Goal: Task Accomplishment & Management: Use online tool/utility

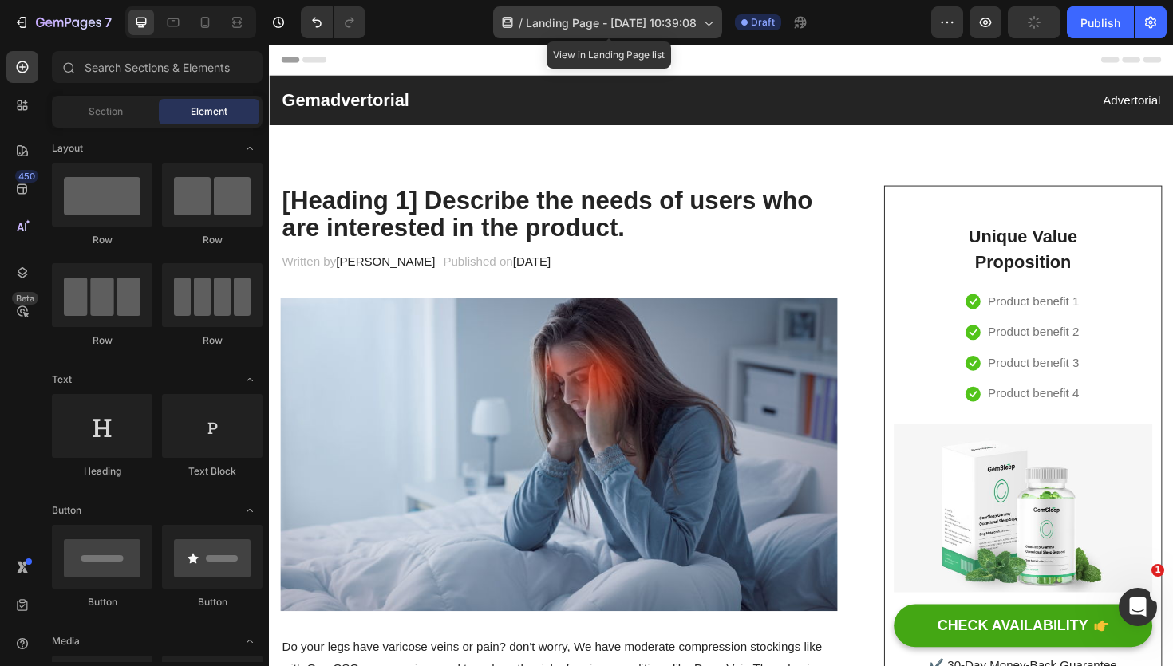
click at [628, 26] on span "Landing Page - Sep 29, 10:39:08" at bounding box center [611, 22] width 171 height 17
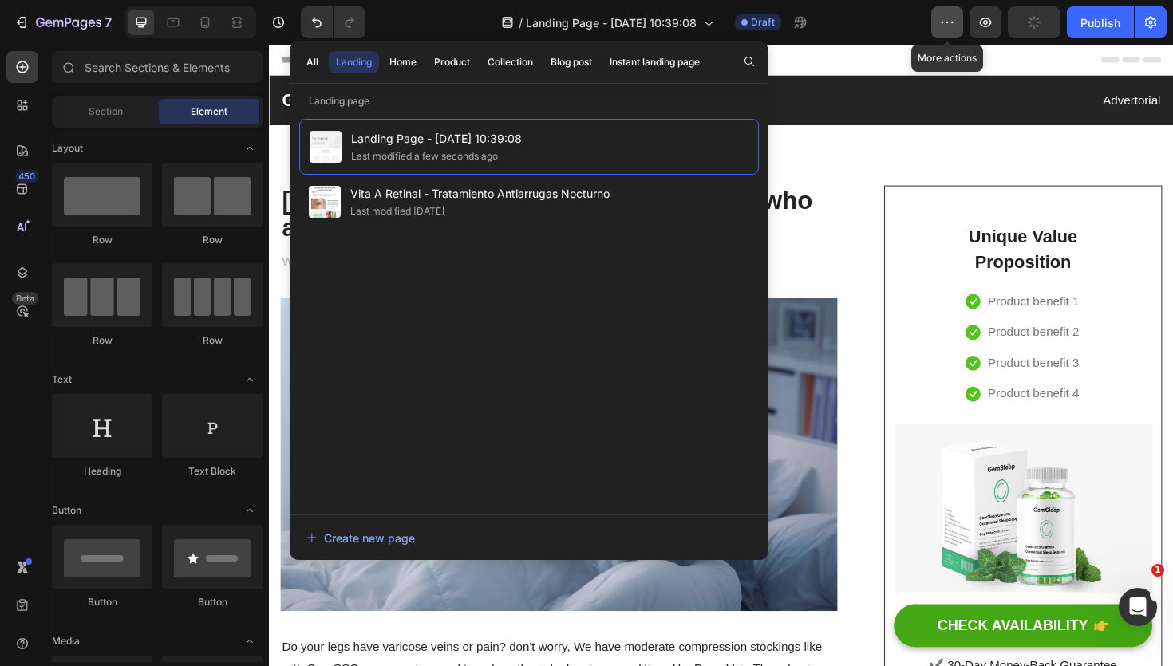
click at [961, 27] on button "button" at bounding box center [947, 22] width 32 height 32
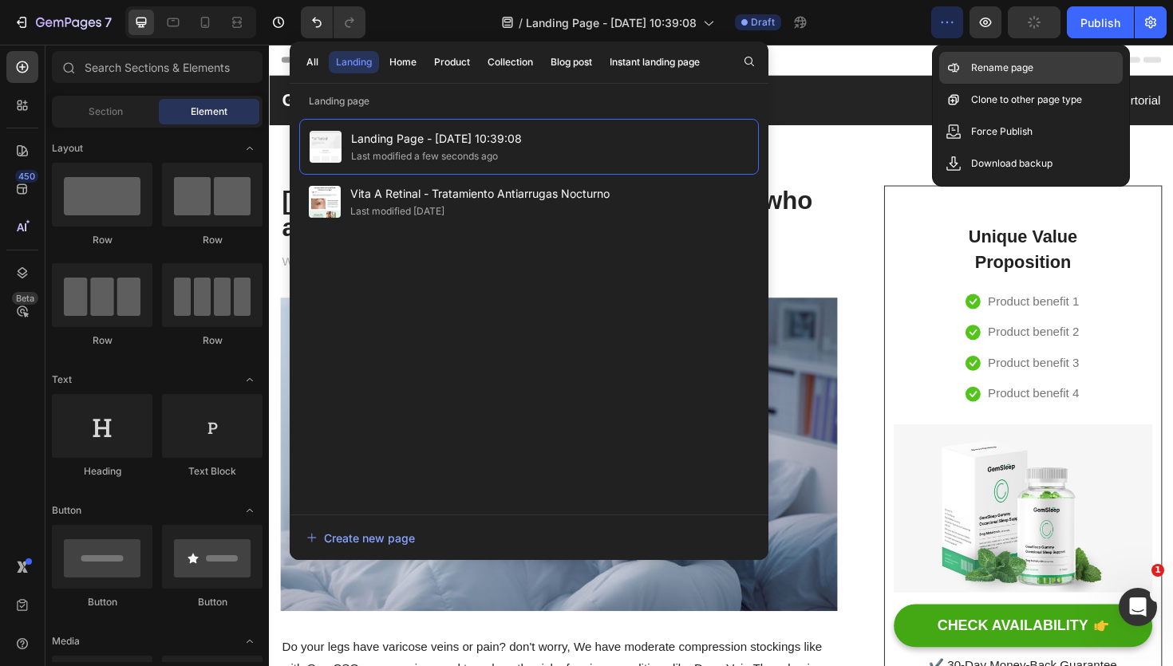
click at [974, 65] on p "Rename page" at bounding box center [1002, 68] width 62 height 16
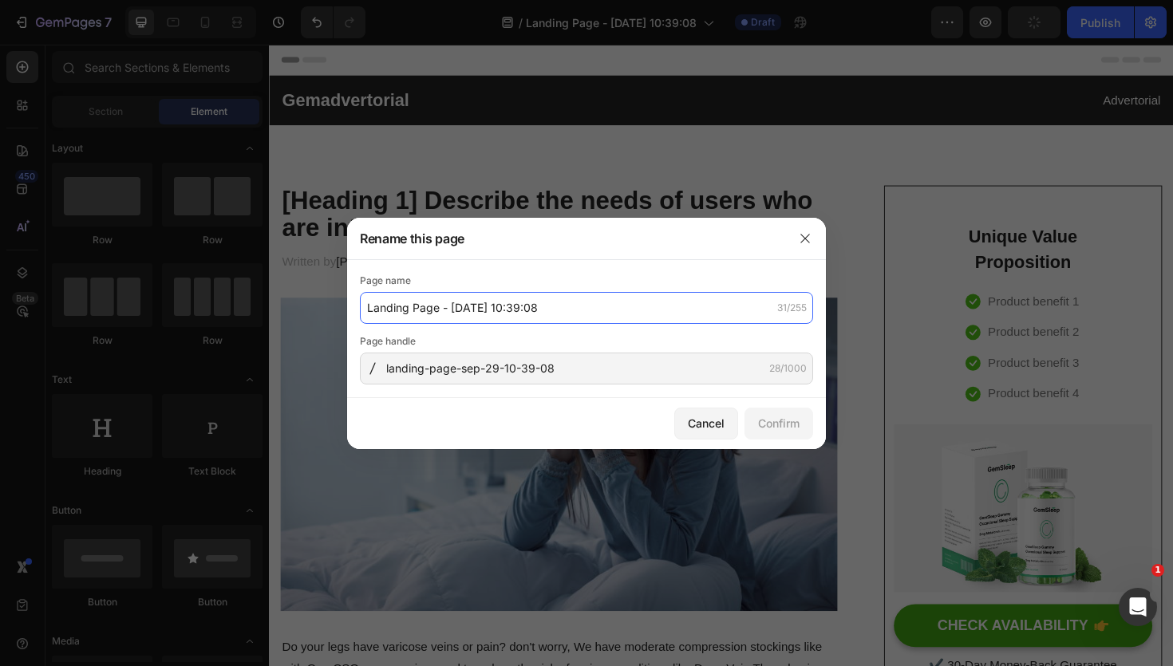
click at [520, 311] on input "Landing Page - Sep 29, 10:39:08" at bounding box center [586, 308] width 453 height 32
type input "Magnesium Complex Advertorial"
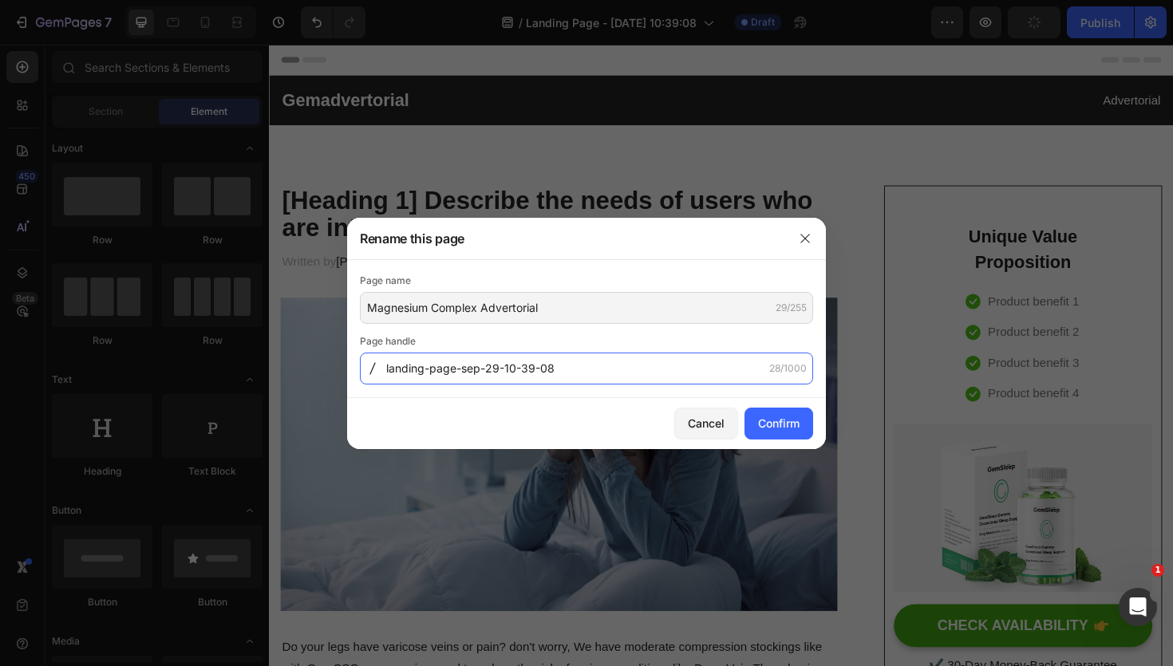
click at [544, 366] on input "landing-page-sep-29-10-39-08" at bounding box center [586, 369] width 453 height 32
click at [569, 366] on input "landing-page-sep-29-10-39-08" at bounding box center [586, 369] width 453 height 32
drag, startPoint x: 569, startPoint y: 366, endPoint x: 364, endPoint y: 368, distance: 205.1
click at [364, 368] on div "landing-page-sep-29-10-39-08 28/1000" at bounding box center [586, 369] width 453 height 32
type input "adv-magnesium-complex"
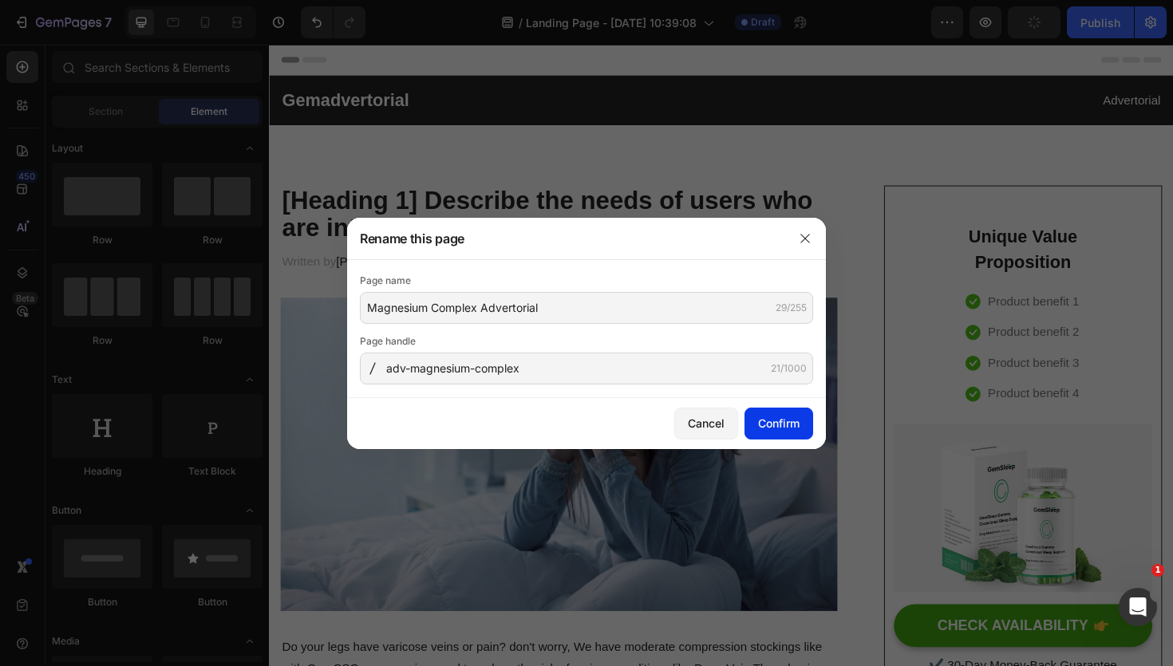
click at [791, 418] on div "Confirm" at bounding box center [778, 423] width 41 height 17
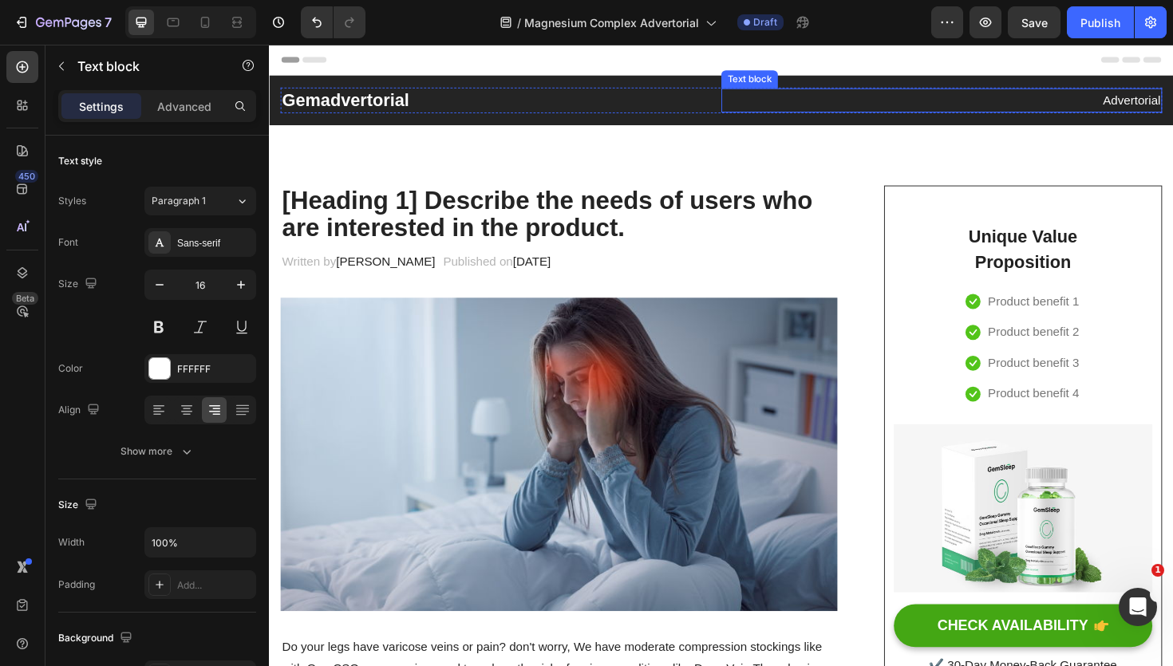
click at [844, 107] on p "Advertorial" at bounding box center [981, 104] width 464 height 23
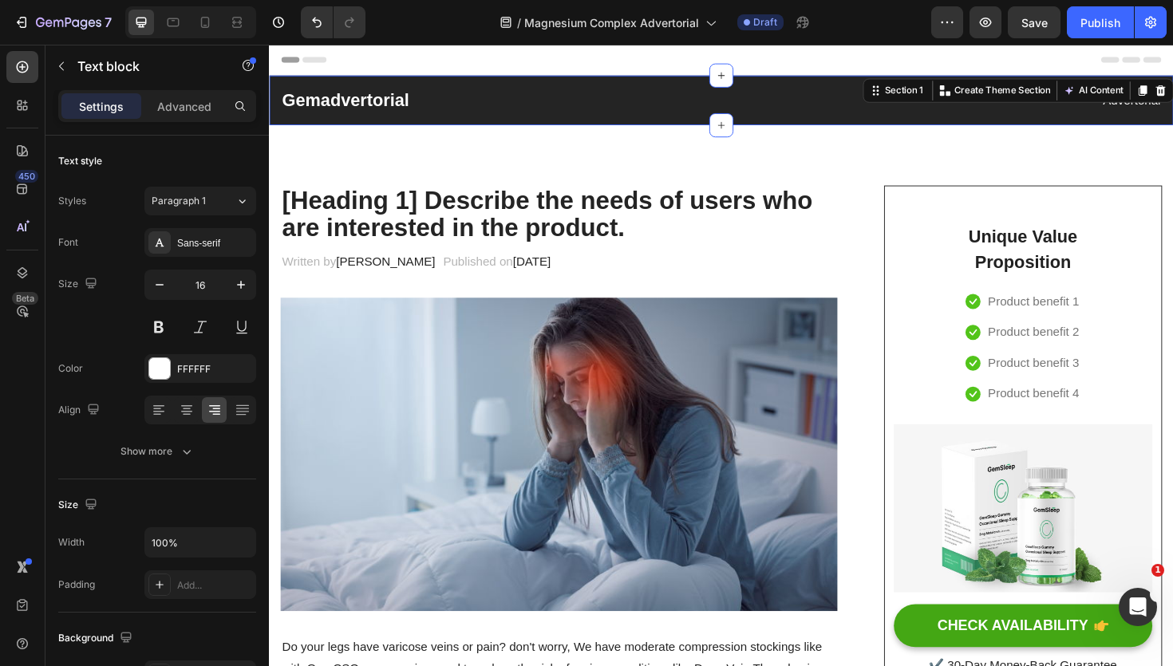
click at [844, 86] on div "Gemadvertorial Heading Advertorial Text block Row Section 1 You can create reus…" at bounding box center [748, 103] width 958 height 53
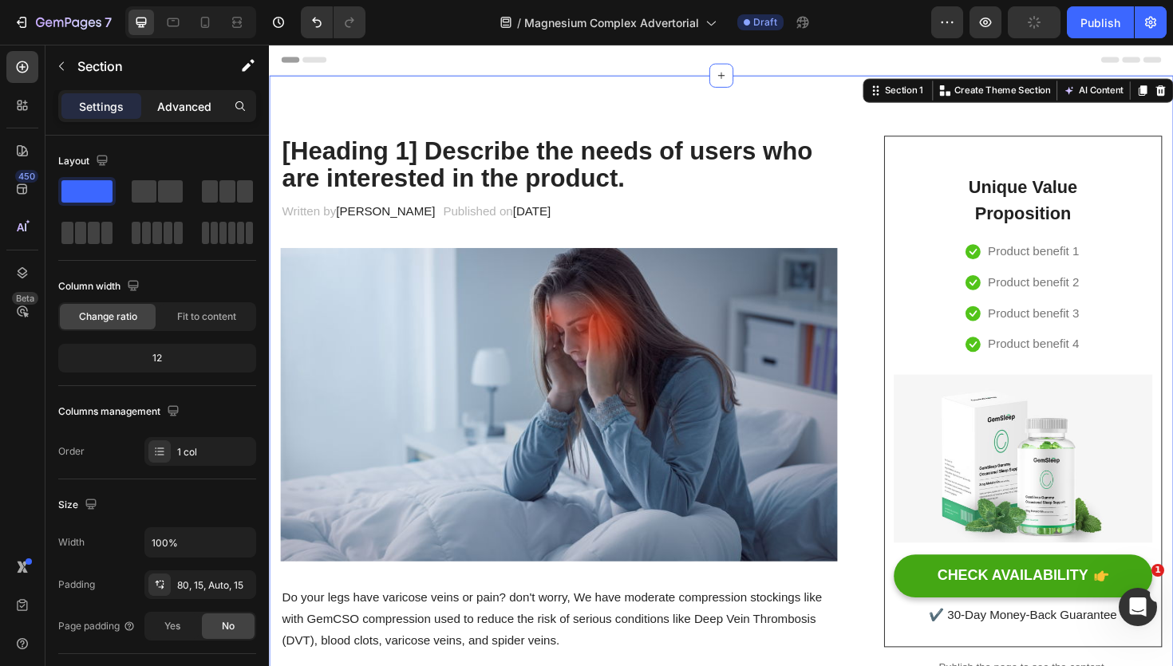
click at [176, 114] on p "Advanced" at bounding box center [184, 106] width 54 height 17
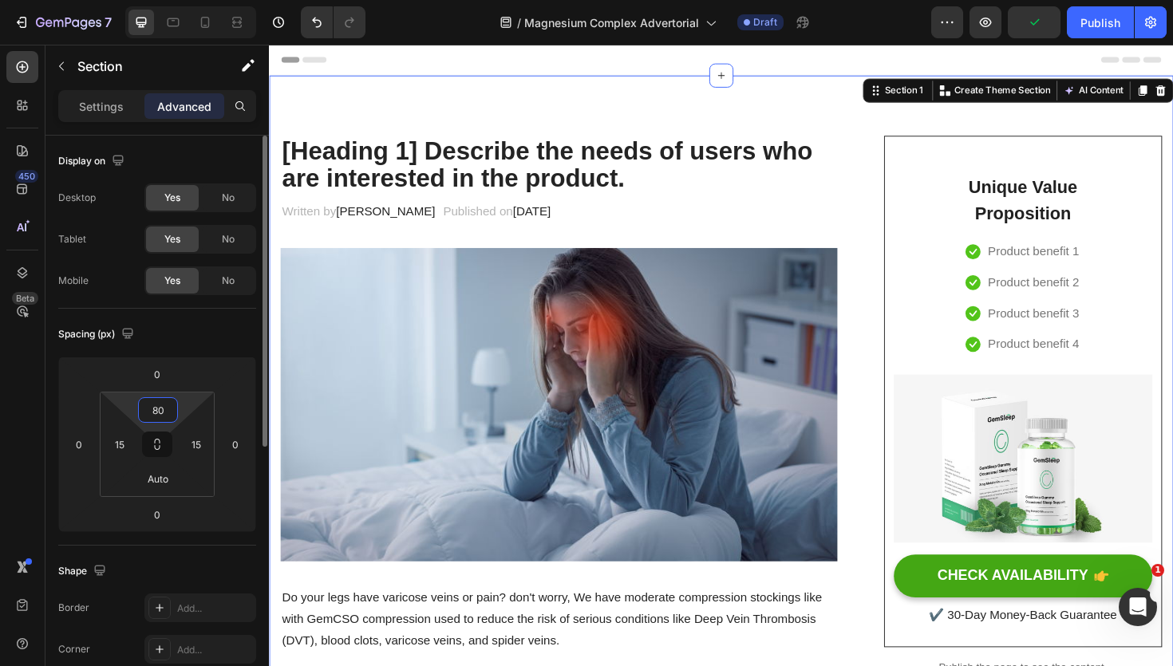
click at [164, 417] on input "80" at bounding box center [158, 410] width 32 height 24
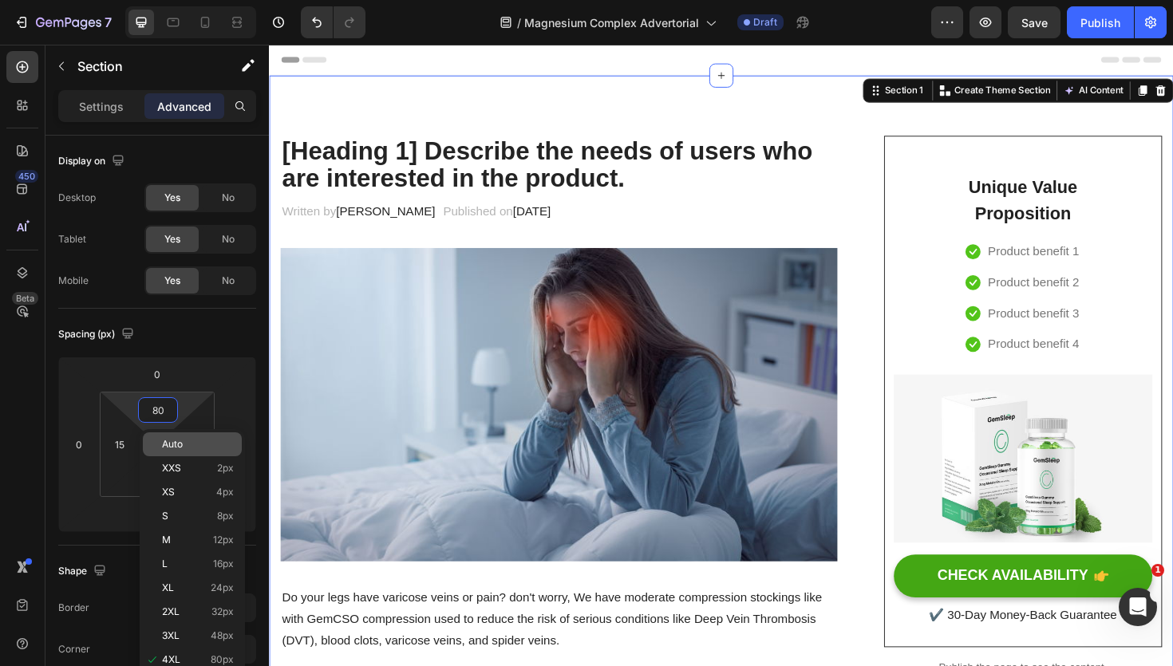
click at [176, 441] on span "Auto" at bounding box center [172, 444] width 21 height 11
type input "Auto"
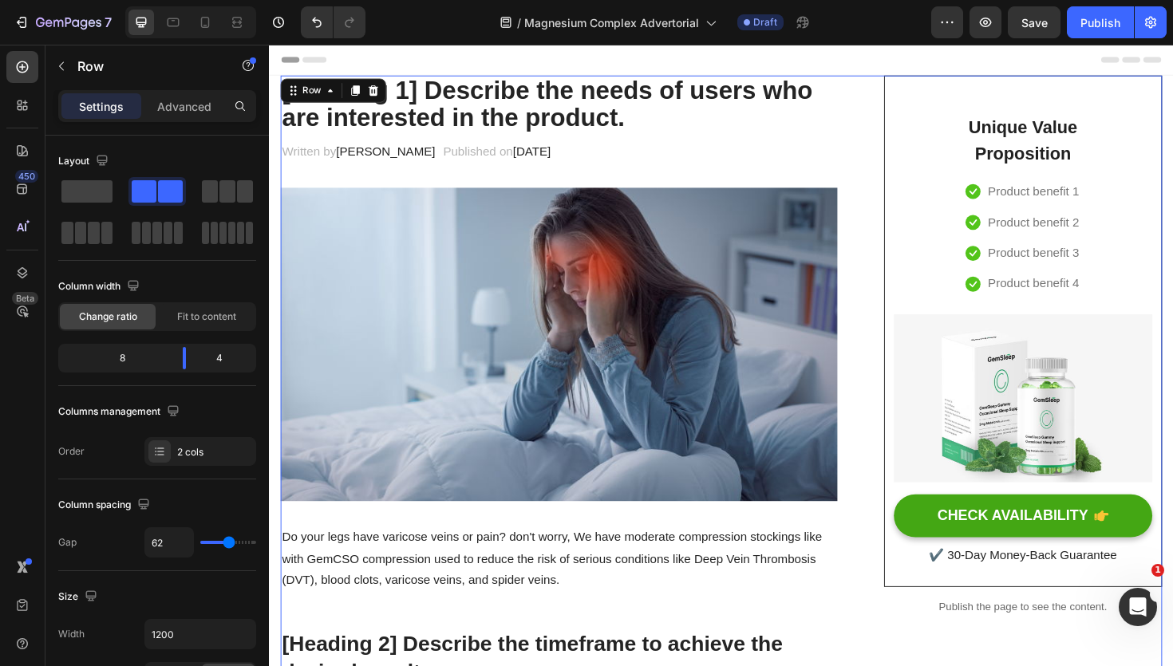
click at [472, 156] on p "Published on February 28, 2023" at bounding box center [510, 158] width 114 height 23
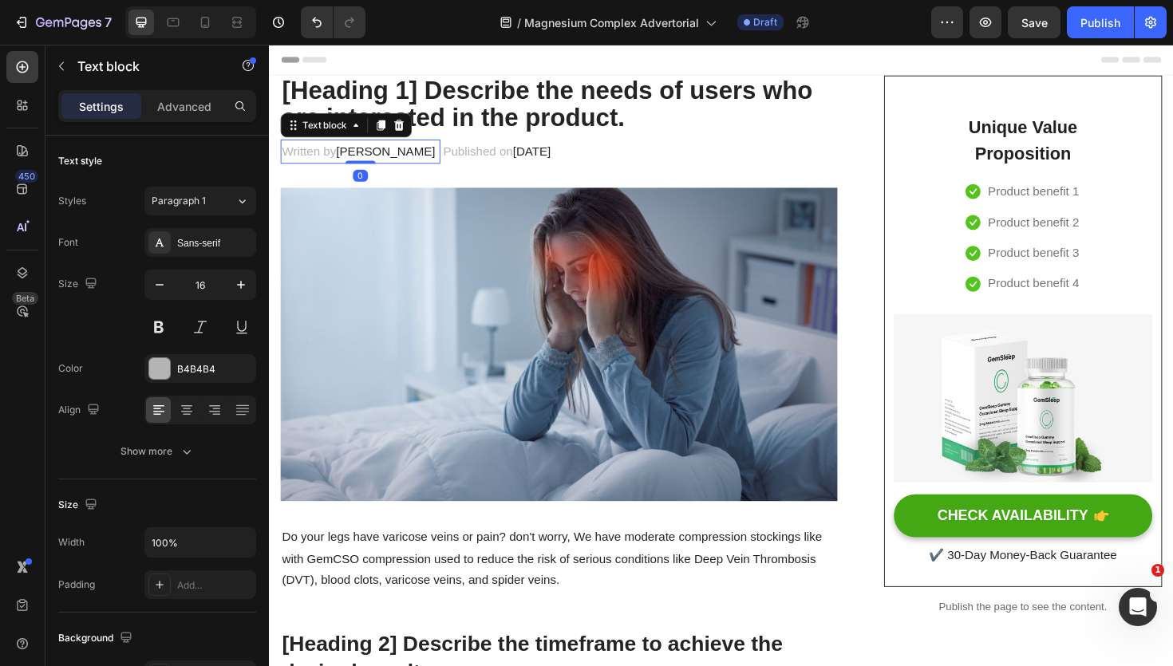
click at [368, 168] on p "Written by Dr.Marcus" at bounding box center [366, 158] width 166 height 23
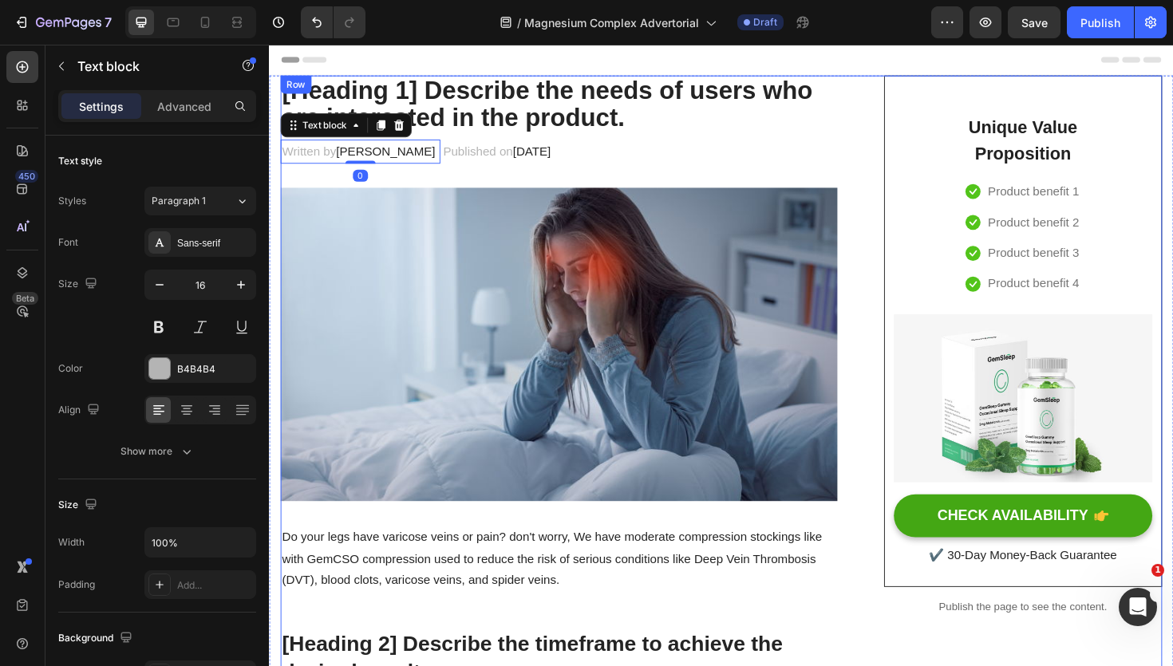
click at [632, 233] on img at bounding box center [576, 361] width 590 height 331
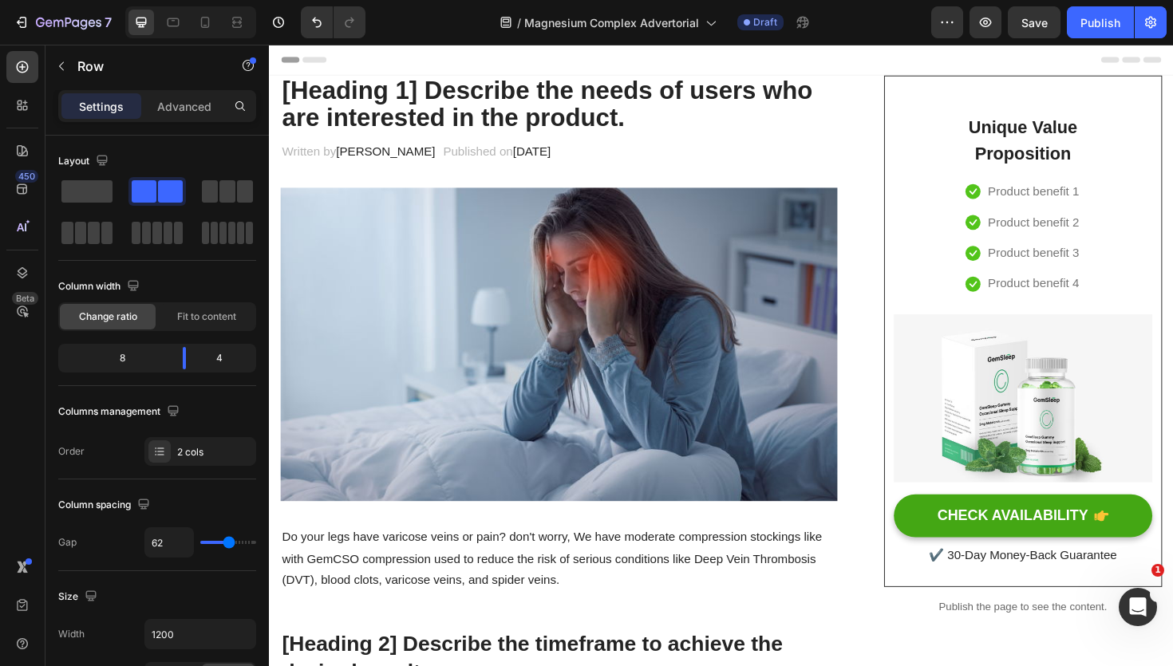
click at [871, 56] on div "Header" at bounding box center [748, 61] width 932 height 32
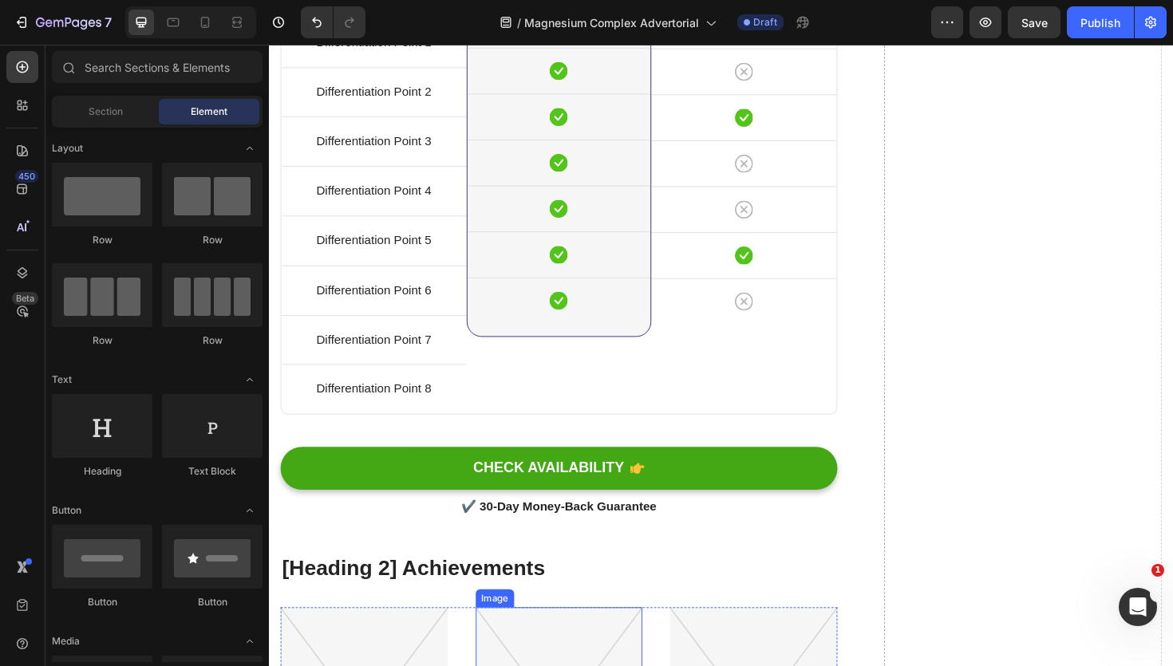
scroll to position [6348, 0]
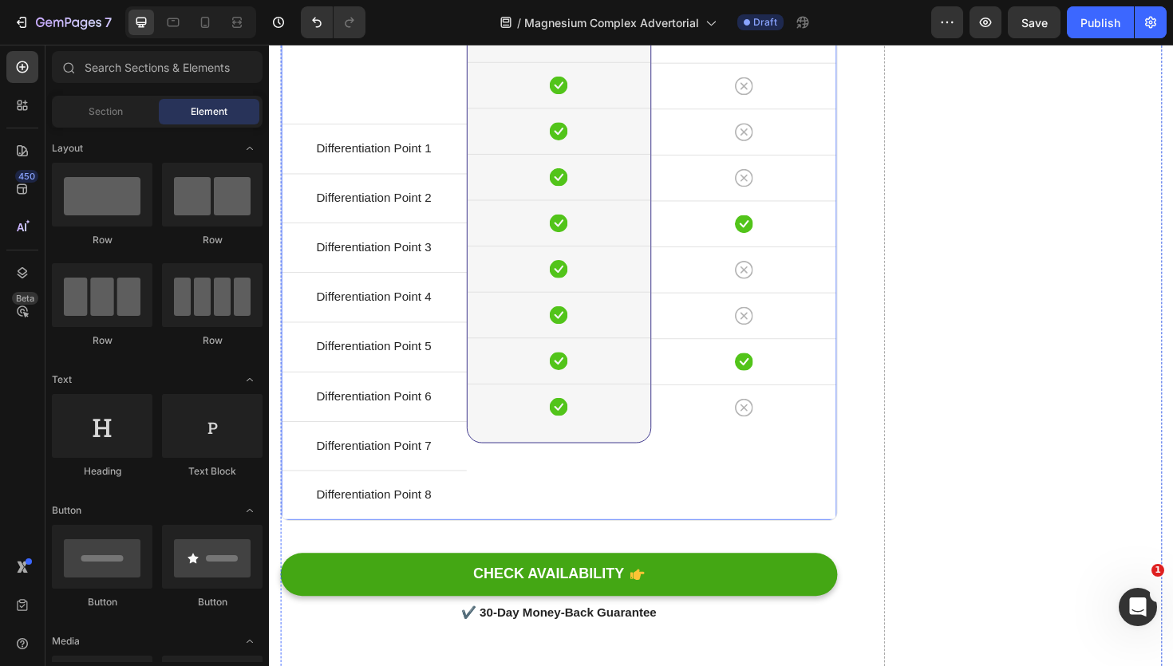
click at [686, 537] on div "Image Other Brands Heading Icon Row Icon Row Icon Row Icon Row Icon Row Icon Ro…" at bounding box center [772, 270] width 196 height 556
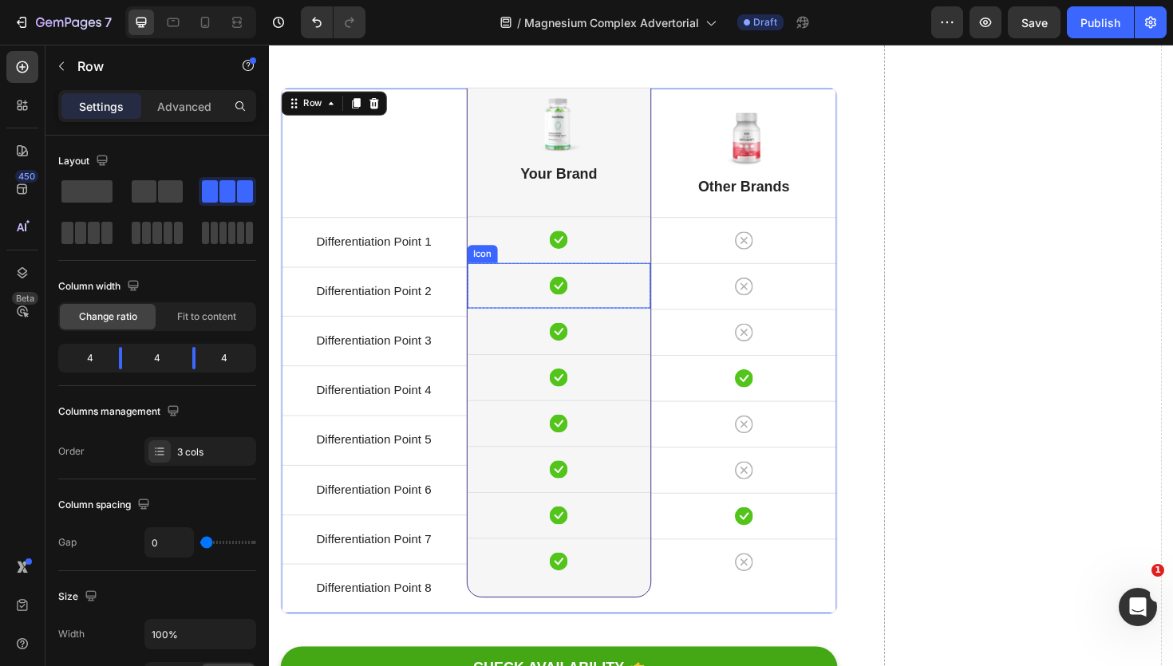
scroll to position [6239, 0]
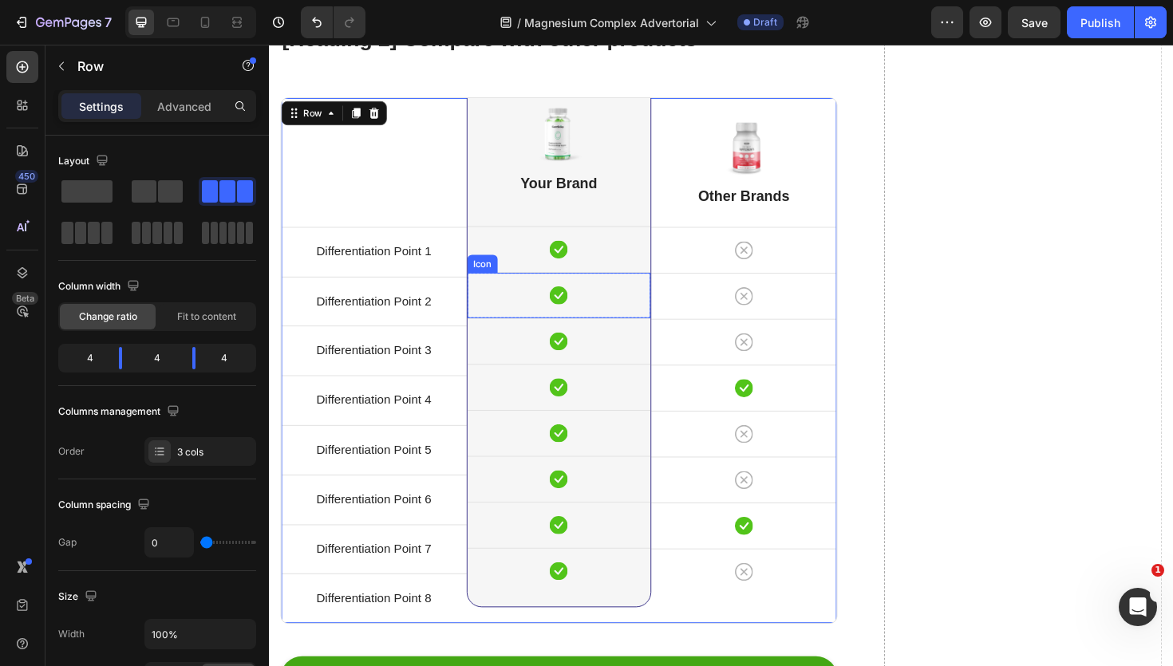
click at [539, 316] on div "Icon" at bounding box center [576, 310] width 195 height 48
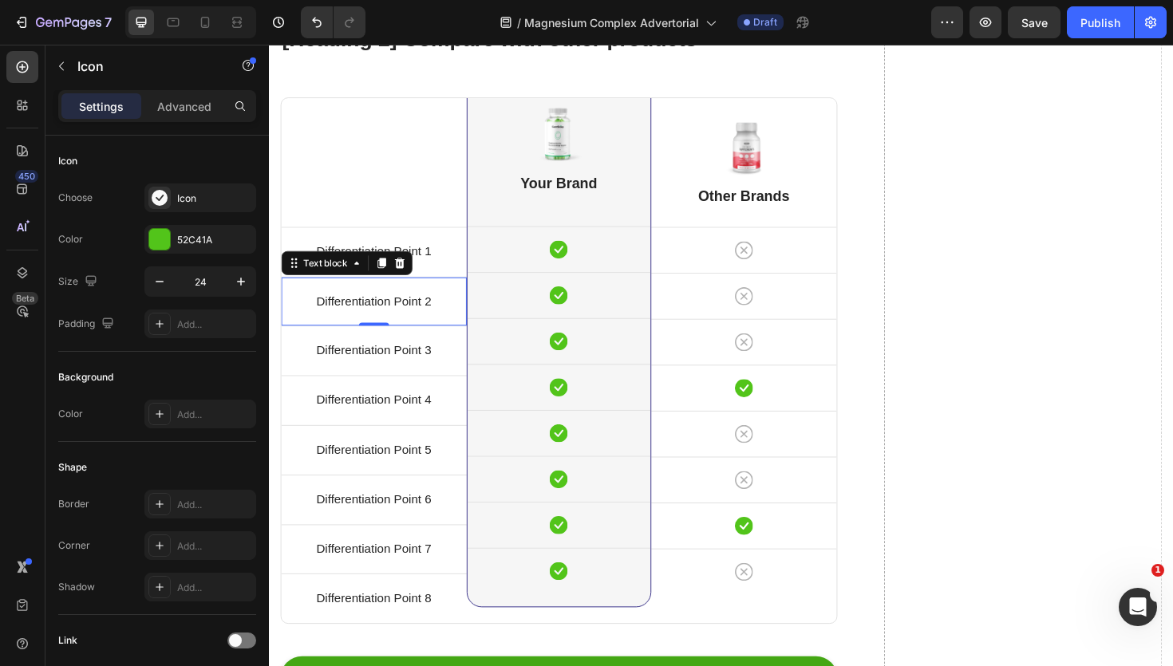
click at [421, 296] on div "Differentiation Point 2 Text block 0" at bounding box center [380, 317] width 196 height 52
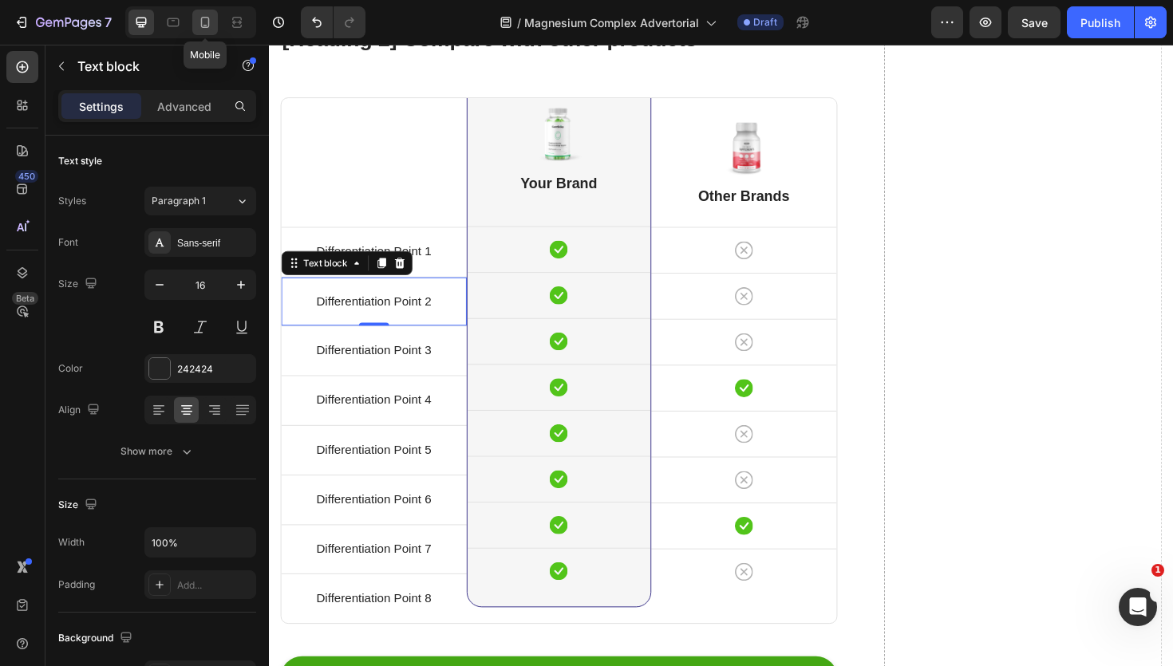
click at [203, 26] on icon at bounding box center [205, 22] width 9 height 11
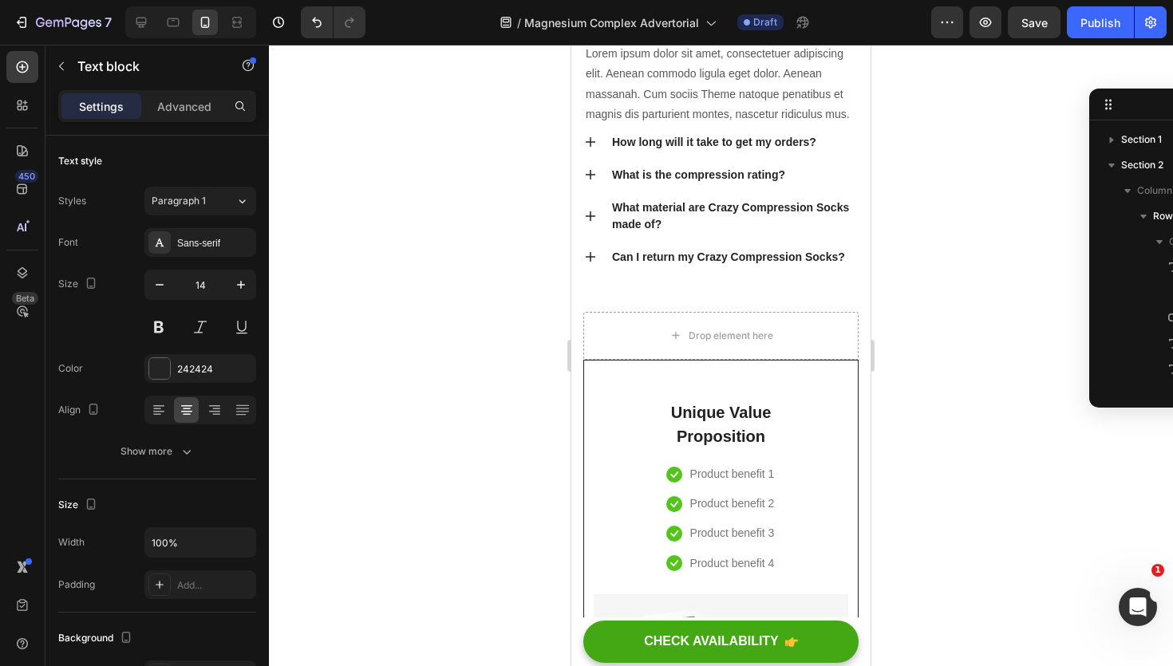
scroll to position [9881, 0]
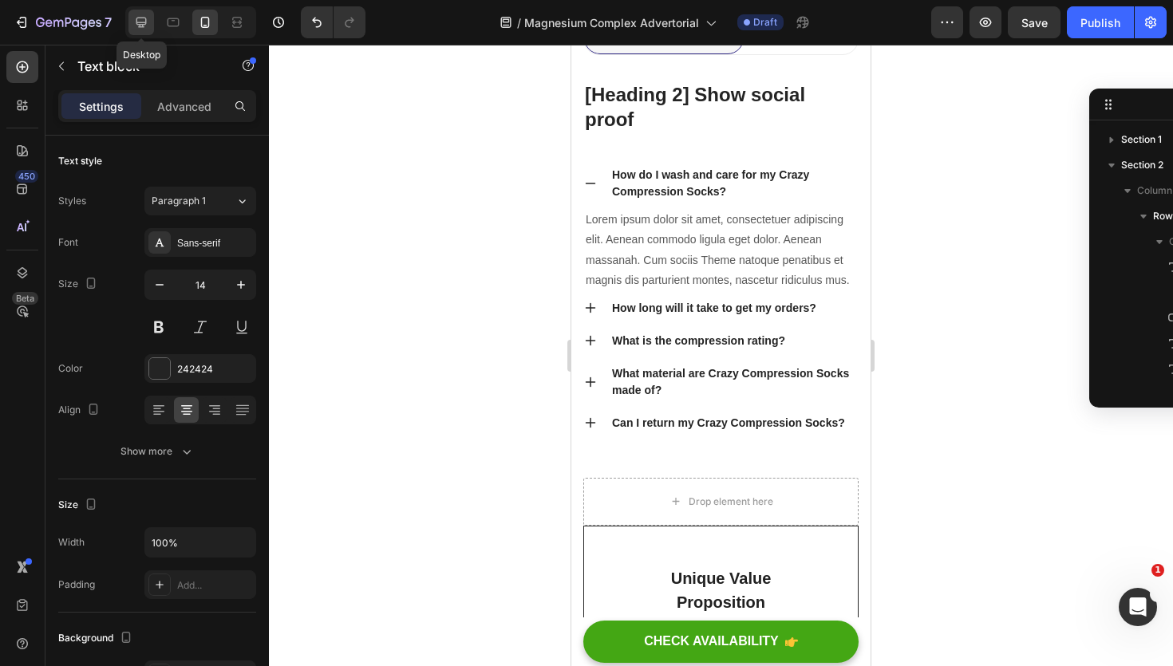
click at [141, 22] on icon at bounding box center [141, 22] width 16 height 16
type input "16"
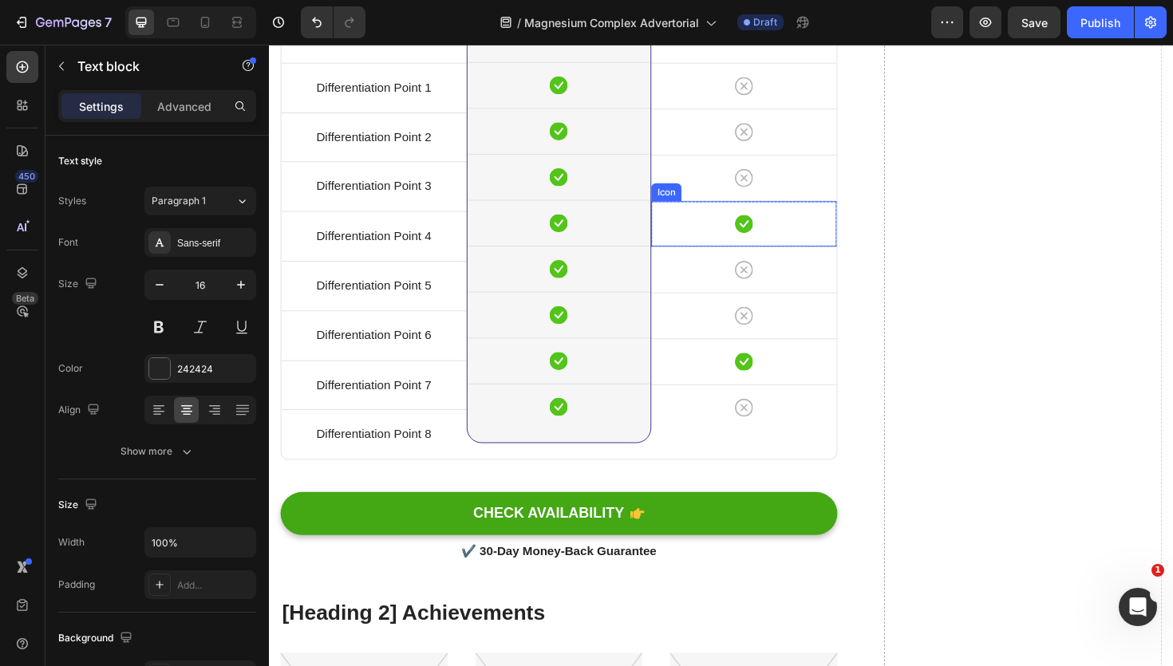
scroll to position [6428, 0]
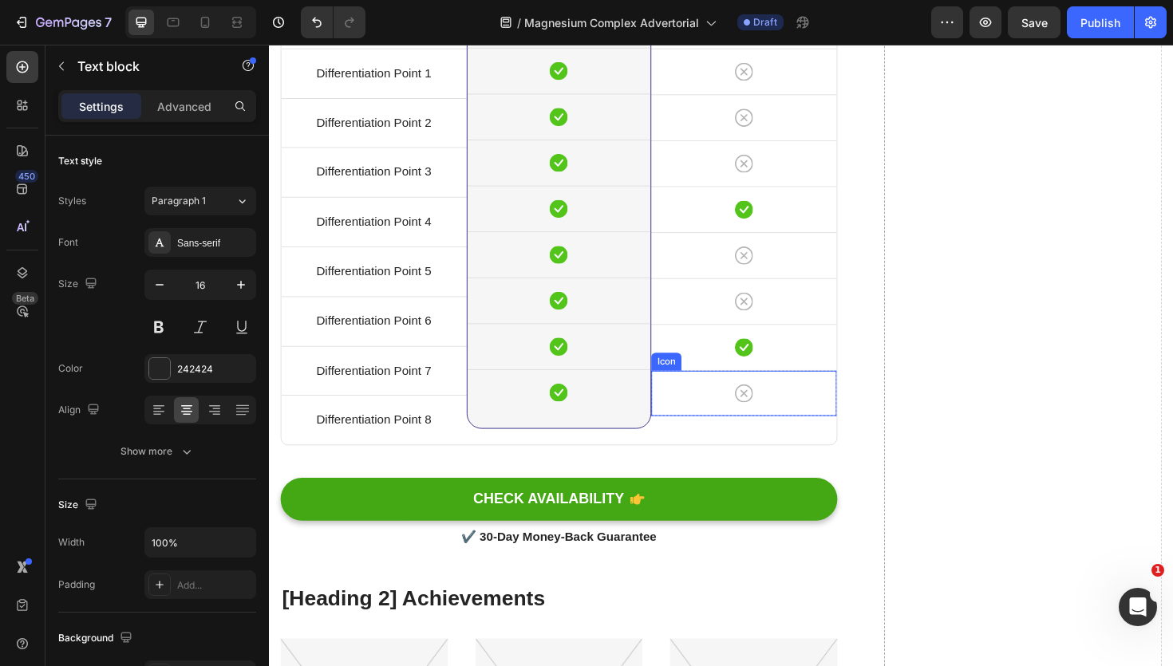
click at [772, 430] on div "Icon" at bounding box center [772, 414] width 196 height 48
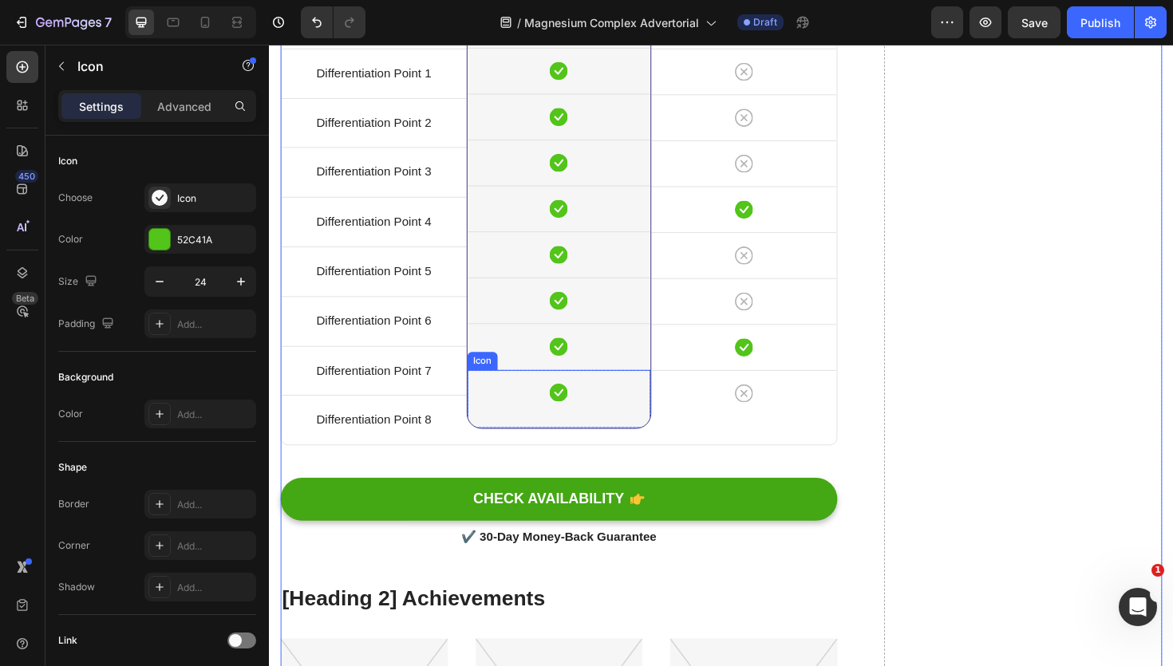
click at [651, 428] on div "Icon" at bounding box center [576, 419] width 195 height 61
drag, startPoint x: 583, startPoint y: 449, endPoint x: 583, endPoint y: 466, distance: 16.8
click at [583, 466] on div at bounding box center [575, 465] width 32 height 5
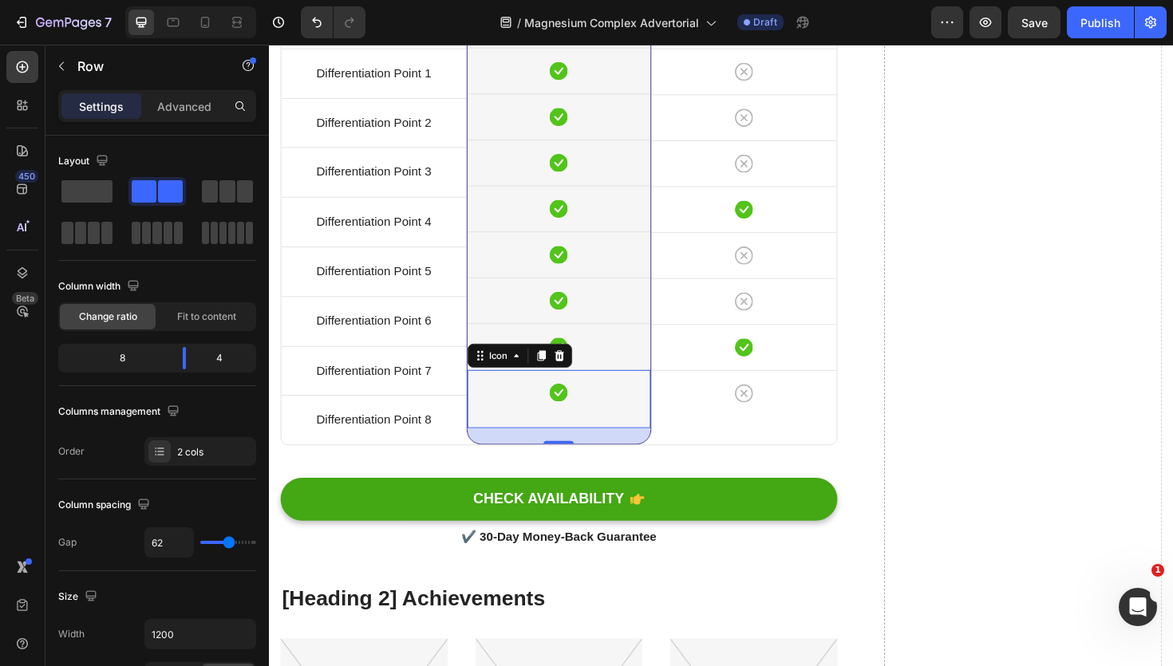
click at [579, 403] on div "Icon 21" at bounding box center [576, 419] width 195 height 61
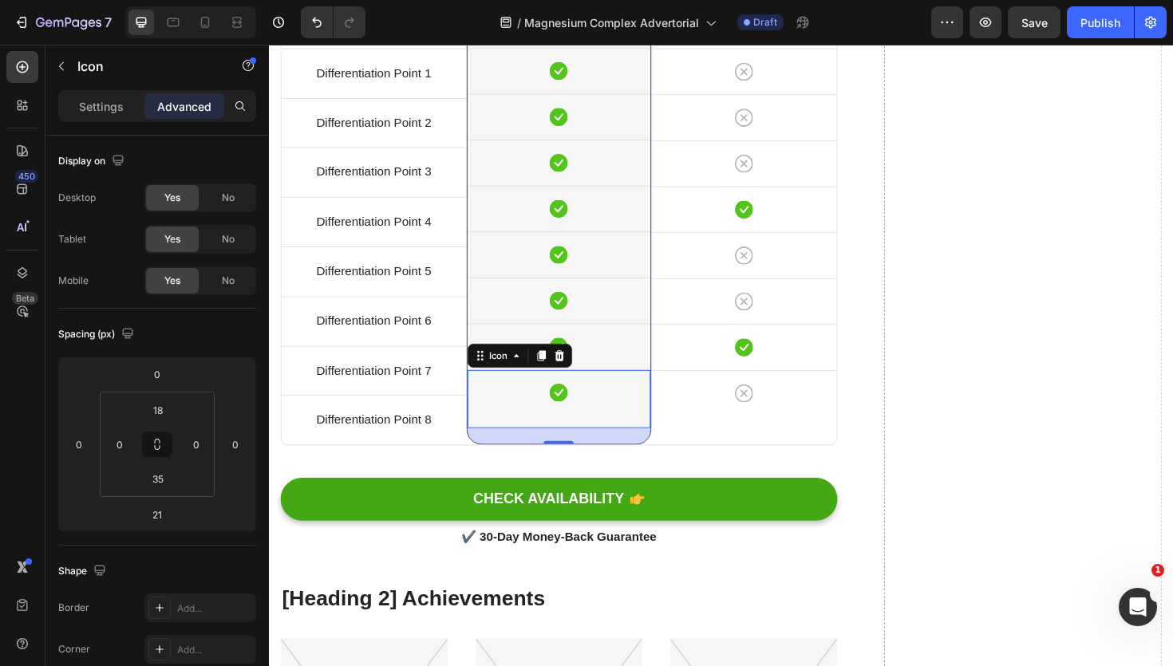
click at [601, 394] on div "Icon 21" at bounding box center [576, 419] width 195 height 61
click at [113, 107] on p "Settings" at bounding box center [101, 106] width 45 height 17
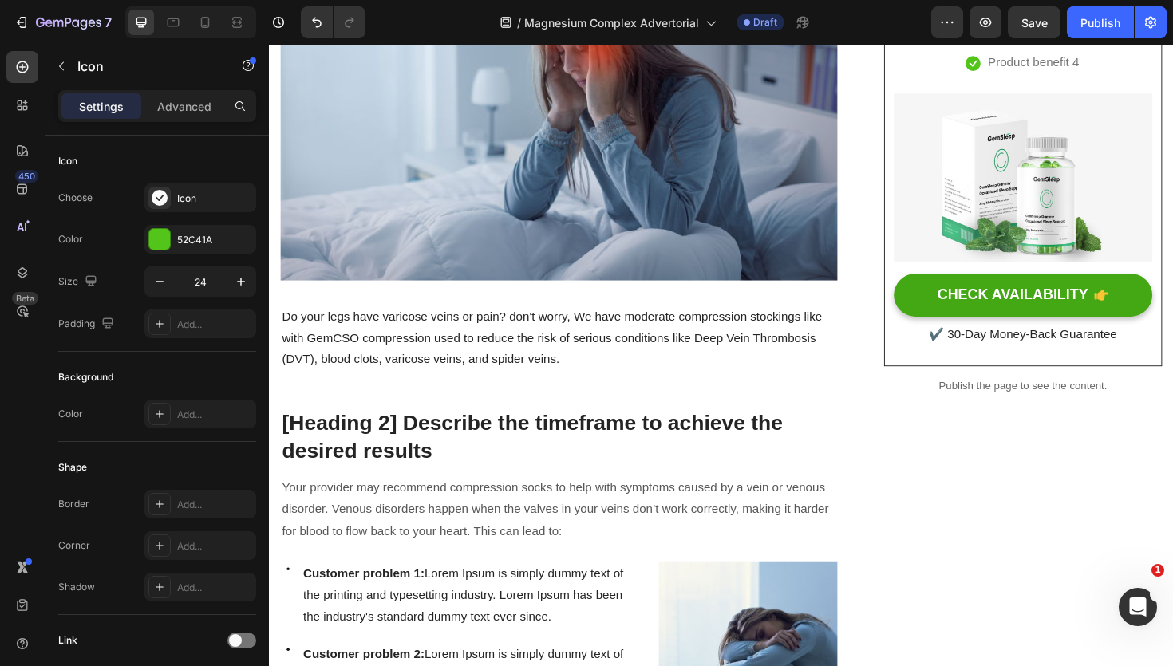
scroll to position [0, 0]
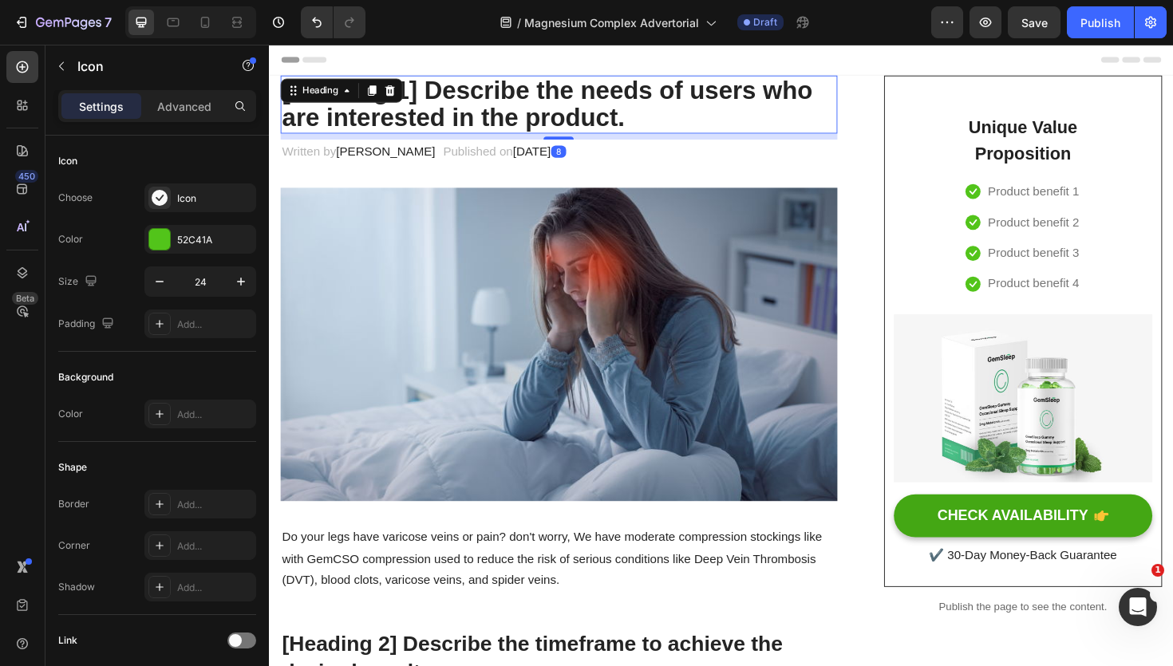
click at [472, 112] on p "[Heading 1] Describe the needs of users who are interested in the product." at bounding box center [576, 108] width 587 height 58
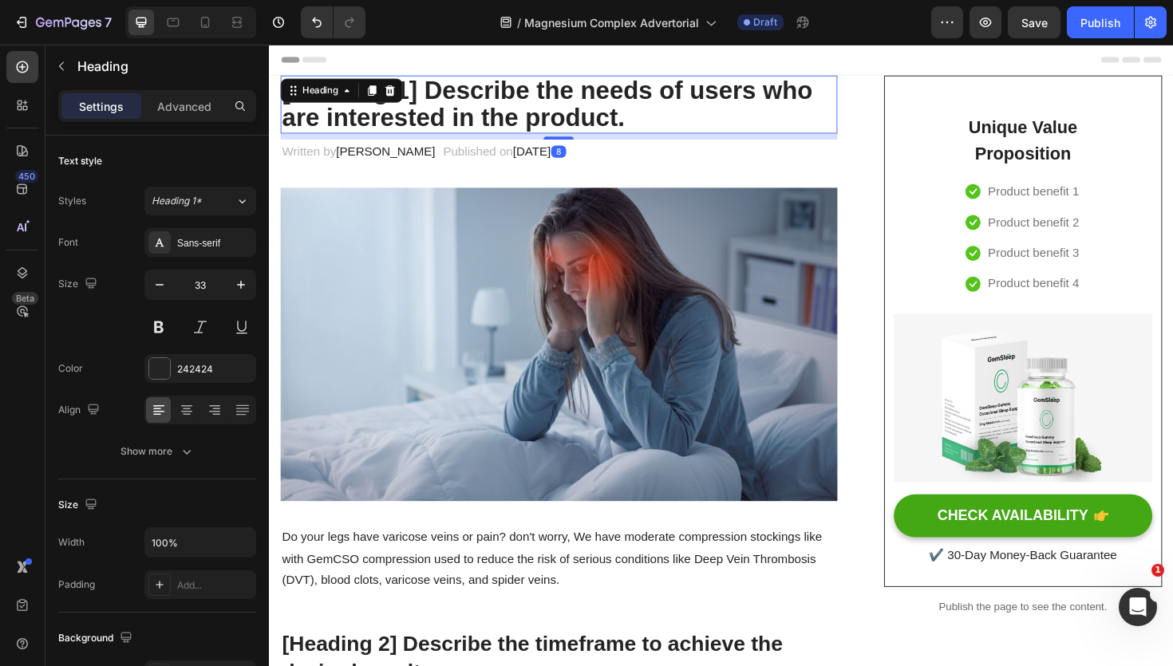
click at [472, 112] on p "[Heading 1] Describe the needs of users who are interested in the product." at bounding box center [576, 108] width 587 height 58
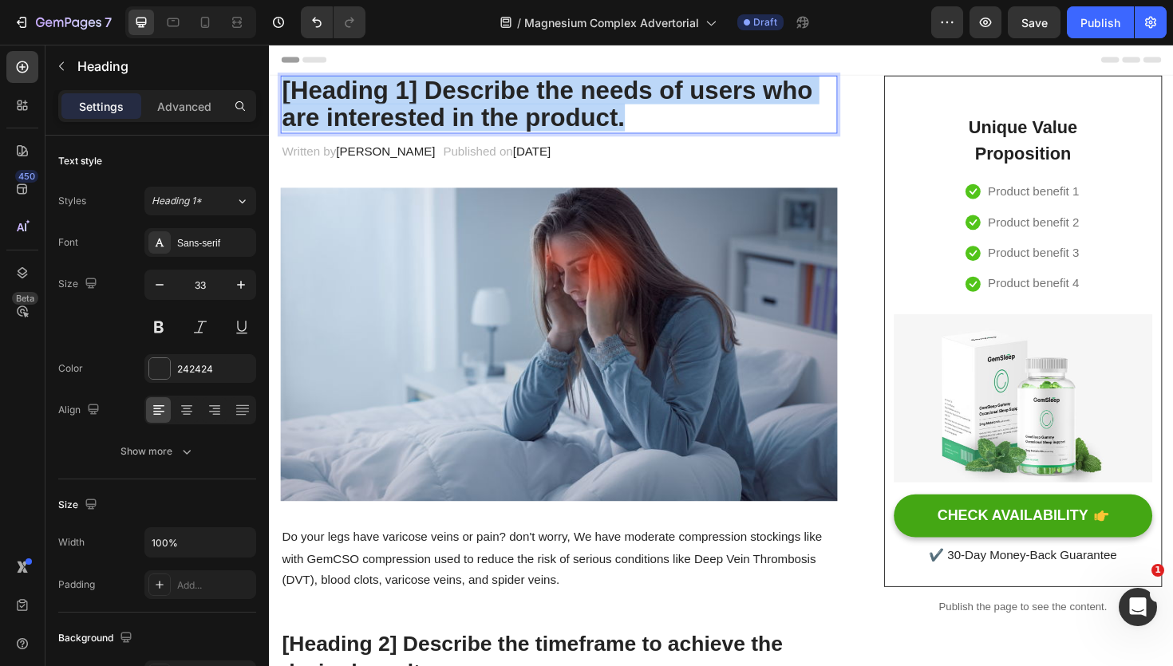
click at [472, 112] on p "[Heading 1] Describe the needs of users who are interested in the product." at bounding box center [576, 108] width 587 height 58
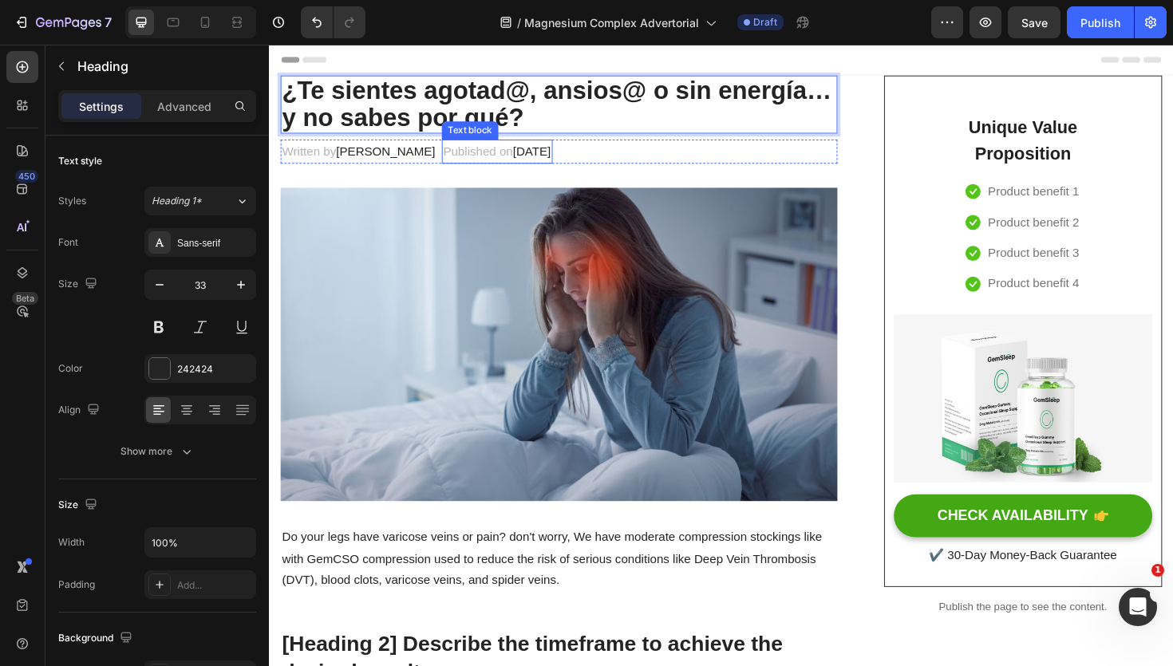
click at [567, 158] on span "February 28, 2023" at bounding box center [547, 158] width 40 height 14
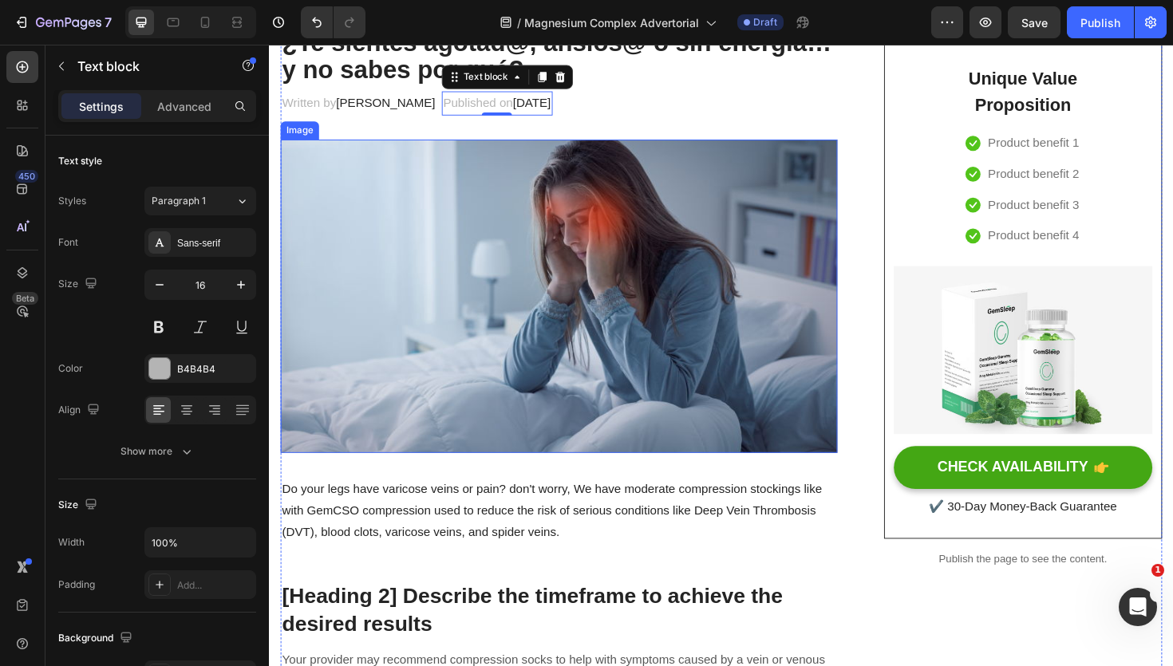
scroll to position [77, 0]
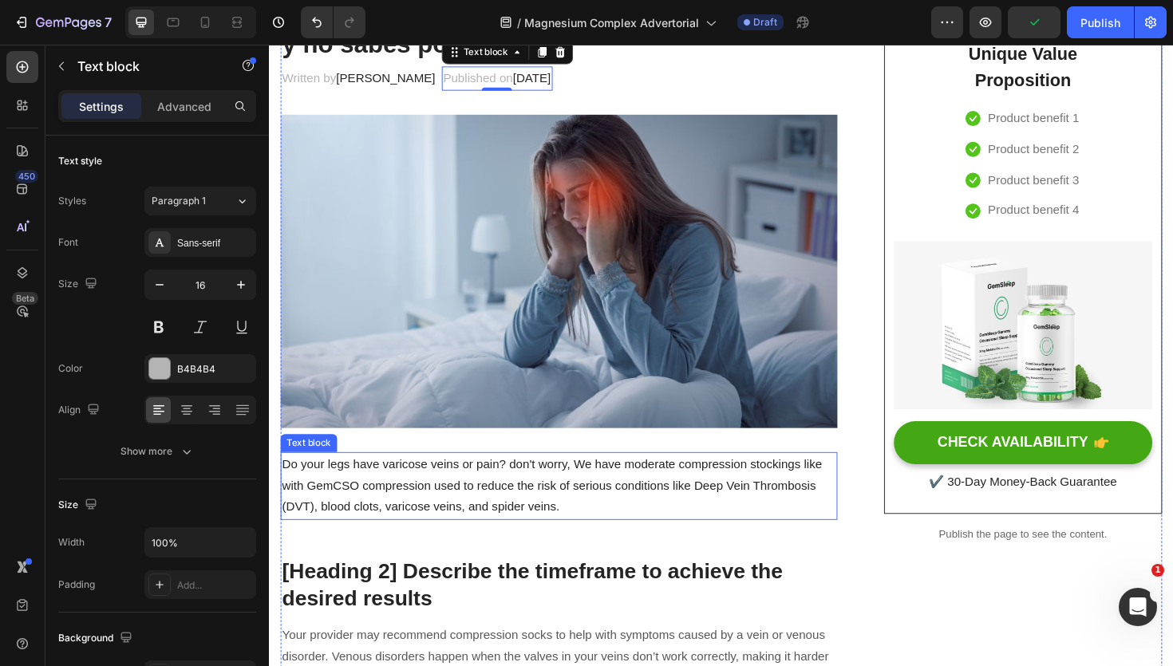
click at [460, 545] on p "Do your legs have varicose veins or pain? don't worry, We have moderate compres…" at bounding box center [576, 512] width 587 height 69
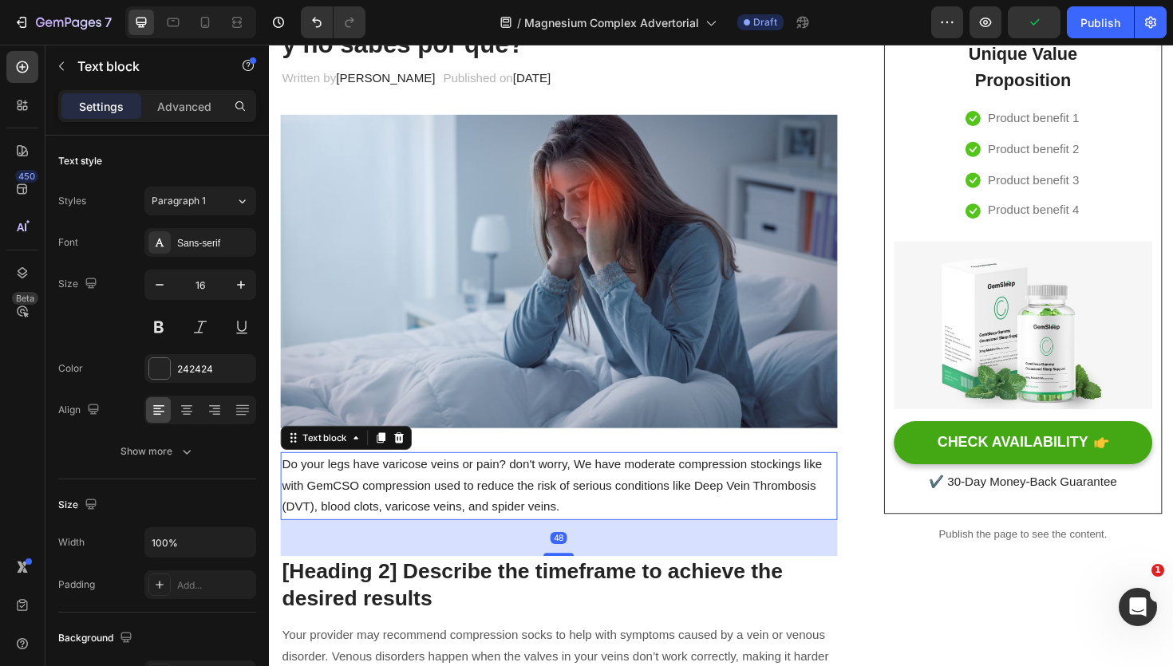
click at [460, 531] on p "Do your legs have varicose veins or pain? don't worry, We have moderate compres…" at bounding box center [576, 512] width 587 height 69
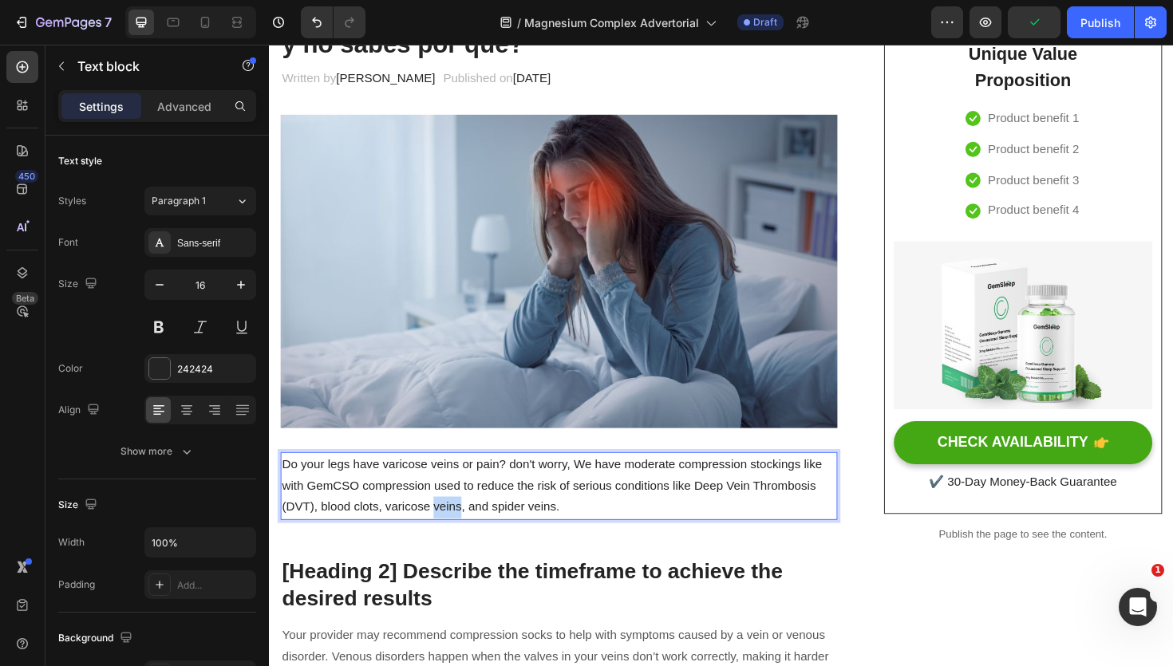
click at [460, 531] on p "Do your legs have varicose veins or pain? don't worry, We have moderate compres…" at bounding box center [576, 512] width 587 height 69
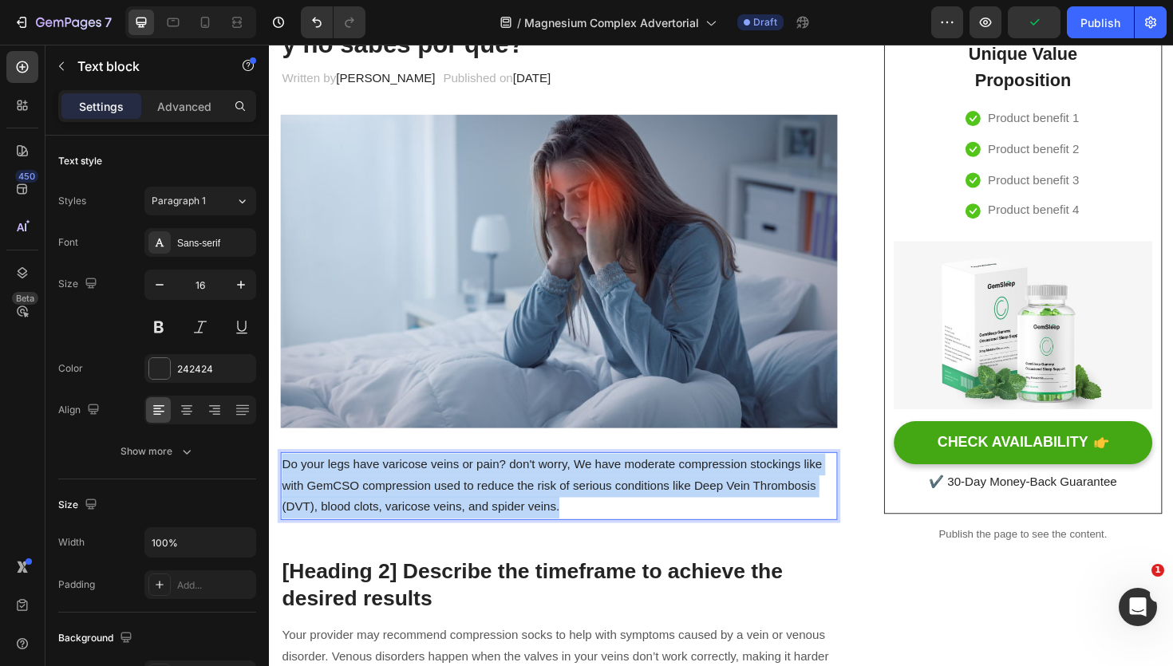
click at [460, 531] on p "Do your legs have varicose veins or pain? don't worry, We have moderate compres…" at bounding box center [576, 512] width 587 height 69
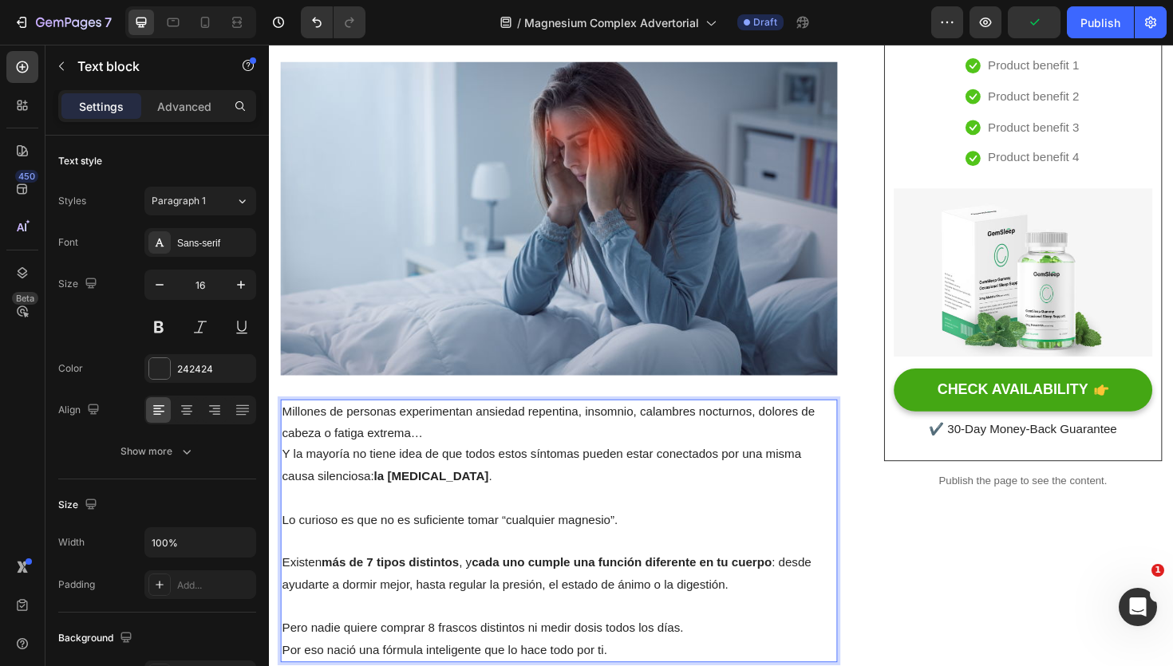
scroll to position [140, 0]
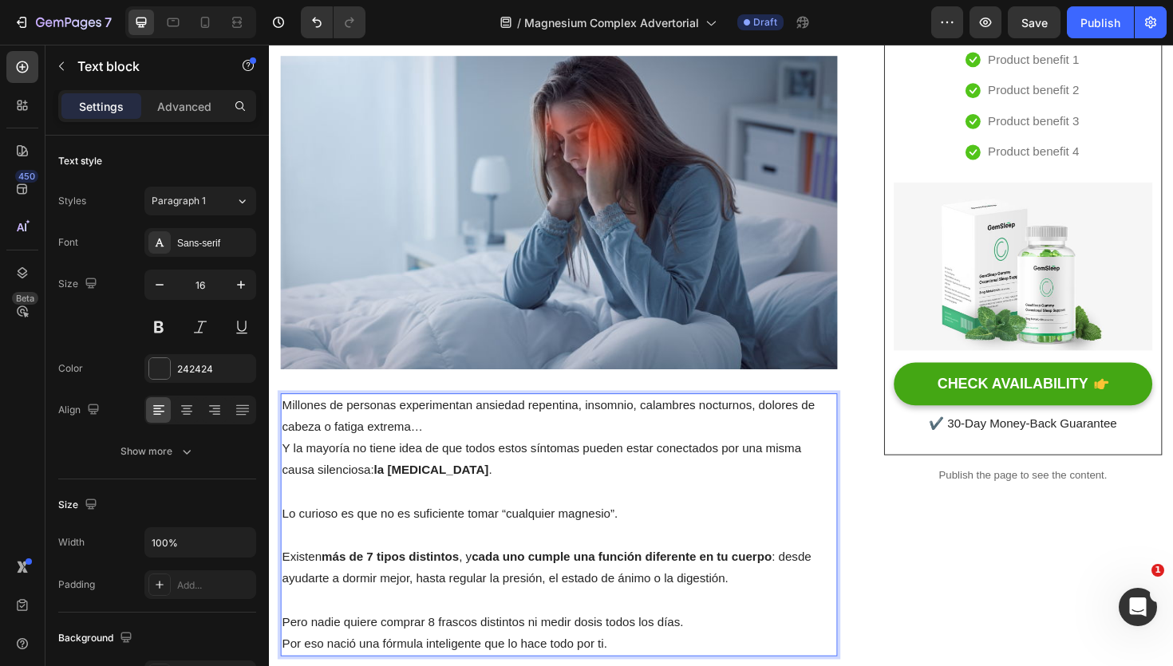
click at [412, 520] on p "Rich Text Editor. Editing area: main" at bounding box center [576, 519] width 587 height 23
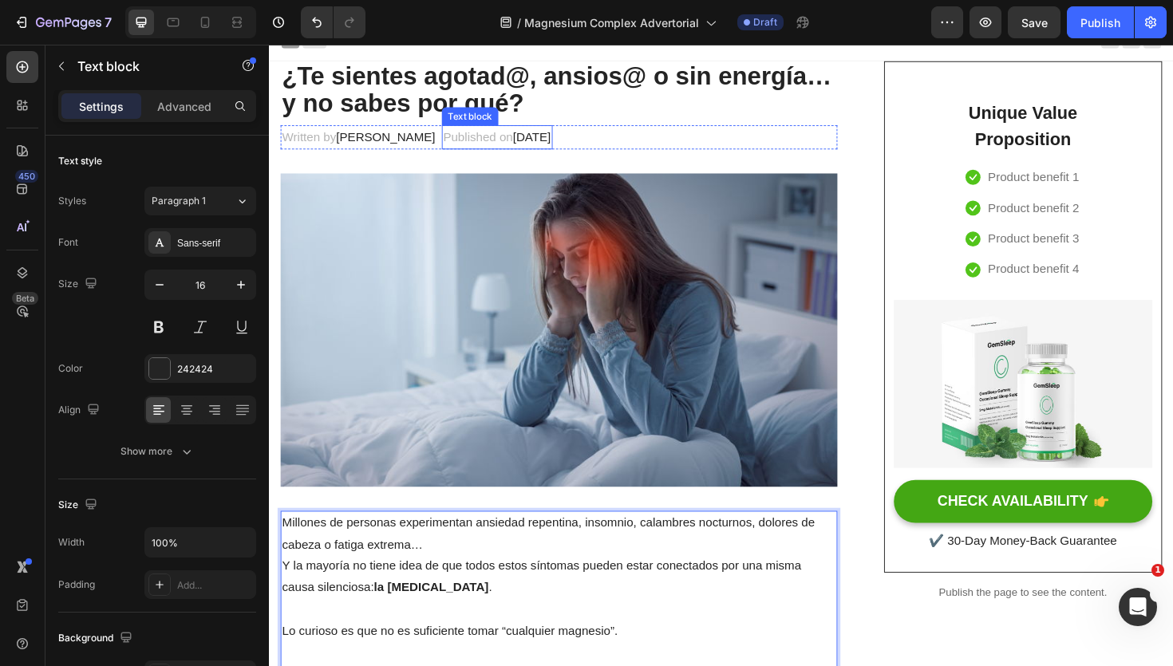
scroll to position [0, 0]
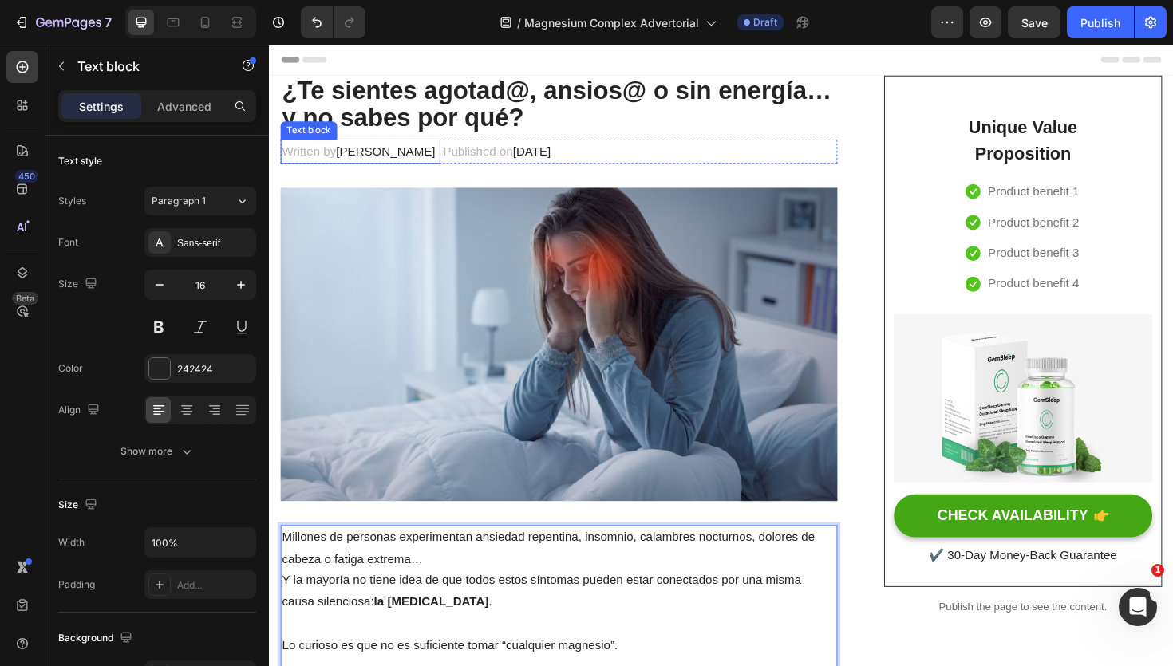
click at [306, 160] on p "Written by Dr.Marcus" at bounding box center [366, 158] width 166 height 23
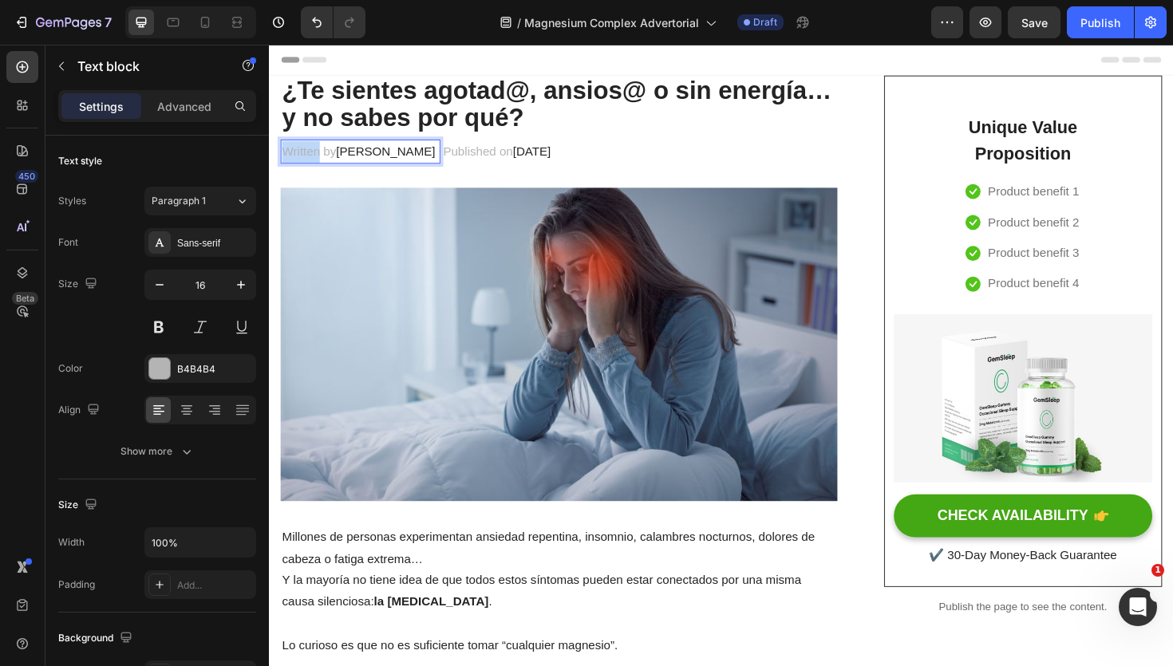
click at [306, 160] on p "Written by Dr.Marcus" at bounding box center [366, 158] width 166 height 23
click at [465, 159] on p "Published on February 28, 2023" at bounding box center [514, 158] width 114 height 23
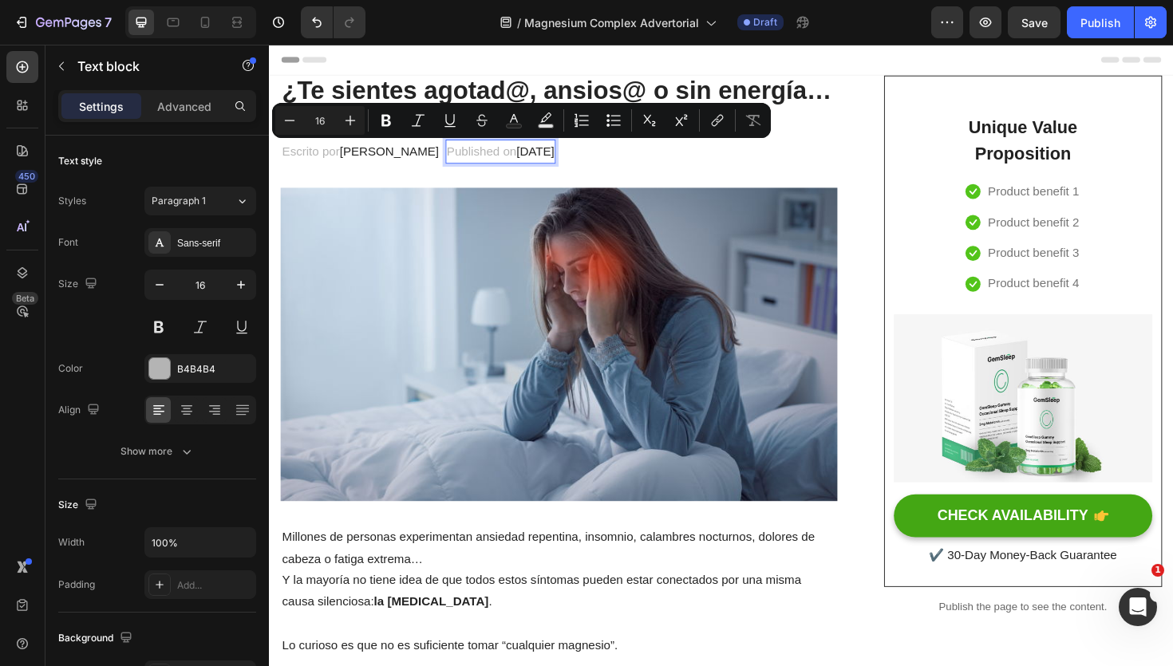
click at [457, 160] on p "Published on February 28, 2023" at bounding box center [514, 158] width 114 height 23
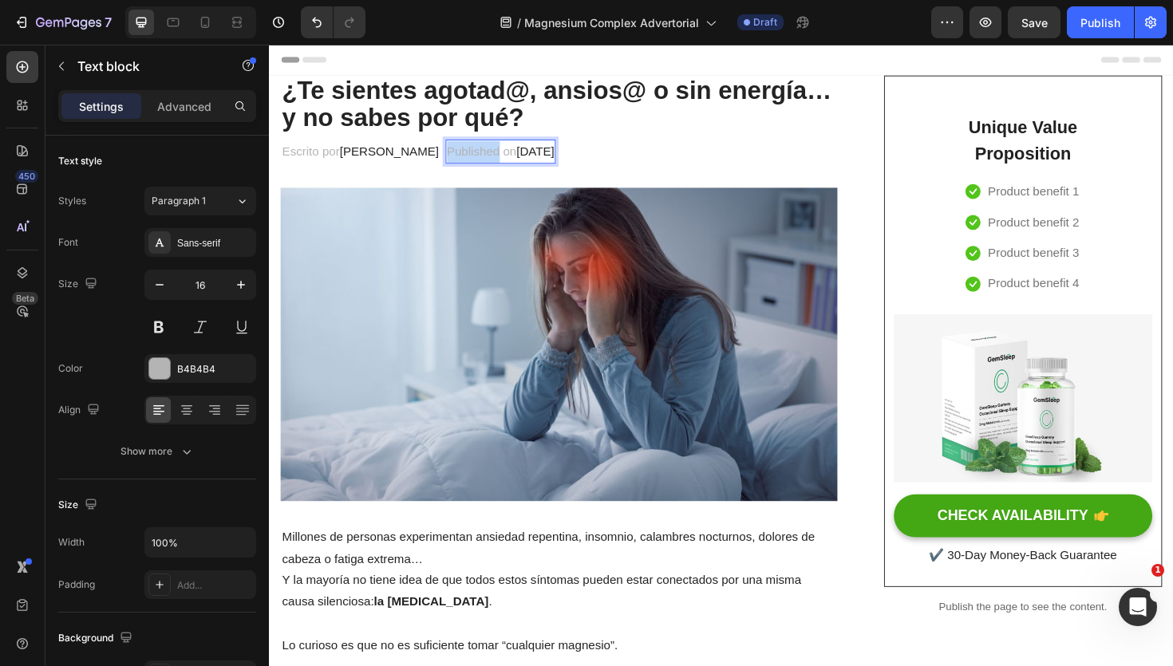
click at [457, 160] on p "Published on February 28, 2023" at bounding box center [514, 158] width 114 height 23
click at [567, 152] on span "28 de Septiembre, 2023" at bounding box center [547, 158] width 40 height 14
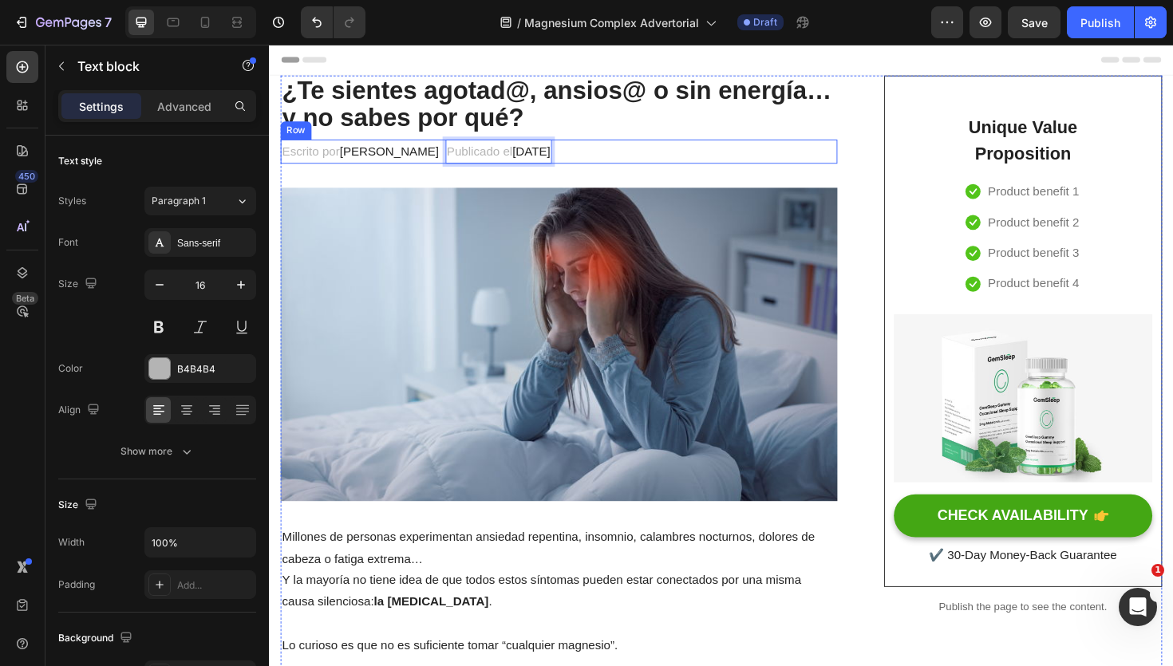
click at [658, 160] on div "Escrito por Dr. Yáñez Text block Publicado el 28 de Septiembre, 2025 Text block…" at bounding box center [576, 158] width 590 height 26
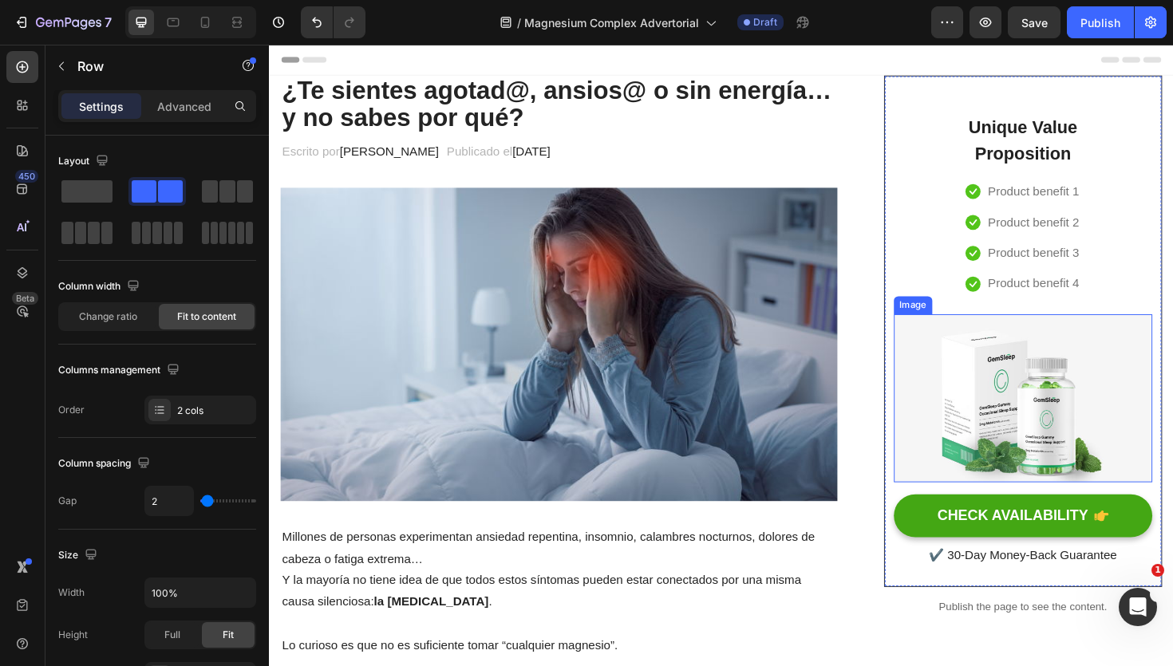
click at [1069, 466] on img at bounding box center [1068, 419] width 274 height 178
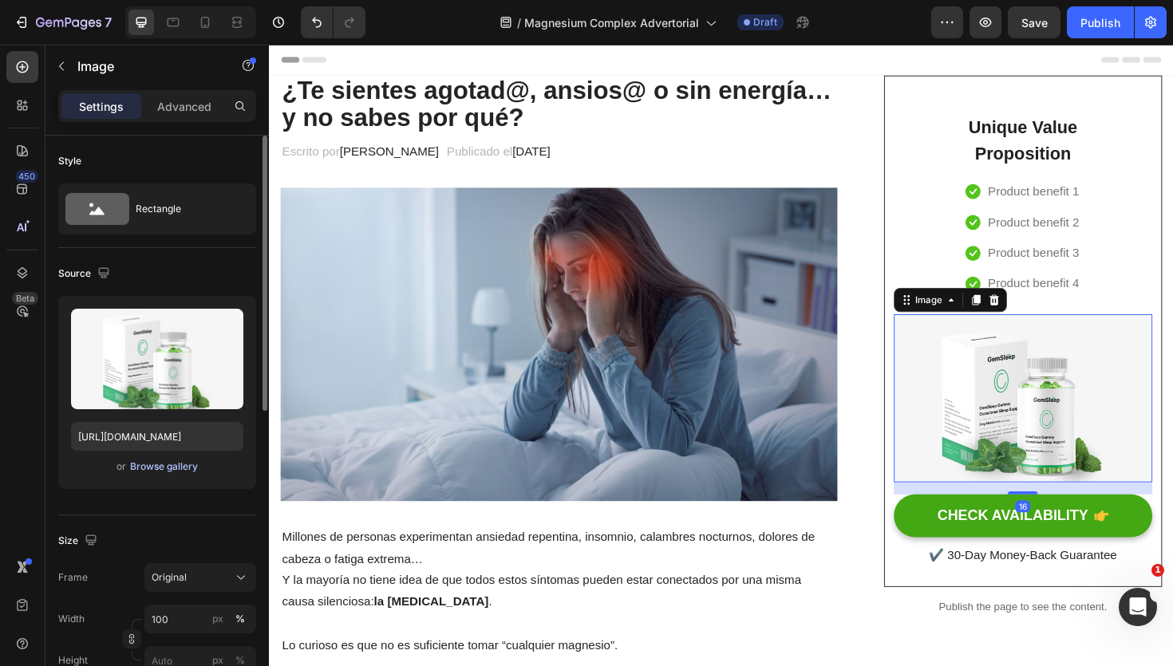
click at [171, 462] on div "Browse gallery" at bounding box center [164, 467] width 68 height 14
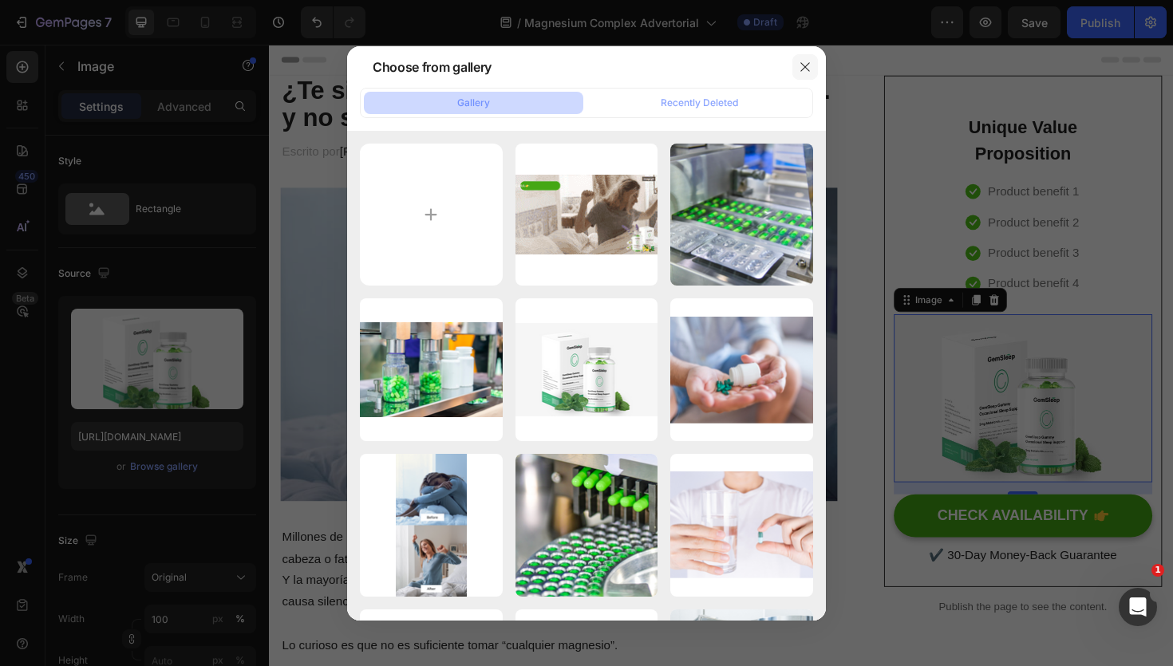
click at [805, 69] on icon "button" at bounding box center [805, 67] width 13 height 13
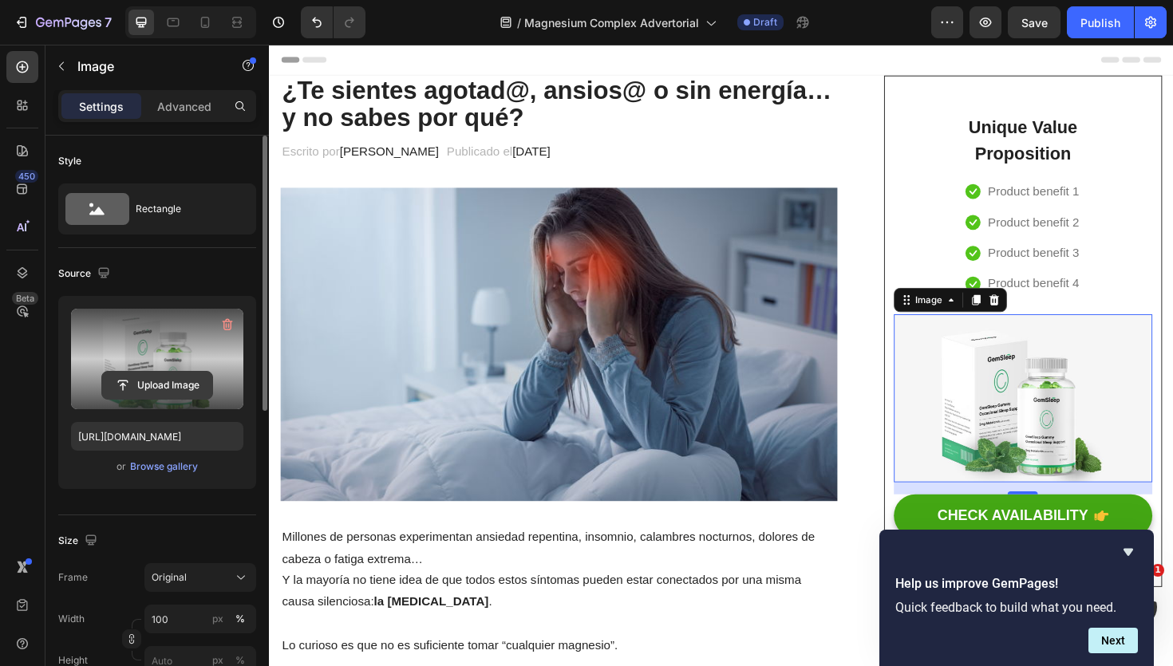
click at [160, 379] on input "file" at bounding box center [157, 385] width 110 height 27
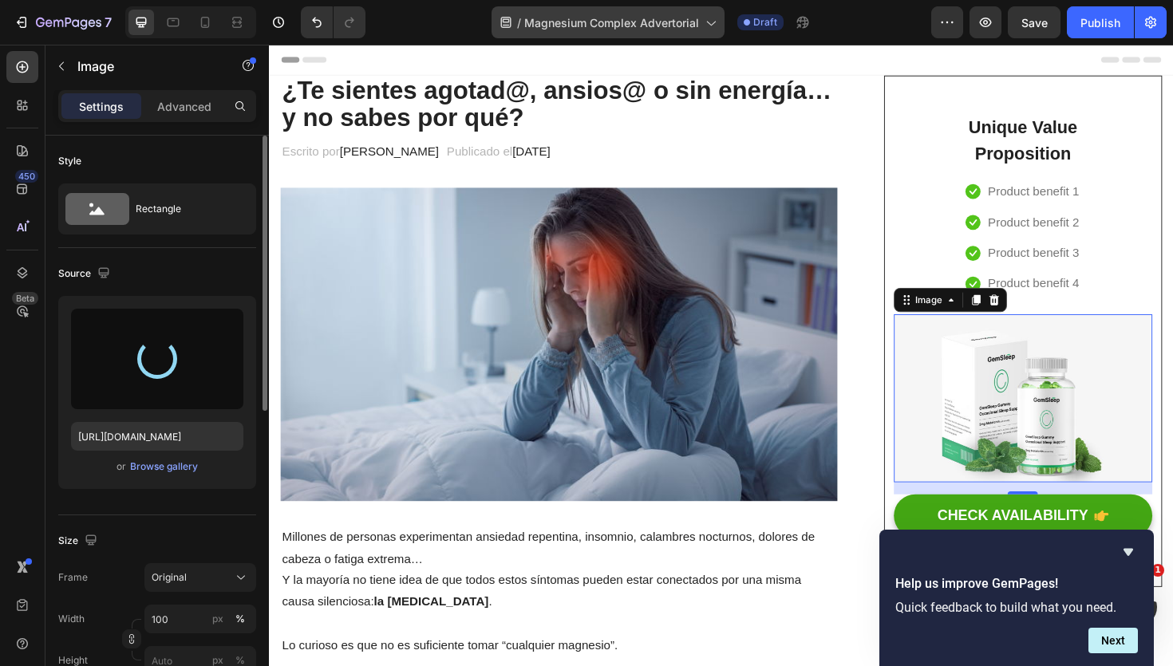
type input "https://cdn.shopify.com/s/files/1/0966/2762/2219/files/gempages_583862912448201…"
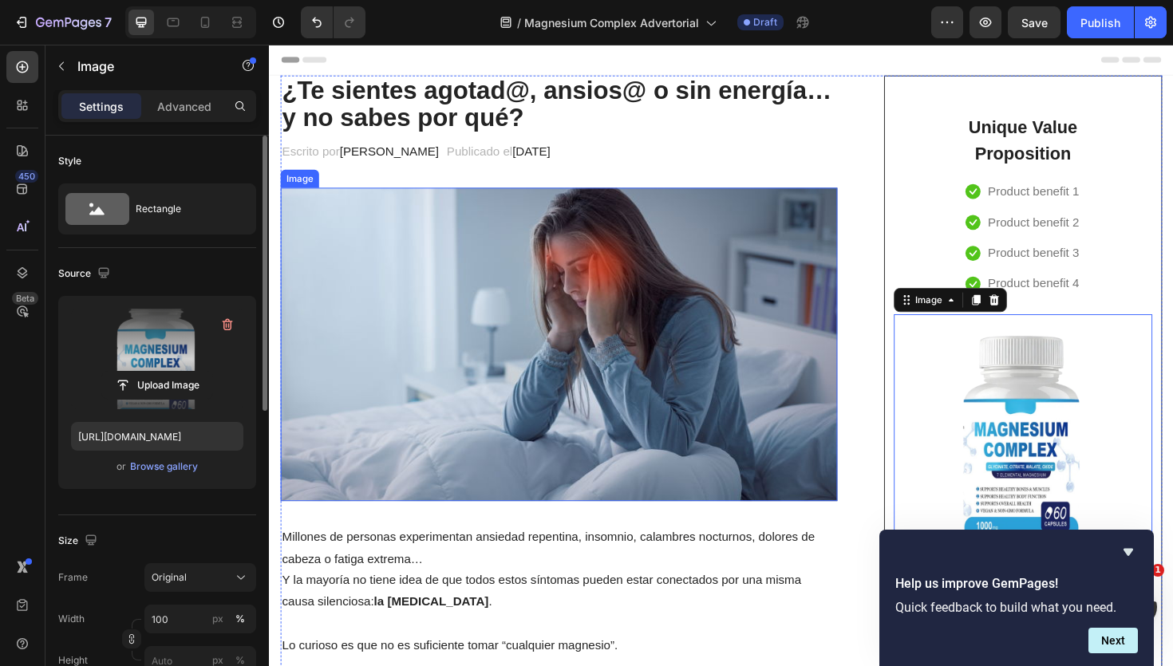
click at [546, 350] on img at bounding box center [576, 361] width 590 height 331
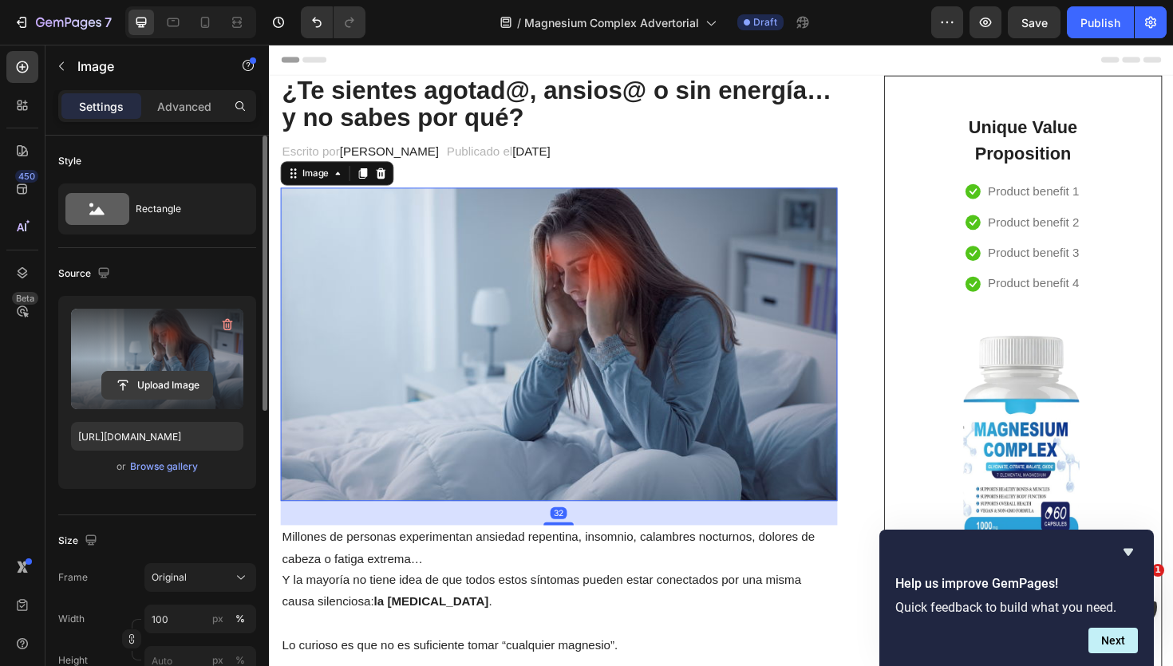
click at [158, 375] on input "file" at bounding box center [157, 385] width 110 height 27
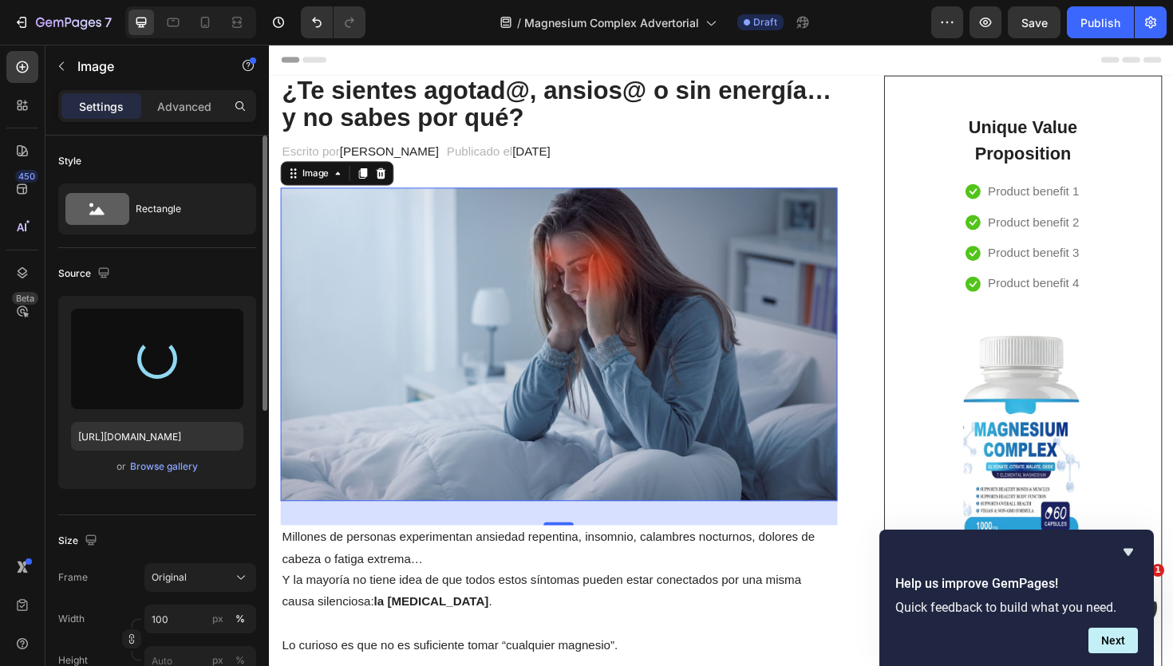
type input "https://cdn.shopify.com/s/files/1/0966/2762/2219/files/gempages_583862912448201…"
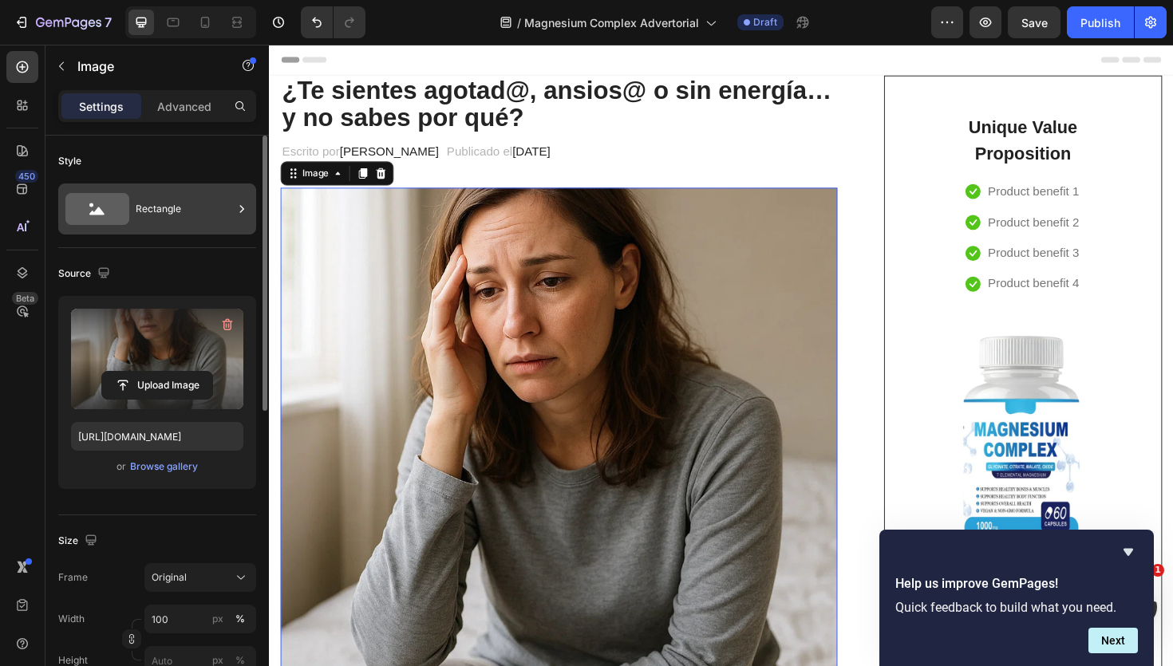
click at [168, 219] on div "Rectangle" at bounding box center [184, 209] width 97 height 37
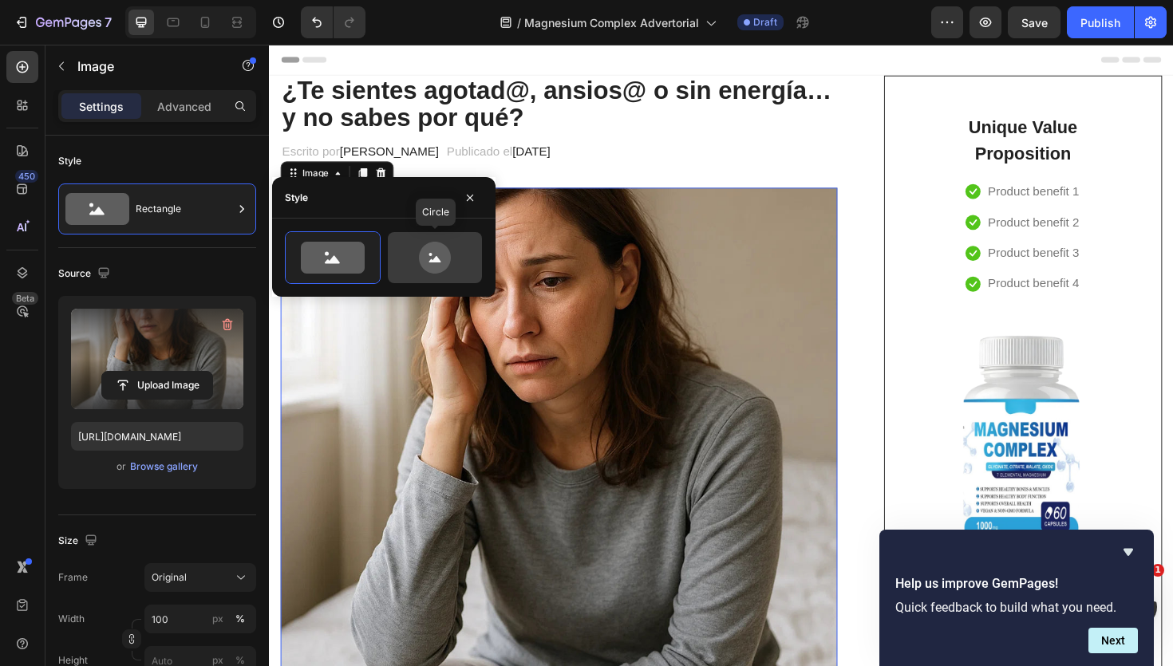
click at [427, 263] on icon at bounding box center [435, 258] width 32 height 32
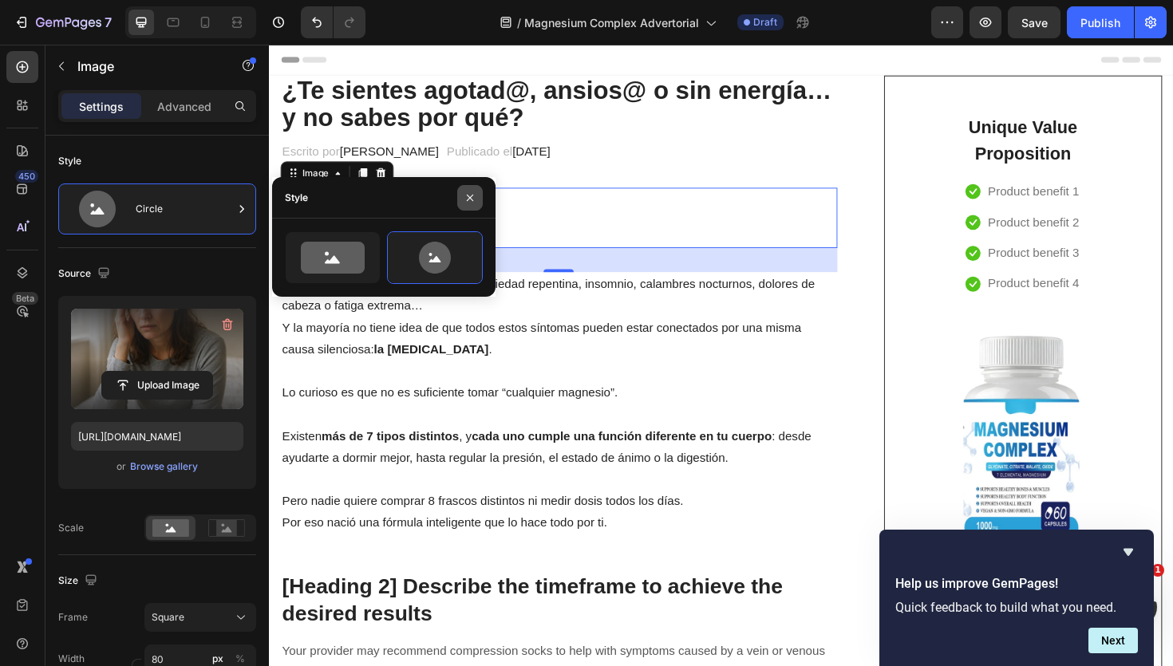
click at [469, 197] on icon "button" at bounding box center [470, 198] width 13 height 13
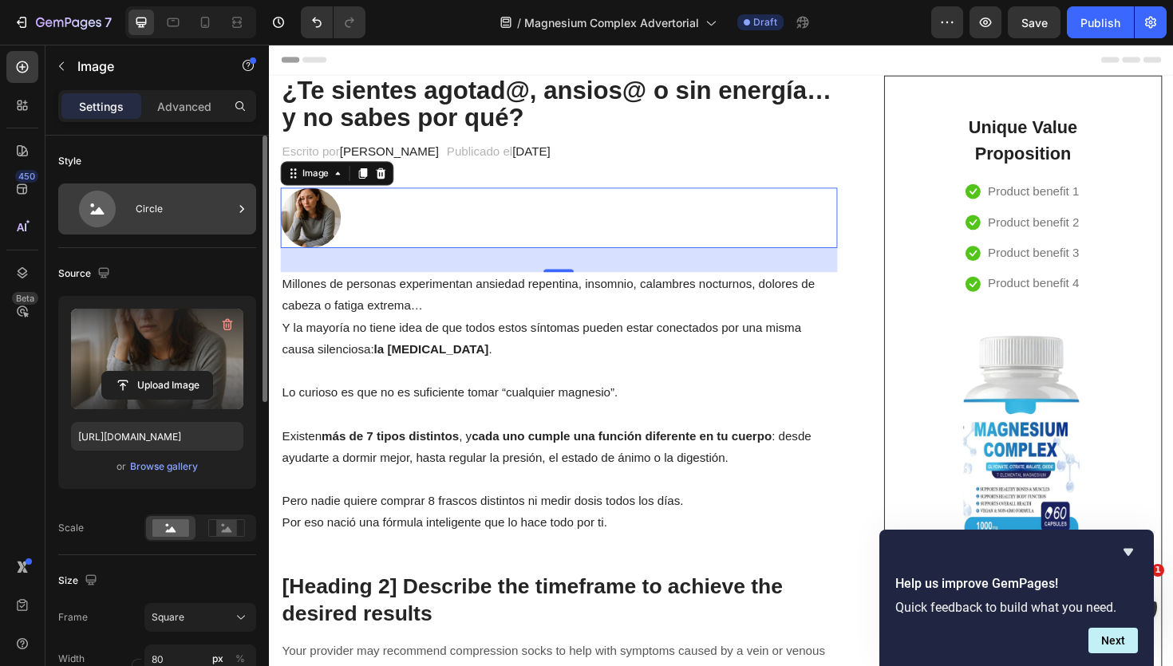
click at [121, 215] on icon at bounding box center [97, 209] width 64 height 37
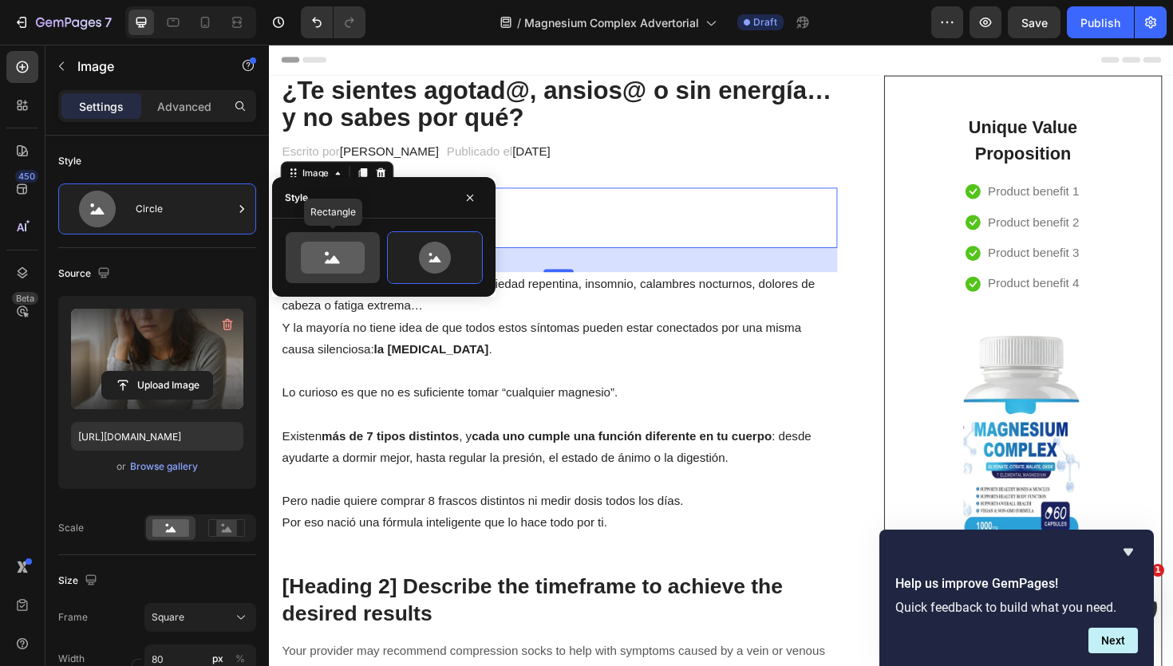
click at [325, 267] on icon at bounding box center [333, 258] width 64 height 32
type input "100"
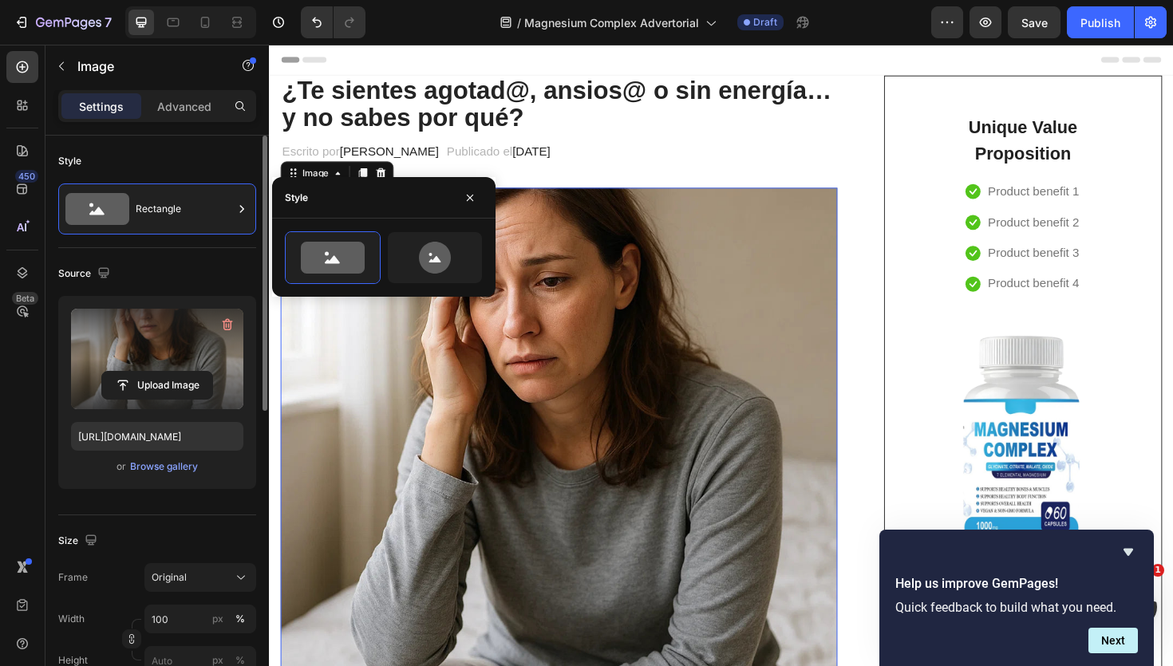
click at [178, 532] on div "Size" at bounding box center [157, 541] width 198 height 26
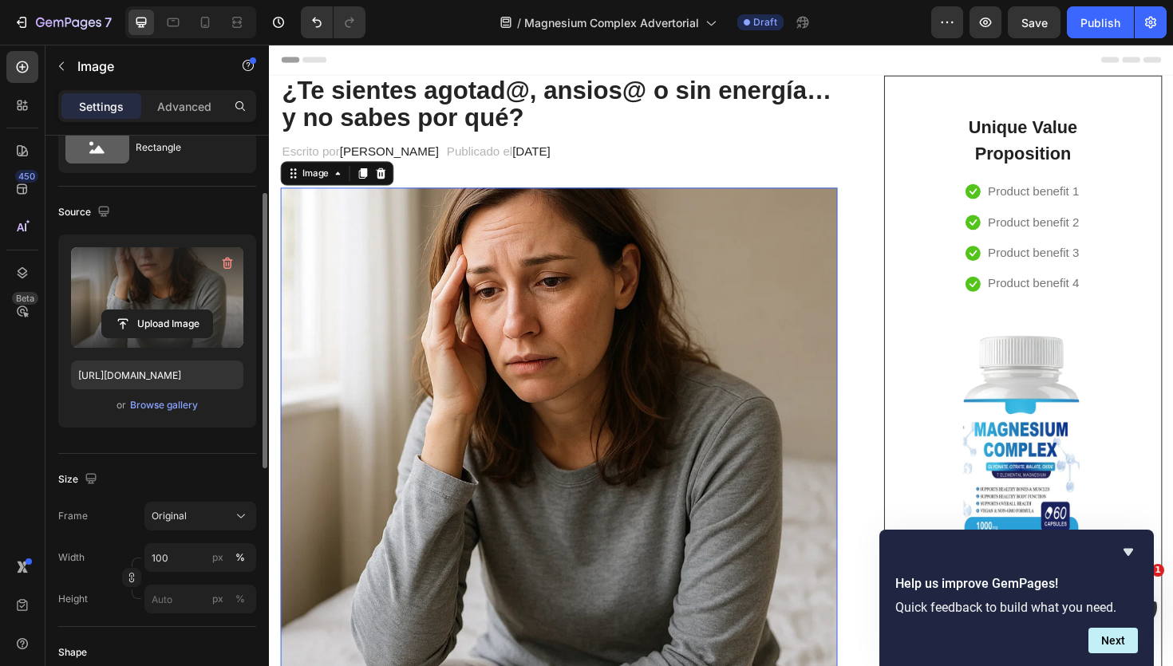
scroll to position [81, 0]
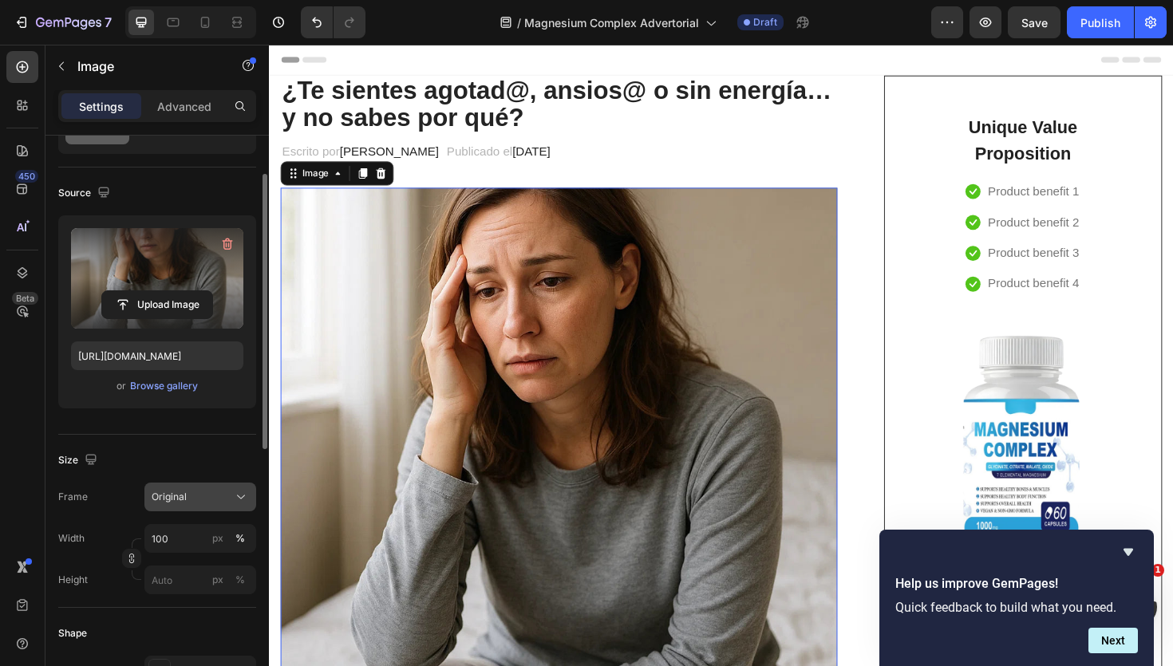
click at [196, 497] on div "Original" at bounding box center [191, 497] width 78 height 14
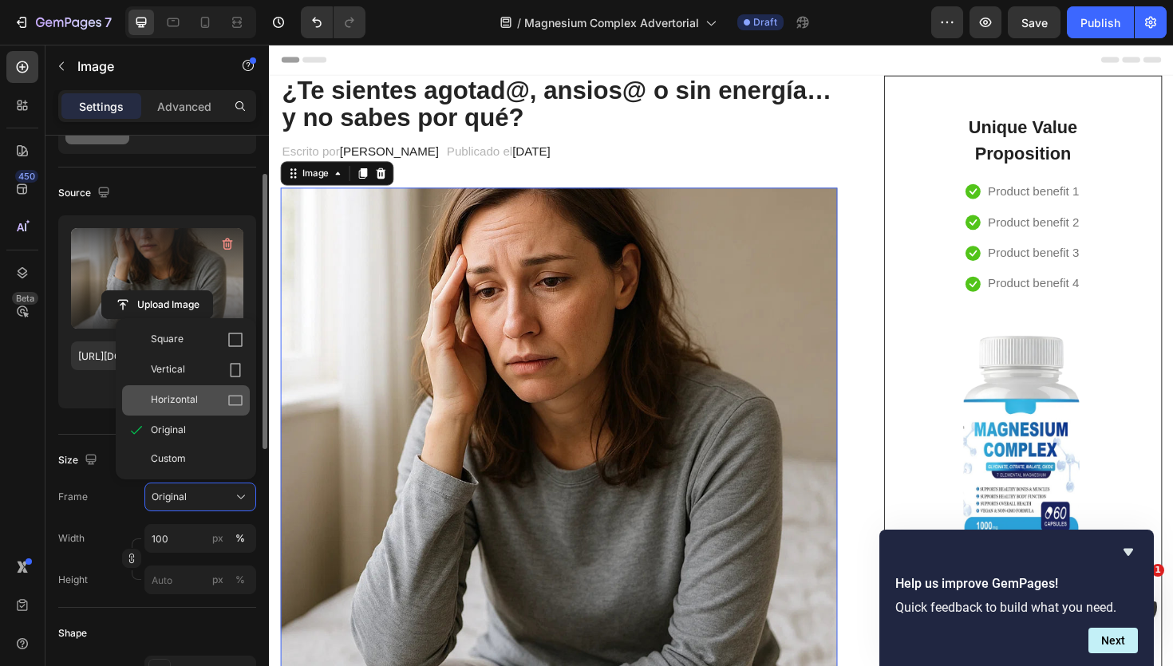
click at [192, 403] on span "Horizontal" at bounding box center [174, 401] width 47 height 16
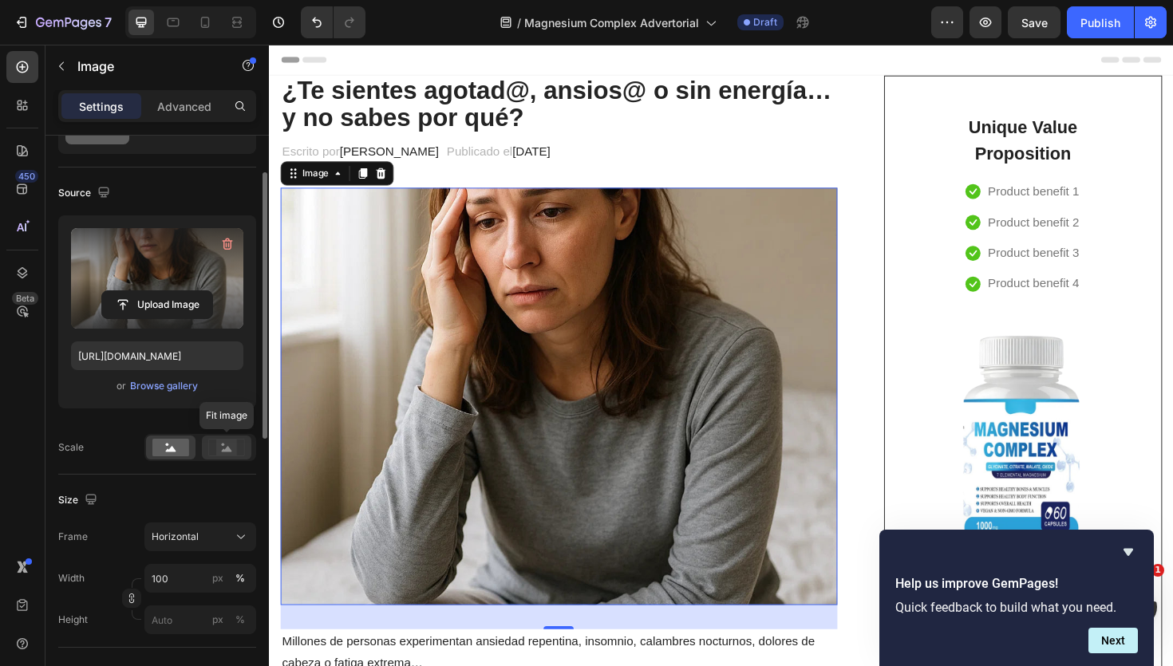
click at [229, 449] on icon at bounding box center [227, 449] width 10 height 6
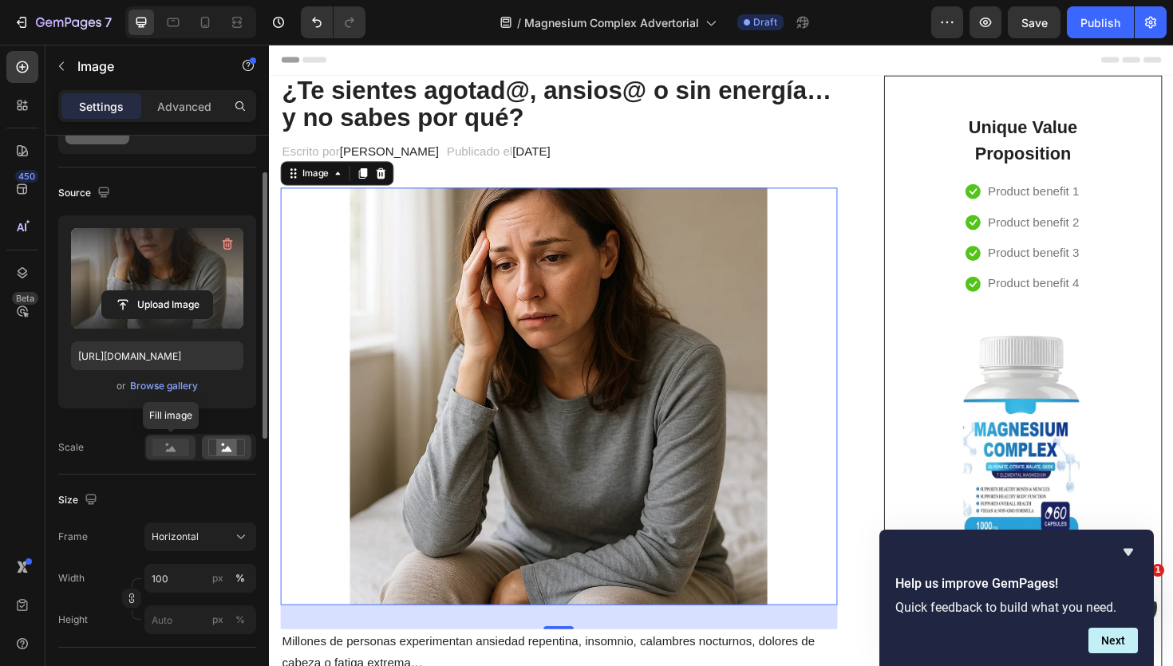
click at [182, 448] on rect at bounding box center [170, 448] width 37 height 18
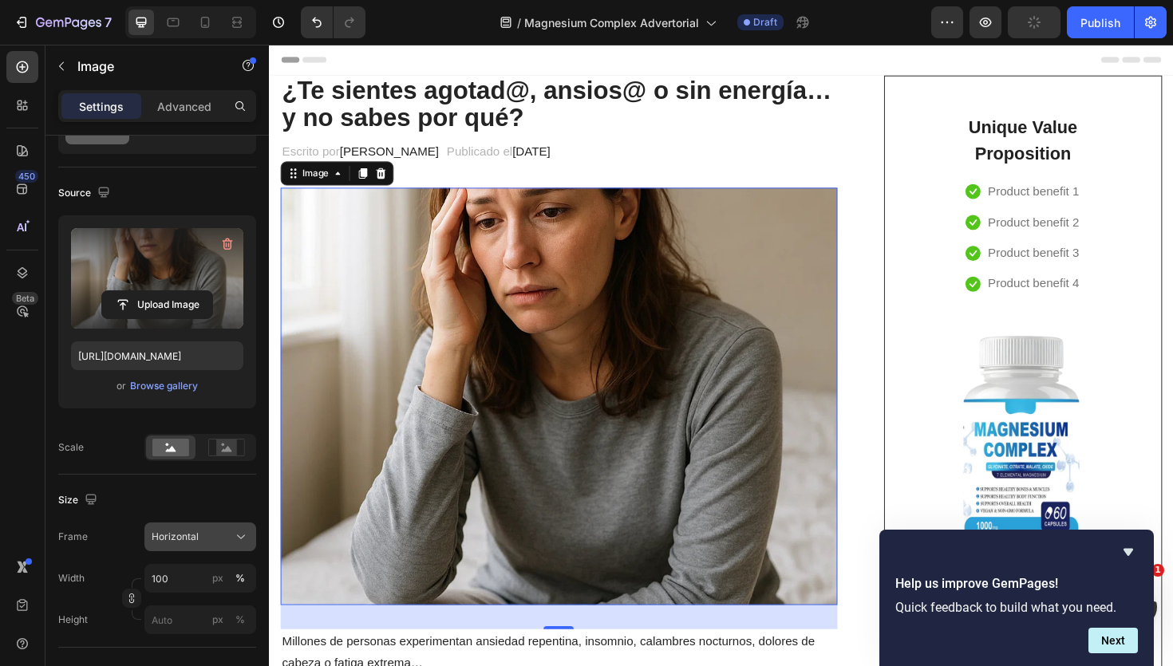
click at [207, 542] on div "Horizontal" at bounding box center [191, 537] width 78 height 14
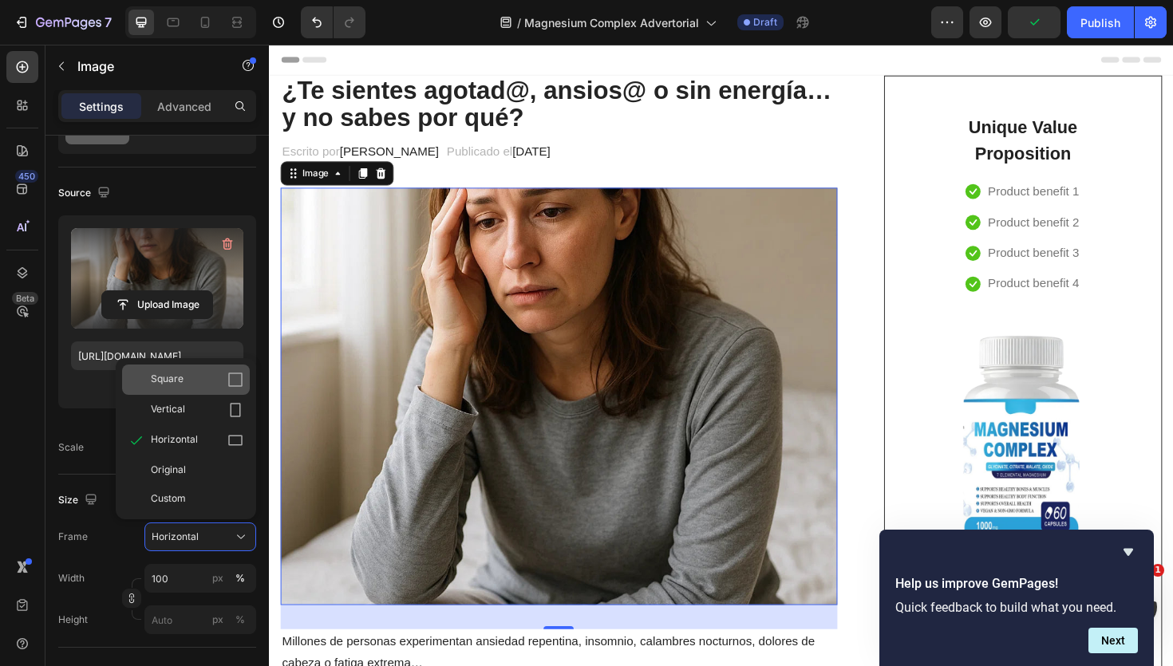
click at [204, 388] on div "Square" at bounding box center [186, 380] width 128 height 30
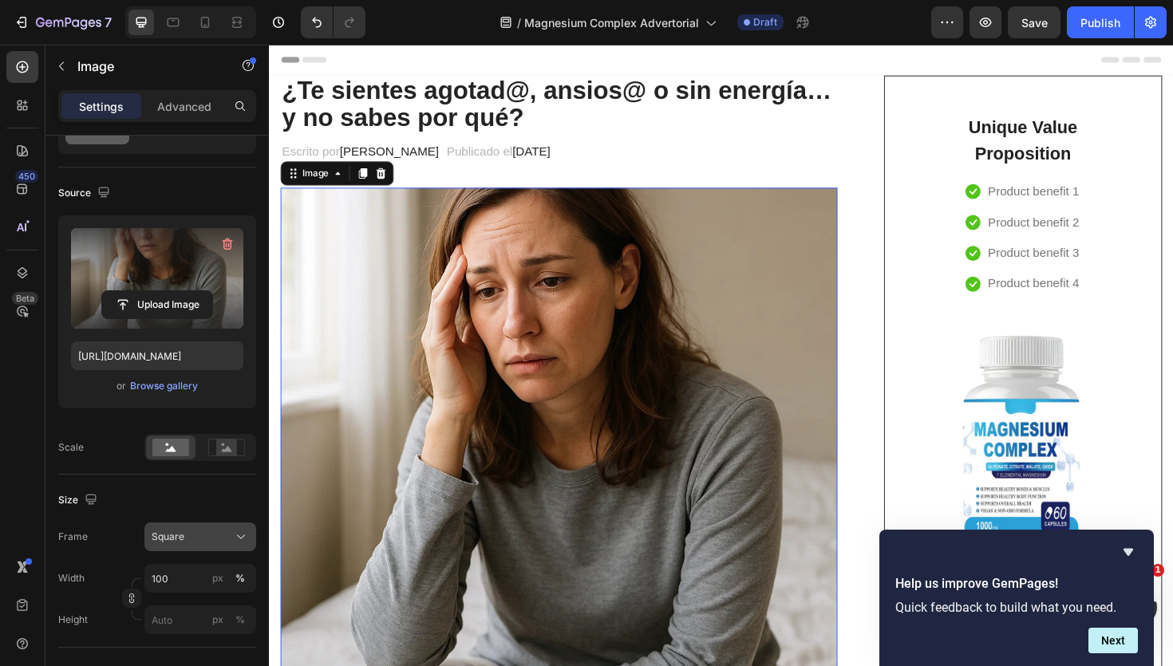
click at [199, 546] on button "Square" at bounding box center [200, 537] width 112 height 29
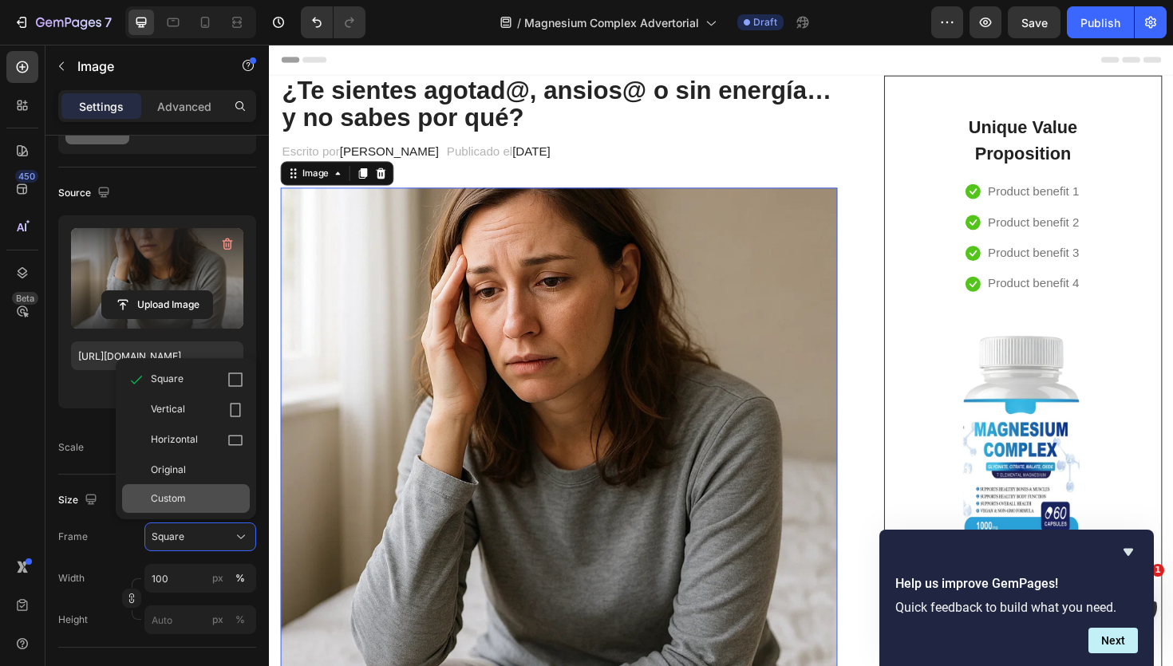
click at [180, 490] on div "Custom" at bounding box center [186, 498] width 128 height 29
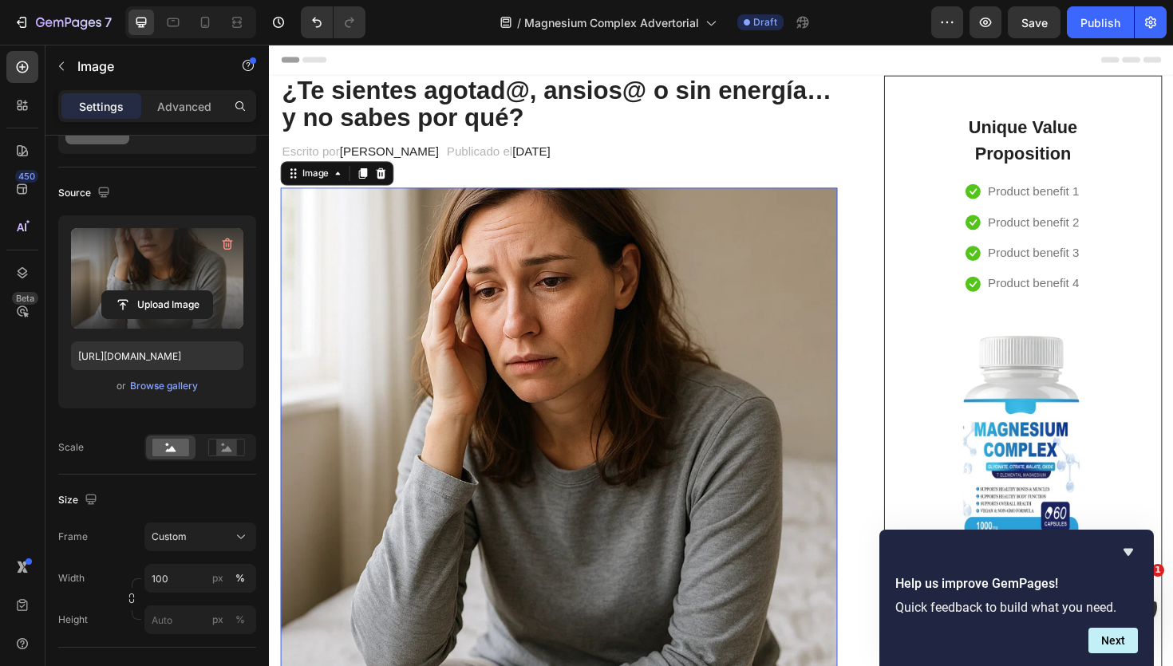
click at [192, 553] on div "Frame Custom Width 100 px % Height px %" at bounding box center [157, 579] width 198 height 112
click at [182, 572] on input "100" at bounding box center [200, 578] width 112 height 29
click at [181, 528] on button "Custom" at bounding box center [200, 537] width 112 height 29
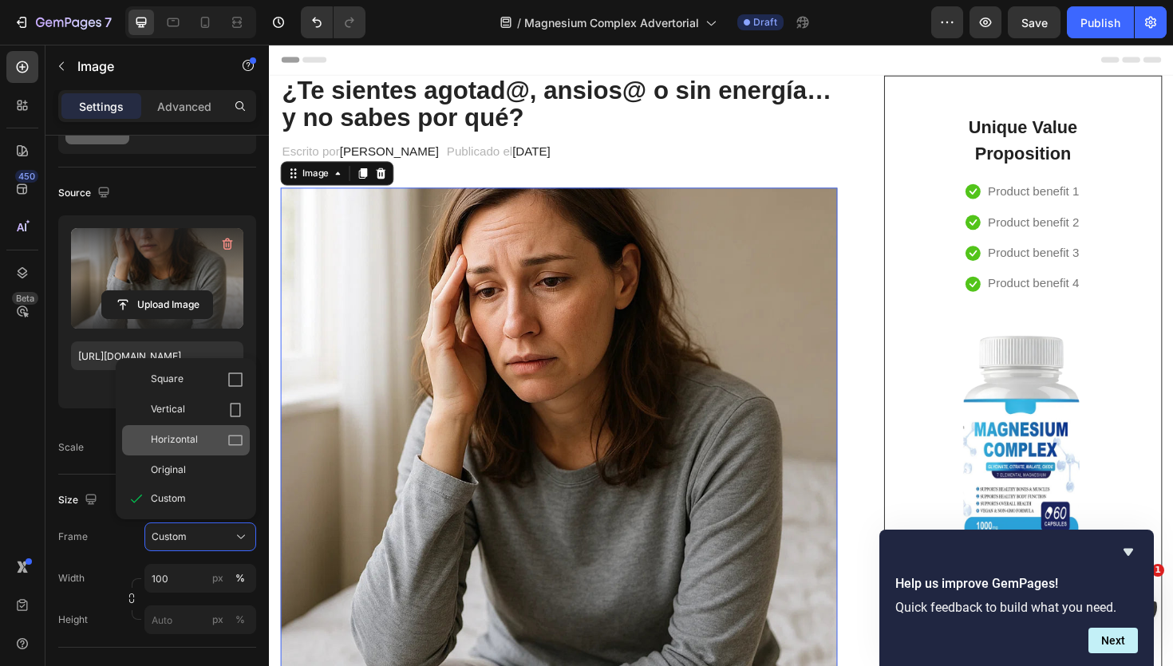
click at [184, 445] on span "Horizontal" at bounding box center [174, 441] width 47 height 16
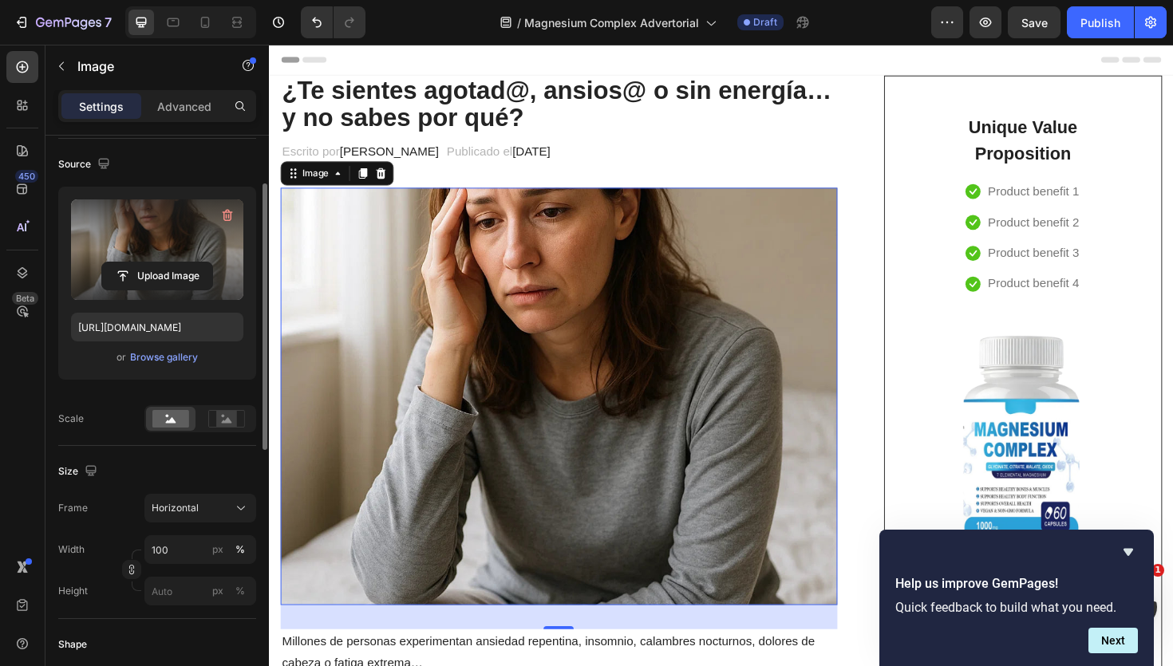
scroll to position [106, 0]
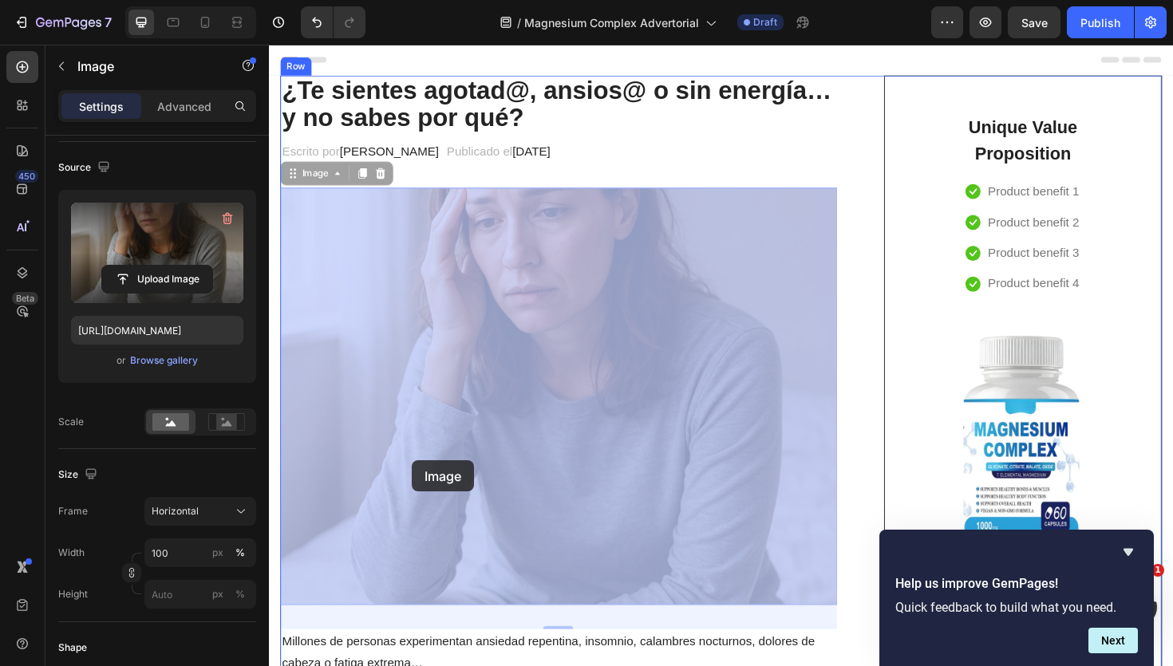
drag, startPoint x: 420, startPoint y: 440, endPoint x: 421, endPoint y: 485, distance: 45.5
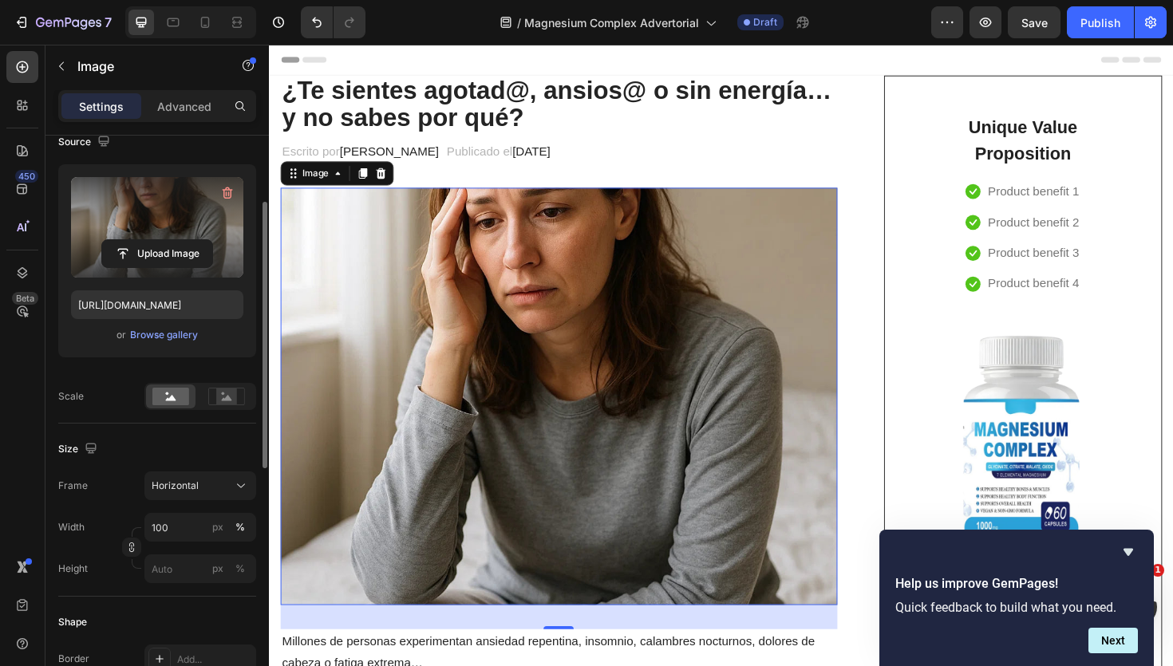
scroll to position [136, 0]
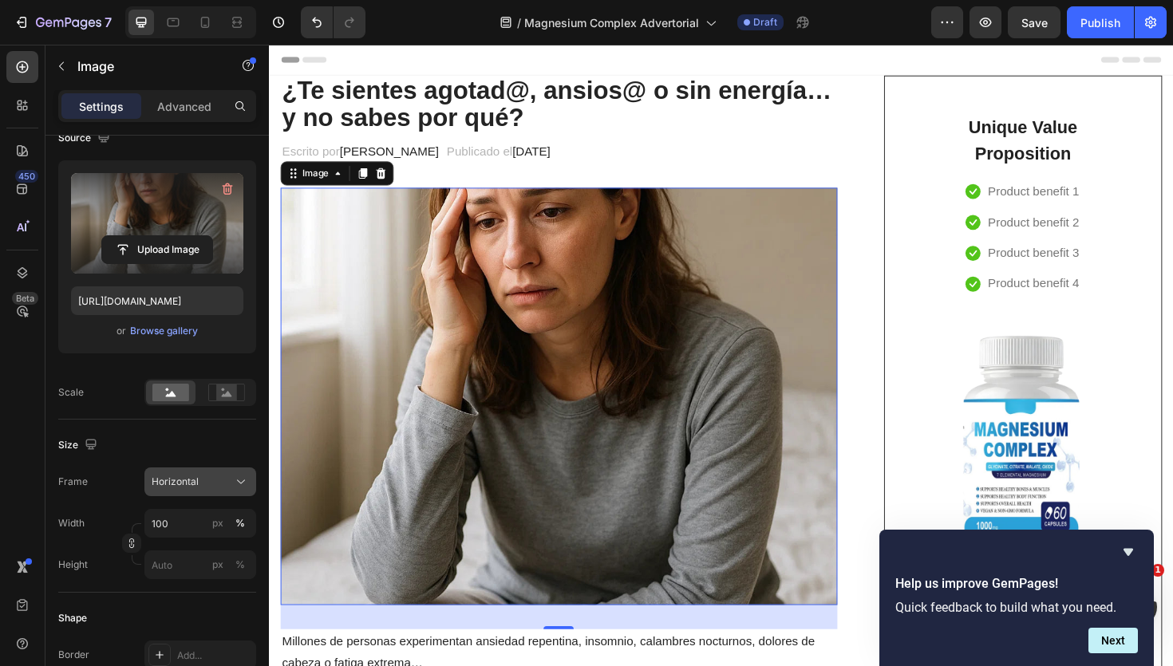
click at [193, 491] on button "Horizontal" at bounding box center [200, 482] width 112 height 29
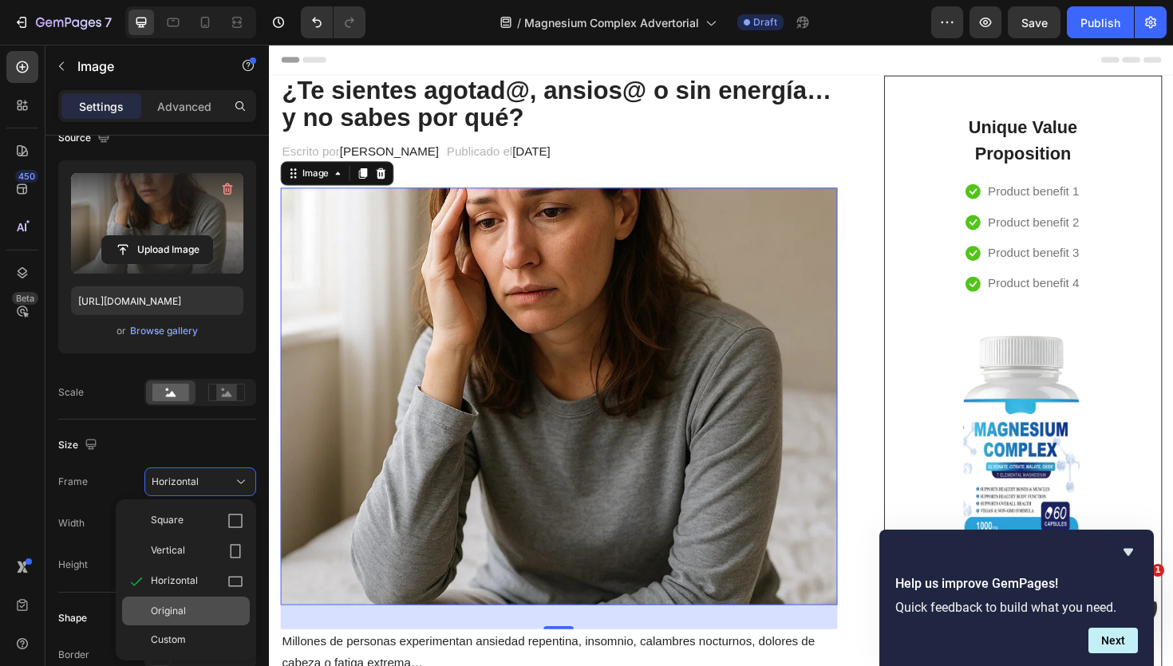
click at [182, 603] on div "Original" at bounding box center [186, 611] width 128 height 29
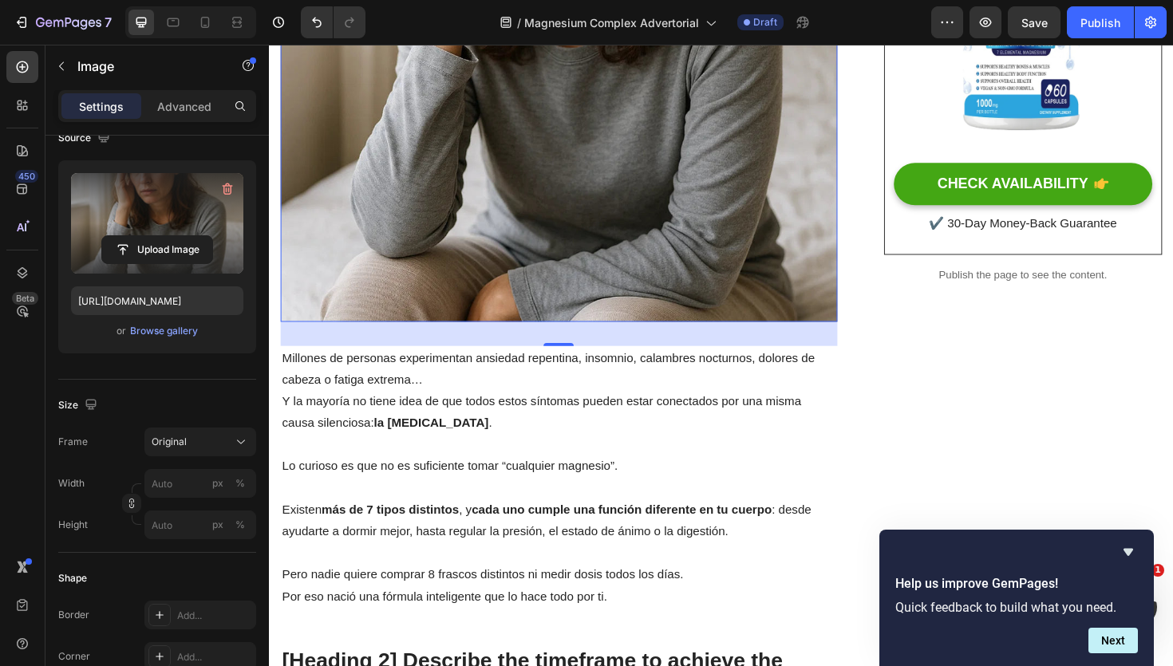
scroll to position [448, 0]
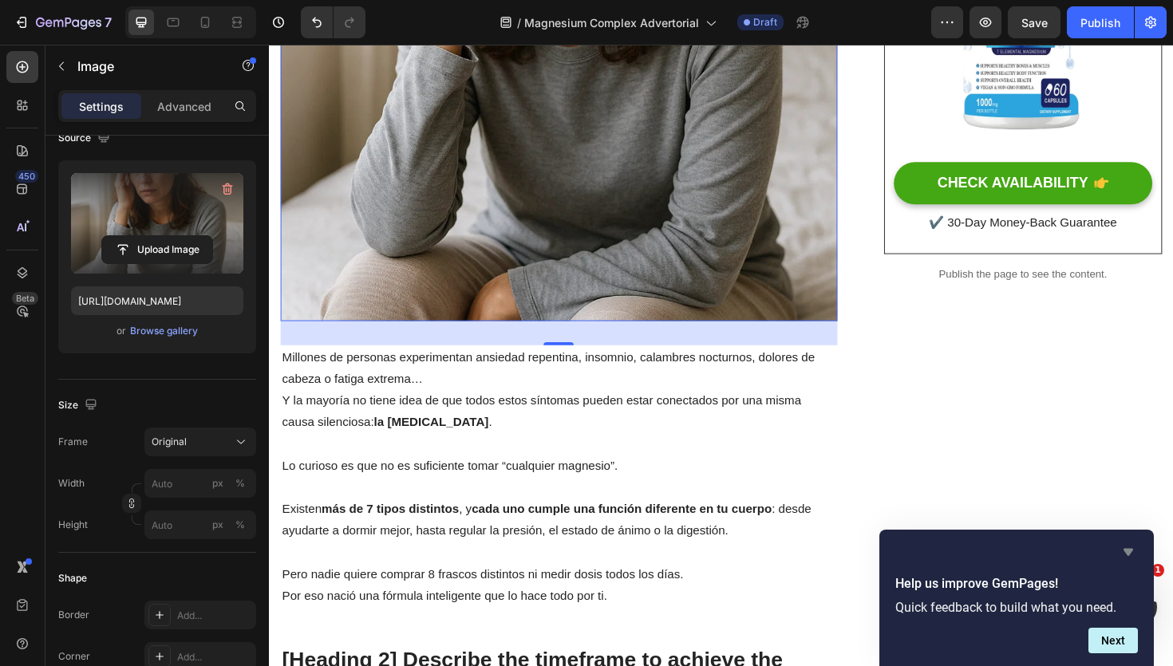
click at [1128, 547] on icon "Hide survey" at bounding box center [1128, 552] width 19 height 19
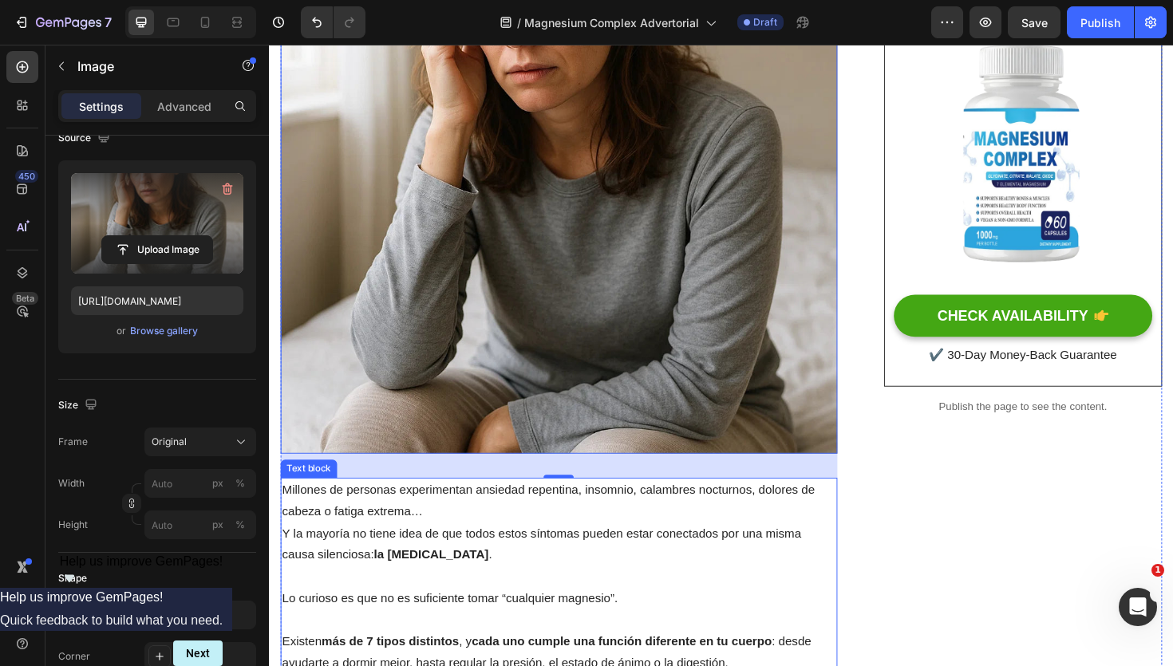
scroll to position [652, 0]
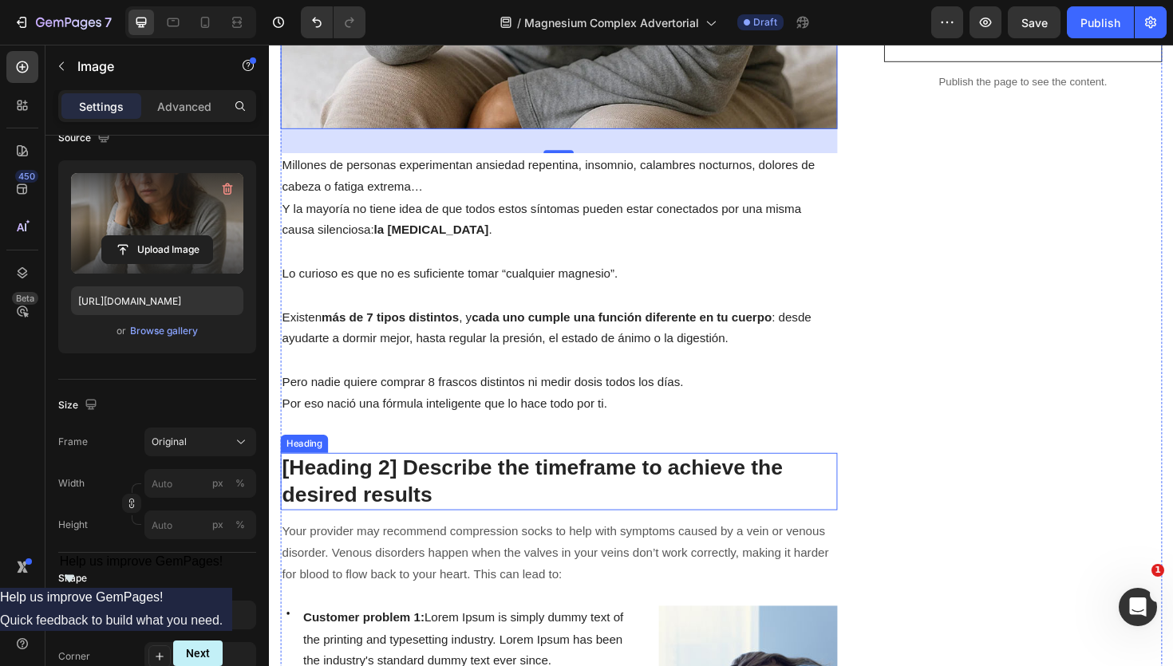
click at [531, 498] on p "[Heading 2] Describe the timeframe to achieve the desired results" at bounding box center [576, 508] width 587 height 58
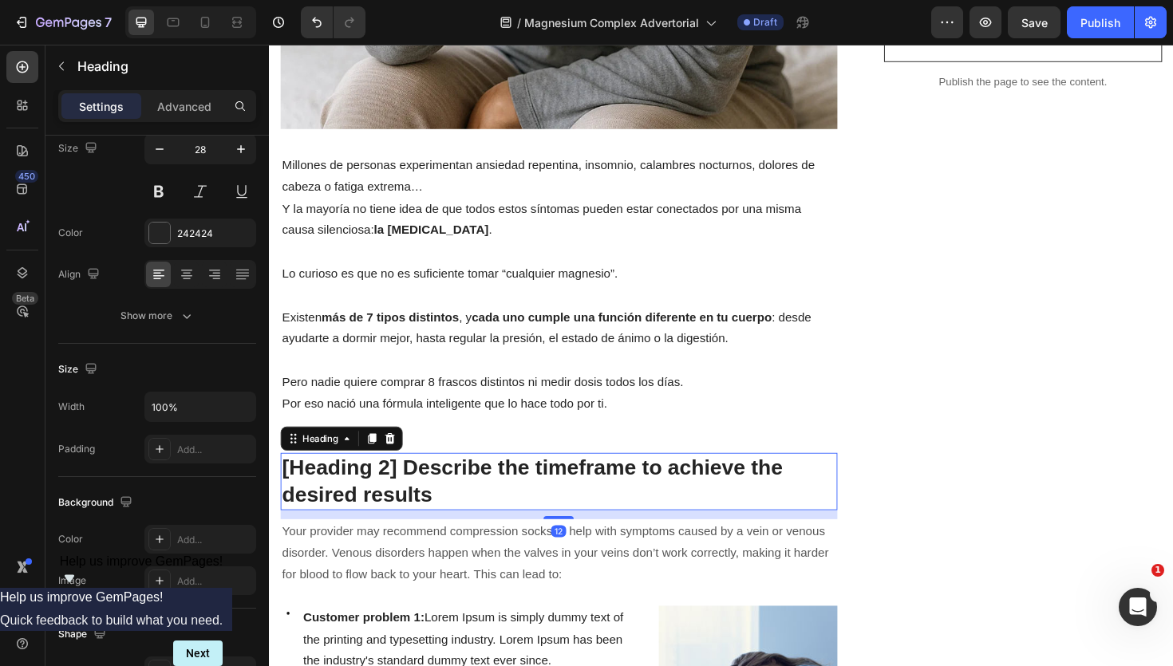
scroll to position [0, 0]
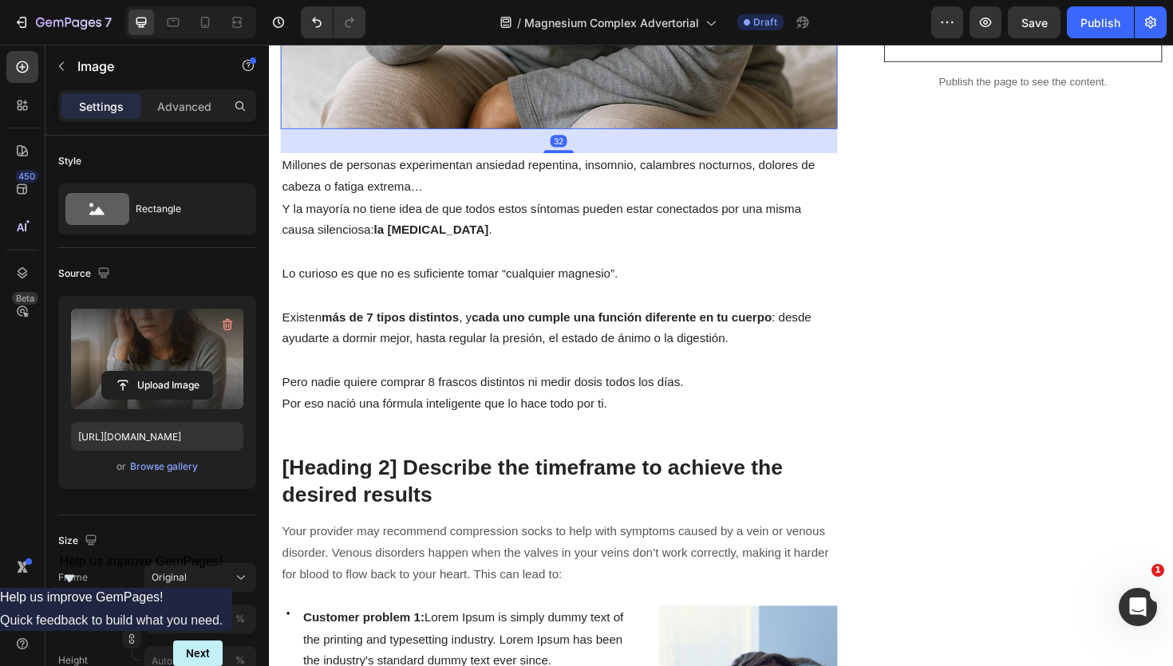
click at [137, 344] on label at bounding box center [157, 359] width 172 height 101
click at [137, 372] on input "file" at bounding box center [157, 385] width 110 height 27
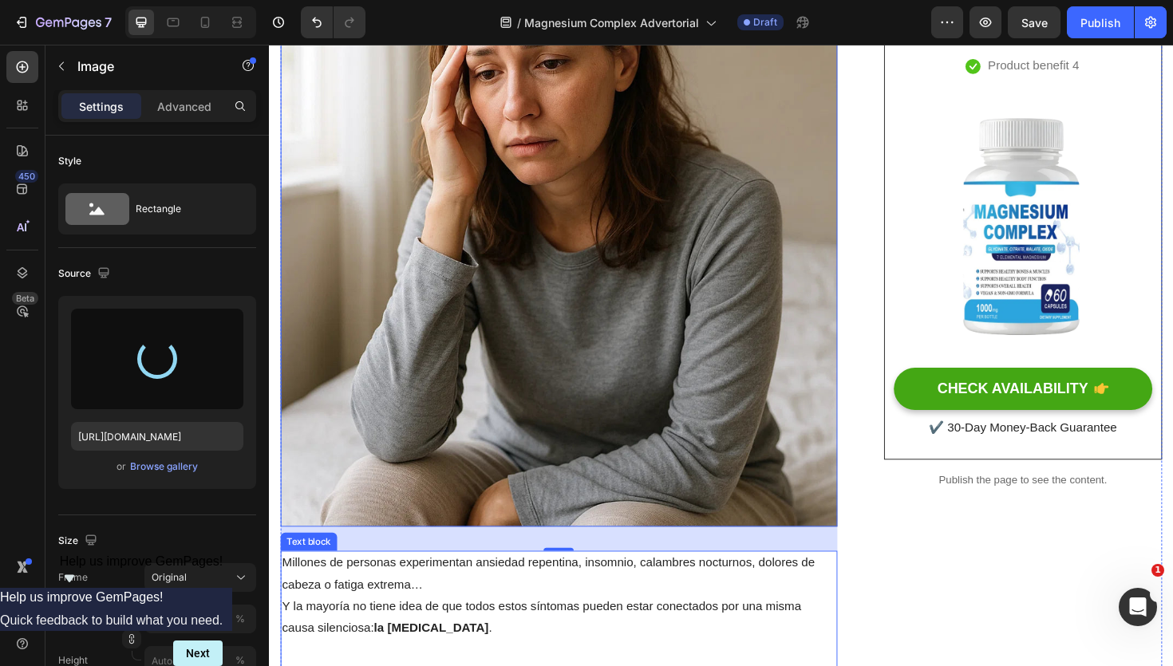
scroll to position [230, 0]
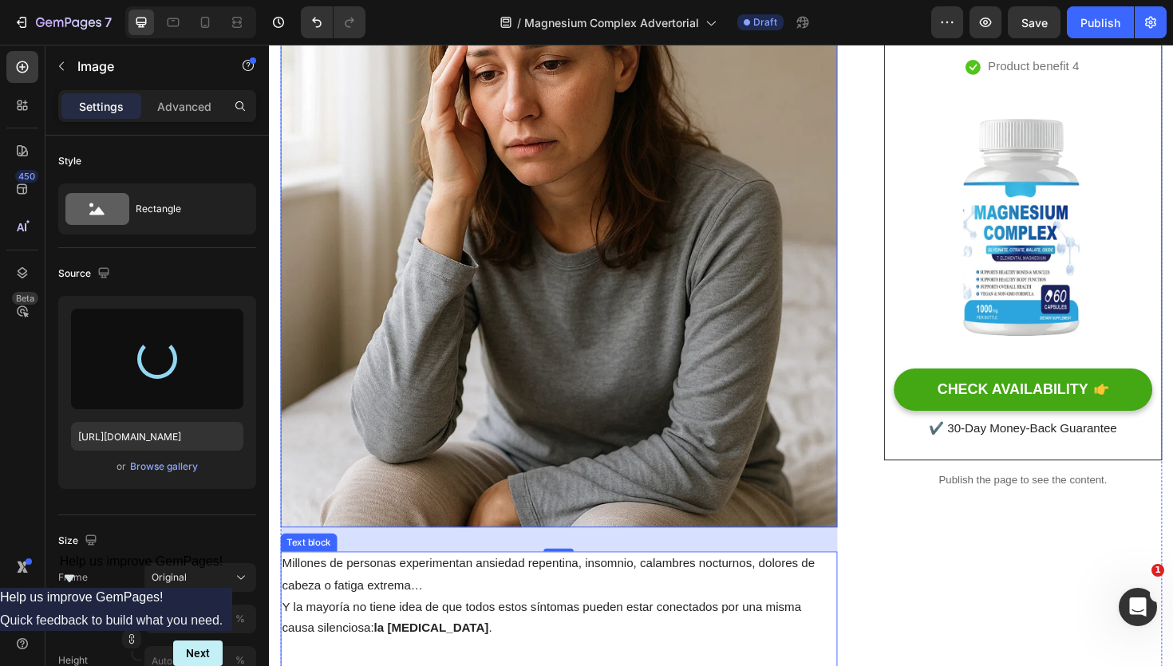
type input "https://cdn.shopify.com/s/files/1/0966/2762/2219/files/gempages_583862912448201…"
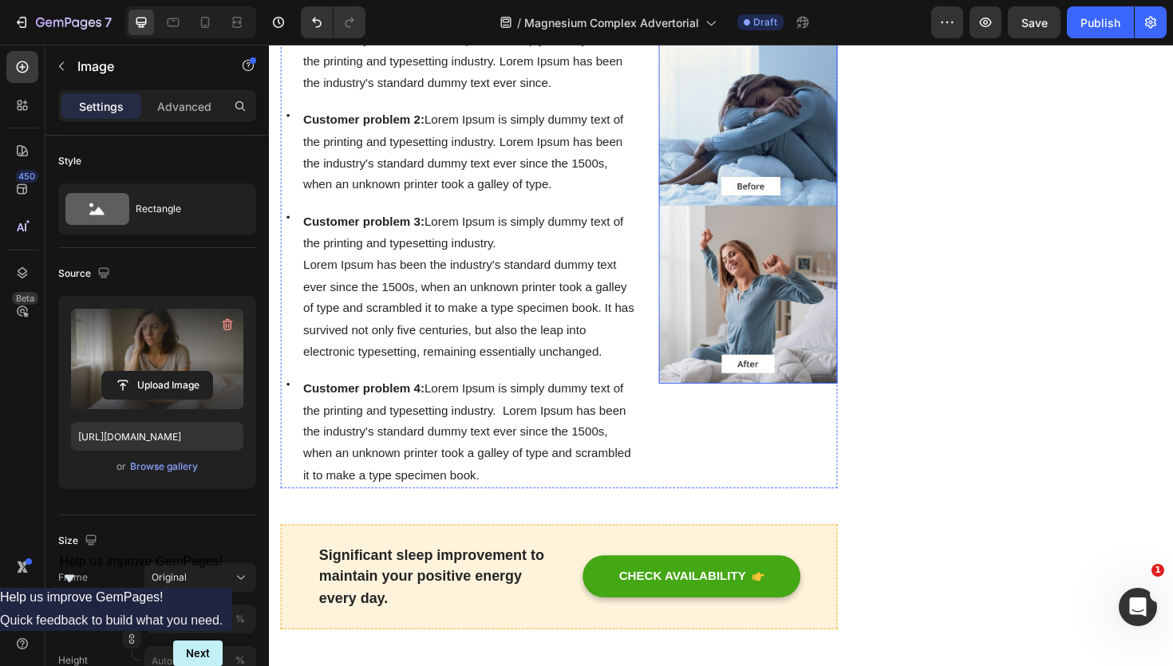
scroll to position [1273, 0]
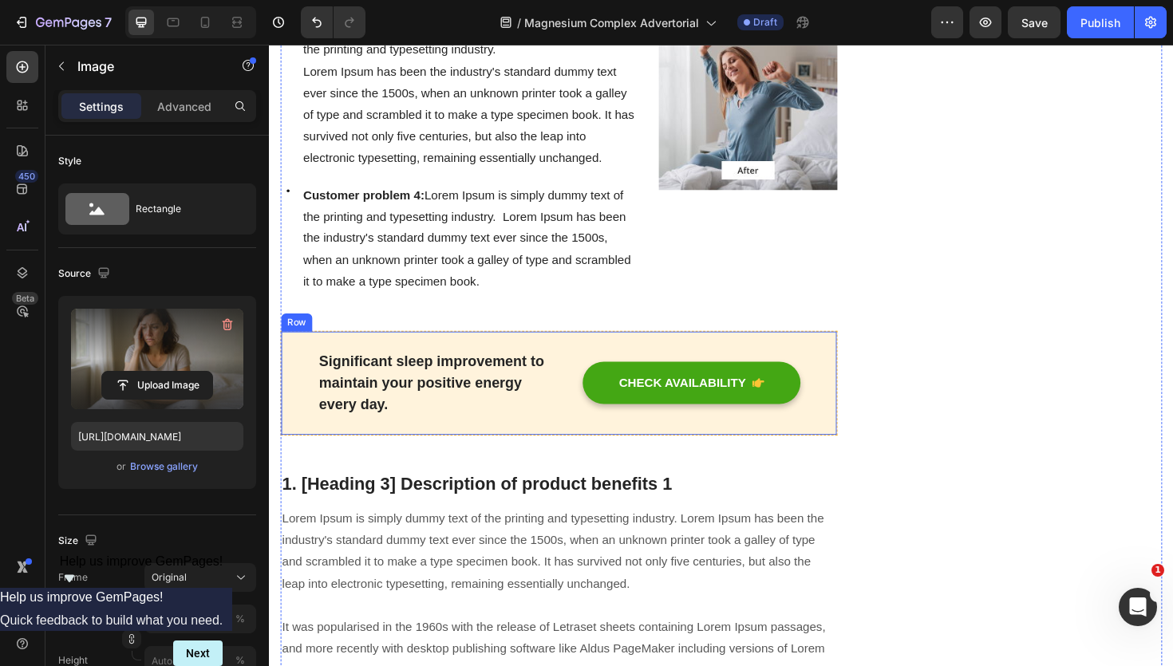
click at [569, 362] on div "Significant sleep improvement to maintain your positive energy every day. Text …" at bounding box center [576, 404] width 590 height 112
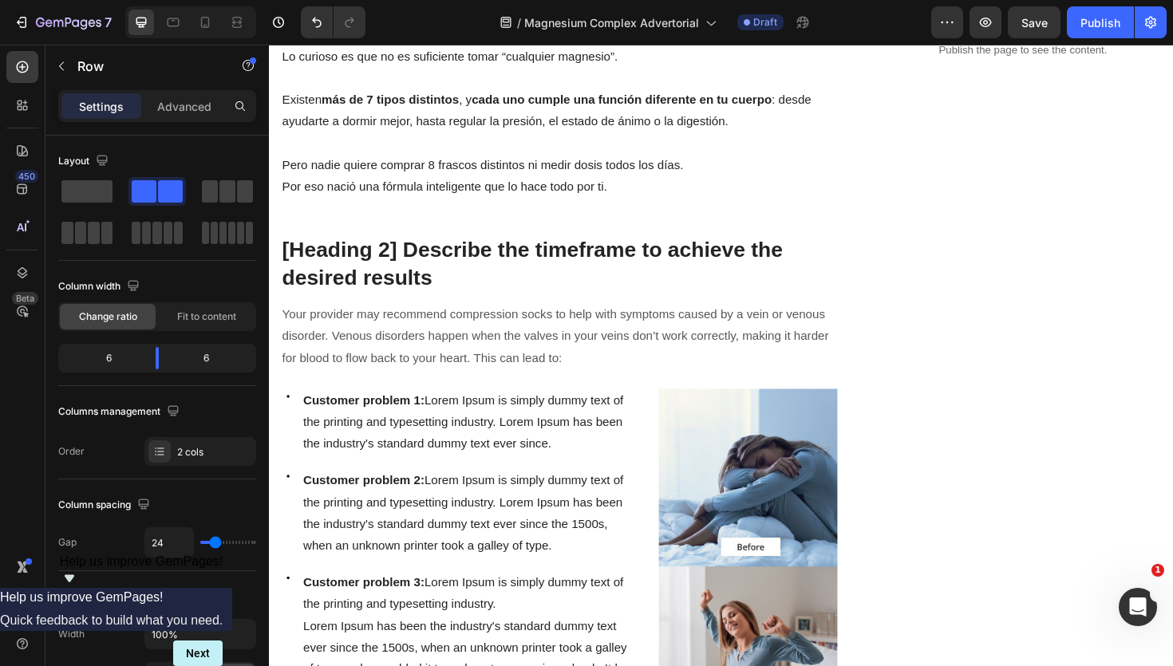
scroll to position [667, 0]
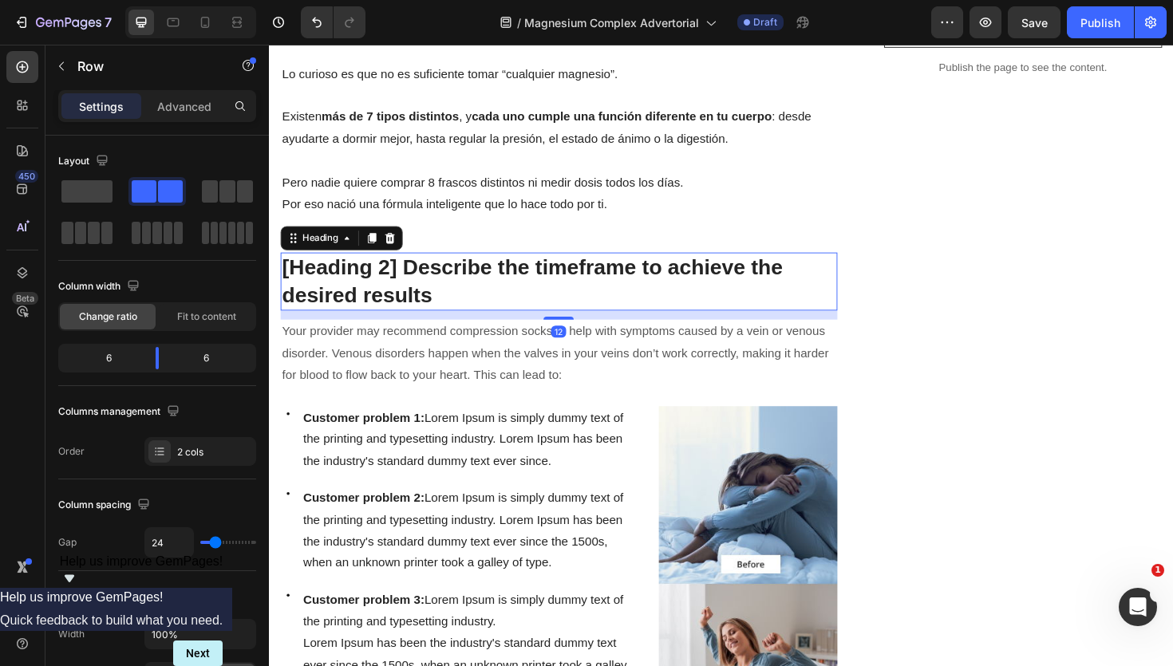
click at [393, 301] on p "[Heading 2] Describe the timeframe to achieve the desired results" at bounding box center [576, 296] width 587 height 58
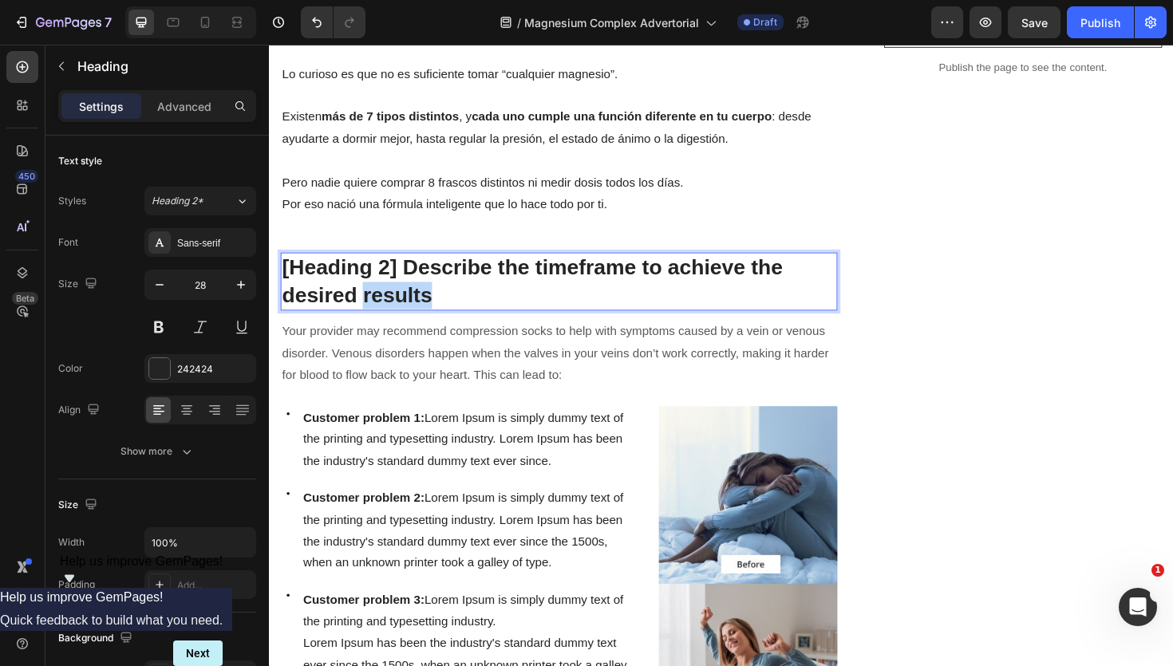
click at [393, 301] on p "[Heading 2] Describe the timeframe to achieve the desired results" at bounding box center [576, 296] width 587 height 58
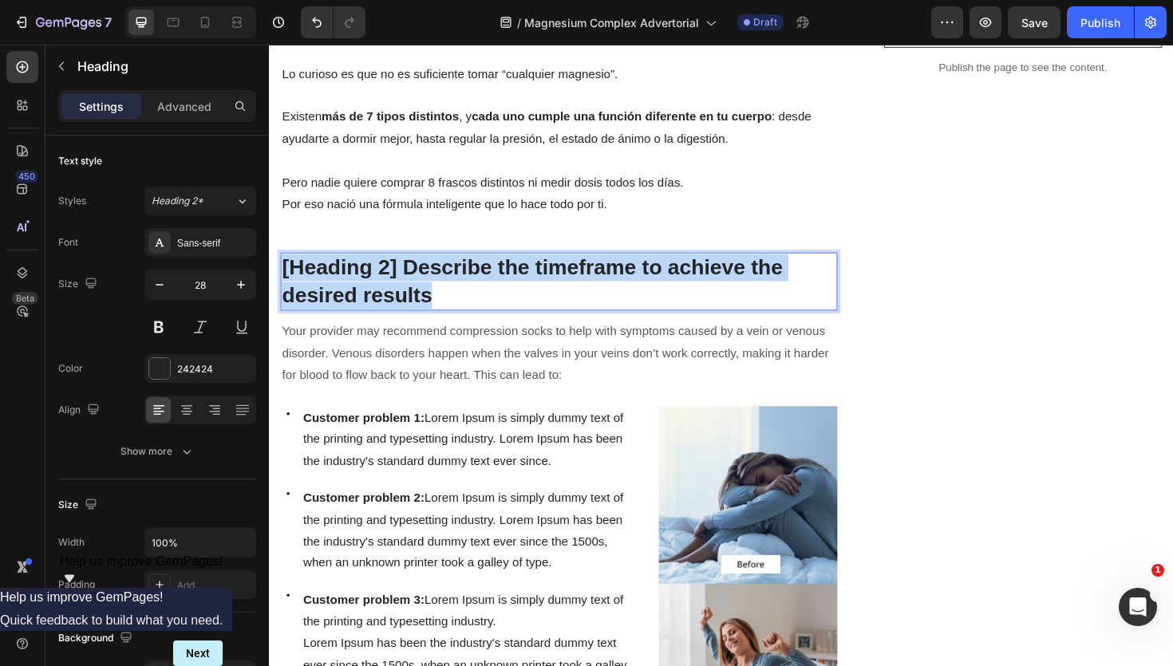
click at [393, 301] on p "[Heading 2] Describe the timeframe to achieve the desired results" at bounding box center [576, 296] width 587 height 58
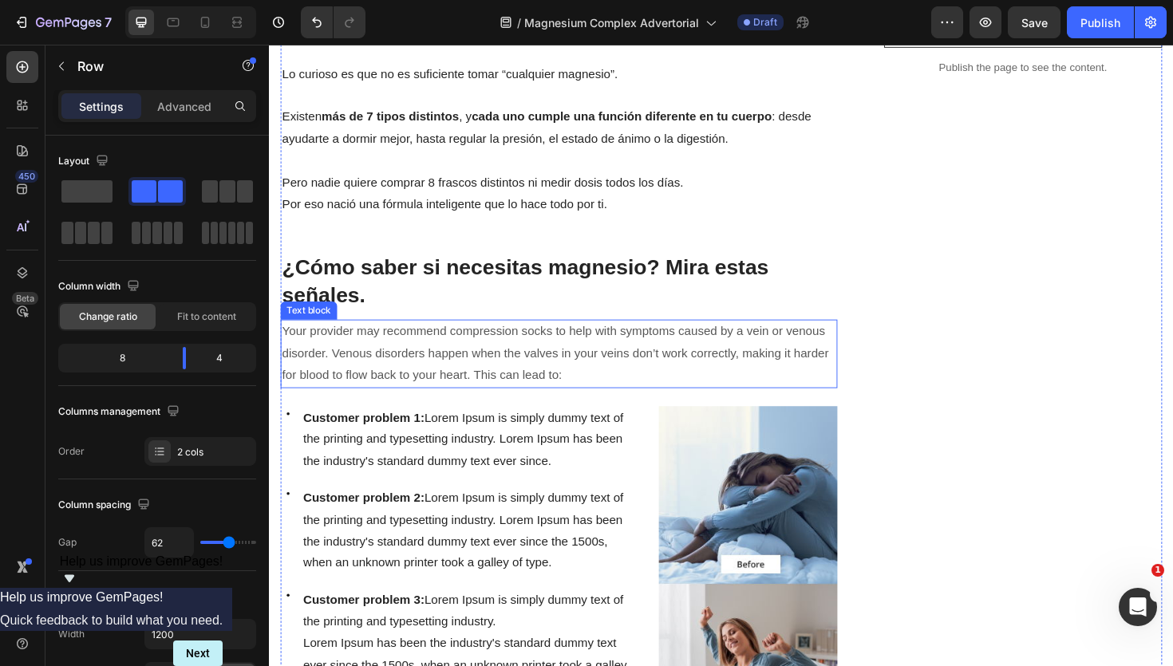
click at [403, 381] on p "Your provider may recommend compression socks to help with symptoms caused by a…" at bounding box center [576, 372] width 587 height 69
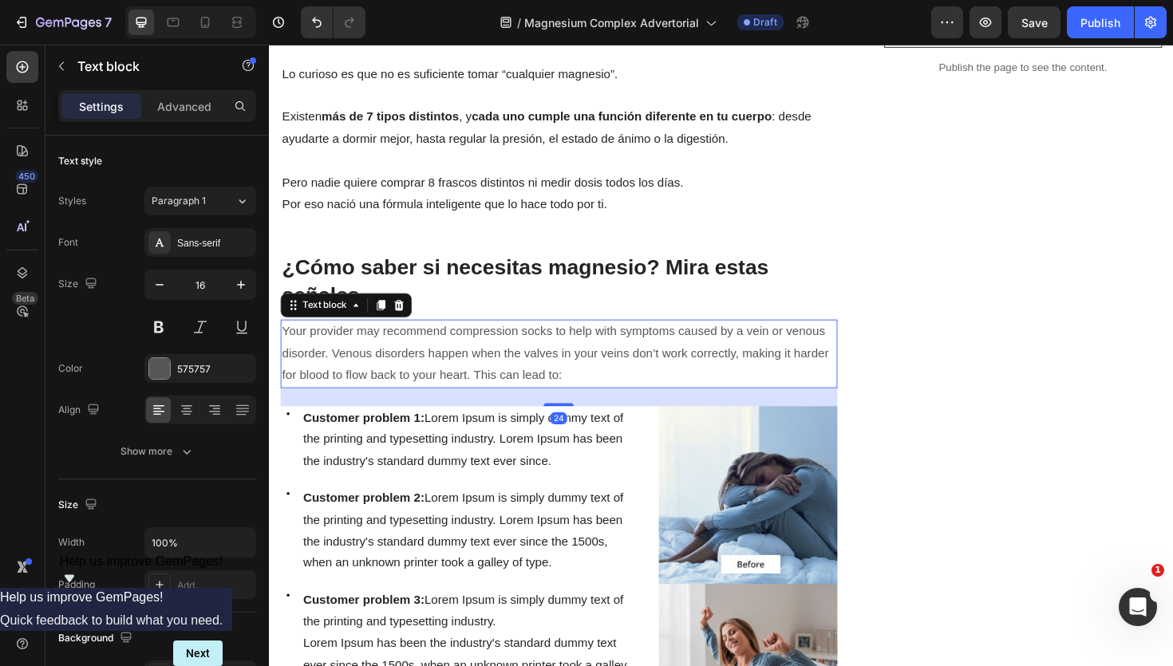
click at [403, 381] on p "Your provider may recommend compression socks to help with symptoms caused by a…" at bounding box center [576, 372] width 587 height 69
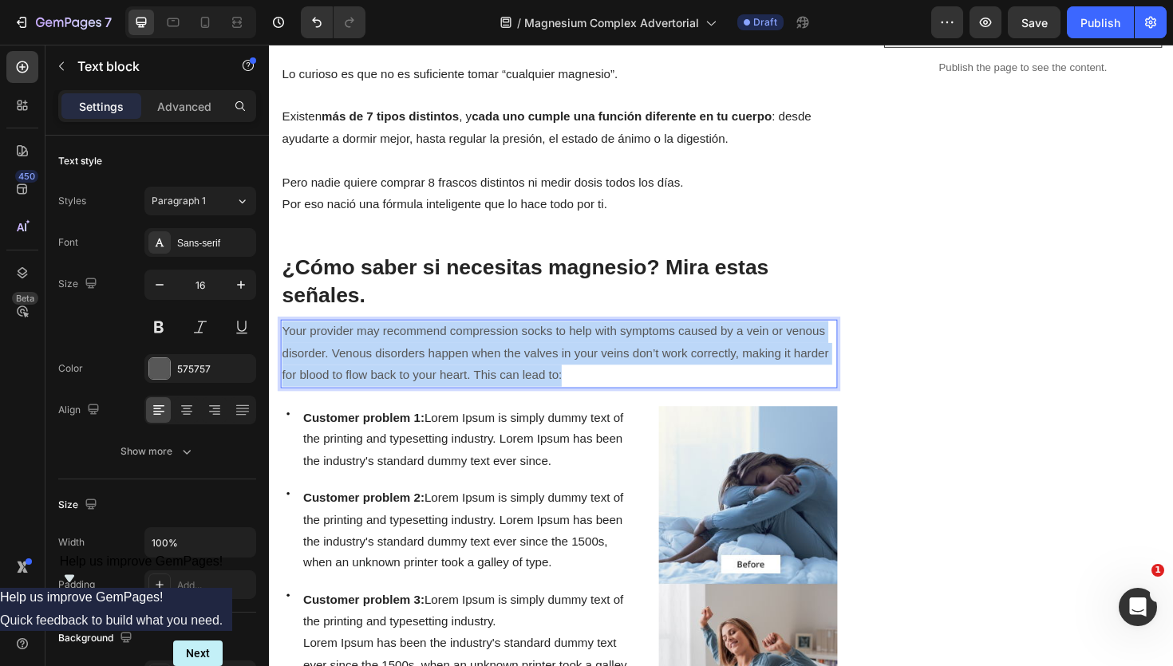
click at [403, 381] on p "Your provider may recommend compression socks to help with symptoms caused by a…" at bounding box center [576, 372] width 587 height 69
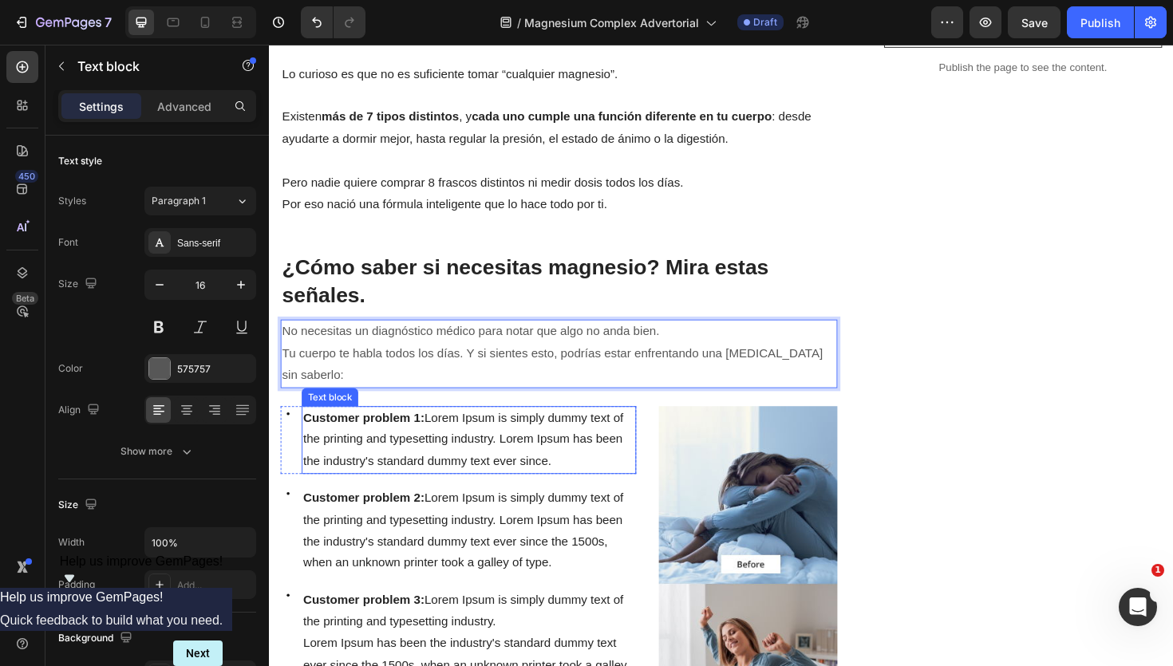
click at [588, 479] on p "Customer problem 1: Lorem Ipsum is simply dummy text of the printing and typese…" at bounding box center [480, 463] width 351 height 69
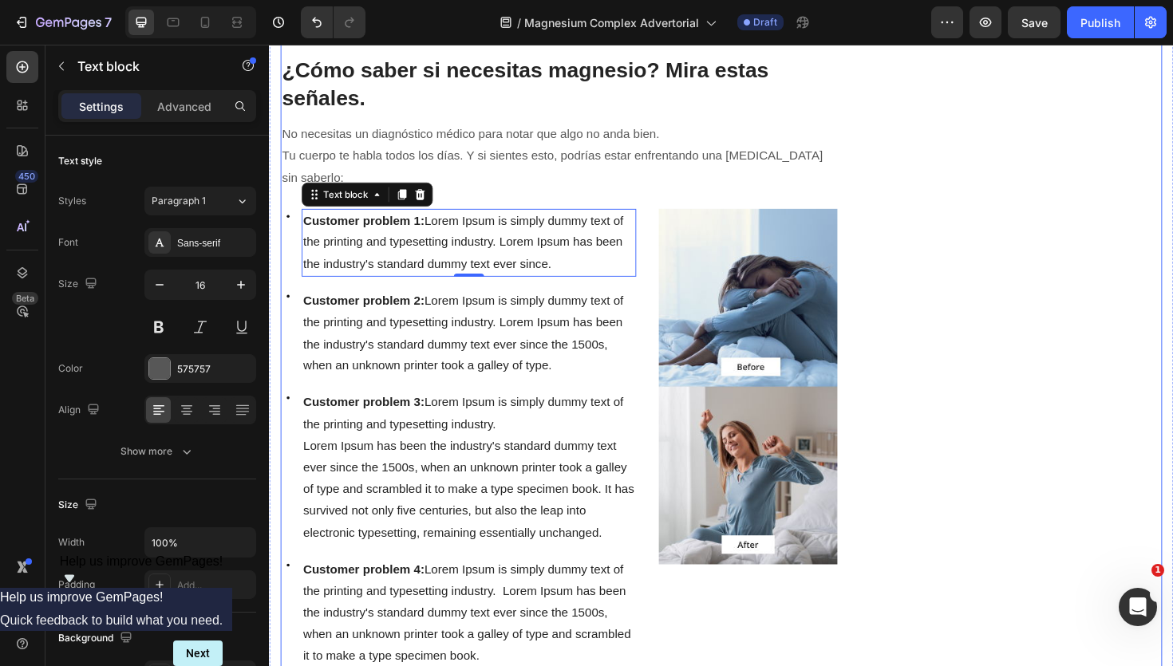
scroll to position [750, 0]
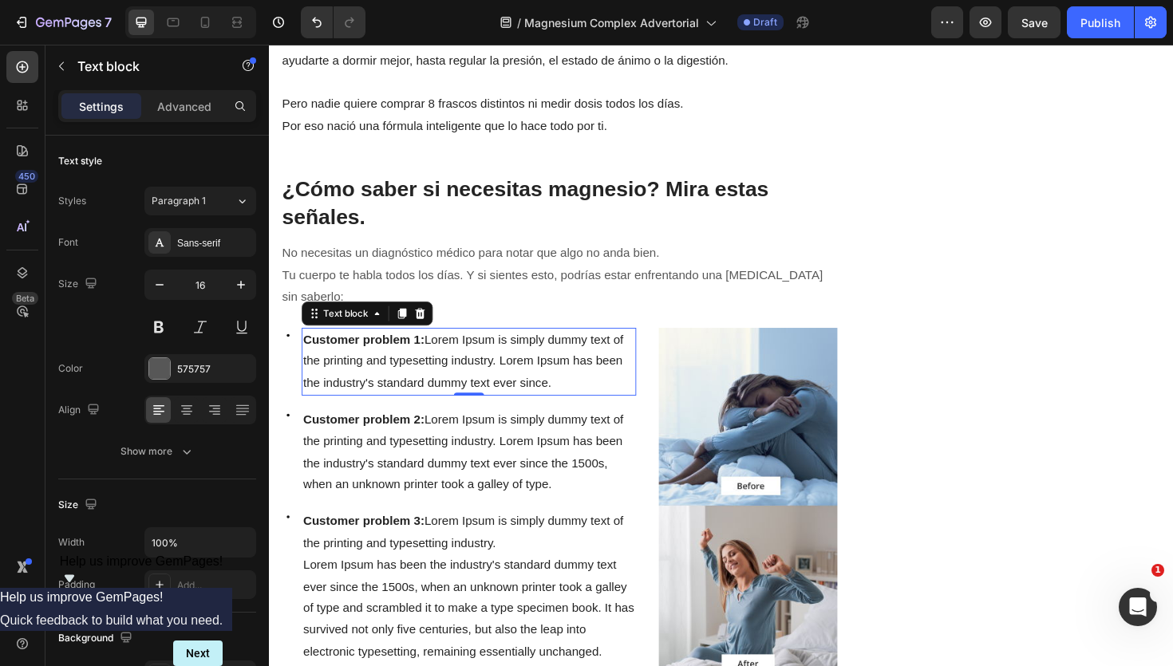
click at [381, 349] on p "Customer problem 1: Lorem Ipsum is simply dummy text of the printing and typese…" at bounding box center [480, 380] width 351 height 69
click at [382, 350] on strong "Customer problem 1:" at bounding box center [369, 357] width 128 height 14
click at [435, 360] on span "Customer problem 1: Lorem Ipsum is simply dummy text of the printing and typese…" at bounding box center [474, 380] width 339 height 60
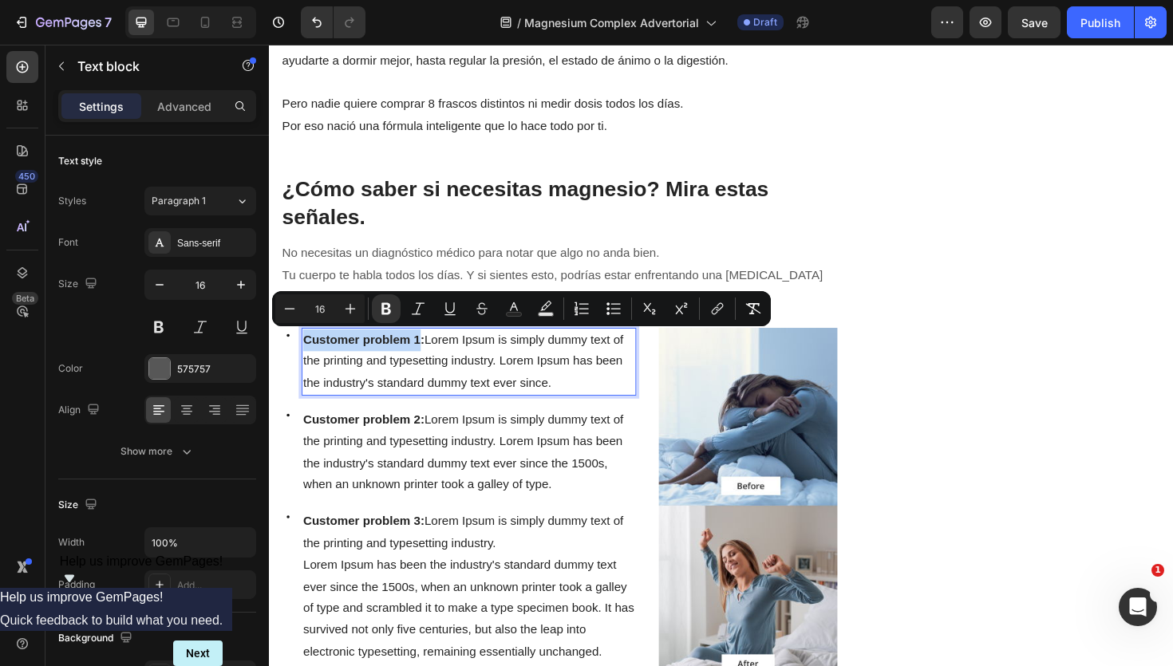
drag, startPoint x: 429, startPoint y: 359, endPoint x: 302, endPoint y: 366, distance: 126.3
click at [303, 366] on div "Customer problem 1: Lorem Ipsum is simply dummy text of the printing and typese…" at bounding box center [480, 381] width 354 height 72
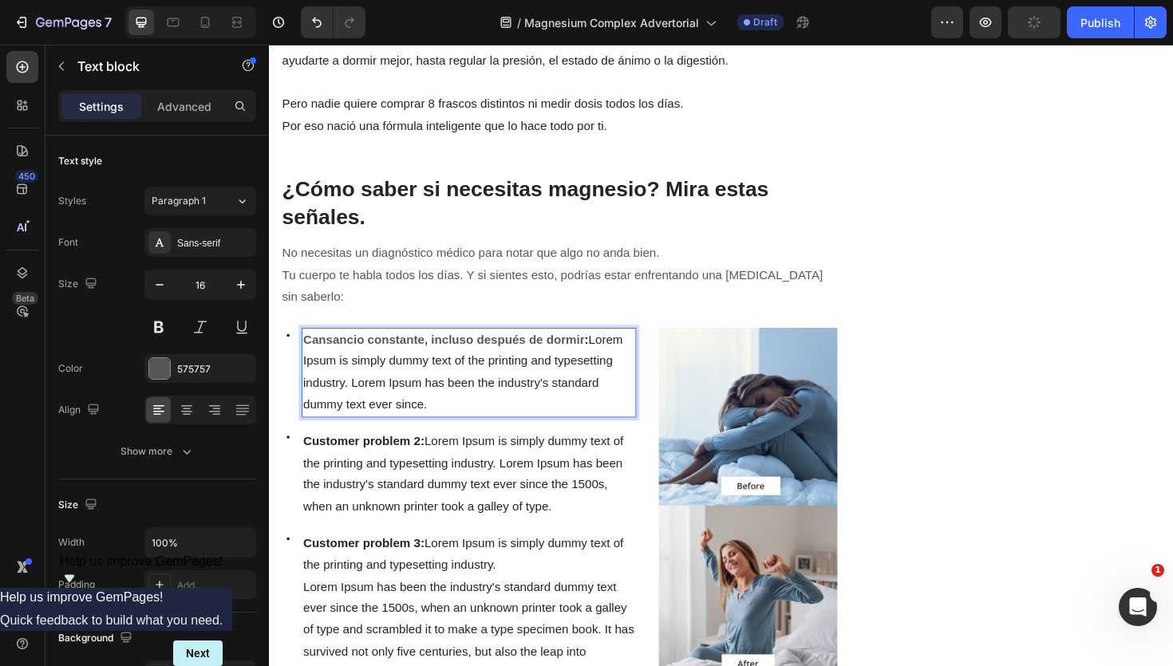
click at [445, 399] on span ": Lorem Ipsum is simply dummy text of the printing and typesetting industry. Lo…" at bounding box center [474, 391] width 338 height 82
click at [563, 362] on strong "Cansancio constante, incluso después de dormir" at bounding box center [454, 357] width 298 height 14
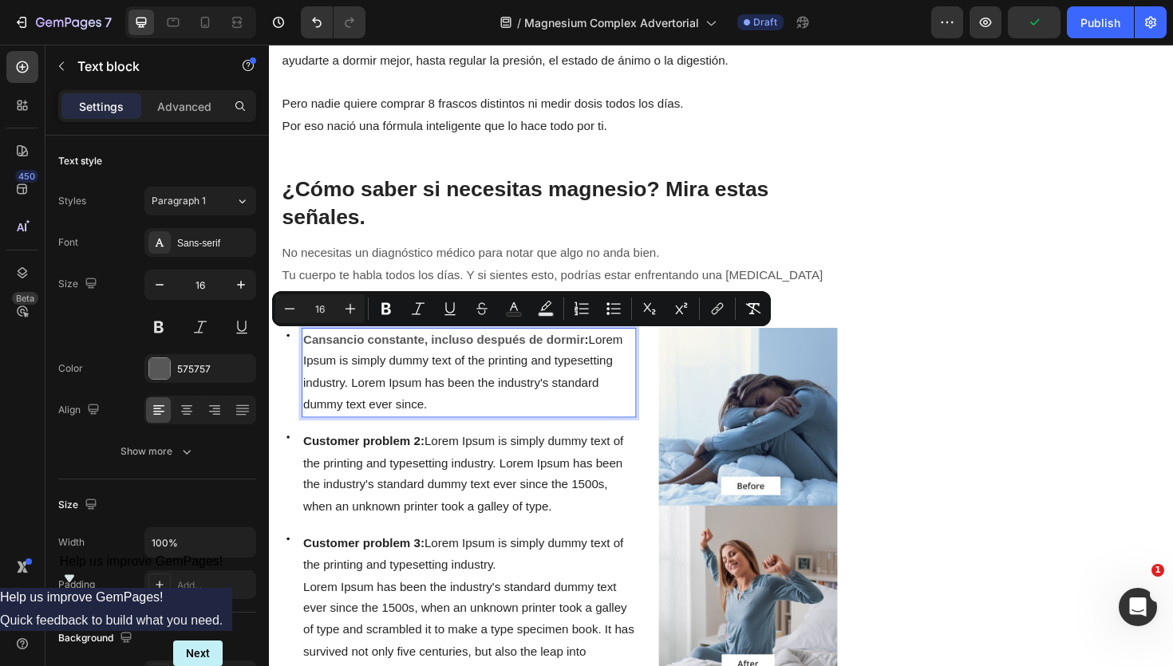
drag, startPoint x: 611, startPoint y: 358, endPoint x: 599, endPoint y: 422, distance: 64.8
click at [599, 422] on p "Cansancio constante, incluso después de dormir : Lorem Ipsum is simply dummy te…" at bounding box center [480, 392] width 351 height 92
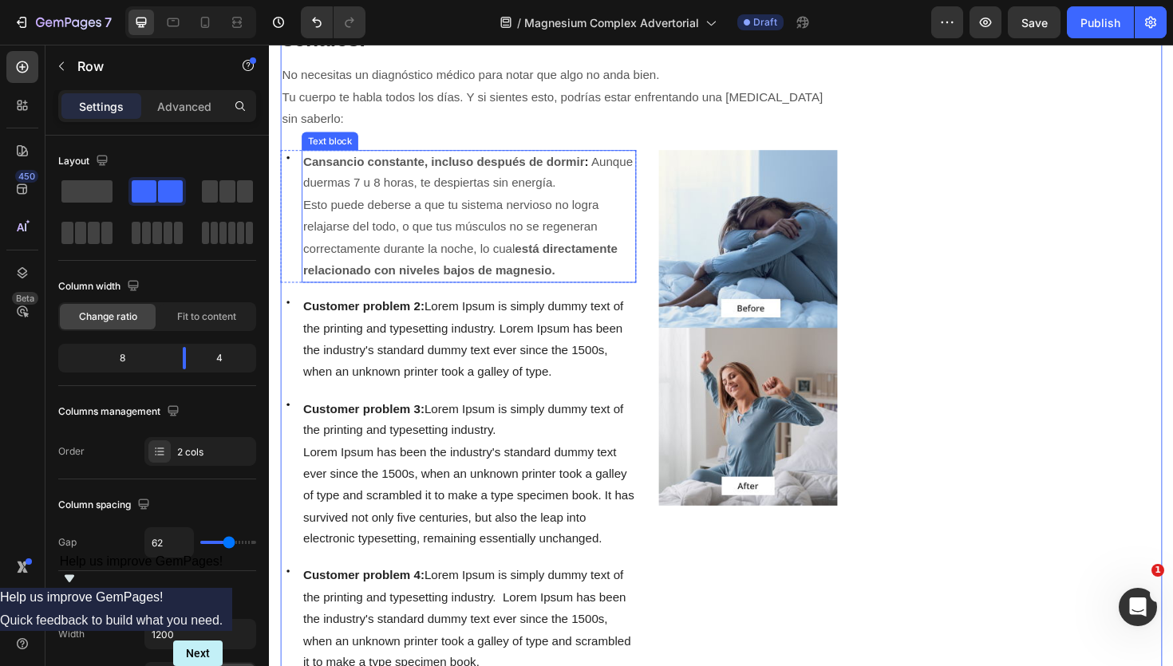
scroll to position [939, 0]
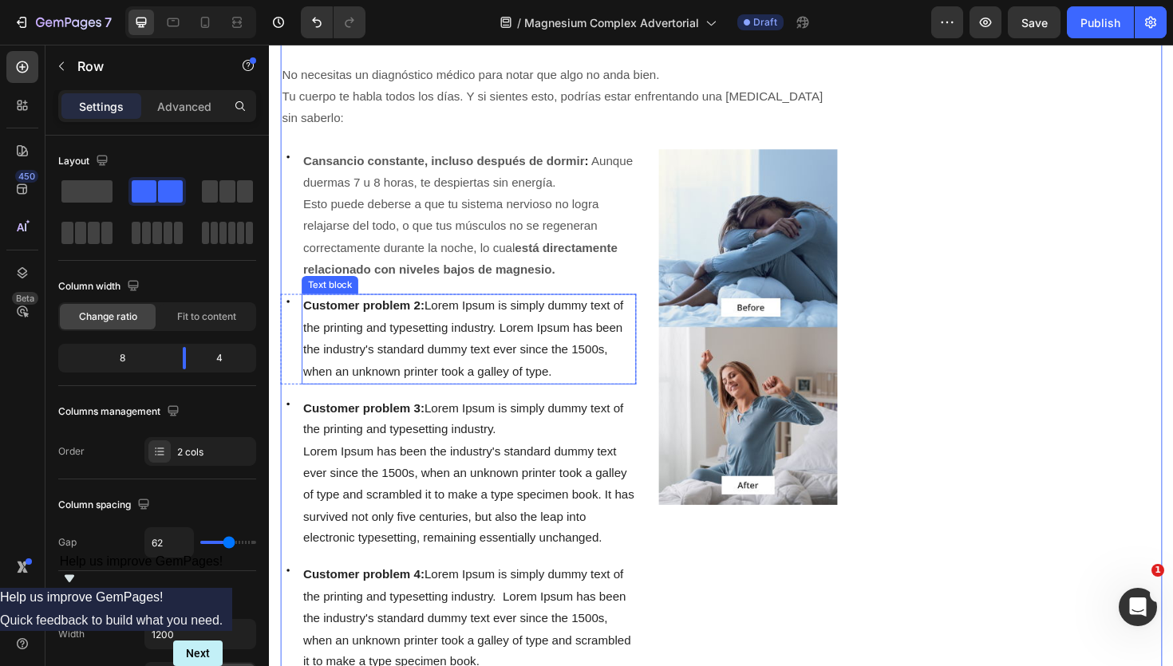
click at [376, 326] on strong "Customer problem 2:" at bounding box center [369, 321] width 128 height 14
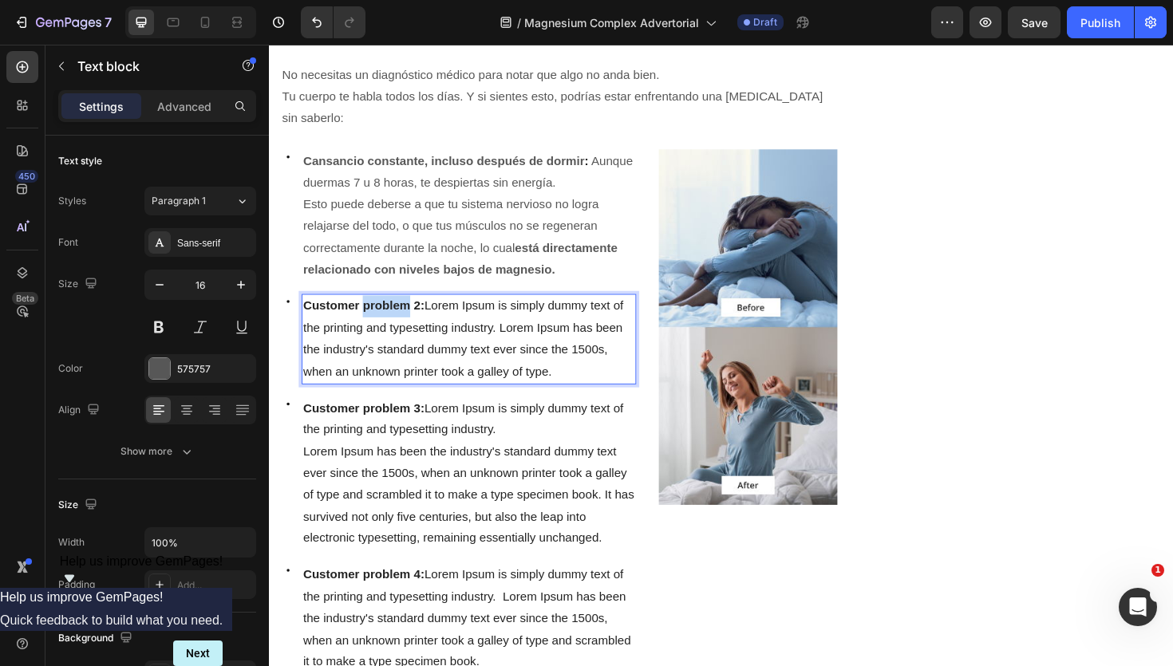
click at [376, 326] on strong "Customer problem 2:" at bounding box center [369, 321] width 128 height 14
click at [421, 323] on strong "Customer problem 2:" at bounding box center [369, 321] width 128 height 14
drag, startPoint x: 425, startPoint y: 323, endPoint x: 296, endPoint y: 320, distance: 129.3
click at [296, 320] on div "Icon Customer problem 2: Lorem Ipsum is simply dummy text of the printing and t…" at bounding box center [469, 356] width 377 height 95
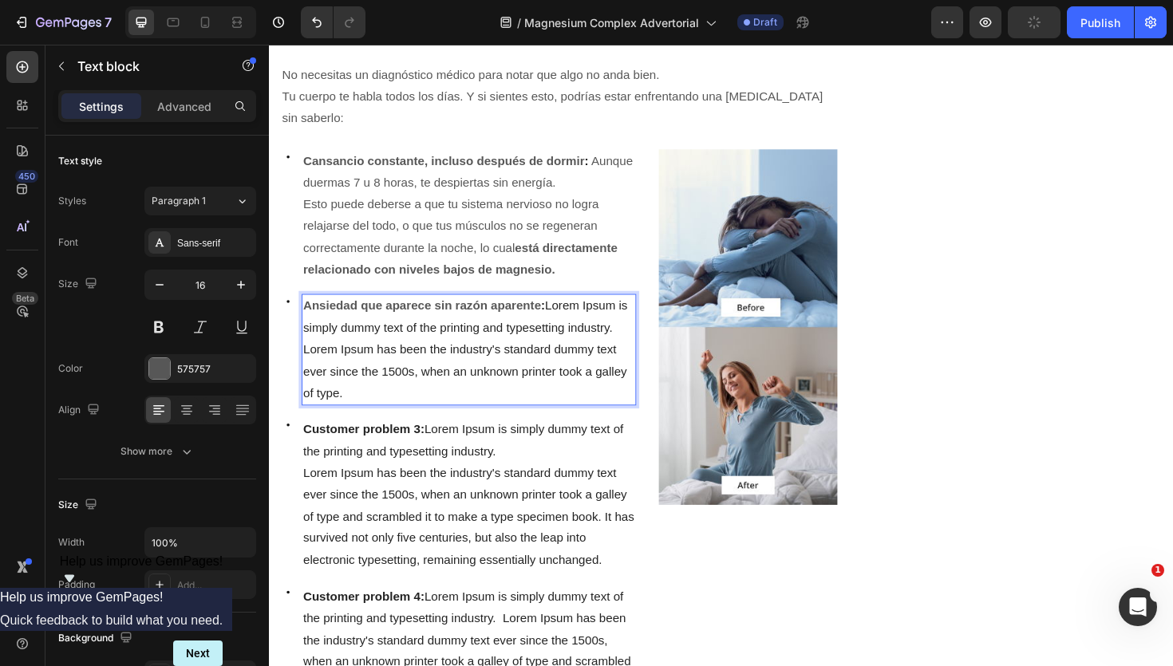
click at [556, 348] on span ": Lorem Ipsum is simply dummy text of the printing and typesetting industry. Lo…" at bounding box center [476, 366] width 343 height 105
drag, startPoint x: 567, startPoint y: 322, endPoint x: 554, endPoint y: 425, distance: 103.7
click at [554, 425] on p "Ansiedad que aparece sin razón aparente : Lorem Ipsum is simply dummy text of t…" at bounding box center [480, 367] width 351 height 115
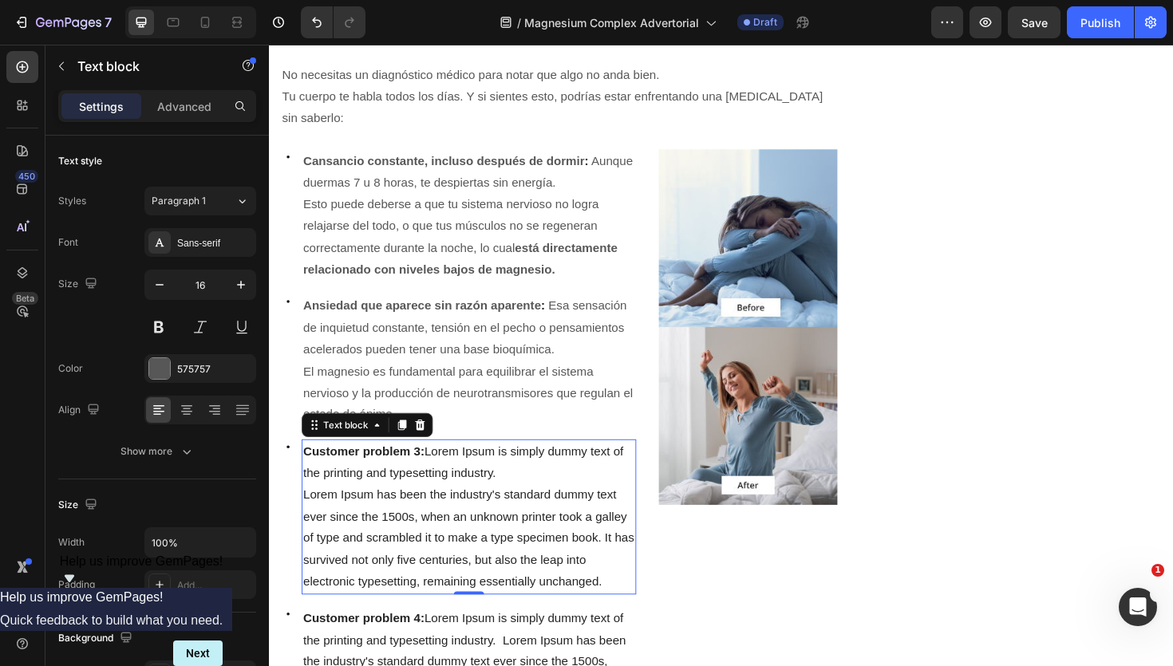
click at [502, 483] on span "Customer problem 3: Lorem Ipsum is simply dummy text of the printing and typese…" at bounding box center [474, 486] width 339 height 37
click at [405, 478] on strong "Customer problem 3:" at bounding box center [369, 475] width 128 height 14
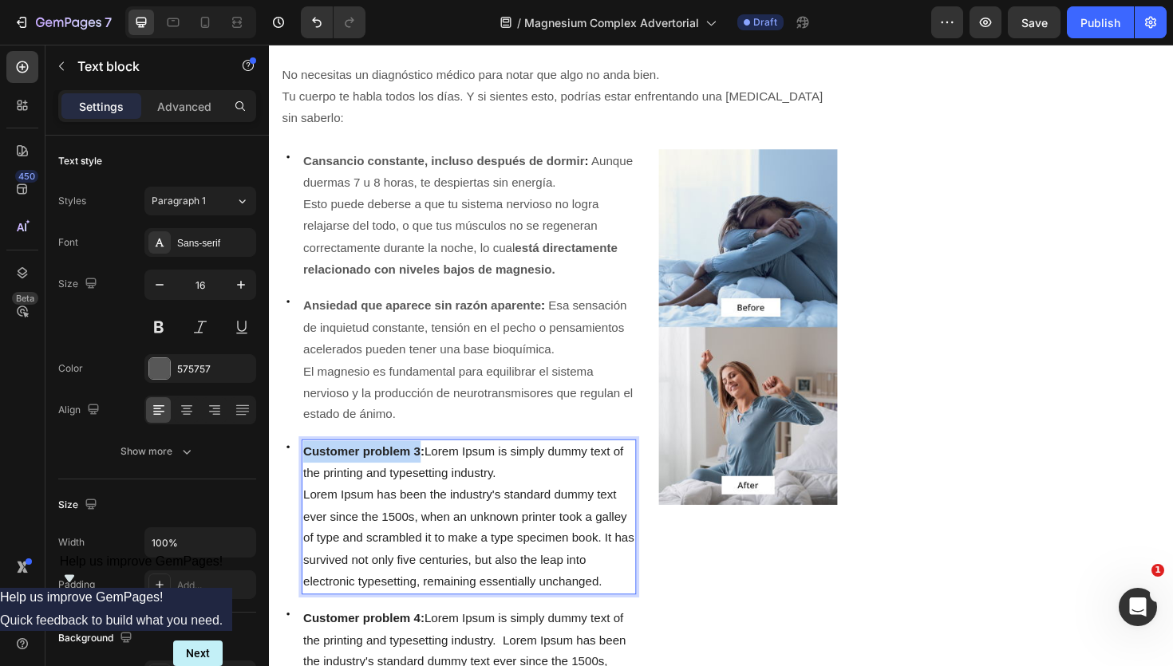
drag, startPoint x: 426, startPoint y: 474, endPoint x: 307, endPoint y: 471, distance: 119.0
click at [307, 471] on strong "Customer problem 3:" at bounding box center [369, 475] width 128 height 14
click at [626, 614] on p "Lorem Ipsum has been the industry's standard dummy text ever since the 1500s, w…" at bounding box center [480, 568] width 351 height 115
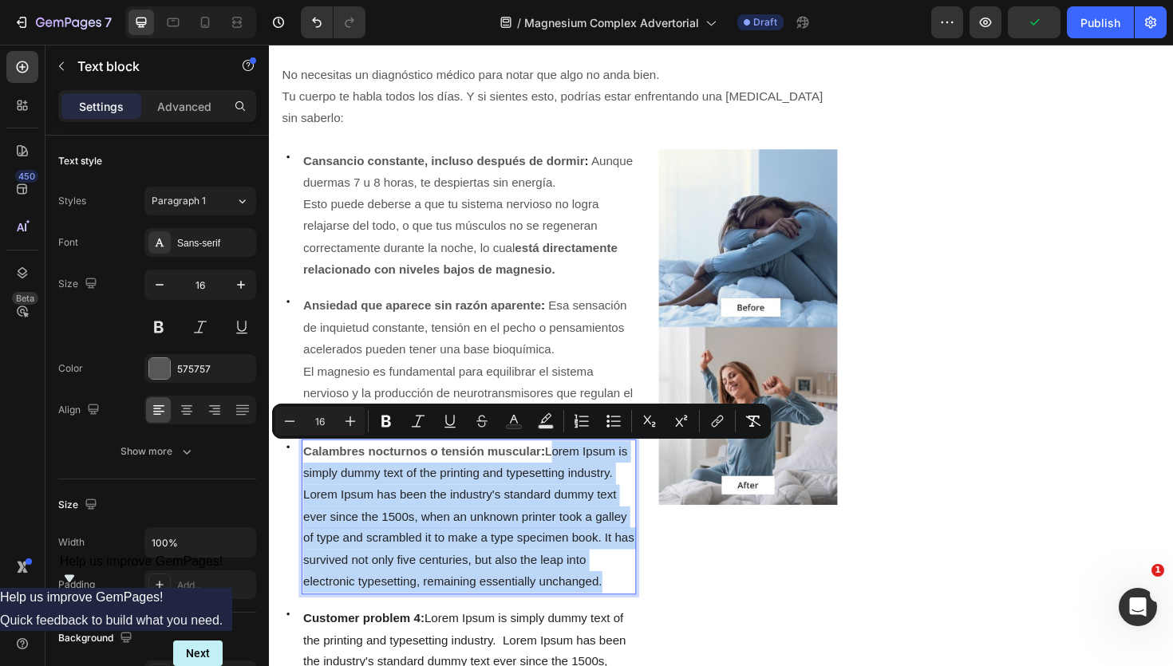
drag, startPoint x: 626, startPoint y: 614, endPoint x: 567, endPoint y: 477, distance: 148.7
click at [567, 477] on div "Calambres nocturnos o tensión muscular : Lorem Ipsum is simply dummy text of th…" at bounding box center [480, 545] width 354 height 164
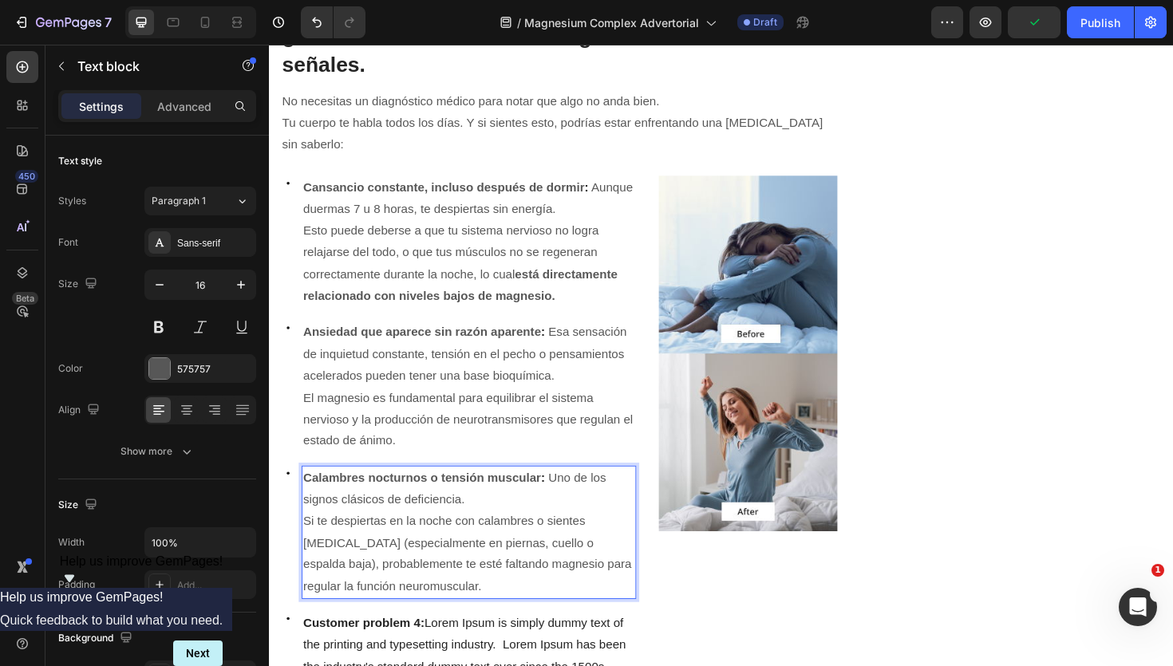
scroll to position [912, 0]
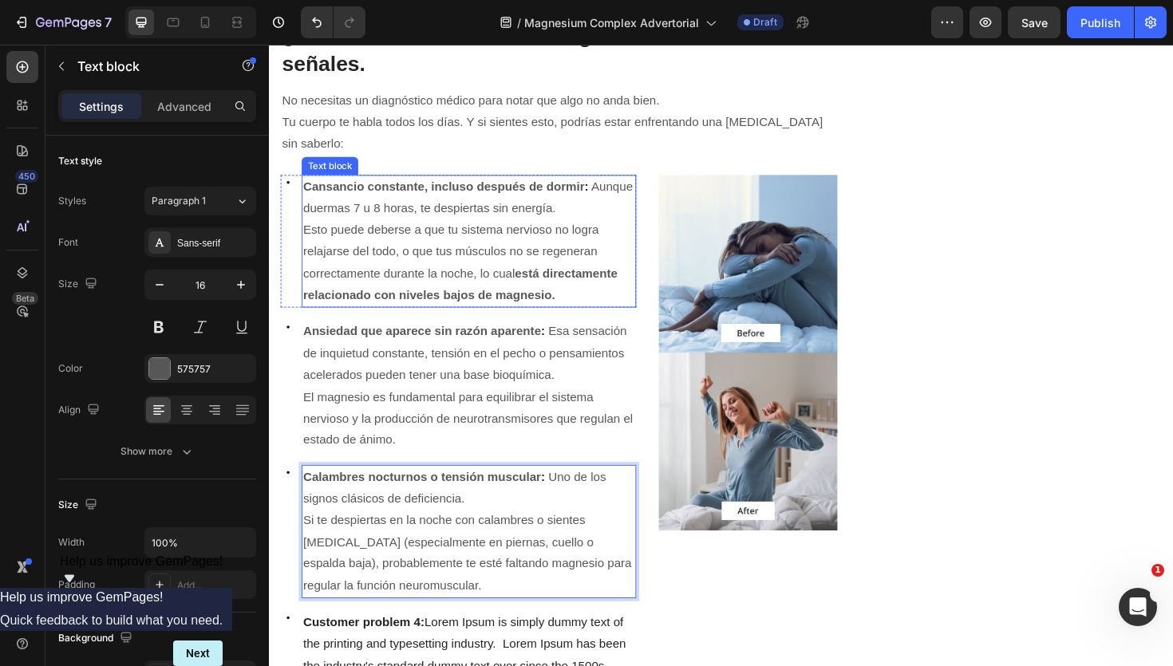
click at [451, 202] on strong "Cansancio constante, incluso después de dormir" at bounding box center [454, 195] width 298 height 14
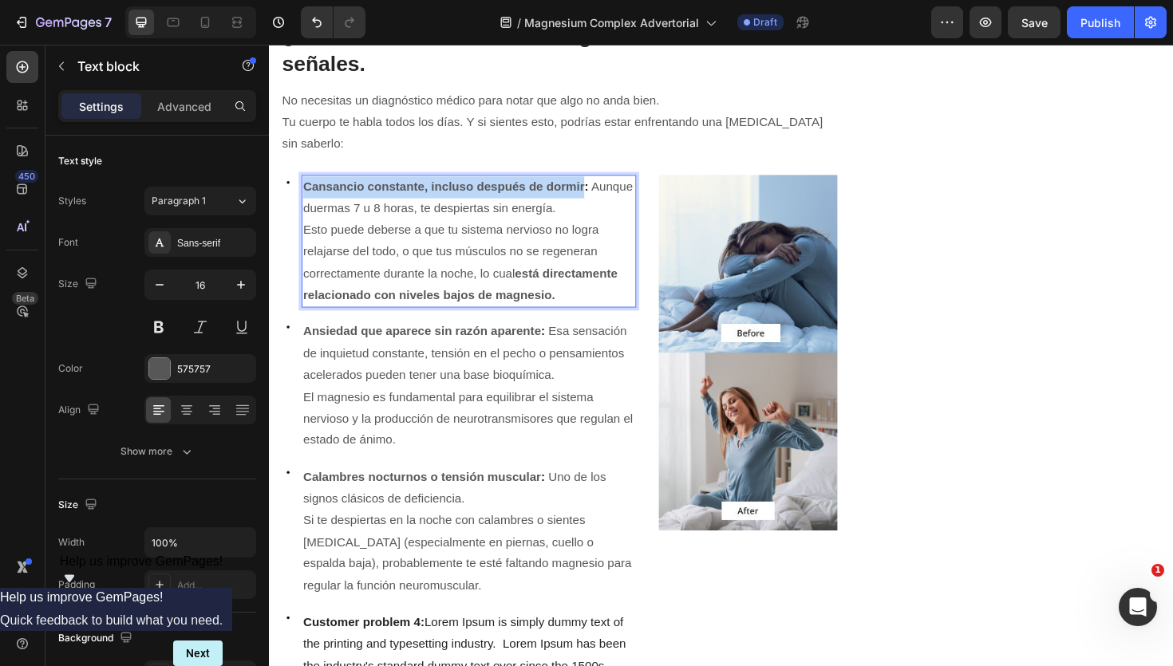
drag, startPoint x: 603, startPoint y: 199, endPoint x: 305, endPoint y: 188, distance: 297.9
click at [305, 188] on p "Cansancio constante, incluso después de dormir : Aunque duermas 7 u 8 horas, te…" at bounding box center [480, 207] width 351 height 46
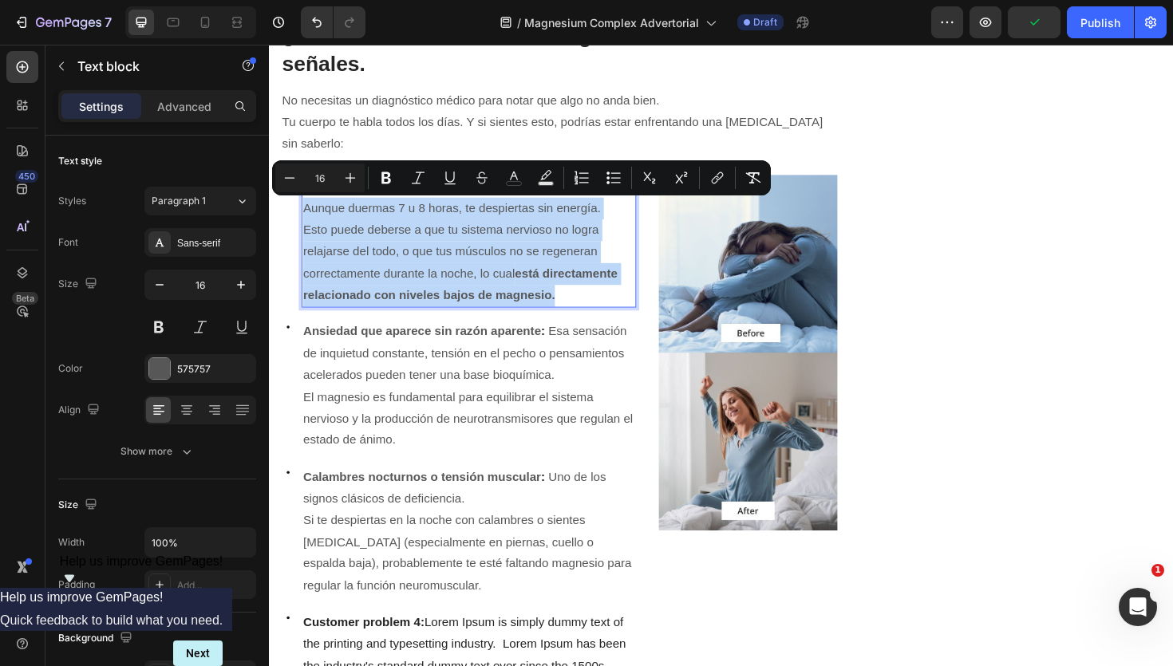
drag, startPoint x: 575, startPoint y: 306, endPoint x: 303, endPoint y: 211, distance: 287.5
click at [303, 211] on div "Cansancio todo el día, incluso después de dormir: Aunque duermas 7 u 8 horas, t…" at bounding box center [480, 253] width 354 height 141
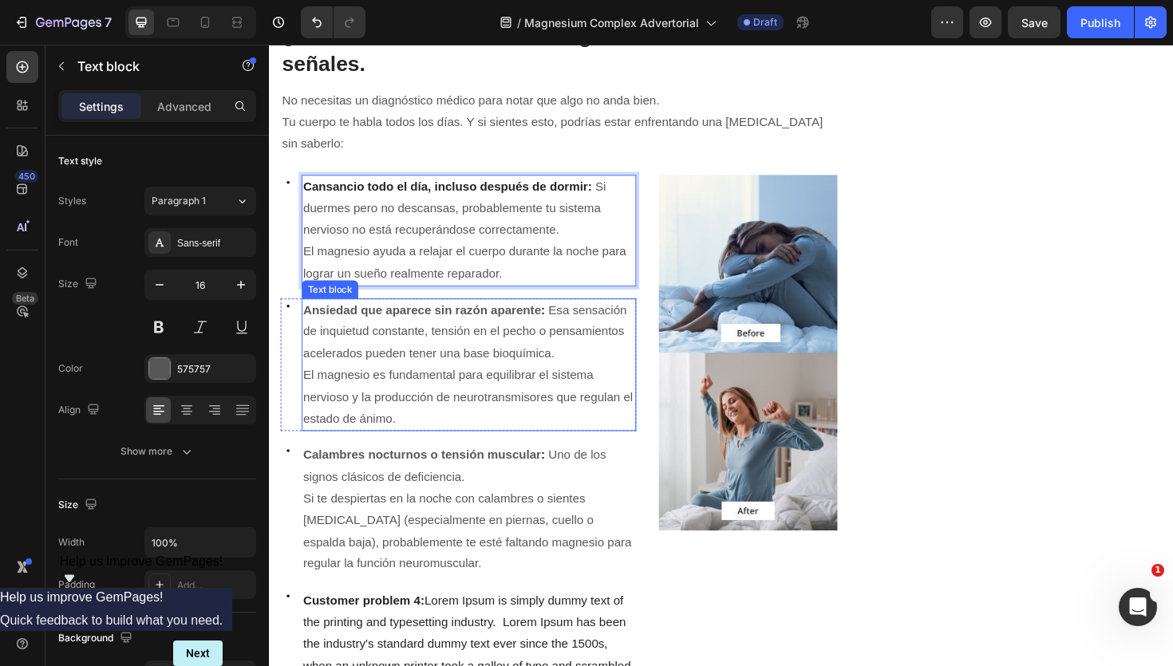
click at [438, 355] on p "Ansiedad que aparece sin razón aparente : Esa sensación de inquietud constante,…" at bounding box center [480, 349] width 351 height 69
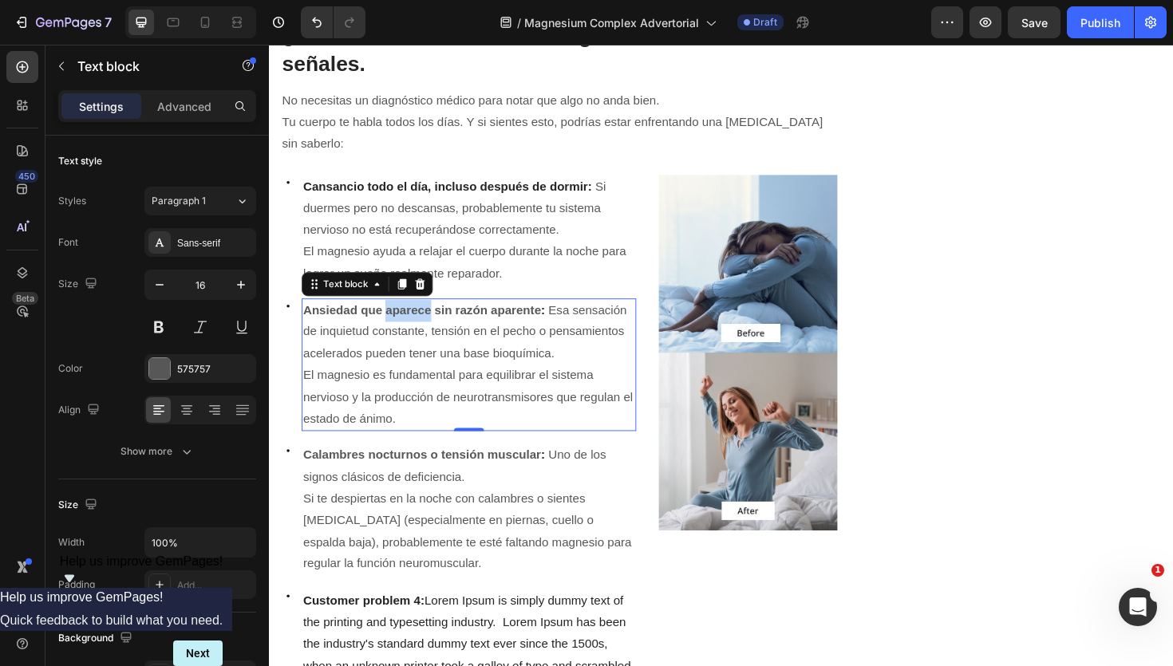
click at [429, 330] on strong "Ansiedad que aparece sin razón aparente" at bounding box center [431, 326] width 252 height 14
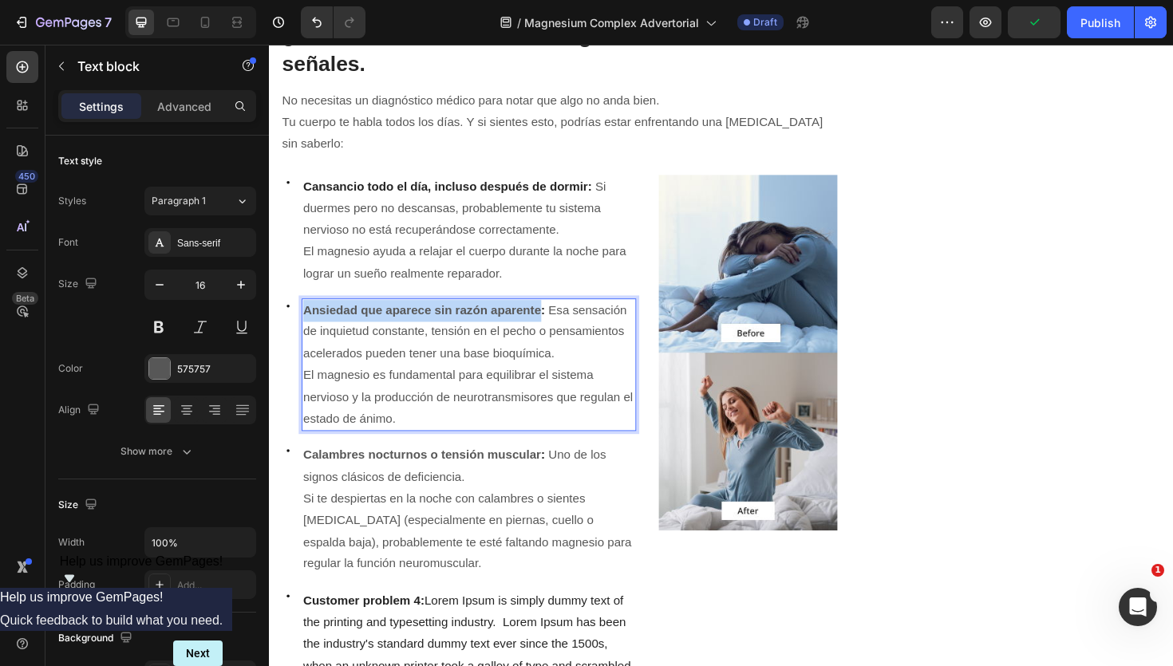
drag, startPoint x: 554, startPoint y: 327, endPoint x: 303, endPoint y: 319, distance: 250.7
click at [303, 319] on div "Ansiedad que aparece sin razón aparente : Esa sensación de inquietud constante,…" at bounding box center [480, 384] width 354 height 141
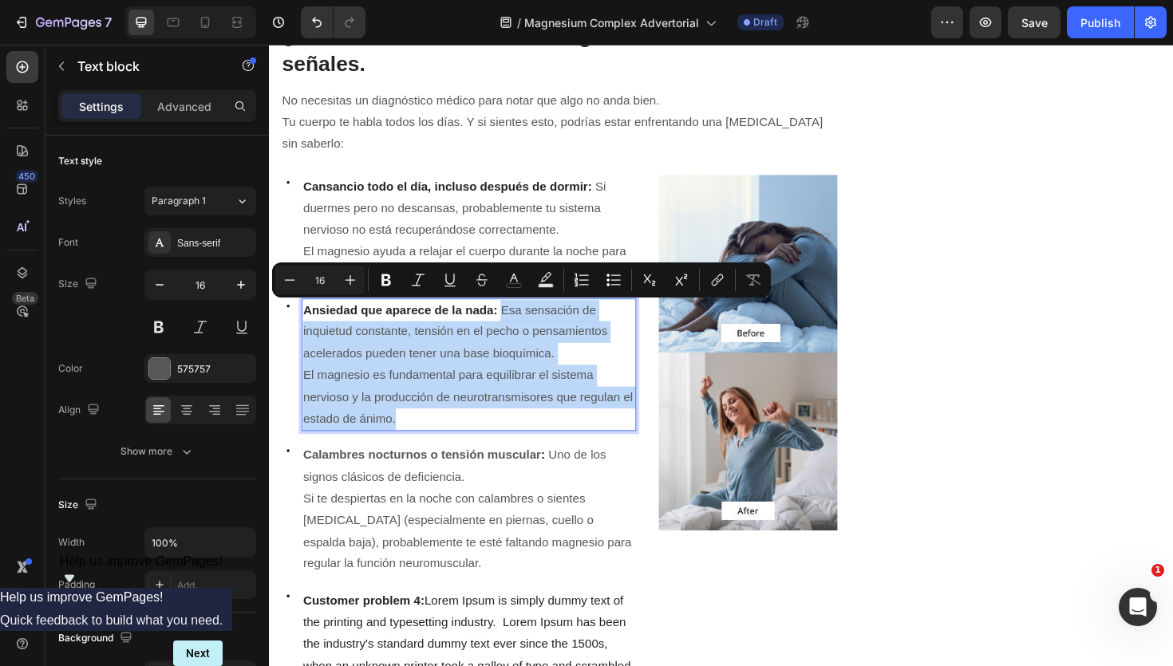
drag, startPoint x: 417, startPoint y: 441, endPoint x: 516, endPoint y: 329, distance: 149.2
click at [516, 329] on div "Ansiedad que aparece de la nada: Esa sensación de inquietud constante, tensión …" at bounding box center [480, 384] width 354 height 141
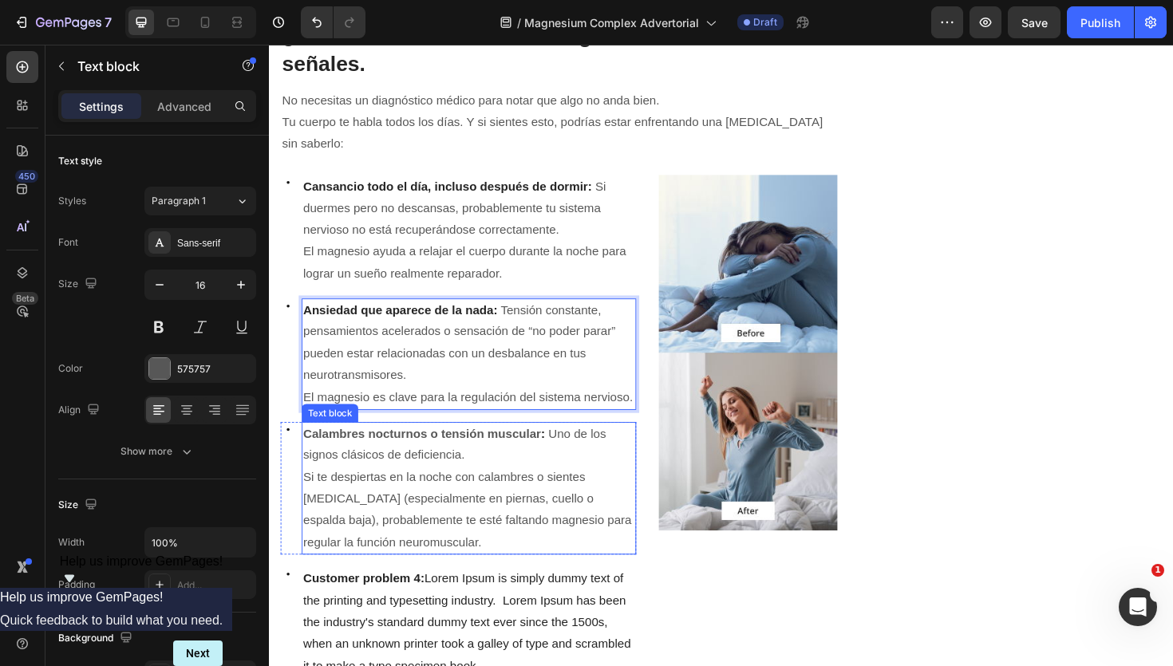
click at [393, 462] on strong "Calambres nocturnos o tensión muscular" at bounding box center [431, 457] width 252 height 14
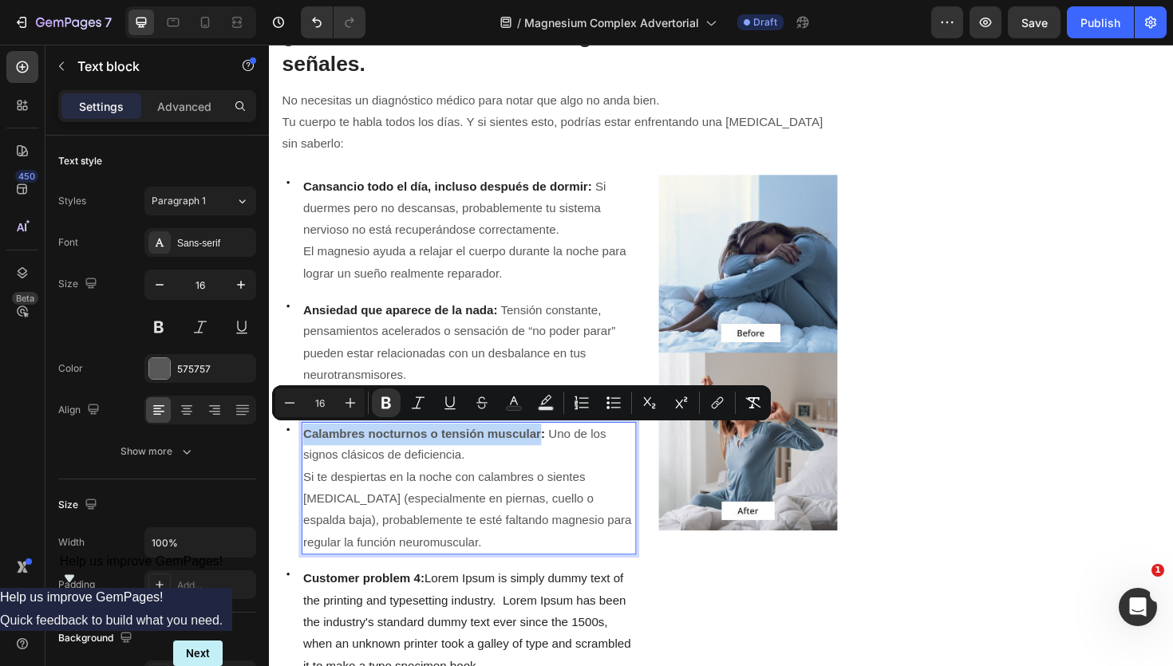
drag, startPoint x: 557, startPoint y: 460, endPoint x: 309, endPoint y: 447, distance: 248.5
click at [309, 447] on p "Calambres nocturnos o tensión muscular : Uno de los signos clásicos de deficien…" at bounding box center [480, 469] width 351 height 46
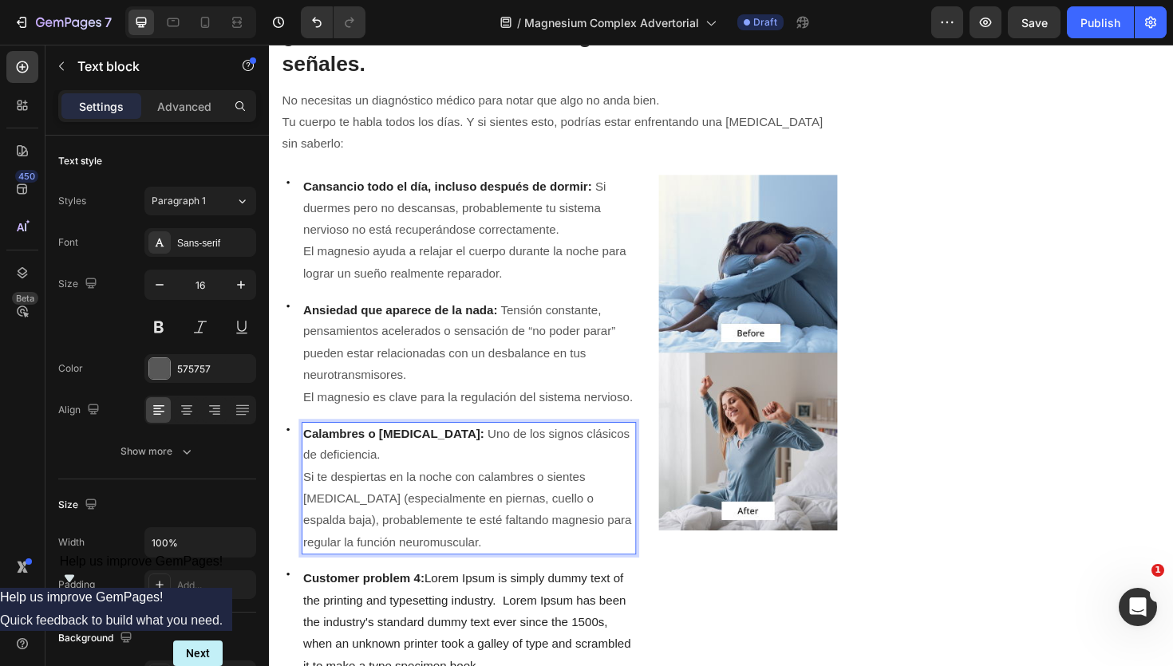
drag, startPoint x: 496, startPoint y: 456, endPoint x: 481, endPoint y: 583, distance: 127.7
click at [481, 583] on div "Calambres o rigidez muscular: Uno de los signos clásicos de deficiencia. Si te …" at bounding box center [480, 515] width 354 height 141
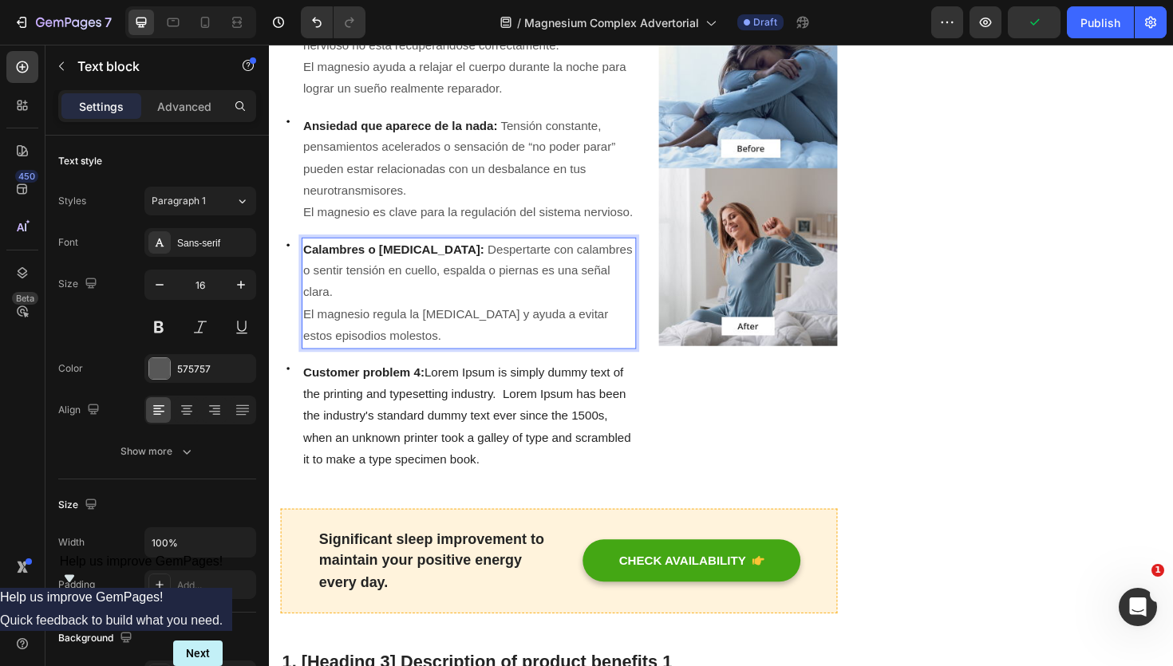
scroll to position [1131, 0]
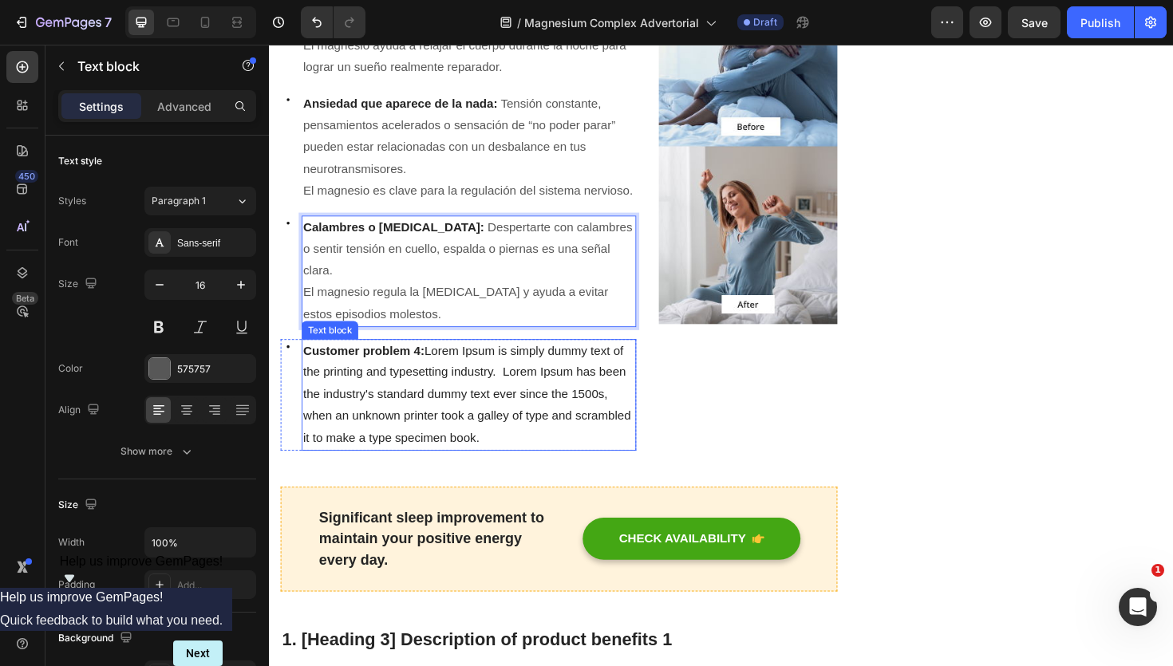
click at [378, 373] on strong "Customer problem 4:" at bounding box center [369, 369] width 128 height 14
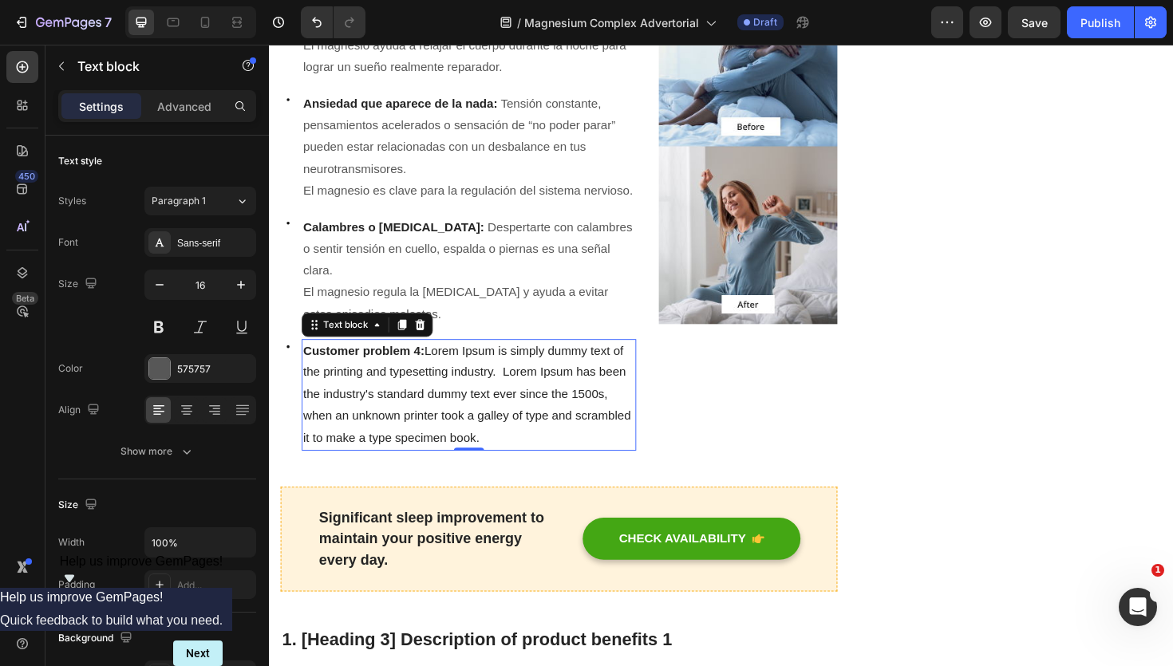
click at [378, 373] on strong "Customer problem 4:" at bounding box center [369, 369] width 128 height 14
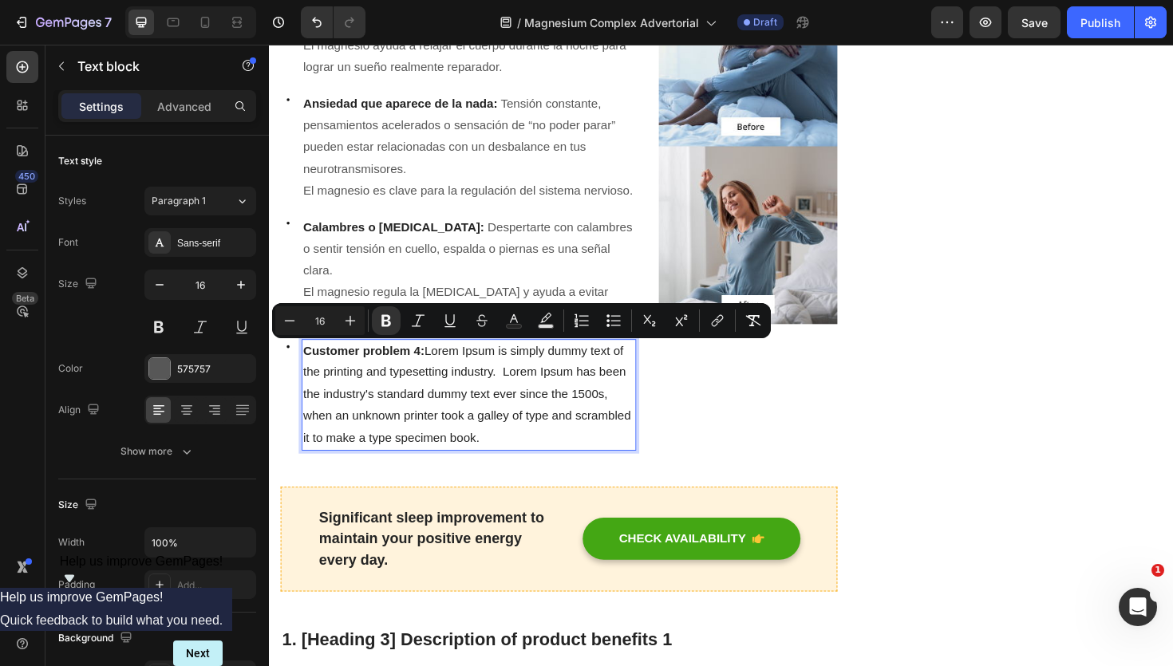
click at [427, 373] on strong "Customer problem 4:" at bounding box center [369, 369] width 128 height 14
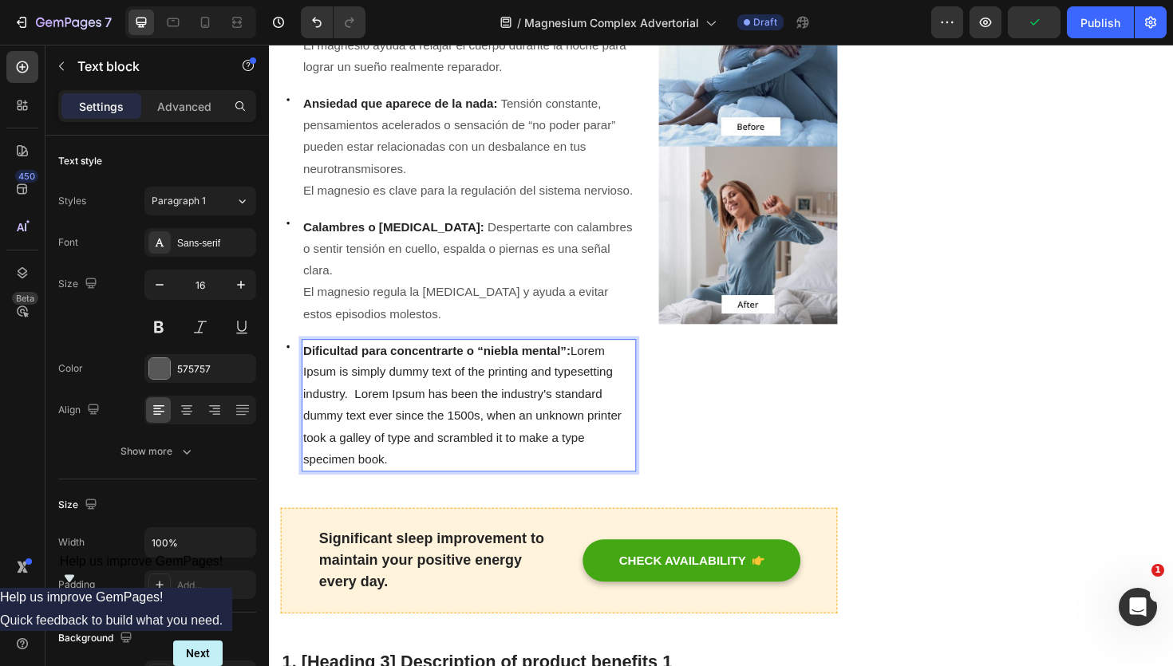
click at [420, 477] on p "Dificultad para concentrarte o “niebla mental”: Lorem Ipsum is simply dummy tex…" at bounding box center [480, 427] width 351 height 138
drag, startPoint x: 420, startPoint y: 477, endPoint x: 592, endPoint y: 373, distance: 201.2
click at [592, 373] on p "Dificultad para concentrarte o “niebla mental”: Lorem Ipsum is simply dummy tex…" at bounding box center [480, 427] width 351 height 138
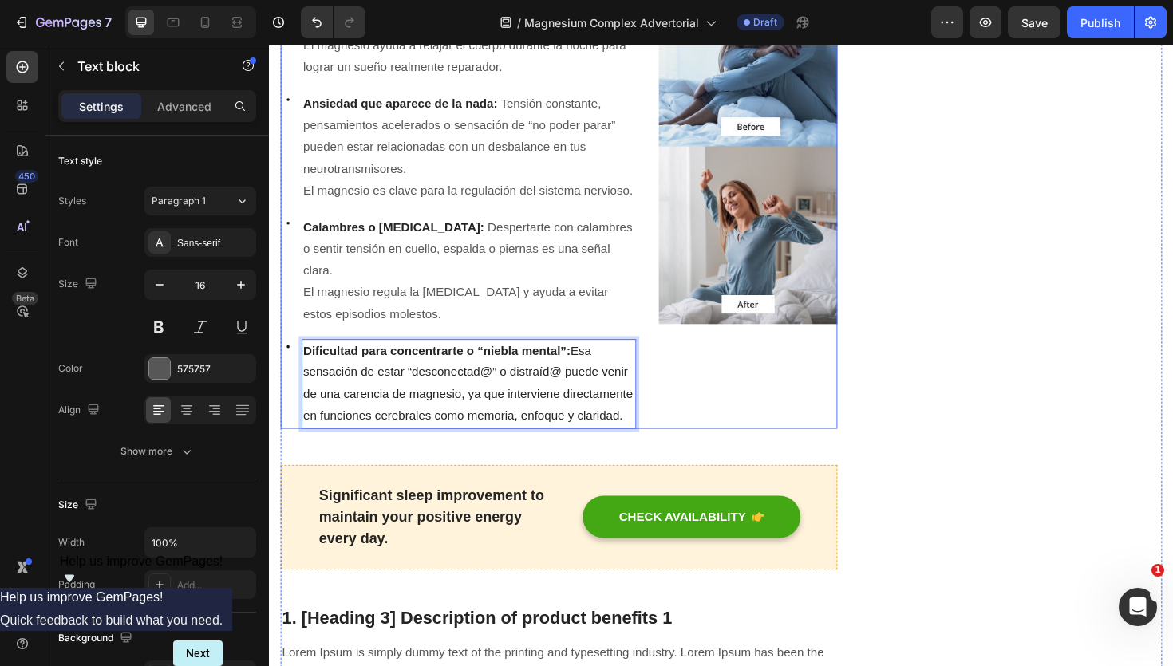
click at [733, 397] on div "Image Image" at bounding box center [776, 208] width 188 height 488
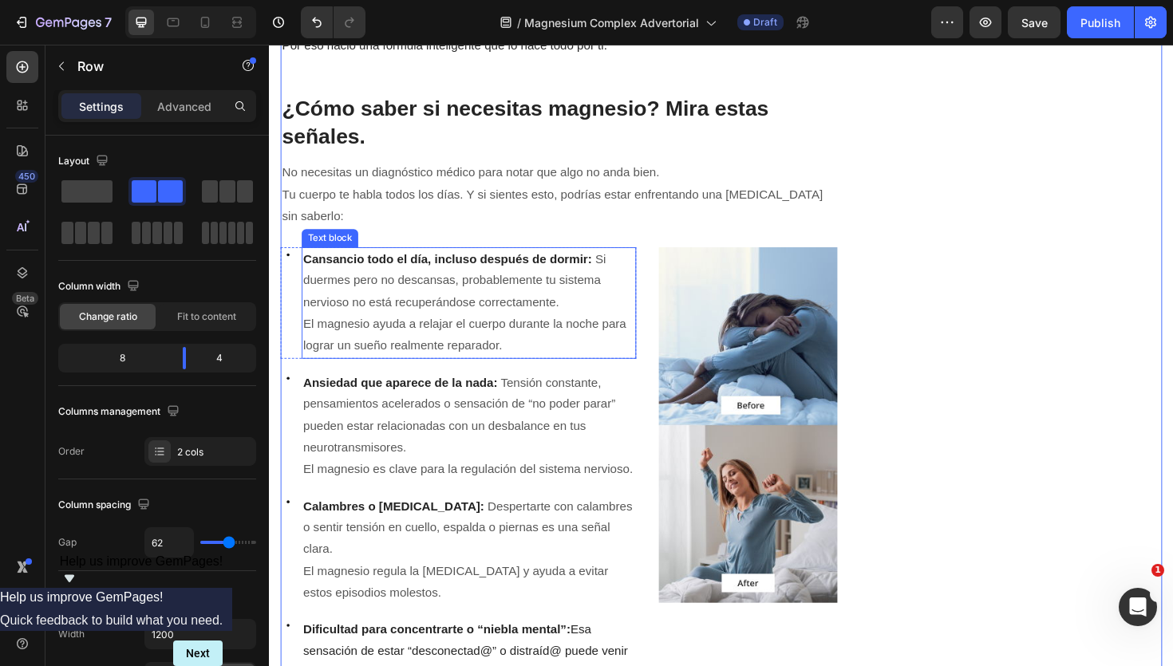
scroll to position [842, 0]
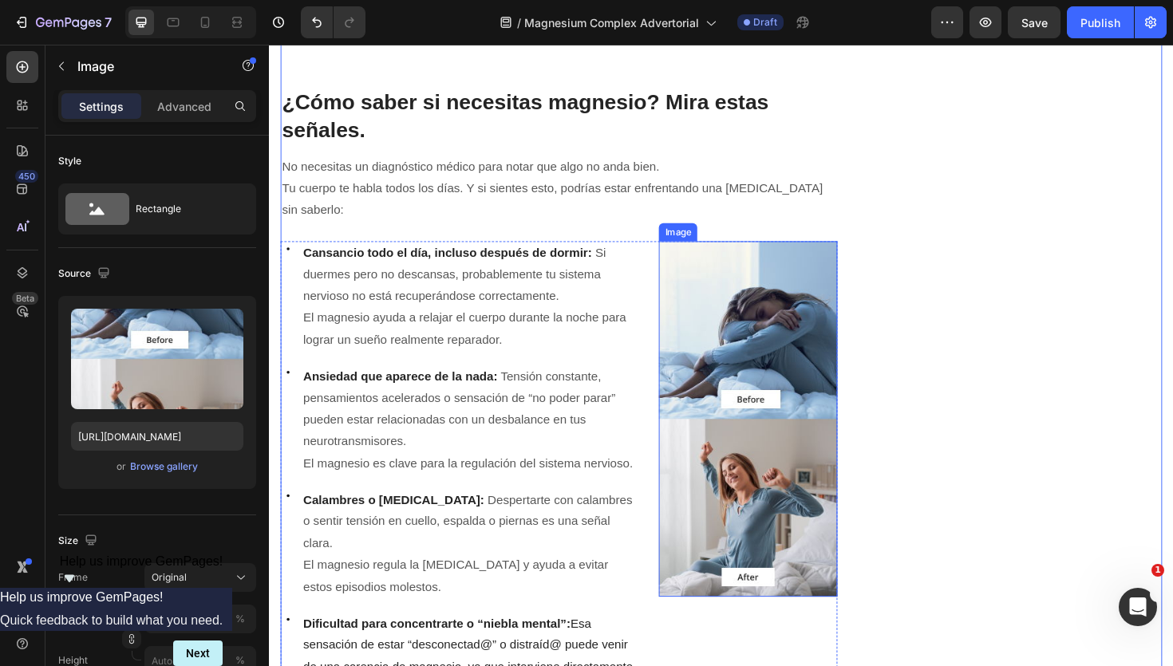
click at [812, 342] on img at bounding box center [776, 441] width 188 height 377
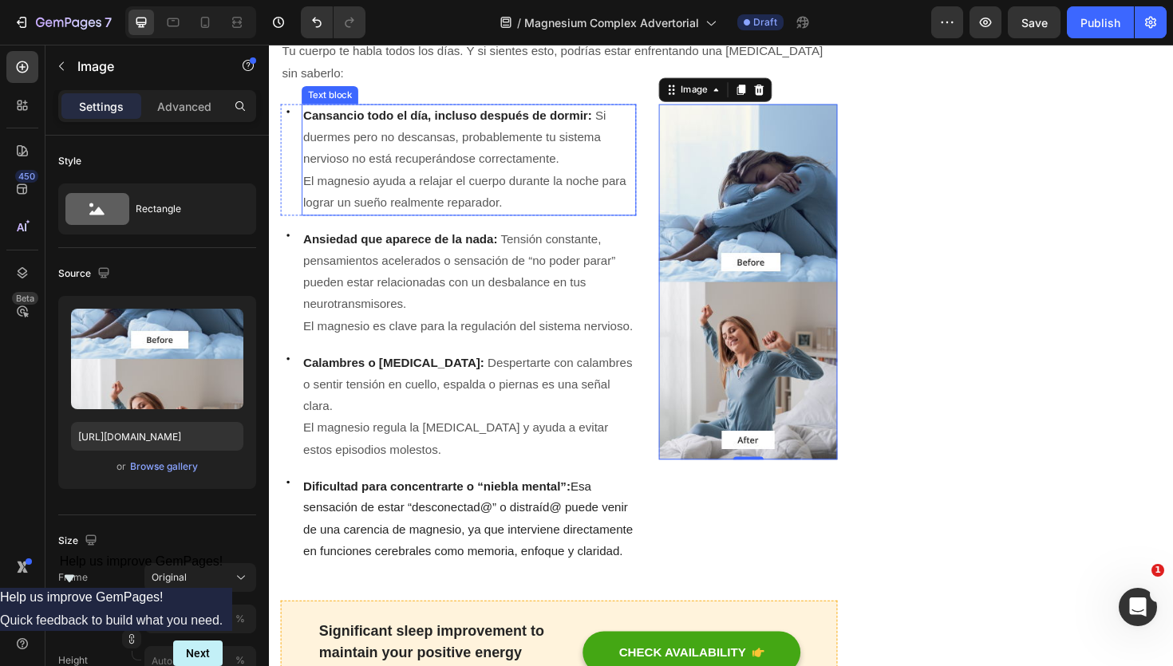
scroll to position [922, 0]
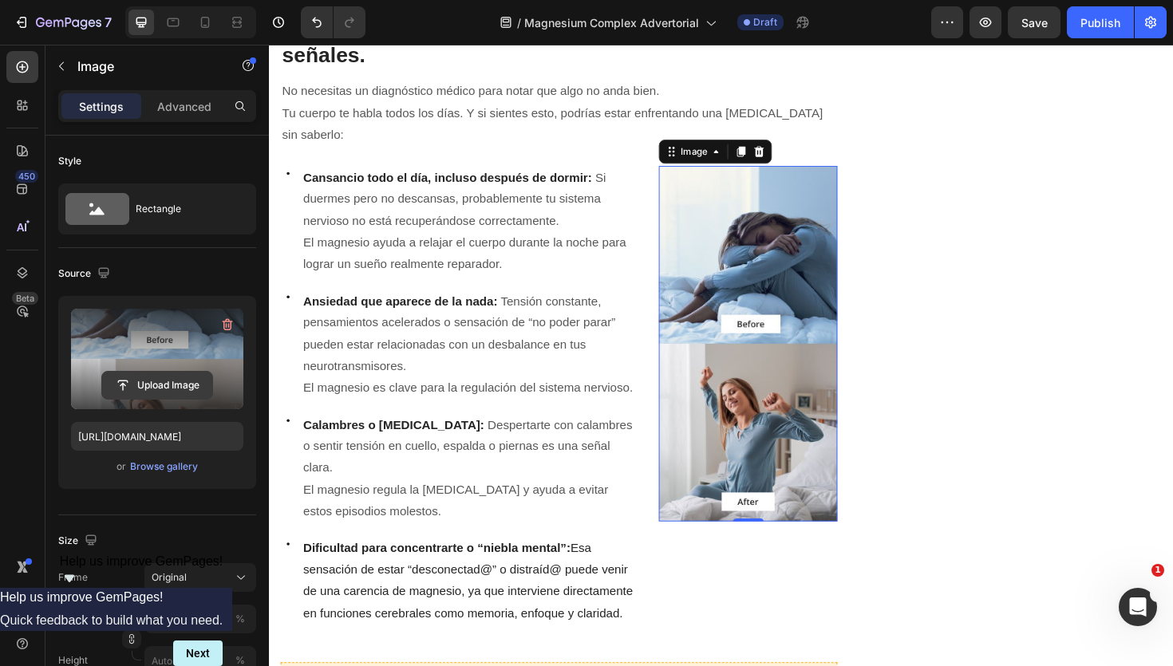
click at [159, 383] on input "file" at bounding box center [157, 385] width 110 height 27
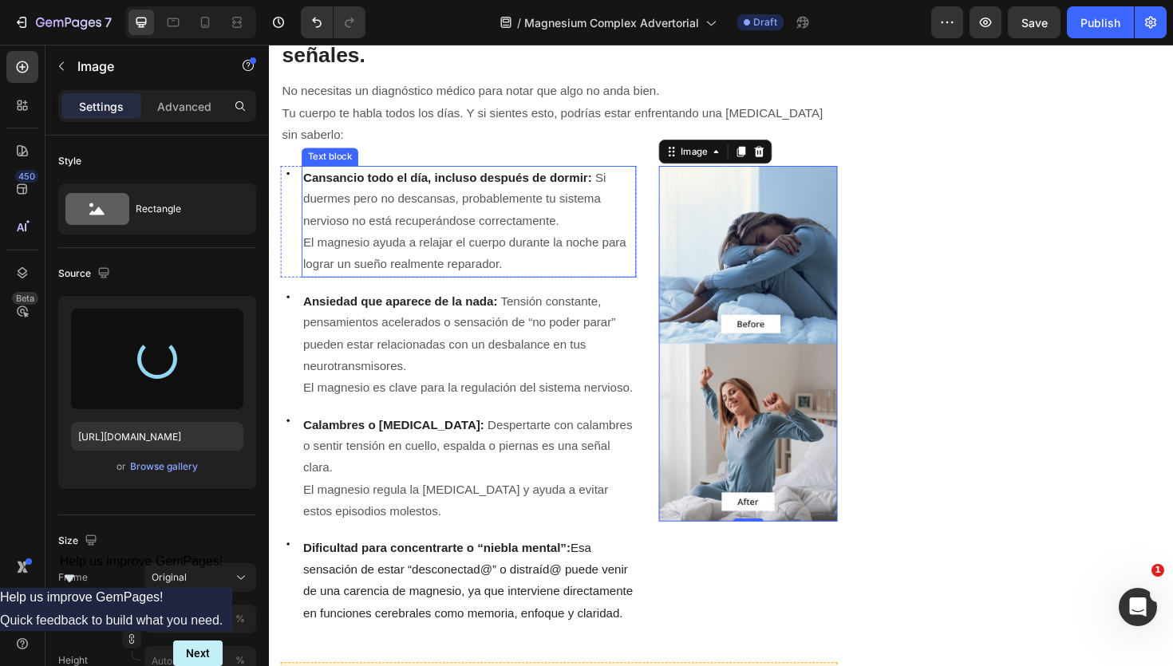
type input "https://cdn.shopify.com/s/files/1/0966/2762/2219/files/gempages_583862912448201…"
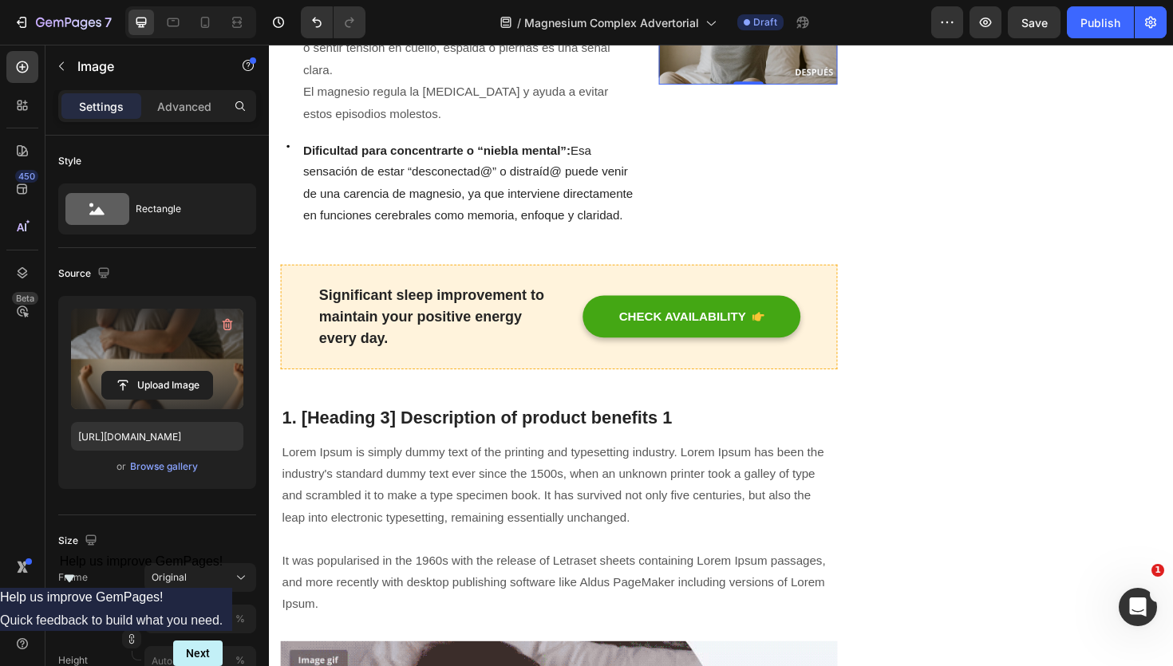
scroll to position [1349, 0]
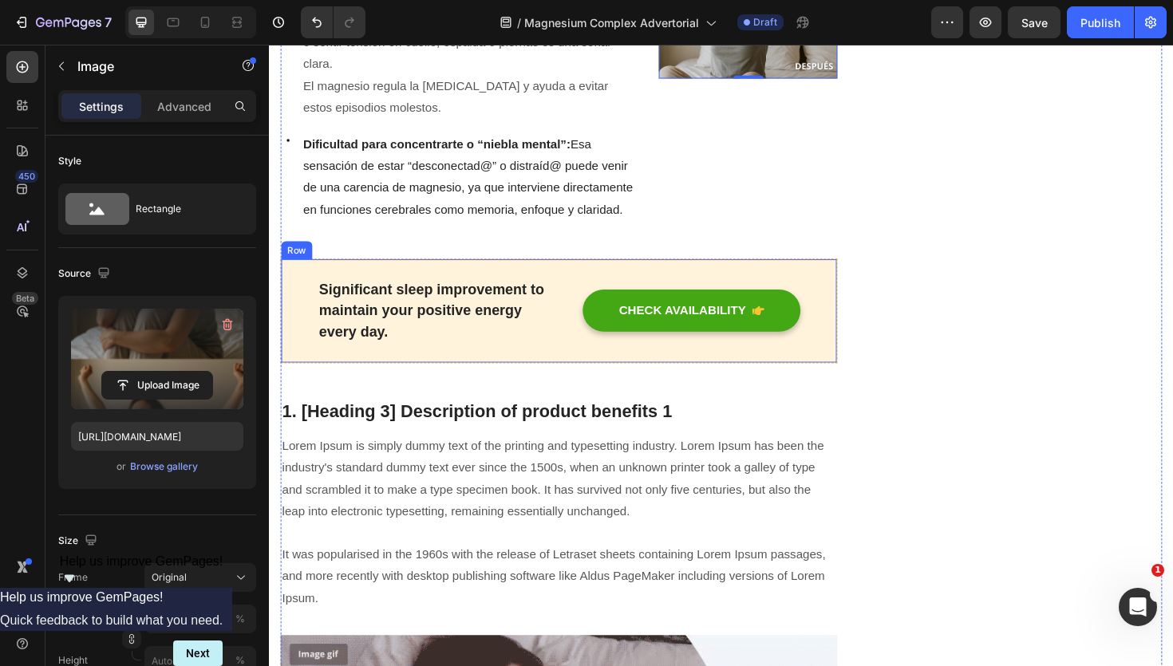
click at [519, 281] on div "Significant sleep improvement to maintain your positive energy every day. Text …" at bounding box center [576, 327] width 590 height 112
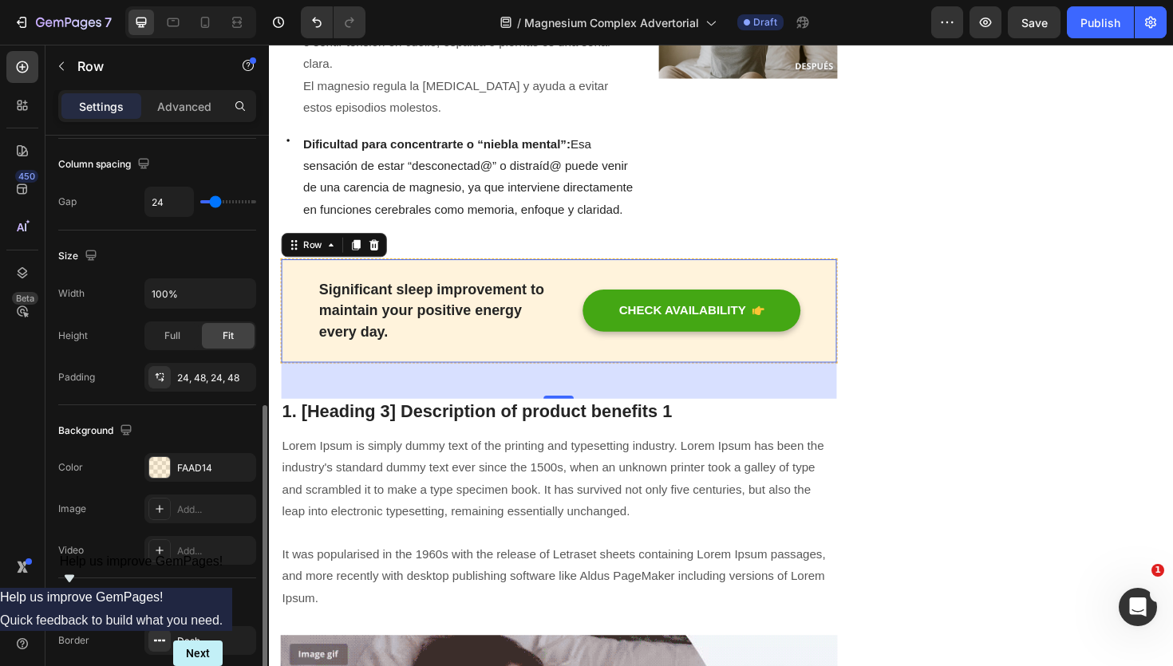
scroll to position [465, 0]
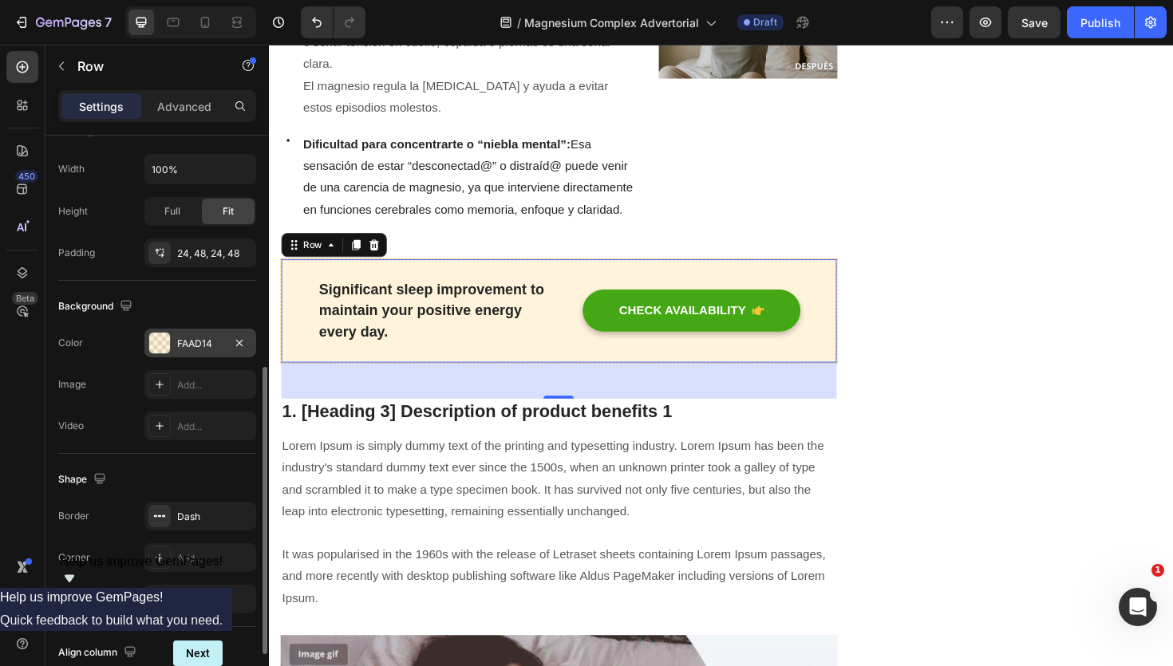
click at [164, 339] on div at bounding box center [159, 343] width 21 height 21
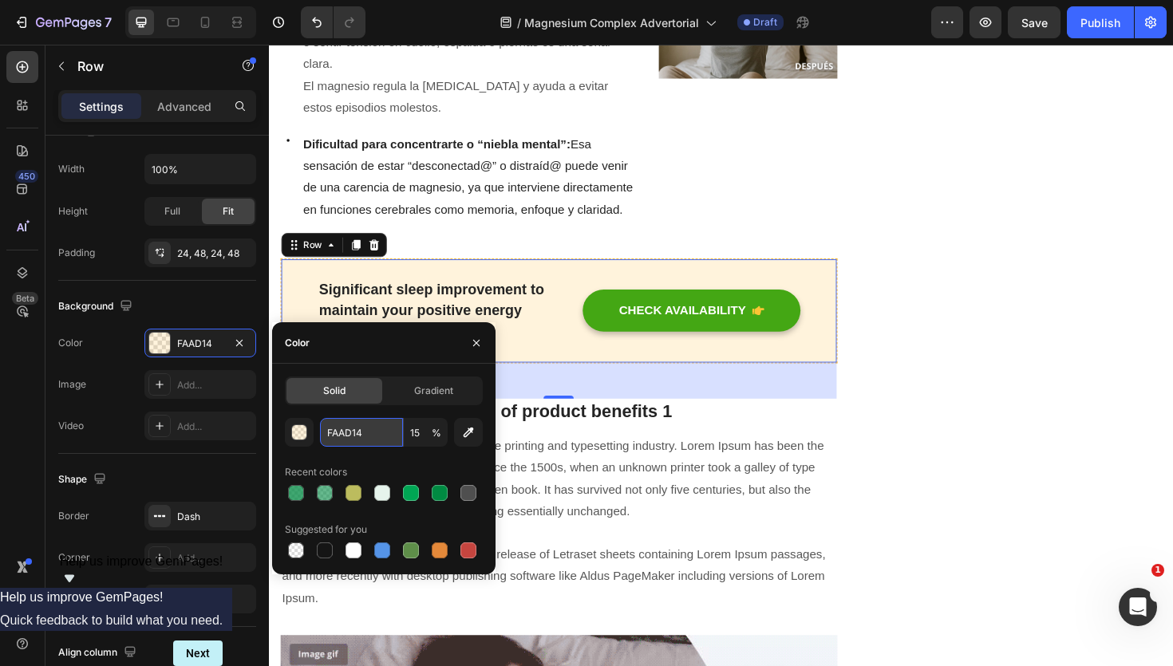
click at [350, 437] on input "FAAD14" at bounding box center [361, 432] width 83 height 29
paste input "E6F4EC"
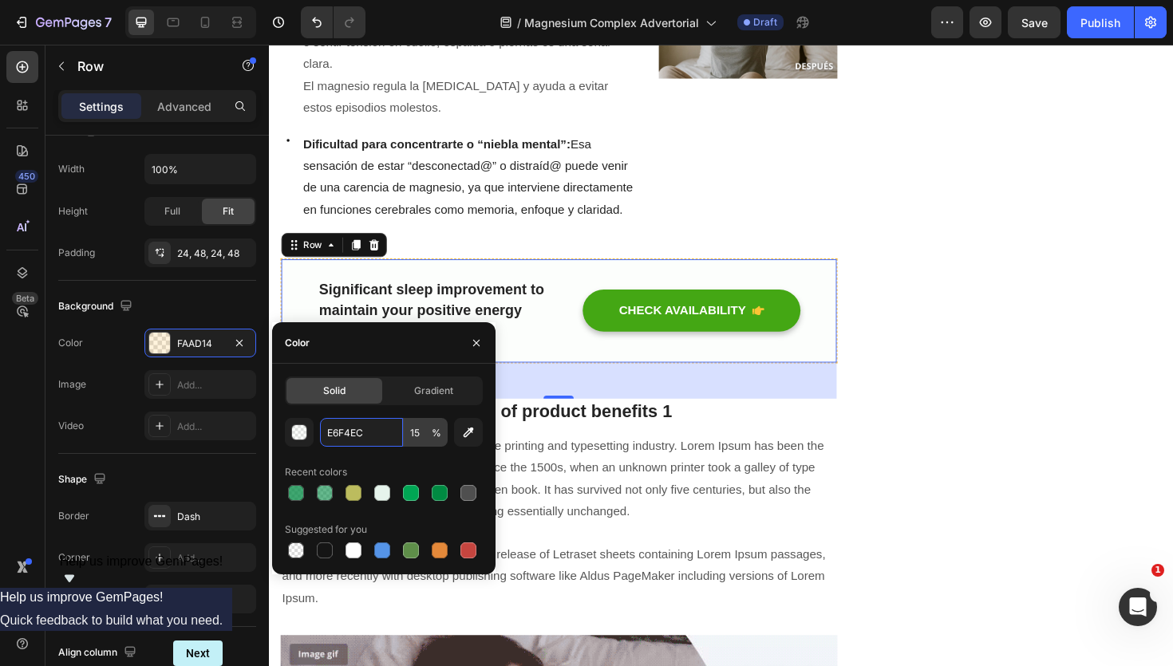
type input "E6F4EC"
click at [429, 433] on input "15" at bounding box center [426, 432] width 44 height 29
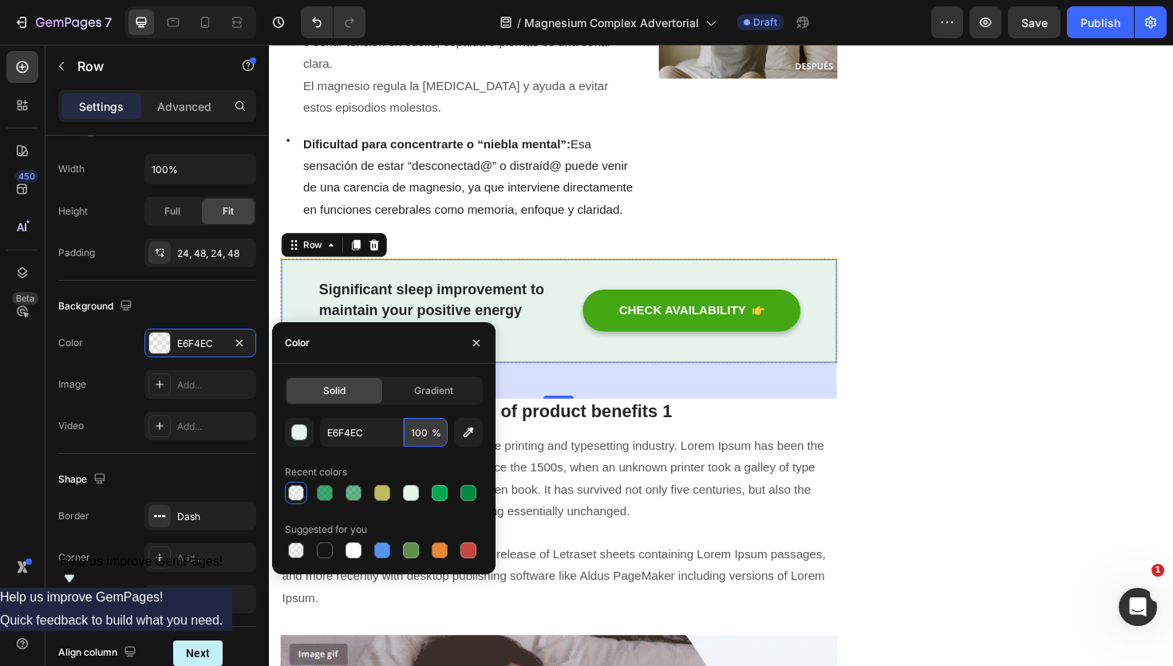
type input "100"
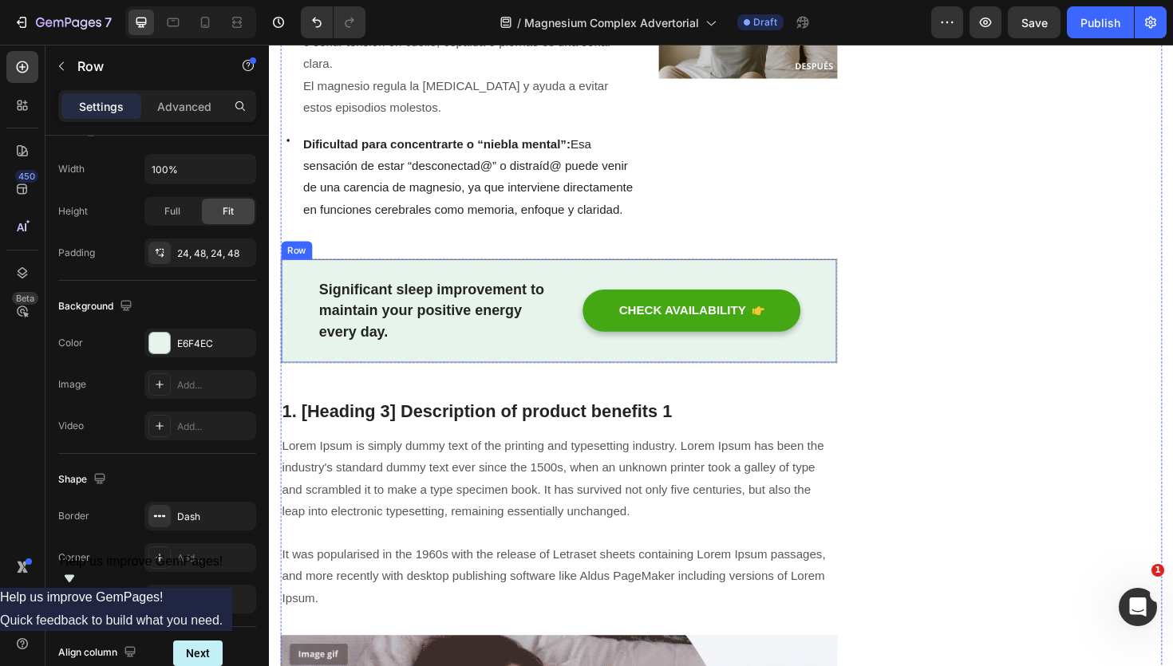
click at [674, 282] on div "Significant sleep improvement to maintain your positive energy every day. Text …" at bounding box center [576, 327] width 590 height 112
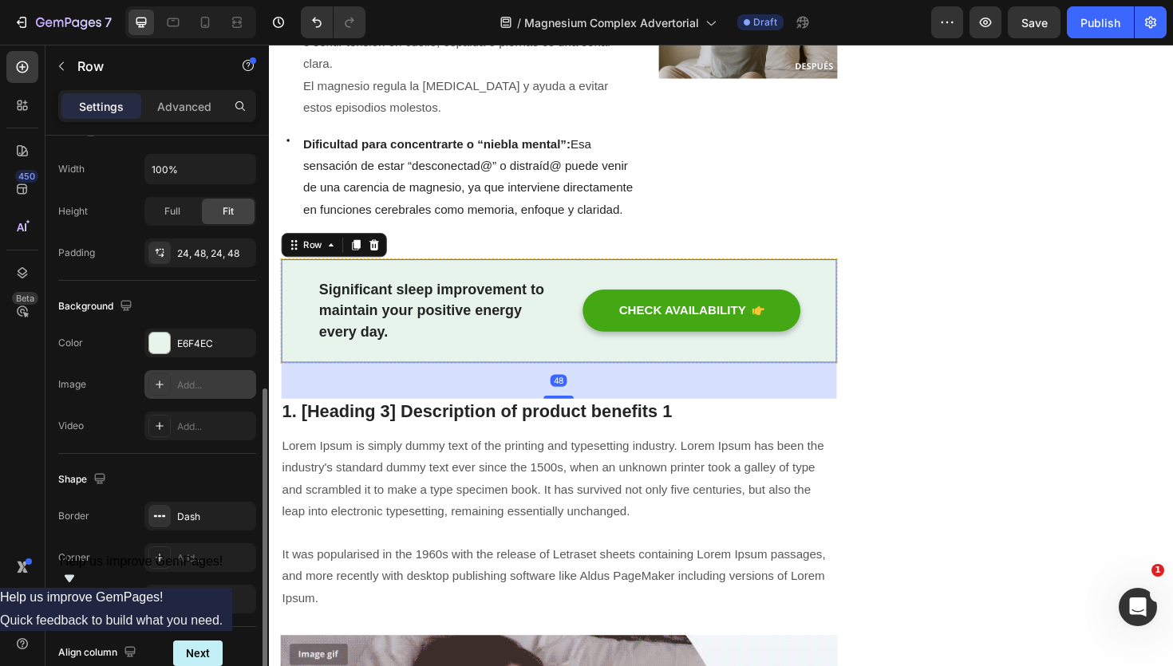
scroll to position [579, 0]
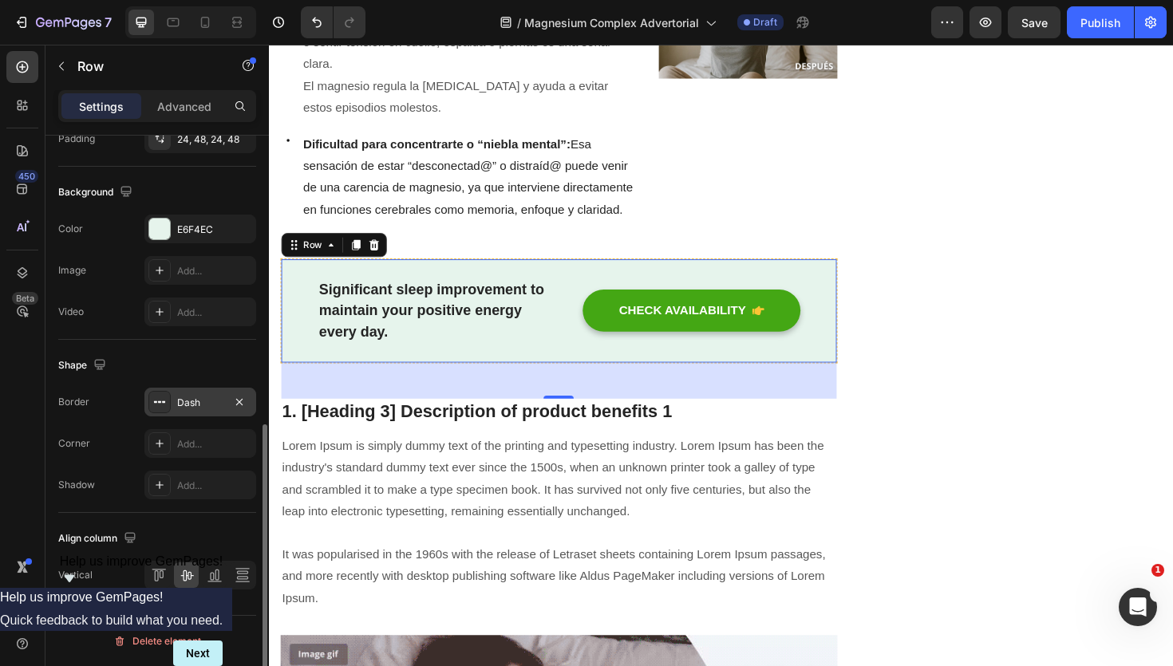
click at [164, 402] on icon at bounding box center [163, 402] width 3 height 2
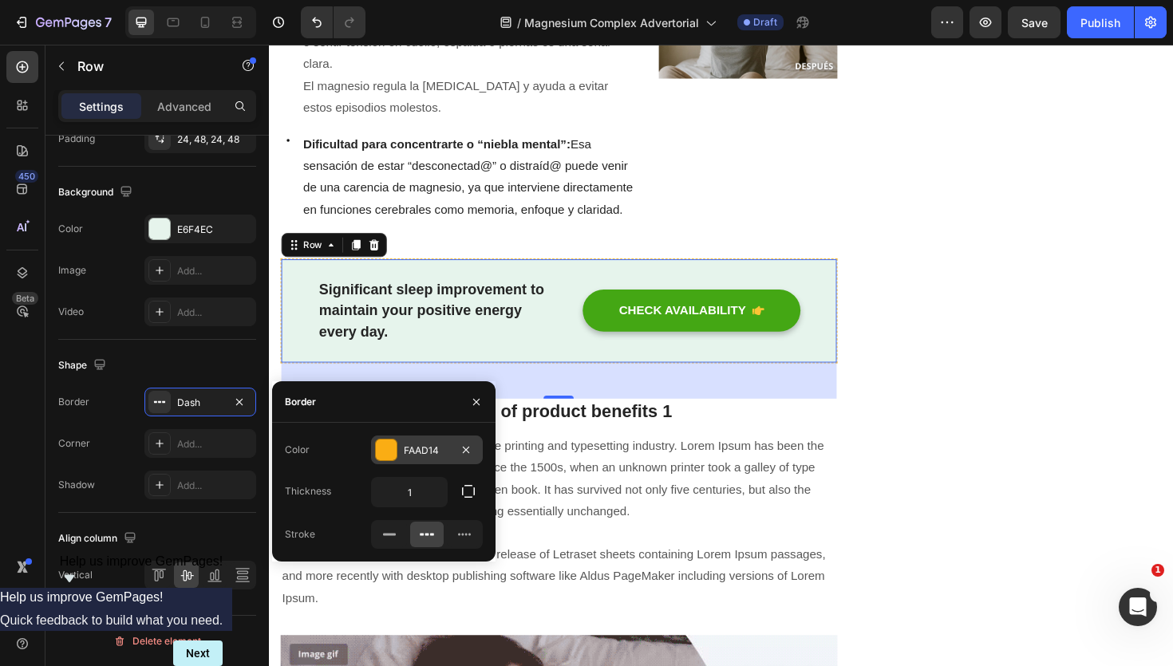
click at [392, 443] on div at bounding box center [386, 450] width 21 height 21
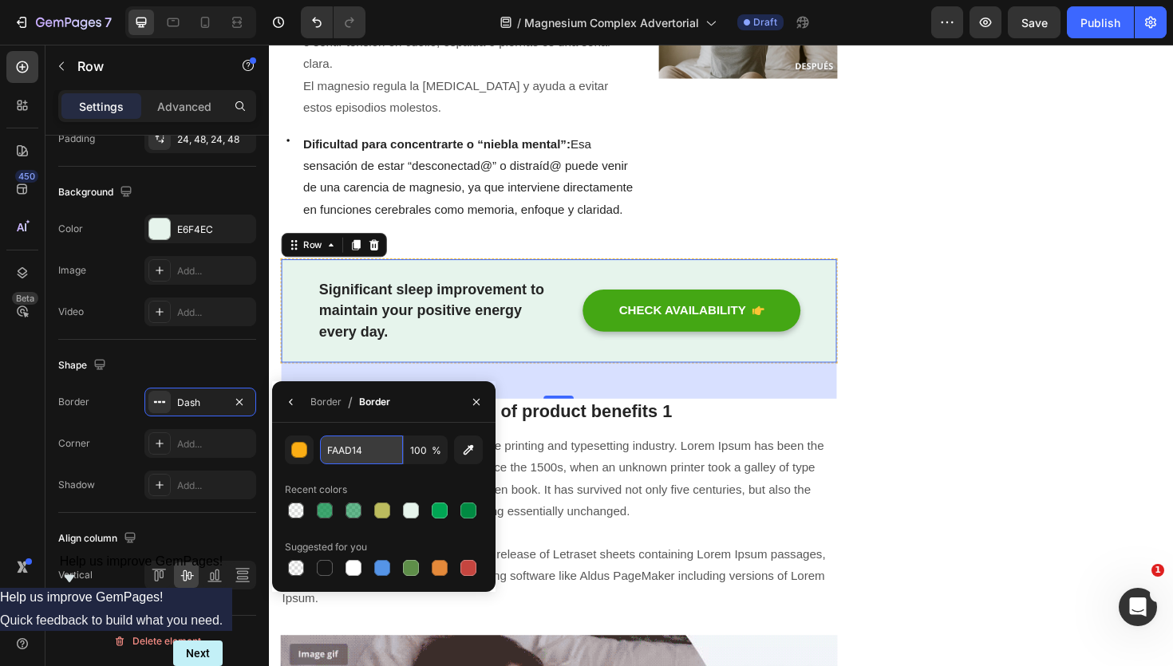
click at [377, 446] on input "FAAD14" at bounding box center [361, 450] width 83 height 29
paste input "008A42"
type input "008A42"
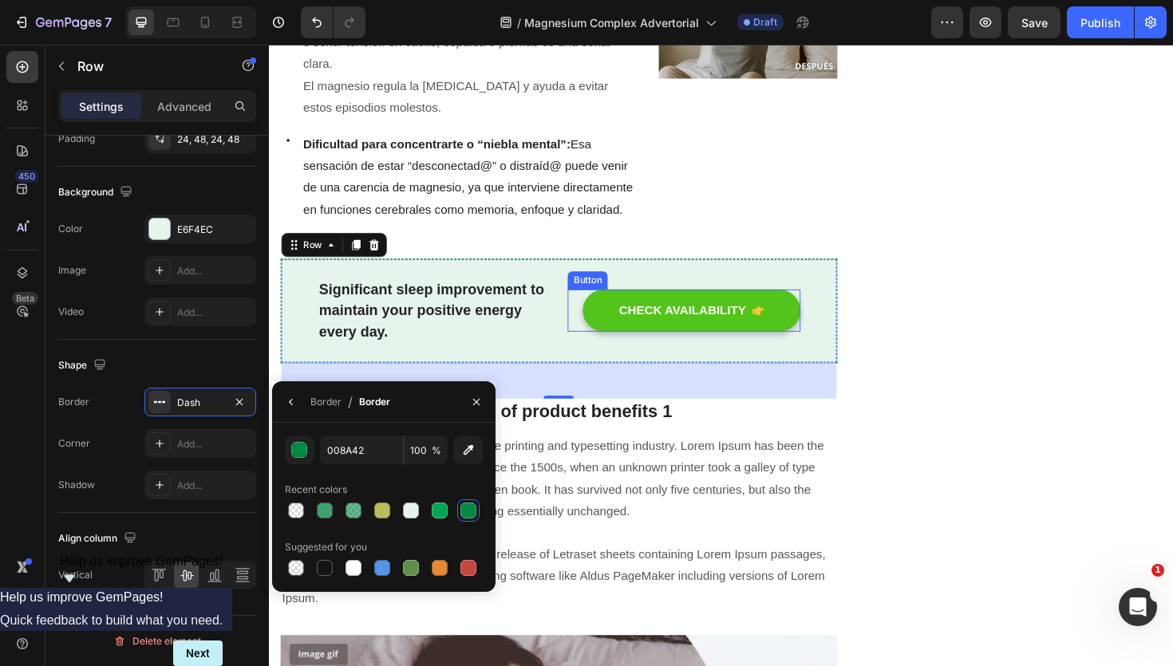
click at [800, 326] on button "CHECK AVAILABILITY" at bounding box center [716, 326] width 231 height 45
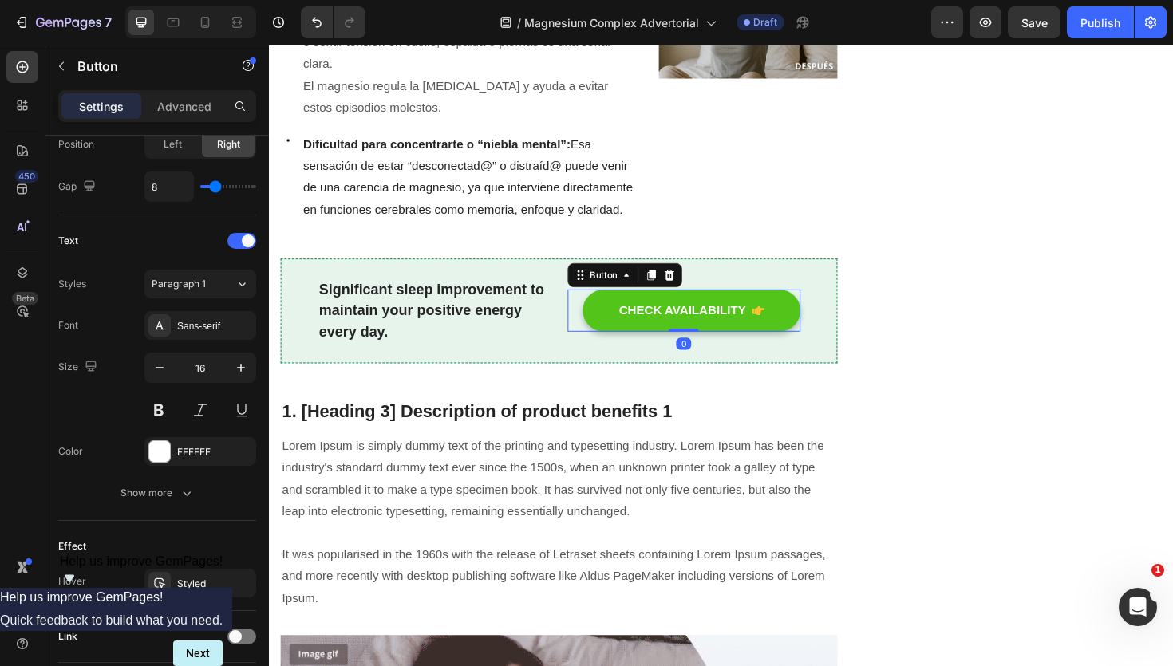
scroll to position [0, 0]
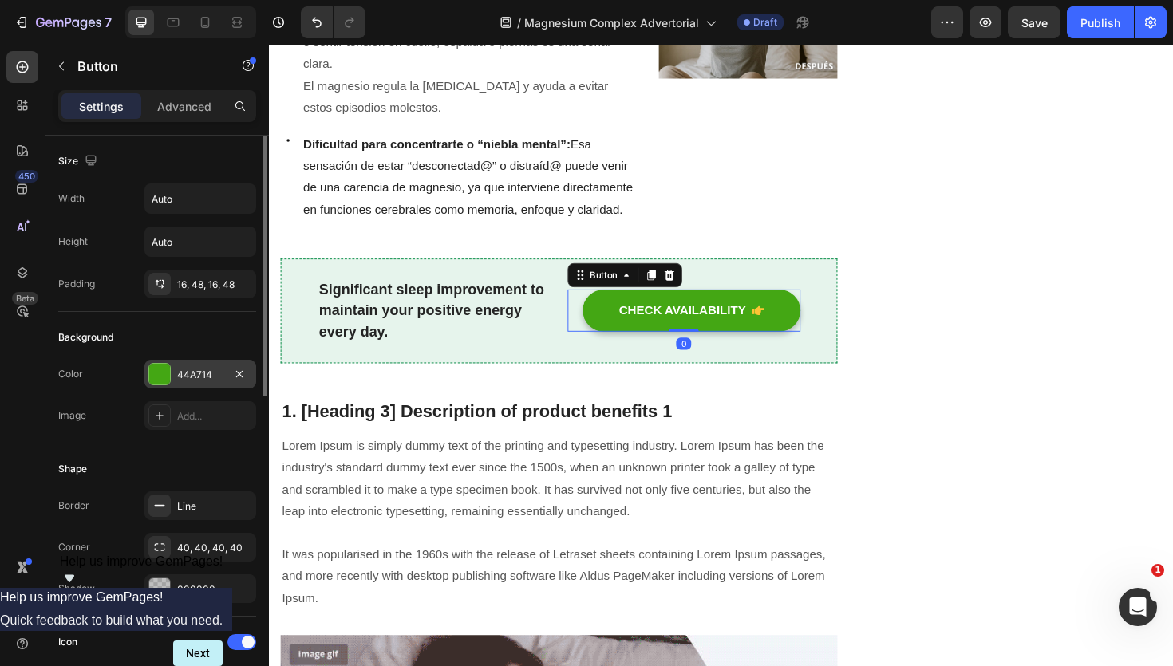
click at [178, 366] on div "44A714" at bounding box center [200, 374] width 112 height 29
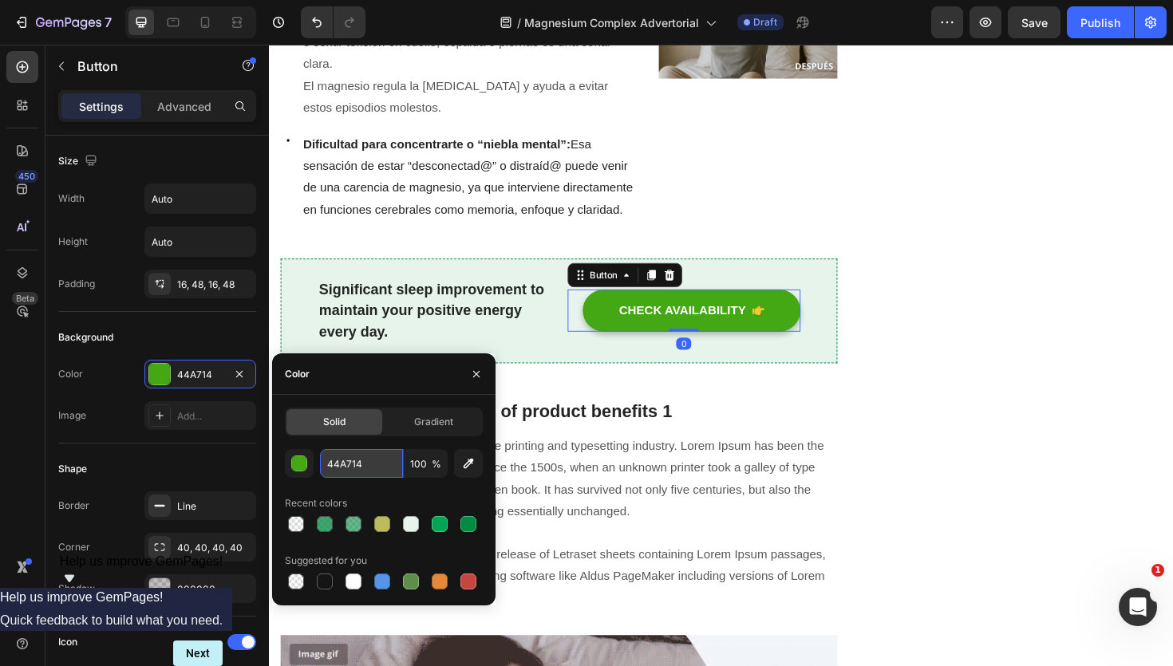
click at [370, 462] on input "44A714" at bounding box center [361, 463] width 83 height 29
paste input "008A42"
type input "008A42"
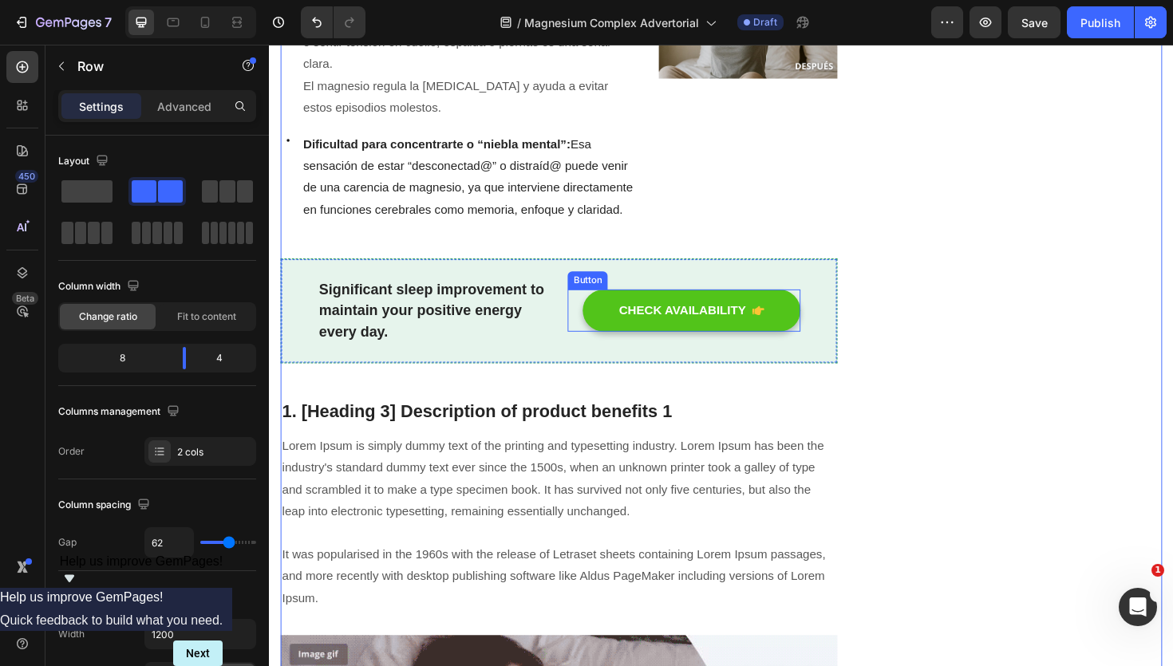
click at [642, 338] on button "CHECK AVAILABILITY" at bounding box center [716, 326] width 231 height 45
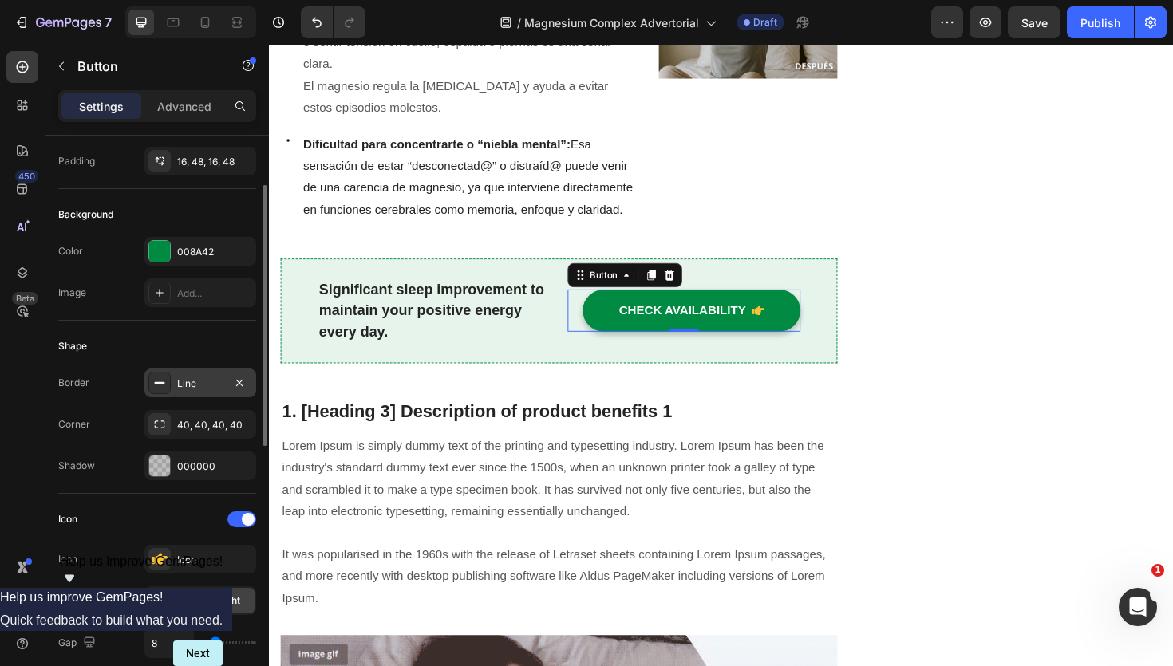
scroll to position [118, 0]
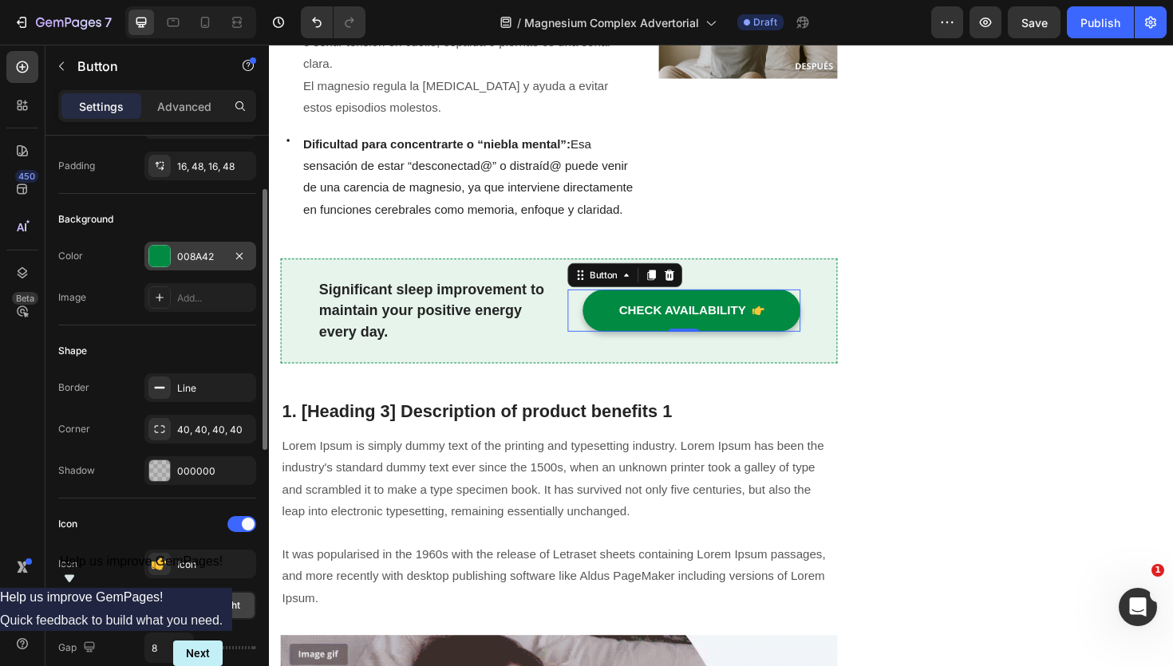
click at [167, 261] on div at bounding box center [159, 256] width 21 height 21
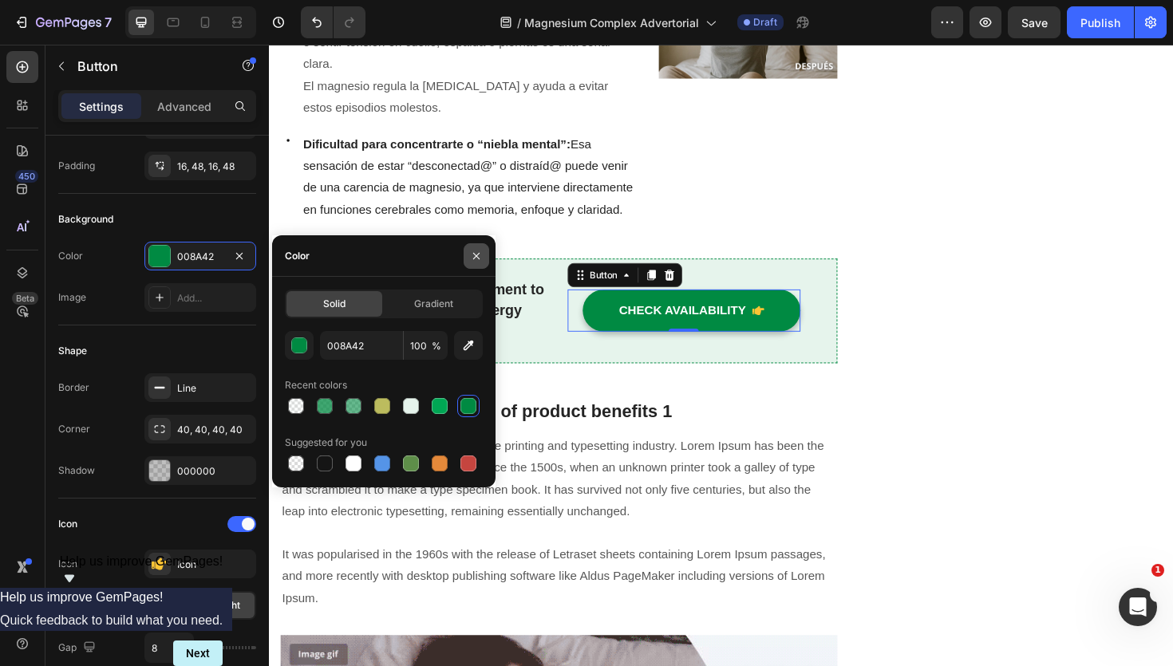
click at [473, 257] on icon "button" at bounding box center [476, 256] width 13 height 13
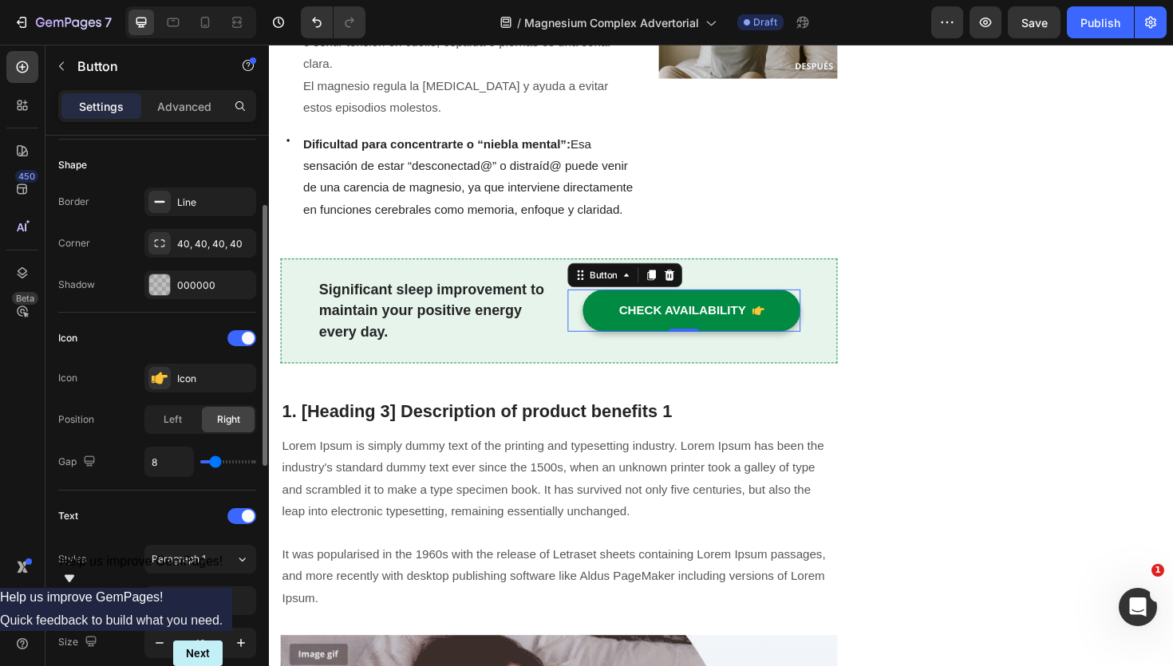
scroll to position [311, 0]
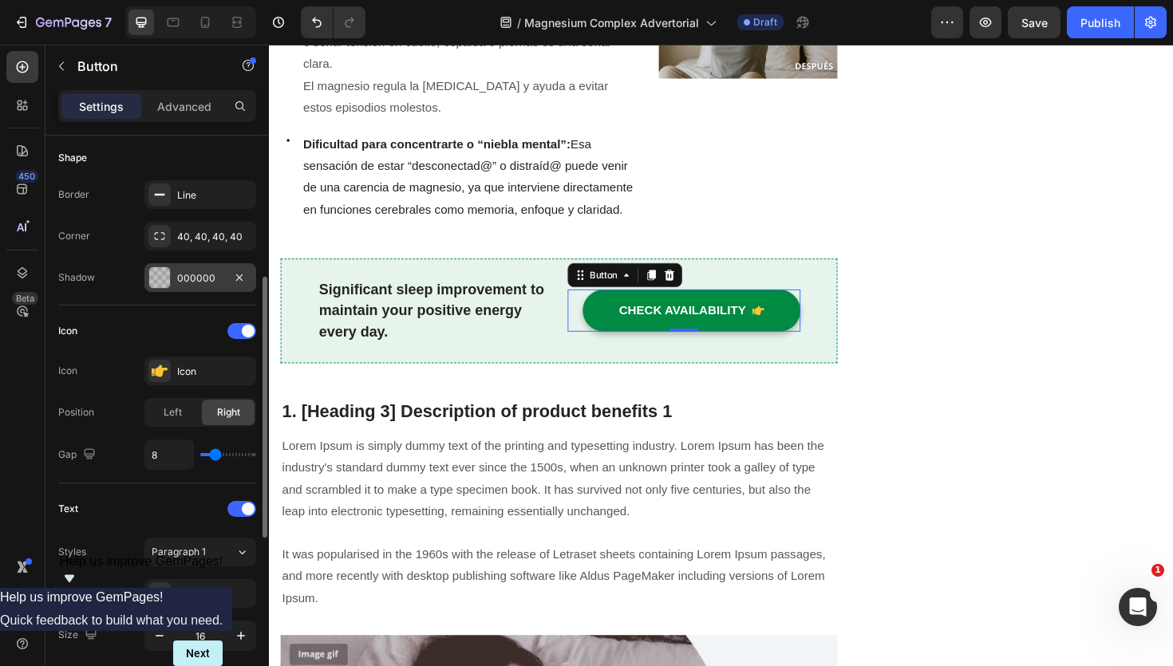
click at [157, 275] on div at bounding box center [159, 277] width 21 height 21
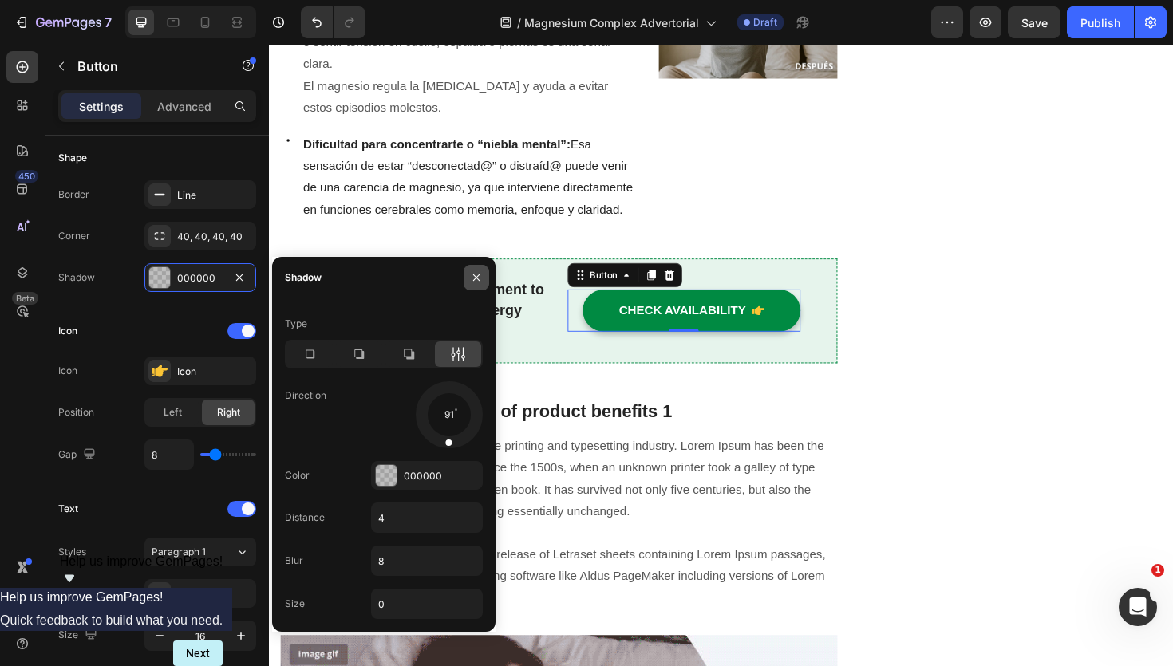
click at [479, 281] on icon "button" at bounding box center [476, 277] width 13 height 13
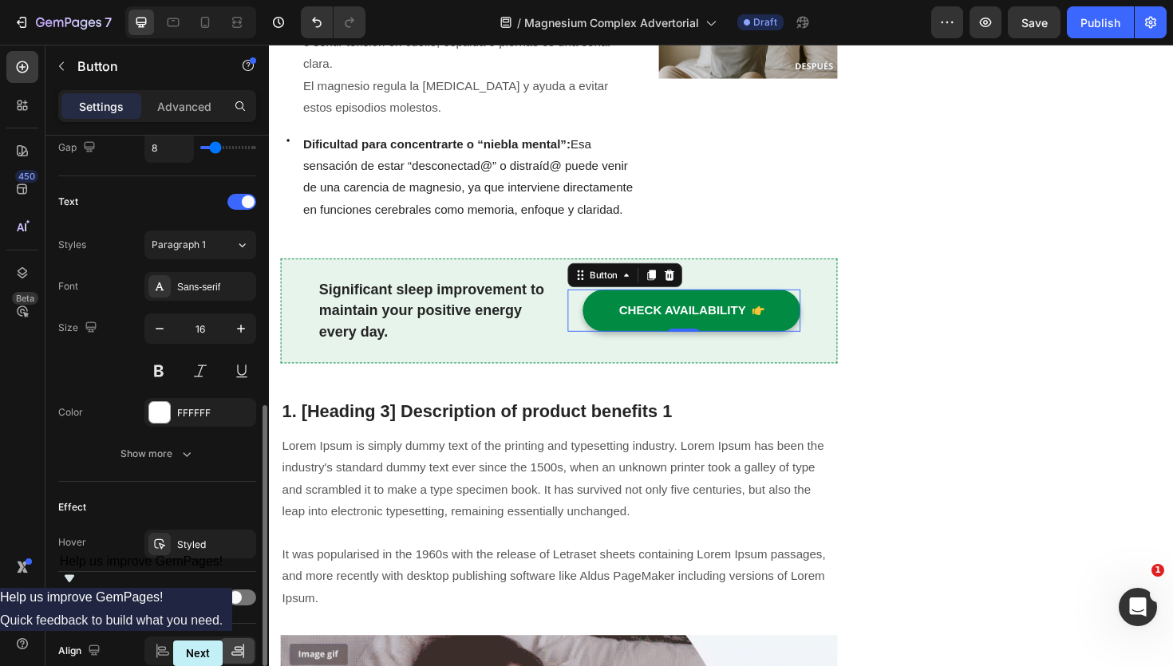
scroll to position [642, 0]
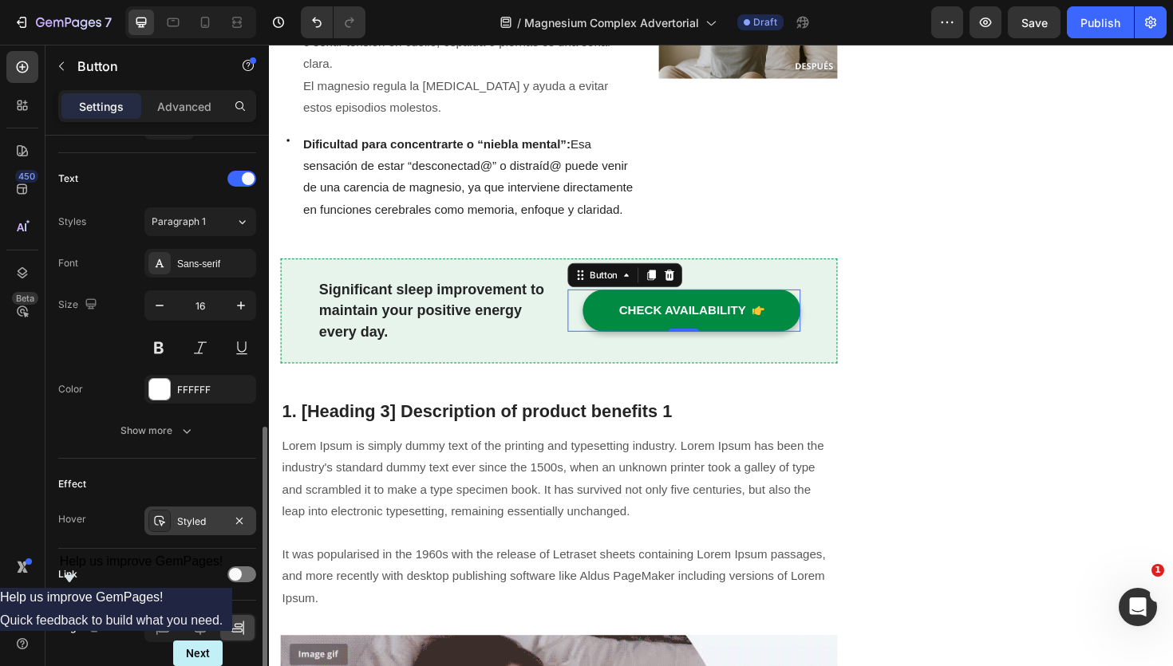
click at [153, 518] on icon at bounding box center [159, 521] width 13 height 13
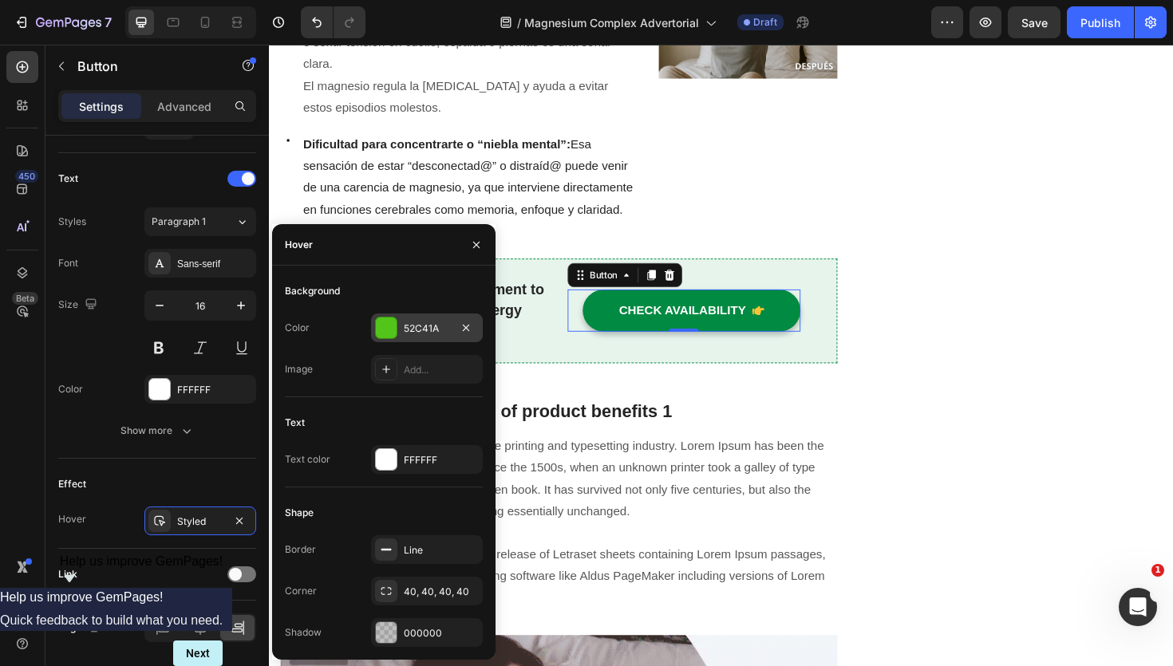
click at [393, 322] on div at bounding box center [386, 328] width 21 height 21
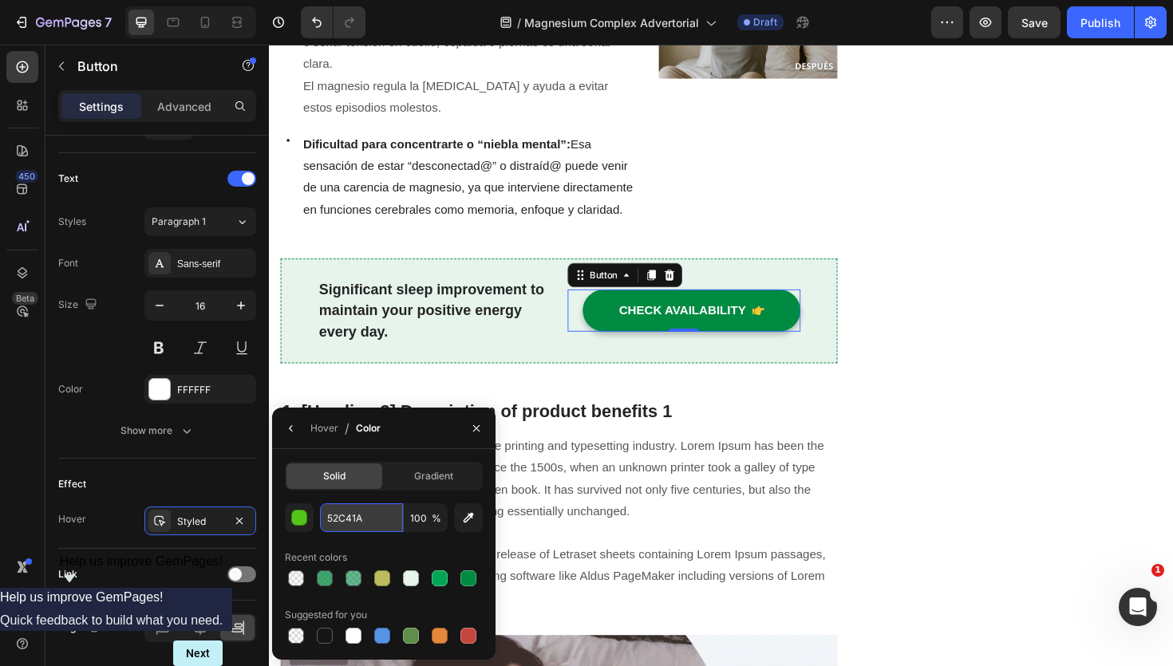
click at [359, 518] on input "52C41A" at bounding box center [361, 518] width 83 height 29
paste input "008A42"
type input "008A42"
click at [418, 513] on input "100" at bounding box center [426, 518] width 44 height 29
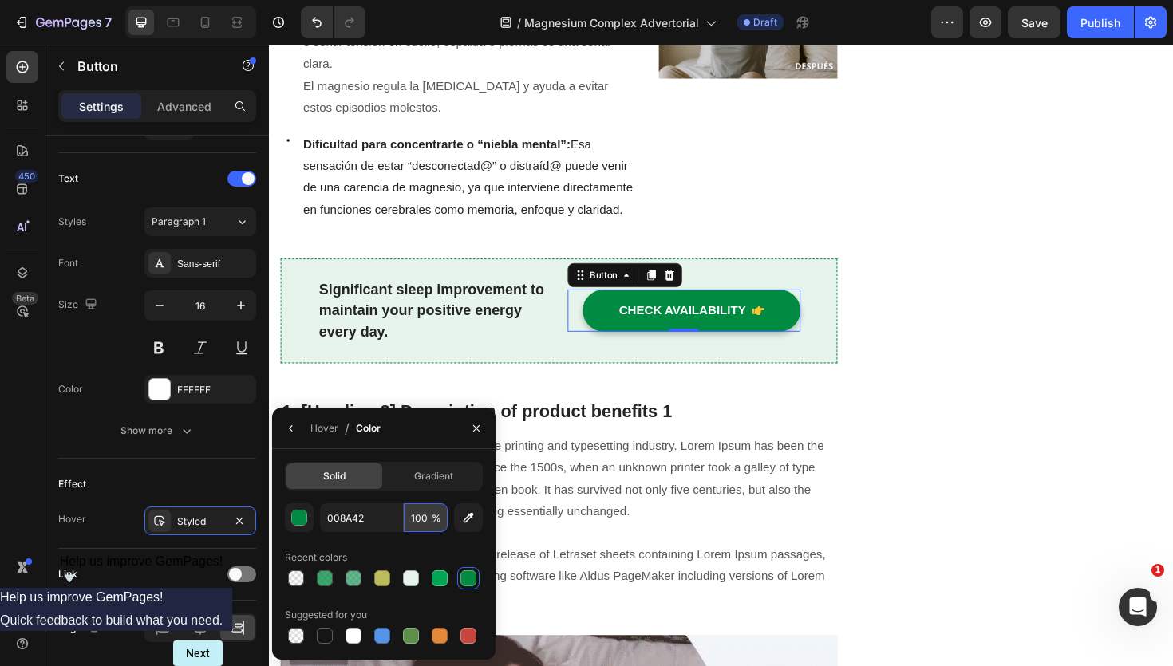
click at [418, 513] on input "100" at bounding box center [426, 518] width 44 height 29
type input "80"
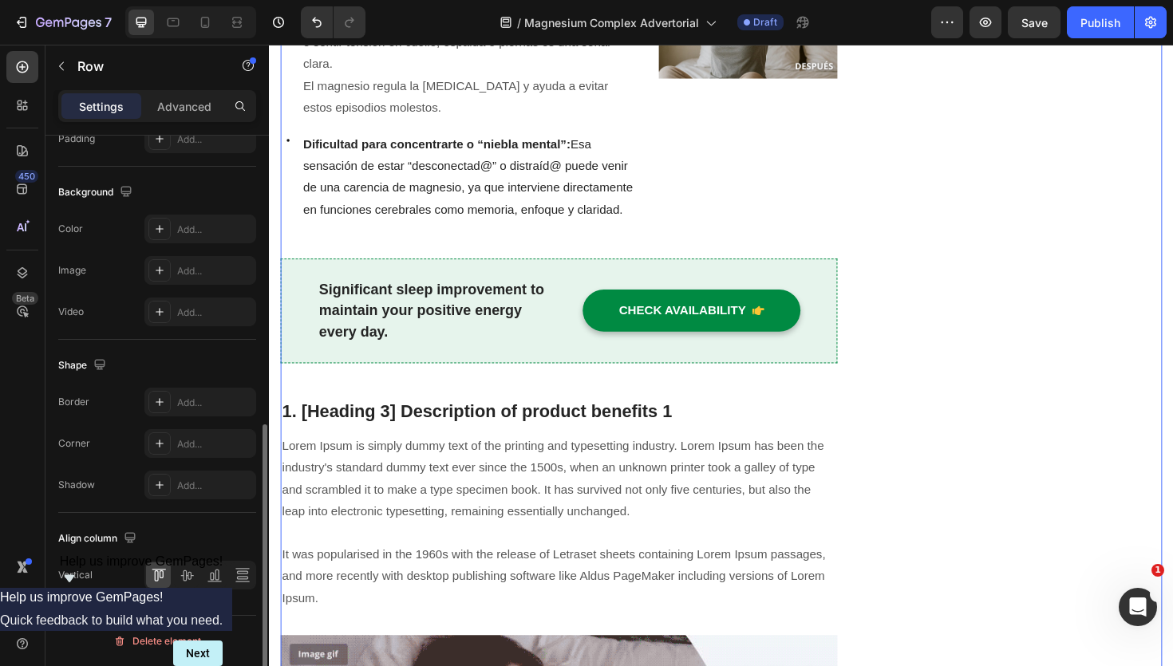
scroll to position [0, 0]
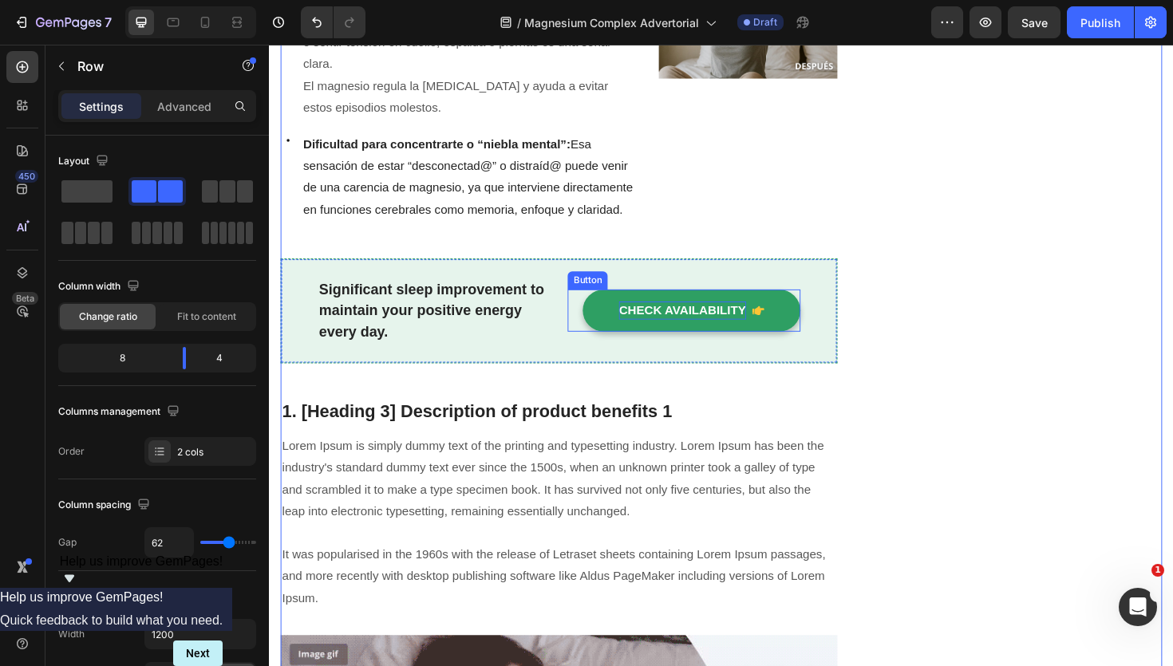
click at [713, 321] on div "CHECK AVAILABILITY" at bounding box center [706, 326] width 135 height 19
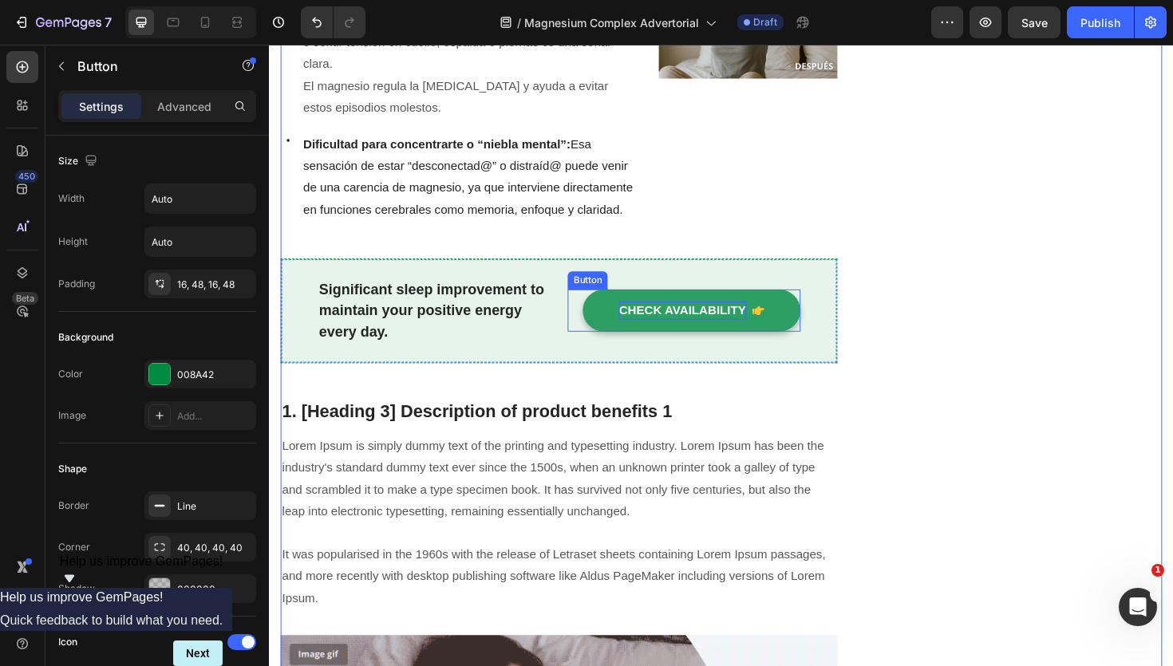
click at [713, 321] on div "CHECK AVAILABILITY" at bounding box center [706, 326] width 135 height 19
click at [709, 304] on button "VER" at bounding box center [770, 326] width 122 height 45
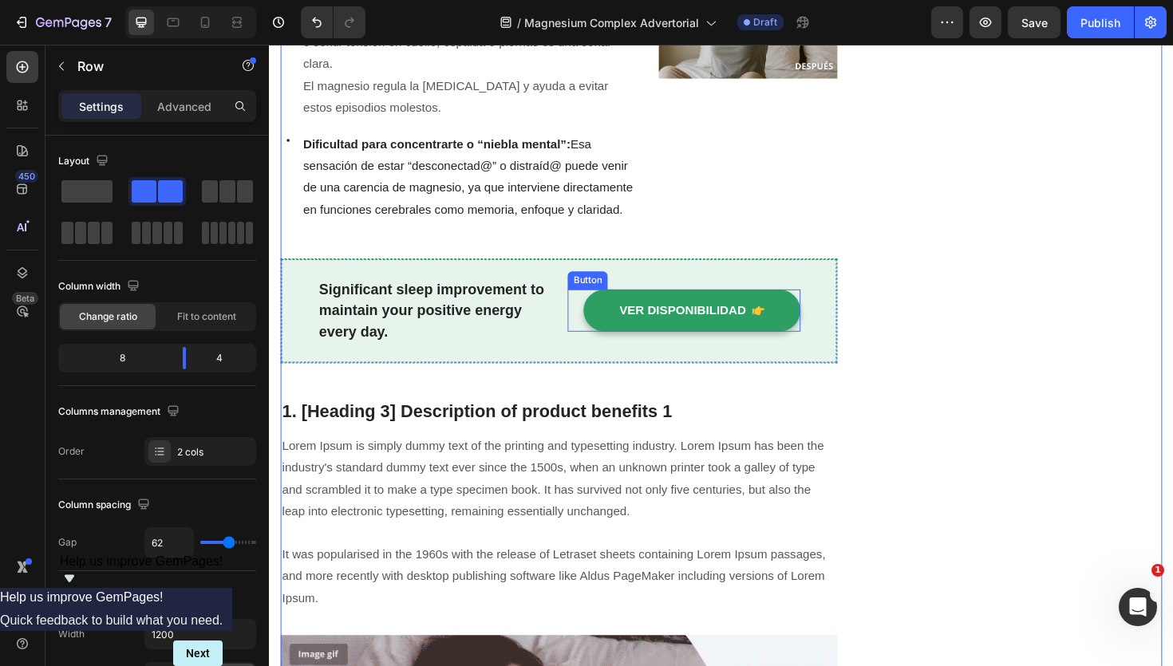
click at [701, 336] on button "VER DISPONIBILIDAD" at bounding box center [717, 326] width 230 height 45
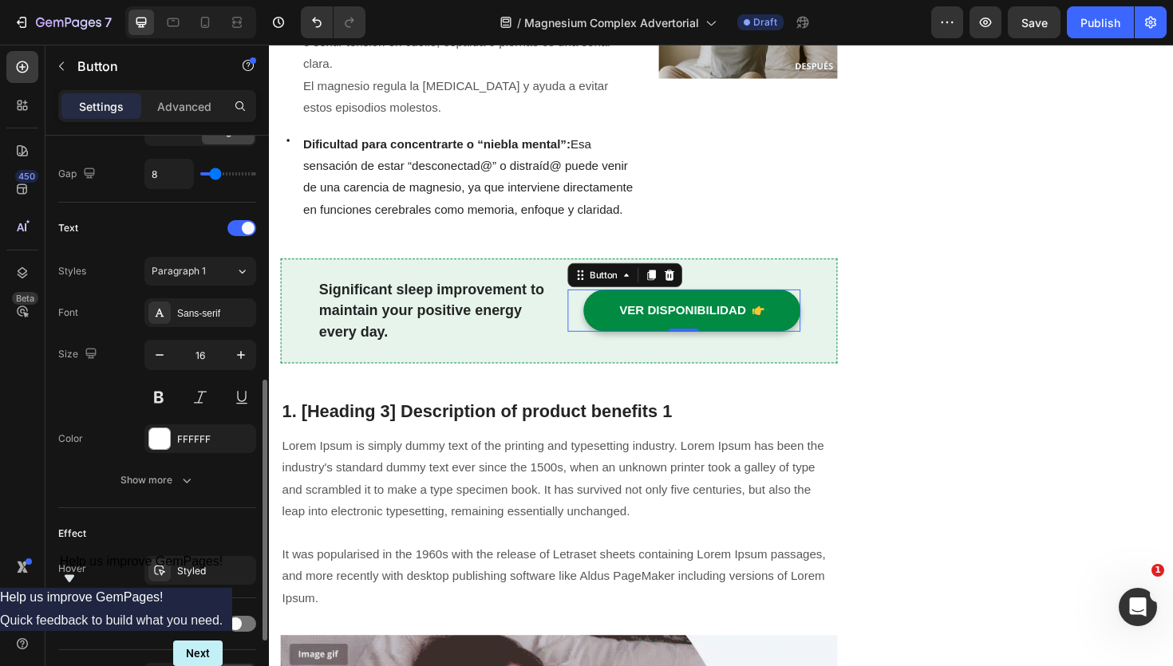
scroll to position [694, 0]
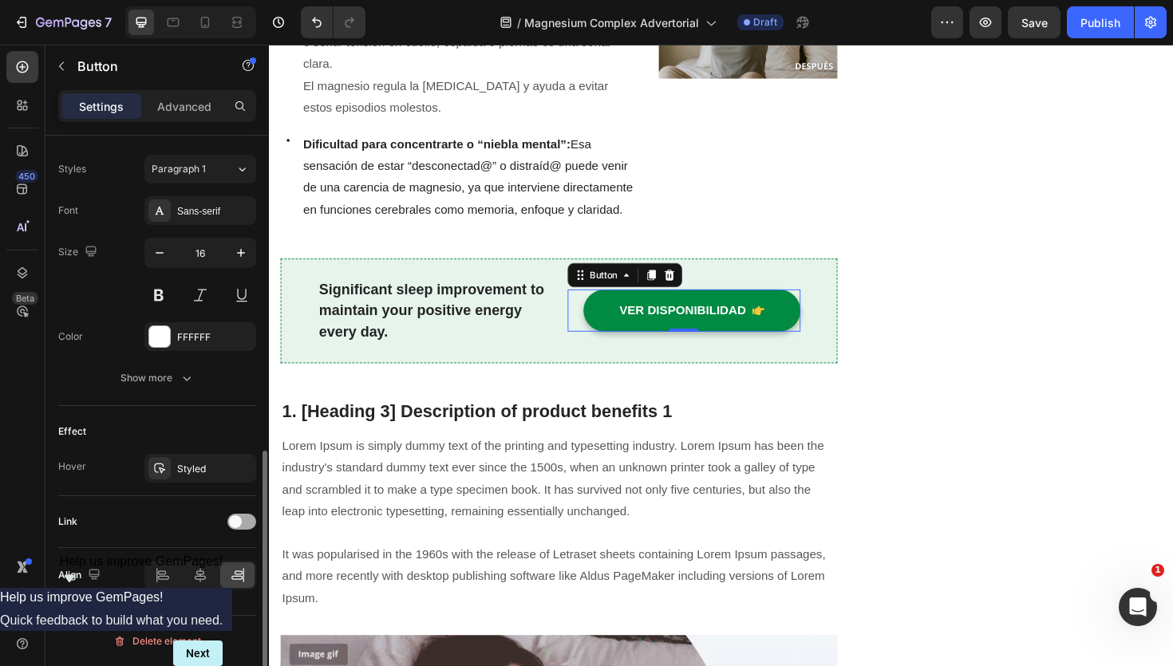
click at [239, 523] on span at bounding box center [235, 522] width 13 height 13
click at [235, 563] on icon at bounding box center [241, 562] width 16 height 16
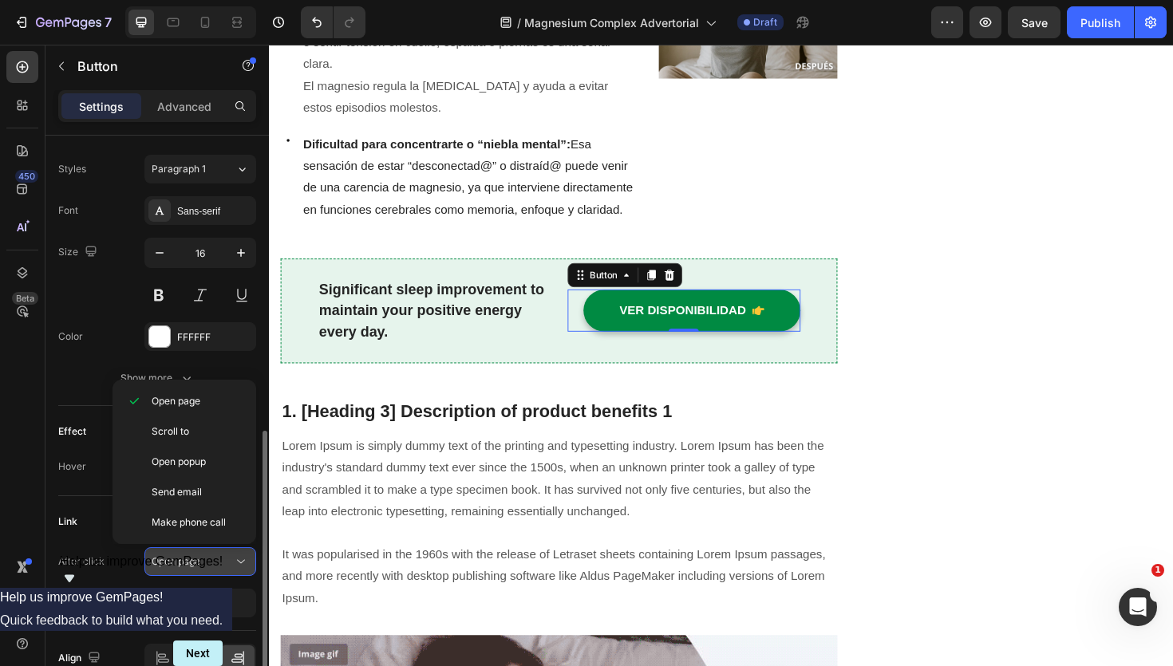
click at [235, 563] on icon at bounding box center [241, 562] width 16 height 16
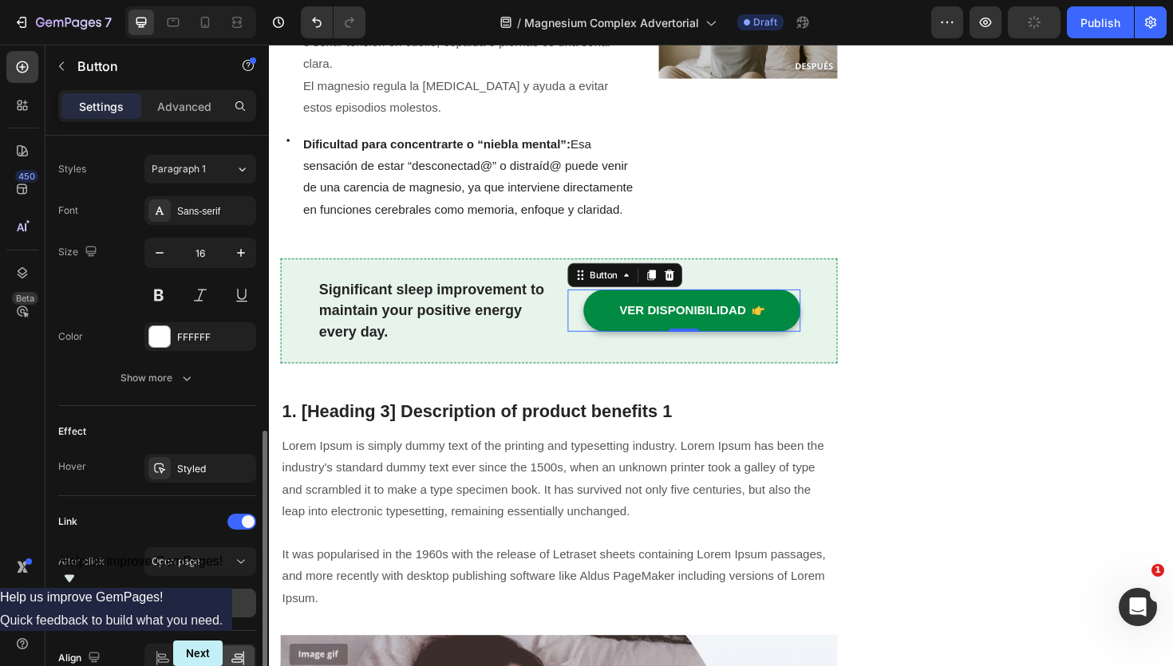
click at [217, 607] on div "Add..." at bounding box center [214, 604] width 75 height 14
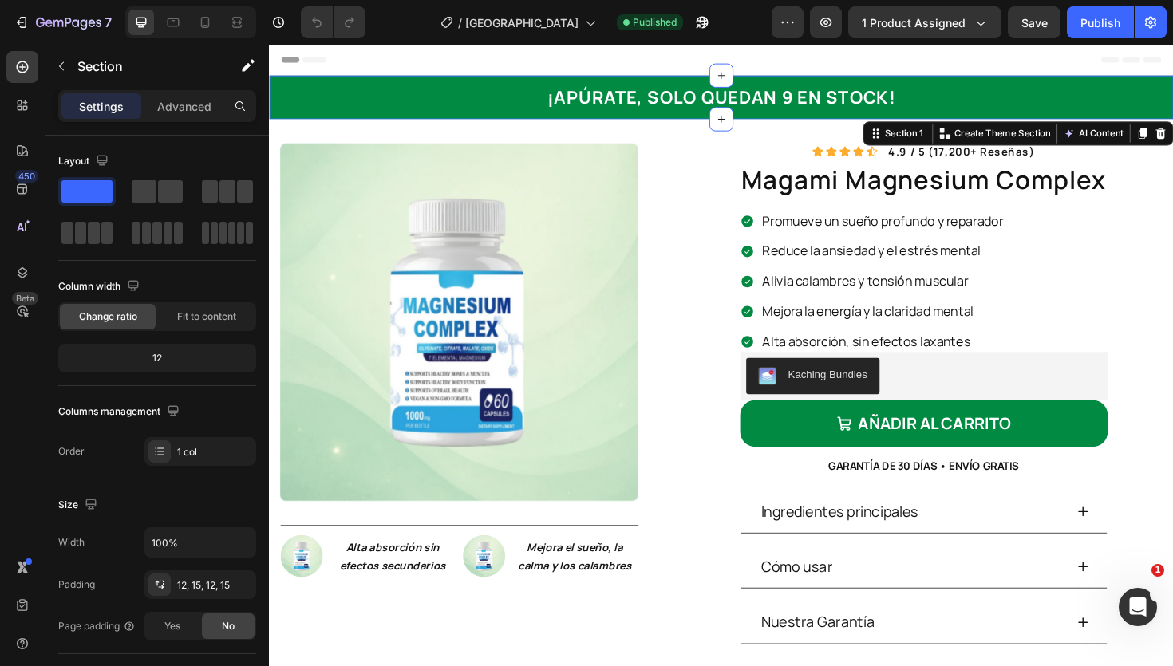
click at [405, 111] on div "¡APÚRATE, SOLO QUEDAN 9 EN STOCK! Heading Row" at bounding box center [748, 100] width 934 height 27
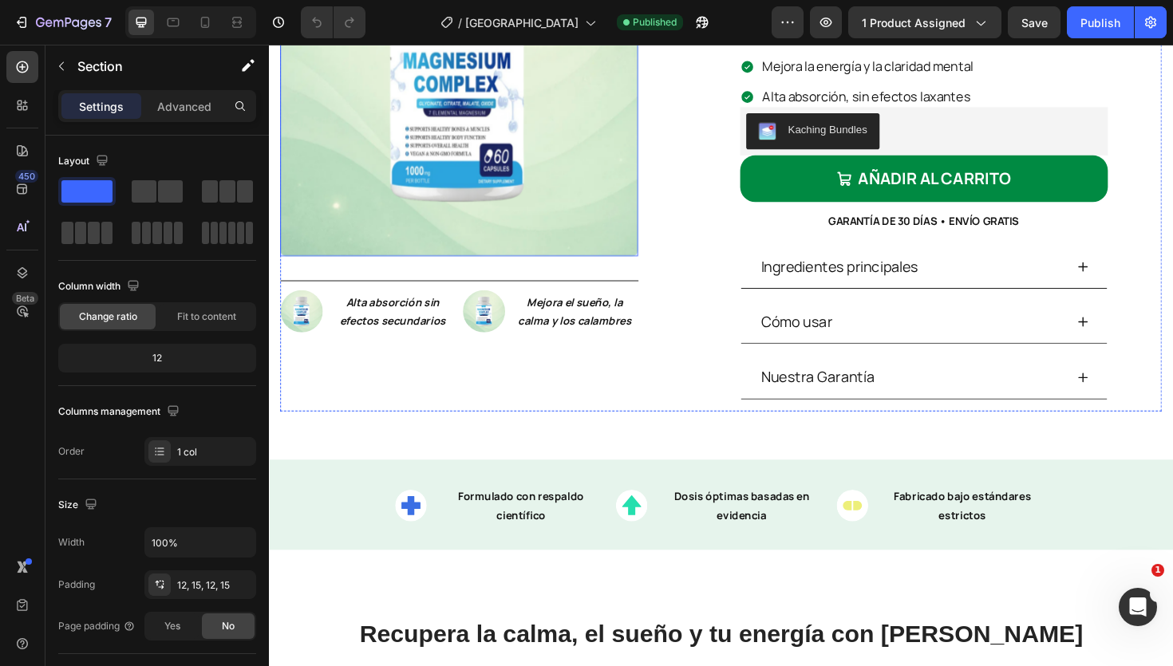
scroll to position [336, 0]
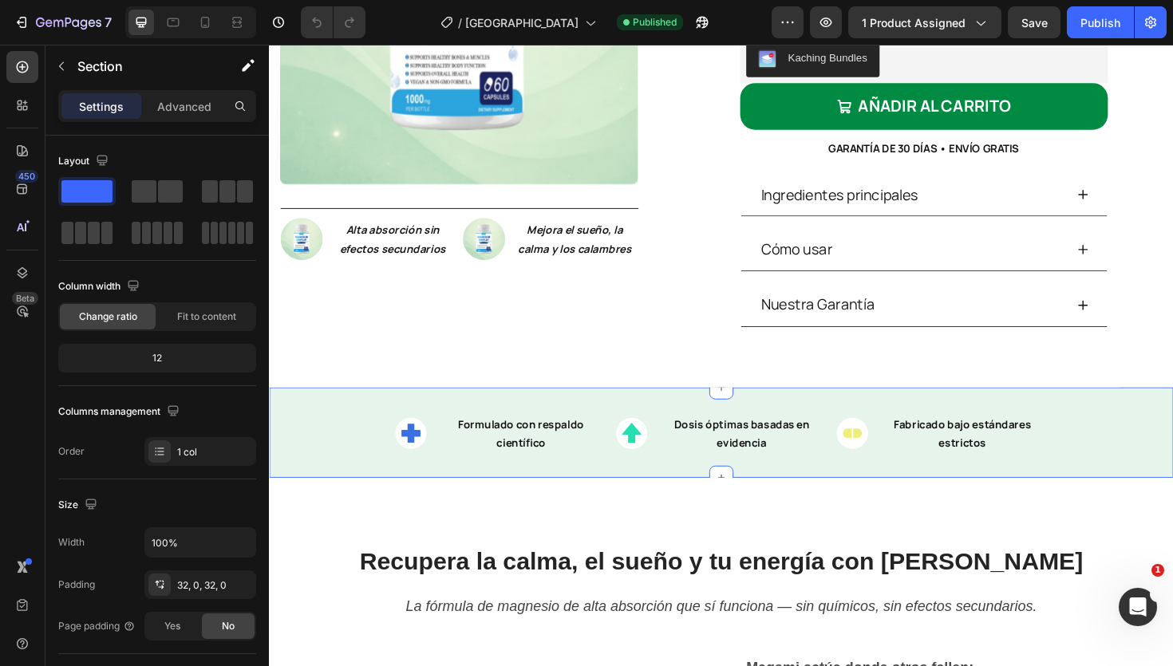
click at [338, 448] on div "Image Formulado con respaldo científico Text Block Row Image Dosis óptimas basa…" at bounding box center [748, 455] width 958 height 45
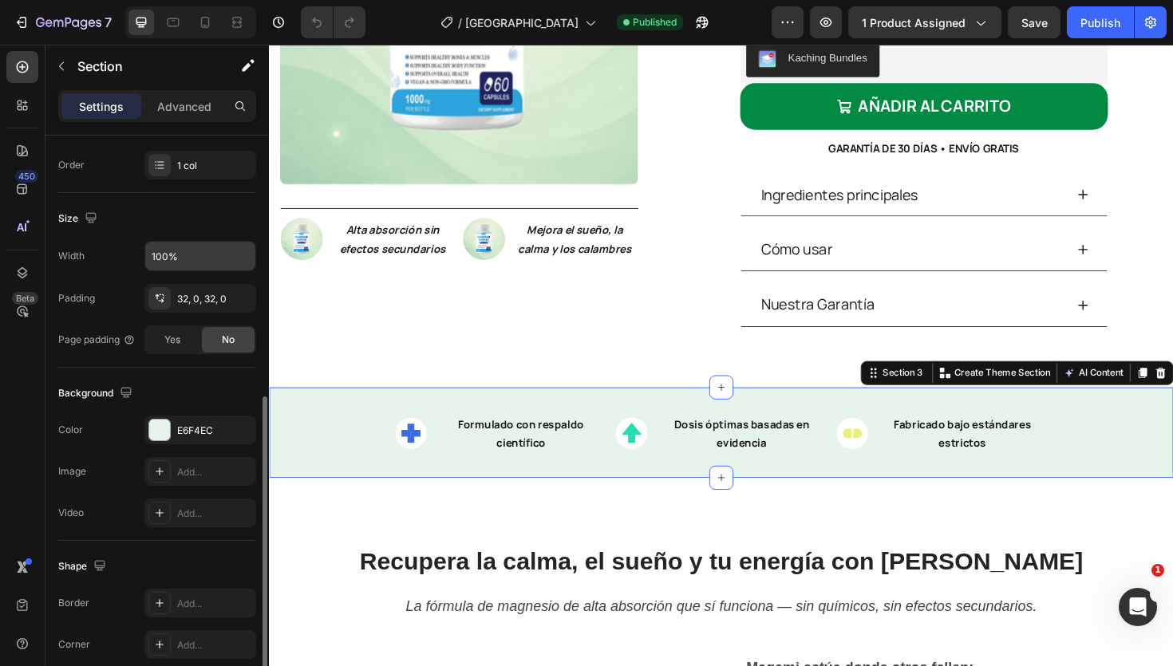
scroll to position [344, 0]
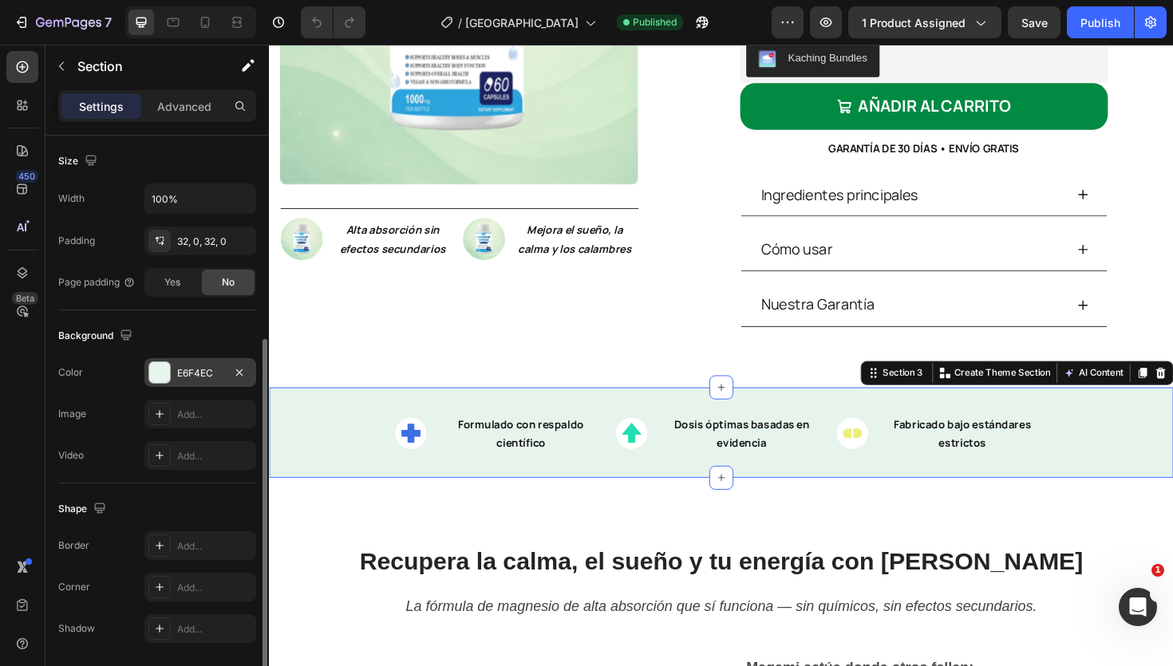
click at [206, 370] on div "E6F4EC" at bounding box center [200, 373] width 46 height 14
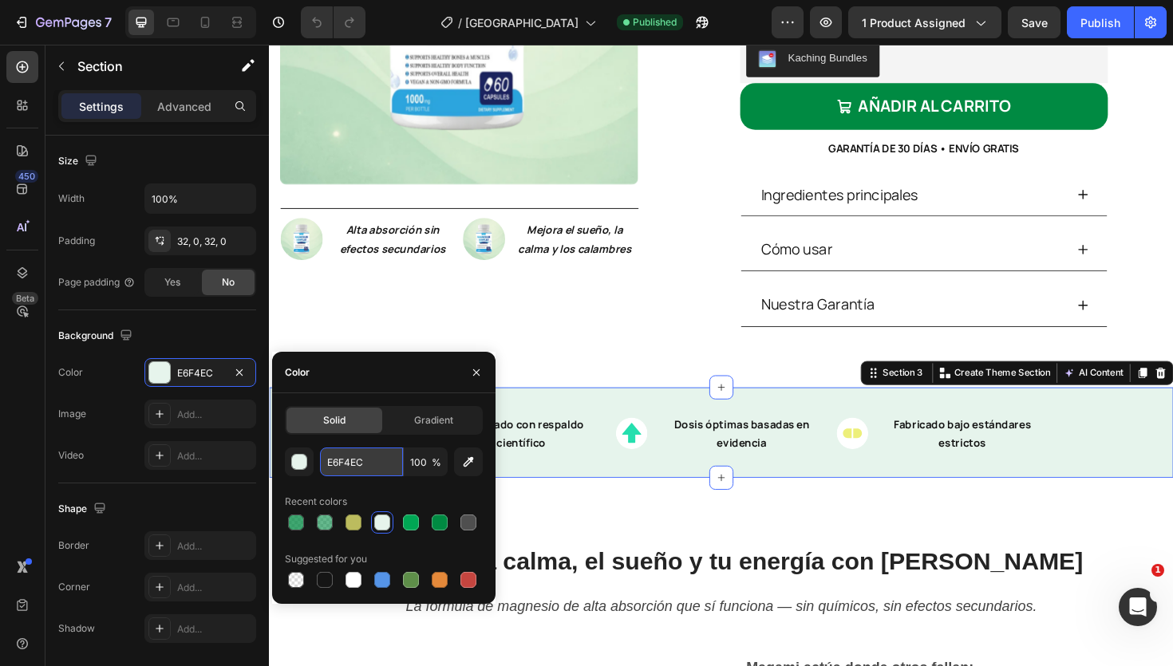
click at [361, 461] on input "E6F4EC" at bounding box center [361, 462] width 83 height 29
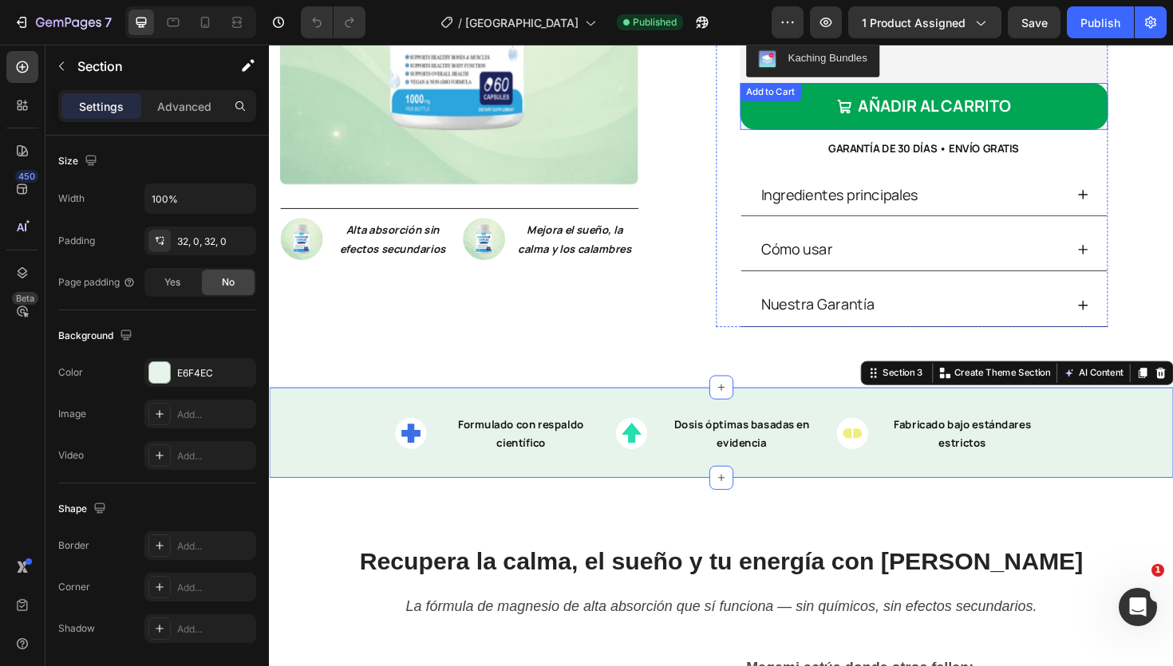
click at [810, 112] on div "AÑADIR AL CARRITO Add to Cart" at bounding box center [962, 109] width 389 height 49
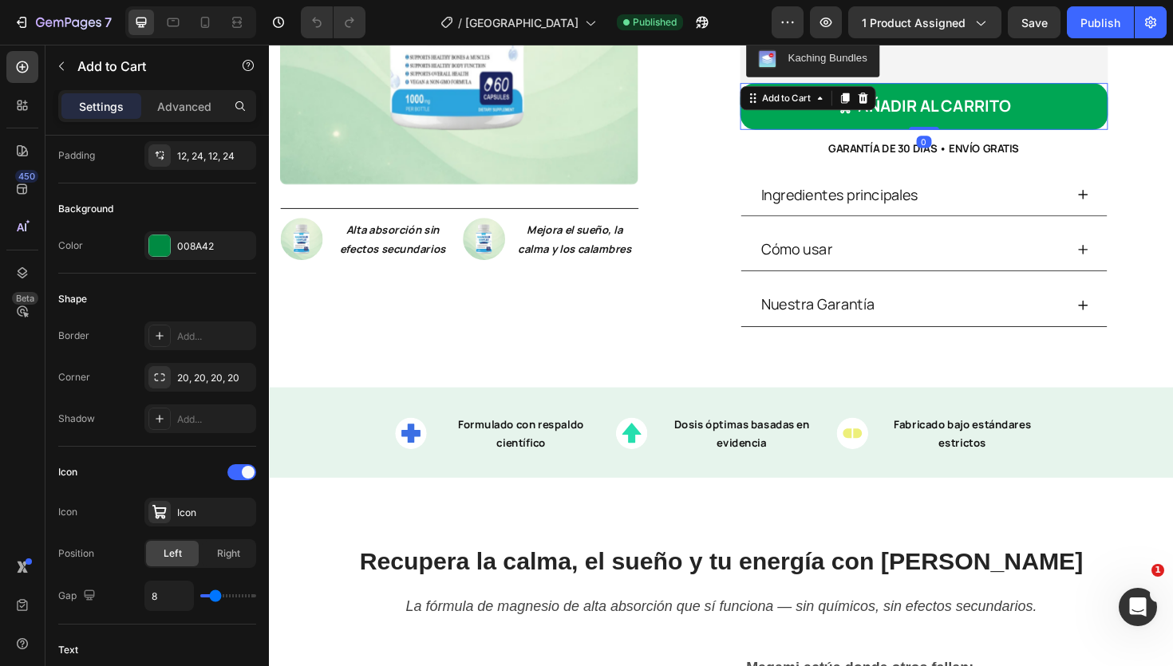
scroll to position [0, 0]
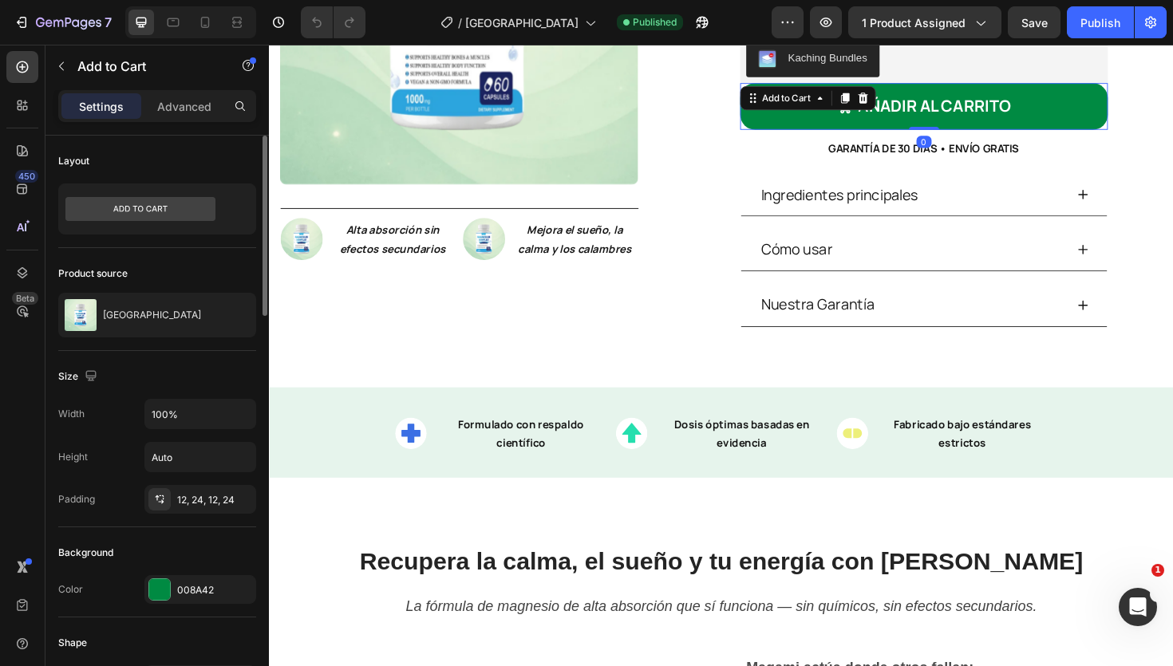
click at [207, 604] on div "Background Color 008A42" at bounding box center [157, 573] width 198 height 90
click at [207, 603] on div "008A42" at bounding box center [200, 589] width 112 height 29
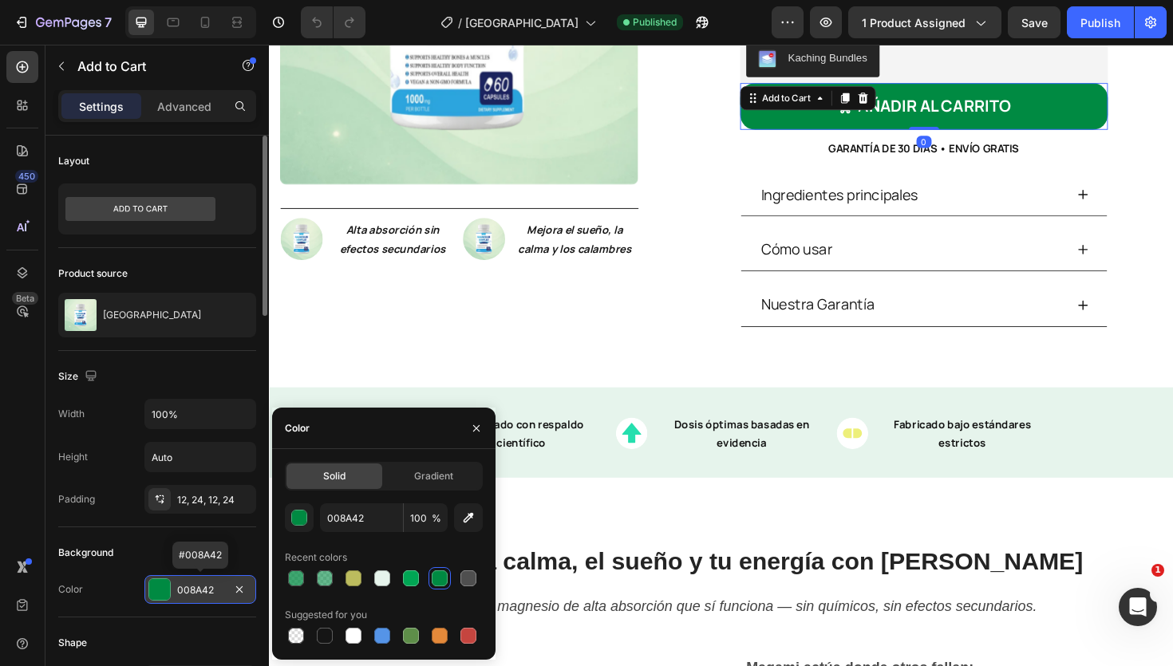
click at [207, 589] on div "008A42" at bounding box center [200, 590] width 46 height 14
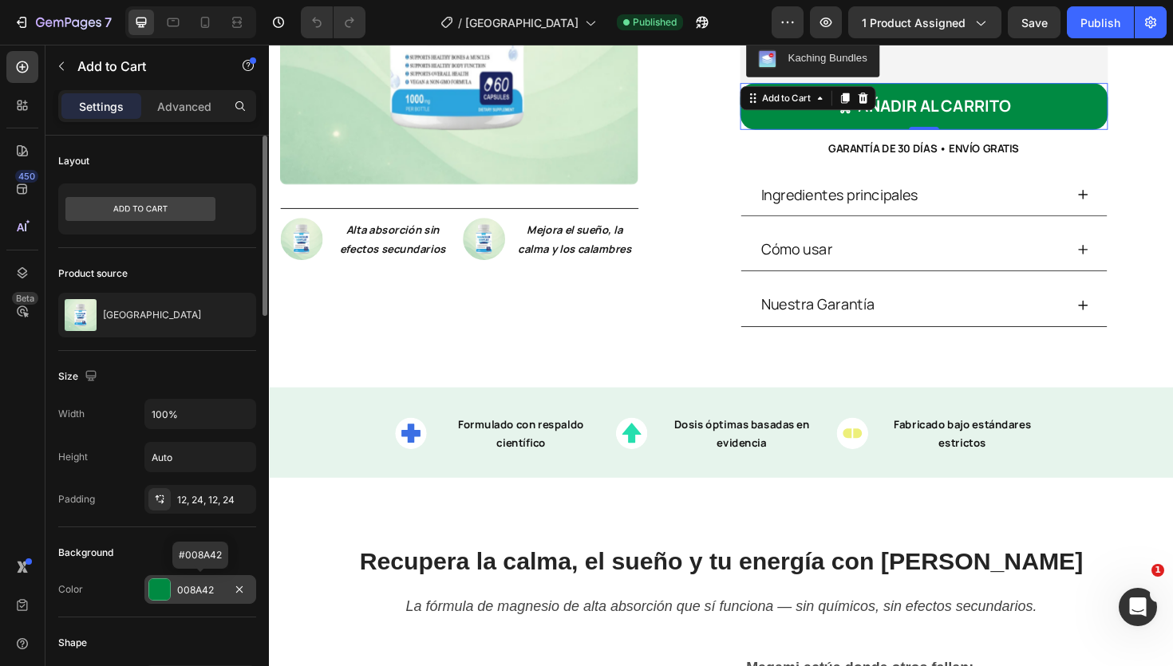
click at [207, 589] on div "008A42" at bounding box center [200, 590] width 46 height 14
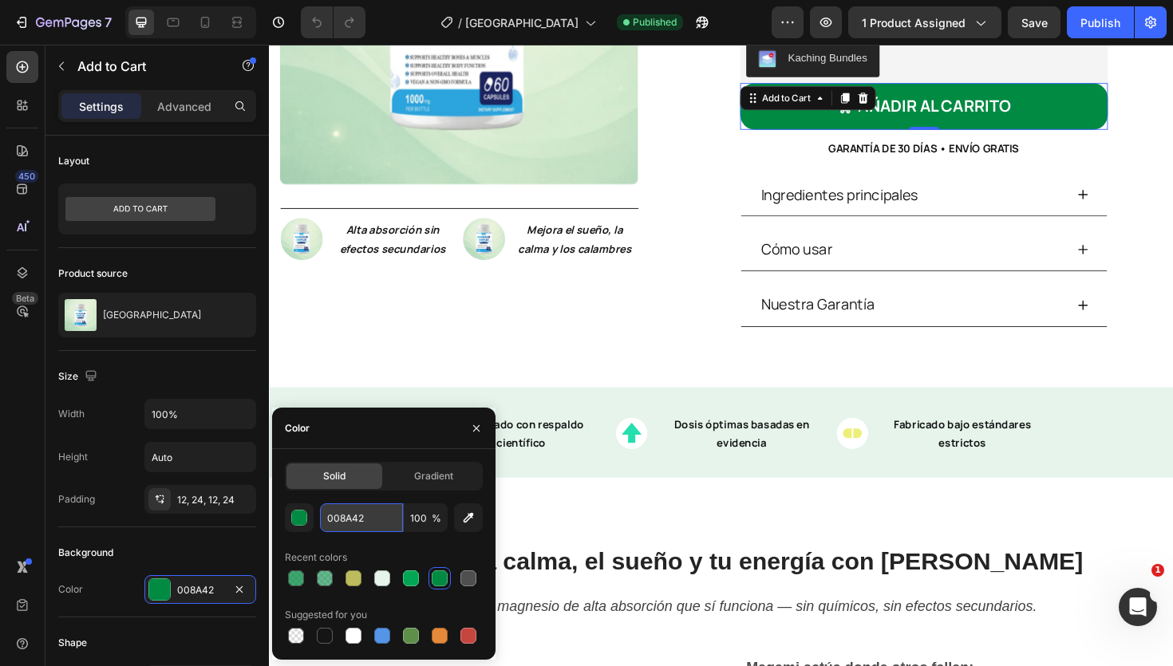
click at [377, 527] on input "008A42" at bounding box center [361, 518] width 83 height 29
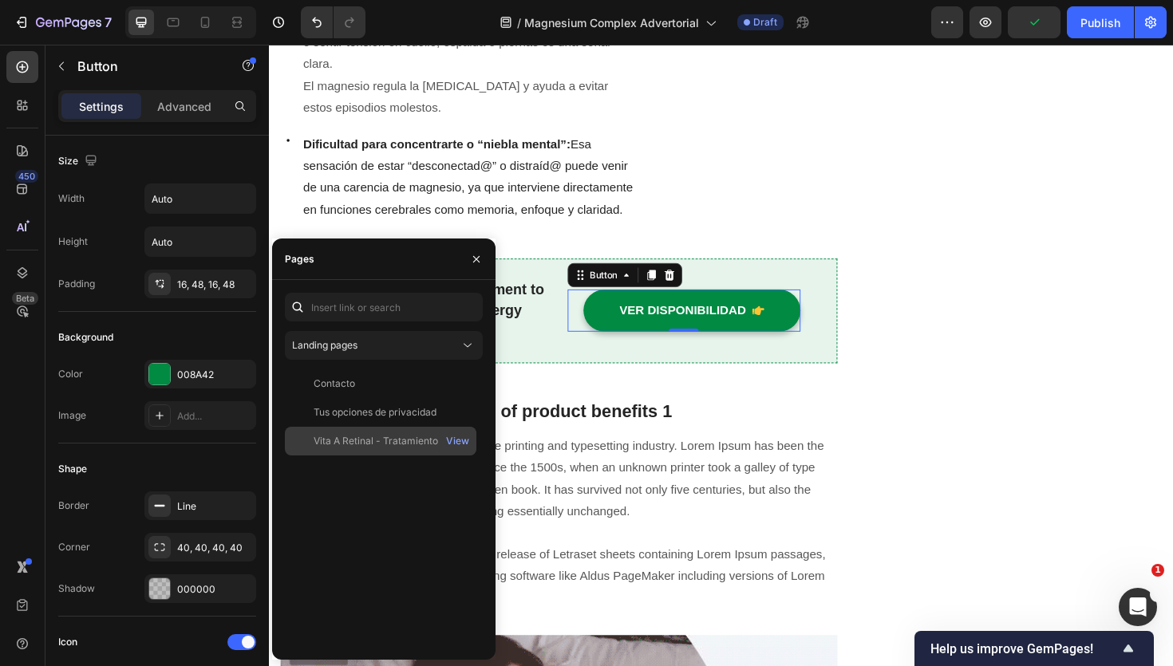
scroll to position [694, 0]
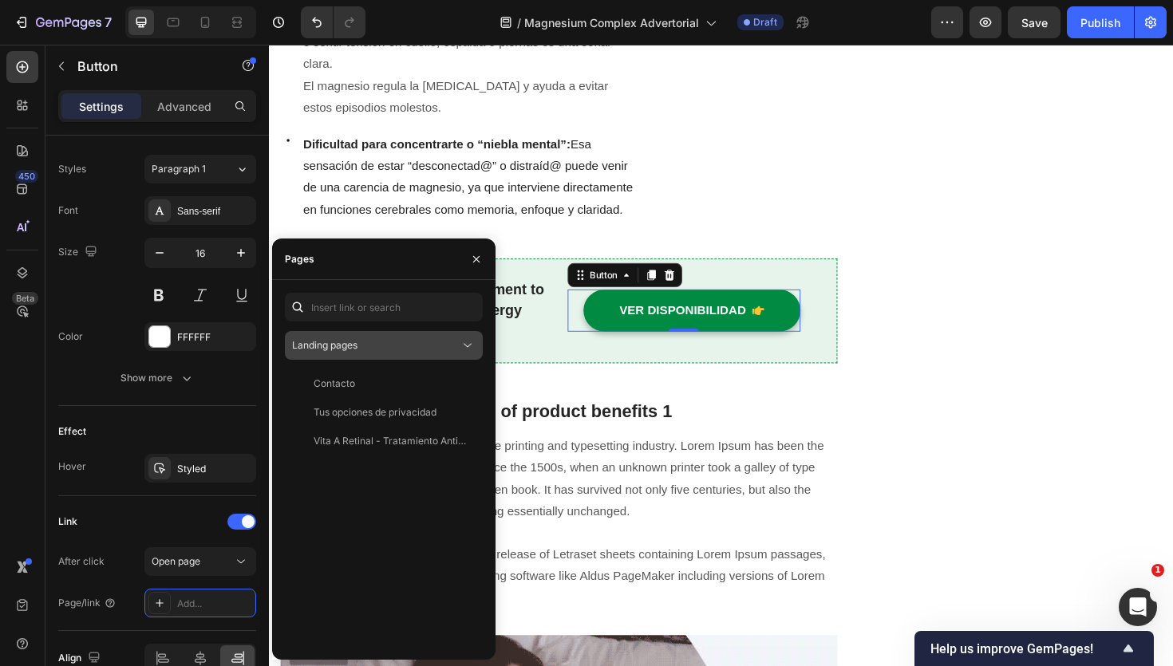
click at [378, 353] on div "Landing pages" at bounding box center [384, 346] width 184 height 16
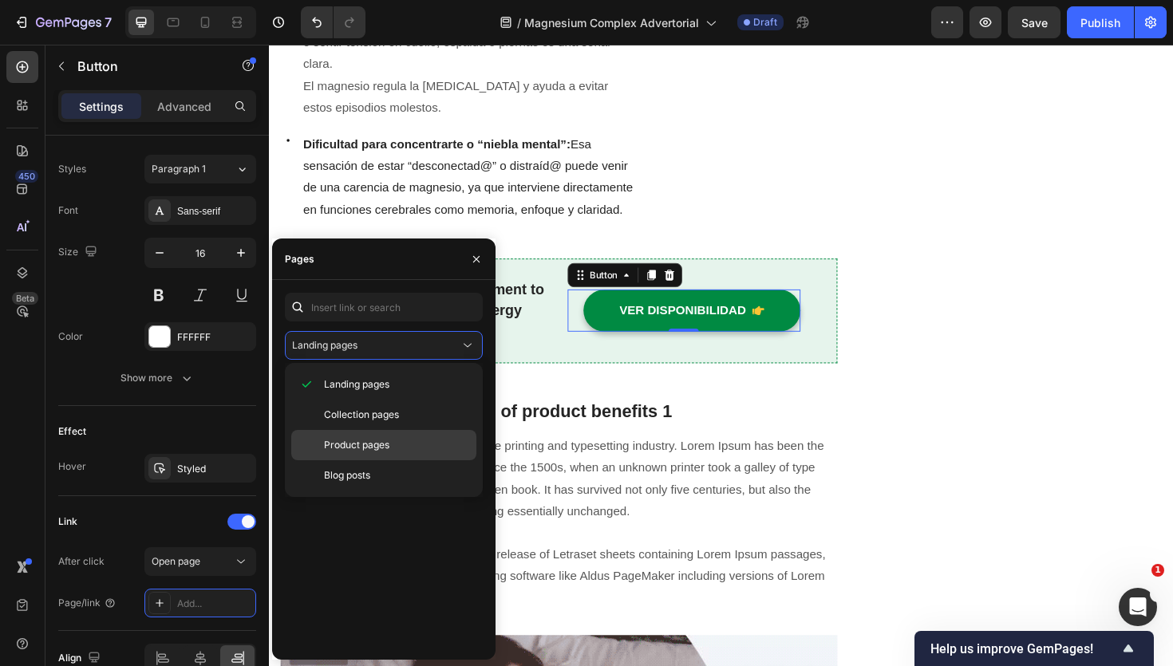
click at [379, 439] on span "Product pages" at bounding box center [356, 445] width 65 height 14
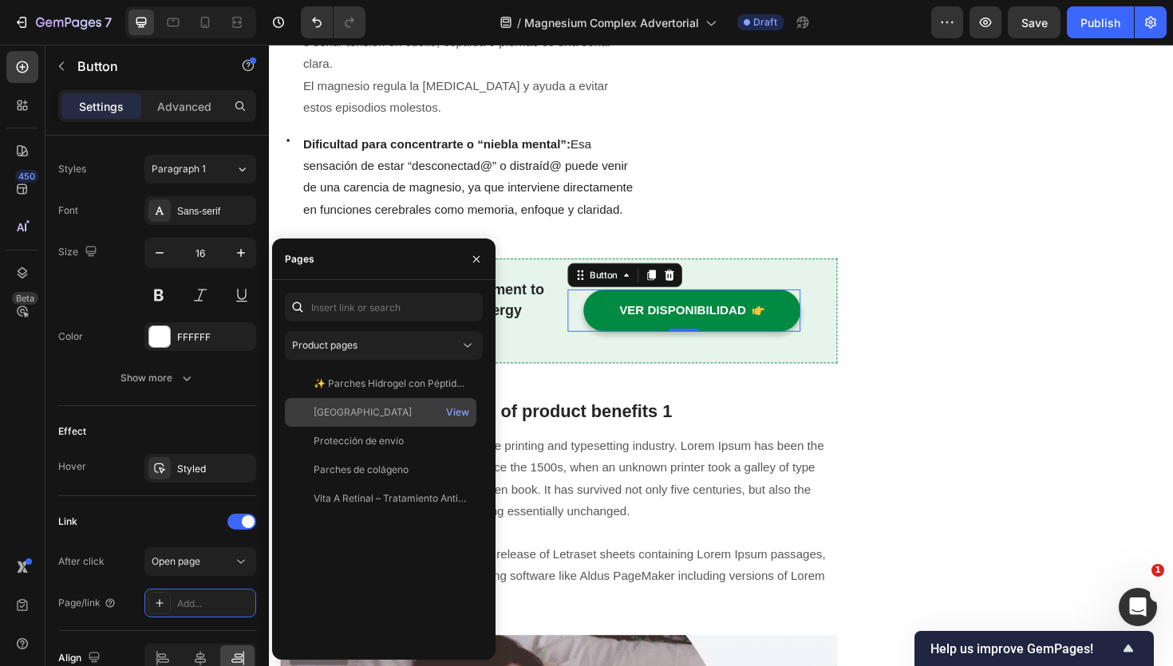
click at [412, 415] on div "Magami Magnesium Complex" at bounding box center [363, 412] width 98 height 14
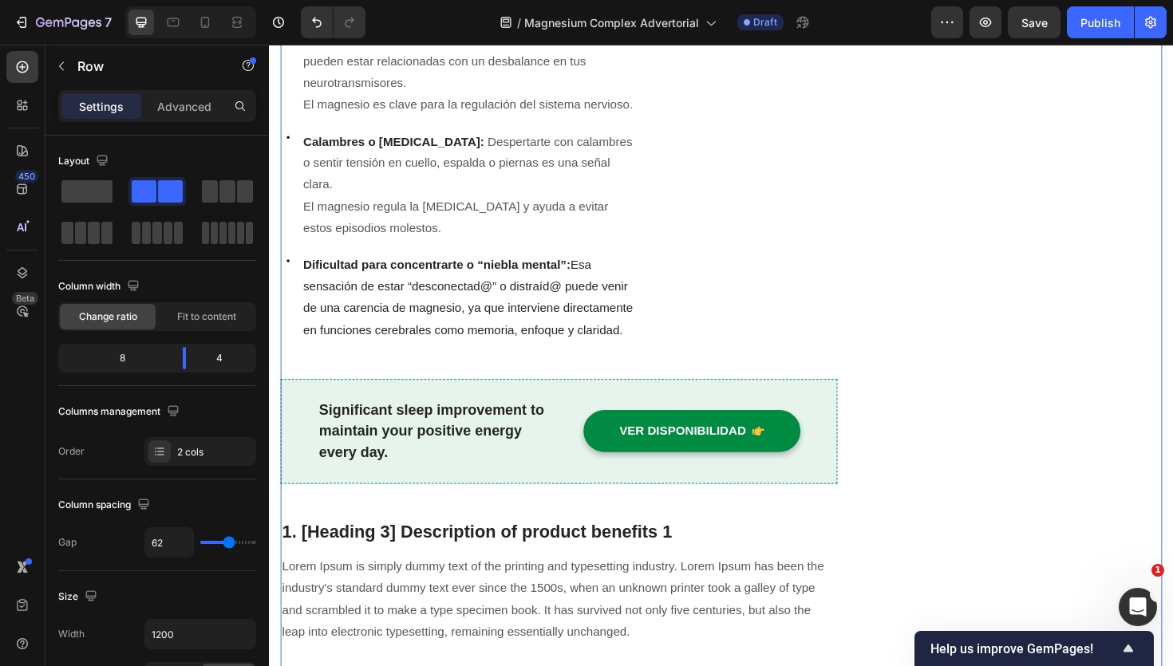
scroll to position [1223, 0]
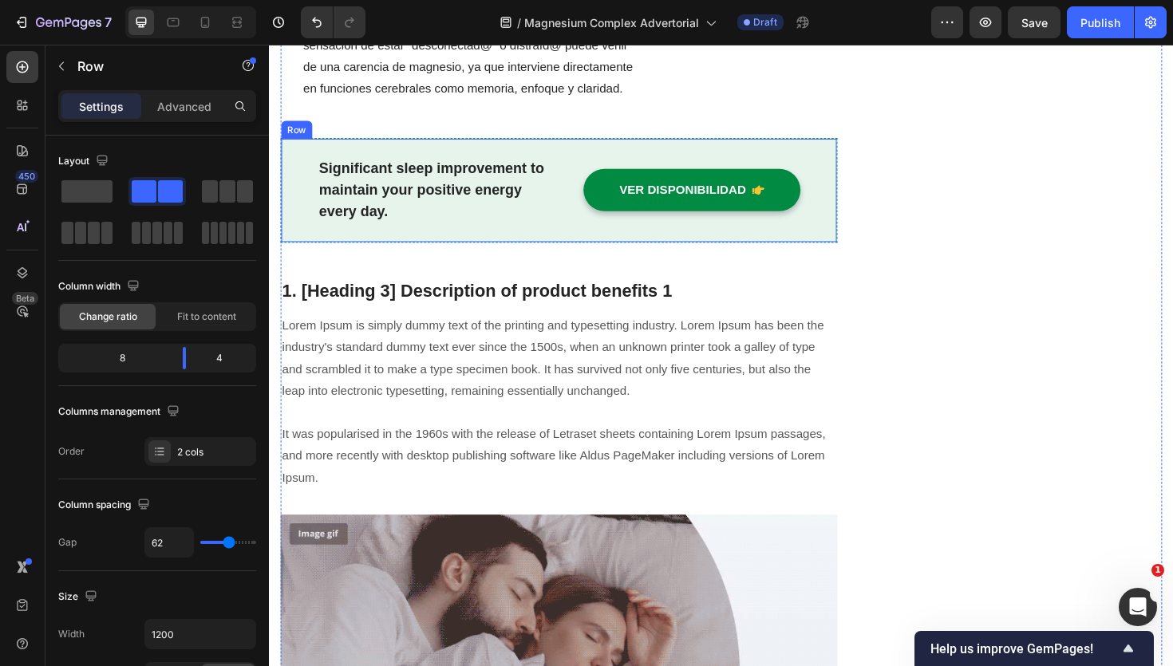
scroll to position [1547, 0]
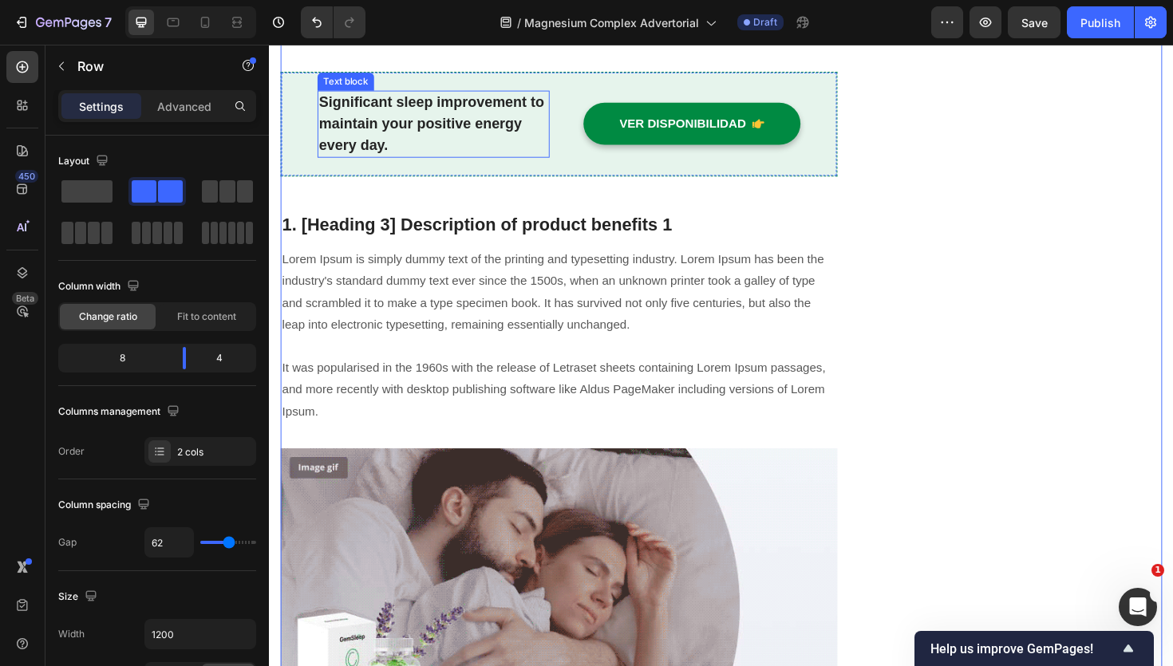
click at [385, 115] on div "Significant sleep improvement to maintain your positive energy every day. Text …" at bounding box center [443, 129] width 246 height 72
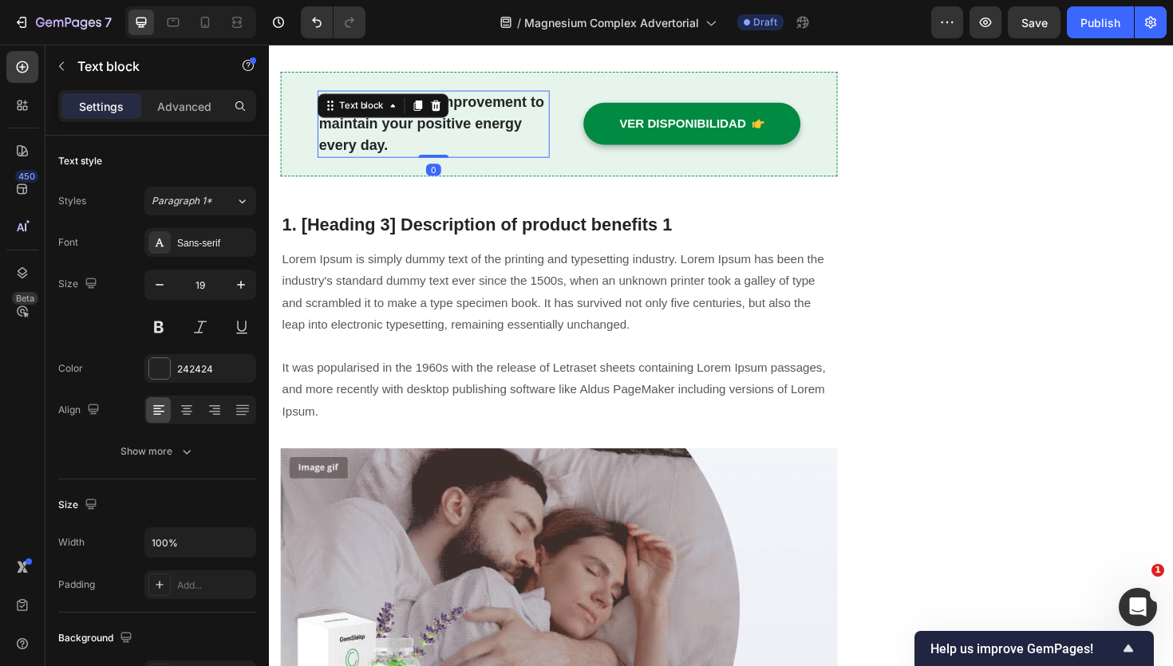
click at [385, 115] on div "Text block" at bounding box center [366, 109] width 53 height 14
click at [389, 136] on p "Significant sleep improvement to maintain your positive energy every day." at bounding box center [443, 129] width 243 height 69
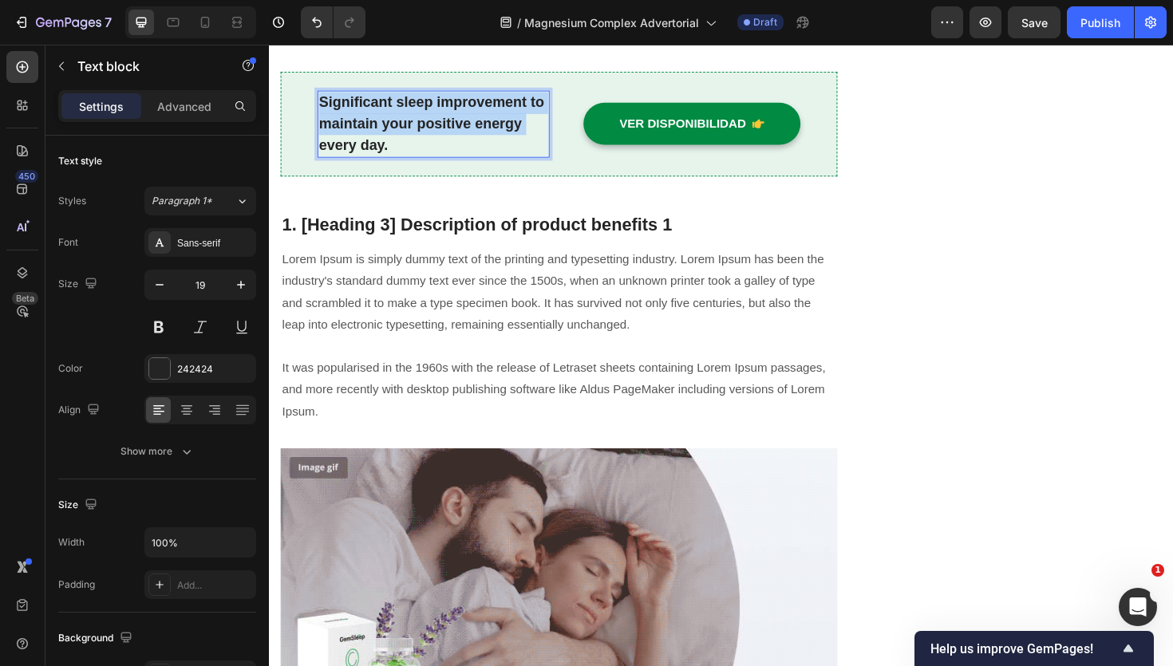
click at [389, 136] on p "Significant sleep improvement to maintain your positive energy every day." at bounding box center [443, 129] width 243 height 69
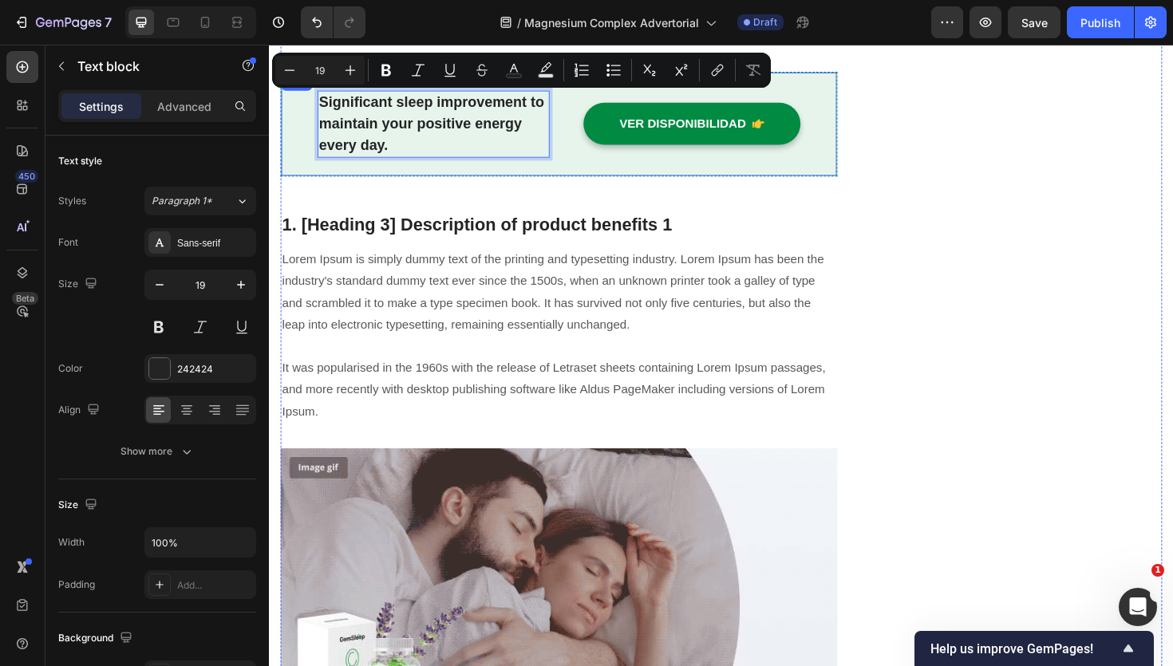
click at [523, 171] on div "Significant sleep improvement to maintain your positive energy every day. Text …" at bounding box center [576, 129] width 590 height 112
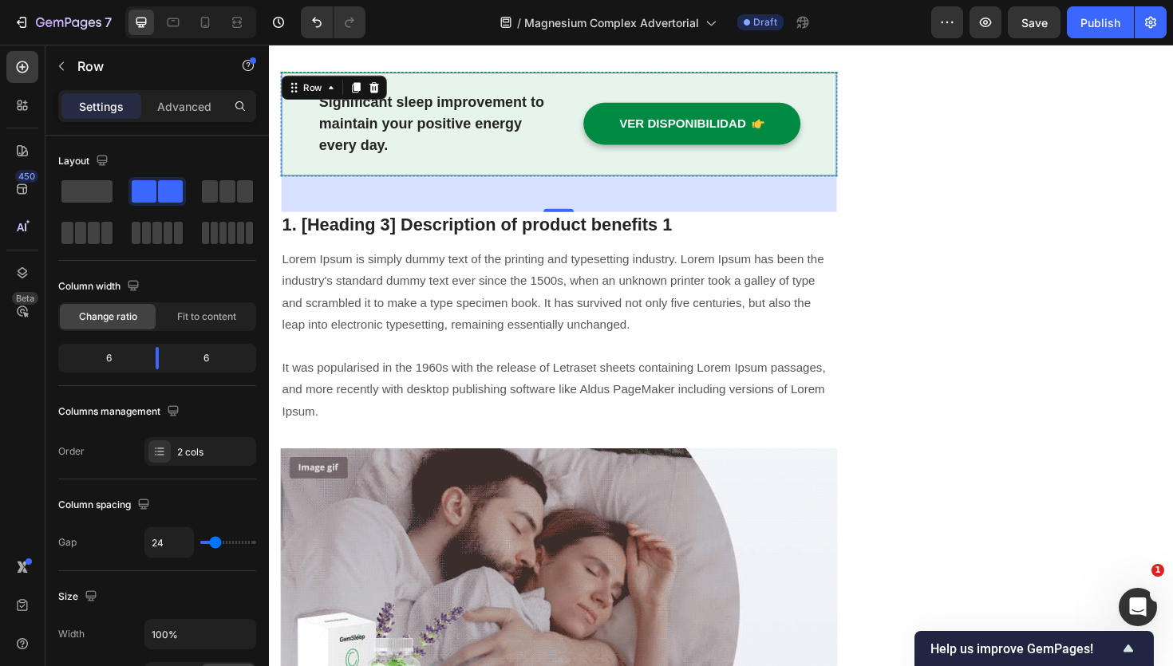
click at [407, 148] on p "Significant sleep improvement to maintain your positive energy every day." at bounding box center [443, 129] width 243 height 69
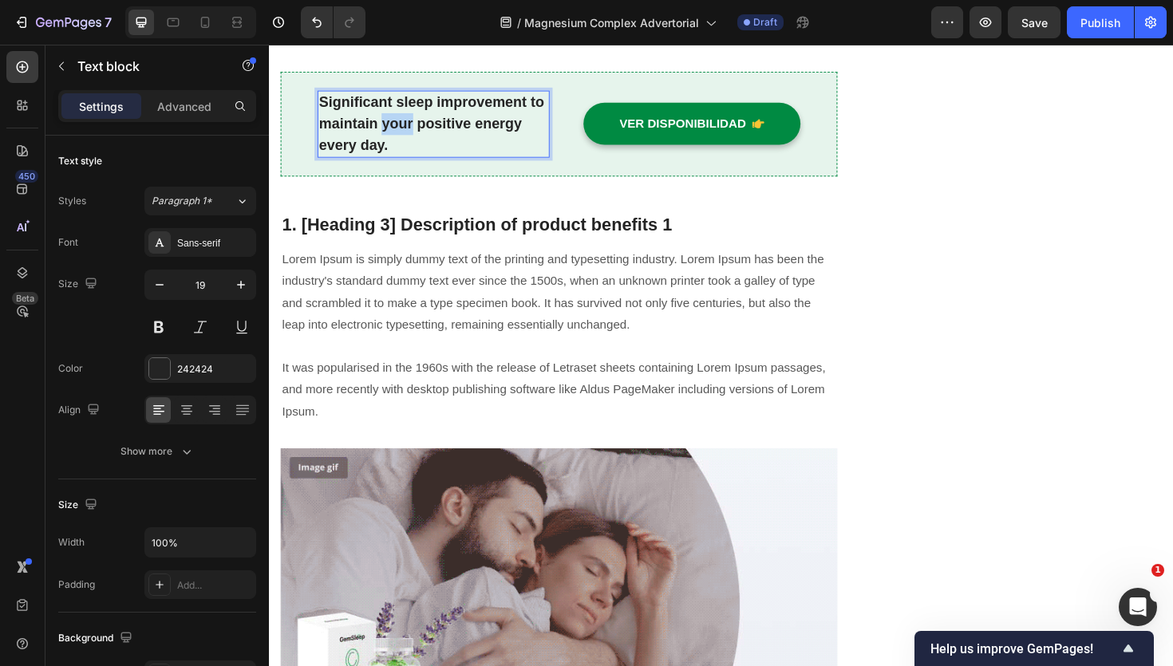
click at [406, 132] on p "Significant sleep improvement to maintain your positive energy every day." at bounding box center [443, 129] width 243 height 69
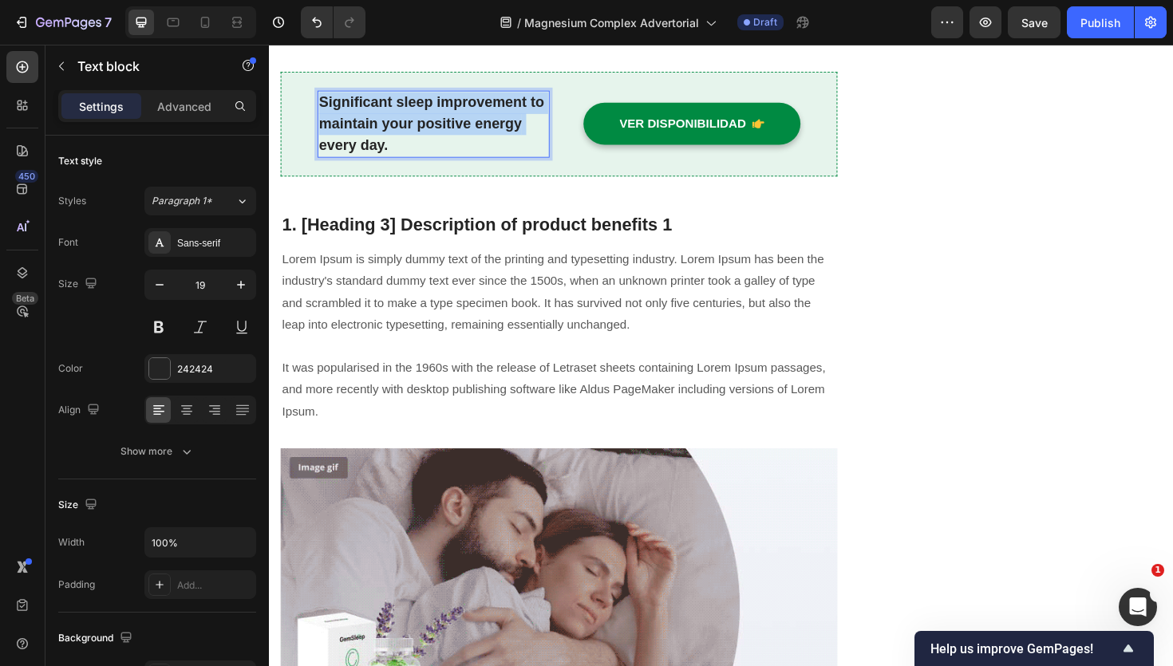
click at [406, 132] on p "Significant sleep improvement to maintain your positive energy every day." at bounding box center [443, 129] width 243 height 69
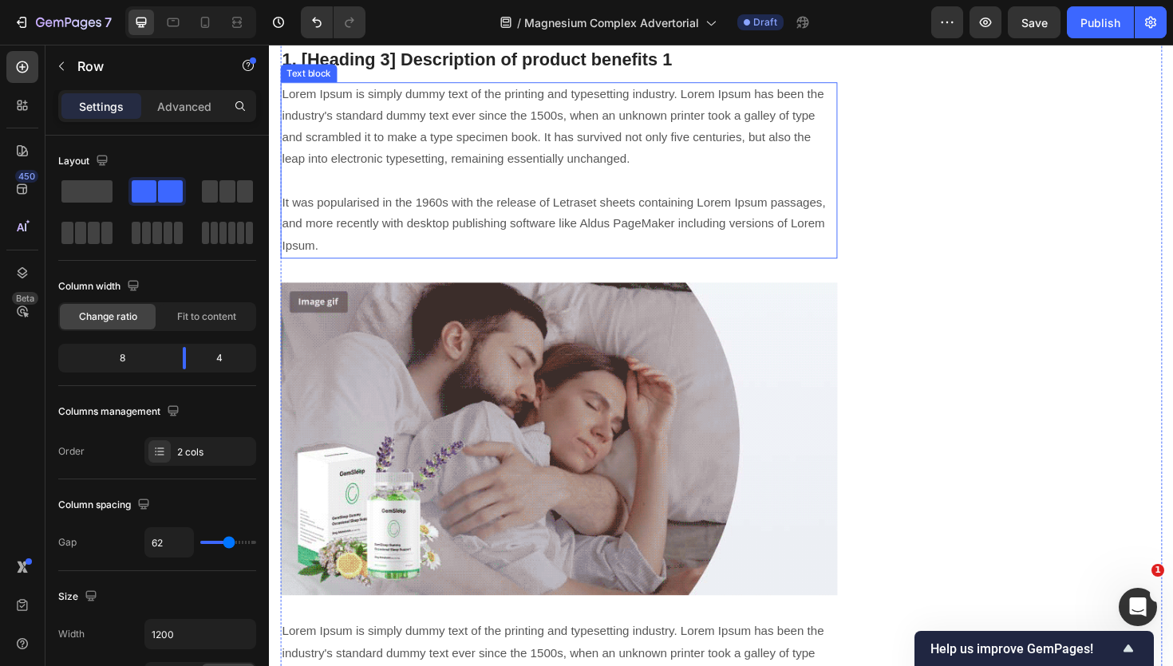
scroll to position [1681, 0]
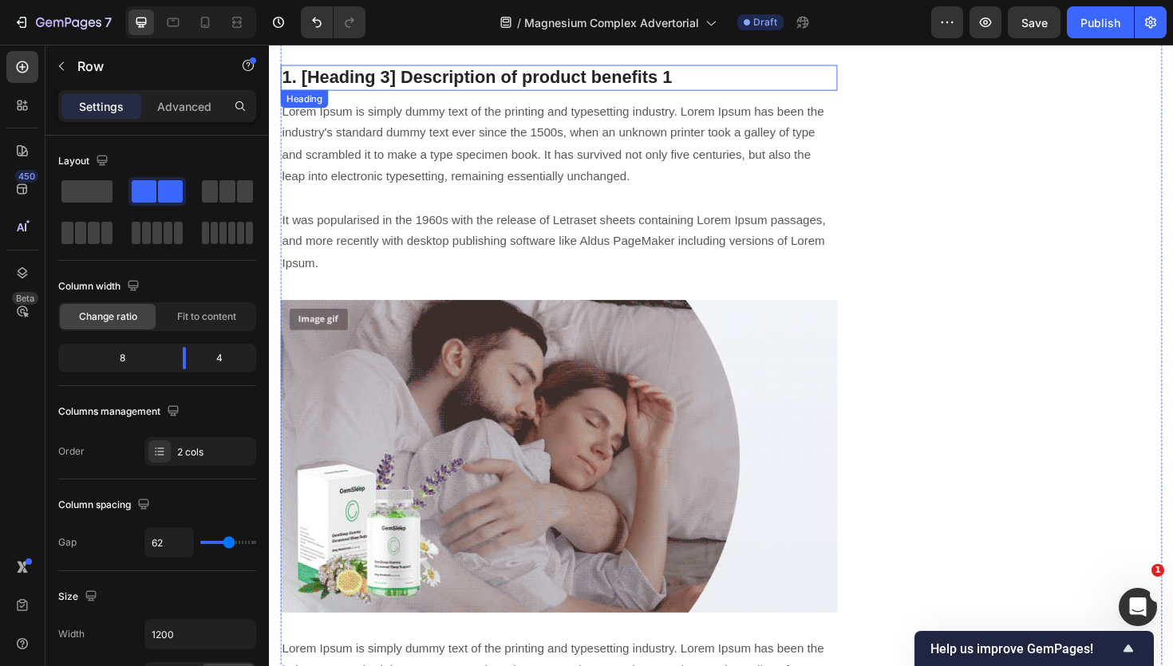
click at [413, 75] on p "1. [Heading 3] Description of product benefits 1" at bounding box center [576, 80] width 587 height 24
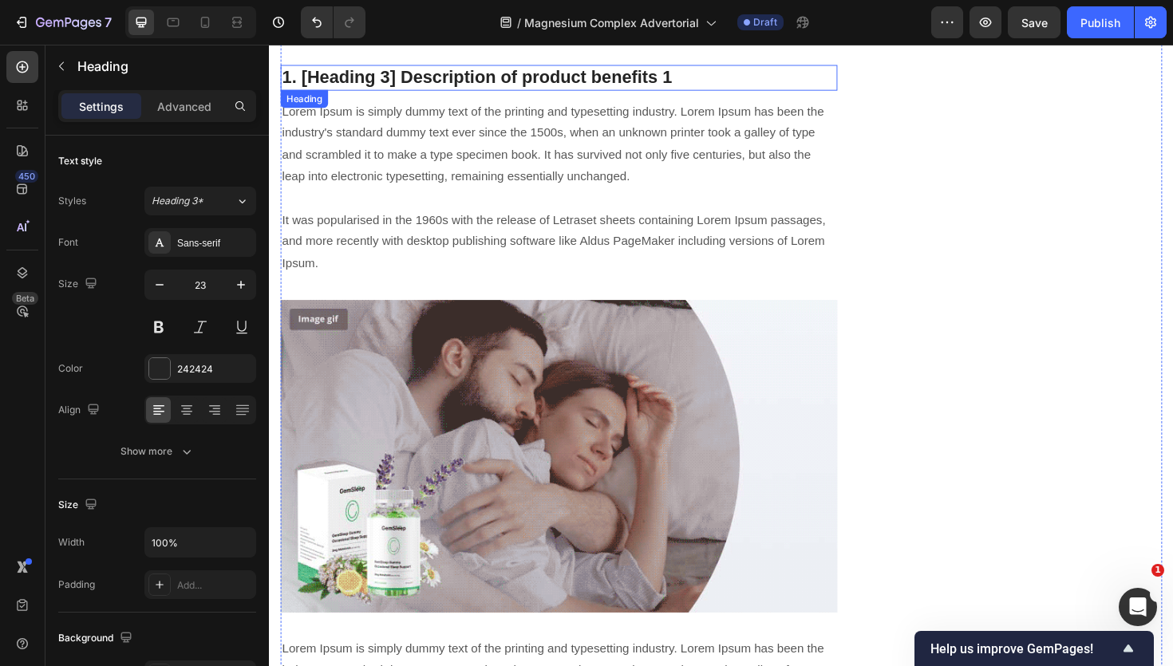
click at [413, 75] on p "1. [Heading 3] Description of product benefits 1" at bounding box center [576, 80] width 587 height 24
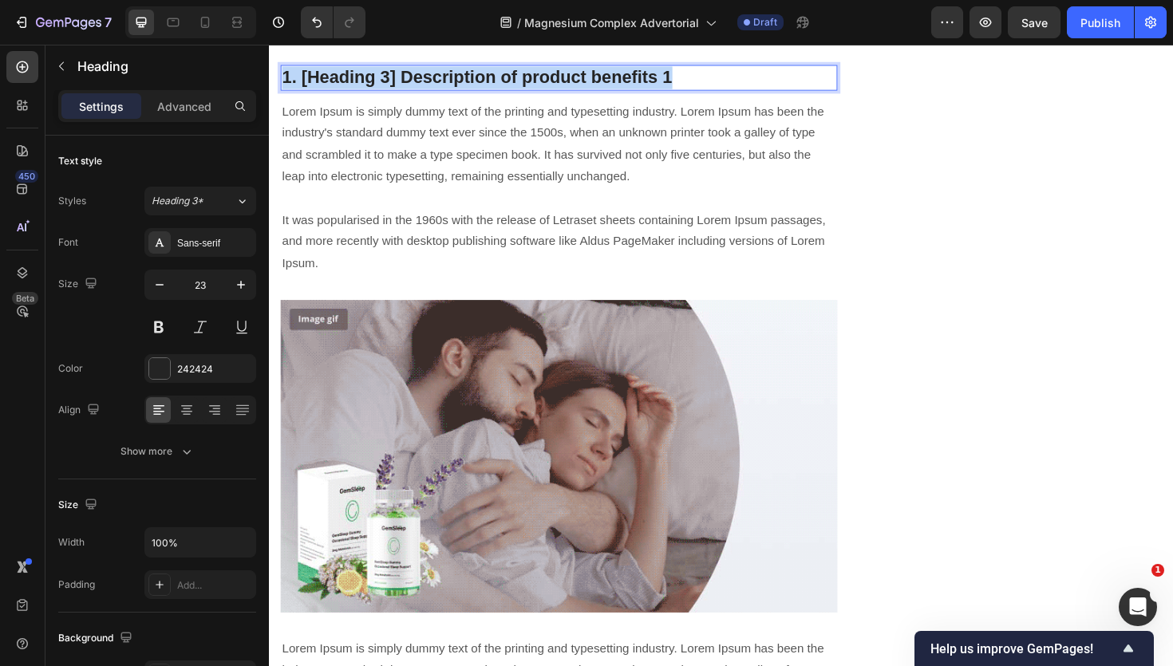
click at [413, 75] on p "1. [Heading 3] Description of product benefits 1" at bounding box center [576, 80] width 587 height 24
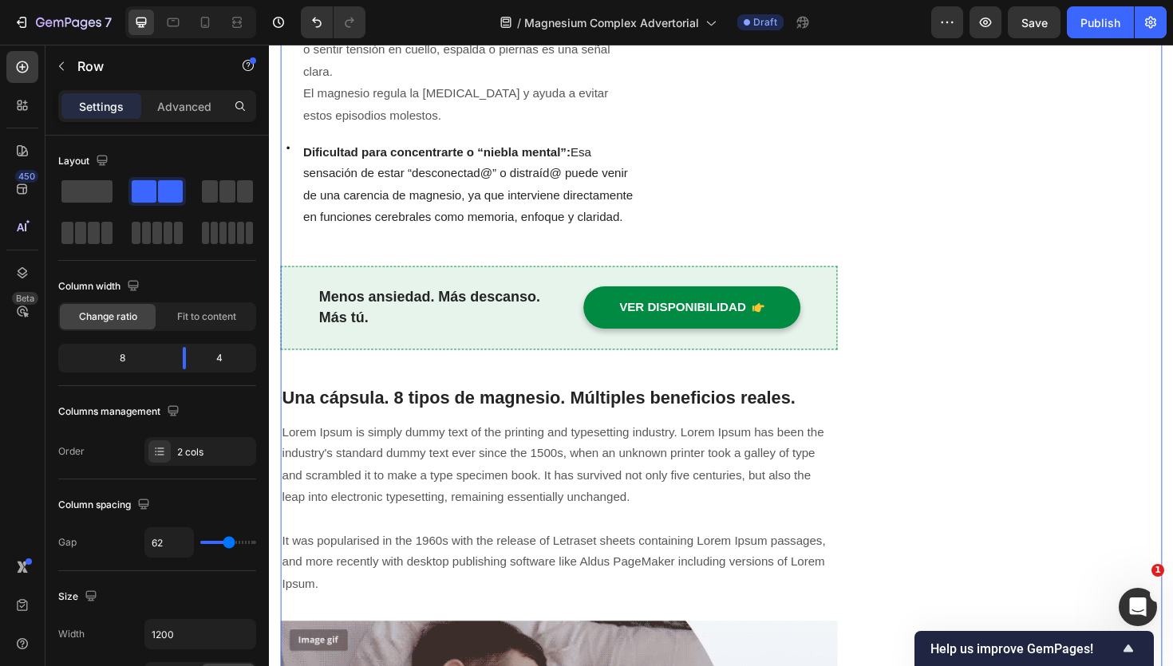
scroll to position [1333, 0]
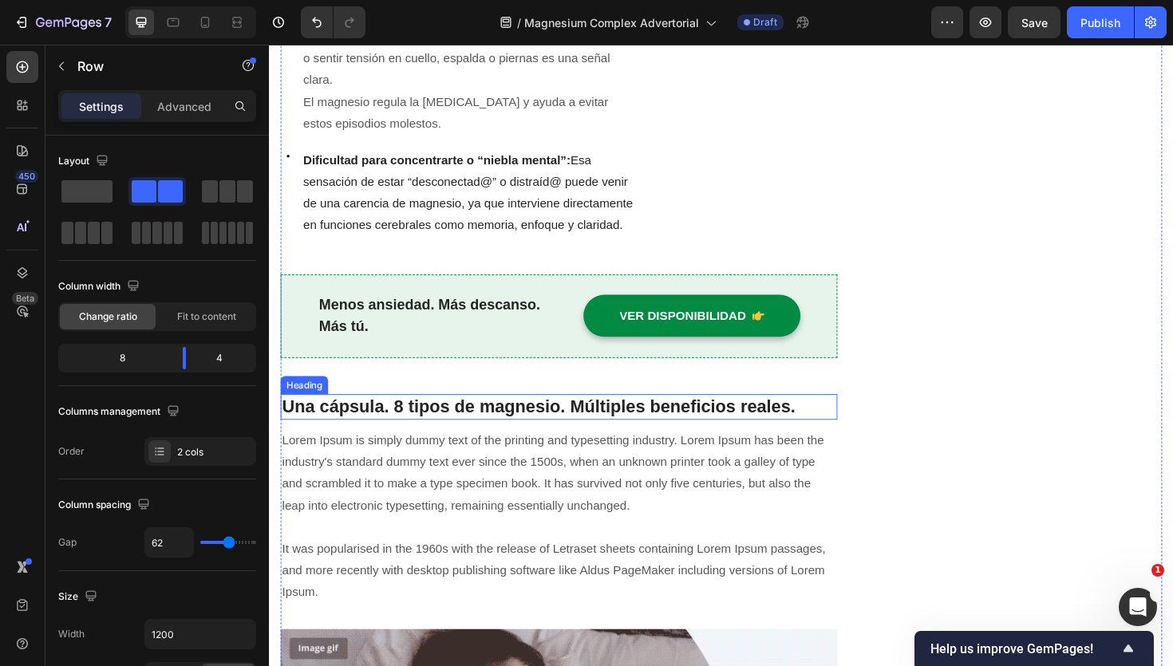
click at [771, 421] on strong "Una cápsula. 8 tipos de magnesio. Múltiples beneficios reales." at bounding box center [554, 427] width 543 height 21
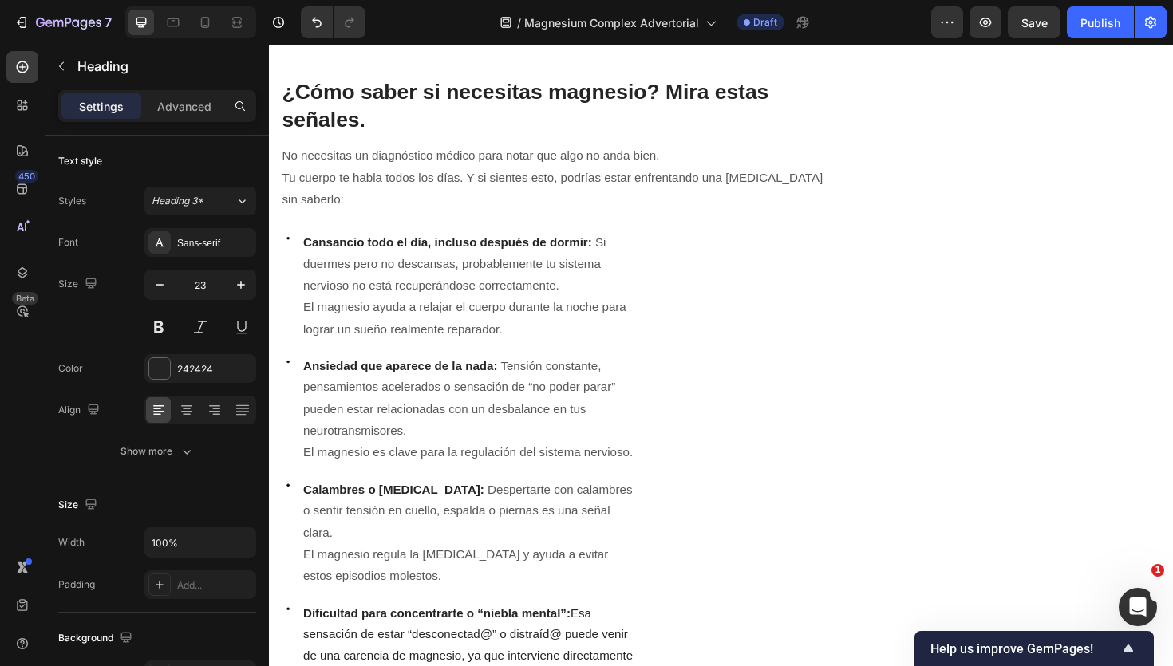
scroll to position [705, 0]
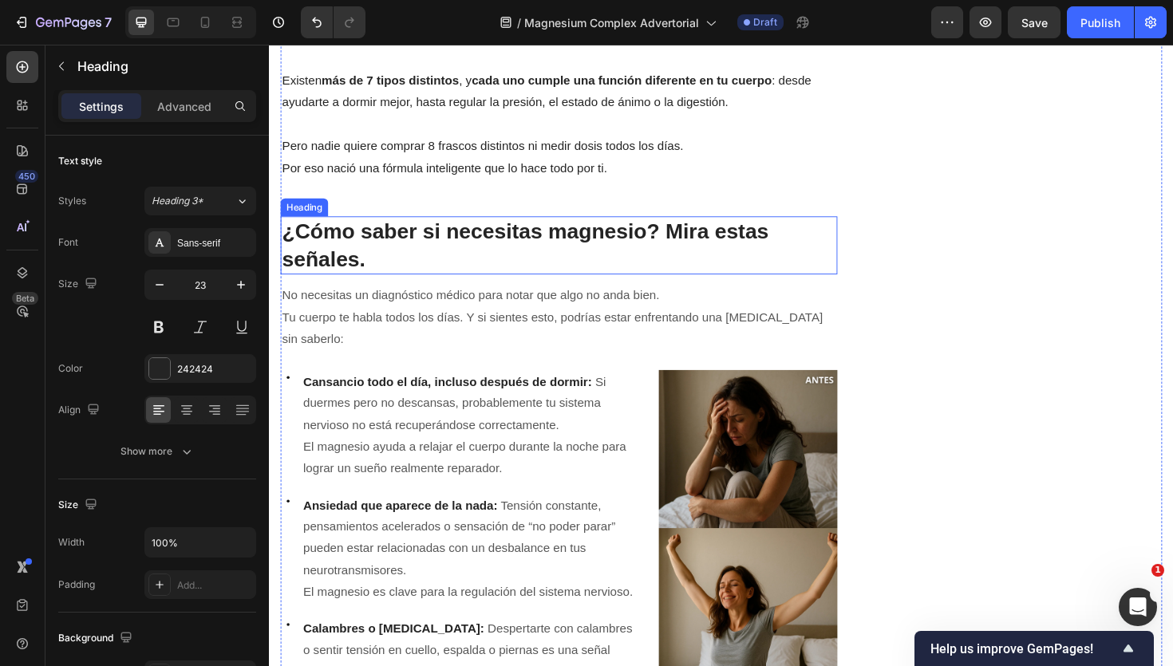
click at [575, 247] on strong "¿Cómo saber si necesitas magnesio? Mira estas señales." at bounding box center [541, 256] width 516 height 53
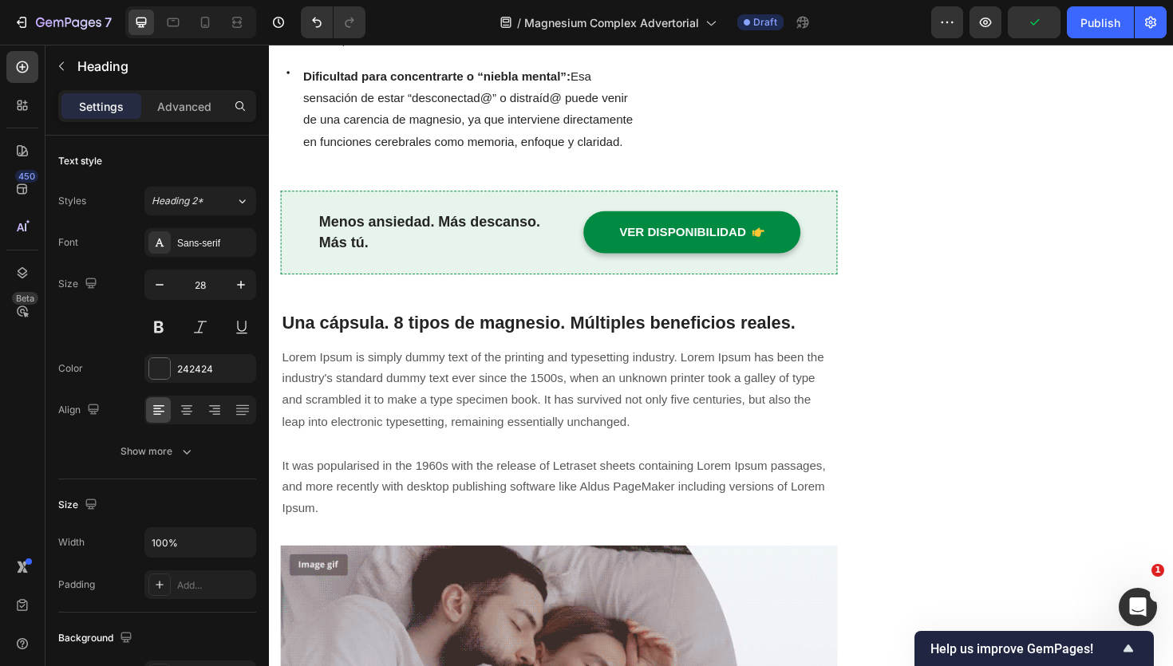
scroll to position [1505, 0]
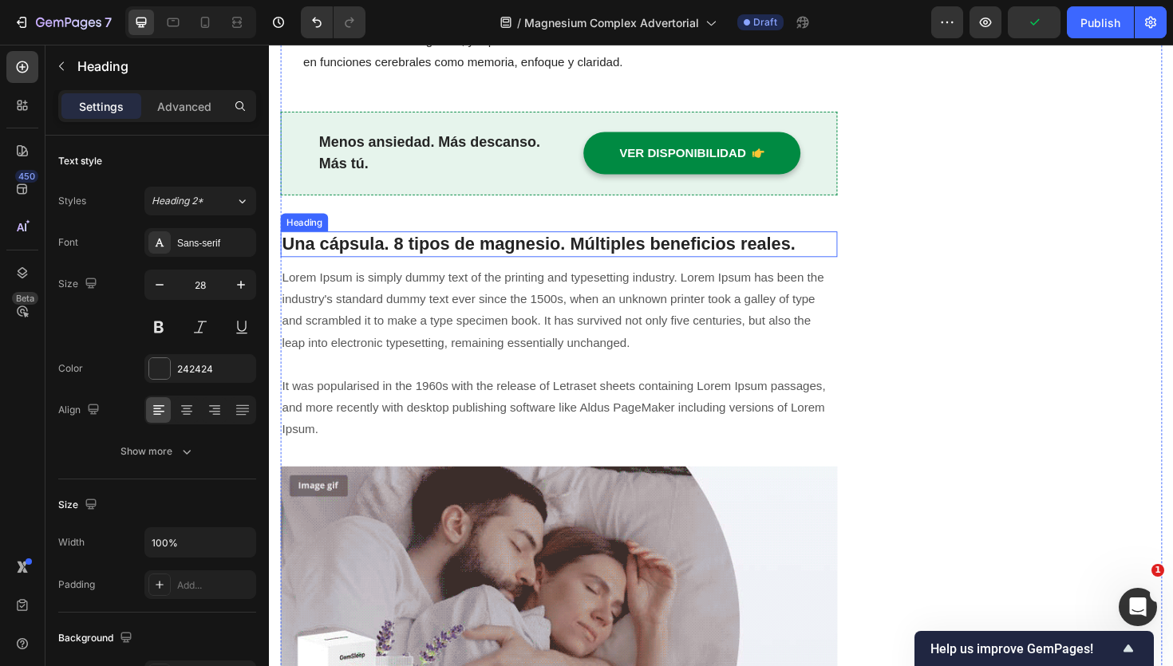
click at [457, 259] on strong "Una cápsula. 8 tipos de magnesio. Múltiples beneficios reales." at bounding box center [554, 255] width 543 height 21
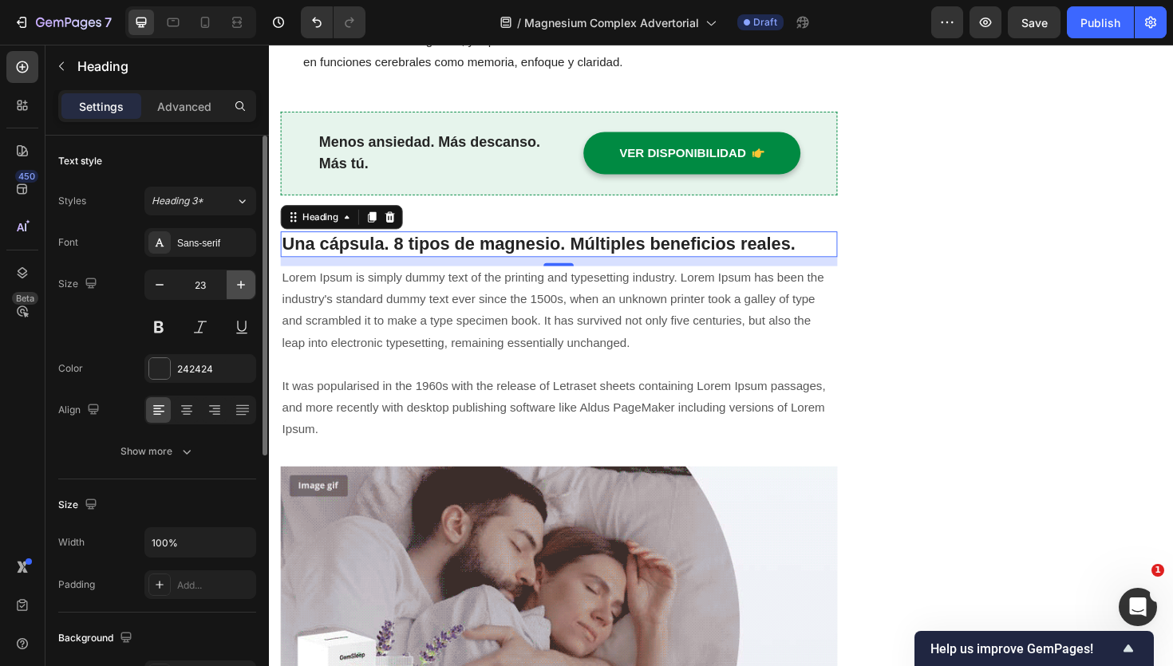
click at [233, 286] on icon "button" at bounding box center [241, 285] width 16 height 16
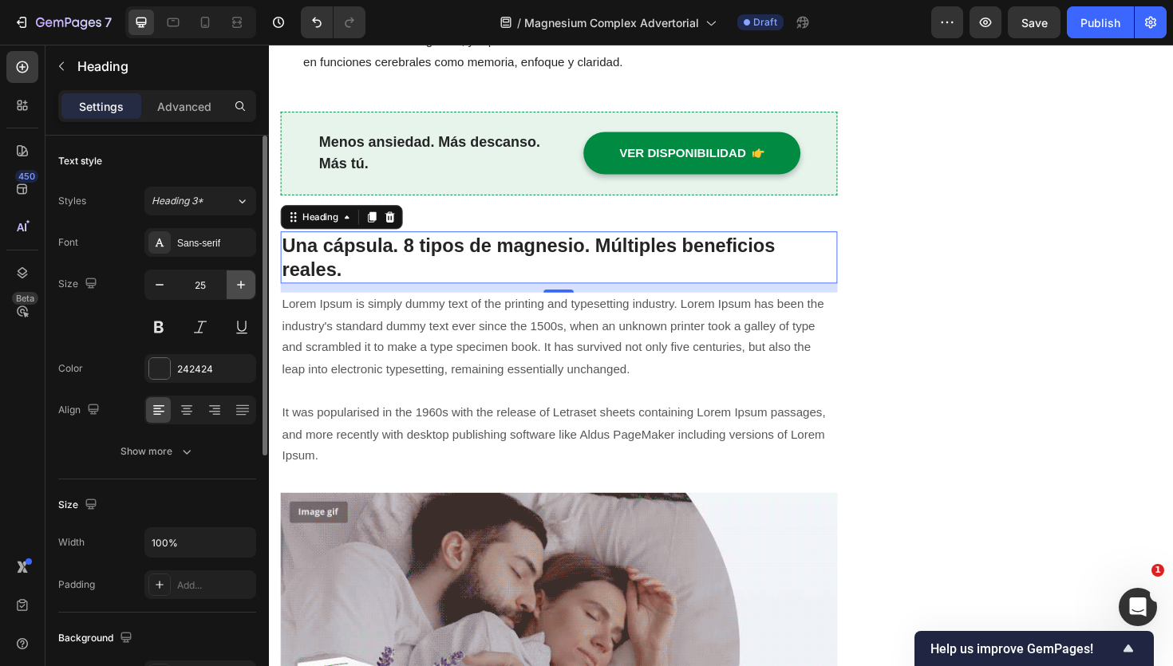
click at [233, 286] on icon "button" at bounding box center [241, 285] width 16 height 16
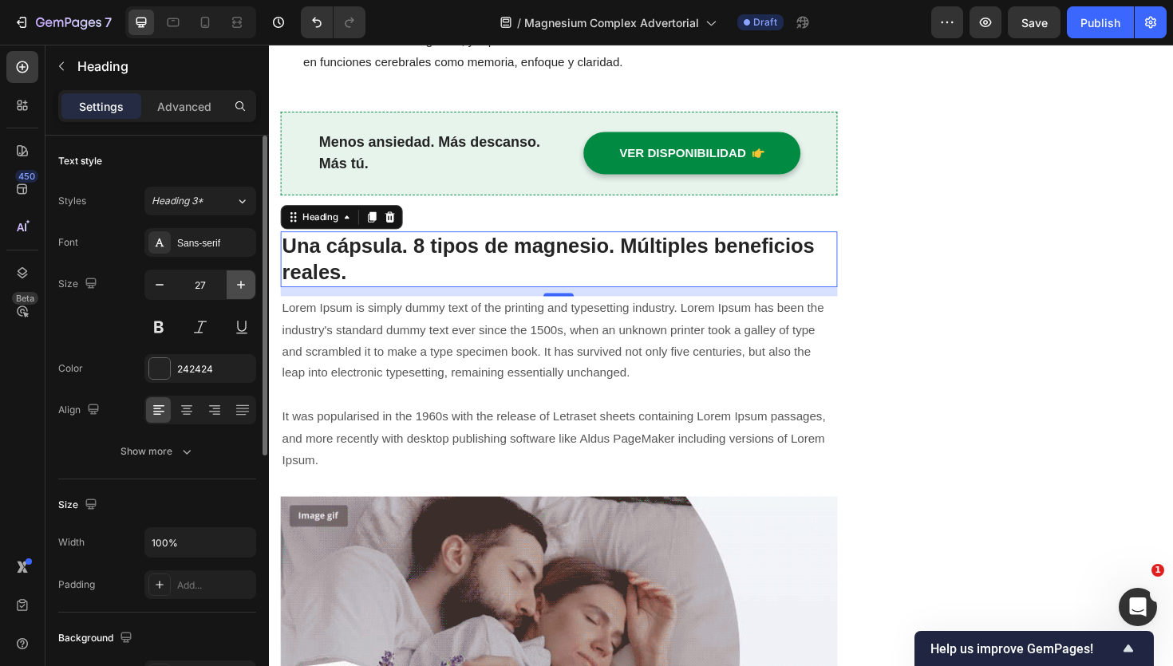
click at [233, 286] on icon "button" at bounding box center [241, 285] width 16 height 16
type input "28"
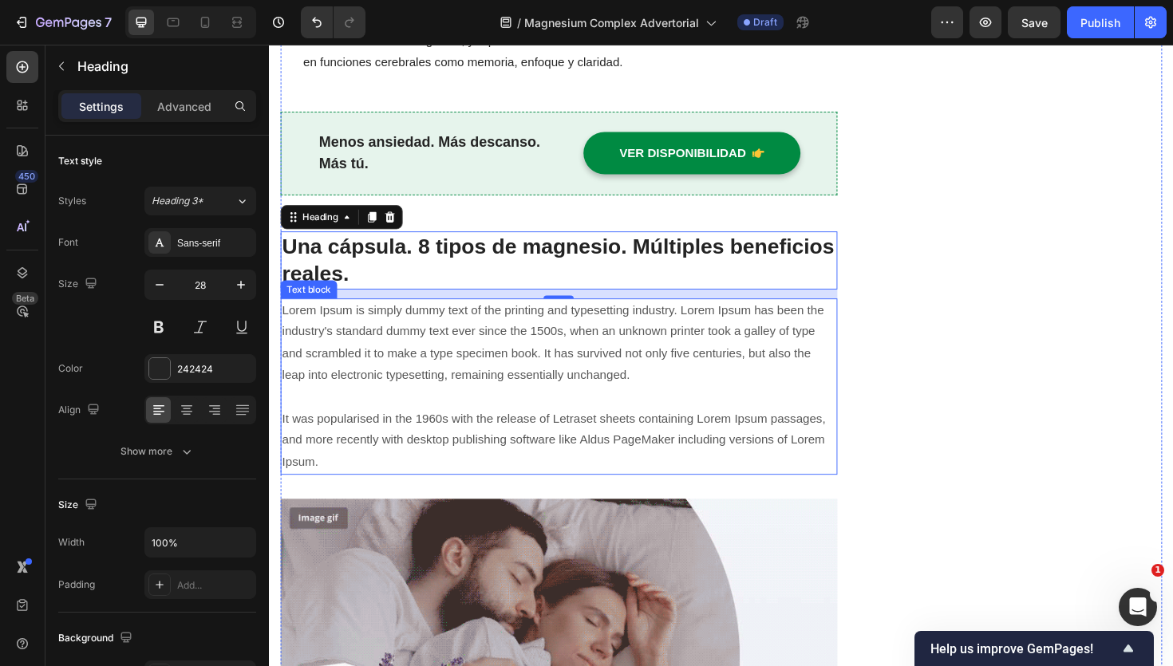
click at [573, 394] on p "Lorem Ipsum is simply dummy text of the printing and typesetting industry. Lore…" at bounding box center [576, 407] width 587 height 184
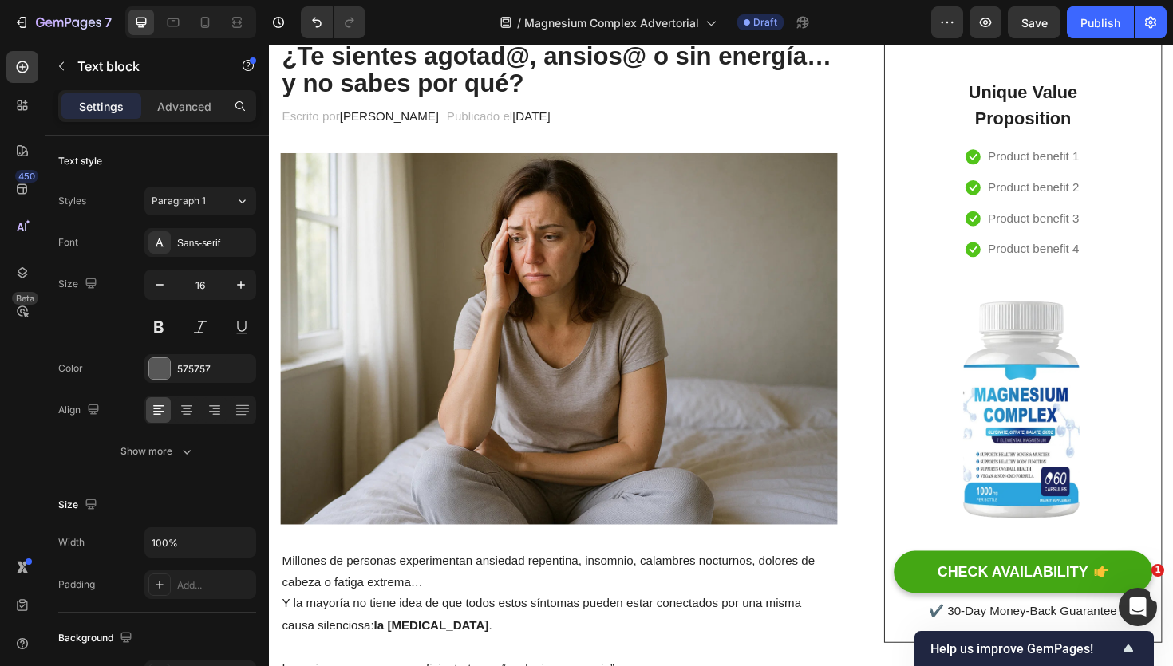
scroll to position [0, 0]
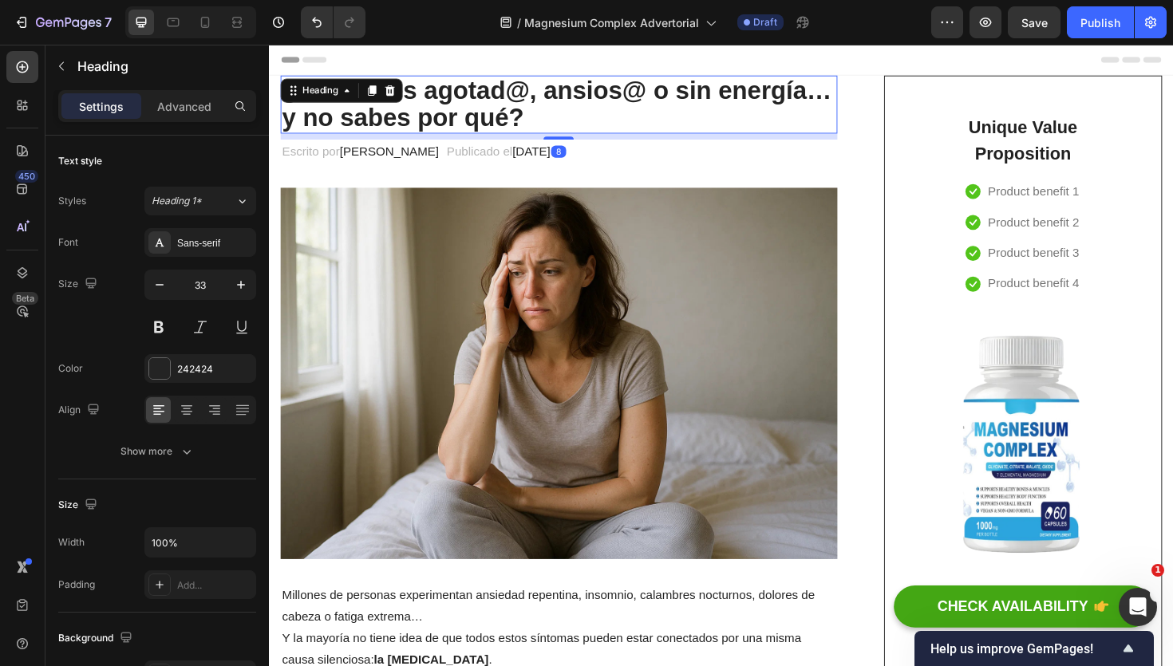
click at [488, 128] on strong "¿Te sientes agotad@, ansios@ o sin energía… y no sabes por qué?" at bounding box center [574, 107] width 582 height 58
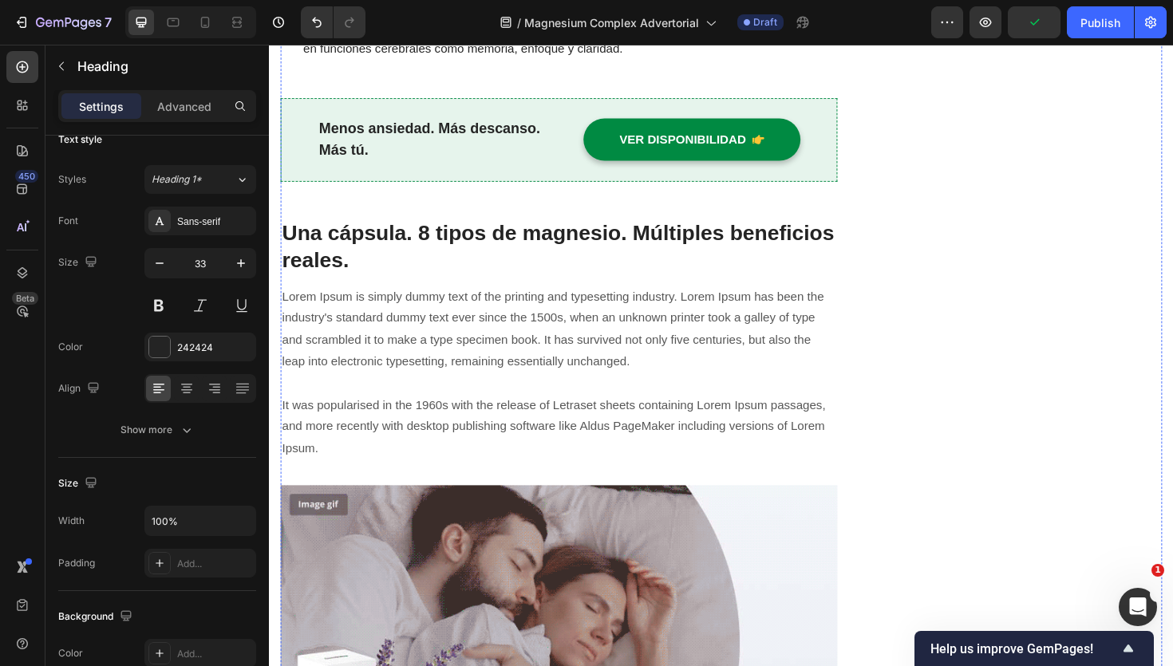
scroll to position [1467, 0]
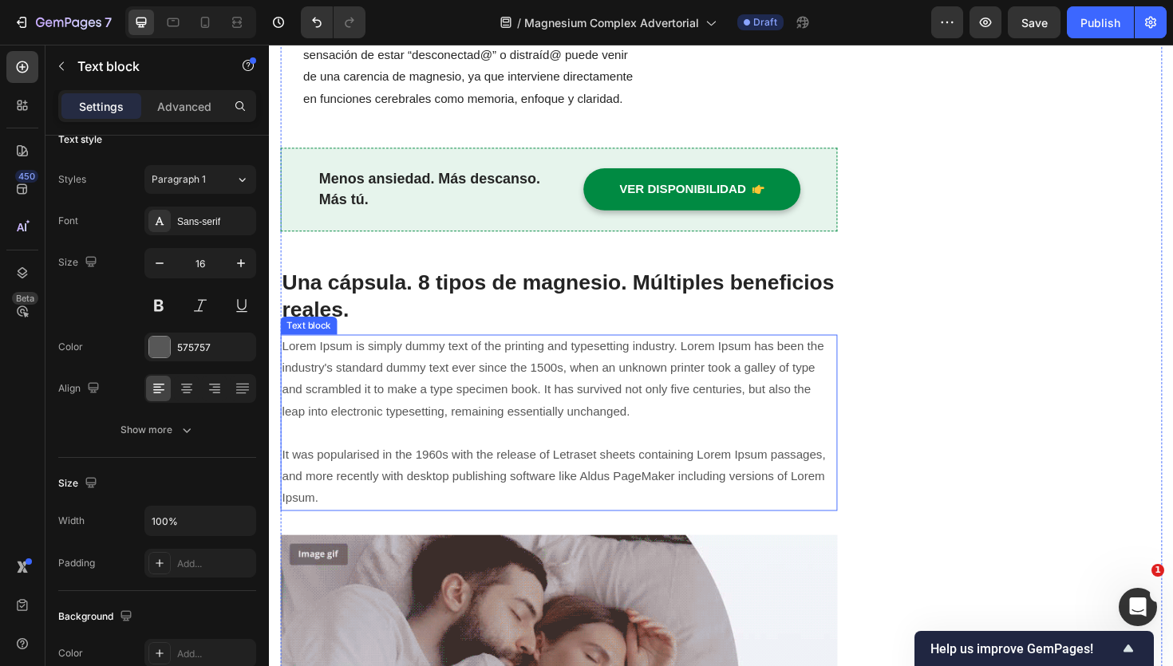
click at [374, 395] on p "Lorem Ipsum is simply dummy text of the printing and typesetting industry. Lore…" at bounding box center [576, 446] width 587 height 184
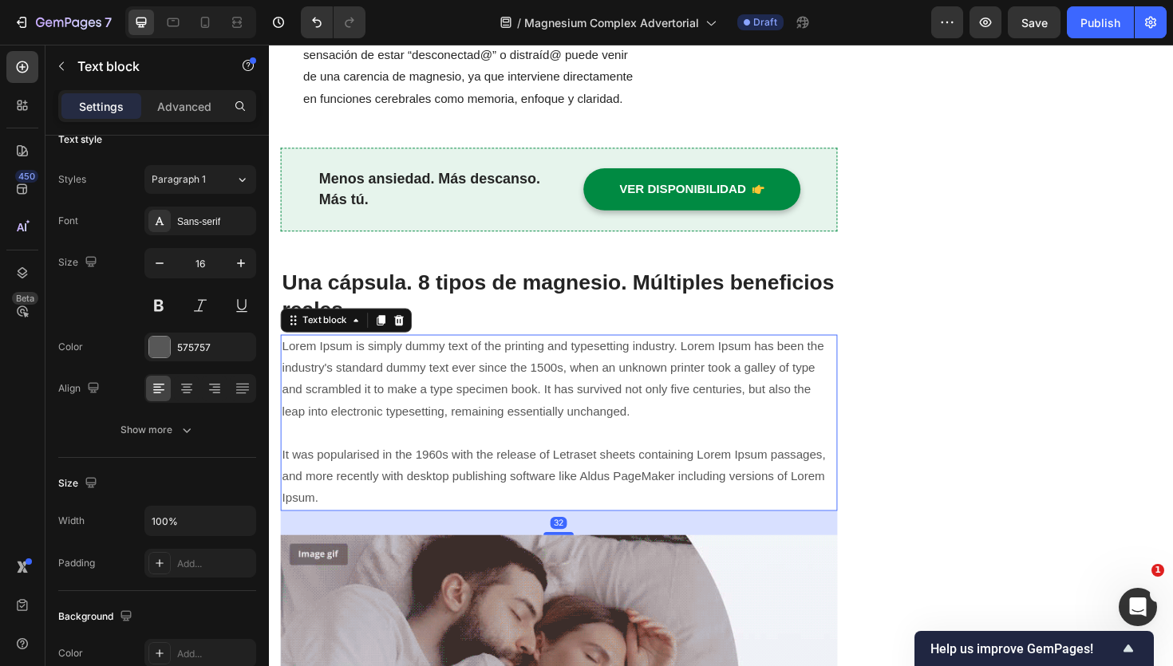
scroll to position [0, 0]
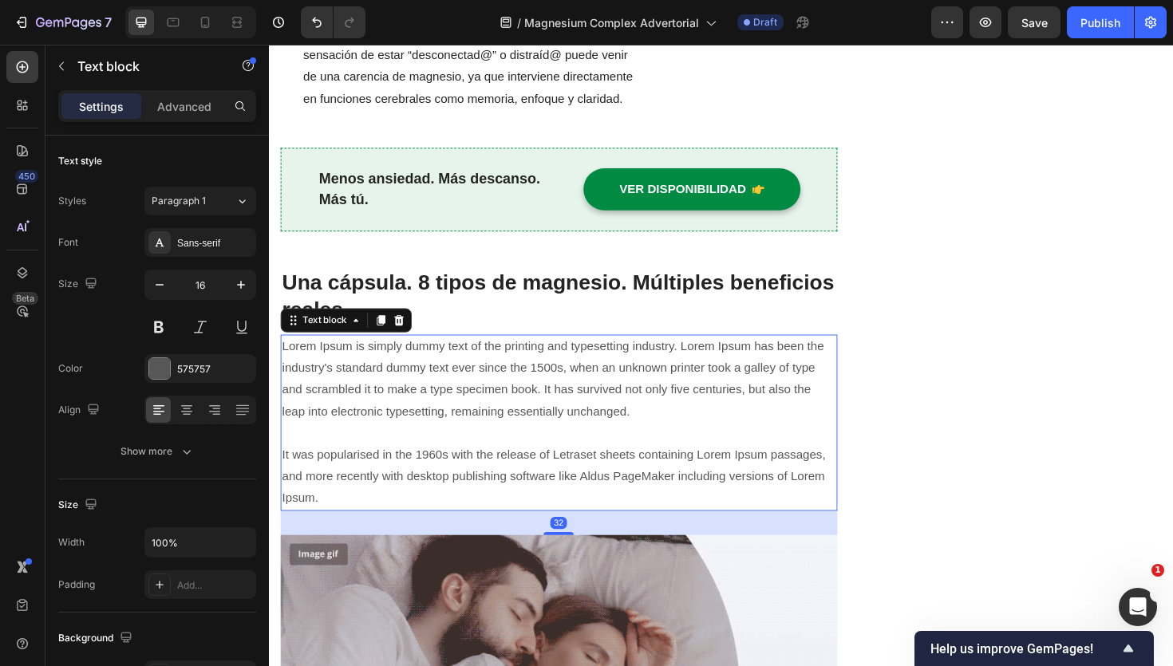
click at [374, 395] on p "Lorem Ipsum is simply dummy text of the printing and typesetting industry. Lore…" at bounding box center [576, 446] width 587 height 184
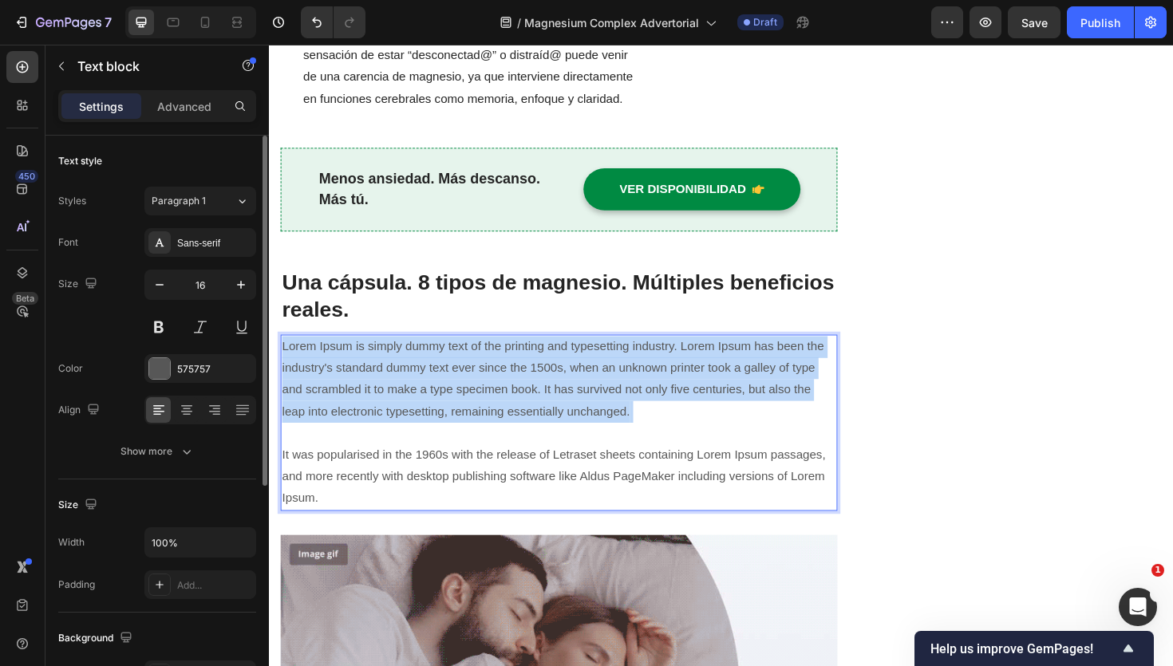
click at [374, 395] on p "Lorem Ipsum is simply dummy text of the printing and typesetting industry. Lore…" at bounding box center [576, 446] width 587 height 184
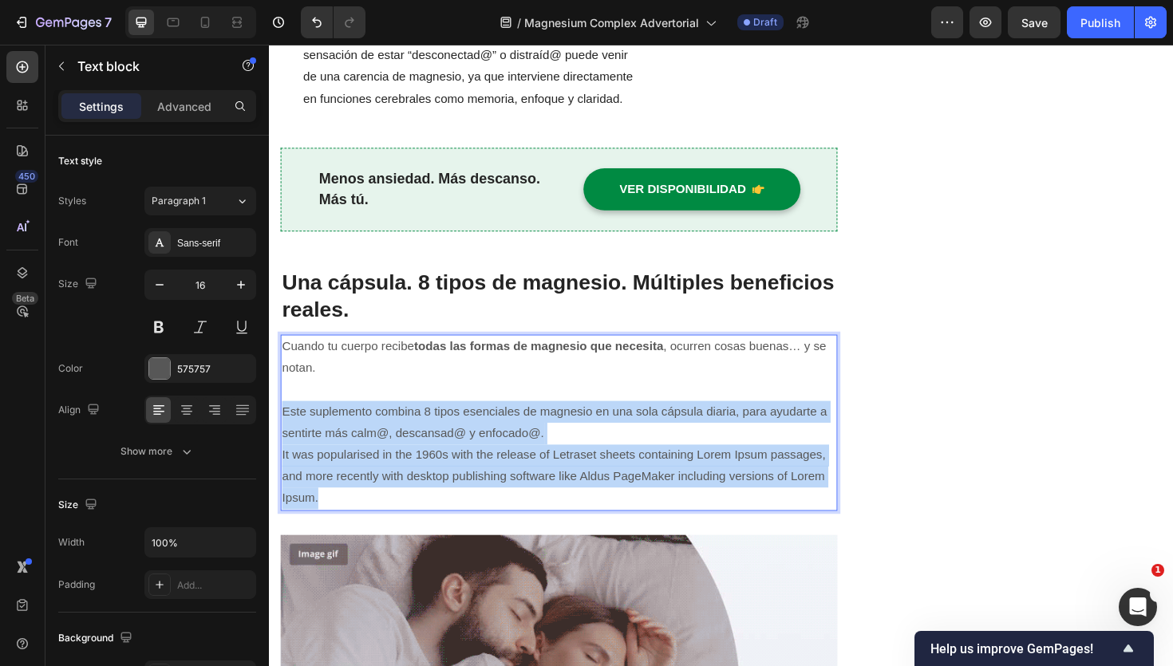
drag, startPoint x: 374, startPoint y: 517, endPoint x: 577, endPoint y: 457, distance: 211.4
click at [577, 457] on p "Este suplemento combina 8 tipos esenciales de magnesio en una sola cápsula diar…" at bounding box center [576, 479] width 587 height 115
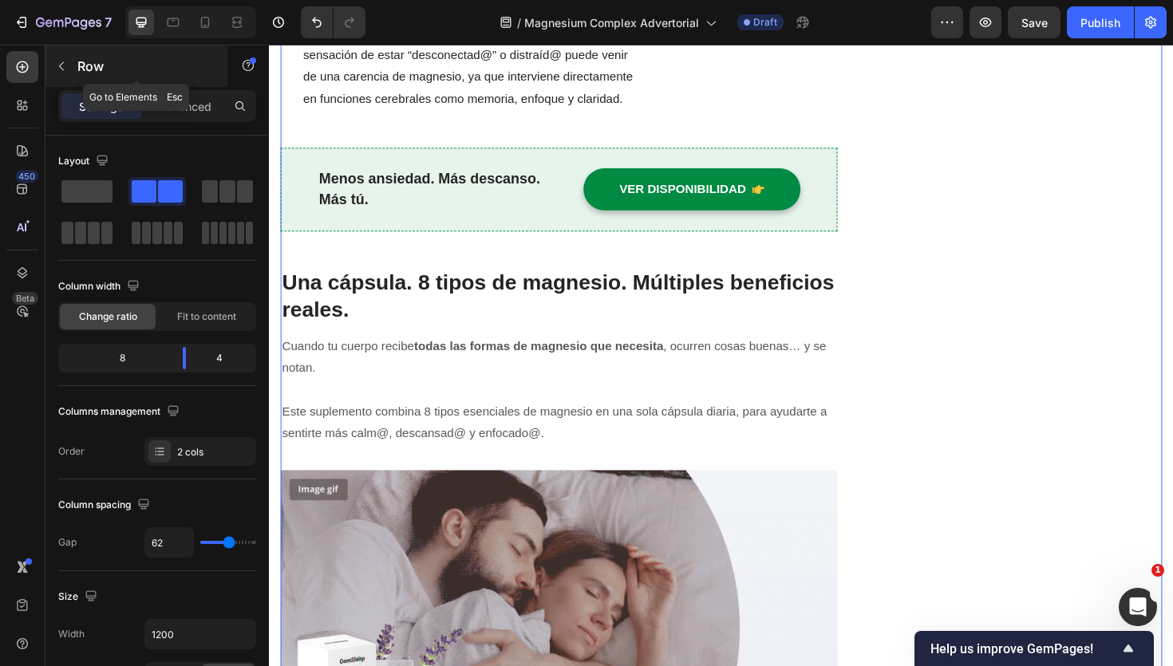
click at [55, 64] on icon "button" at bounding box center [61, 66] width 13 height 13
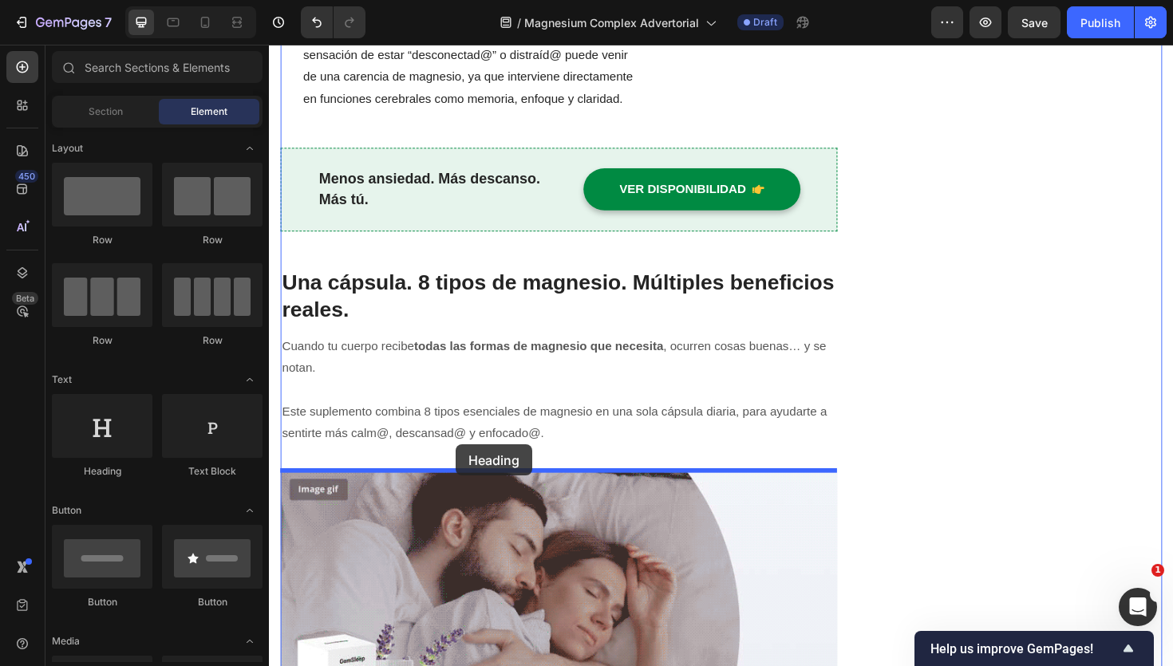
drag, startPoint x: 384, startPoint y: 485, endPoint x: 467, endPoint y: 468, distance: 84.7
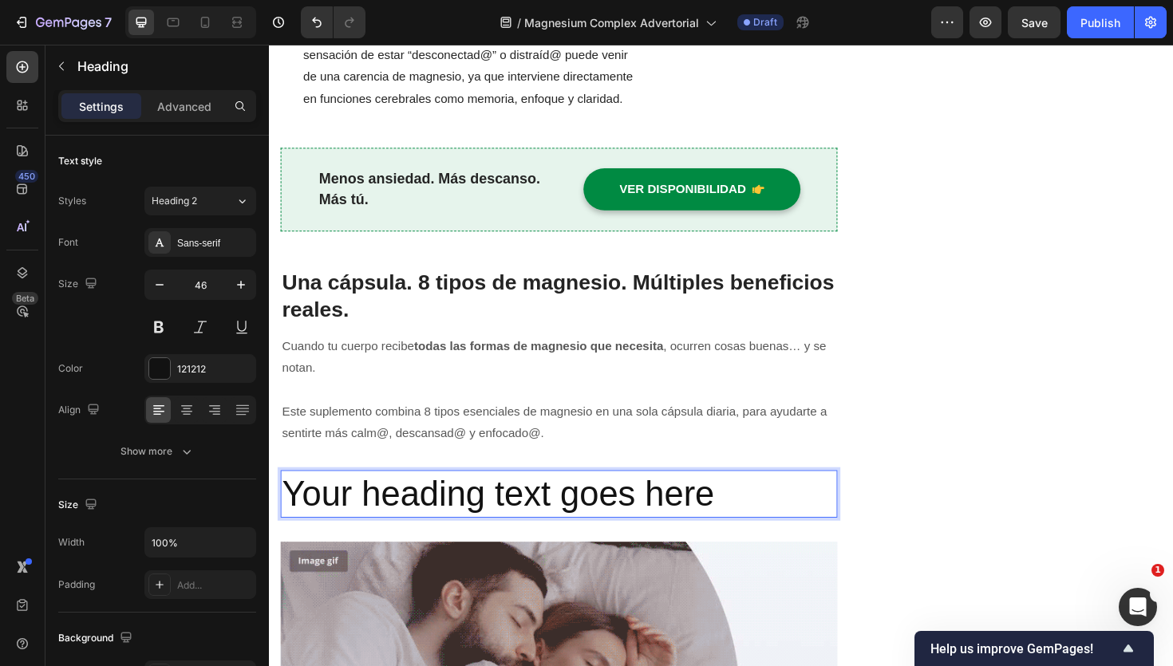
click at [504, 519] on h2 "Your heading text goes here" at bounding box center [576, 521] width 590 height 51
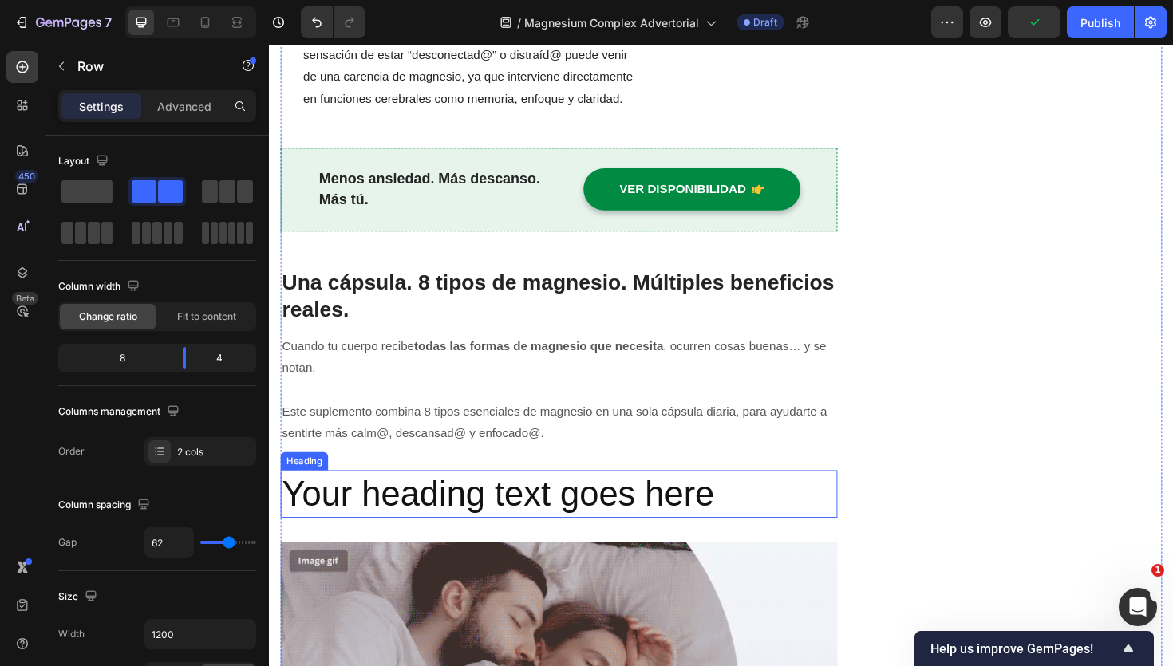
click at [810, 510] on p "Your heading text goes here" at bounding box center [576, 521] width 587 height 48
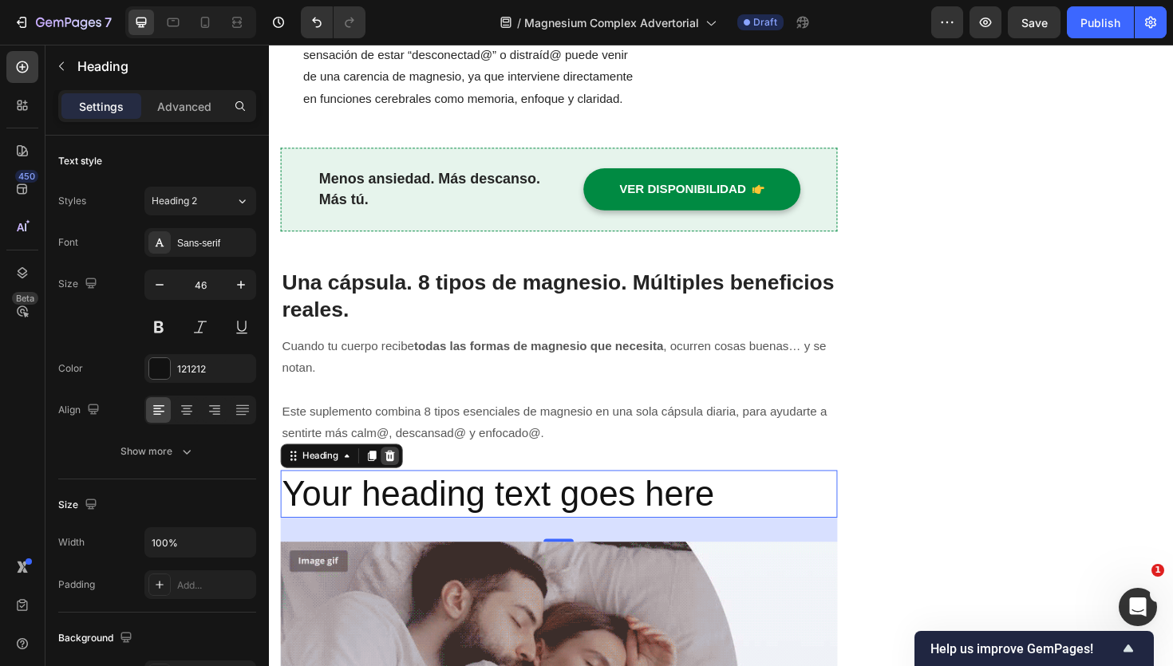
click at [393, 475] on icon at bounding box center [396, 480] width 13 height 13
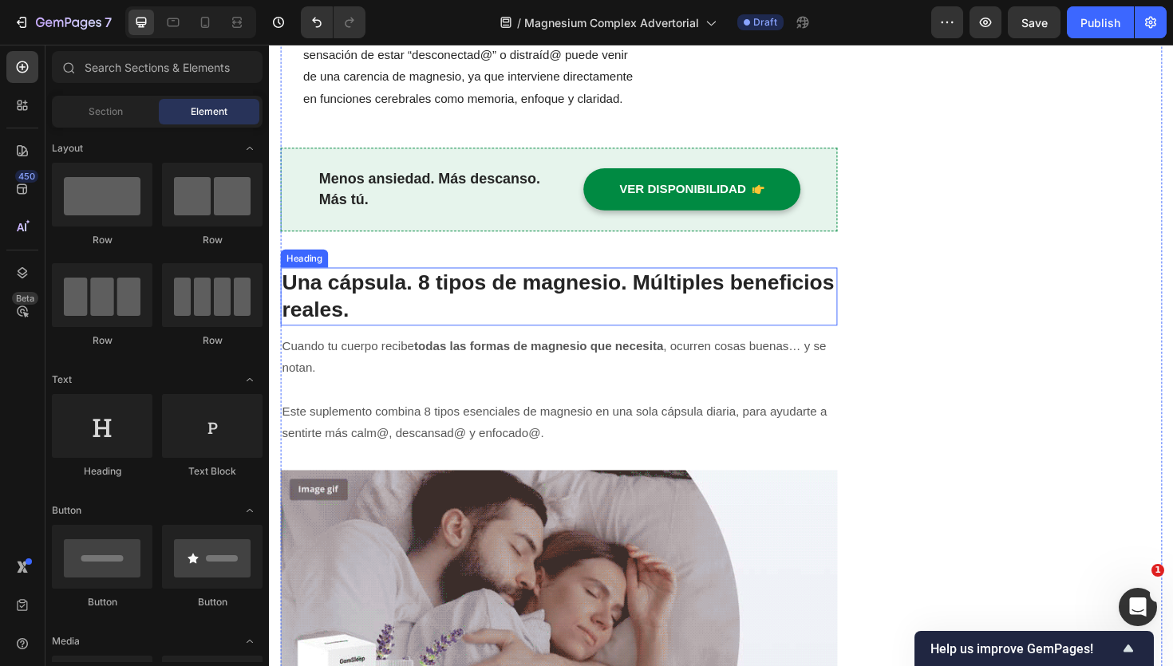
click at [393, 306] on strong "Una cápsula. 8 tipos de magnesio. Múltiples beneficios reales." at bounding box center [575, 310] width 585 height 53
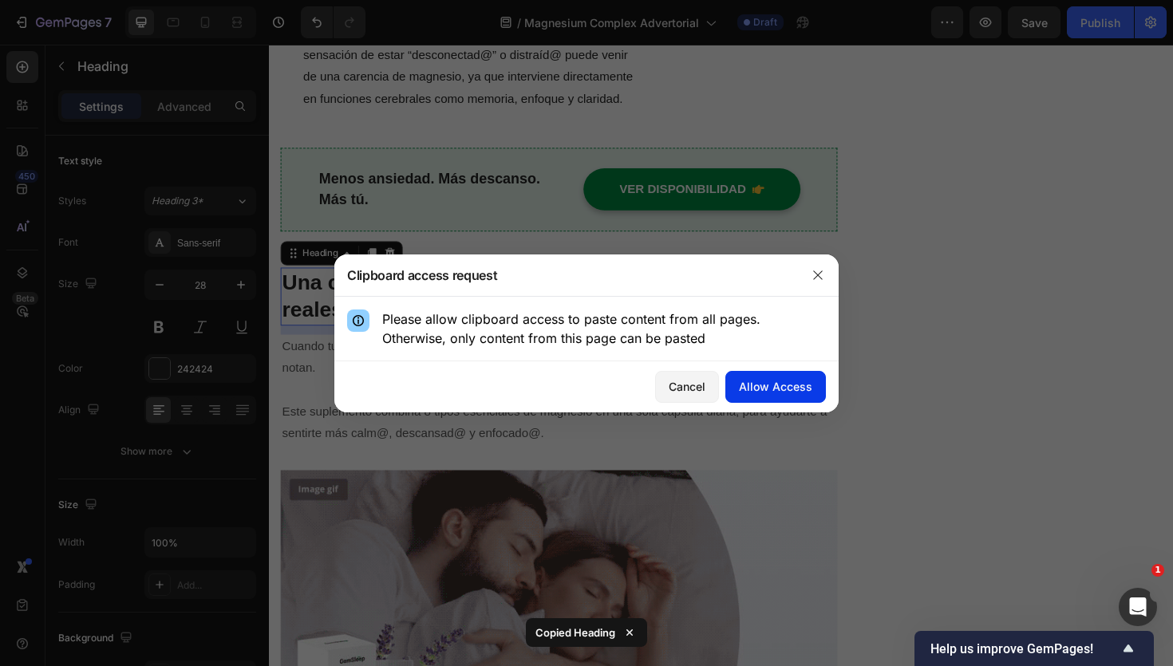
click at [753, 384] on div "Allow Access" at bounding box center [775, 386] width 73 height 17
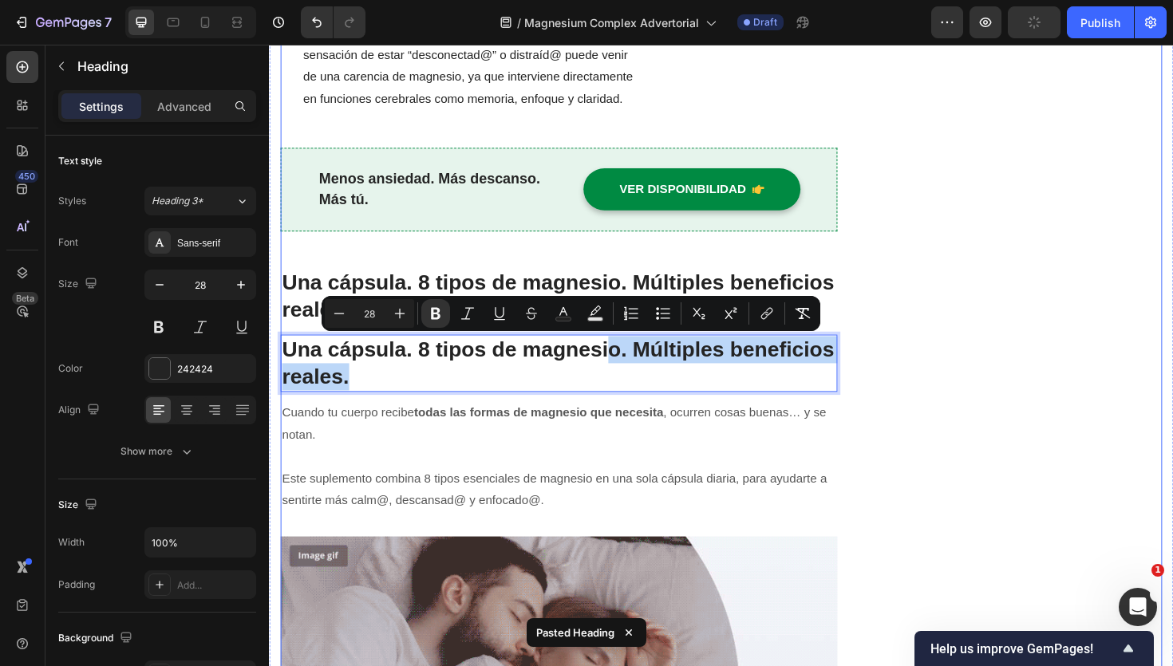
drag, startPoint x: 629, startPoint y: 363, endPoint x: 596, endPoint y: 563, distance: 202.2
click at [779, 441] on p "Cuando tu cuerpo recibe todas las formas de magnesio que necesita , ocurren cos…" at bounding box center [576, 447] width 587 height 46
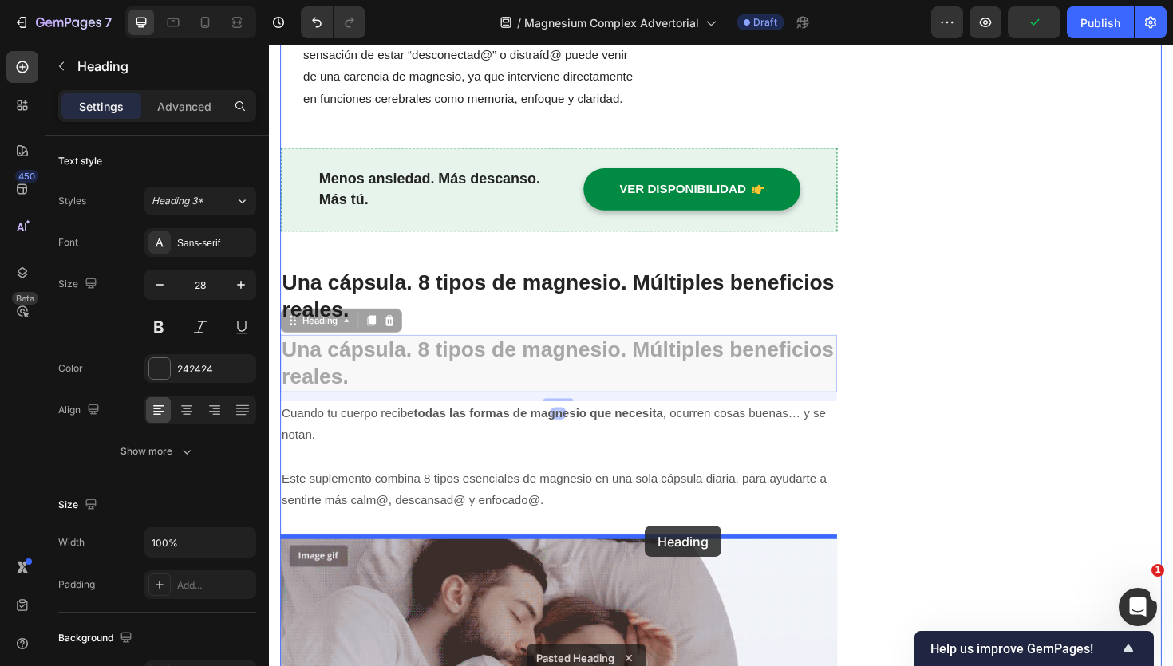
drag, startPoint x: 695, startPoint y: 360, endPoint x: 667, endPoint y: 555, distance: 196.7
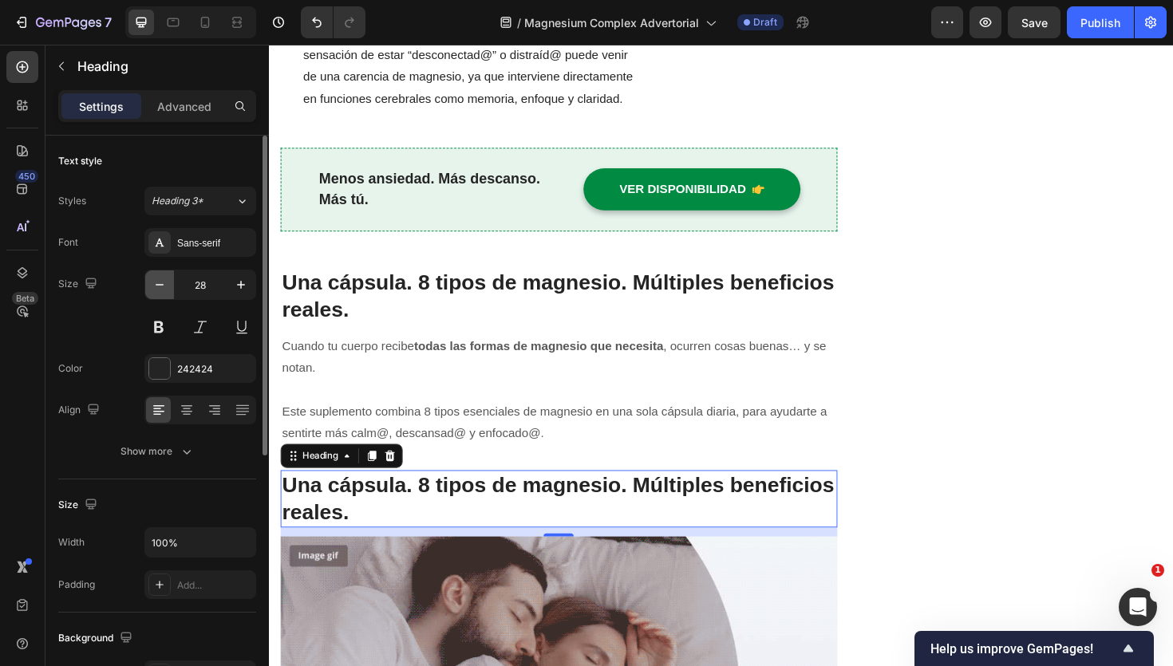
click at [162, 287] on icon "button" at bounding box center [160, 285] width 16 height 16
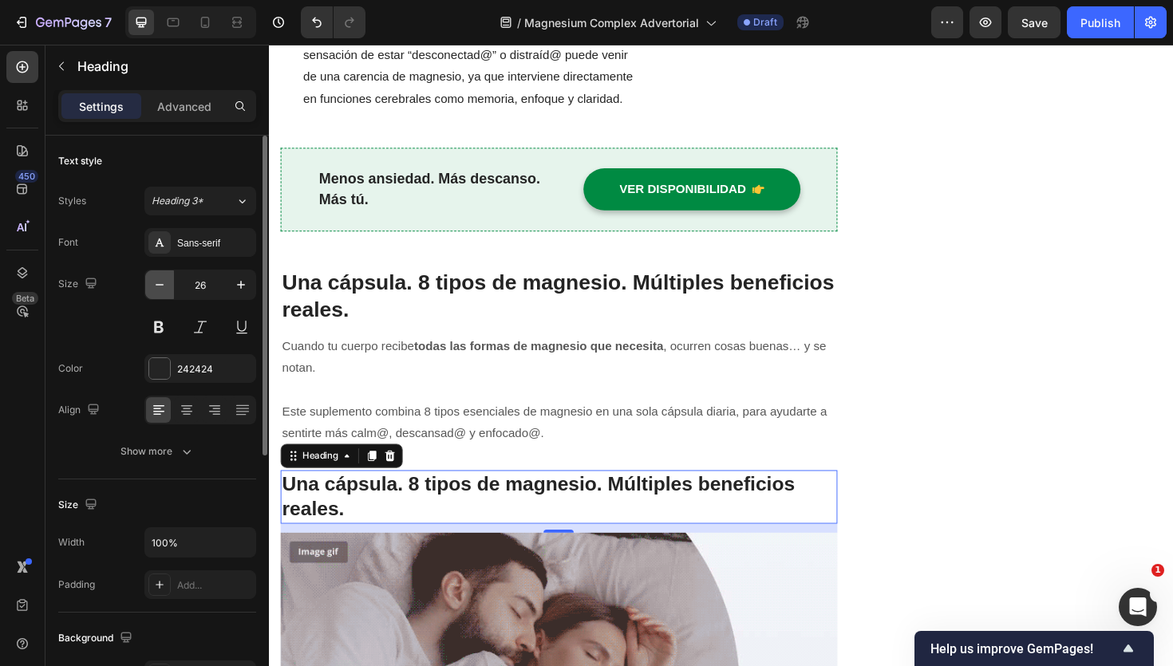
click at [162, 287] on icon "button" at bounding box center [160, 285] width 16 height 16
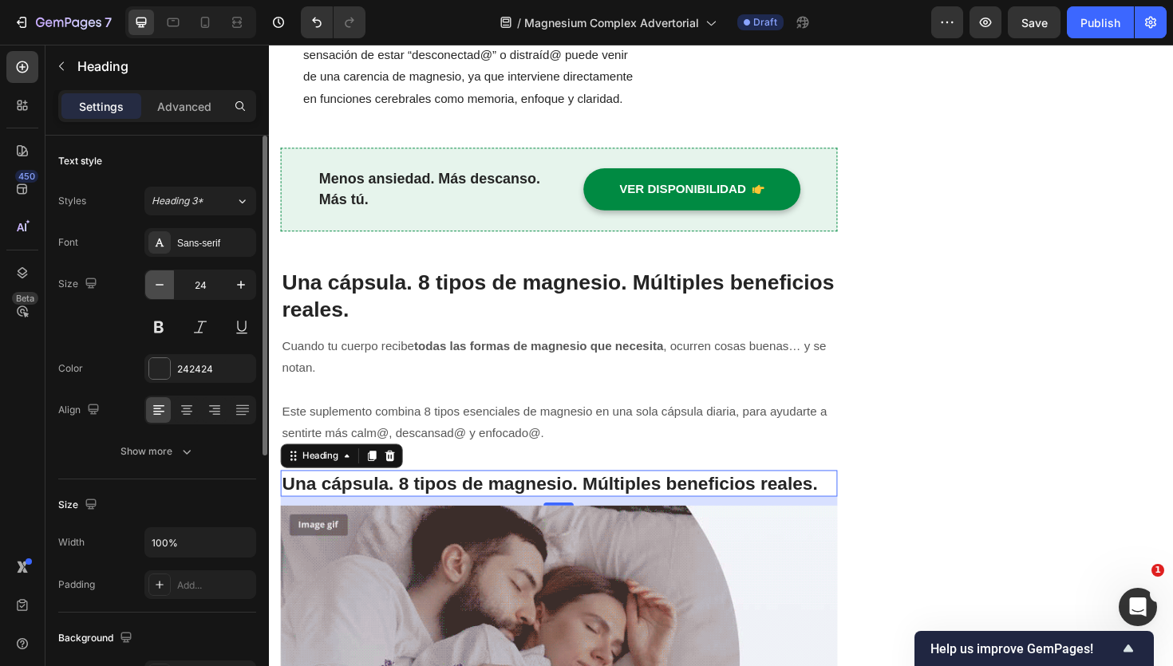
click at [162, 287] on icon "button" at bounding box center [160, 285] width 16 height 16
type input "23"
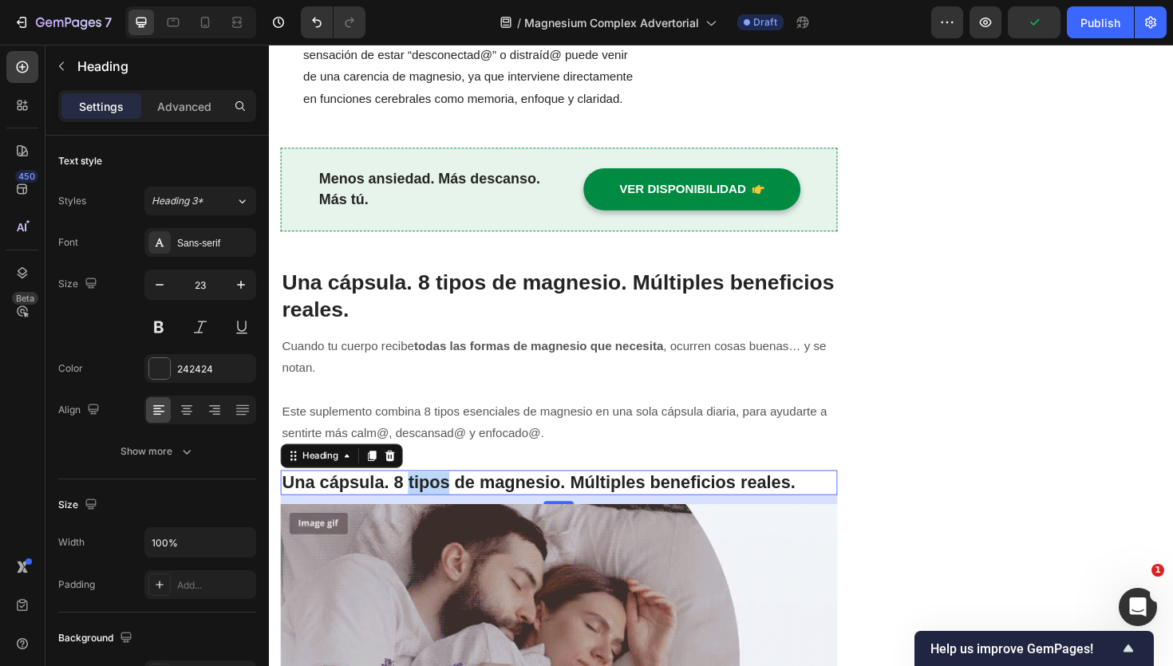
click at [443, 509] on strong "Una cápsula. 8 tipos de magnesio. Múltiples beneficios reales." at bounding box center [554, 508] width 543 height 21
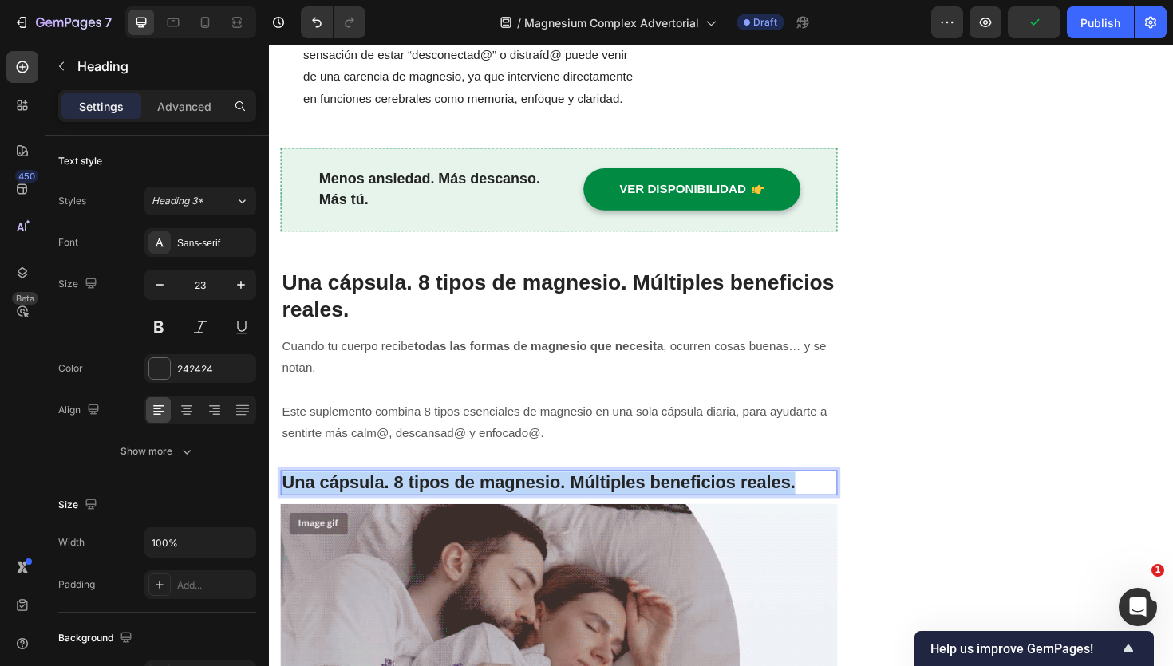
click at [443, 509] on strong "Una cápsula. 8 tipos de magnesio. Múltiples beneficios reales." at bounding box center [554, 508] width 543 height 21
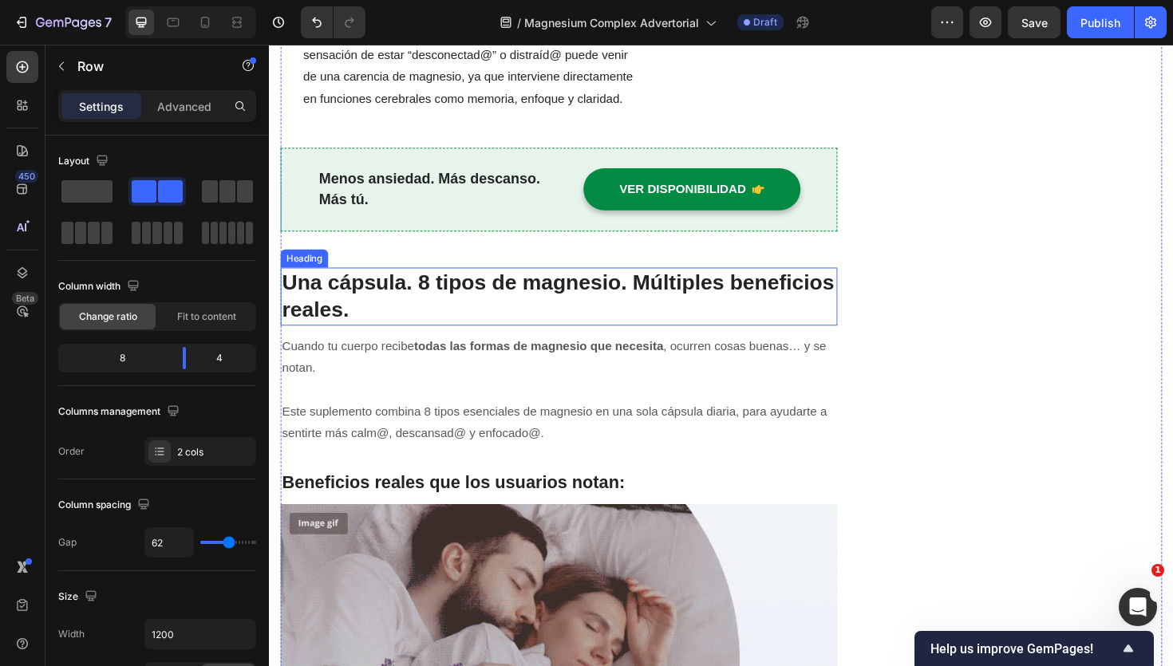
click at [508, 297] on strong "Una cápsula. 8 tipos de magnesio. Múltiples beneficios reales." at bounding box center [575, 310] width 585 height 53
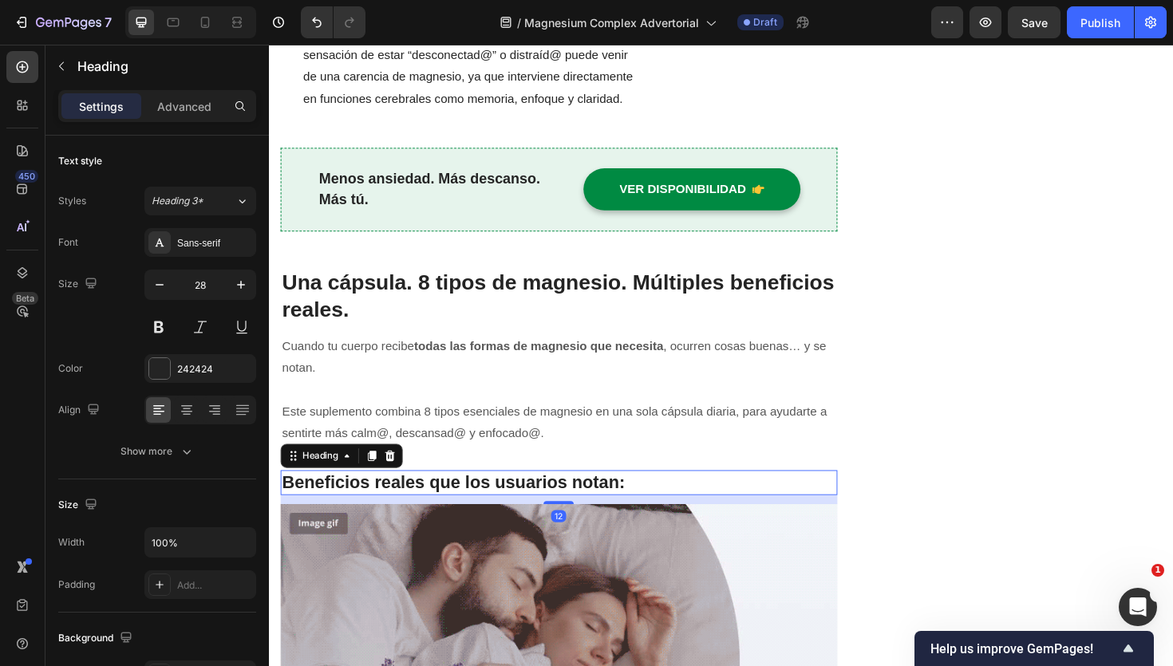
click at [441, 508] on strong "Beneficios reales que los usuarios notan:" at bounding box center [464, 508] width 363 height 21
click at [160, 285] on icon "button" at bounding box center [160, 285] width 8 height 2
type input "22"
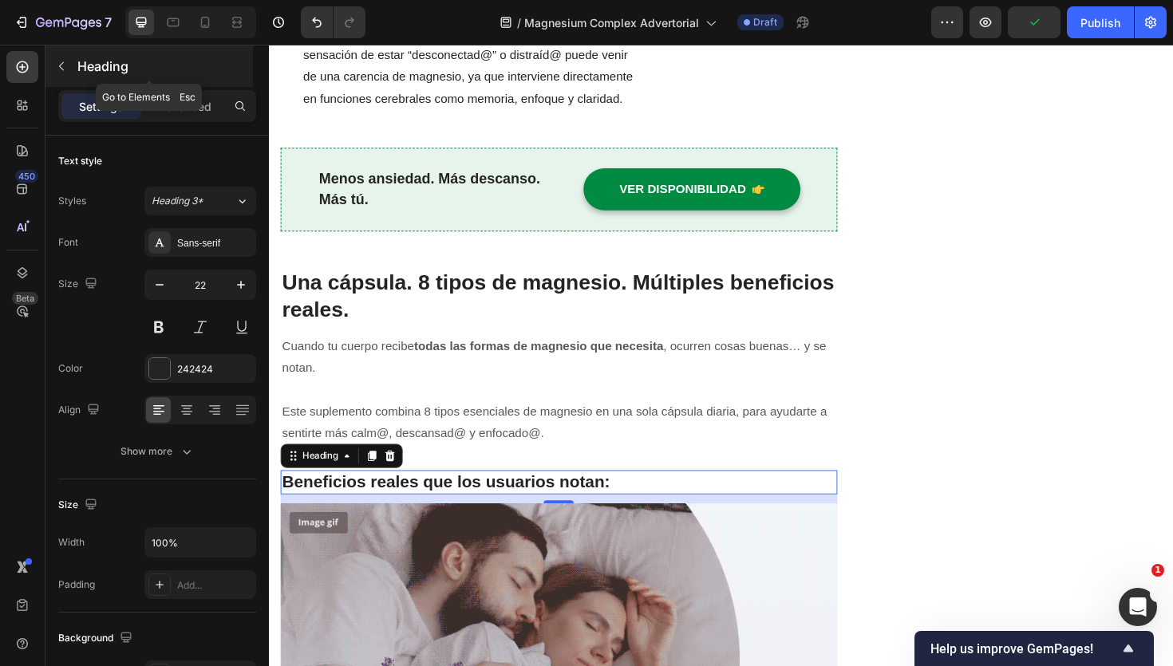
click at [67, 65] on icon "button" at bounding box center [61, 66] width 13 height 13
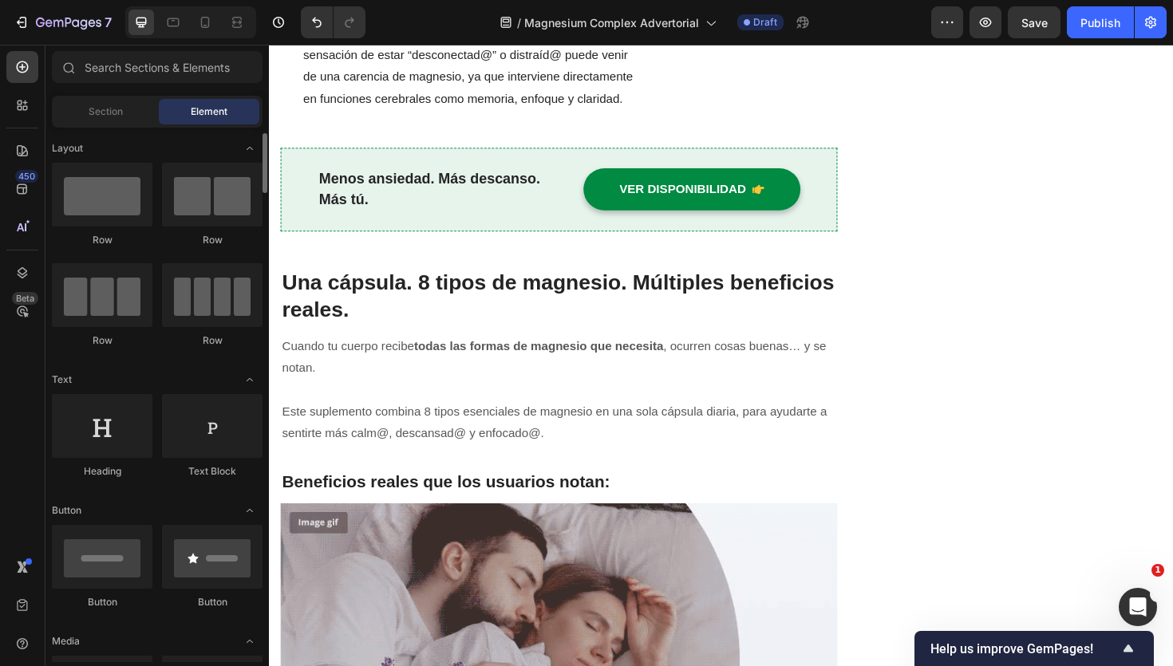
scroll to position [11, 0]
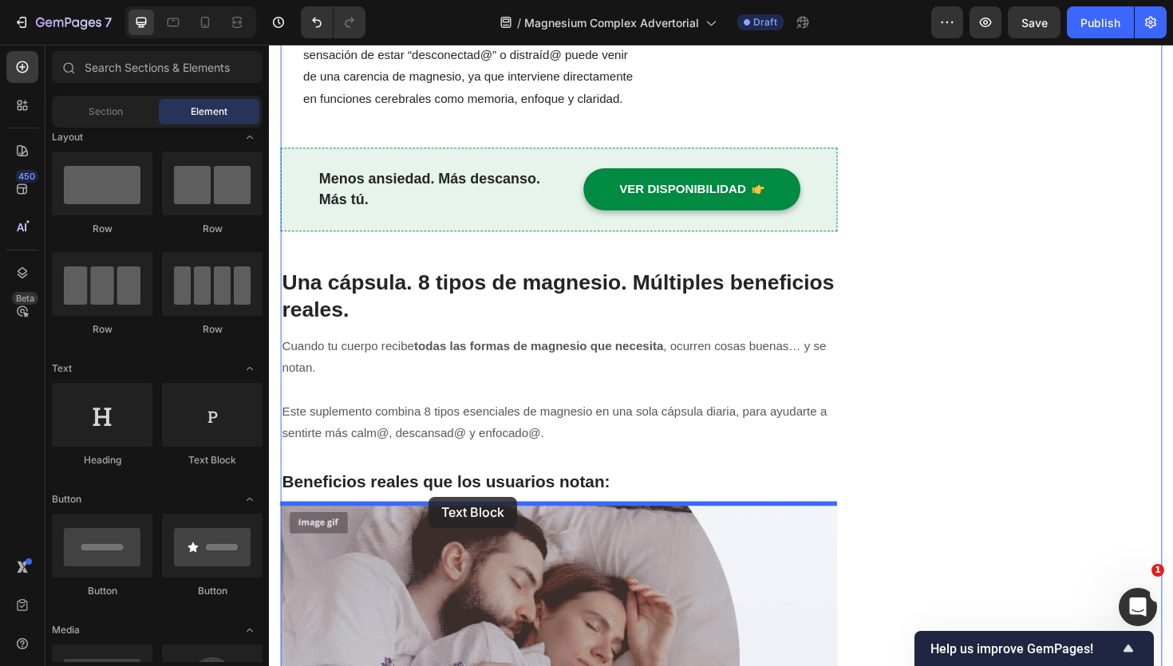
drag, startPoint x: 496, startPoint y: 443, endPoint x: 438, endPoint y: 524, distance: 99.6
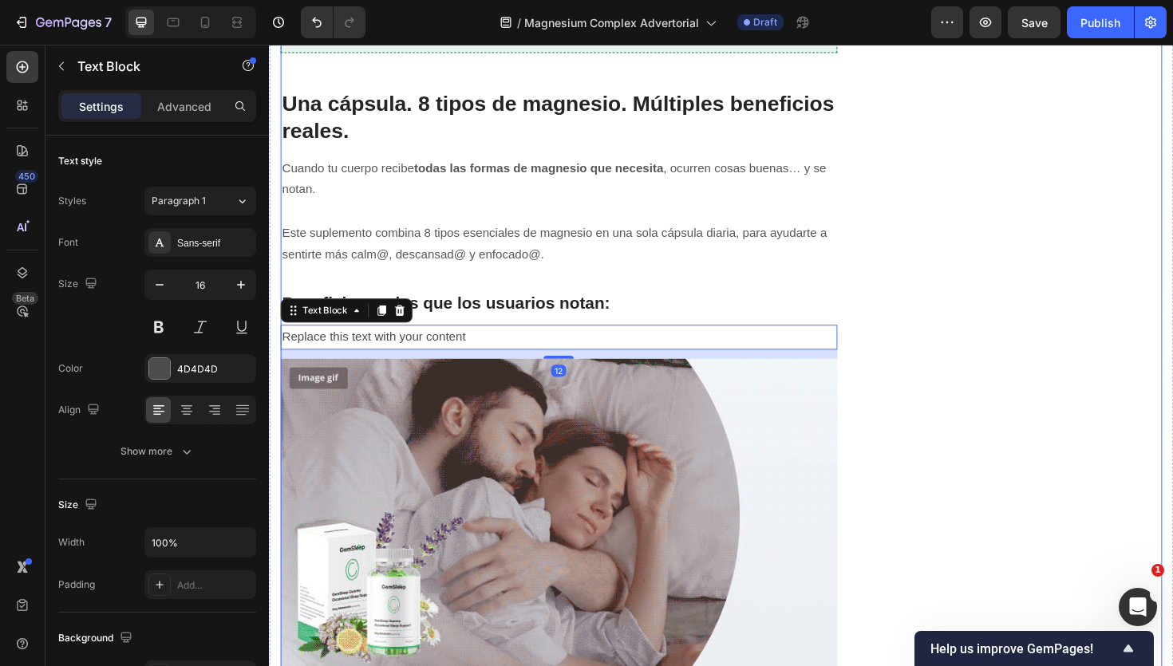
scroll to position [1662, 0]
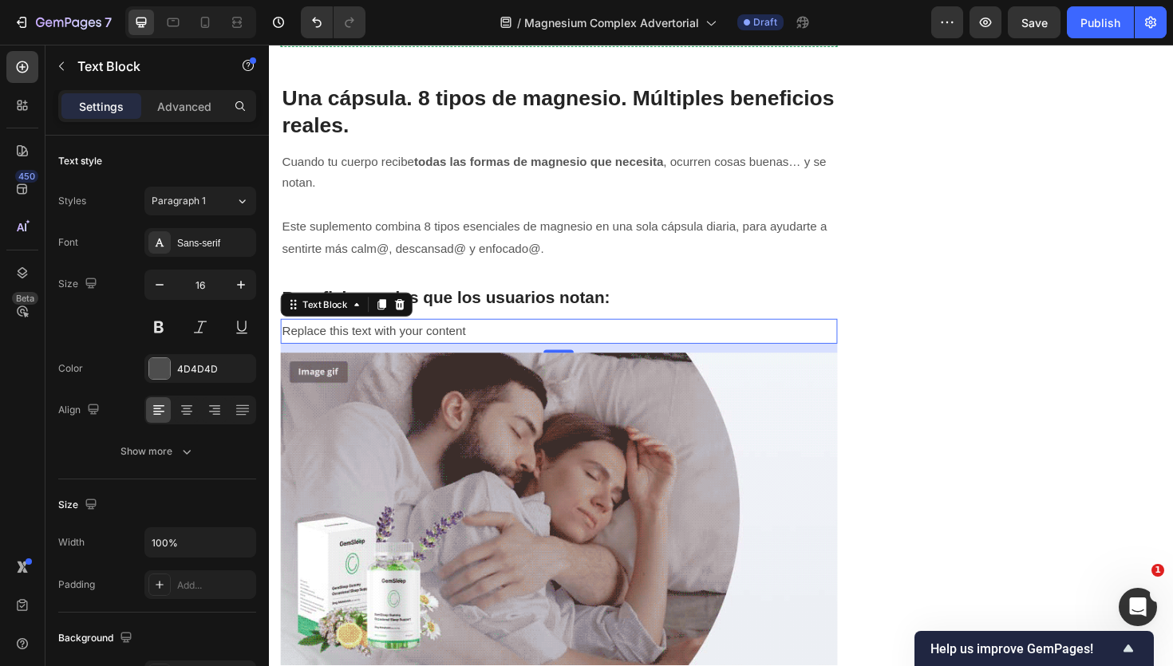
click at [425, 348] on div "Replace this text with your content" at bounding box center [576, 348] width 590 height 26
click at [425, 348] on p "Replace this text with your content" at bounding box center [576, 348] width 587 height 23
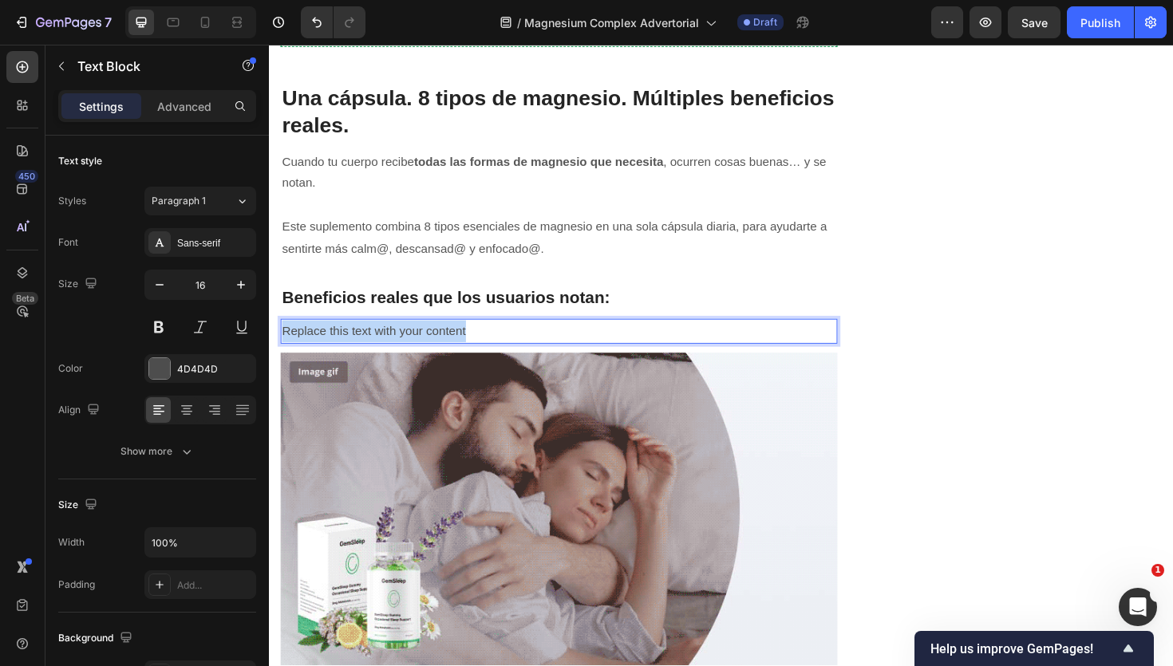
click at [425, 348] on p "Replace this text with your content" at bounding box center [576, 348] width 587 height 23
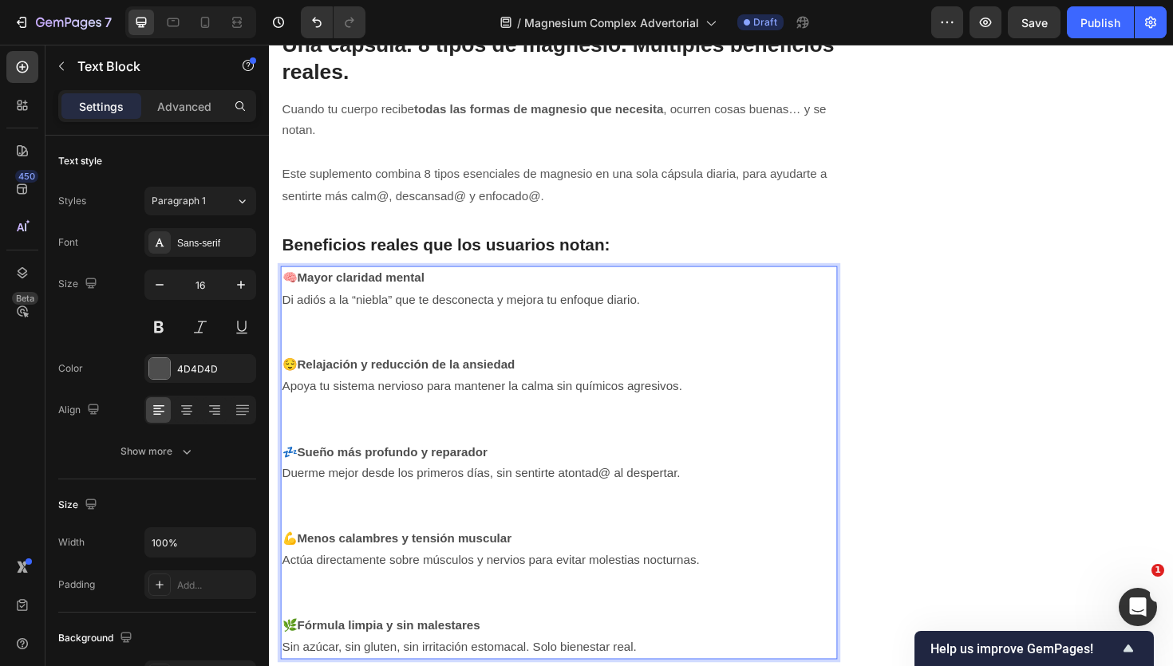
scroll to position [1721, 0]
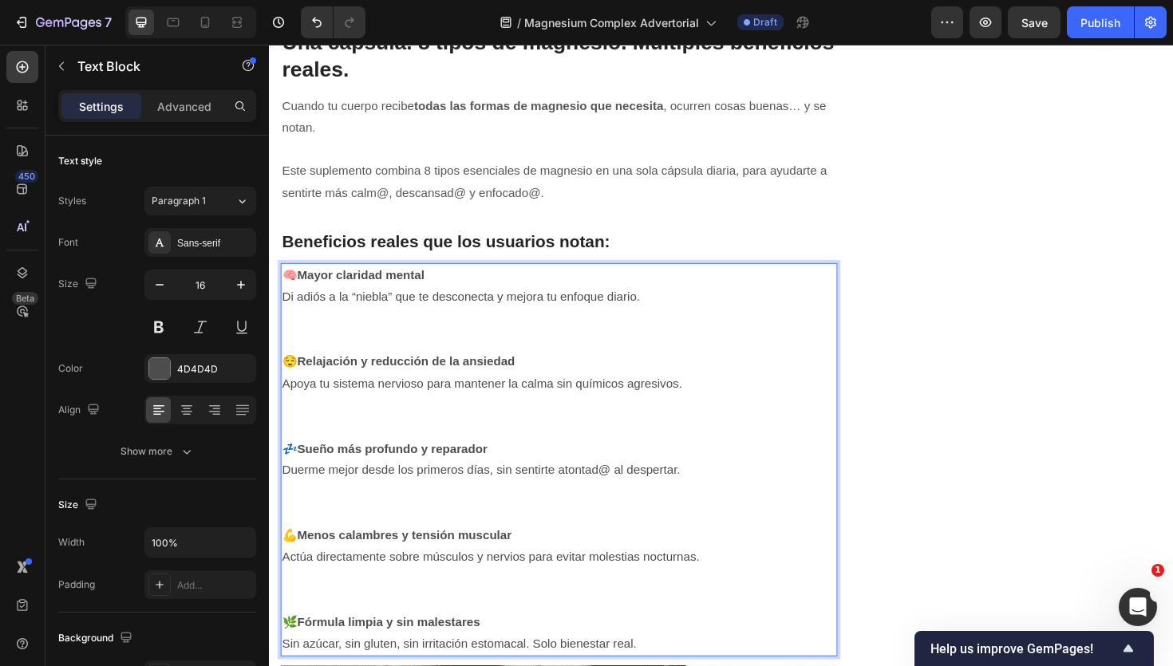
click at [409, 362] on p "Rich Text Editor. Editing area: main" at bounding box center [576, 358] width 587 height 23
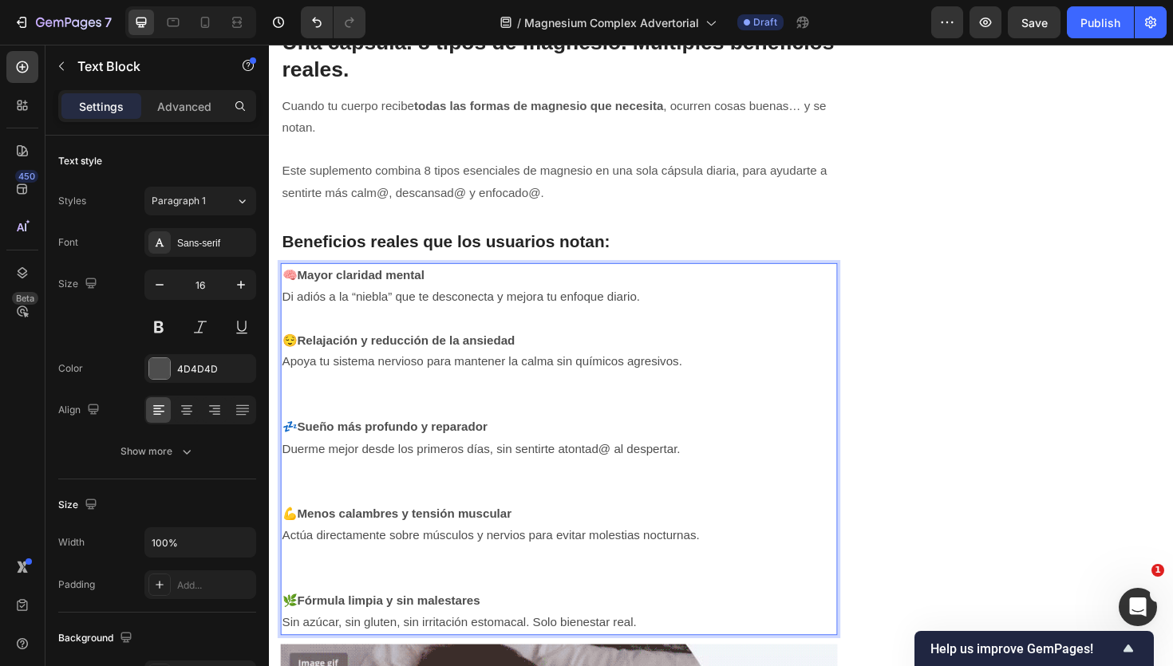
click at [395, 416] on p "Rich Text Editor. Editing area: main" at bounding box center [576, 427] width 587 height 23
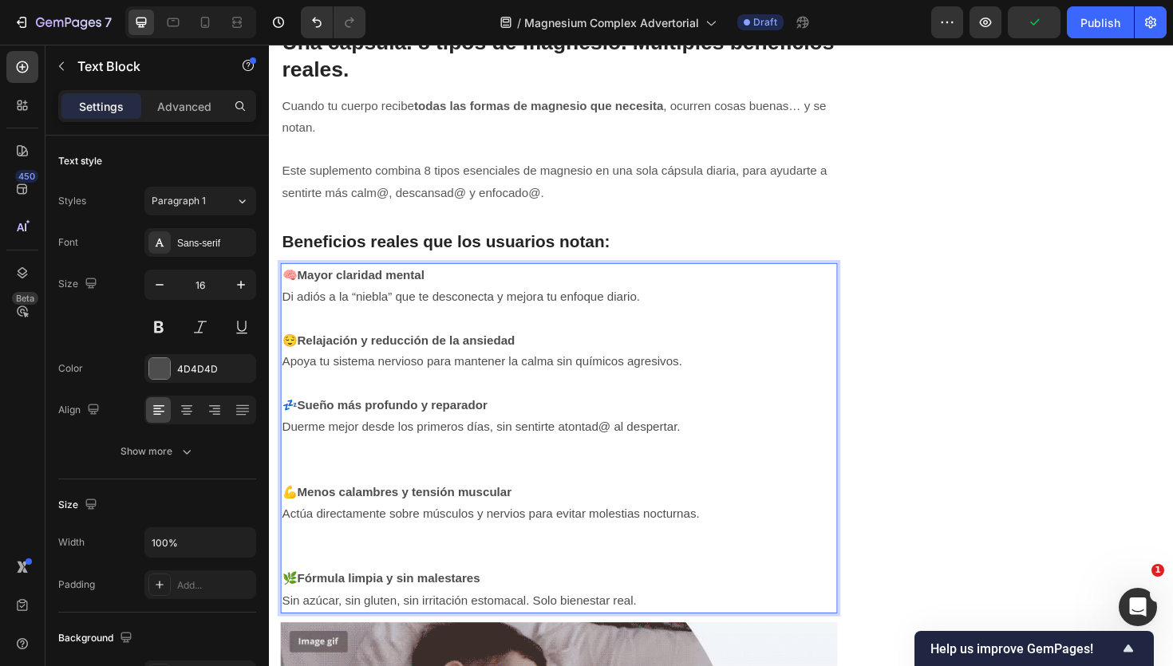
click at [371, 491] on p "Rich Text Editor. Editing area: main" at bounding box center [576, 495] width 587 height 23
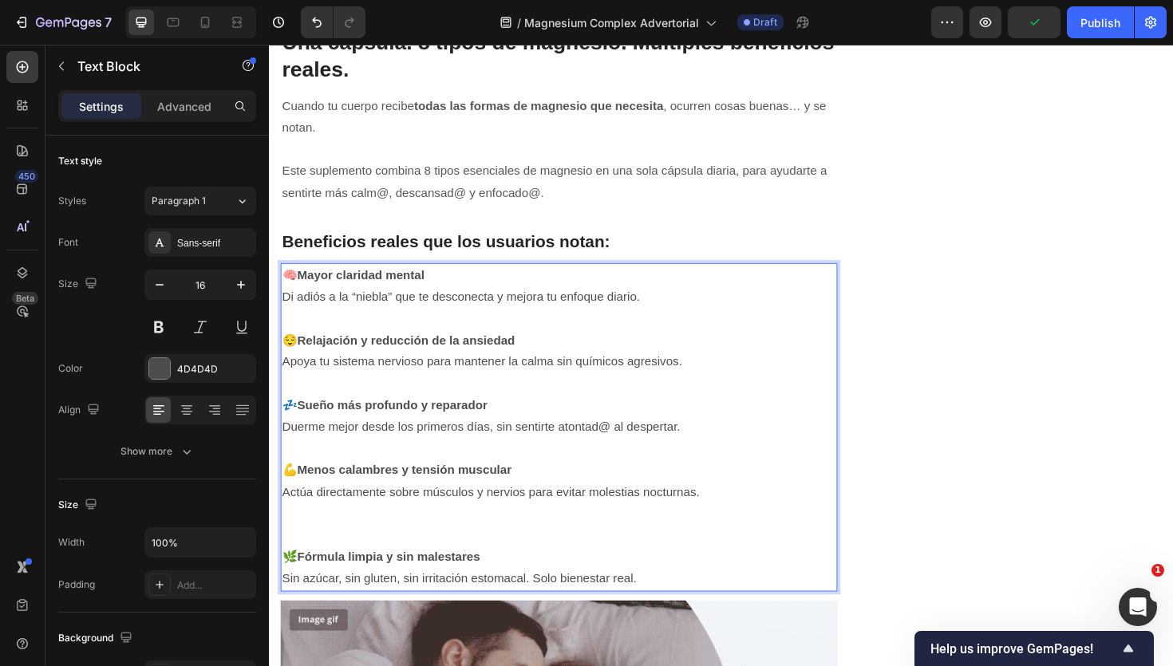
click at [328, 545] on p "Rich Text Editor. Editing area: main" at bounding box center [576, 542] width 587 height 23
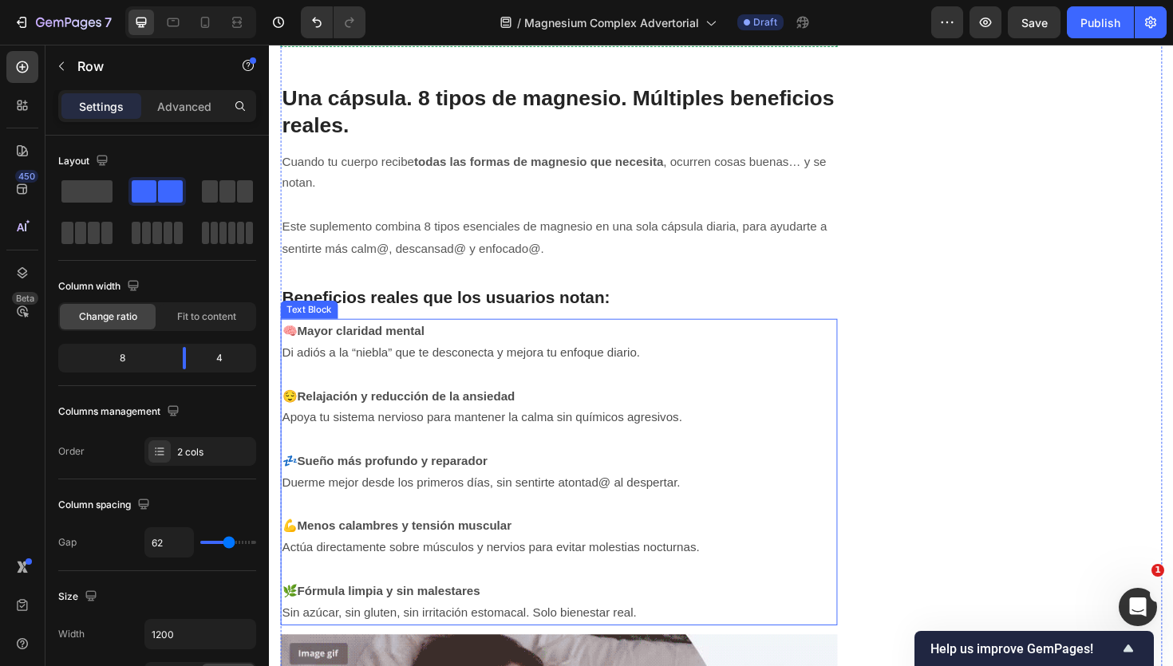
scroll to position [1641, 0]
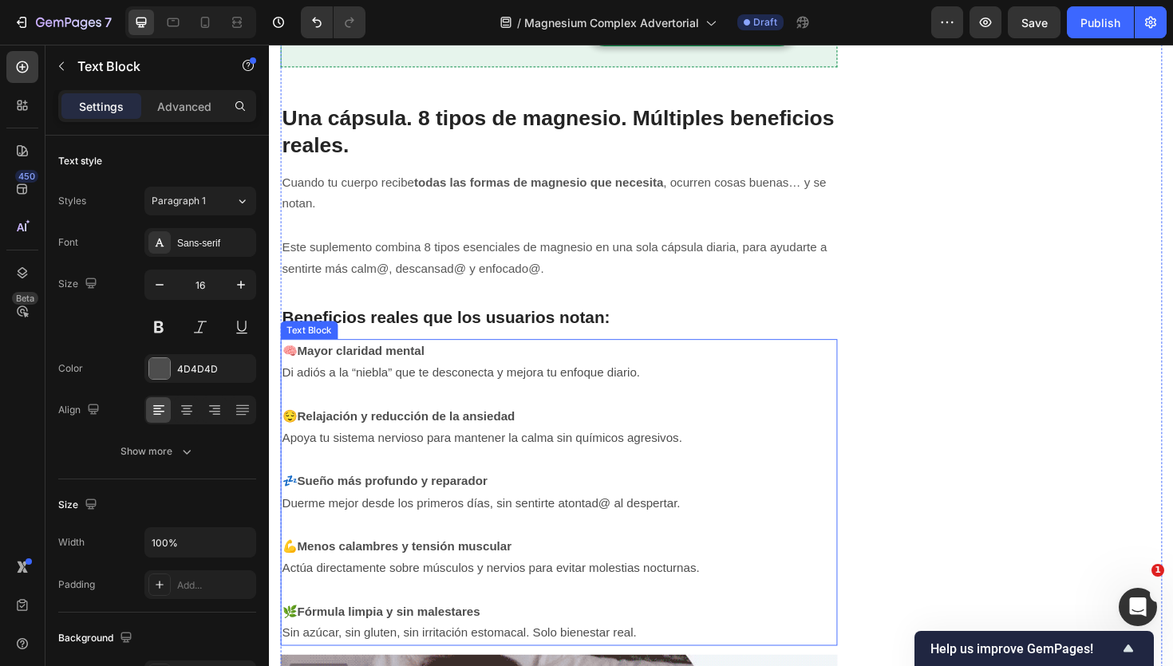
click at [633, 509] on p "💤 Sueño más profundo y reparador" at bounding box center [576, 507] width 587 height 23
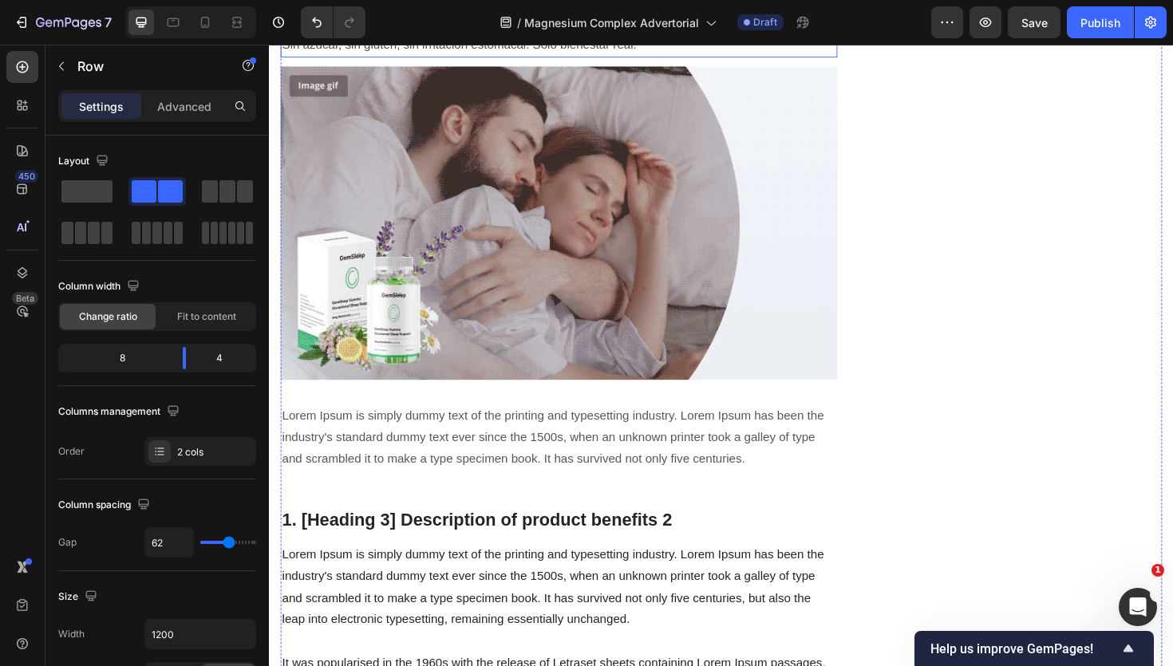
scroll to position [2269, 0]
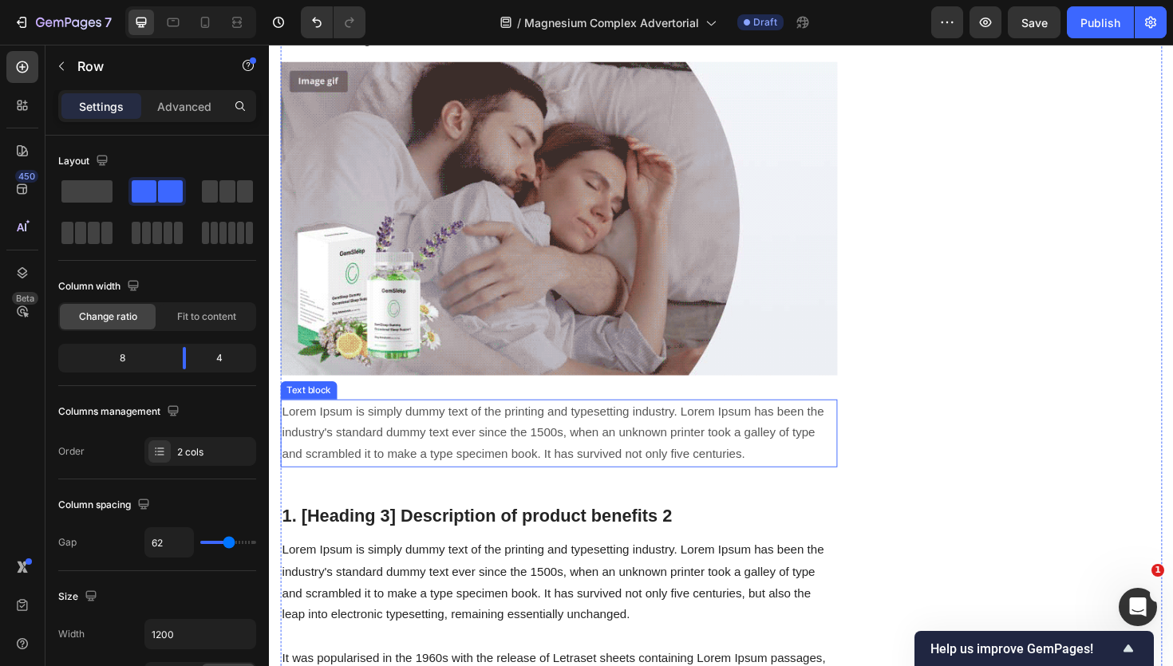
click at [414, 441] on p "Lorem Ipsum is simply dummy text of the printing and typesetting industry. Lore…" at bounding box center [576, 456] width 587 height 69
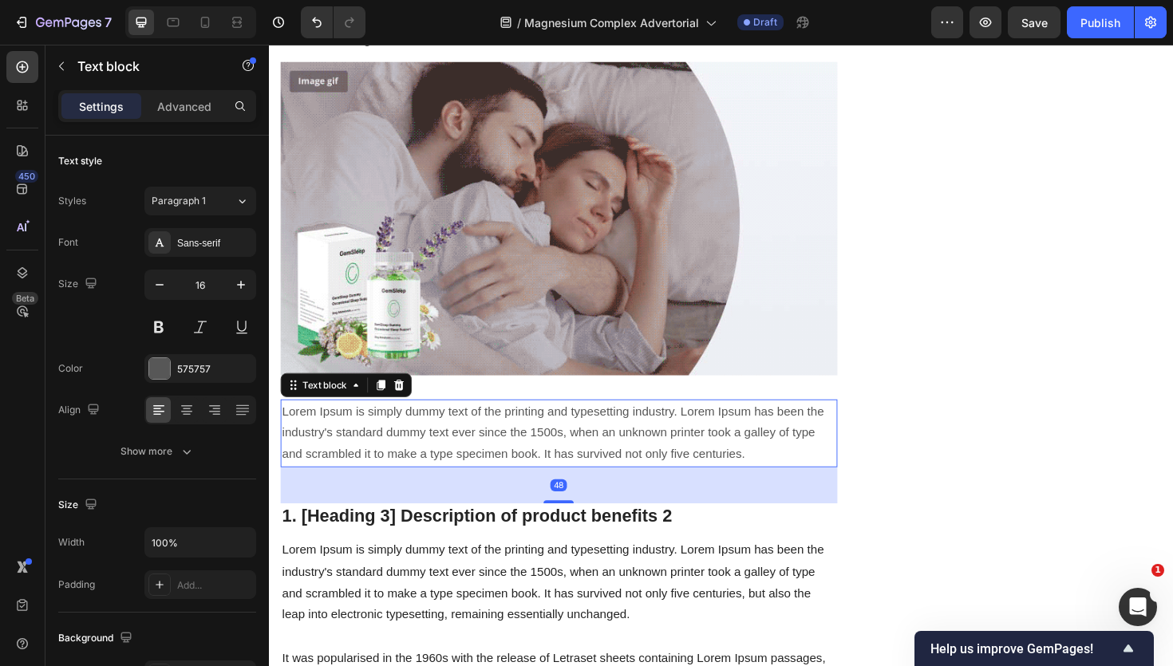
click at [414, 441] on p "Lorem Ipsum is simply dummy text of the printing and typesetting industry. Lore…" at bounding box center [576, 456] width 587 height 69
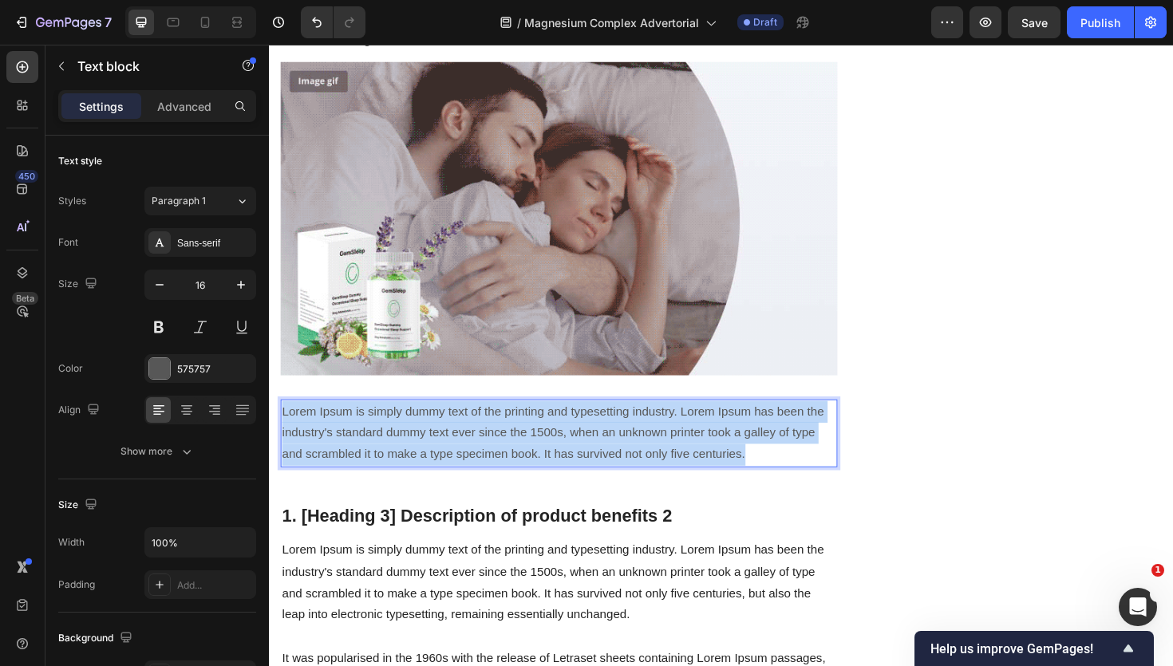
click at [414, 441] on p "Lorem Ipsum is simply dummy text of the printing and typesetting industry. Lore…" at bounding box center [576, 456] width 587 height 69
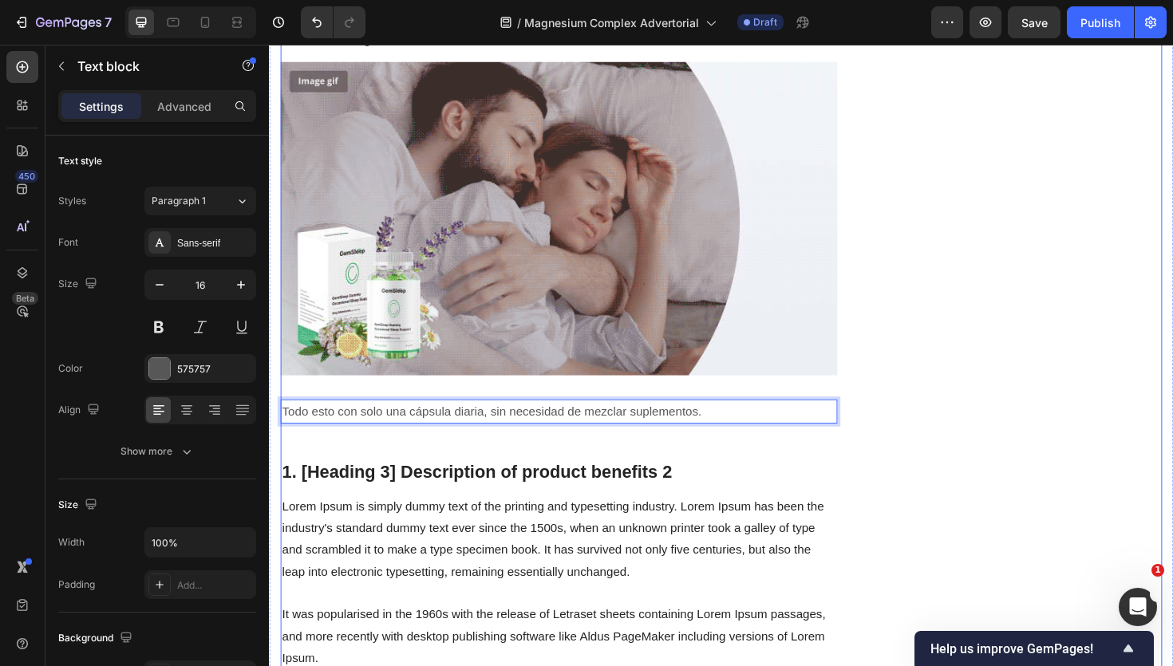
click at [709, 480] on div "¿Te sientes agotad@, ansios@ o sin energía… y no sabes por qué? Heading Escrito…" at bounding box center [576, 308] width 590 height 4998
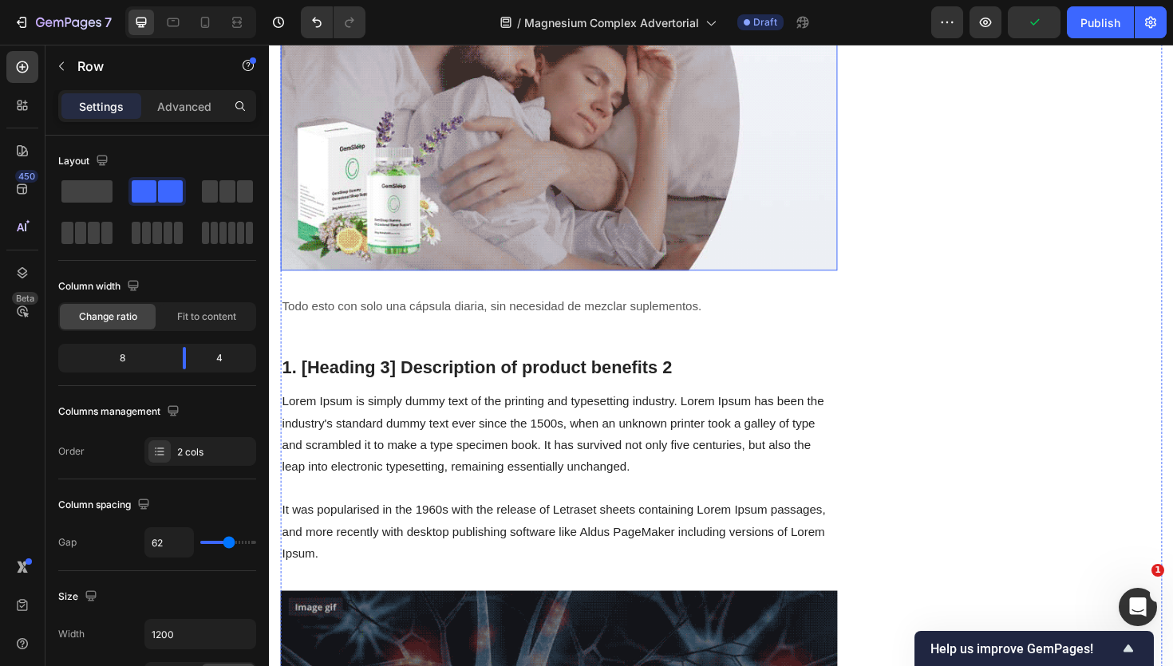
scroll to position [2384, 0]
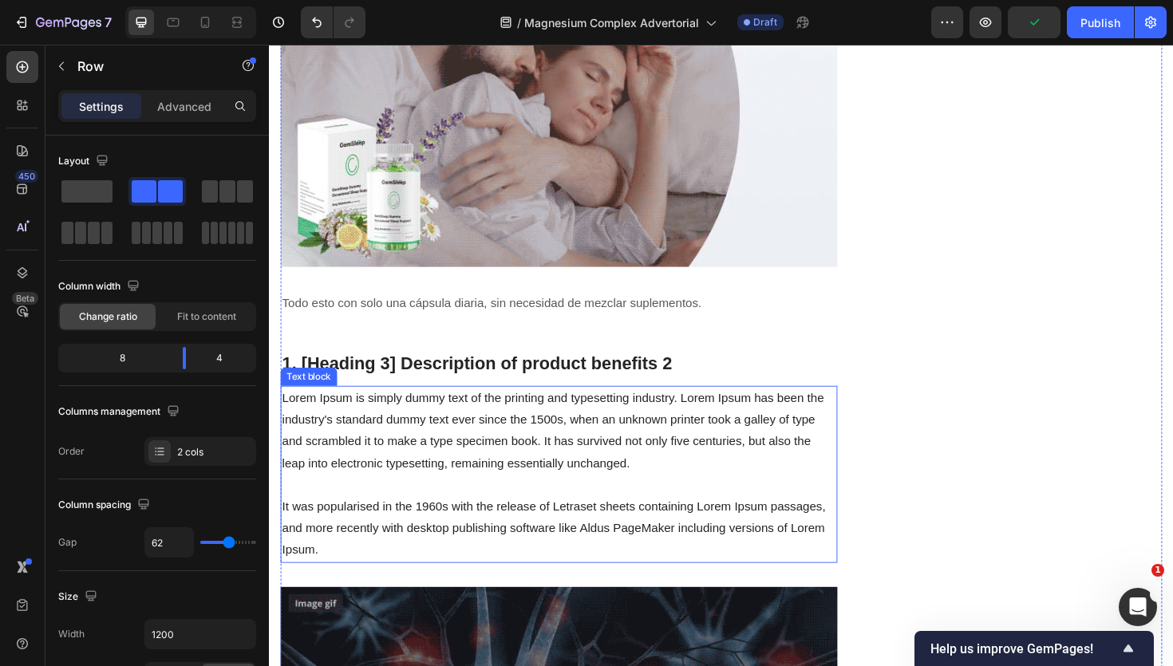
click at [609, 456] on p "Lorem Ipsum is simply dummy text of the printing and typesetting industry. Lore…" at bounding box center [576, 500] width 587 height 184
click at [588, 369] on div "¿Te sientes agotad@, ansios@ o sin energía… y no sabes por qué? Heading Escrito…" at bounding box center [576, 358] width 590 height 5329
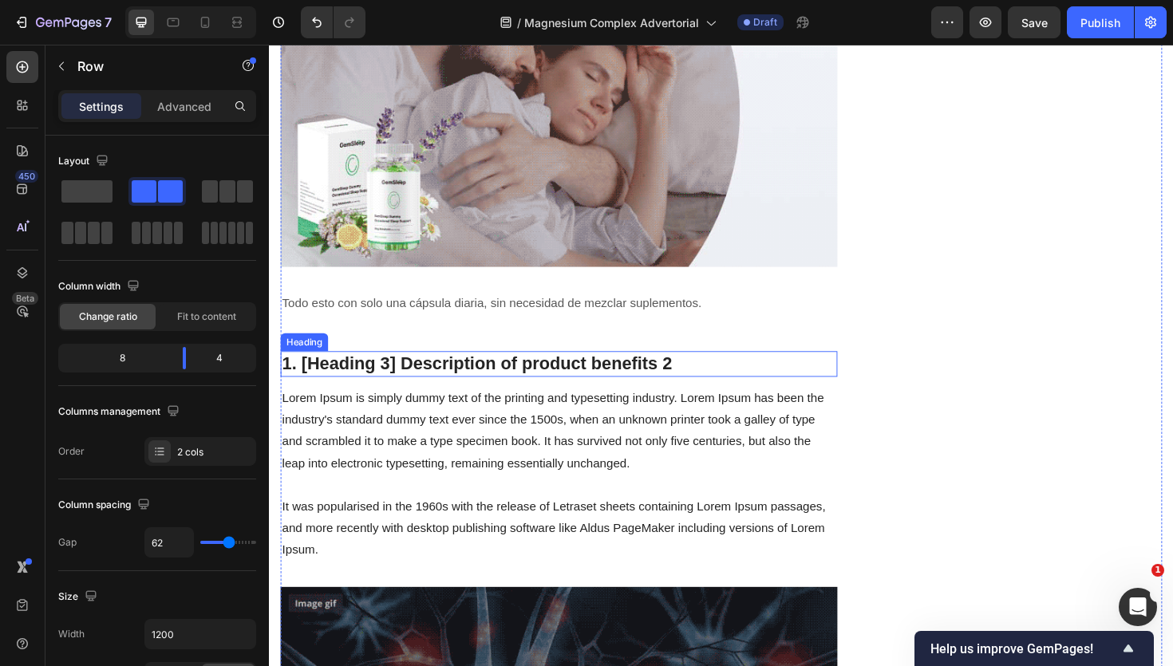
click at [588, 376] on p "1. [Heading 3] Description of product benefits 2" at bounding box center [576, 383] width 587 height 24
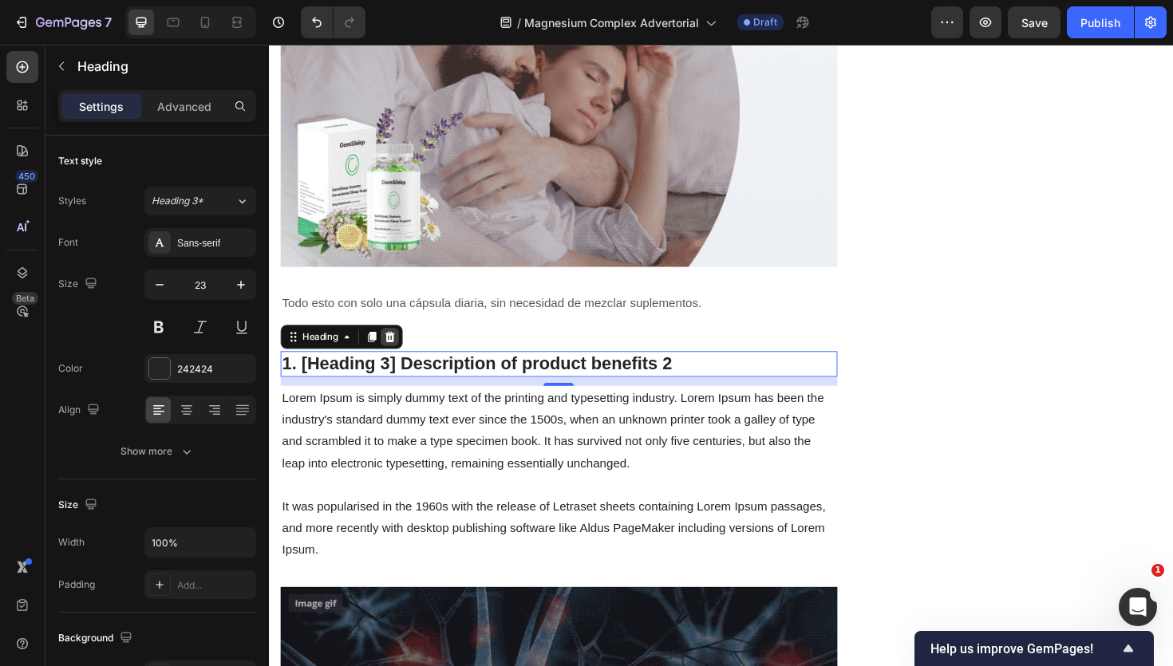
click at [393, 354] on icon at bounding box center [397, 354] width 10 height 11
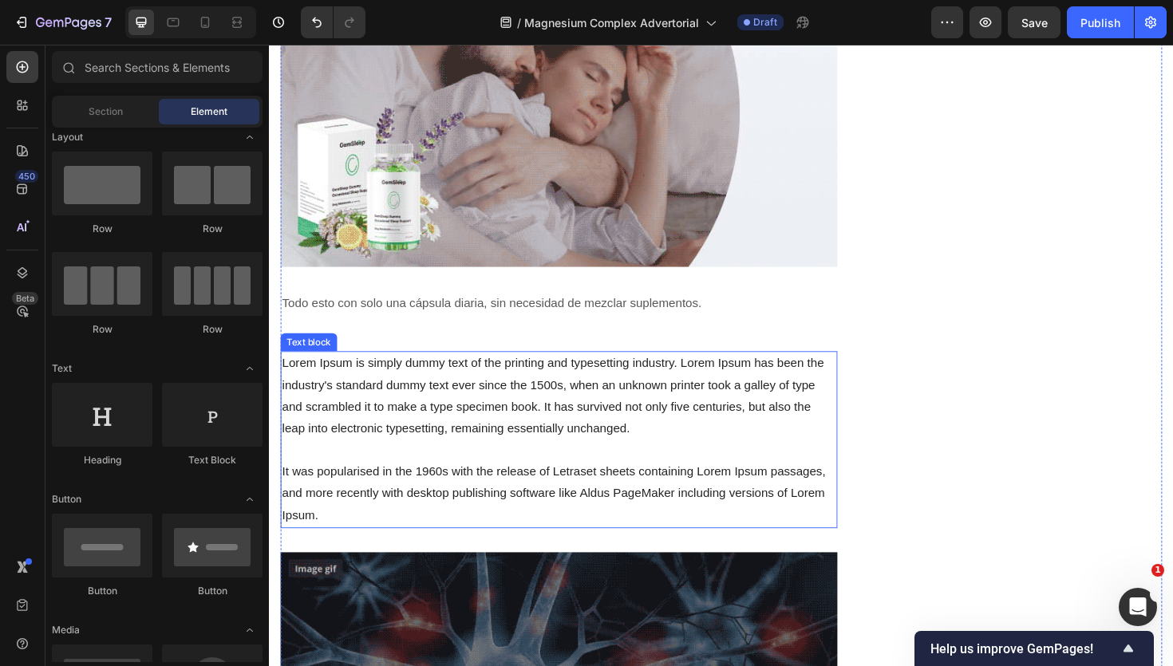
click at [785, 393] on p "Lorem Ipsum is simply dummy text of the printing and typesetting industry. Lore…" at bounding box center [576, 463] width 587 height 184
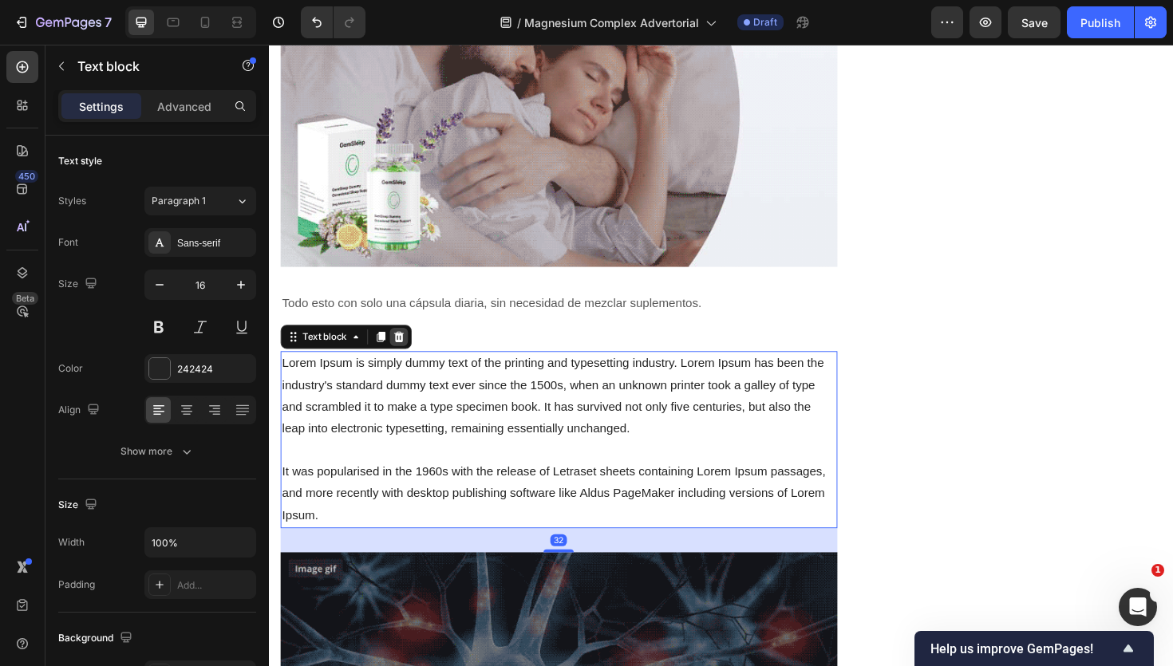
click at [411, 362] on div at bounding box center [406, 354] width 19 height 19
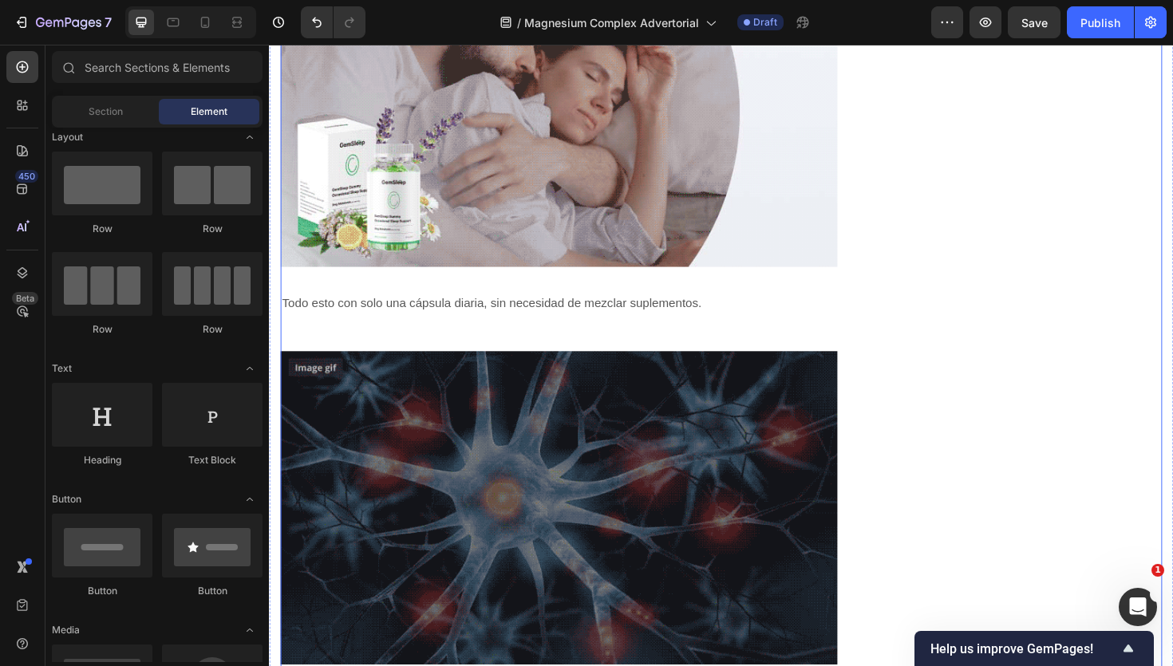
click at [464, 389] on img at bounding box center [576, 534] width 590 height 331
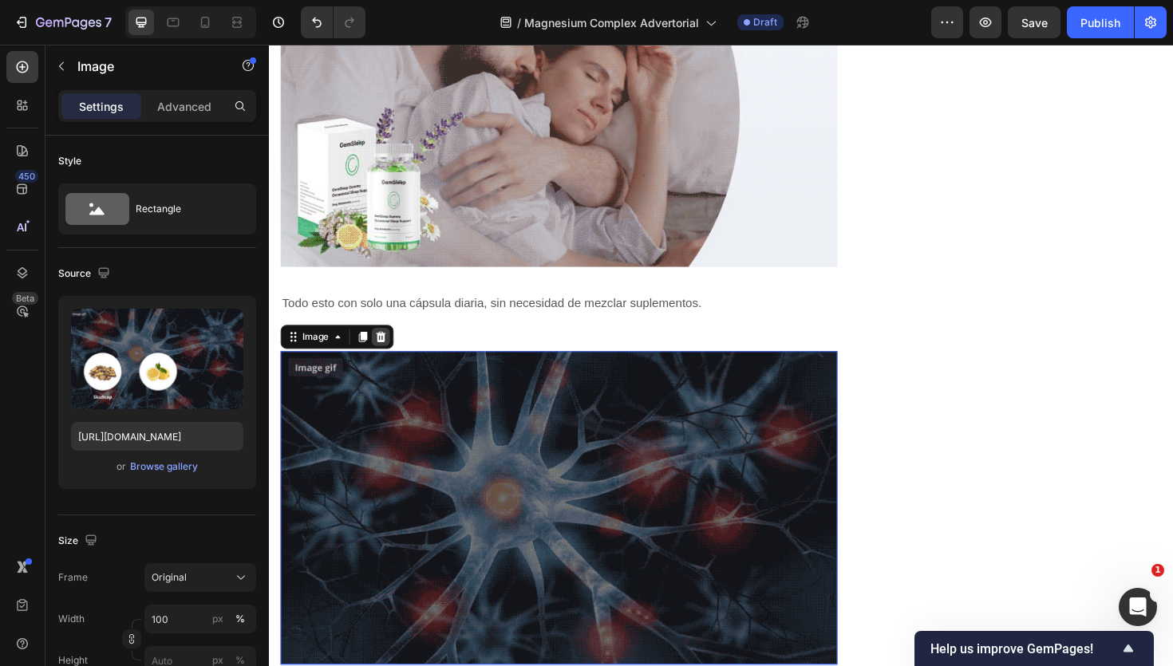
click at [393, 348] on icon at bounding box center [387, 354] width 13 height 13
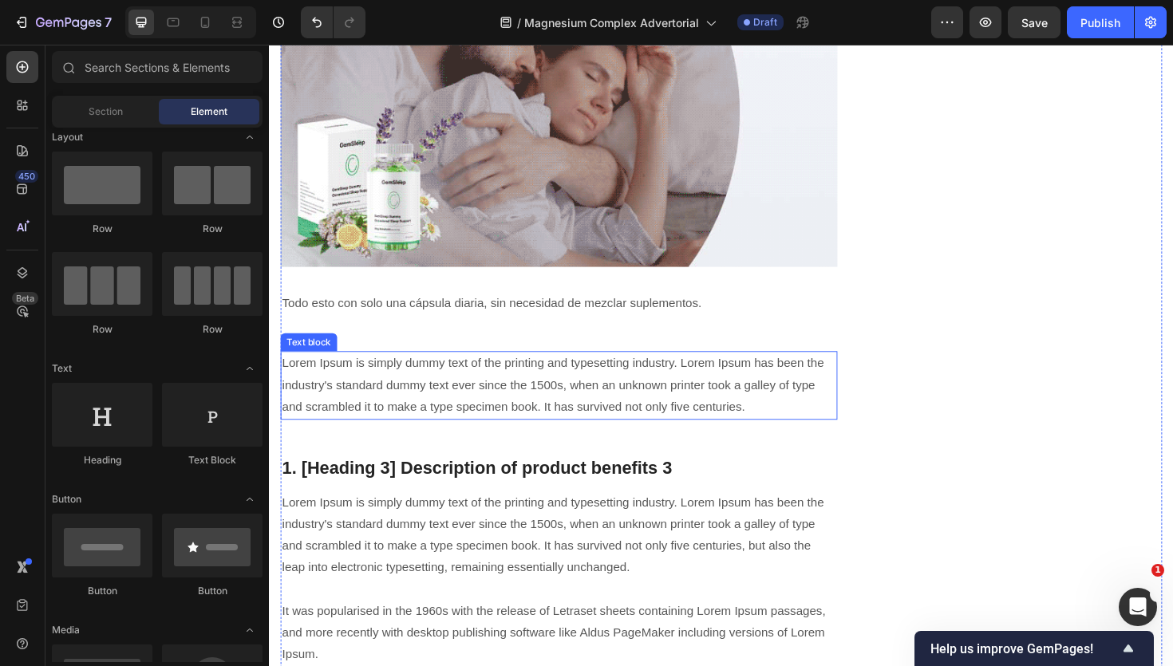
click at [410, 401] on p "Lorem Ipsum is simply dummy text of the printing and typesetting industry. Lore…" at bounding box center [576, 405] width 587 height 69
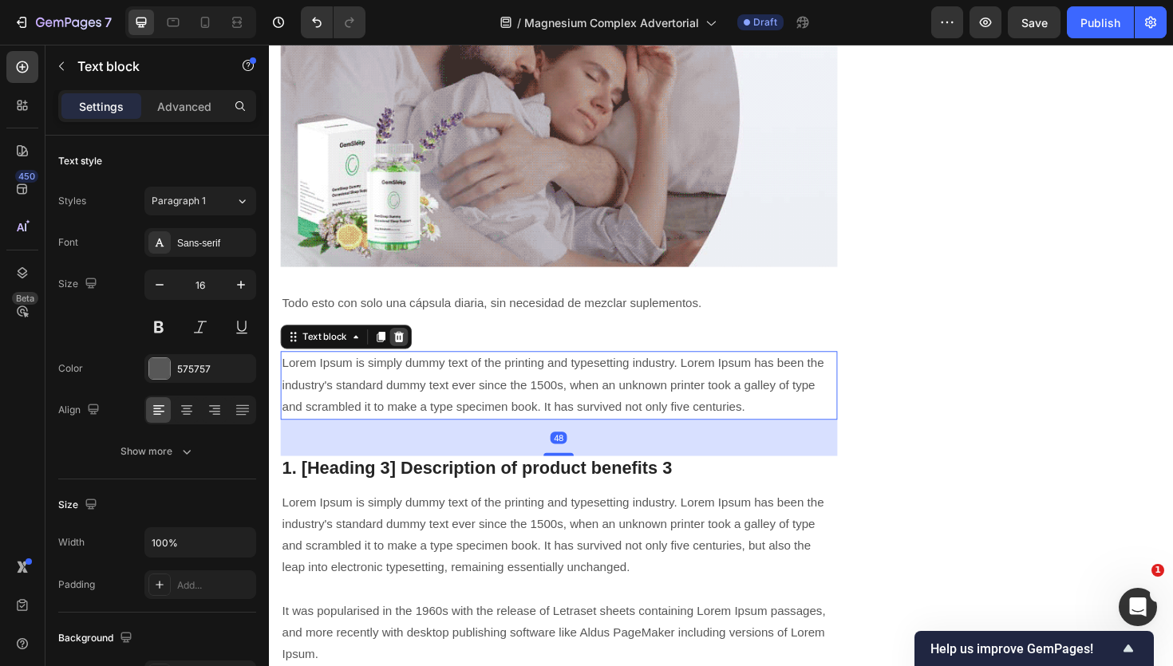
click at [405, 350] on icon at bounding box center [406, 354] width 13 height 13
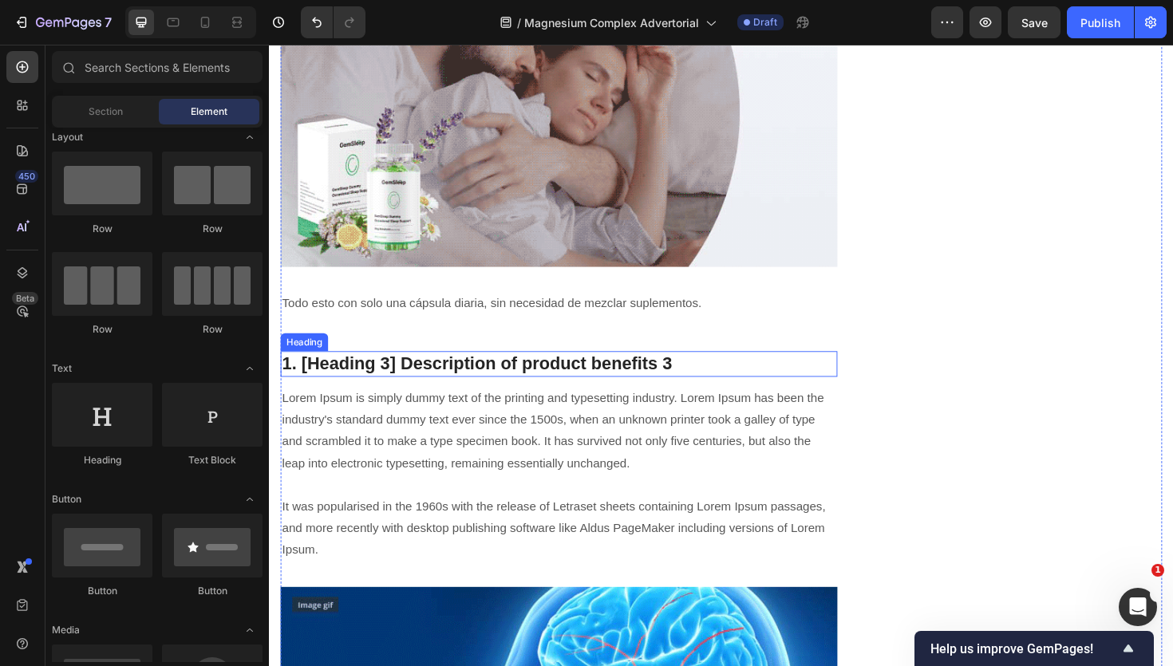
click at [411, 385] on p "1. [Heading 3] Description of product benefits 3" at bounding box center [576, 383] width 587 height 24
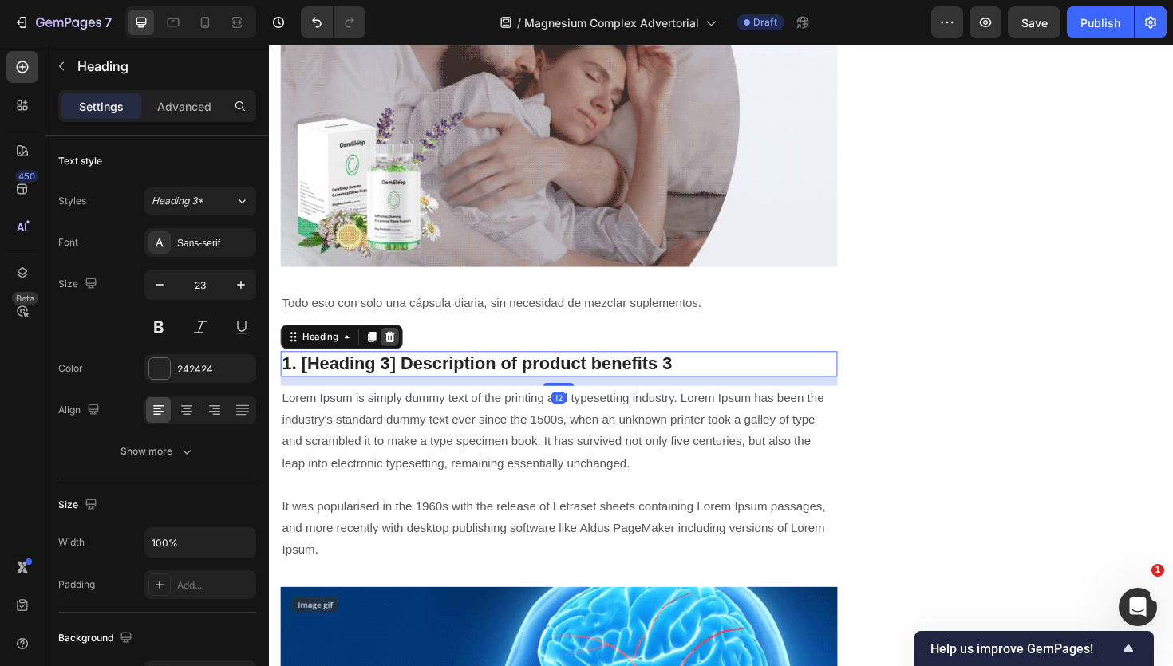
click at [398, 358] on icon at bounding box center [397, 354] width 10 height 11
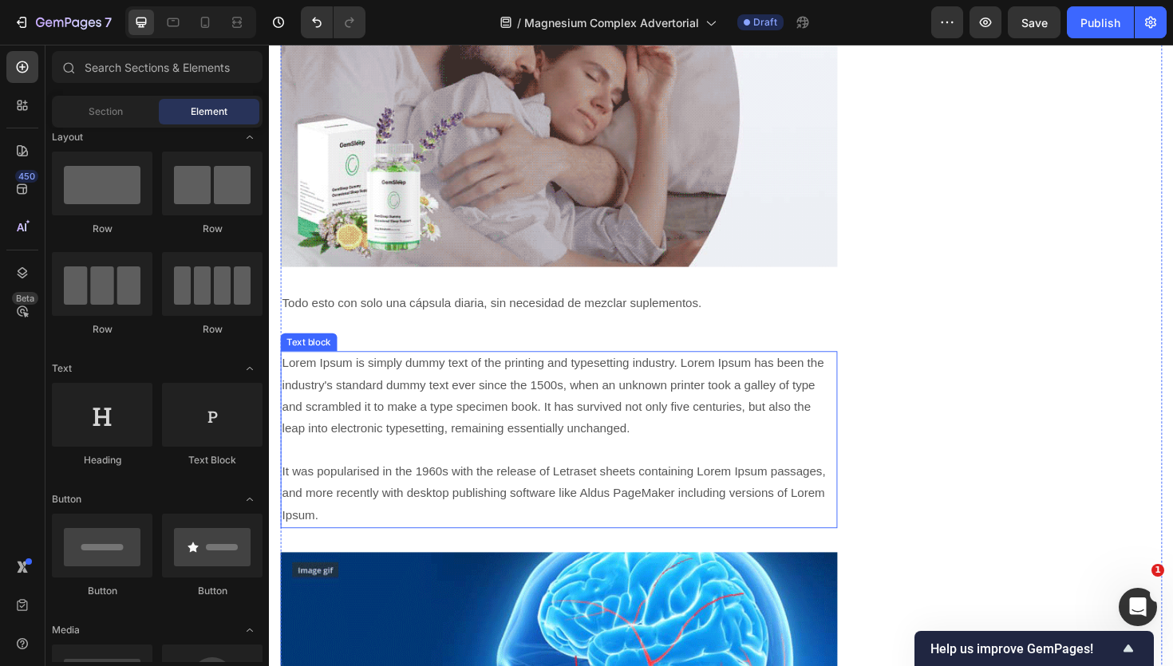
click at [406, 395] on p "Lorem Ipsum is simply dummy text of the printing and typesetting industry. Lore…" at bounding box center [576, 463] width 587 height 184
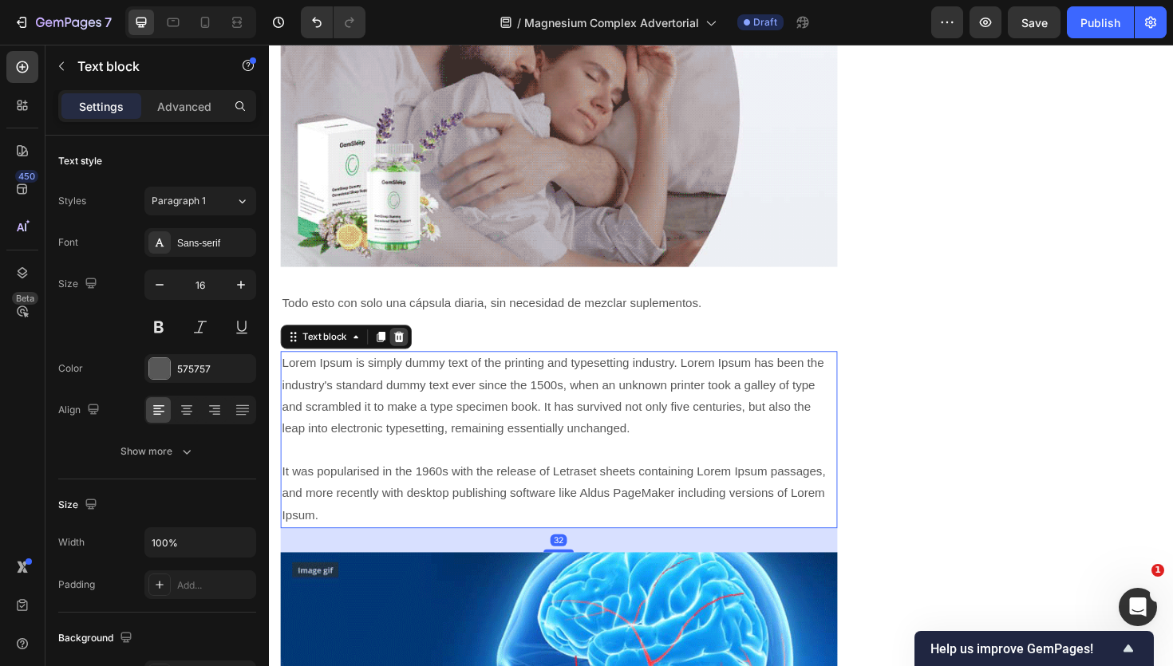
click at [402, 352] on icon at bounding box center [406, 354] width 10 height 11
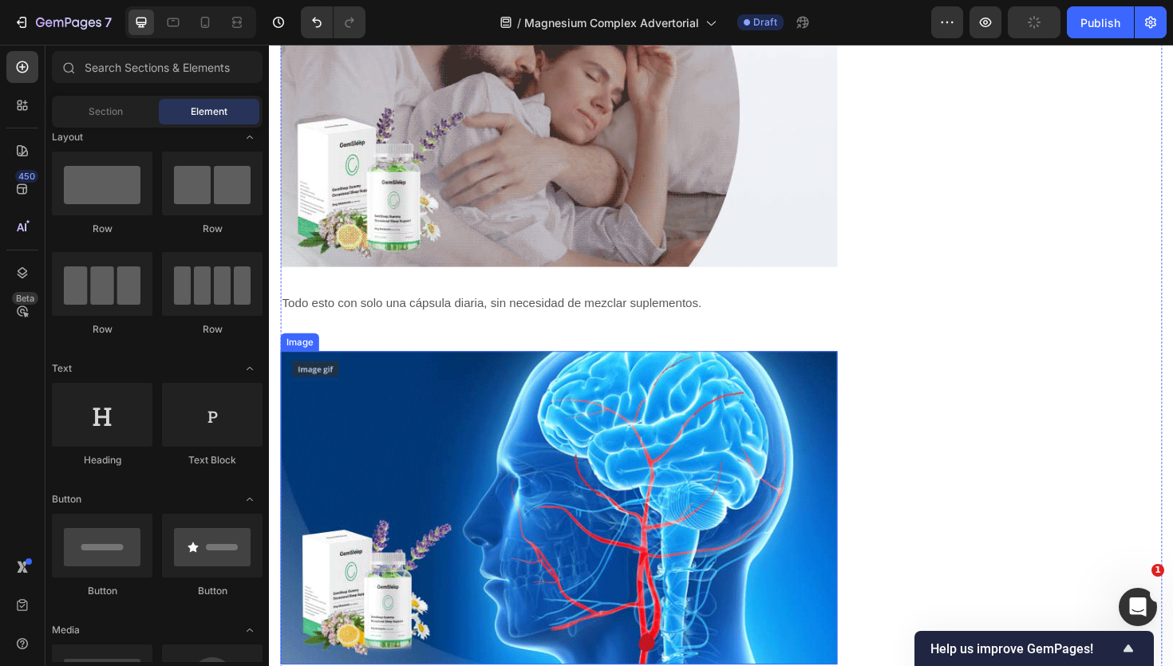
click at [411, 380] on img at bounding box center [576, 534] width 590 height 331
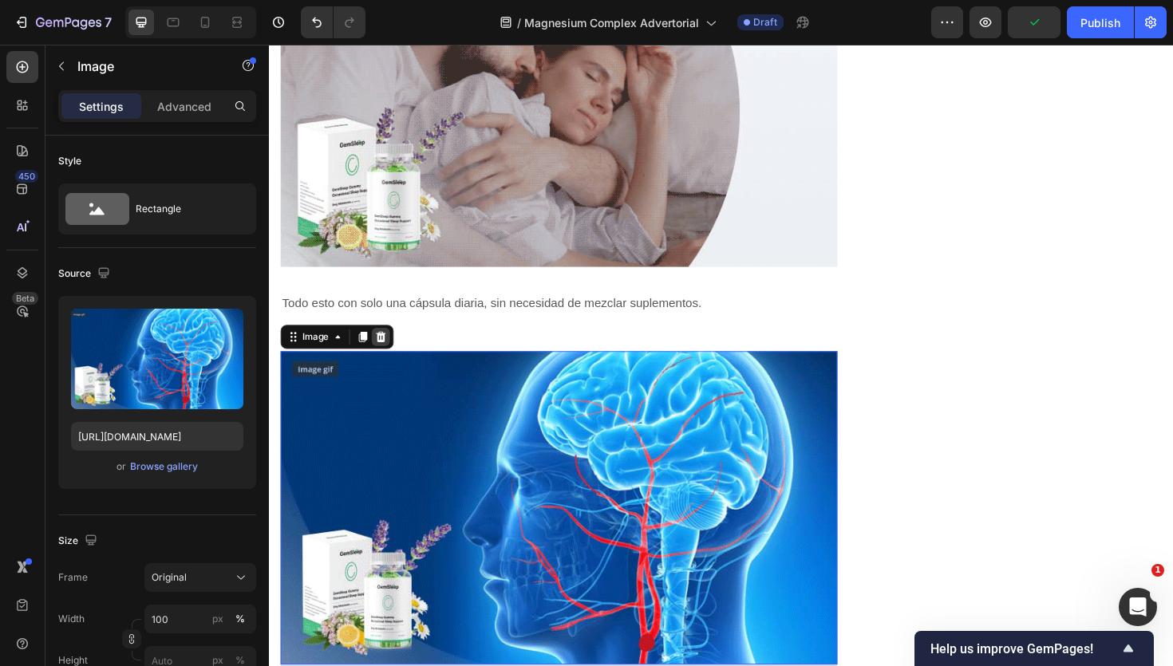
click at [384, 356] on icon at bounding box center [387, 354] width 10 height 11
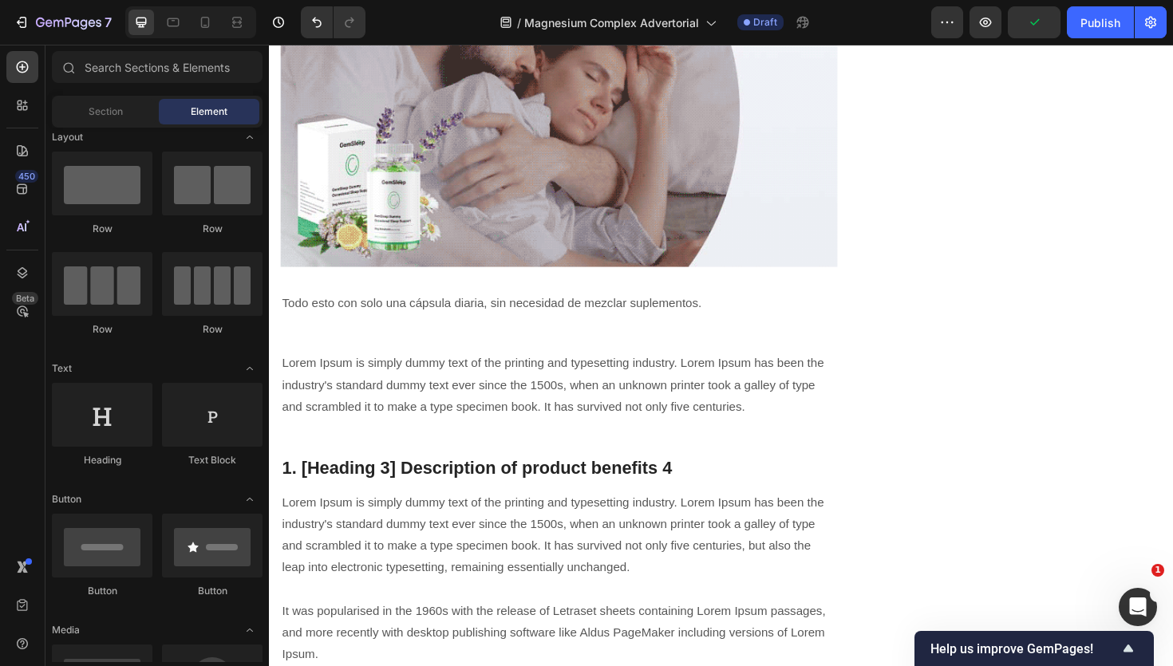
click at [399, 417] on p "Lorem Ipsum is simply dummy text of the printing and typesetting industry. Lore…" at bounding box center [576, 405] width 587 height 69
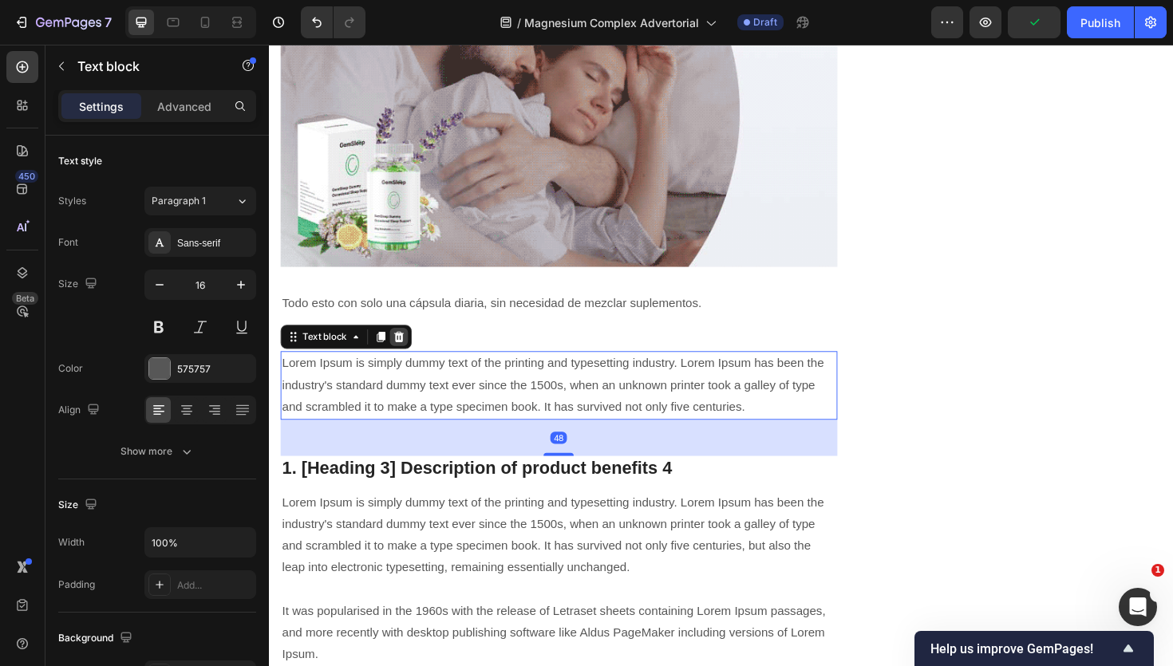
click at [405, 361] on div at bounding box center [406, 354] width 19 height 19
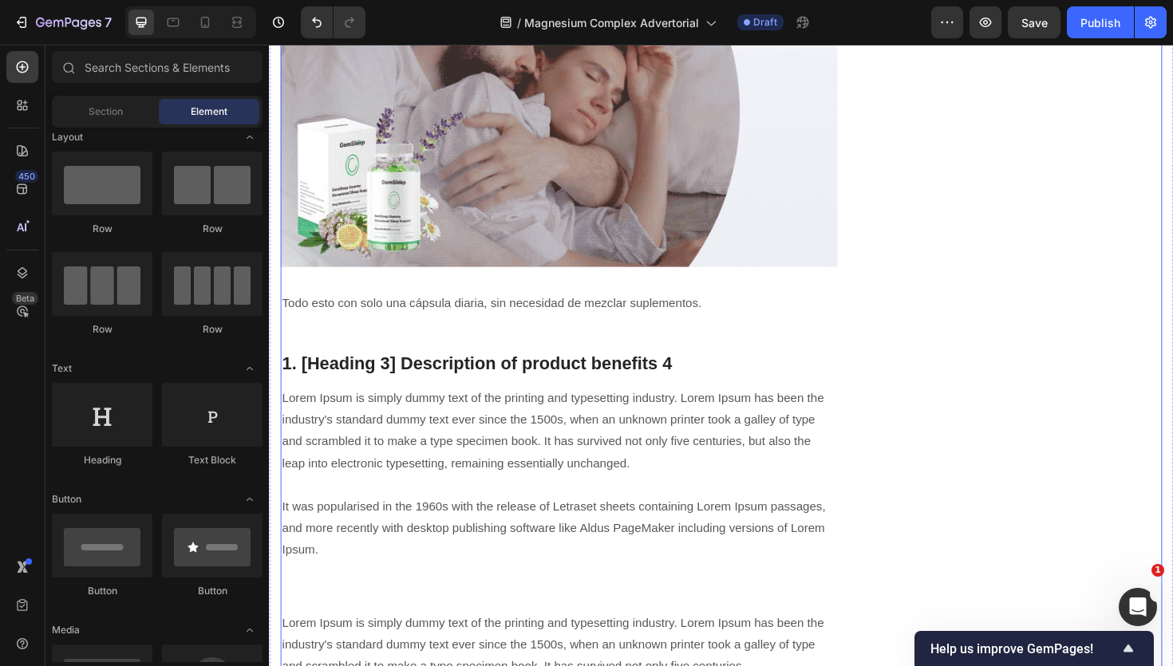
click at [409, 381] on p "1. [Heading 3] Description of product benefits 4" at bounding box center [576, 383] width 587 height 24
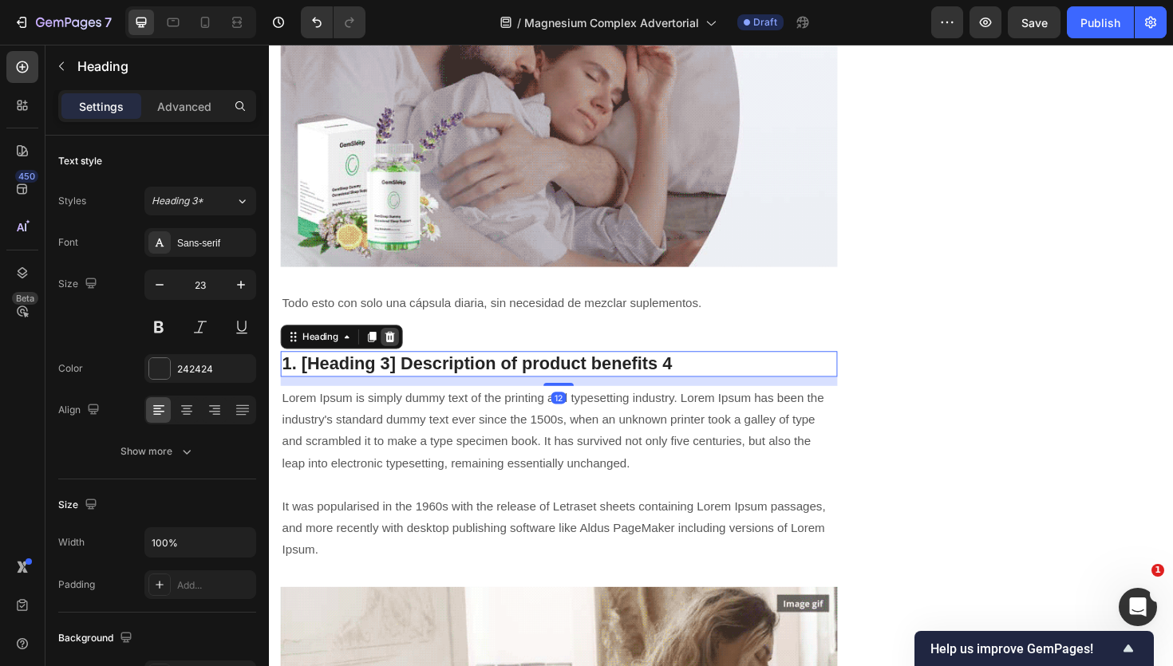
click at [398, 358] on icon at bounding box center [397, 354] width 10 height 11
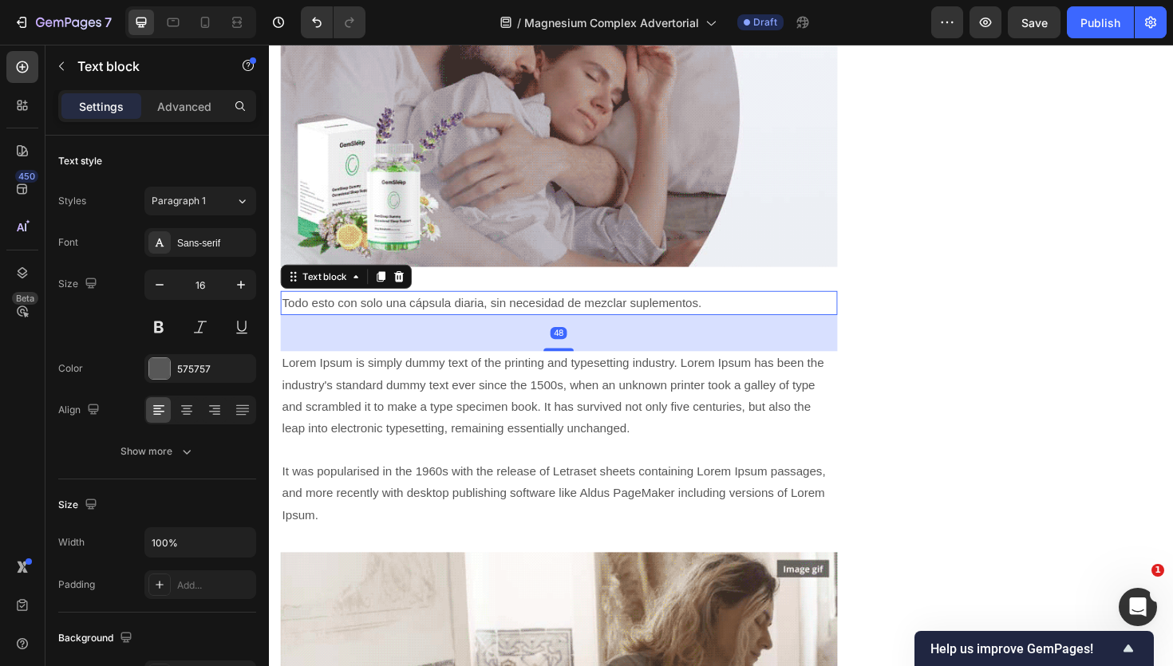
click at [424, 322] on p "Todo esto con solo una cápsula diaria, sin necesidad de mezclar suplementos." at bounding box center [576, 318] width 587 height 23
click at [176, 105] on p "Advanced" at bounding box center [184, 106] width 54 height 17
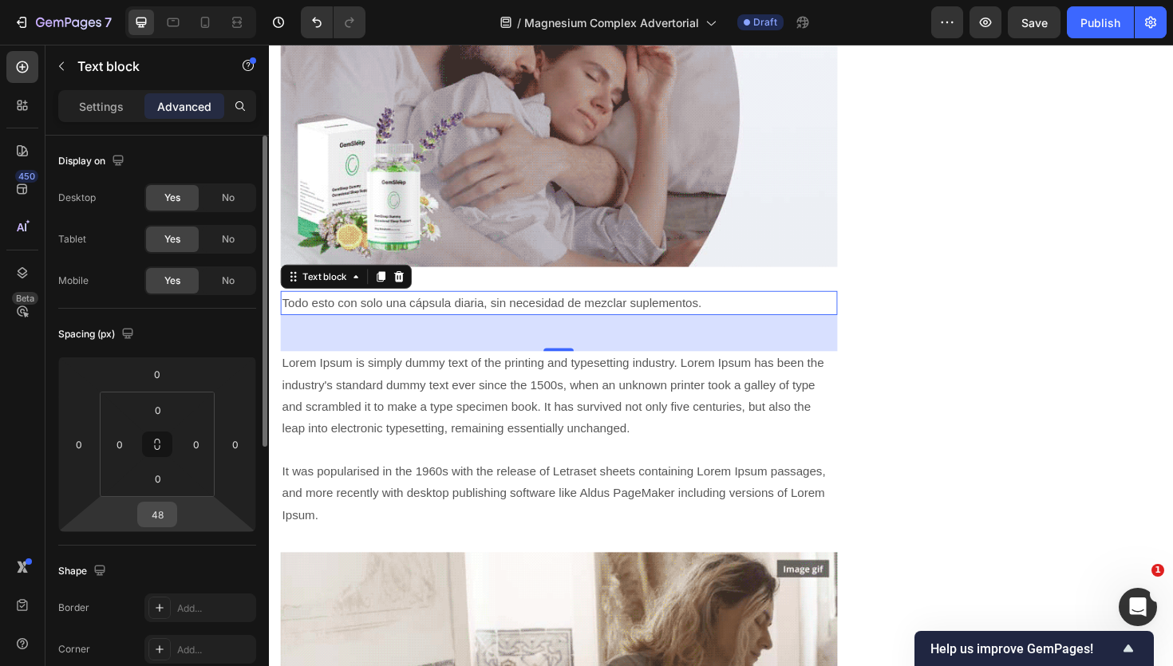
click at [163, 519] on input "48" at bounding box center [157, 515] width 32 height 24
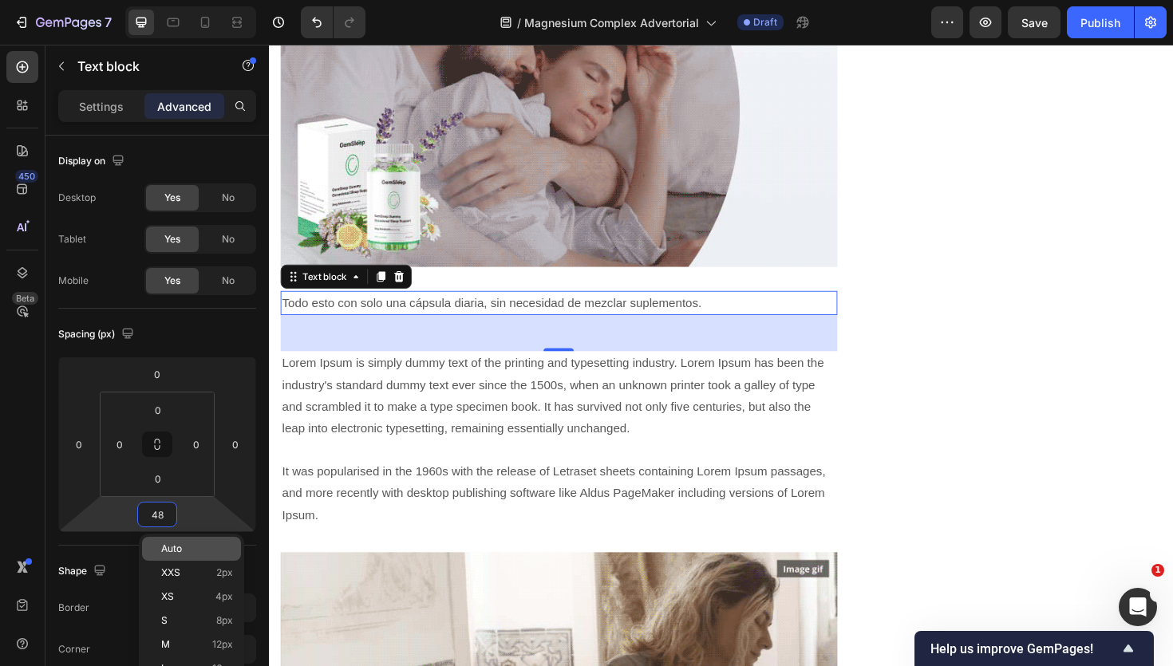
type input "3"
click at [171, 545] on span "Auto" at bounding box center [171, 548] width 21 height 11
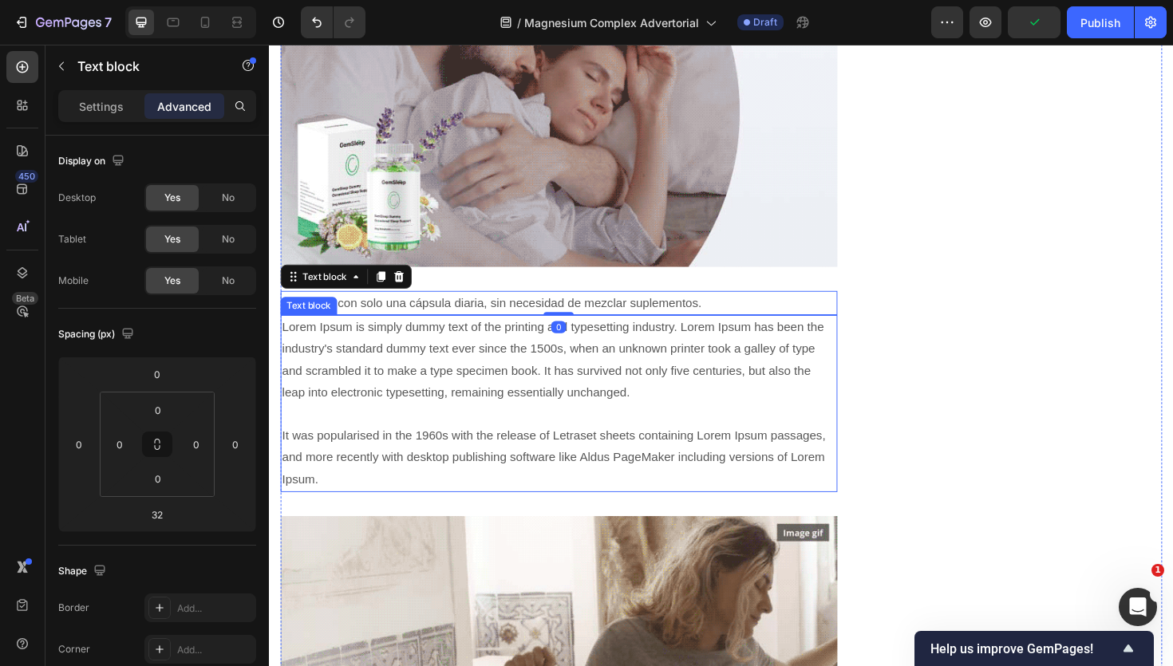
click at [422, 377] on p "Lorem Ipsum is simply dummy text of the printing and typesetting industry. Lore…" at bounding box center [576, 425] width 587 height 184
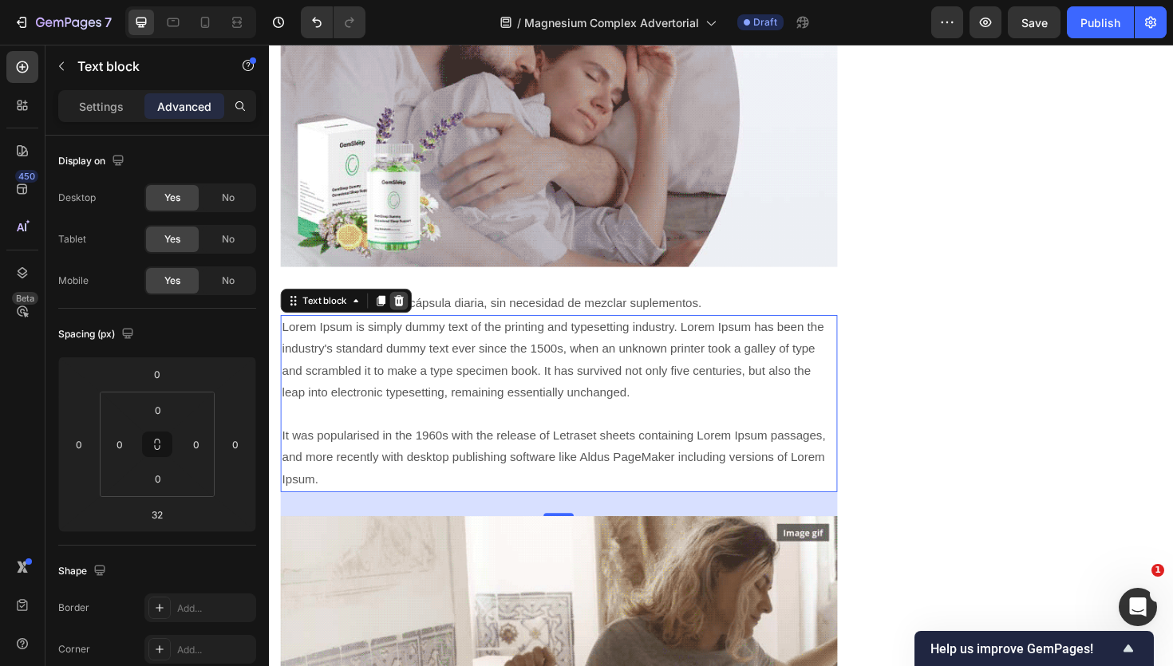
click at [412, 316] on icon at bounding box center [406, 316] width 13 height 13
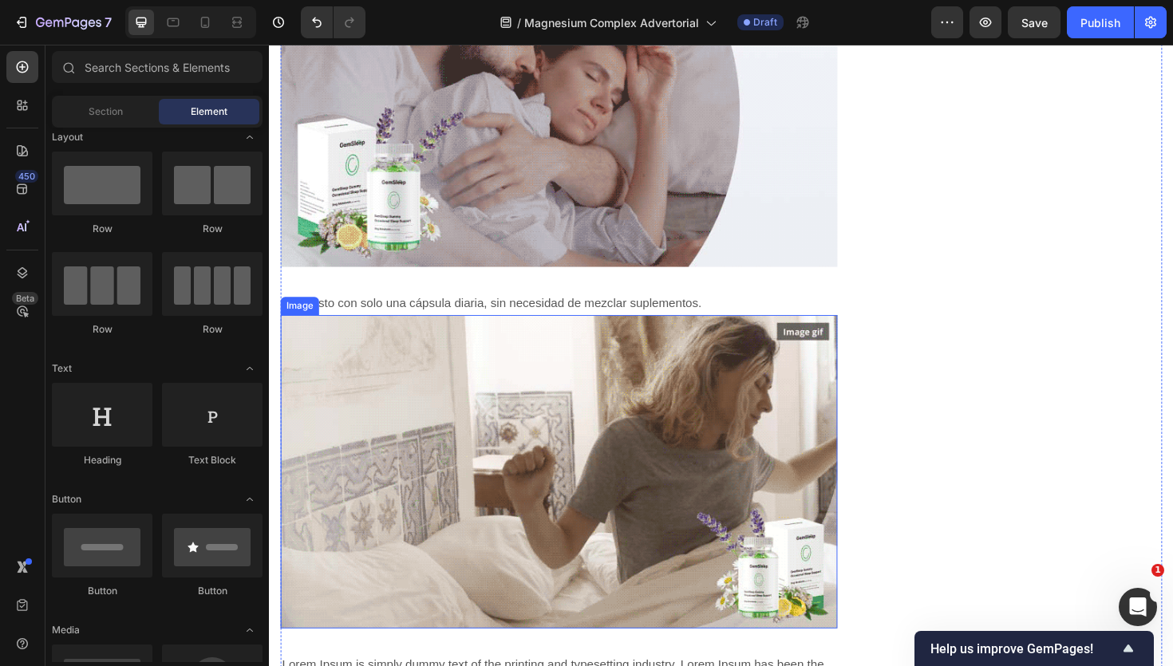
click at [447, 409] on img at bounding box center [576, 496] width 590 height 331
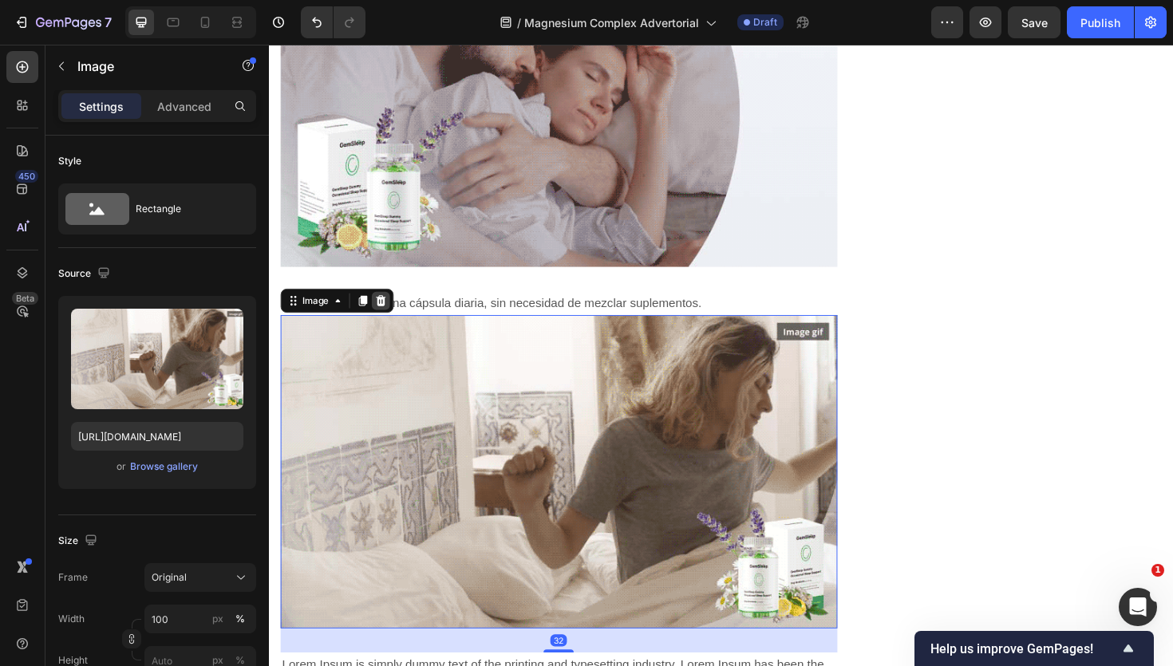
click at [389, 311] on icon at bounding box center [387, 316] width 13 height 13
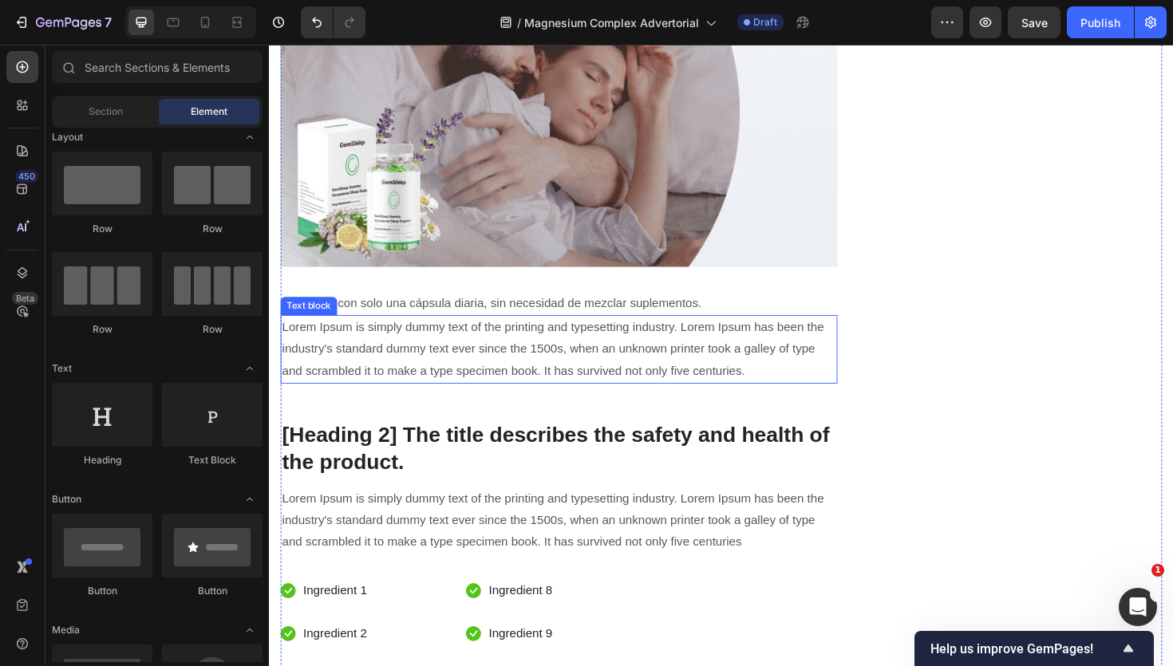
click at [426, 383] on p "Lorem Ipsum is simply dummy text of the printing and typesetting industry. Lore…" at bounding box center [576, 367] width 587 height 69
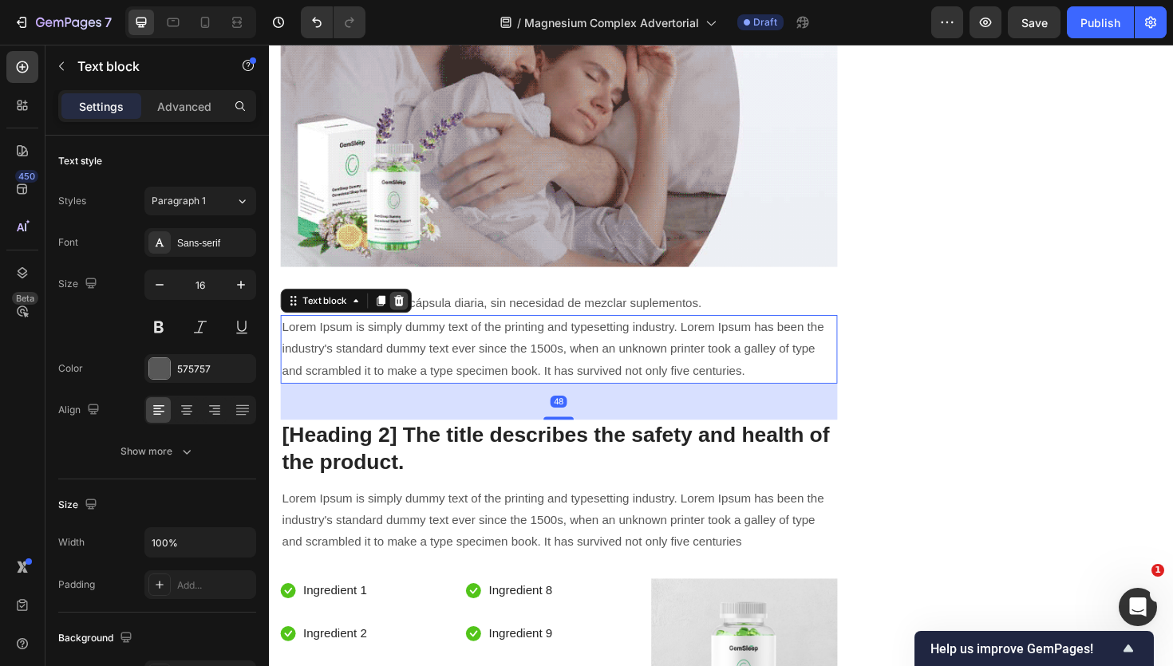
click at [405, 314] on icon at bounding box center [406, 315] width 10 height 11
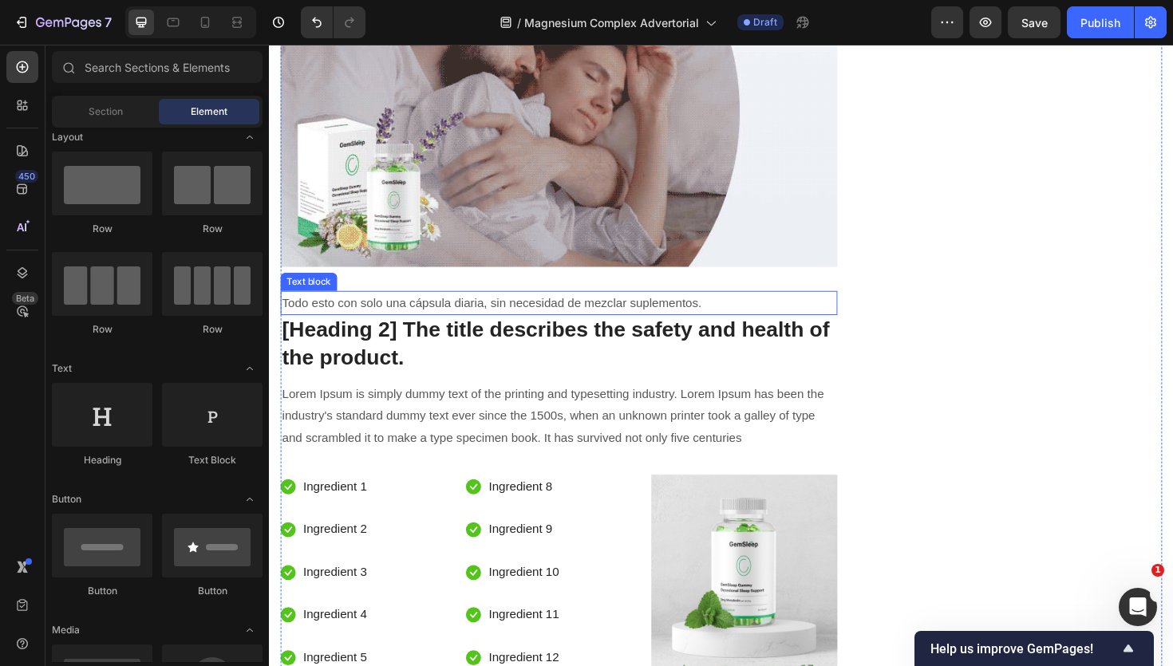
click at [464, 314] on p "Todo esto con solo una cápsula diaria, sin necesidad de mezclar suplementos." at bounding box center [576, 318] width 587 height 23
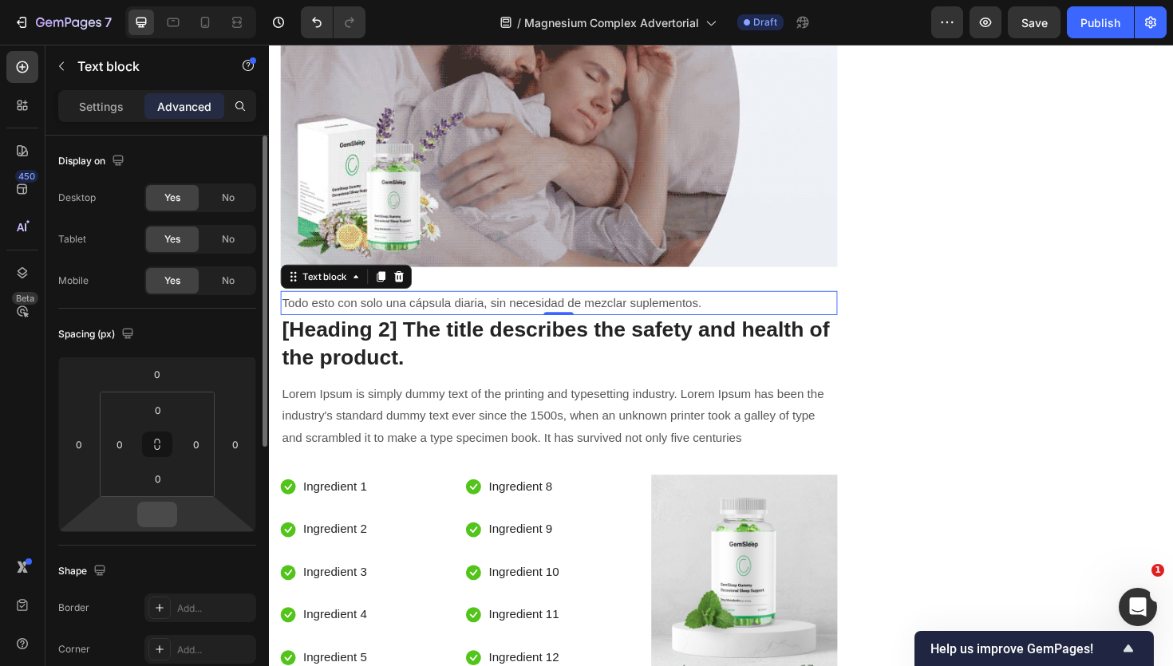
click at [164, 517] on input "number" at bounding box center [157, 515] width 32 height 24
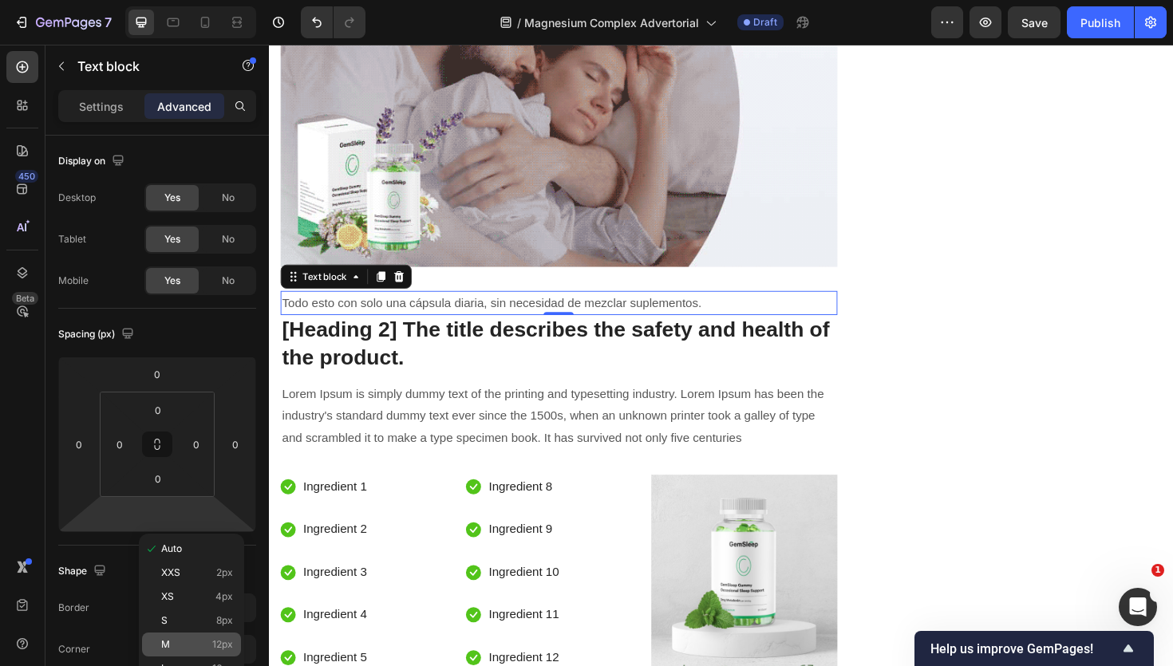
click at [198, 647] on p "M 12px" at bounding box center [197, 644] width 72 height 11
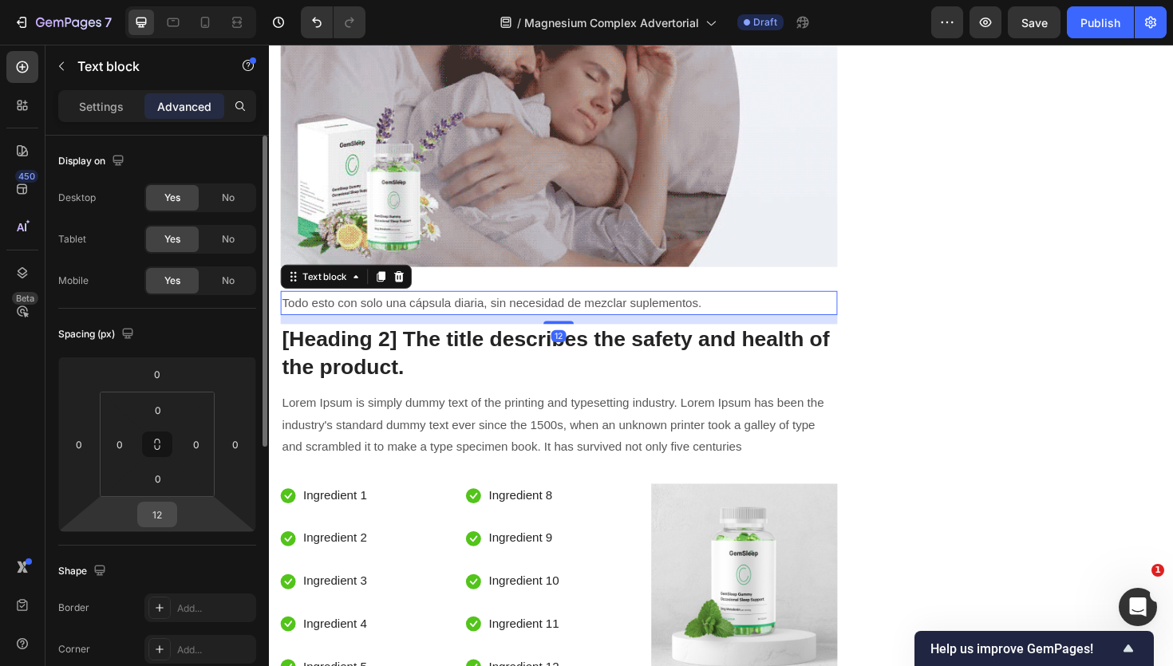
click at [163, 519] on input "12" at bounding box center [157, 515] width 32 height 24
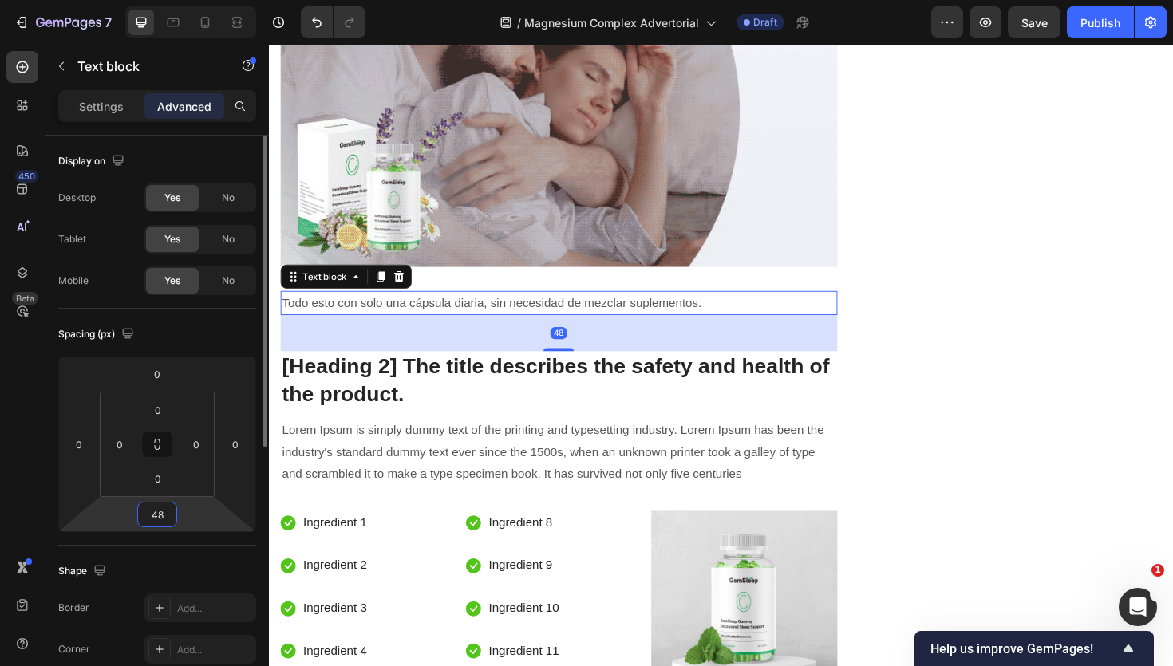
type input "48"
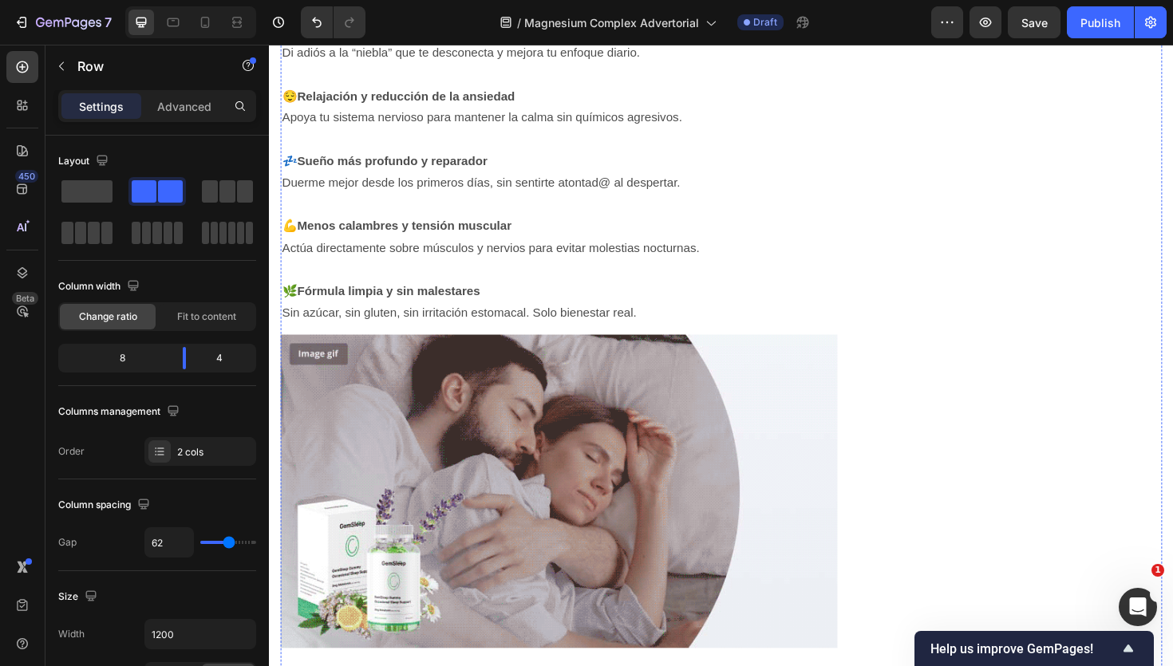
scroll to position [1982, 0]
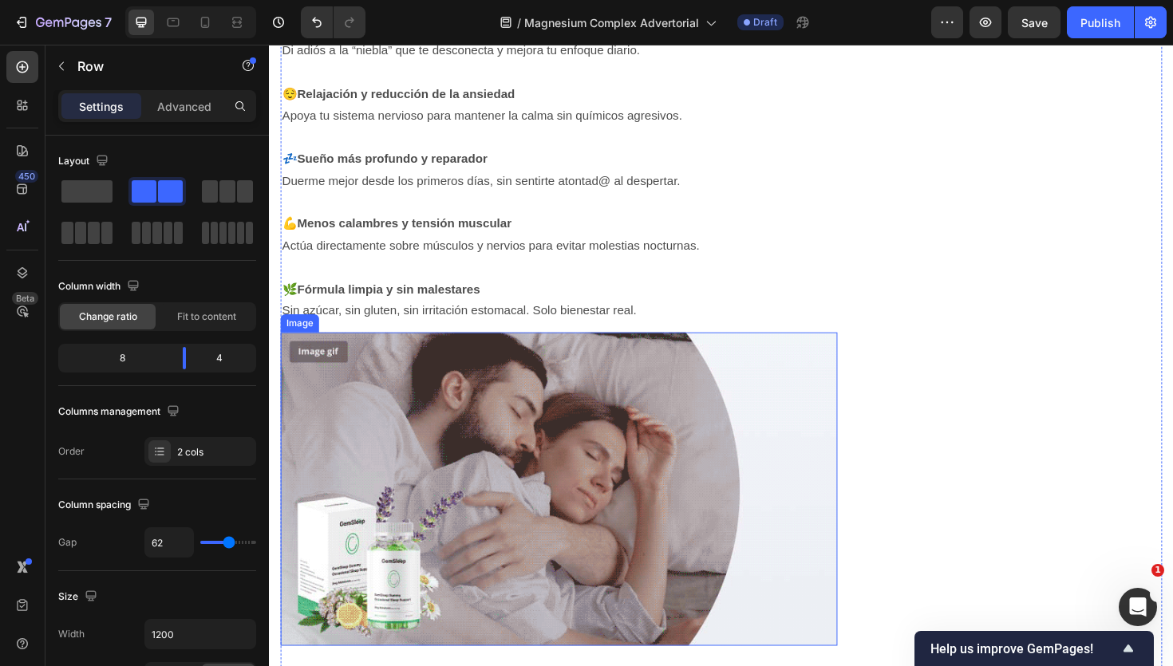
click at [559, 445] on img at bounding box center [576, 515] width 590 height 331
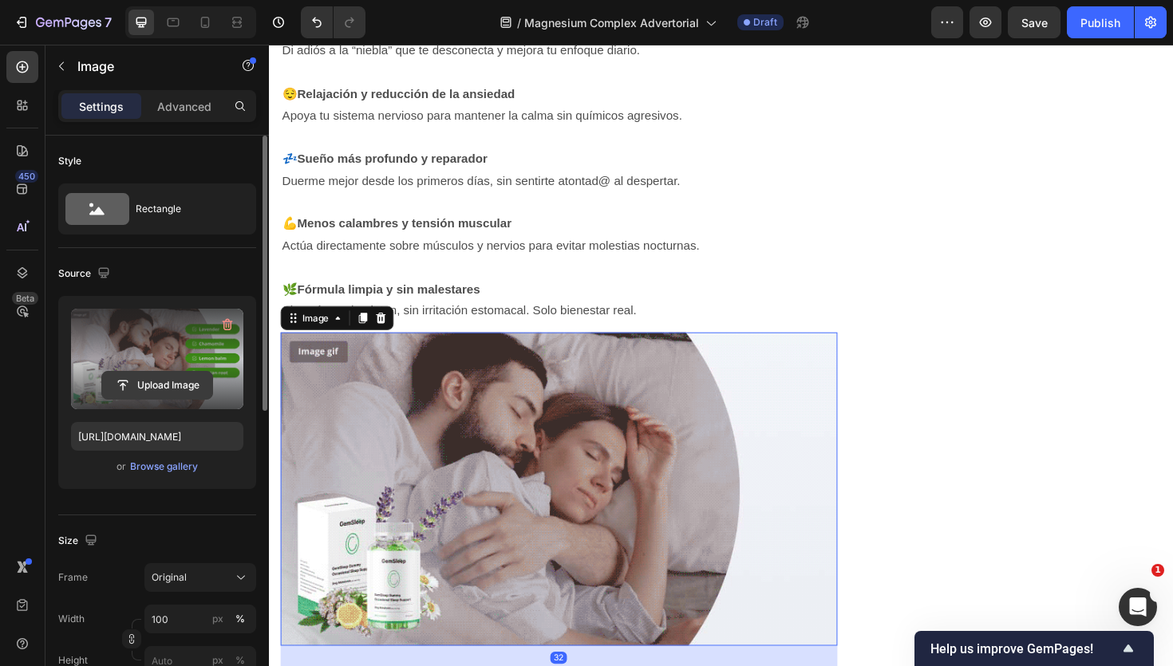
click at [160, 377] on input "file" at bounding box center [157, 385] width 110 height 27
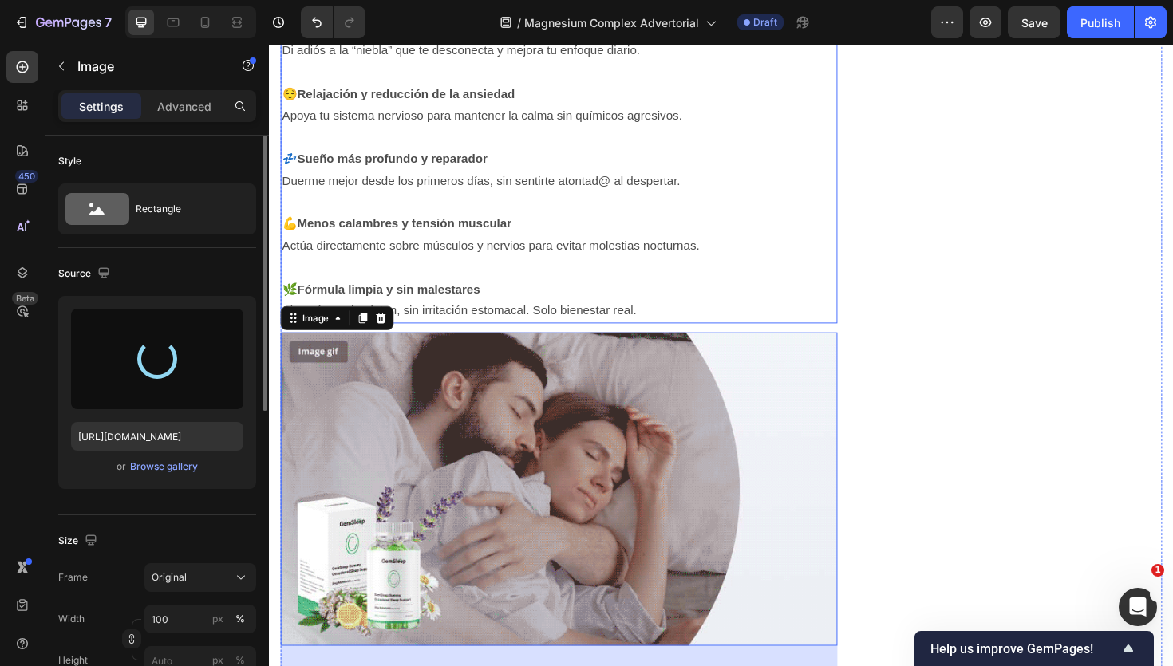
type input "https://cdn.shopify.com/s/files/1/0966/2762/2219/files/gempages_583862912448201…"
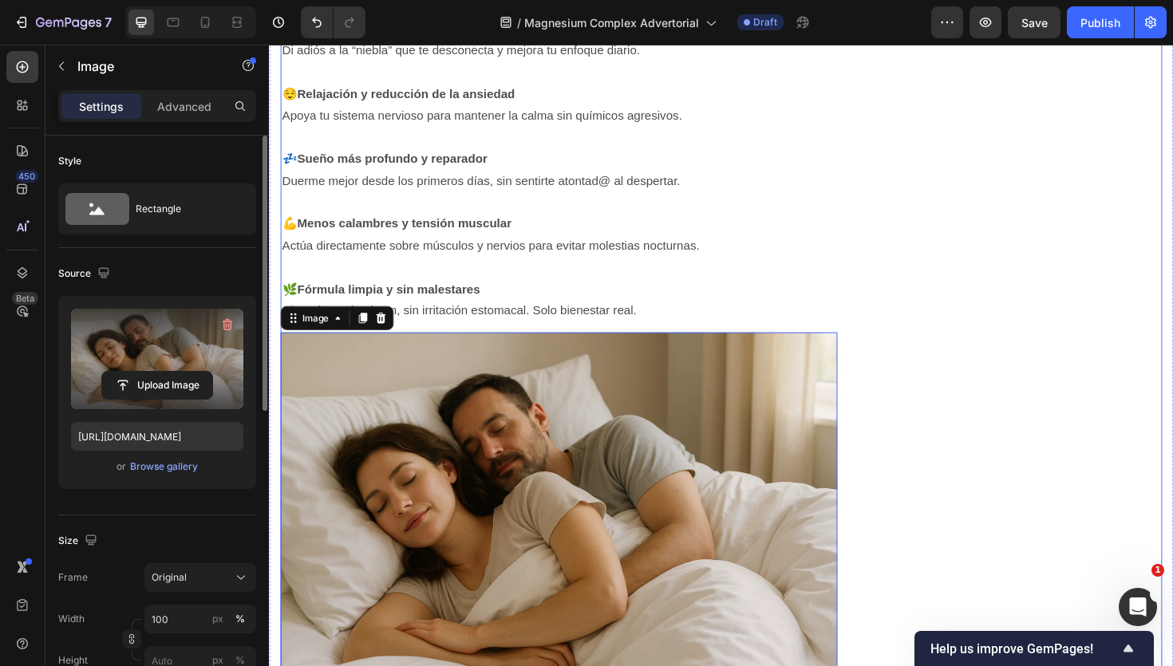
click at [1017, 409] on div "Unique Value Proposition Heading Icon Product benefit 1 Text block Icon Product…" at bounding box center [1067, 47] width 294 height 3904
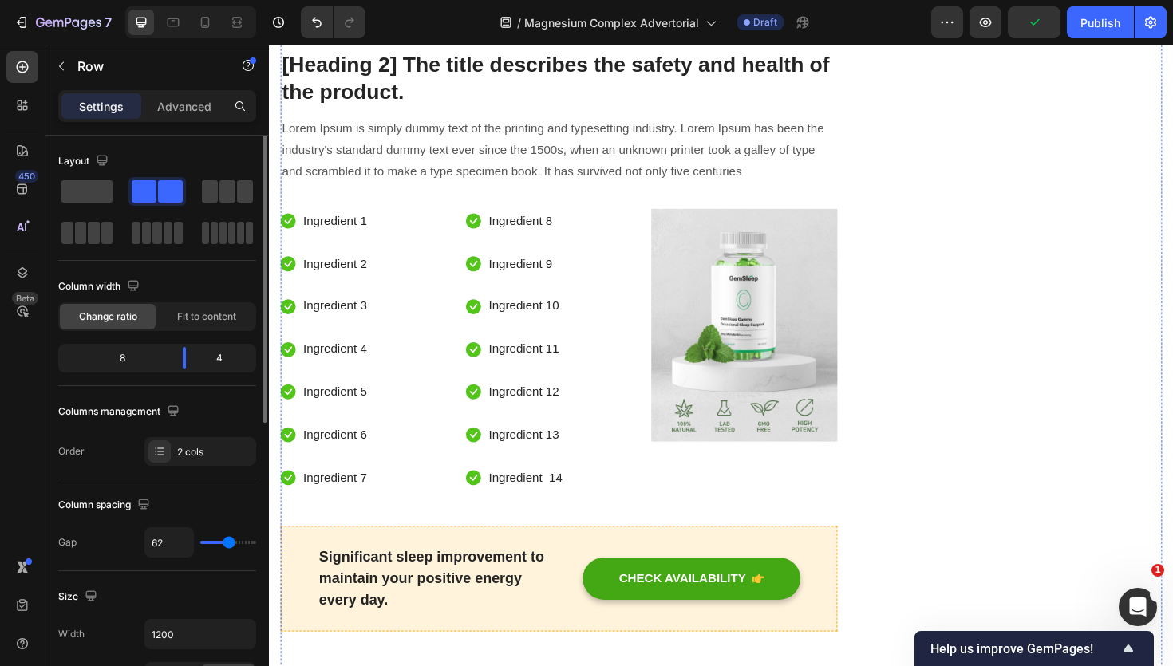
scroll to position [2746, 0]
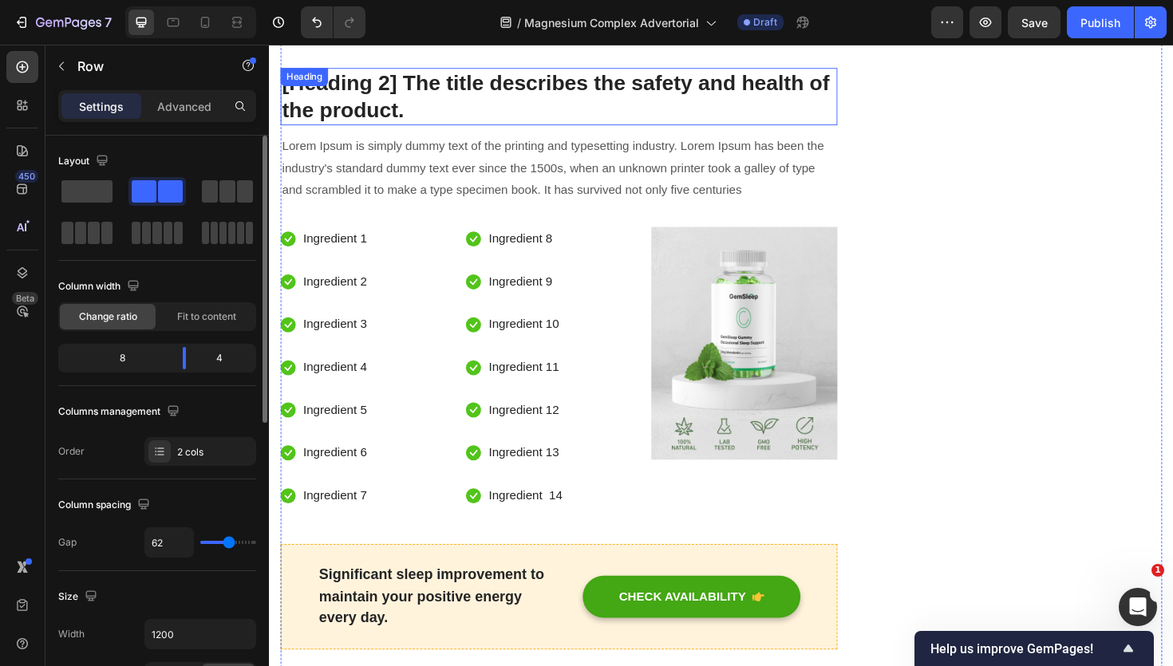
click at [389, 86] on div "[Heading 2] The title describes the safety and health of the product. Heading" at bounding box center [576, 99] width 590 height 61
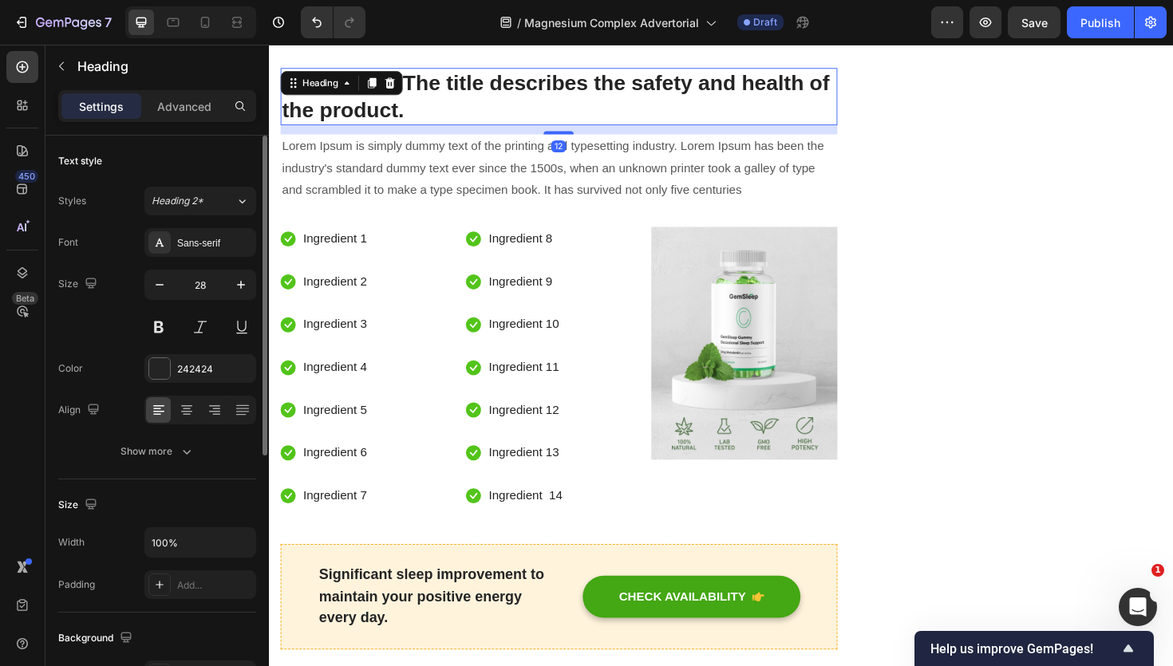
click at [389, 86] on div at bounding box center [396, 85] width 19 height 19
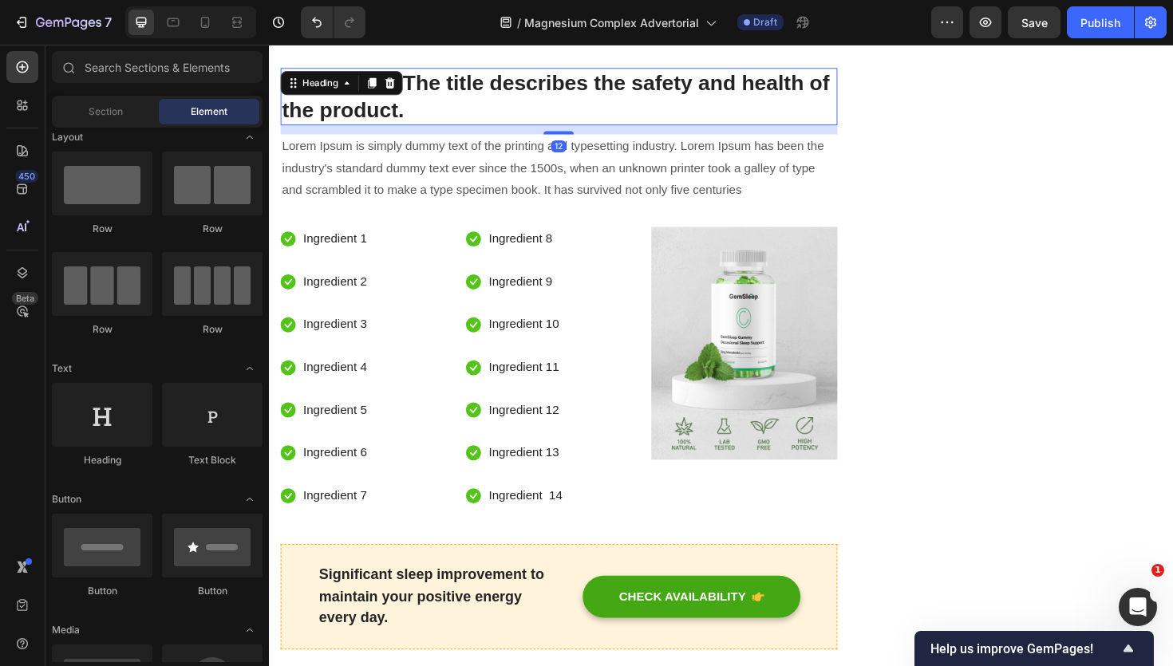
click at [389, 30] on p "Todo esto con solo una cápsula diaria, sin necesidad de mezclar suplementos." at bounding box center [576, 17] width 587 height 23
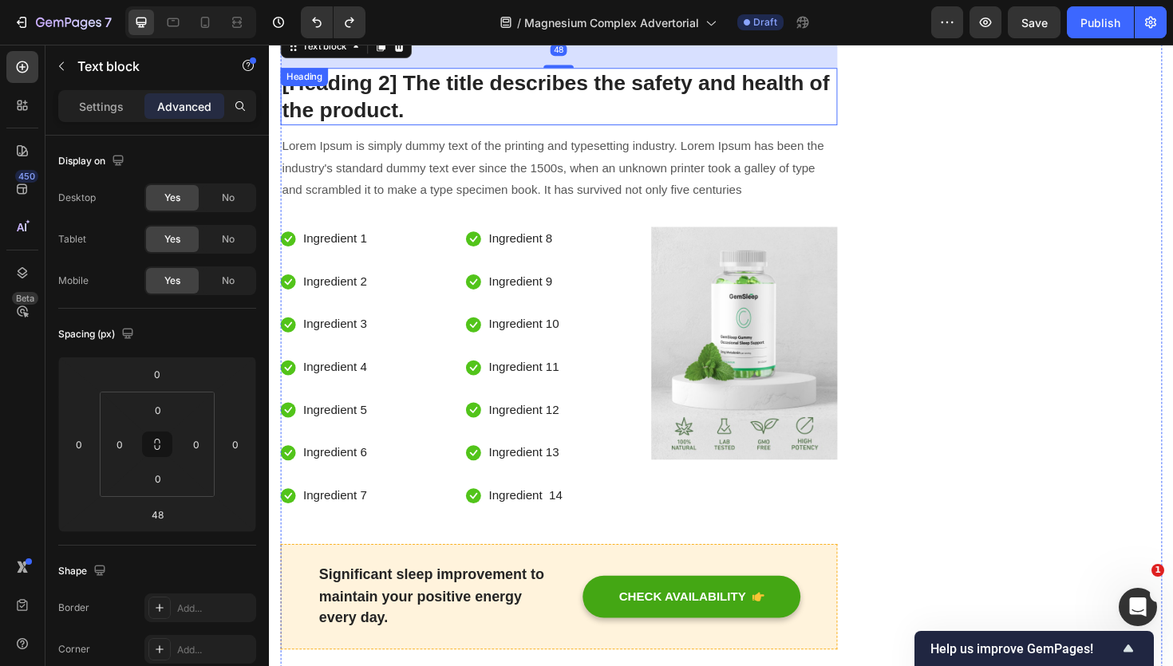
click at [401, 89] on div "[Heading 2] The title describes the safety and health of the product. Heading" at bounding box center [576, 99] width 590 height 61
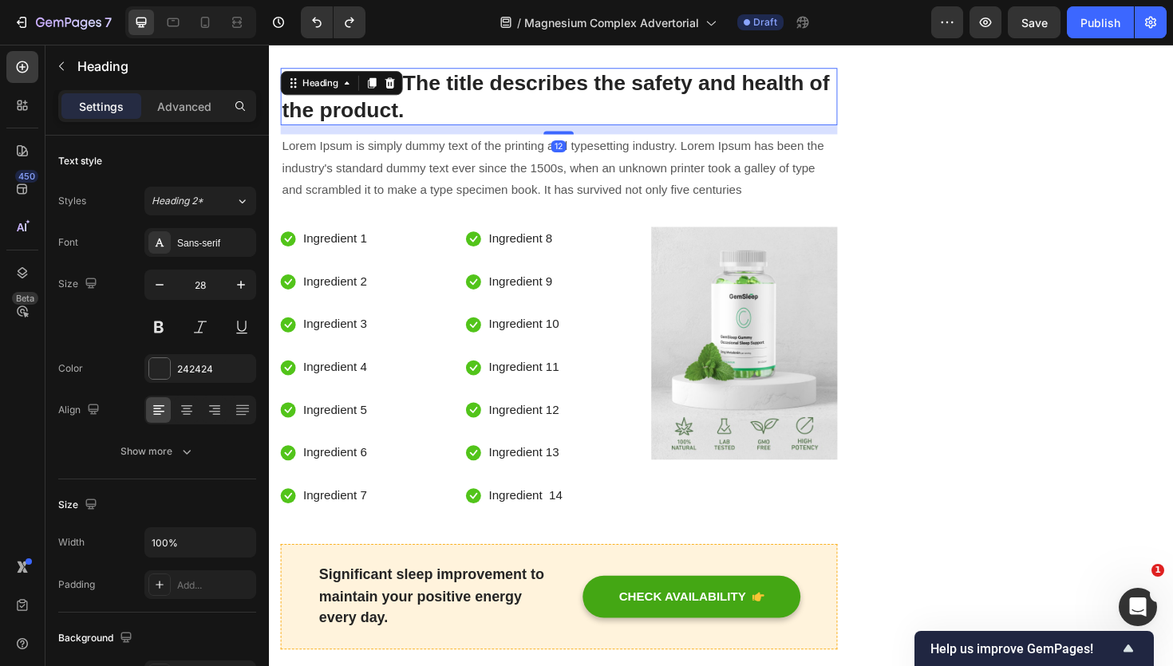
click at [464, 90] on p "[Heading 2] The title describes the safety and health of the product." at bounding box center [576, 100] width 587 height 58
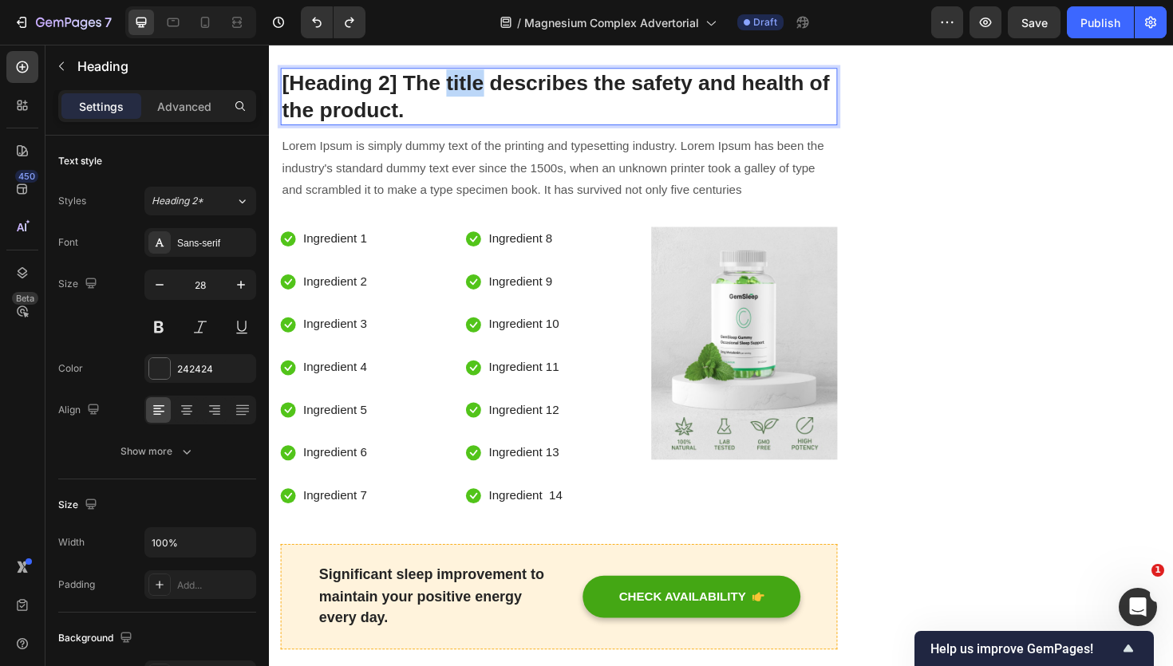
click at [464, 90] on p "[Heading 2] The title describes the safety and health of the product." at bounding box center [576, 100] width 587 height 58
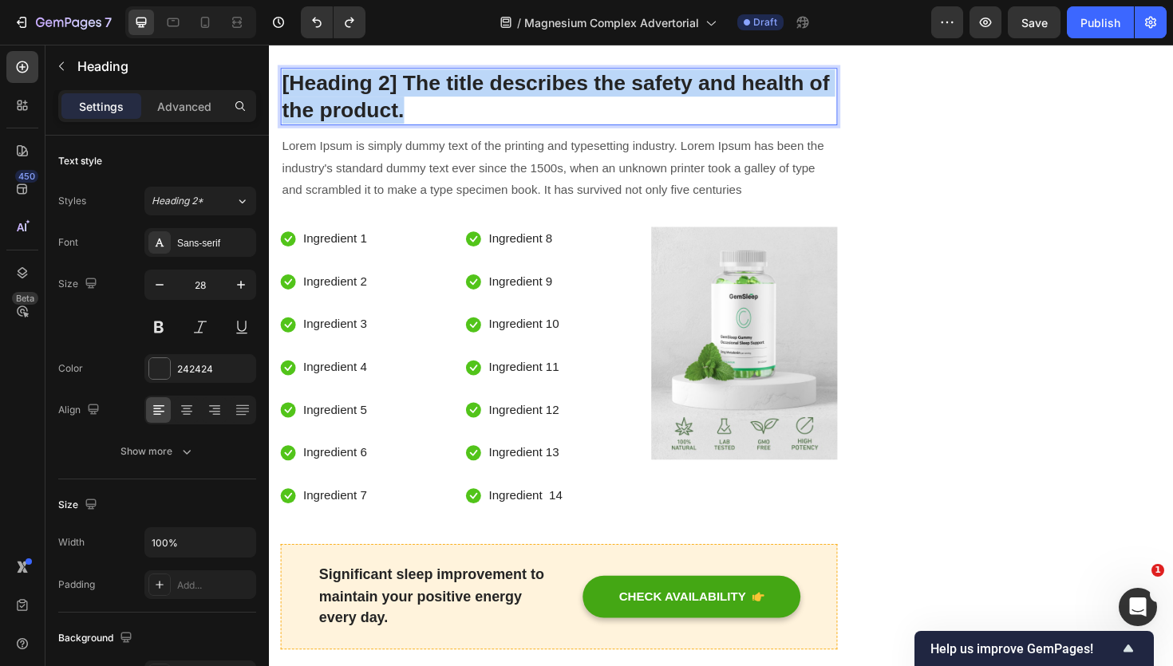
click at [464, 90] on p "[Heading 2] The title describes the safety and health of the product." at bounding box center [576, 100] width 587 height 58
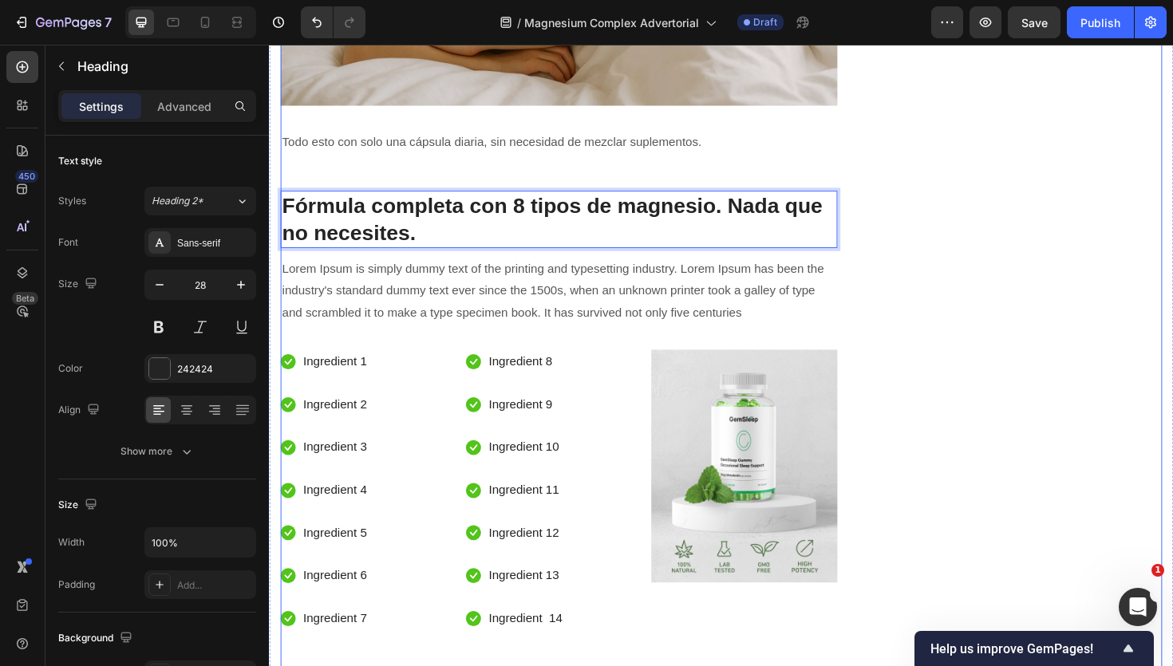
scroll to position [2584, 0]
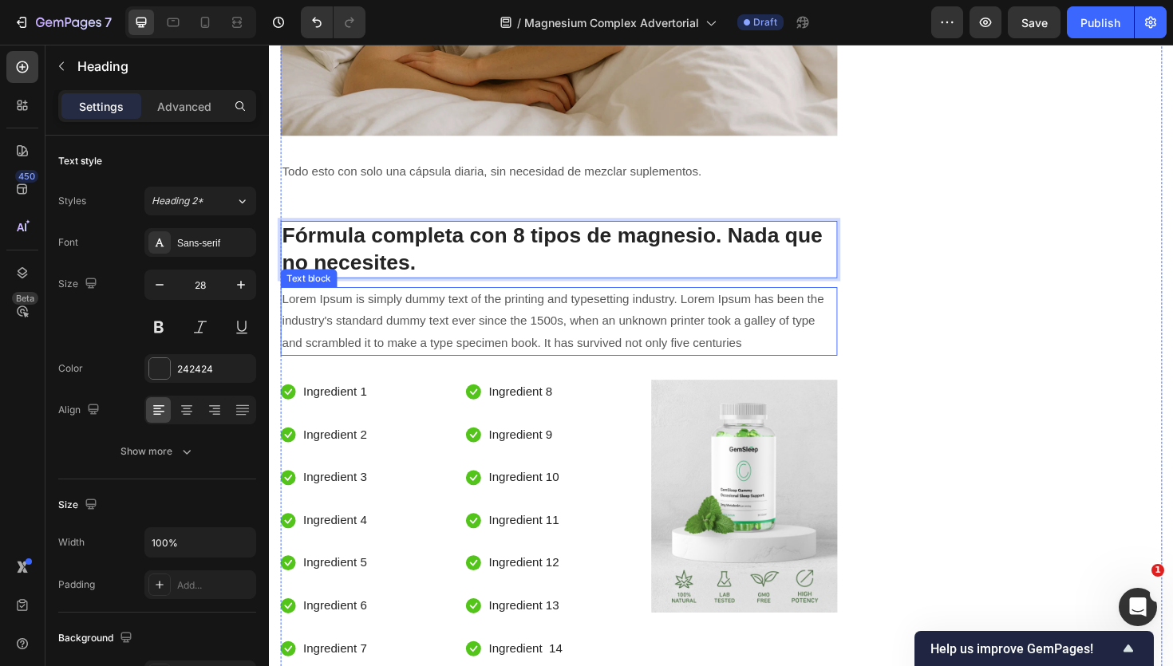
click at [519, 345] on p "Lorem Ipsum is simply dummy text of the printing and typesetting industry. Lore…" at bounding box center [576, 337] width 587 height 69
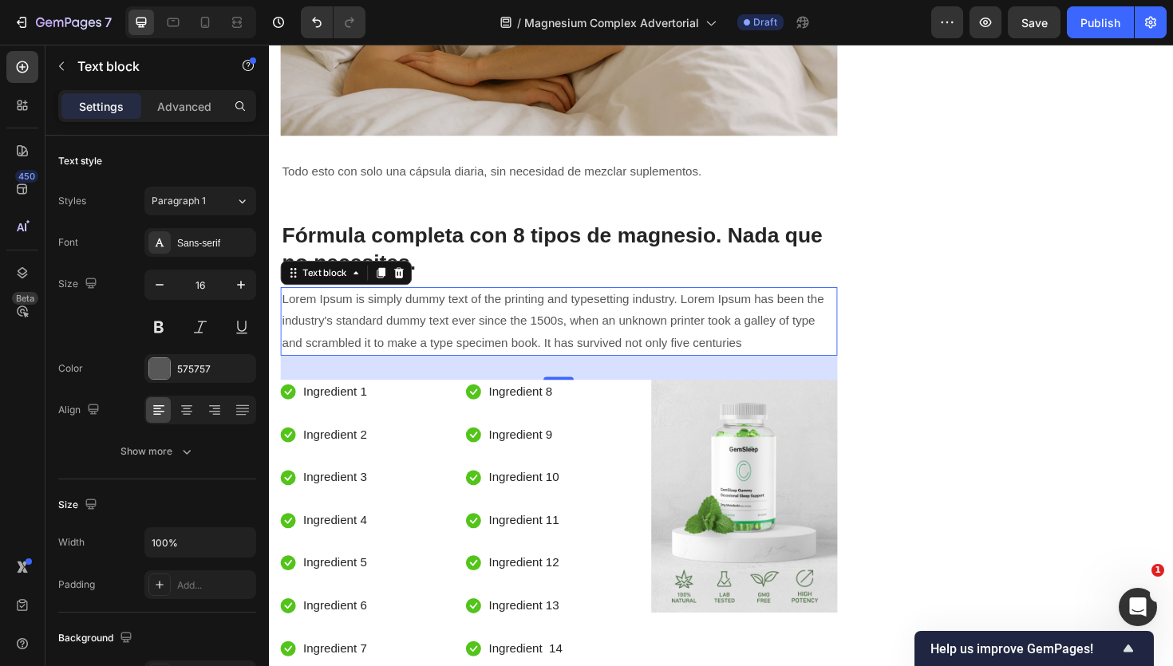
click at [433, 326] on p "Lorem Ipsum is simply dummy text of the printing and typesetting industry. Lore…" at bounding box center [576, 337] width 587 height 69
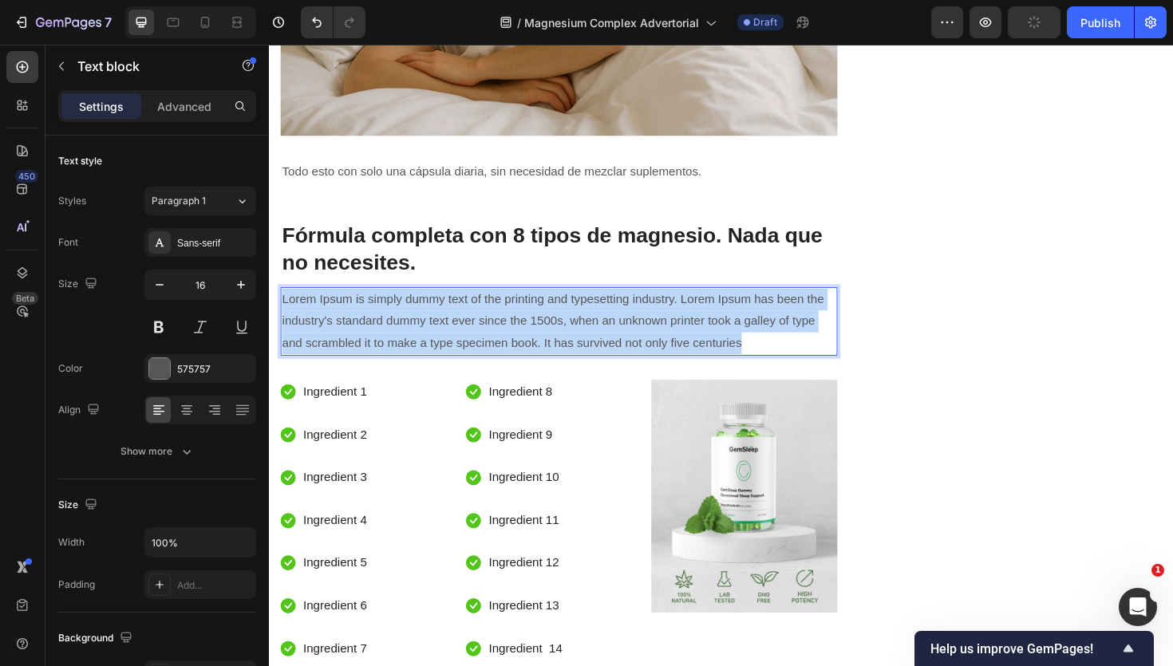
click at [433, 326] on p "Lorem Ipsum is simply dummy text of the printing and typesetting industry. Lore…" at bounding box center [576, 337] width 587 height 69
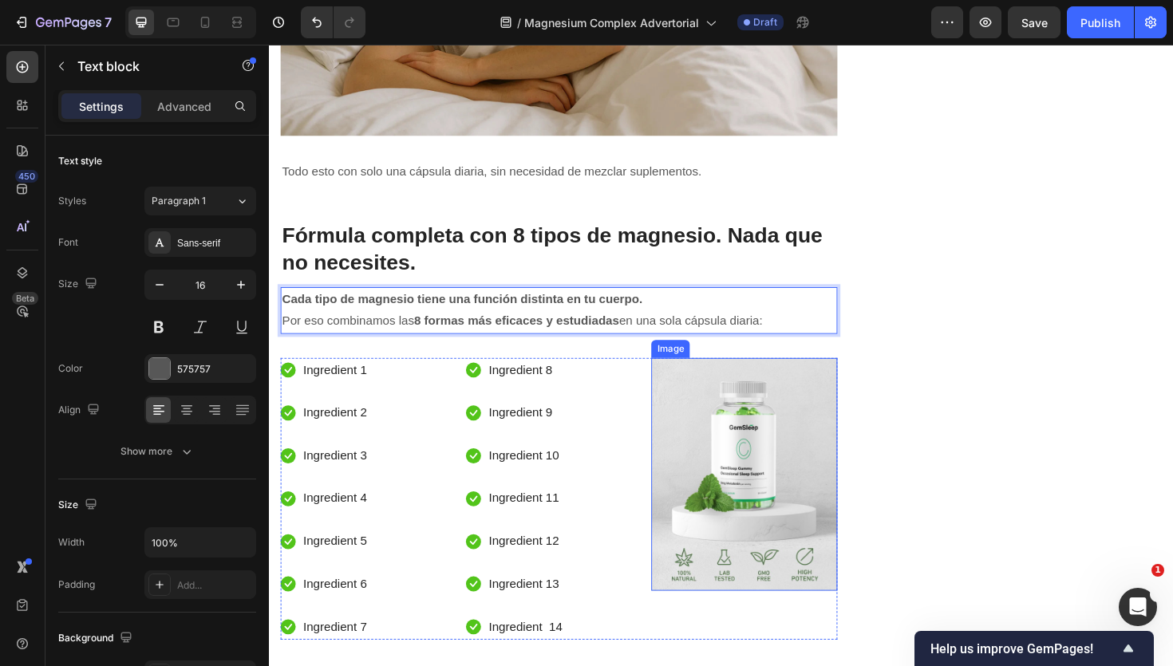
click at [745, 489] on img at bounding box center [772, 500] width 196 height 247
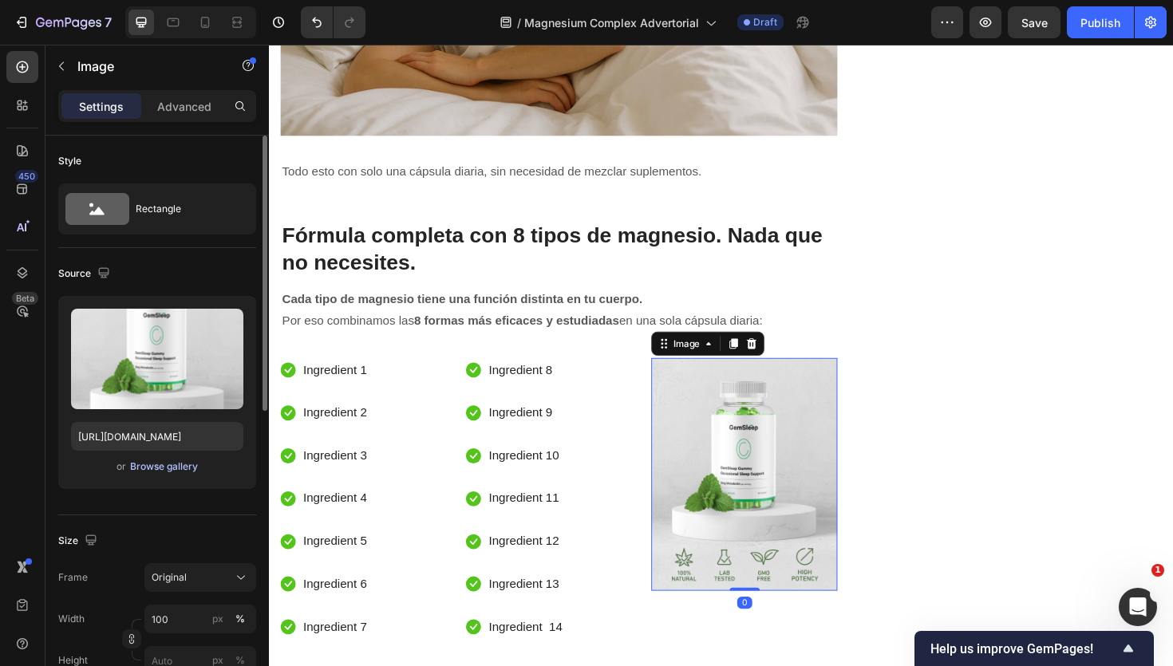
click at [170, 460] on div "Browse gallery" at bounding box center [164, 467] width 68 height 14
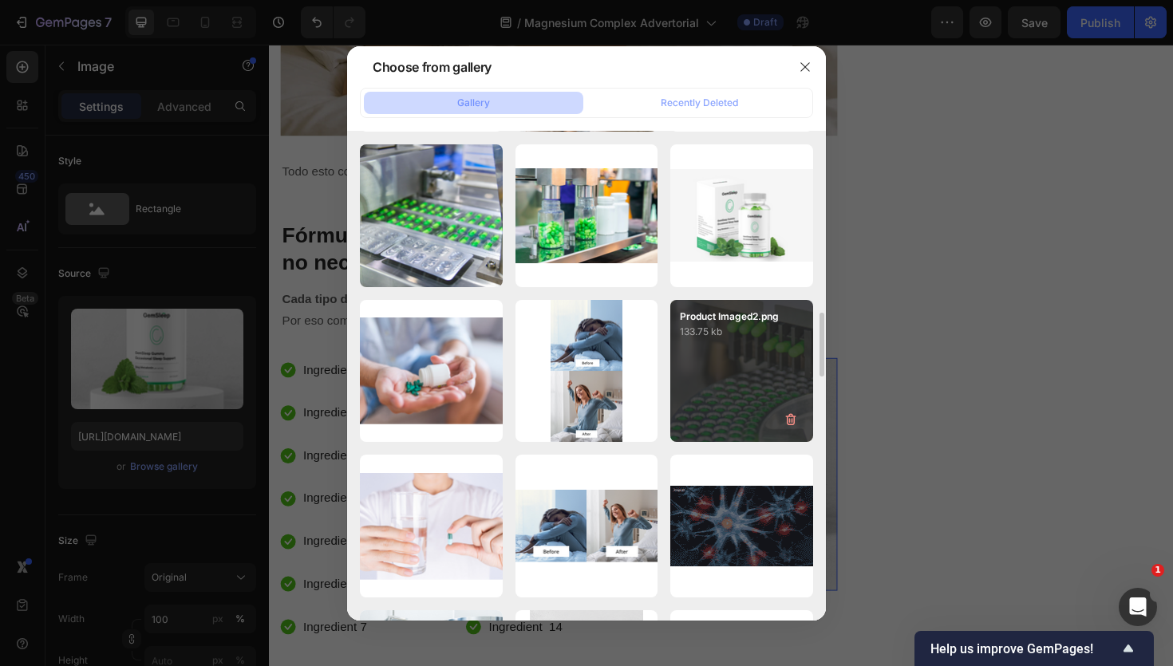
scroll to position [0, 0]
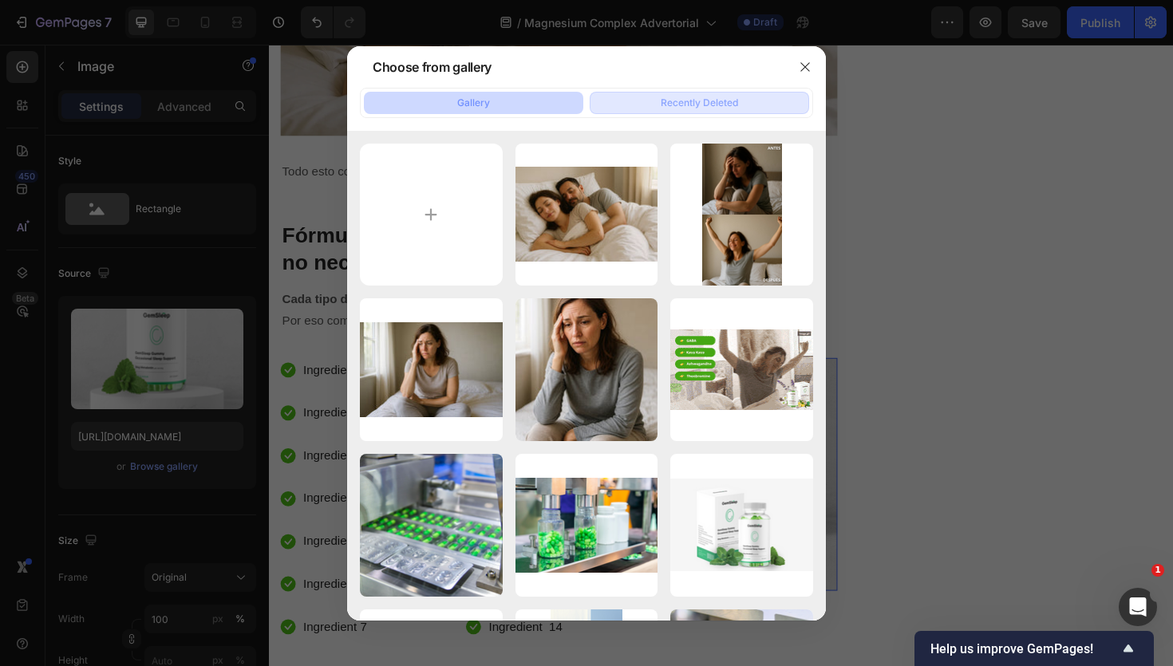
click at [737, 107] on div "Recently Deleted" at bounding box center [699, 103] width 77 height 14
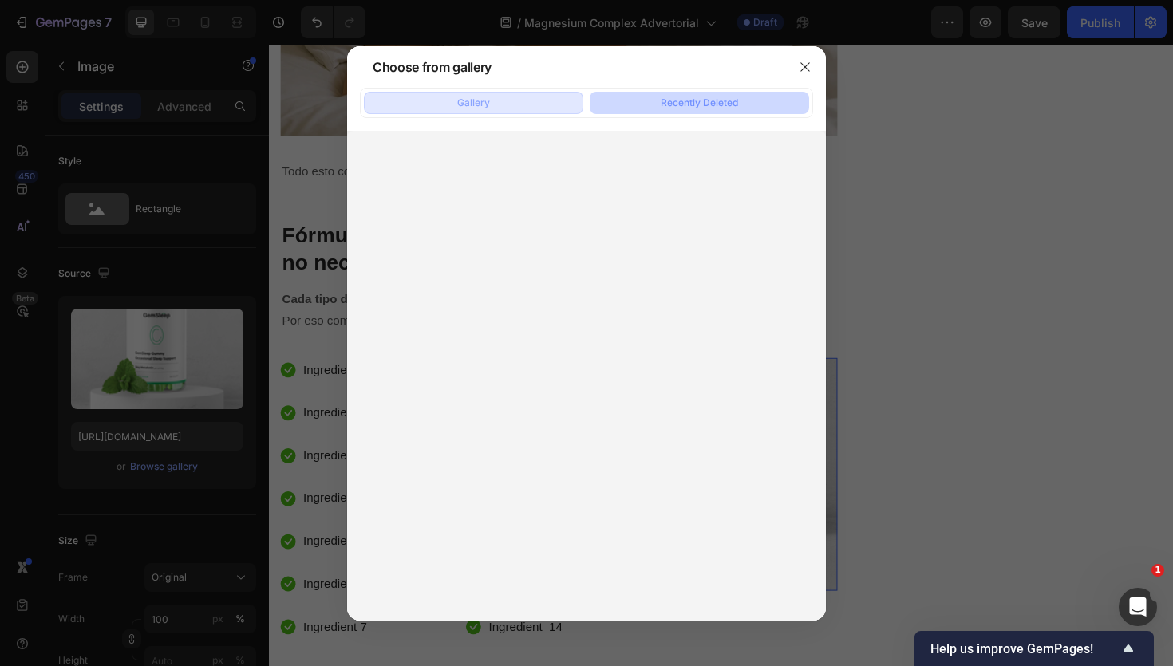
click at [496, 105] on button "Gallery" at bounding box center [473, 103] width 219 height 22
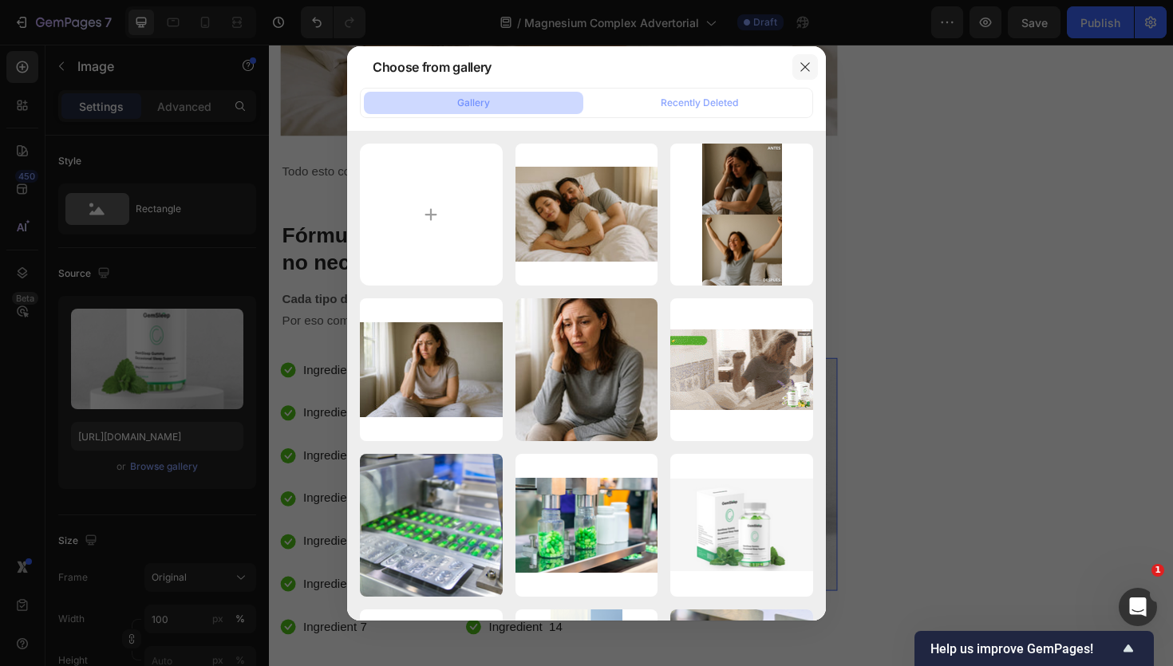
click at [806, 69] on icon "button" at bounding box center [805, 67] width 13 height 13
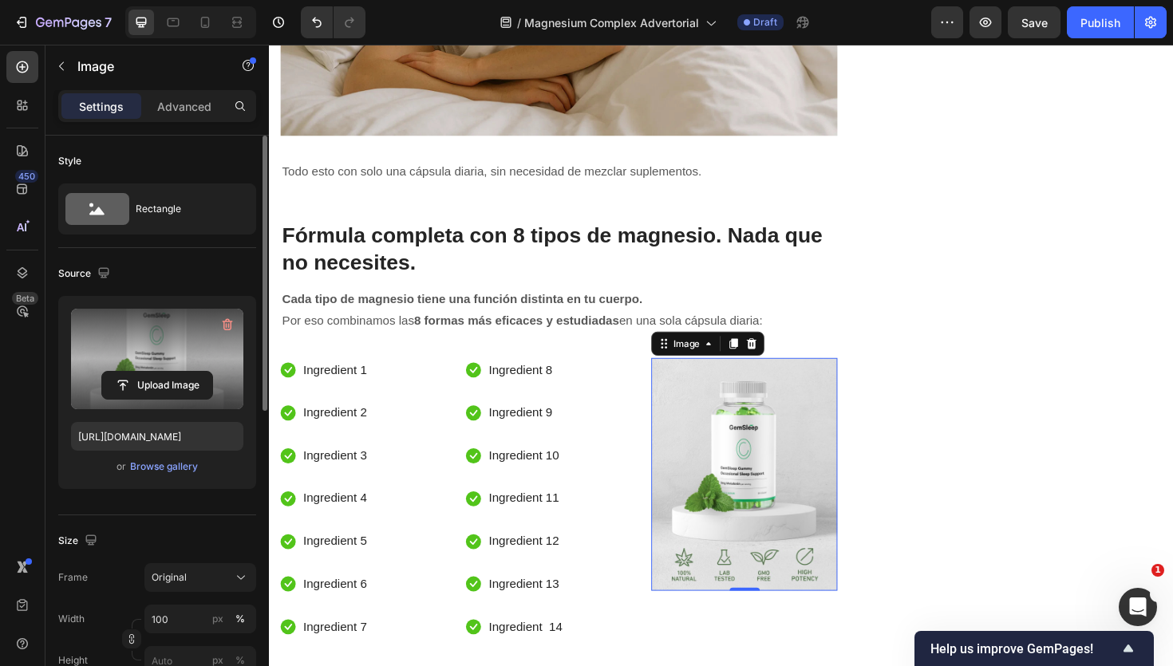
click at [199, 369] on label at bounding box center [157, 359] width 172 height 101
click at [199, 372] on input "file" at bounding box center [157, 385] width 110 height 27
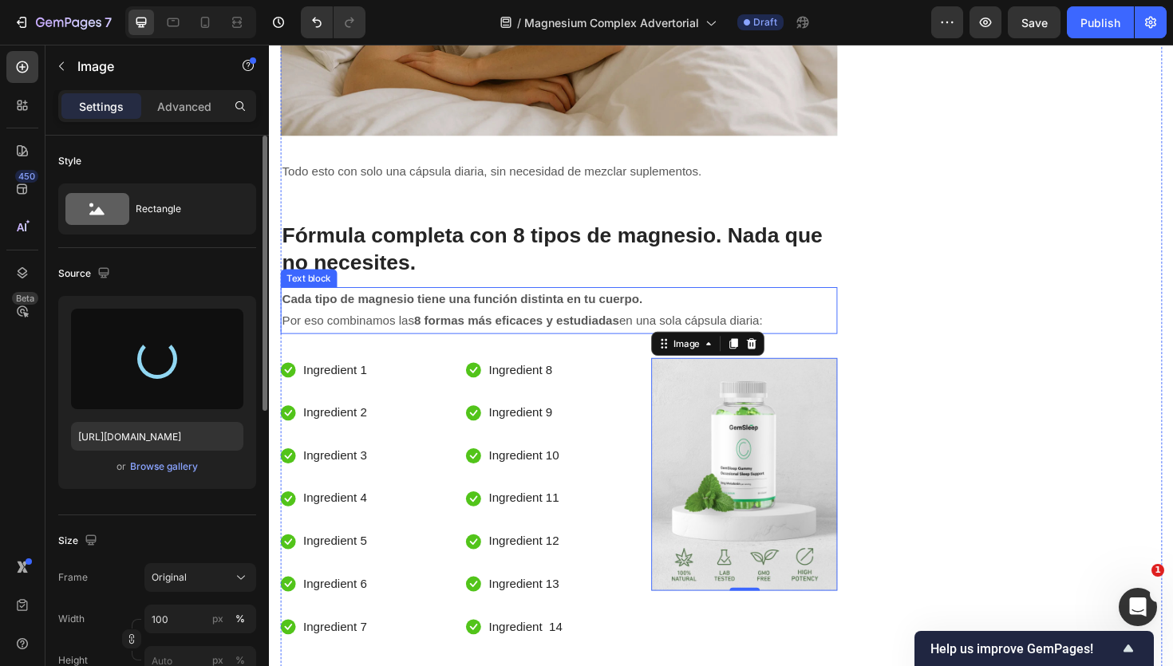
type input "https://cdn.shopify.com/s/files/1/0966/2762/2219/files/gempages_583862912448201…"
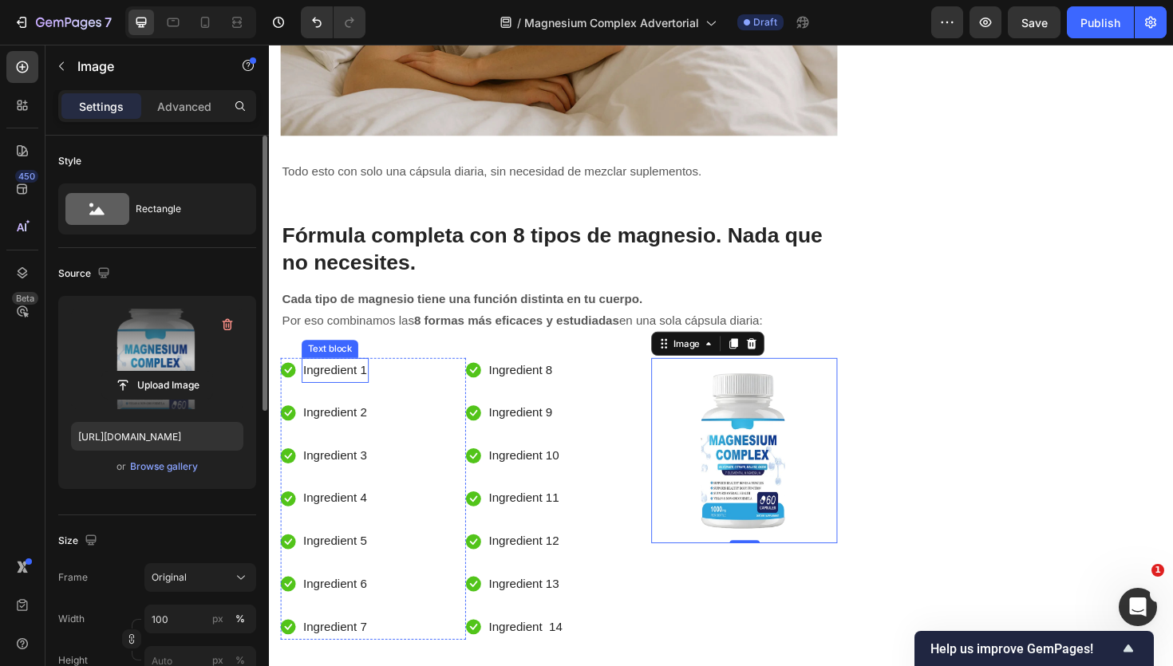
click at [355, 393] on p "Ingredient 1" at bounding box center [339, 389] width 68 height 23
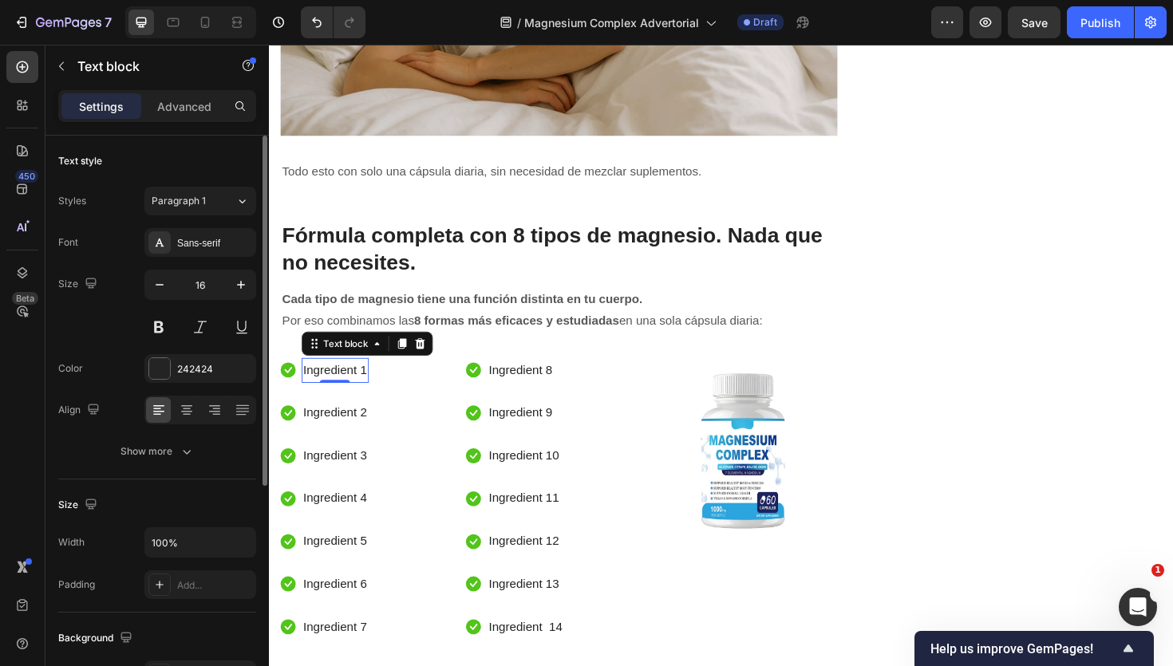
click at [348, 389] on p "Ingredient 1" at bounding box center [339, 389] width 68 height 23
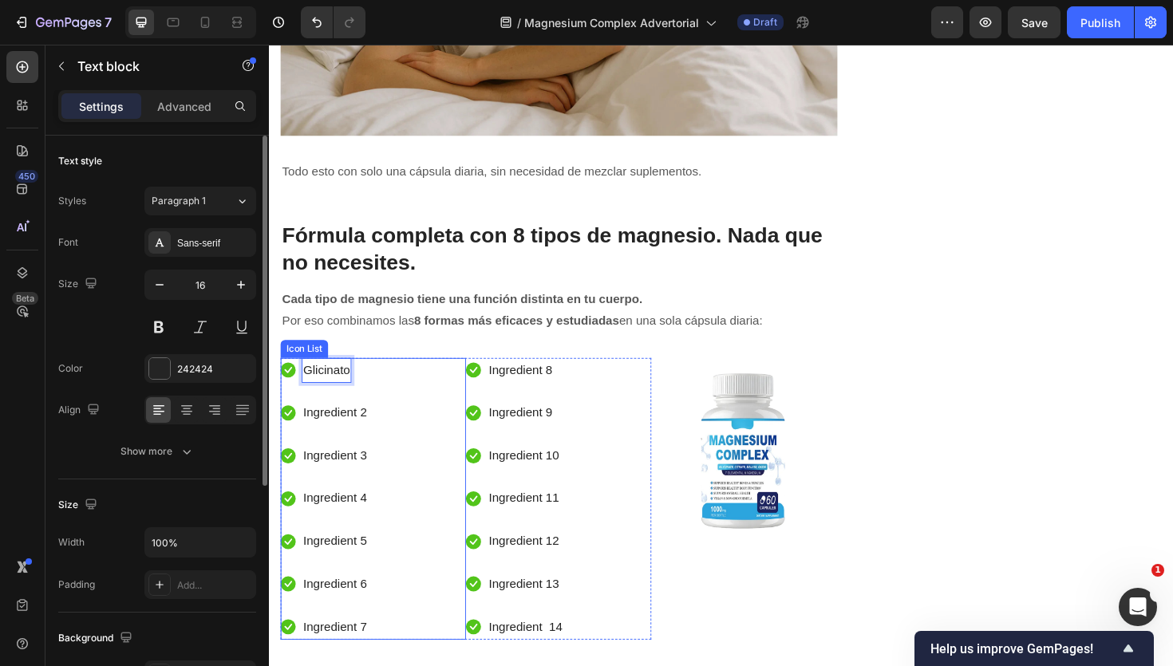
click at [381, 429] on div "Icon Glicinato Text block 0 Icon Ingredient 2 Text block Icon Ingredient 3 Text…" at bounding box center [379, 526] width 196 height 298
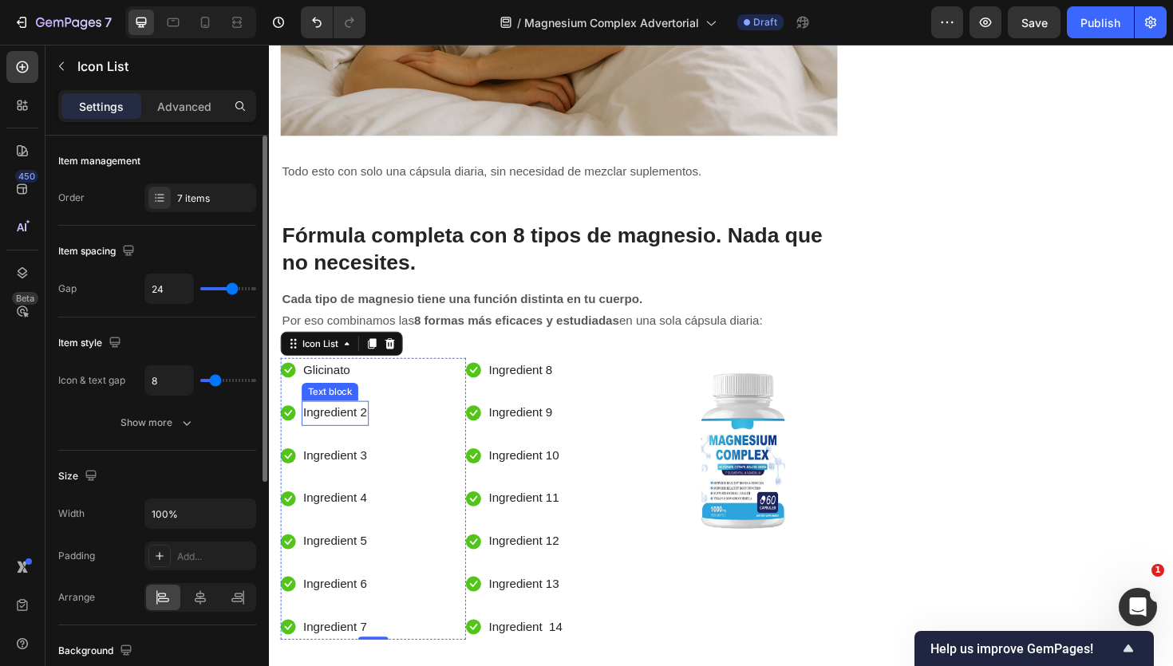
click at [342, 436] on p "Ingredient 2" at bounding box center [339, 435] width 68 height 23
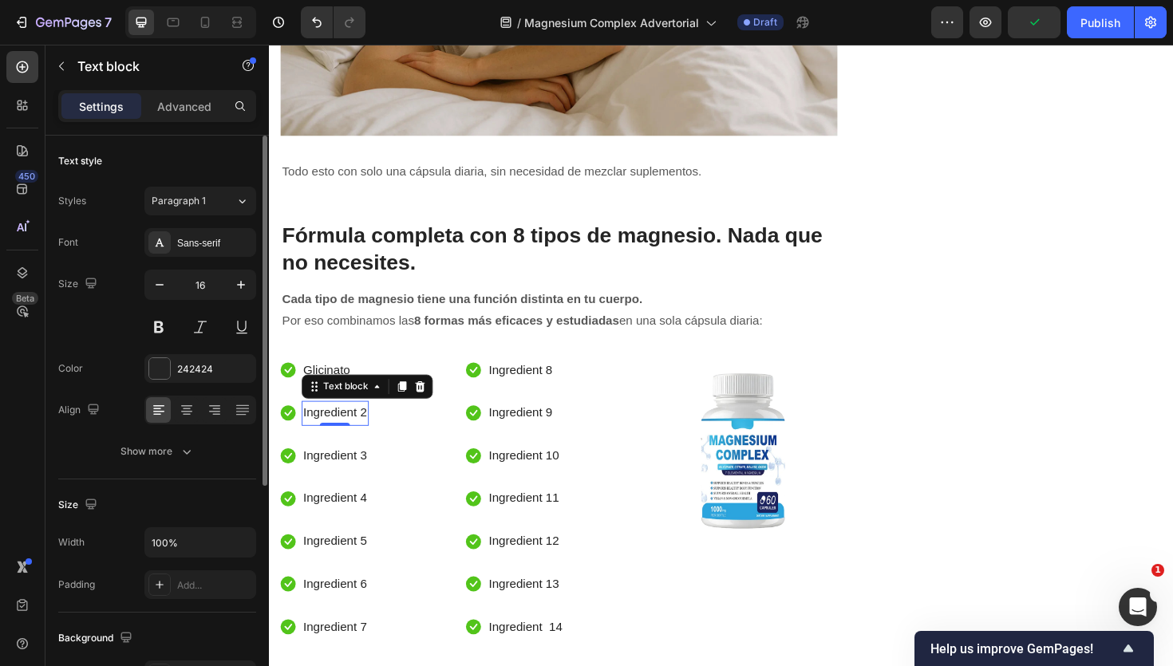
click at [342, 436] on p "Ingredient 2" at bounding box center [339, 435] width 68 height 23
click at [342, 468] on div "Ingredient 3" at bounding box center [338, 481] width 71 height 26
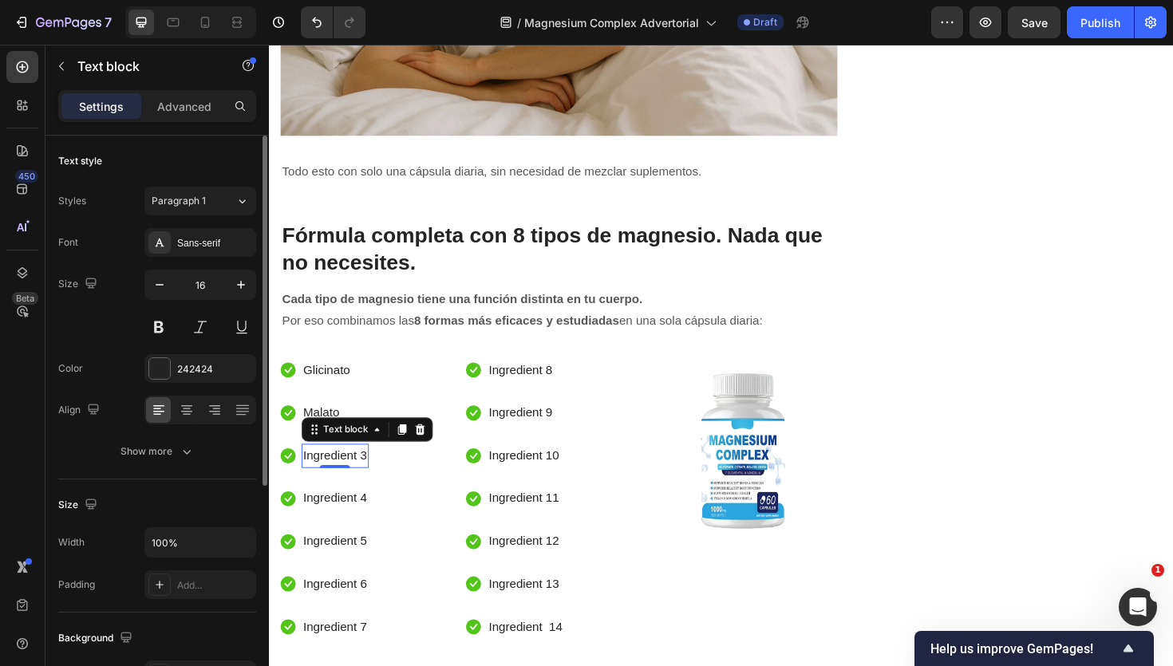
click at [329, 485] on p "Ingredient 3" at bounding box center [339, 480] width 68 height 23
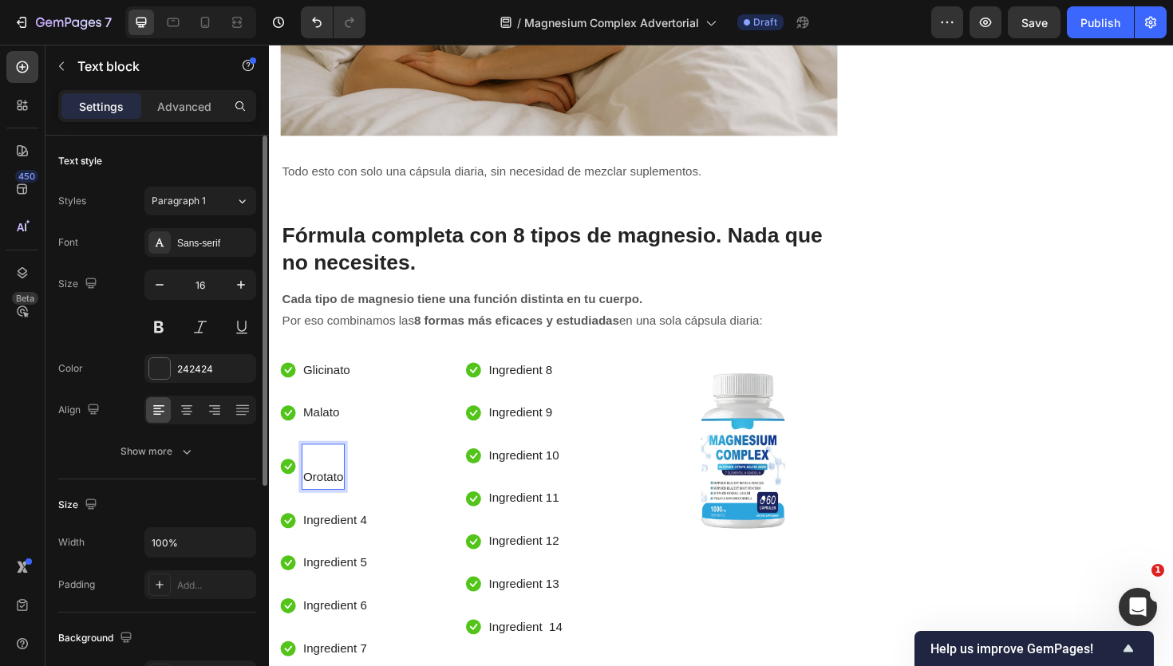
click at [316, 500] on p "Orotato" at bounding box center [326, 503] width 42 height 23
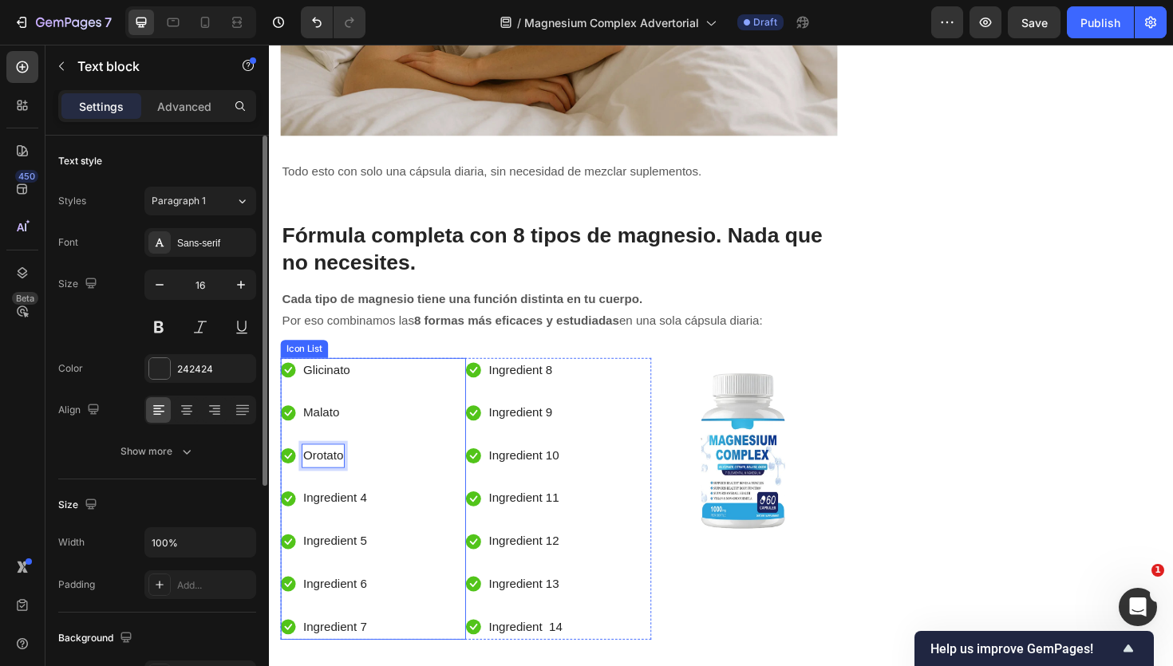
click at [337, 520] on p "Ingredient 4" at bounding box center [339, 525] width 68 height 23
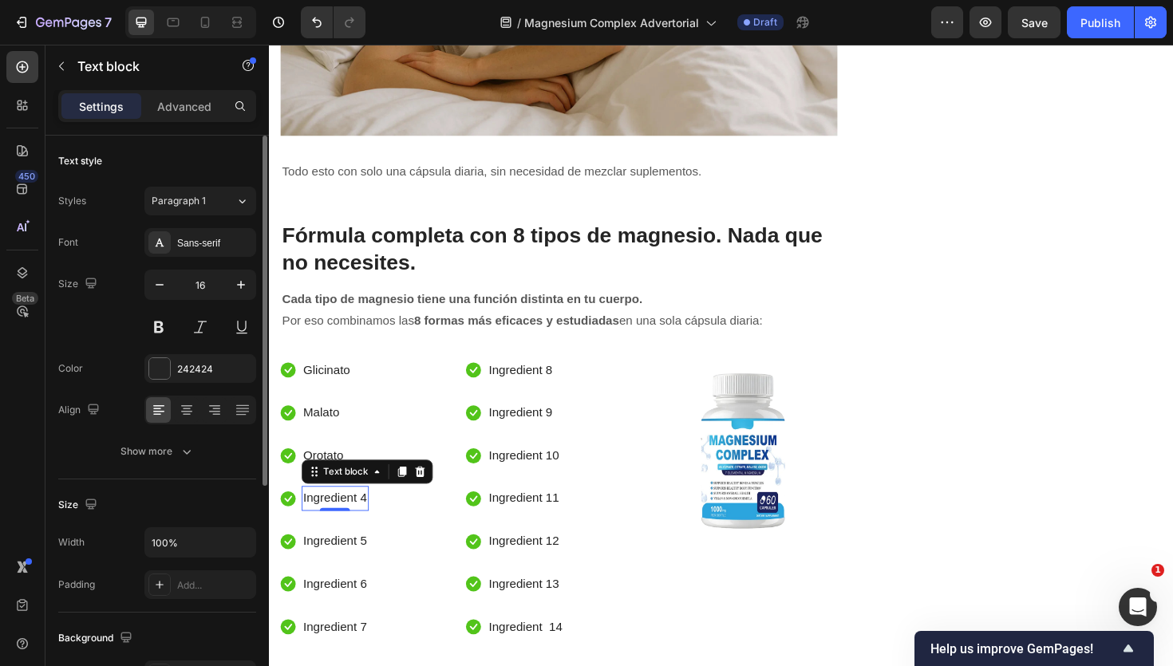
click at [342, 524] on p "Ingredient 4" at bounding box center [339, 525] width 68 height 23
click at [339, 571] on p "Ingredient 5" at bounding box center [339, 570] width 68 height 23
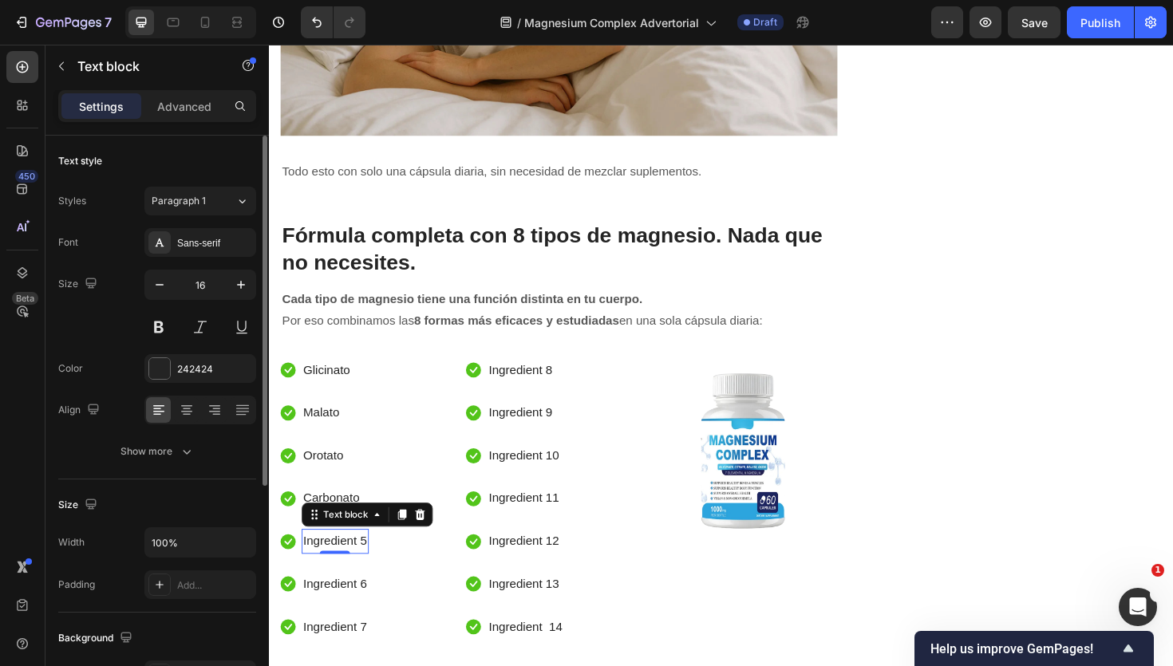
click at [336, 564] on p "Ingredient 5" at bounding box center [339, 570] width 68 height 23
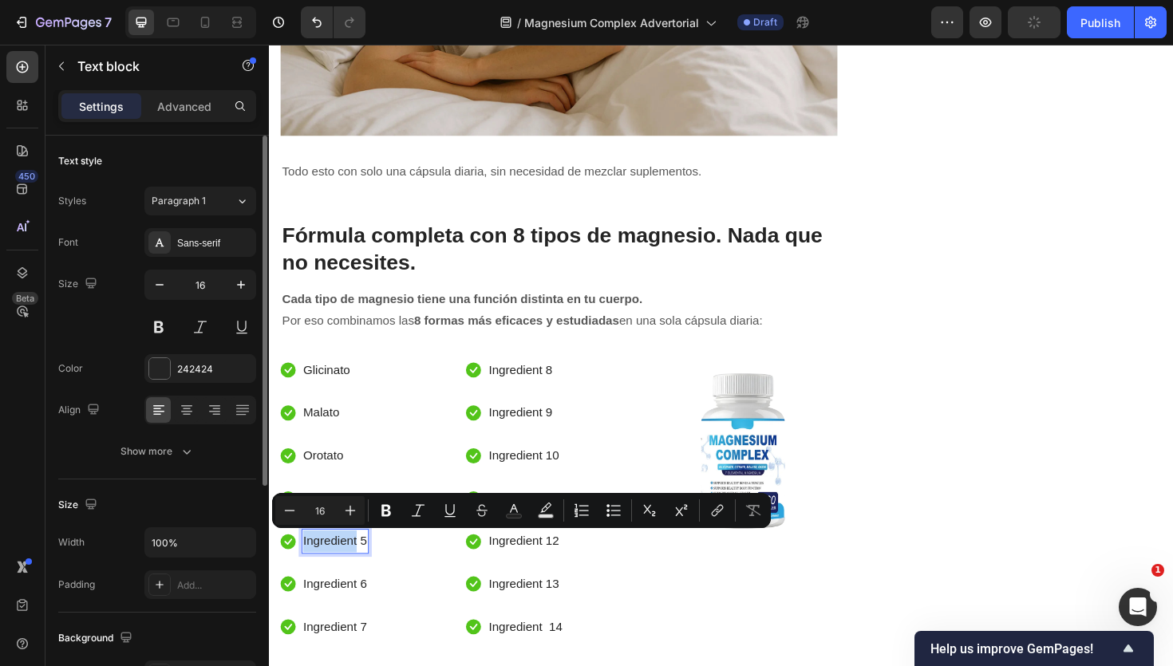
click at [336, 564] on p "Ingredient 5" at bounding box center [339, 570] width 68 height 23
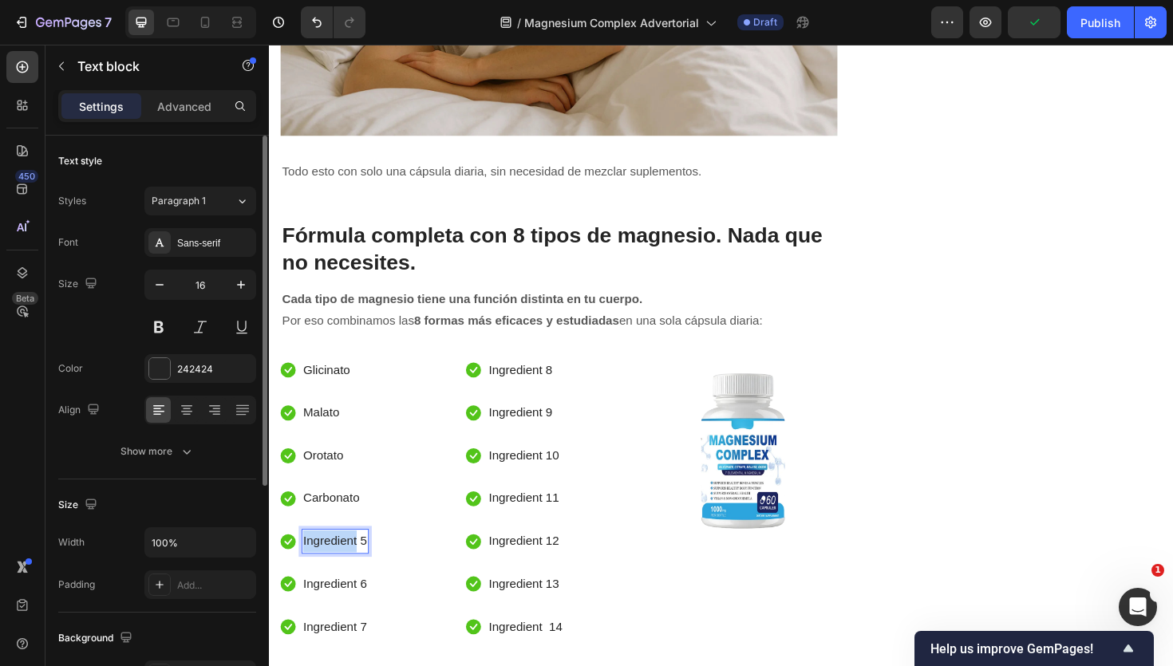
click at [336, 564] on p "Ingredient 5" at bounding box center [339, 570] width 68 height 23
click at [356, 619] on p "Ingredient 6" at bounding box center [339, 616] width 68 height 23
click at [341, 619] on p "Ingredient 6" at bounding box center [339, 616] width 68 height 23
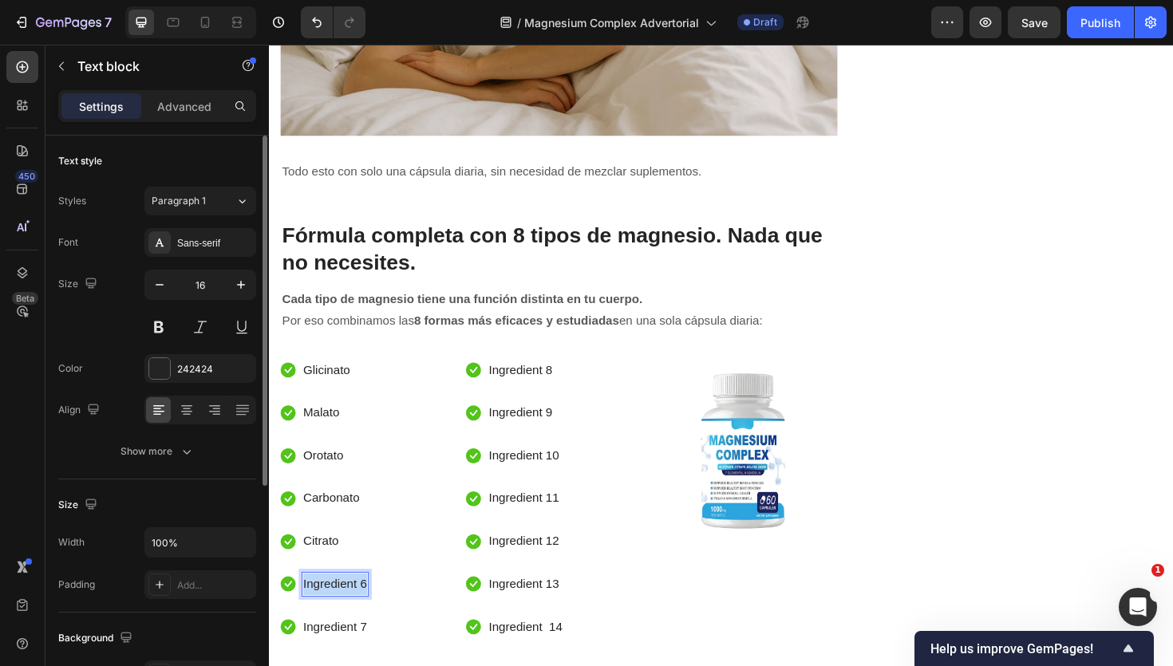
click at [341, 619] on p "Ingredient 6" at bounding box center [339, 616] width 68 height 23
click at [345, 657] on p "Ingredient 7" at bounding box center [339, 661] width 68 height 23
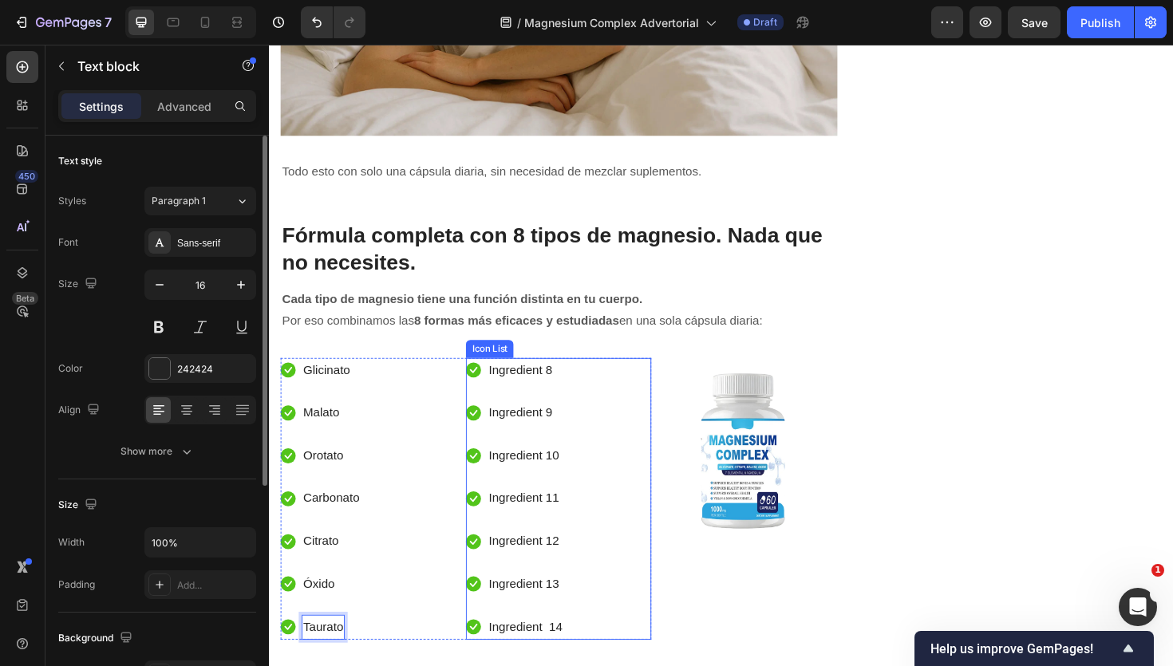
click at [630, 485] on div "Icon Ingredient 8 Text block Icon Ingredient 9 Text block Icon Ingredient 10 Te…" at bounding box center [575, 526] width 196 height 298
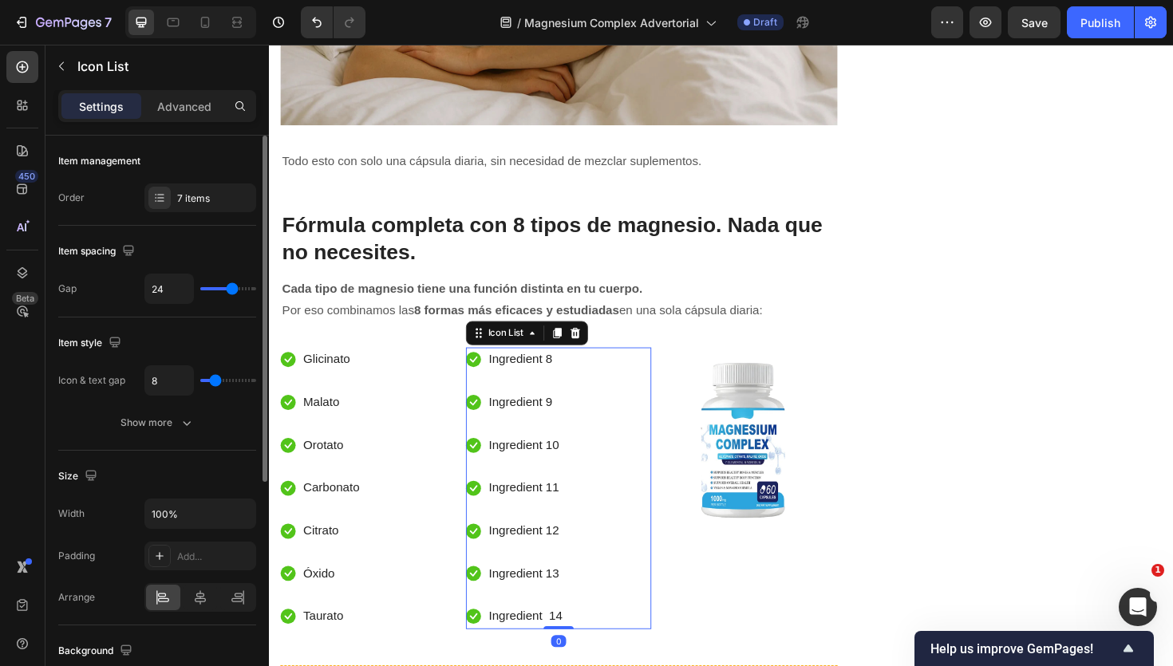
scroll to position [2598, 0]
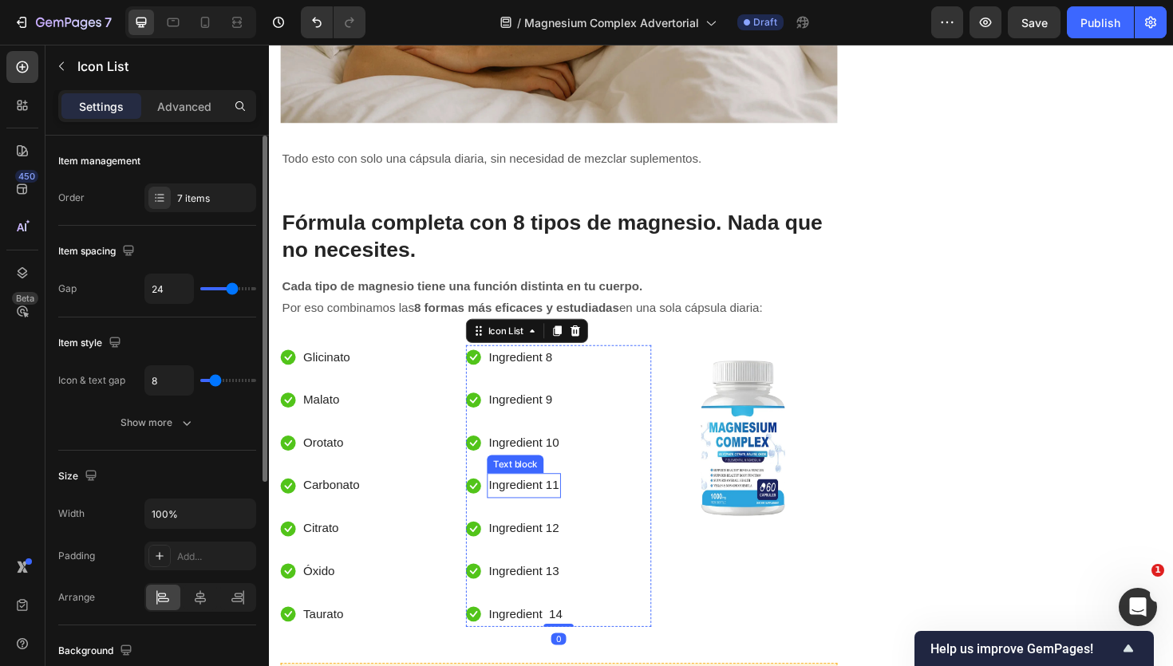
click at [435, 504] on div "Icon Glicinato Text block Icon Malato Text block Icon Orotato Text block Icon C…" at bounding box center [379, 512] width 196 height 298
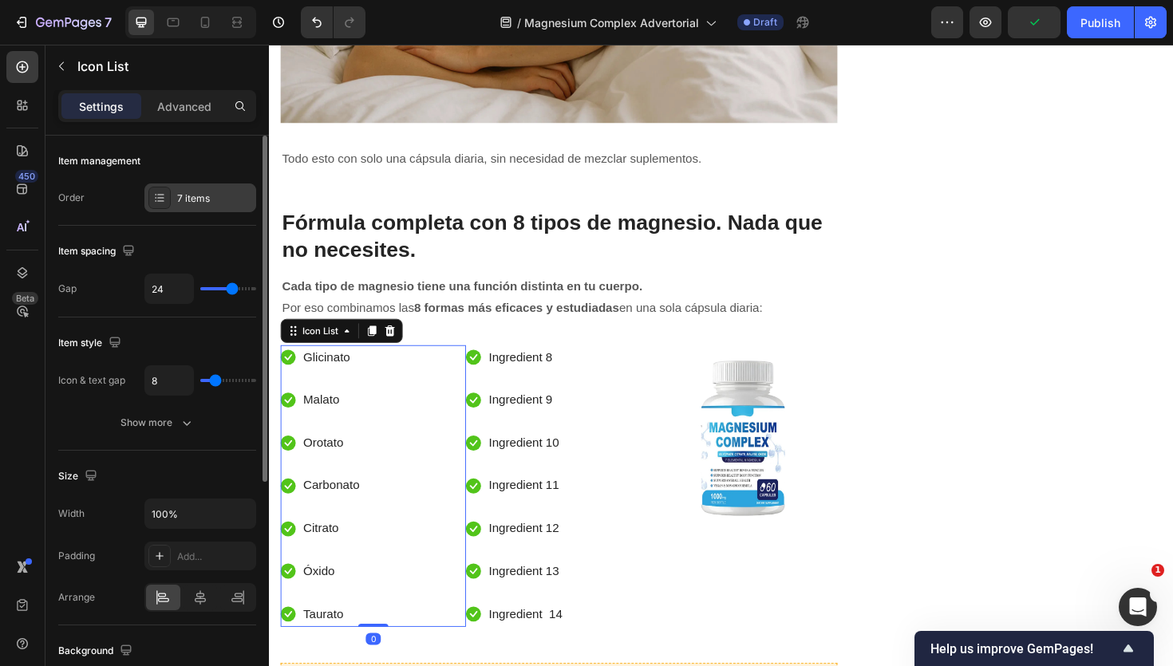
click at [213, 203] on div "7 items" at bounding box center [214, 199] width 75 height 14
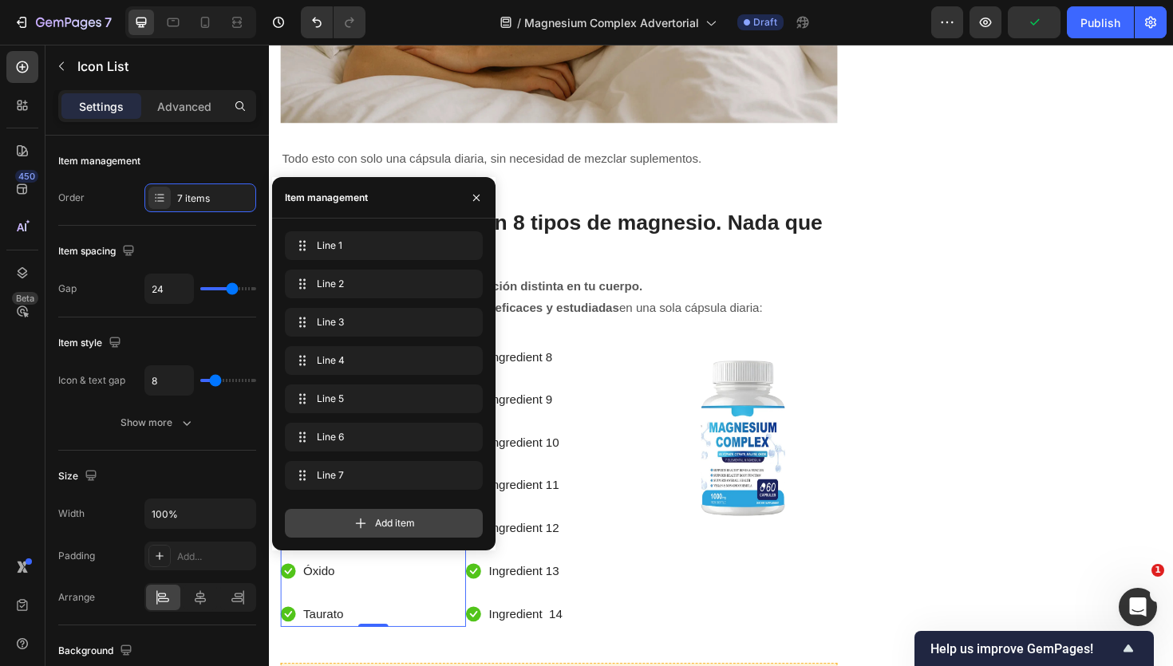
click at [395, 517] on span "Add item" at bounding box center [395, 523] width 40 height 14
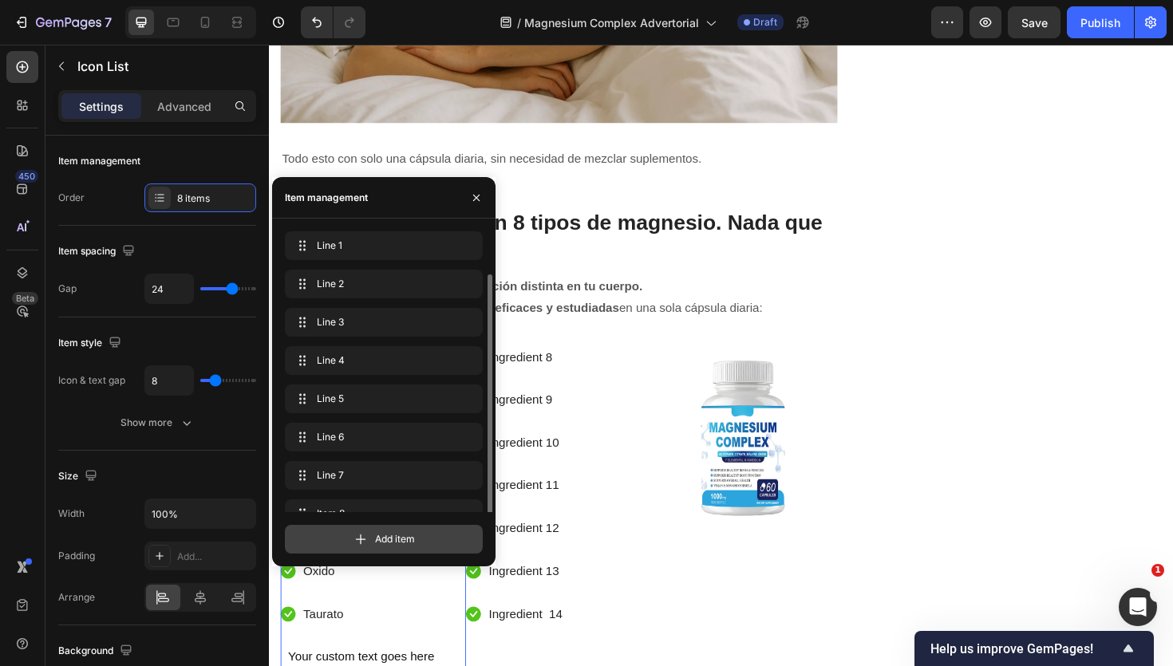
scroll to position [22, 0]
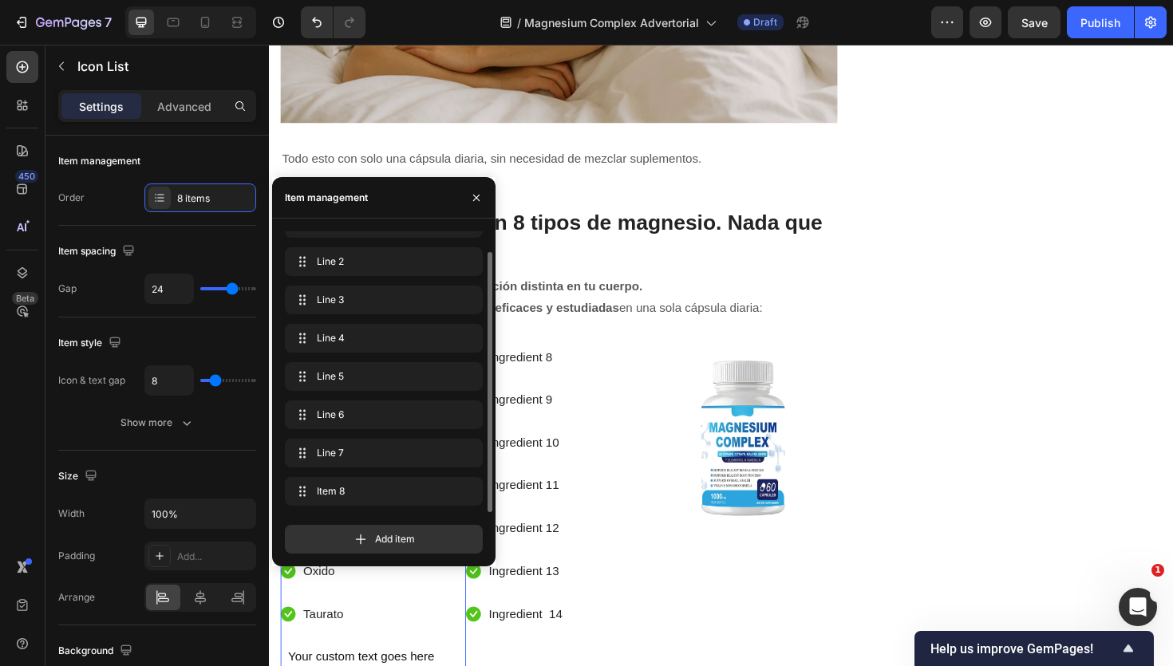
click at [409, 661] on li "Icon Taurato Text block" at bounding box center [363, 648] width 164 height 26
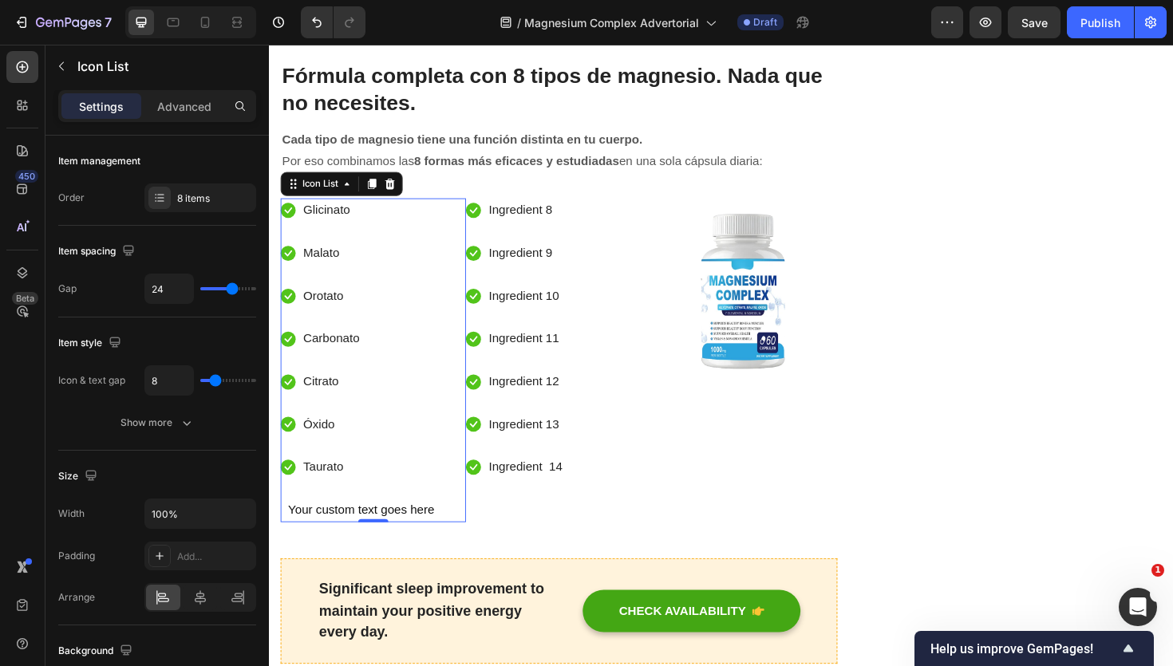
scroll to position [2793, 0]
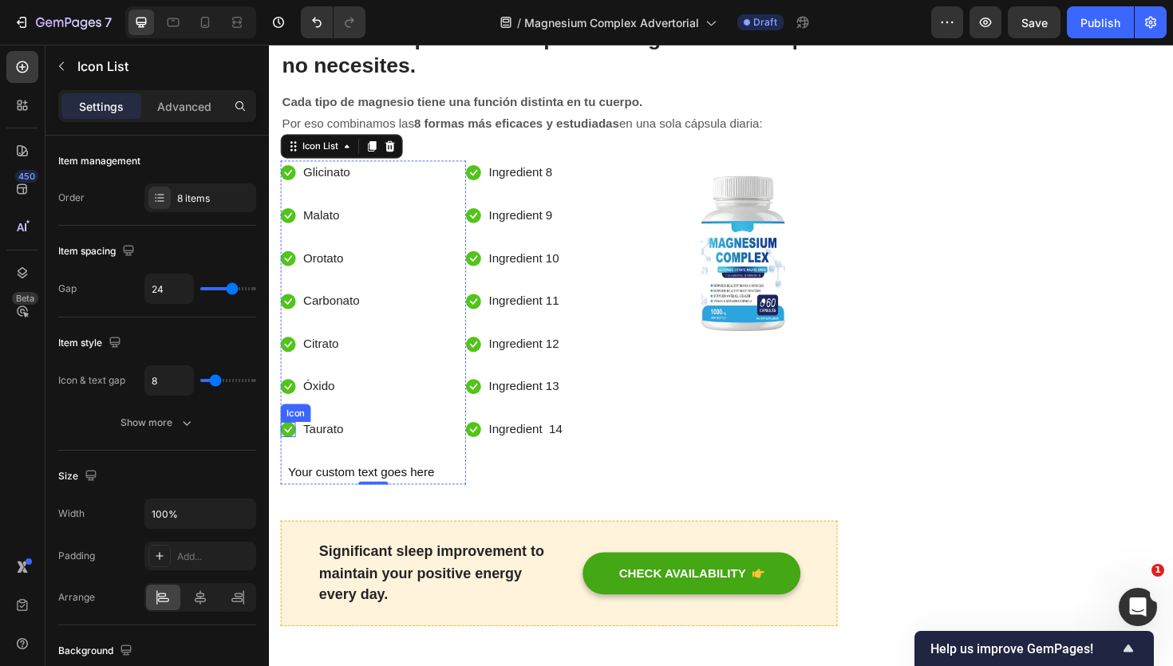
click at [289, 459] on div "Icon" at bounding box center [289, 453] width 16 height 16
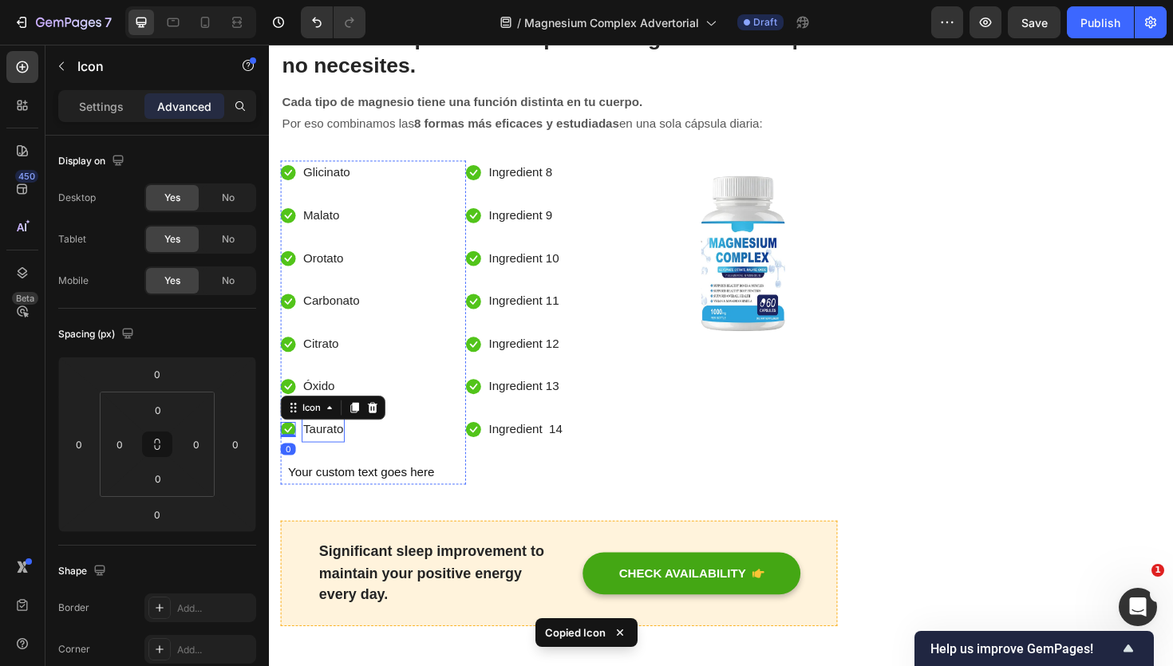
click at [313, 451] on p "Taurato" at bounding box center [326, 452] width 42 height 23
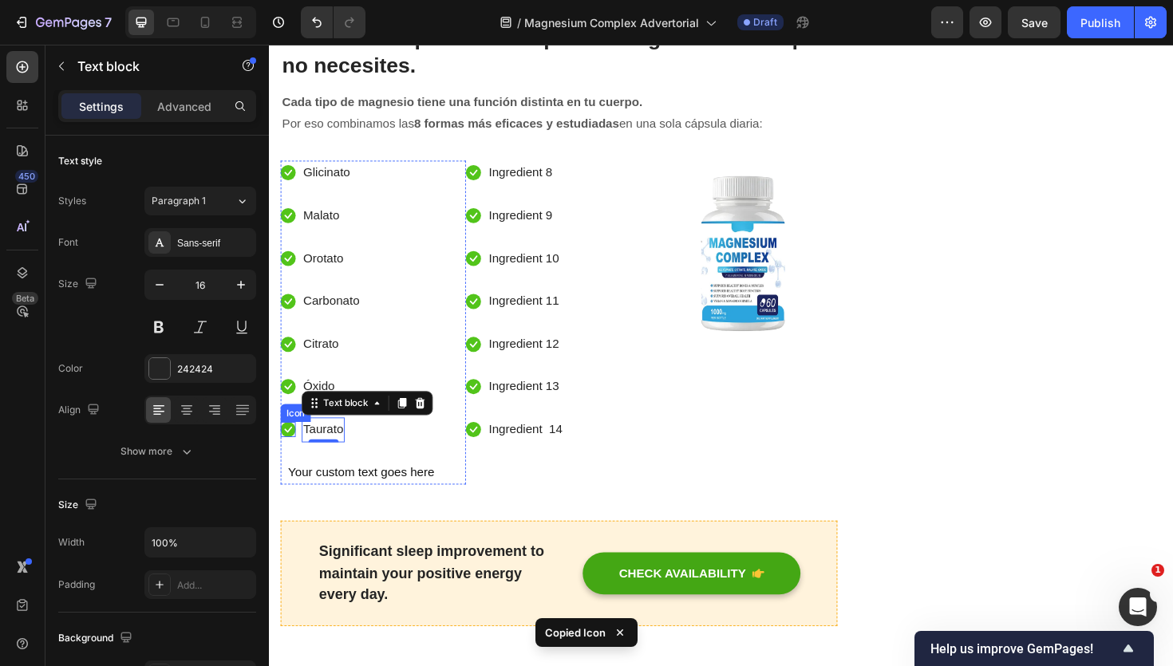
click at [289, 454] on icon at bounding box center [289, 452] width 8 height 6
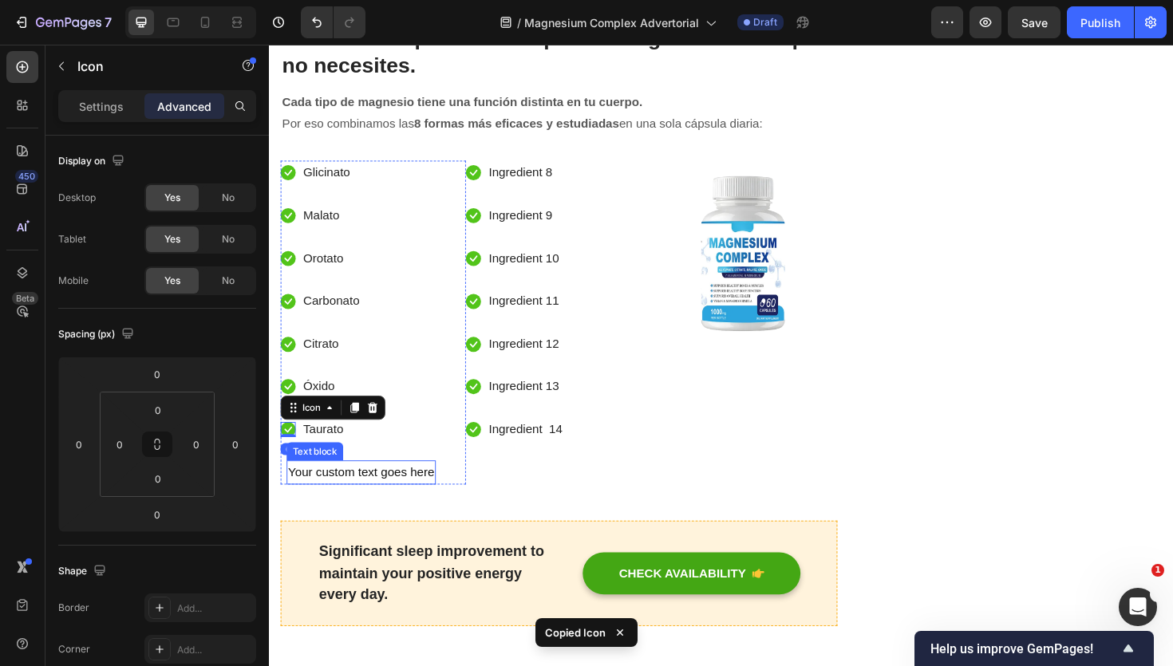
click at [289, 500] on div "Your custom text goes here" at bounding box center [366, 498] width 158 height 26
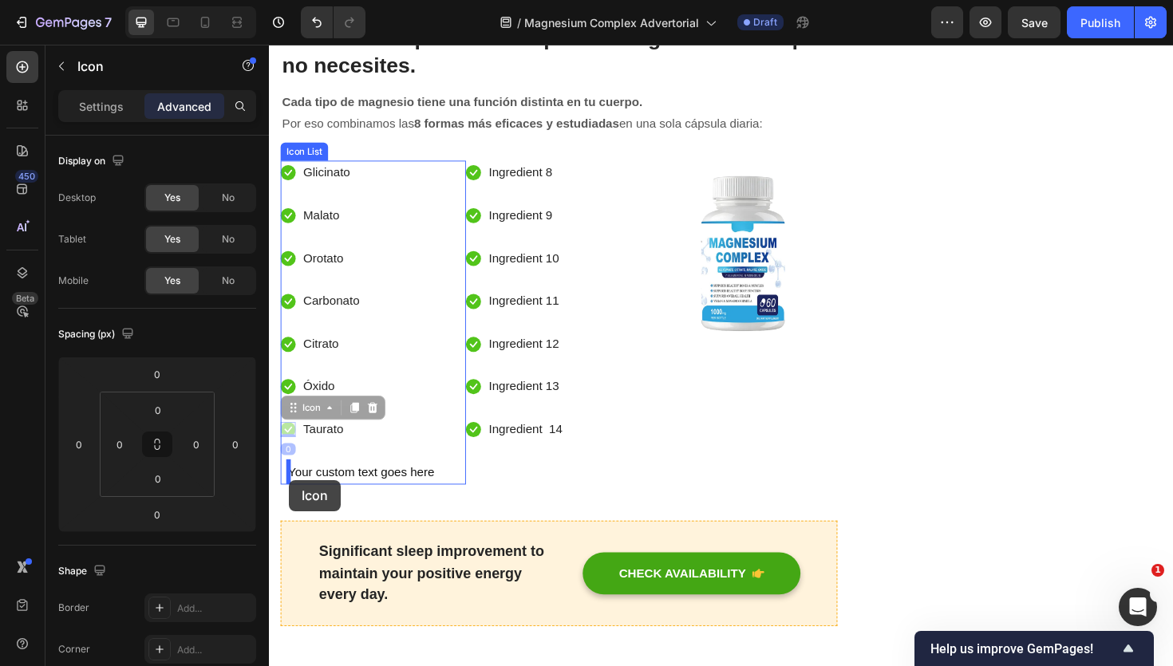
drag, startPoint x: 290, startPoint y: 455, endPoint x: 290, endPoint y: 506, distance: 51.1
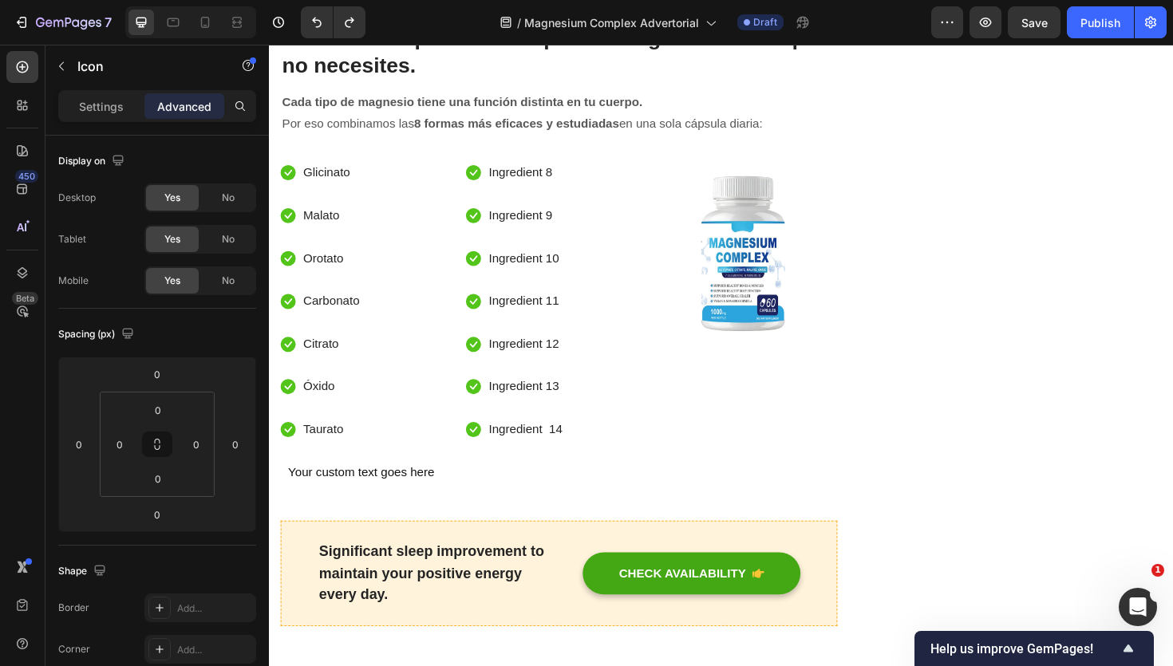
click at [290, 455] on icon at bounding box center [289, 453] width 16 height 16
click at [352, 450] on li "Icon Taurato Text block" at bounding box center [363, 453] width 164 height 26
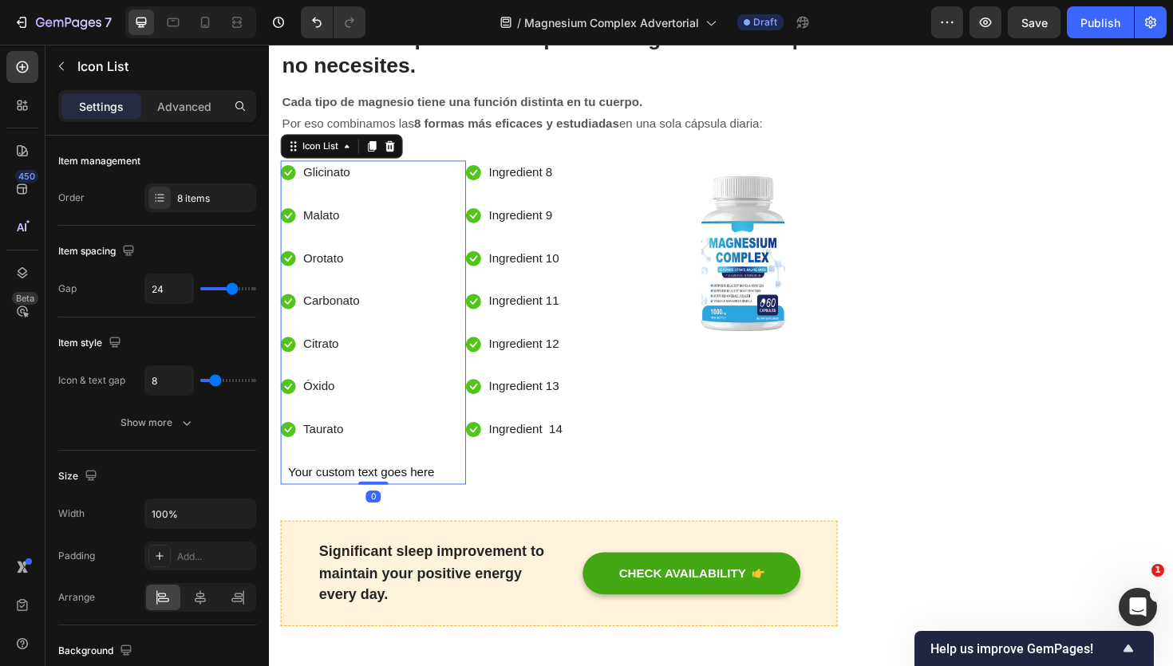
click at [301, 457] on li "Icon Taurato Text block" at bounding box center [363, 453] width 164 height 26
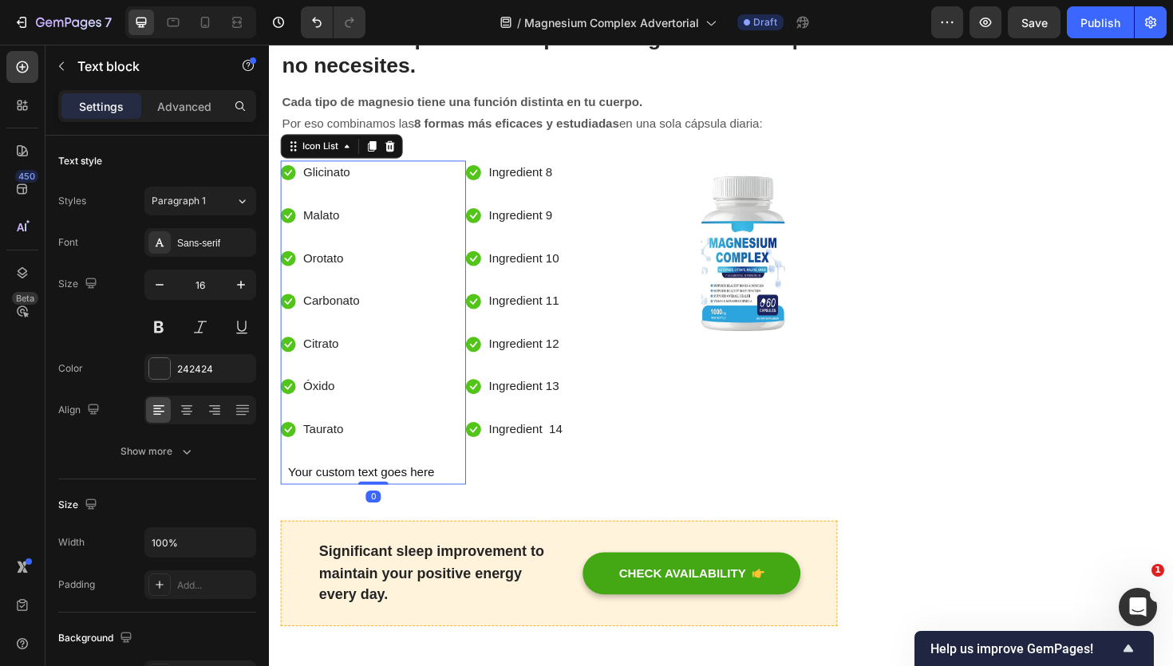
click at [310, 452] on p "Taurato" at bounding box center [326, 452] width 42 height 23
click at [296, 455] on icon at bounding box center [289, 453] width 16 height 16
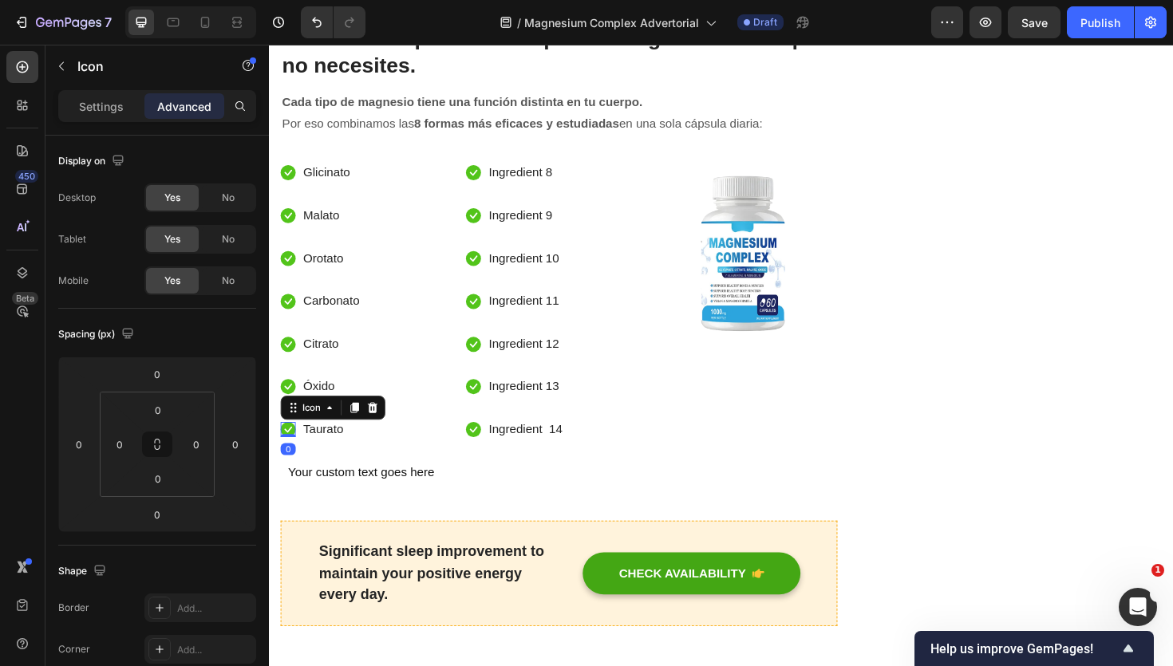
click at [296, 455] on icon at bounding box center [289, 453] width 16 height 16
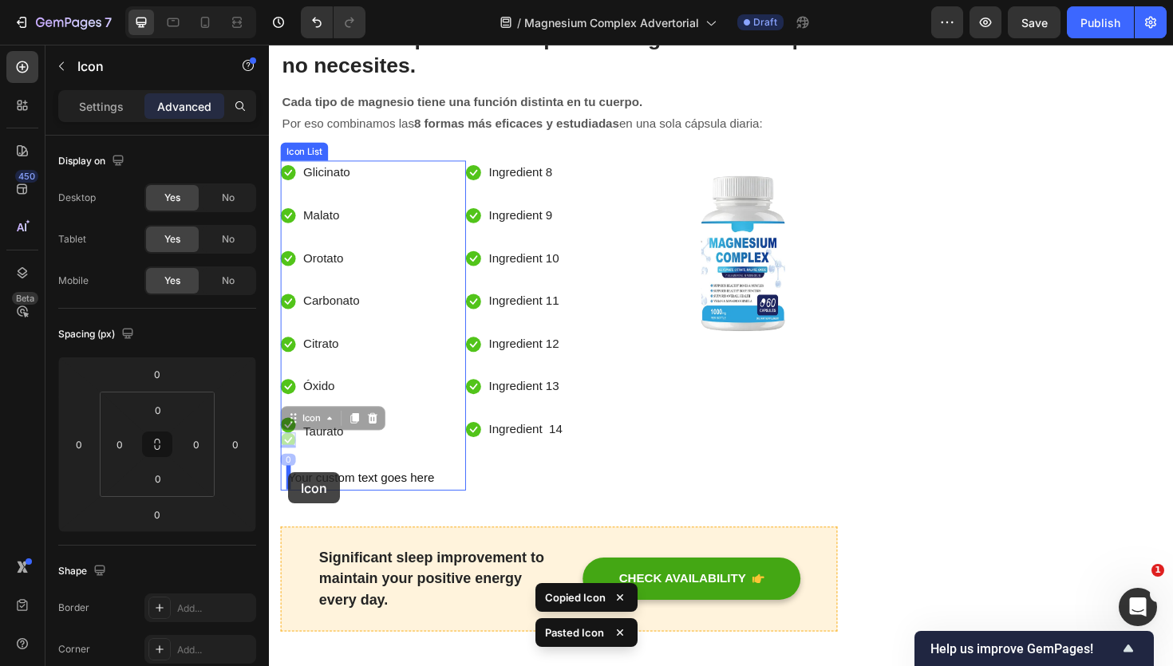
drag, startPoint x: 290, startPoint y: 464, endPoint x: 288, endPoint y: 498, distance: 34.4
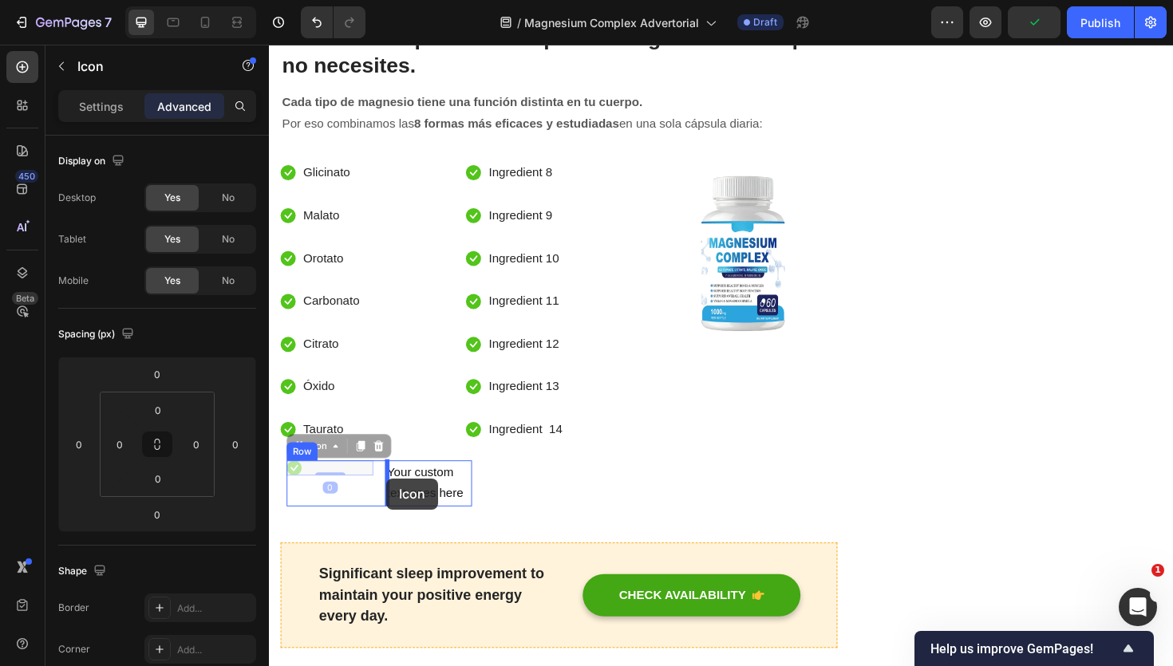
drag, startPoint x: 296, startPoint y: 489, endPoint x: 393, endPoint y: 504, distance: 98.5
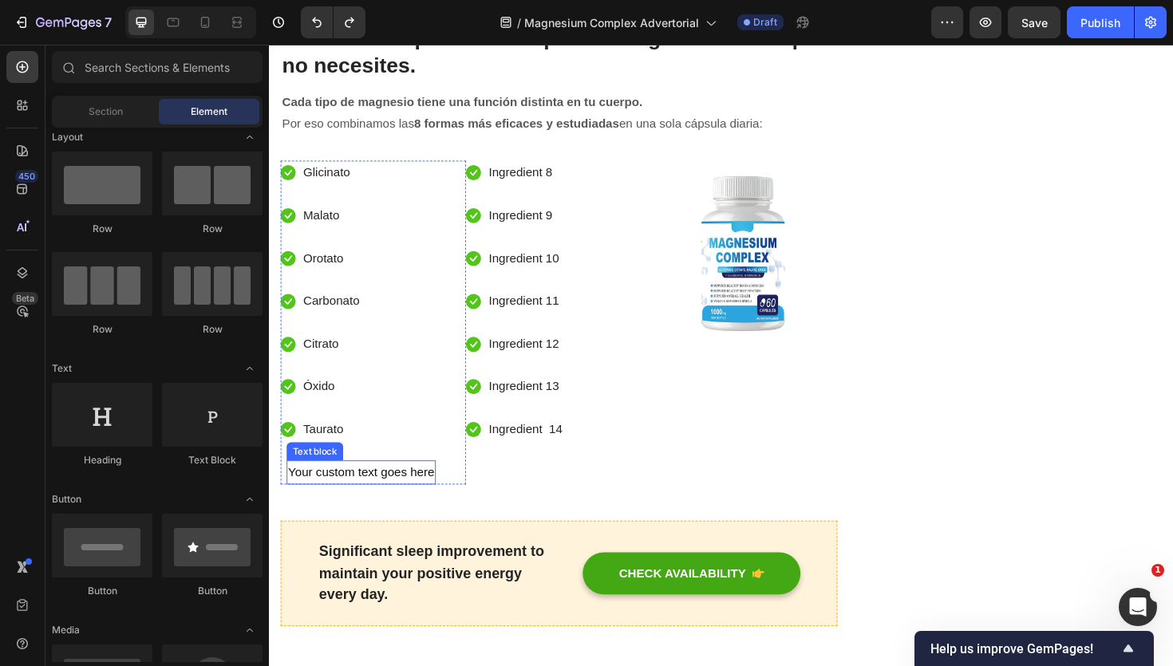
click at [376, 503] on div "Your custom text goes here" at bounding box center [366, 498] width 158 height 26
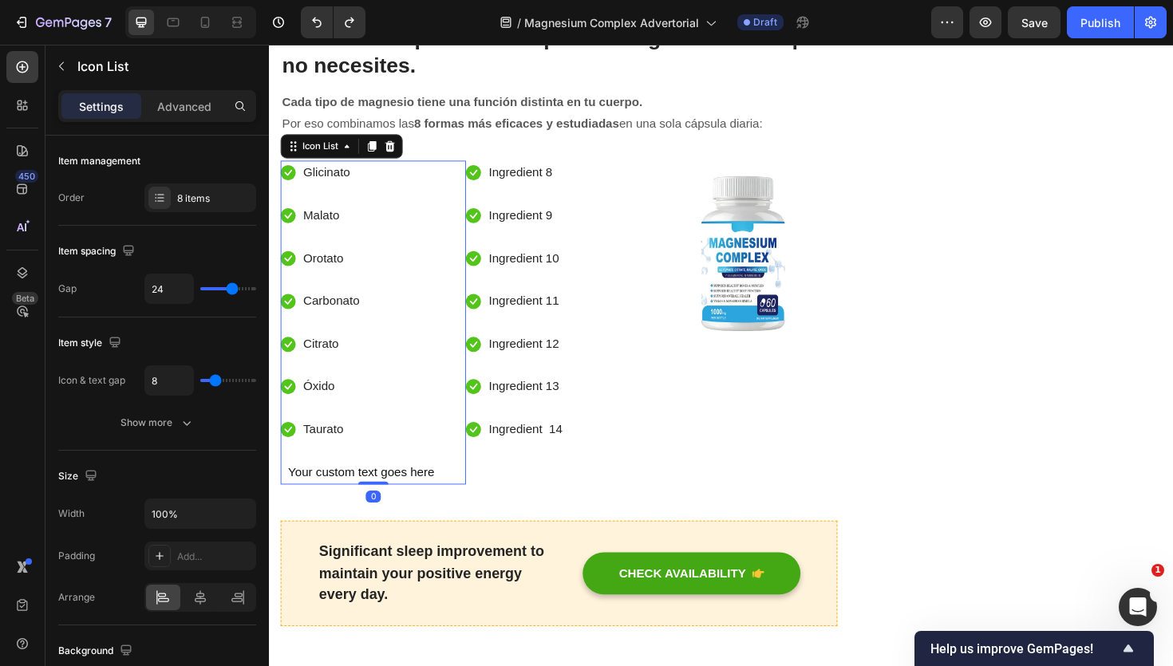
click at [364, 449] on li "Icon Taurato Text block" at bounding box center [363, 453] width 164 height 26
click at [355, 449] on li "Icon Taurato Text block" at bounding box center [363, 453] width 164 height 26
click at [354, 449] on li "Icon Taurato Text block" at bounding box center [363, 453] width 164 height 26
click at [354, 450] on li "Icon Taurato Text block" at bounding box center [363, 453] width 164 height 26
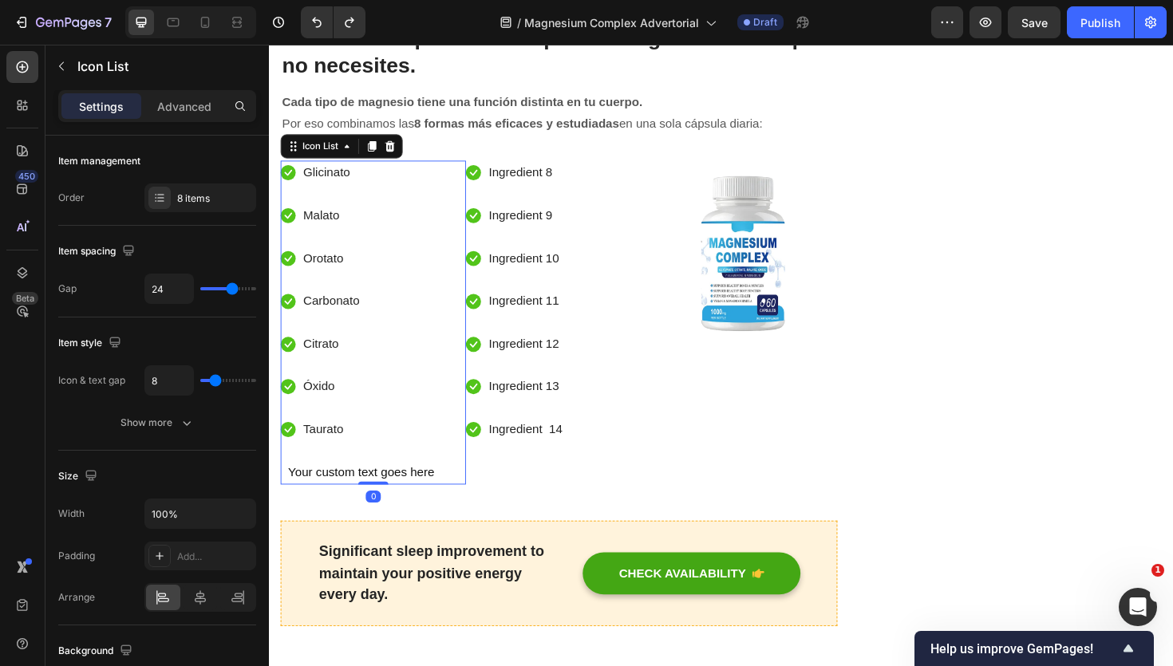
click at [353, 452] on li "Icon Taurato Text block" at bounding box center [363, 453] width 164 height 26
click at [350, 456] on li "Icon Taurato Text block" at bounding box center [363, 453] width 164 height 26
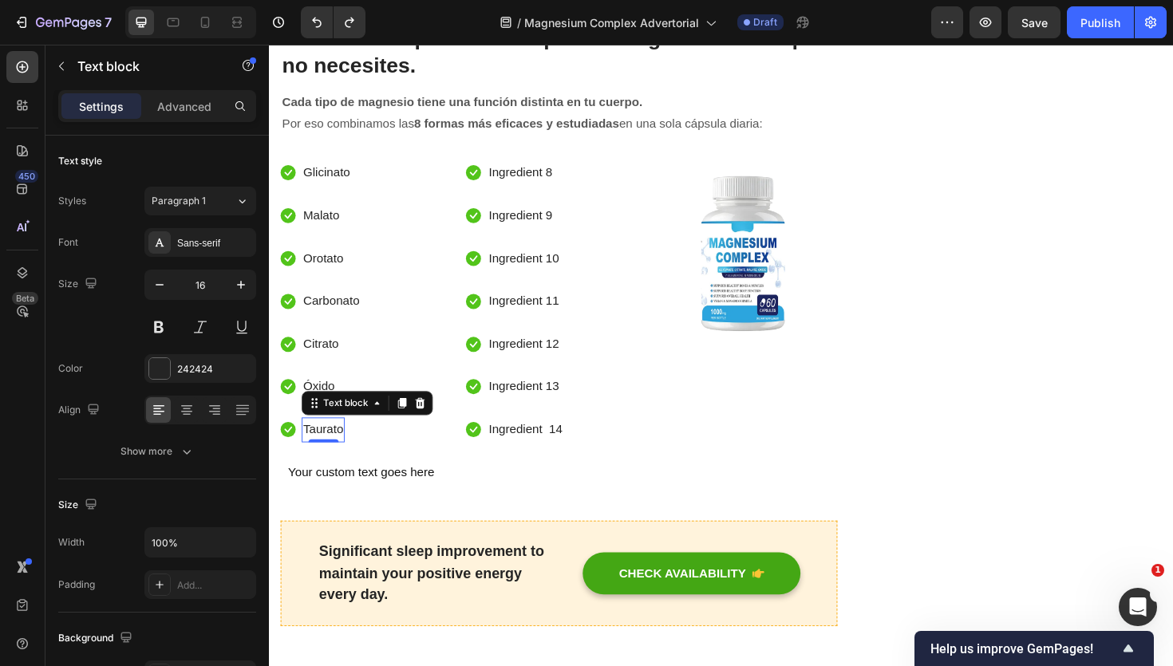
click at [334, 456] on p "Taurato" at bounding box center [326, 452] width 42 height 23
click at [293, 445] on icon at bounding box center [289, 453] width 16 height 16
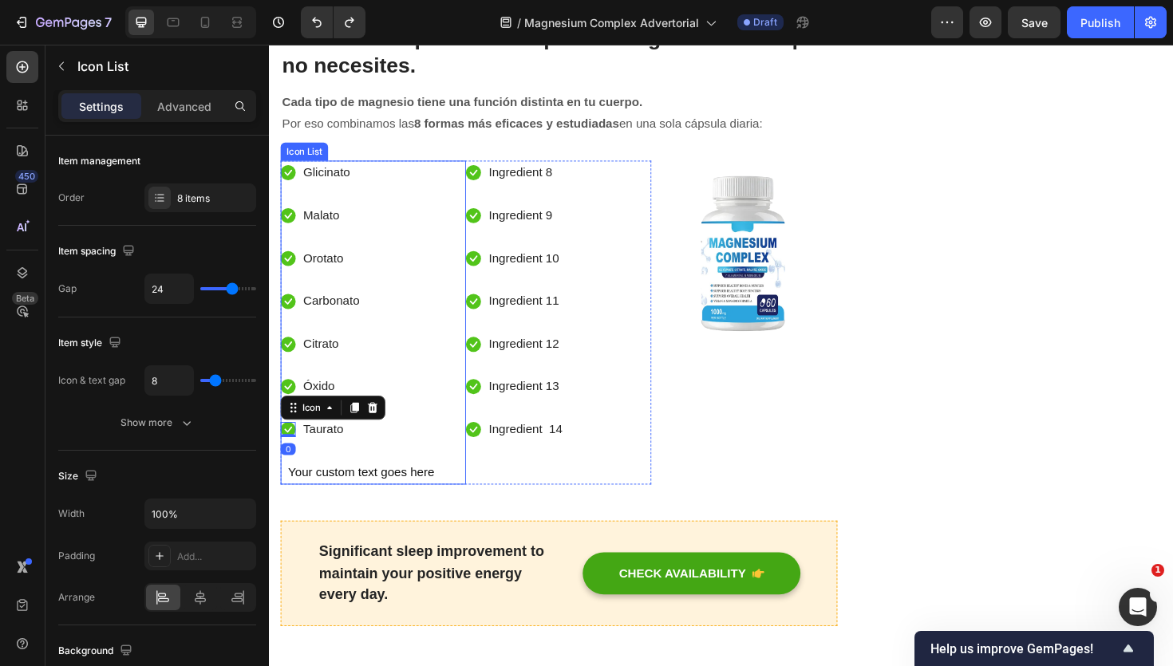
click at [413, 448] on li "Icon 0 Taurato Text block" at bounding box center [363, 453] width 164 height 26
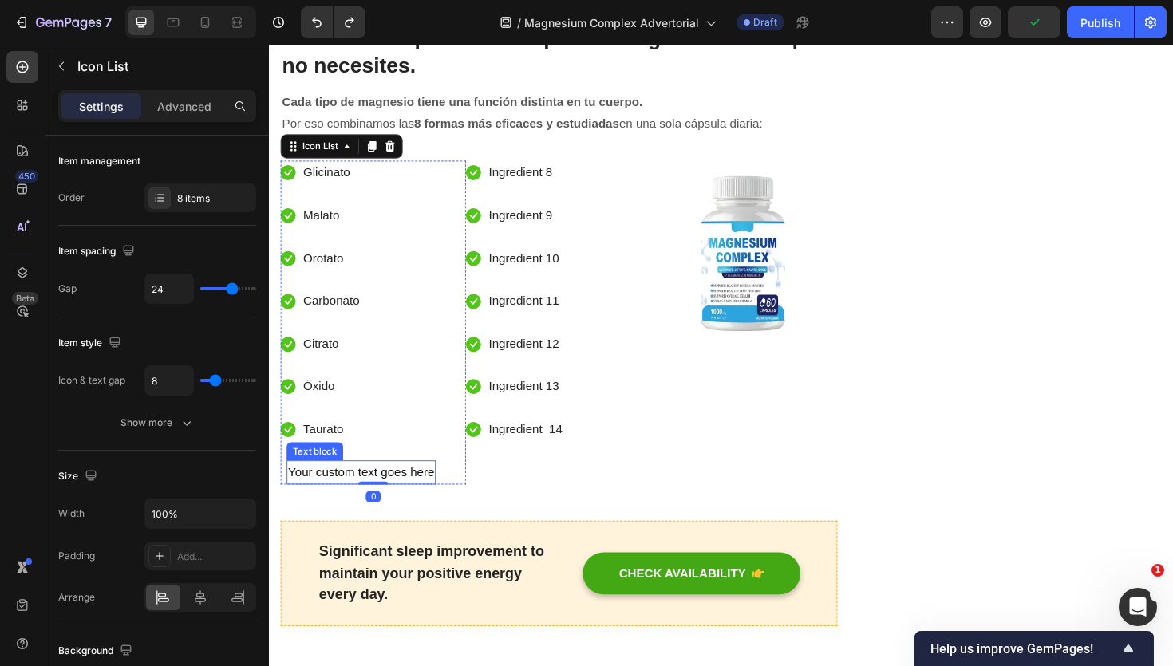
click at [384, 490] on div "Your custom text goes here" at bounding box center [366, 498] width 158 height 26
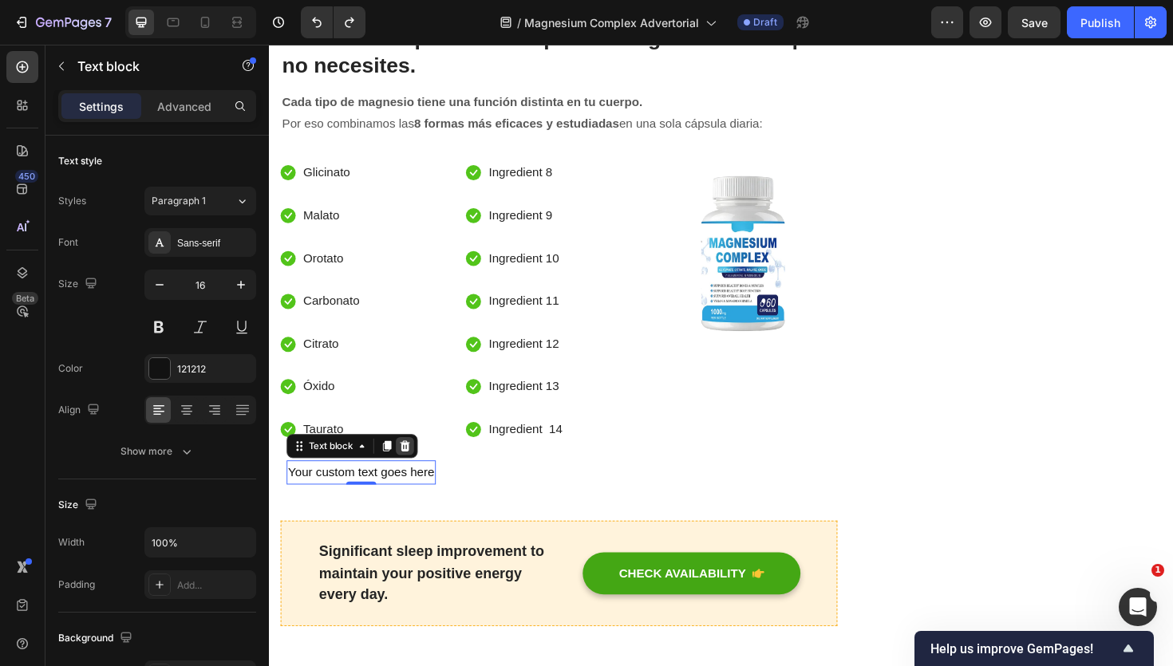
click at [409, 475] on icon at bounding box center [412, 470] width 13 height 13
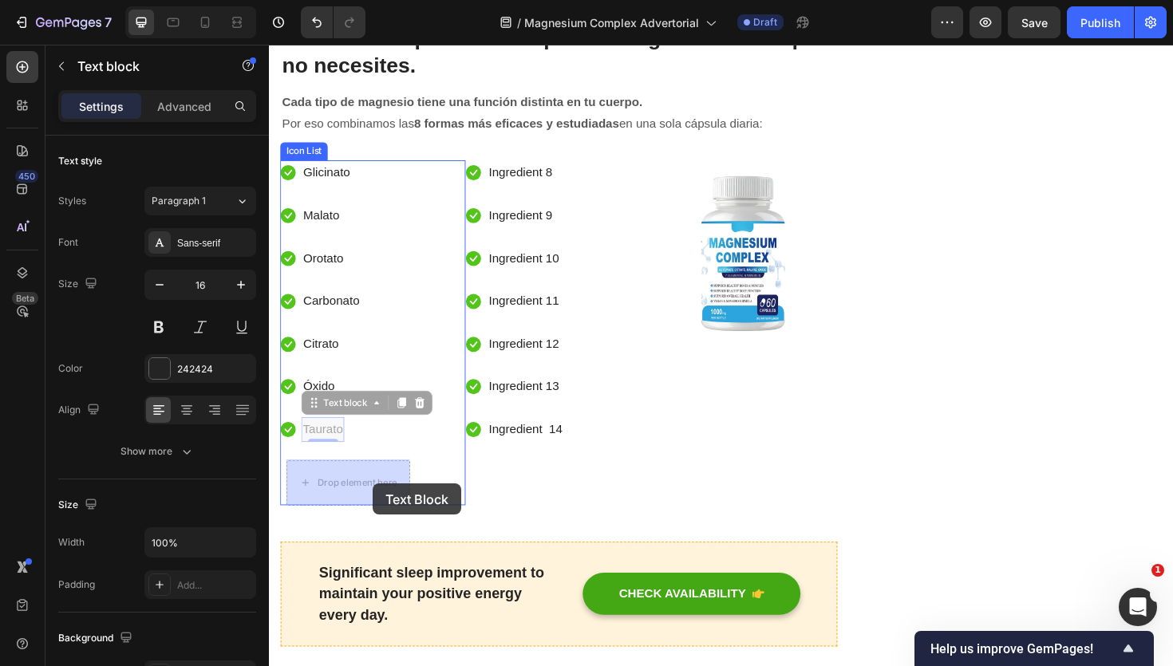
drag, startPoint x: 330, startPoint y: 457, endPoint x: 379, endPoint y: 510, distance: 72.3
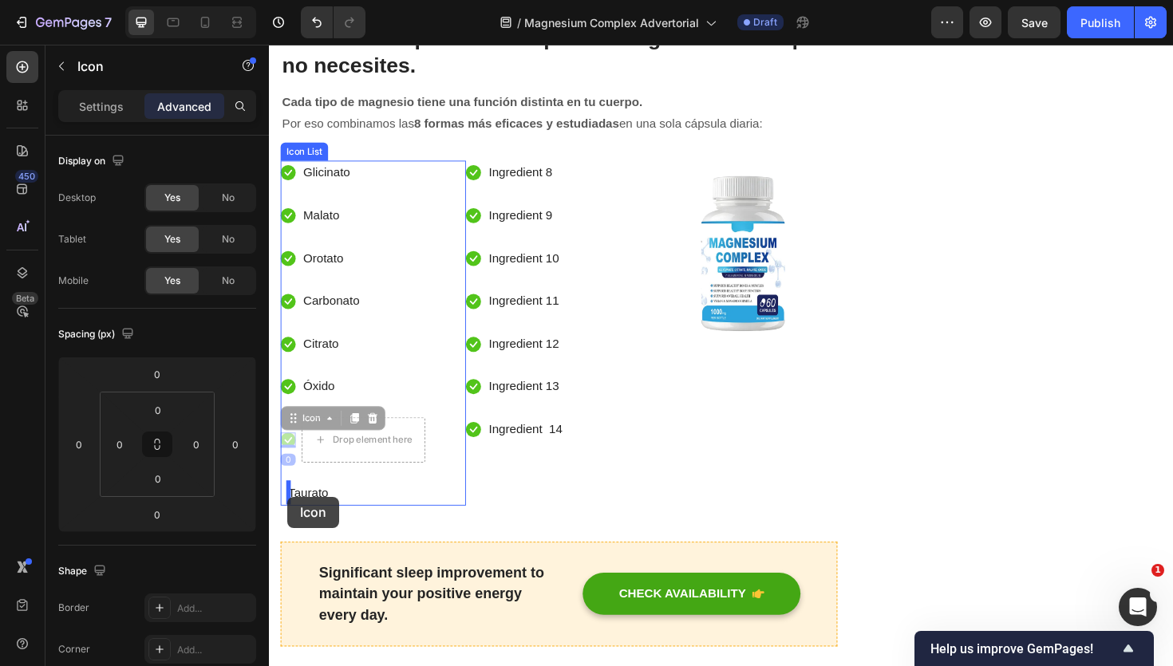
drag, startPoint x: 288, startPoint y: 464, endPoint x: 288, endPoint y: 524, distance: 59.9
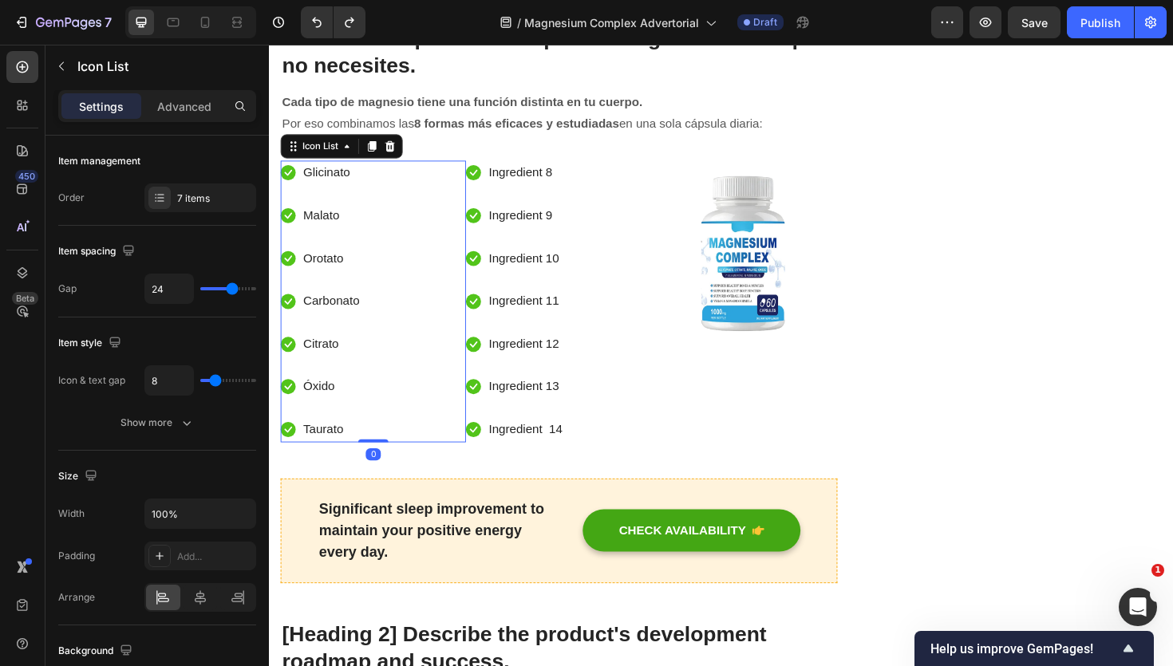
click at [369, 368] on div "Icon Glicinato Text block Icon Malato Text block Icon Orotato Text block Icon C…" at bounding box center [379, 317] width 196 height 298
click at [175, 193] on div "7 items" at bounding box center [200, 198] width 112 height 29
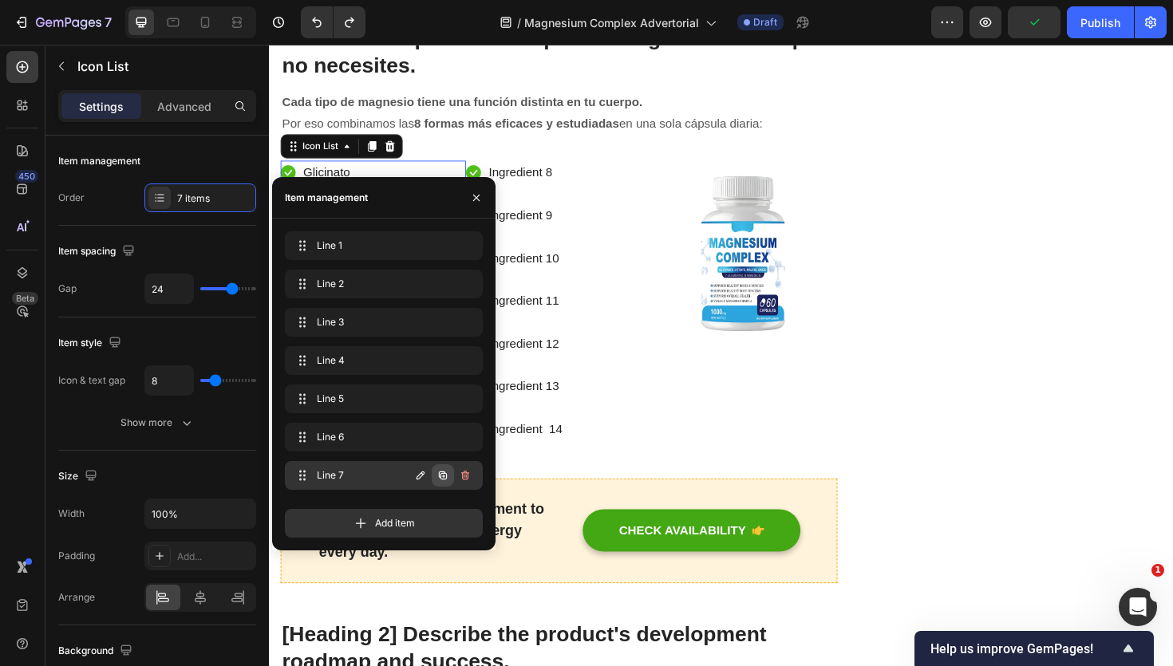
click at [446, 474] on icon "button" at bounding box center [443, 476] width 8 height 8
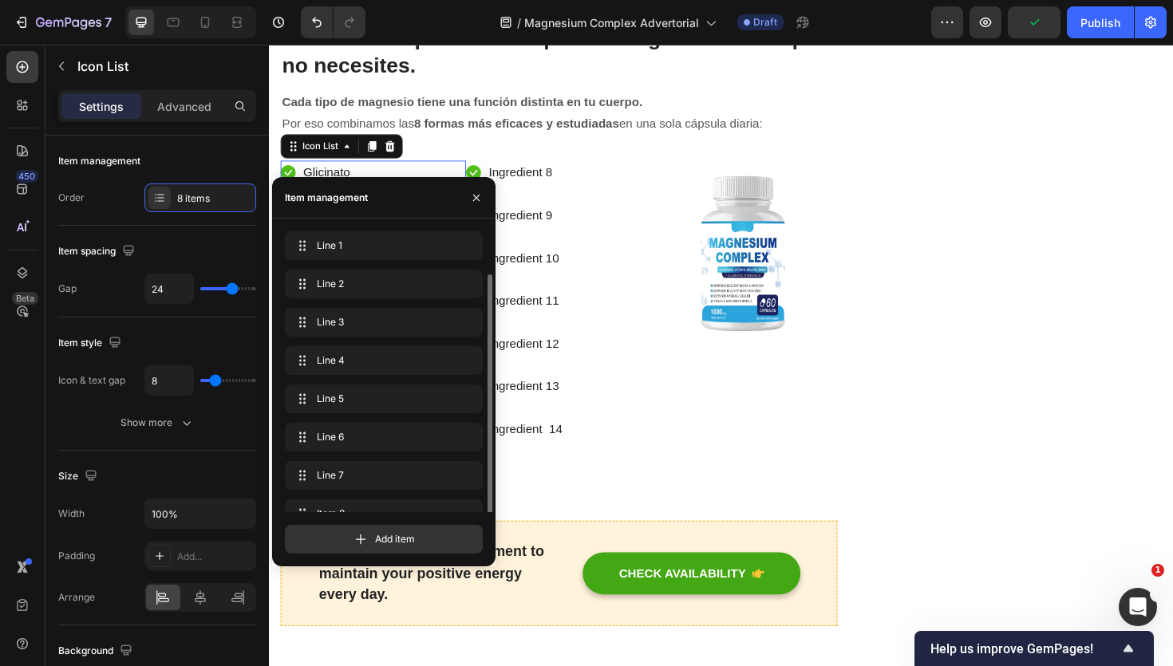
scroll to position [22, 0]
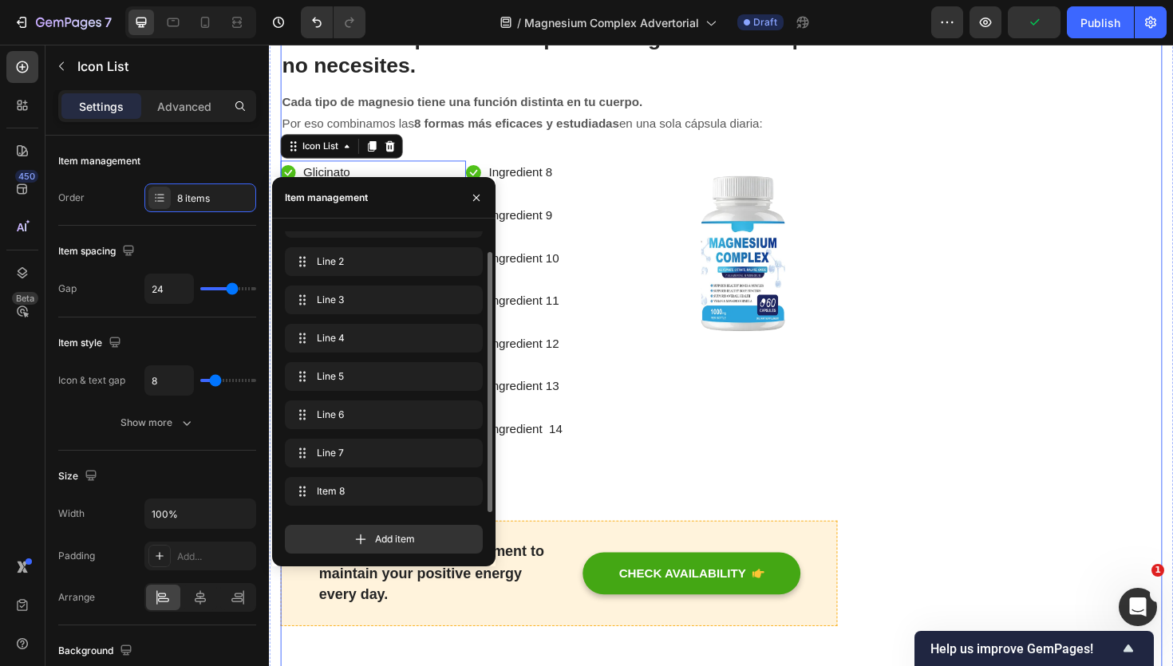
click at [613, 505] on div "Icon Ingredient 8 Text block Icon Ingredient 9 Text block Icon Ingredient 10 Te…" at bounding box center [575, 339] width 196 height 343
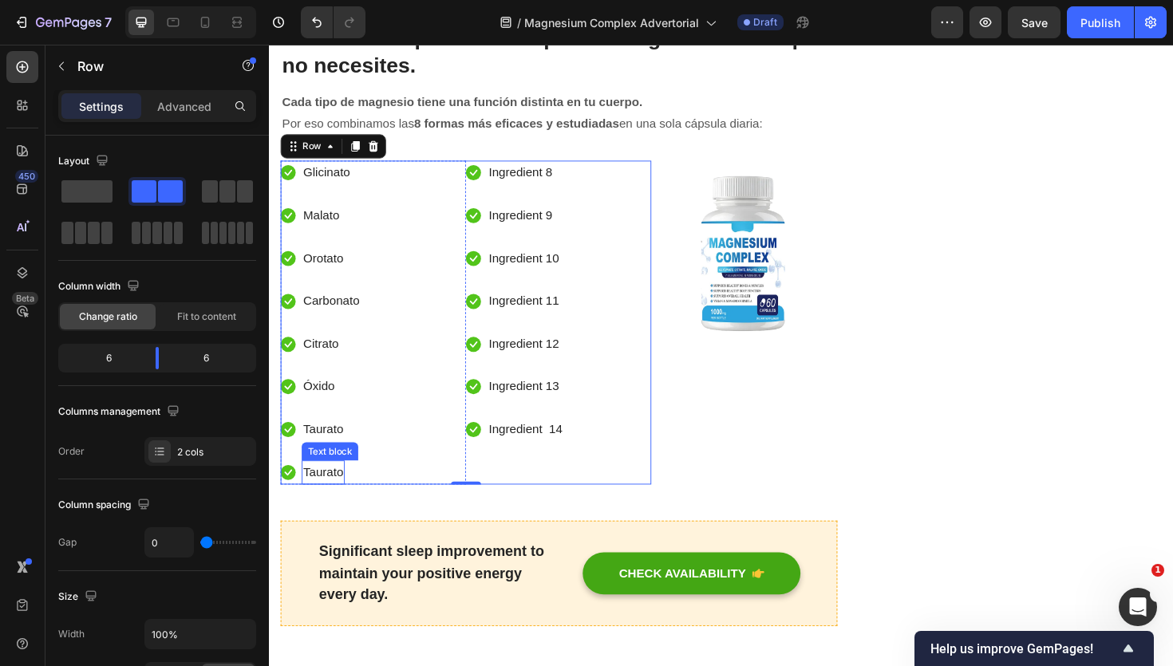
click at [331, 499] on p "Taurato" at bounding box center [326, 498] width 42 height 23
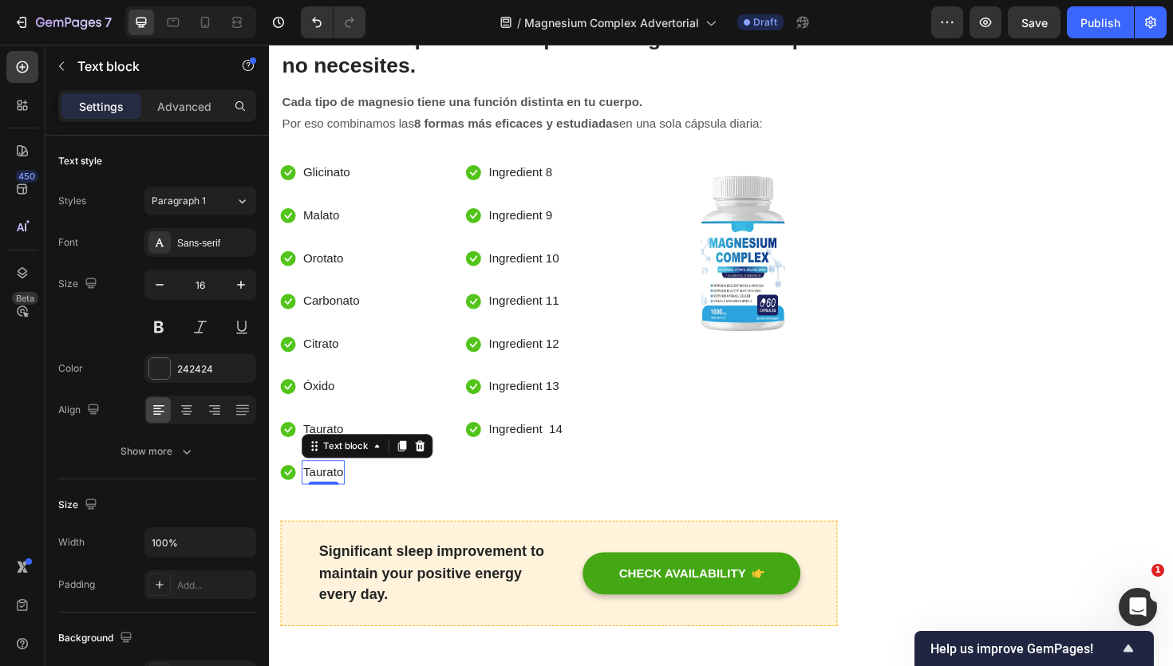
click at [331, 499] on p "Taurato" at bounding box center [326, 498] width 42 height 23
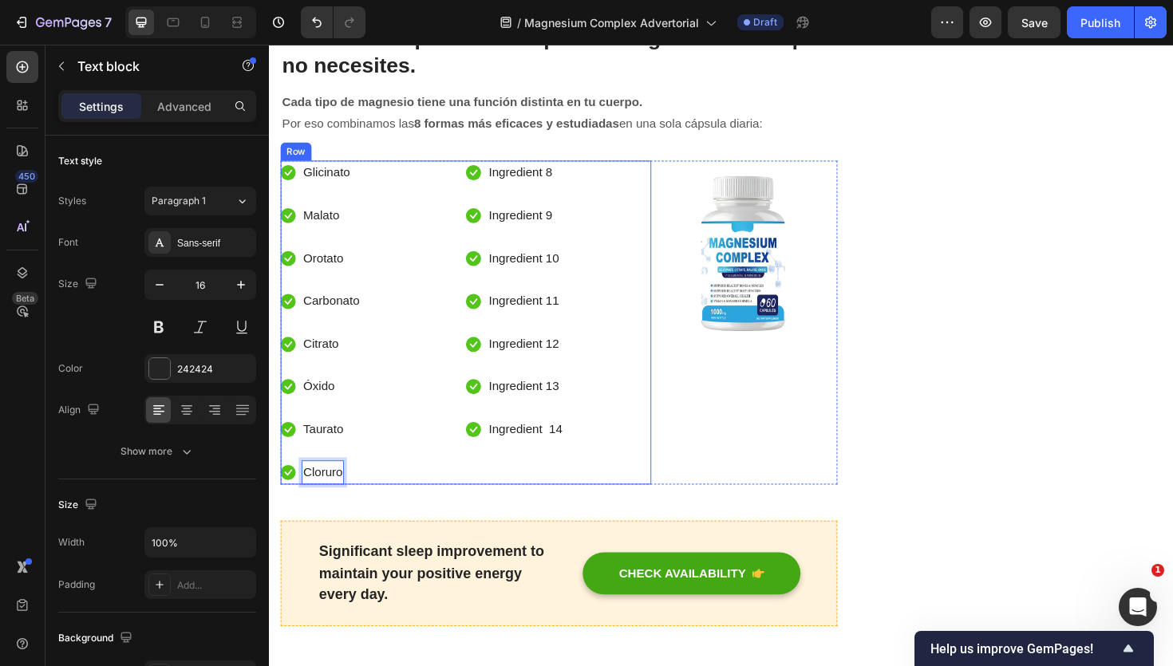
click at [481, 492] on div "Icon Ingredient 8 Text block Icon Ingredient 9 Text block Icon Ingredient 10 Te…" at bounding box center [575, 339] width 196 height 343
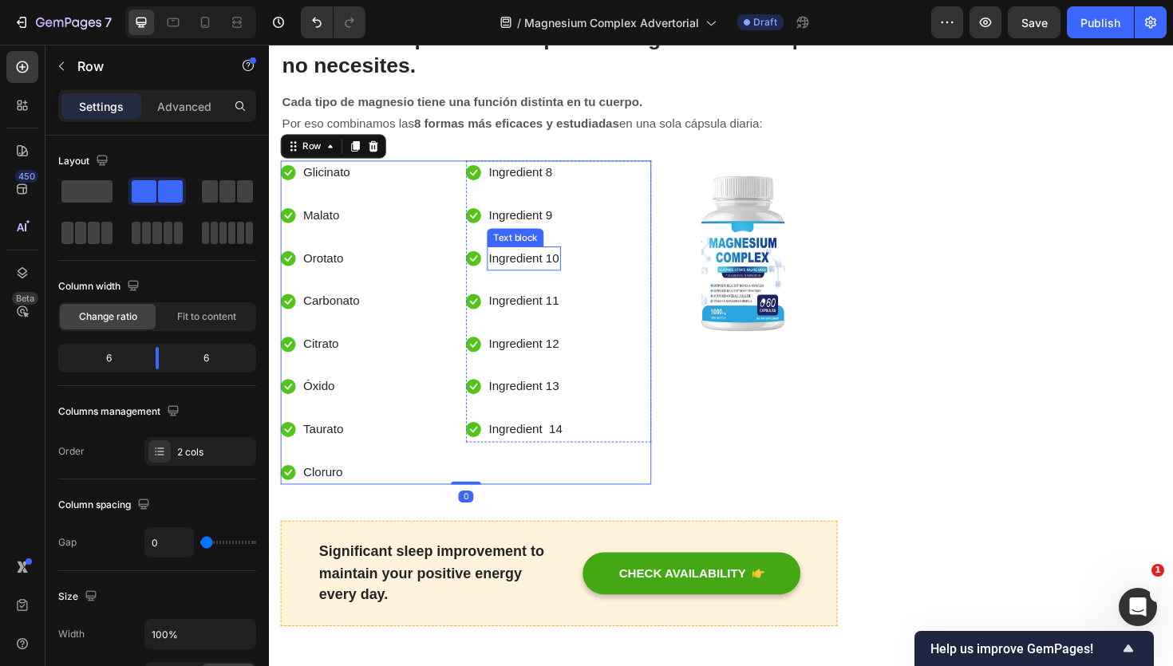
click at [559, 263] on p "Ingredient 10" at bounding box center [538, 271] width 74 height 23
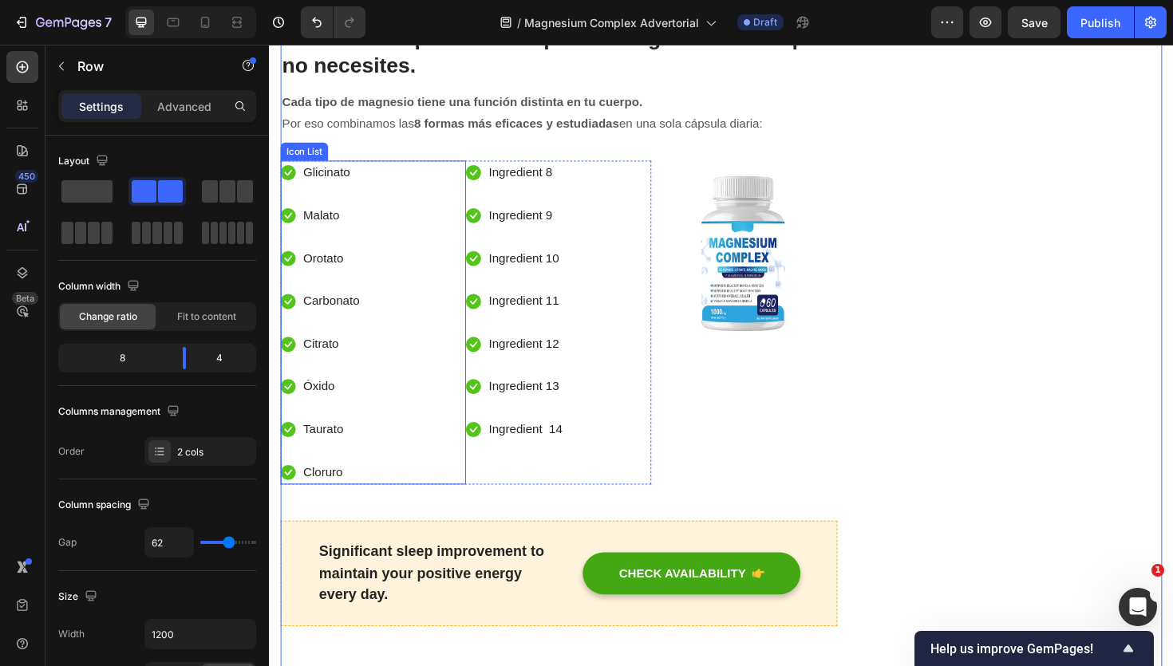
click at [469, 169] on div "Icon Glicinato Text block Icon Malato Text block Icon Orotato Text block Icon C…" at bounding box center [379, 339] width 196 height 343
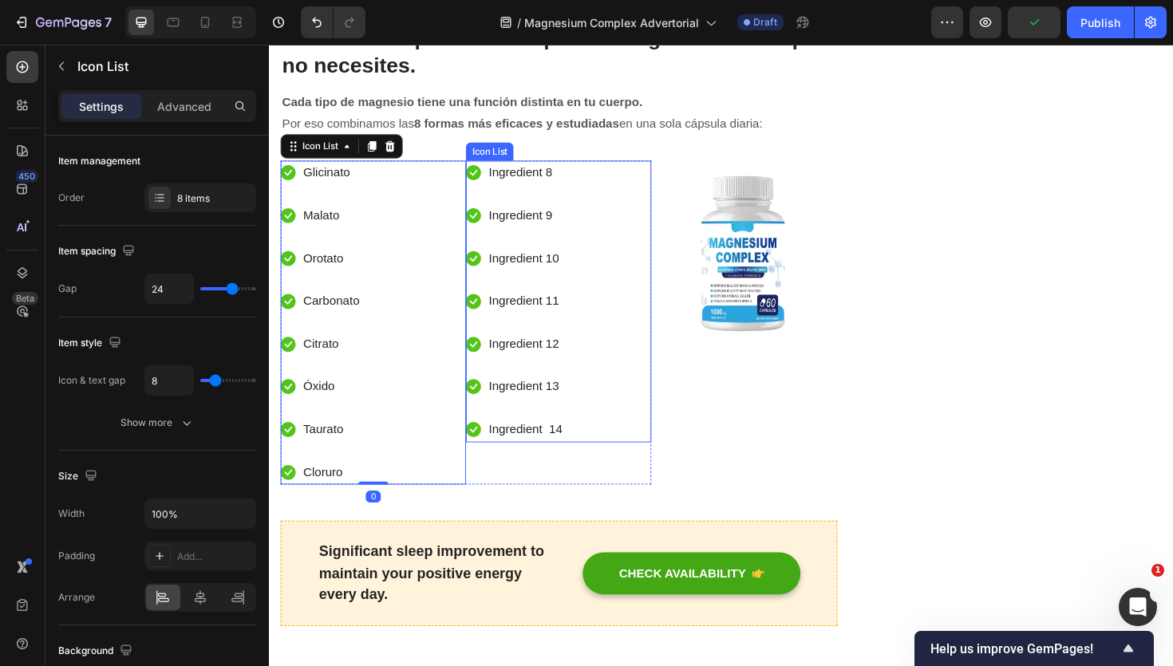
click at [594, 174] on div "Icon Ingredient 8 Text block Icon Ingredient 9 Text block Icon Ingredient 10 Te…" at bounding box center [575, 317] width 196 height 298
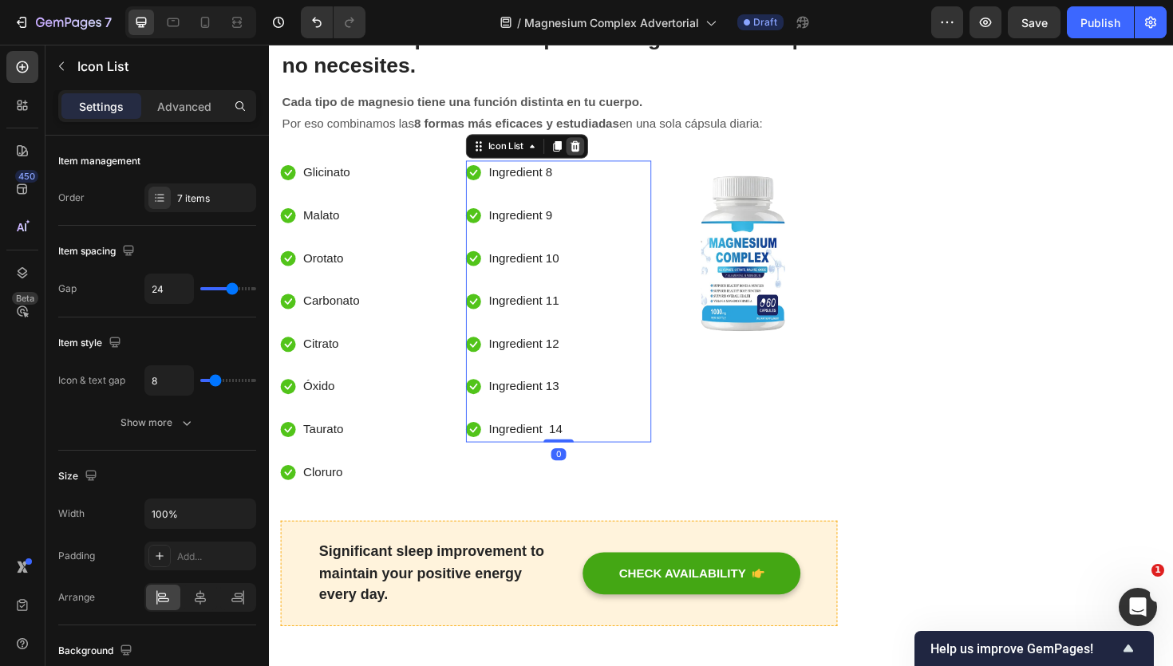
click at [597, 155] on icon at bounding box center [593, 152] width 10 height 11
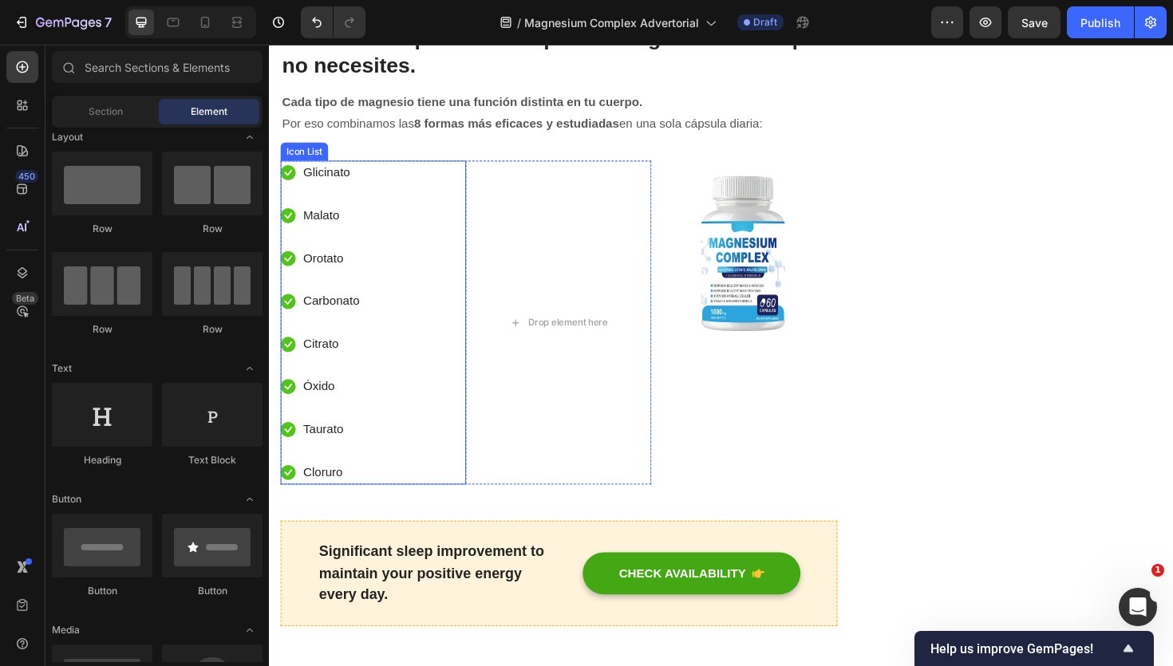
click at [405, 169] on div "Icon Glicinato Text block Icon Malato Text block Icon Orotato Text block Icon C…" at bounding box center [379, 339] width 196 height 343
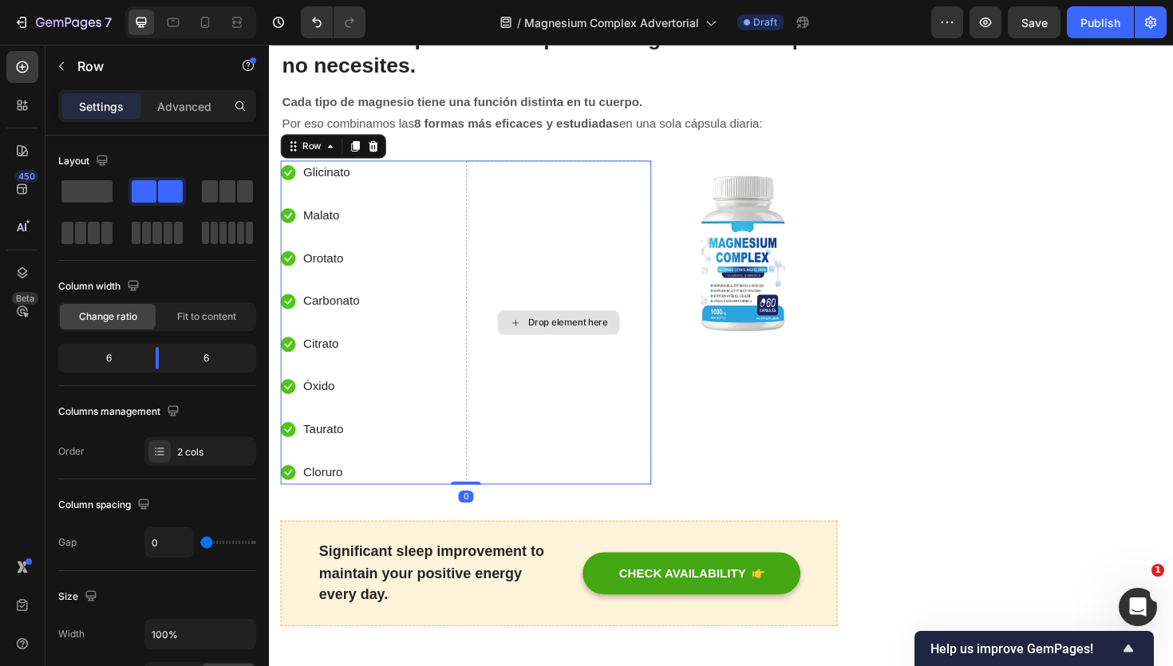
click at [487, 168] on div "Drop element here" at bounding box center [575, 339] width 196 height 343
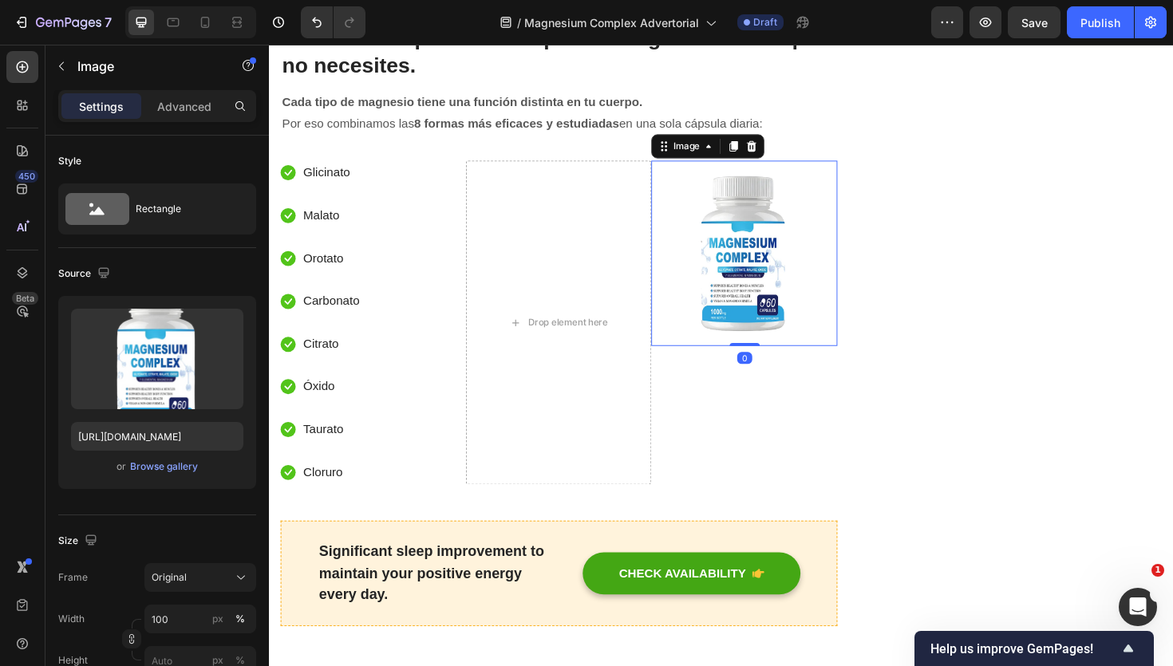
click at [690, 168] on img at bounding box center [772, 266] width 196 height 196
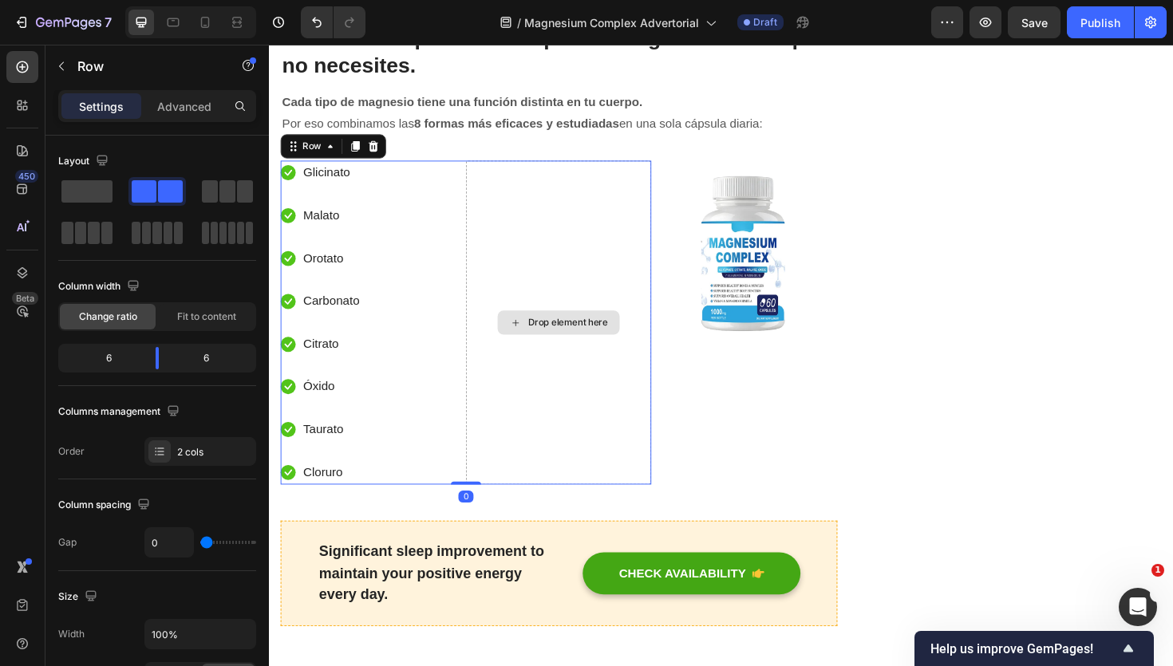
click at [650, 168] on div "Drop element here" at bounding box center [575, 339] width 196 height 343
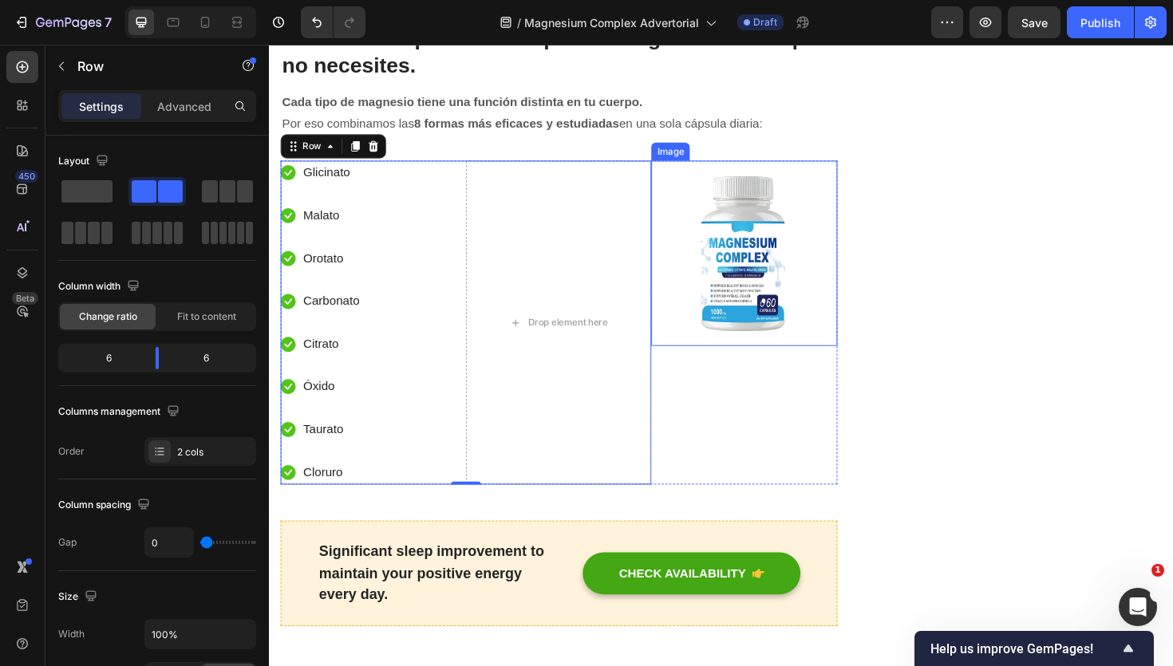
click at [753, 225] on img at bounding box center [772, 266] width 196 height 196
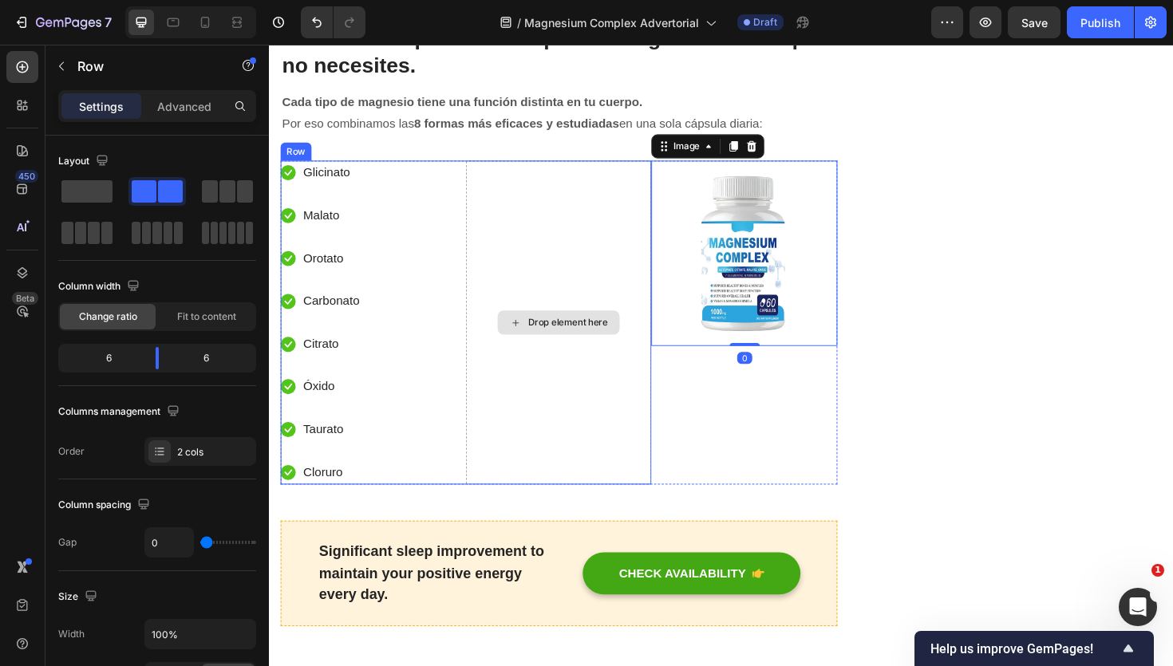
click at [632, 207] on div "Drop element here" at bounding box center [575, 339] width 196 height 343
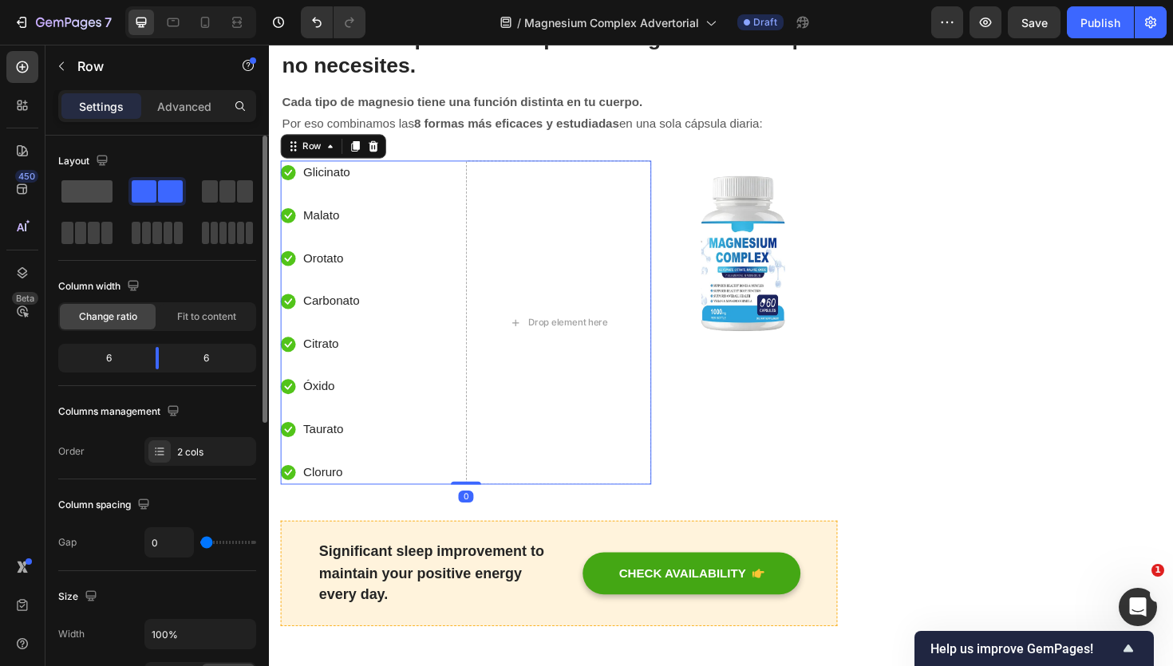
click at [105, 196] on span at bounding box center [86, 191] width 51 height 22
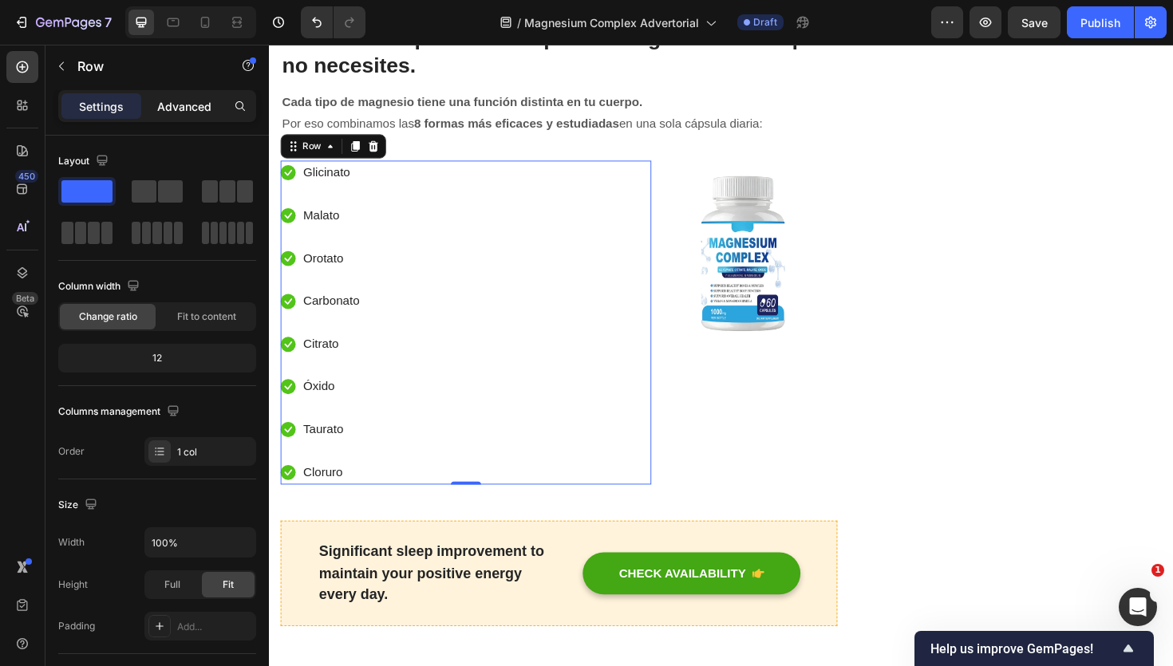
click at [189, 108] on p "Advanced" at bounding box center [184, 106] width 54 height 17
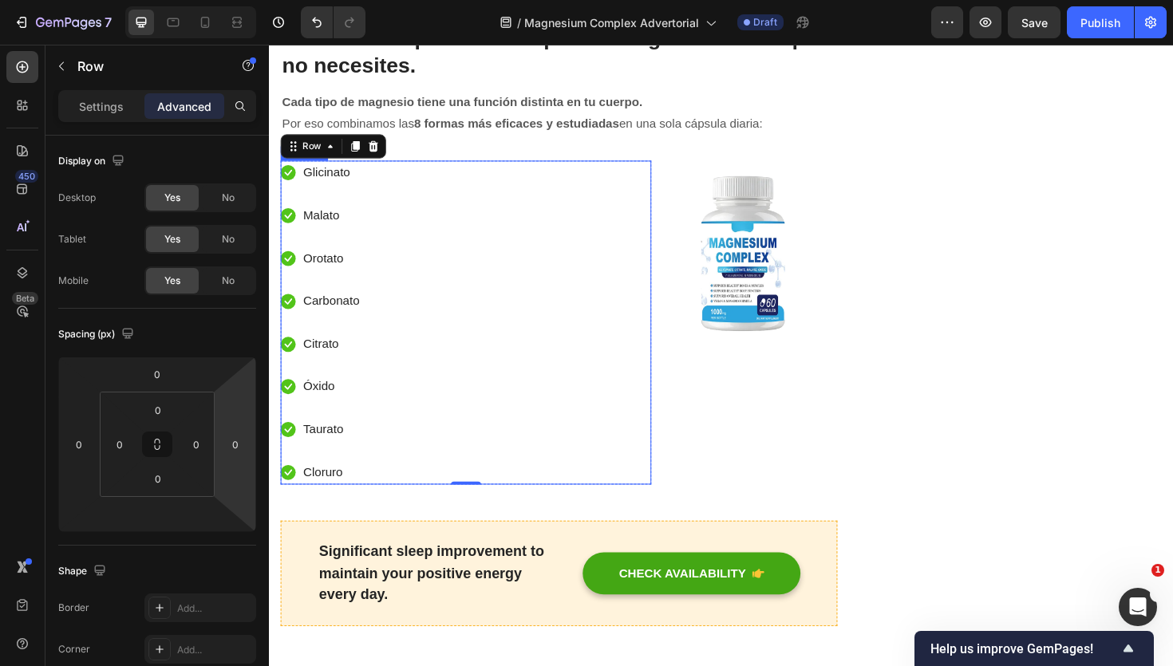
click at [541, 226] on div "Icon Glicinato Text block Icon Malato Text block Icon Orotato Text block Icon C…" at bounding box center [477, 339] width 393 height 343
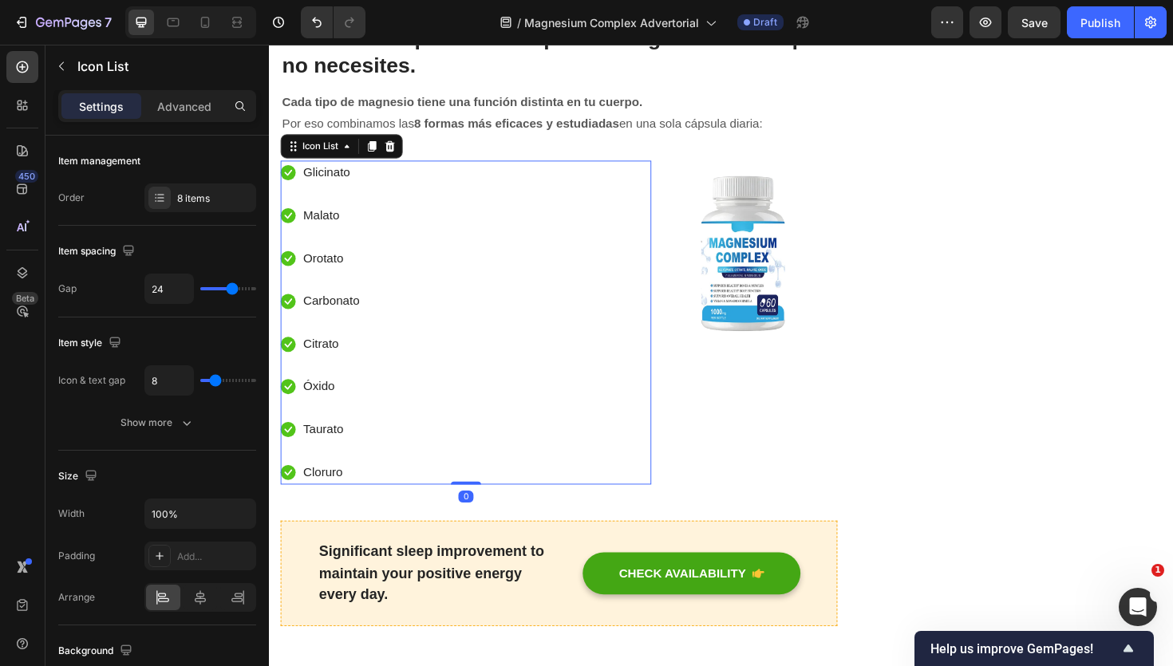
click at [480, 168] on div "Icon Glicinato Text block Icon Malato Text block Icon Orotato Text block Icon C…" at bounding box center [477, 339] width 393 height 343
click at [493, 168] on div "Icon Glicinato Text block Icon Malato Text block Icon Orotato Text block Icon C…" at bounding box center [477, 339] width 393 height 343
click at [493, 255] on div "Icon Glicinato Text block Icon Malato Text block Icon Orotato Text block Icon C…" at bounding box center [477, 339] width 393 height 343
click at [377, 296] on div "Icon Glicinato Text block Icon Malato Text block Icon Orotato Text block Icon C…" at bounding box center [477, 339] width 393 height 343
click at [154, 99] on div "Advanced" at bounding box center [184, 106] width 80 height 26
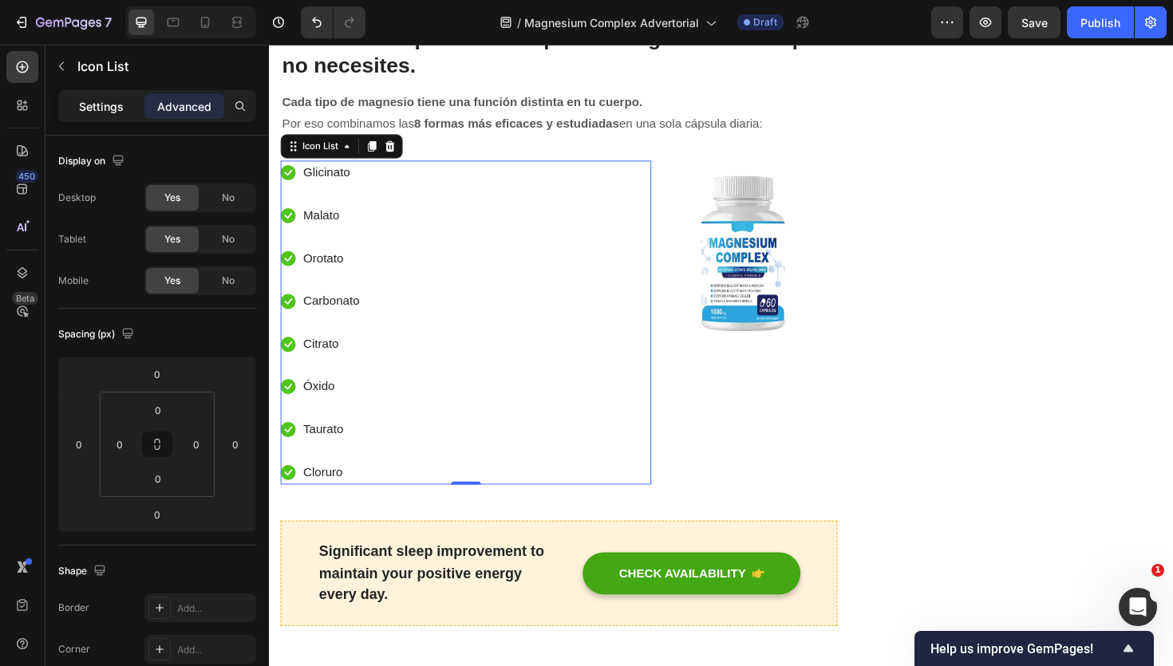
click at [89, 105] on p "Settings" at bounding box center [101, 106] width 45 height 17
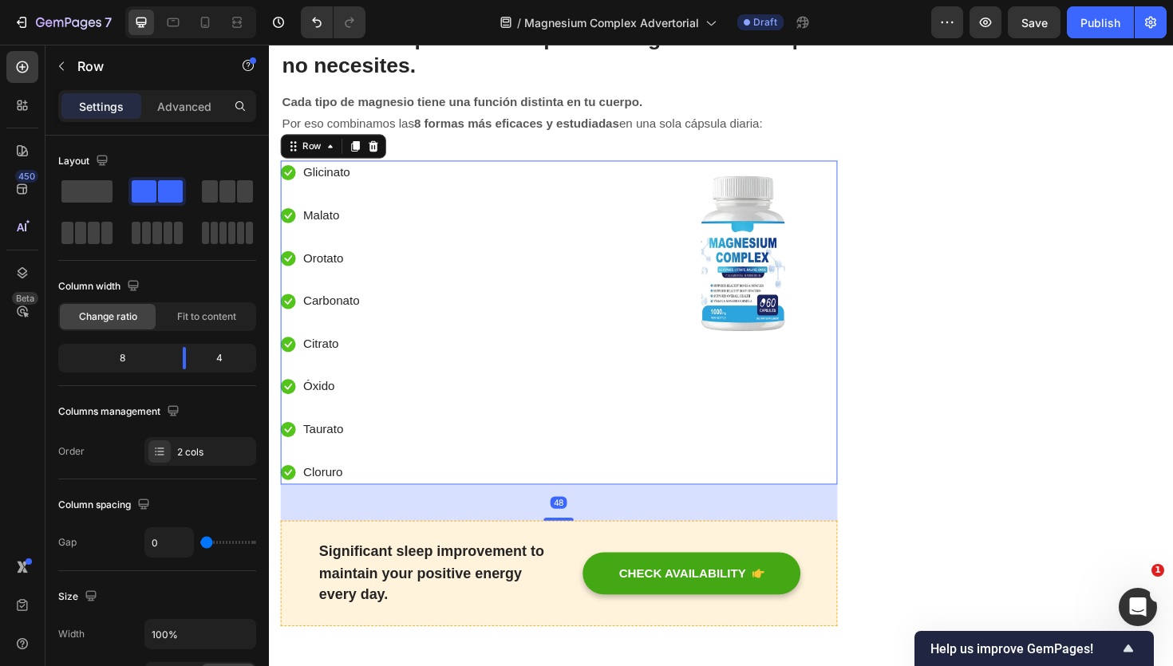
click at [691, 503] on div "Image" at bounding box center [772, 339] width 196 height 343
click at [126, 358] on div "8" at bounding box center [115, 358] width 109 height 22
click at [220, 357] on div "4" at bounding box center [226, 358] width 54 height 22
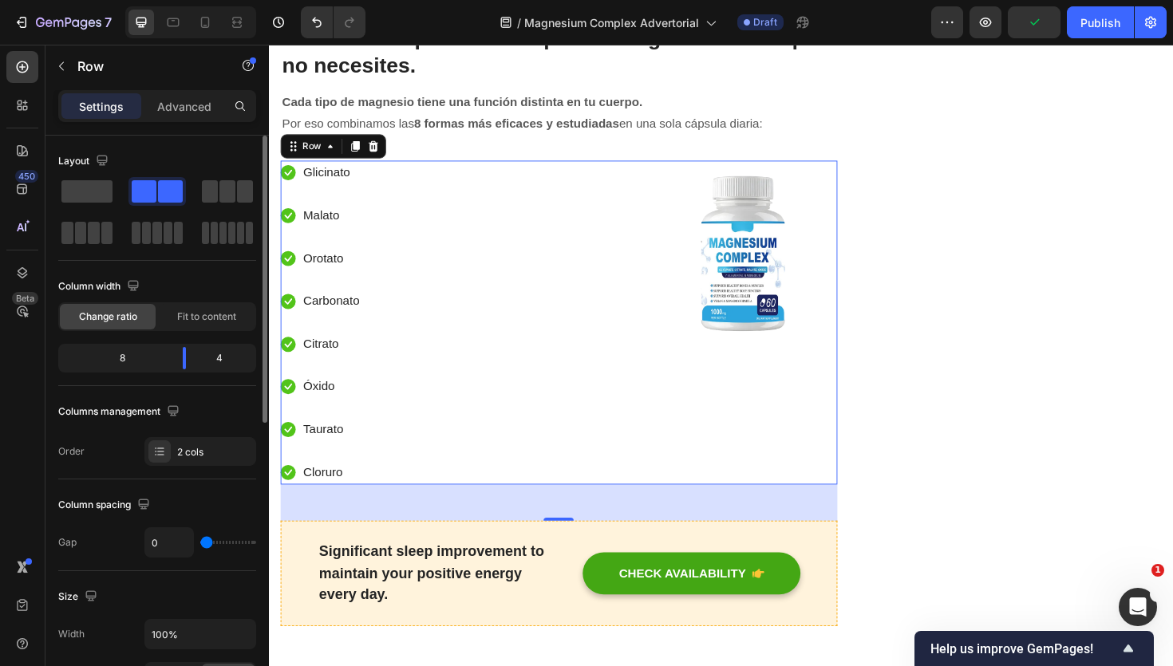
click at [220, 357] on div "4" at bounding box center [226, 358] width 54 height 22
click at [209, 346] on div "8 4" at bounding box center [157, 358] width 198 height 29
click at [209, 328] on div "Fit to content" at bounding box center [207, 317] width 96 height 26
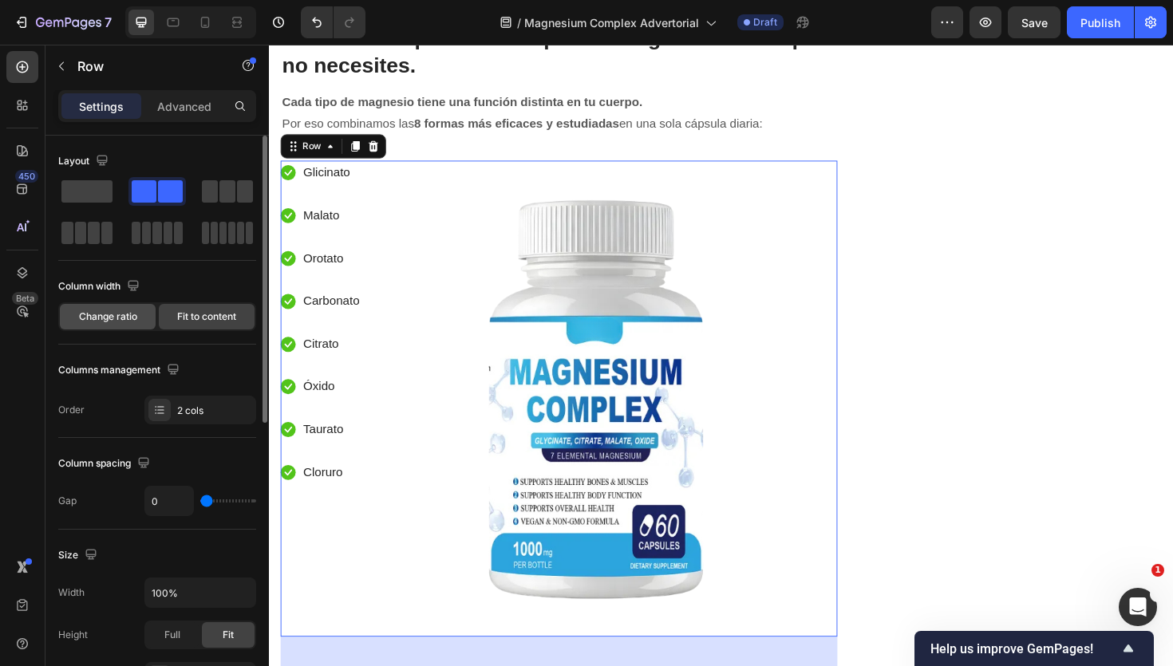
click at [129, 319] on span "Change ratio" at bounding box center [108, 317] width 58 height 14
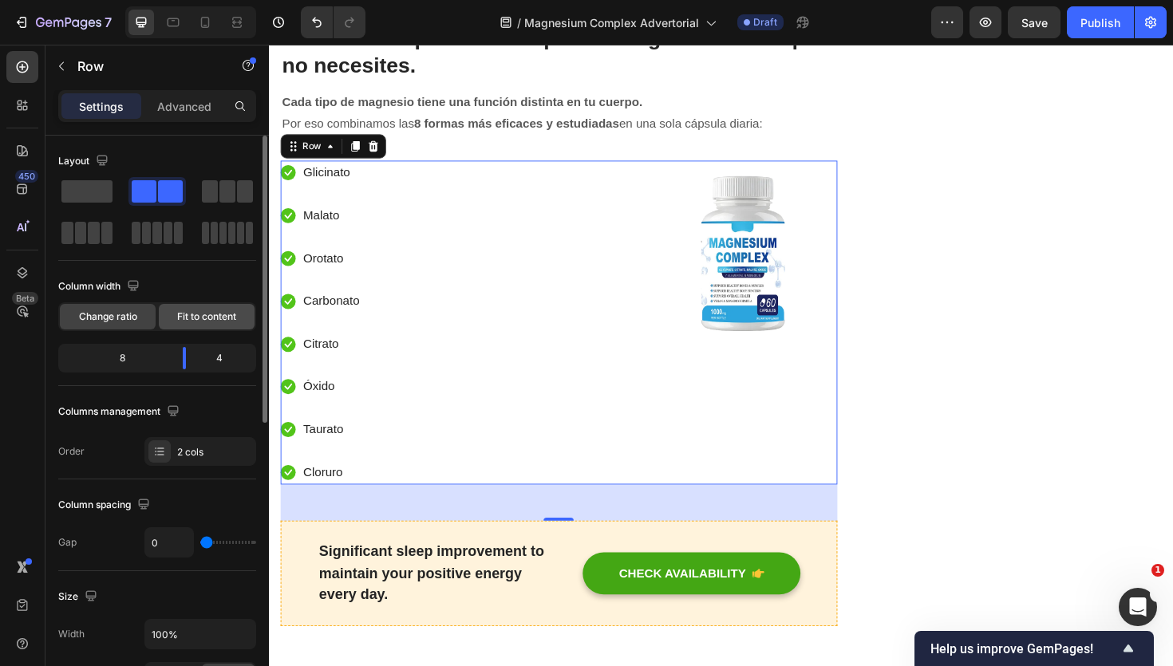
click at [180, 308] on div "Fit to content" at bounding box center [207, 317] width 96 height 26
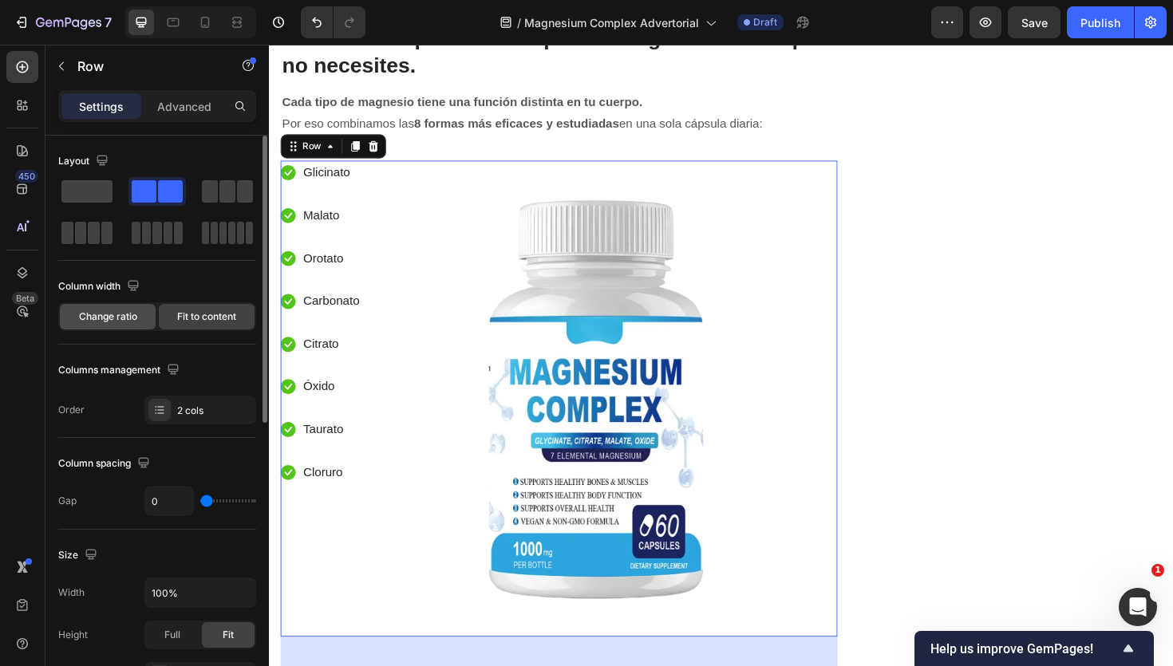
click at [125, 326] on div "Change ratio" at bounding box center [108, 317] width 96 height 26
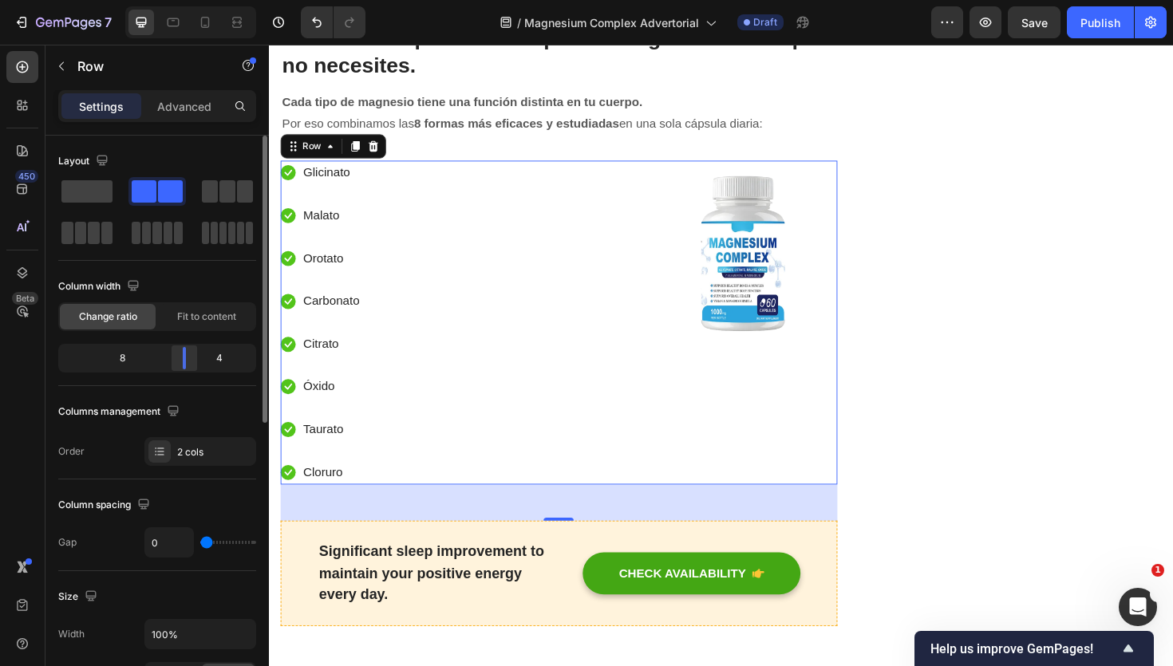
click at [182, 0] on body "7 Version history / Magnesium Complex Advertorial Draft Preview Save Publish 45…" at bounding box center [586, 0] width 1173 height 0
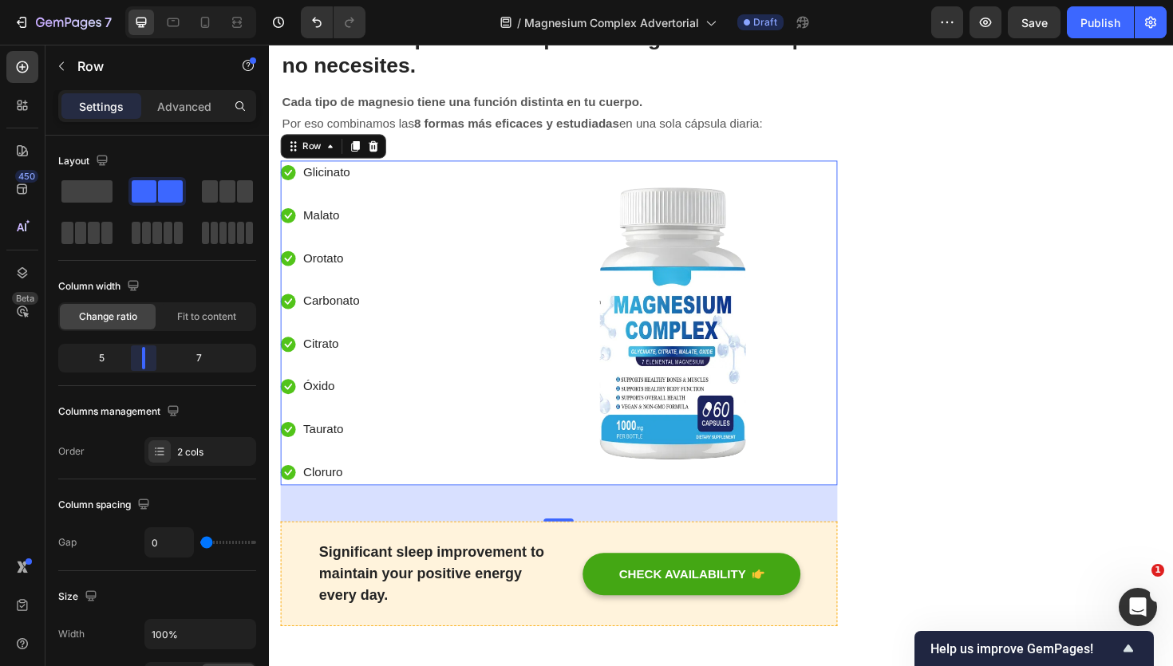
drag, startPoint x: 184, startPoint y: 359, endPoint x: 140, endPoint y: 363, distance: 44.1
click at [140, 0] on body "7 Version history / Magnesium Complex Advertorial Draft Preview Save Publish 45…" at bounding box center [586, 0] width 1173 height 0
click at [176, 448] on div "2 cols" at bounding box center [200, 451] width 112 height 29
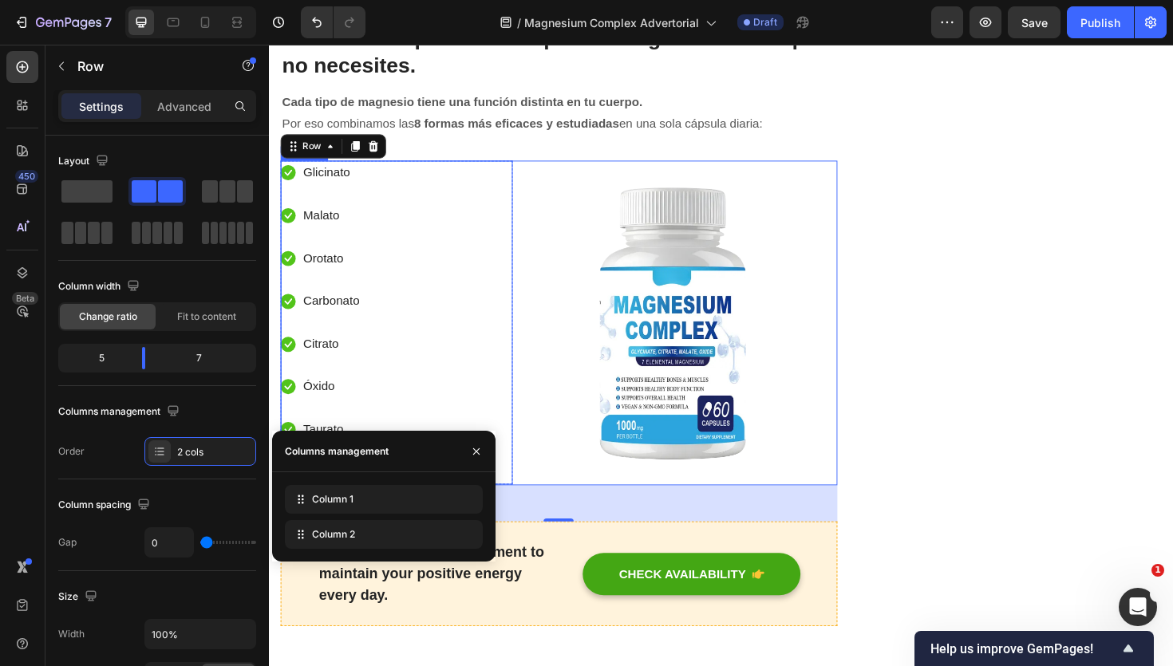
click at [504, 322] on div "Icon Glicinato Text block Icon Malato Text block Icon Orotato Text block Icon C…" at bounding box center [404, 339] width 246 height 343
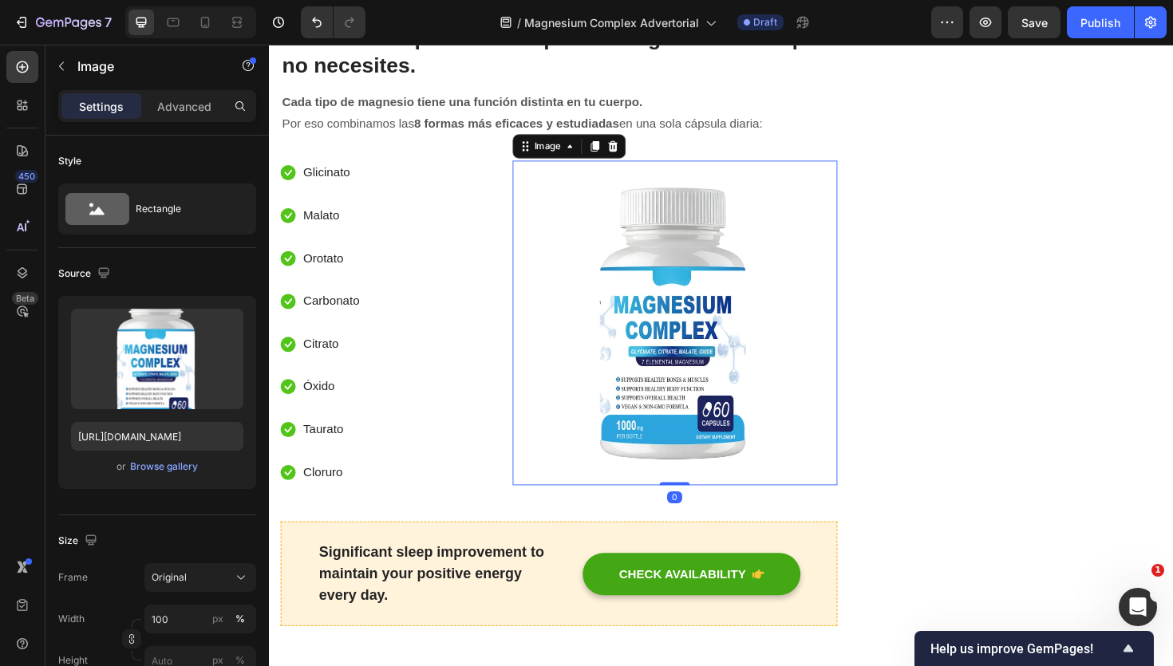
click at [569, 318] on img at bounding box center [699, 340] width 344 height 344
click at [513, 320] on div "Icon Glicinato Text block Icon Malato Text block Icon Orotato Text block Icon C…" at bounding box center [404, 339] width 246 height 343
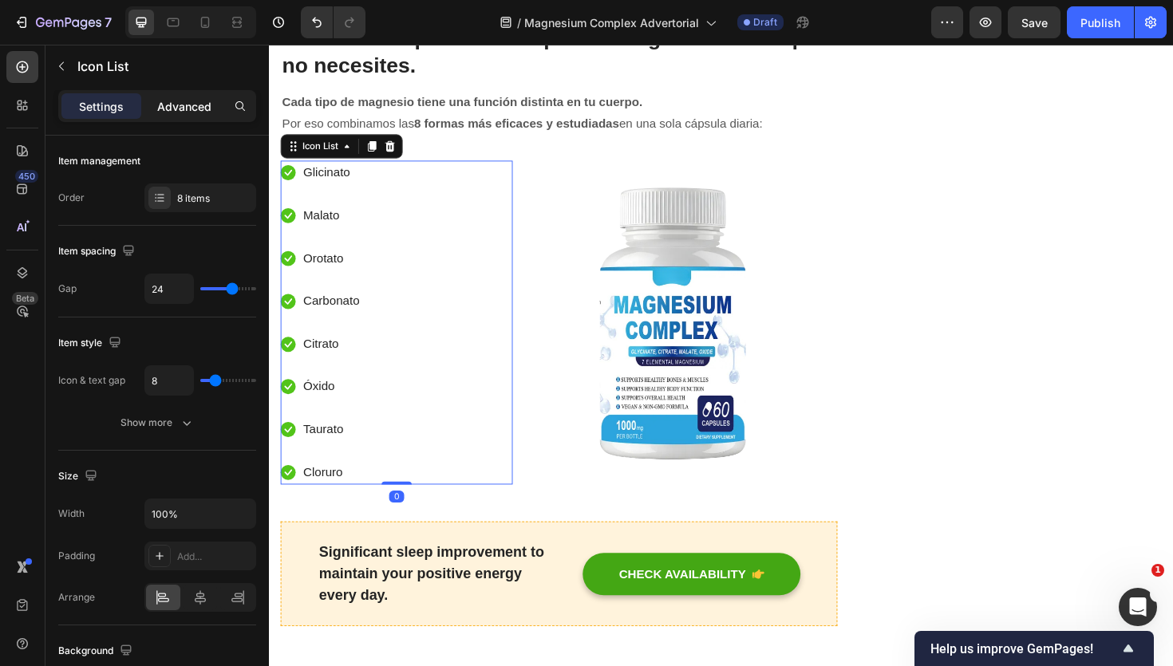
click at [172, 109] on p "Advanced" at bounding box center [184, 106] width 54 height 17
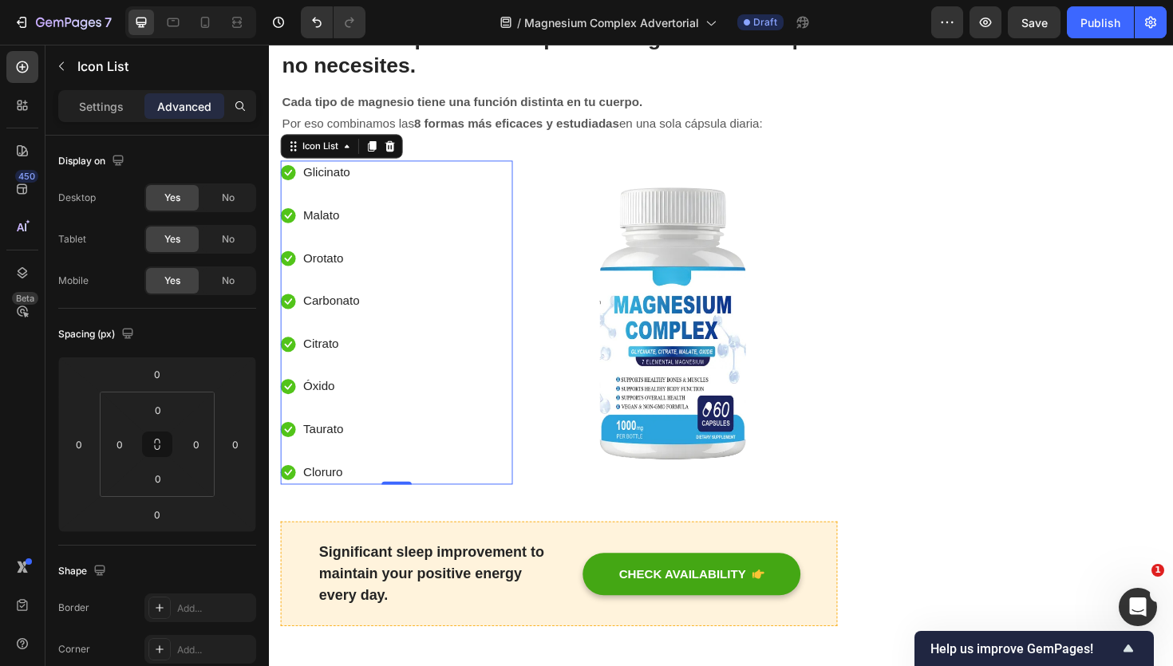
click at [448, 395] on div "Icon Glicinato Text block Icon Malato Text block Icon Orotato Text block Icon C…" at bounding box center [404, 339] width 246 height 343
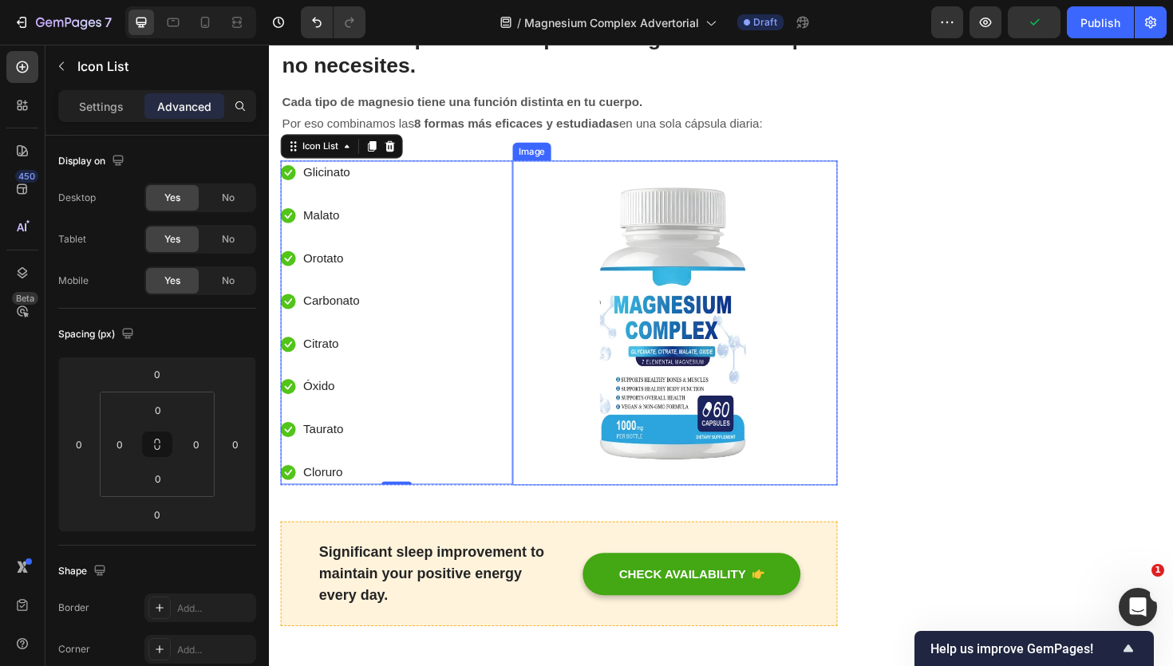
click at [607, 347] on img at bounding box center [699, 340] width 344 height 344
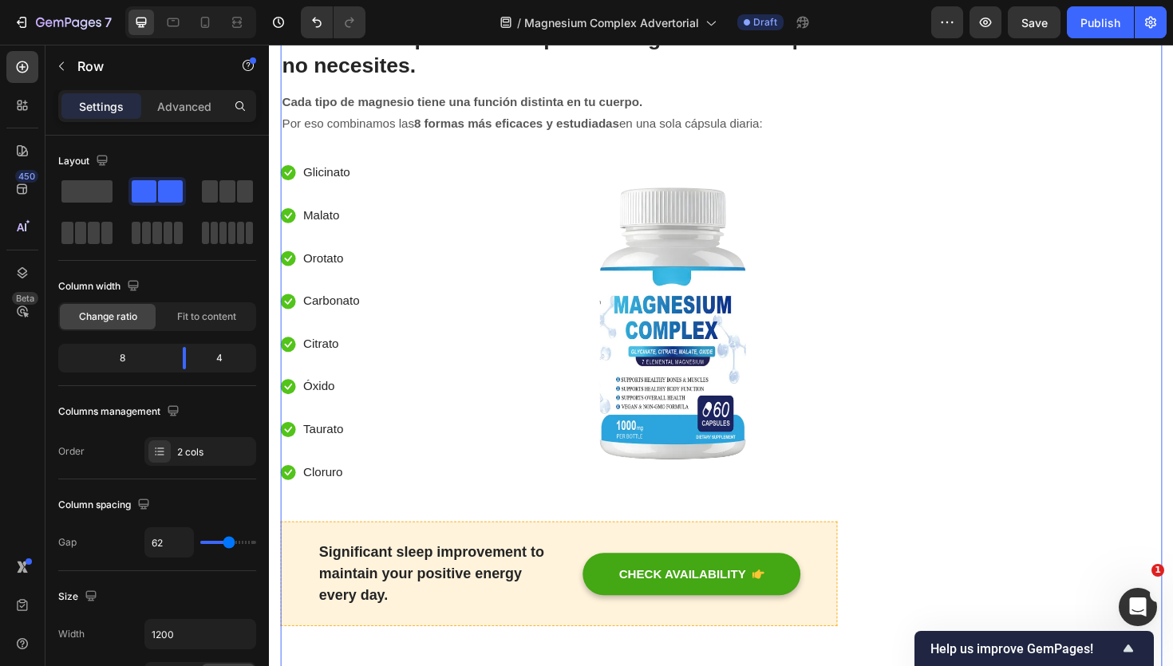
click at [421, 425] on div "Icon Glicinato Text block Icon Malato Text block Icon Orotato Text block Icon C…" at bounding box center [404, 339] width 246 height 343
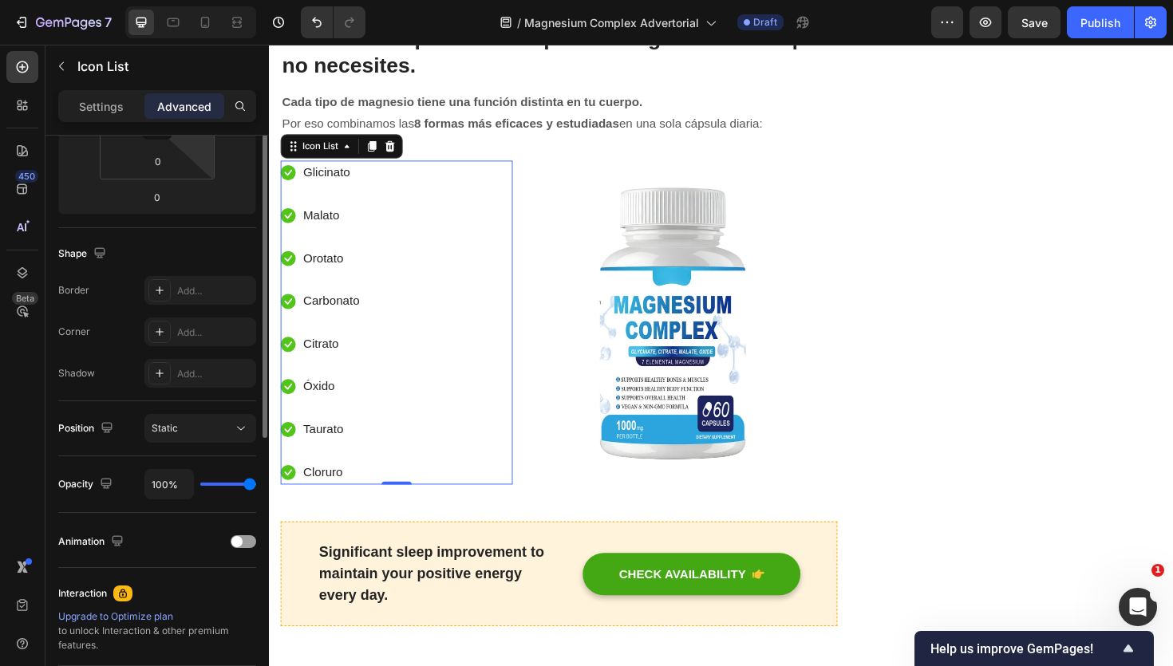
scroll to position [0, 0]
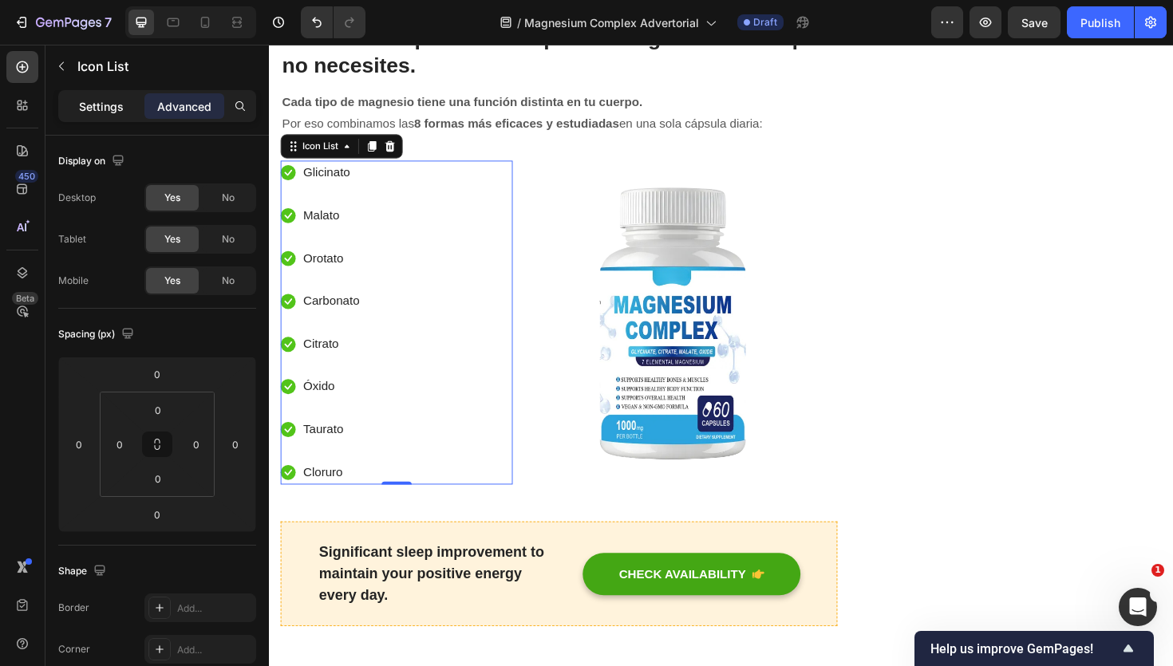
click at [85, 92] on div "Settings Advanced" at bounding box center [157, 106] width 198 height 32
click at [85, 93] on div "Settings" at bounding box center [101, 106] width 80 height 26
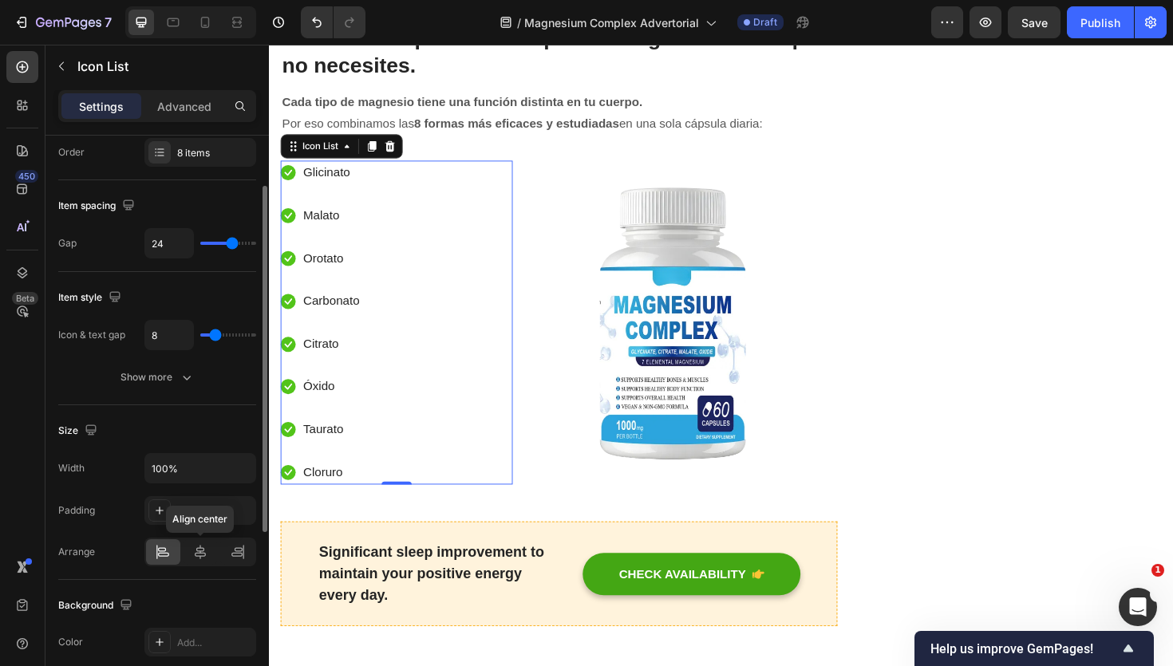
scroll to position [90, 0]
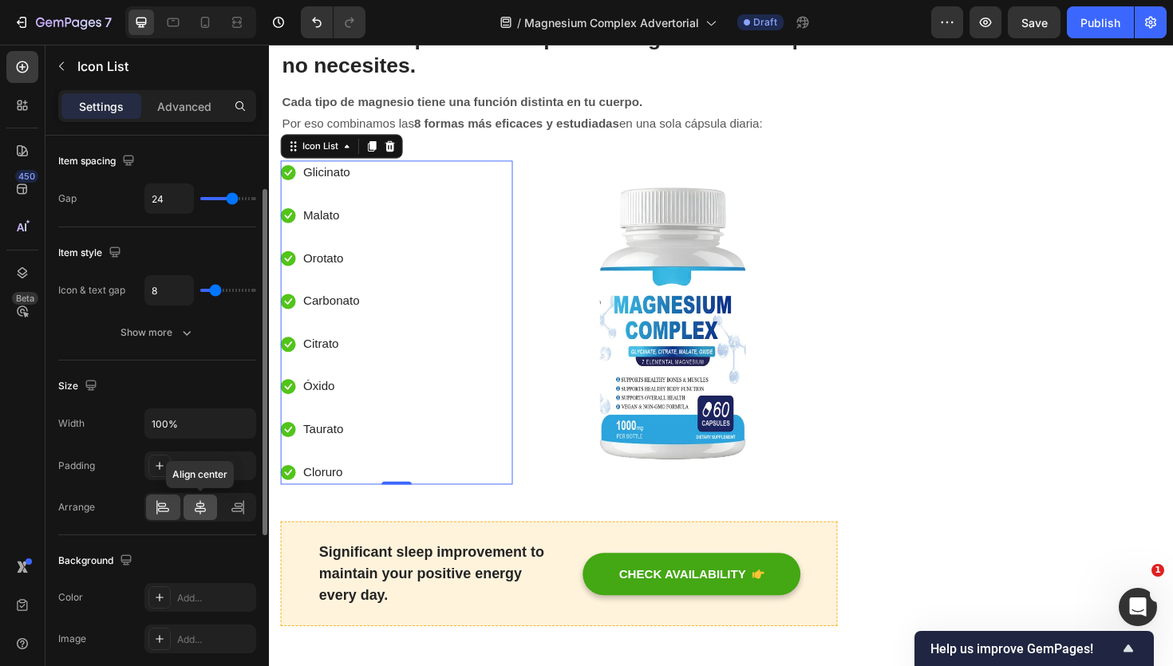
click at [197, 515] on icon at bounding box center [200, 508] width 16 height 16
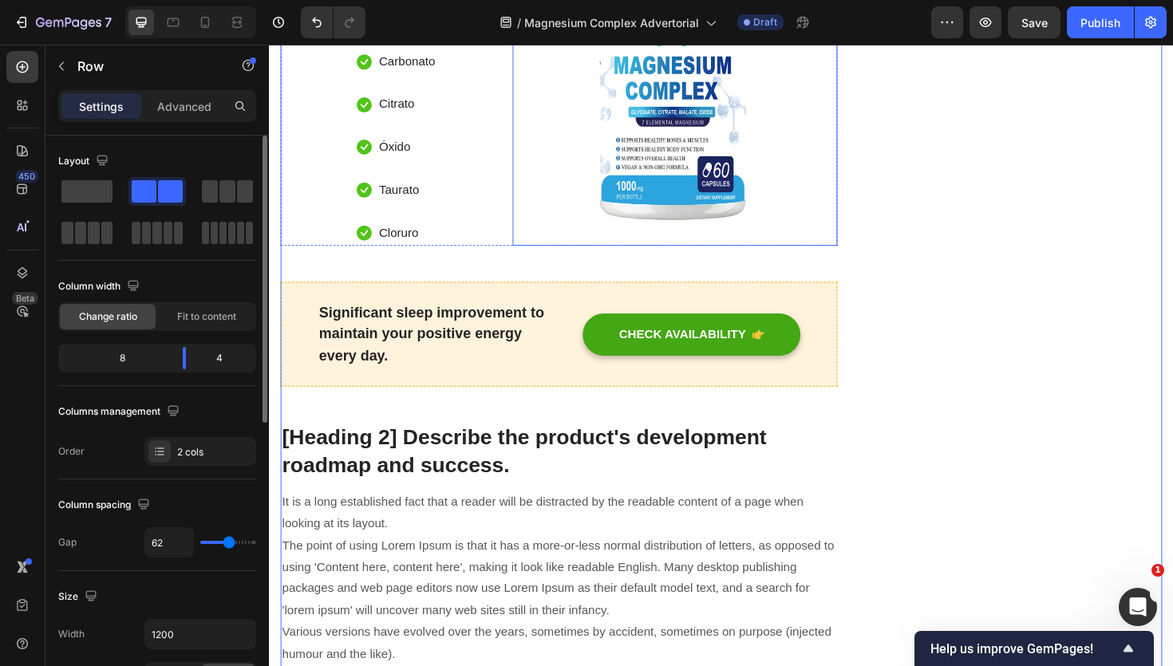
scroll to position [3057, 0]
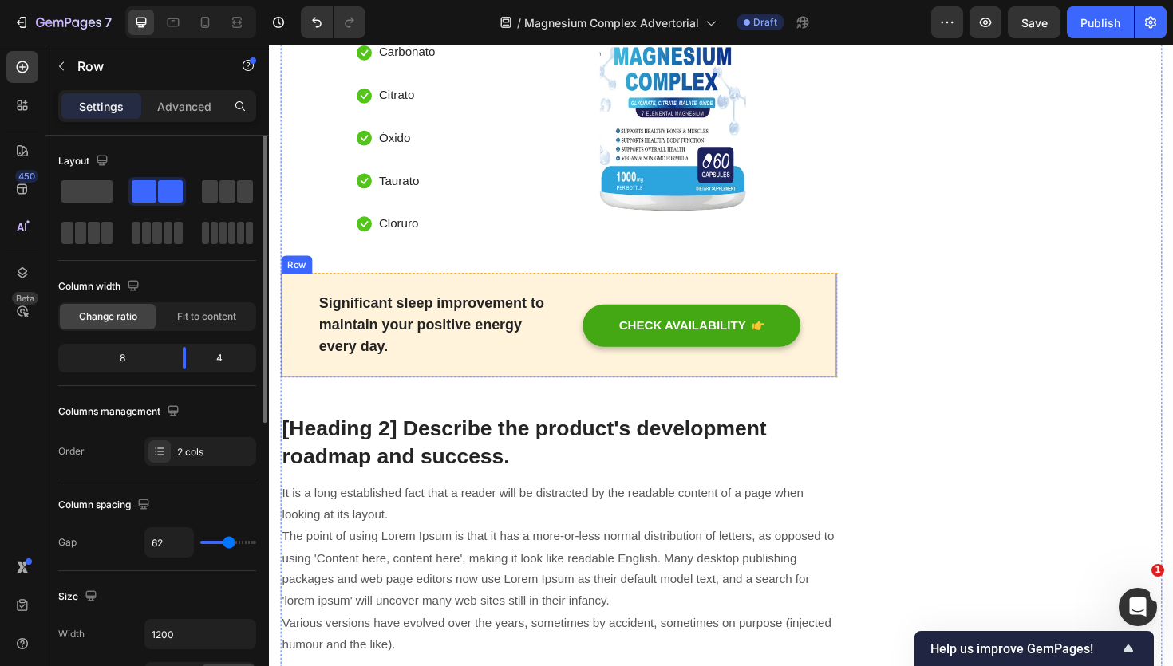
click at [556, 288] on div "Significant sleep improvement to maintain your positive energy every day. Text …" at bounding box center [576, 342] width 590 height 112
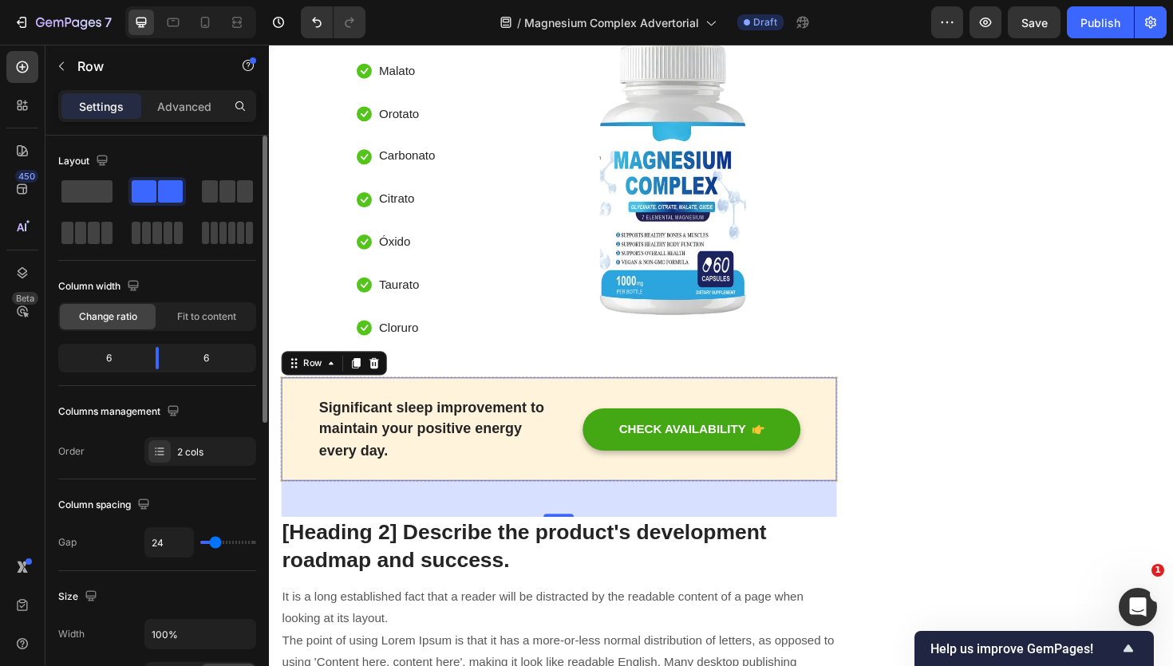
scroll to position [2977, 0]
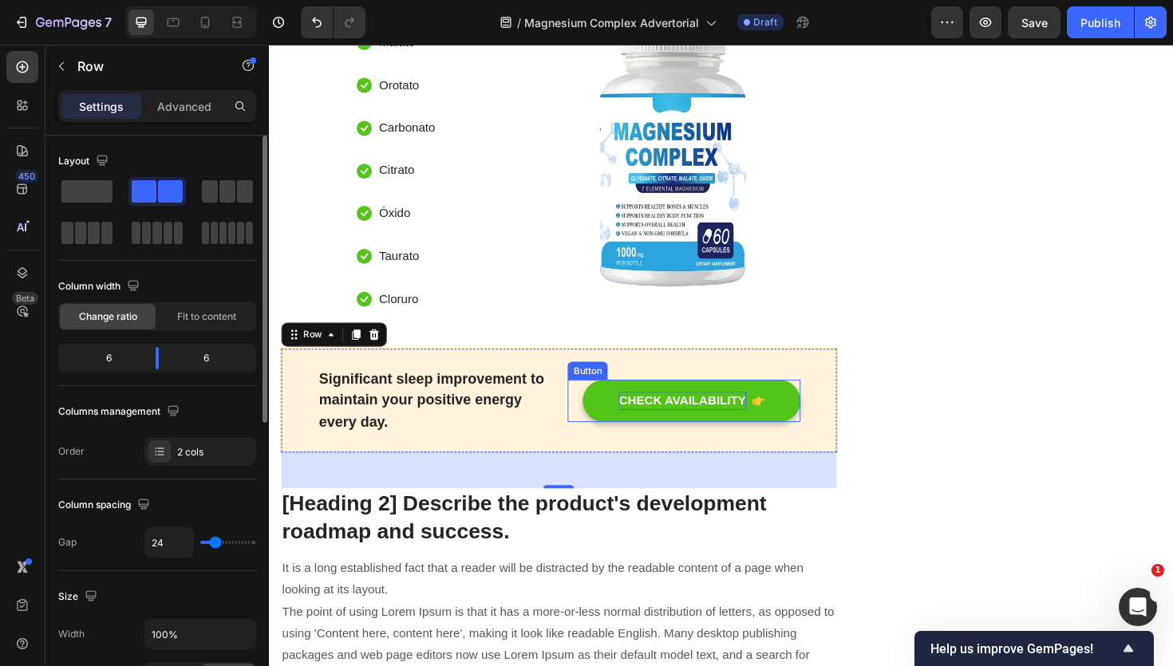
click at [686, 426] on div "CHECK AVAILABILITY" at bounding box center [706, 422] width 135 height 19
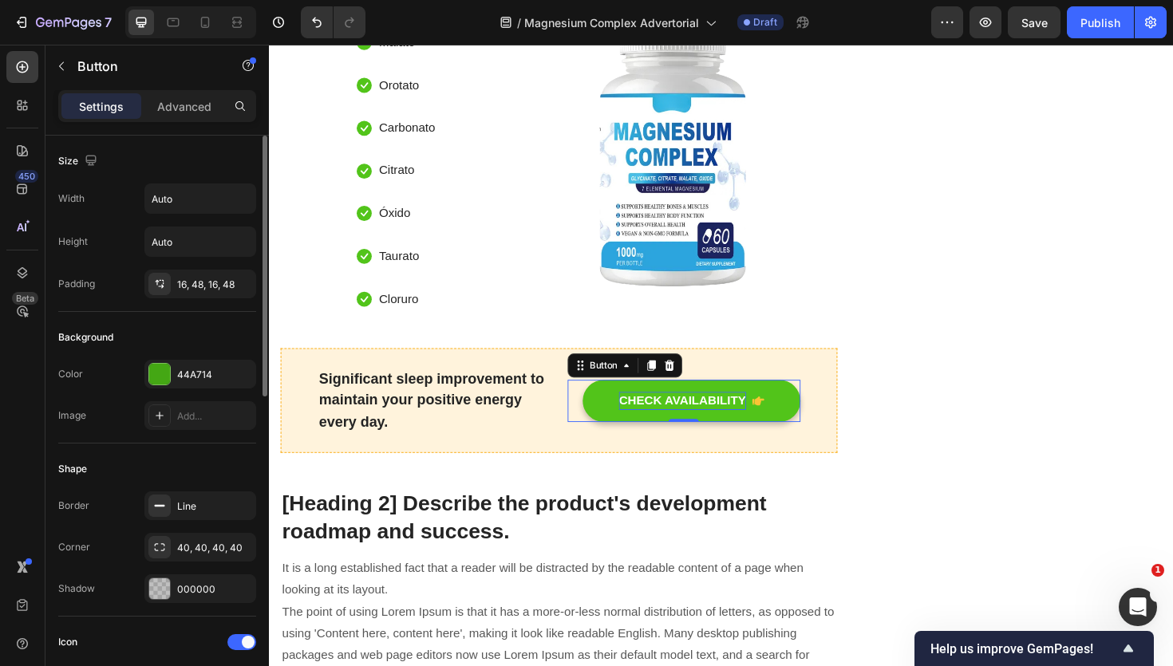
click at [686, 426] on div "CHECK AVAILABILITY" at bounding box center [706, 422] width 135 height 19
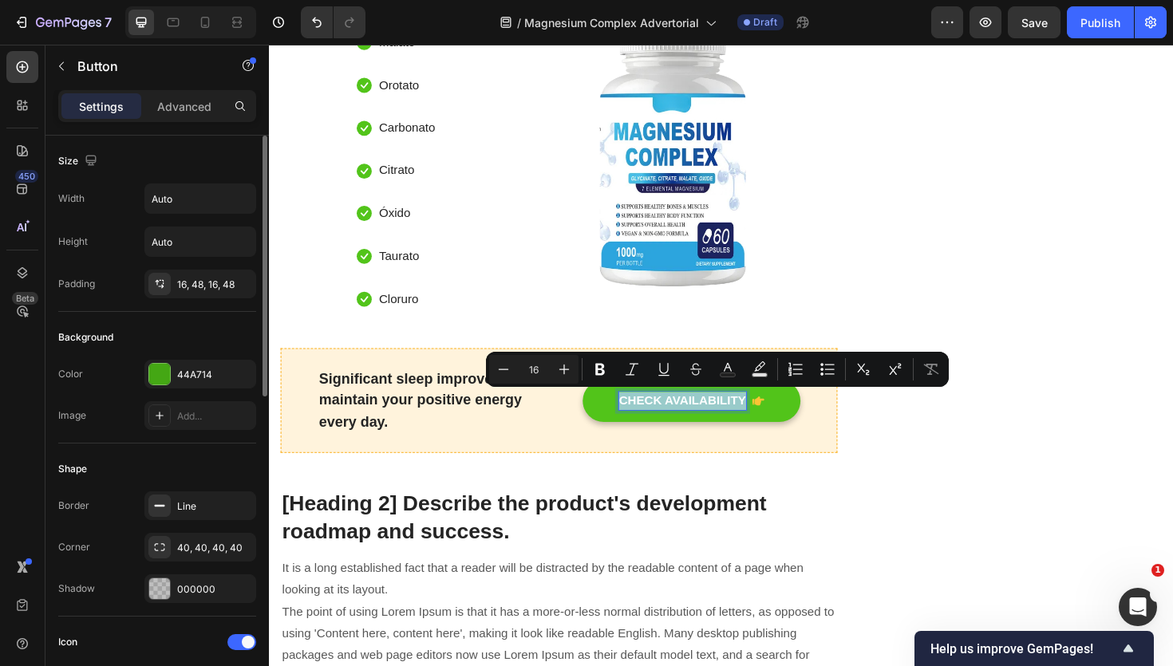
click at [686, 426] on p "CHECK AVAILABILITY" at bounding box center [706, 422] width 135 height 19
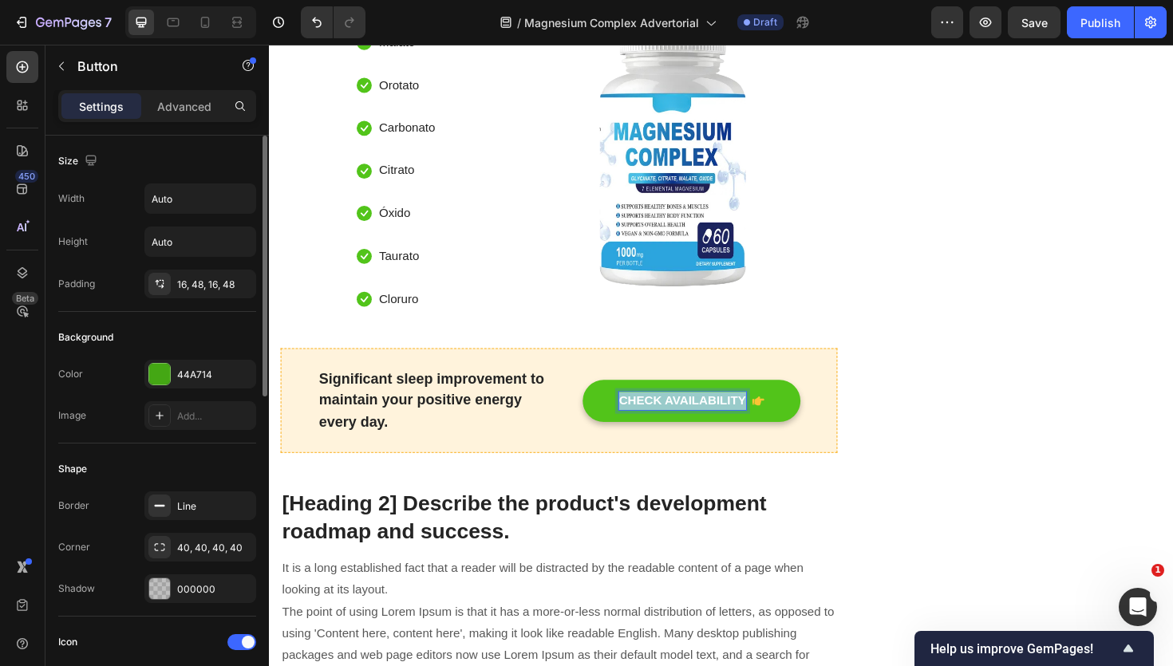
click at [686, 426] on p "CHECK AVAILABILITY" at bounding box center [706, 422] width 135 height 19
click at [709, 400] on button "VER" at bounding box center [770, 422] width 122 height 45
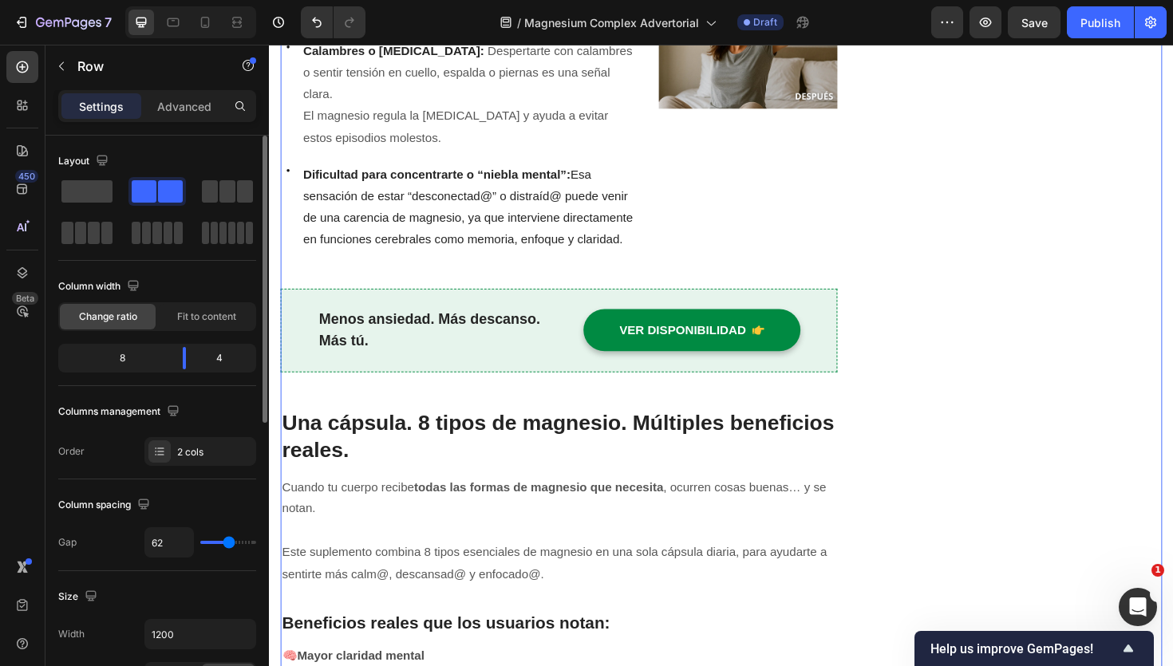
scroll to position [1394, 0]
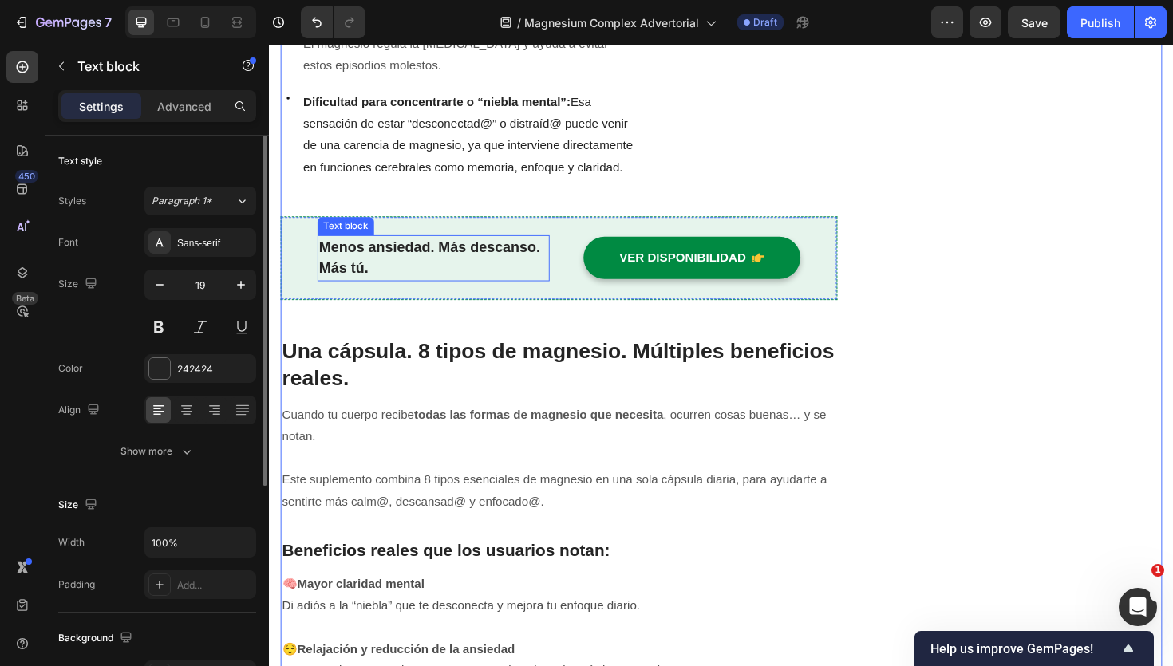
click at [383, 265] on strong "Menos ansiedad. Más descanso. Más tú." at bounding box center [439, 271] width 235 height 40
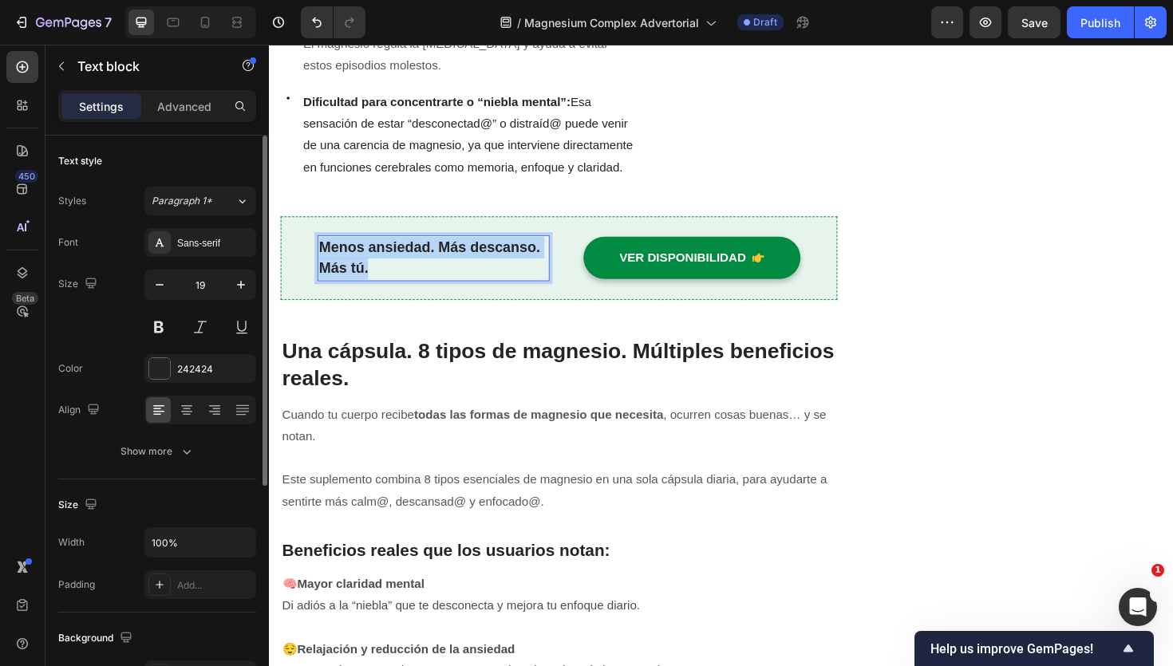
click at [383, 265] on strong "Menos ansiedad. Más descanso. Más tú." at bounding box center [439, 271] width 235 height 40
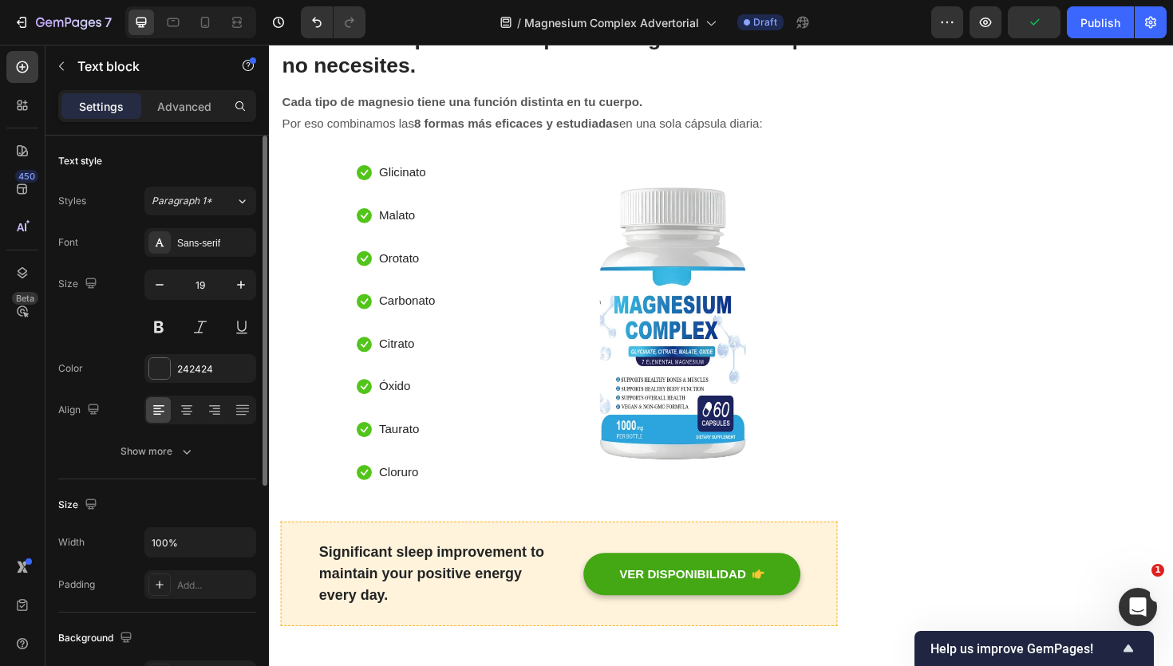
scroll to position [2910, 0]
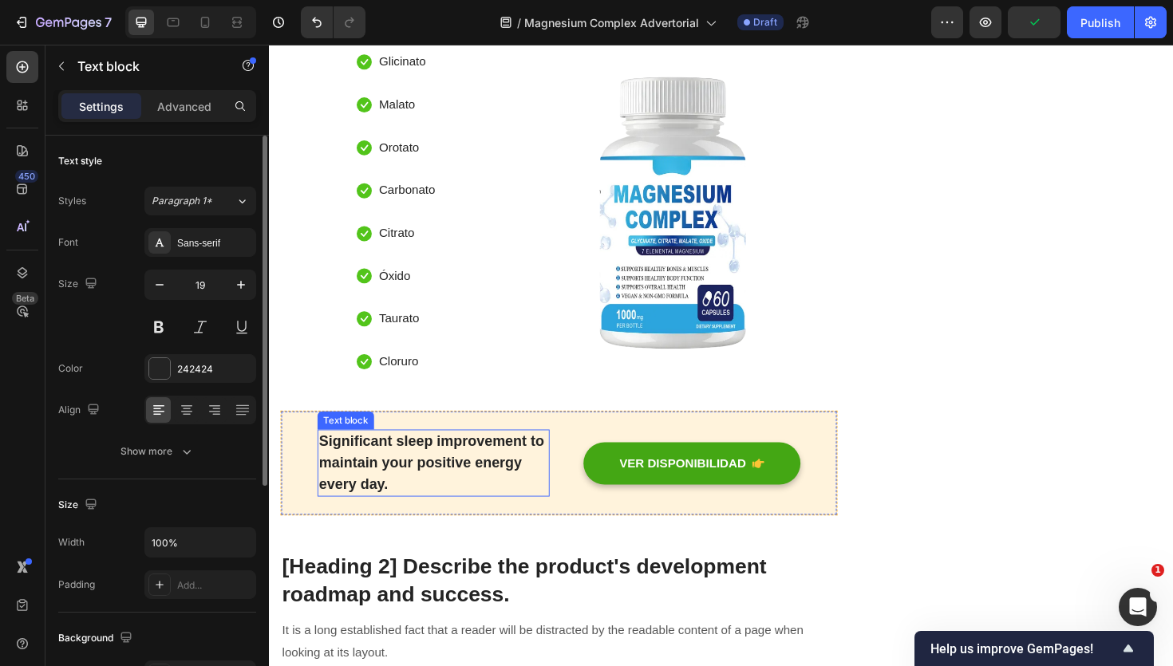
click at [395, 488] on p "Significant sleep improvement to maintain your positive energy every day." at bounding box center [443, 488] width 243 height 69
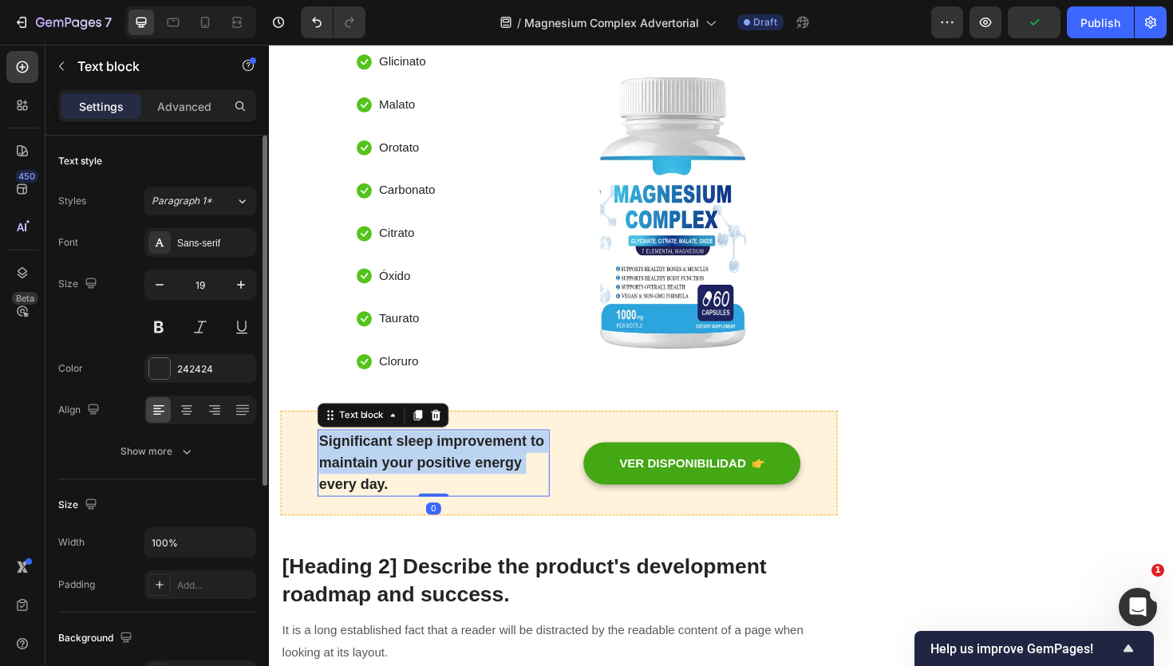
click at [395, 488] on p "Significant sleep improvement to maintain your positive energy every day." at bounding box center [443, 488] width 243 height 69
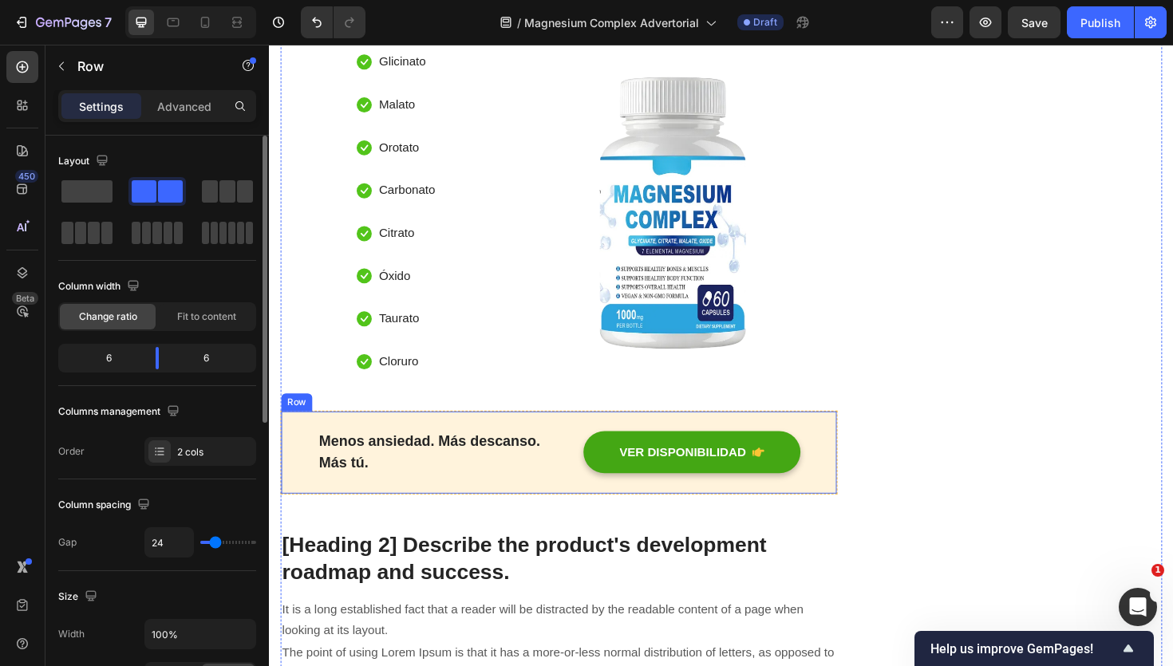
click at [512, 444] on div "Menos ansiedad. Más descanso. Más tú. Text block VER DISPONIBILIDAD Button Row" at bounding box center [576, 477] width 590 height 89
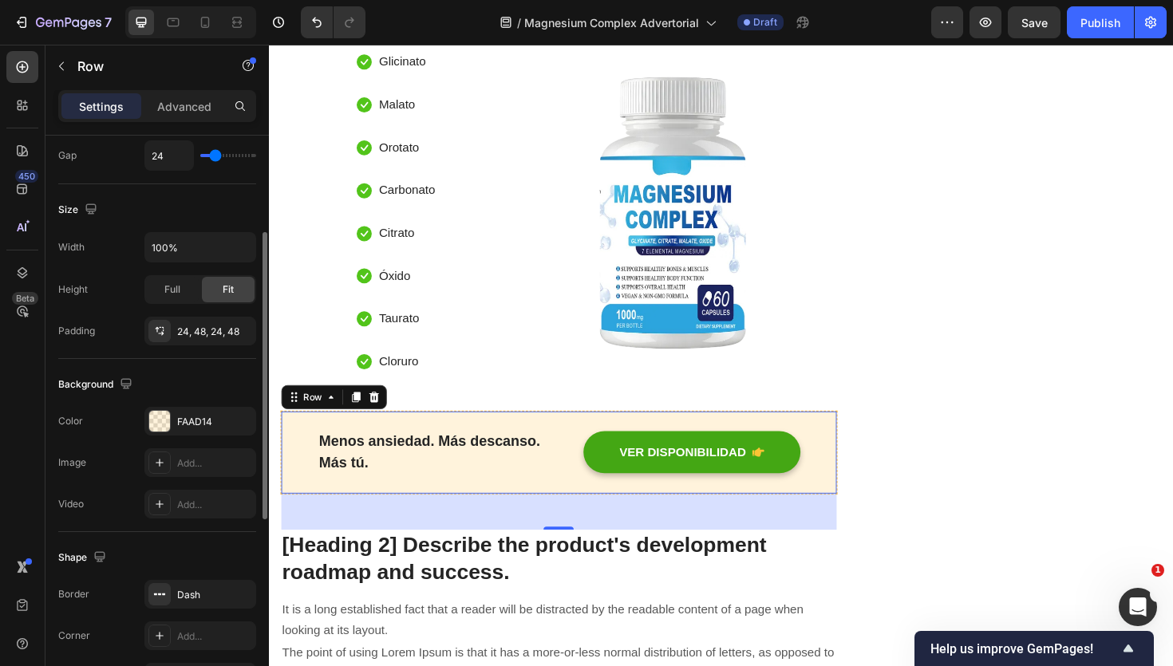
scroll to position [433, 0]
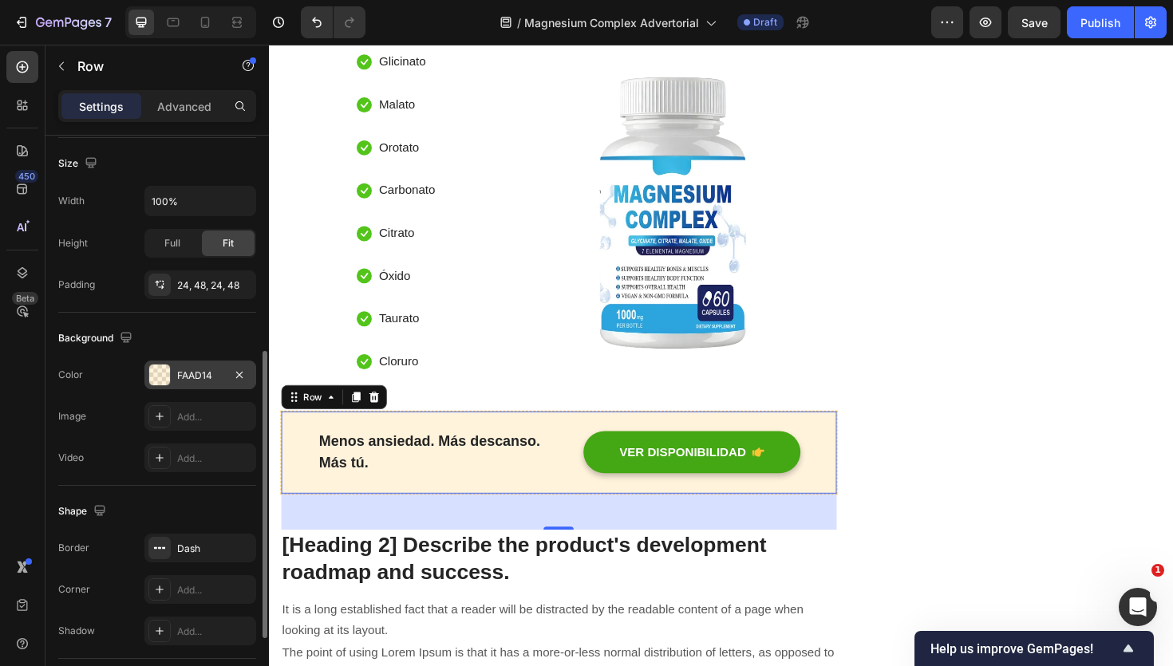
click at [165, 379] on div at bounding box center [159, 375] width 21 height 21
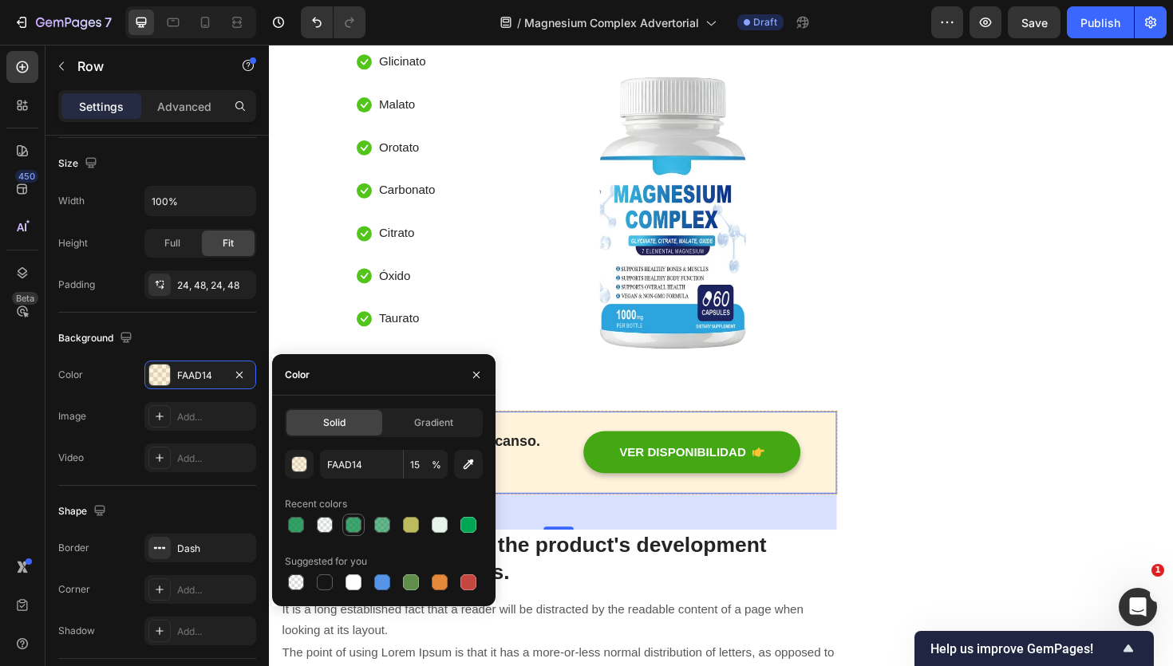
click at [357, 524] on div at bounding box center [354, 525] width 16 height 16
type input "008A42"
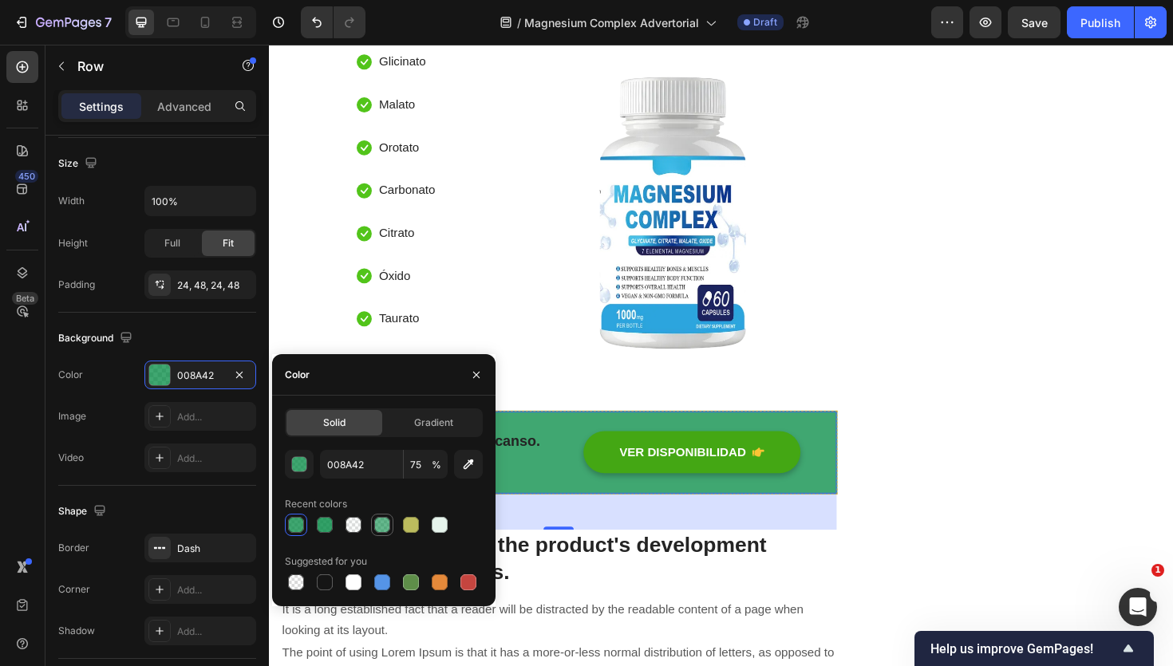
click at [389, 527] on div at bounding box center [382, 525] width 16 height 16
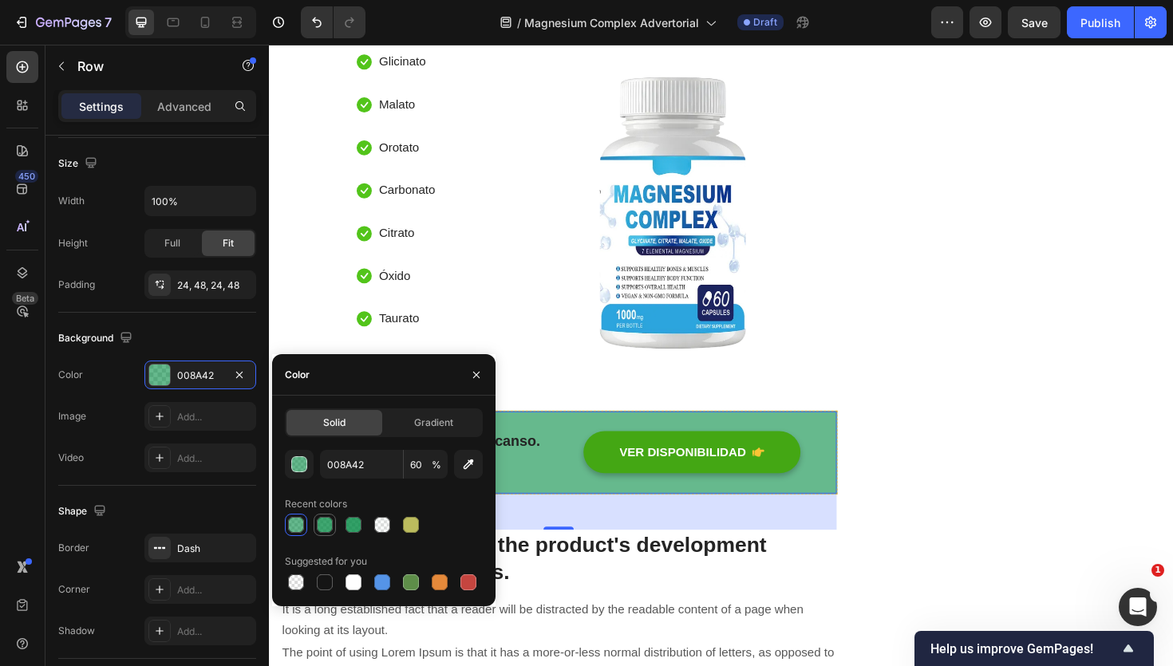
click at [329, 526] on div at bounding box center [325, 525] width 16 height 16
type input "75"
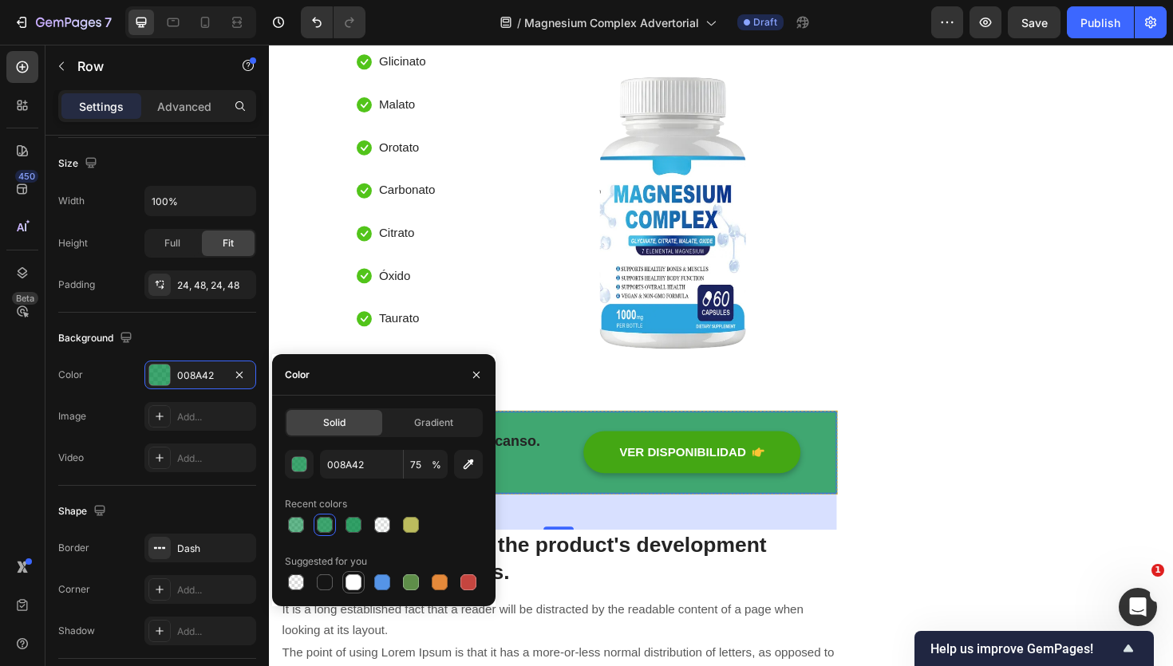
click at [355, 588] on div at bounding box center [354, 583] width 16 height 16
type input "FFFFFF"
type input "100"
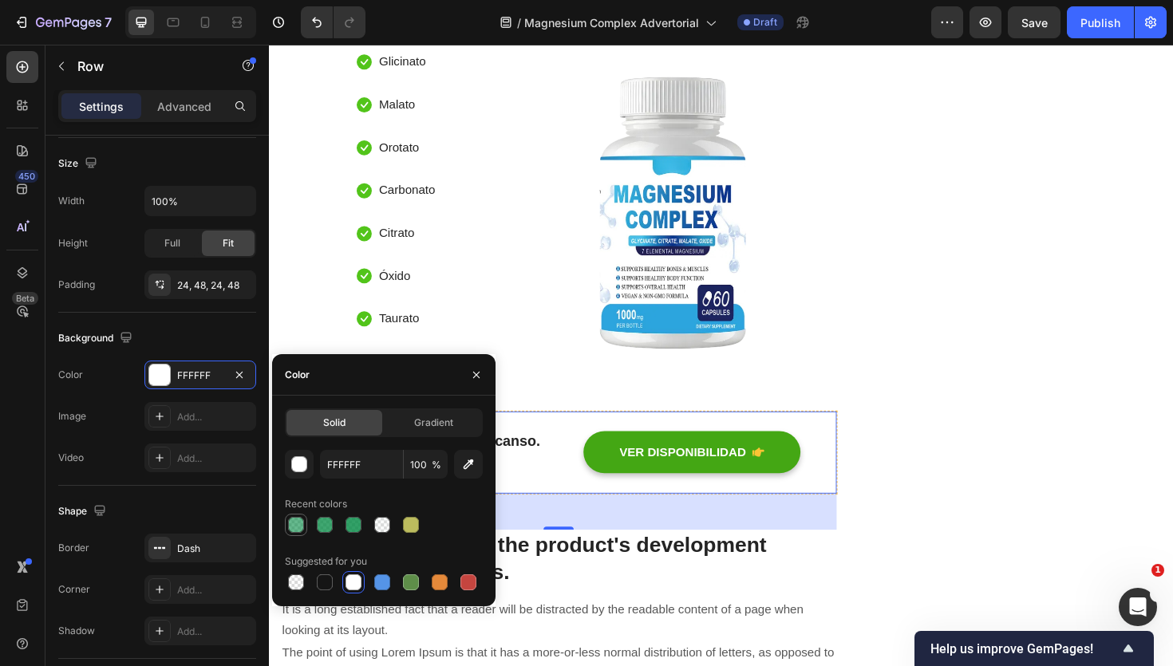
click at [286, 524] on div at bounding box center [295, 525] width 19 height 19
type input "008A42"
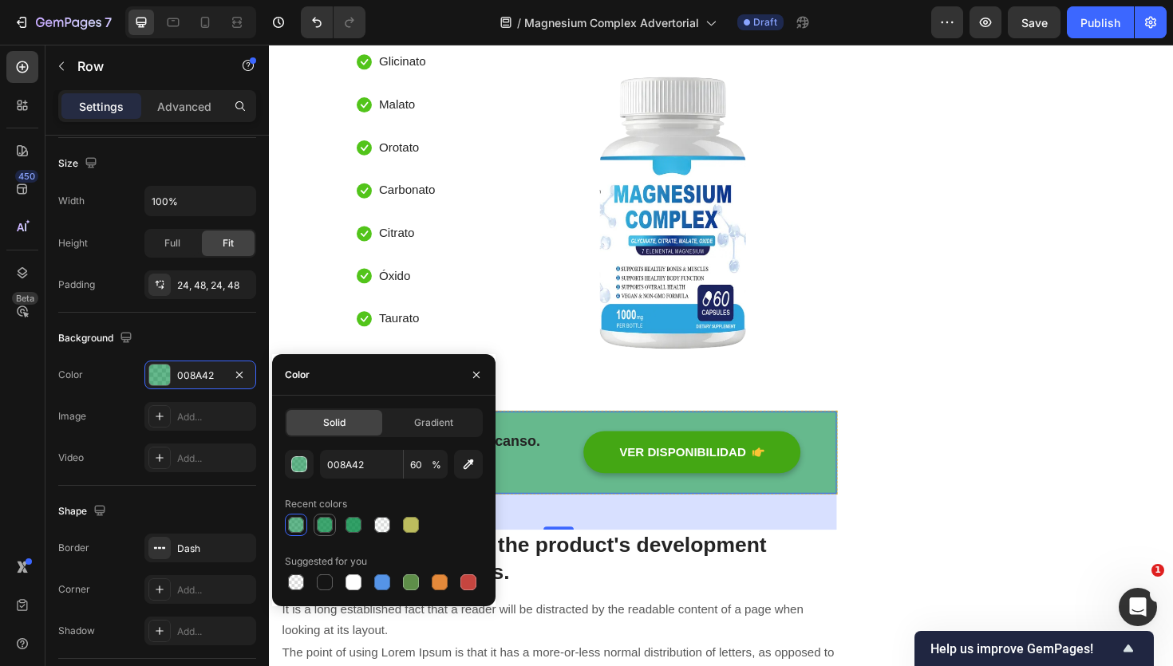
click at [328, 528] on div at bounding box center [325, 525] width 16 height 16
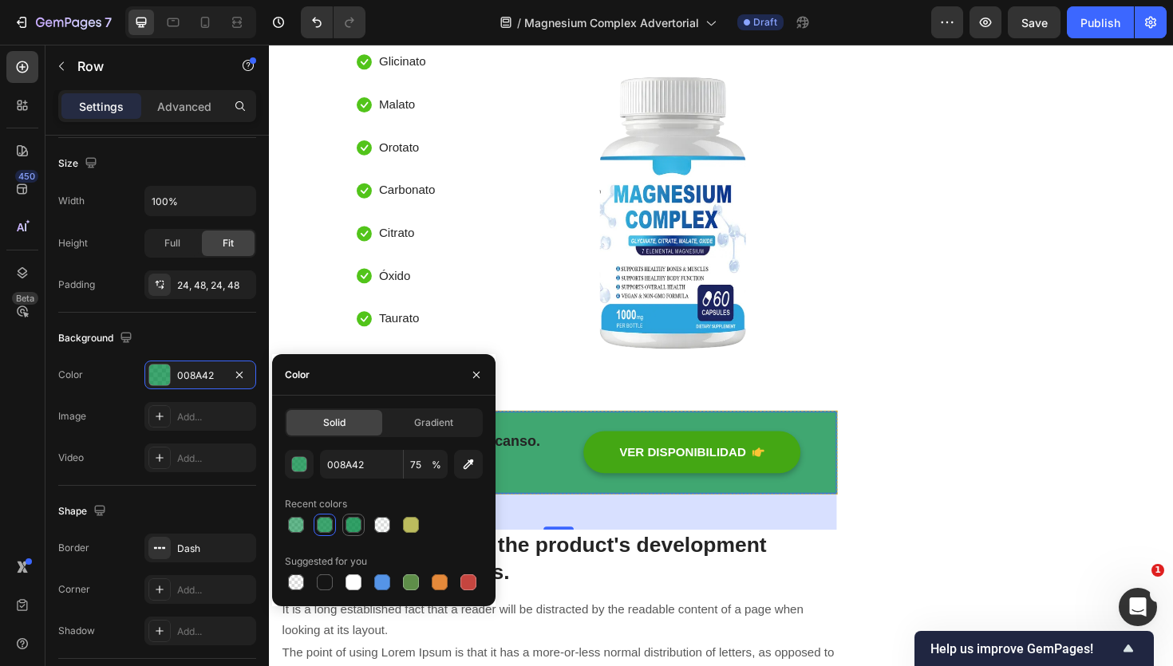
click at [348, 524] on div at bounding box center [354, 525] width 16 height 16
type input "80"
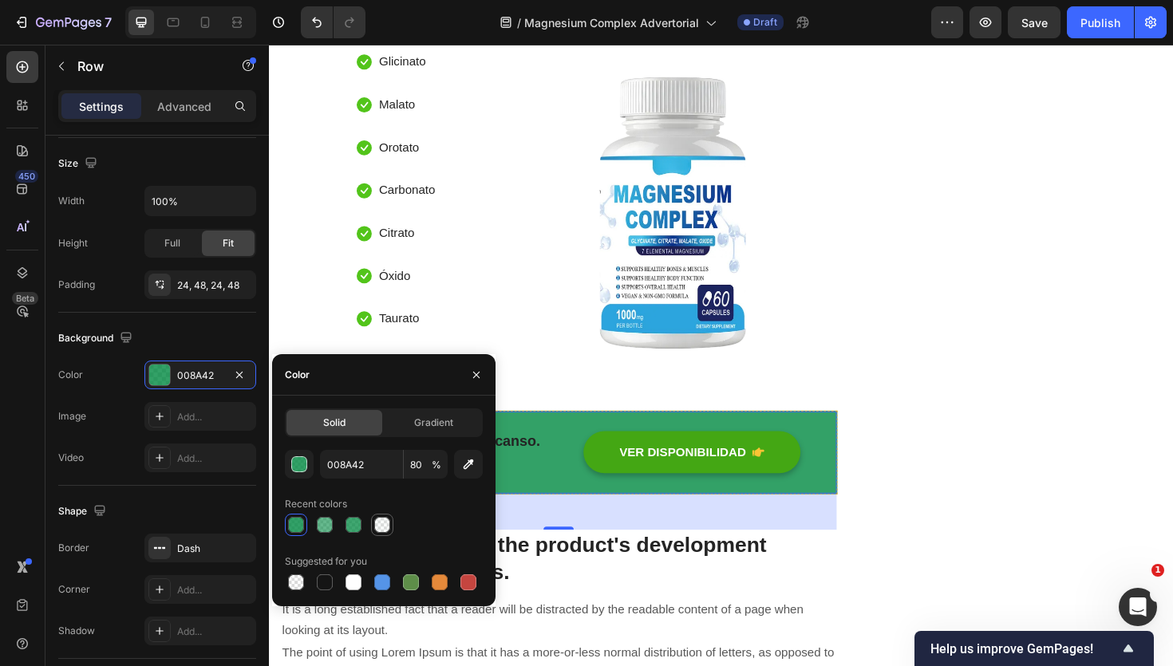
click at [385, 526] on div at bounding box center [382, 525] width 16 height 16
type input "E6F4EC"
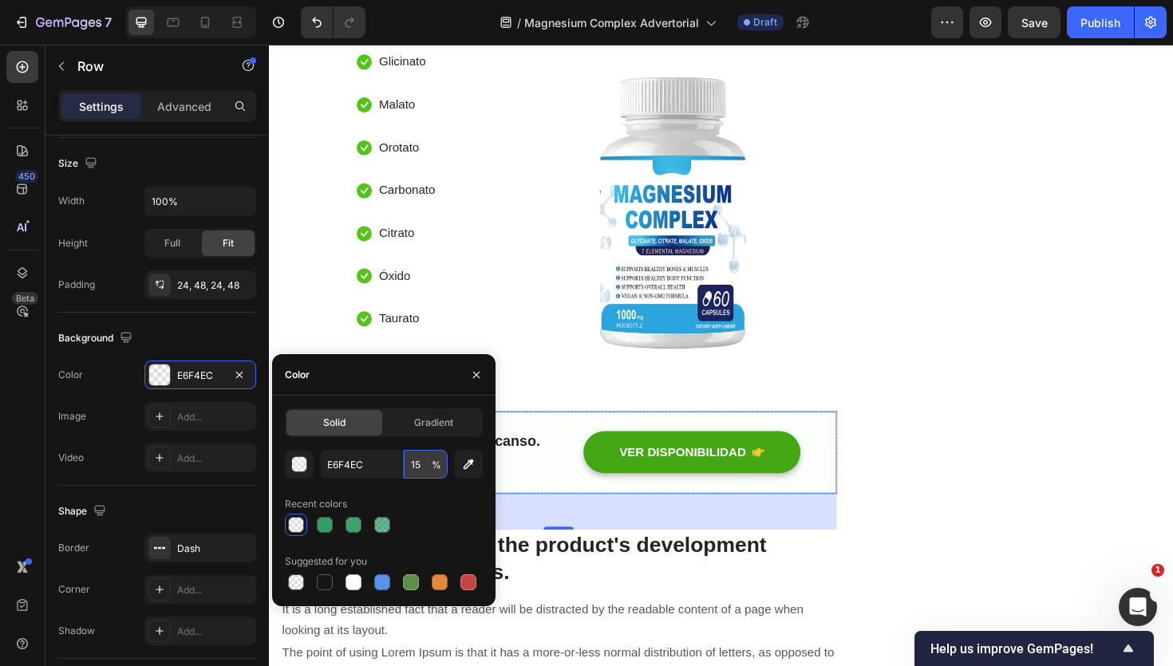
click at [418, 459] on input "15" at bounding box center [426, 464] width 44 height 29
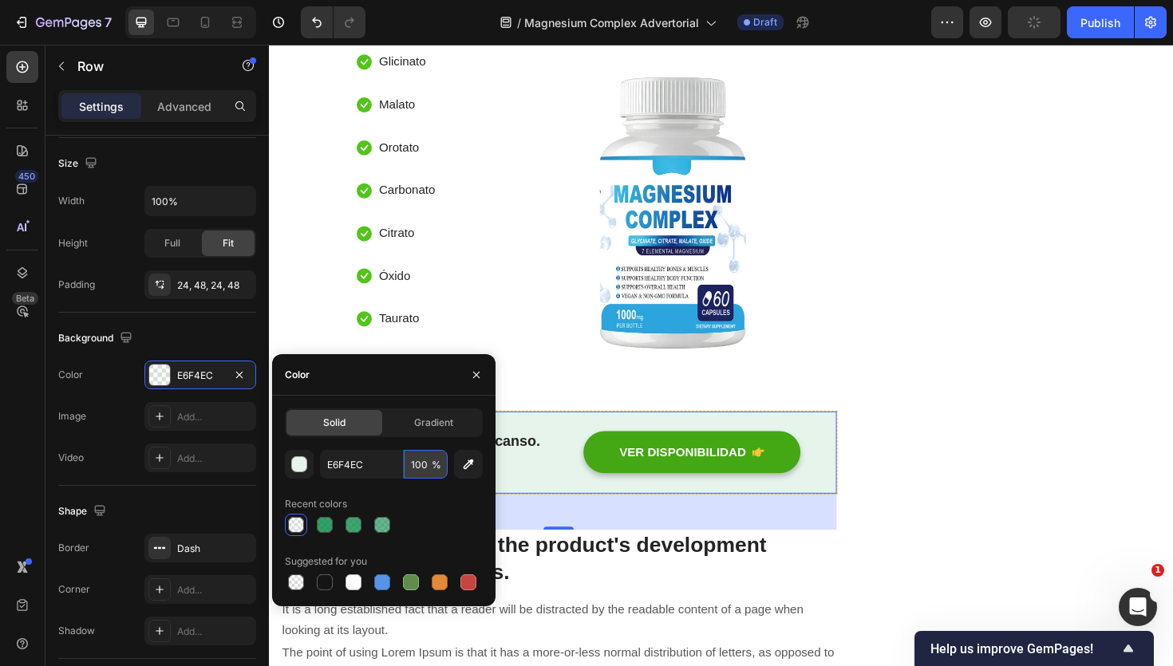
type input "100"
click at [583, 508] on div "Menos ansiedad. Más descanso. Más tú. Text block VER DISPONIBILIDAD Button Row …" at bounding box center [576, 477] width 590 height 89
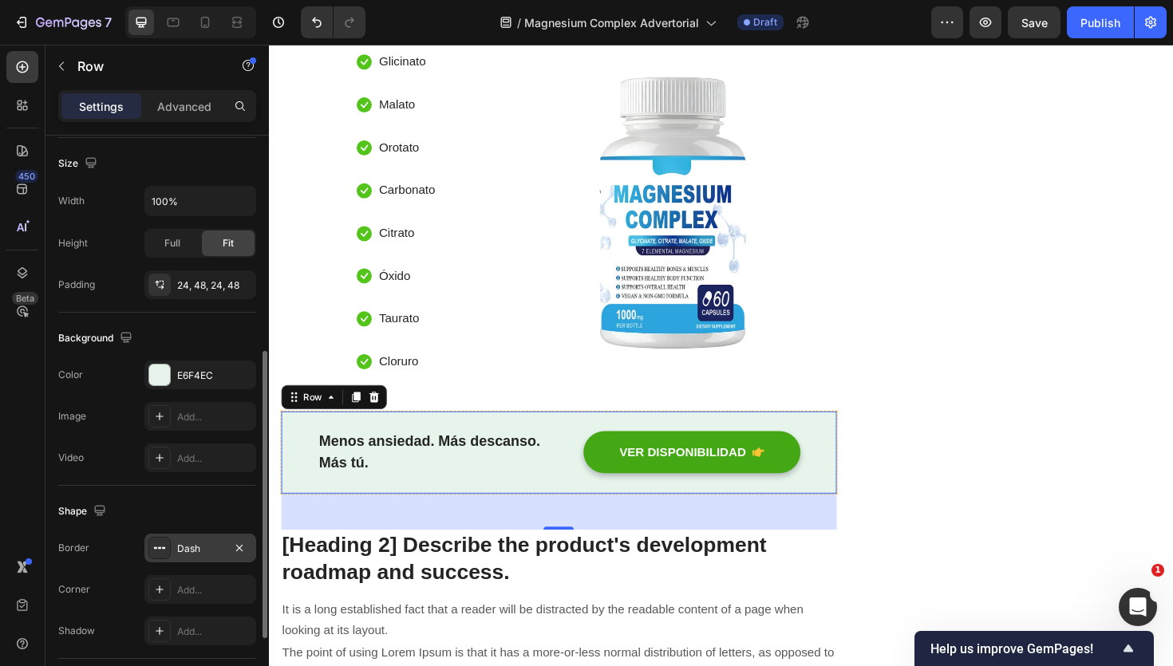
click at [150, 553] on div at bounding box center [159, 548] width 22 height 22
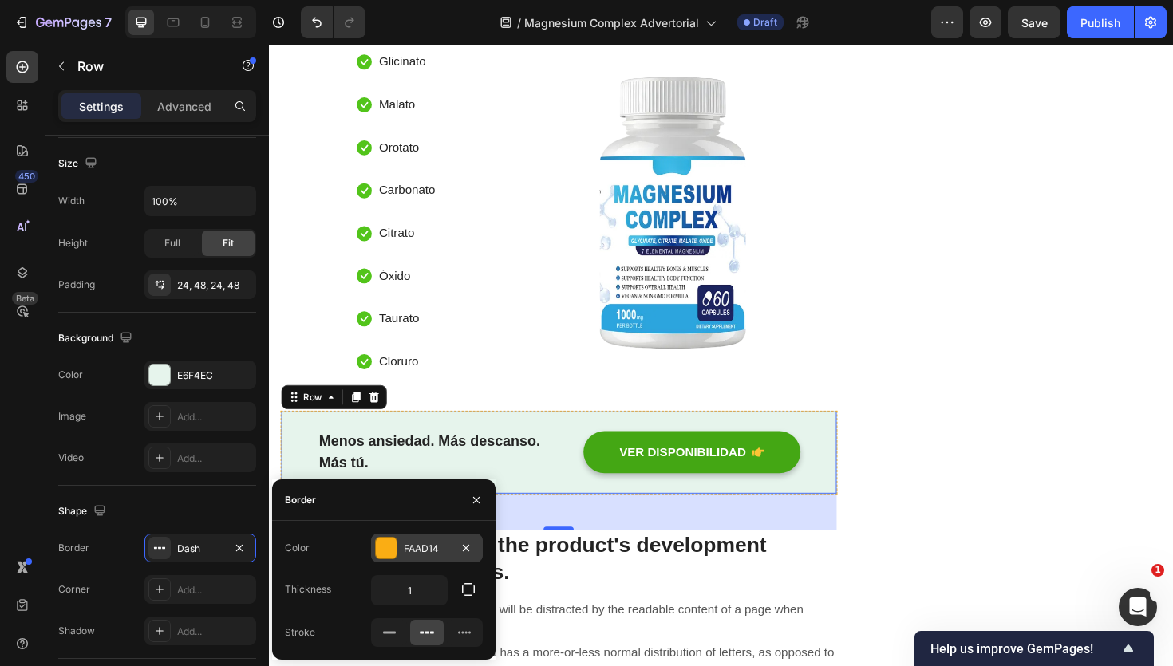
click at [393, 543] on div at bounding box center [386, 548] width 21 height 21
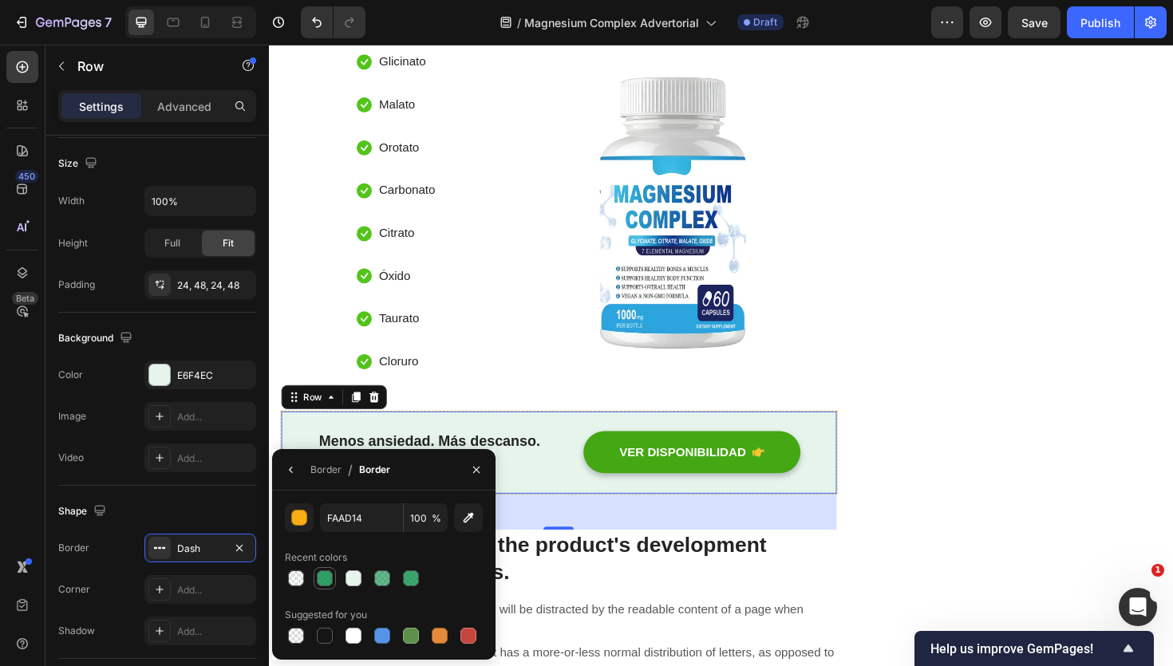
click at [330, 575] on div at bounding box center [325, 579] width 16 height 16
type input "008A42"
click at [423, 524] on input "80" at bounding box center [426, 518] width 44 height 29
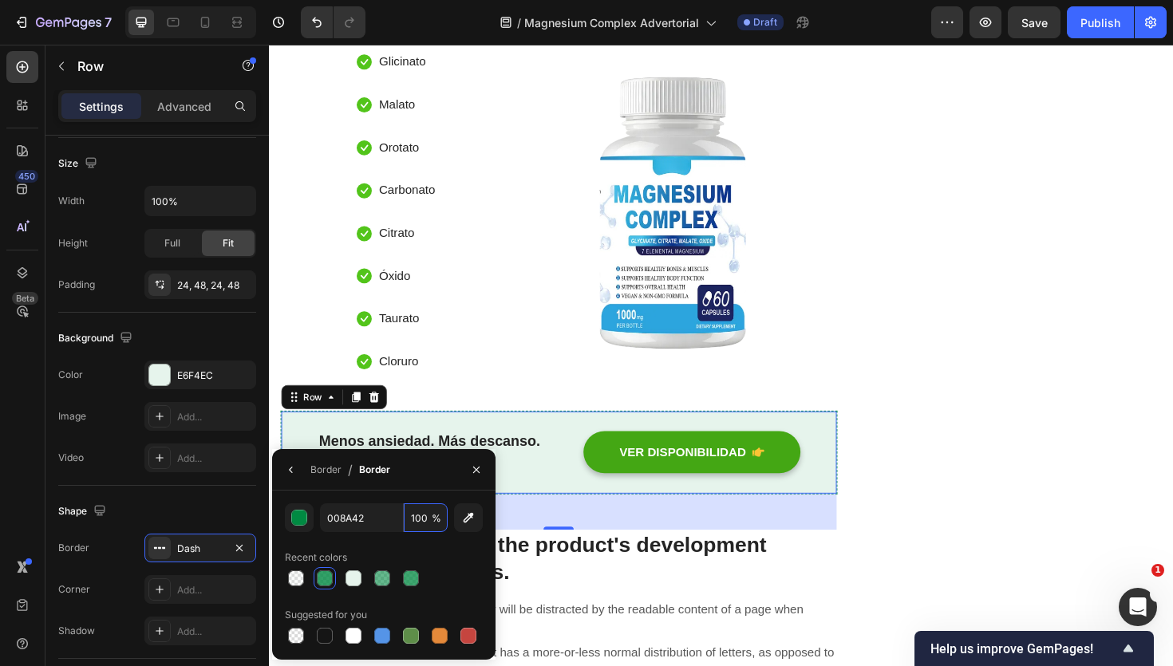
type input "100"
click at [466, 566] on div "Recent colors" at bounding box center [384, 558] width 198 height 26
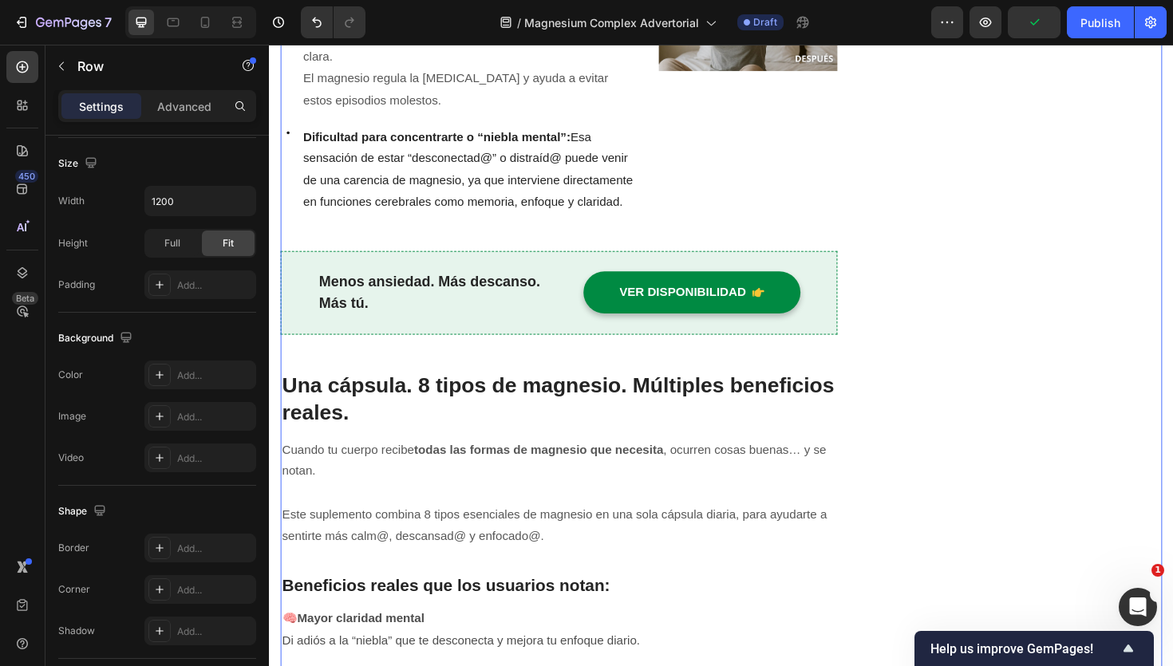
scroll to position [1089, 0]
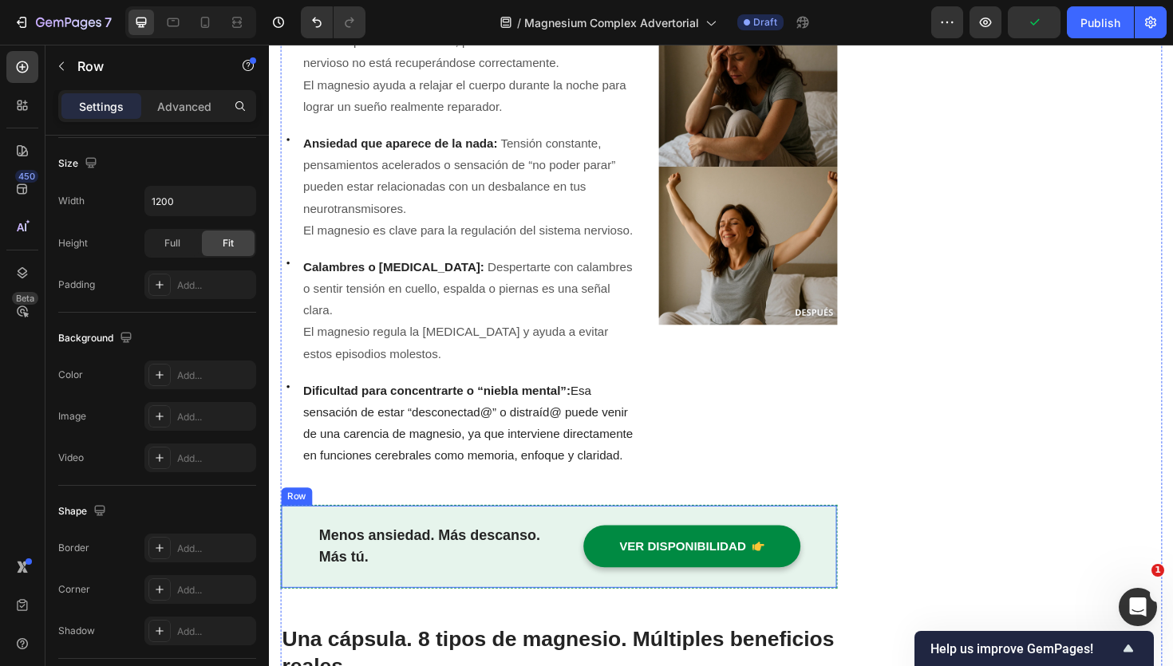
click at [754, 544] on div "Menos ansiedad. Más descanso. Más tú. Text block VER DISPONIBILIDAD Button Row" at bounding box center [576, 576] width 590 height 89
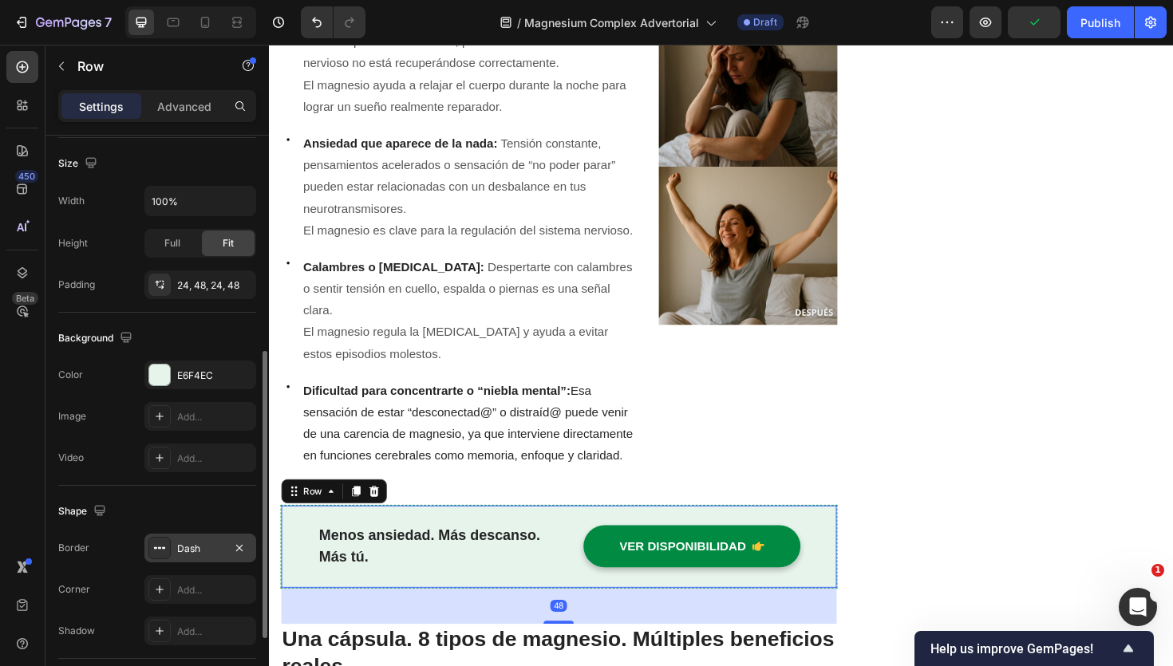
click at [170, 539] on div "Dash" at bounding box center [200, 548] width 112 height 29
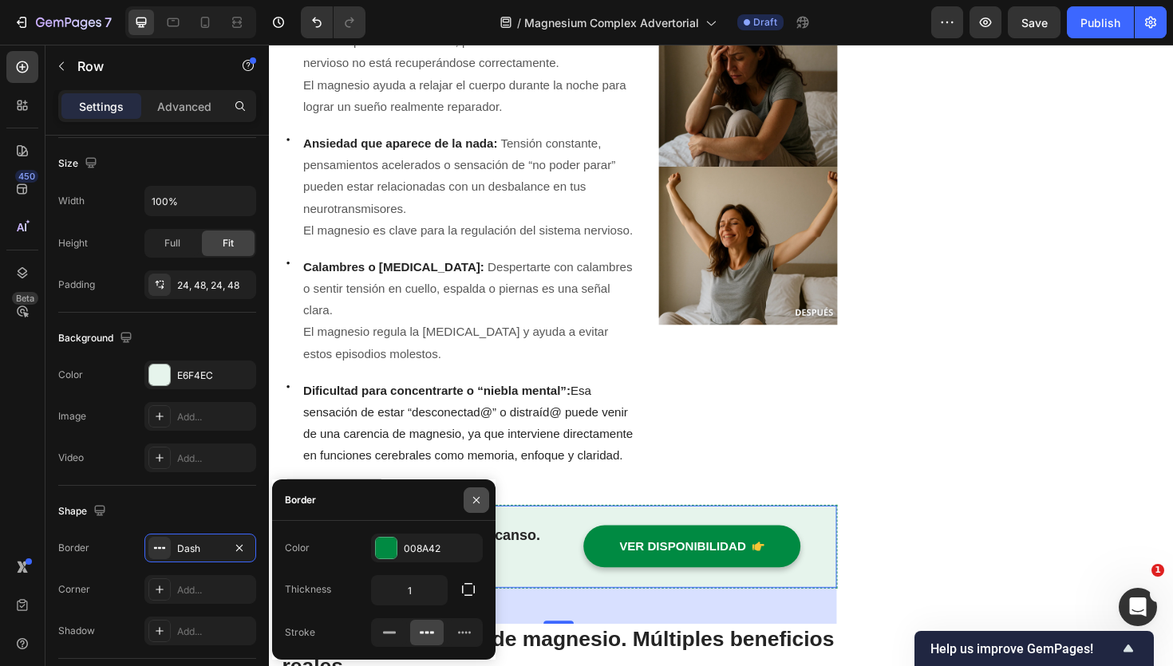
click at [483, 496] on button "button" at bounding box center [477, 501] width 26 height 26
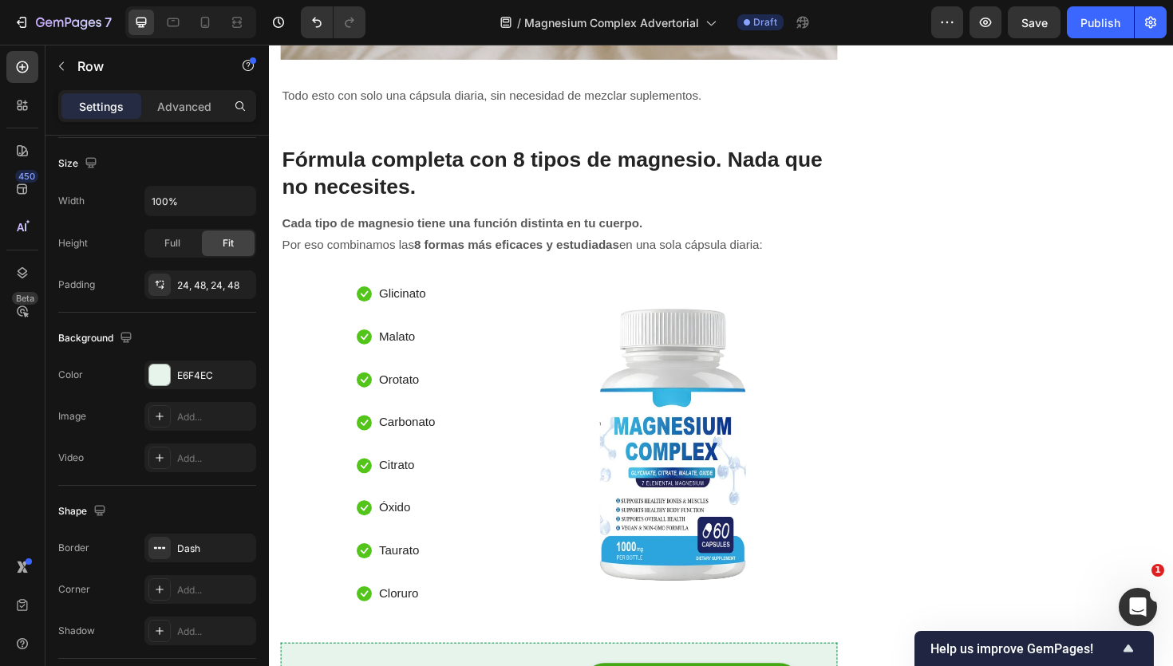
scroll to position [2981, 0]
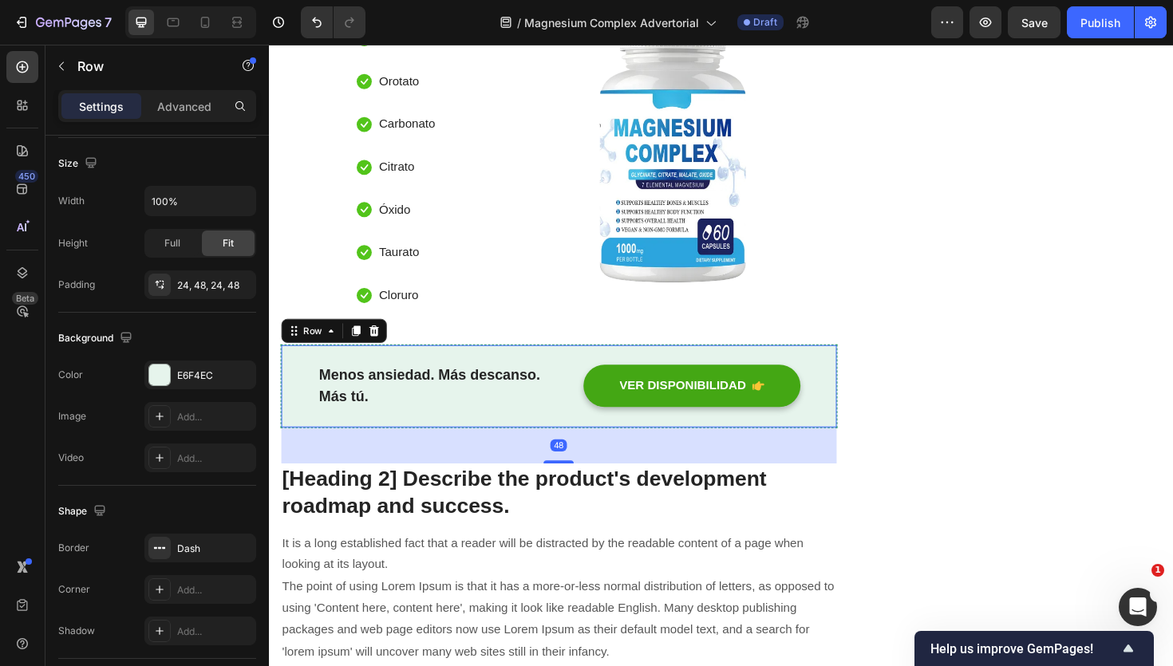
click at [484, 434] on div "Menos ansiedad. Más descanso. Más tú. Text block VER DISPONIBILIDAD Button Row …" at bounding box center [576, 406] width 590 height 89
click at [159, 548] on icon at bounding box center [159, 548] width 3 height 2
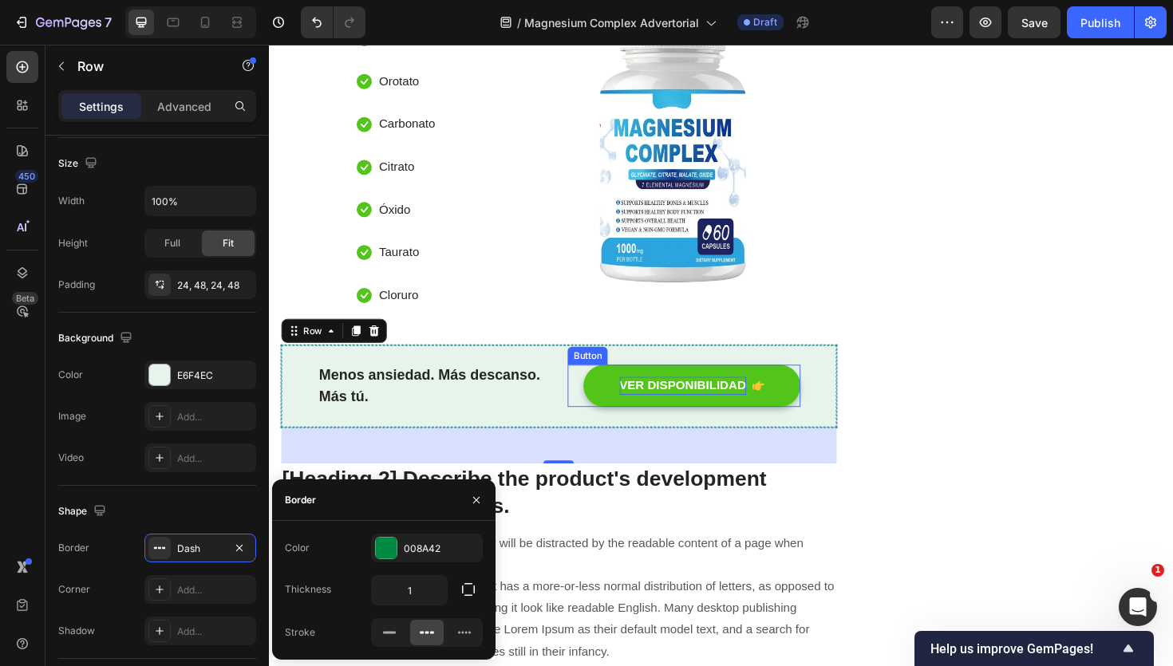
click at [654, 412] on p "VER DISPONIBILIDAD" at bounding box center [707, 406] width 134 height 19
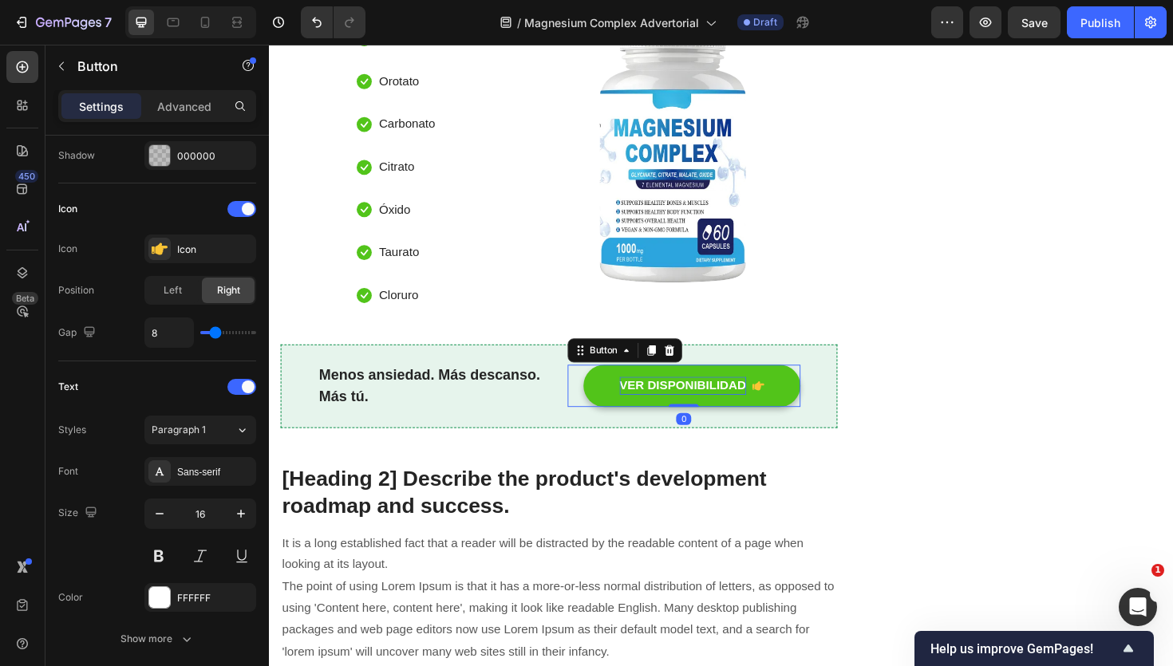
scroll to position [0, 0]
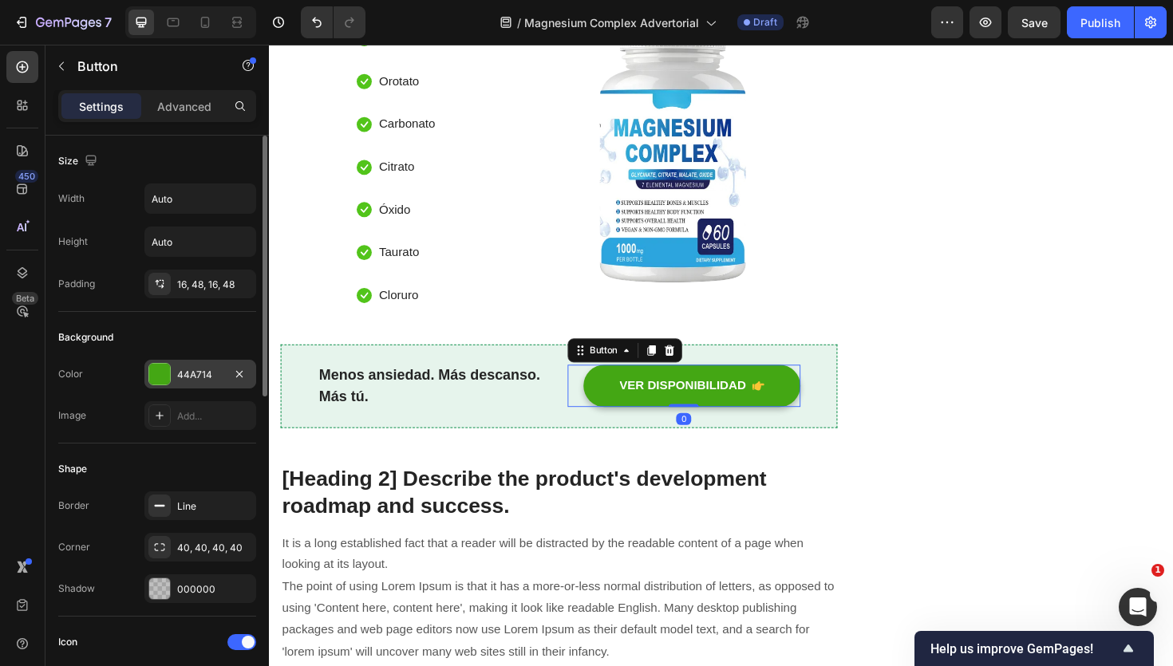
click at [160, 376] on div at bounding box center [159, 374] width 21 height 21
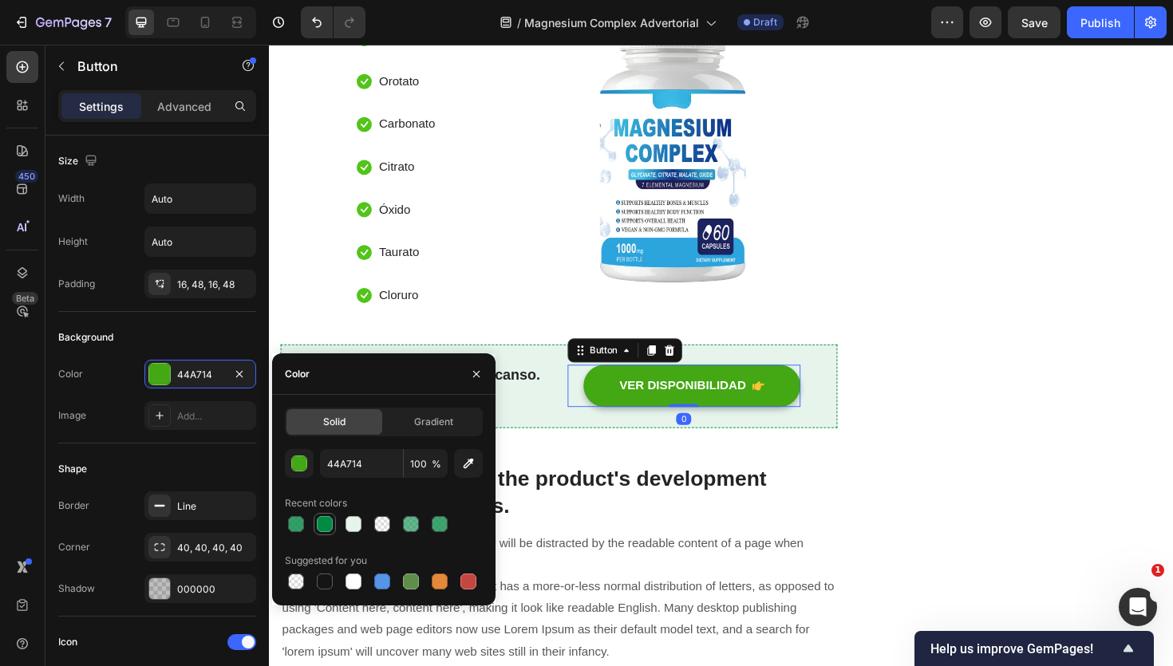
click at [324, 523] on div at bounding box center [325, 524] width 16 height 16
type input "008A42"
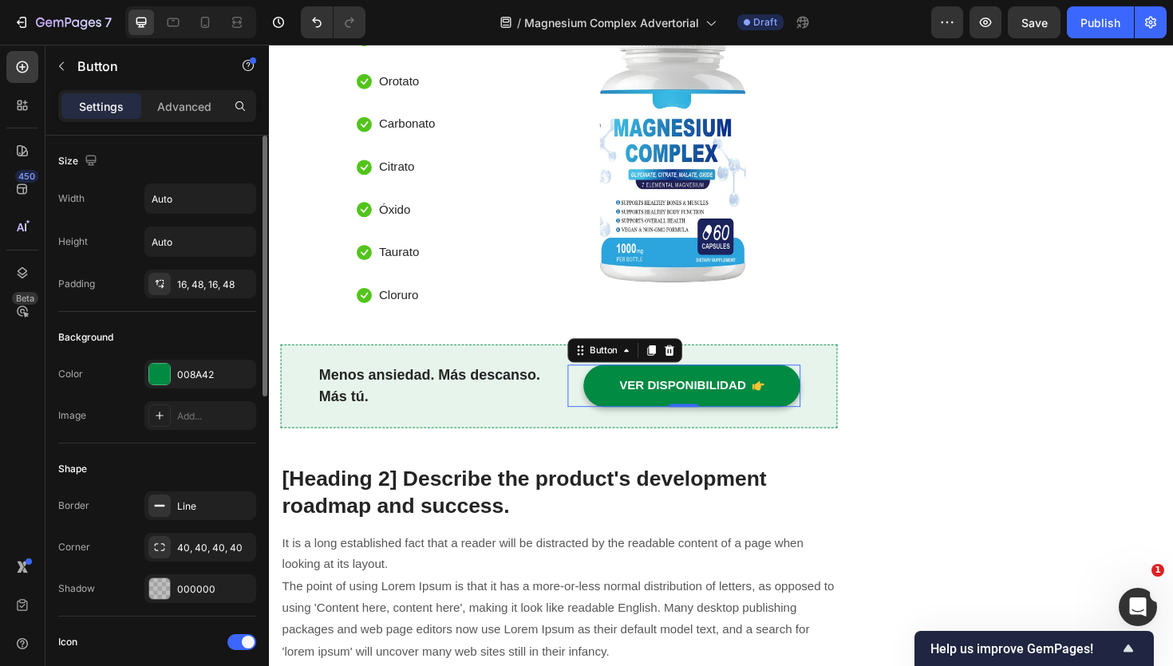
click at [180, 462] on div "Shape" at bounding box center [157, 469] width 198 height 26
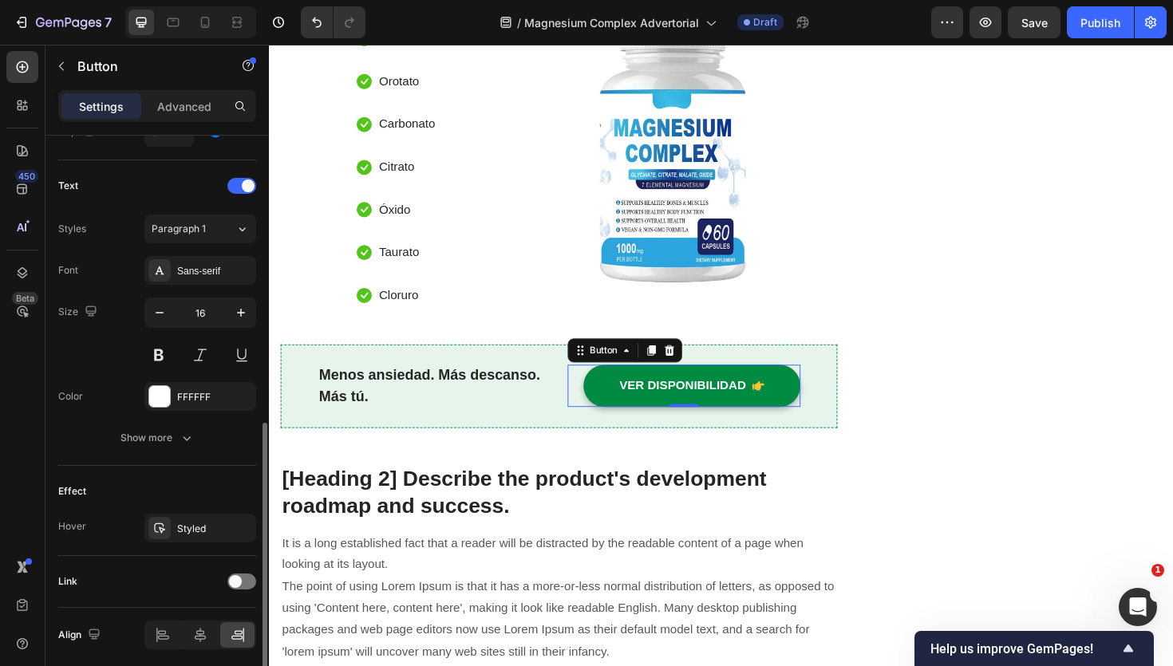
scroll to position [694, 0]
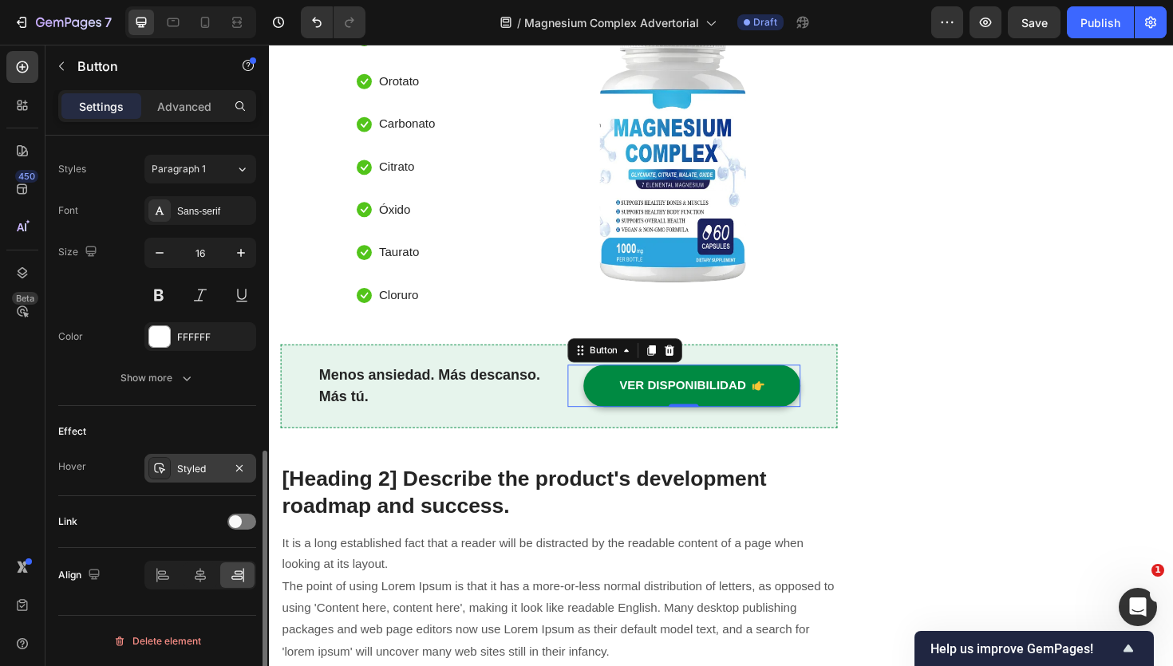
click at [159, 471] on icon at bounding box center [159, 468] width 13 height 13
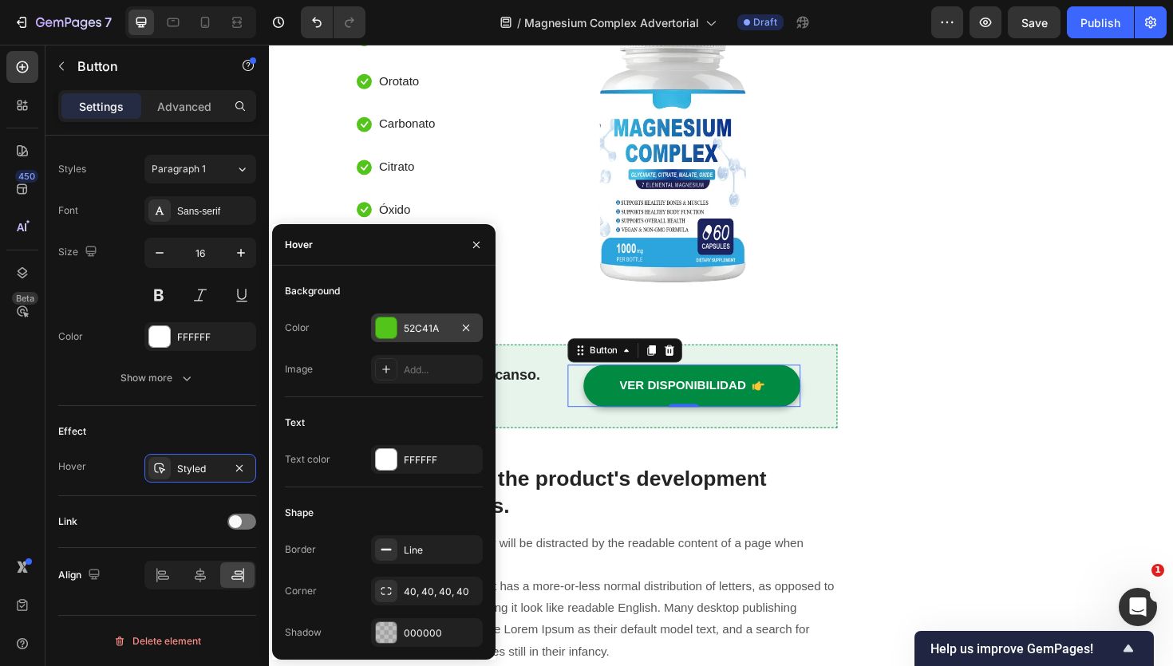
click at [391, 319] on div at bounding box center [386, 328] width 21 height 21
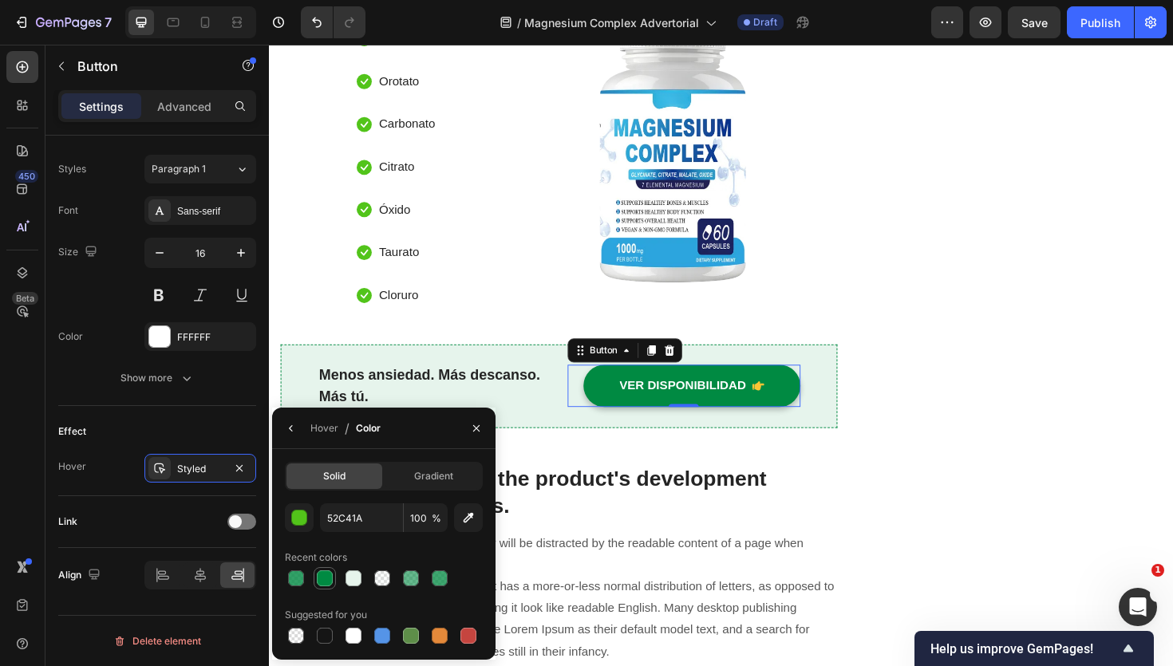
click at [328, 576] on div at bounding box center [325, 579] width 16 height 16
type input "008A42"
click at [422, 521] on input "100" at bounding box center [426, 518] width 44 height 29
type input "80"
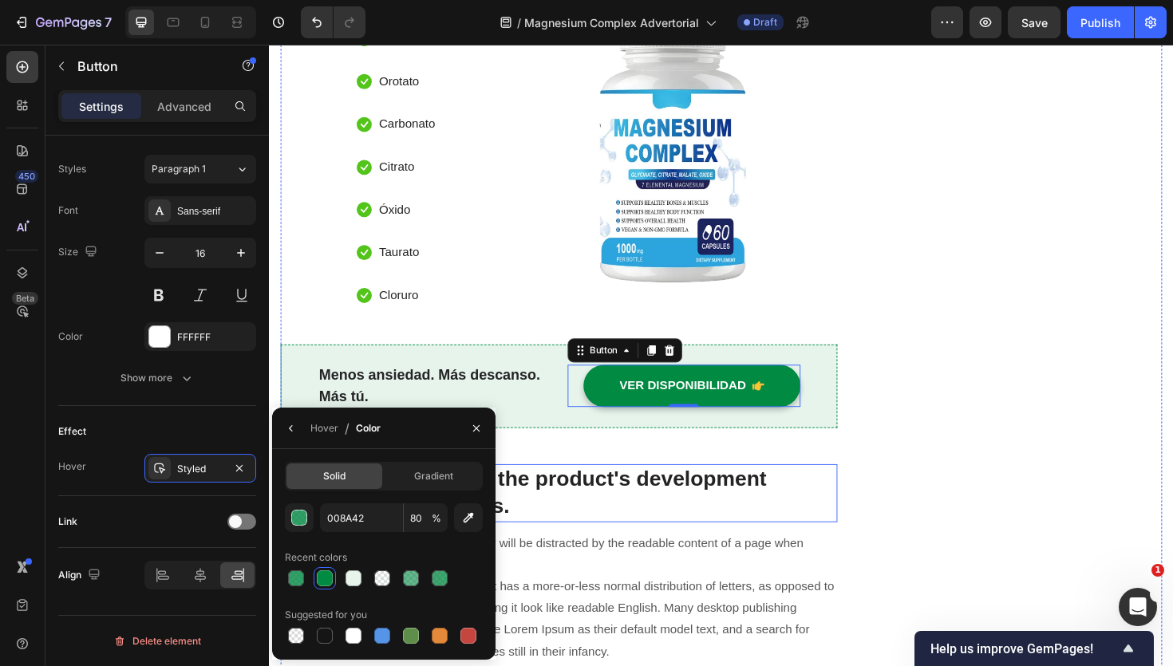
click at [682, 520] on p "[Heading 2] Describe the product's development roadmap and success." at bounding box center [576, 520] width 587 height 58
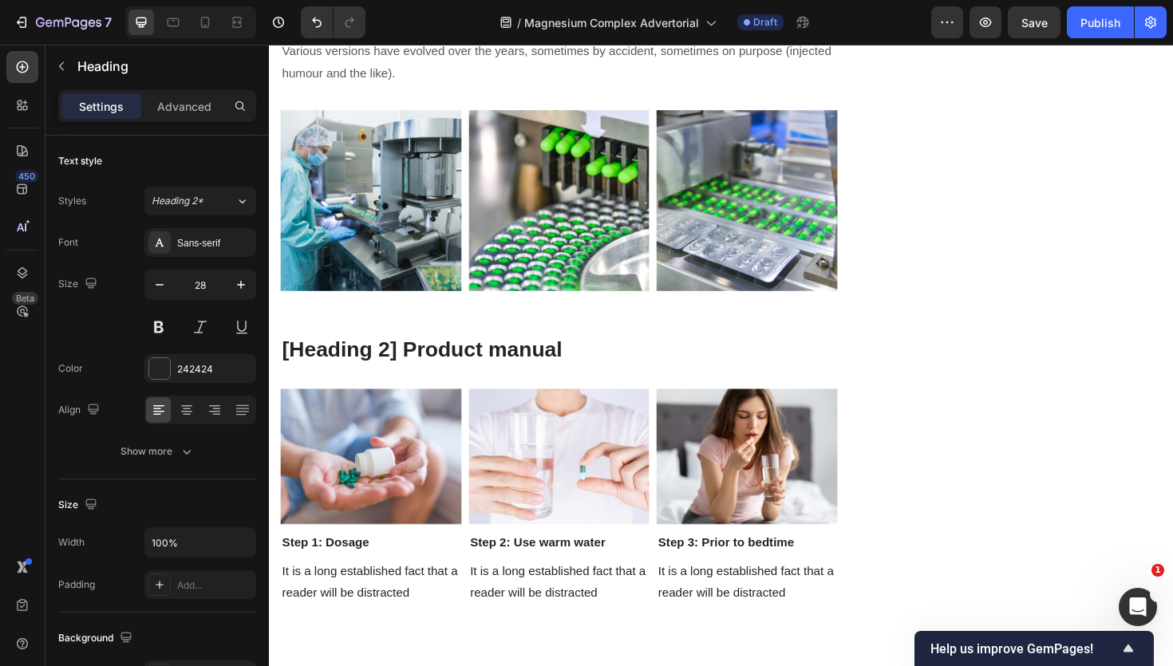
scroll to position [3598, 0]
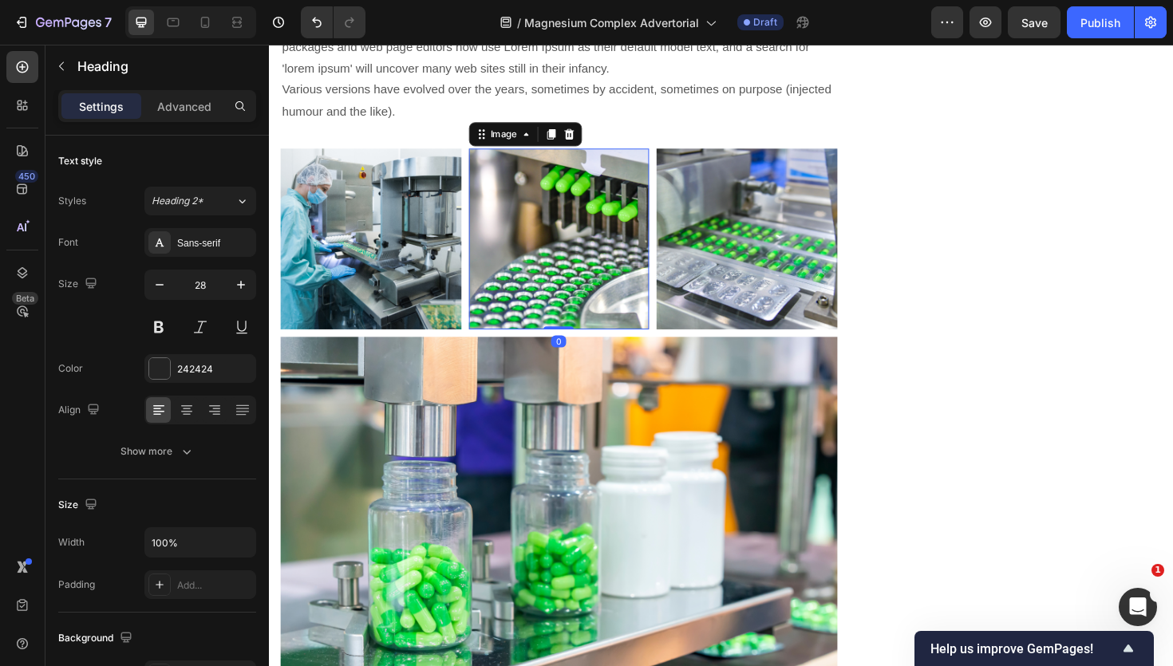
click at [504, 253] on img at bounding box center [576, 251] width 192 height 192
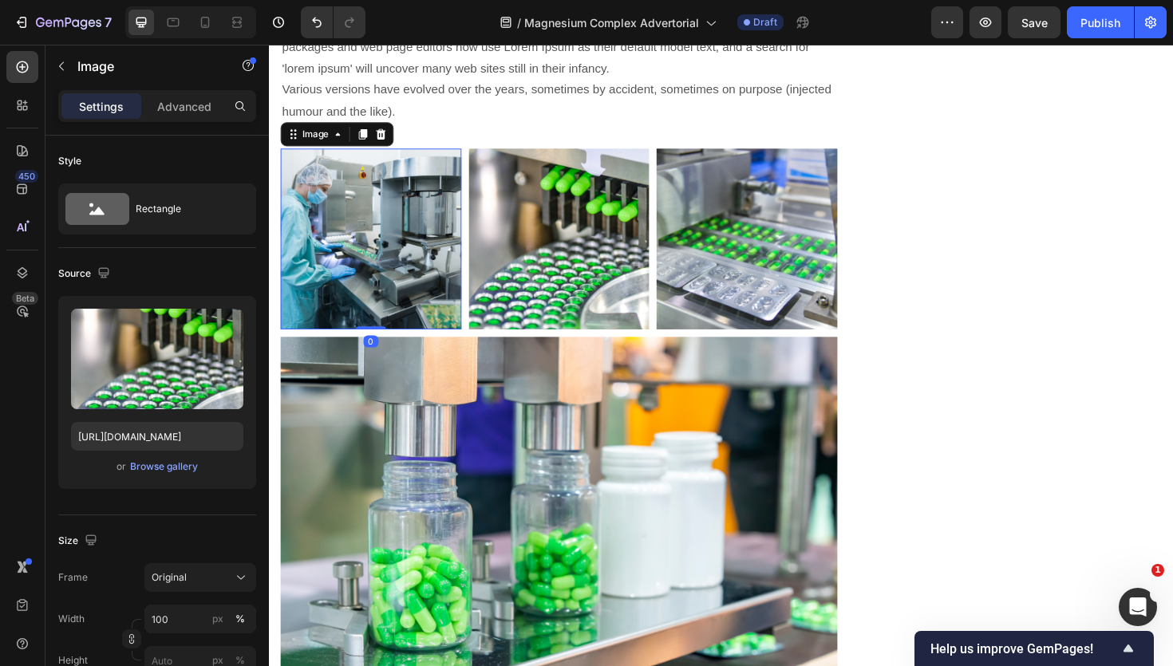
click at [425, 296] on img at bounding box center [377, 251] width 192 height 192
click at [580, 271] on img at bounding box center [576, 251] width 192 height 192
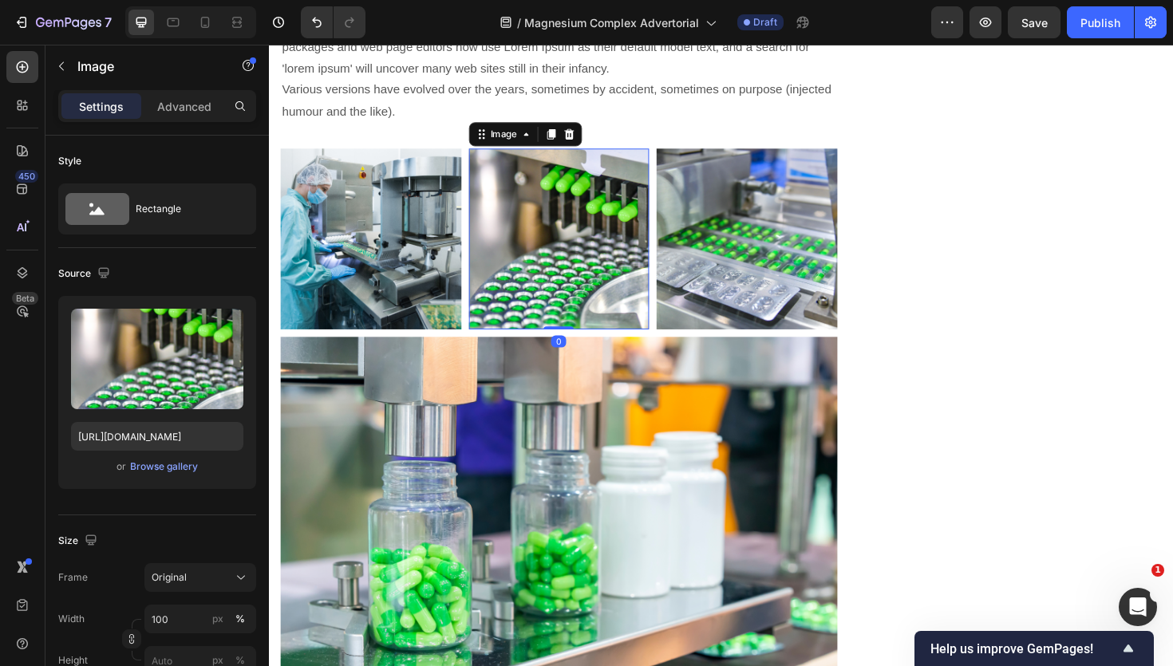
click at [788, 262] on img at bounding box center [775, 251] width 192 height 192
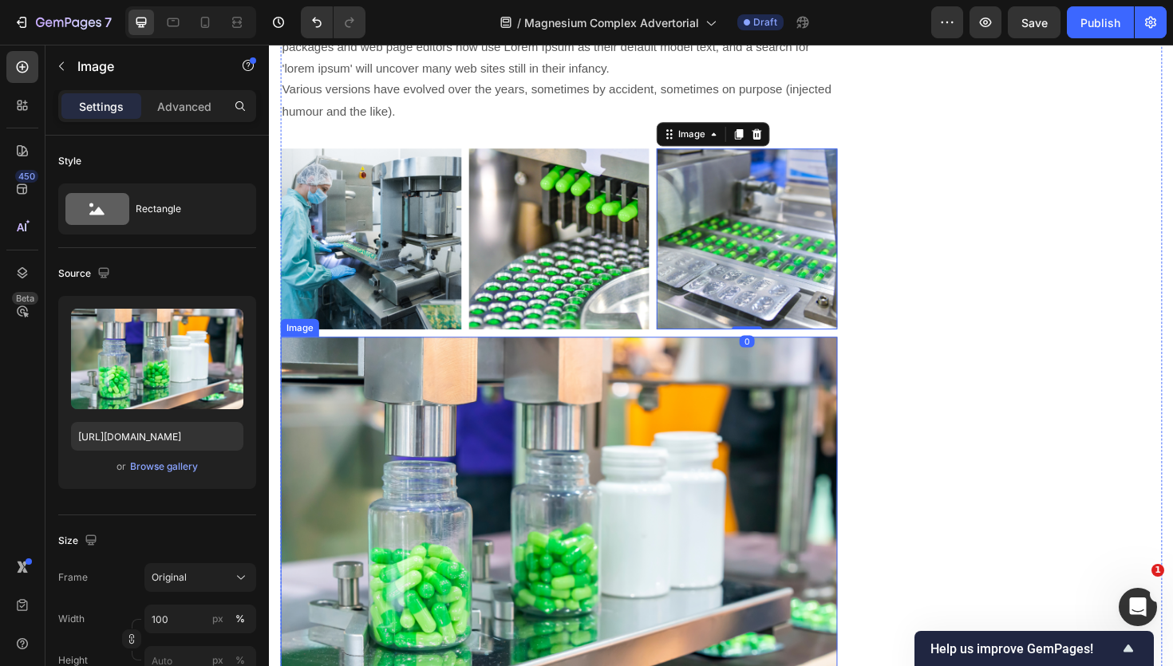
click at [770, 474] on img at bounding box center [576, 550] width 590 height 393
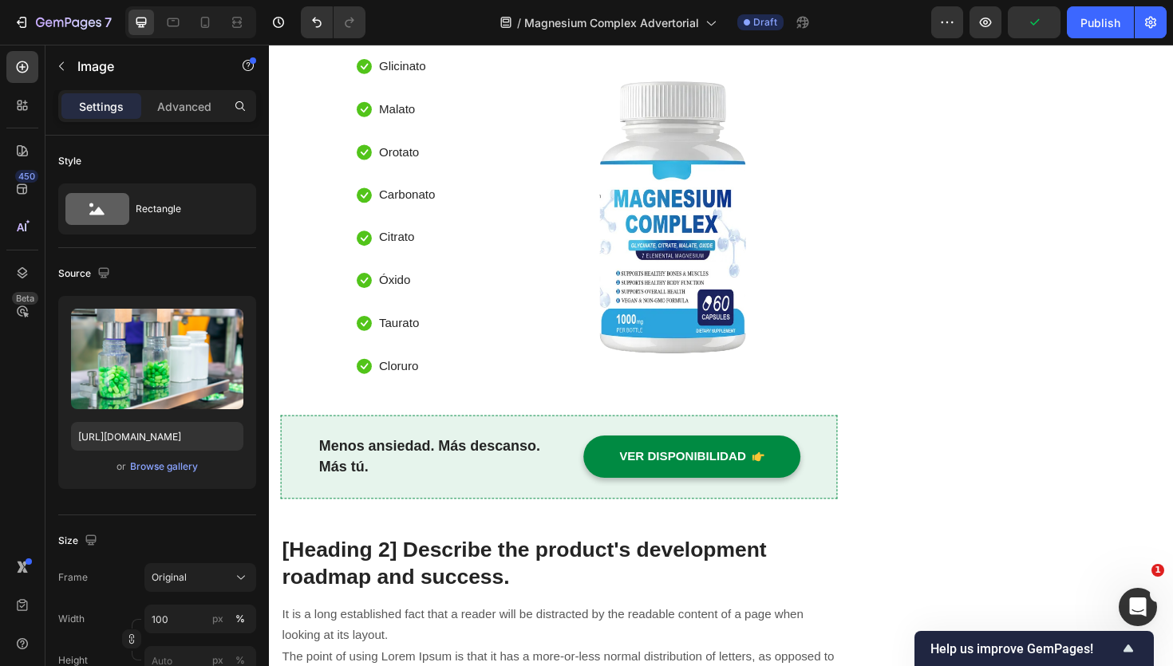
scroll to position [2913, 0]
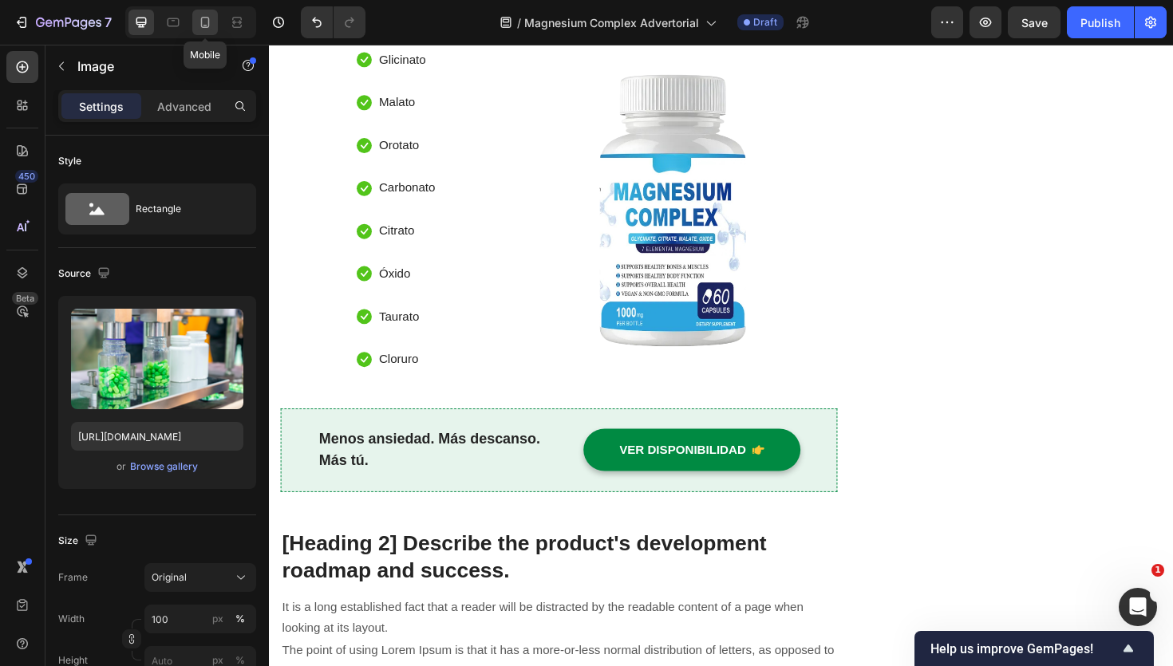
click at [209, 23] on icon at bounding box center [205, 22] width 16 height 16
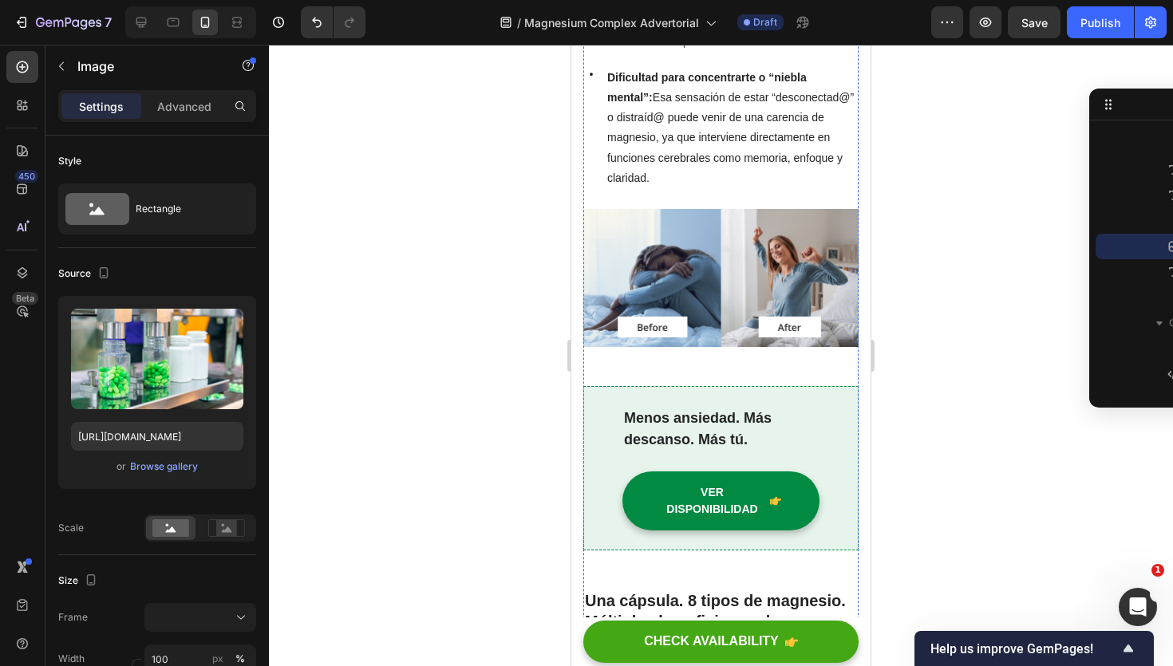
scroll to position [1352, 0]
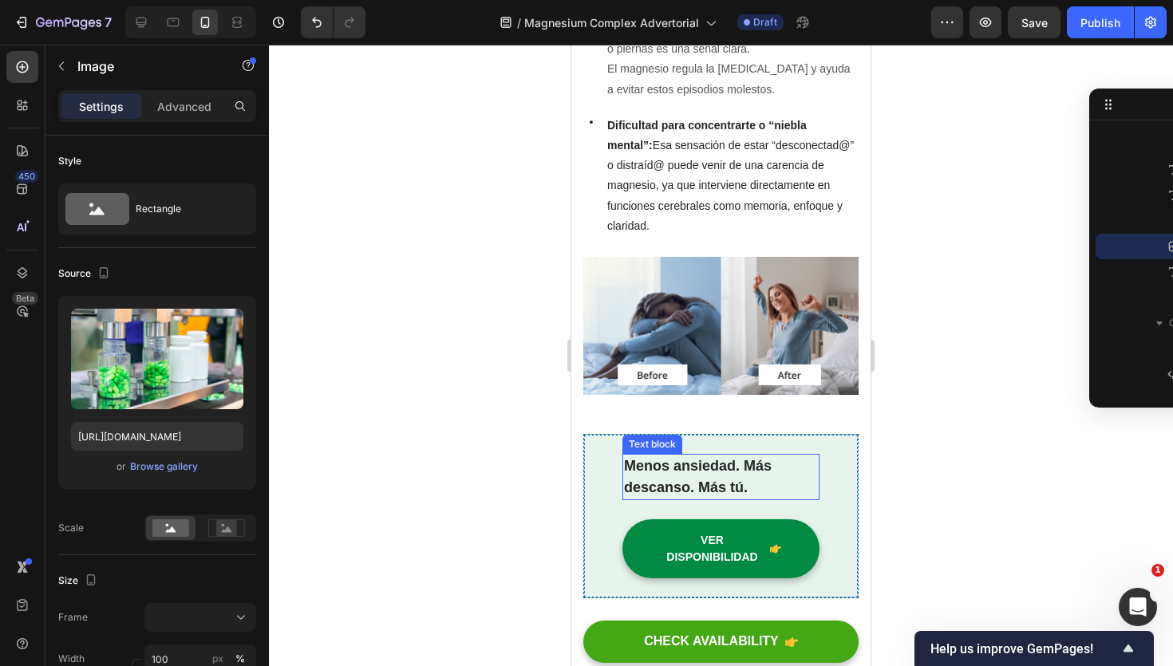
click at [704, 488] on strong "Menos ansiedad. Más descanso. Más tú." at bounding box center [698, 477] width 148 height 38
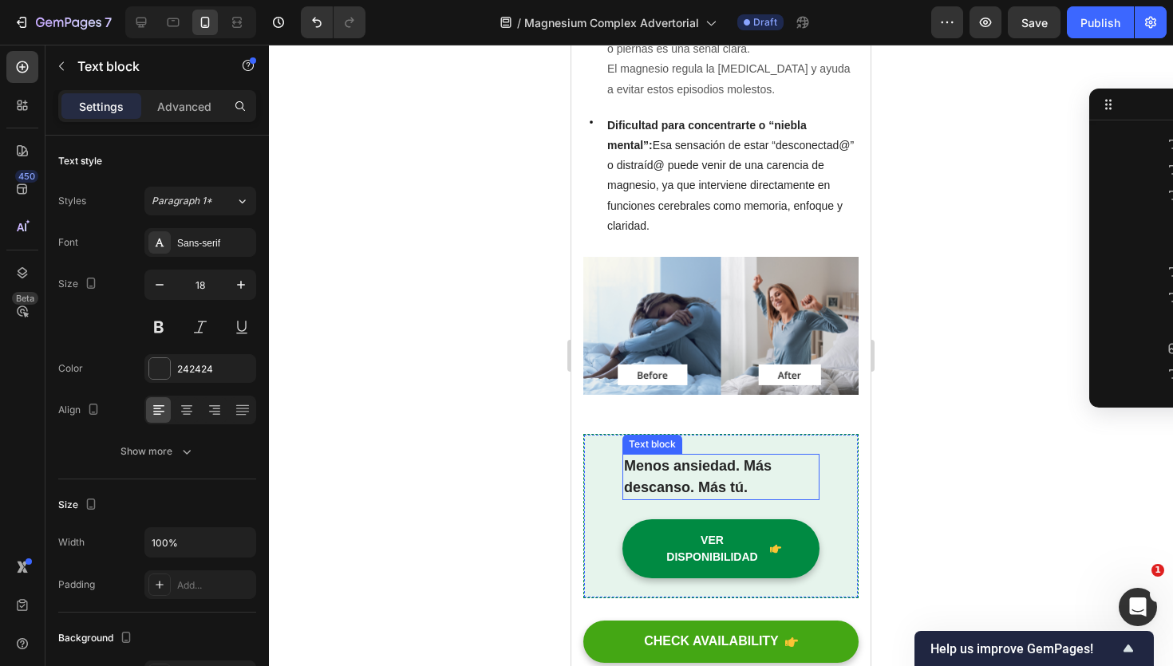
scroll to position [225, 0]
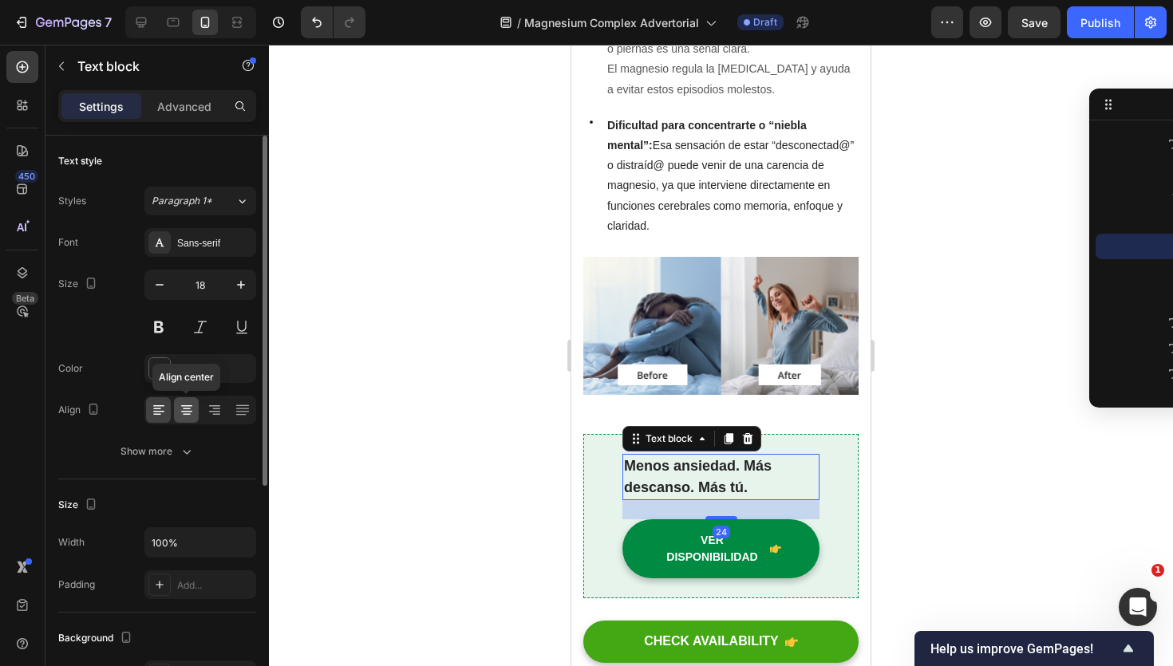
click at [188, 404] on icon at bounding box center [187, 410] width 16 height 16
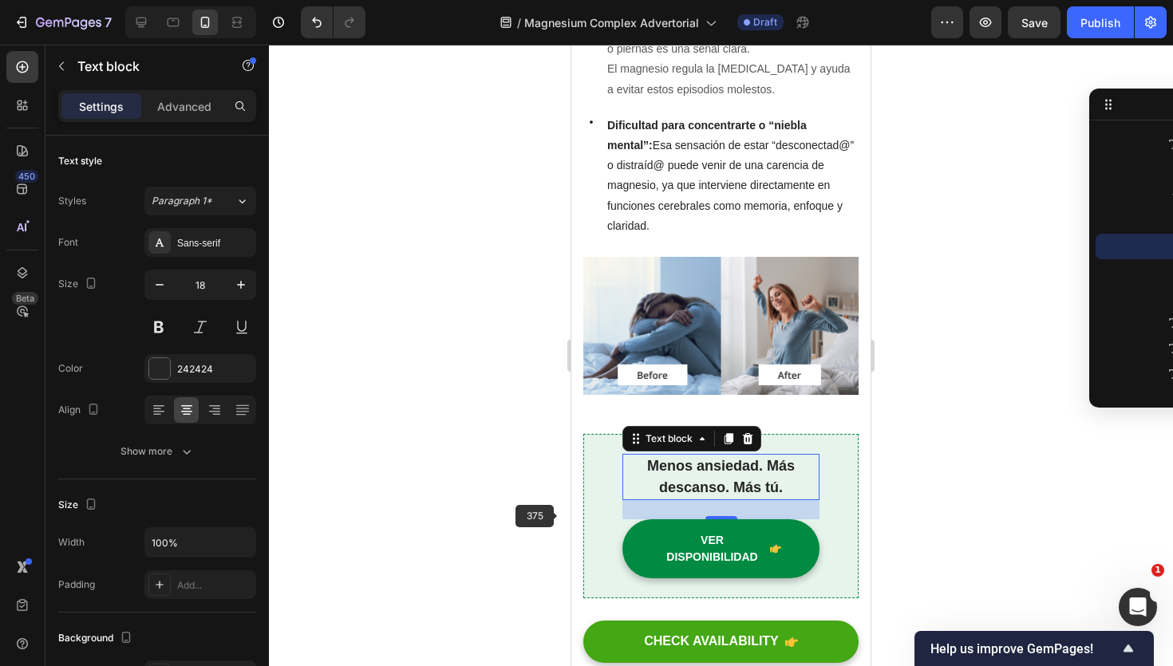
click at [556, 515] on div at bounding box center [721, 356] width 904 height 622
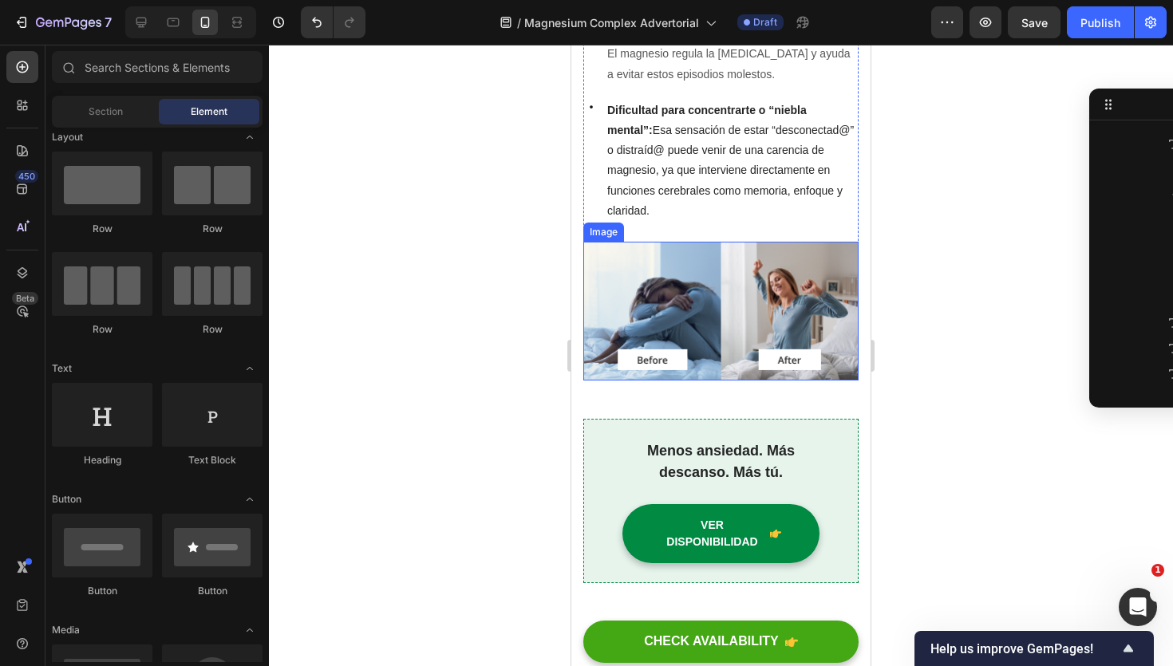
scroll to position [1370, 0]
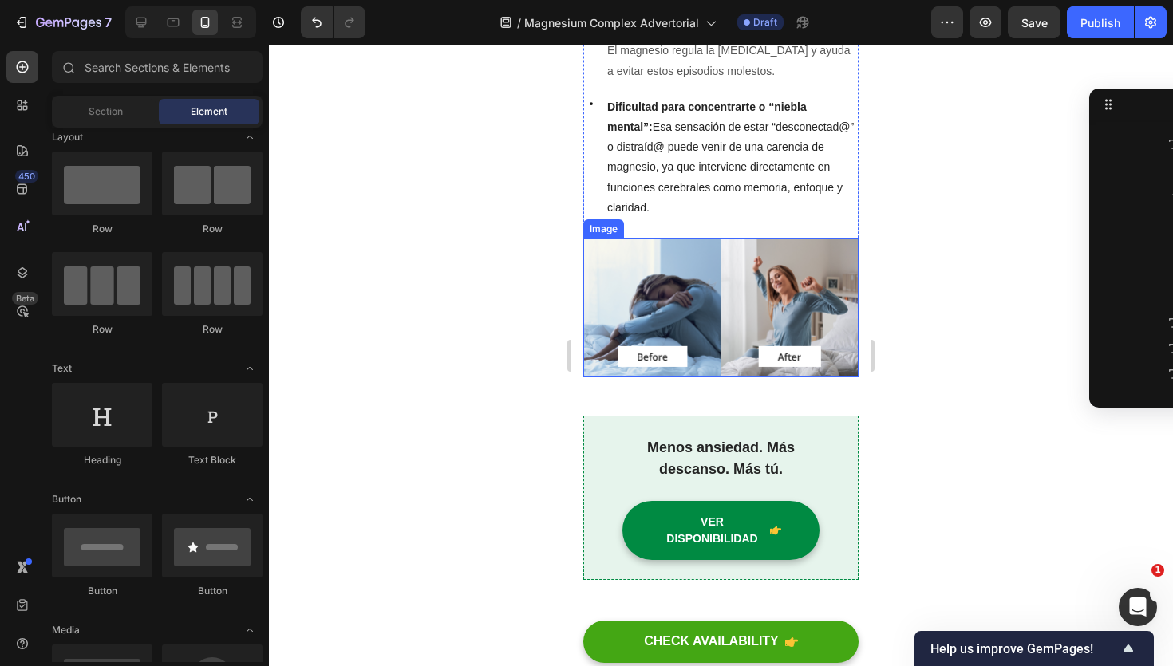
click at [693, 325] on img at bounding box center [720, 308] width 275 height 139
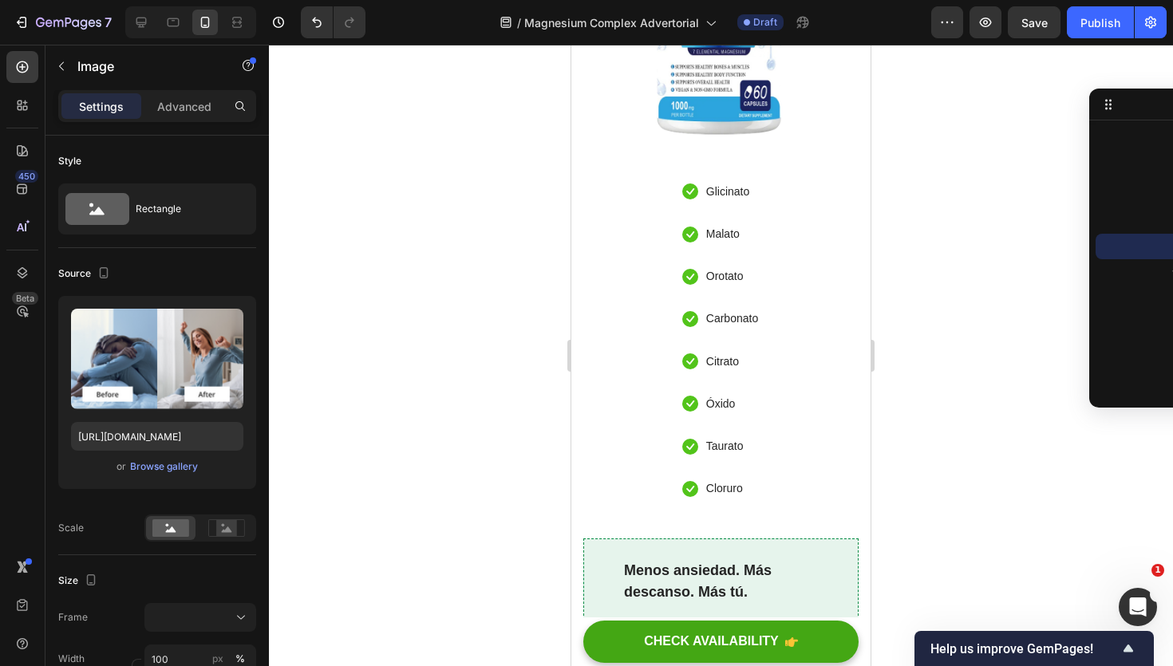
scroll to position [3398, 0]
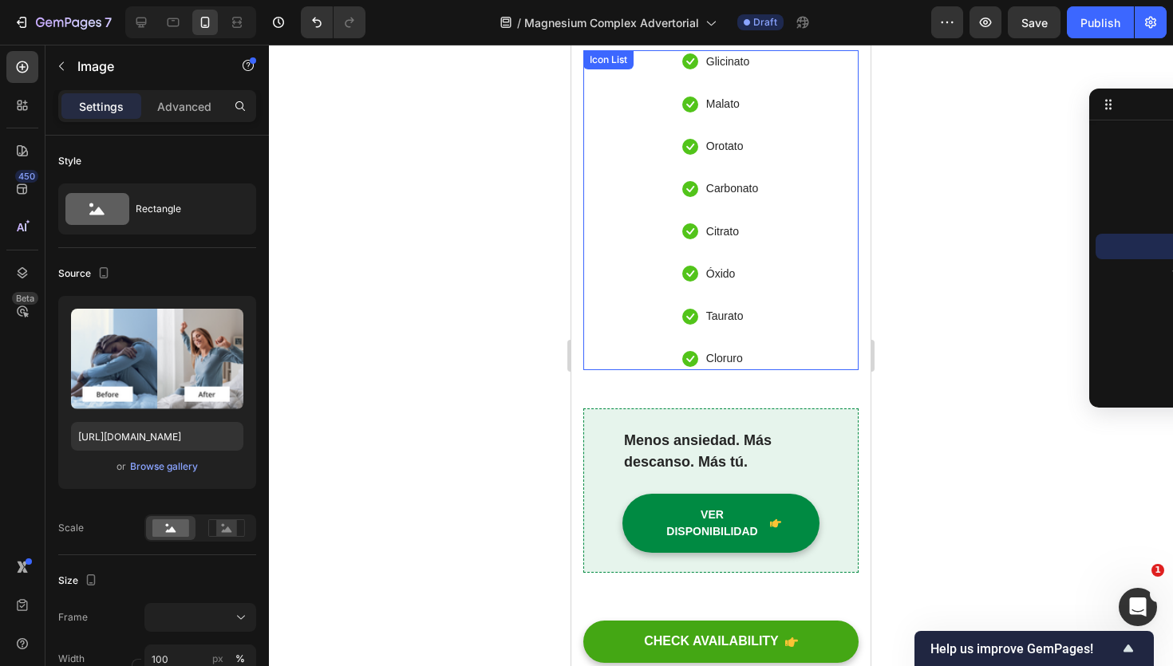
click at [694, 211] on ul "Icon Glicinato Text block Icon Malato Text block Icon Orotato Text block Icon C…" at bounding box center [720, 210] width 77 height 321
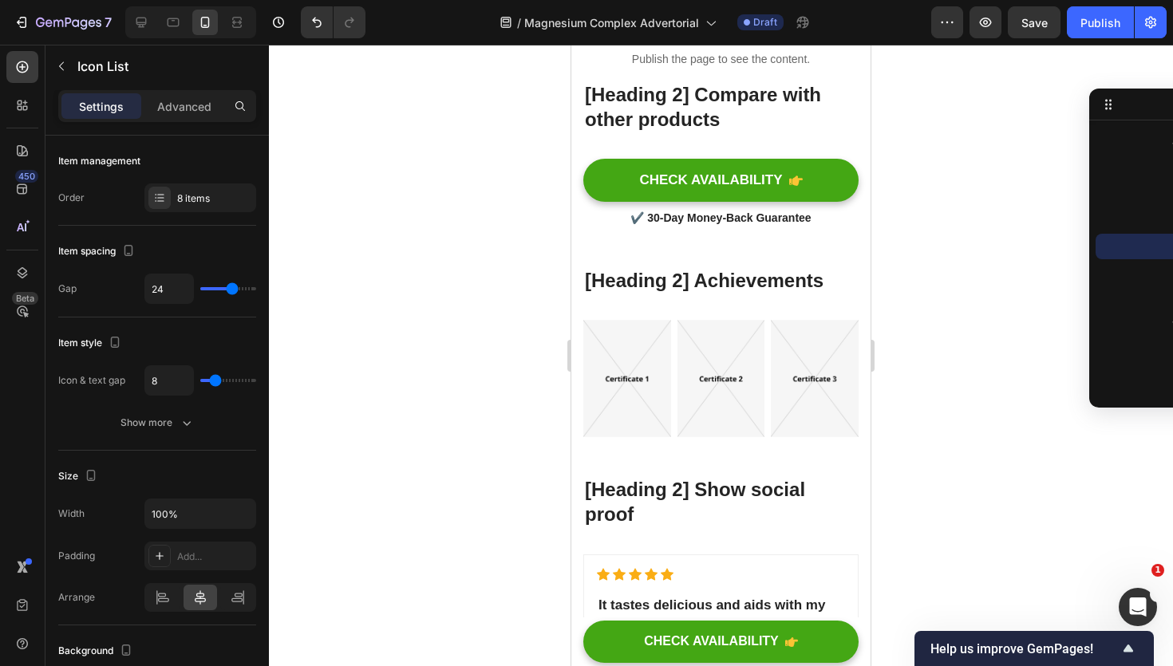
scroll to position [5380, 0]
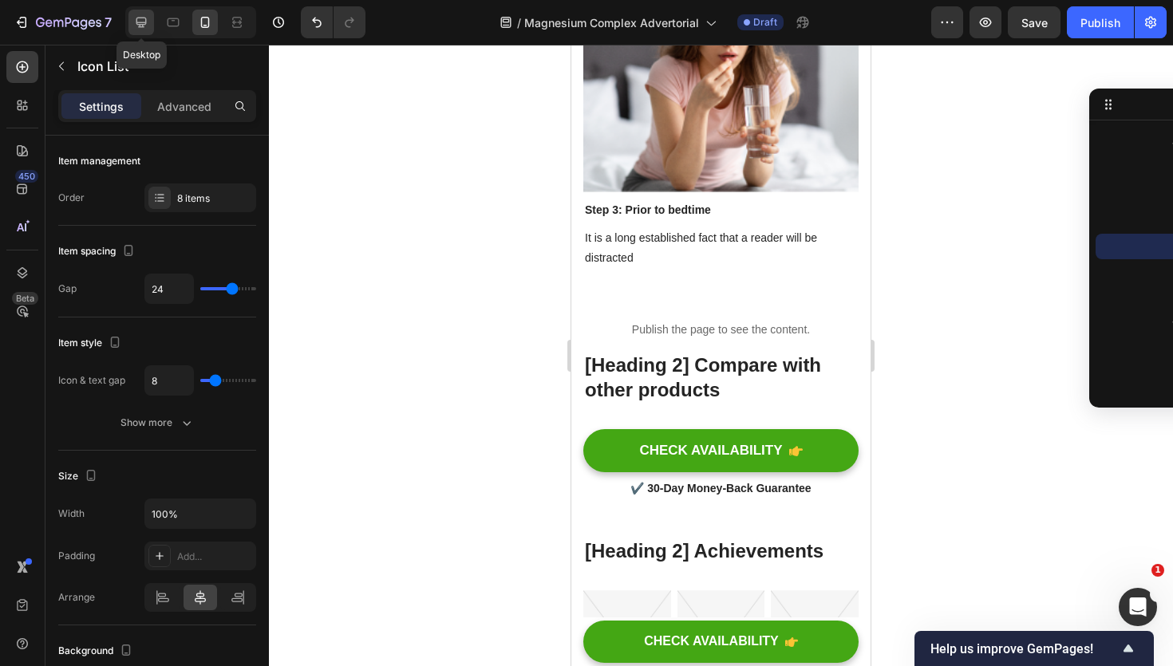
click at [148, 20] on icon at bounding box center [141, 22] width 16 height 16
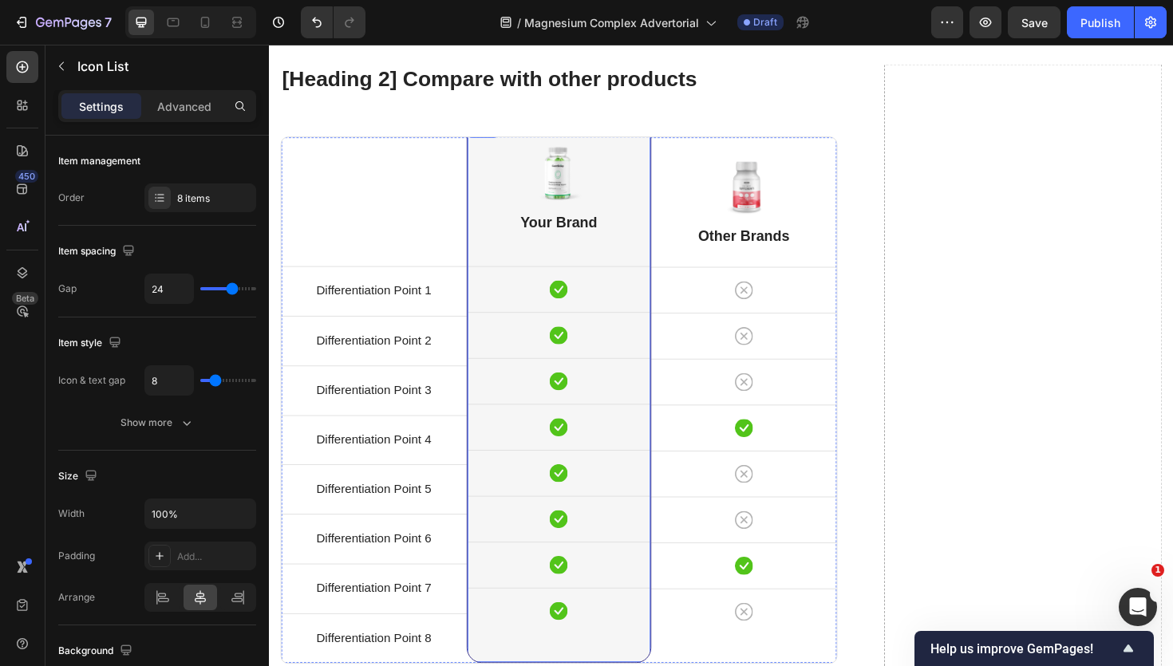
scroll to position [4416, 0]
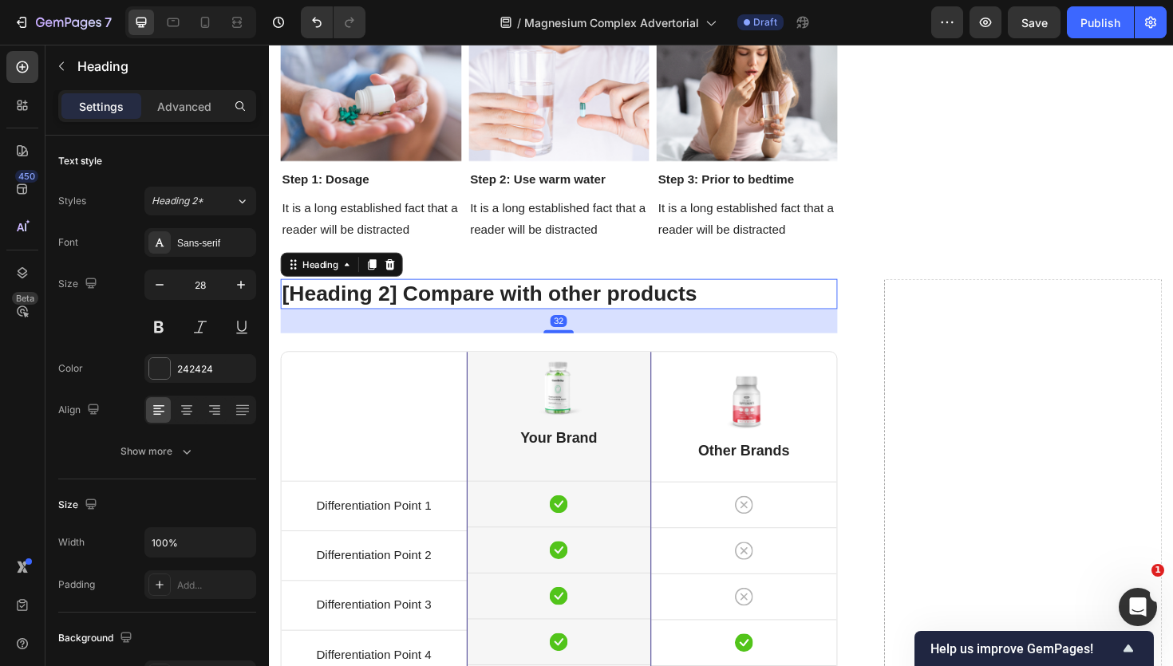
click at [537, 300] on p "[Heading 2] Compare with other products" at bounding box center [576, 308] width 587 height 29
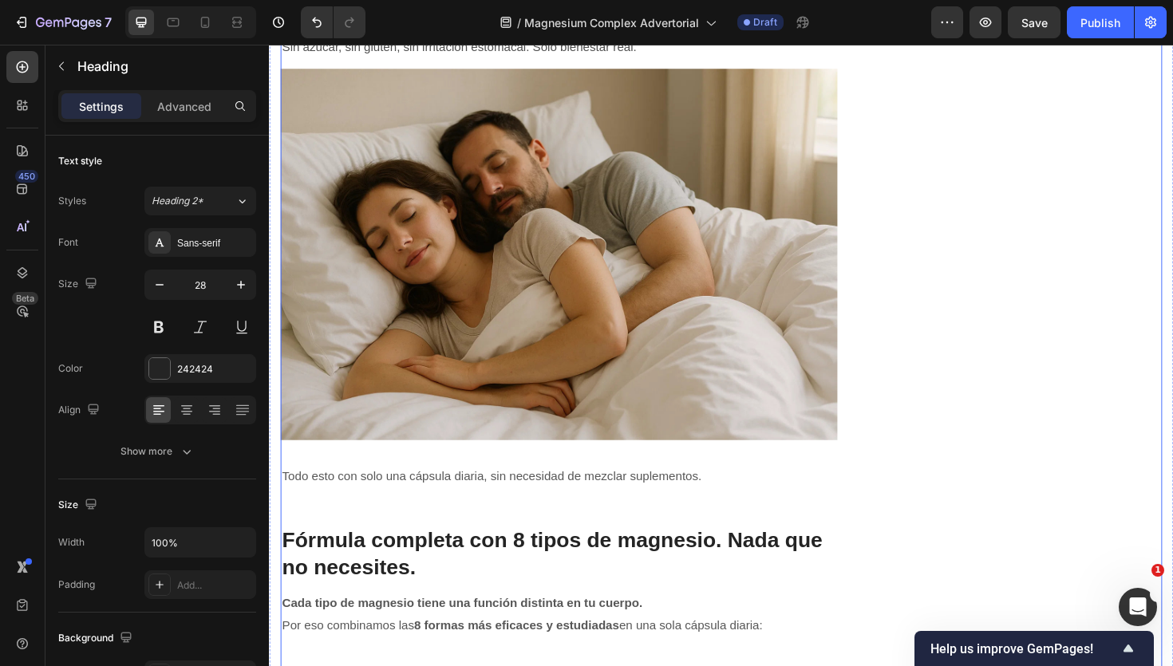
scroll to position [2692, 0]
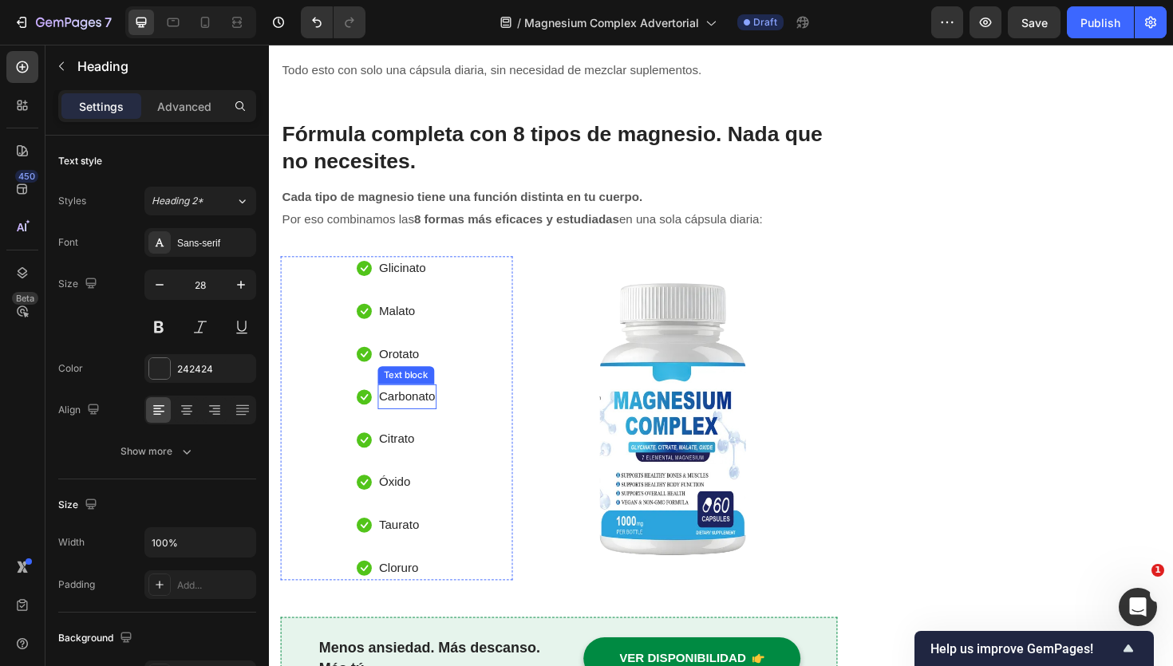
click at [405, 408] on p "Carbonato" at bounding box center [415, 417] width 60 height 23
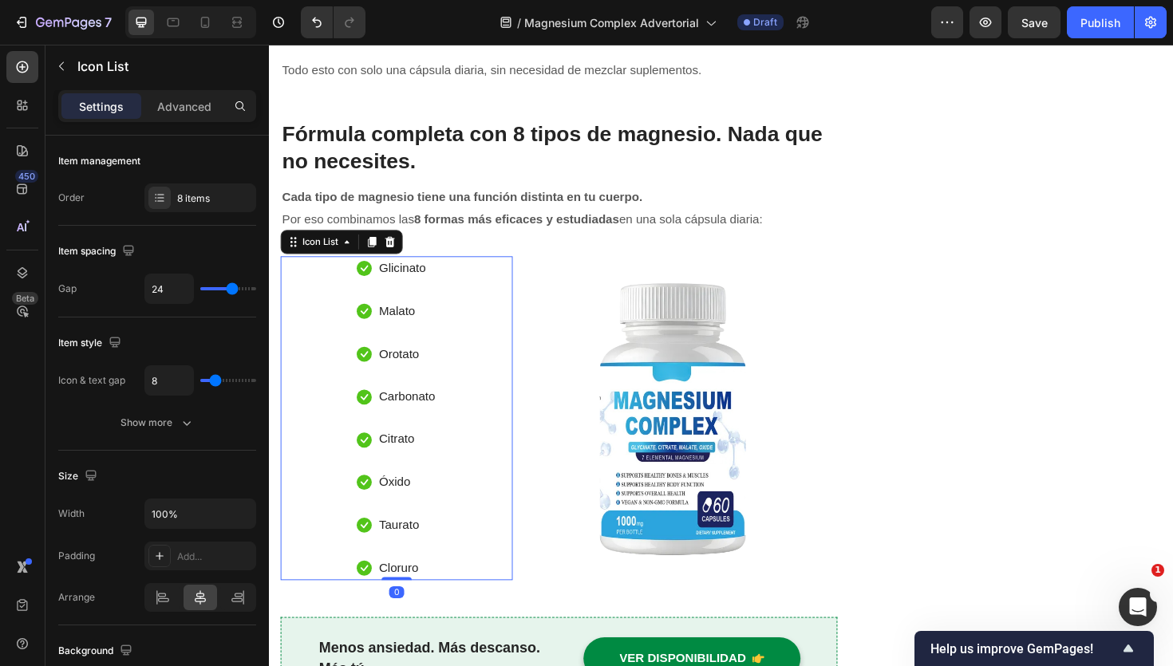
click at [468, 275] on div "Icon Glicinato Text block Icon Malato Text block Icon Orotato Text block Icon C…" at bounding box center [404, 440] width 246 height 343
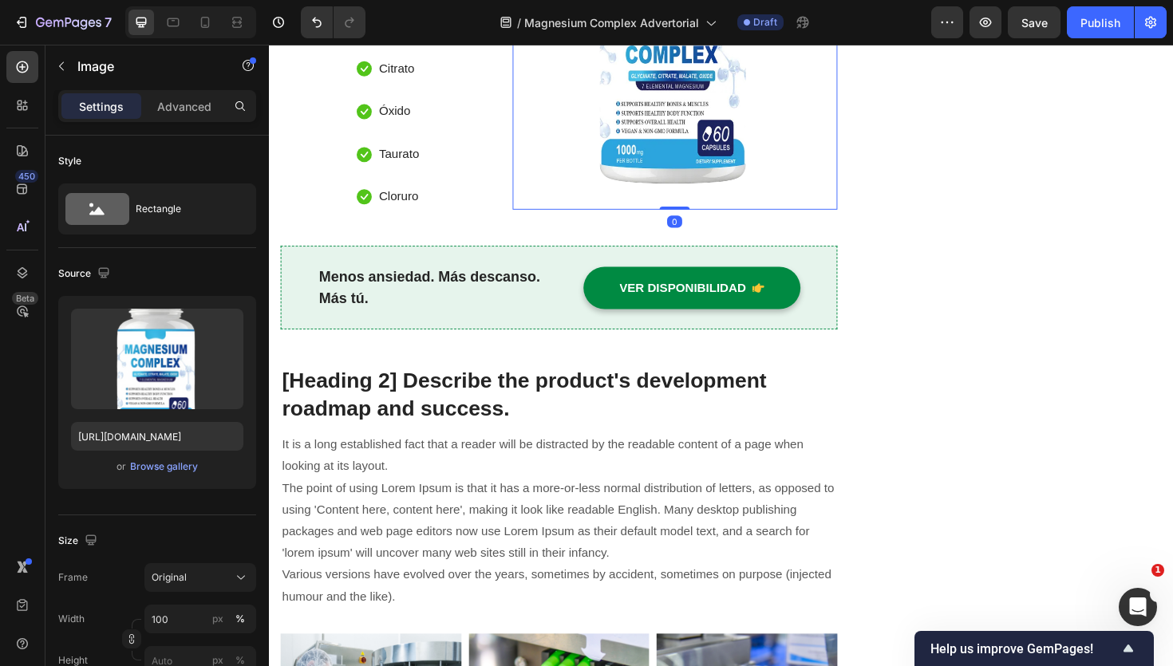
click at [533, 219] on img at bounding box center [699, 48] width 344 height 344
click at [540, 219] on img at bounding box center [699, 48] width 344 height 344
click at [533, 219] on img at bounding box center [699, 48] width 344 height 344
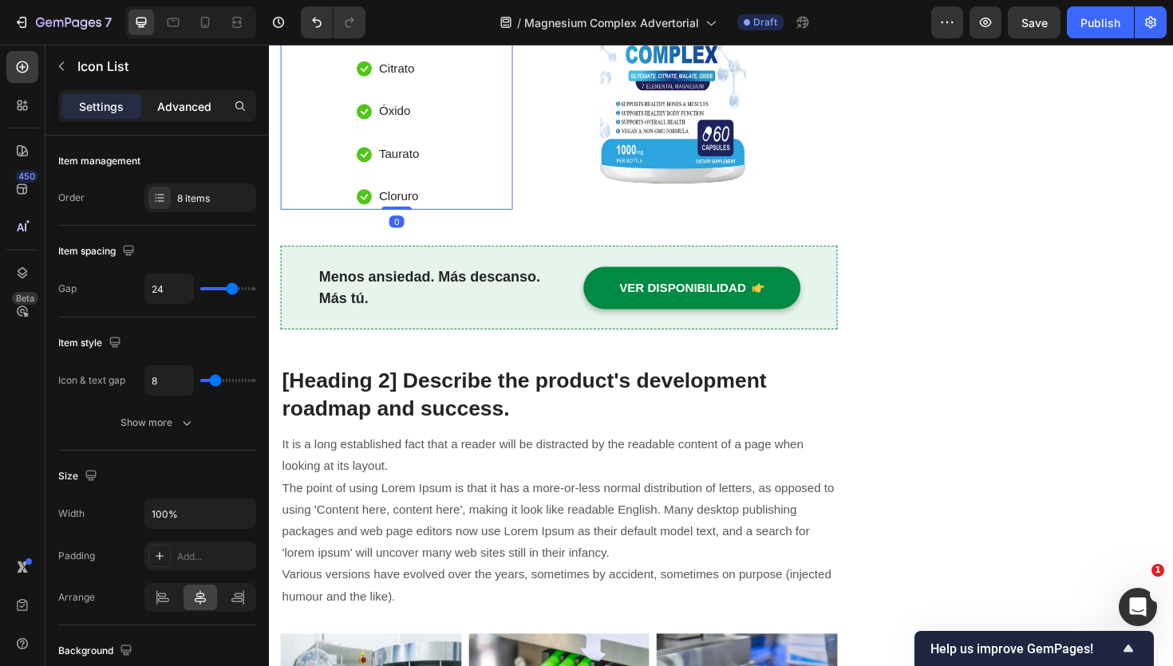
click at [193, 112] on p "Advanced" at bounding box center [184, 106] width 54 height 17
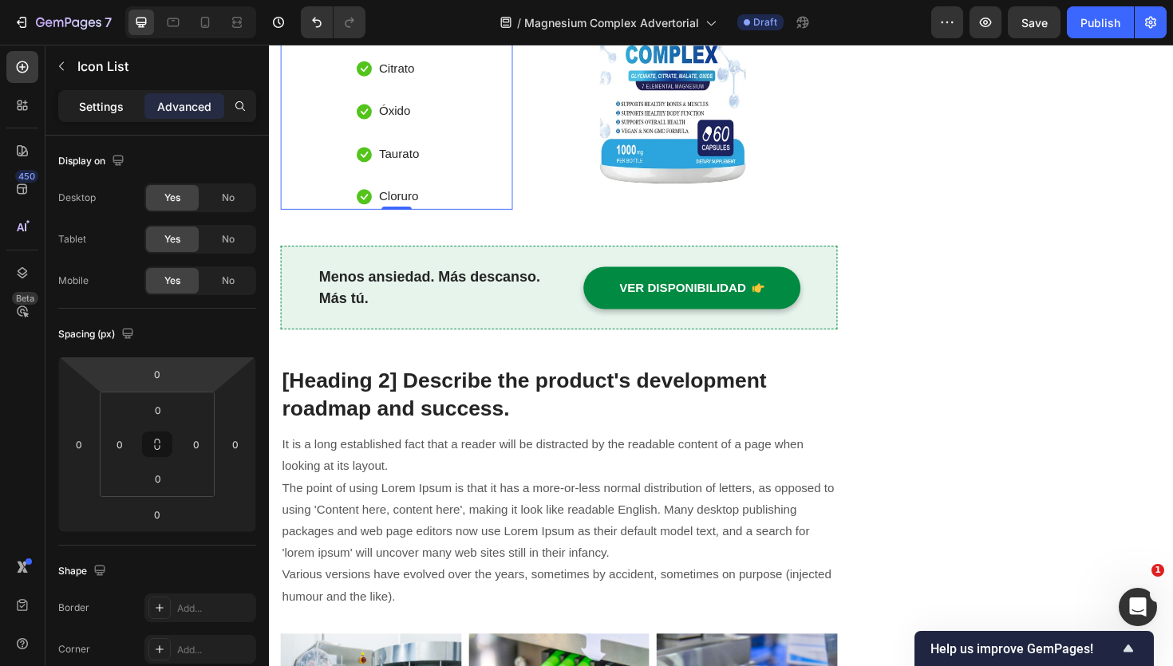
click at [82, 113] on p "Settings" at bounding box center [101, 106] width 45 height 17
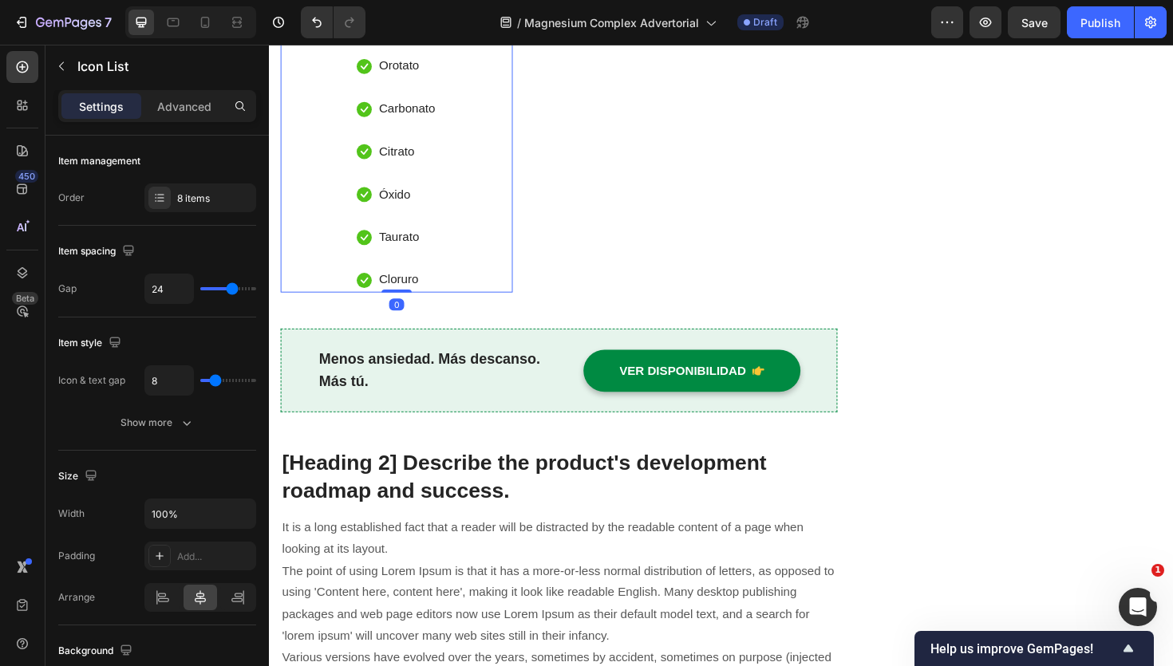
scroll to position [2906, 0]
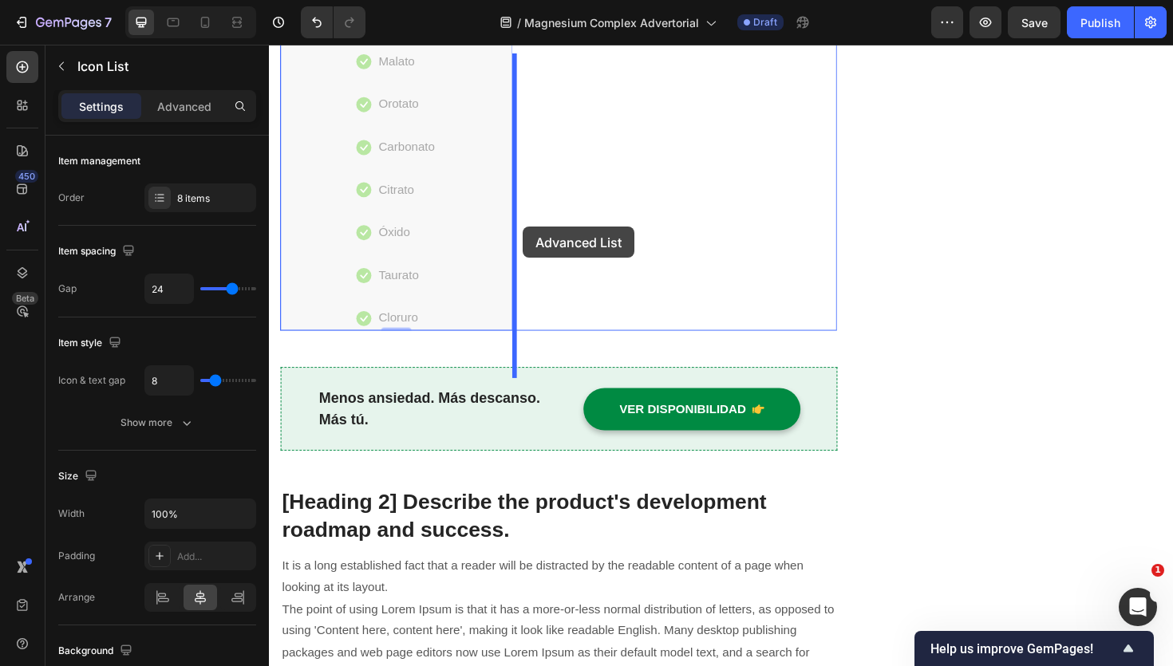
drag, startPoint x: 452, startPoint y: 406, endPoint x: 538, endPoint y: 238, distance: 188.8
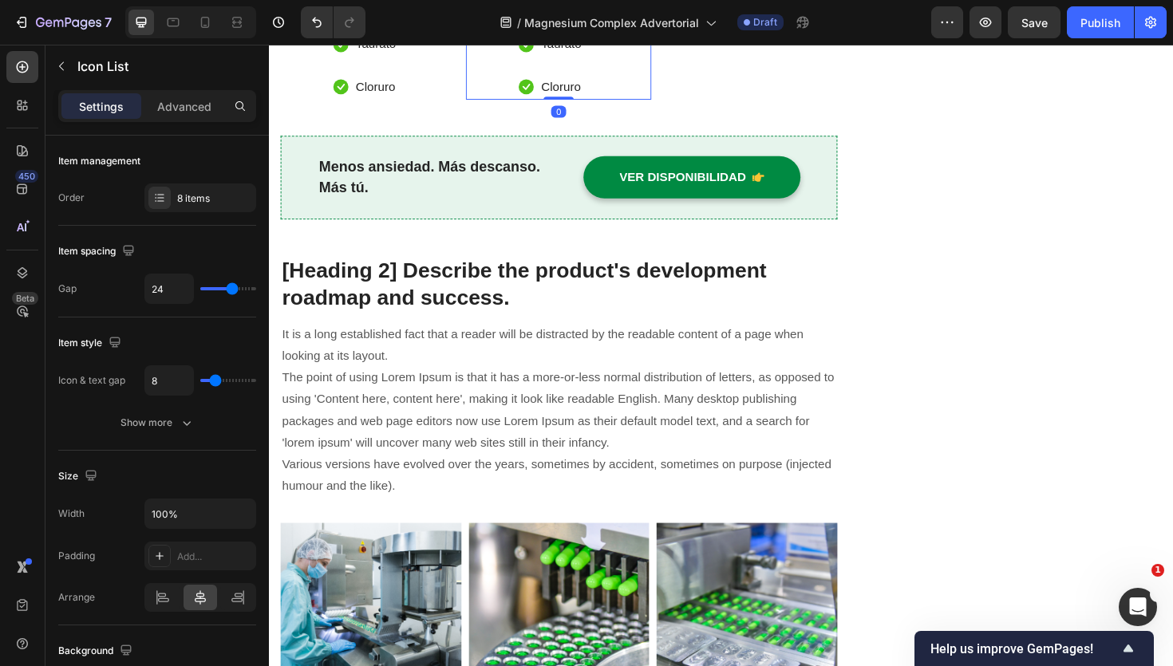
scroll to position [2707, 0]
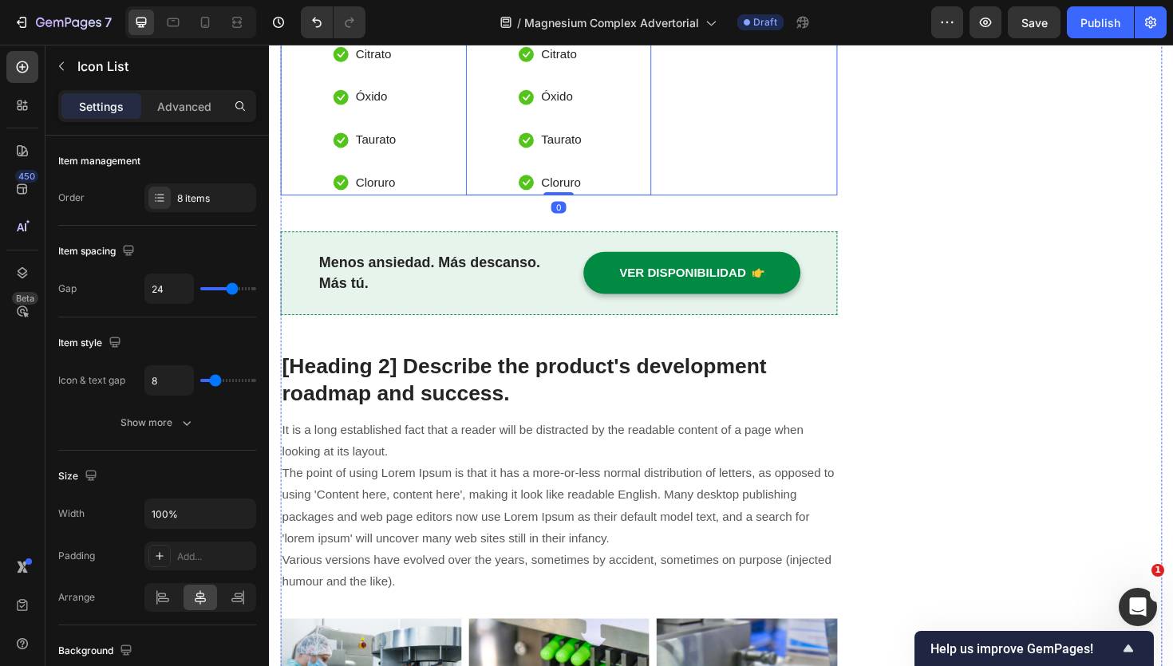
click at [792, 204] on div "Image" at bounding box center [772, 31] width 196 height 343
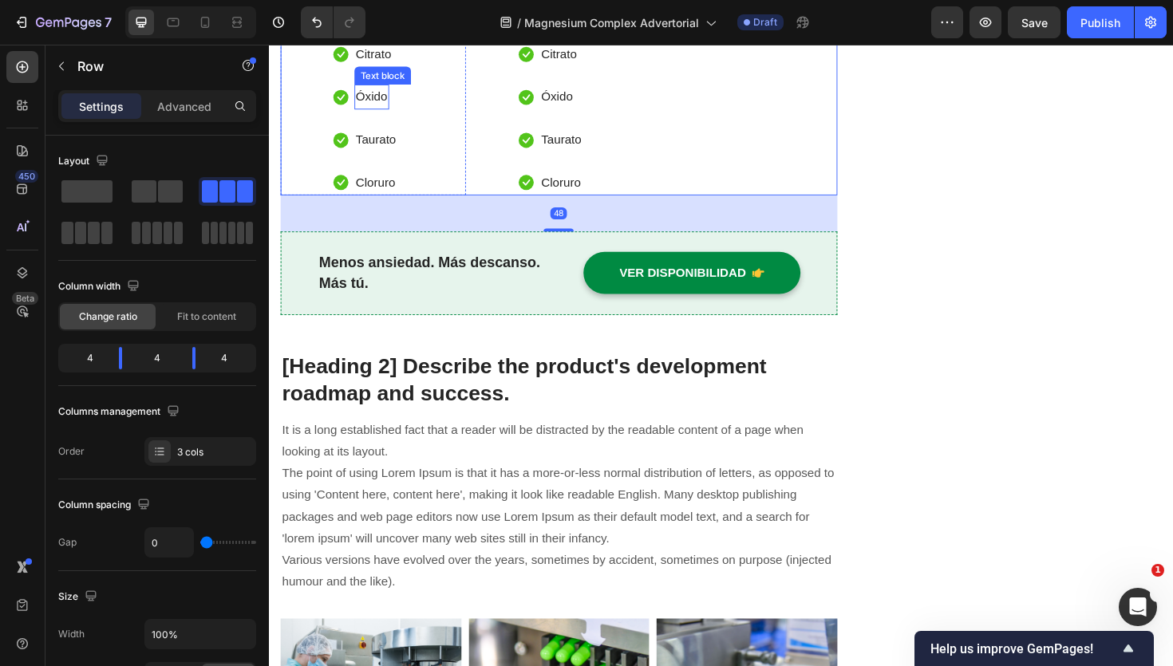
click at [408, 69] on li "Icon Citrato Text block" at bounding box center [379, 55] width 85 height 26
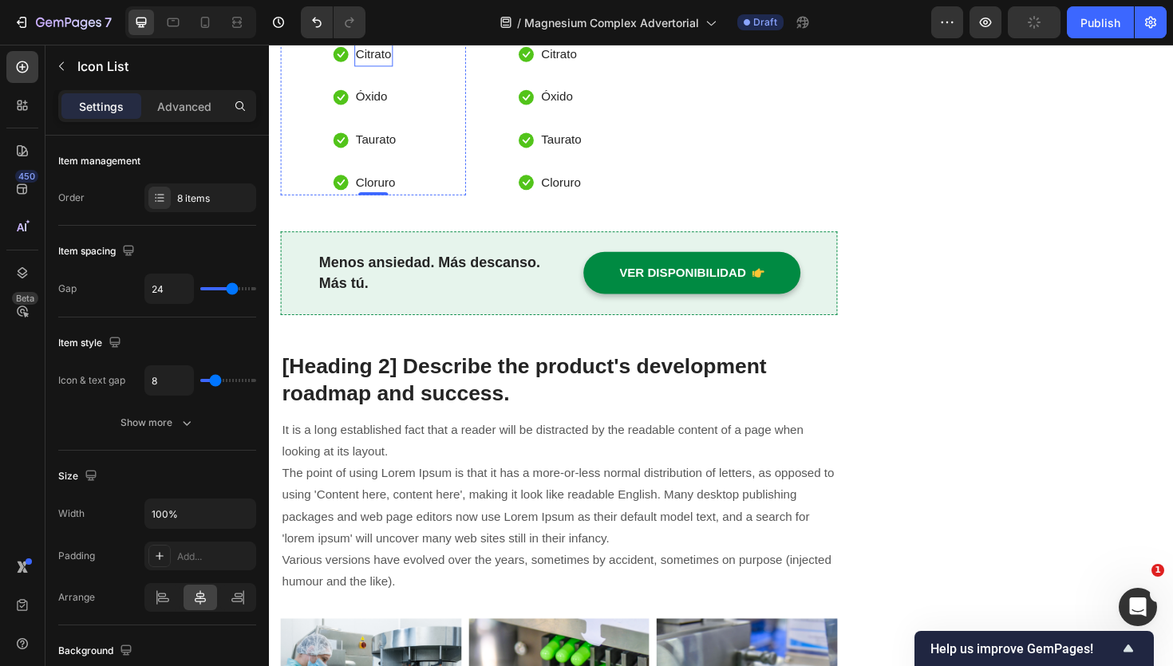
click at [385, 67] on p "Citrato" at bounding box center [380, 55] width 38 height 23
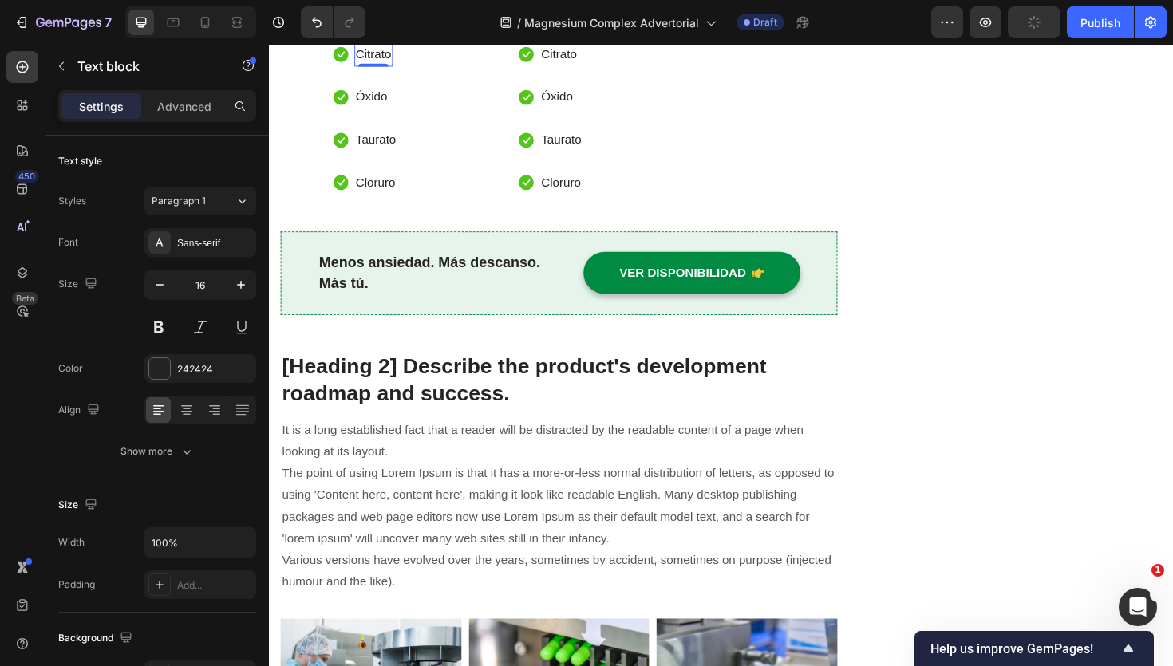
click at [385, 67] on p "Citrato" at bounding box center [380, 55] width 38 height 23
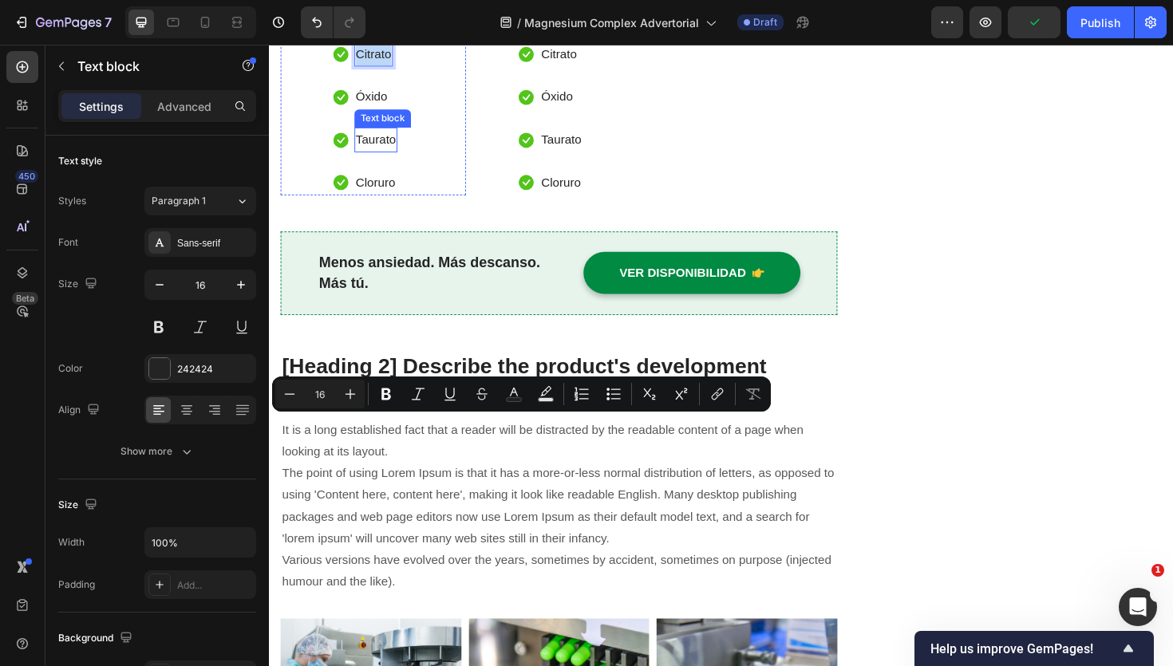
click at [385, 157] on p "Taurato" at bounding box center [382, 145] width 42 height 23
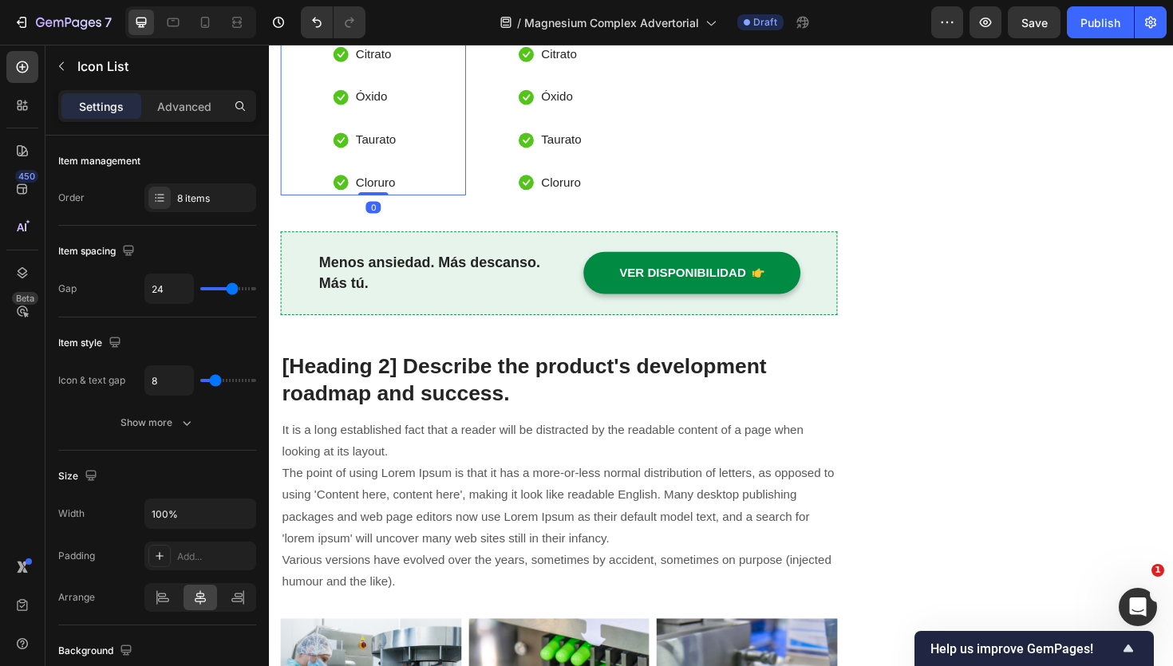
click at [443, 204] on div "Icon Glicinato Text block Icon Malato Text block Icon Orotato Text block Icon C…" at bounding box center [379, 31] width 196 height 343
click at [175, 387] on input "8" at bounding box center [169, 380] width 48 height 29
click at [191, 203] on div "8 items" at bounding box center [214, 199] width 75 height 14
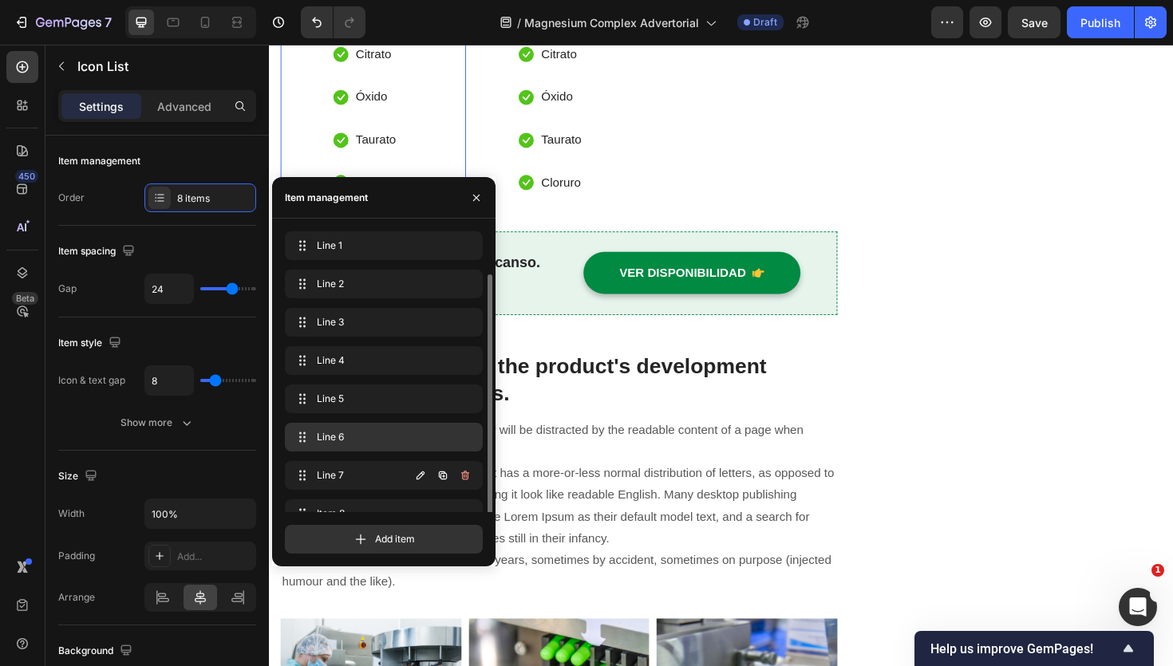
scroll to position [22, 0]
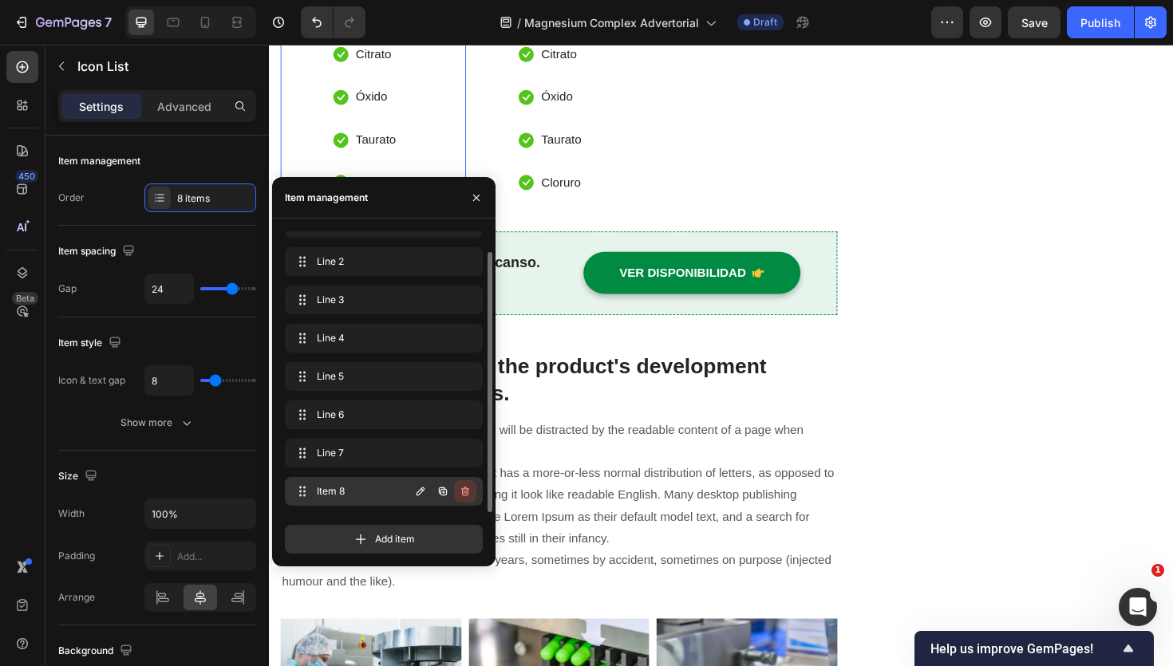
click at [461, 495] on icon "button" at bounding box center [465, 491] width 13 height 13
click at [464, 490] on div "Delete" at bounding box center [455, 491] width 30 height 14
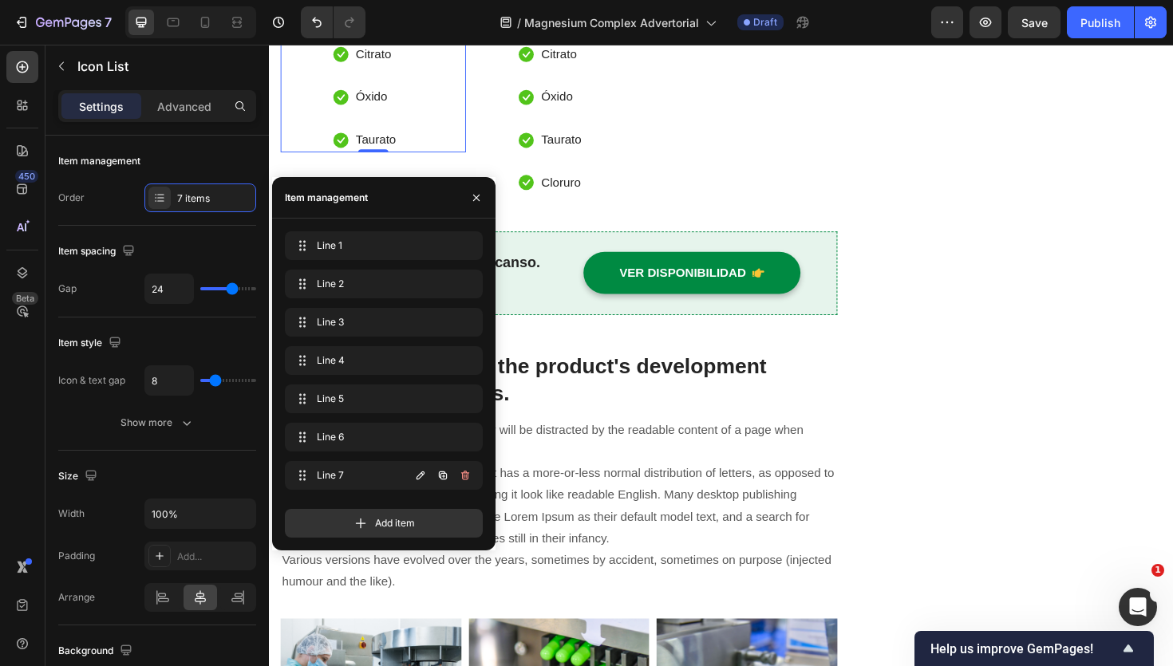
scroll to position [0, 0]
click at [464, 480] on icon "button" at bounding box center [465, 475] width 13 height 13
click at [464, 480] on div "Delete" at bounding box center [455, 475] width 30 height 14
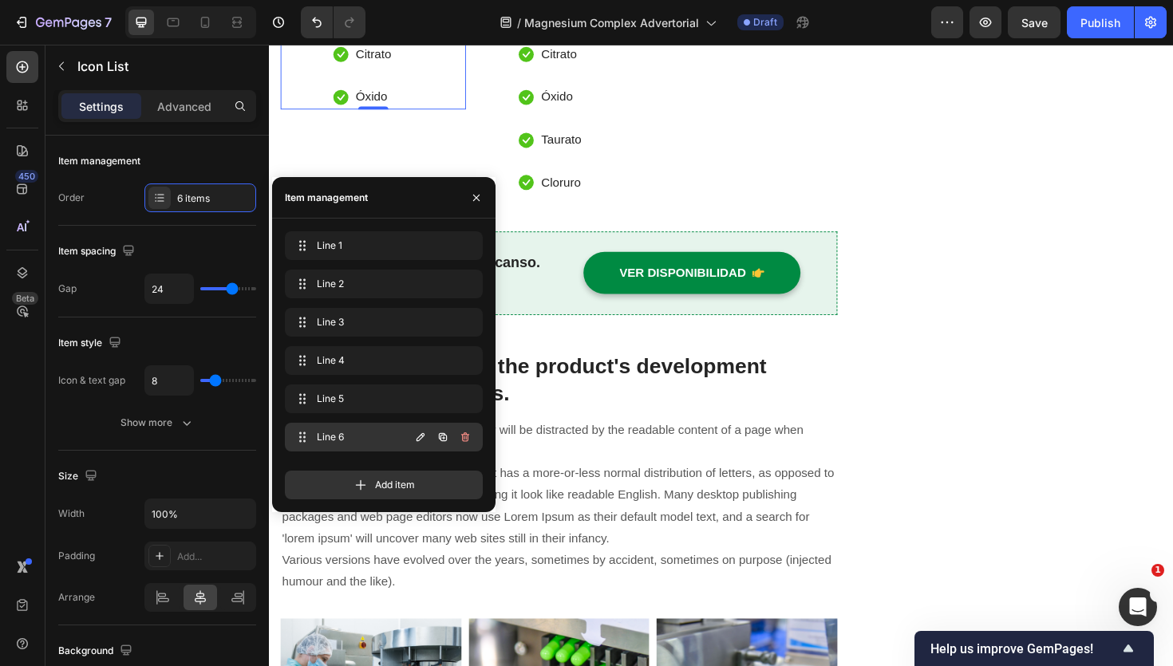
click at [466, 441] on icon "button" at bounding box center [465, 437] width 13 height 13
click at [466, 441] on div "Delete" at bounding box center [455, 437] width 30 height 14
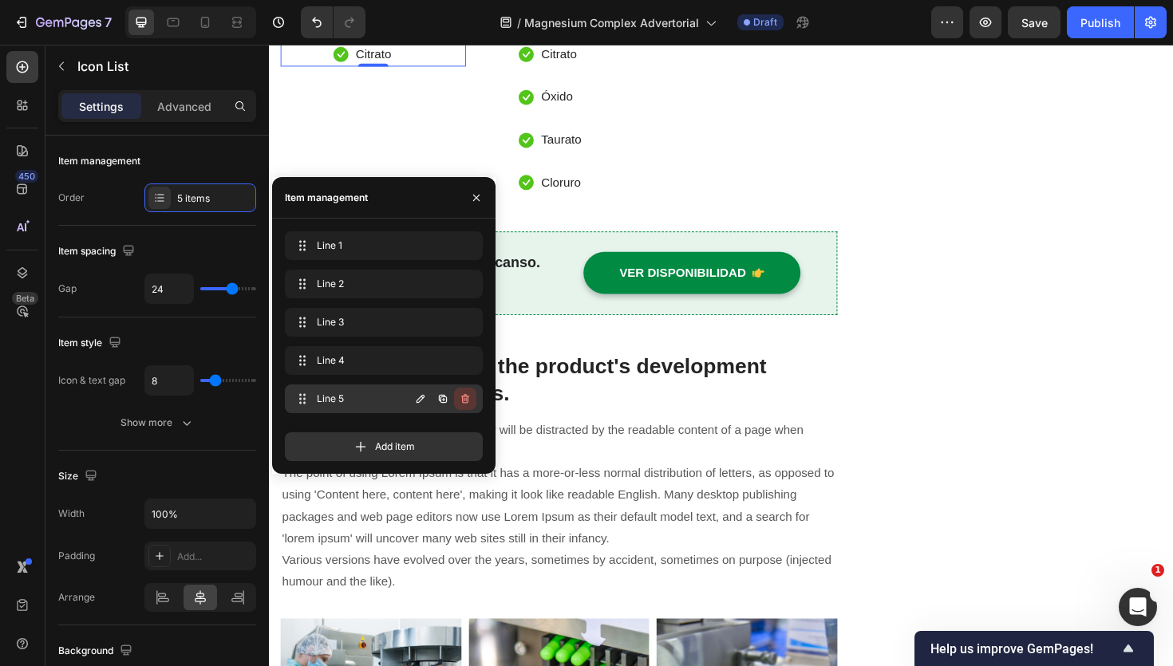
click at [460, 401] on icon "button" at bounding box center [465, 399] width 13 height 13
click at [460, 401] on div "Delete" at bounding box center [455, 399] width 30 height 14
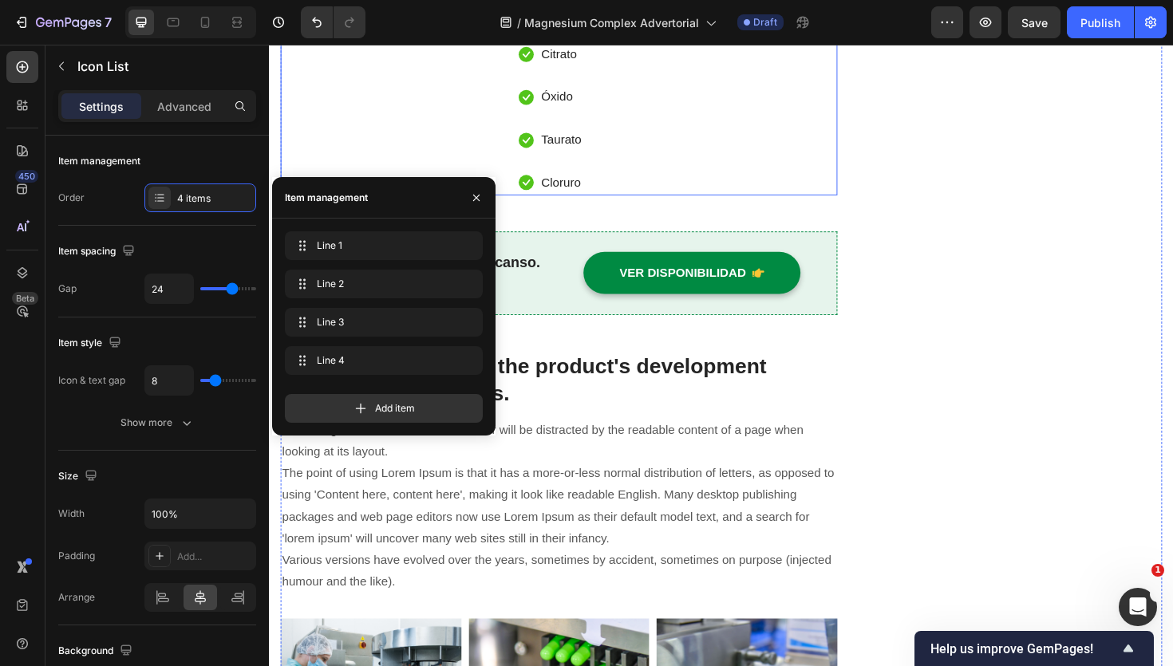
click at [464, 204] on div "Icon Glicinato Text block Icon Malato Text block Icon Orotato Text block Icon C…" at bounding box center [379, 31] width 196 height 343
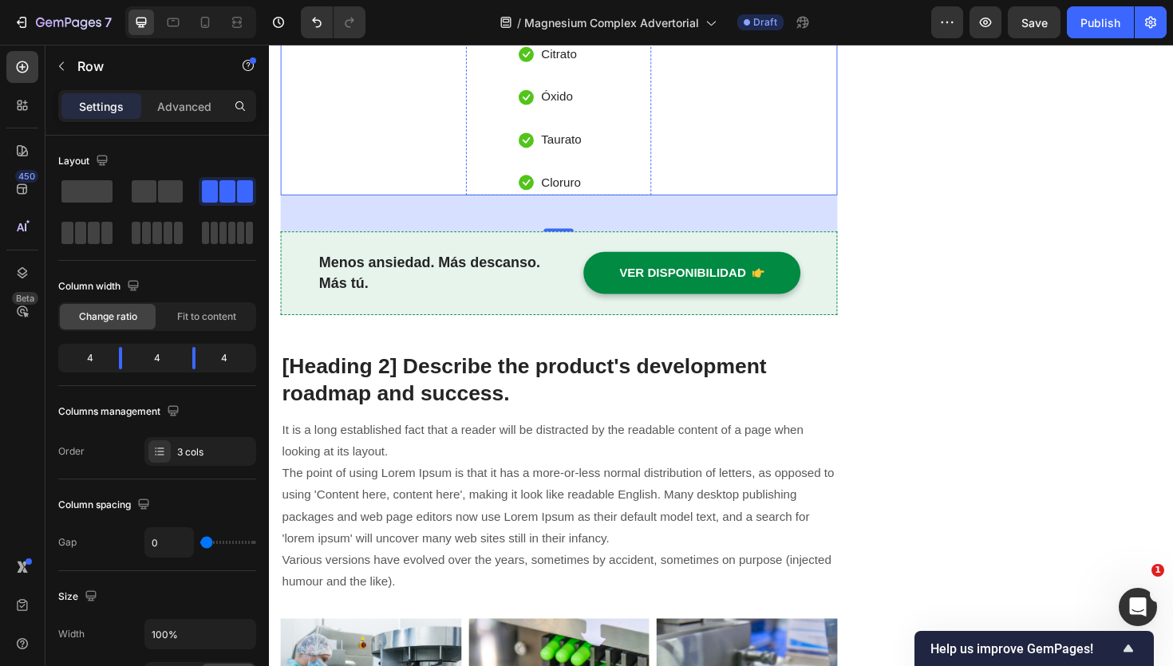
click at [585, 22] on p "Carbonato" at bounding box center [587, 9] width 60 height 23
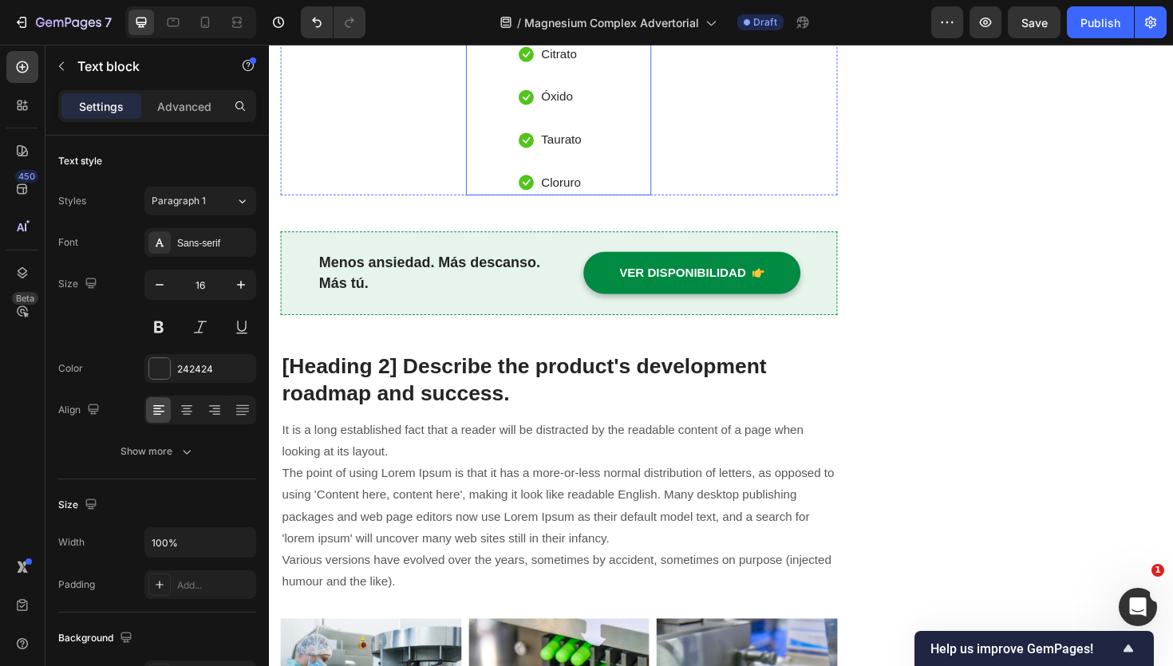
click at [626, 204] on div "Icon Glicinato Text block Icon Malato Text block Icon Orotato Text block Icon C…" at bounding box center [575, 31] width 196 height 343
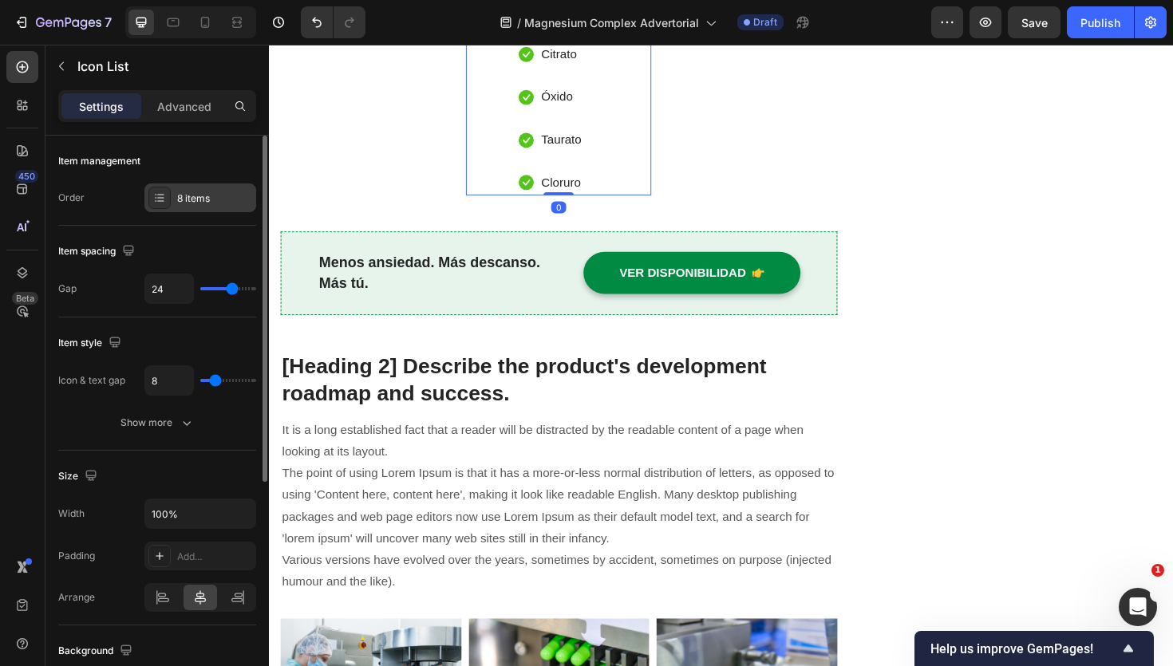
click at [190, 196] on div "8 items" at bounding box center [214, 199] width 75 height 14
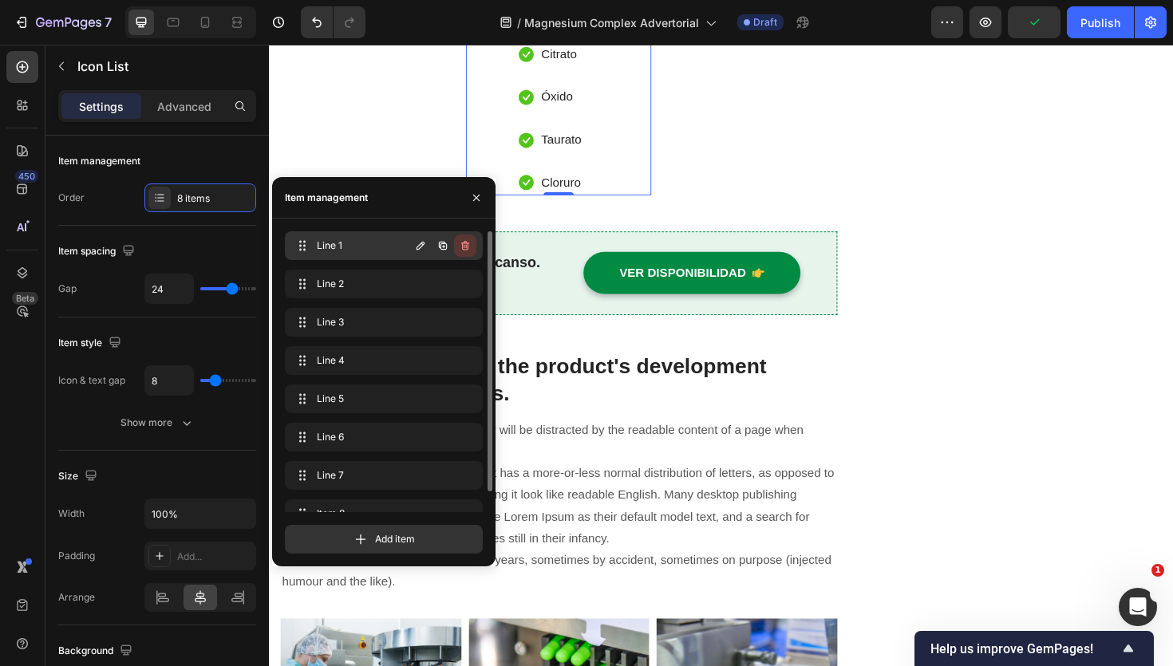
click at [465, 247] on icon "button" at bounding box center [465, 245] width 13 height 13
click at [465, 247] on div "Delete" at bounding box center [455, 246] width 30 height 14
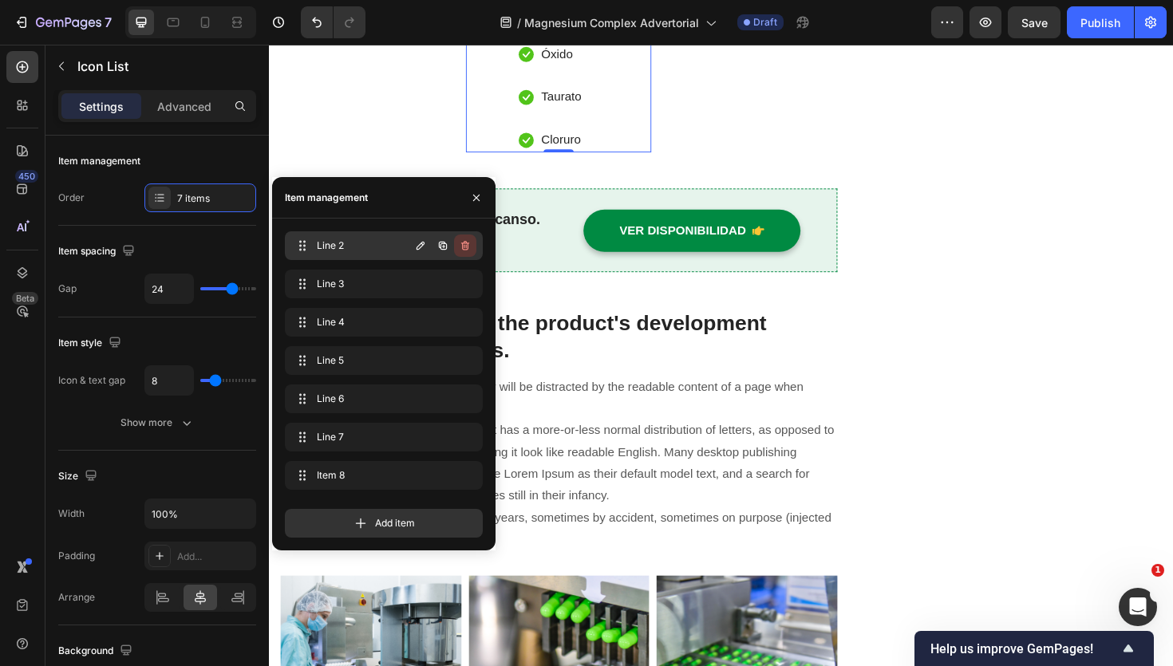
click at [464, 247] on icon "button" at bounding box center [465, 245] width 13 height 13
click at [464, 247] on div "Delete" at bounding box center [455, 246] width 30 height 14
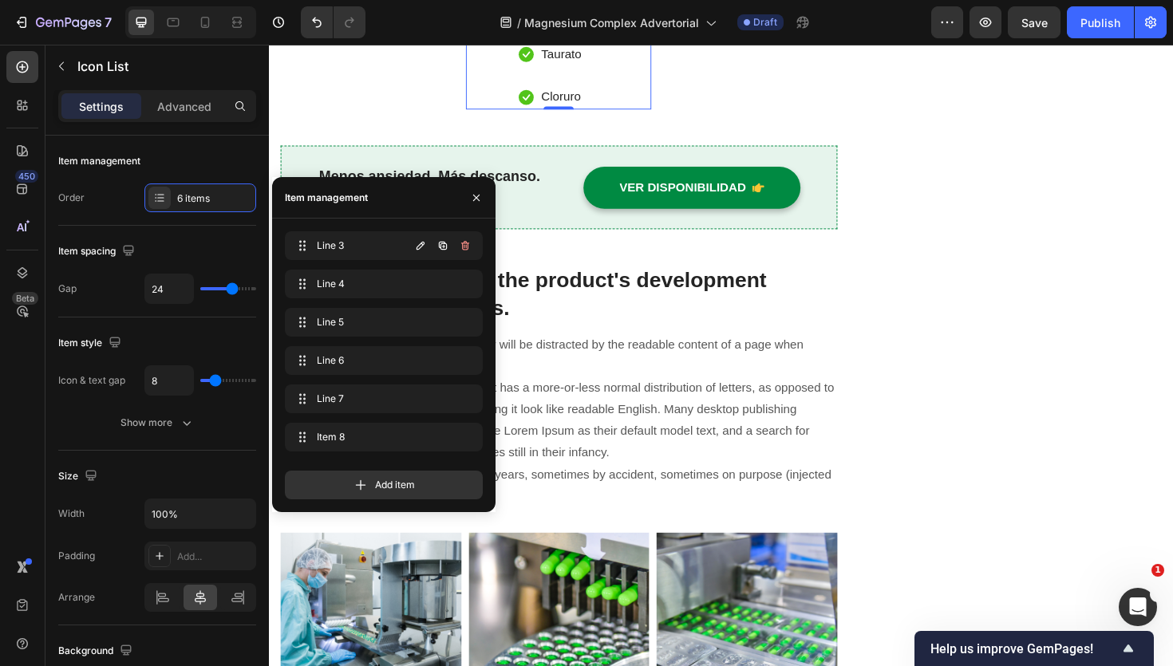
click at [464, 247] on icon "button" at bounding box center [465, 245] width 13 height 13
click at [464, 247] on div "Delete" at bounding box center [455, 246] width 30 height 14
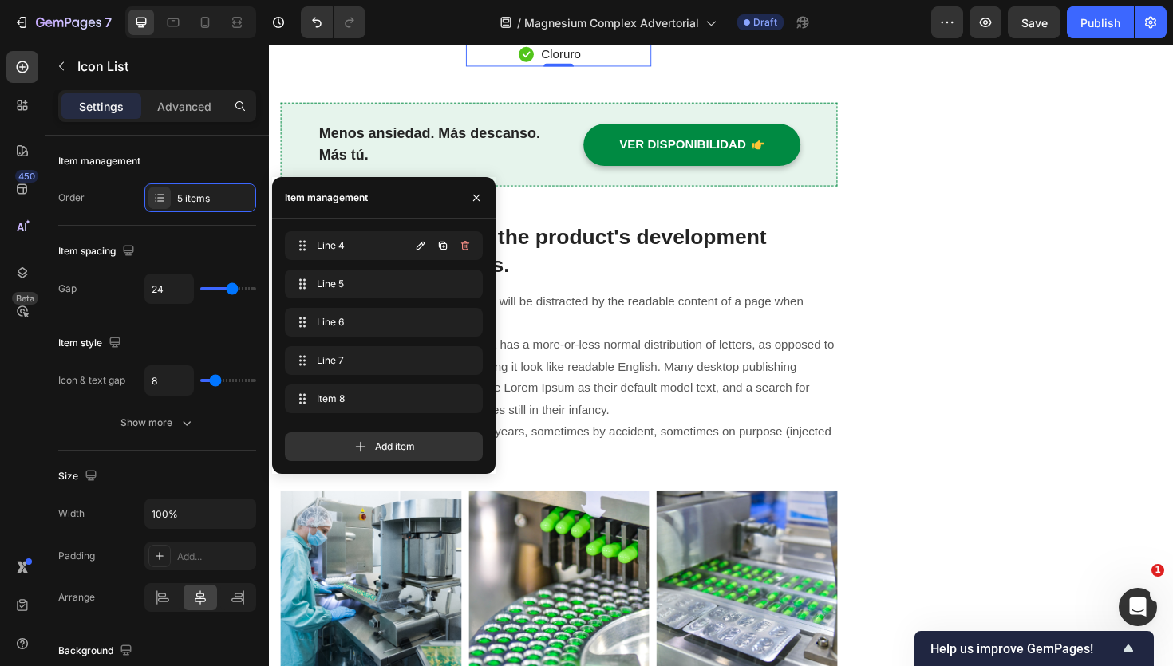
click at [464, 247] on icon "button" at bounding box center [465, 245] width 13 height 13
click at [464, 247] on div "Delete" at bounding box center [455, 246] width 30 height 14
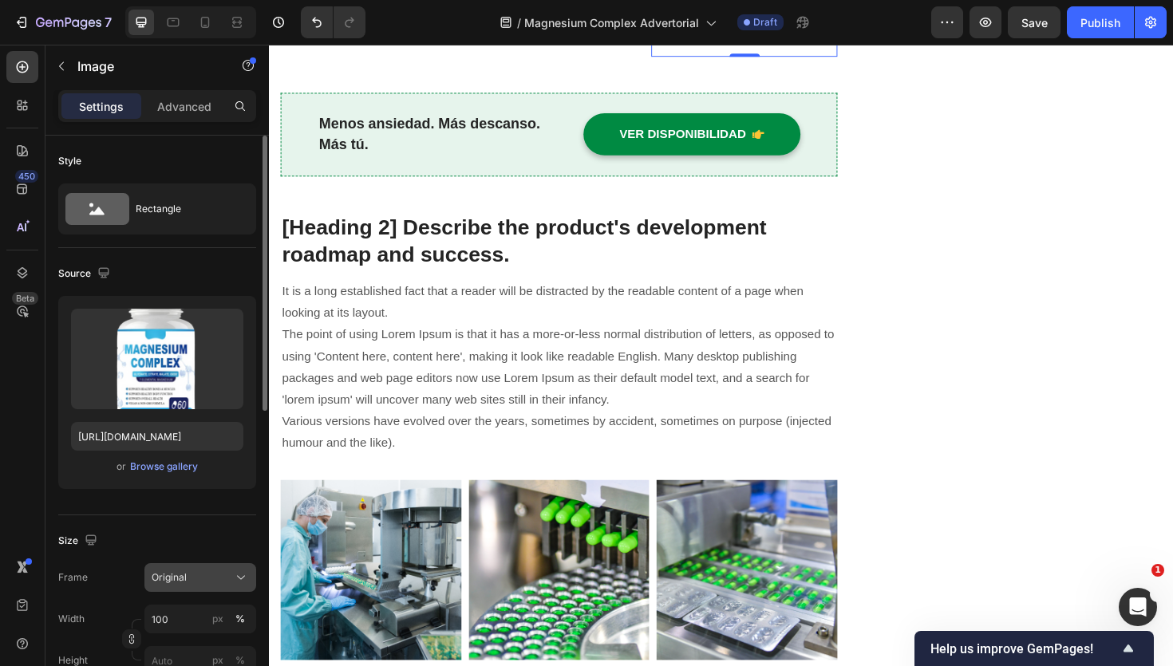
click at [204, 583] on div "Original" at bounding box center [191, 578] width 78 height 14
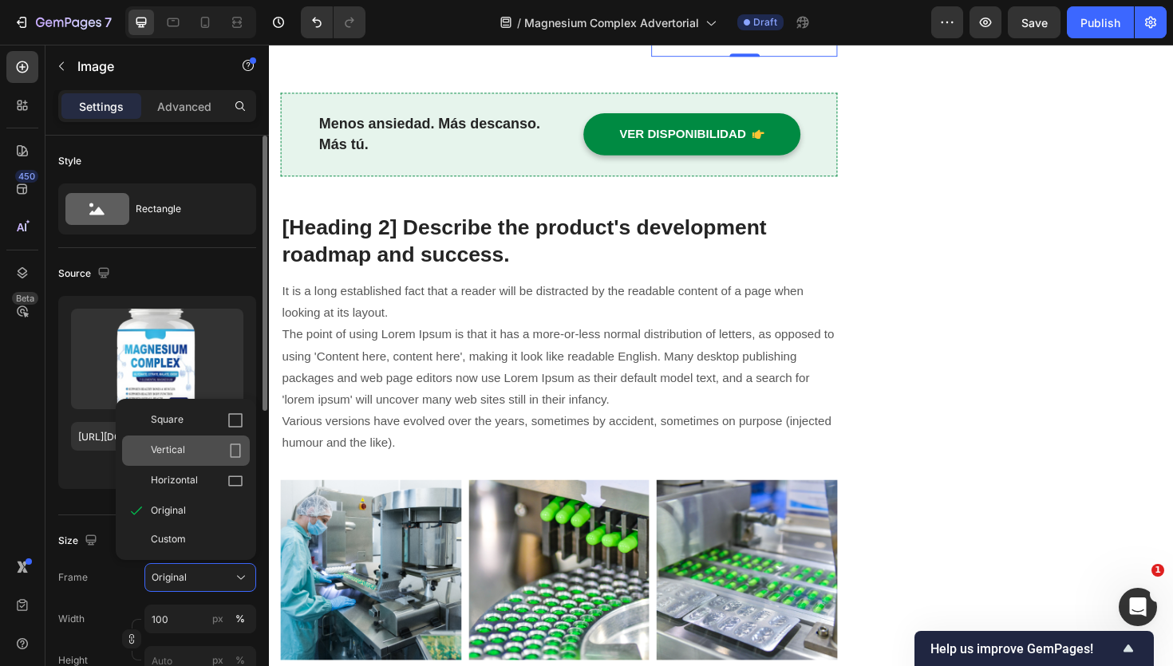
click at [196, 456] on div "Vertical" at bounding box center [197, 451] width 93 height 16
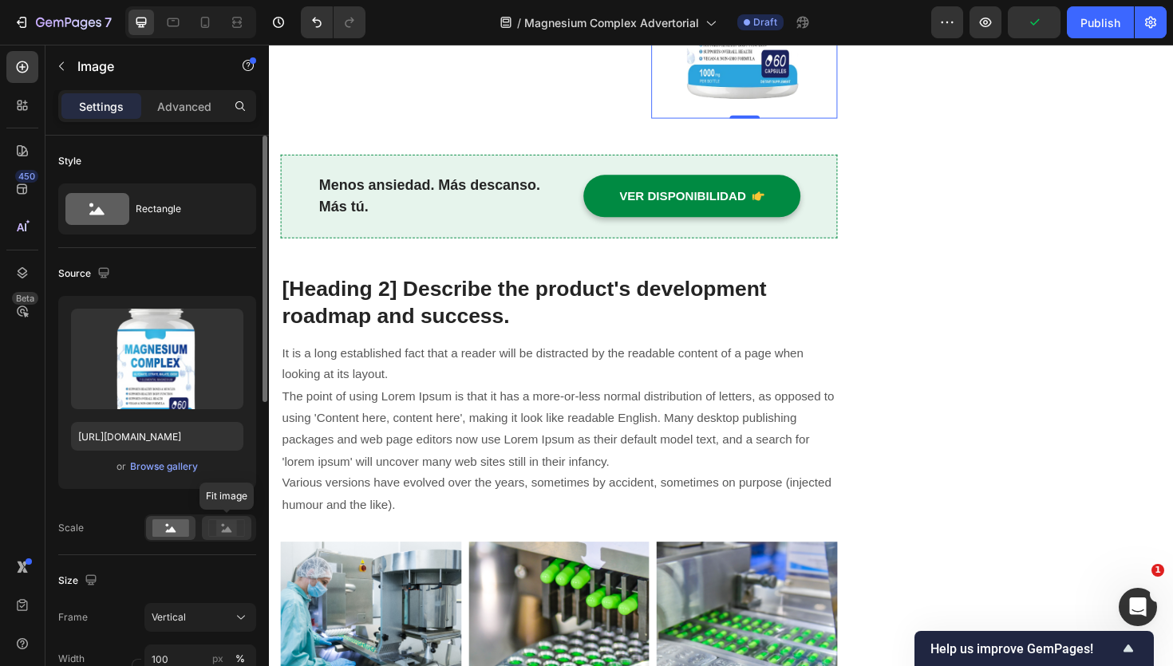
click at [227, 530] on icon at bounding box center [227, 530] width 10 height 6
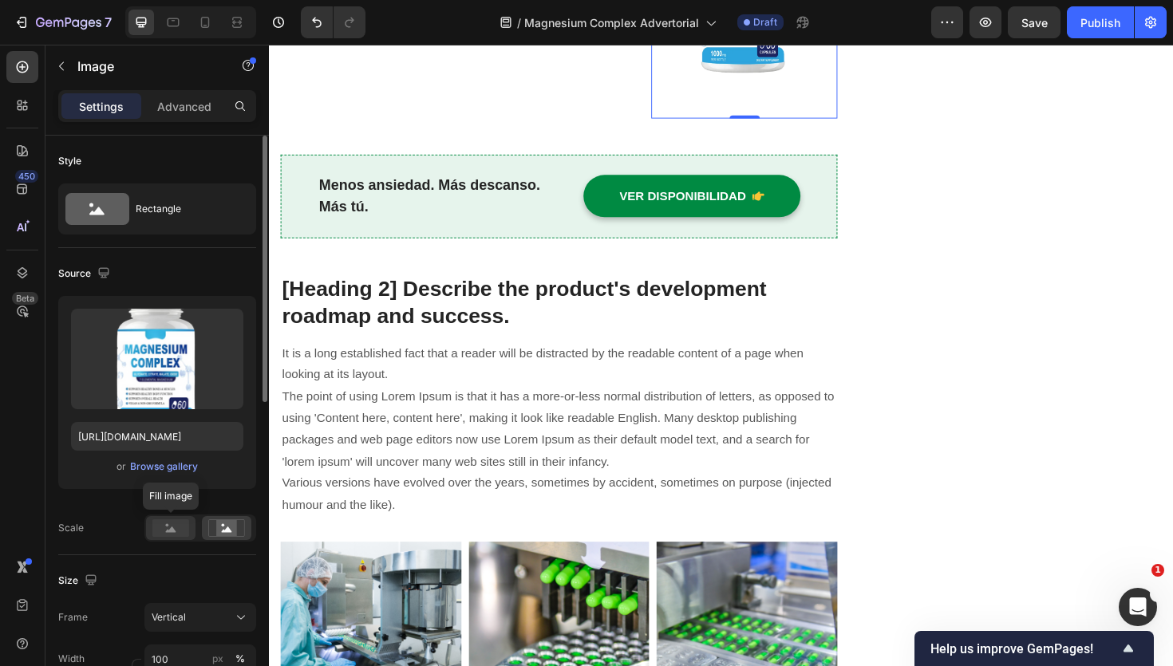
click at [188, 529] on rect at bounding box center [170, 529] width 37 height 18
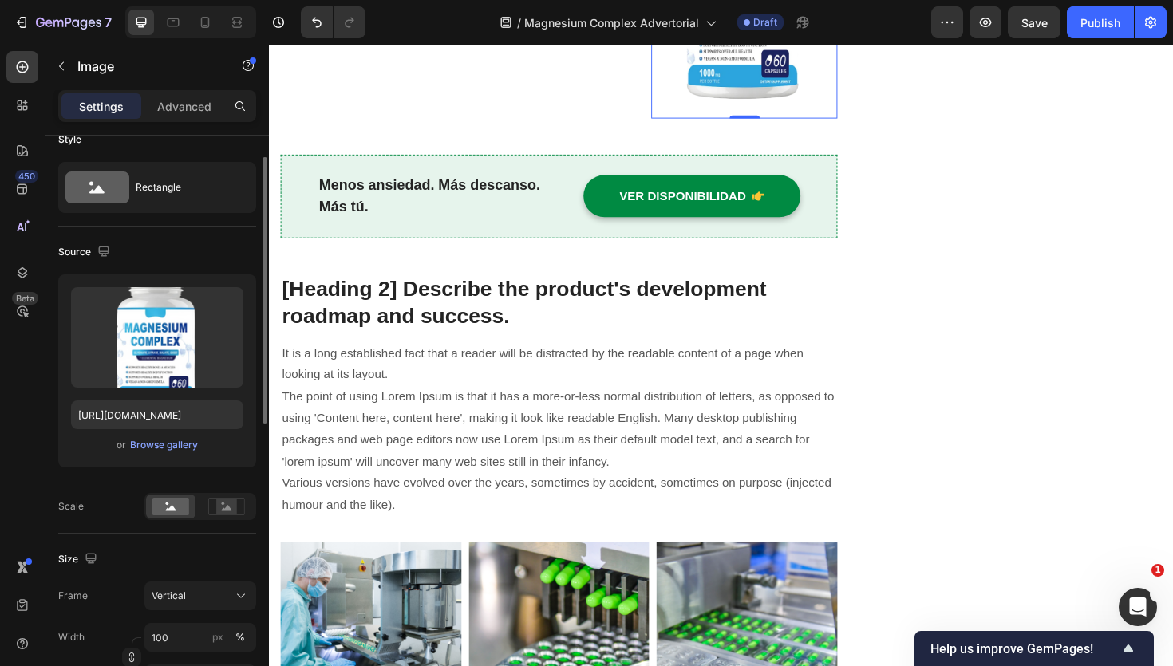
scroll to position [30, 0]
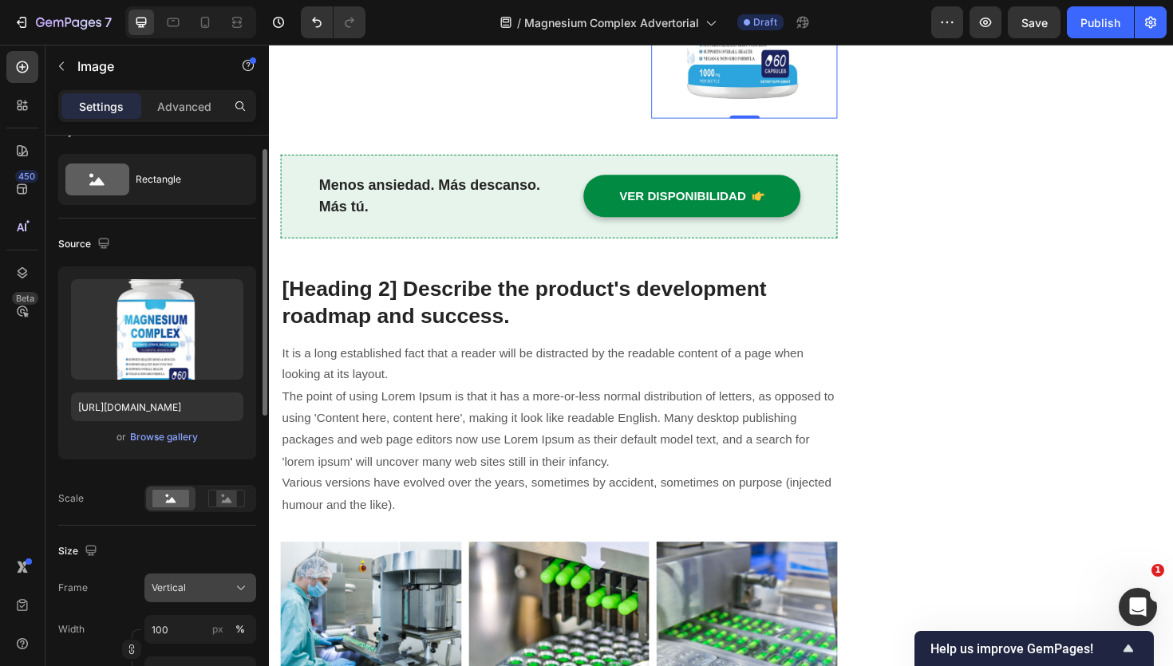
click at [218, 591] on div "Vertical" at bounding box center [191, 588] width 78 height 14
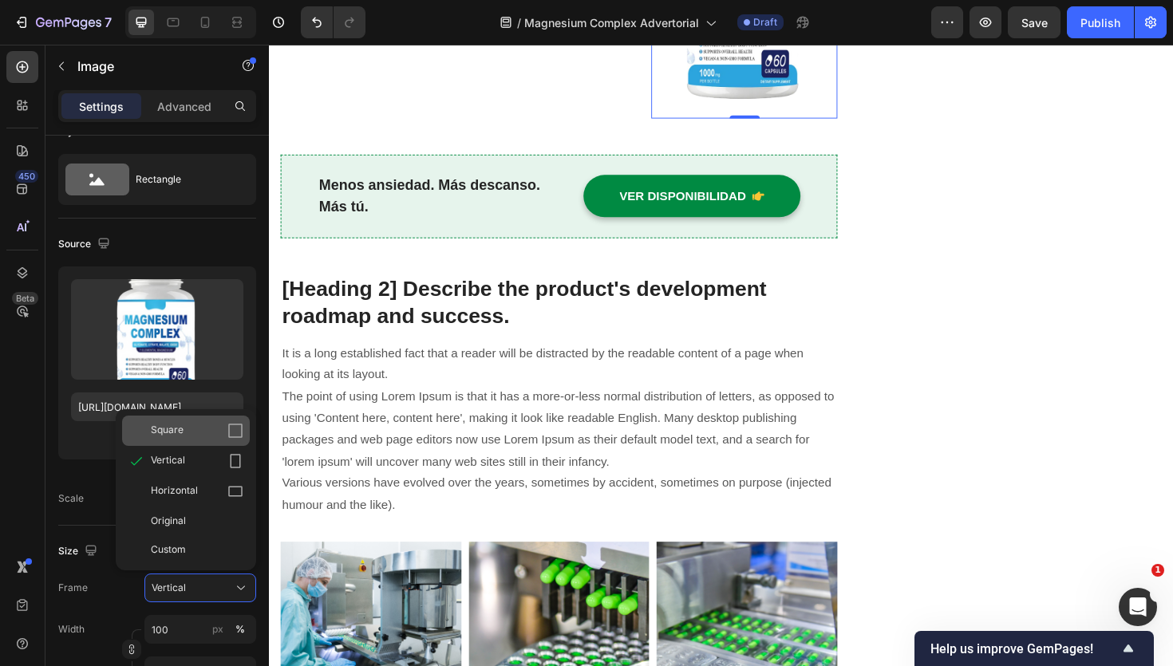
click at [235, 433] on icon at bounding box center [235, 431] width 16 height 16
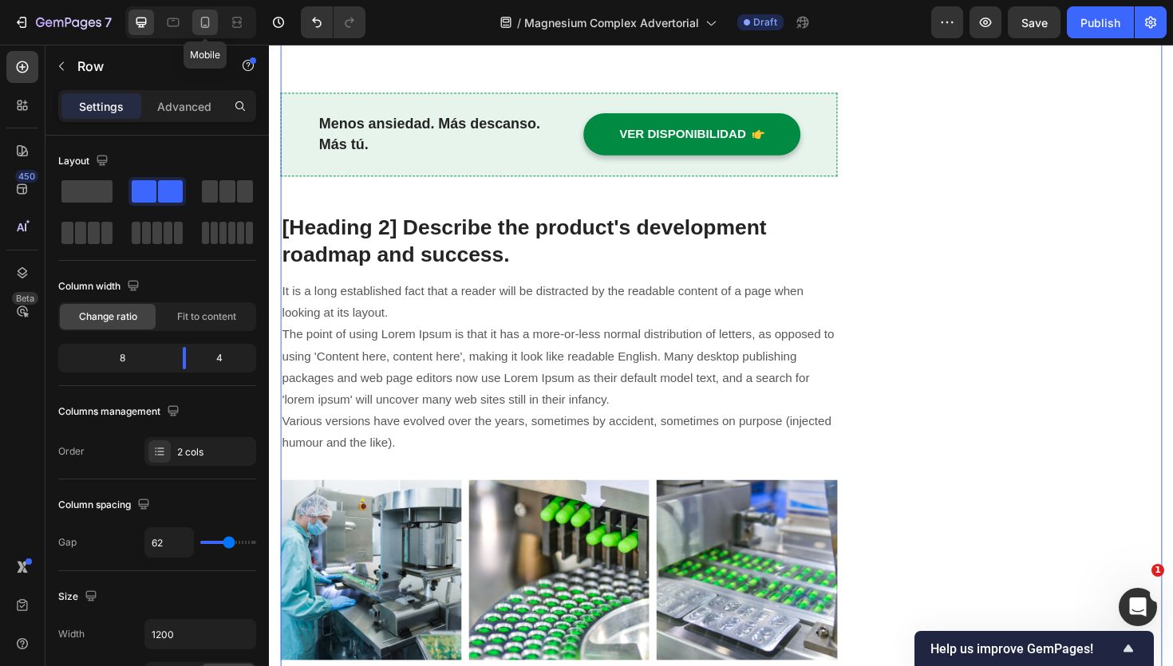
click at [215, 29] on div at bounding box center [205, 23] width 26 height 26
type input "0"
type input "100%"
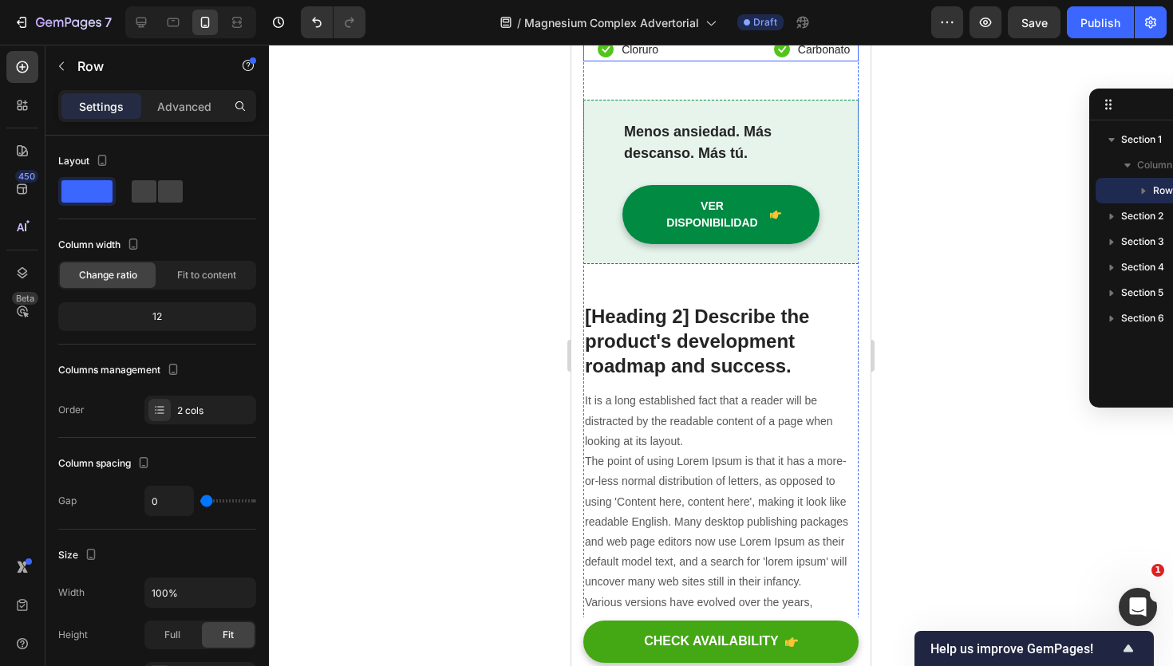
scroll to position [2862, 0]
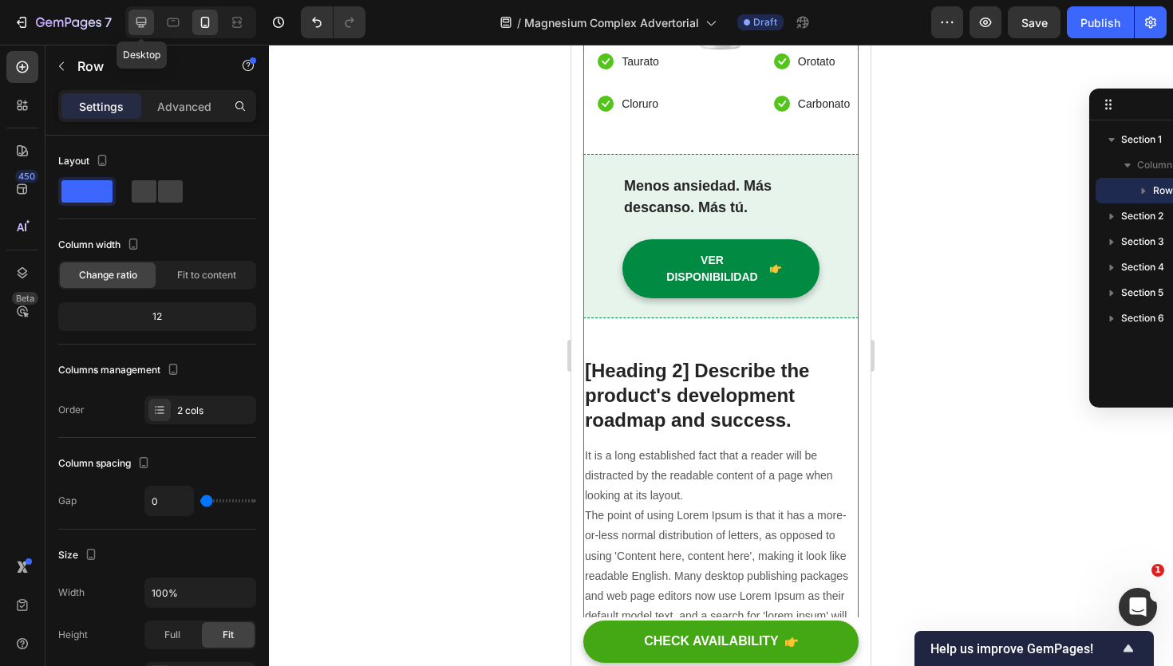
click at [141, 12] on div at bounding box center [141, 23] width 26 height 26
type input "62"
type input "1200"
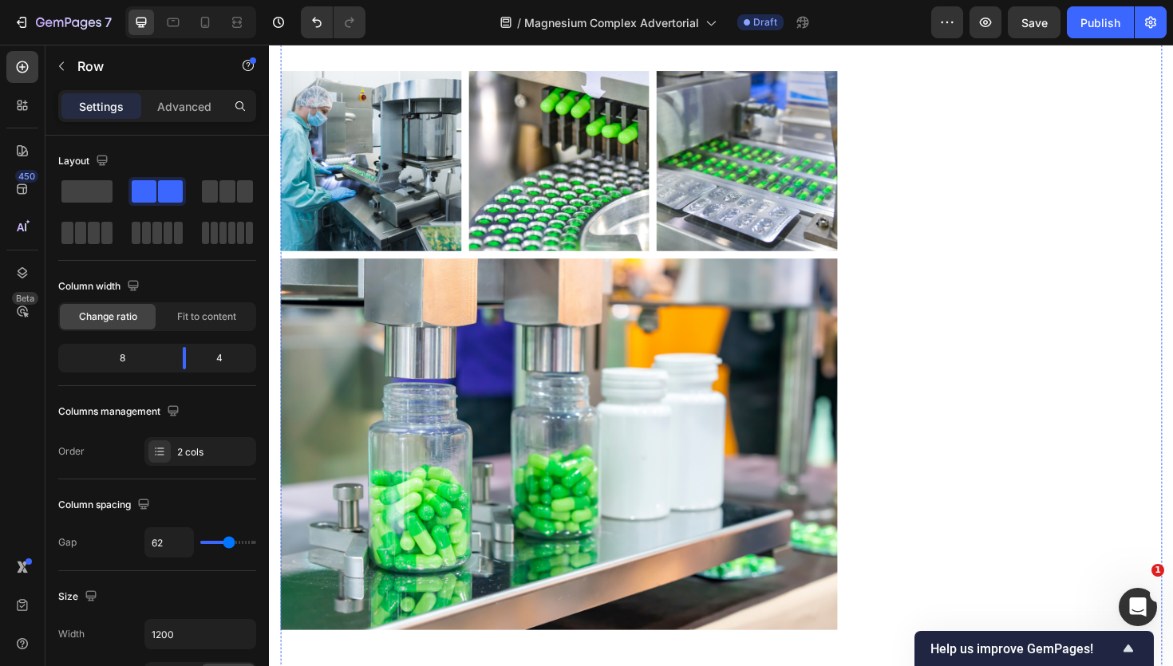
scroll to position [3142, 0]
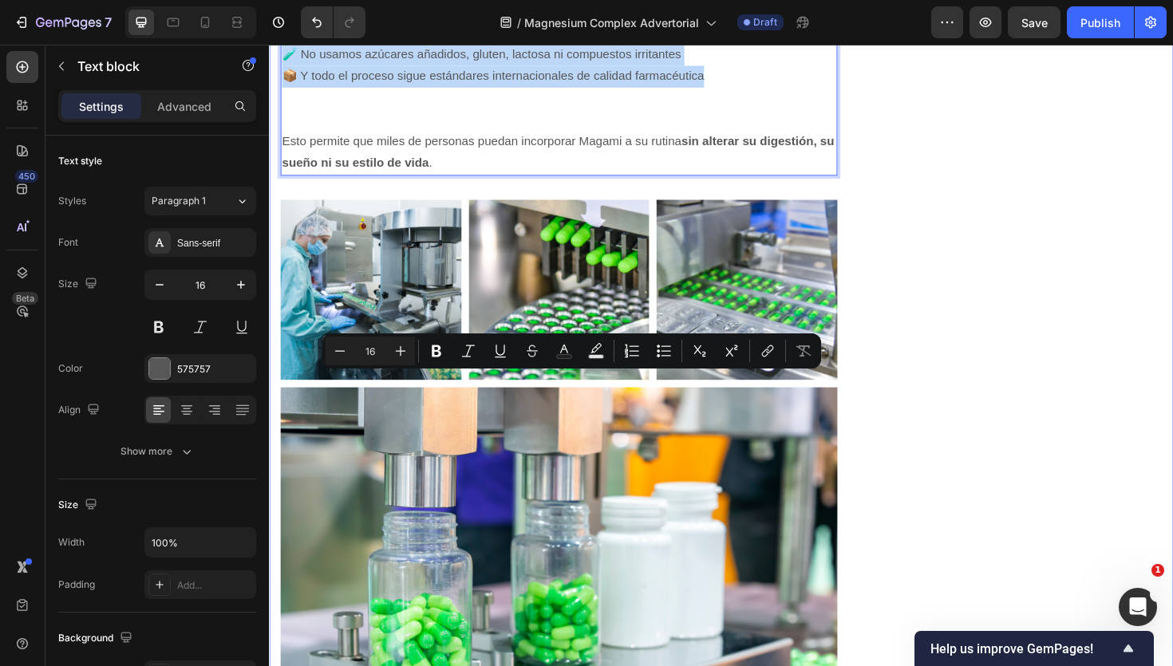
drag, startPoint x: 731, startPoint y: 472, endPoint x: 274, endPoint y: 396, distance: 463.5
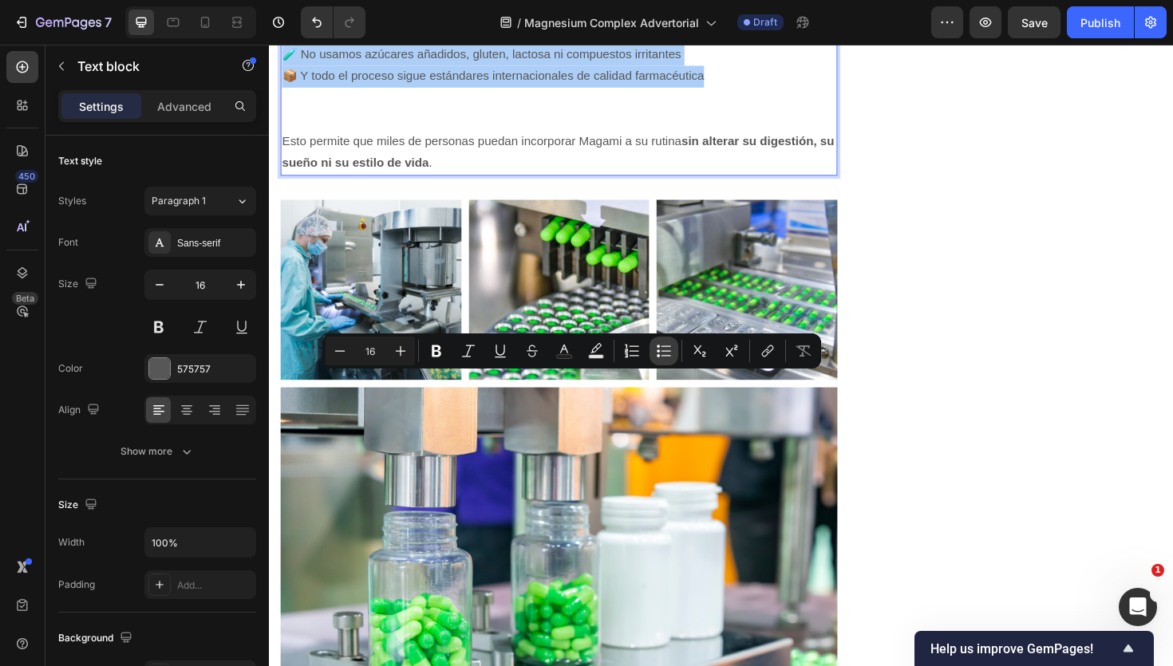
click at [666, 354] on icon "Editor contextual toolbar" at bounding box center [664, 351] width 16 height 16
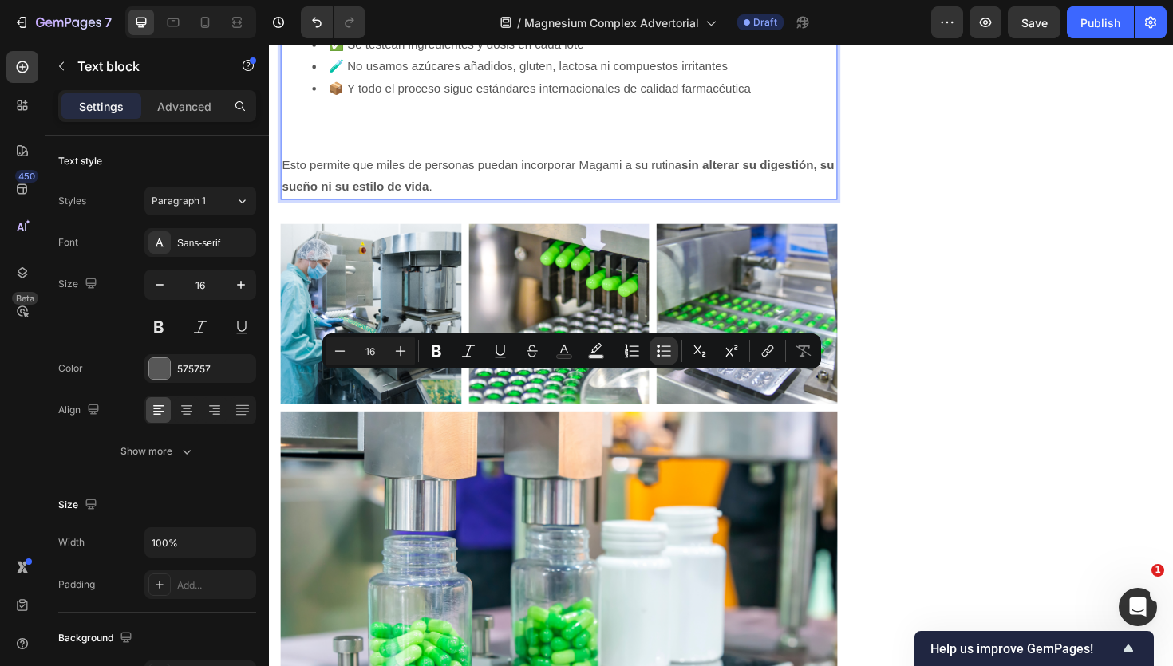
click at [407, 80] on li "🧪 No usamos azúcares añadidos, gluten, lactosa ni compuestos irritantes" at bounding box center [591, 68] width 555 height 23
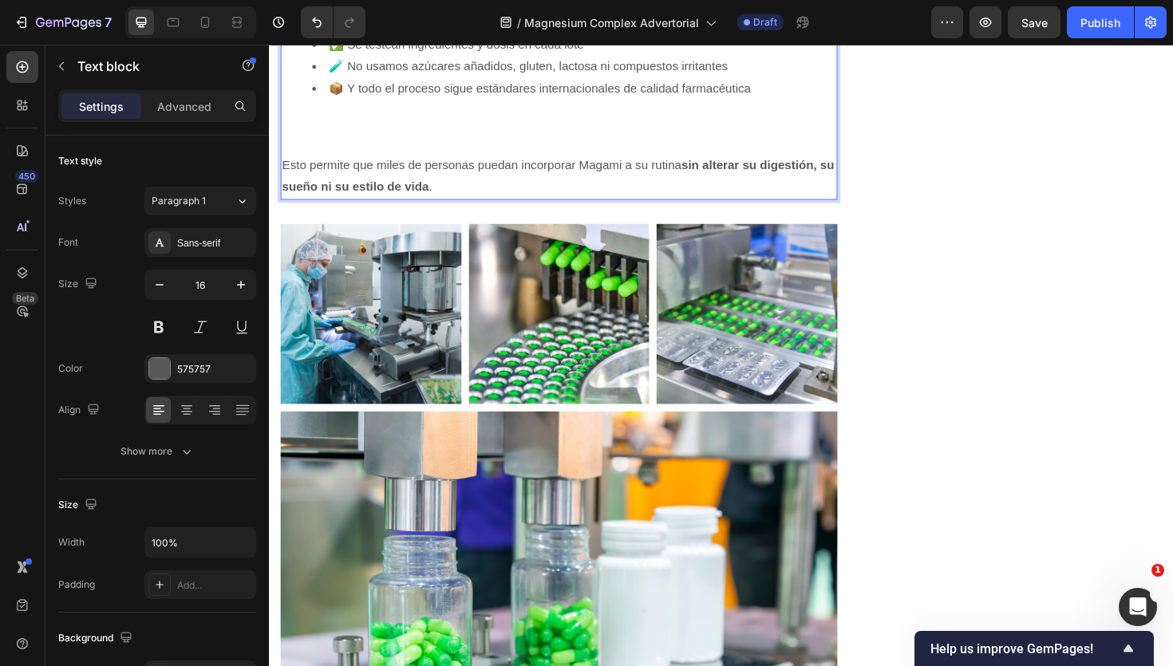
click at [351, 34] on li "🔬 Cada cápsula se fabrica en laboratorios certificados" at bounding box center [591, 21] width 555 height 23
click at [350, 57] on li "✅ Se testean ingredientes y dosis en cada lote" at bounding box center [591, 45] width 555 height 23
click at [347, 80] on li "🧪 No usamos azúcares añadidos, gluten, lactosa ni compuestos irritantes" at bounding box center [591, 68] width 555 height 23
click at [350, 103] on li "📦 Y todo el proceso sigue estándares internacionales de calidad farmacéutica" at bounding box center [591, 91] width 555 height 23
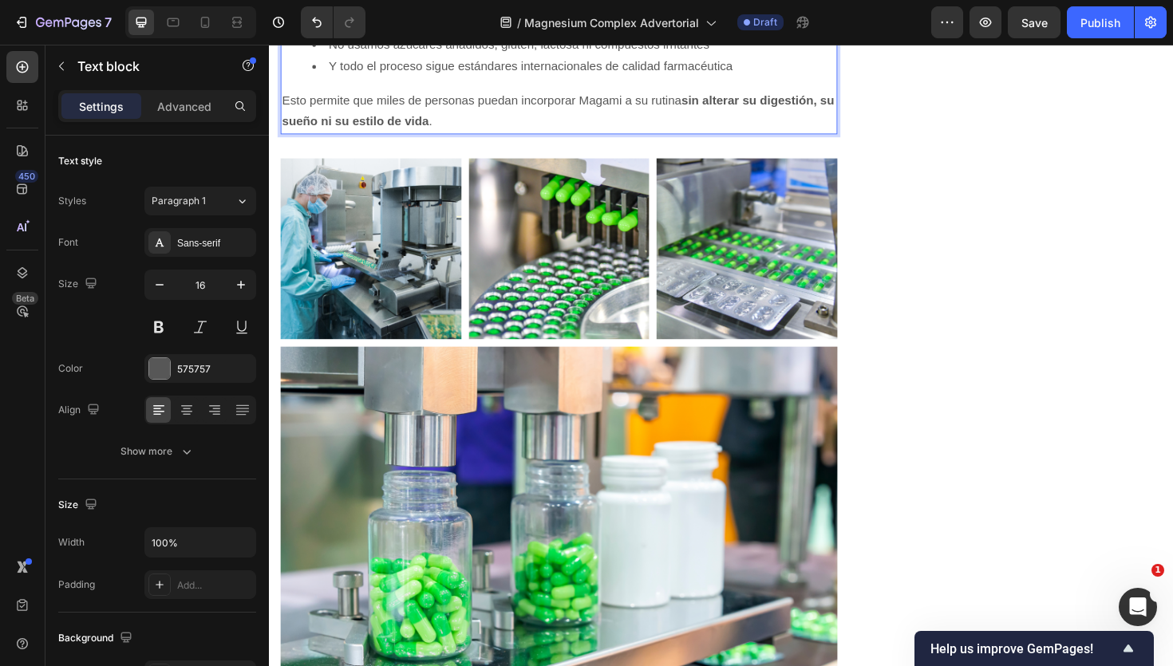
click at [310, 140] on div "Magami no es otro suplemento genérico. Desde el inicio, el objetivo fue crear u…" at bounding box center [576, 0] width 590 height 282
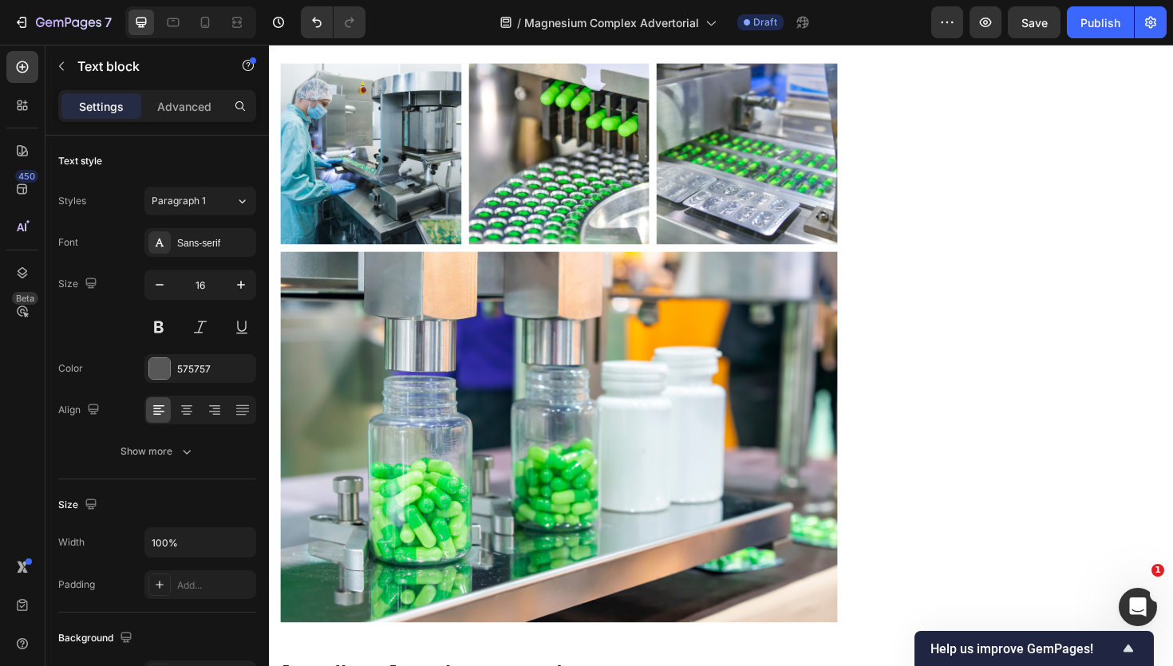
scroll to position [3432, 0]
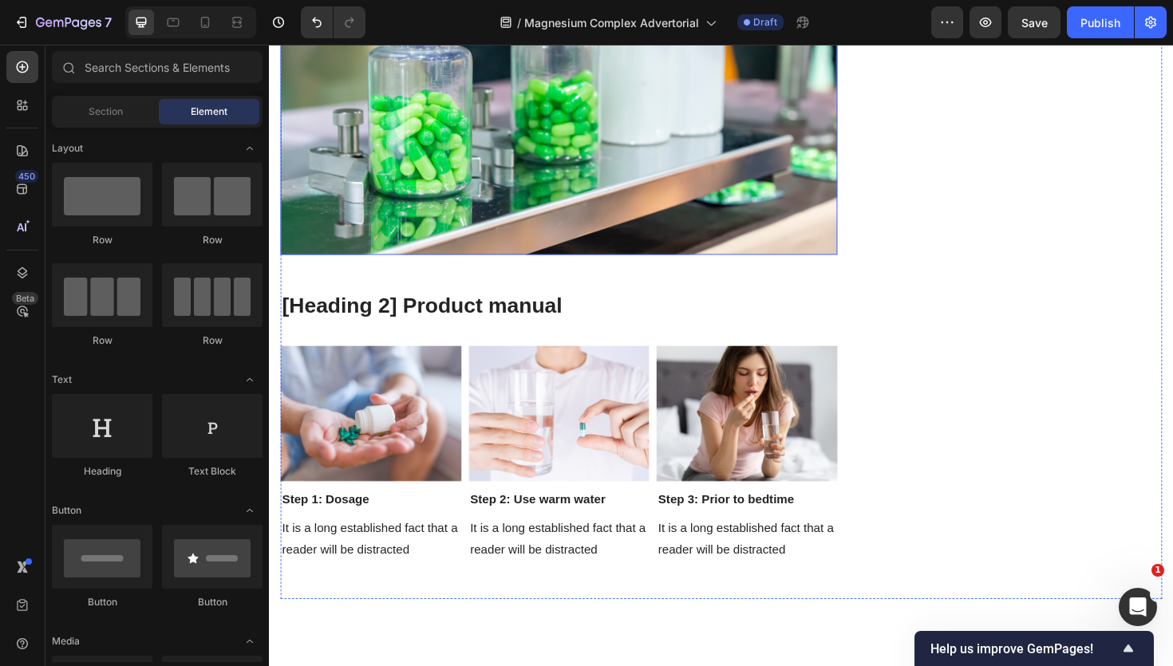
click at [429, 267] on img at bounding box center [576, 71] width 590 height 393
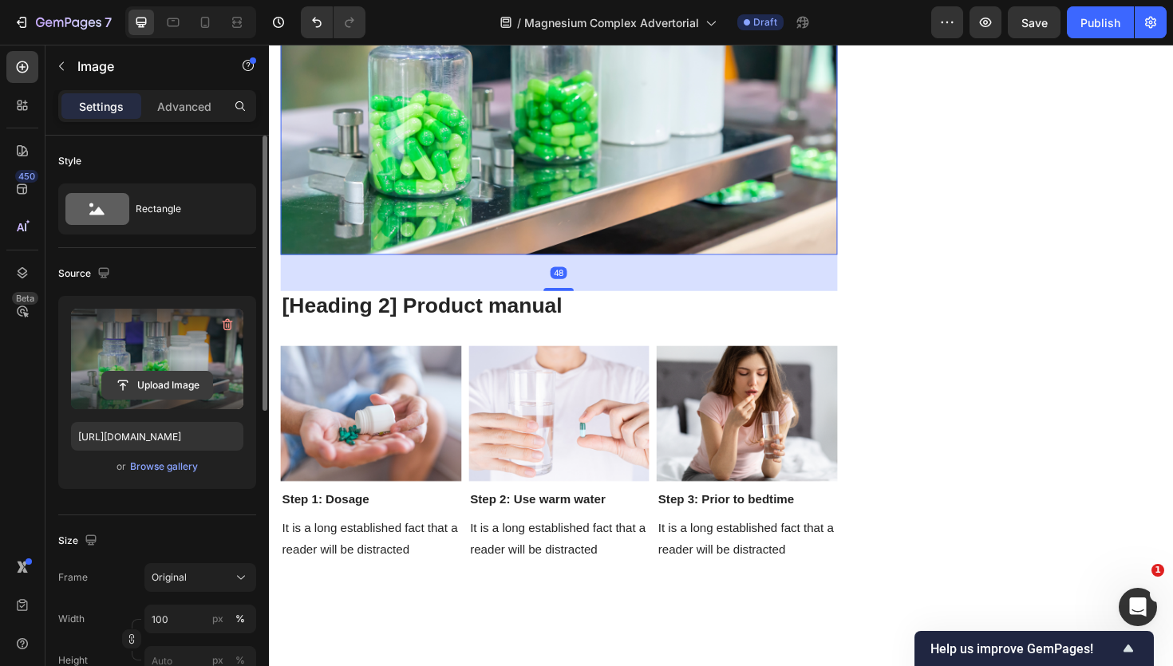
click at [165, 374] on input "file" at bounding box center [157, 385] width 110 height 27
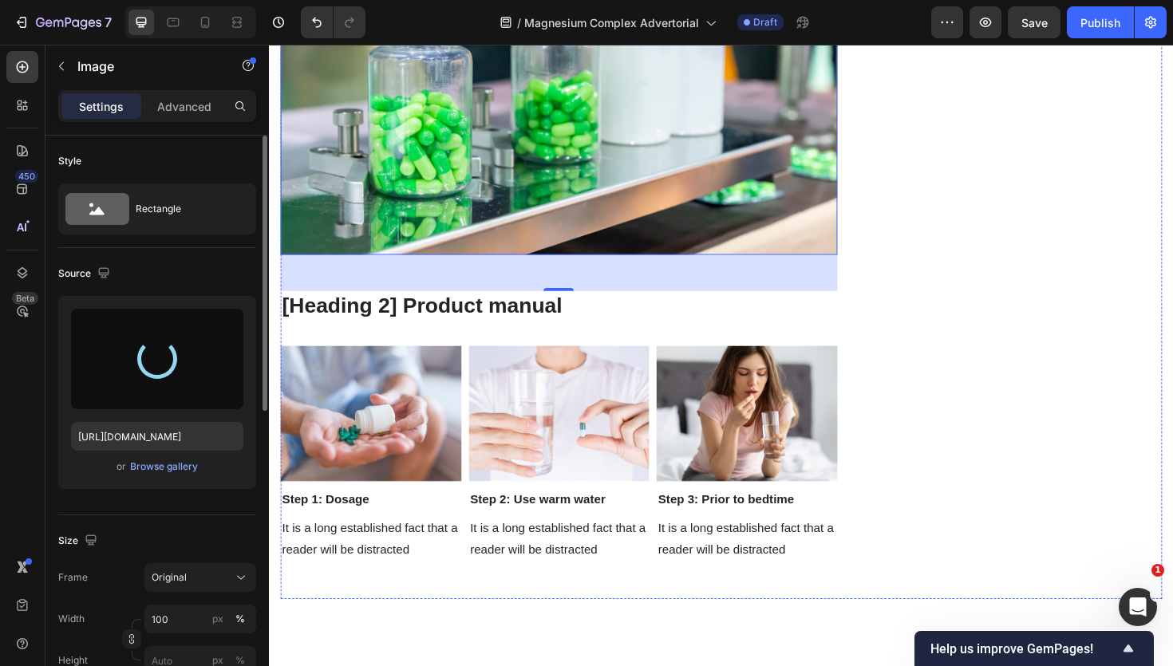
type input "https://cdn.shopify.com/s/files/1/0966/2762/2219/files/gempages_583862912448201…"
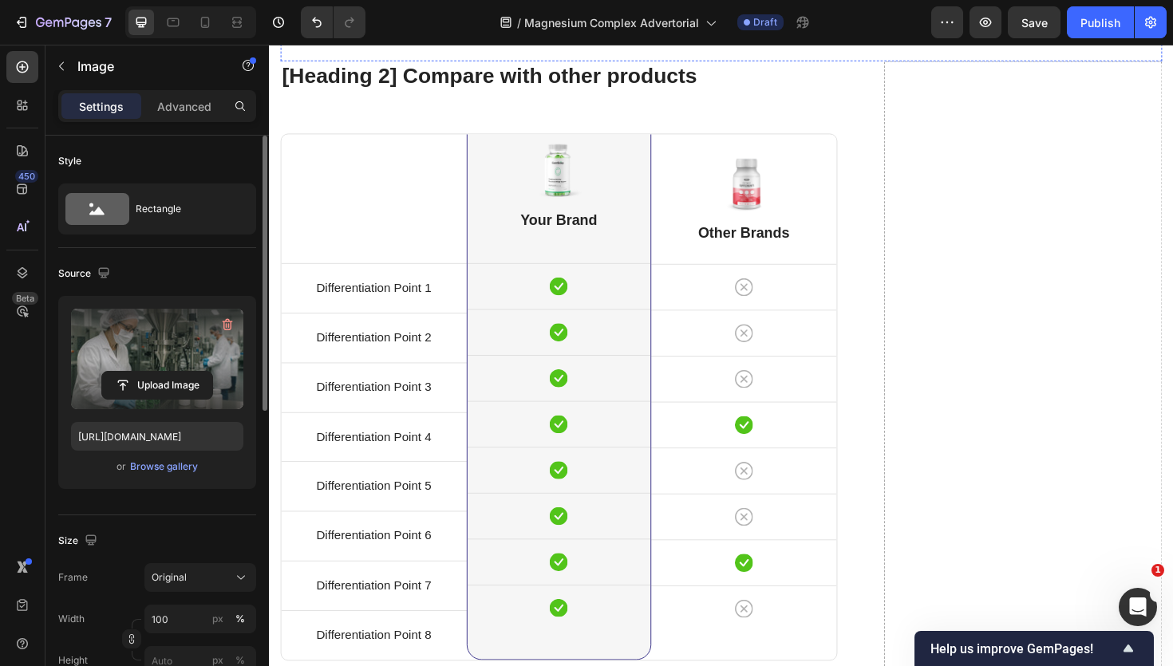
scroll to position [4021, 0]
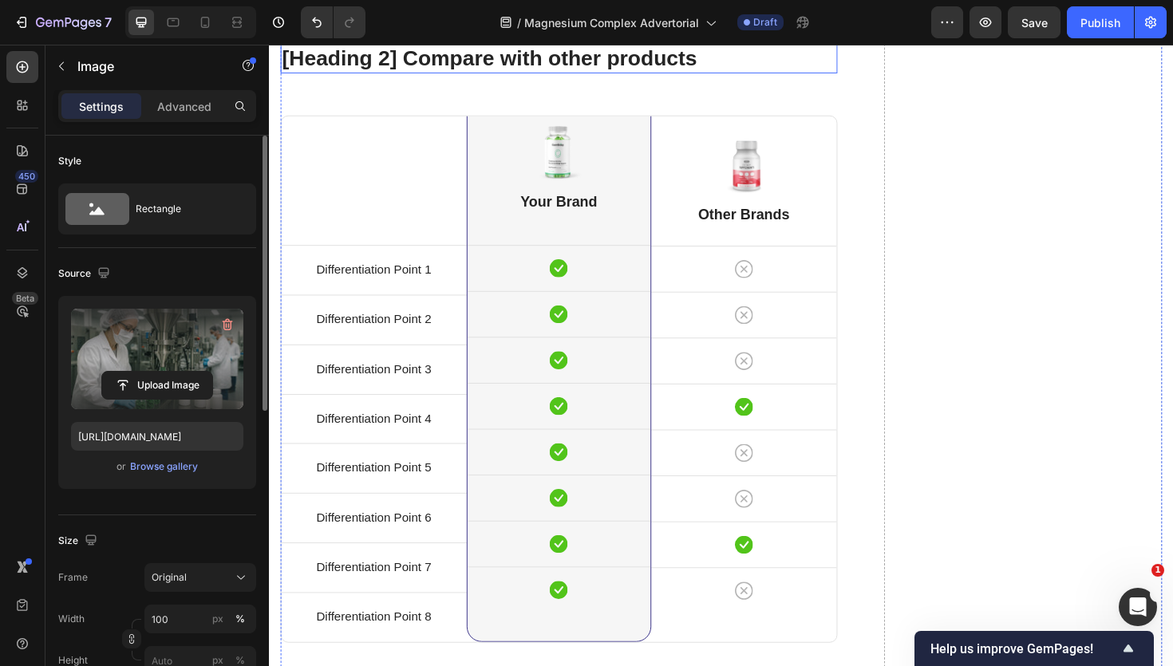
click at [484, 73] on p "[Heading 2] Compare with other products" at bounding box center [576, 59] width 587 height 29
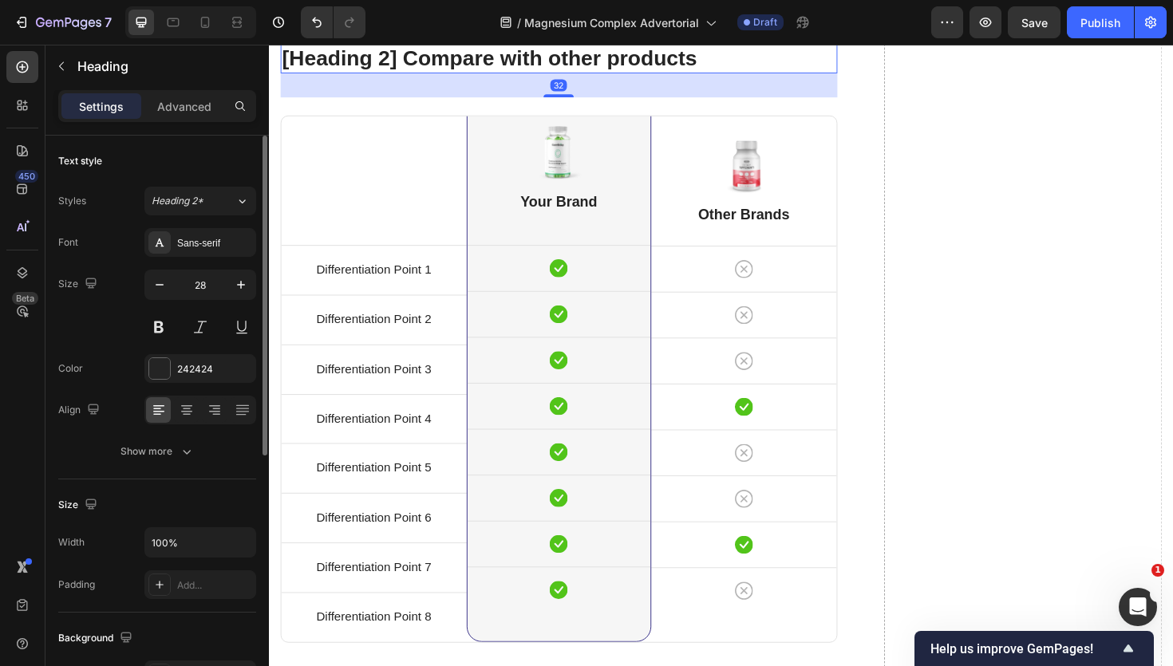
click at [484, 73] on p "[Heading 2] Compare with other products" at bounding box center [576, 59] width 587 height 29
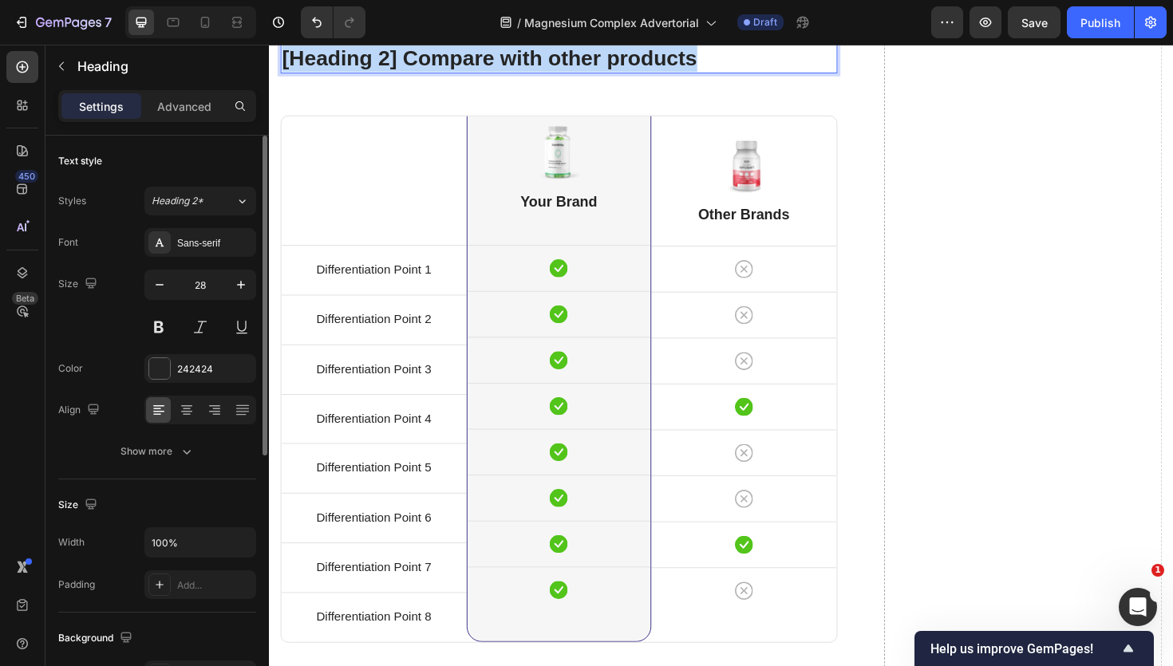
click at [484, 73] on p "[Heading 2] Compare with other products" at bounding box center [576, 59] width 587 height 29
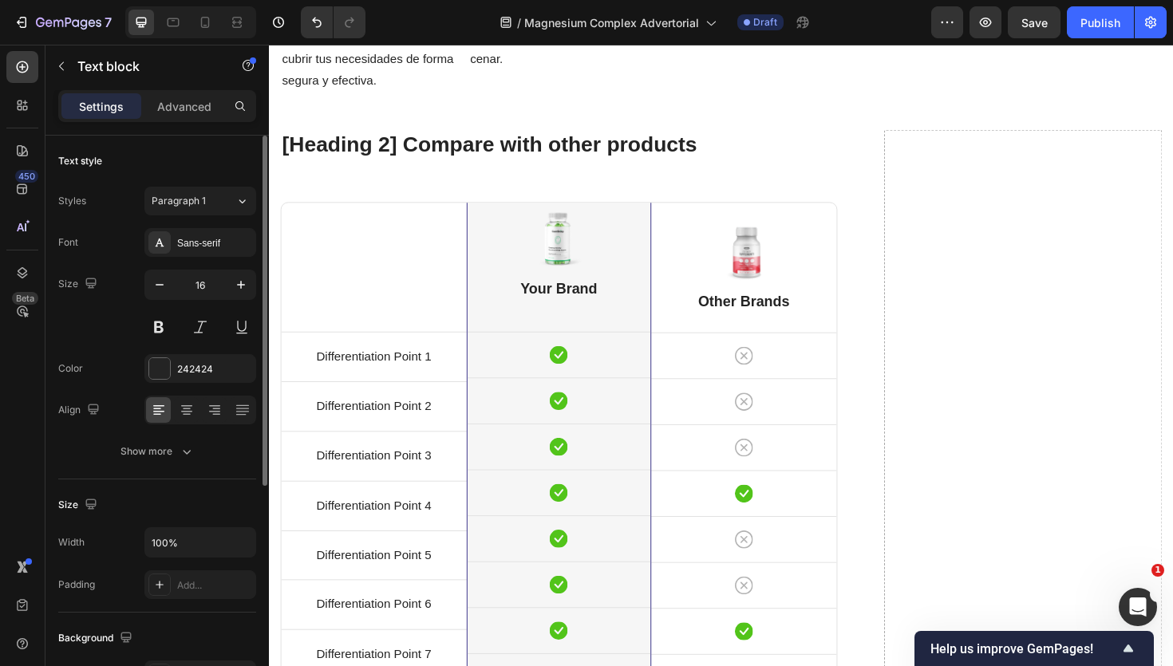
click at [665, 72] on p "Puedes incluirla fácilmente en tu rutina nocturna o después de cenar." at bounding box center [576, 37] width 188 height 69
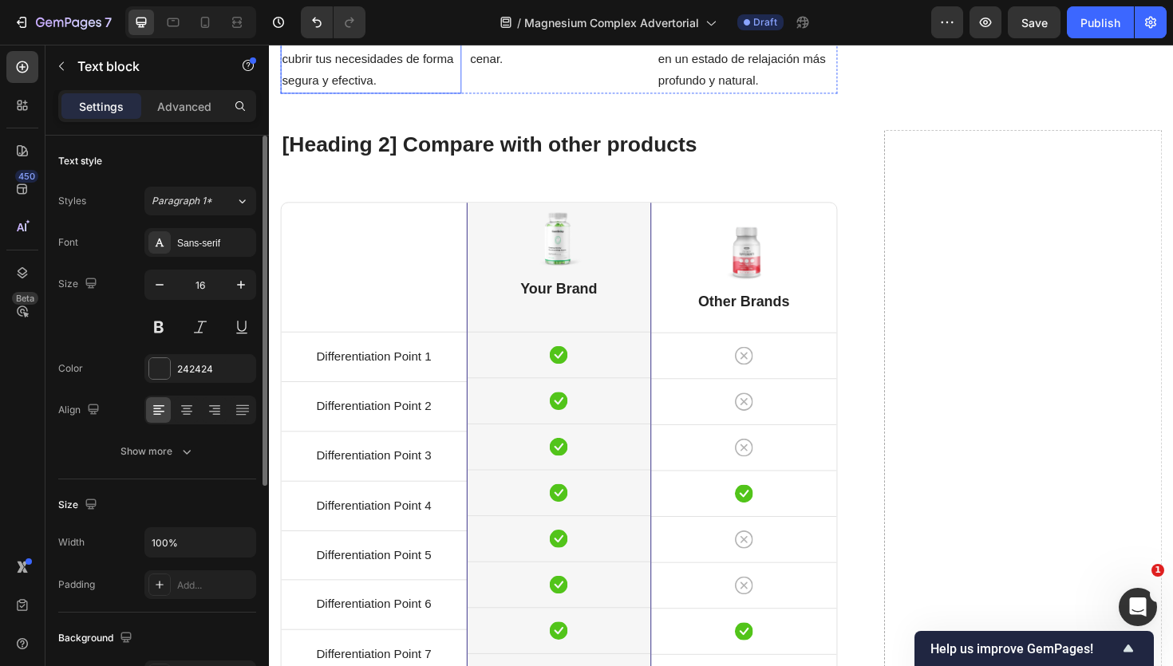
click at [482, 72] on p "Puedes incluirla fácilmente en tu rutina nocturna o después de cenar." at bounding box center [576, 37] width 188 height 69
click at [634, 91] on p "Puedes incluirla fácilmente en tu rutina nocturna o después de cenar." at bounding box center [576, 56] width 188 height 69
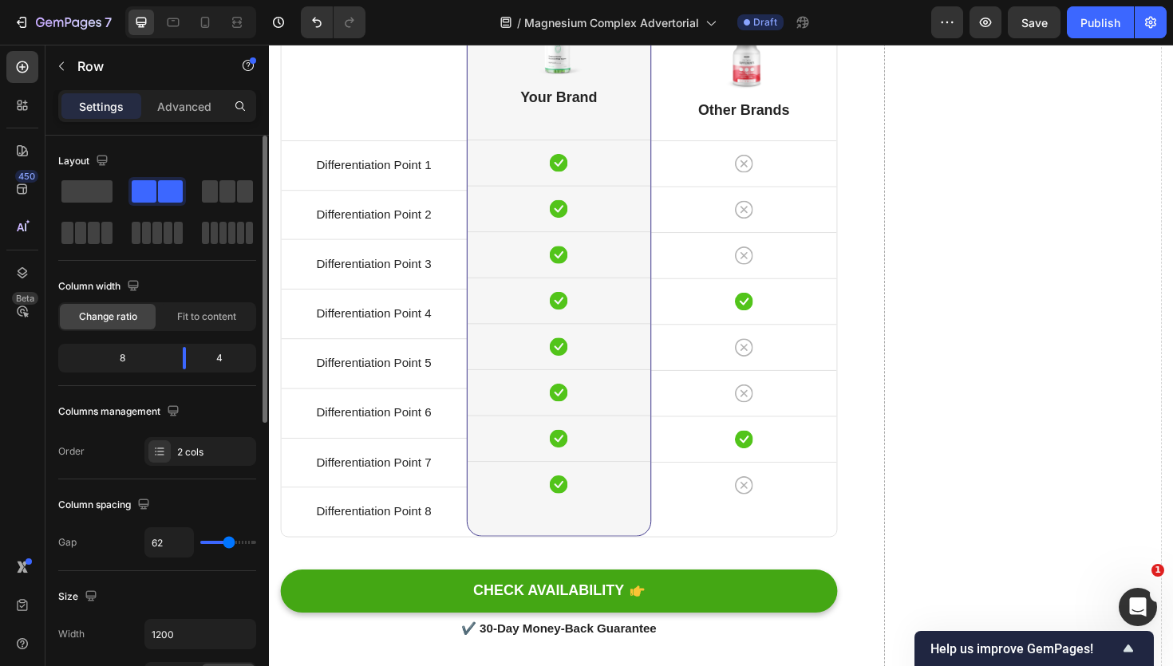
scroll to position [3759, 0]
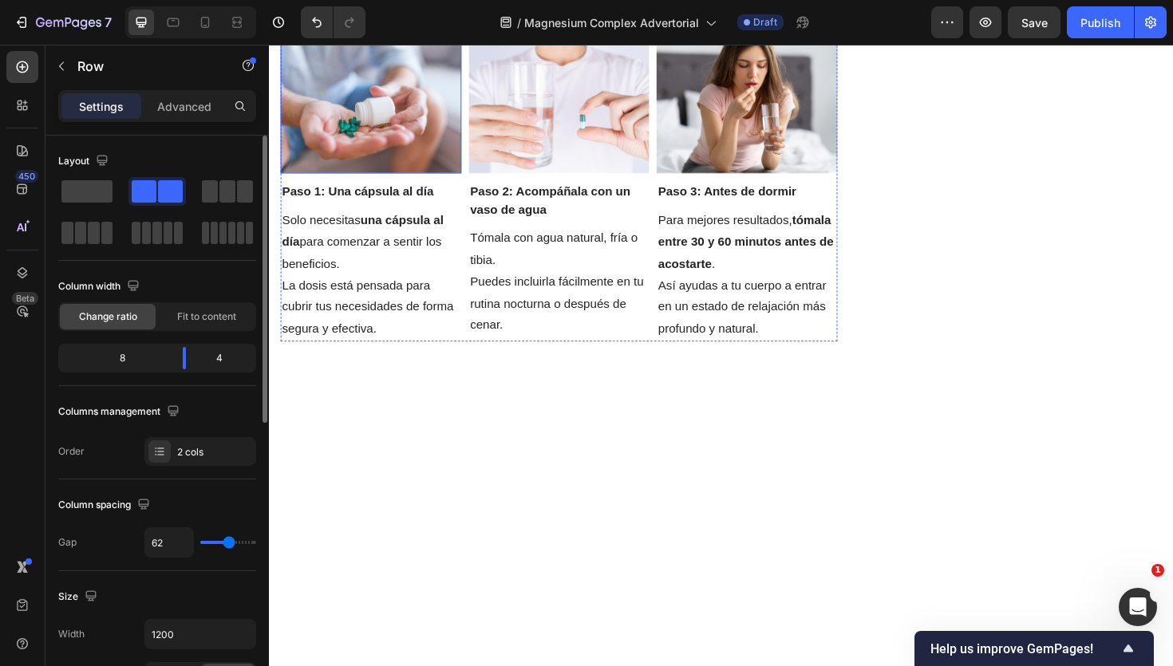
click at [365, 181] on img at bounding box center [377, 110] width 192 height 144
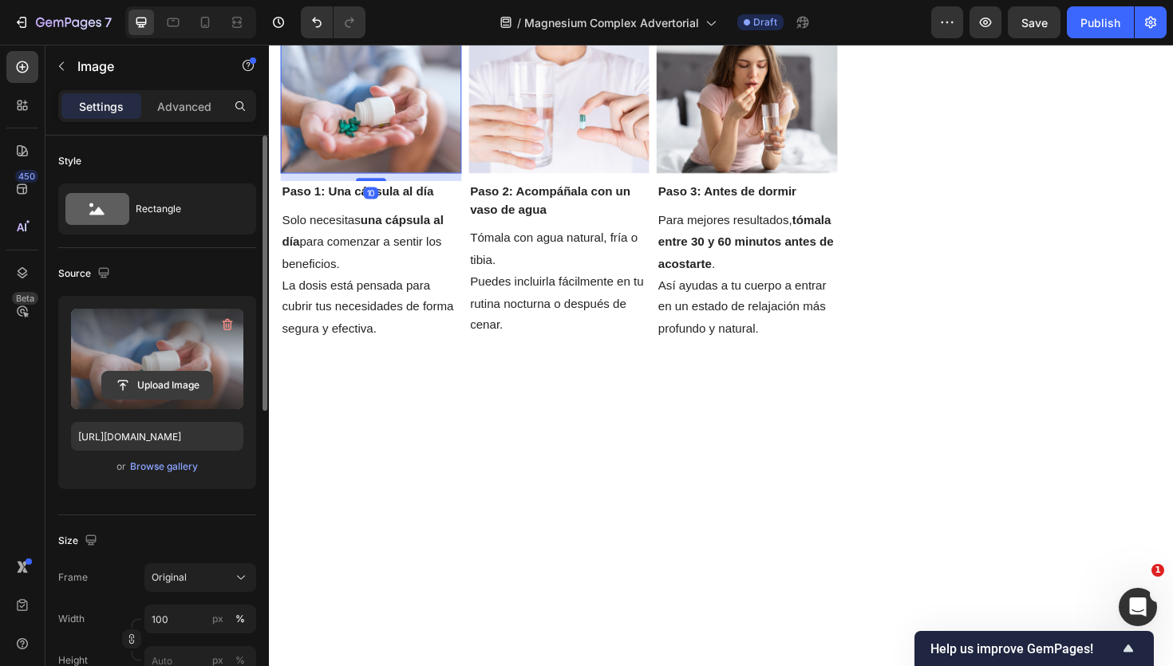
click at [160, 376] on input "file" at bounding box center [157, 385] width 110 height 27
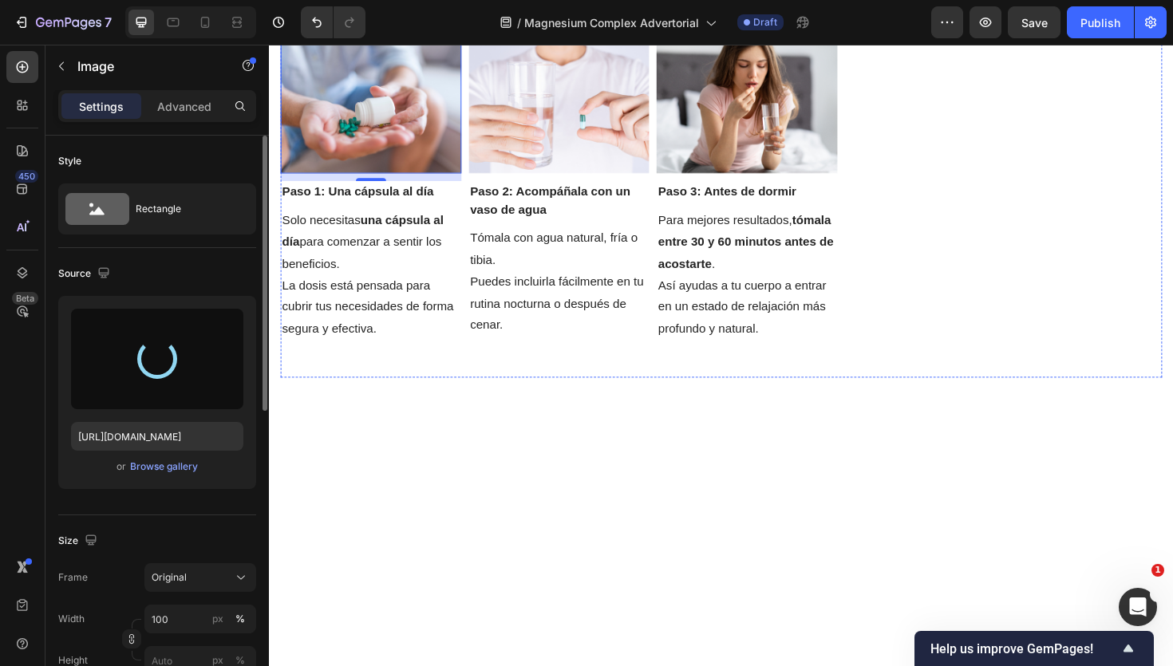
type input "https://cdn.shopify.com/s/files/1/0966/2762/2219/files/gempages_583862912448201…"
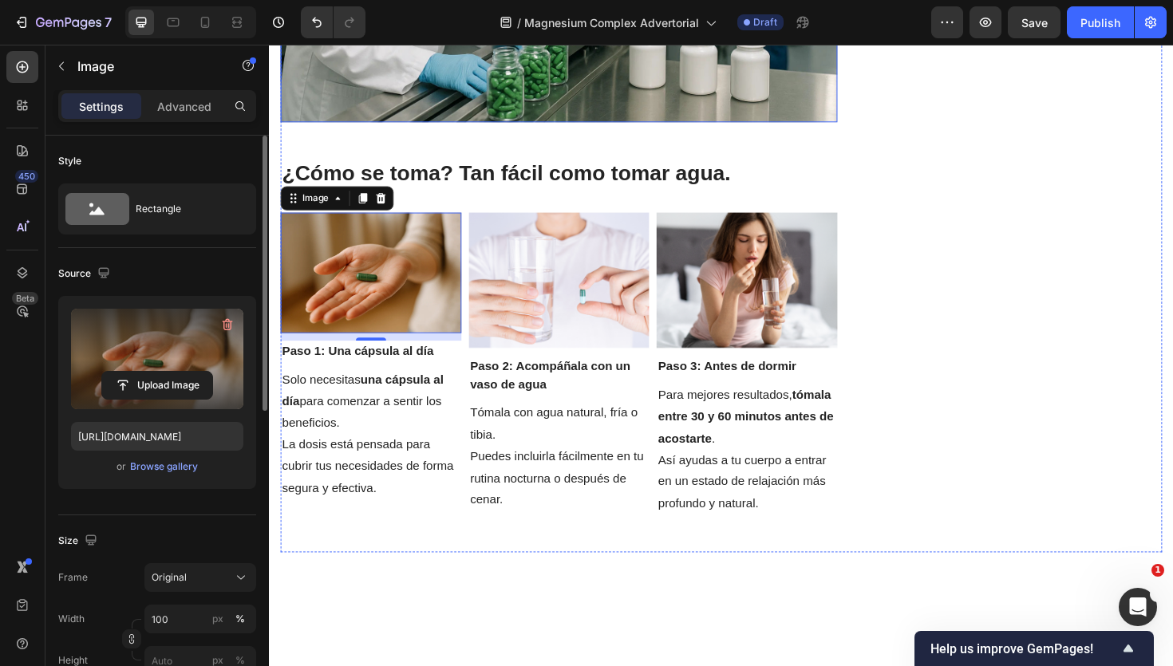
scroll to position [3536, 0]
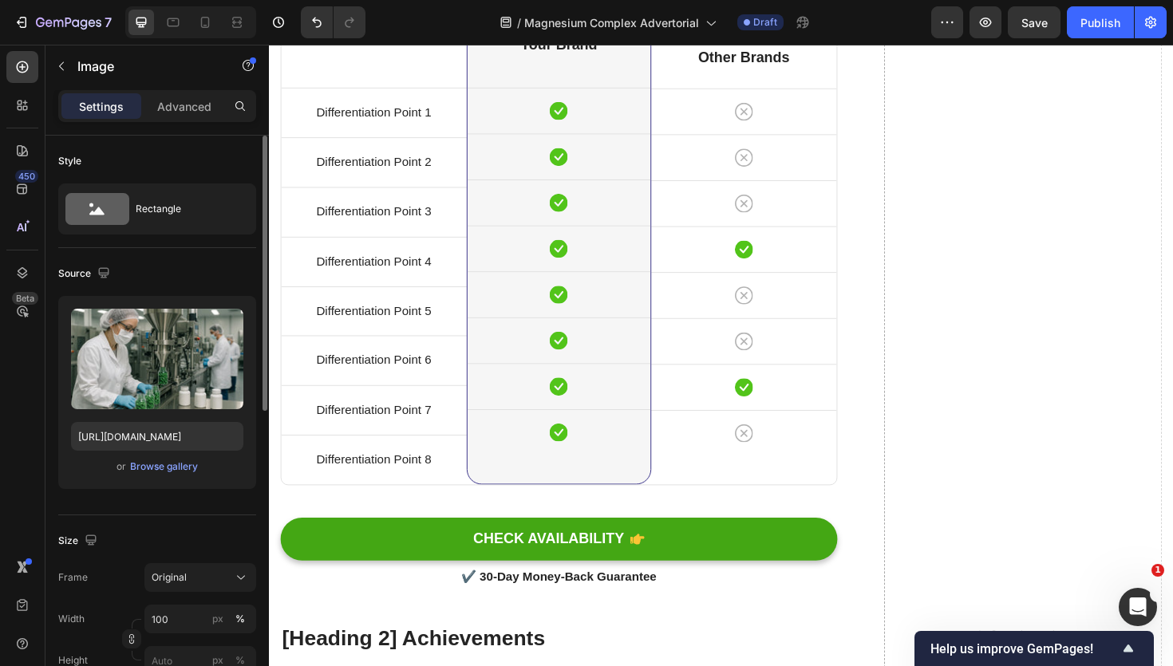
scroll to position [4317, 0]
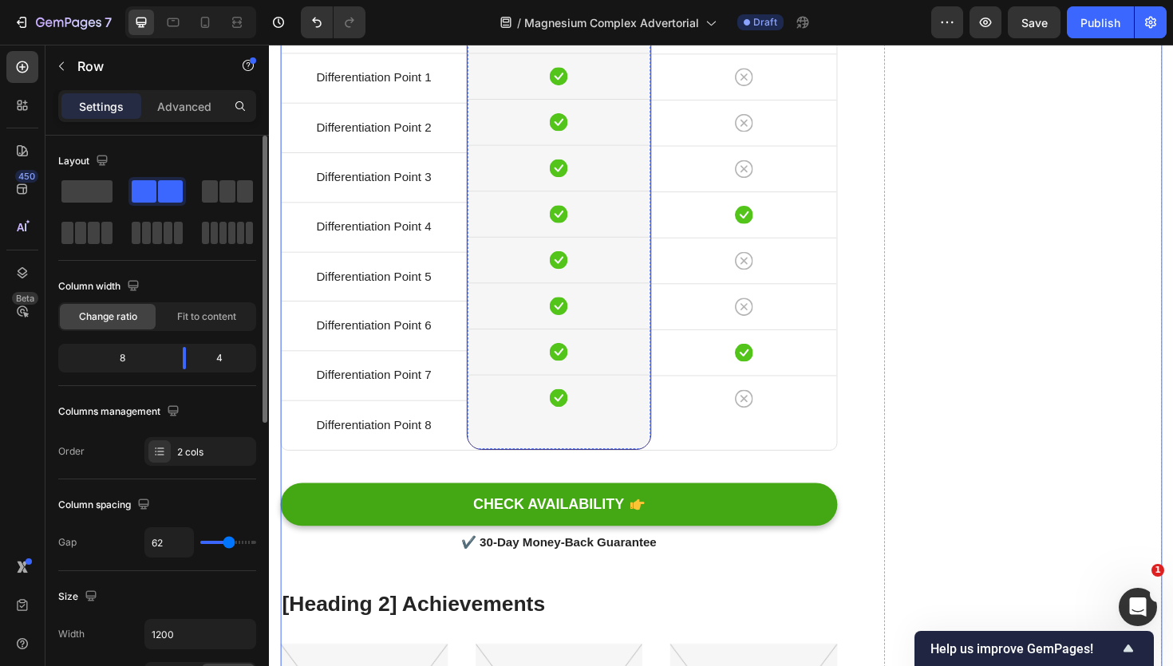
click at [397, 312] on div "Title Line Differentiation Point 1 Text block Row Differentiation Point 2 Text …" at bounding box center [380, 195] width 196 height 556
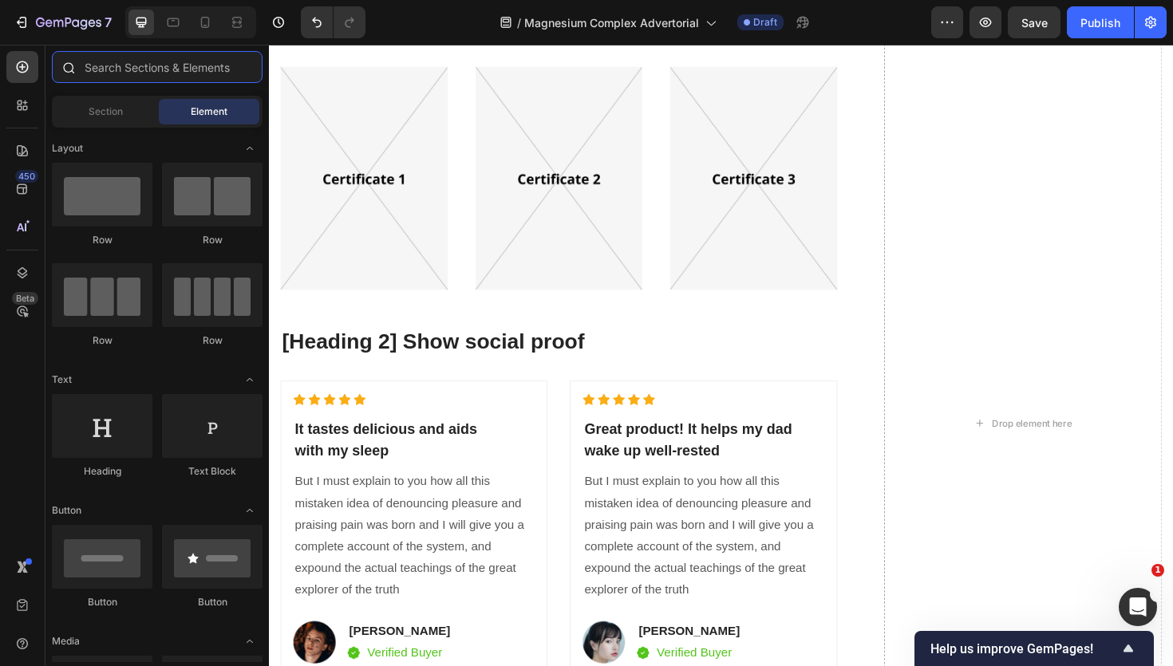
click at [90, 69] on input "text" at bounding box center [157, 67] width 211 height 32
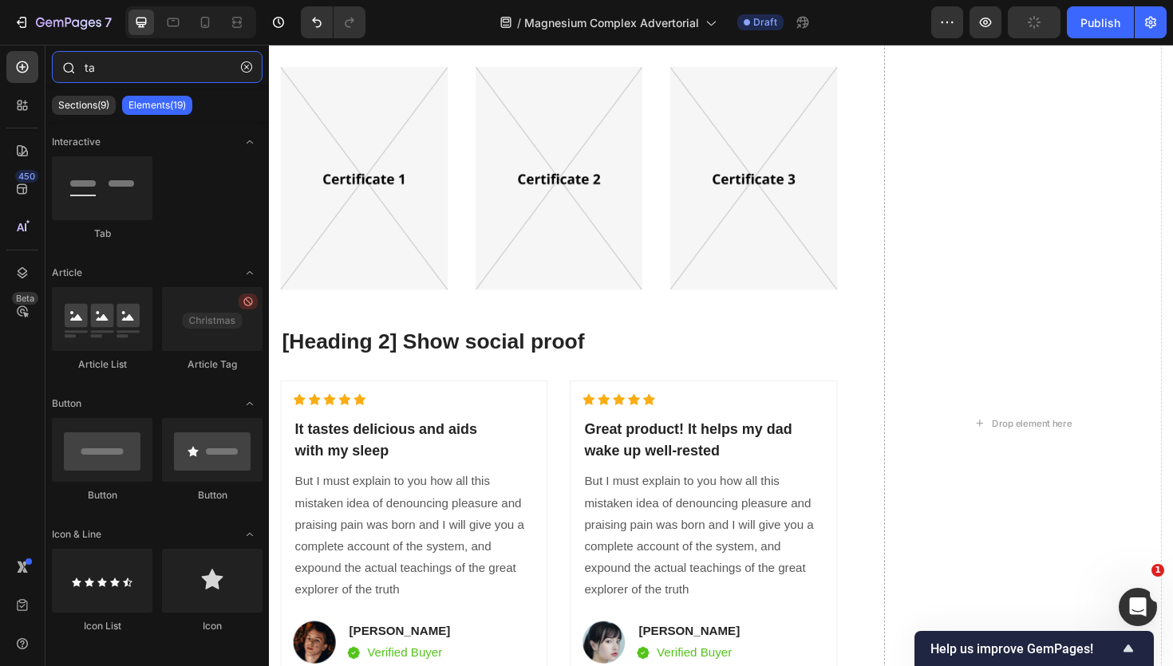
type input "t"
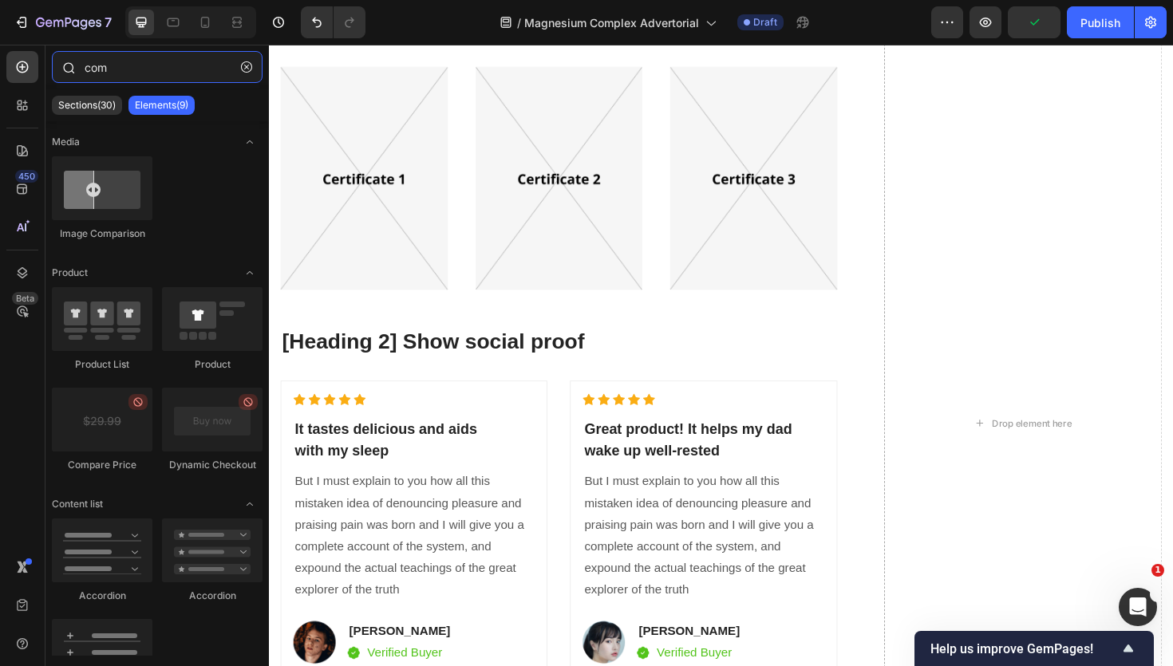
type input "comp"
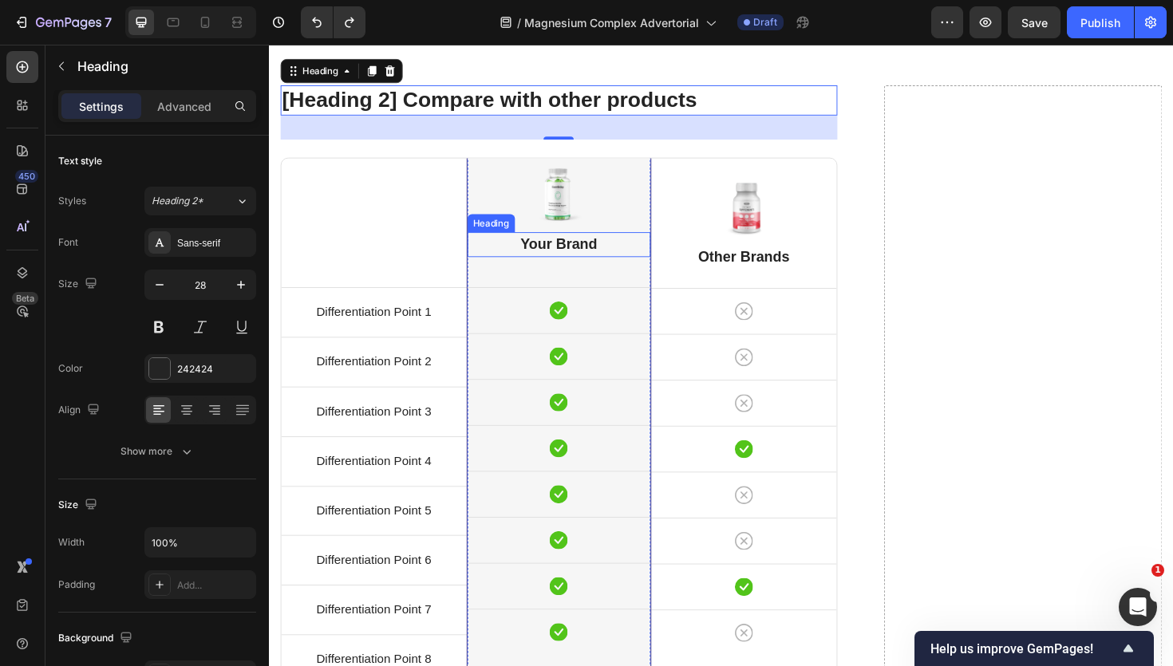
scroll to position [4058, 0]
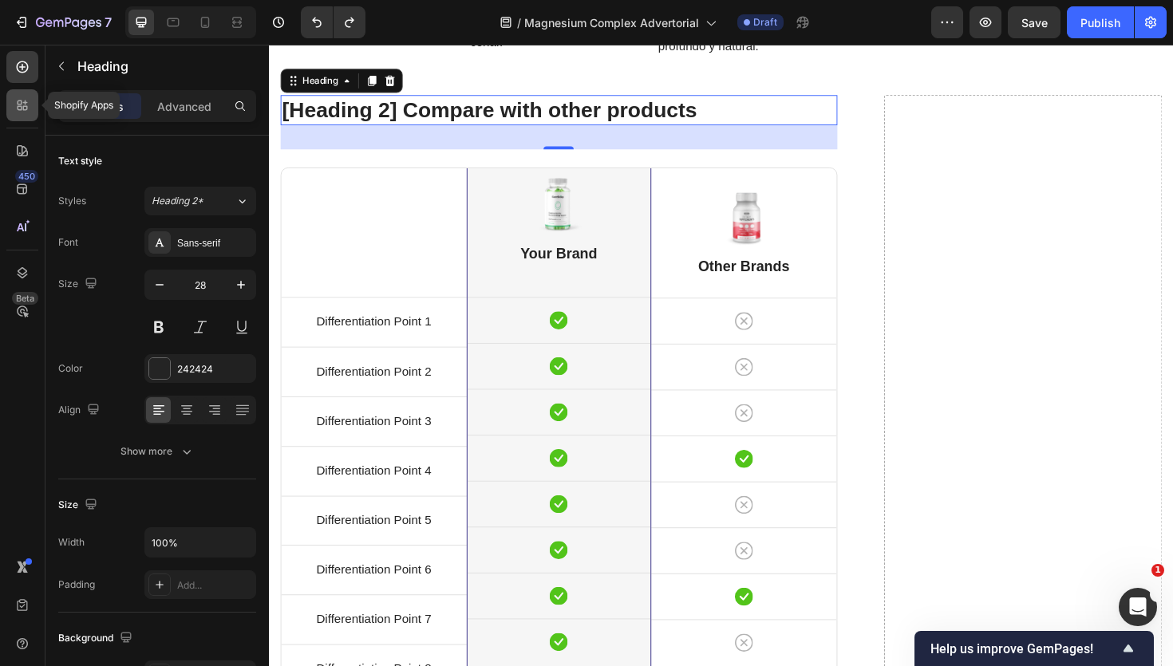
click at [26, 109] on icon at bounding box center [22, 105] width 16 height 16
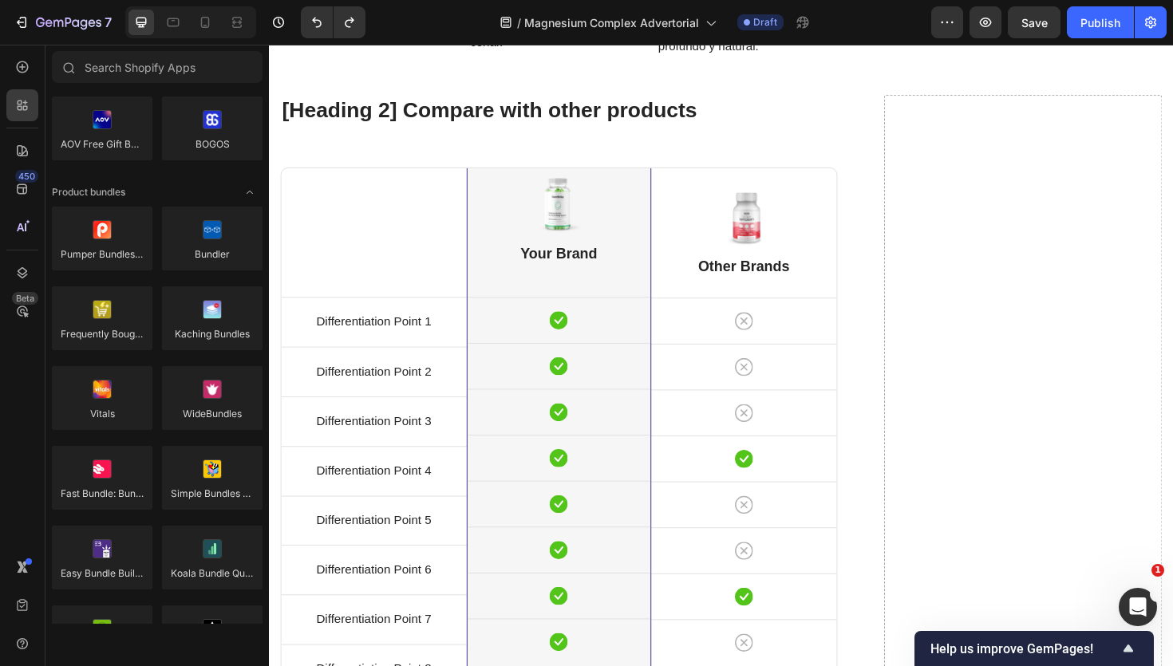
scroll to position [381, 0]
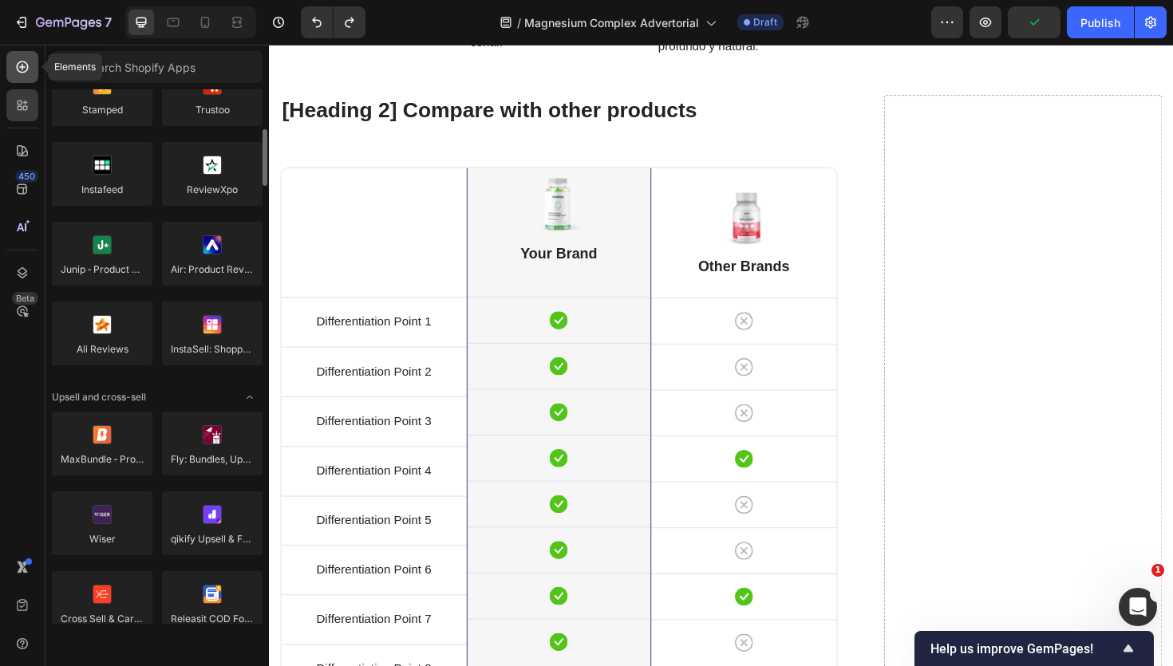
click at [14, 69] on icon at bounding box center [22, 67] width 16 height 16
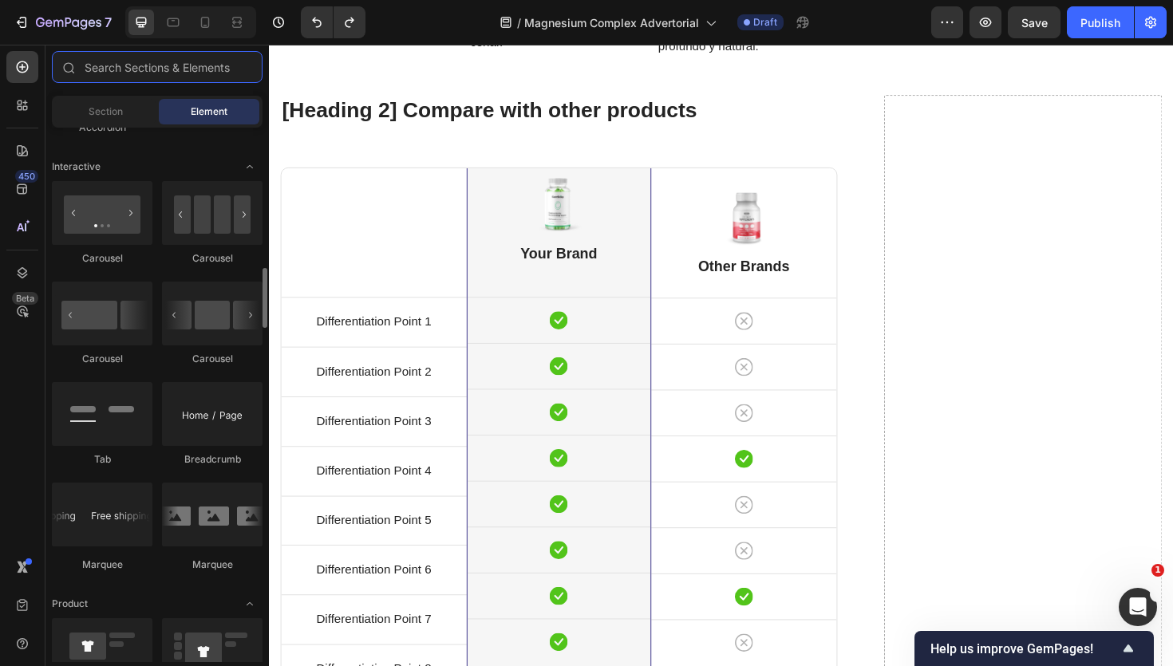
scroll to position [1611, 0]
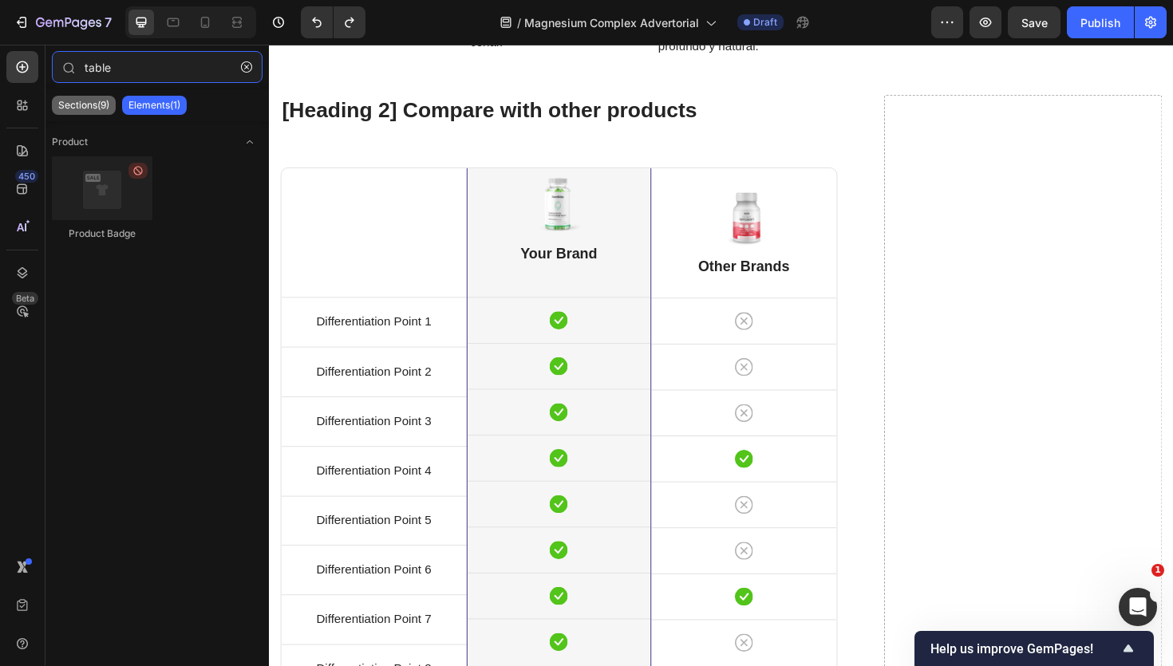
type input "table"
click at [97, 111] on p "Sections(9)" at bounding box center [83, 105] width 51 height 13
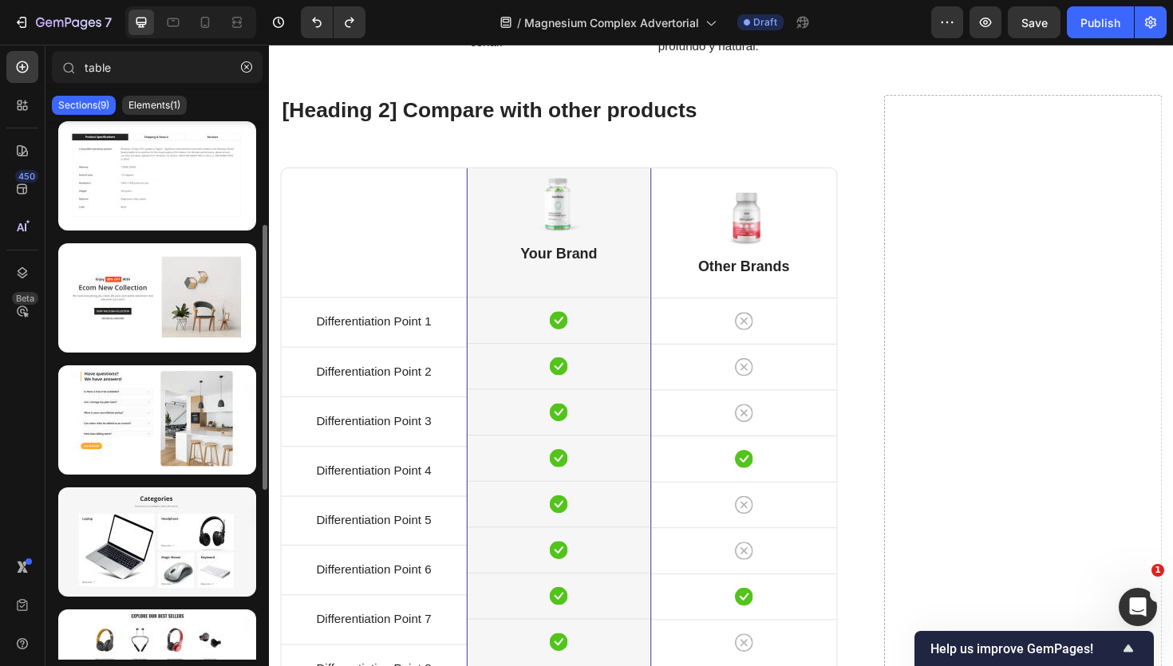
scroll to position [0, 0]
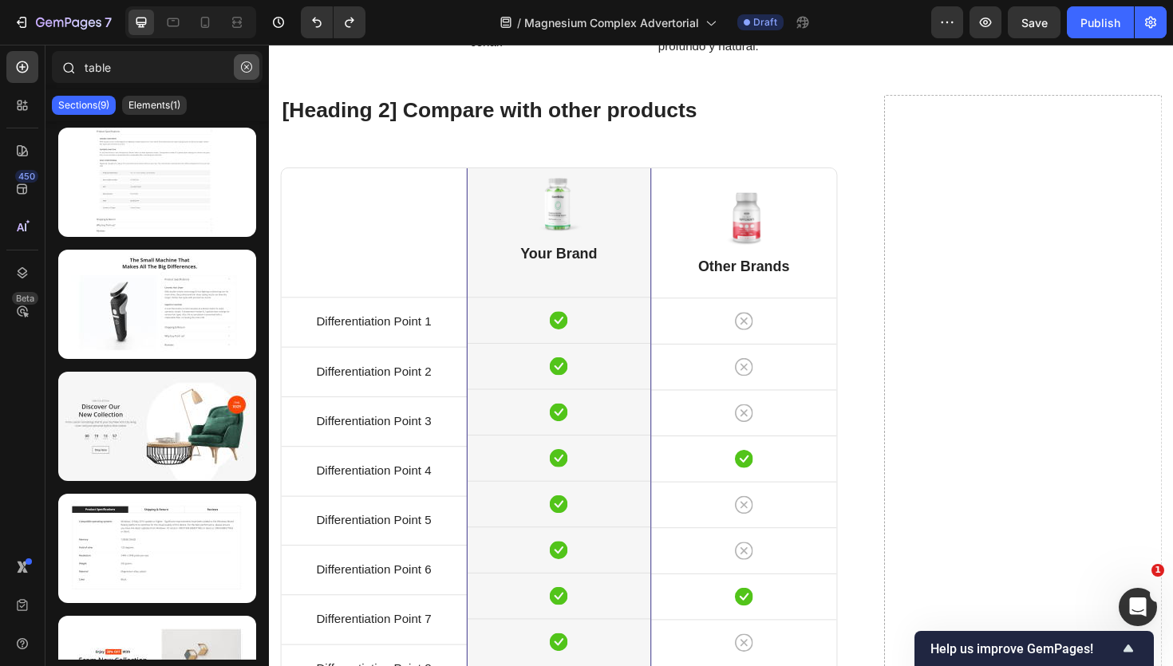
click at [248, 62] on icon "button" at bounding box center [246, 66] width 11 height 11
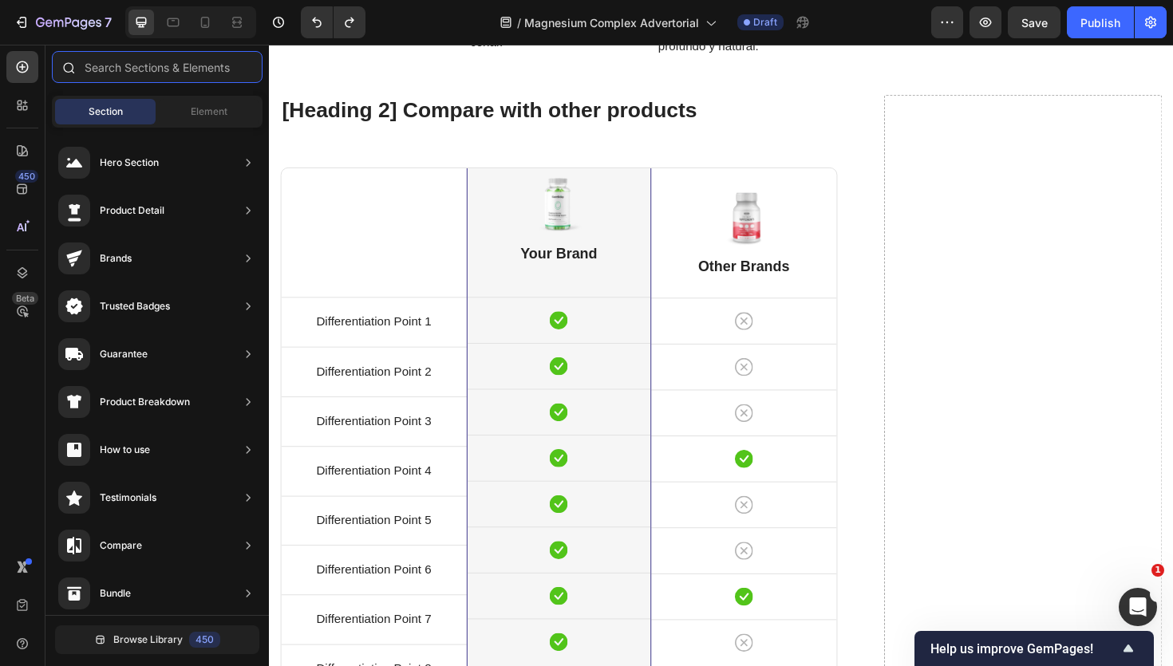
click at [170, 63] on input "text" at bounding box center [157, 67] width 211 height 32
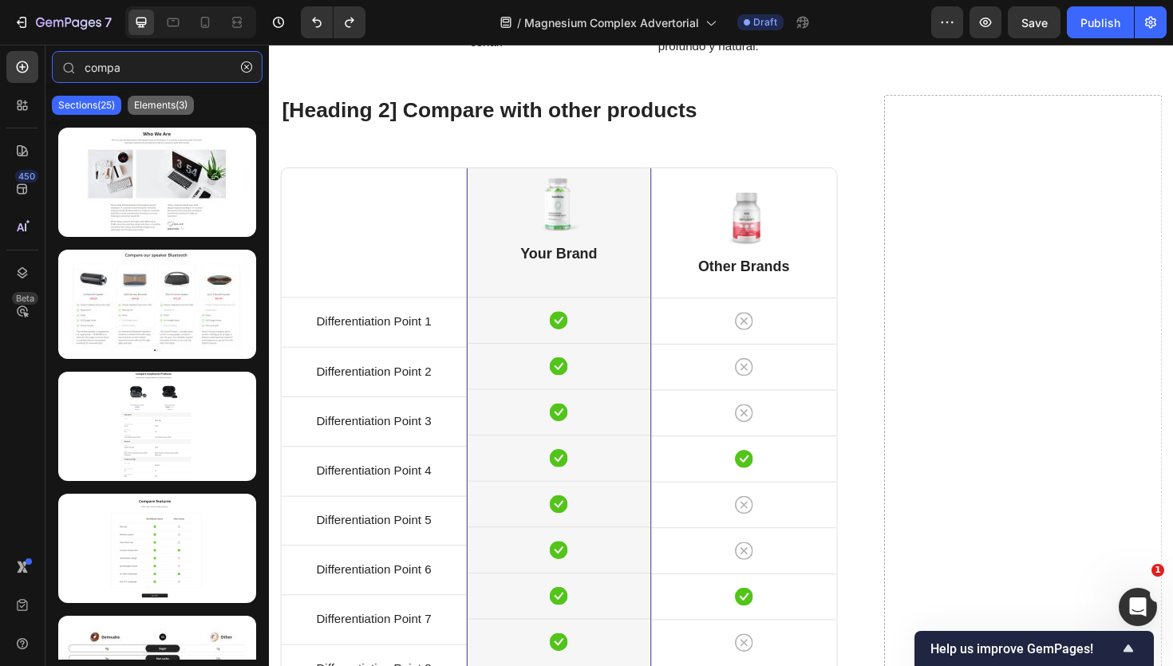
type input "compa"
click at [183, 101] on p "Elements(3)" at bounding box center [160, 105] width 53 height 13
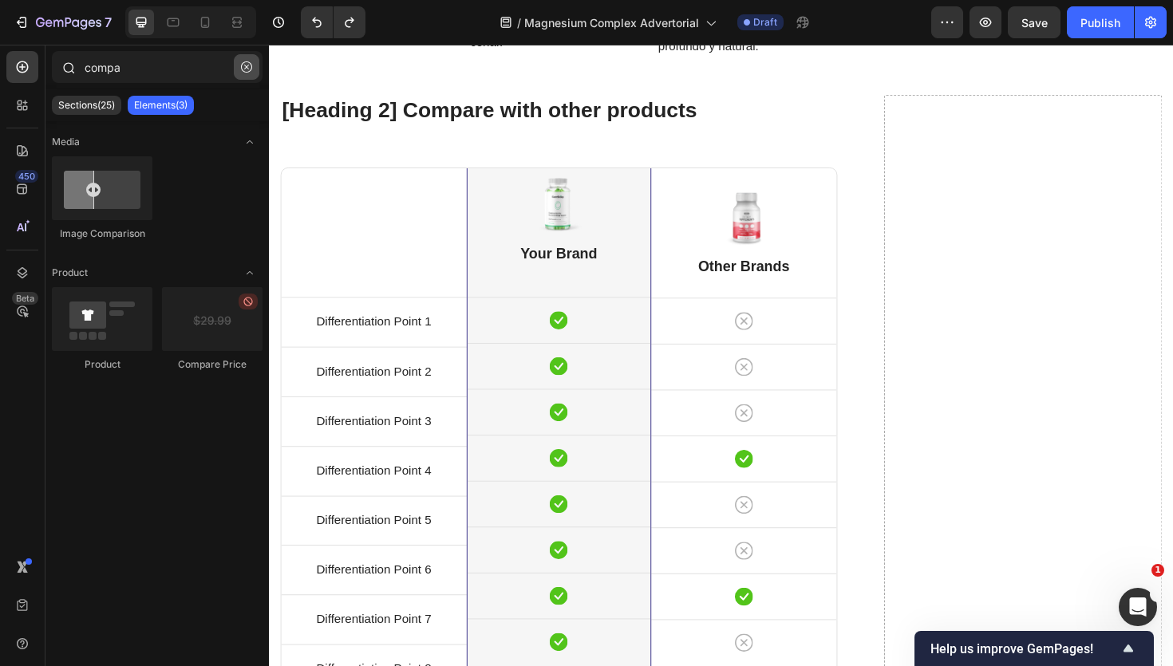
click at [244, 65] on icon "button" at bounding box center [246, 66] width 11 height 11
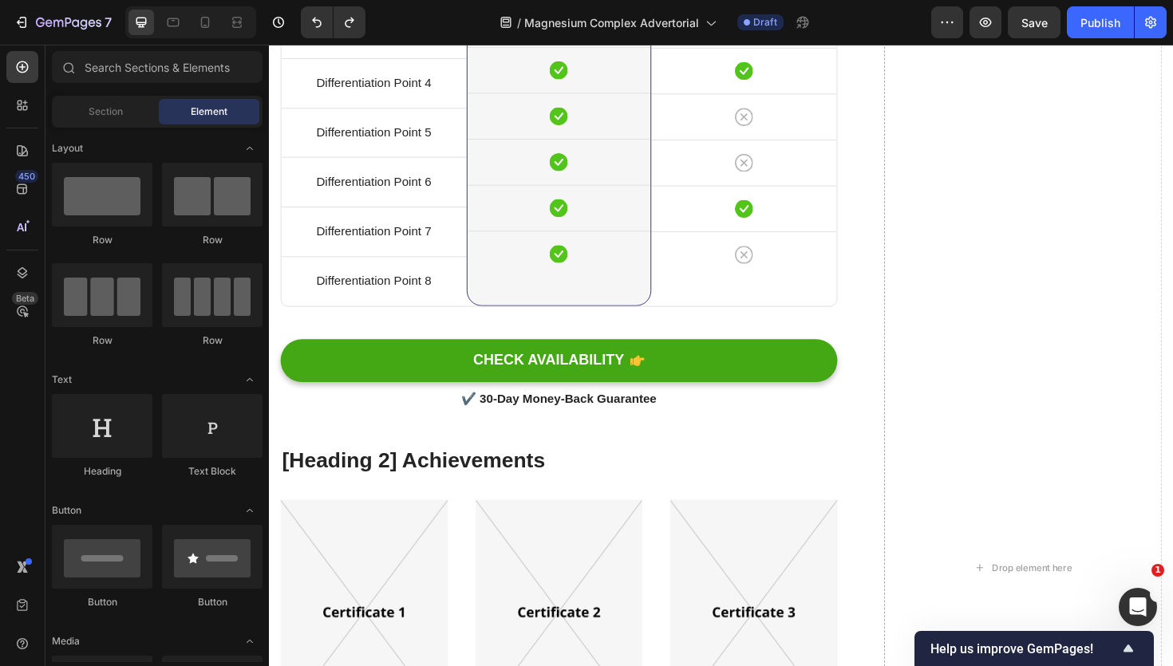
scroll to position [4538, 0]
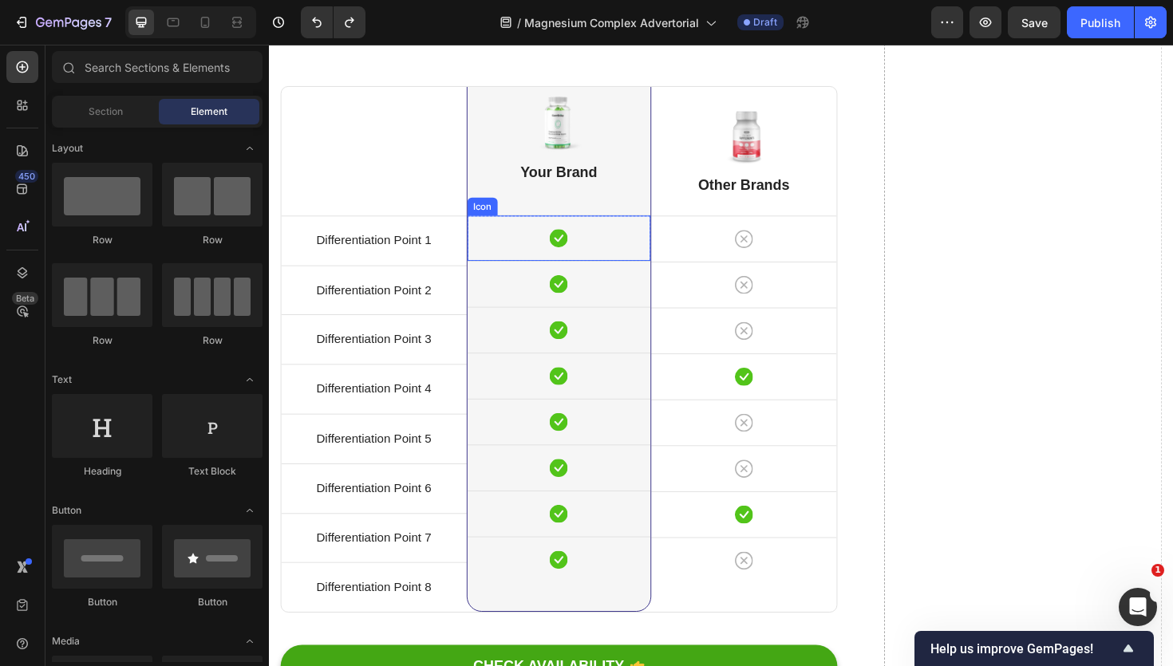
click at [496, 256] on div "Icon" at bounding box center [576, 250] width 195 height 48
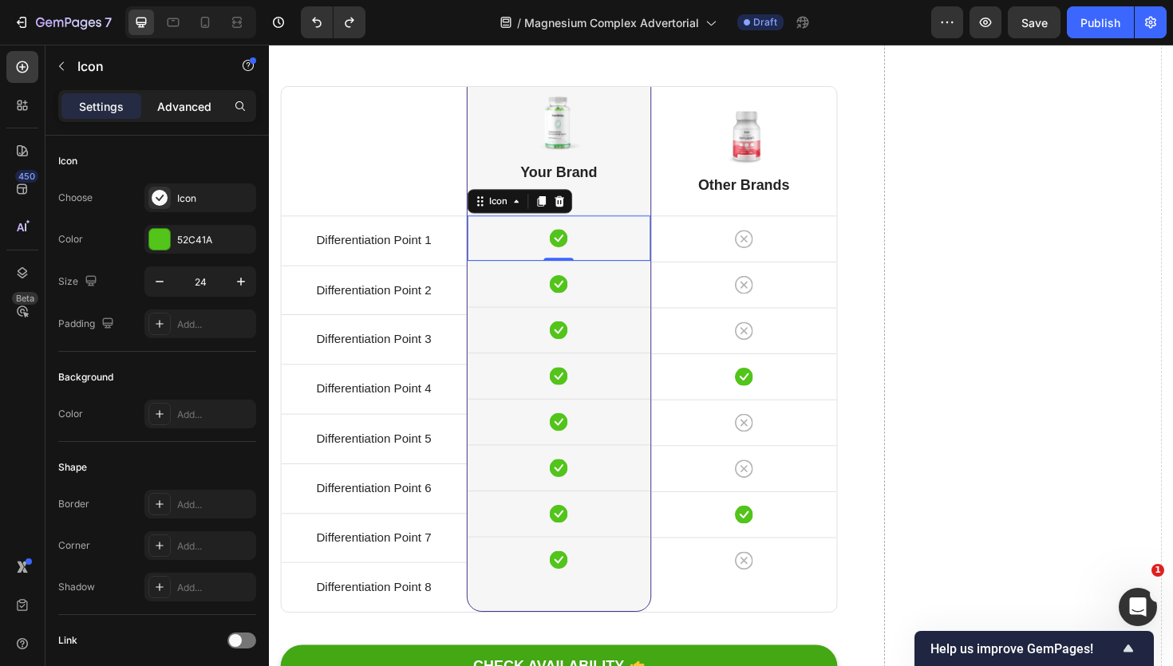
click at [176, 106] on p "Advanced" at bounding box center [184, 106] width 54 height 17
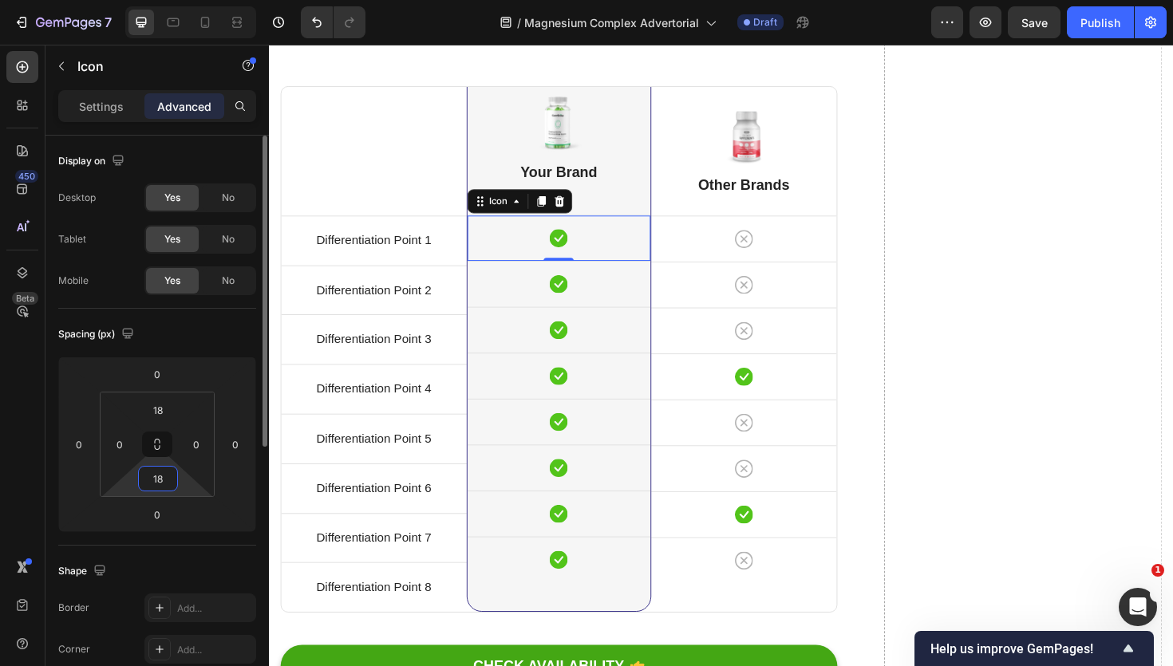
click at [164, 481] on input "18" at bounding box center [158, 479] width 32 height 24
type input "24"
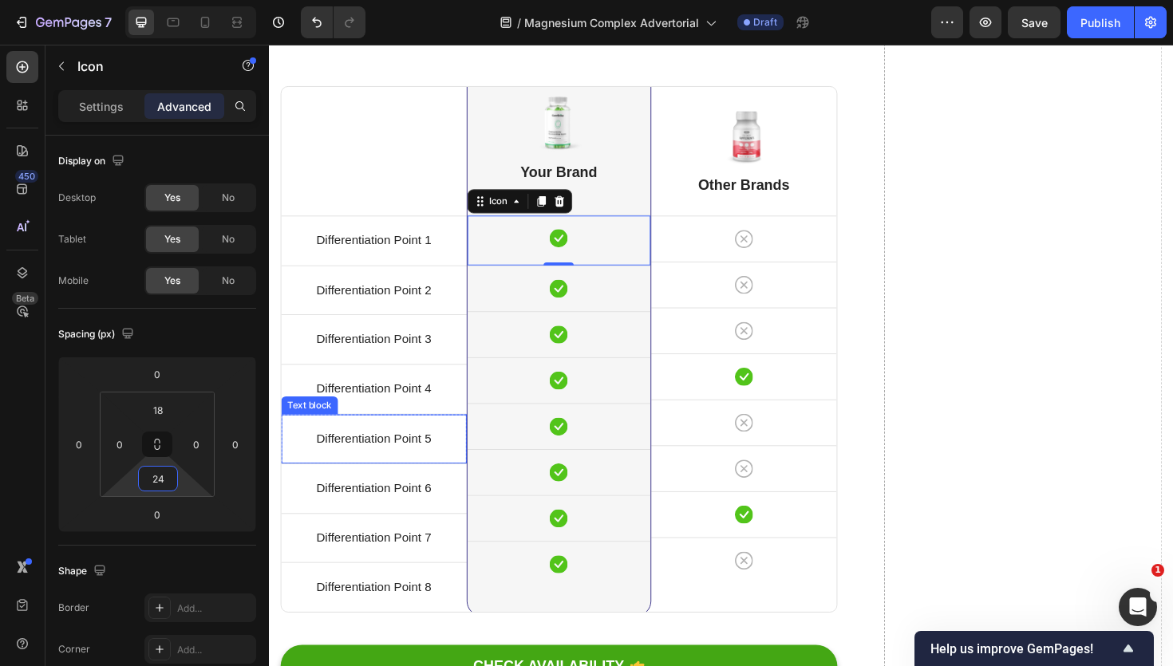
click at [381, 430] on div "Differentiation Point 4 Text block" at bounding box center [380, 410] width 196 height 52
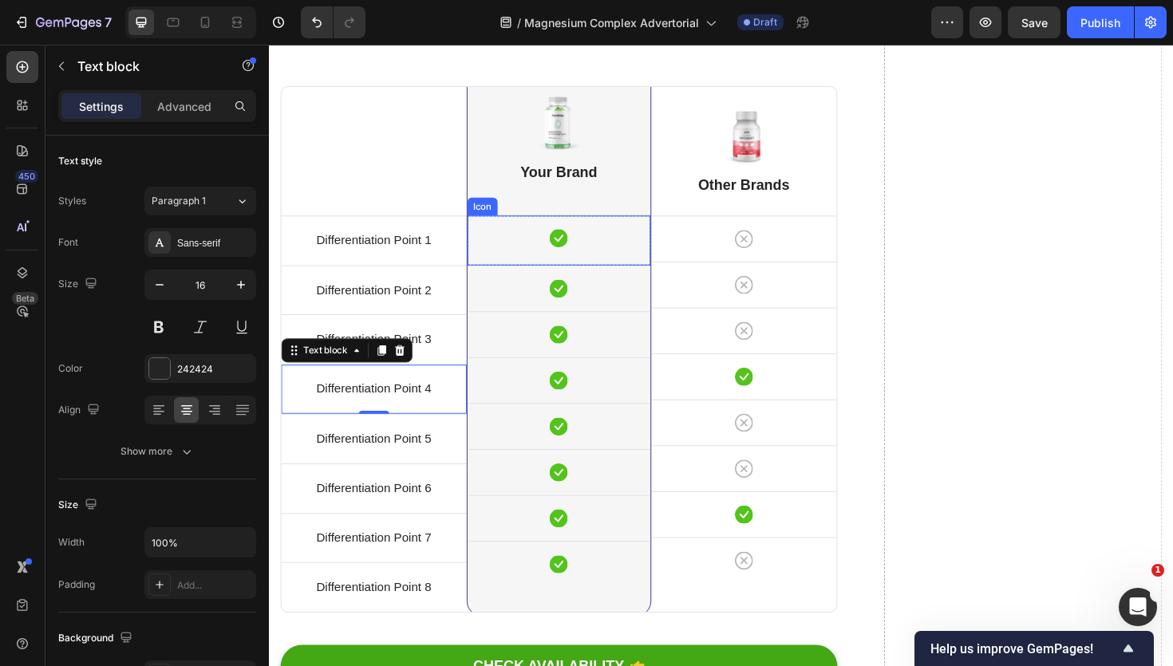
click at [519, 262] on div "Icon" at bounding box center [576, 252] width 195 height 53
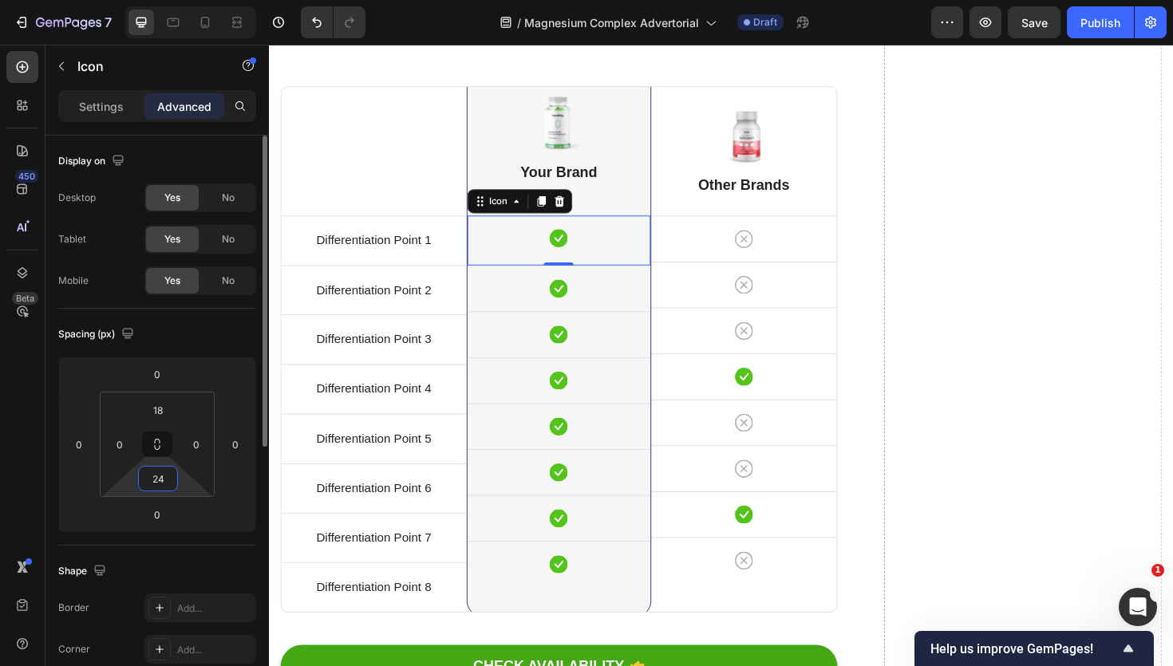
click at [157, 485] on input "24" at bounding box center [158, 479] width 32 height 24
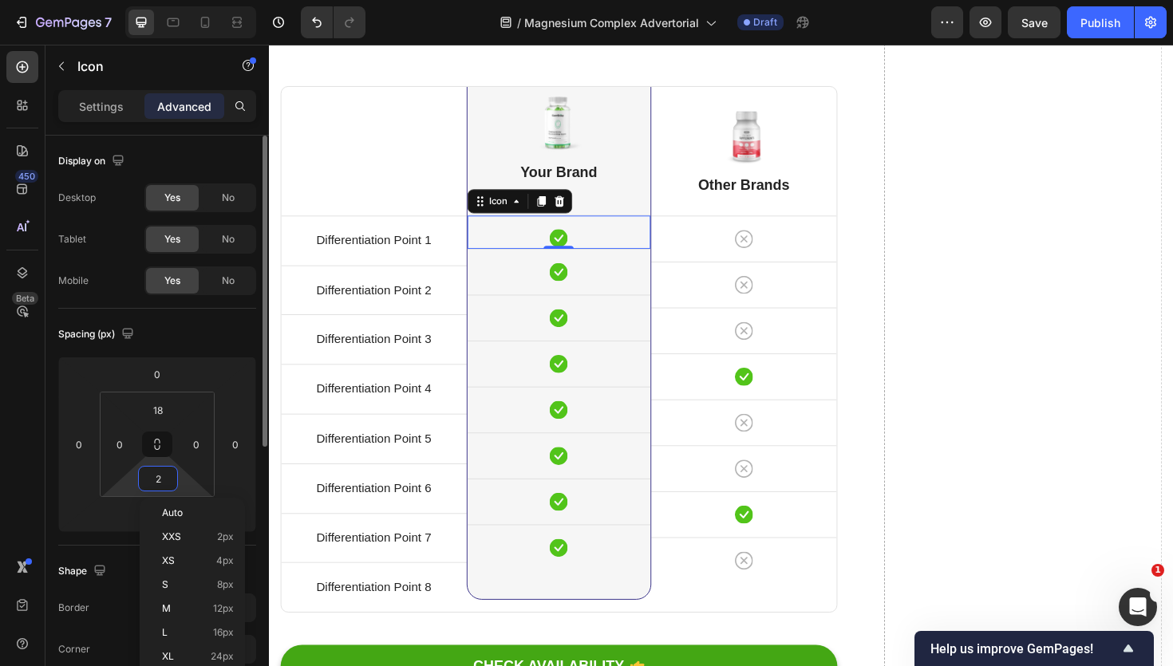
type input "23"
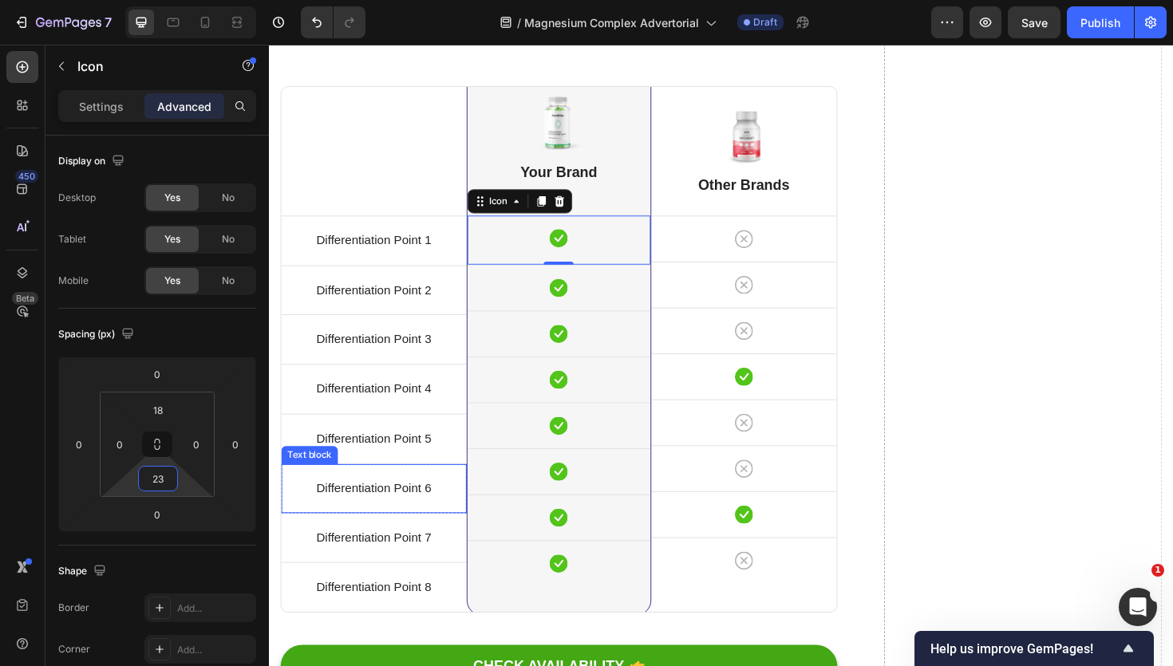
click at [413, 519] on p "Differentiation Point 6" at bounding box center [379, 515] width 193 height 23
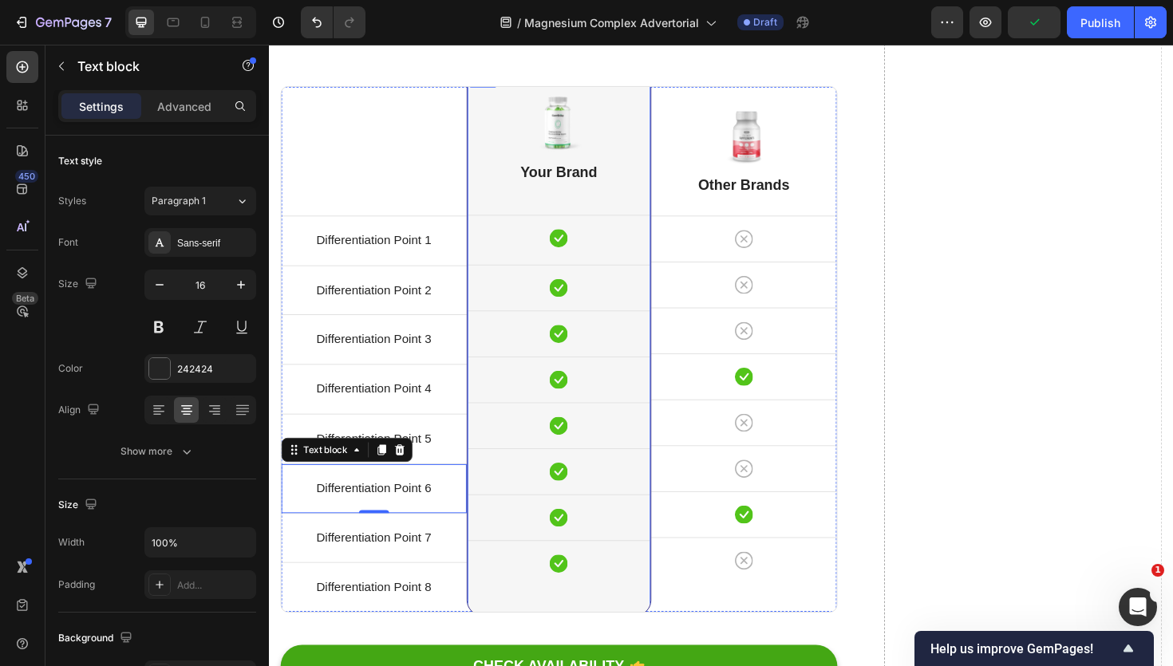
click at [556, 197] on div "Image Your Brand Heading Icon Row Icon Row Icon Row Icon Row Icon Row Icon Row …" at bounding box center [576, 360] width 195 height 579
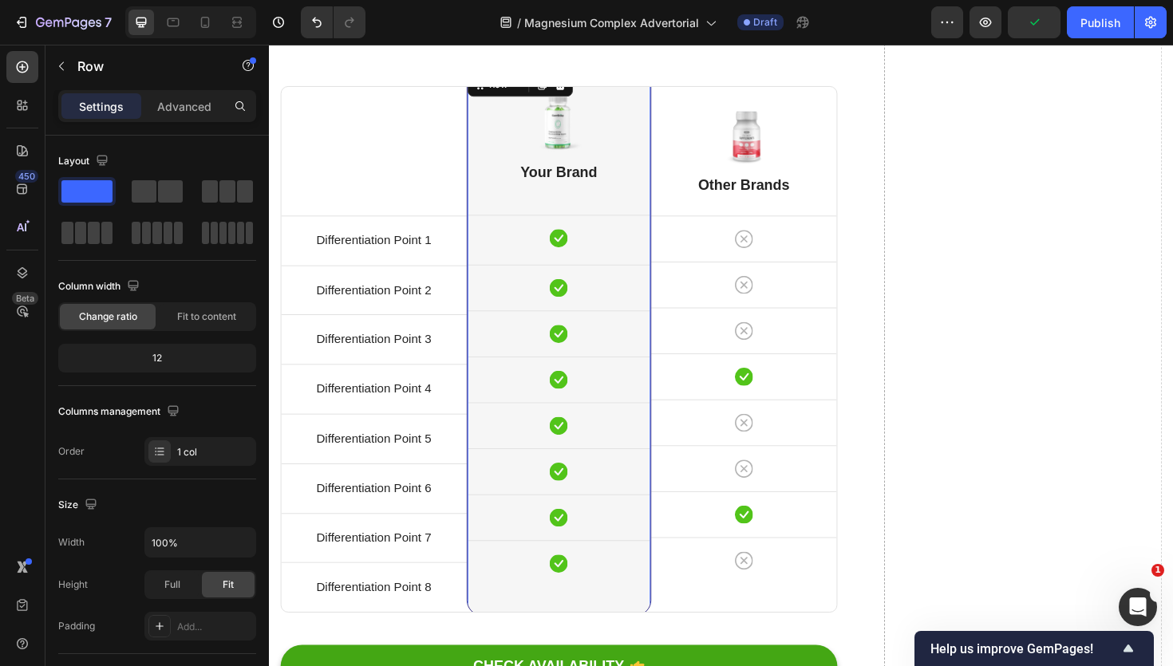
click at [591, 212] on div "Image Your Brand Heading Icon Row Icon Row Icon Row Icon Row Icon Row Icon Row …" at bounding box center [576, 360] width 195 height 579
click at [588, 248] on div "Icon" at bounding box center [576, 252] width 195 height 52
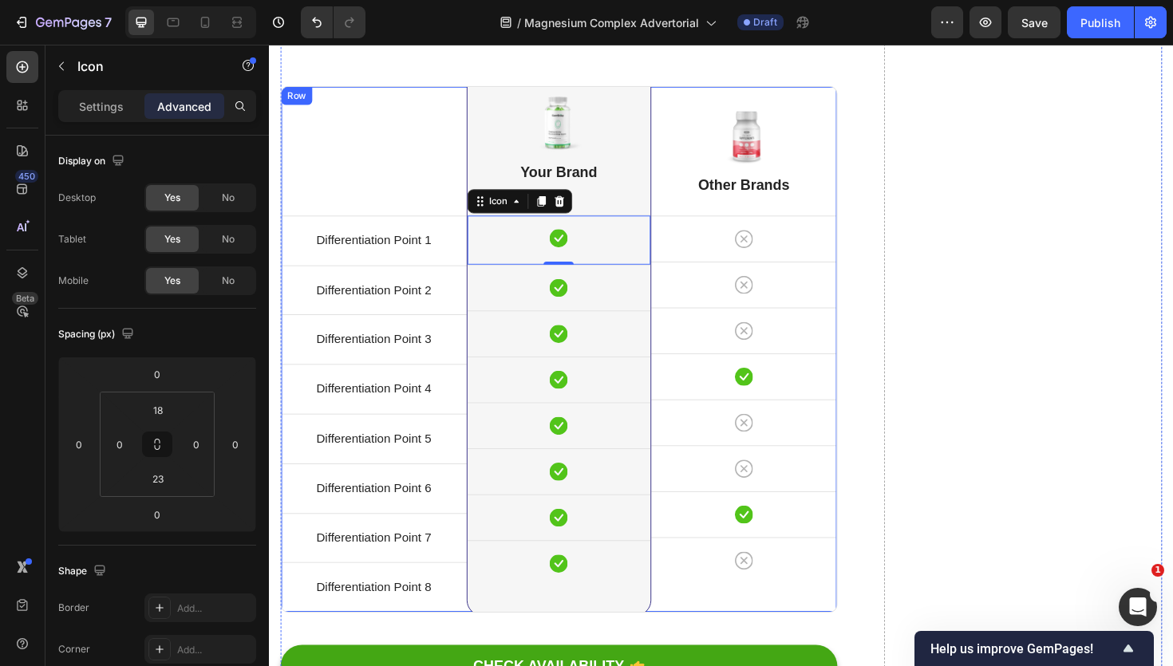
click at [405, 215] on div "Title Line Differentiation Point 1 Text block Row Differentiation Point 2 Text …" at bounding box center [380, 367] width 196 height 556
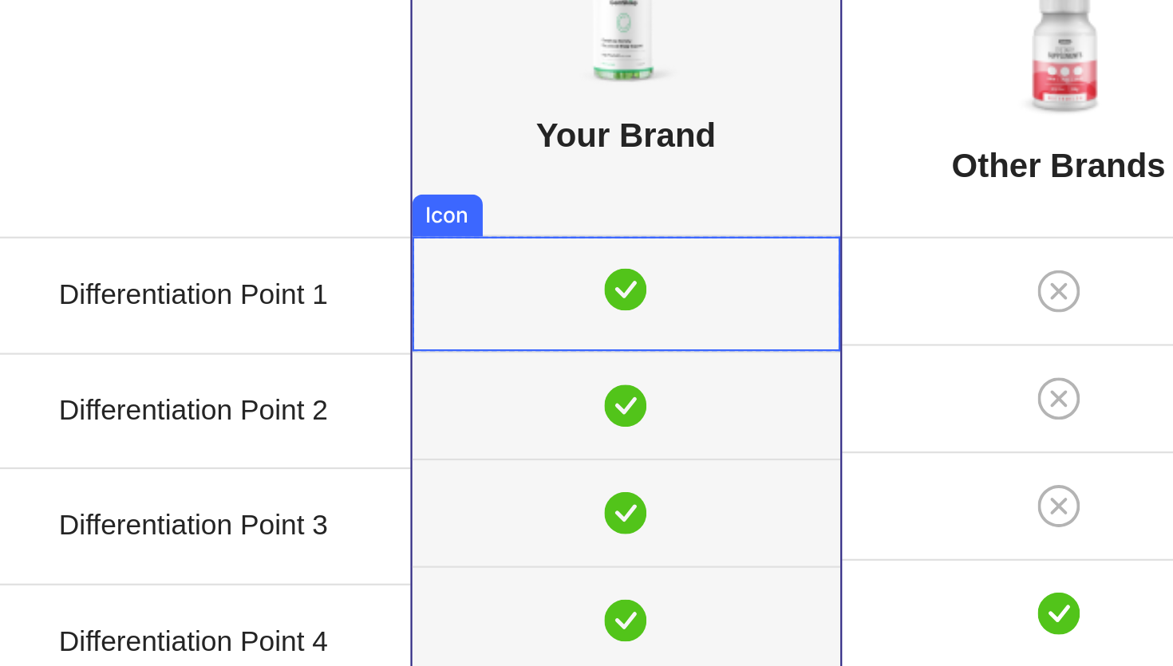
click at [210, 57] on div "Icon" at bounding box center [255, 44] width 195 height 52
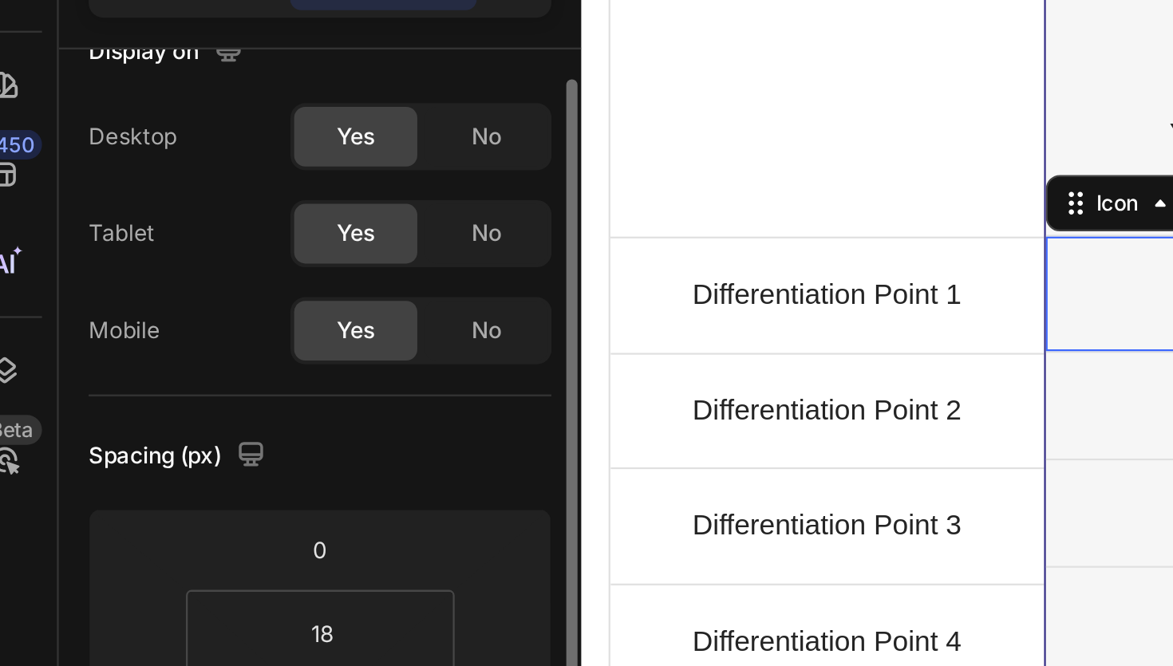
scroll to position [55, 0]
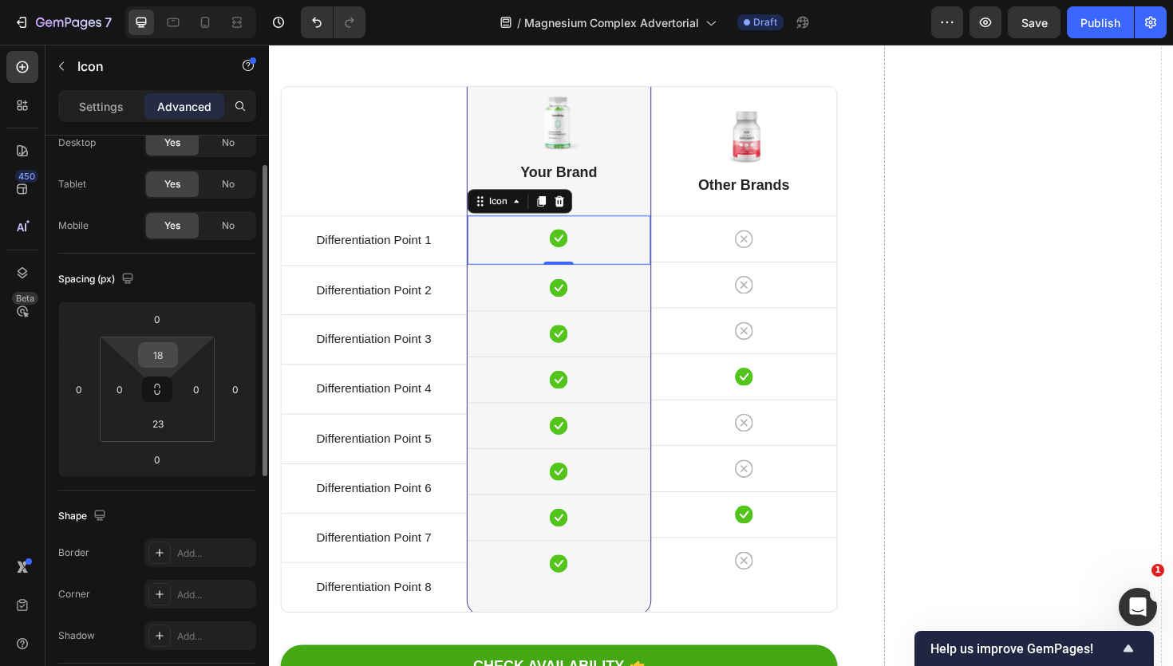
click at [162, 361] on input "18" at bounding box center [158, 355] width 32 height 24
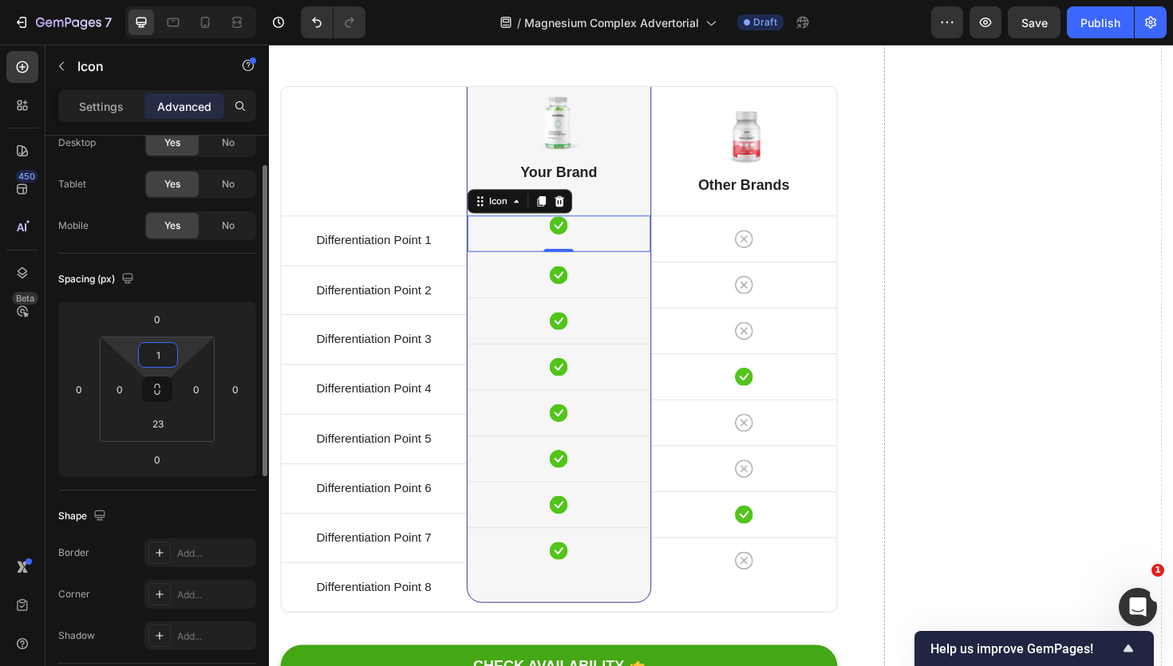
type input "17"
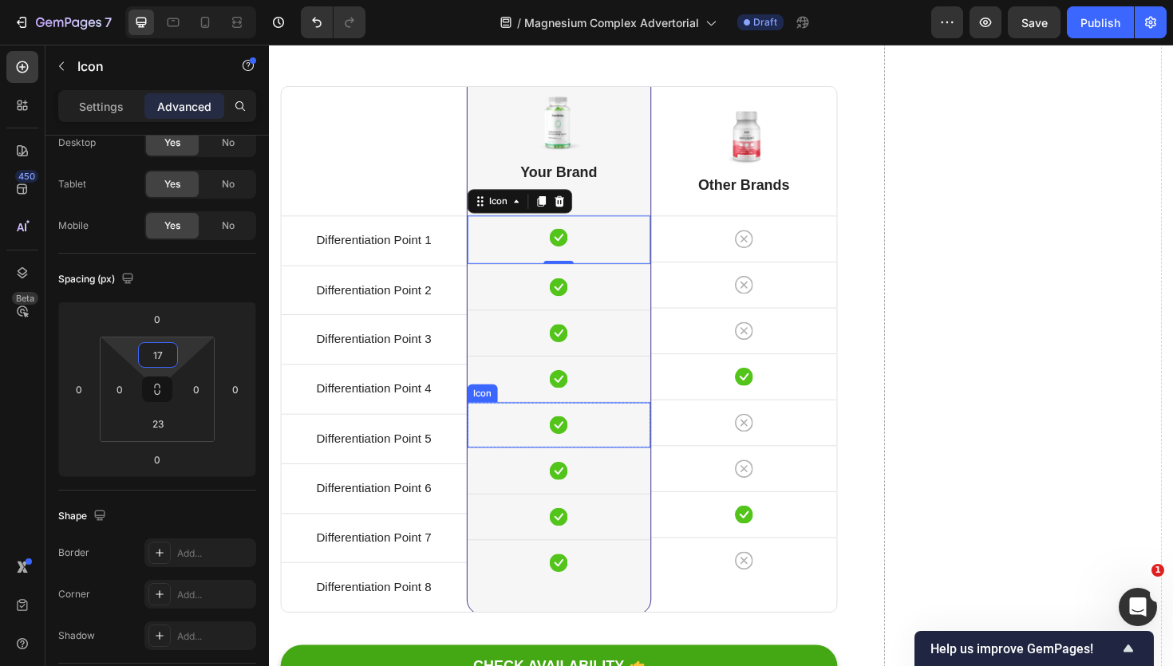
click at [484, 432] on div "Icon" at bounding box center [576, 448] width 195 height 48
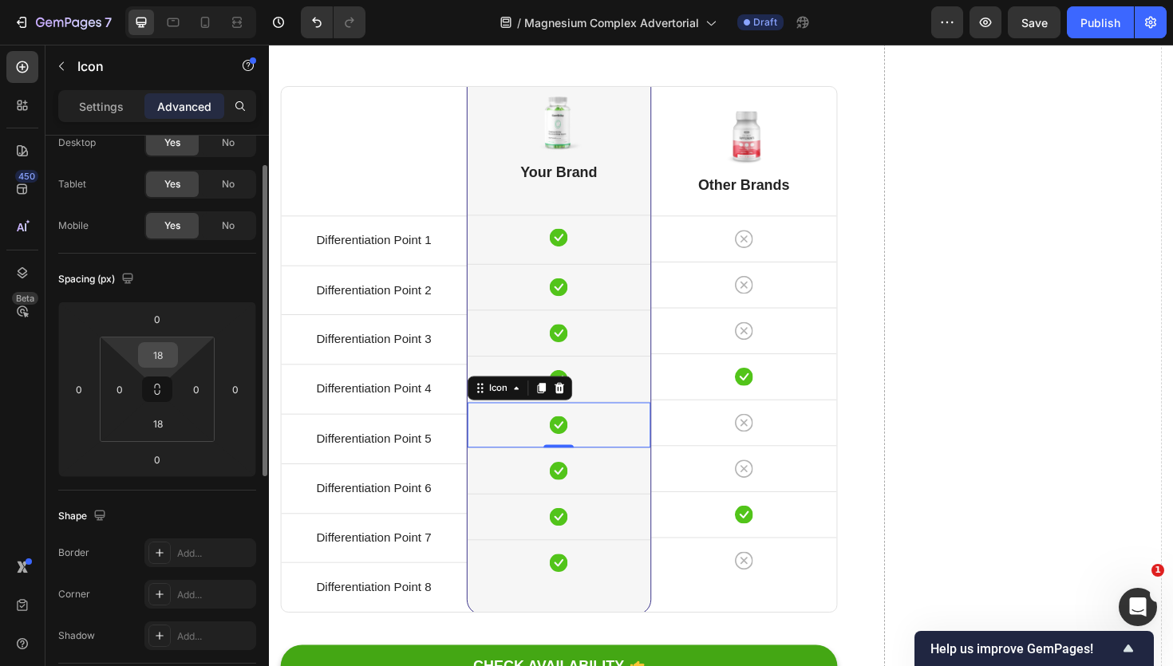
click at [165, 359] on input "18" at bounding box center [158, 355] width 32 height 24
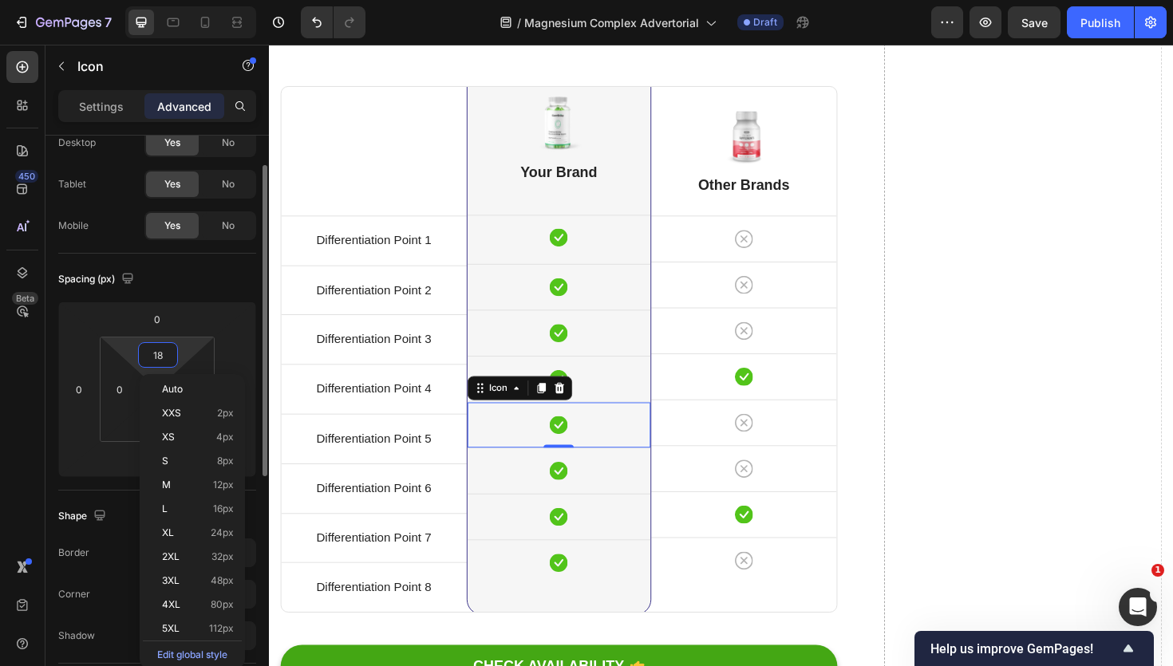
click at [219, 291] on div "Spacing (px)" at bounding box center [157, 280] width 198 height 26
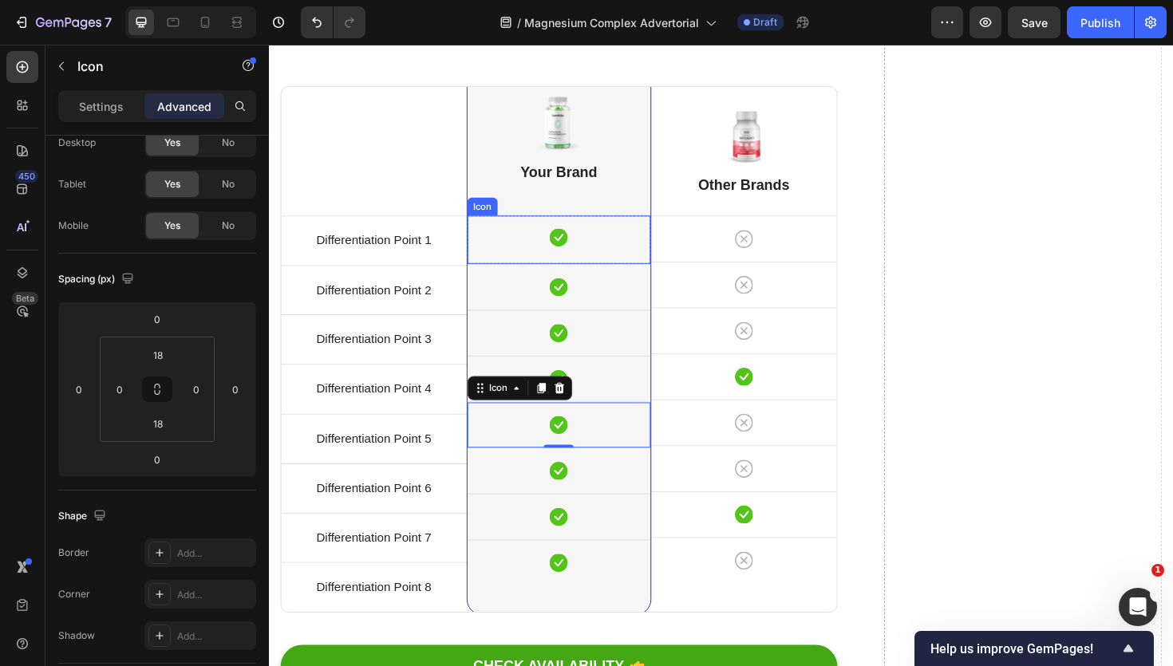
click at [549, 247] on div "Icon" at bounding box center [576, 251] width 195 height 51
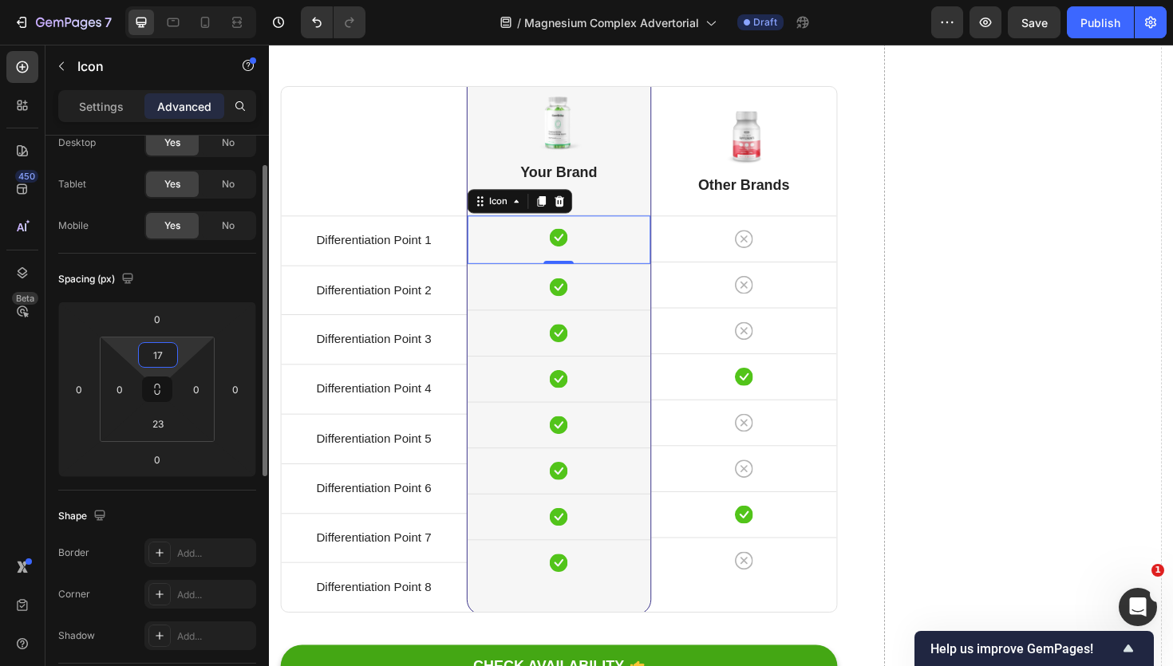
click at [150, 350] on input "17" at bounding box center [158, 355] width 32 height 24
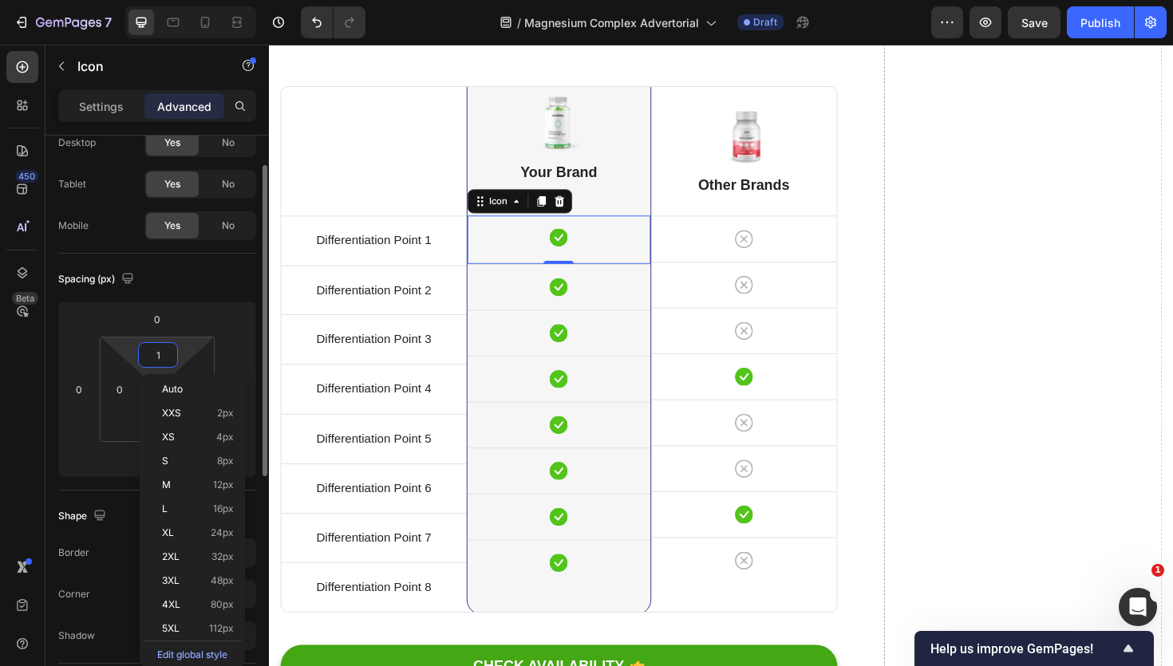
type input "18"
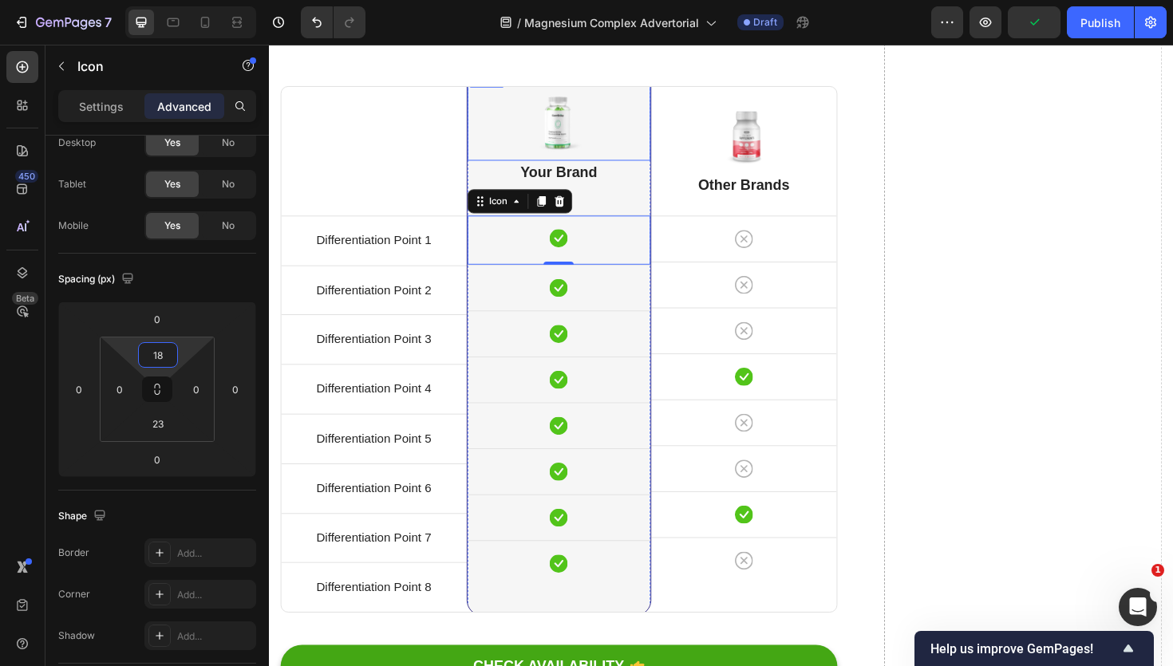
click at [635, 160] on div "Image" at bounding box center [576, 119] width 195 height 97
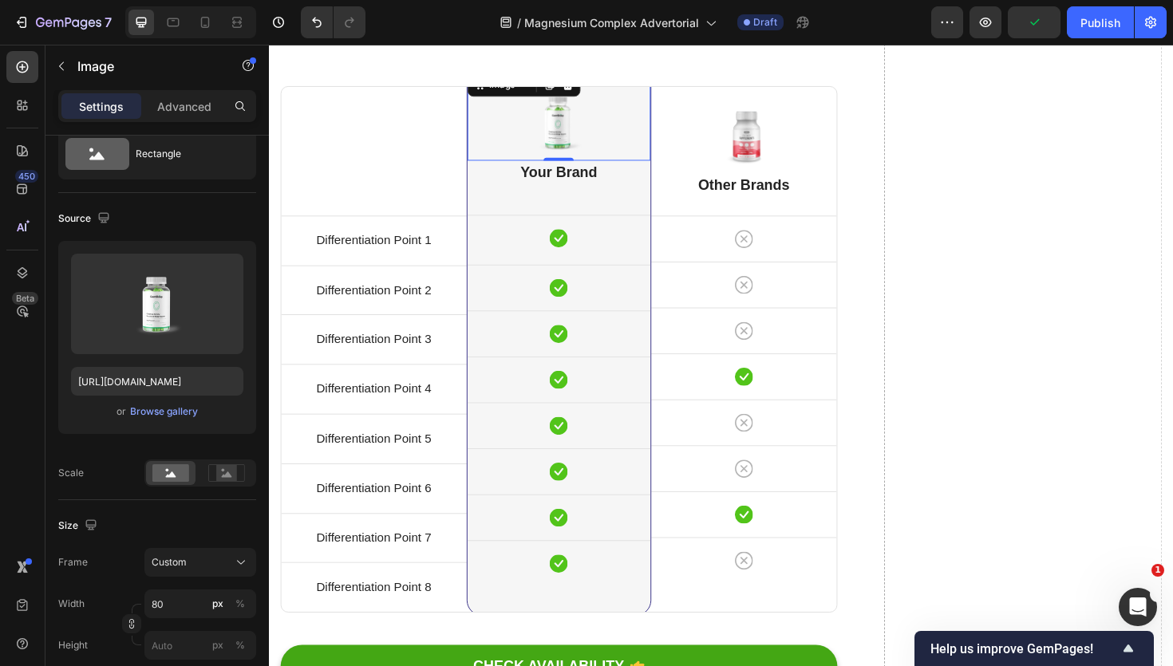
scroll to position [0, 0]
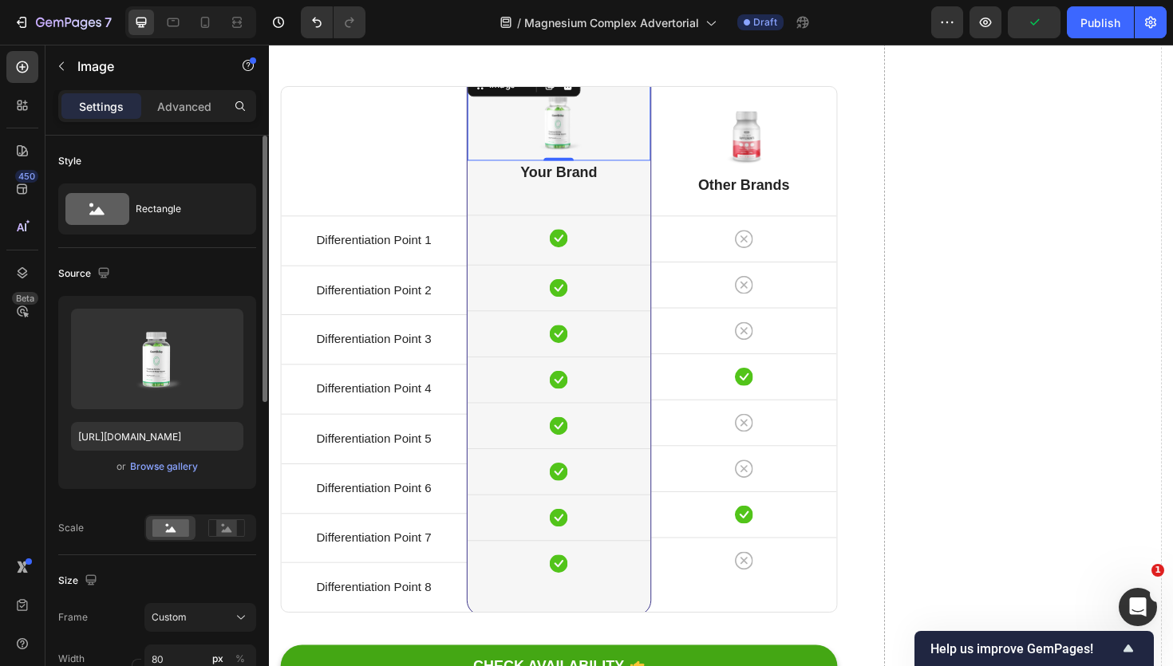
click at [672, 116] on div at bounding box center [576, 127] width 195 height 65
click at [668, 216] on div "Image 0 Your Brand Heading Icon Row Icon Row Icon Row Icon Row Icon Row Icon Ro…" at bounding box center [576, 360] width 195 height 579
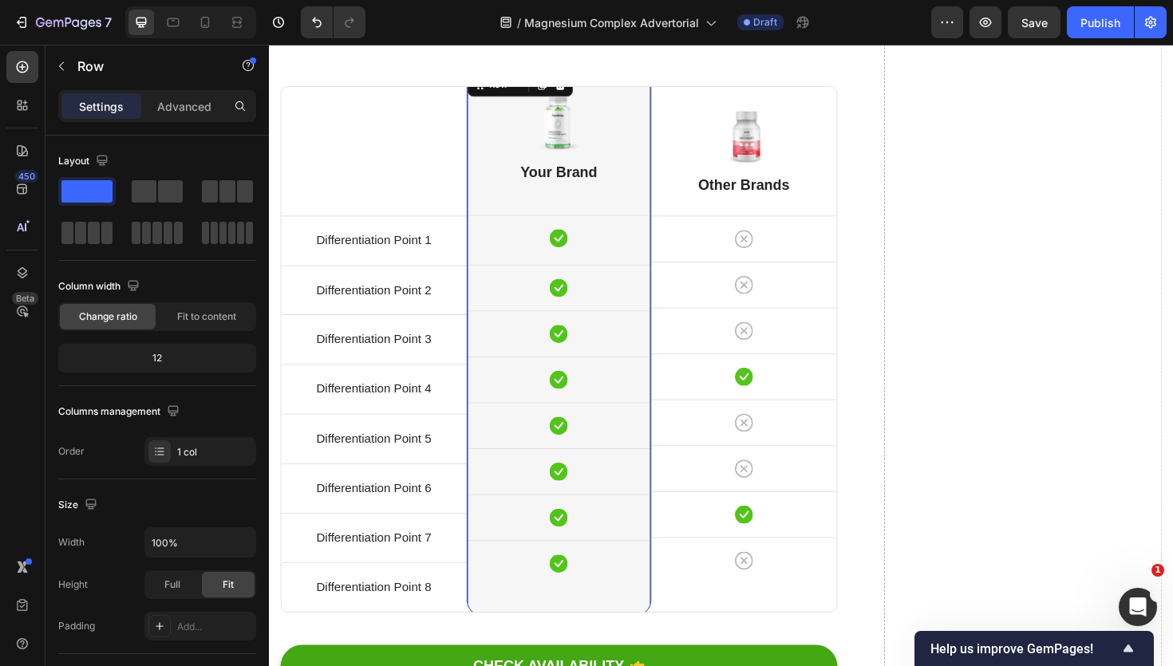
click at [611, 215] on div "Image Your Brand Heading Icon Row Icon Row Icon Row Icon Row Icon Row Icon Row …" at bounding box center [576, 360] width 195 height 579
click at [595, 192] on p "Your Brand" at bounding box center [576, 180] width 192 height 23
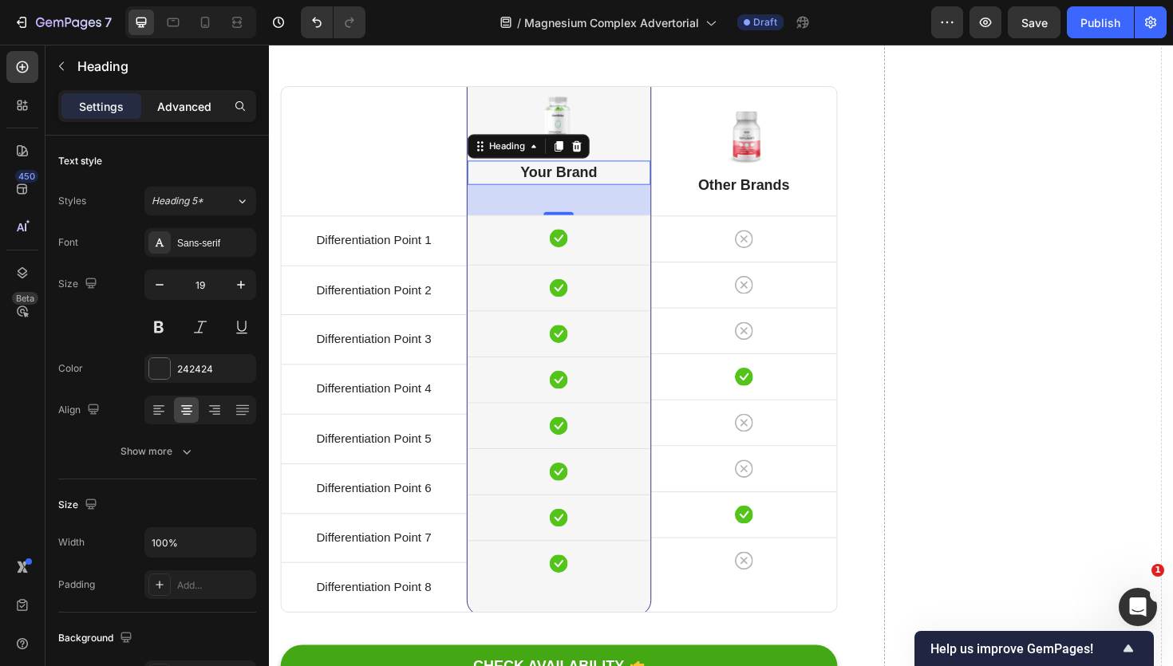
click at [178, 107] on p "Advanced" at bounding box center [184, 106] width 54 height 17
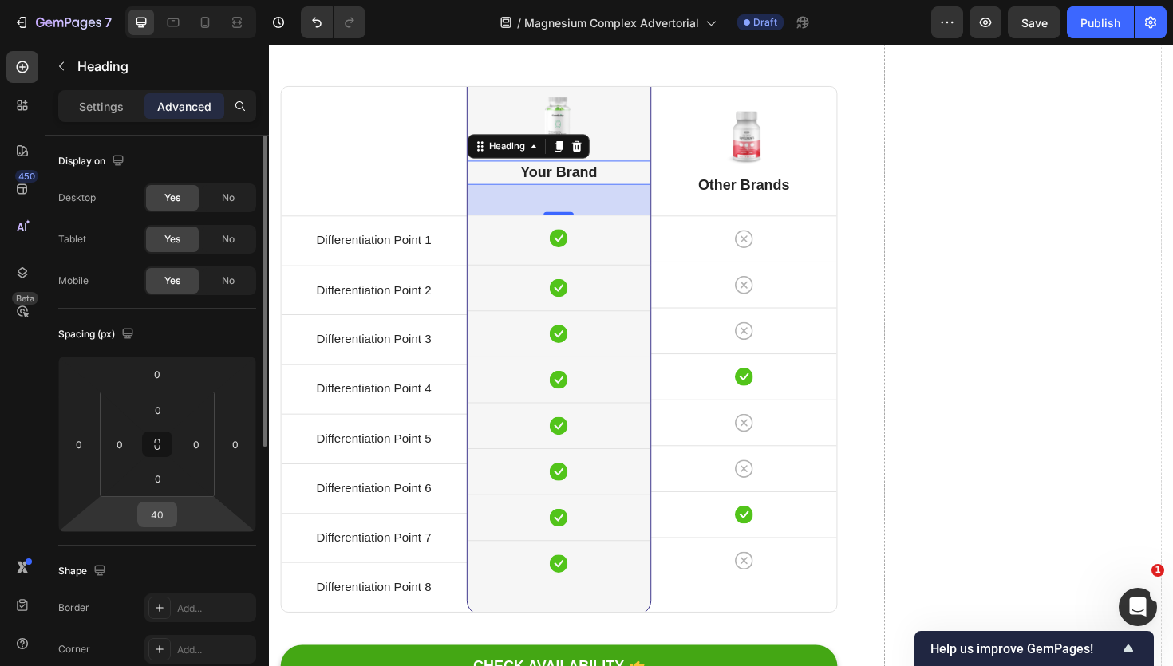
click at [166, 512] on input "40" at bounding box center [157, 515] width 32 height 24
type input "41"
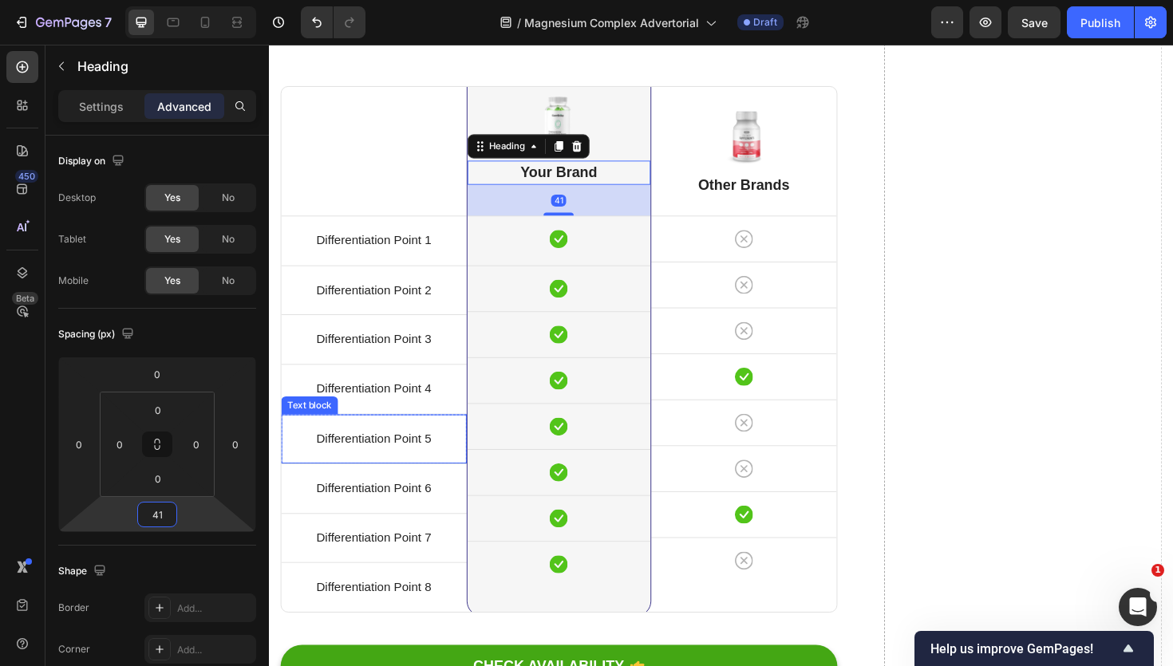
click at [464, 444] on div "Differentiation Point 5 Text block" at bounding box center [380, 463] width 196 height 52
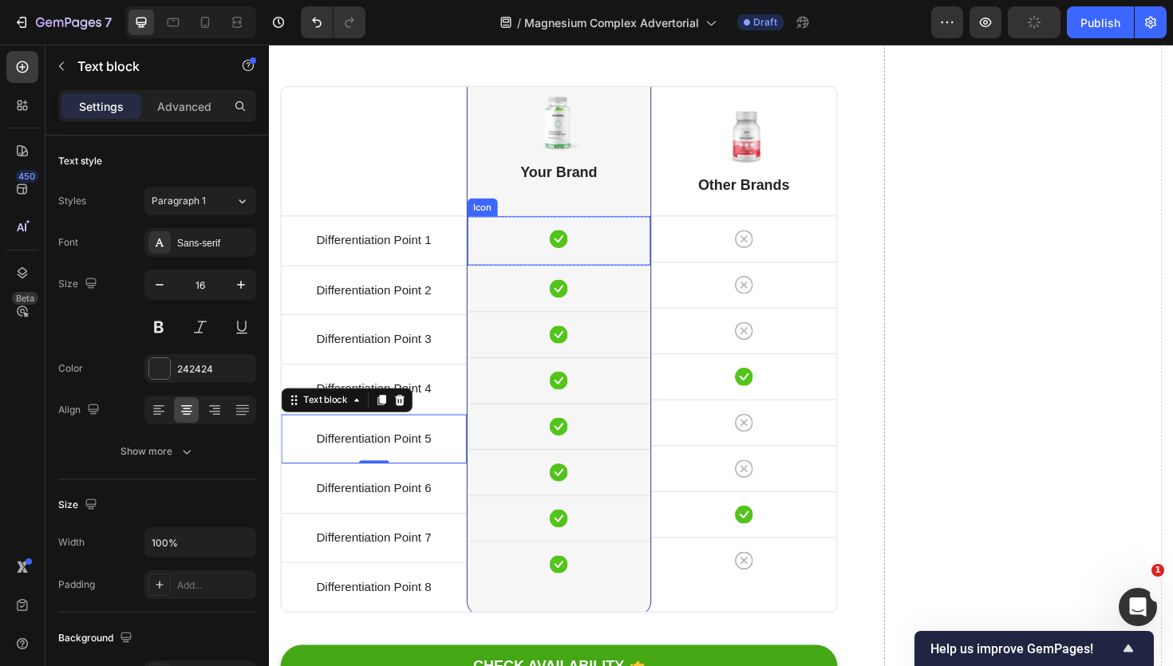
click at [534, 262] on div "Icon" at bounding box center [576, 253] width 195 height 52
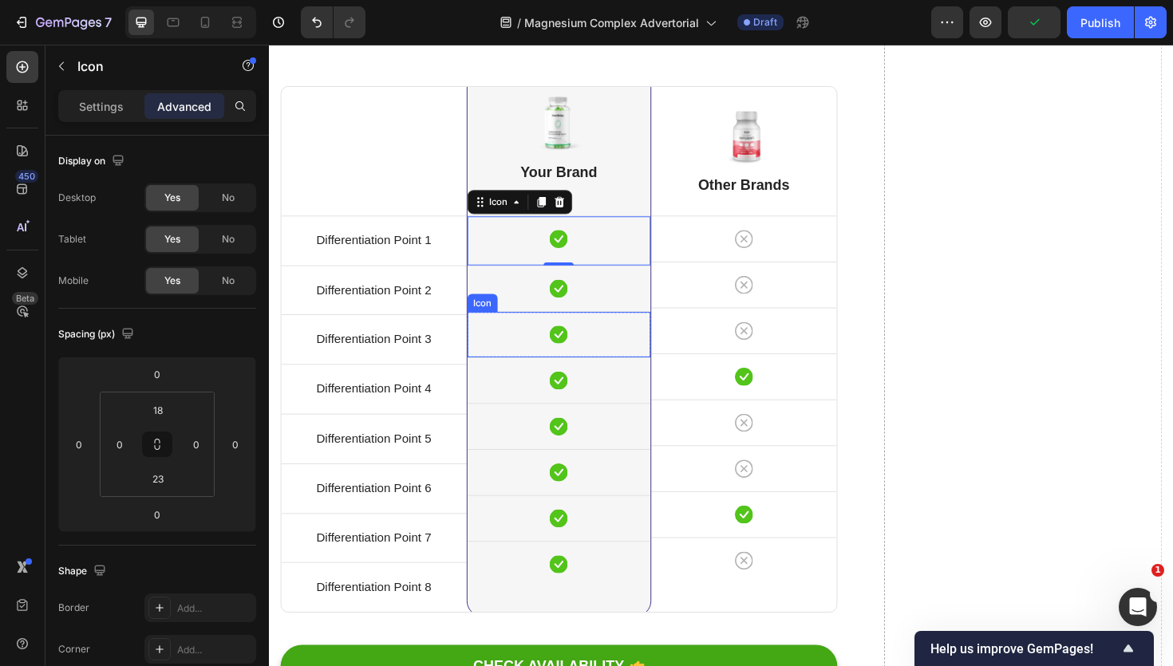
click at [484, 399] on div "Icon" at bounding box center [576, 401] width 195 height 48
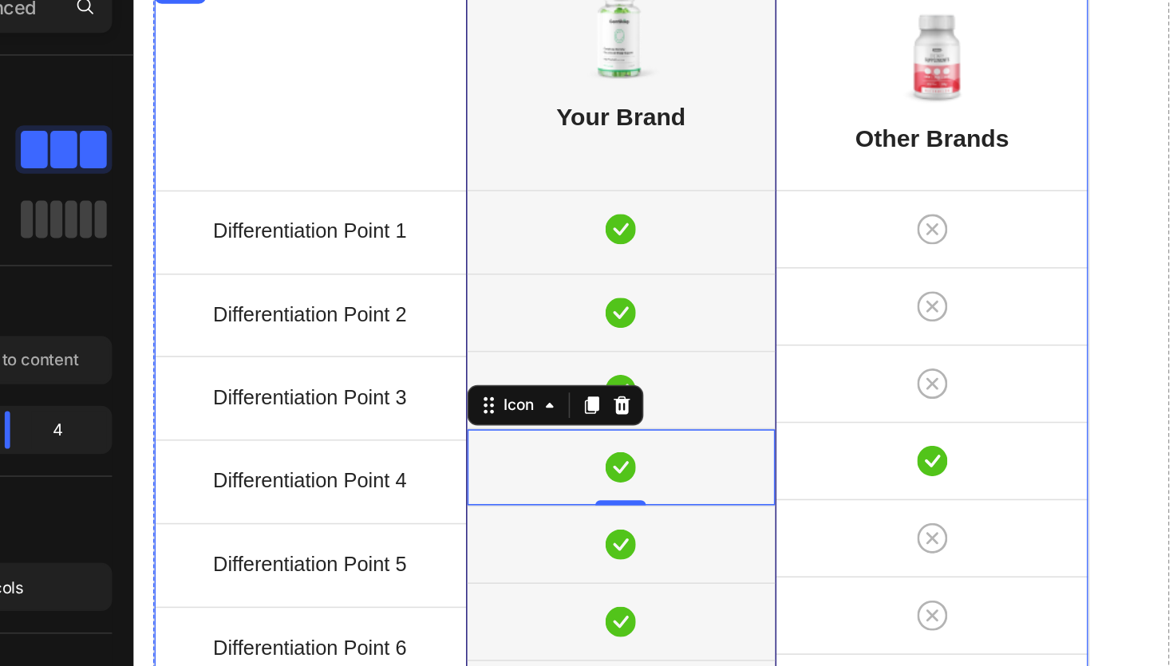
click at [305, 74] on div "Title Line Differentiation Point 1 Text block Row Differentiation Point 2 Text …" at bounding box center [244, 226] width 196 height 556
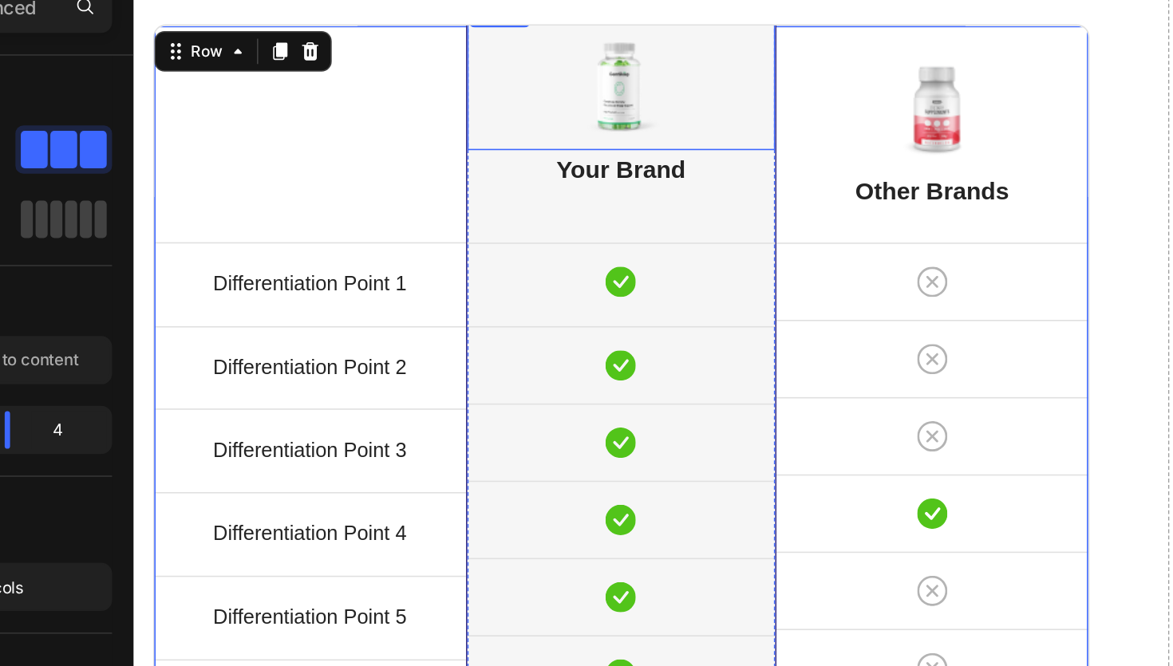
scroll to position [4442, 0]
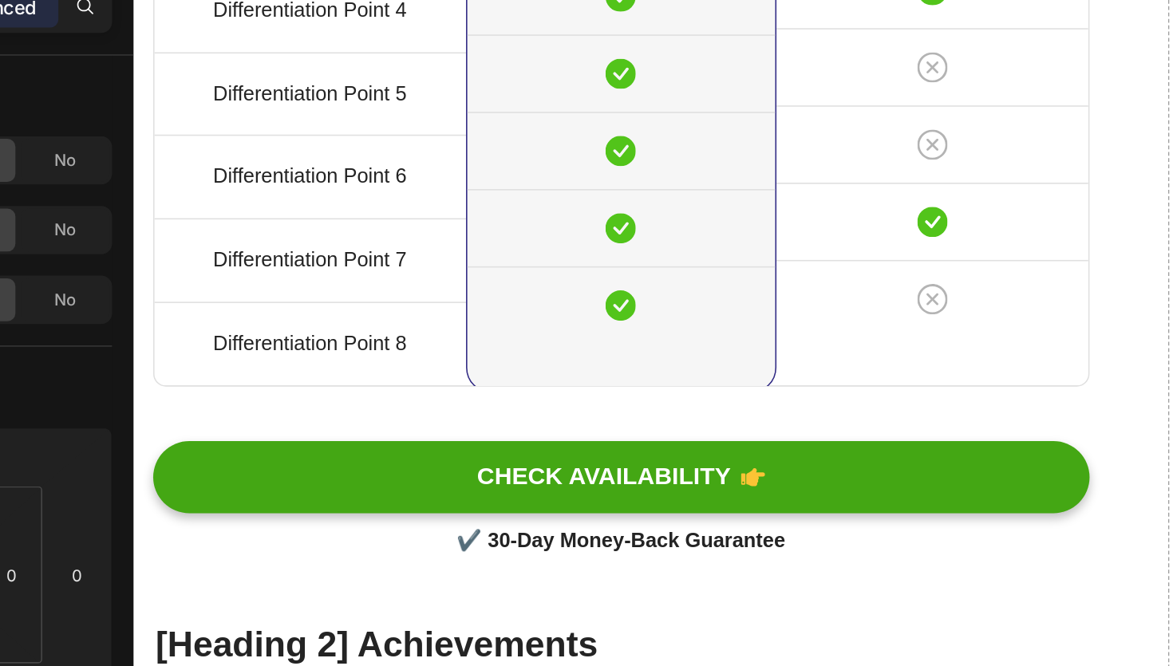
type input "40"
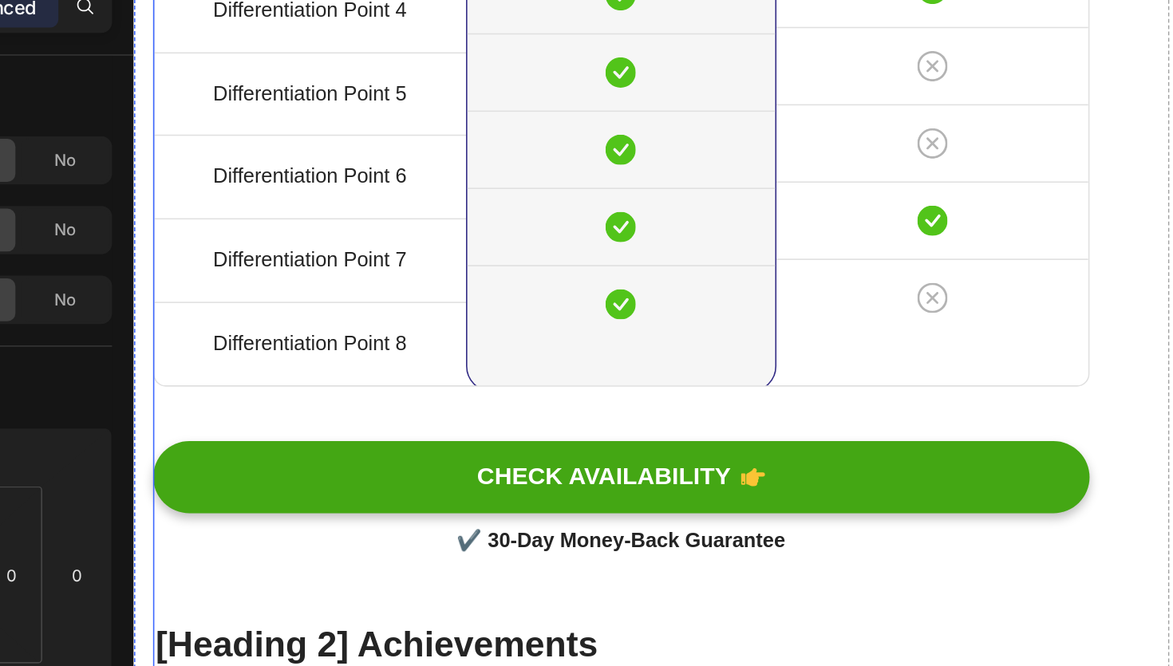
click at [765, 160] on div "[Heading 2] Compare with other products Heading Title Line Differentiation Poin…" at bounding box center [612, 485] width 934 height 1824
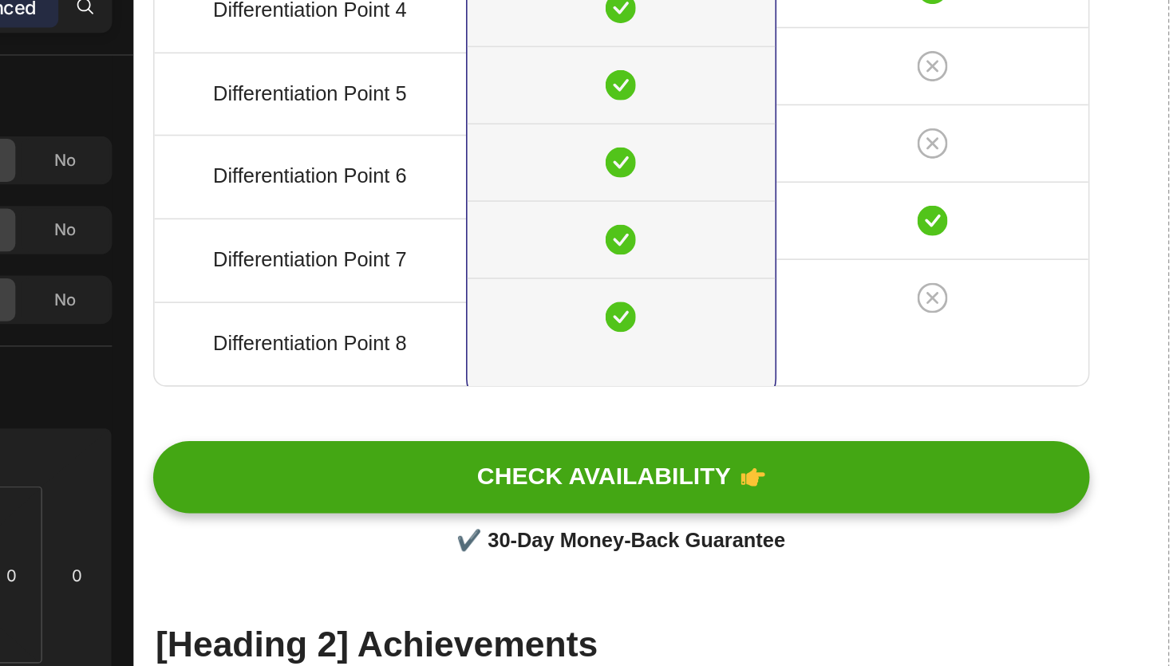
type input "5"
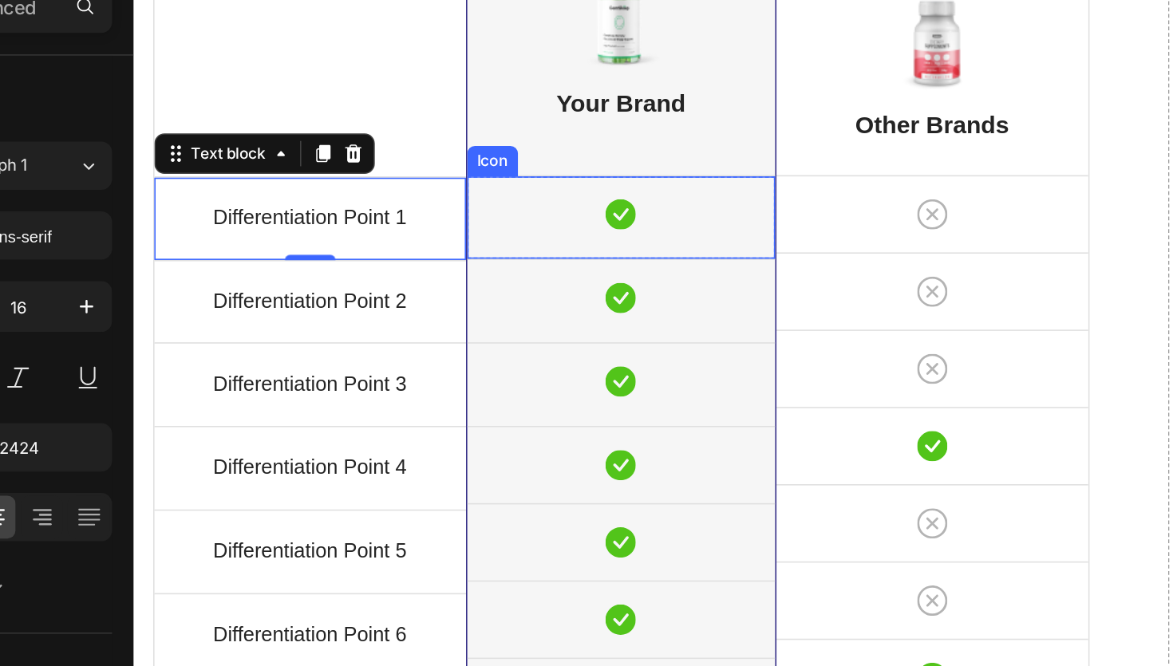
scroll to position [4561, 0]
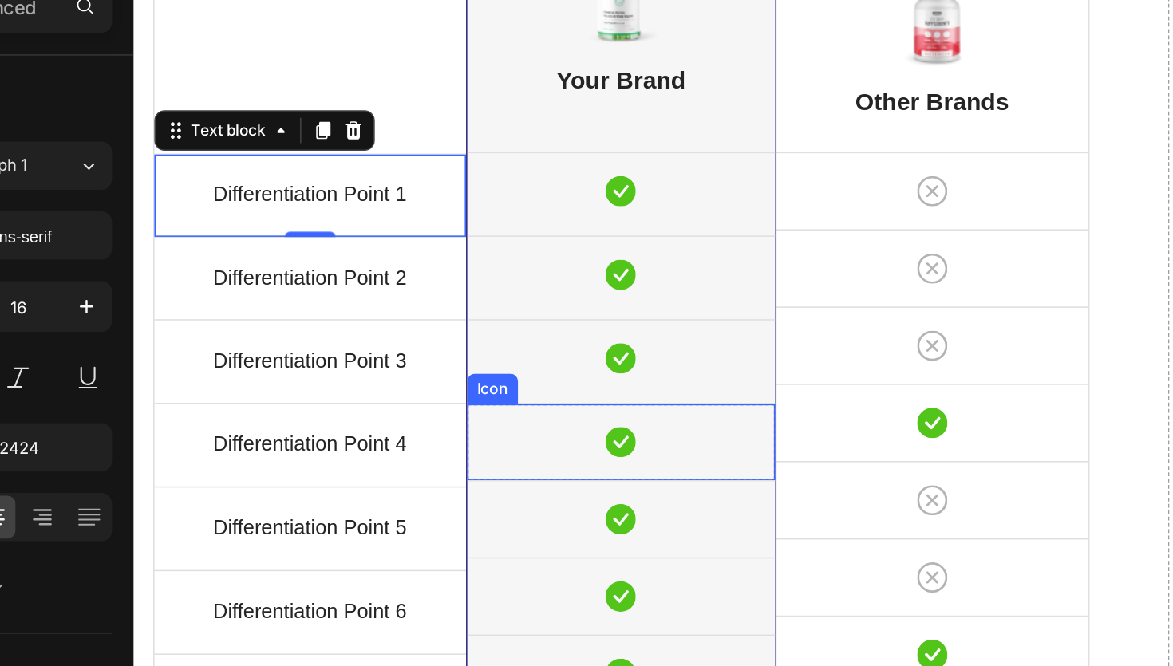
click at [413, 246] on div "Icon" at bounding box center [440, 243] width 195 height 48
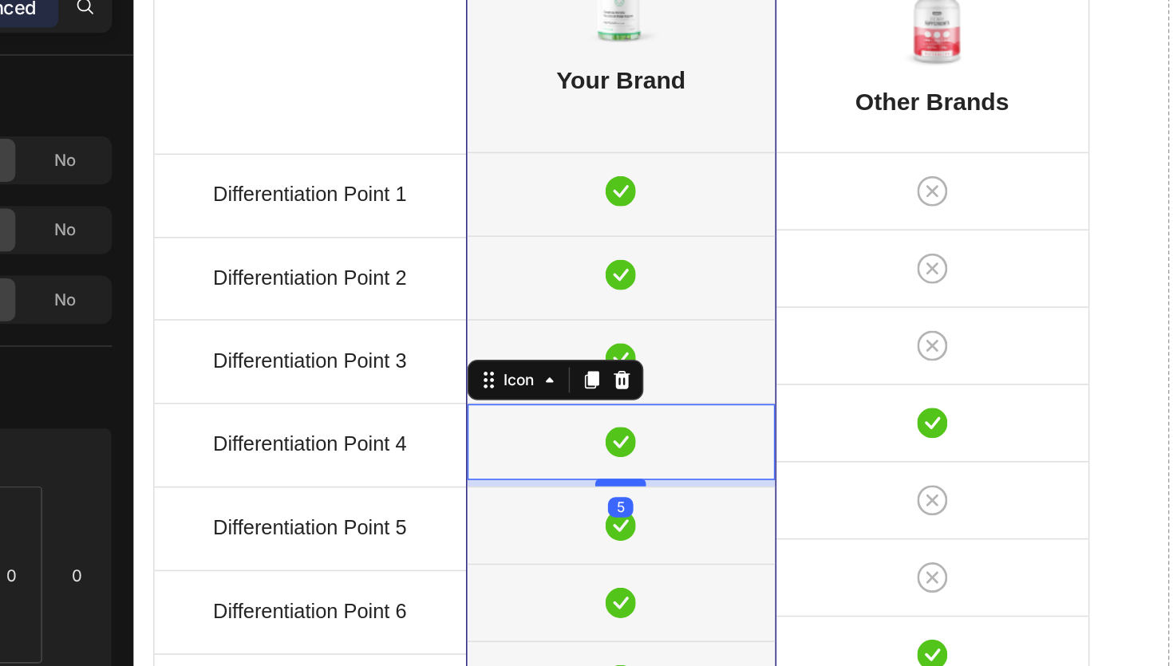
click at [445, 268] on div at bounding box center [440, 269] width 32 height 5
type input "5"
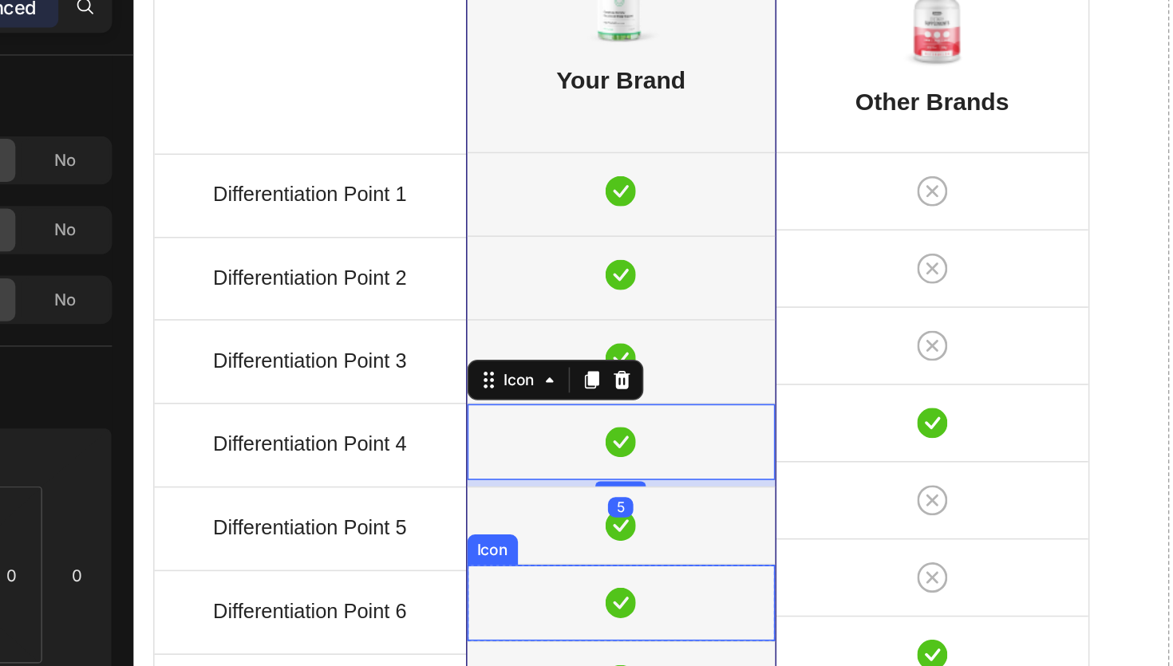
click at [417, 310] on div "Icon" at bounding box center [440, 296] width 195 height 48
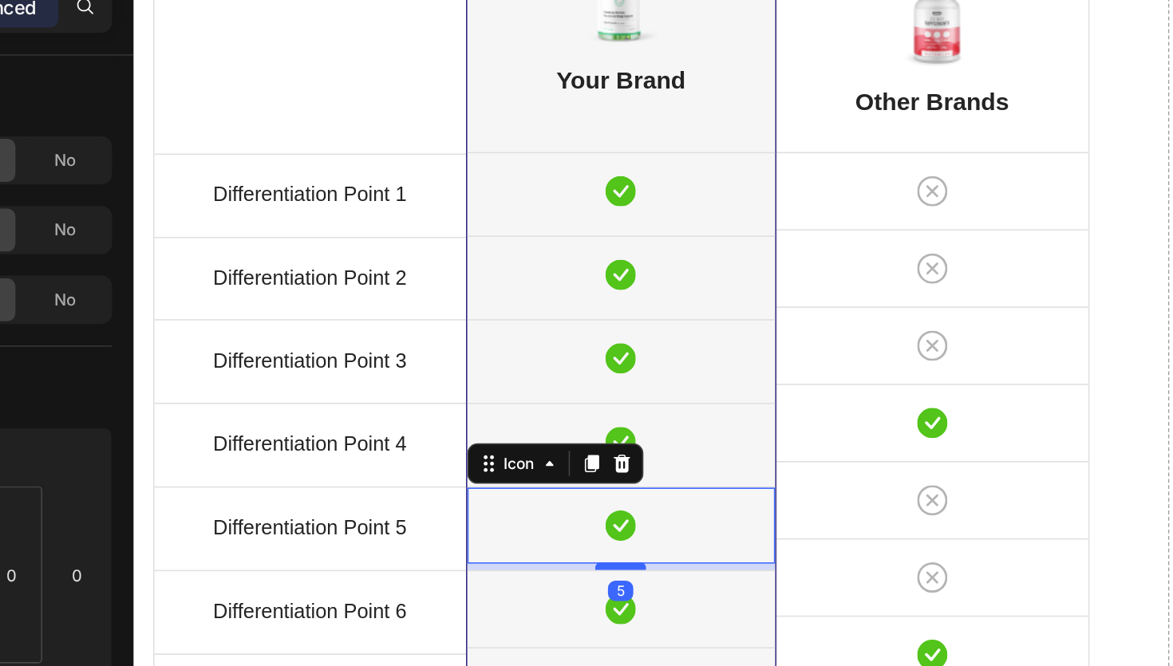
click at [437, 322] on div at bounding box center [440, 321] width 32 height 5
type input "5"
click at [408, 352] on div "Icon" at bounding box center [440, 349] width 195 height 48
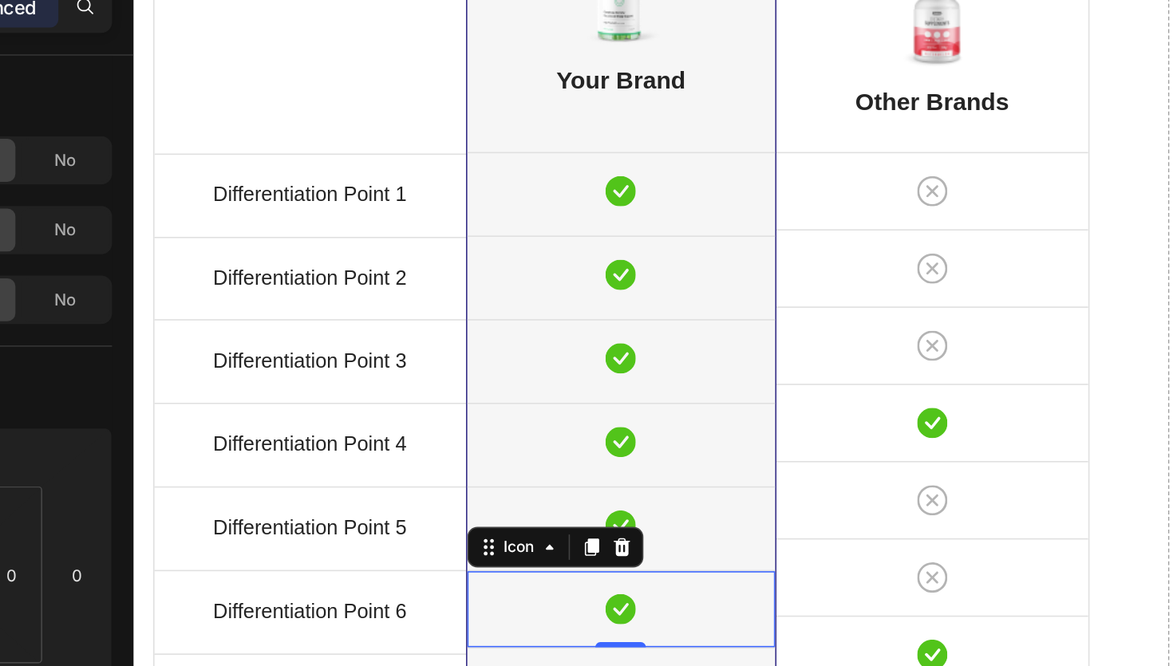
click at [294, 332] on div "Differentiation Point 6 Text block" at bounding box center [244, 351] width 196 height 52
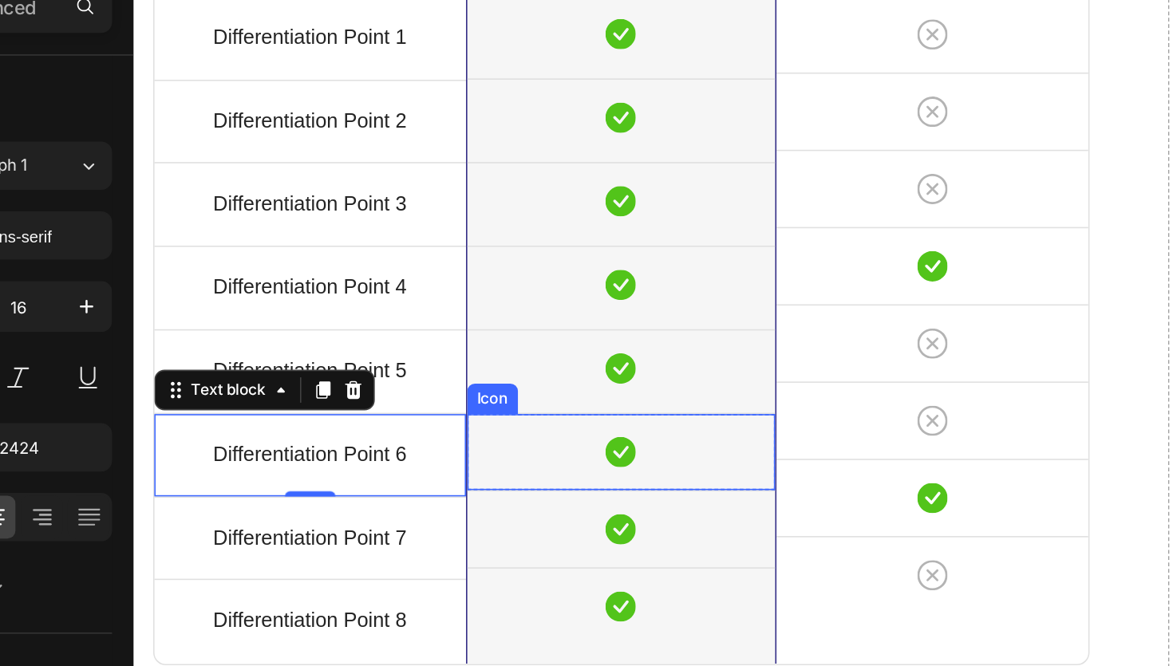
scroll to position [4693, 0]
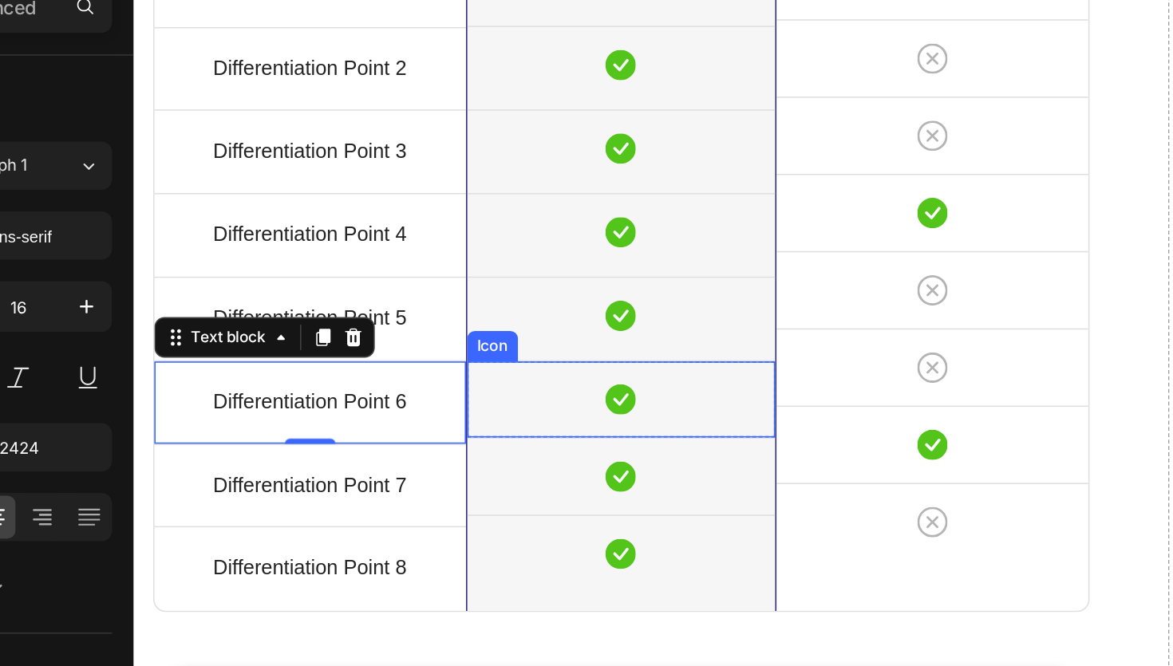
click at [411, 219] on div "Icon" at bounding box center [440, 216] width 195 height 48
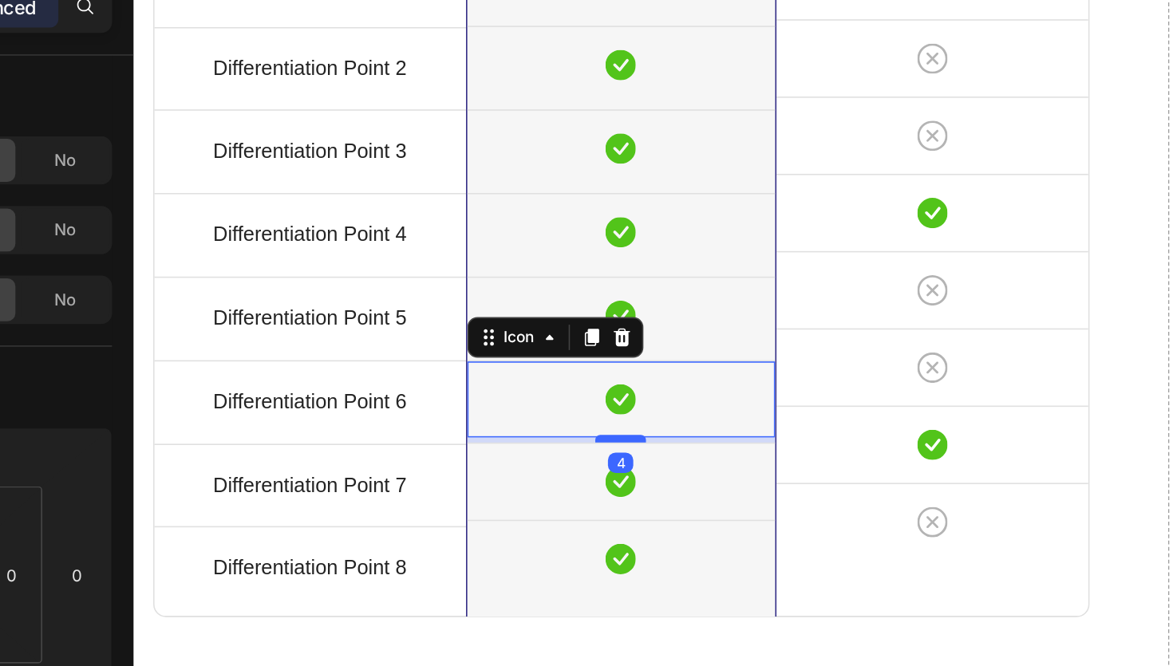
click at [443, 241] on div at bounding box center [440, 241] width 32 height 5
type input "4"
click at [458, 275] on div "Icon" at bounding box center [440, 268] width 195 height 48
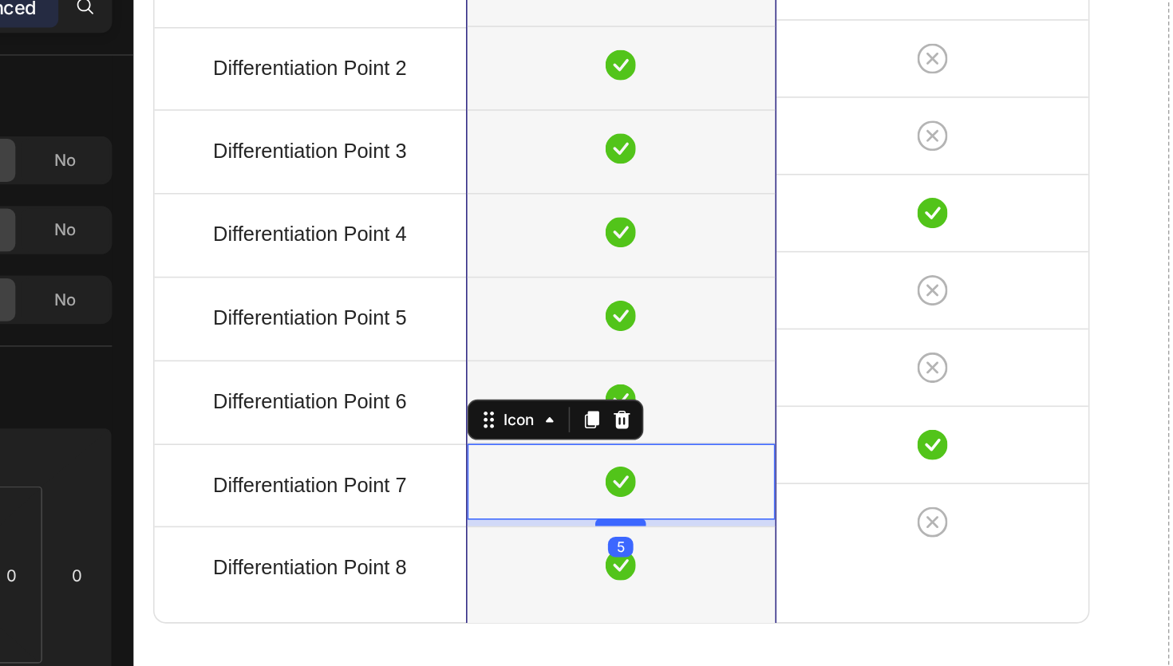
click at [444, 294] on div at bounding box center [440, 293] width 32 height 5
type input "5"
click at [460, 334] on div "Icon" at bounding box center [440, 327] width 195 height 61
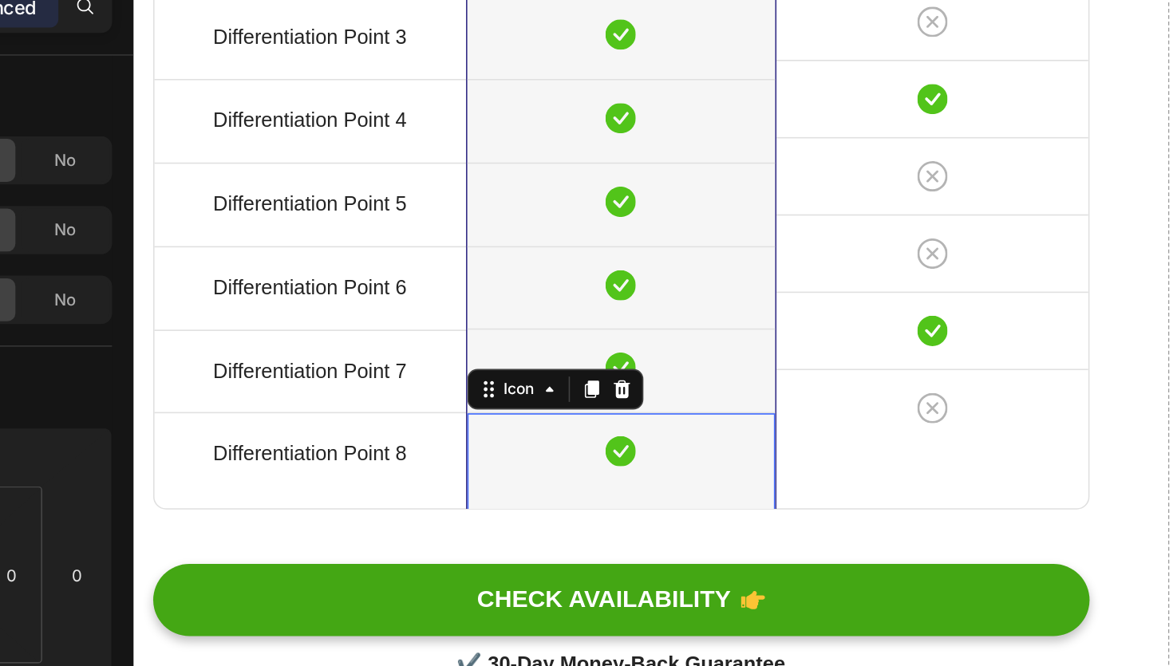
scroll to position [4799, 0]
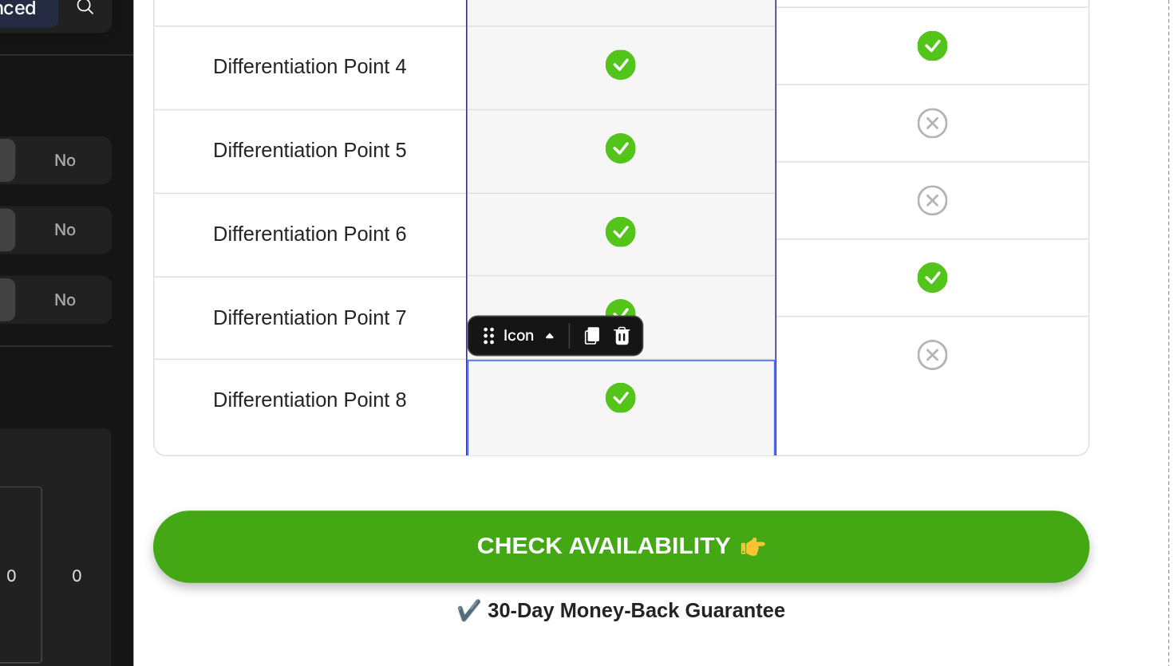
click at [425, 247] on div "Icon 21" at bounding box center [440, 222] width 195 height 61
click at [416, 268] on div "[Heading 2] Compare with other products Heading Title Line Differentiation Poin…" at bounding box center [440, 525] width 590 height 1832
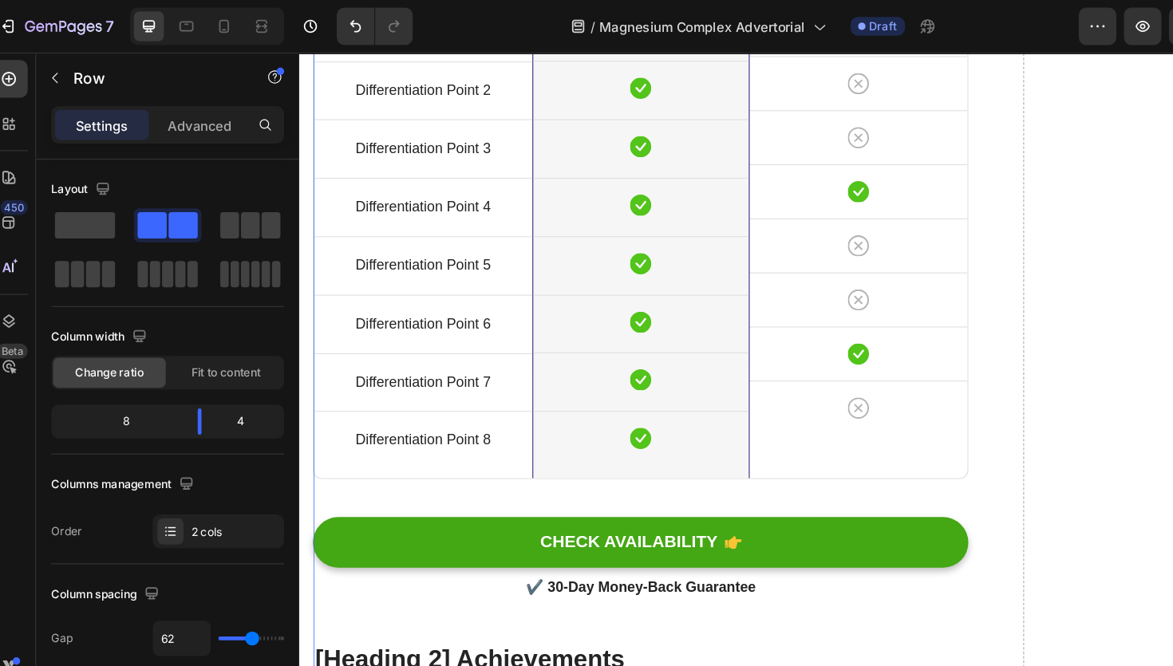
scroll to position [4775, 0]
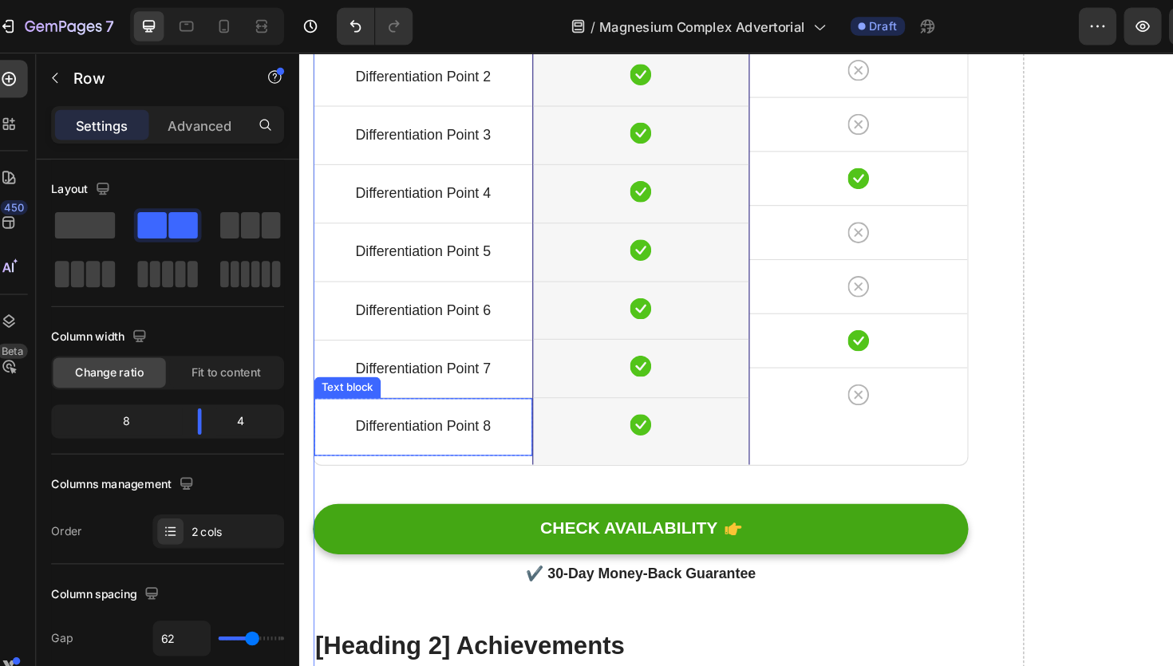
click at [423, 409] on div "Differentiation Point 8 Text block" at bounding box center [409, 389] width 196 height 52
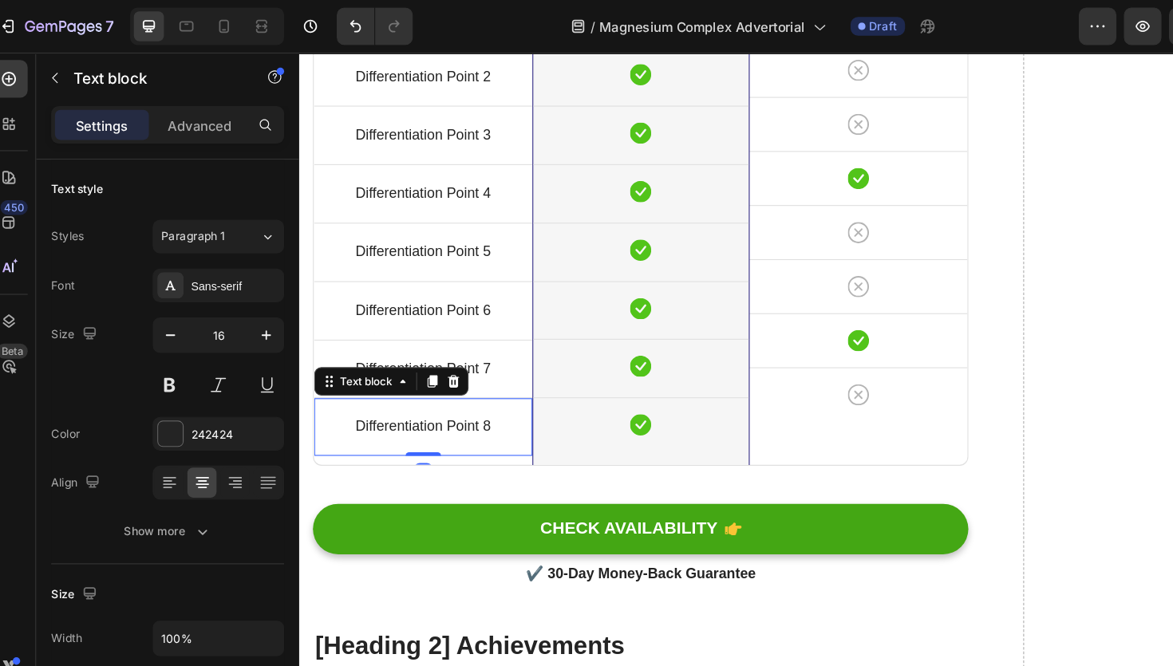
drag, startPoint x: 412, startPoint y: 412, endPoint x: 411, endPoint y: 403, distance: 8.8
click at [411, 403] on div "Differentiation Point 8 Text block 0" at bounding box center [409, 389] width 196 height 52
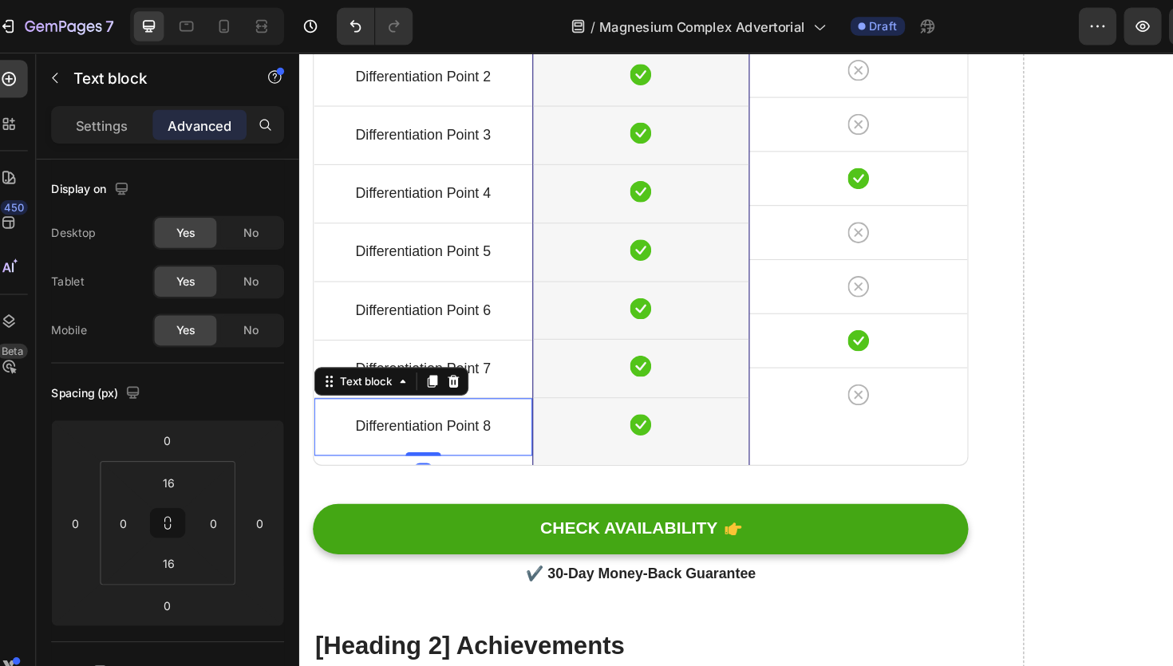
click at [411, 406] on div "Differentiation Point 8 Text block 0" at bounding box center [409, 389] width 196 height 52
drag, startPoint x: 413, startPoint y: 413, endPoint x: 412, endPoint y: 395, distance: 17.6
click at [412, 395] on div "Differentiation Point 8 Text block 0" at bounding box center [409, 389] width 196 height 52
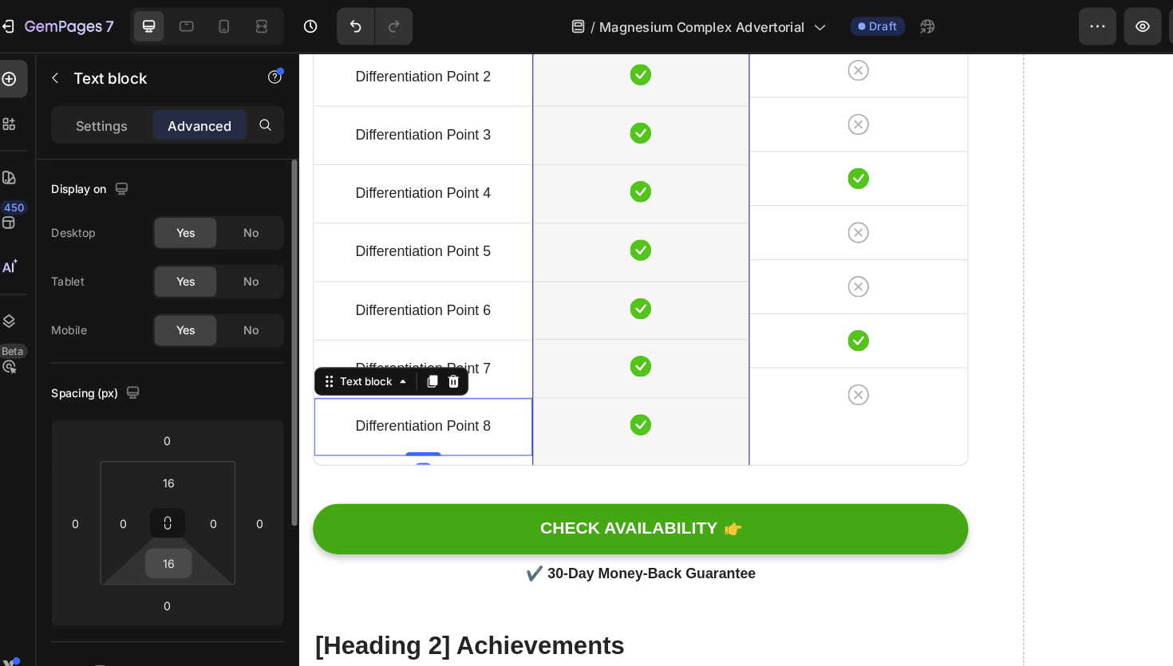
click at [149, 488] on input "16" at bounding box center [158, 479] width 32 height 24
type input "8"
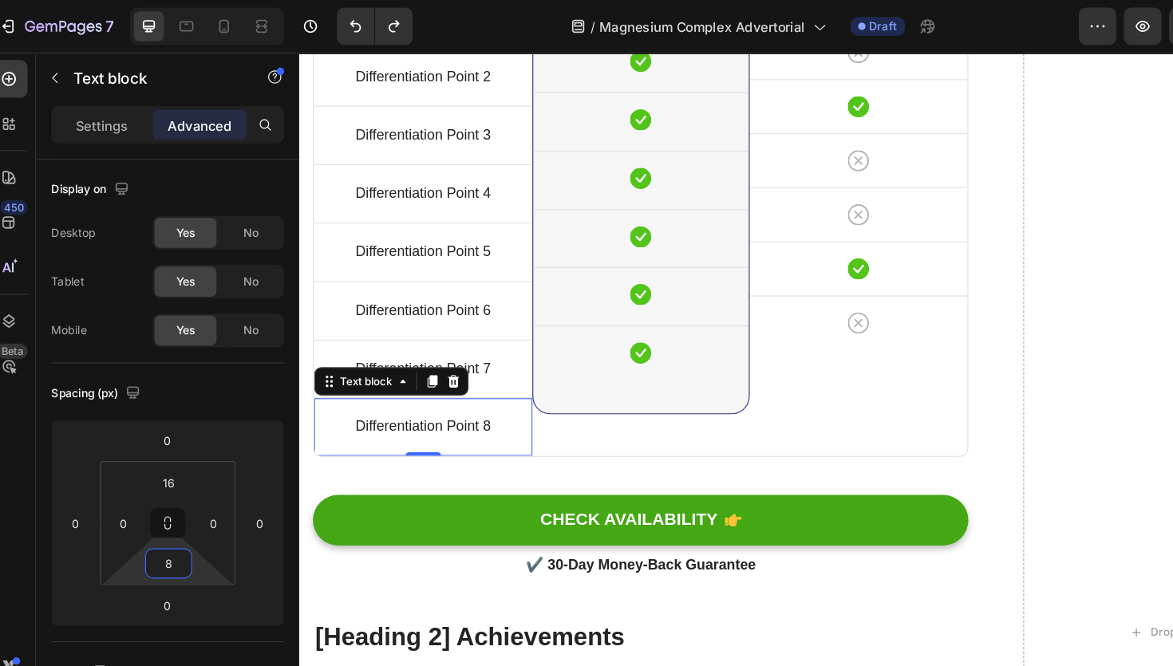
type input "16"
click at [373, 424] on div "[Heading 2] Compare with other products Heading Title Line Differentiation Poin…" at bounding box center [605, 574] width 590 height 1587
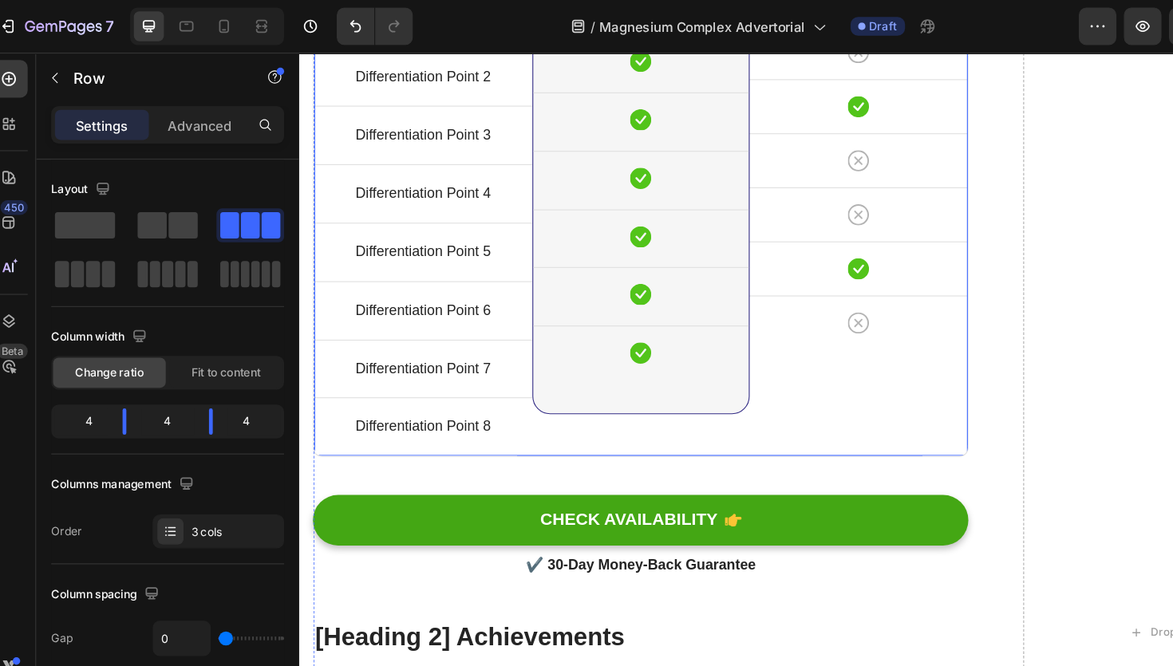
click at [376, 415] on div "Title Line Differentiation Point 1 Text block Row Differentiation Point 2 Text …" at bounding box center [409, 137] width 196 height 556
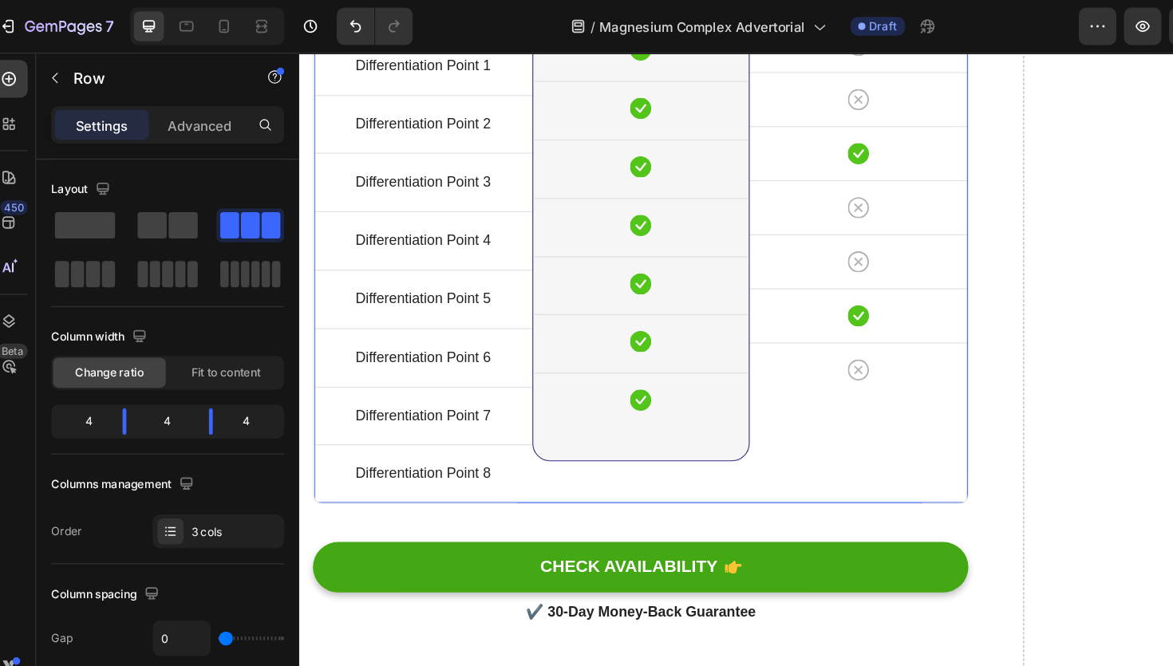
scroll to position [4881, 0]
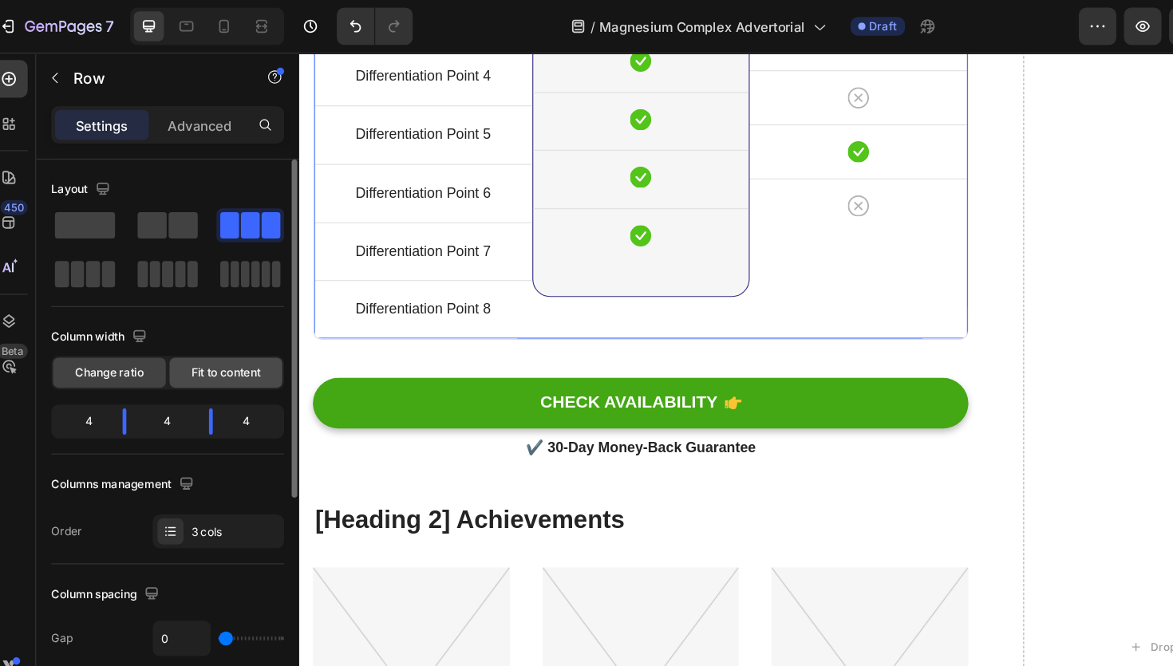
click at [215, 324] on div "Fit to content" at bounding box center [207, 317] width 96 height 26
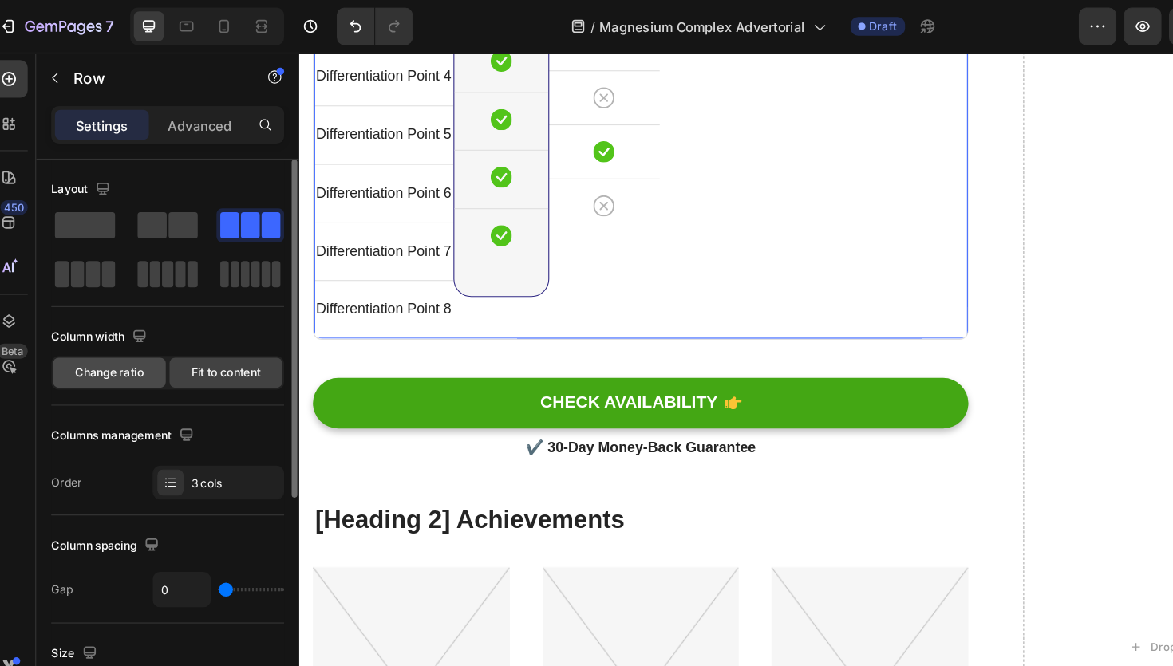
click at [120, 322] on span "Change ratio" at bounding box center [108, 317] width 58 height 14
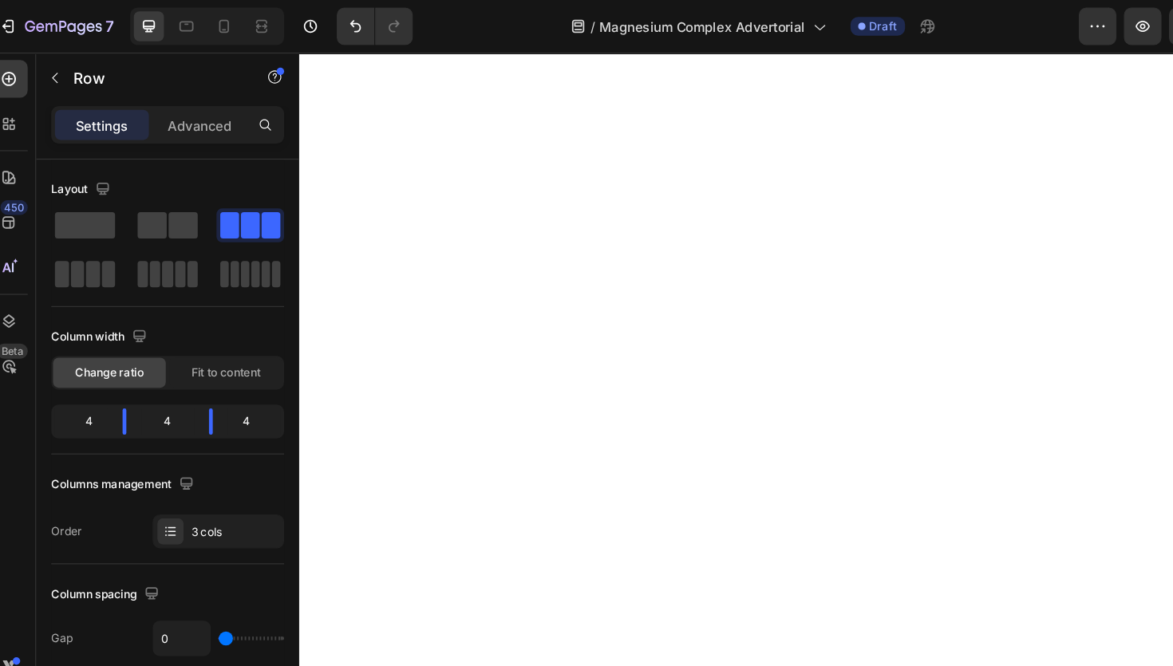
scroll to position [3871, 0]
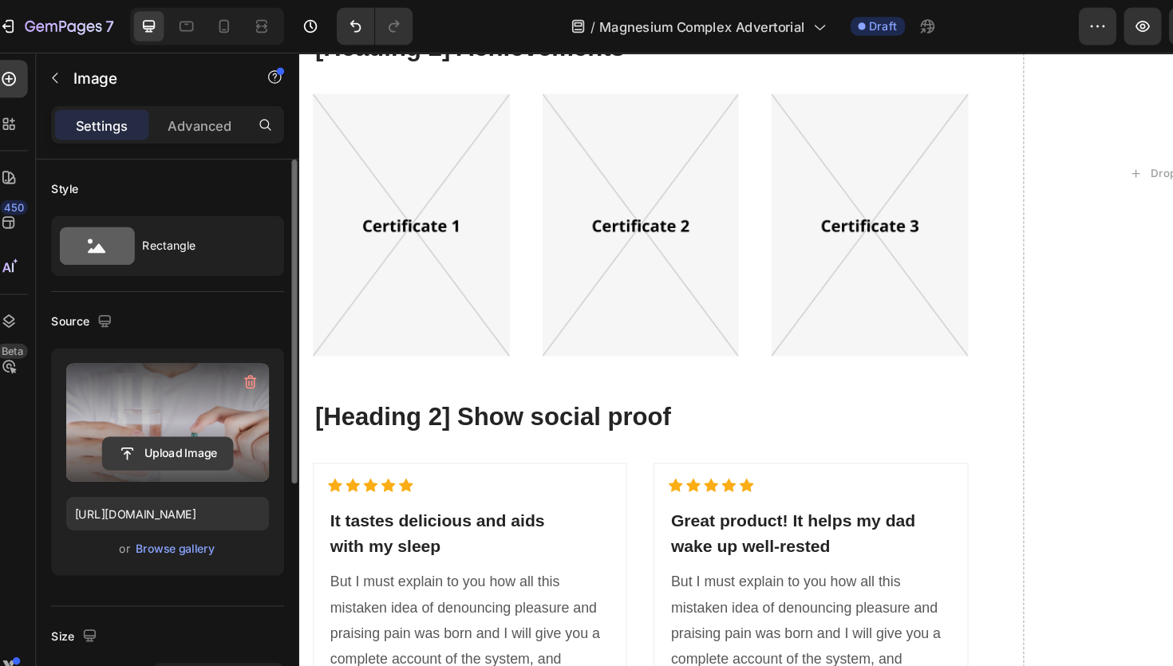
click at [149, 378] on input "file" at bounding box center [157, 385] width 110 height 27
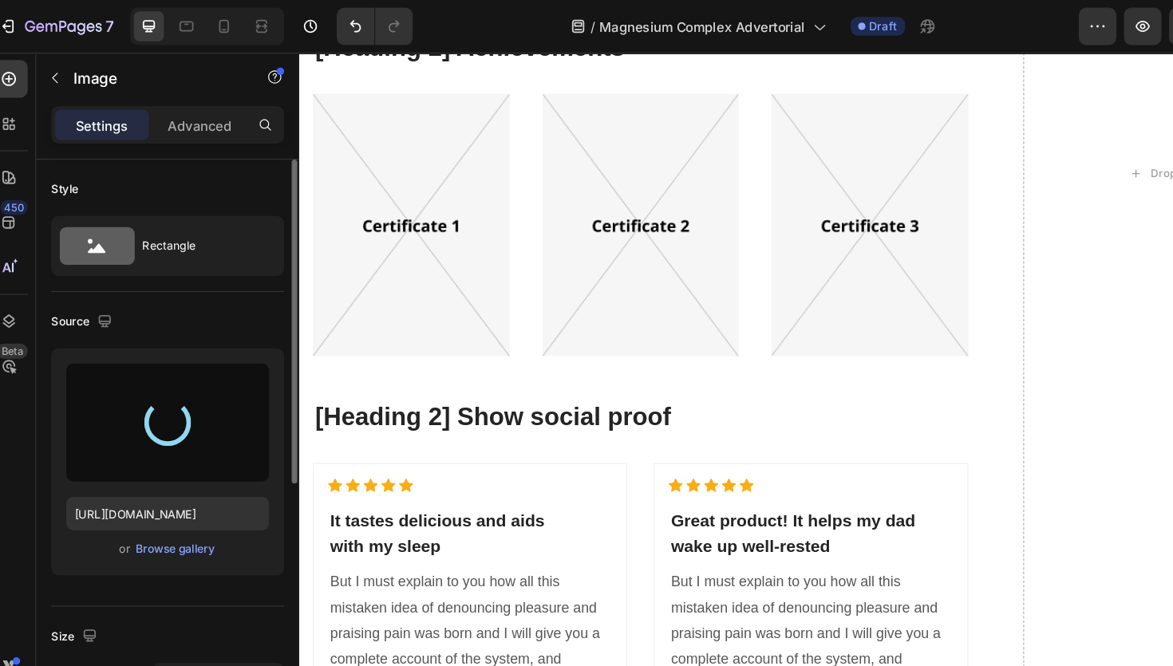
type input "[URL][DOMAIN_NAME]"
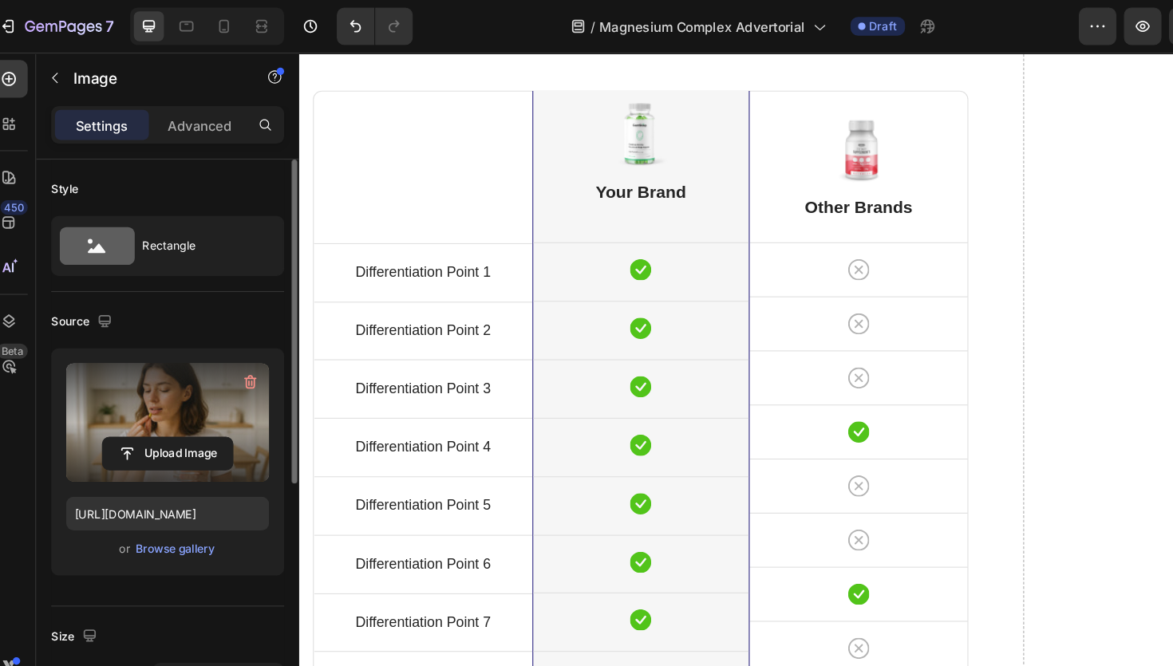
scroll to position [4574, 0]
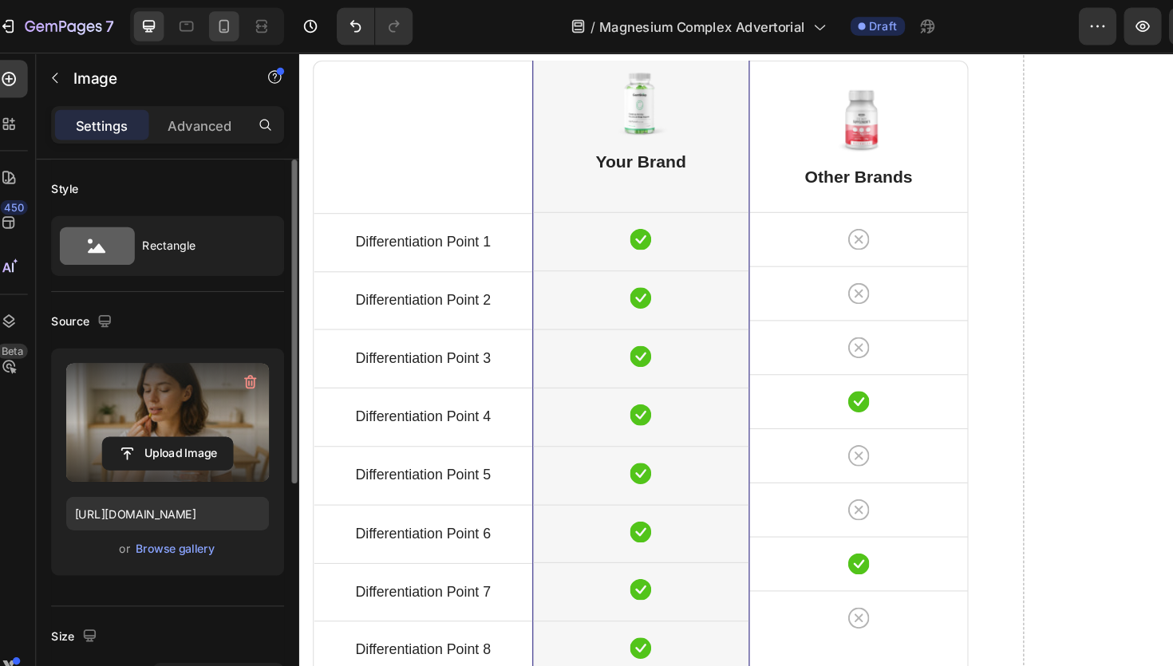
click at [209, 30] on div at bounding box center [205, 23] width 26 height 26
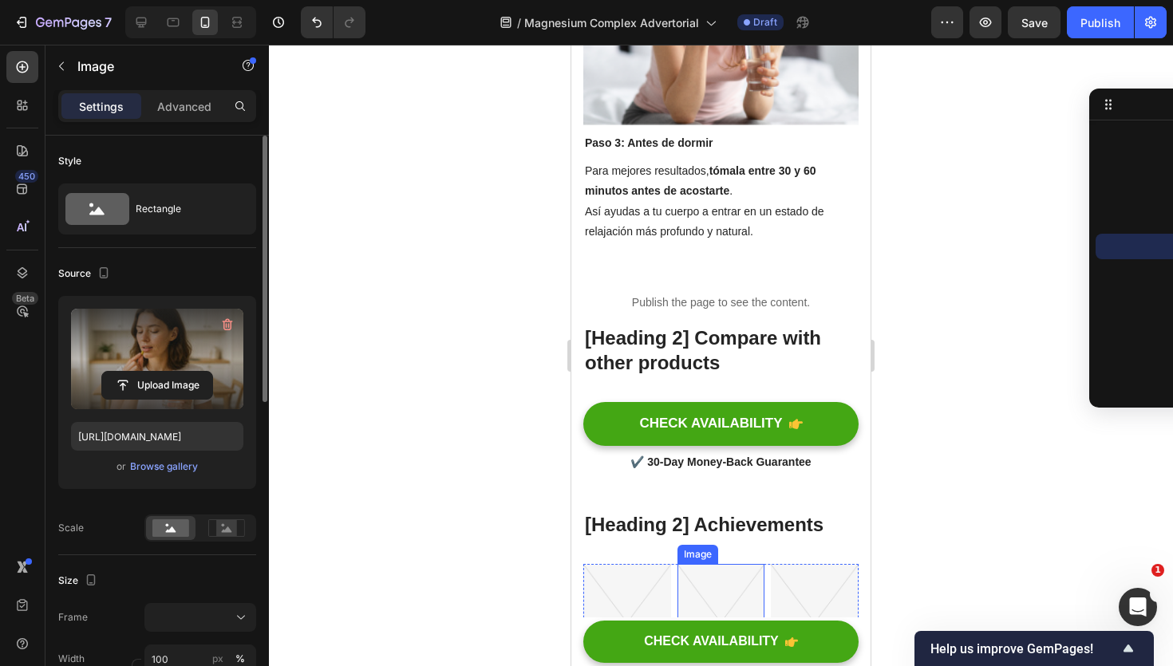
scroll to position [5016, 0]
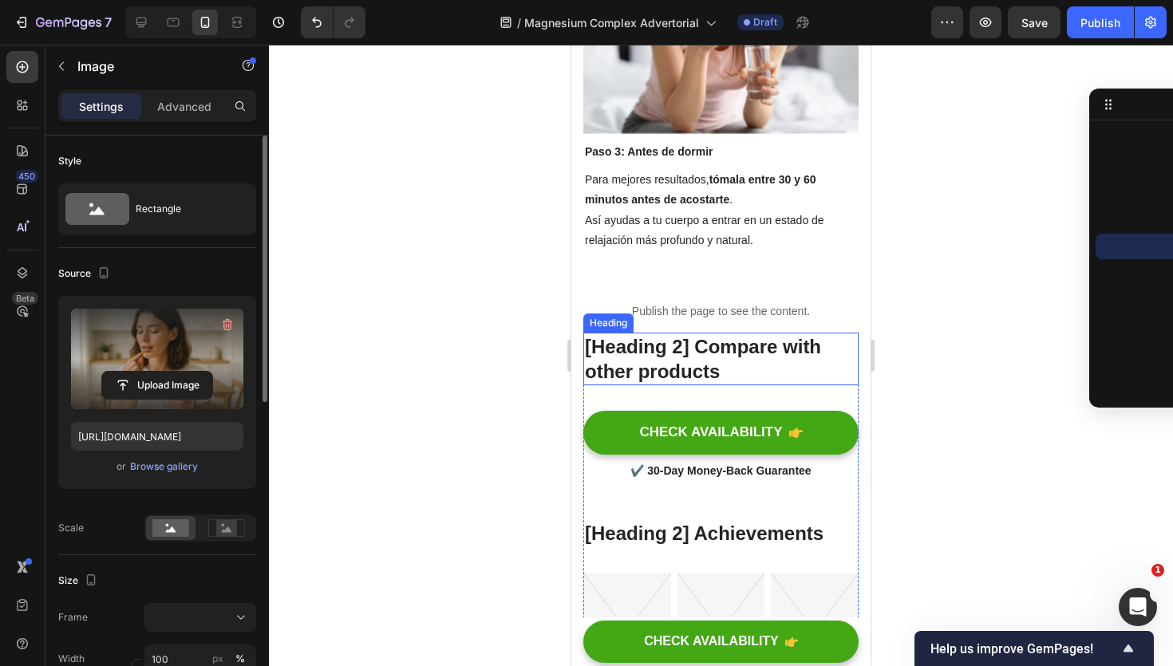
click at [678, 354] on p "[Heading 2] Compare with other products" at bounding box center [721, 358] width 272 height 49
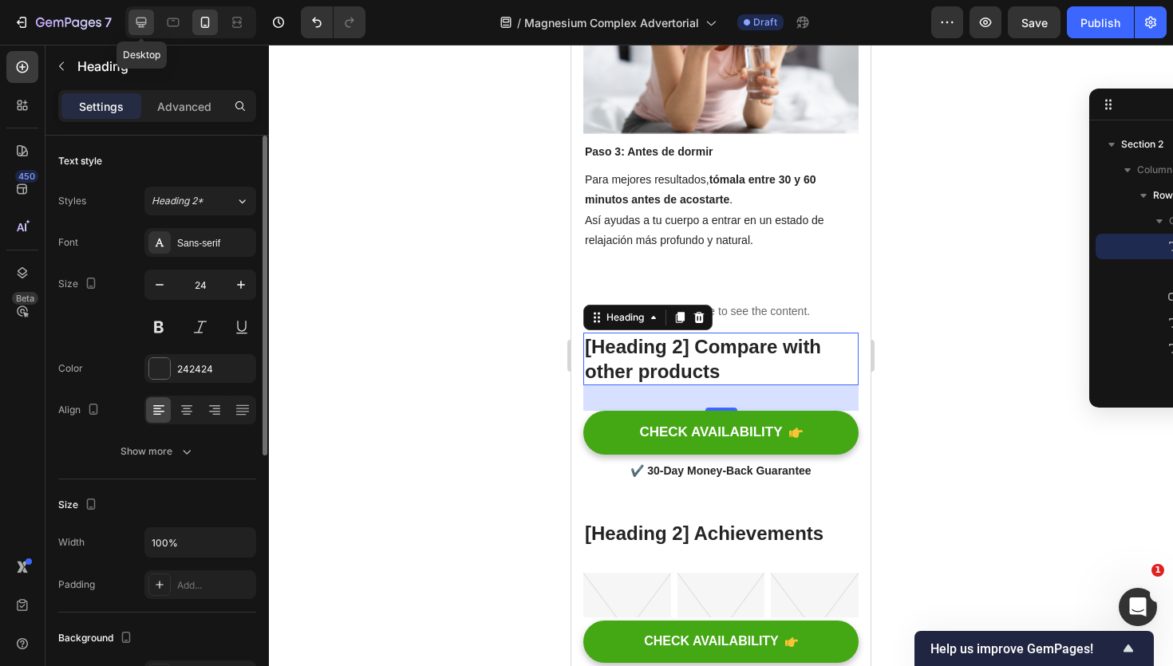
click at [152, 22] on div at bounding box center [141, 23] width 26 height 26
type input "28"
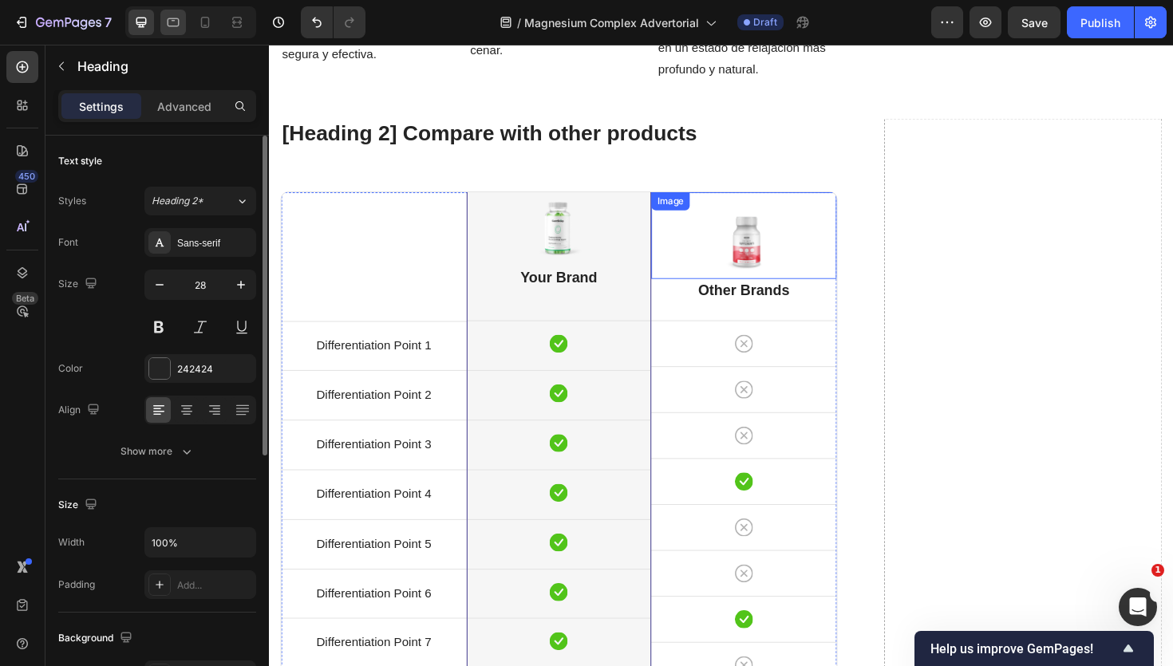
scroll to position [4448, 0]
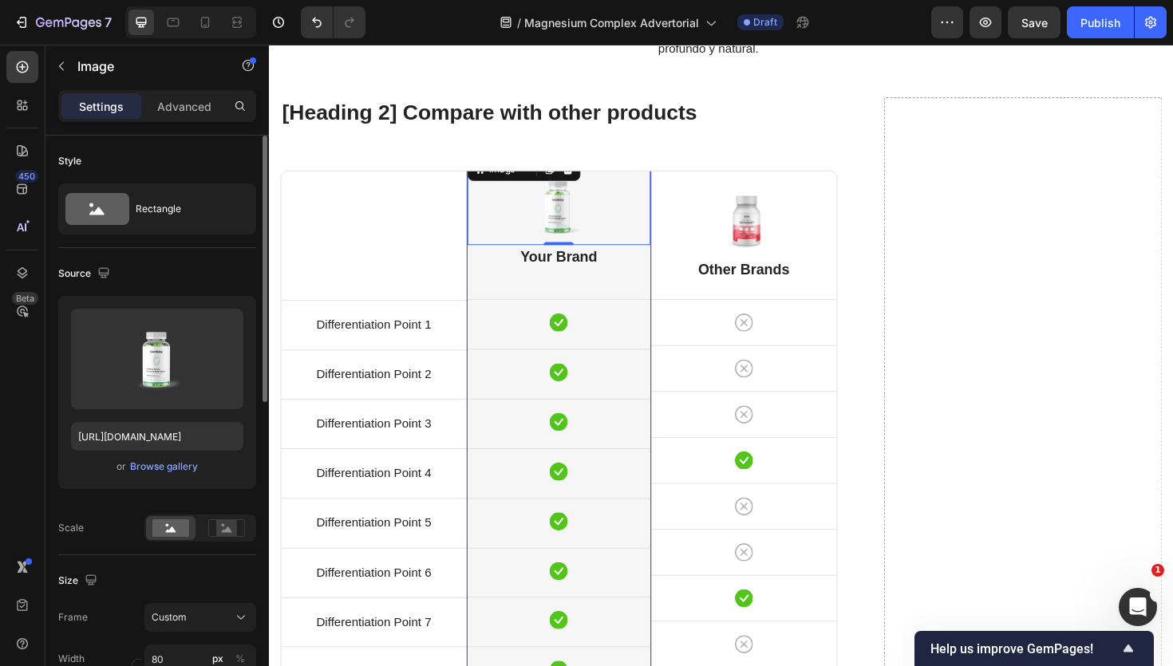
click at [536, 179] on div "Image 0" at bounding box center [576, 208] width 195 height 97
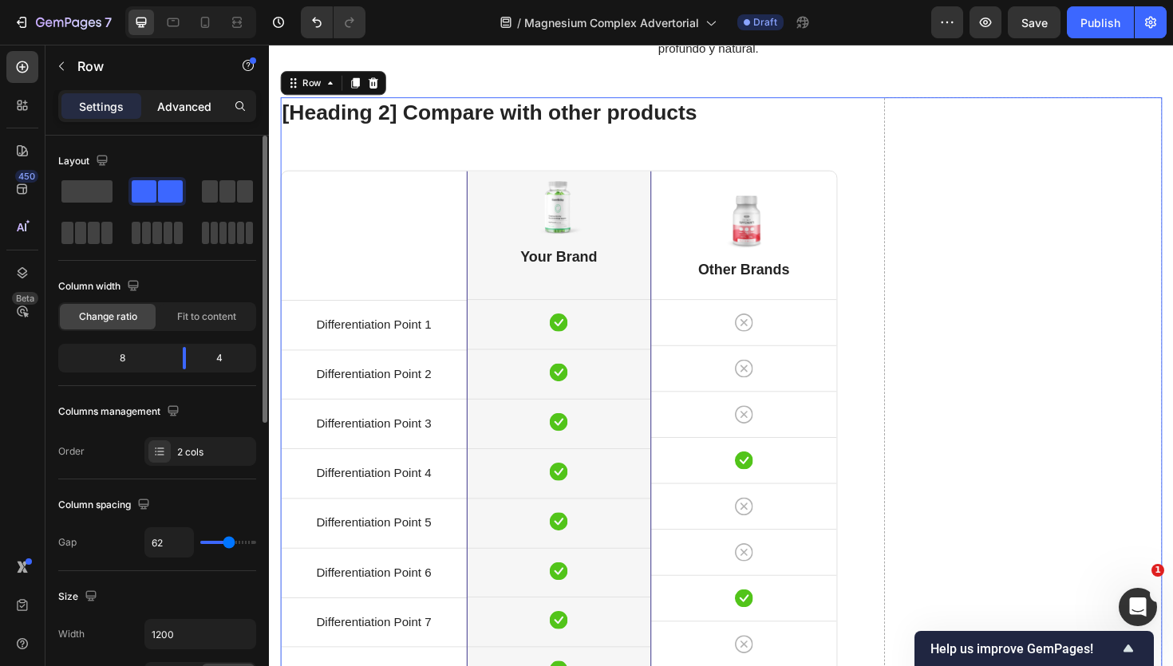
click at [193, 110] on p "Advanced" at bounding box center [184, 106] width 54 height 17
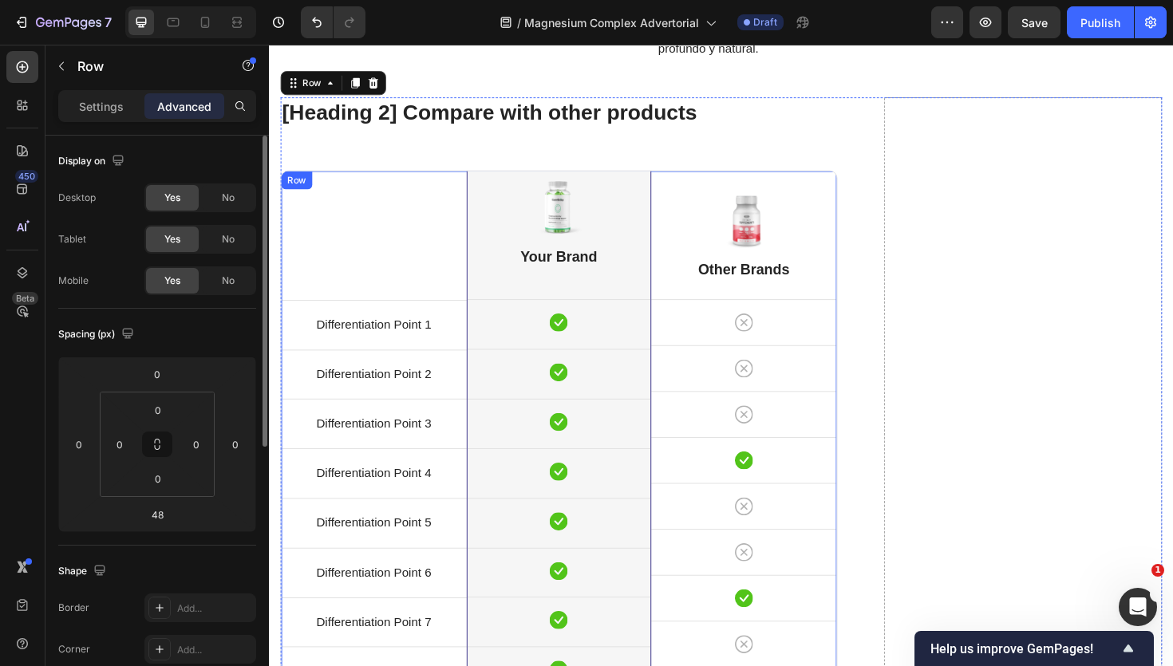
click at [385, 186] on div "Title Line Differentiation Point 1 Text block Row Differentiation Point 2 Text …" at bounding box center [576, 461] width 590 height 567
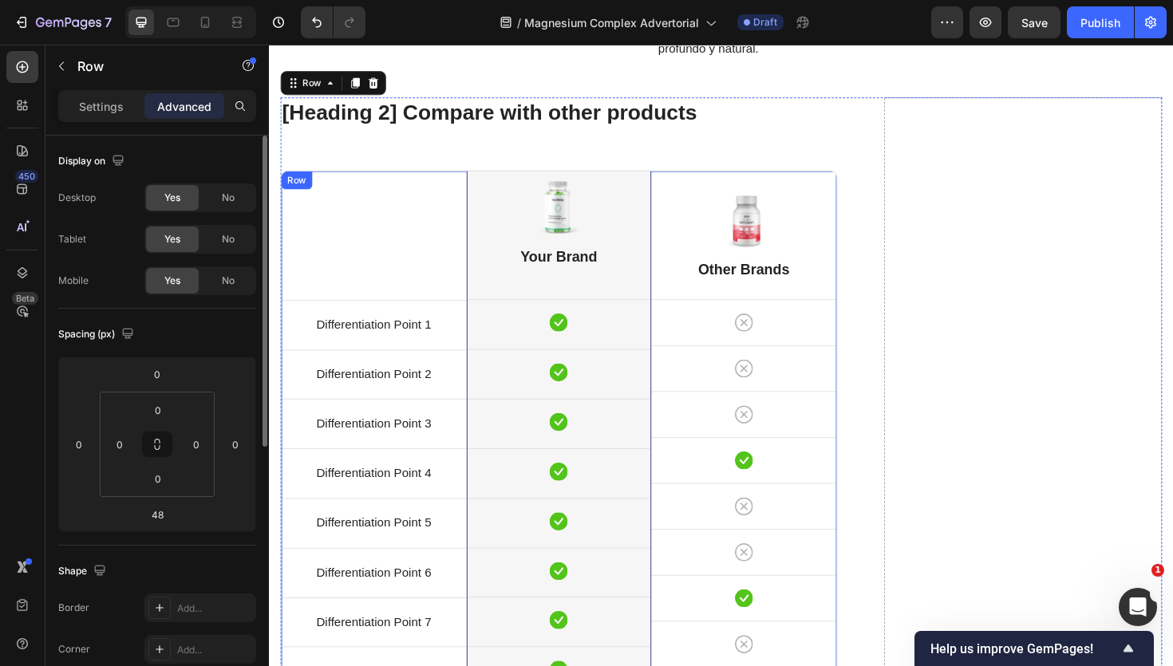
click at [402, 180] on div "Title Line Differentiation Point 1 Text block Row Differentiation Point 2 Text …" at bounding box center [380, 461] width 196 height 565
click at [461, 181] on div "Title Line Differentiation Point 1 Text block Row Differentiation Point 2 Text …" at bounding box center [380, 461] width 196 height 565
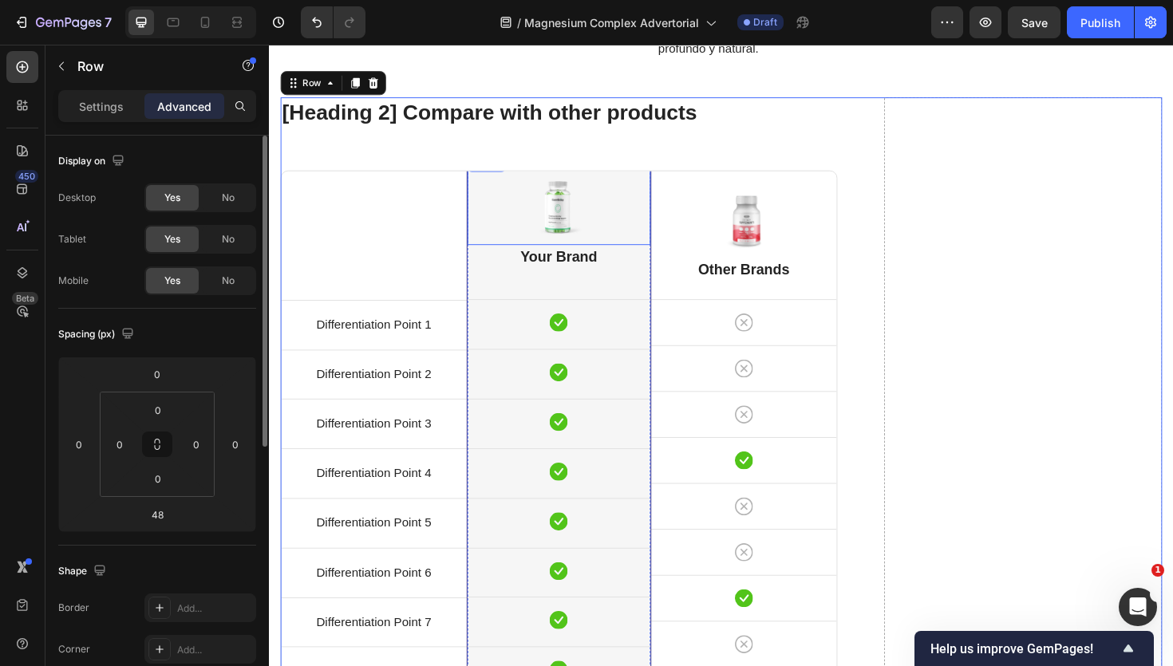
click at [563, 184] on div "Image" at bounding box center [576, 208] width 195 height 97
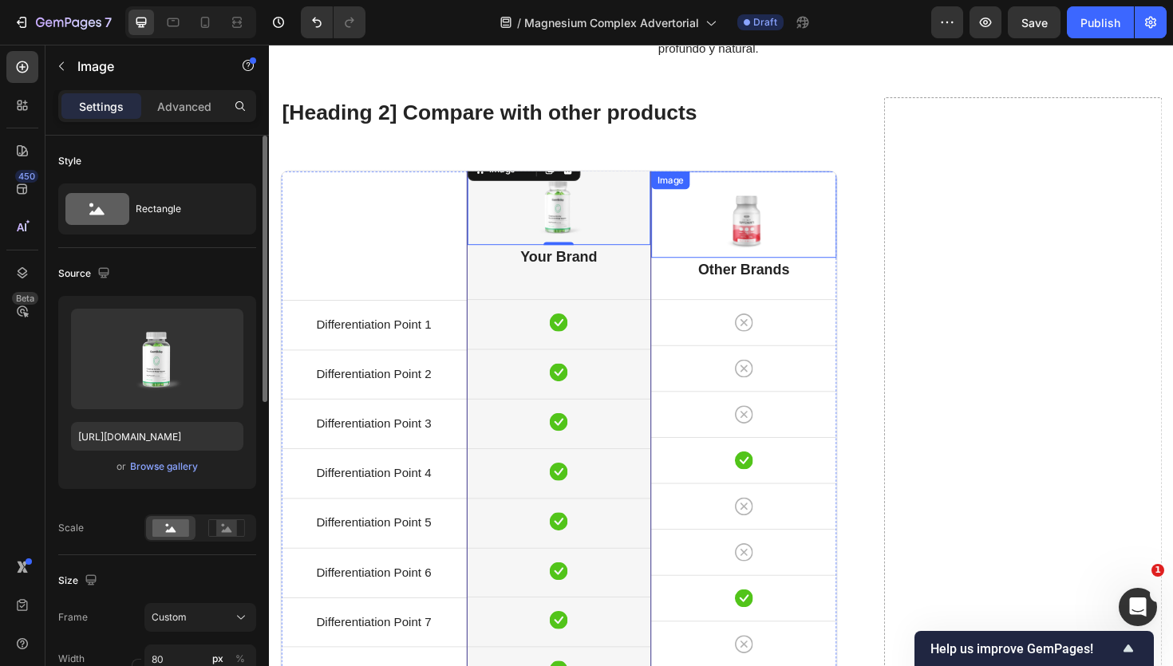
click at [710, 179] on div "Image" at bounding box center [772, 225] width 196 height 92
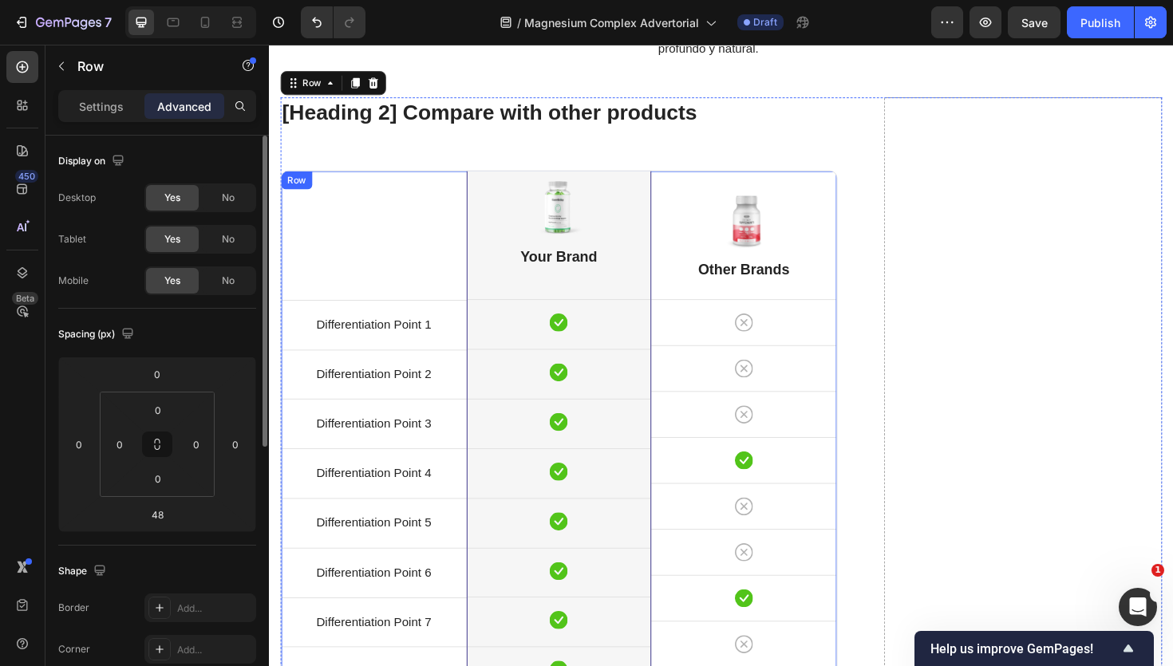
click at [420, 182] on div "Title Line Differentiation Point 1 Text block Row Differentiation Point 2 Text …" at bounding box center [380, 461] width 196 height 565
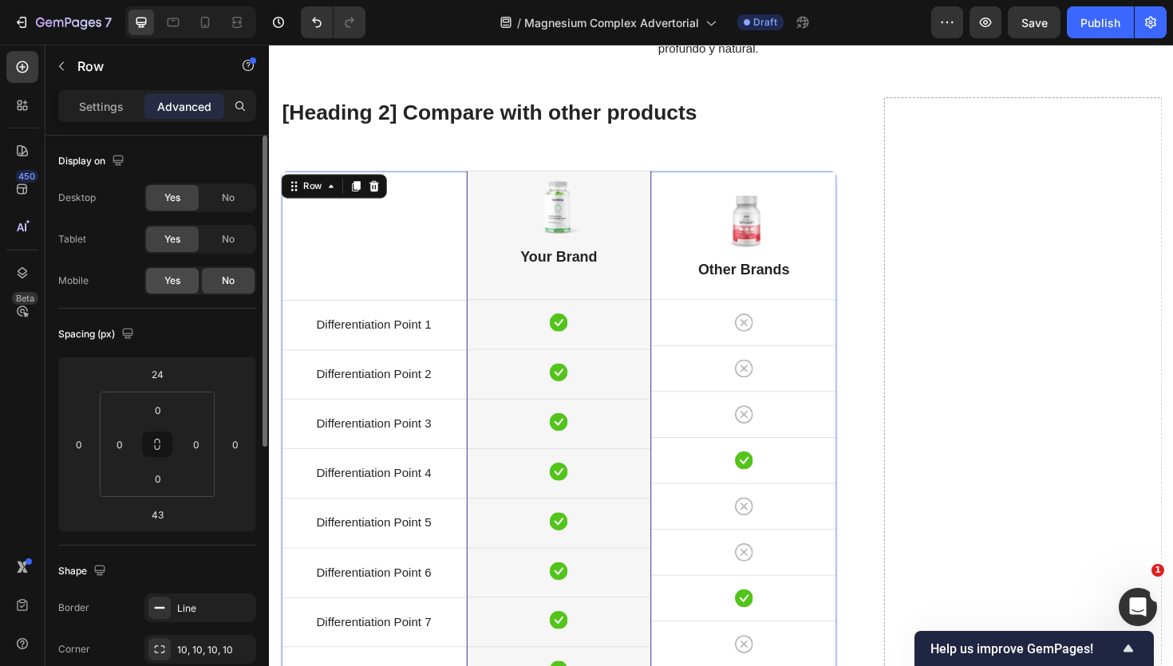
click at [172, 278] on span "Yes" at bounding box center [172, 281] width 16 height 14
click at [203, 30] on div at bounding box center [205, 23] width 26 height 26
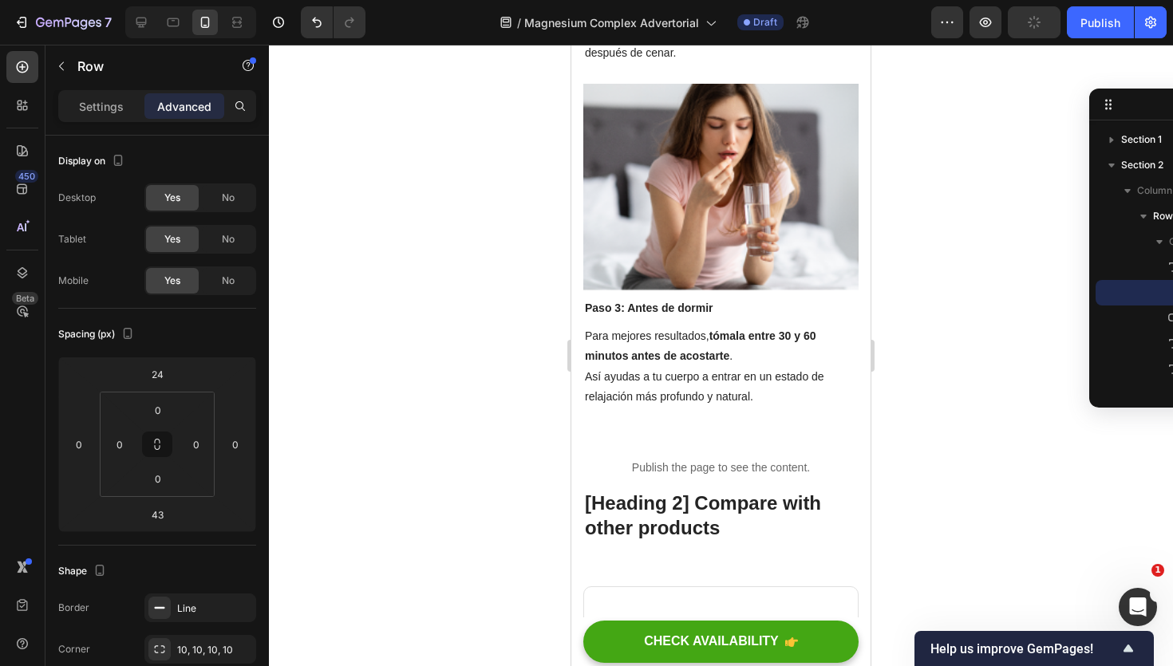
scroll to position [4866, 0]
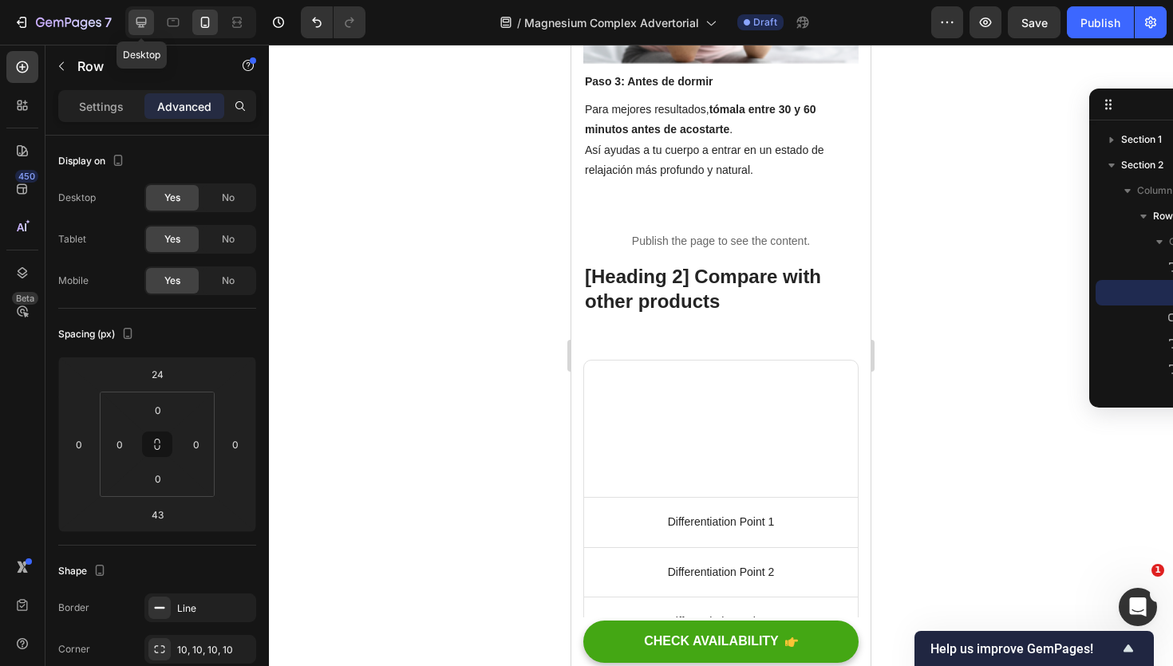
click at [146, 26] on icon at bounding box center [141, 22] width 16 height 16
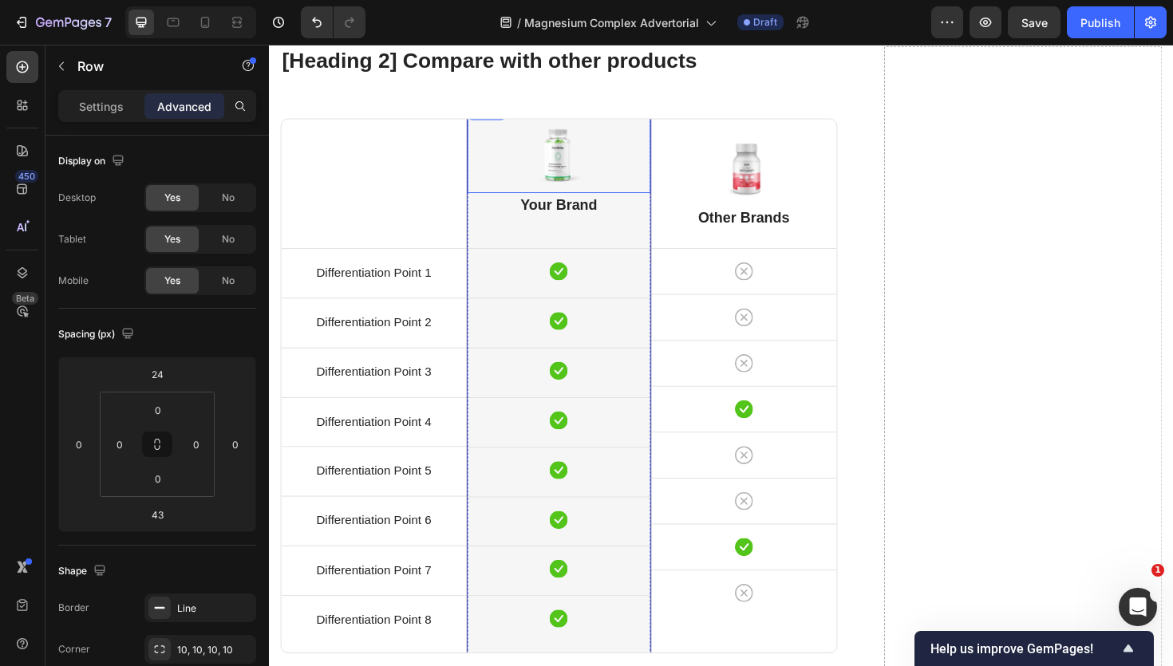
scroll to position [4364, 0]
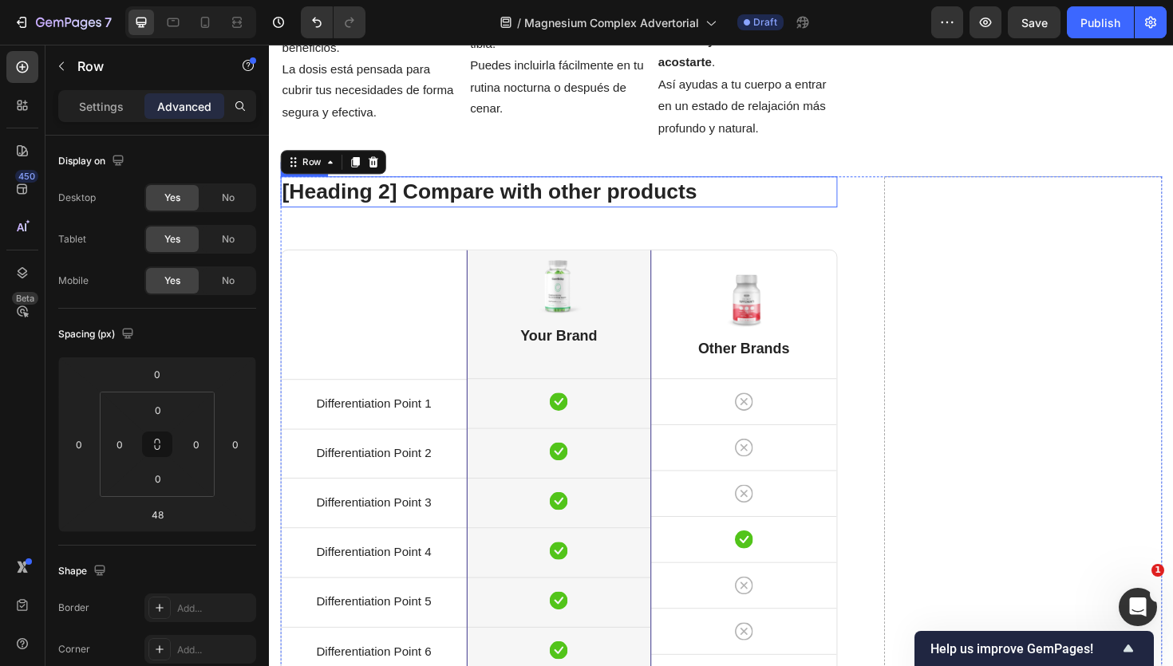
click at [594, 204] on p "[Heading 2] Compare with other products" at bounding box center [576, 200] width 587 height 29
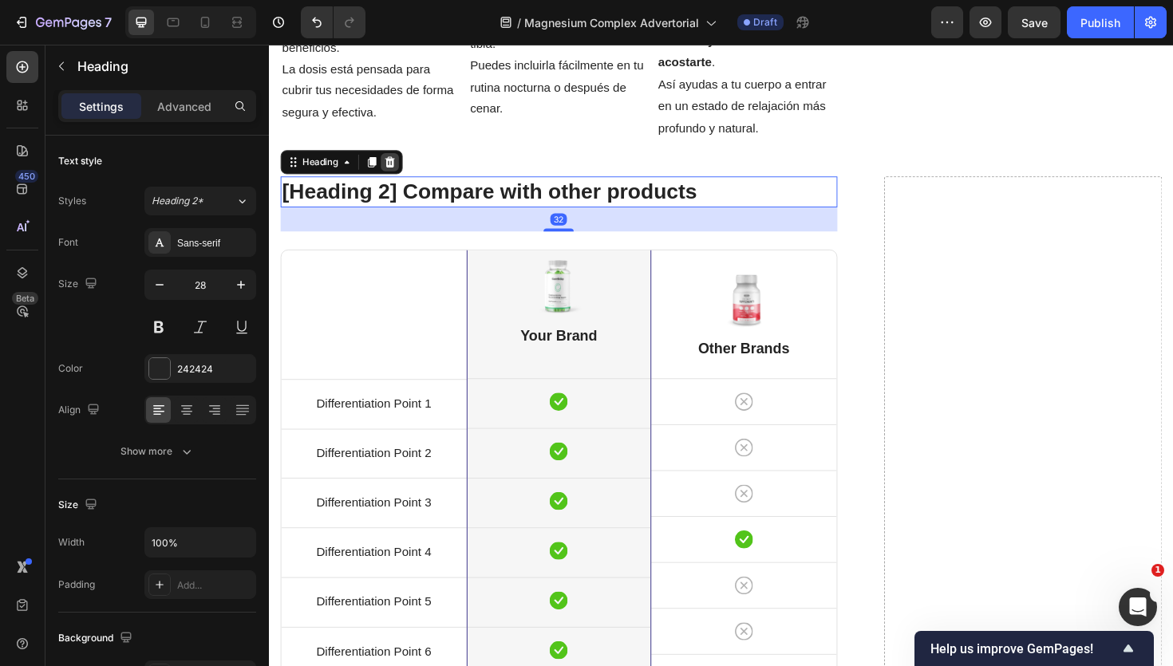
click at [400, 172] on icon at bounding box center [397, 169] width 10 height 11
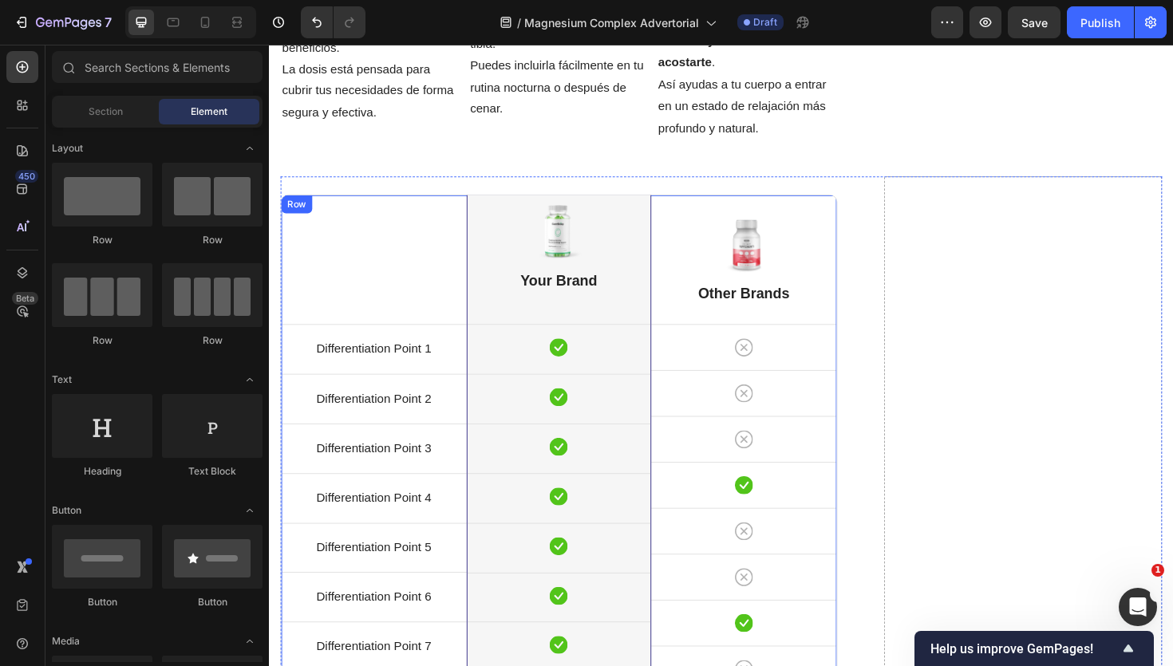
click at [430, 204] on div "Title Line Differentiation Point 1 Text block Row Differentiation Point 2 Text …" at bounding box center [380, 486] width 196 height 565
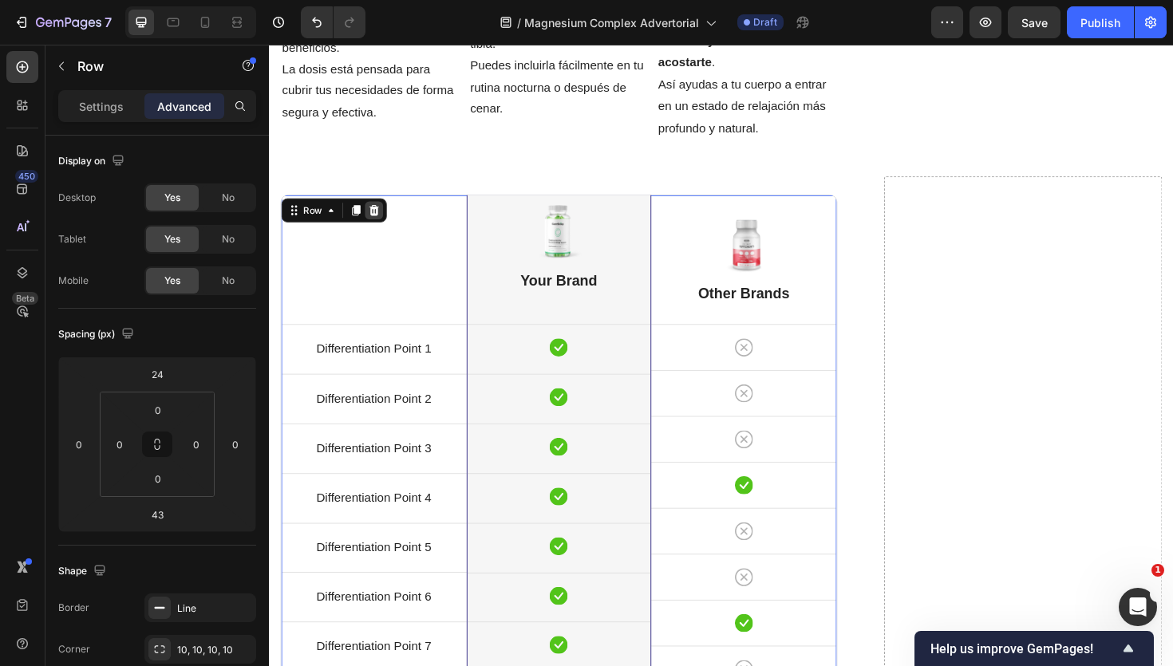
click at [385, 223] on icon at bounding box center [379, 220] width 13 height 13
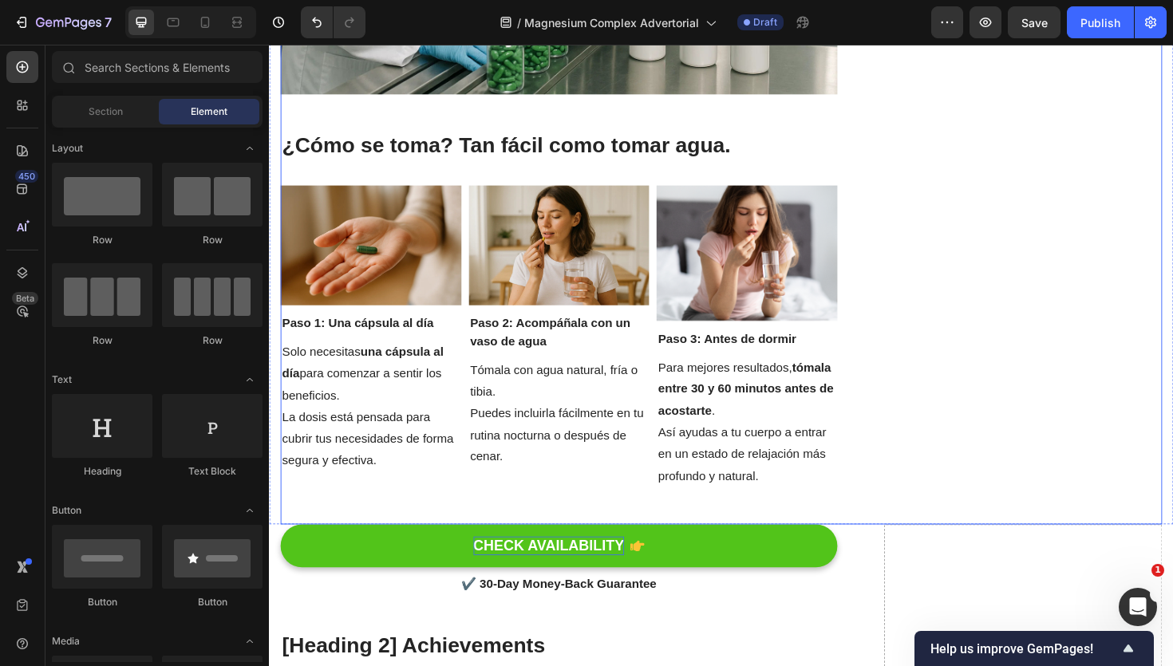
scroll to position [3995, 0]
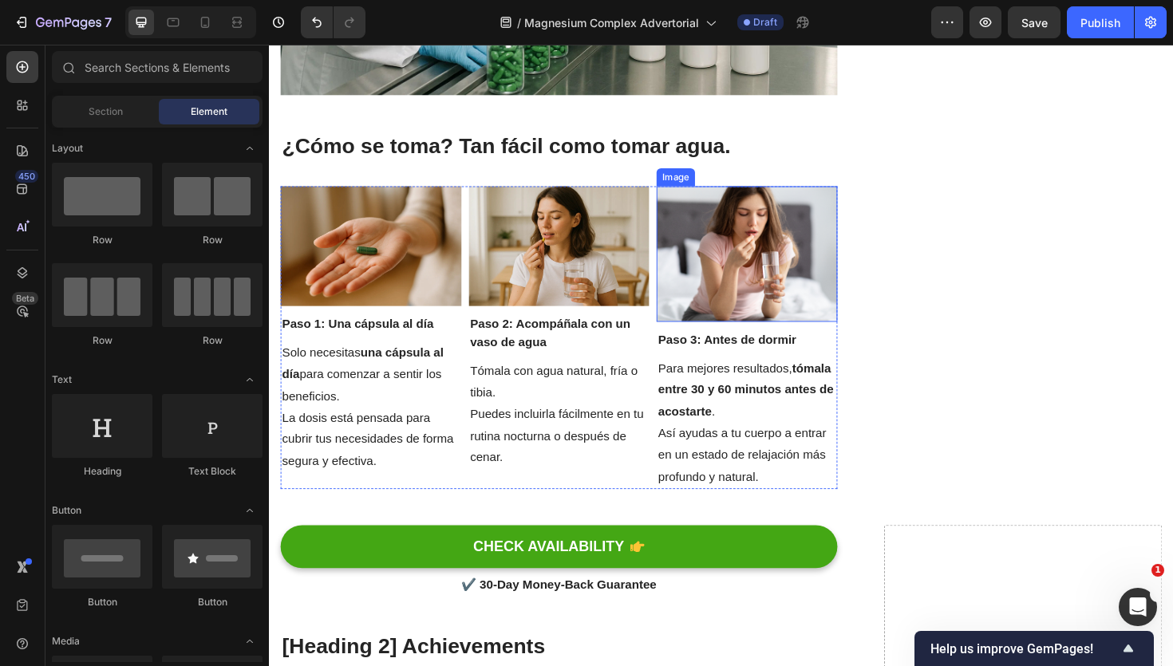
click at [740, 232] on img at bounding box center [775, 267] width 192 height 144
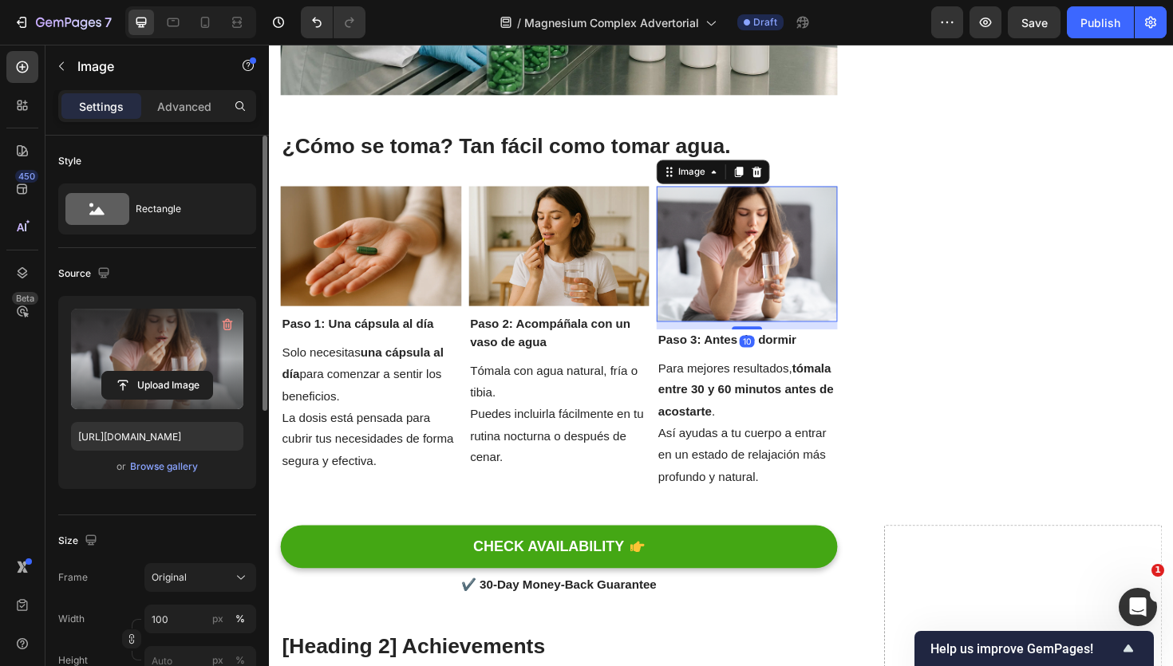
click at [156, 368] on label at bounding box center [157, 359] width 172 height 101
click at [156, 372] on input "file" at bounding box center [157, 385] width 110 height 27
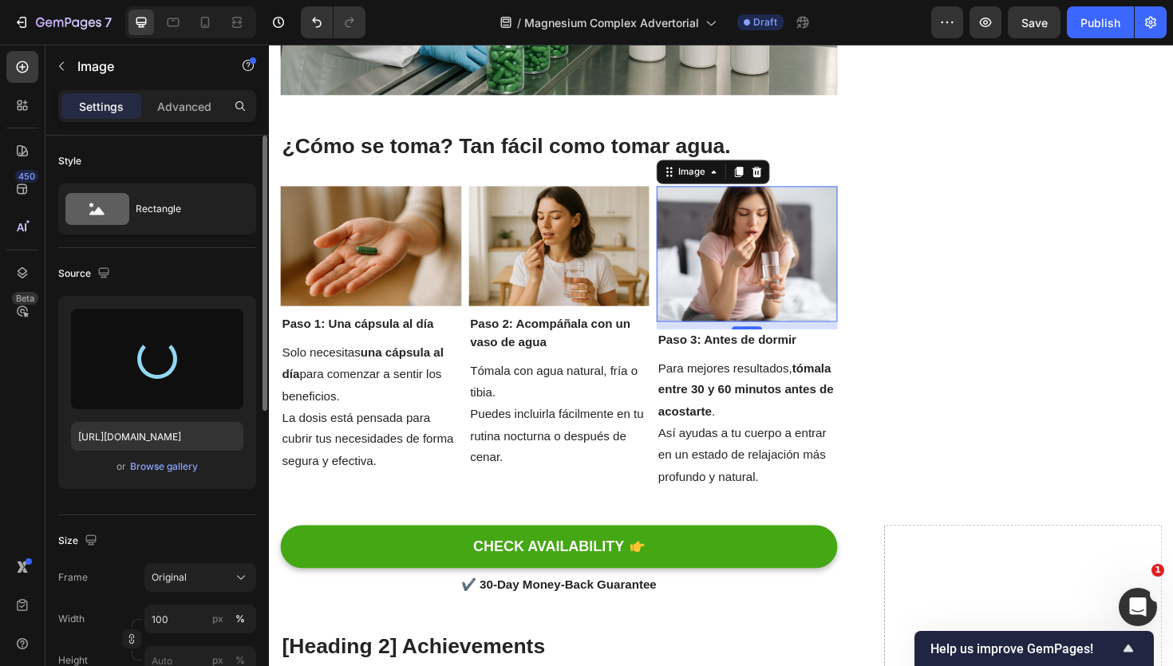
type input "[URL][DOMAIN_NAME]"
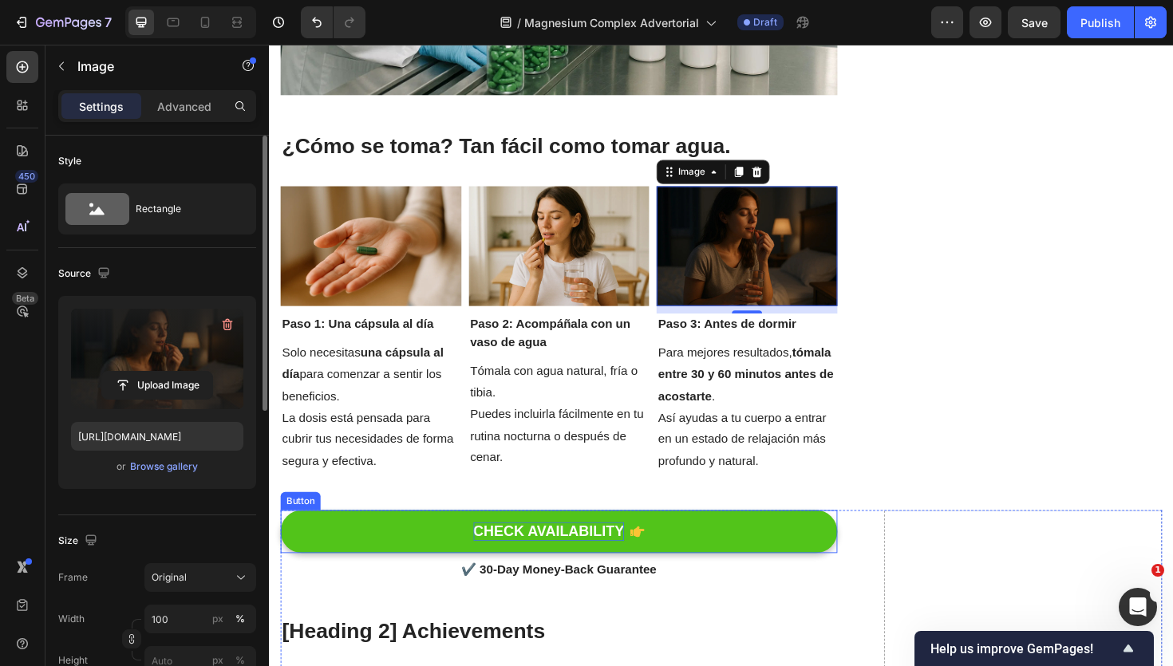
click at [603, 563] on div "CHECK AVAILABILITY" at bounding box center [565, 561] width 160 height 20
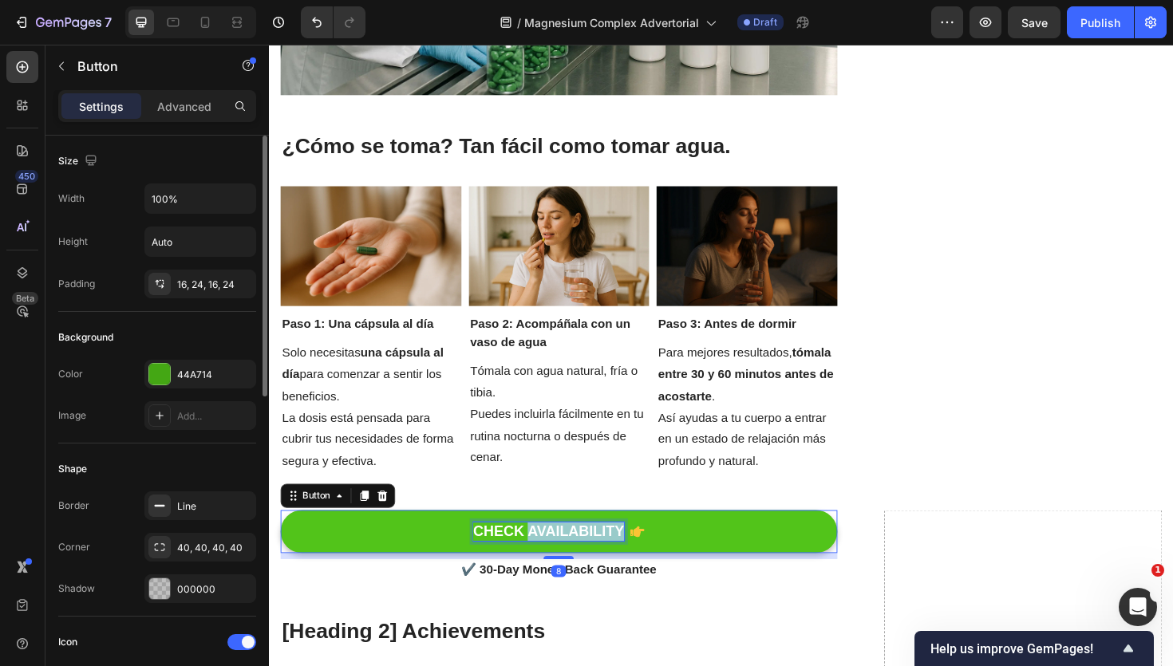
click at [603, 563] on div "CHECK AVAILABILITY" at bounding box center [565, 561] width 160 height 20
click at [603, 563] on p "CHECK AVAILABILITY" at bounding box center [565, 561] width 160 height 20
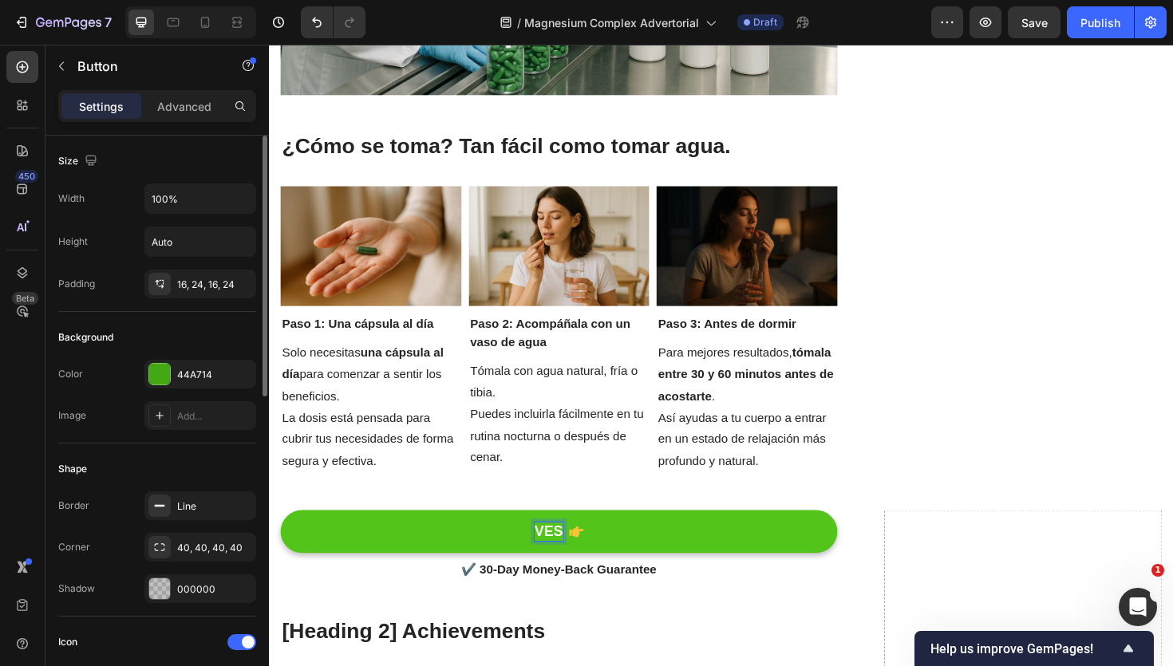
click at [281, 538] on button "VES" at bounding box center [576, 560] width 590 height 45
click at [281, 538] on button "VER" at bounding box center [576, 560] width 590 height 45
click at [745, 566] on button "VER DISPONIBILIDAD" at bounding box center [576, 560] width 590 height 45
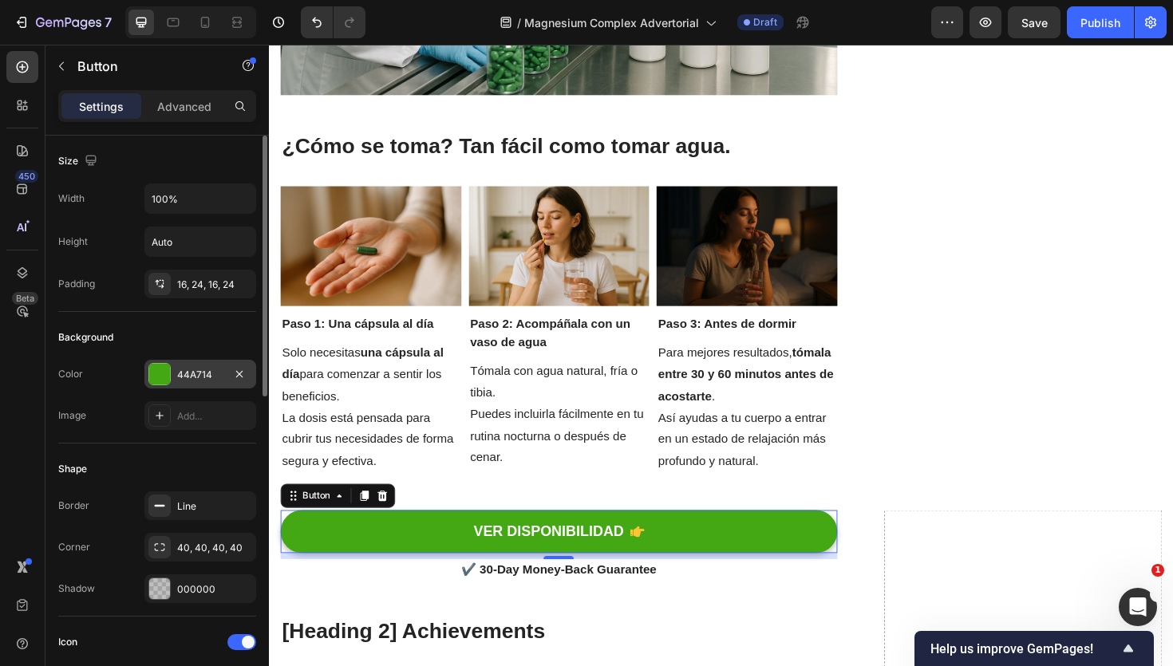
click at [163, 376] on div at bounding box center [159, 374] width 21 height 21
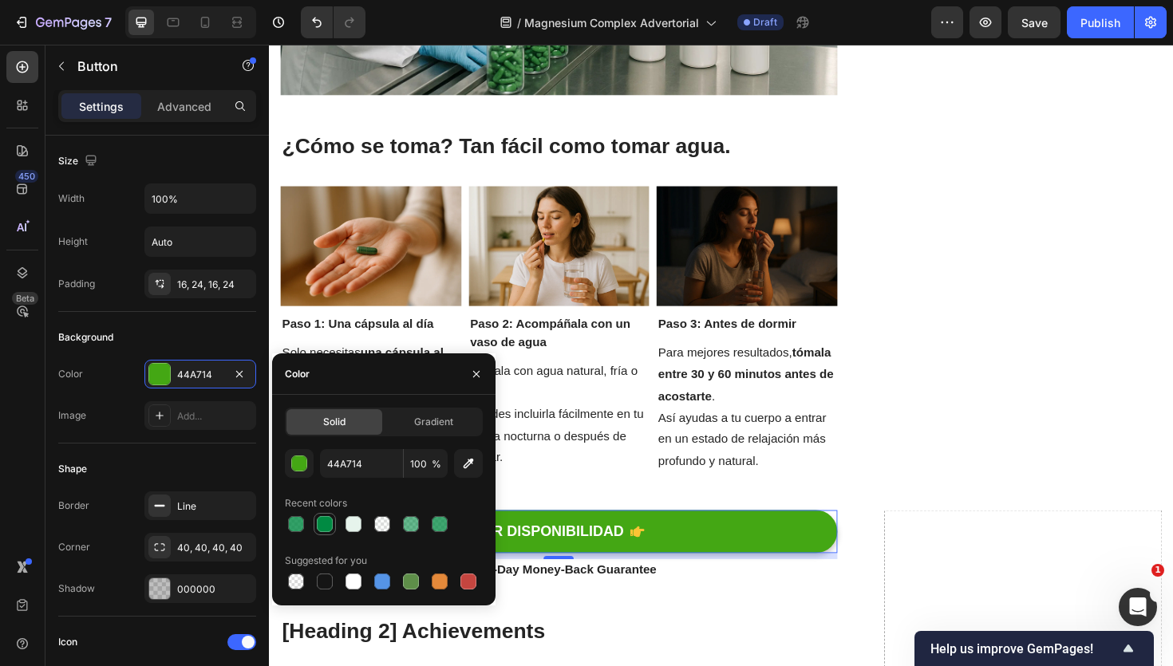
click at [324, 524] on div at bounding box center [325, 524] width 16 height 16
type input "008A42"
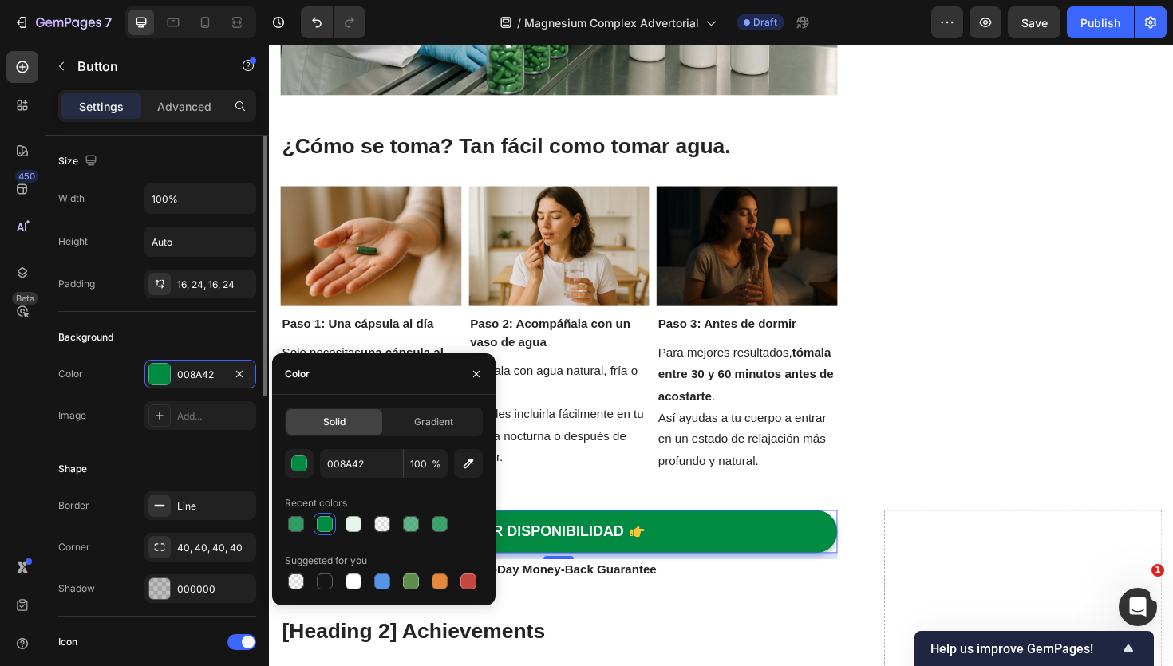
click at [221, 451] on div "Shape Border Line Corner 40, 40, 40, 40 Shadow 000000" at bounding box center [157, 530] width 198 height 173
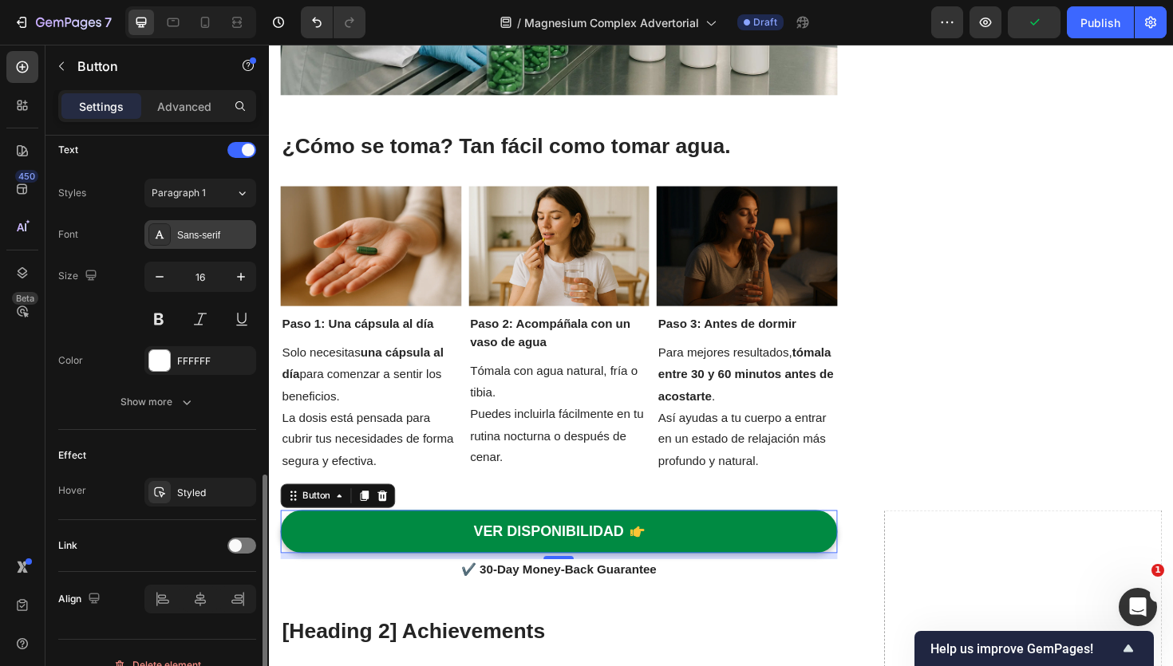
scroll to position [694, 0]
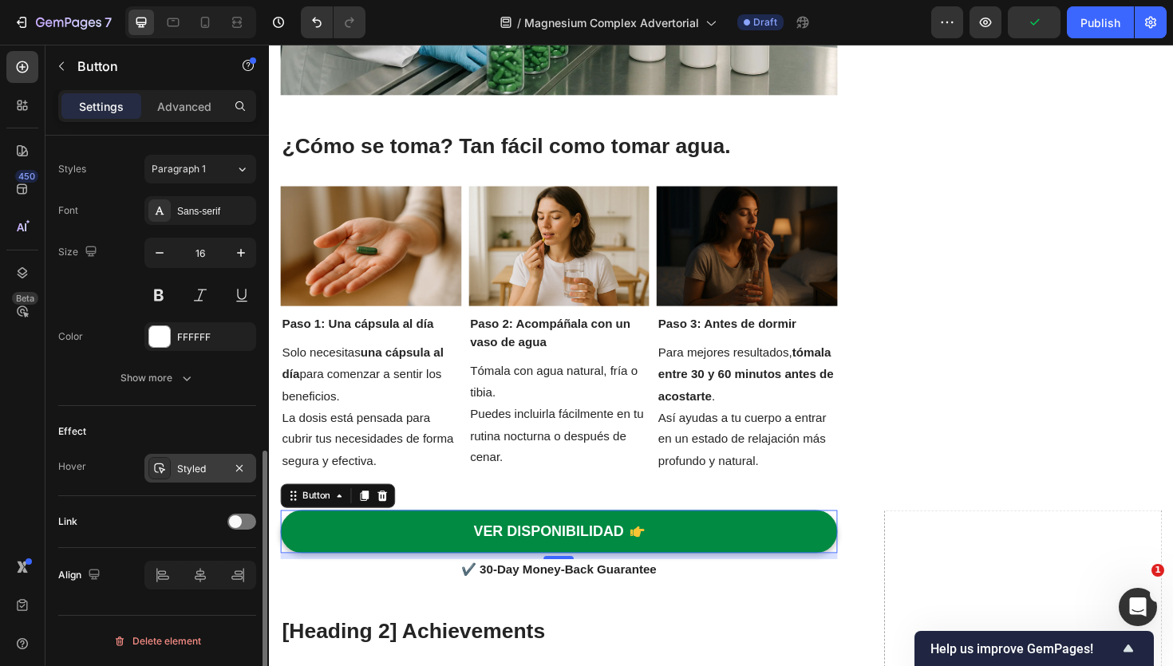
click at [158, 464] on icon at bounding box center [159, 468] width 13 height 13
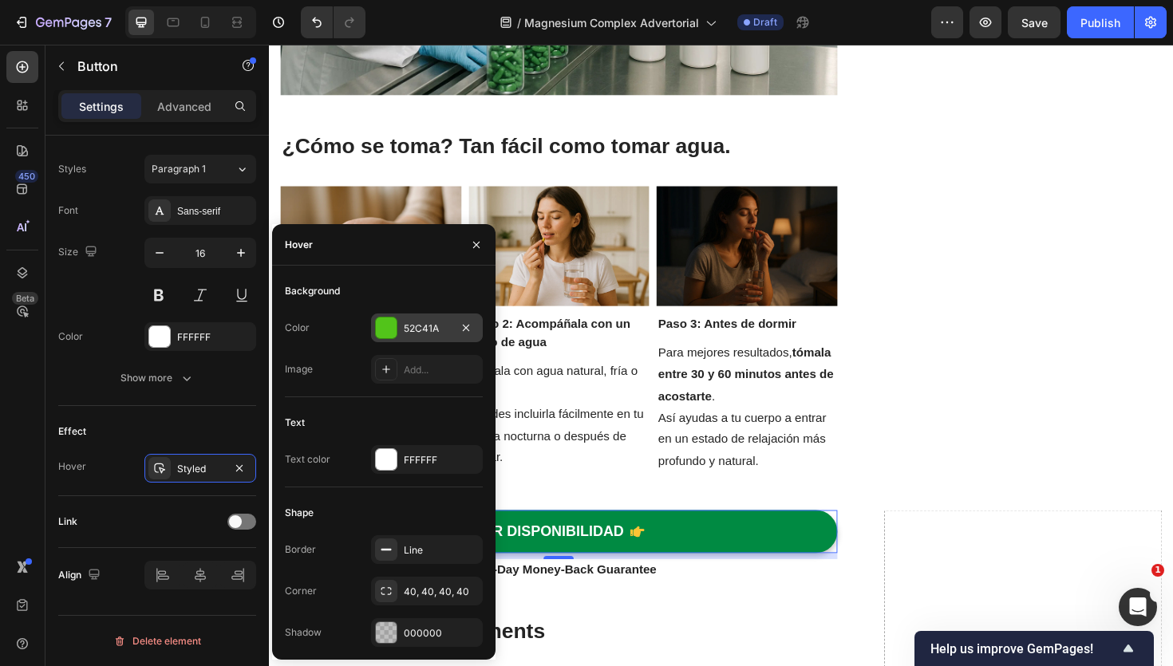
click at [384, 329] on div at bounding box center [386, 328] width 21 height 21
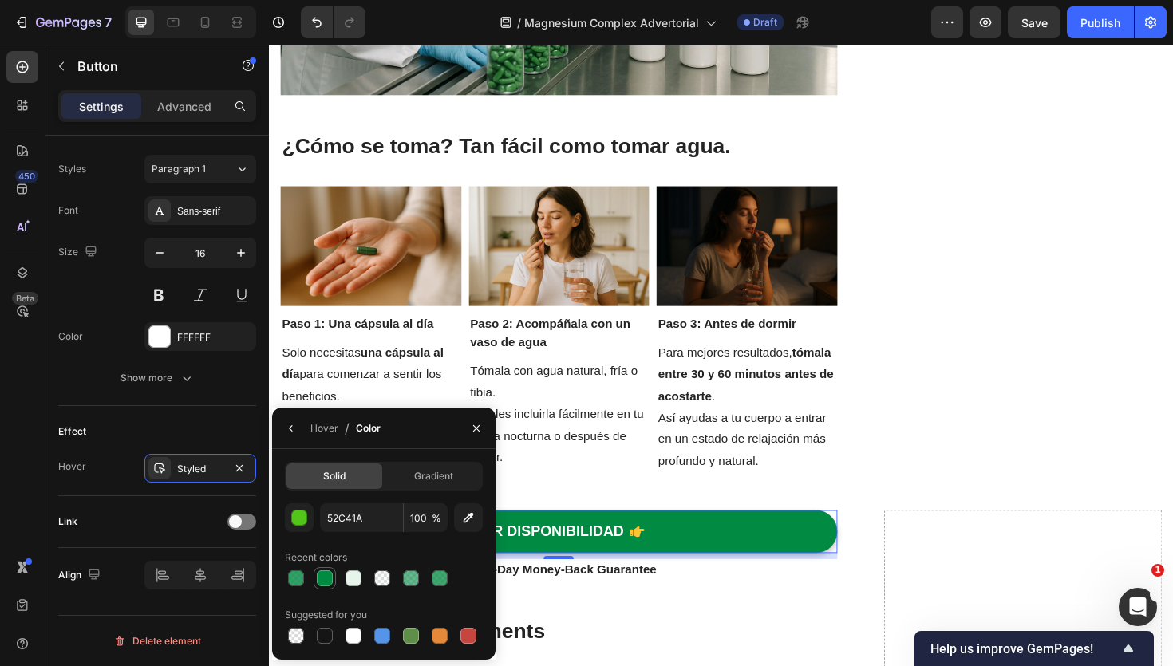
click at [326, 579] on div at bounding box center [325, 579] width 16 height 16
type input "008A42"
click at [417, 525] on input "100" at bounding box center [426, 518] width 44 height 29
type input "80"
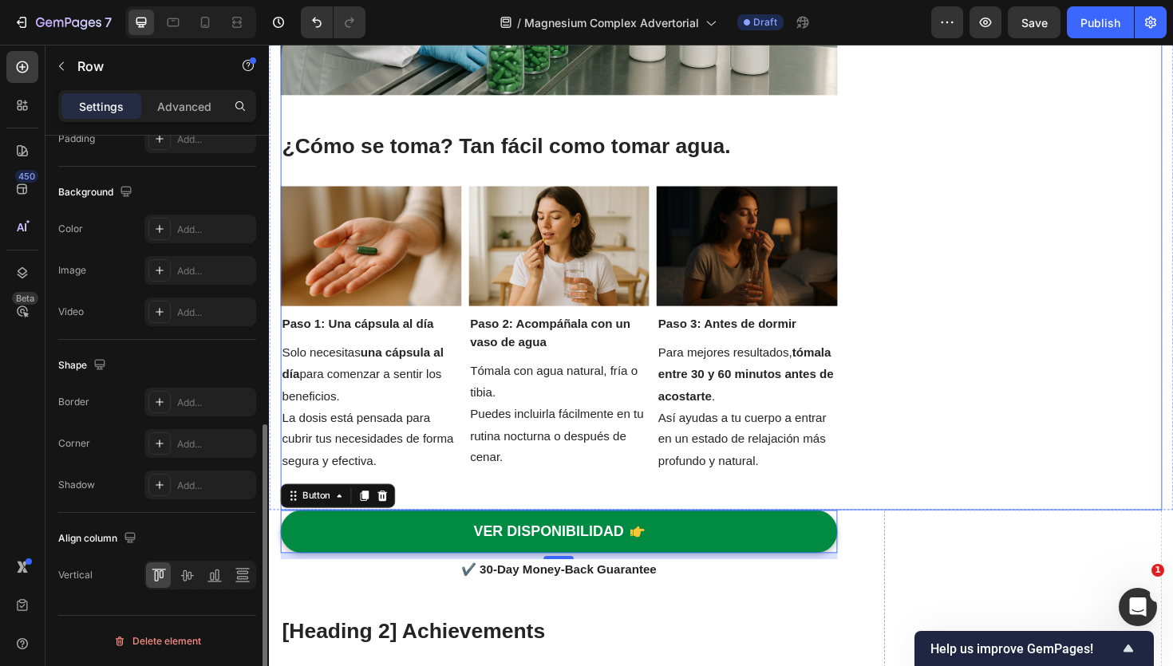
scroll to position [0, 0]
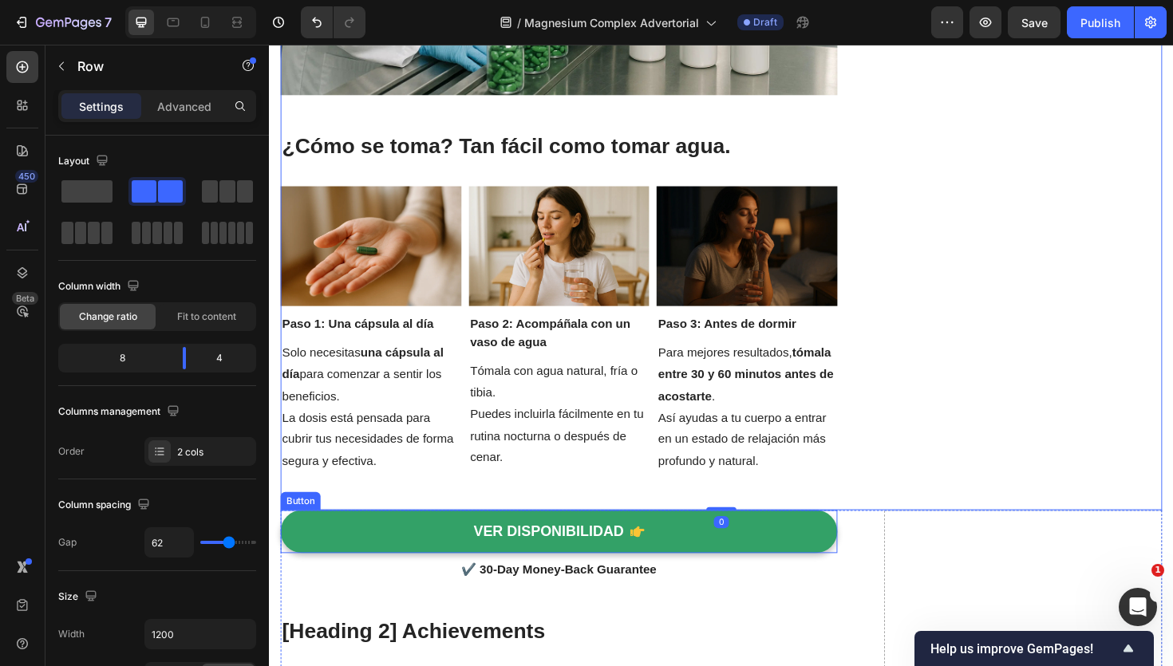
click at [346, 565] on button "VER DISPONIBILIDAD" at bounding box center [576, 560] width 590 height 45
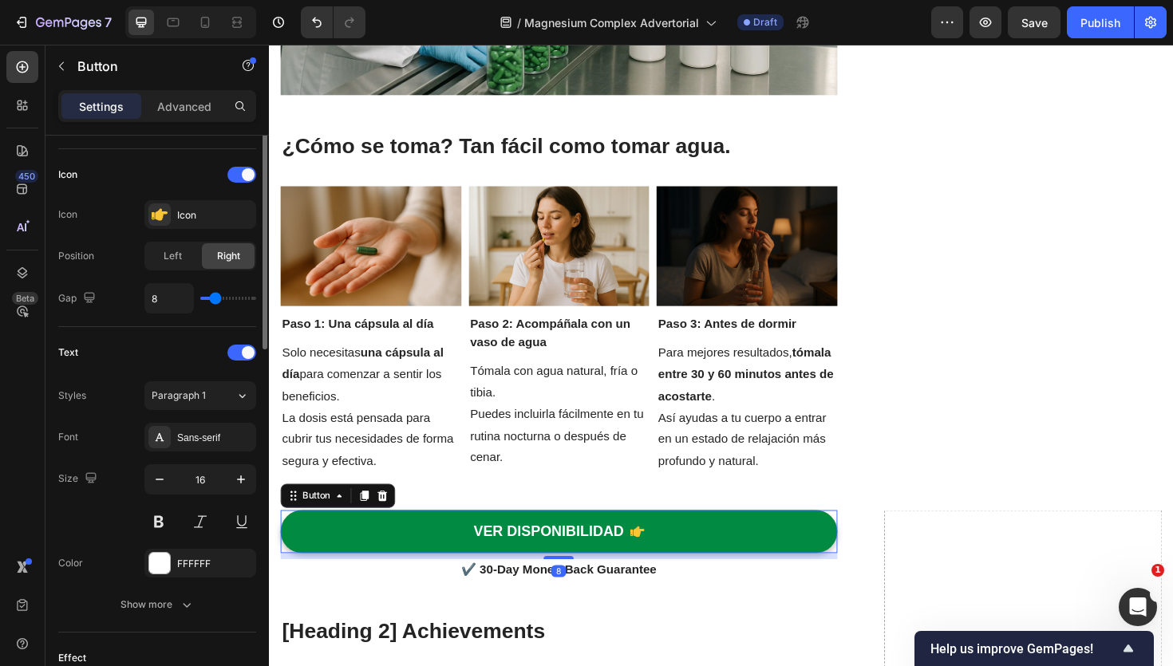
scroll to position [694, 0]
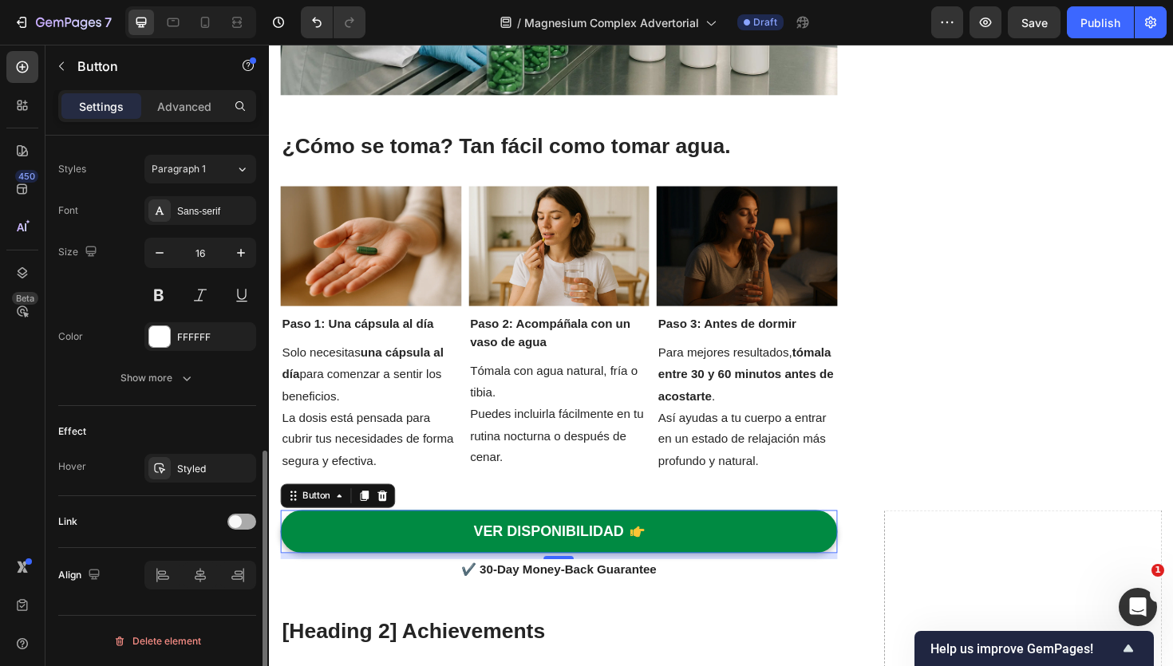
click at [241, 521] on span at bounding box center [235, 522] width 13 height 13
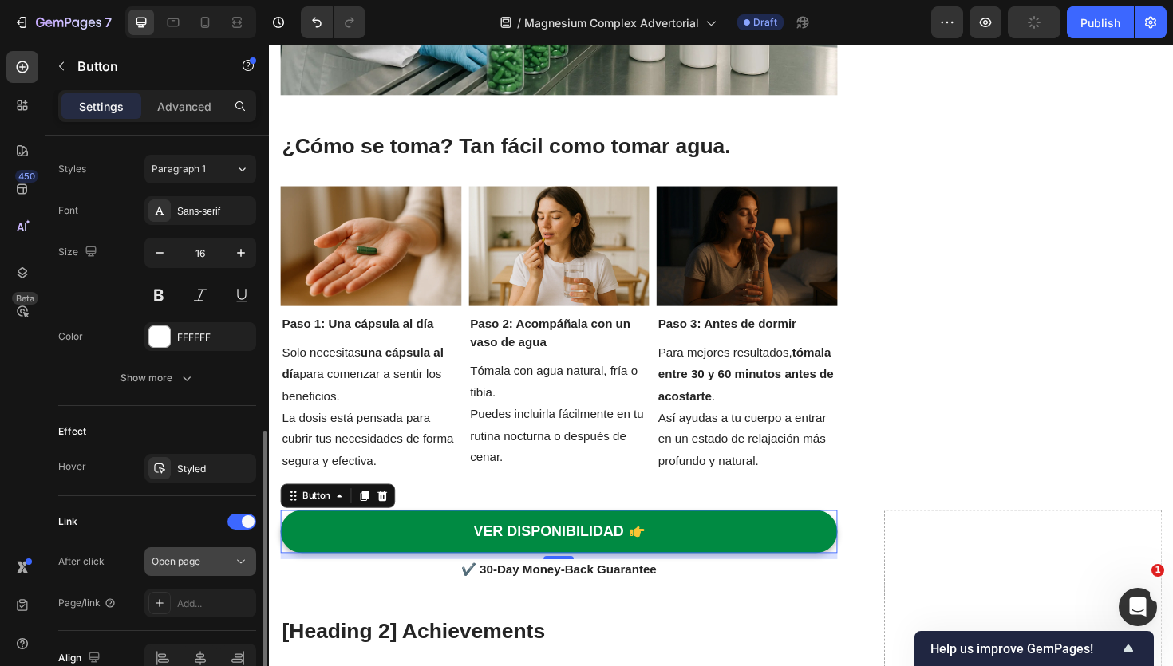
click at [220, 563] on div "Open page" at bounding box center [192, 562] width 81 height 14
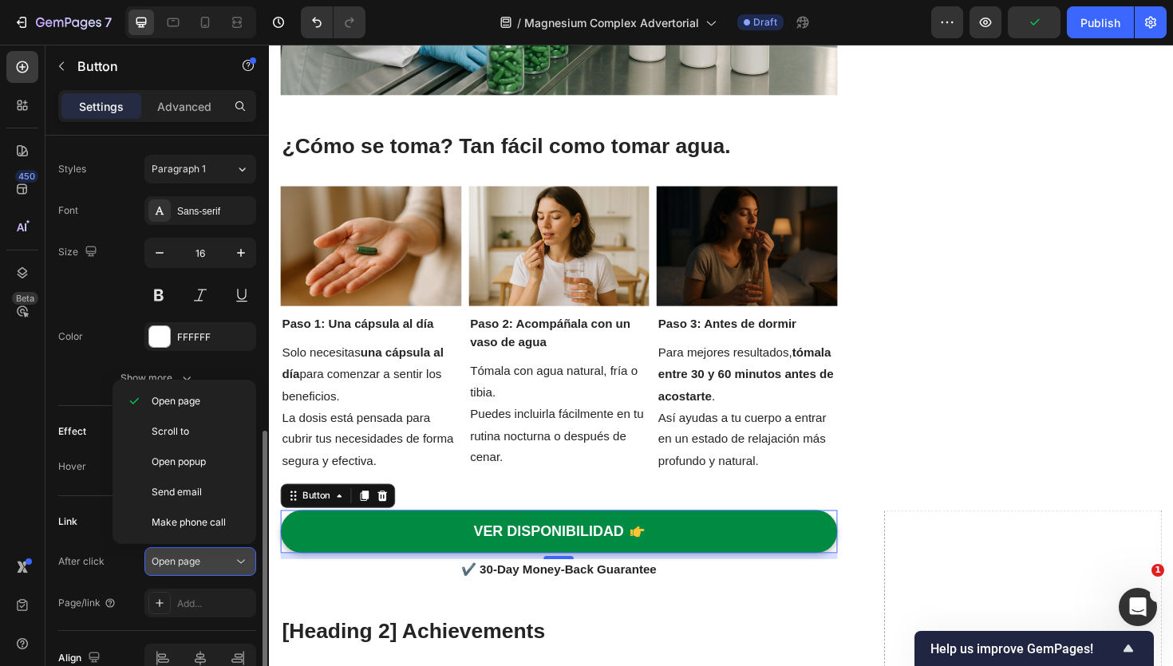
click at [220, 563] on div "Open page" at bounding box center [192, 562] width 81 height 14
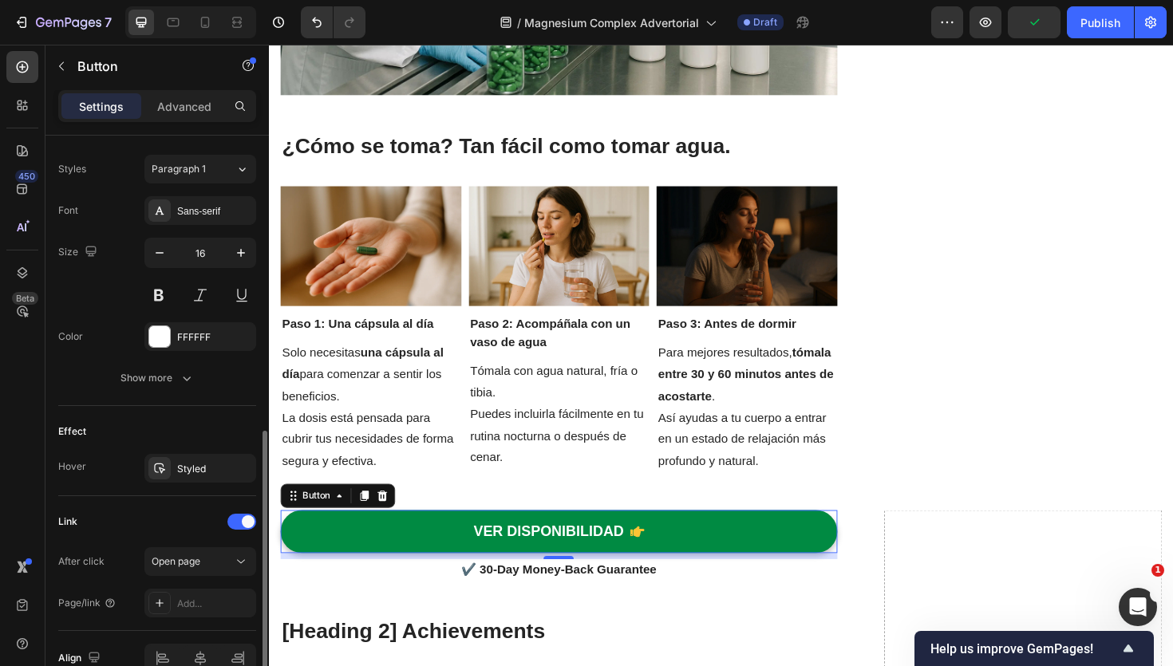
click at [220, 587] on div "After click Open page Page/link Add..." at bounding box center [157, 582] width 198 height 70
click at [220, 600] on div "Add..." at bounding box center [214, 604] width 75 height 14
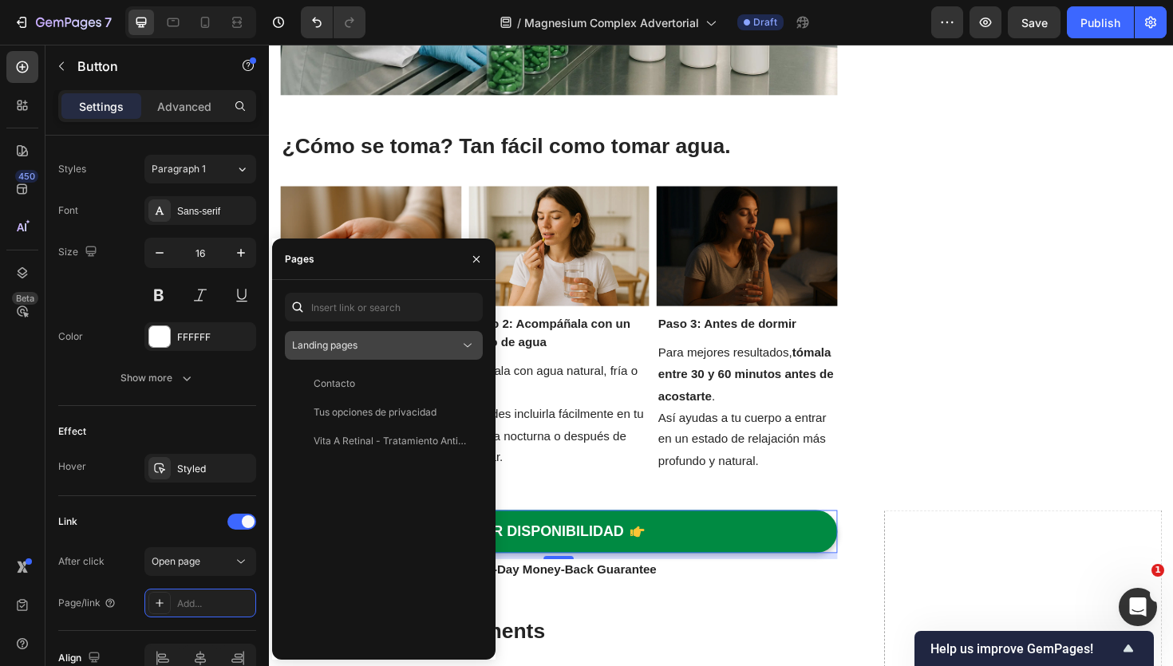
click at [407, 349] on div "Landing pages" at bounding box center [376, 345] width 168 height 14
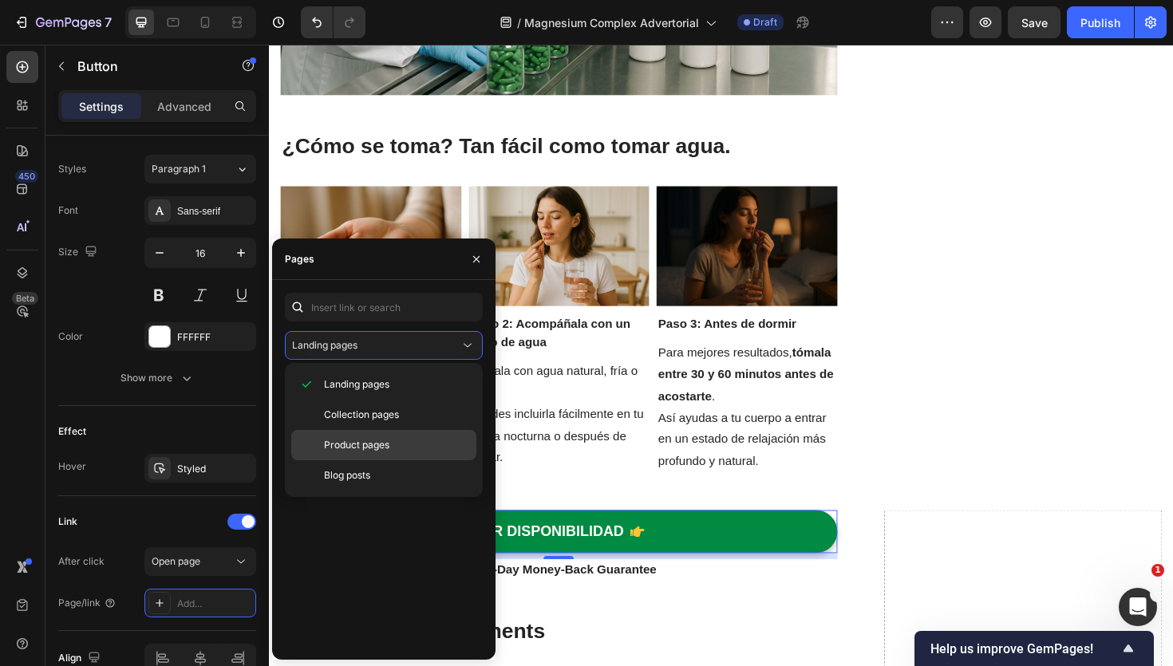
click at [387, 435] on div "Product pages" at bounding box center [383, 445] width 185 height 30
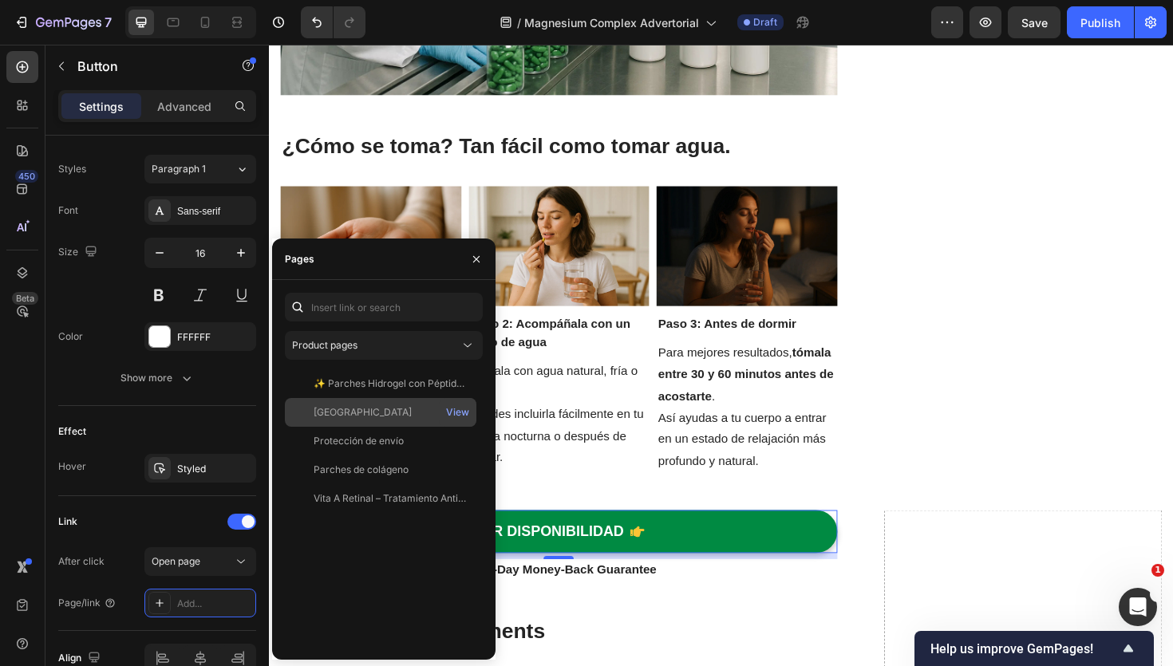
click at [392, 415] on div "[GEOGRAPHIC_DATA]" at bounding box center [363, 412] width 98 height 14
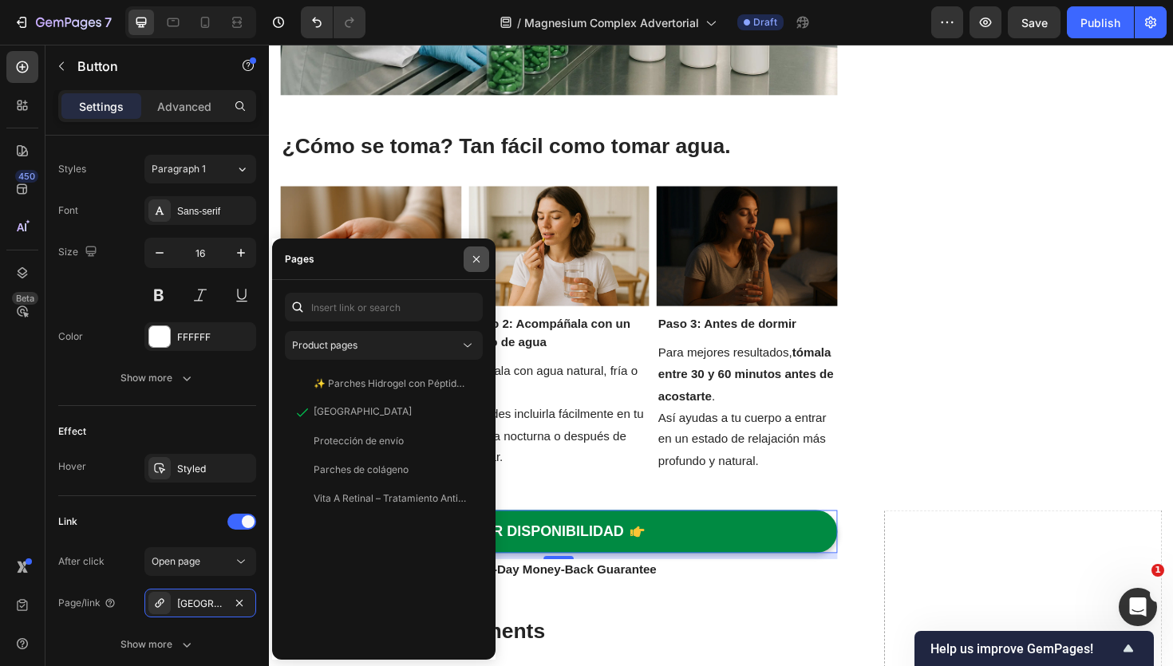
click at [479, 258] on icon "button" at bounding box center [476, 259] width 13 height 13
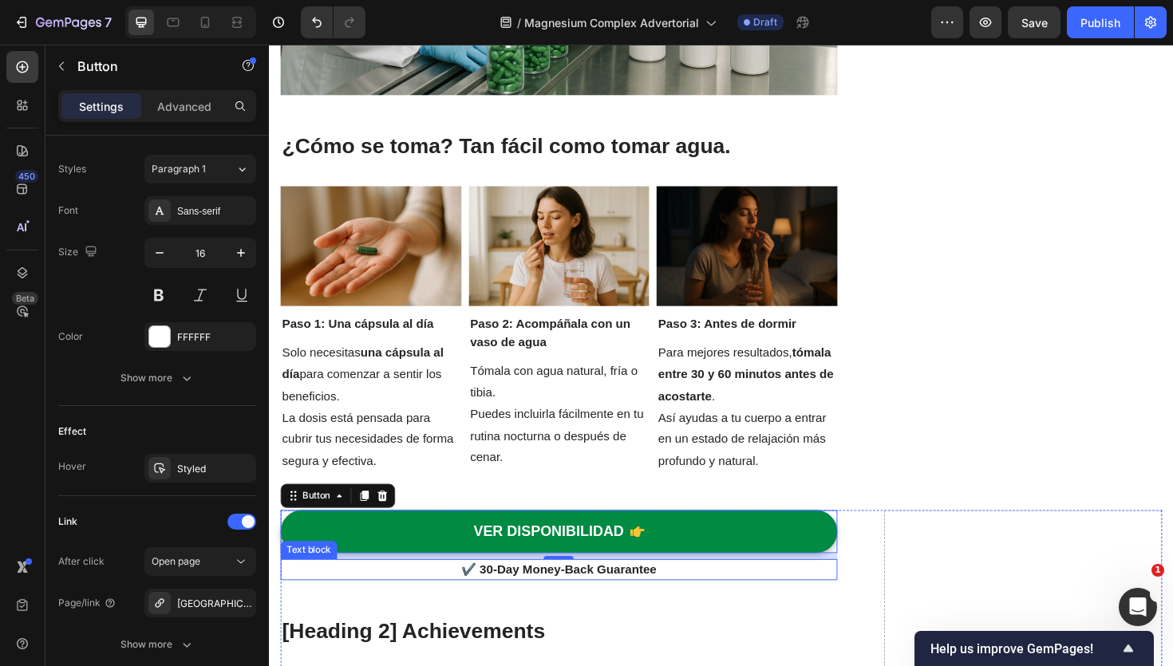
click at [597, 602] on p "✔️ 30-Day Money-Back Guarantee" at bounding box center [576, 600] width 587 height 19
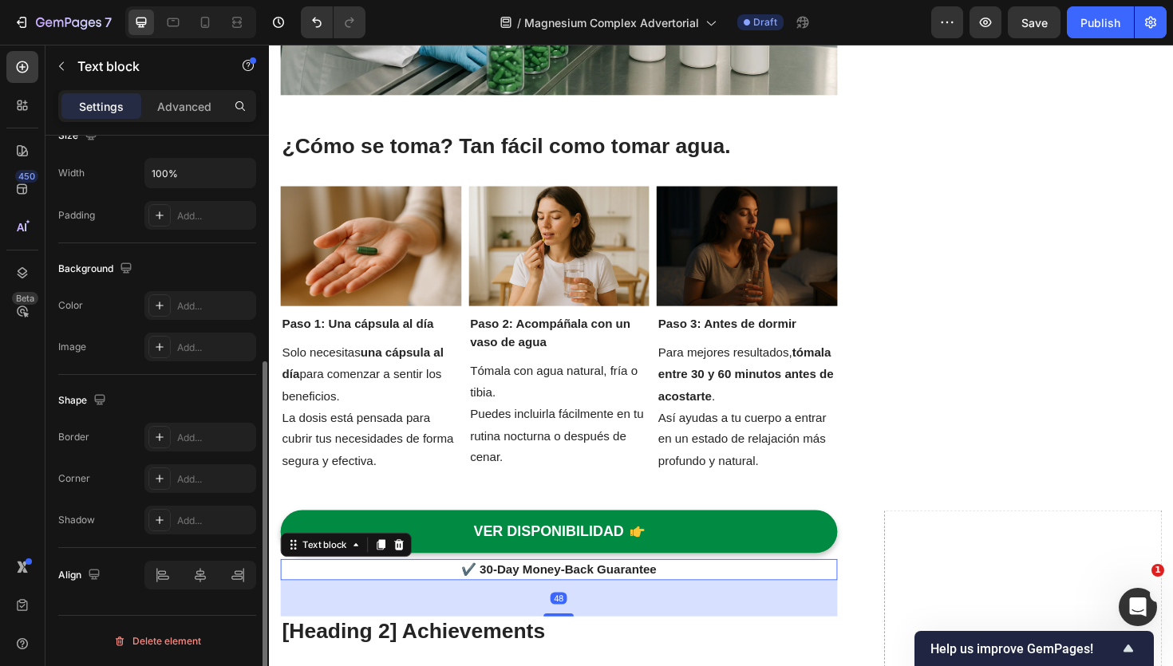
scroll to position [0, 0]
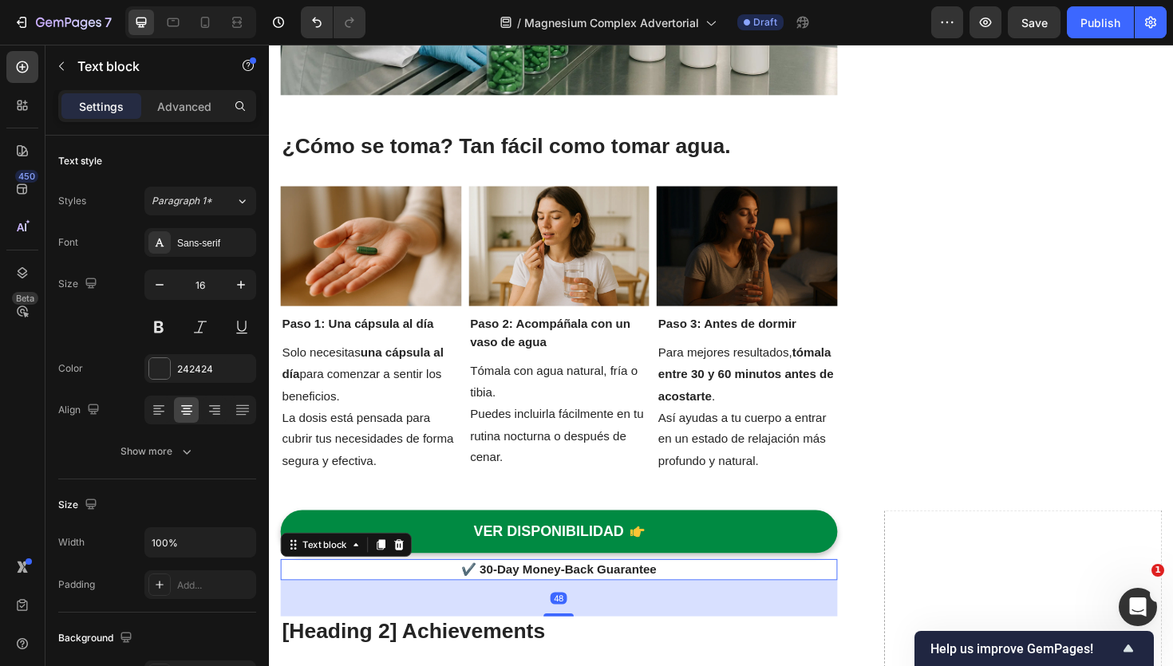
click at [597, 602] on p "✔️ 30-Day Money-Back Guarantee" at bounding box center [576, 600] width 587 height 19
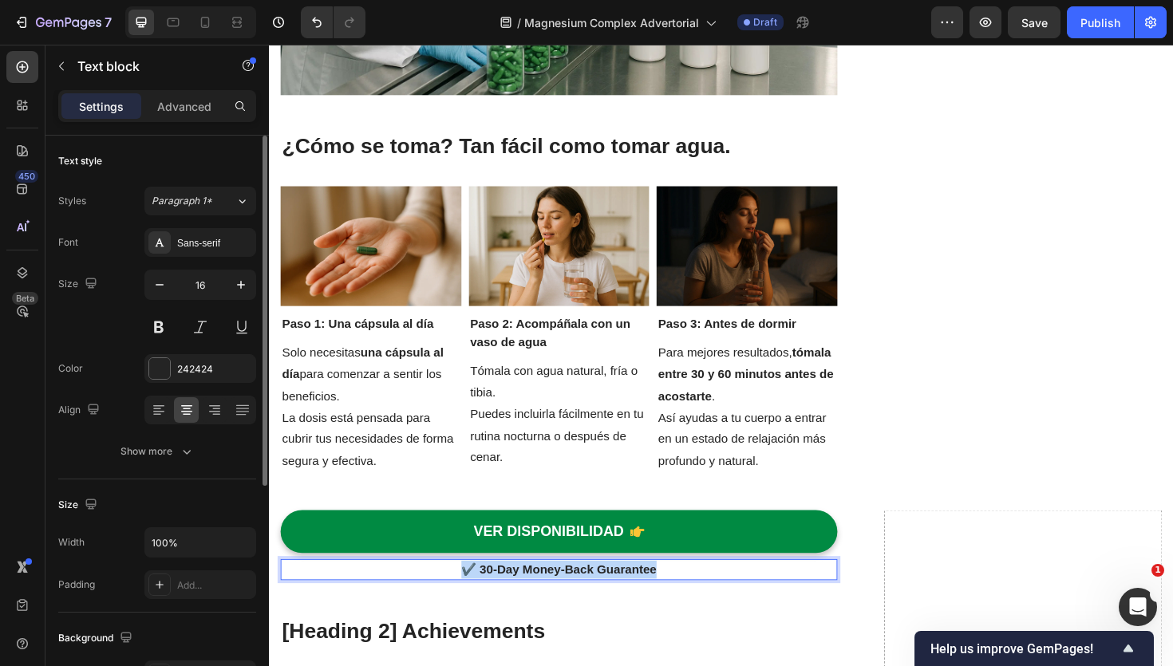
click at [597, 602] on p "✔️ 30-Day Money-Back Guarantee" at bounding box center [576, 600] width 587 height 19
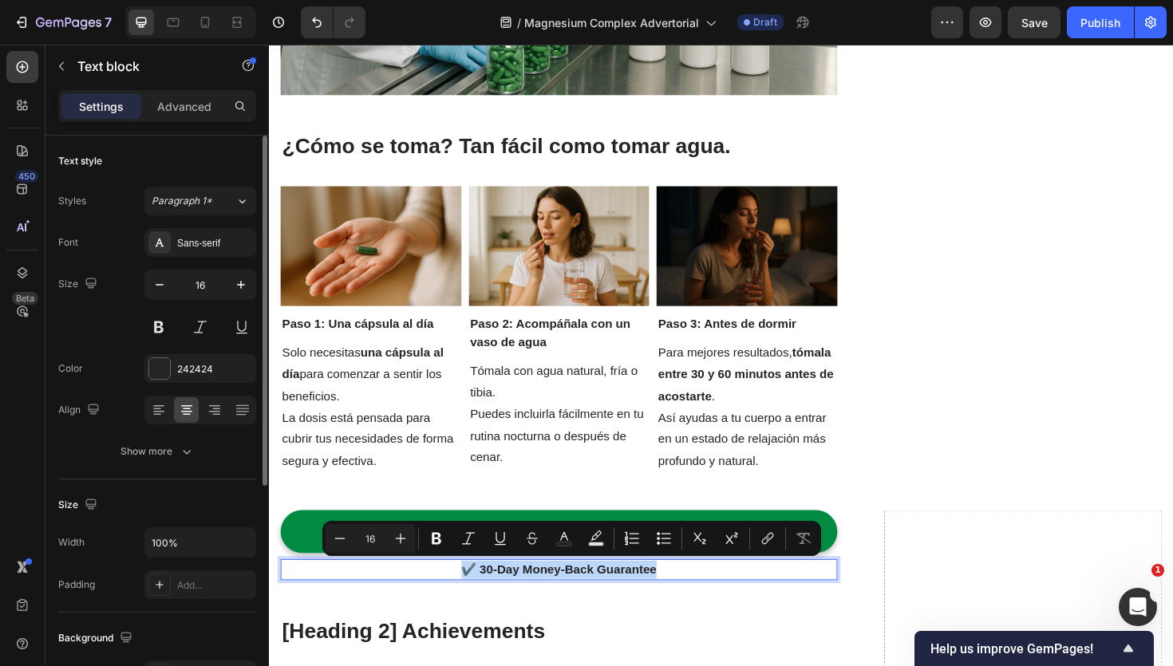
click at [614, 602] on p "✔️ 30-Day Money-Back Guarantee" at bounding box center [576, 600] width 587 height 19
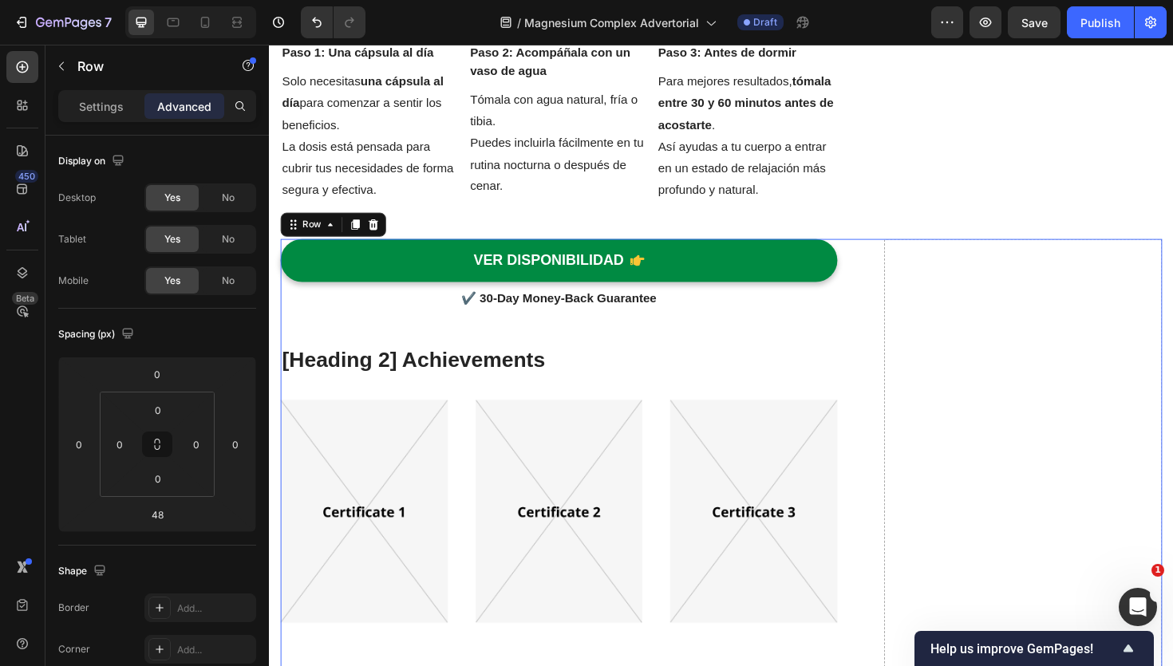
scroll to position [4321, 0]
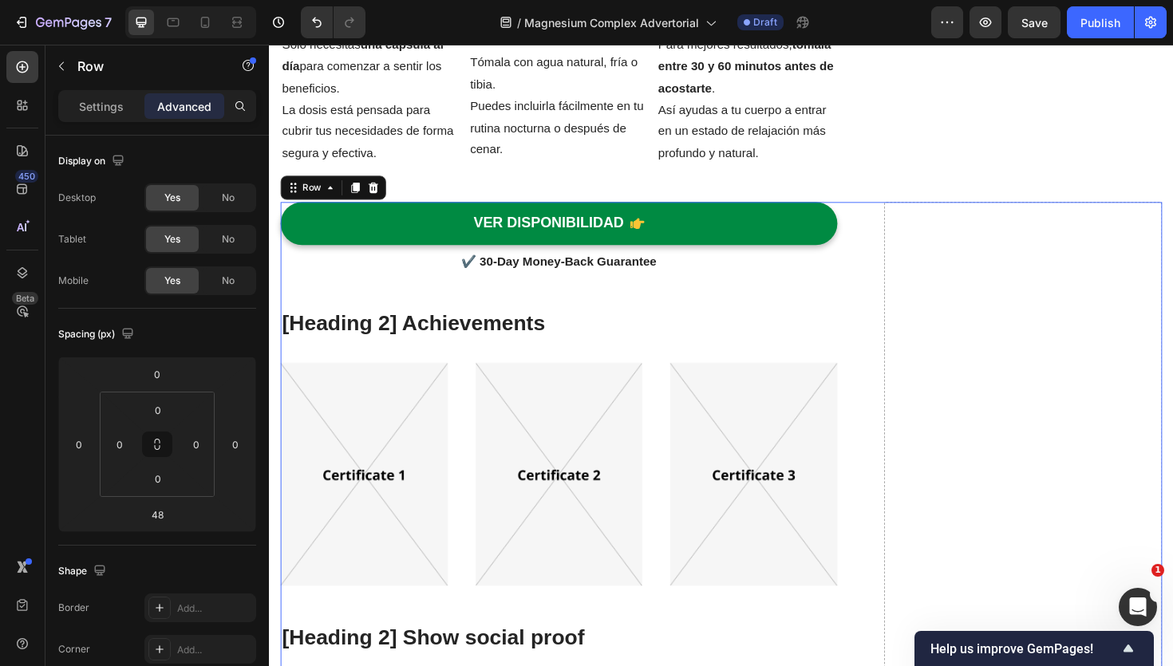
click at [390, 523] on img at bounding box center [369, 499] width 177 height 237
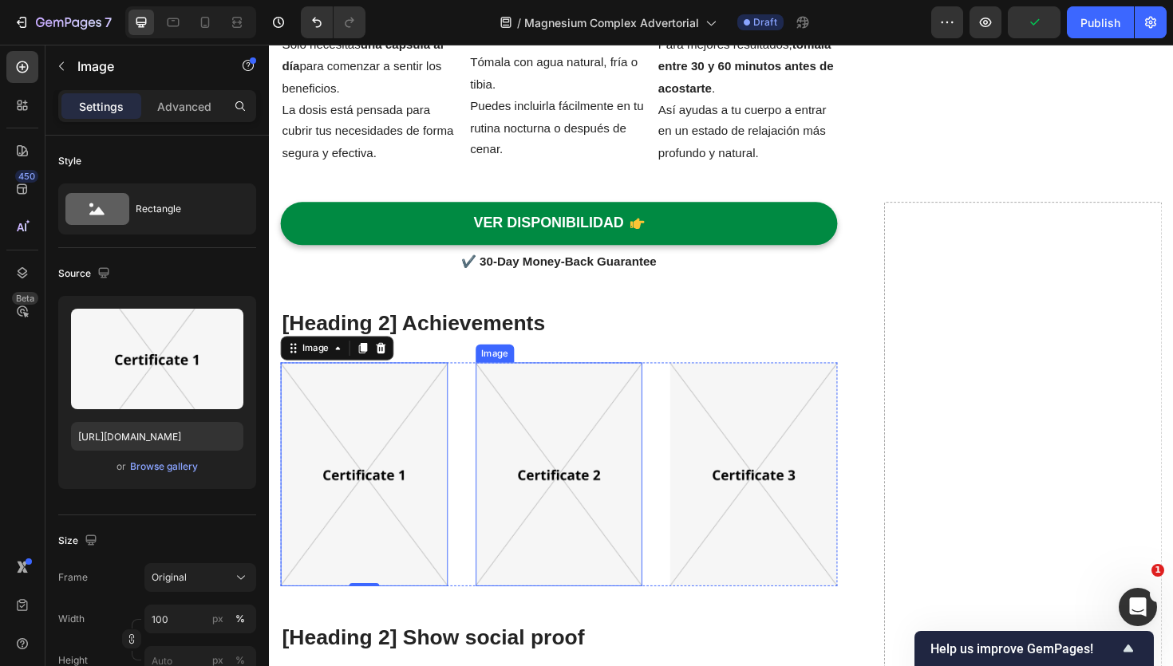
click at [502, 519] on img at bounding box center [576, 499] width 177 height 237
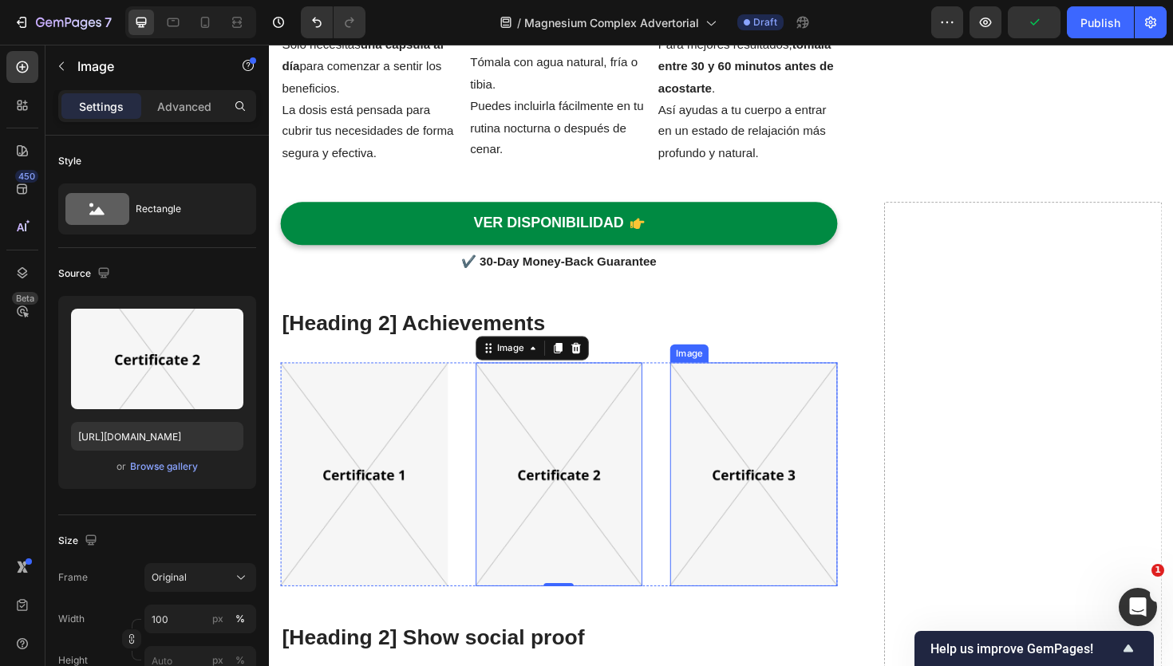
click at [720, 499] on img at bounding box center [781, 499] width 177 height 237
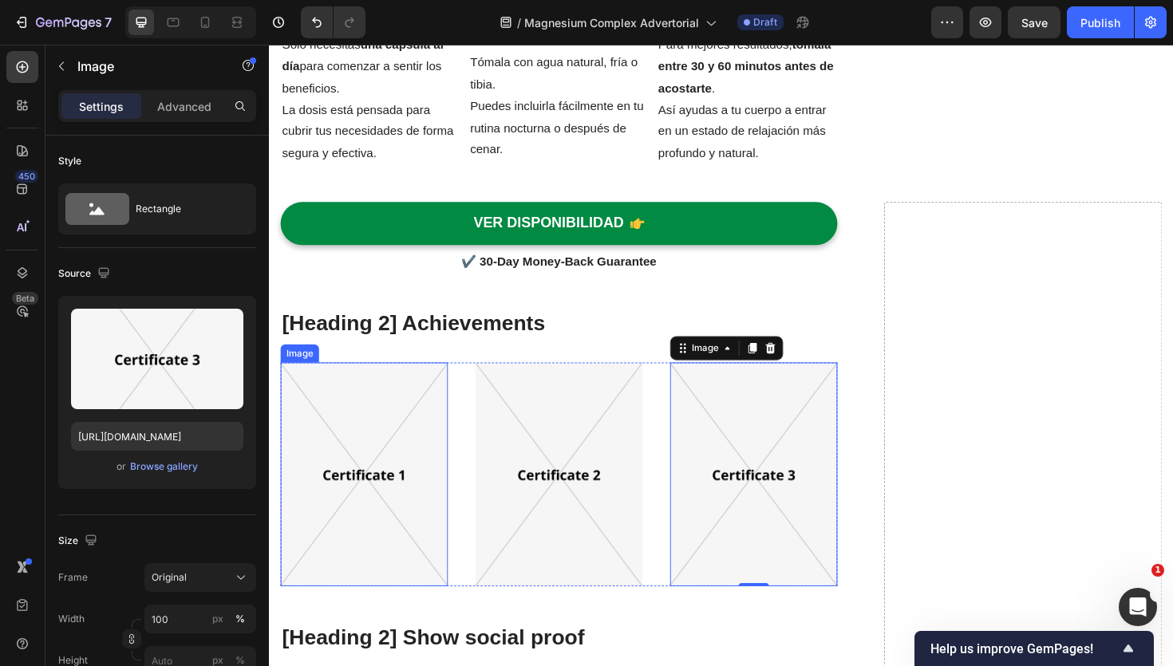
click at [359, 489] on img at bounding box center [369, 499] width 177 height 237
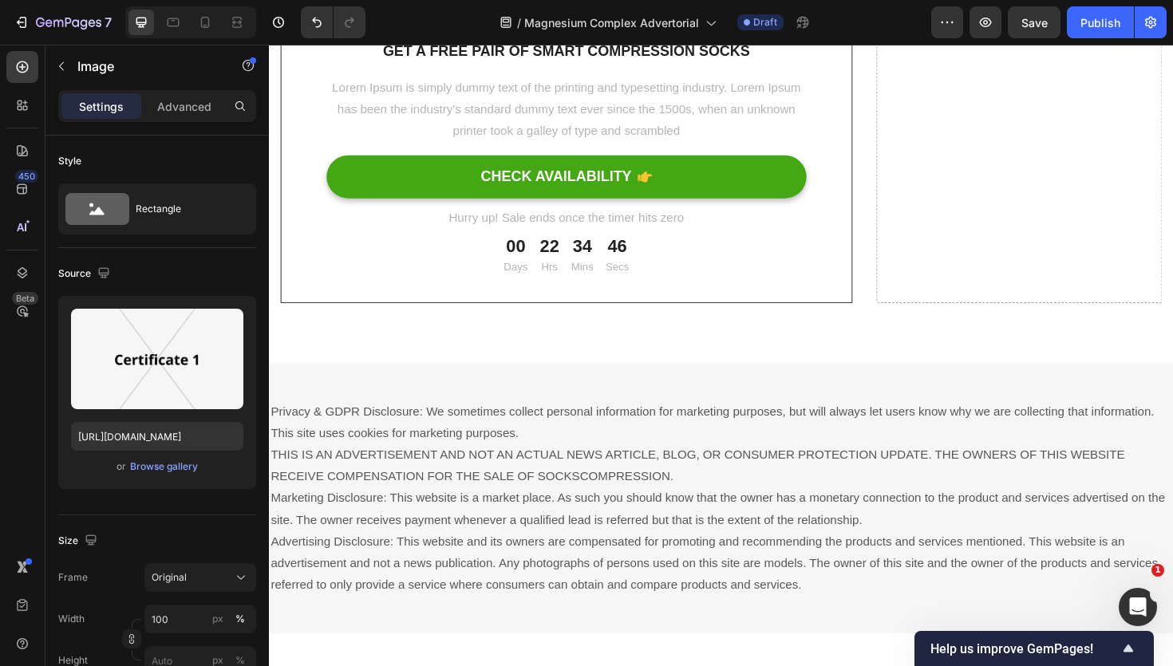
scroll to position [6100, 0]
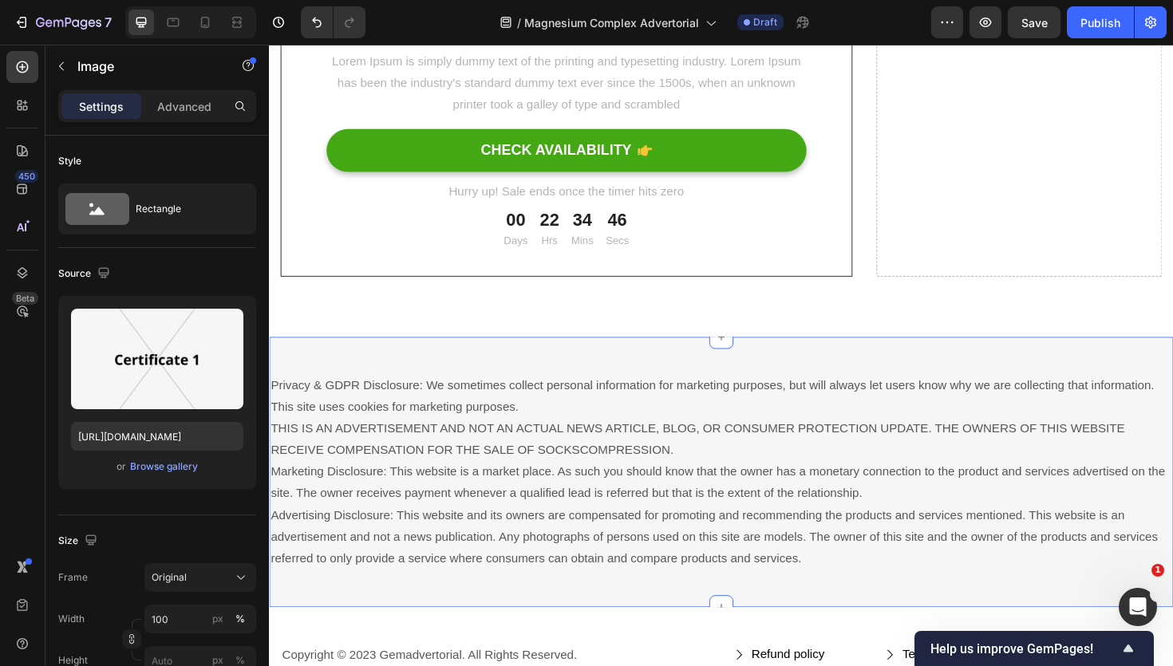
click at [514, 362] on div "Privacy & GDPR Disclosure: We sometimes collect personal information for market…" at bounding box center [748, 497] width 958 height 286
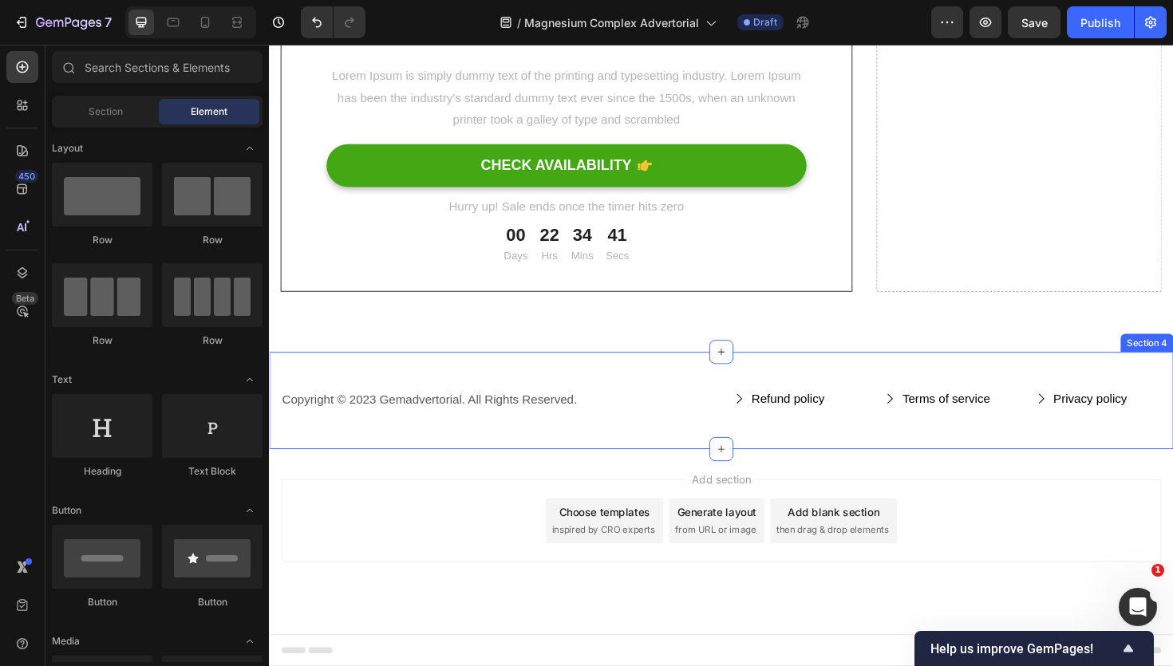
click at [1116, 377] on div "Copyright © 2023 Gemadvertorial. All Rights Reserved. Text block Refund policy …" at bounding box center [748, 421] width 958 height 103
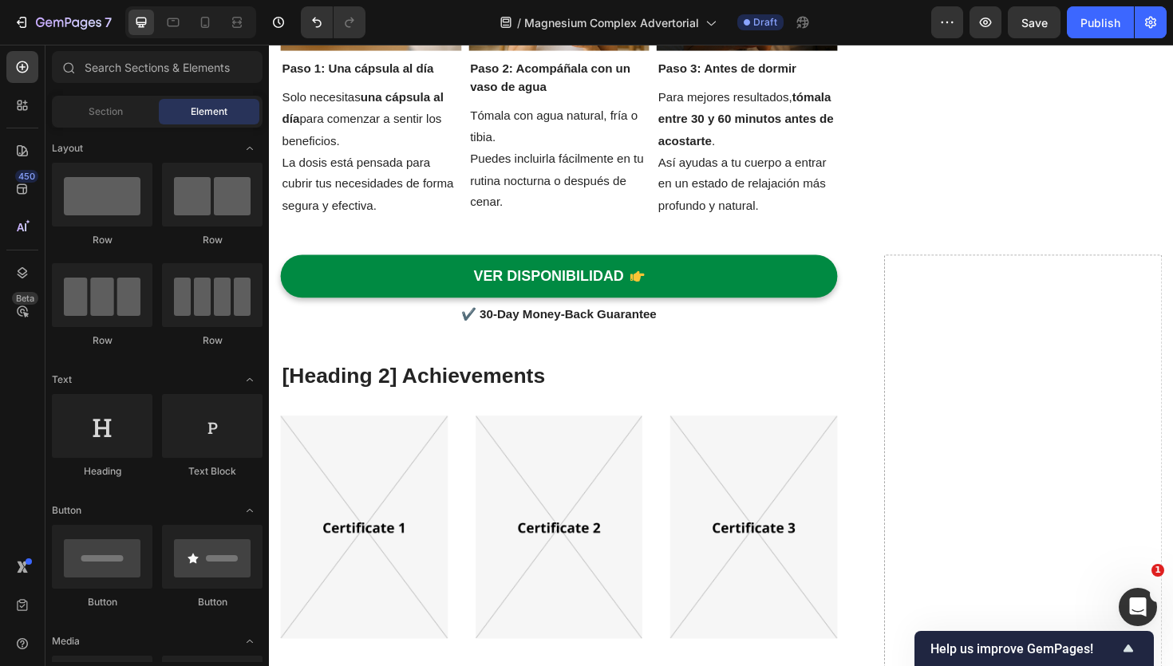
scroll to position [4234, 0]
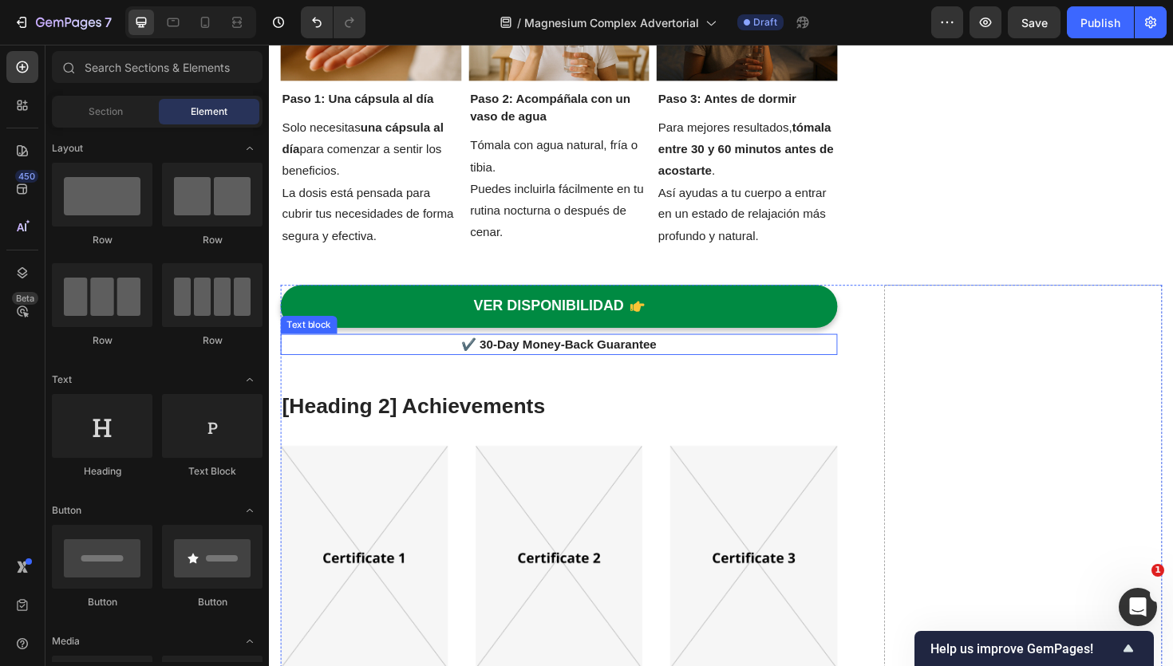
click at [523, 360] on p "✔️ 30-Day Money-Back Guarantee" at bounding box center [576, 362] width 587 height 19
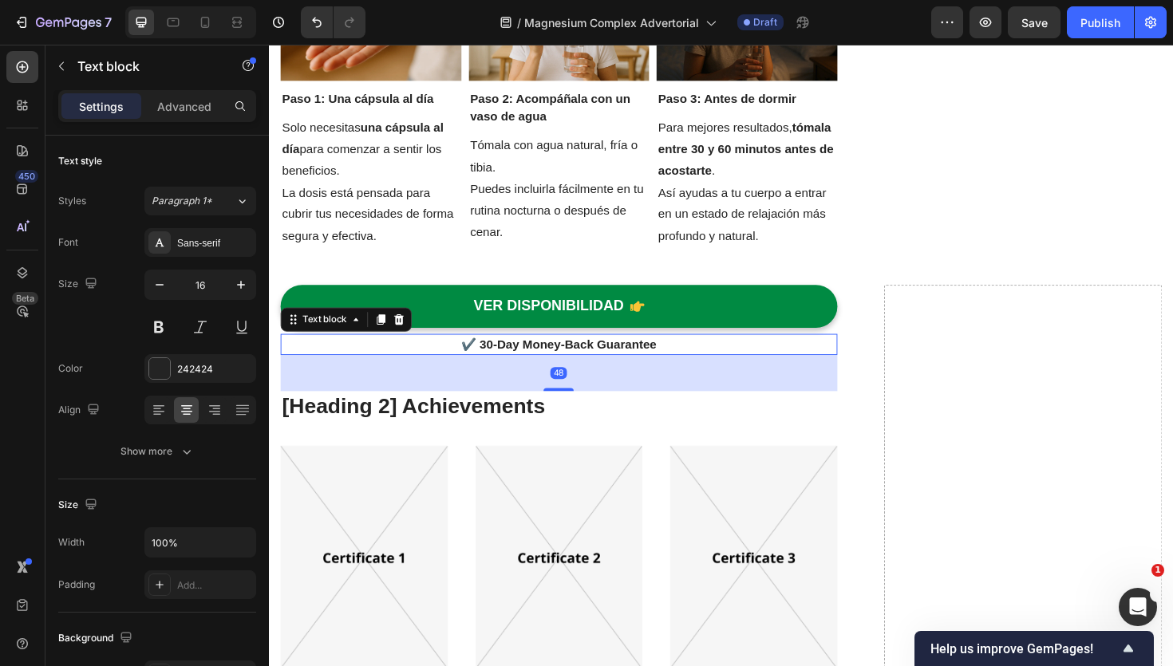
click at [523, 360] on p "✔️ 30-Day Money-Back Guarantee" at bounding box center [576, 362] width 587 height 19
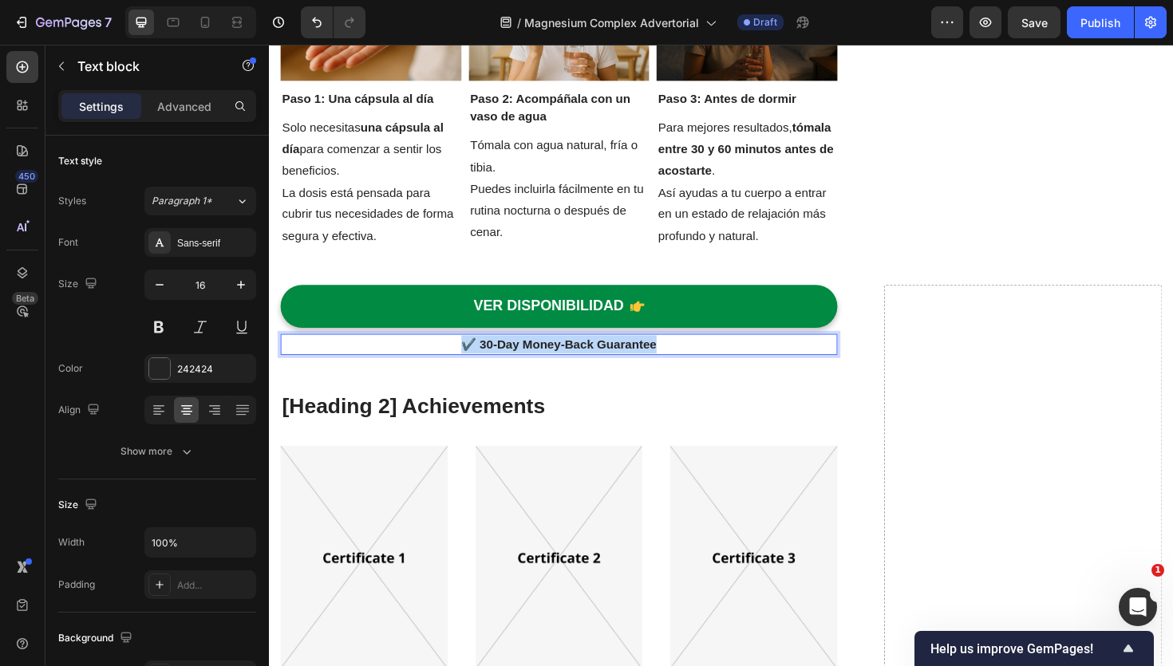
click at [523, 360] on p "✔️ 30-Day Money-Back Guarantee" at bounding box center [576, 362] width 587 height 19
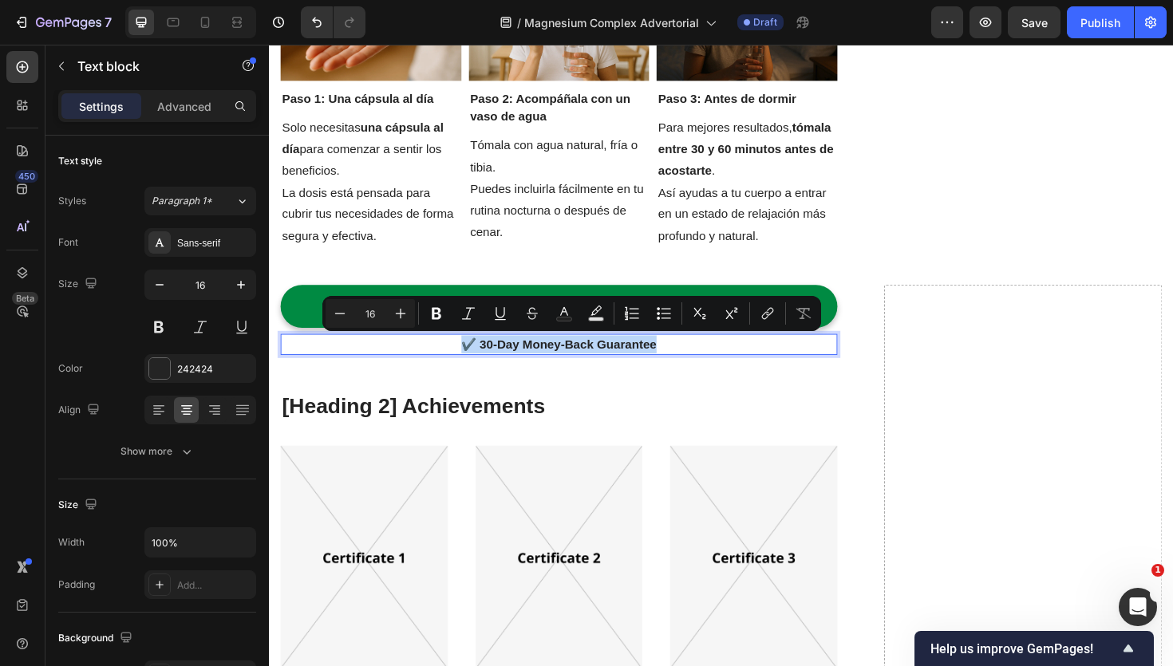
click at [655, 356] on p "✔️ 30-Day Money-Back Guarantee" at bounding box center [576, 362] width 587 height 19
drag, startPoint x: 678, startPoint y: 356, endPoint x: 492, endPoint y: 366, distance: 187.0
click at [492, 366] on p "✔️ 30-Day Money-Back Guarantee" at bounding box center [576, 362] width 587 height 19
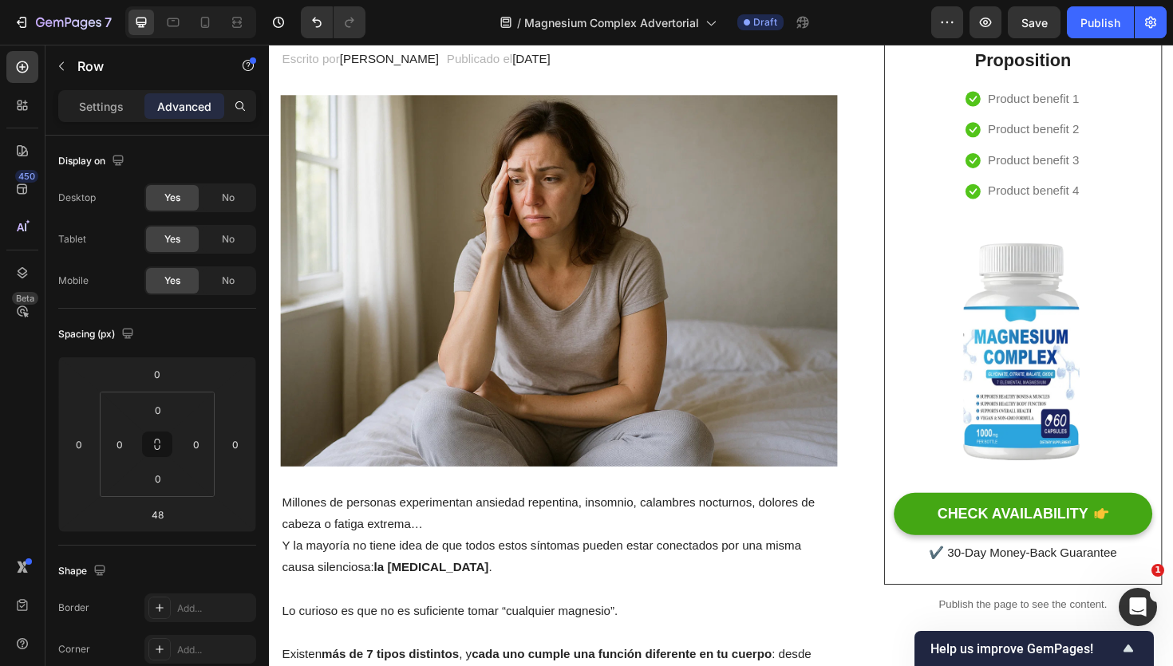
scroll to position [167, 0]
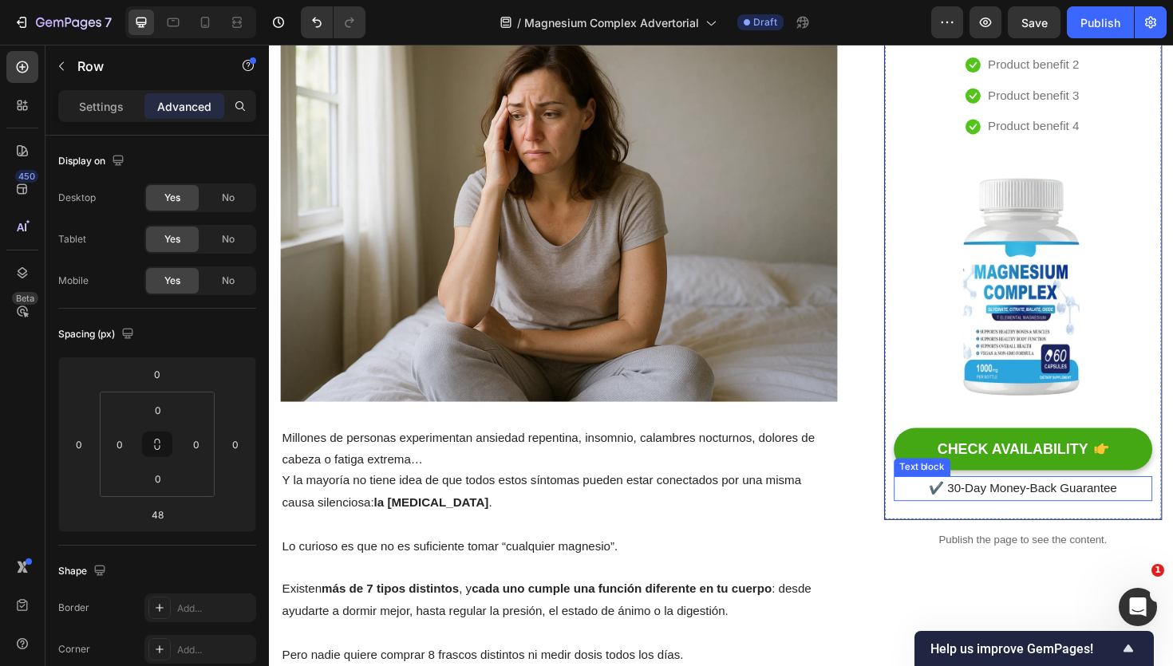
click at [1020, 521] on p "✔️ 30-Day Money-Back Guarantee" at bounding box center [1067, 515] width 271 height 23
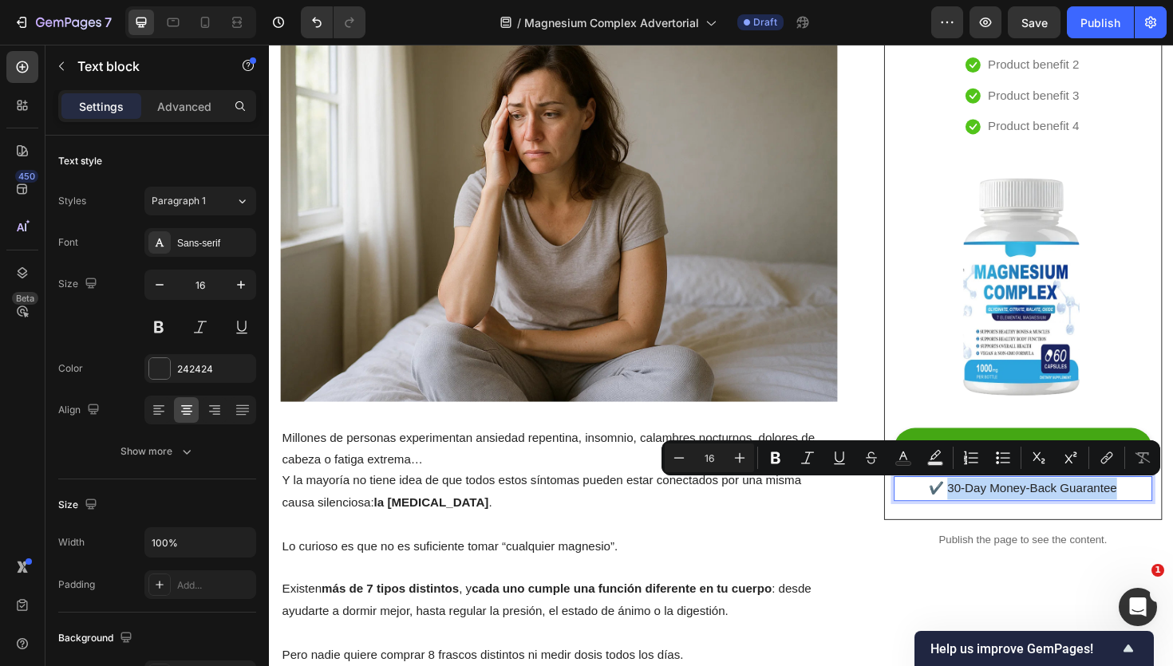
drag, startPoint x: 1171, startPoint y: 518, endPoint x: 989, endPoint y: 515, distance: 182.0
click at [989, 515] on p "✔️ 30-Day Money-Back Guarantee" at bounding box center [1067, 515] width 271 height 23
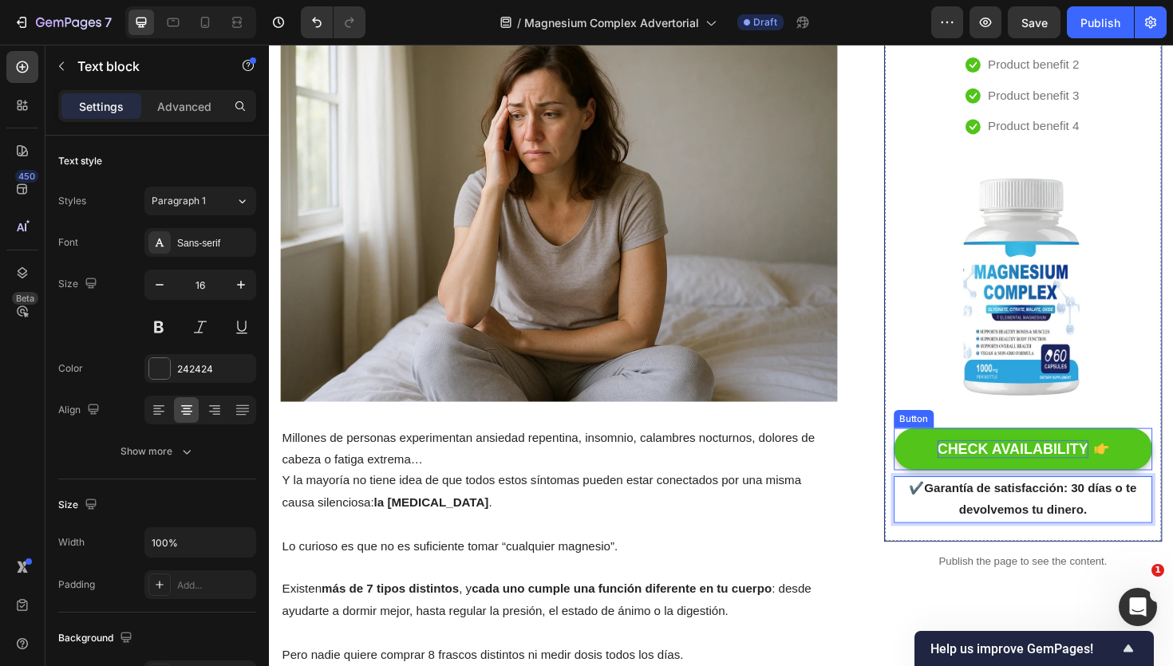
click at [1035, 474] on div "CHECK AVAILABILITY" at bounding box center [1057, 474] width 160 height 20
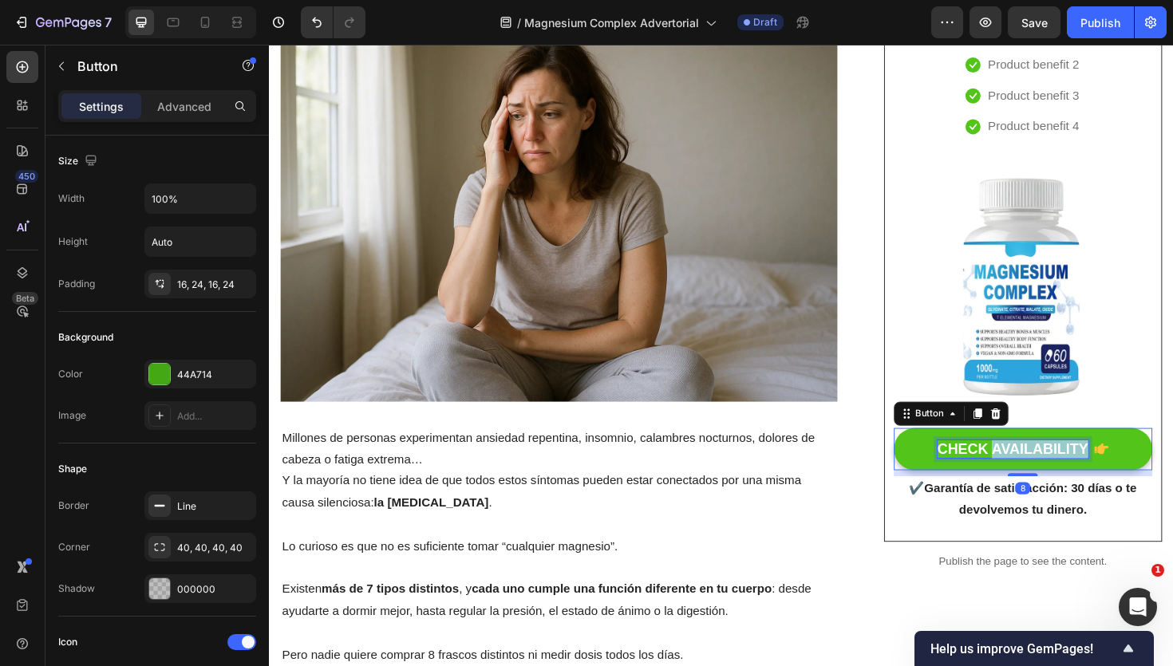
click at [1035, 474] on div "CHECK AVAILABILITY" at bounding box center [1057, 474] width 160 height 20
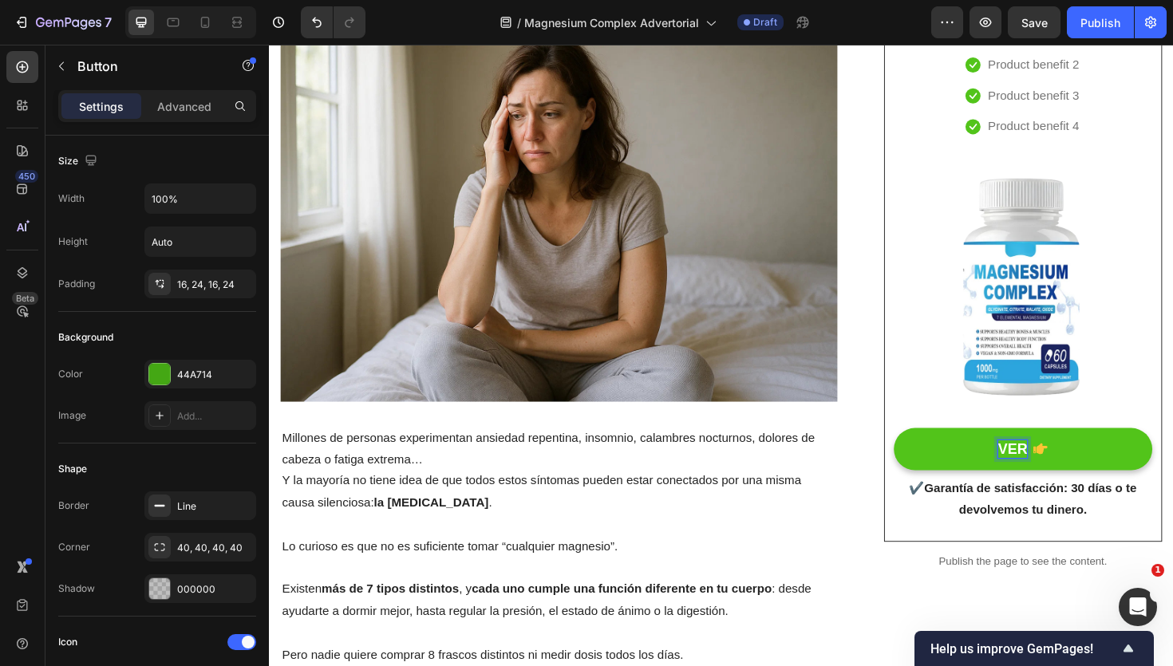
click at [931, 451] on button "VER" at bounding box center [1068, 473] width 274 height 45
click at [960, 476] on button "VER DISPONIBILIDAD" at bounding box center [1068, 473] width 274 height 45
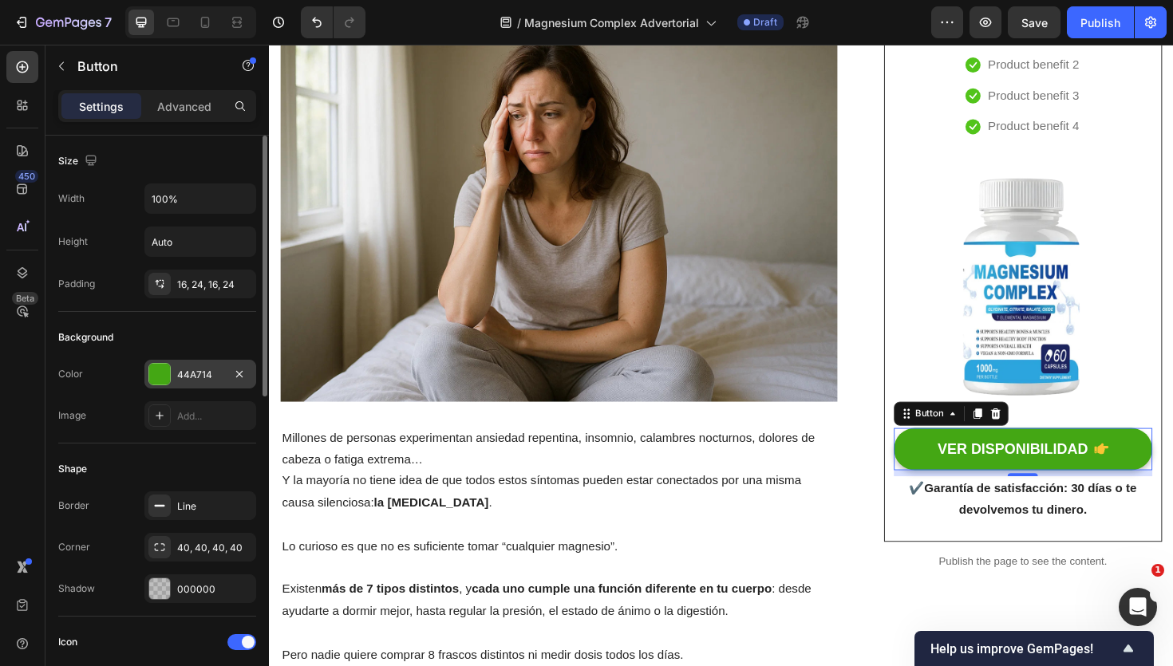
click at [159, 373] on div at bounding box center [159, 374] width 21 height 21
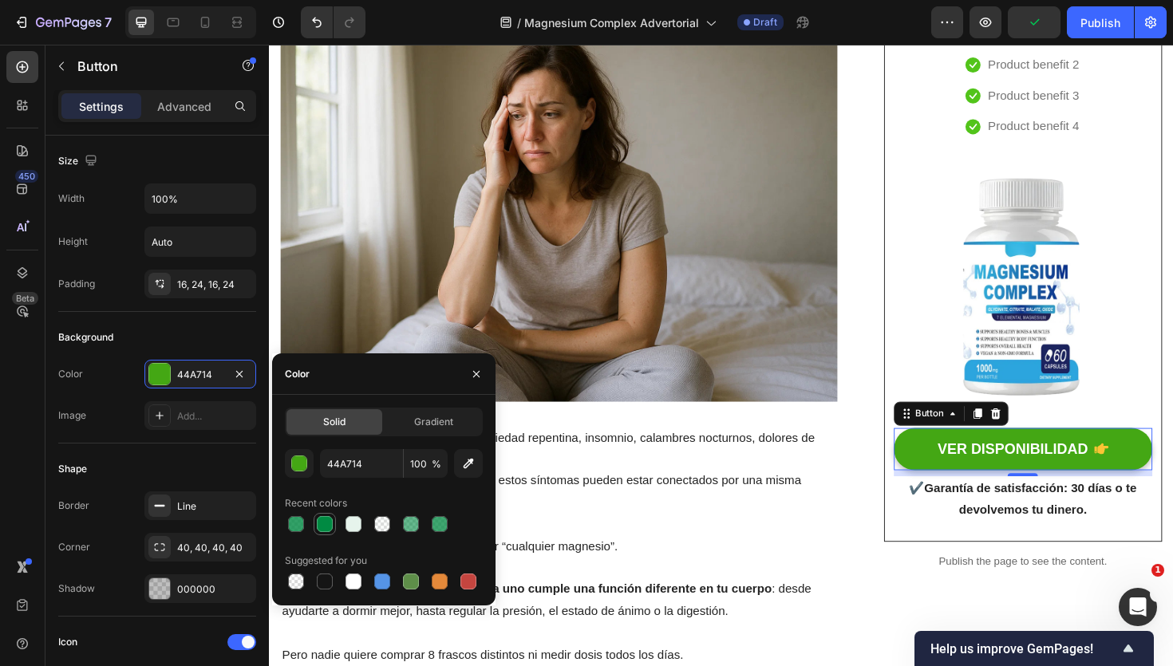
click at [329, 526] on div at bounding box center [325, 524] width 16 height 16
type input "008A42"
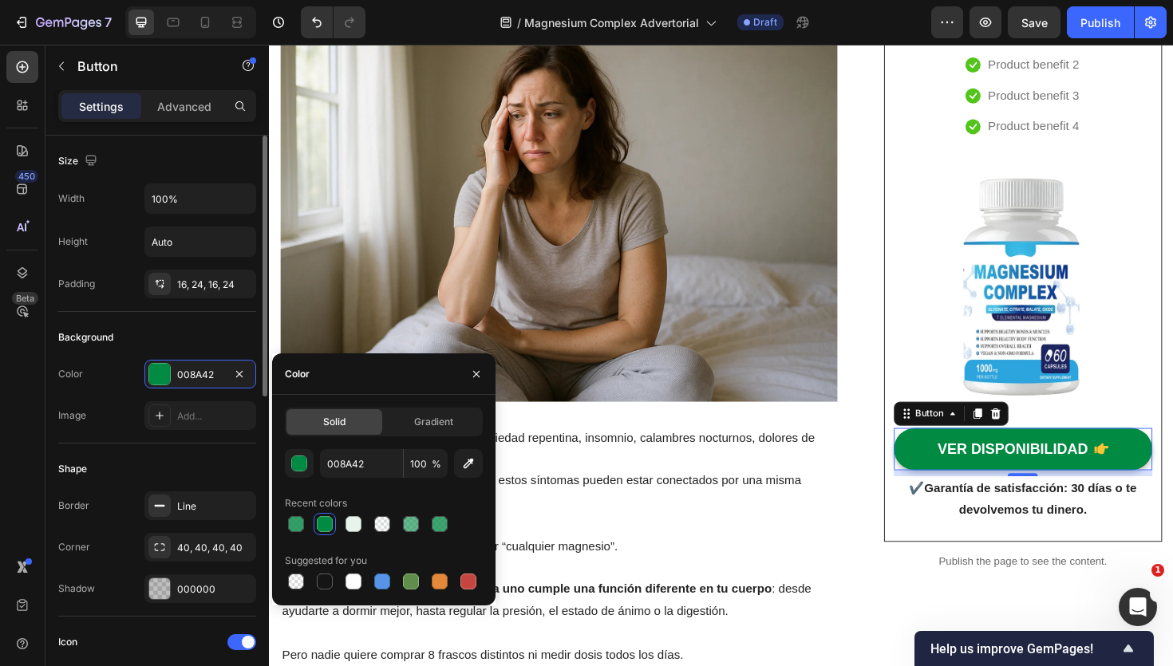
click at [201, 459] on div "Shape" at bounding box center [157, 469] width 198 height 26
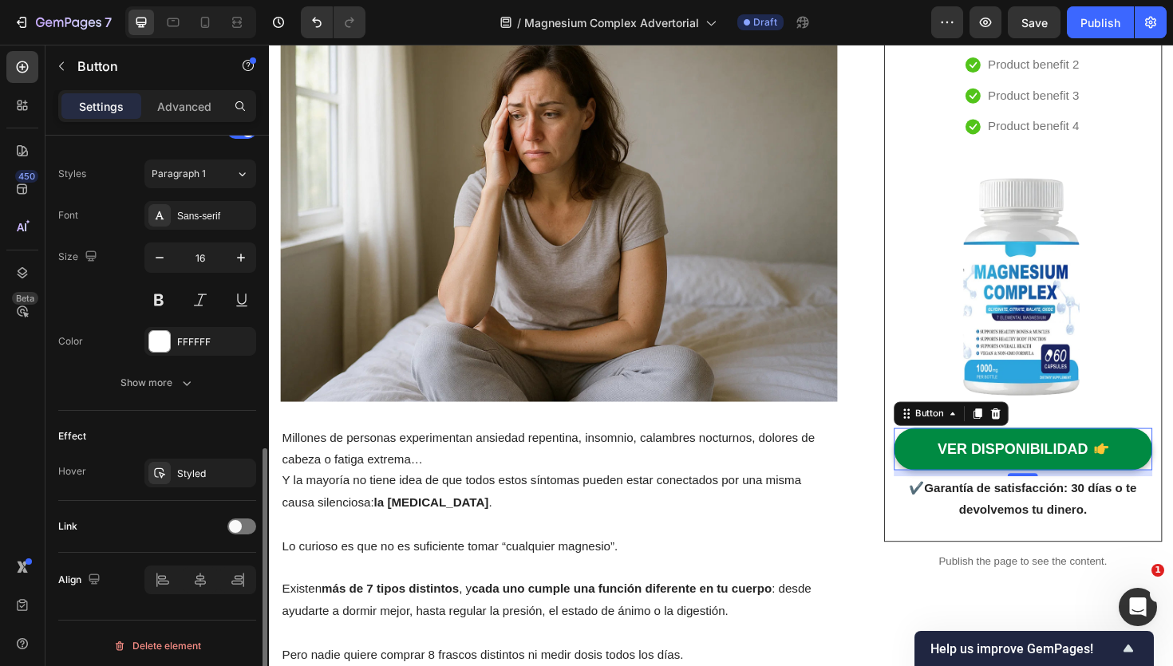
scroll to position [694, 0]
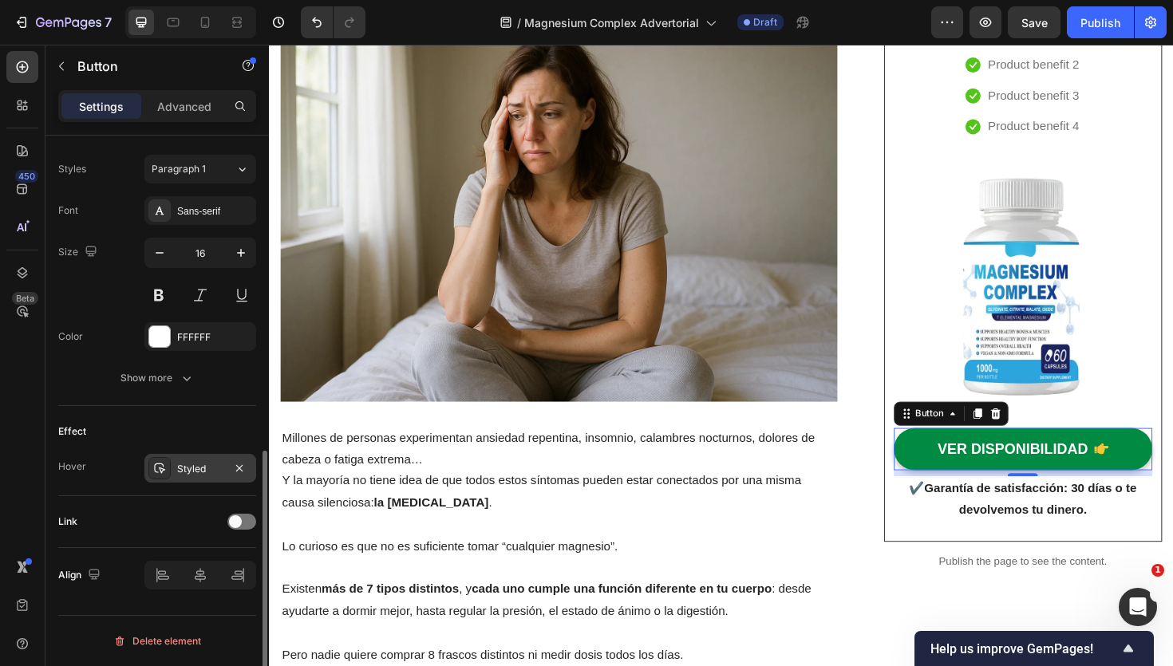
click at [164, 462] on icon at bounding box center [159, 468] width 13 height 13
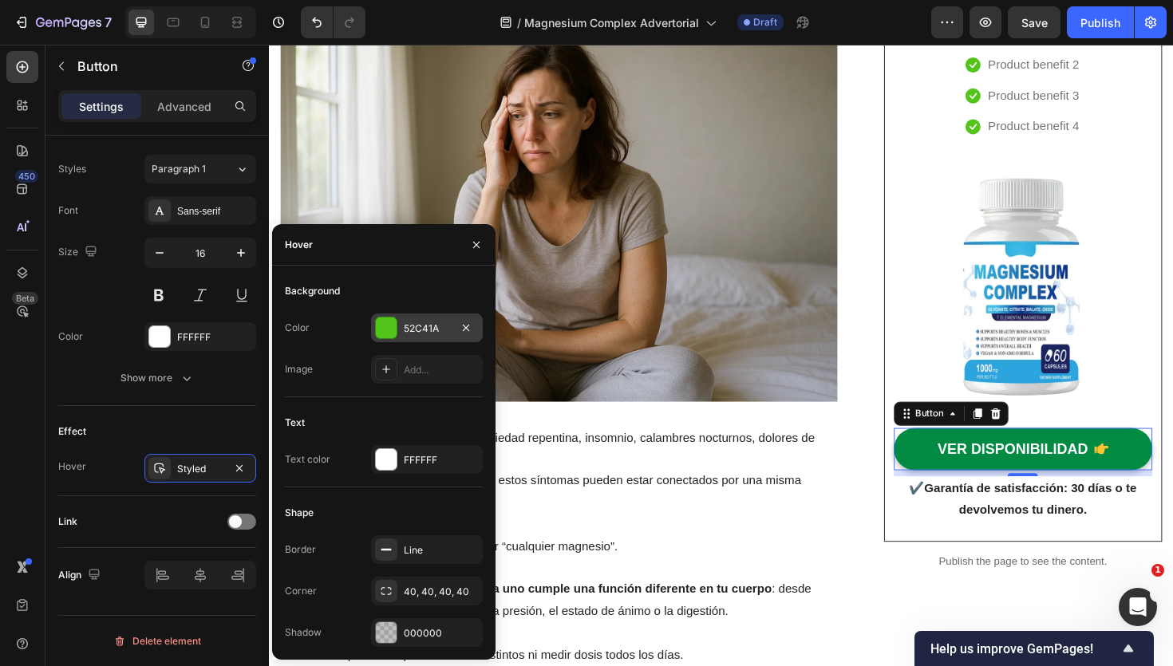
click at [386, 338] on div at bounding box center [386, 328] width 21 height 21
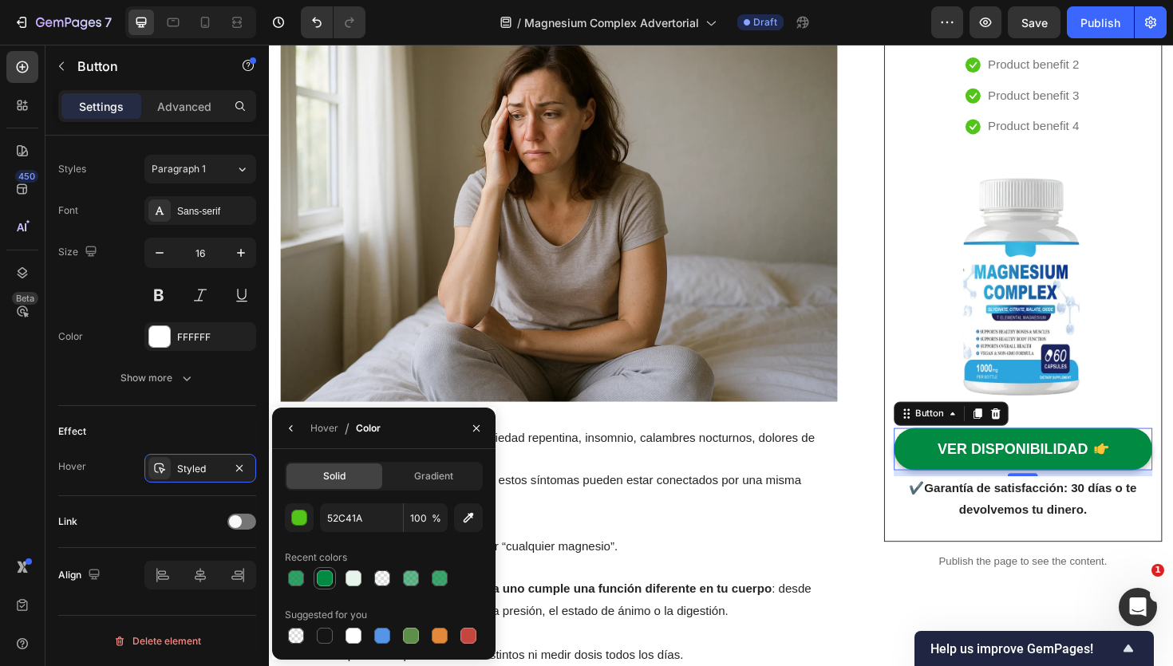
click at [323, 576] on div at bounding box center [325, 579] width 16 height 16
type input "008A42"
click at [425, 515] on input "100" at bounding box center [426, 518] width 44 height 29
type input "80"
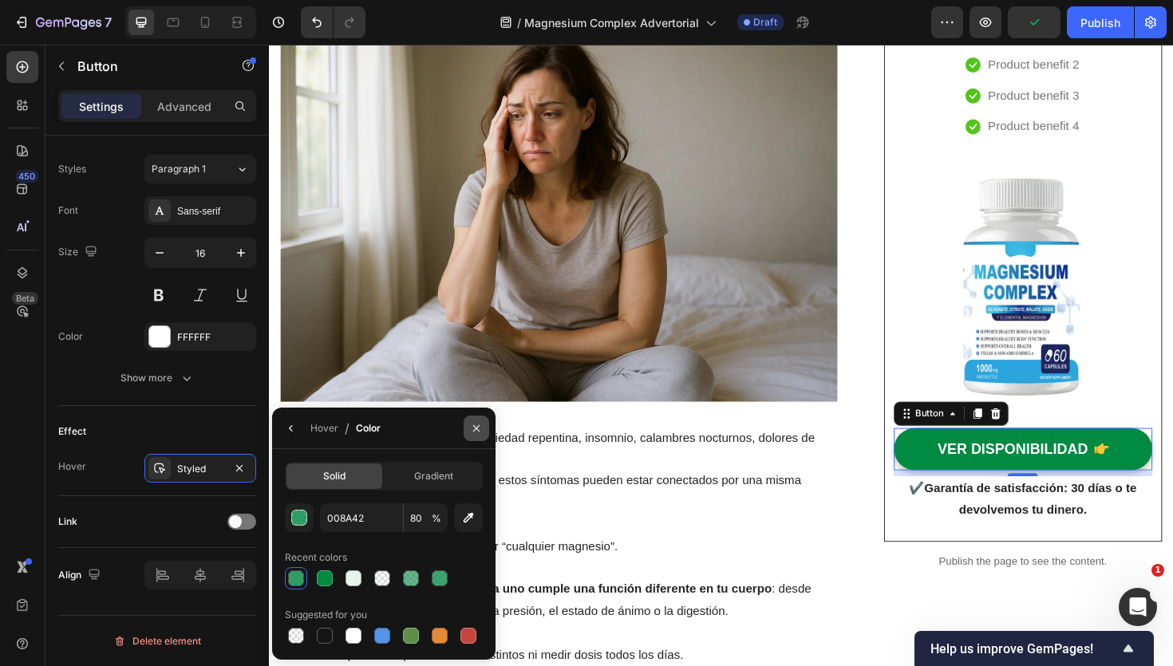
click at [468, 430] on button "button" at bounding box center [477, 429] width 26 height 26
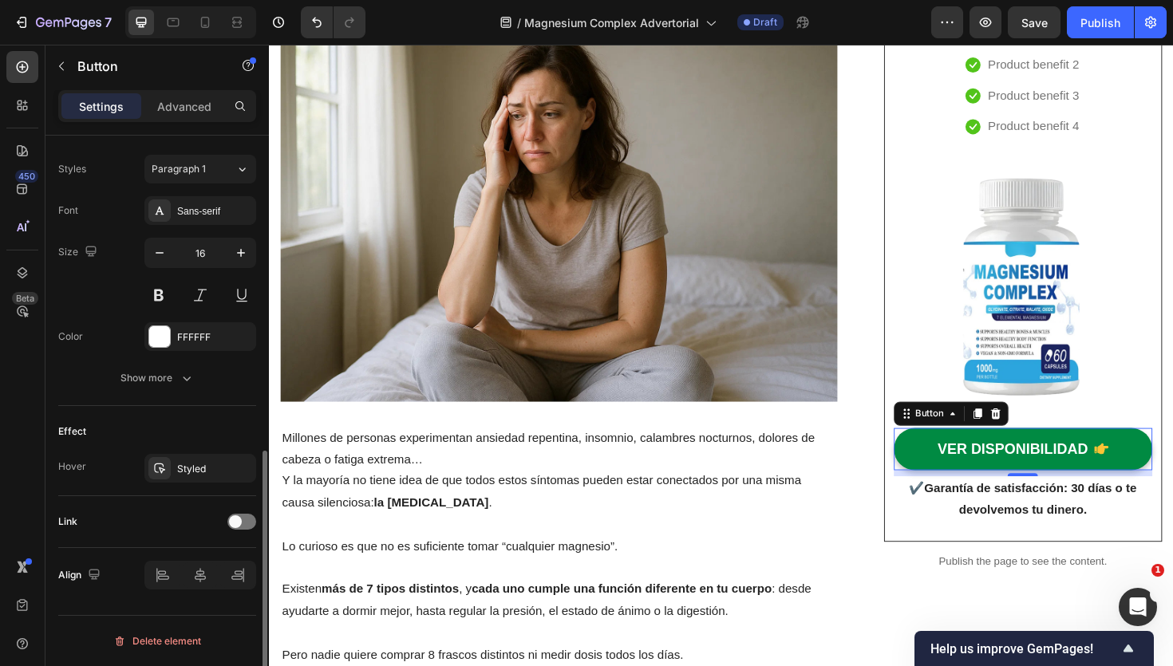
click at [256, 522] on div "Size Width 100% Height Auto Padding 16, 24, 16, 24 Background Color 008A42 Imag…" at bounding box center [156, 76] width 223 height 1270
click at [242, 516] on div at bounding box center [241, 522] width 29 height 16
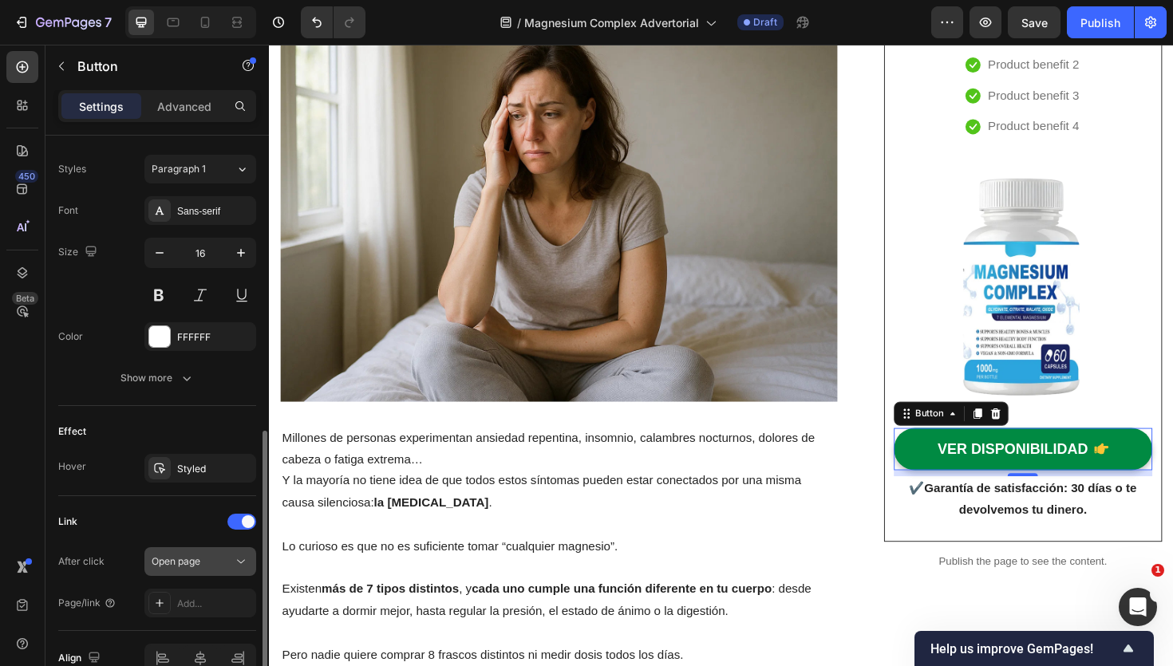
click at [196, 569] on div "Open page" at bounding box center [200, 562] width 97 height 16
click at [184, 608] on div "Add..." at bounding box center [214, 604] width 75 height 14
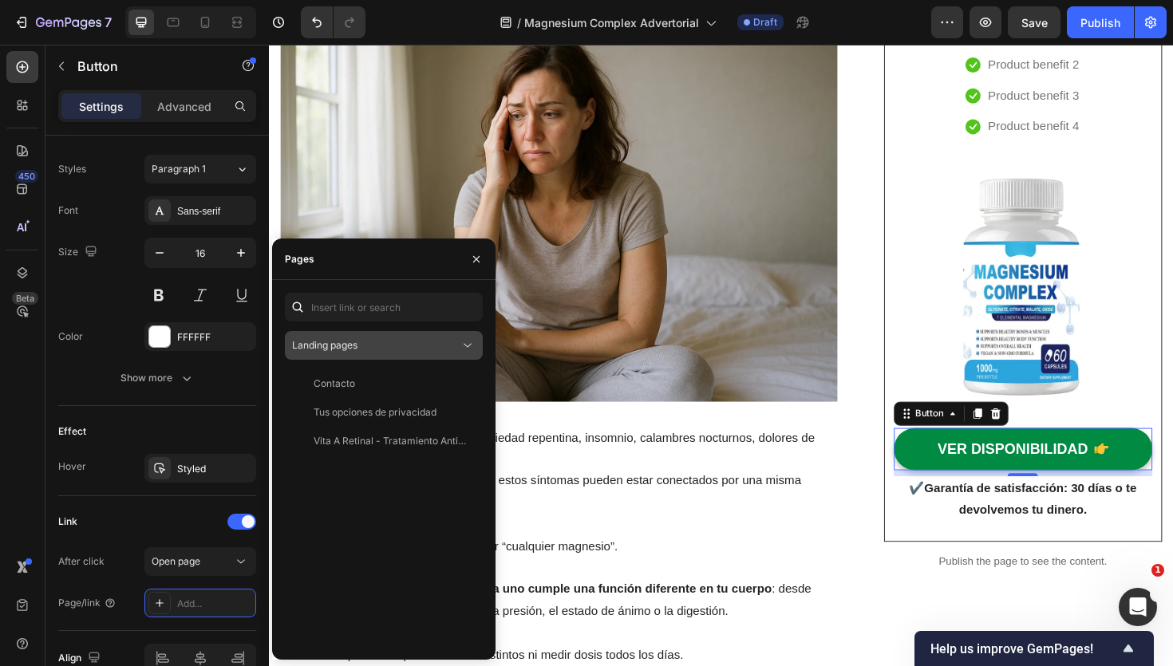
click at [376, 352] on div "Landing pages" at bounding box center [376, 345] width 168 height 14
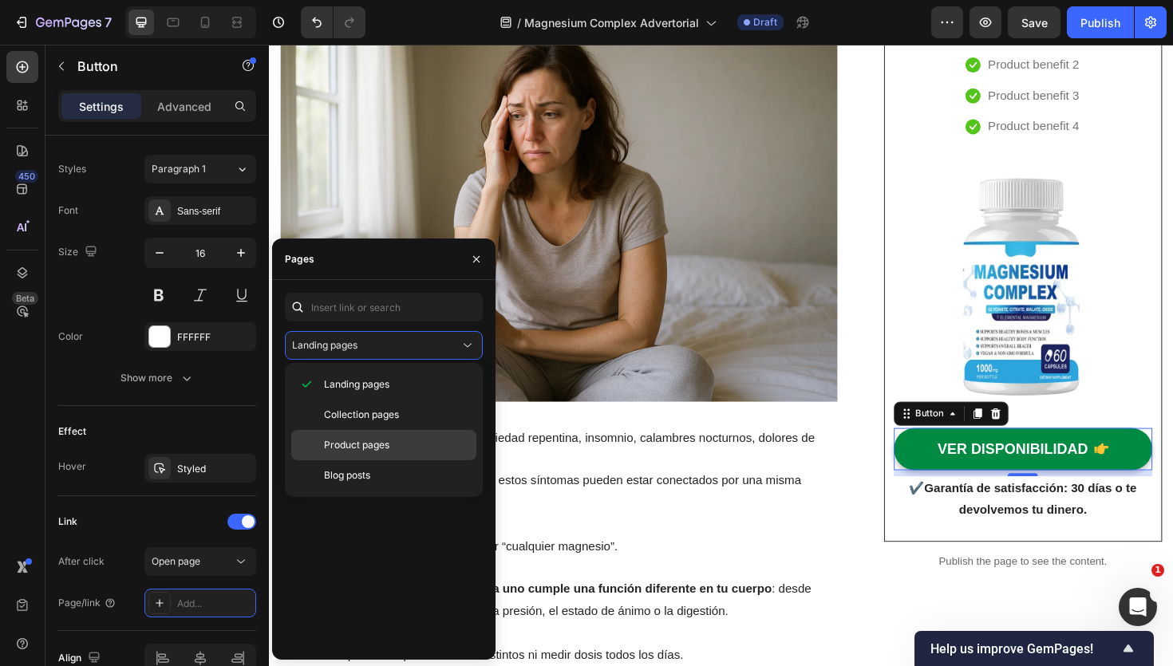
click at [387, 441] on span "Product pages" at bounding box center [356, 445] width 65 height 14
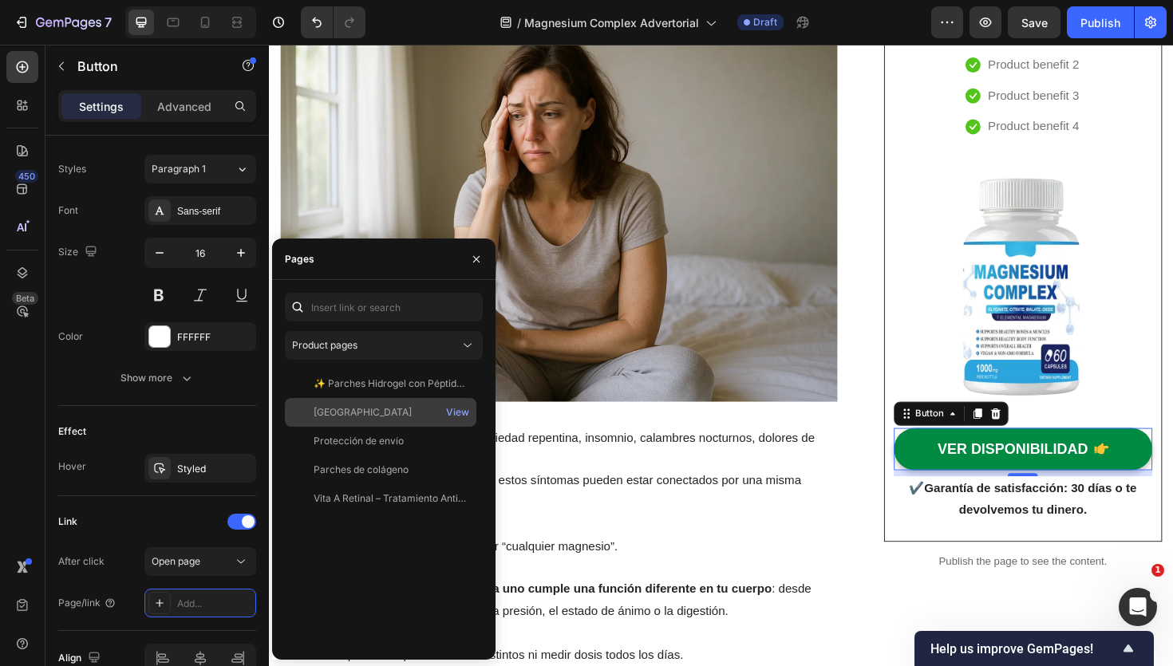
click at [393, 413] on div "[GEOGRAPHIC_DATA]" at bounding box center [363, 412] width 98 height 14
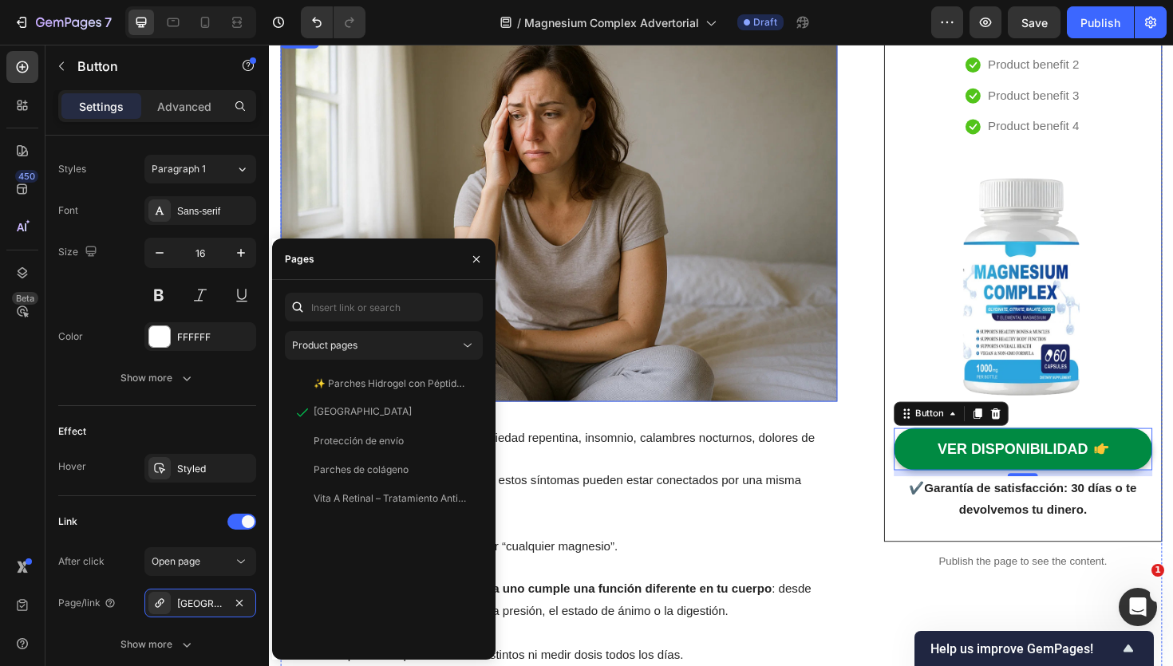
click at [808, 402] on img at bounding box center [576, 226] width 590 height 393
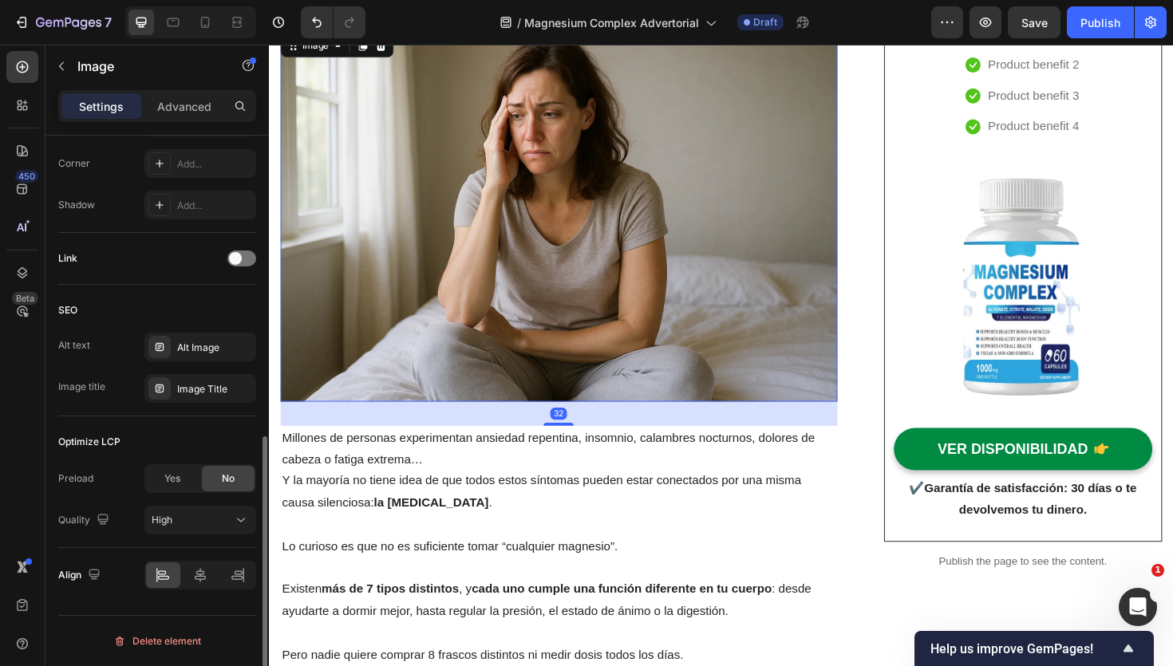
scroll to position [0, 0]
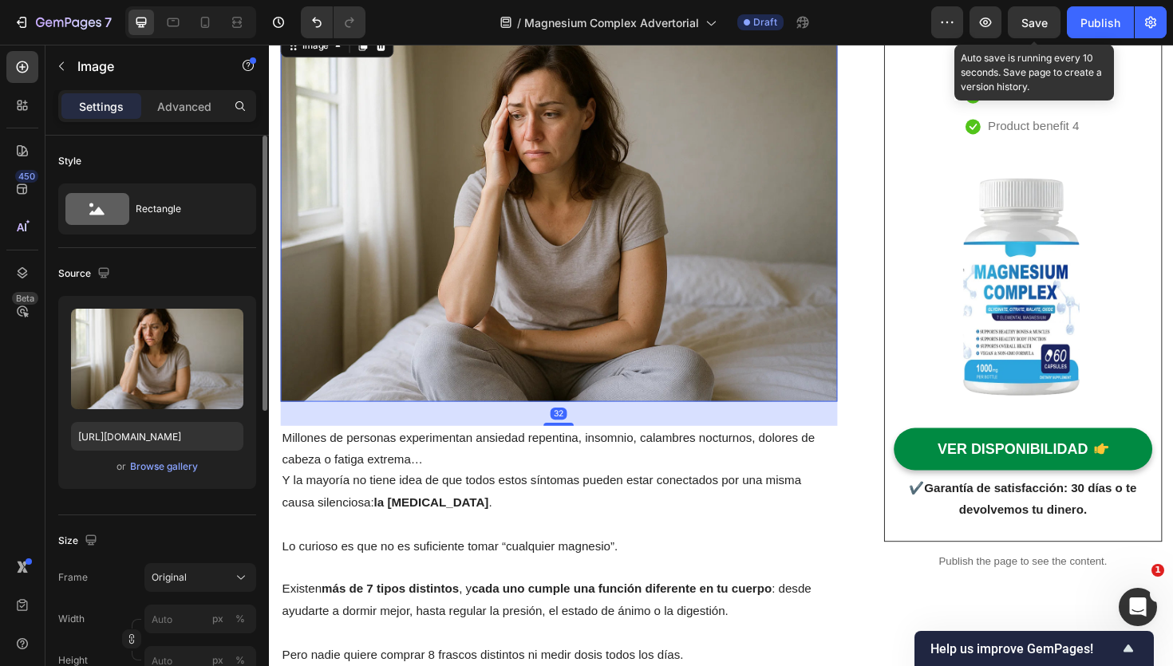
click at [1042, 6] on div "7 Version history / Magnesium Complex Advertorial Draft Preview Save Auto save …" at bounding box center [586, 22] width 1173 height 45
click at [1042, 16] on span "Save" at bounding box center [1034, 23] width 26 height 14
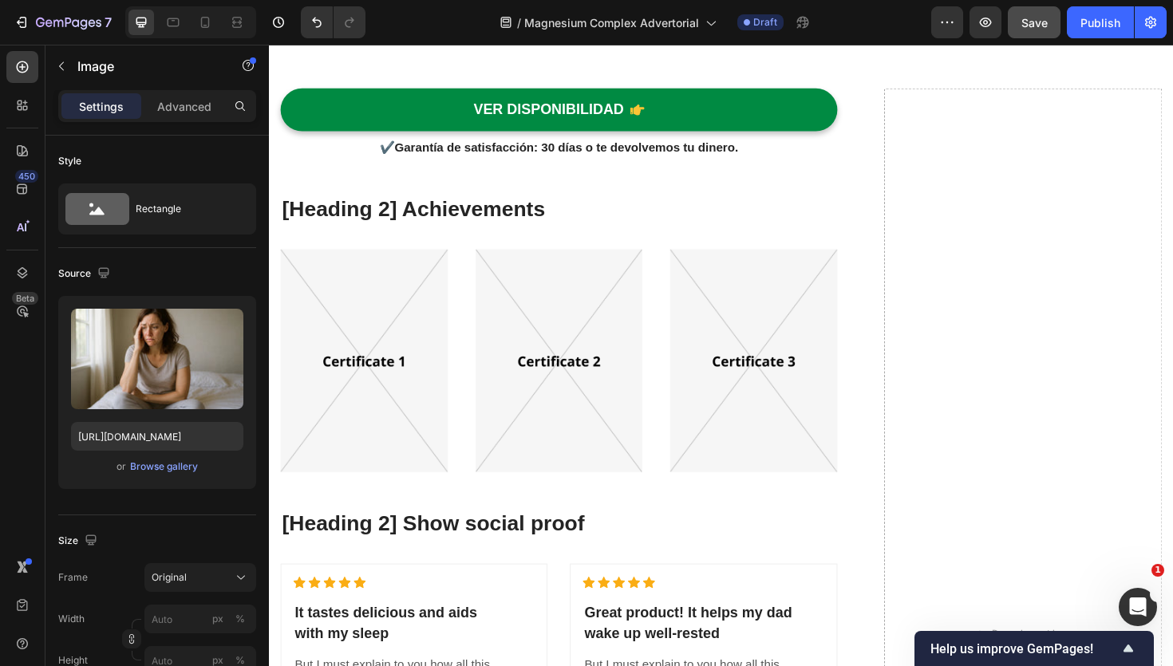
scroll to position [4441, 0]
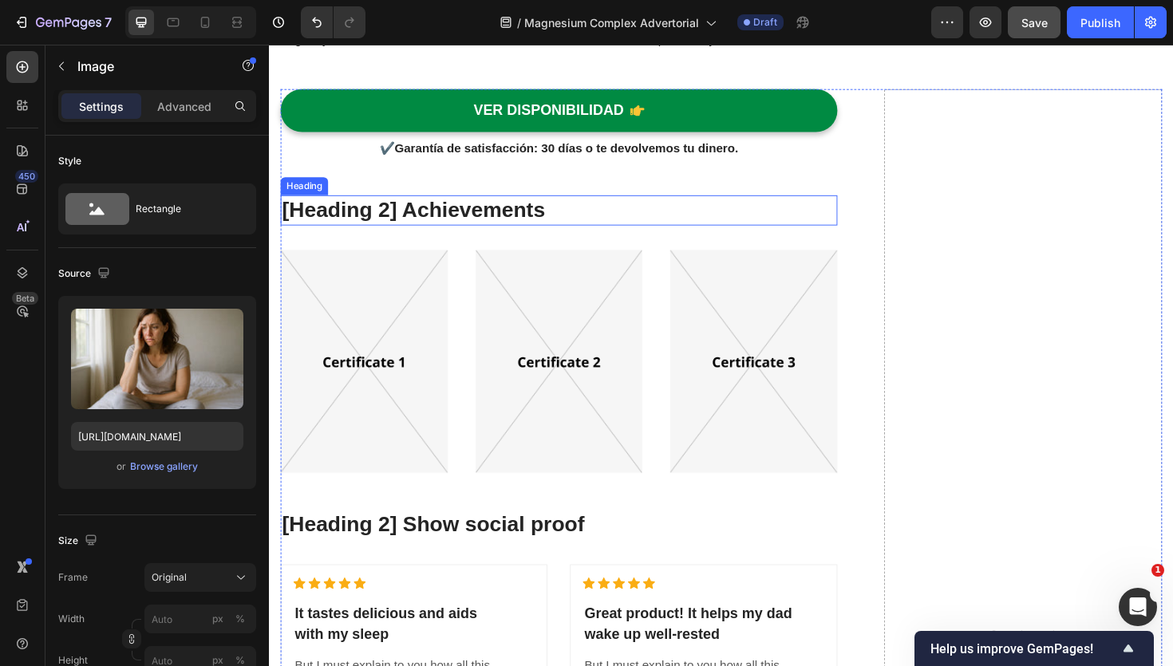
click at [435, 210] on p "[Heading 2] Achievements" at bounding box center [576, 220] width 587 height 29
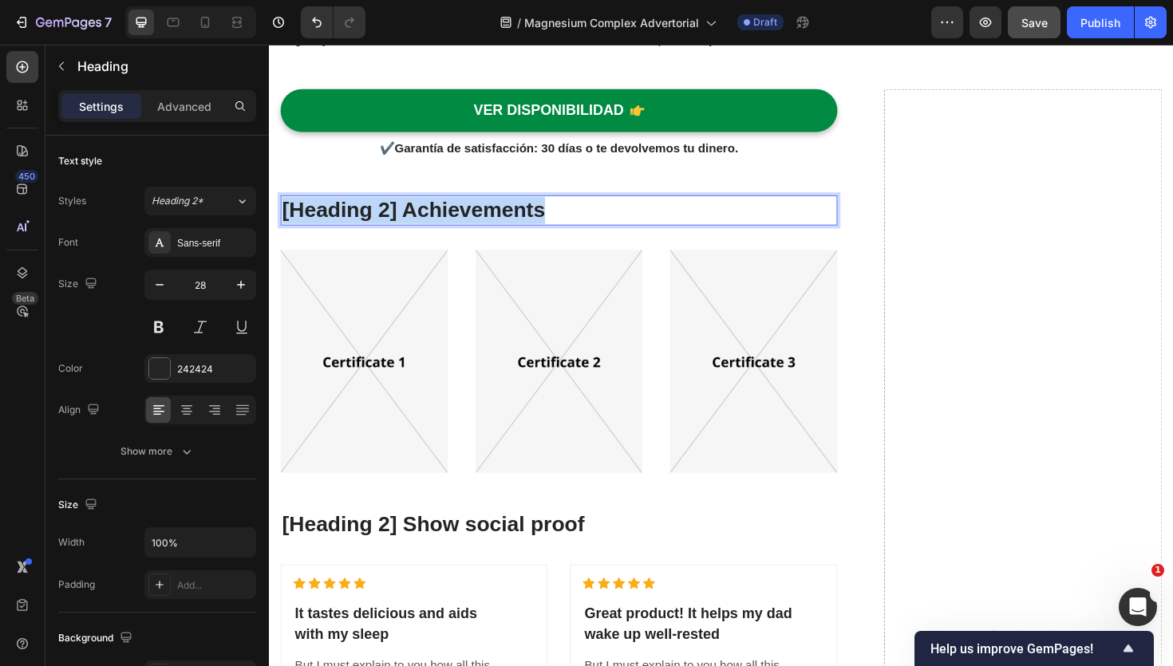
click at [435, 210] on p "[Heading 2] Achievements" at bounding box center [576, 220] width 587 height 29
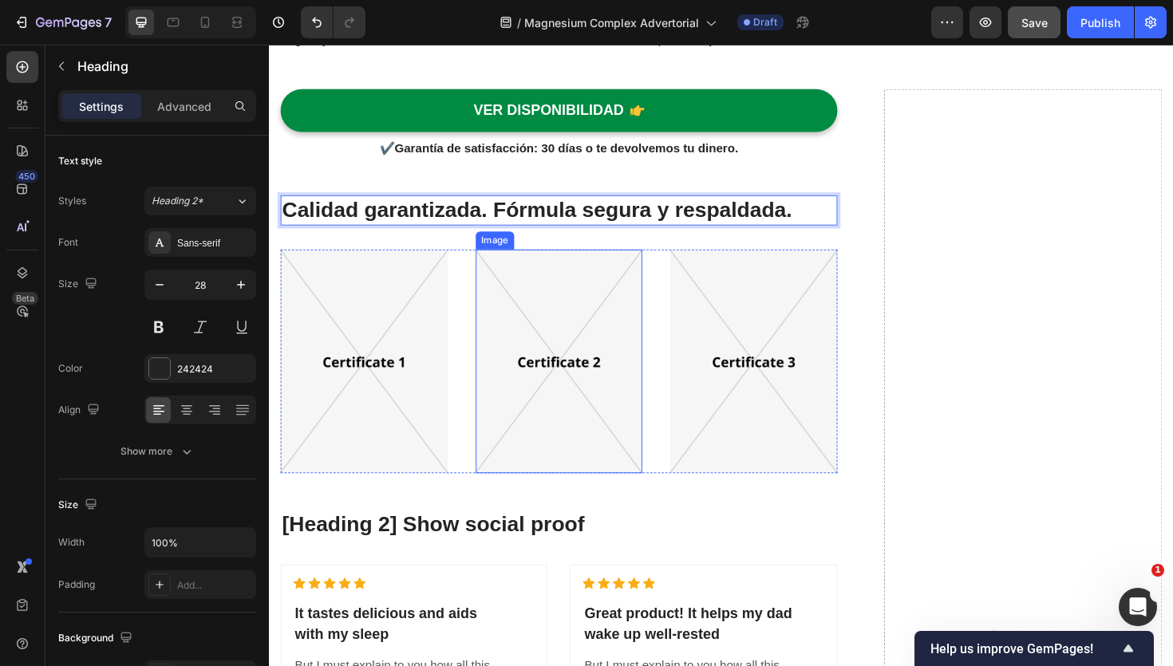
click at [504, 277] on img at bounding box center [576, 380] width 177 height 237
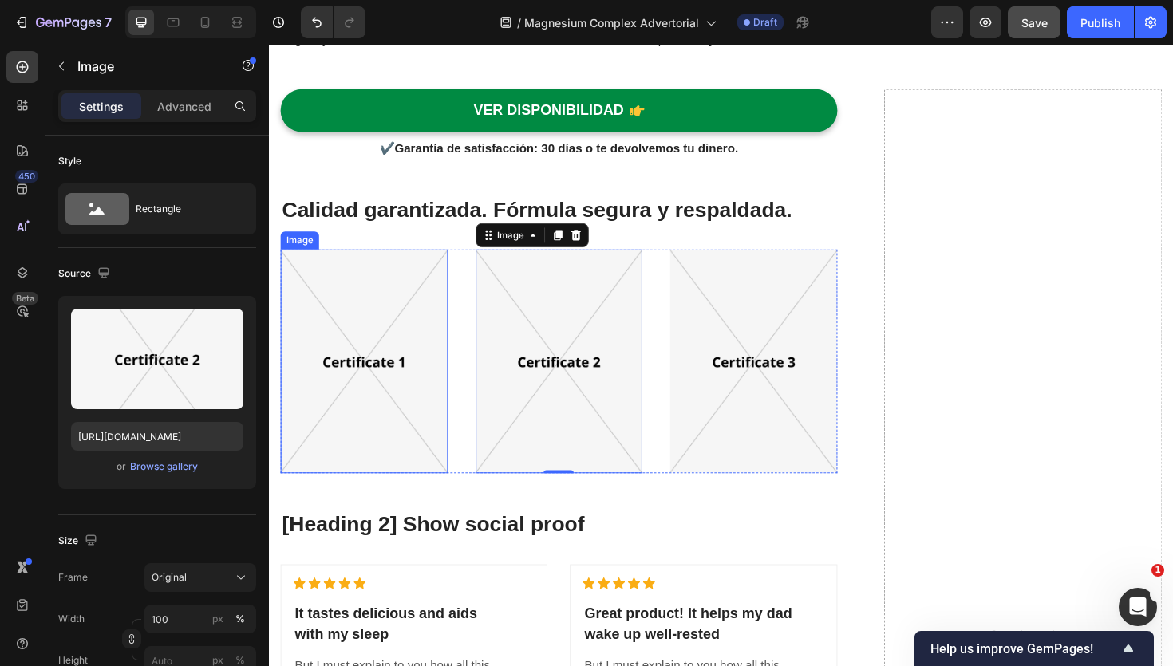
click at [417, 363] on img at bounding box center [369, 380] width 177 height 237
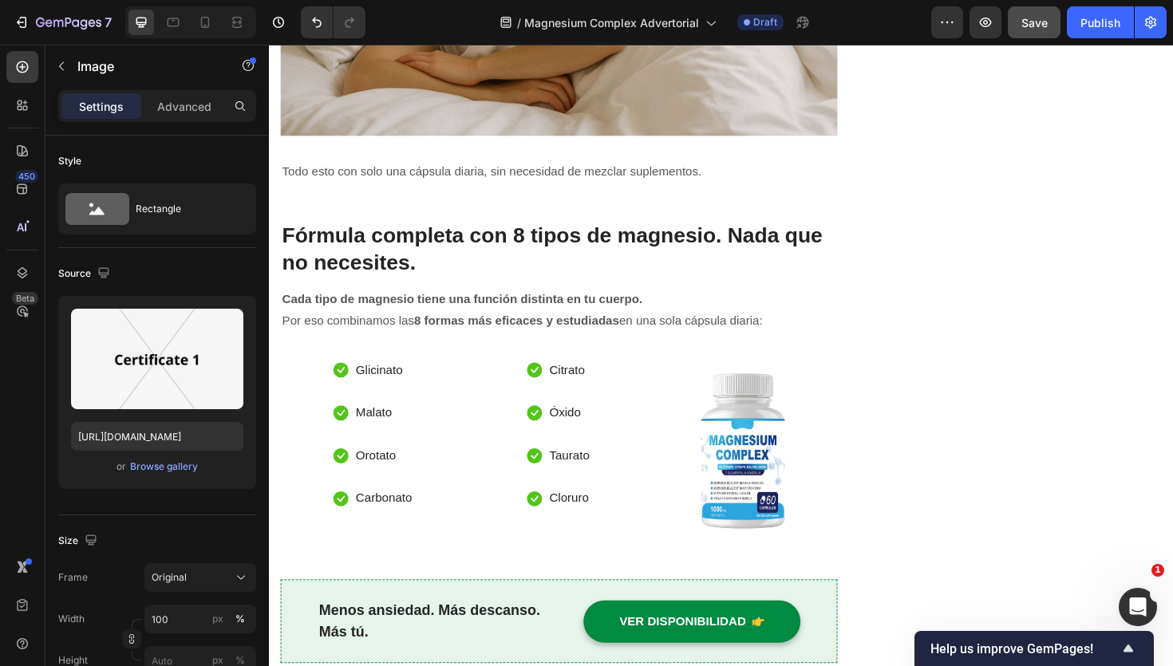
scroll to position [2579, 0]
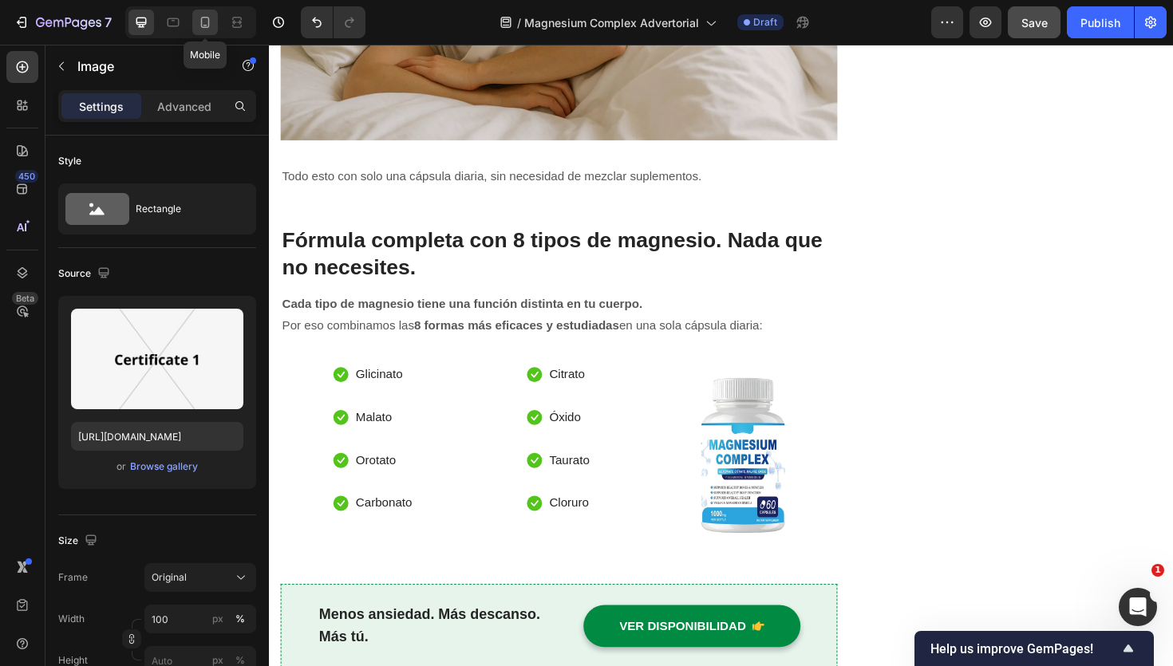
click at [212, 23] on icon at bounding box center [205, 22] width 16 height 16
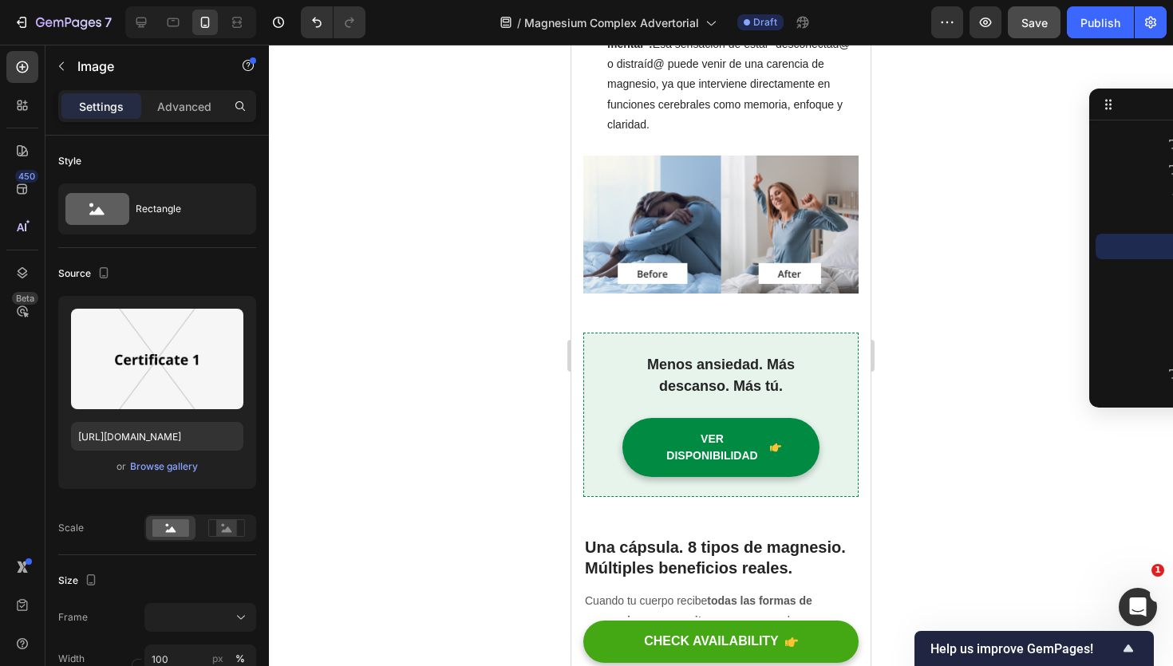
scroll to position [1454, 0]
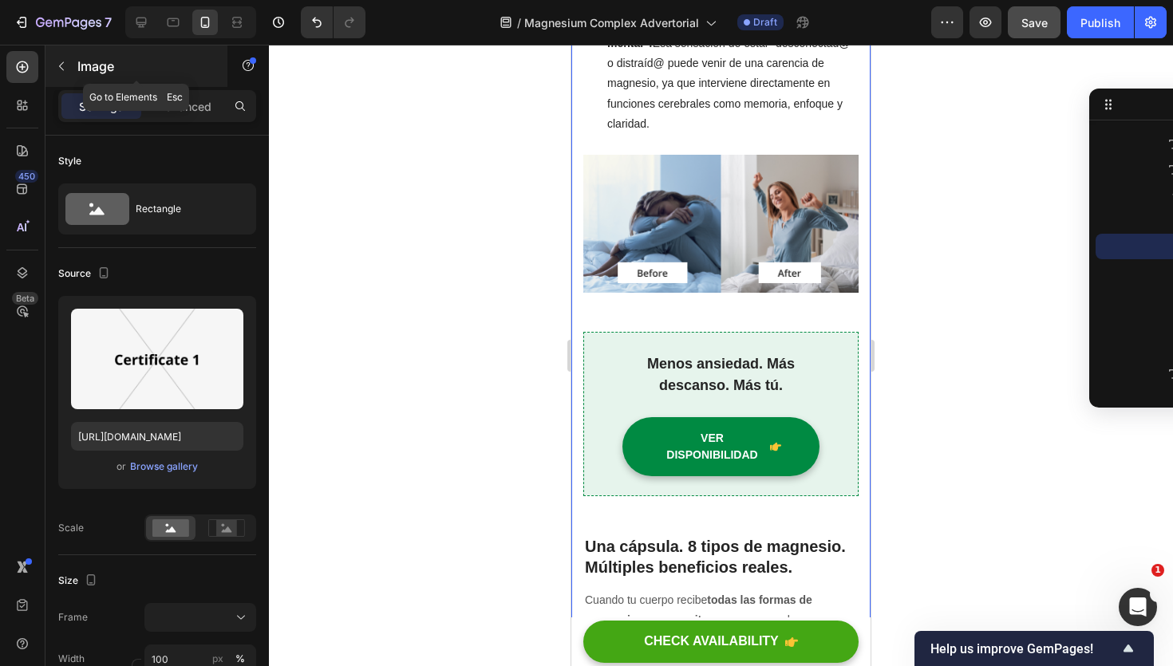
click at [59, 61] on icon "button" at bounding box center [61, 66] width 13 height 13
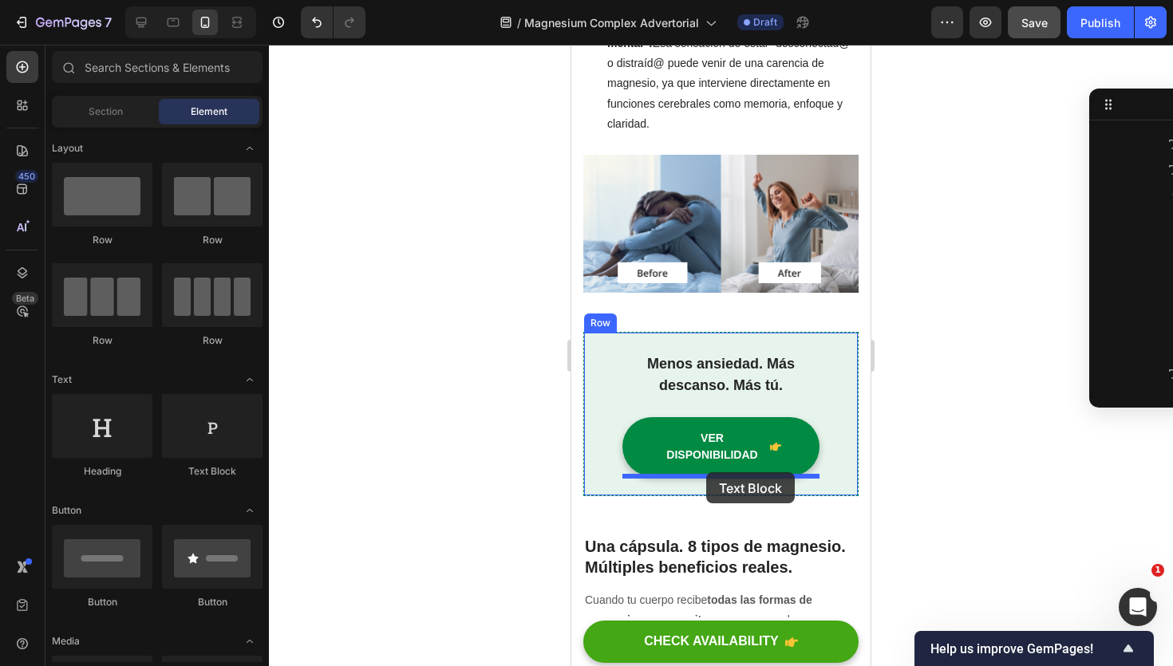
drag, startPoint x: 807, startPoint y: 483, endPoint x: 706, endPoint y: 473, distance: 101.0
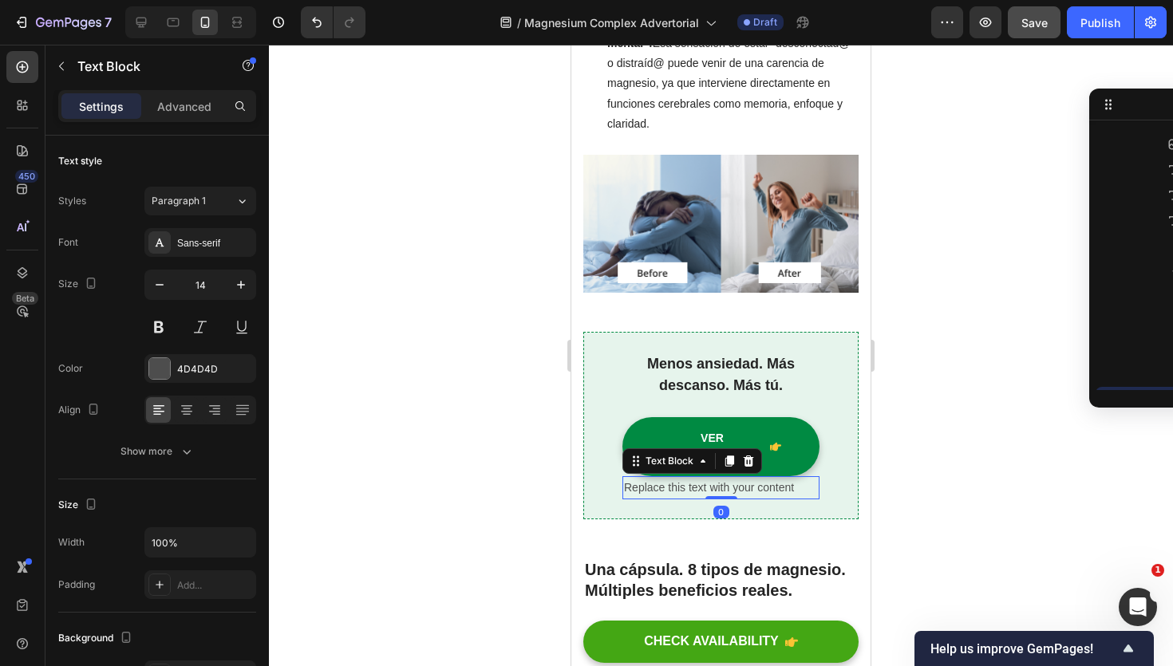
scroll to position [302, 0]
click at [709, 488] on div "Replace this text with your content" at bounding box center [720, 487] width 197 height 23
click at [709, 488] on p "Replace this text with your content" at bounding box center [721, 488] width 194 height 20
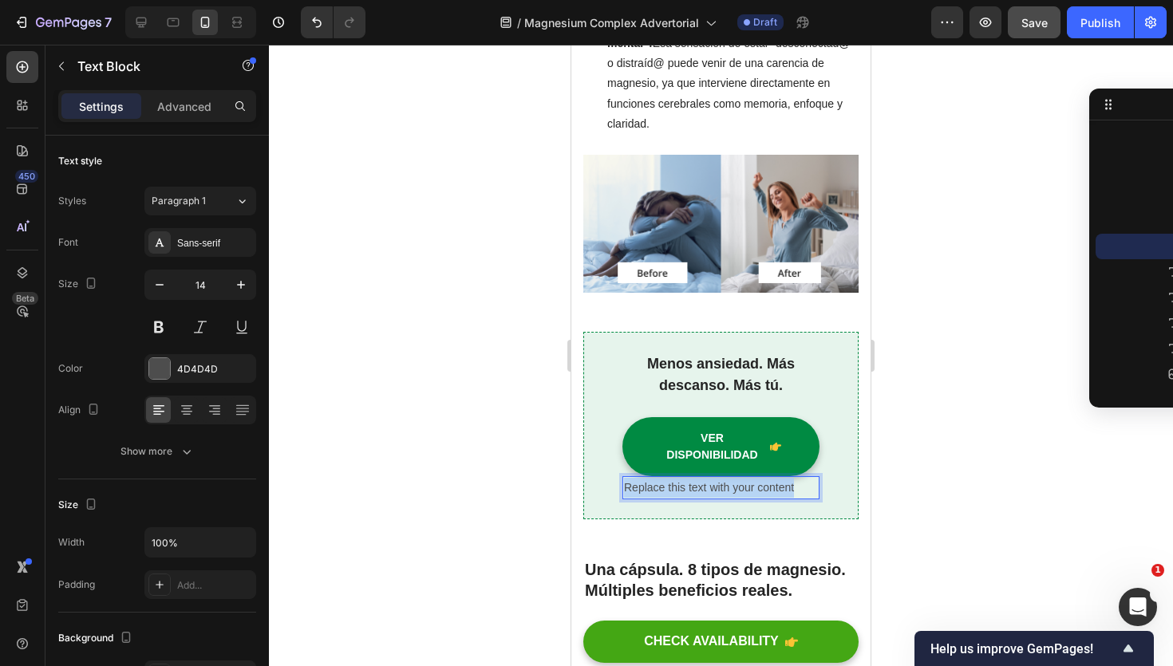
click at [709, 488] on p "Replace this text with your content" at bounding box center [721, 488] width 194 height 20
click at [669, 490] on p "Solo quean 9 unidades en stock" at bounding box center [721, 488] width 194 height 20
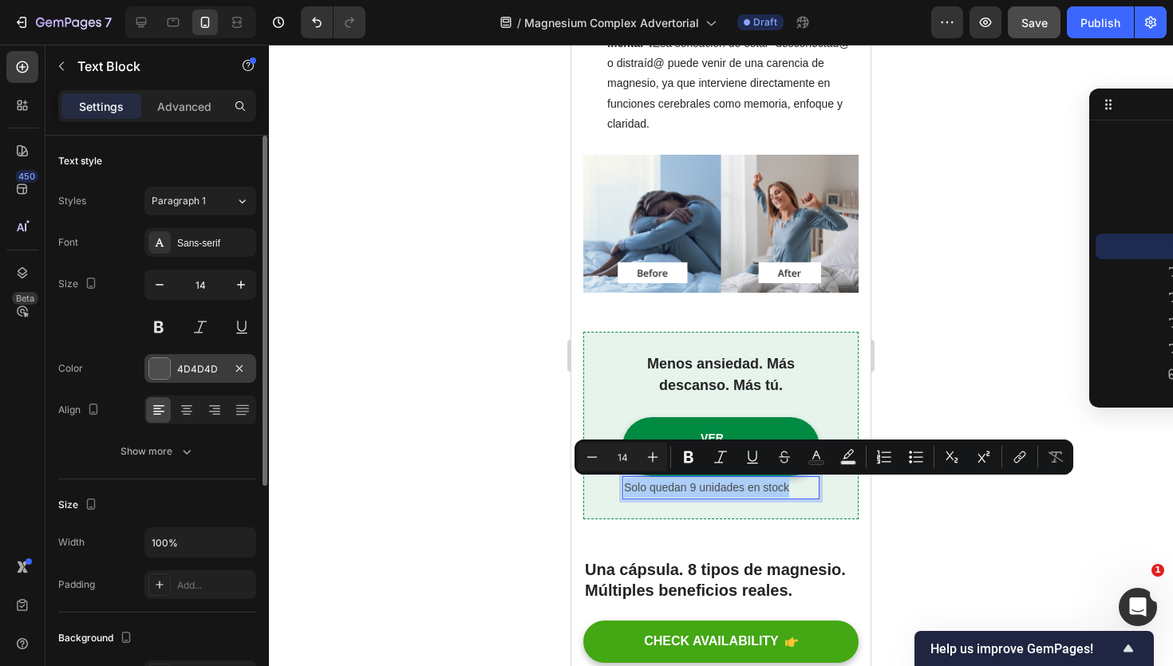
click at [204, 363] on div "4D4D4D" at bounding box center [200, 369] width 46 height 14
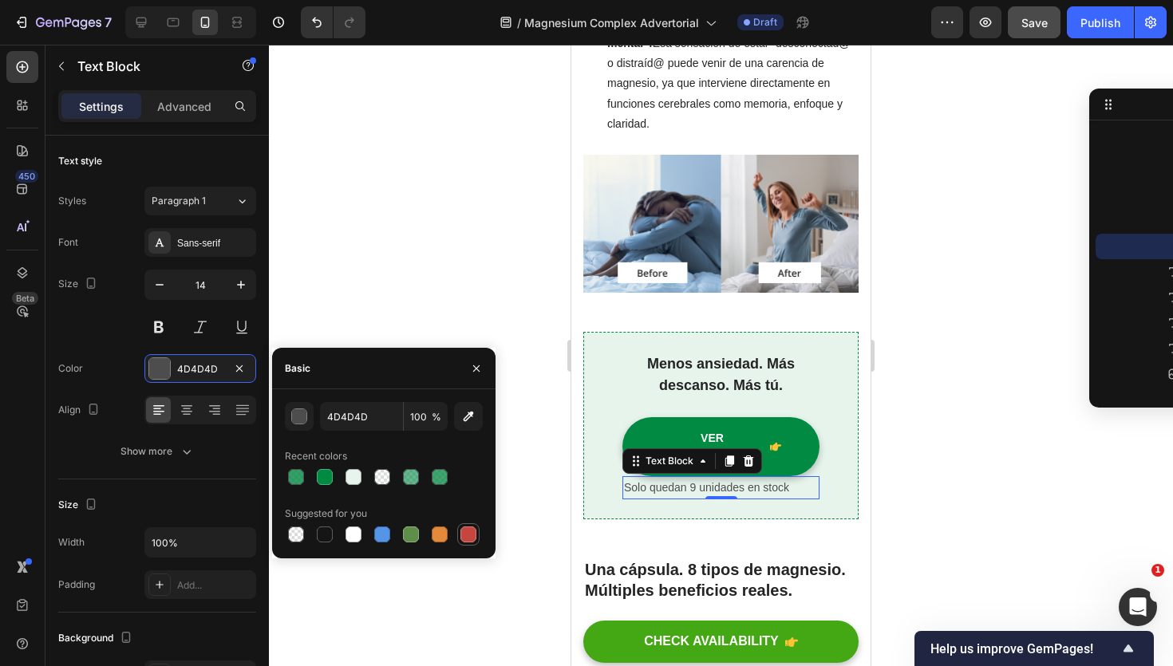
click at [471, 539] on div at bounding box center [468, 535] width 16 height 16
type input "C5453F"
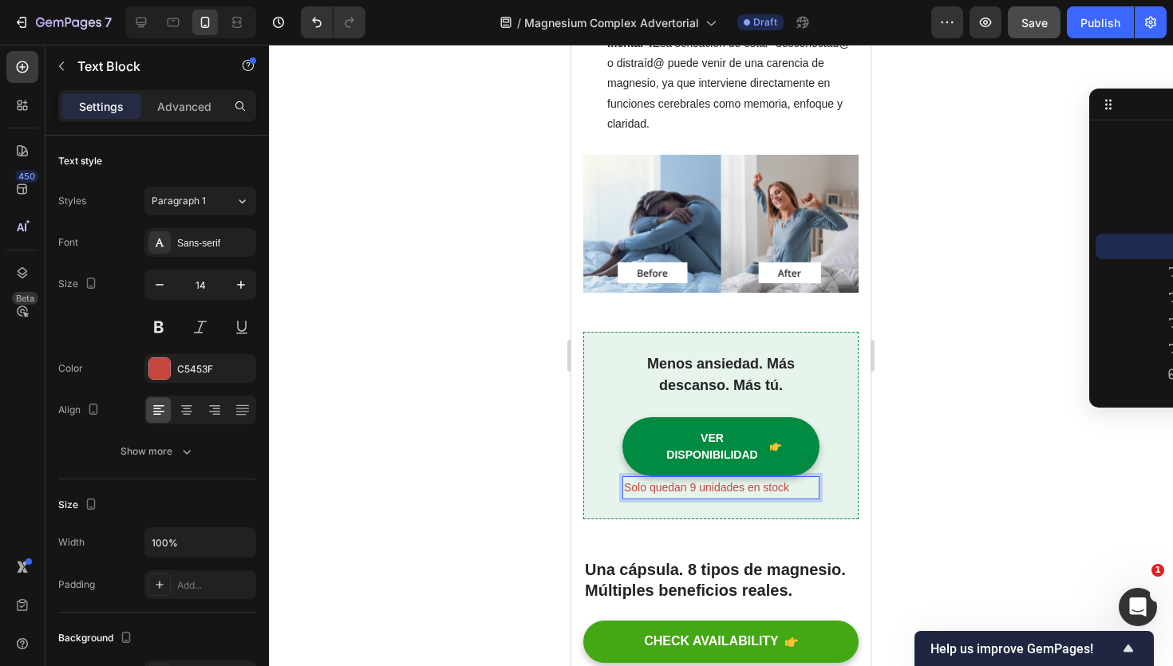
click at [682, 492] on p "Solo quedan 9 unidades en stock" at bounding box center [721, 488] width 194 height 20
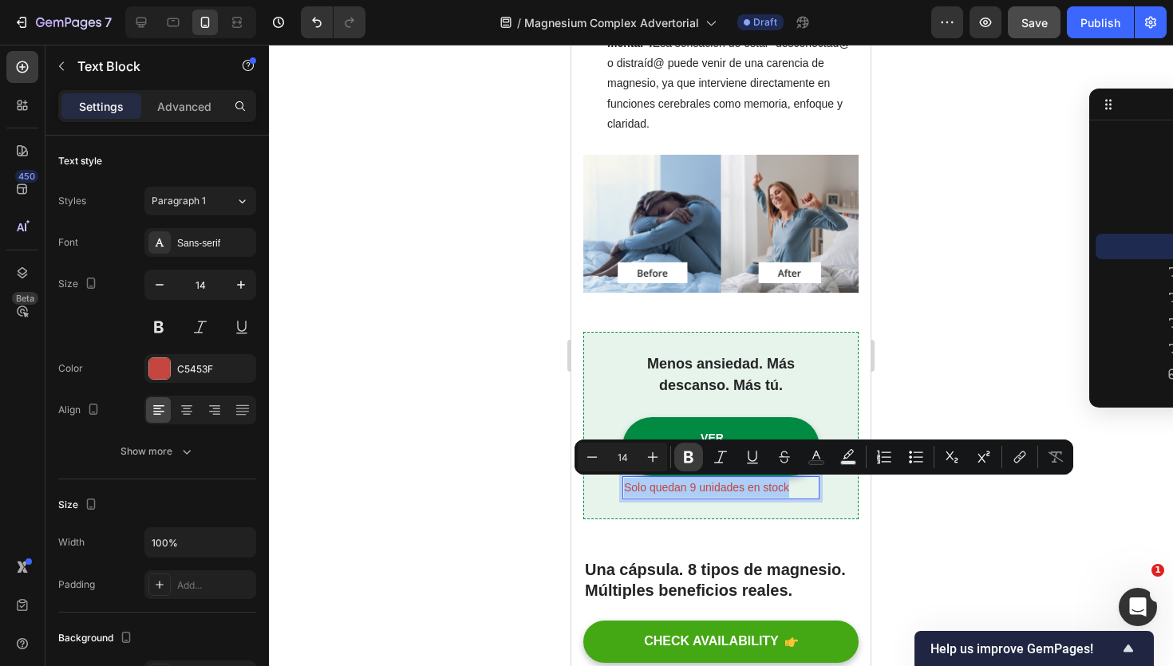
click at [691, 452] on icon "Editor contextual toolbar" at bounding box center [689, 458] width 10 height 12
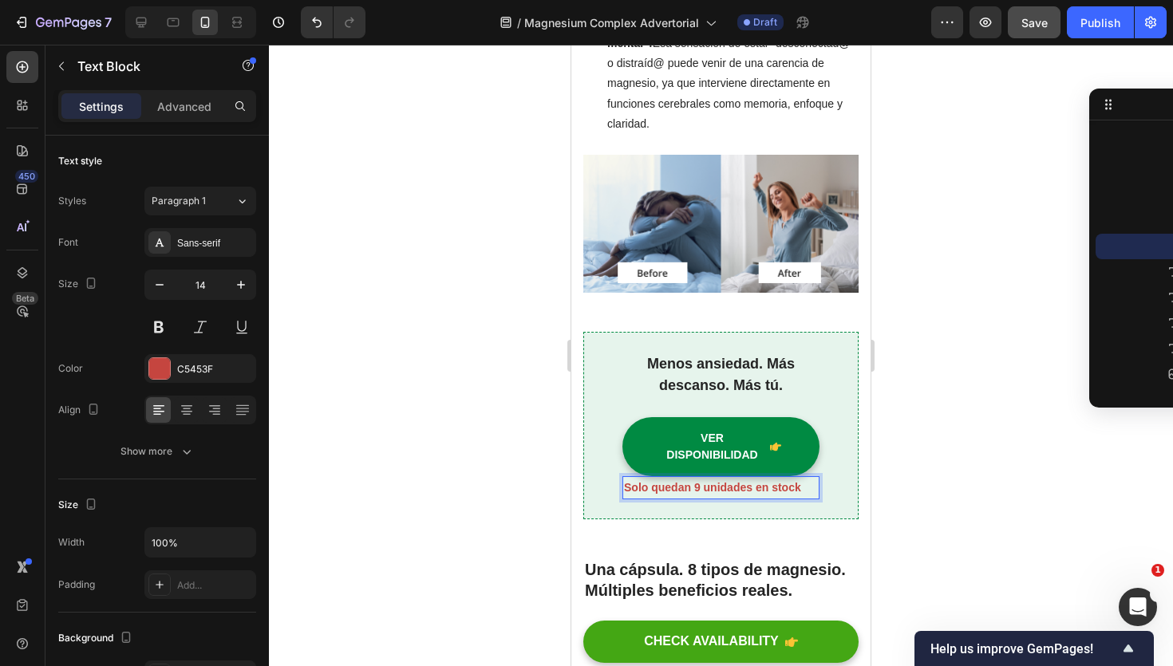
click at [678, 484] on strong "Solo quedan 9 unidades en stock" at bounding box center [712, 487] width 177 height 13
click at [646, 492] on strong "Solo quedan 9 unidades en stock" at bounding box center [712, 487] width 177 height 13
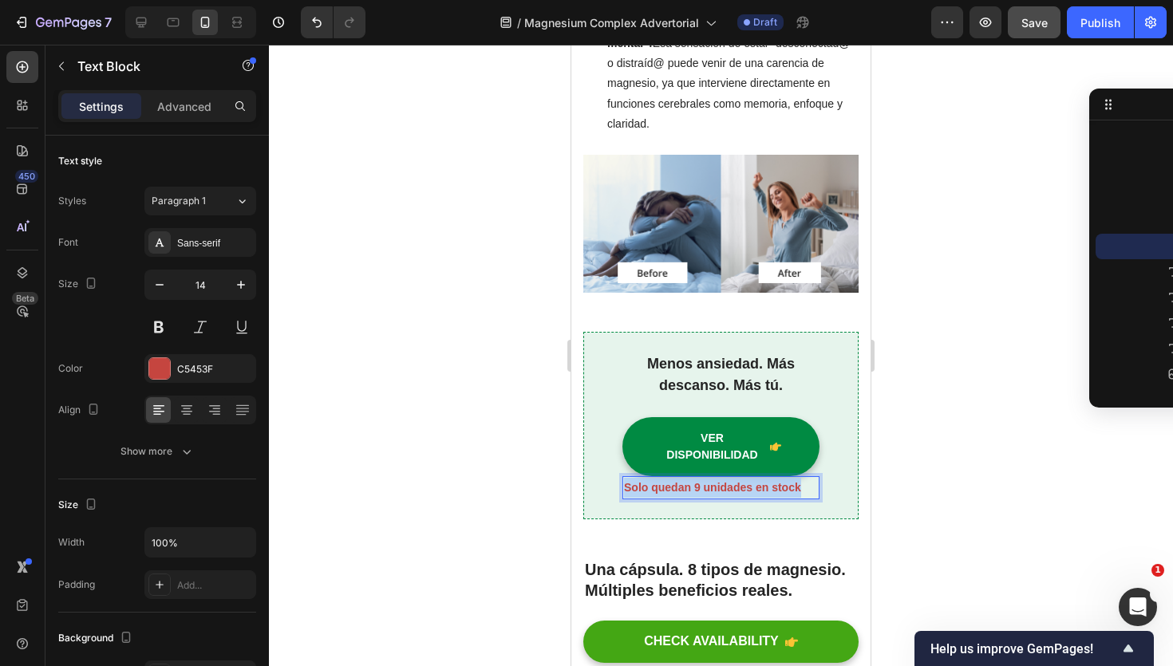
click at [646, 492] on strong "Solo quedan 9 unidades en stock" at bounding box center [712, 487] width 177 height 13
click at [192, 403] on icon at bounding box center [187, 410] width 16 height 16
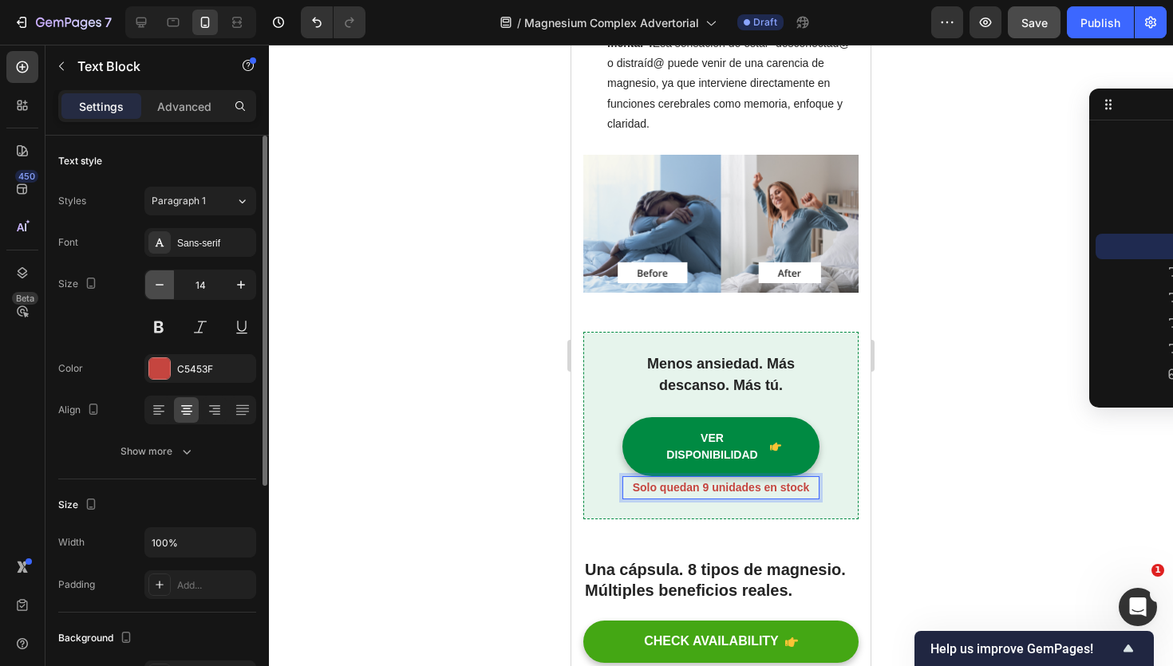
click at [156, 285] on icon "button" at bounding box center [160, 285] width 16 height 16
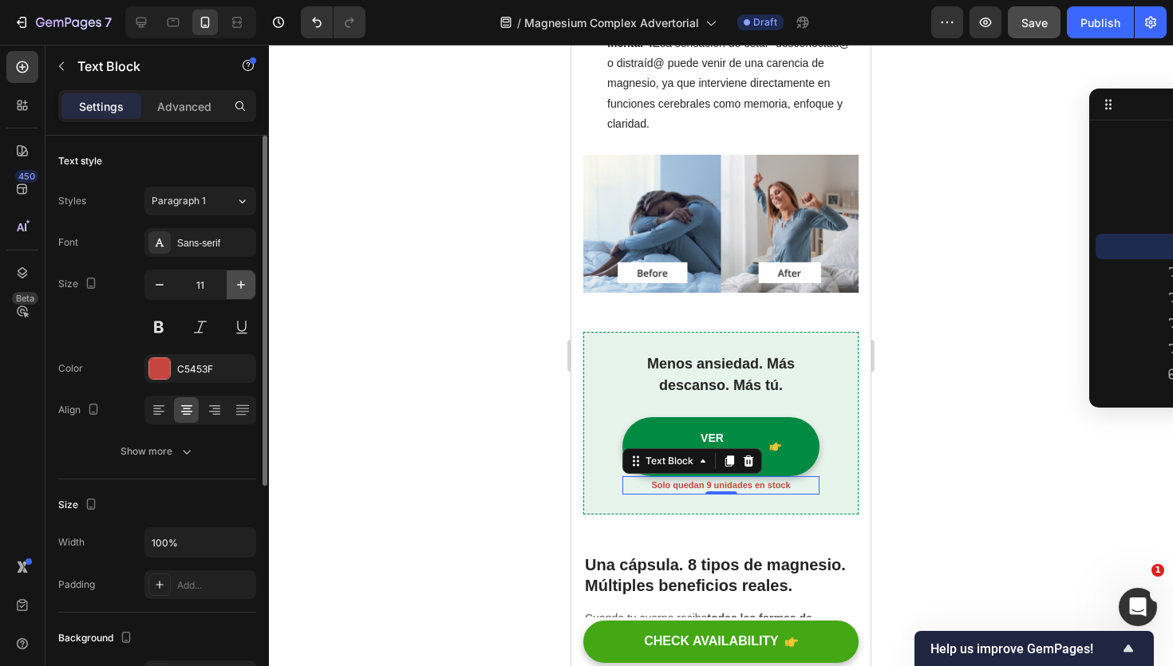
click at [243, 289] on icon "button" at bounding box center [241, 285] width 16 height 16
type input "12"
click at [179, 113] on p "Advanced" at bounding box center [184, 106] width 54 height 17
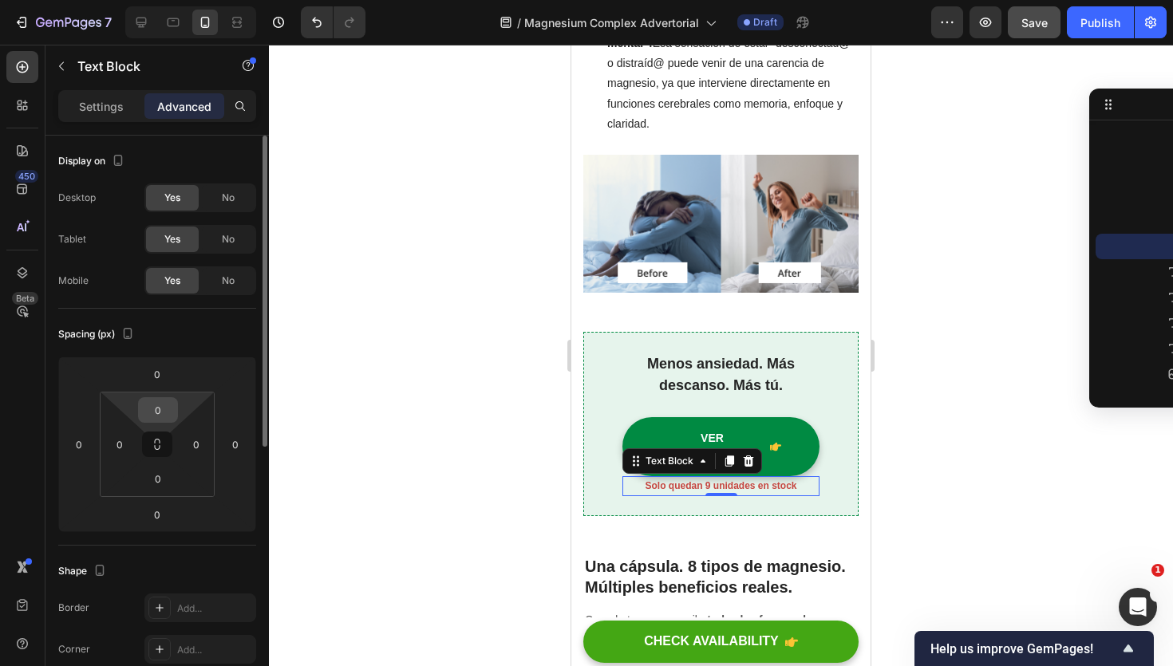
click at [157, 414] on input "0" at bounding box center [158, 410] width 32 height 24
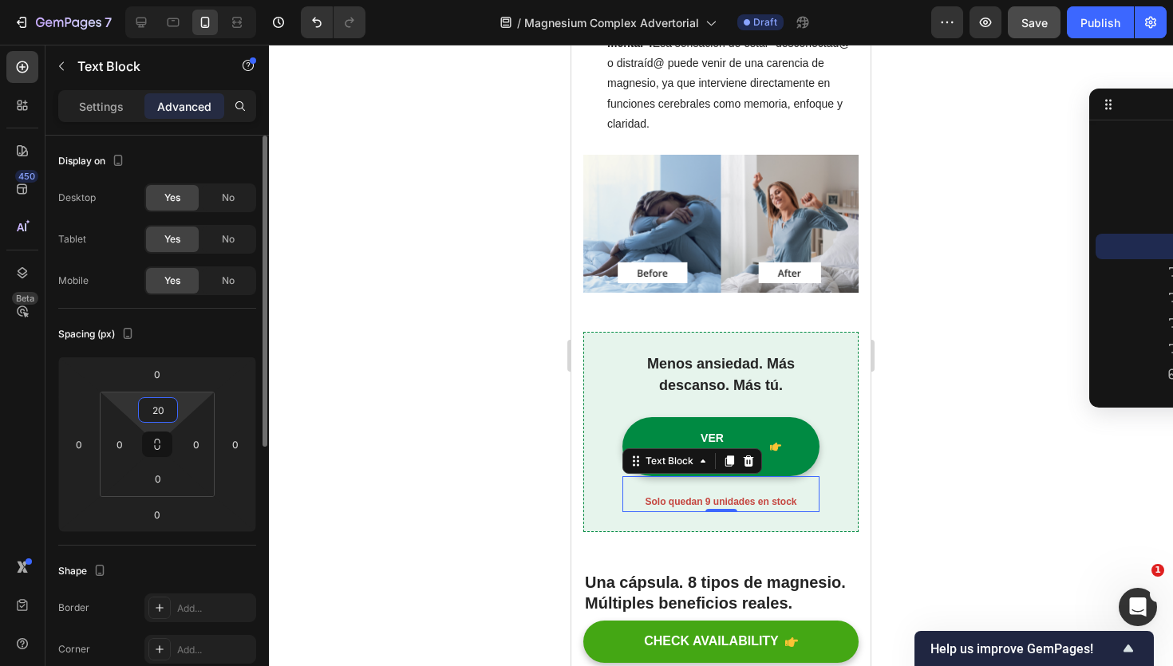
type input "2"
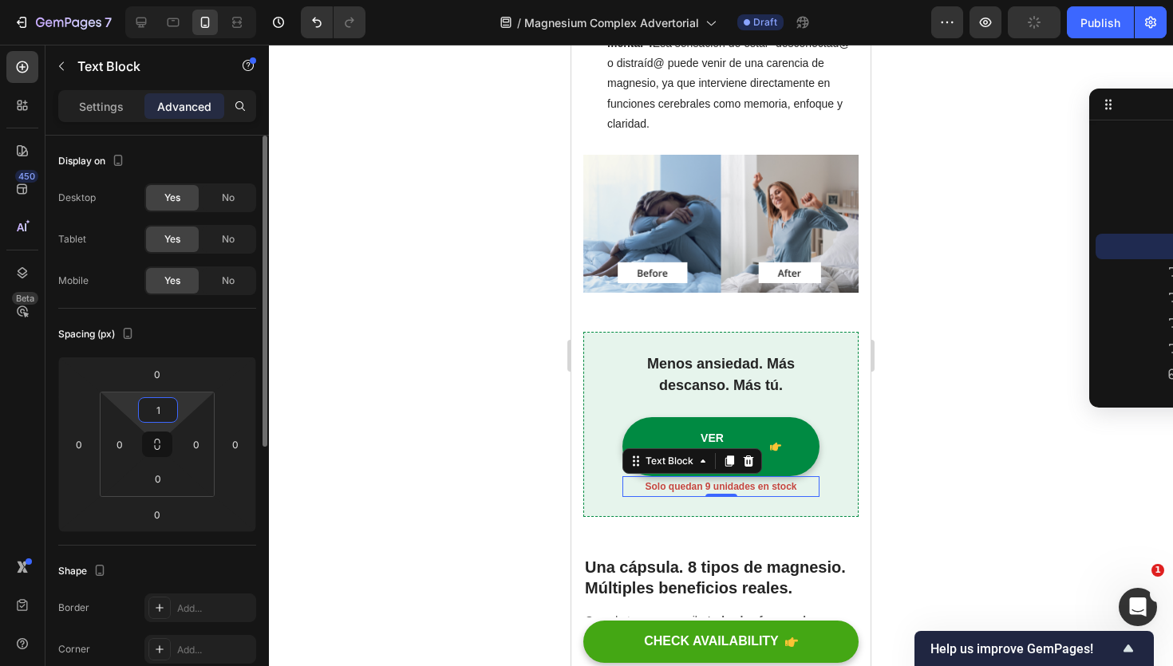
type input "10"
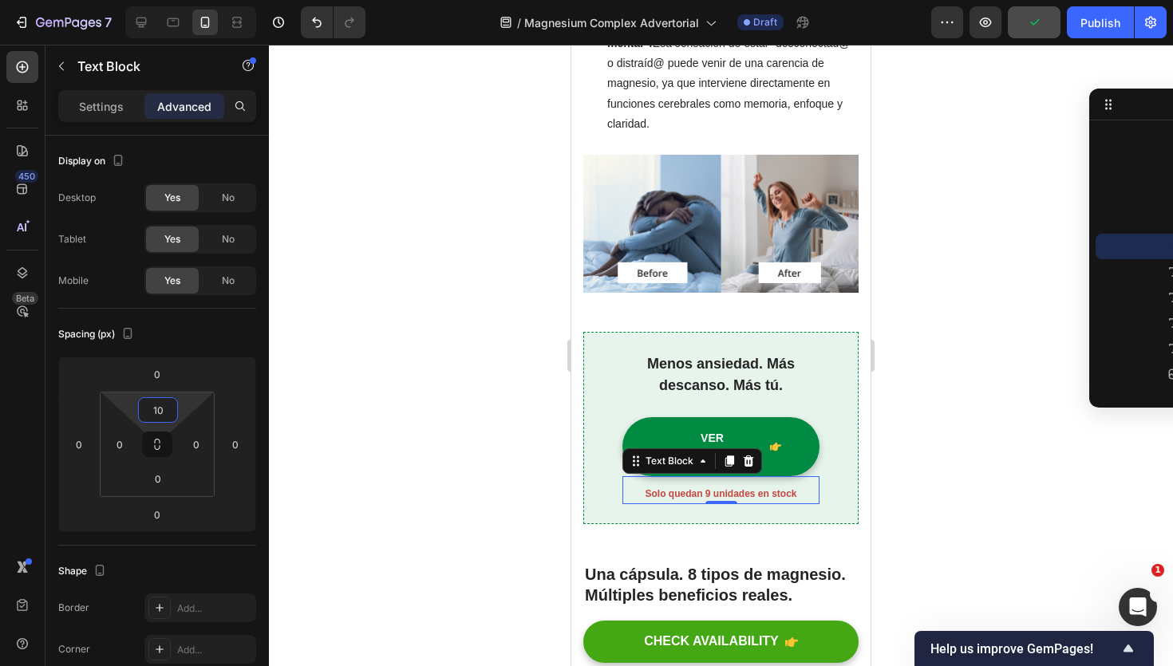
click at [902, 516] on div at bounding box center [721, 356] width 904 height 622
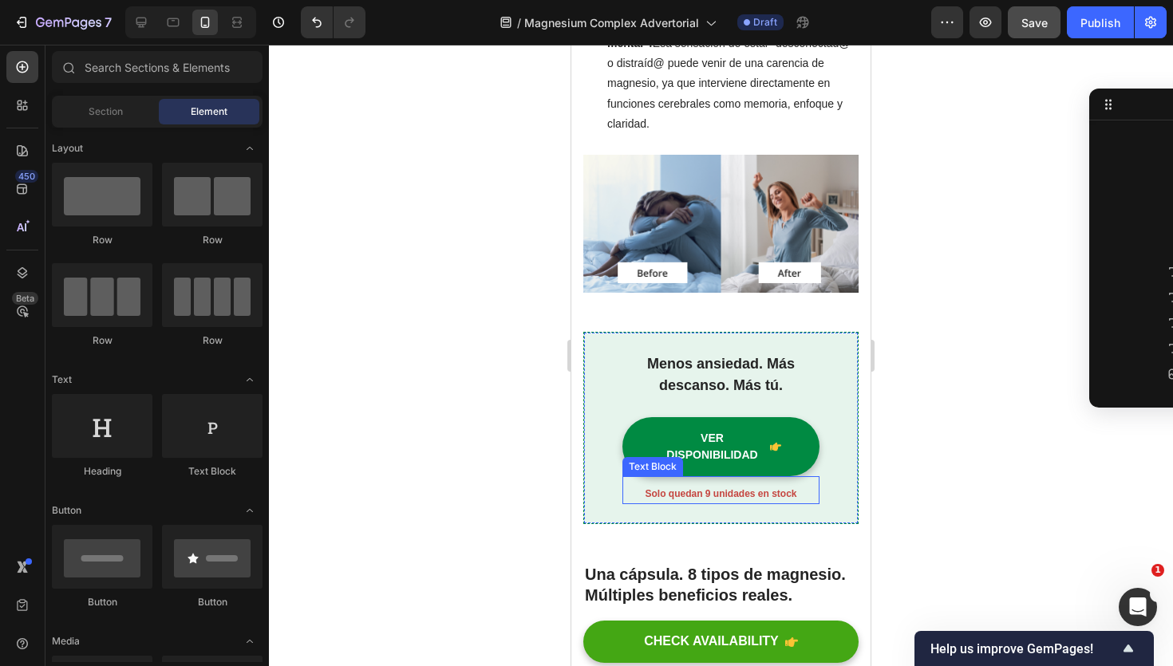
click at [717, 501] on p "Solo quedan 9 unidades en stock" at bounding box center [721, 495] width 194 height 18
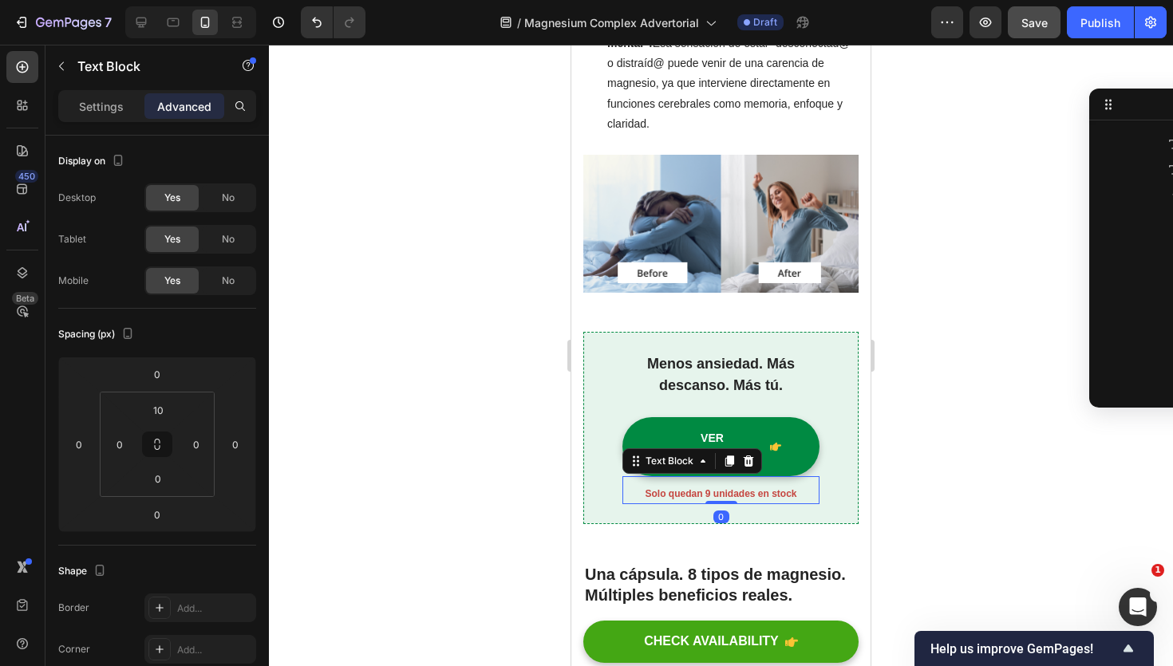
scroll to position [608, 0]
click at [717, 501] on div at bounding box center [721, 502] width 32 height 3
click at [718, 496] on strong "Solo quedan 9 unidades en stock" at bounding box center [721, 493] width 152 height 11
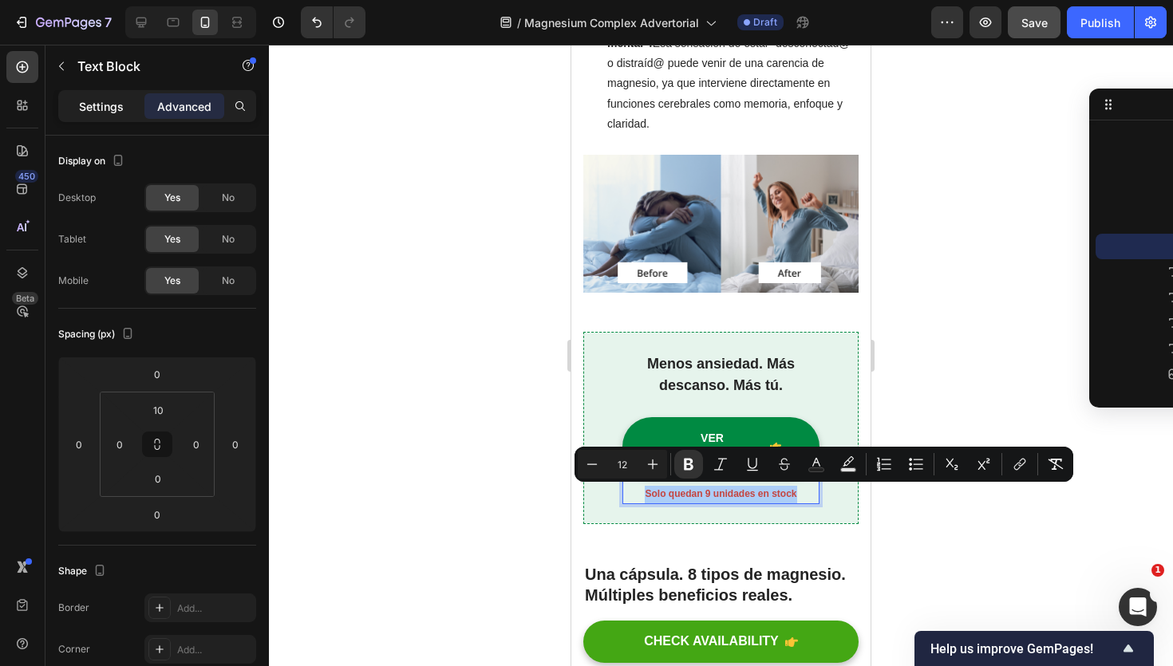
click at [99, 103] on p "Settings" at bounding box center [101, 106] width 45 height 17
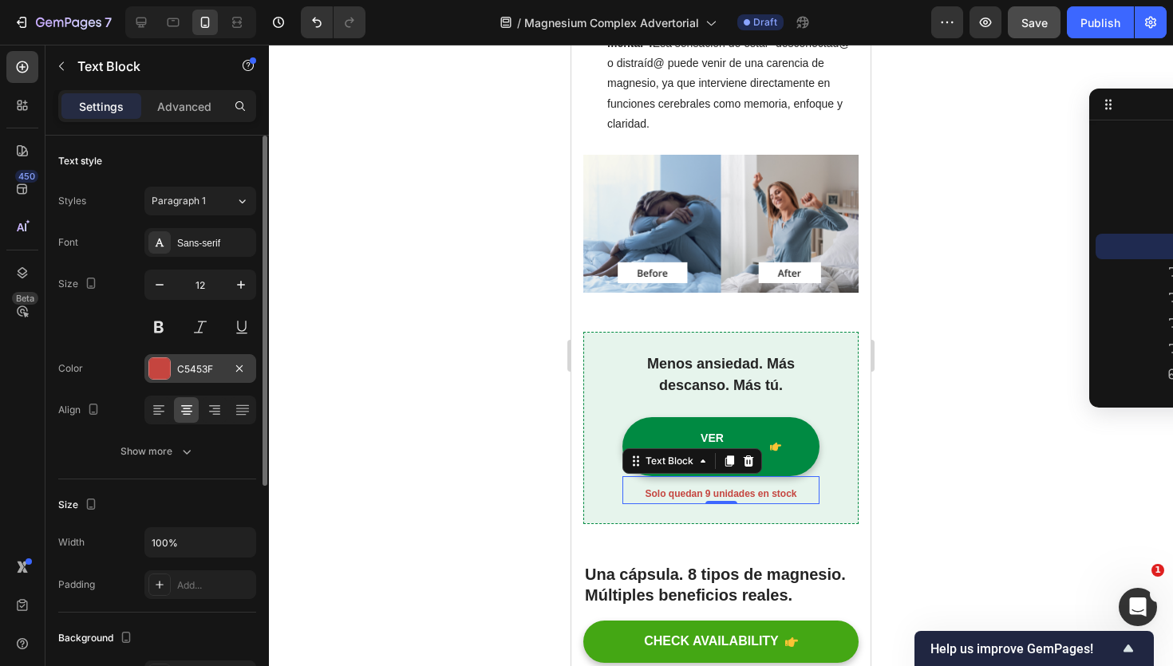
click at [168, 366] on div at bounding box center [159, 368] width 21 height 21
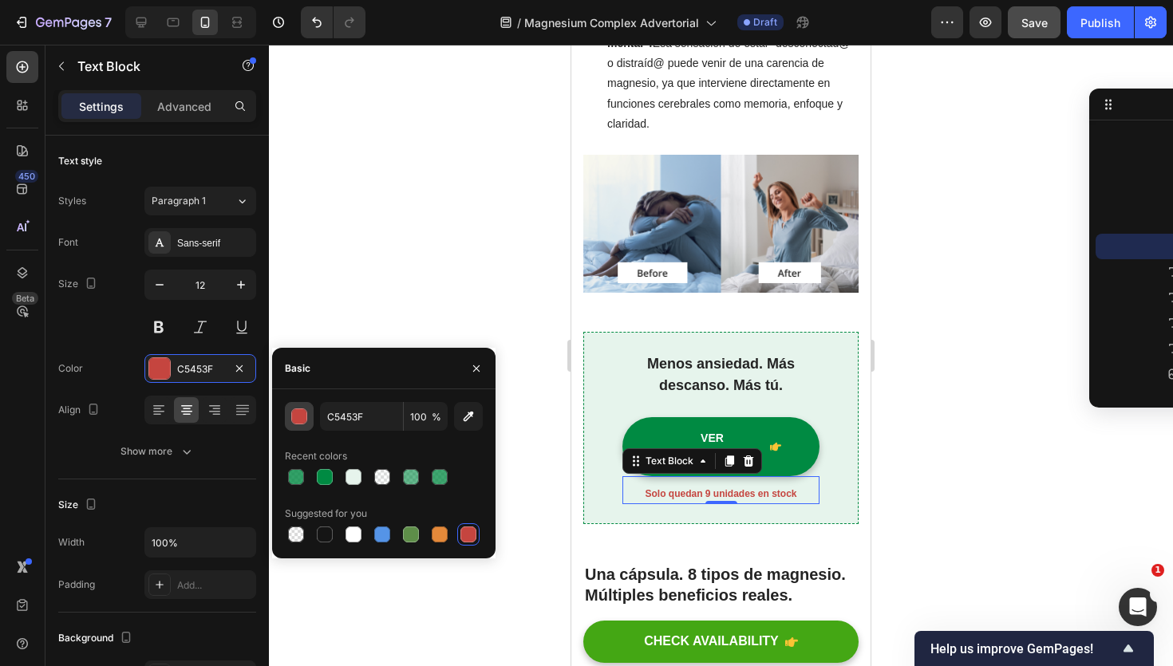
click at [294, 424] on div "button" at bounding box center [299, 417] width 16 height 16
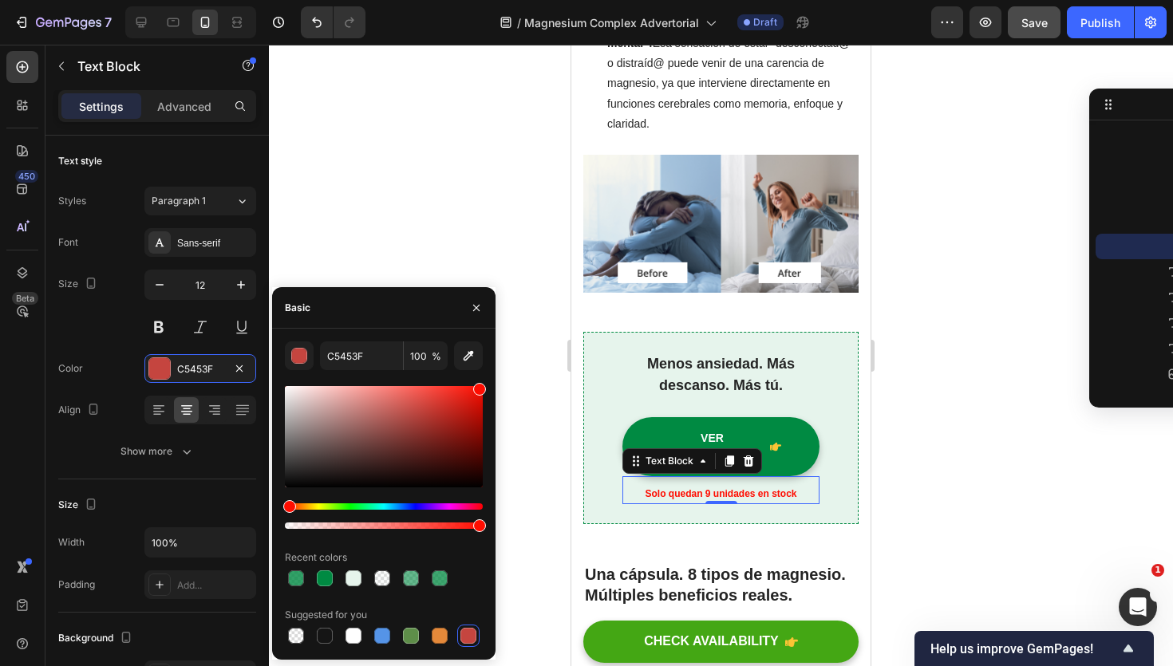
drag, startPoint x: 444, startPoint y: 420, endPoint x: 491, endPoint y: 380, distance: 61.7
click at [491, 380] on div "C5453F 100 % Recent colors Suggested for you" at bounding box center [383, 495] width 223 height 306
type input "FF0C00"
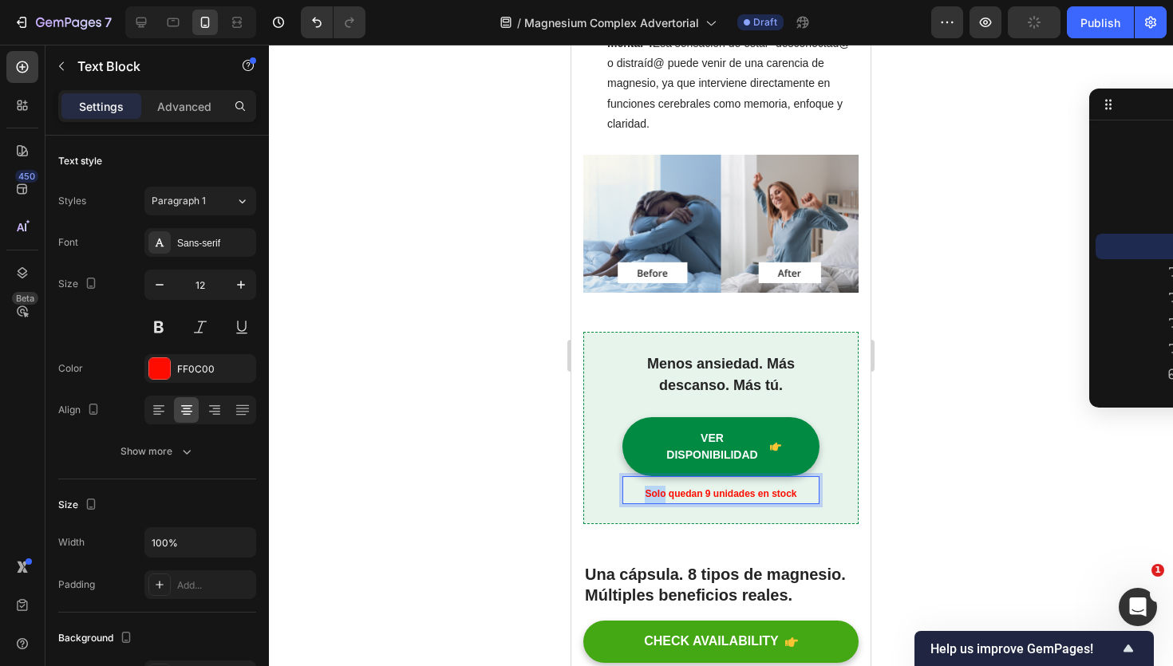
click at [660, 492] on strong "Solo quedan 9 unidades en stock" at bounding box center [721, 493] width 152 height 11
click at [917, 477] on div at bounding box center [721, 356] width 904 height 622
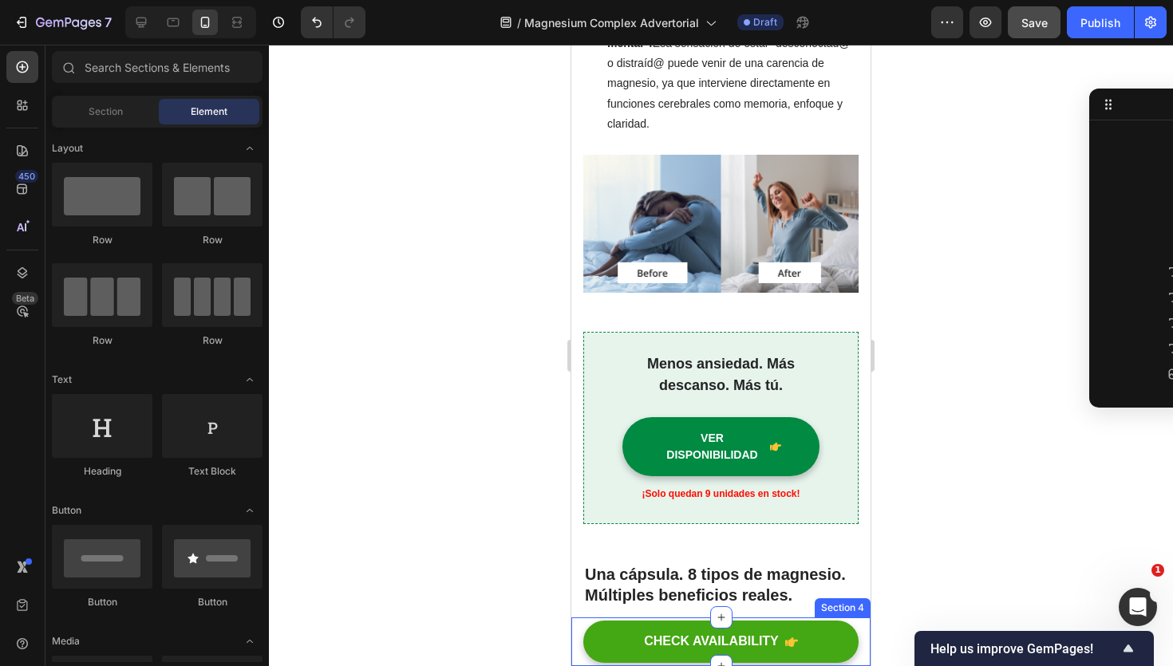
click at [859, 628] on div "CHECK AVAILABILITY Button Section 4" at bounding box center [720, 642] width 299 height 49
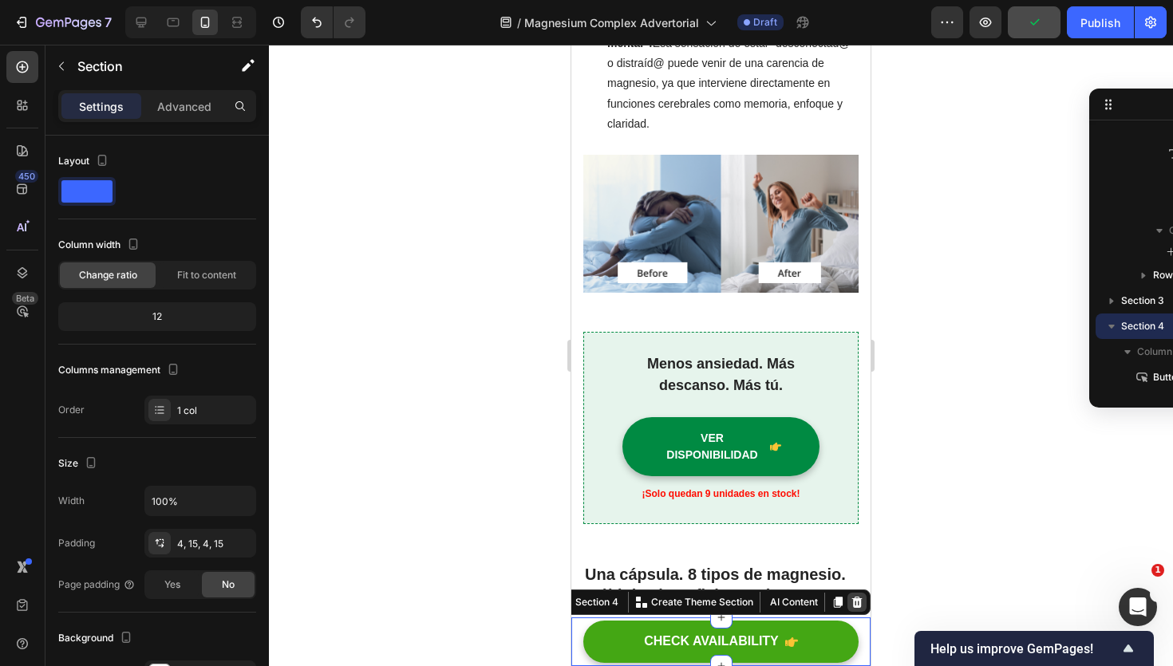
click at [861, 607] on icon at bounding box center [857, 602] width 10 height 11
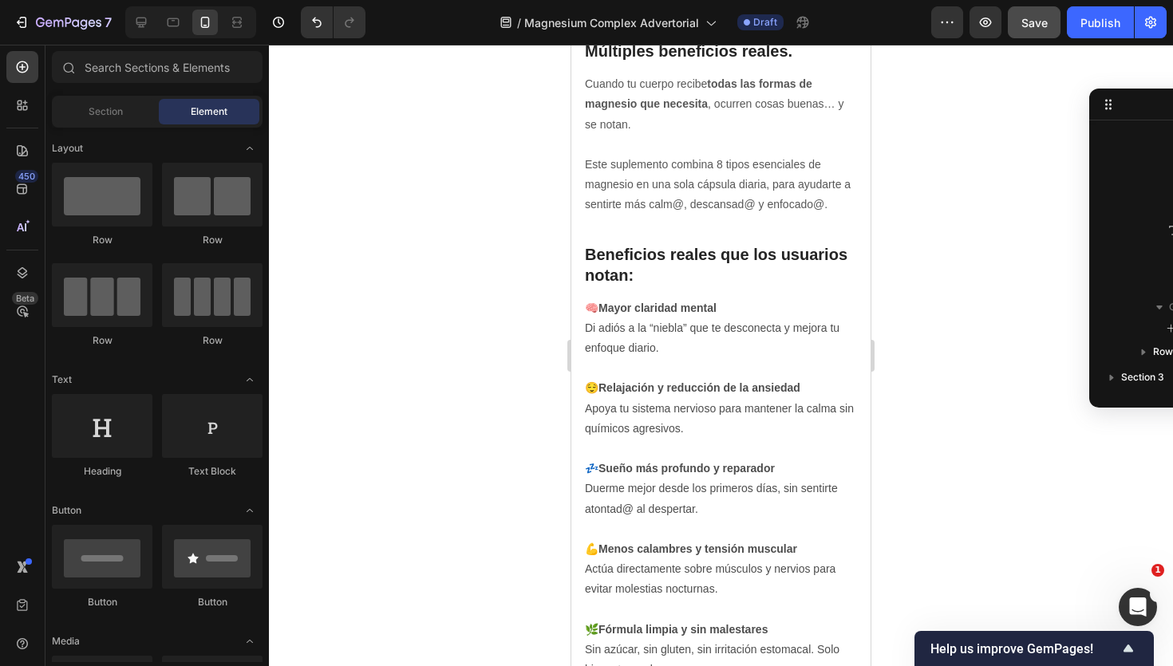
scroll to position [1828, 0]
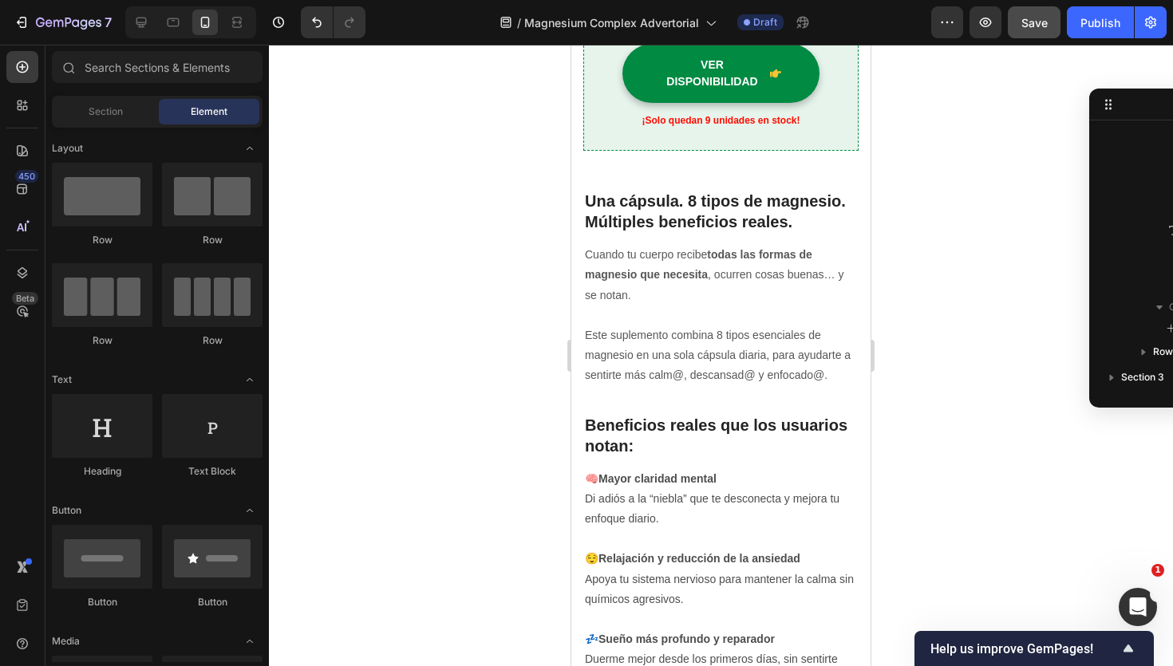
click at [705, 123] on strong "¡Solo quedan 9 unidades en stock!" at bounding box center [721, 120] width 158 height 11
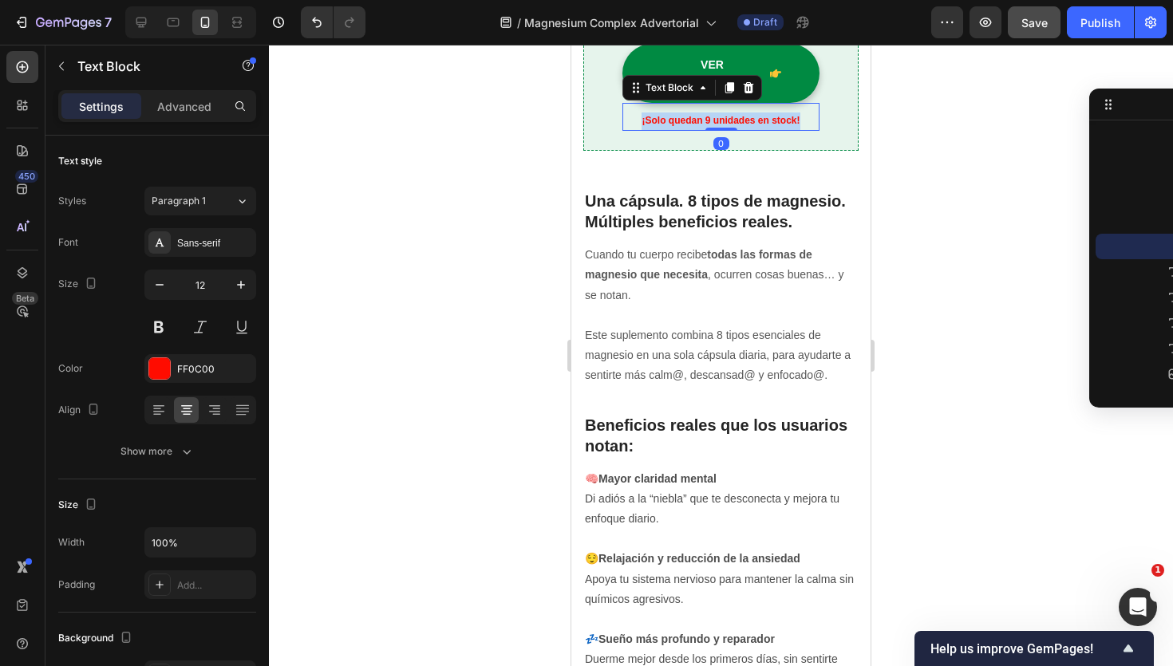
click at [705, 123] on strong "¡Solo quedan 9 unidades en stock!" at bounding box center [721, 120] width 158 height 11
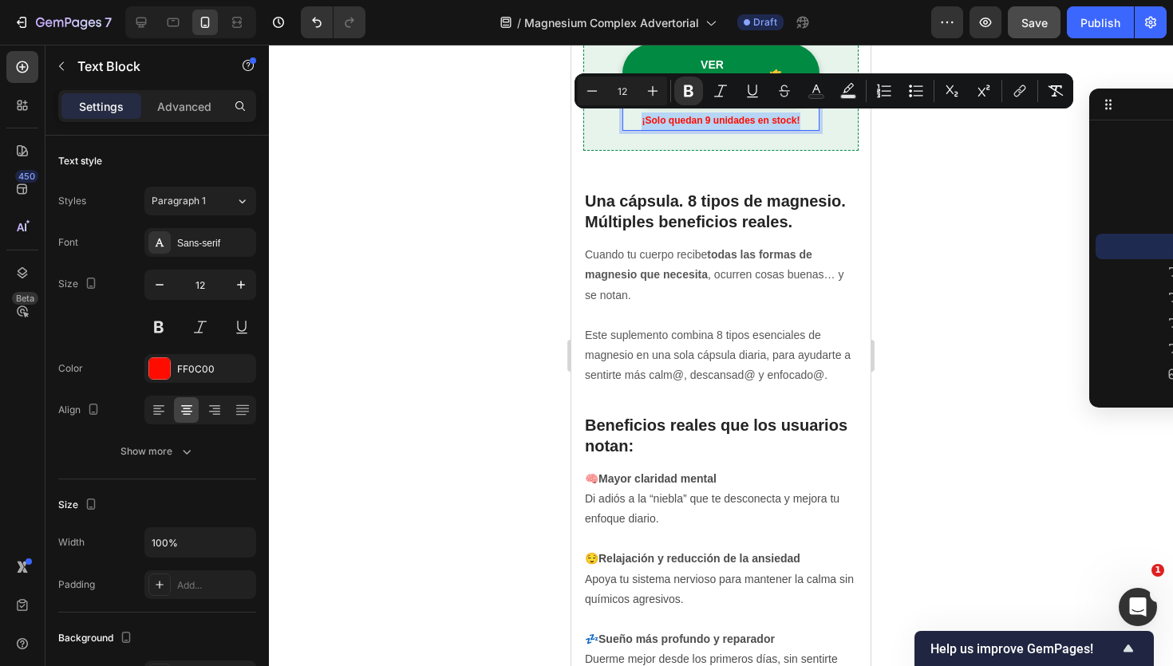
copy strong "¡Solo quedan 9 unidades en stock!"
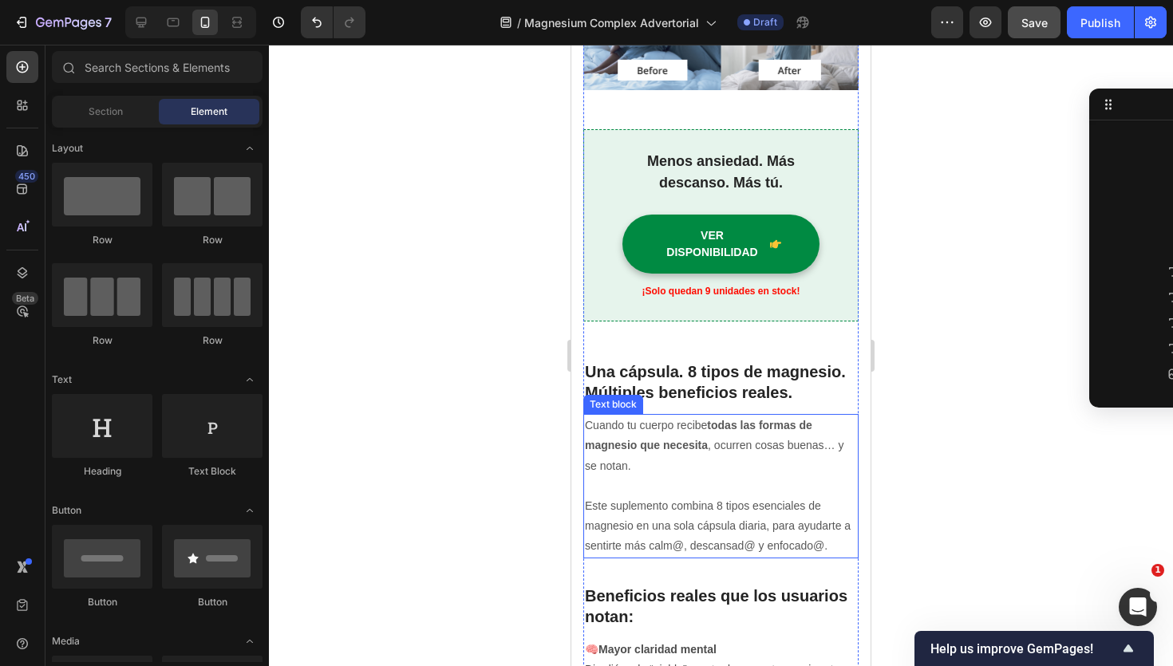
scroll to position [1656, 0]
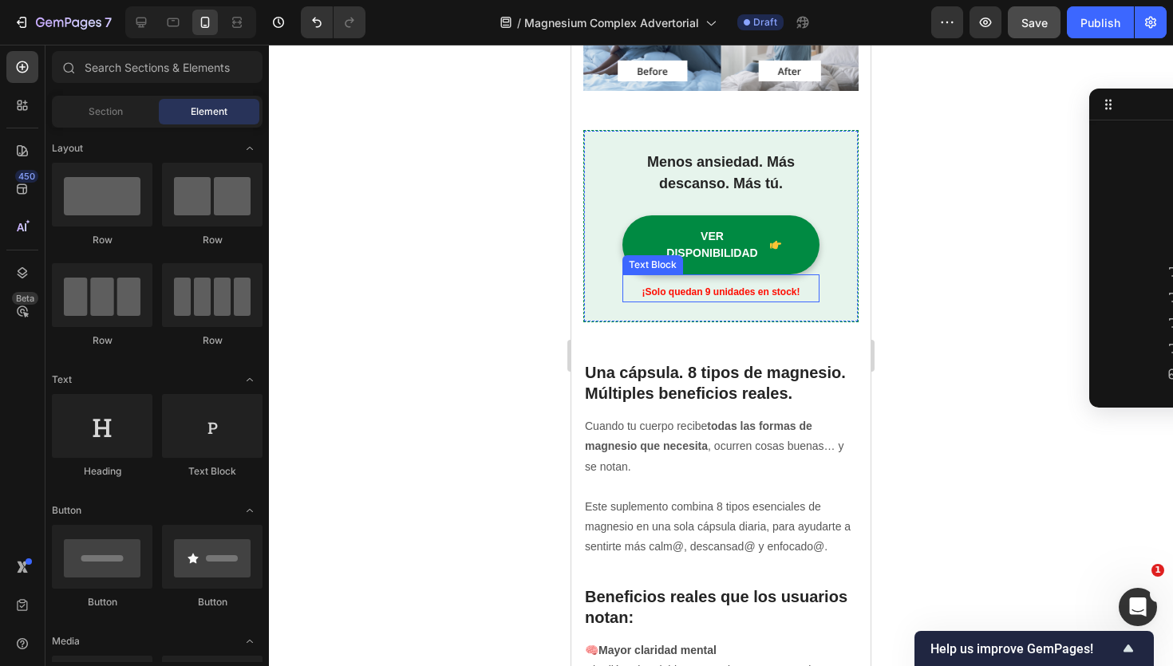
click at [713, 295] on strong "¡Solo quedan 9 unidades en stock!" at bounding box center [721, 291] width 158 height 11
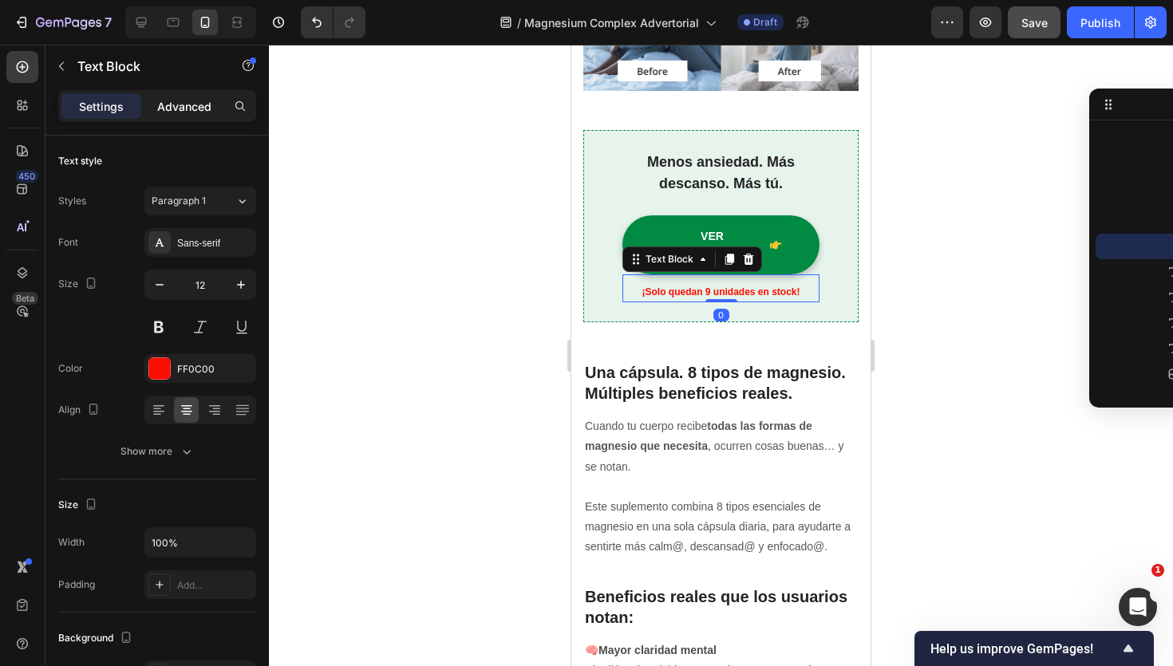
click at [171, 112] on p "Advanced" at bounding box center [184, 106] width 54 height 17
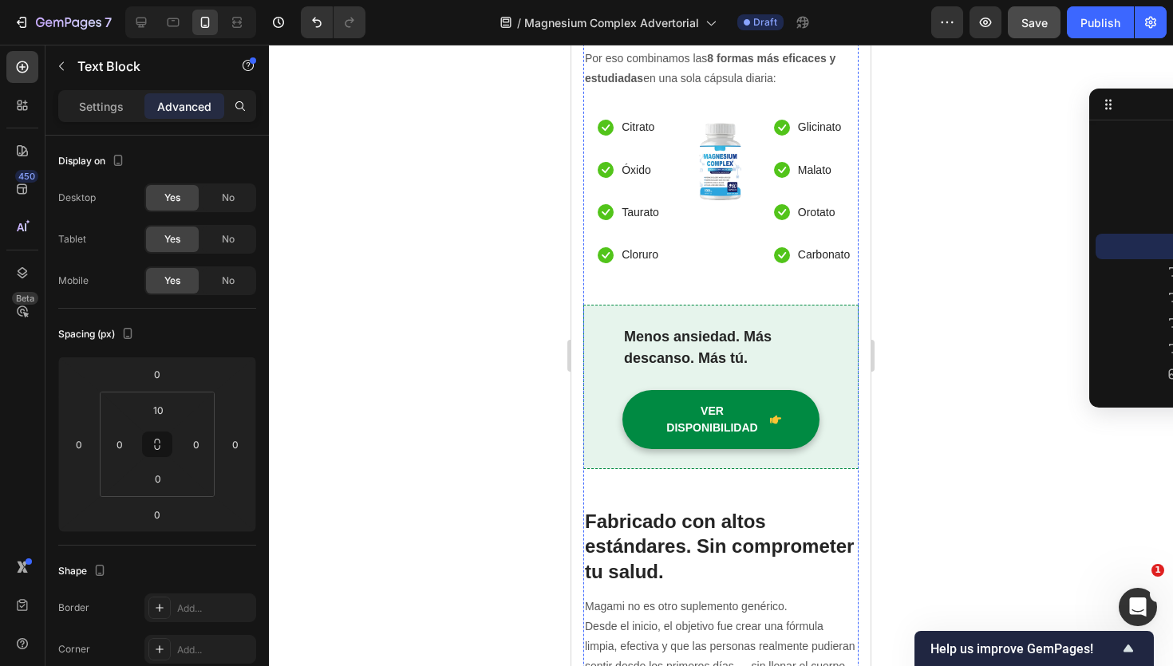
scroll to position [3213, 0]
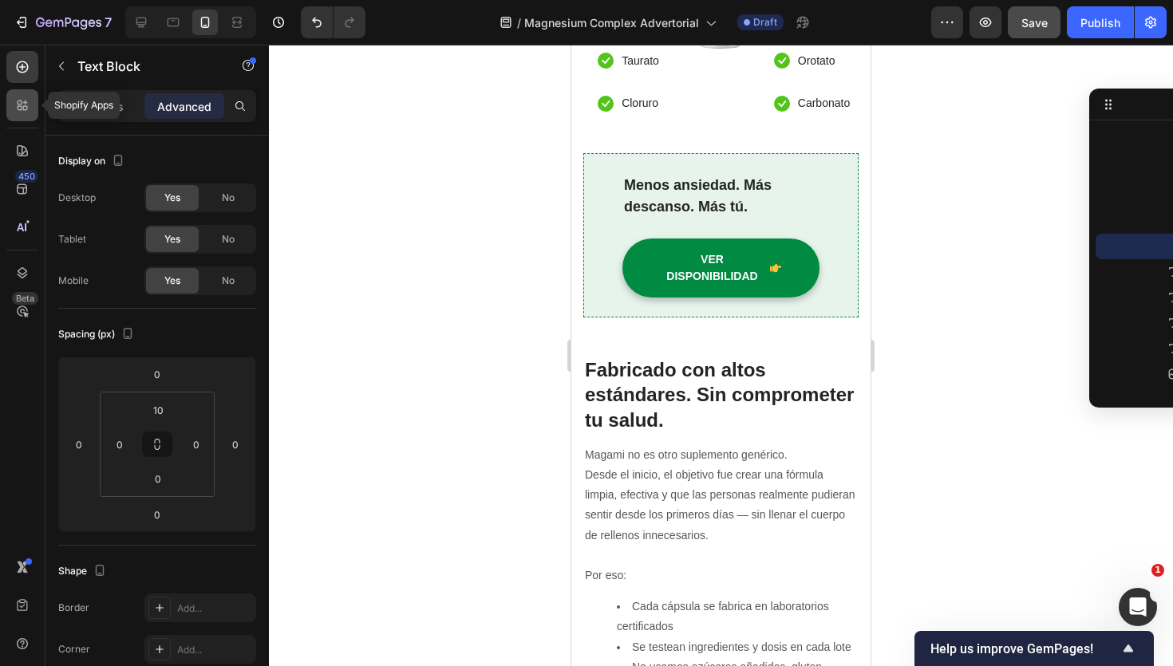
click at [27, 113] on div at bounding box center [22, 105] width 32 height 32
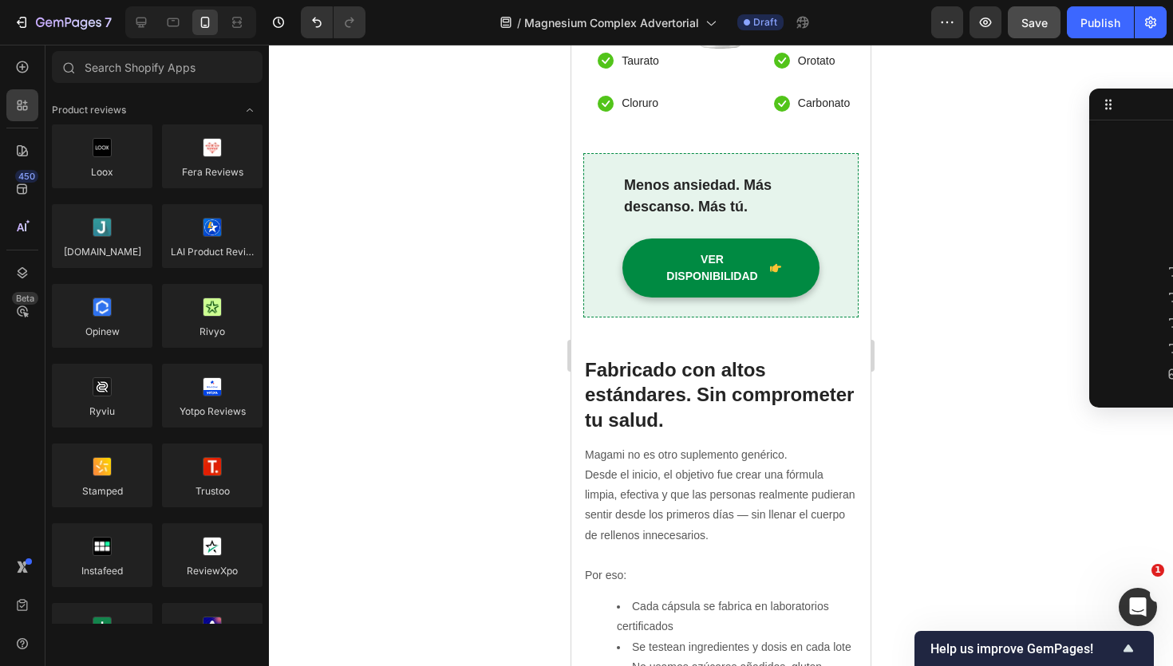
click at [25, 87] on div "450 Beta" at bounding box center [22, 301] width 32 height 500
click at [26, 76] on div at bounding box center [22, 67] width 32 height 32
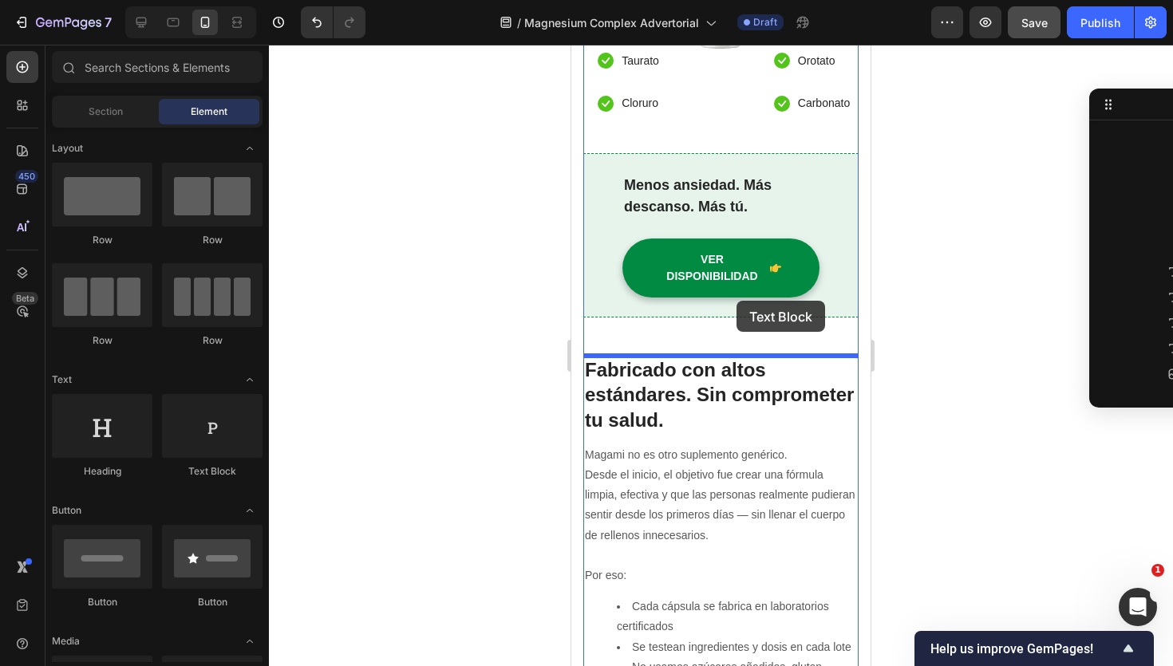
drag, startPoint x: 772, startPoint y: 467, endPoint x: 736, endPoint y: 302, distance: 168.3
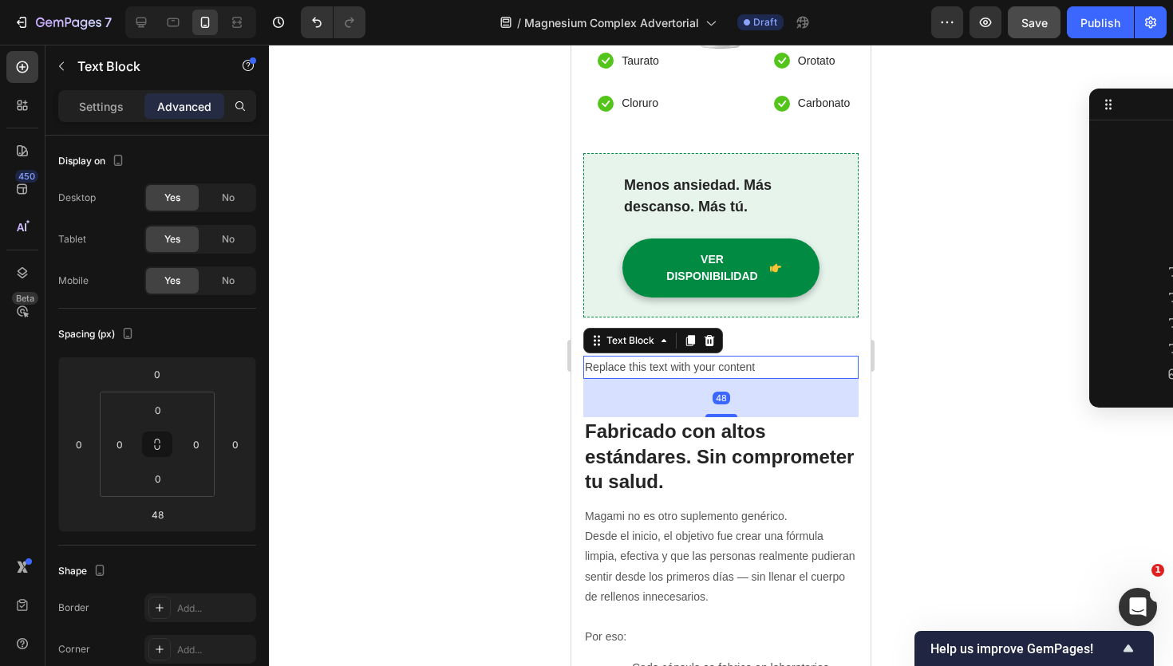
scroll to position [2626, 0]
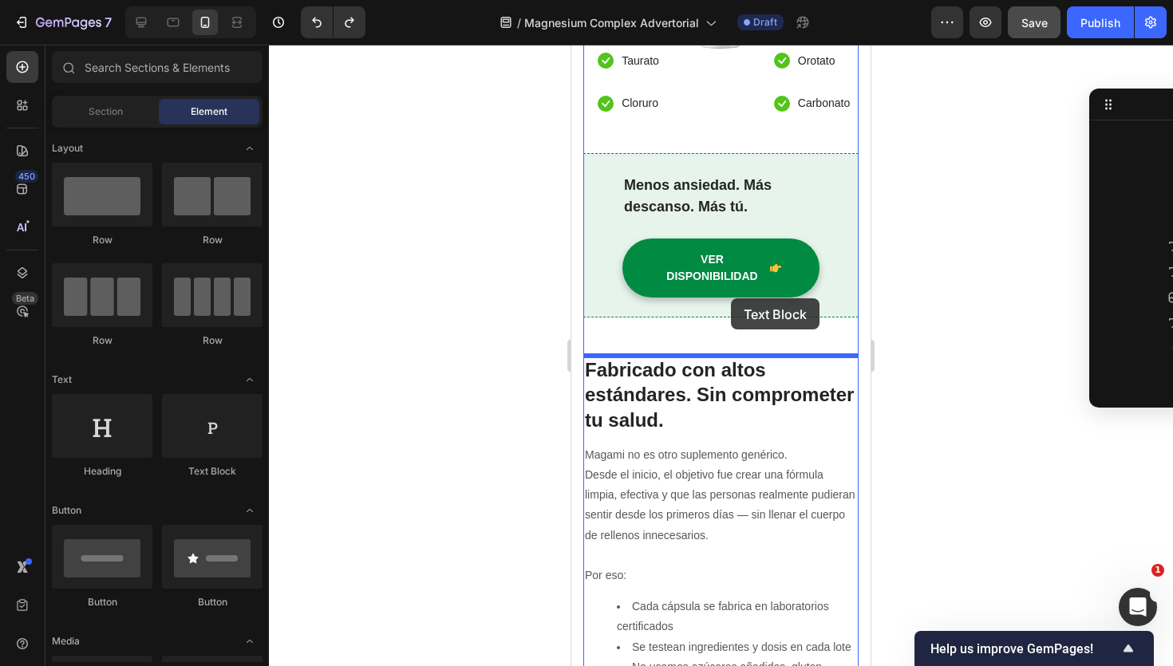
drag, startPoint x: 768, startPoint y: 457, endPoint x: 731, endPoint y: 298, distance: 163.0
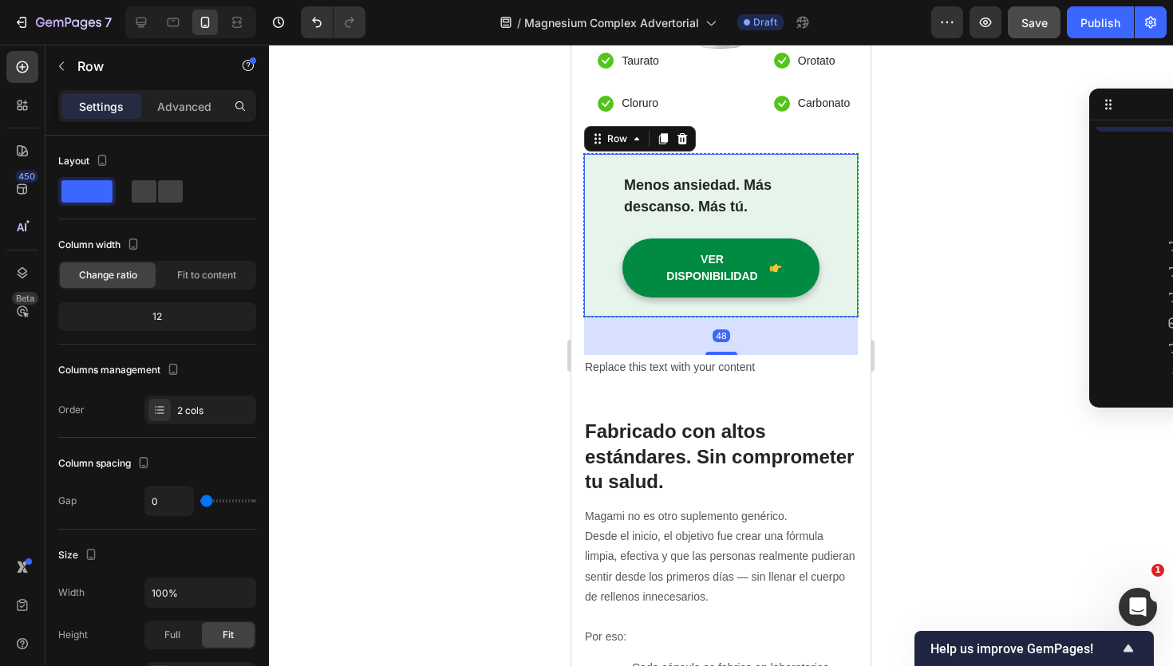
scroll to position [2498, 0]
click at [703, 373] on div "Replace this text with your content" at bounding box center [720, 367] width 275 height 23
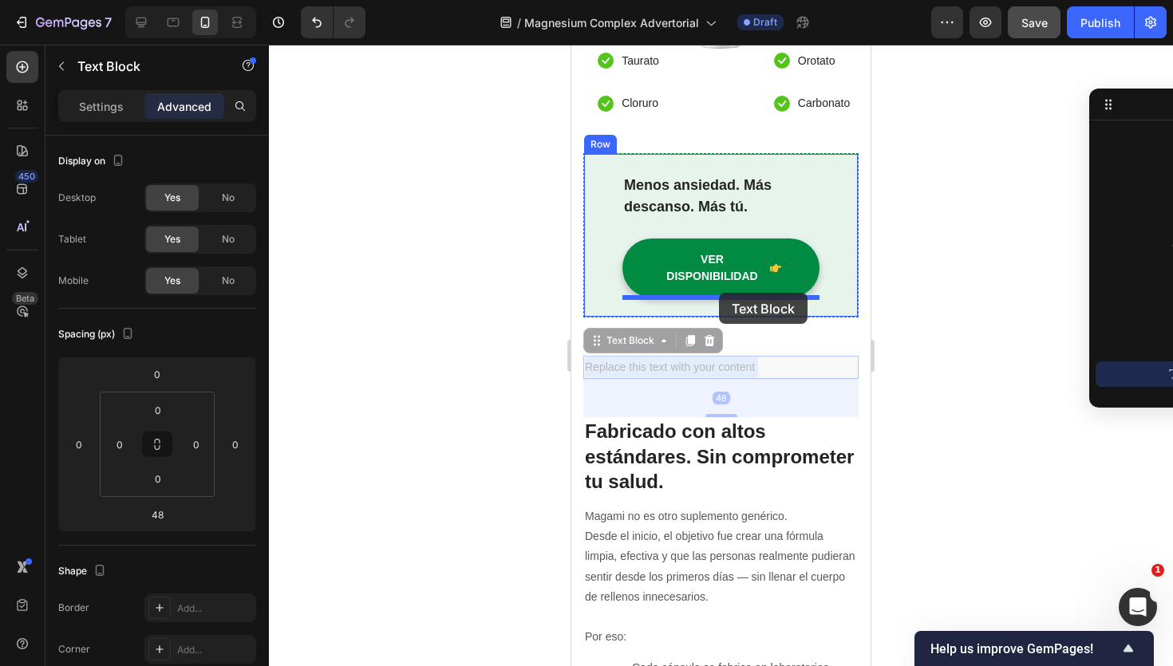
drag, startPoint x: 706, startPoint y: 369, endPoint x: 719, endPoint y: 293, distance: 76.9
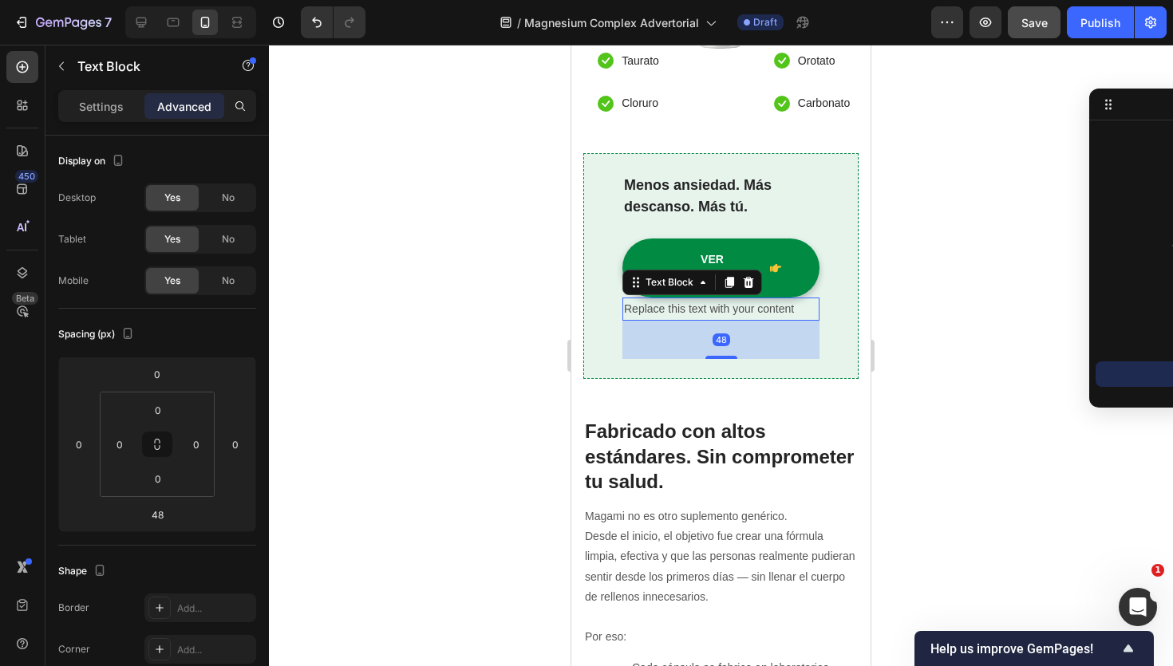
click at [716, 309] on div "Replace this text with your content" at bounding box center [720, 309] width 197 height 23
click at [716, 309] on p "Replace this text with your content" at bounding box center [721, 309] width 194 height 20
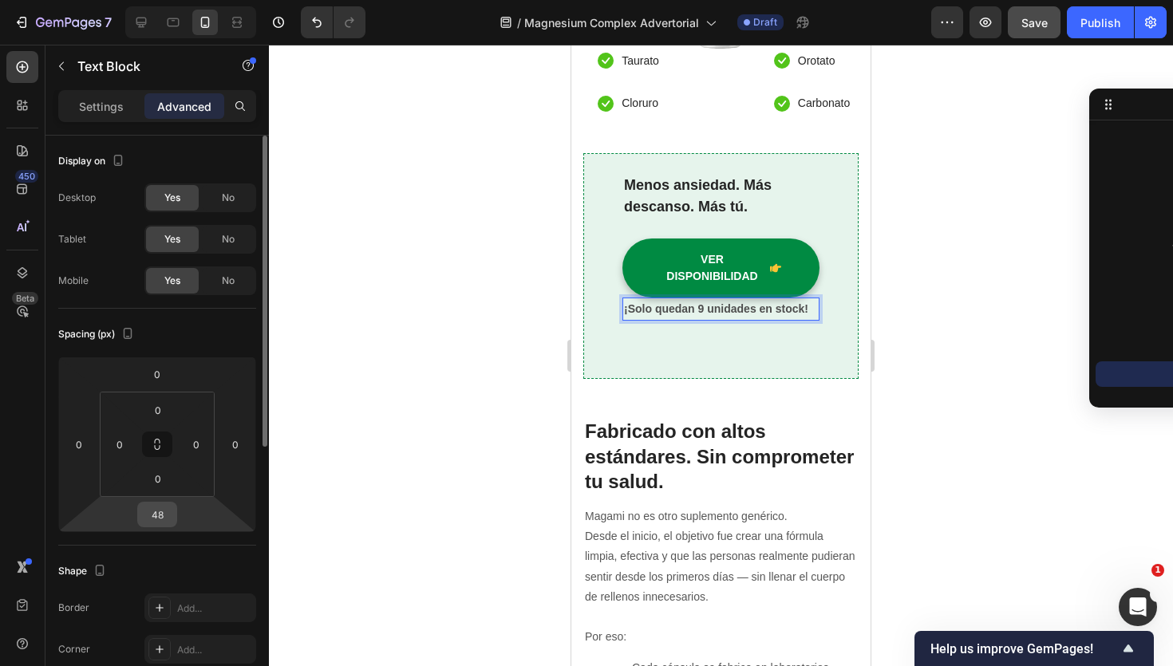
click at [163, 520] on input "48" at bounding box center [157, 515] width 32 height 24
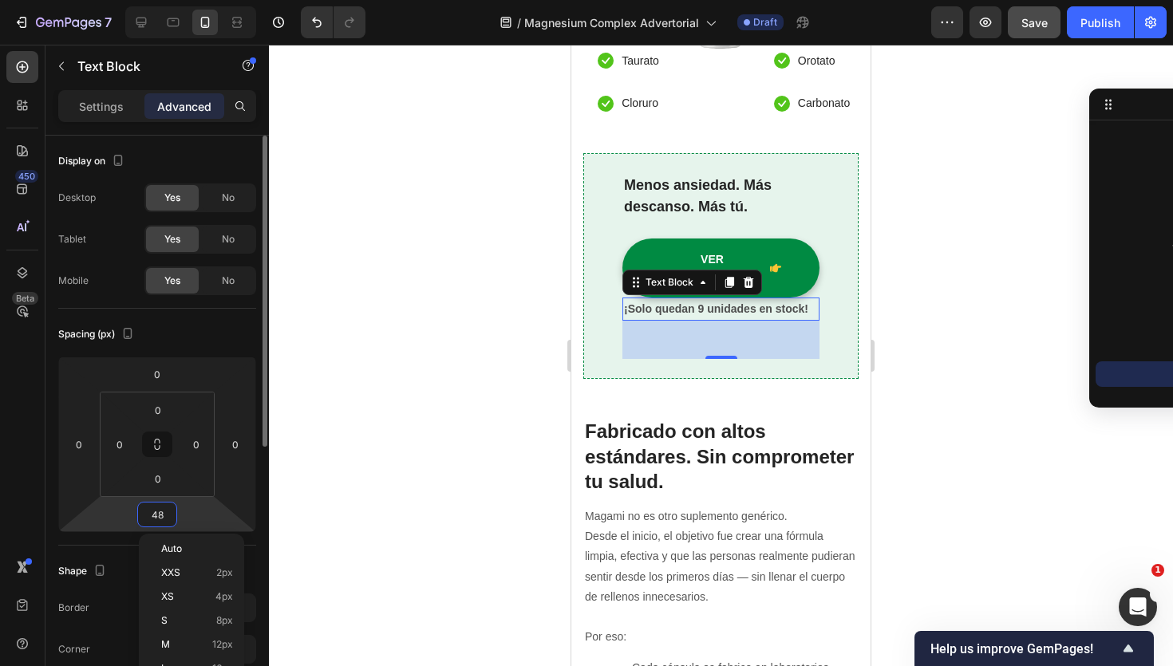
click at [163, 520] on input "48" at bounding box center [157, 515] width 32 height 24
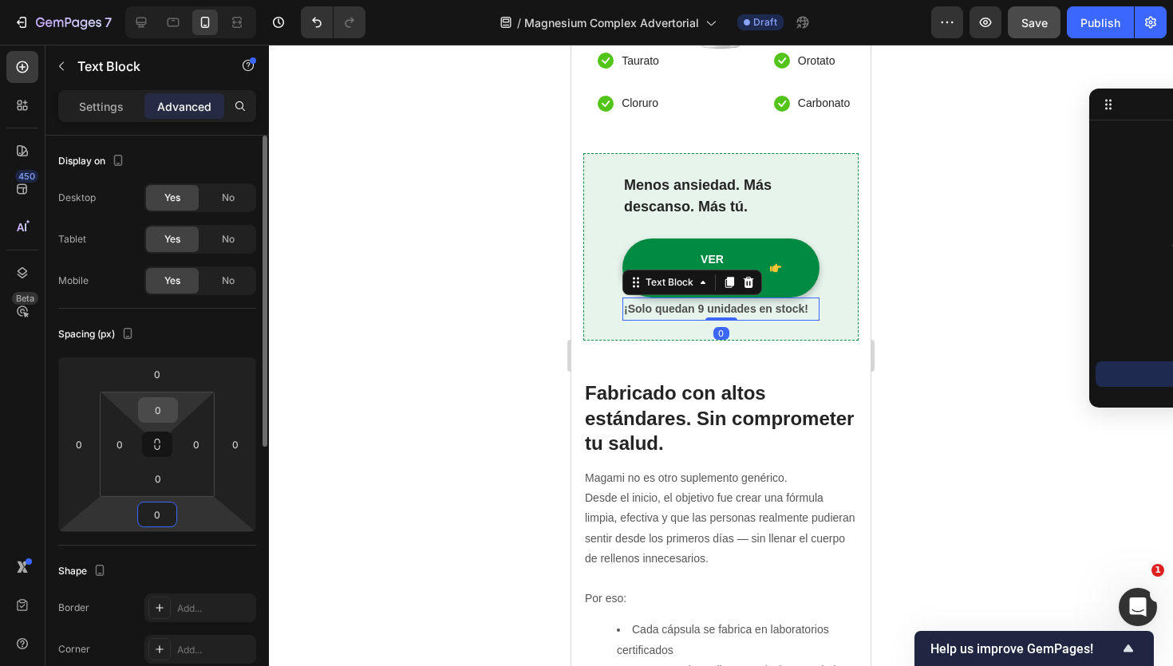
type input "0"
click at [155, 413] on input "0" at bounding box center [158, 410] width 32 height 24
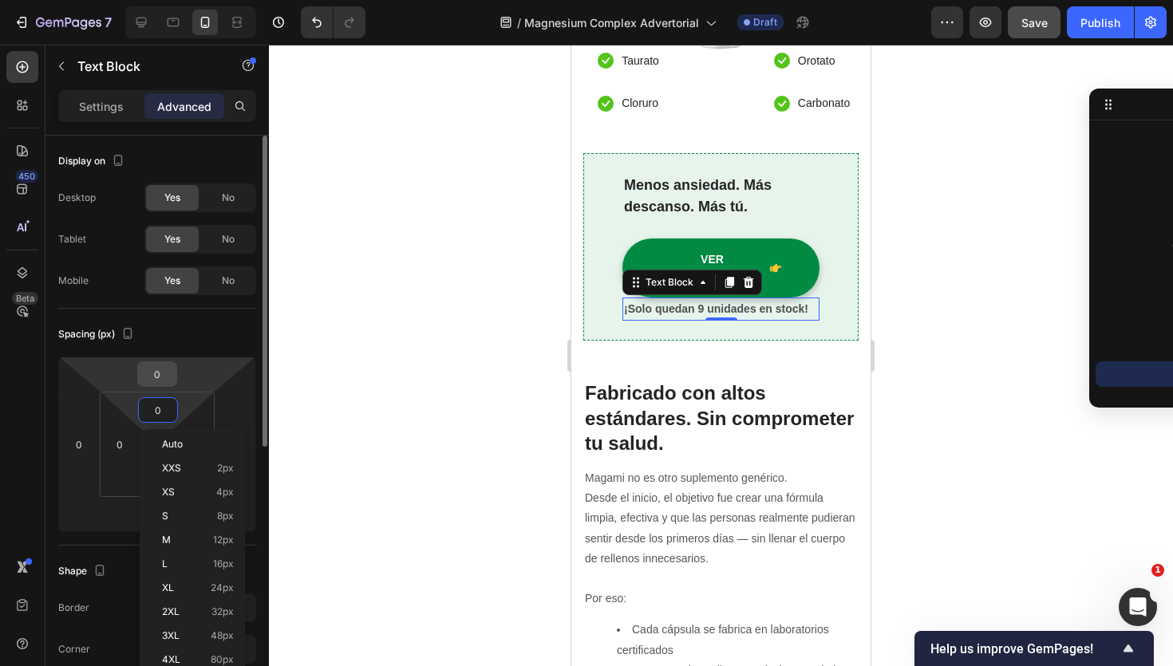
click at [164, 379] on input "0" at bounding box center [157, 374] width 32 height 24
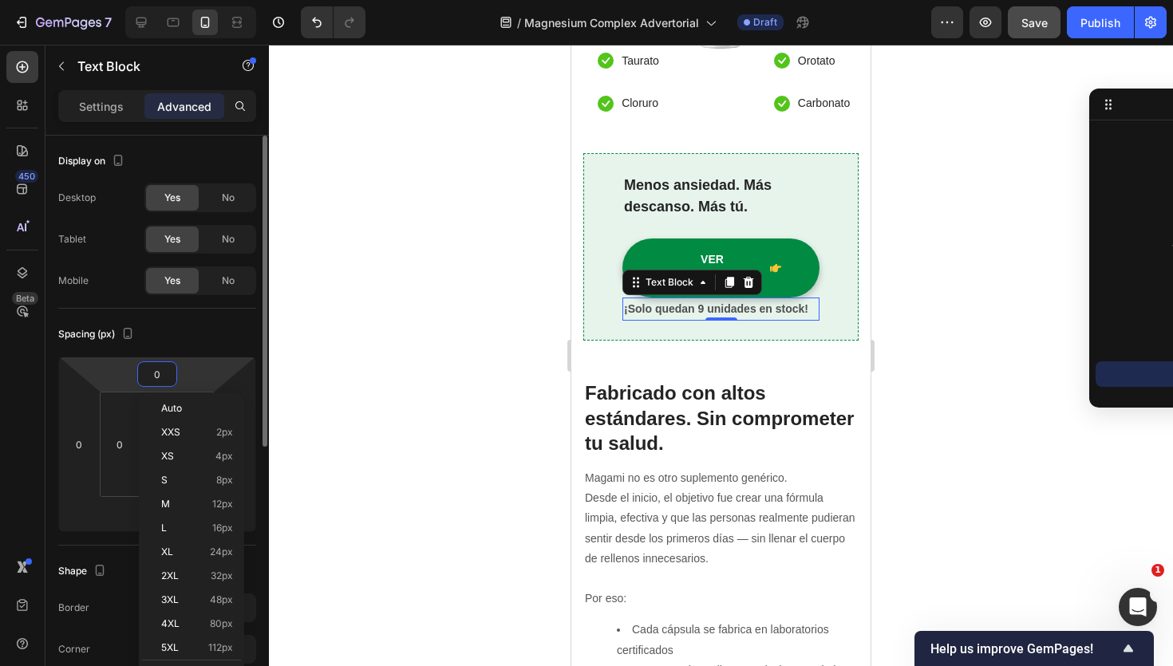
click at [164, 379] on input "0" at bounding box center [157, 374] width 32 height 24
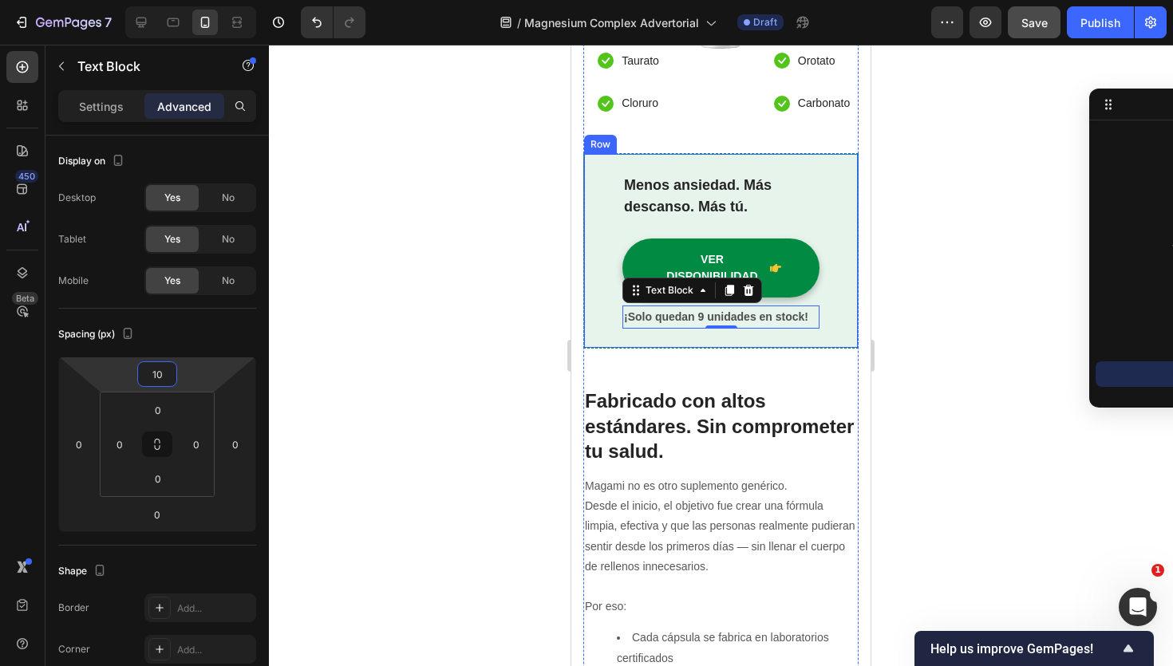
type input "10"
click at [127, 112] on div "Settings" at bounding box center [101, 106] width 80 height 26
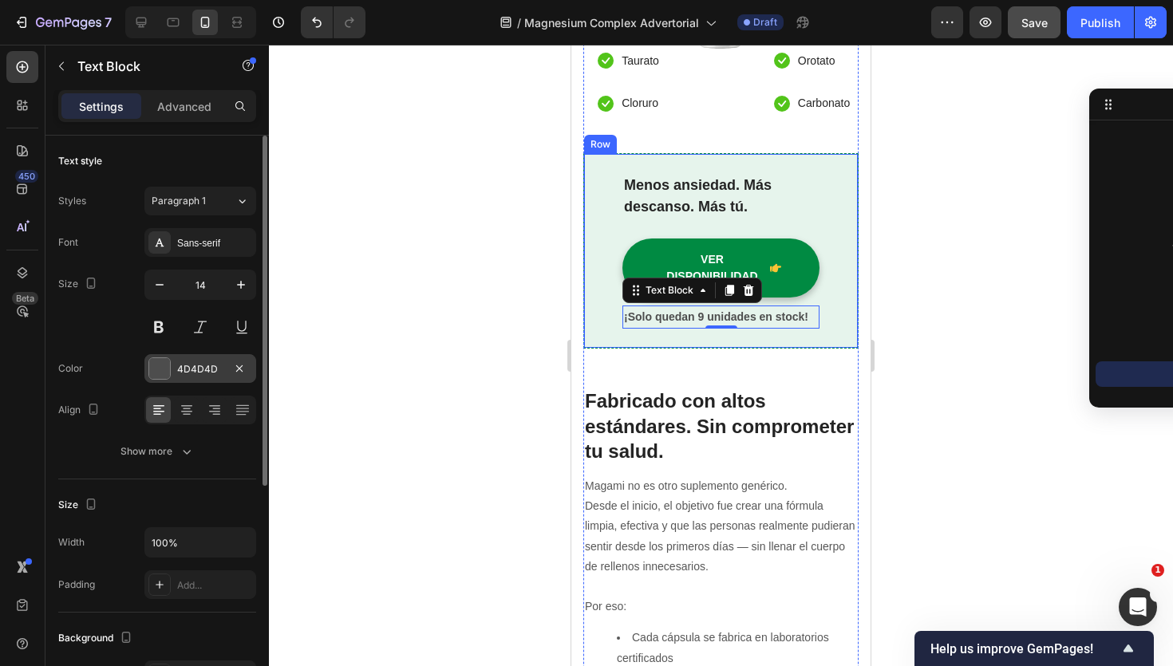
click at [196, 366] on div "4D4D4D" at bounding box center [200, 369] width 46 height 14
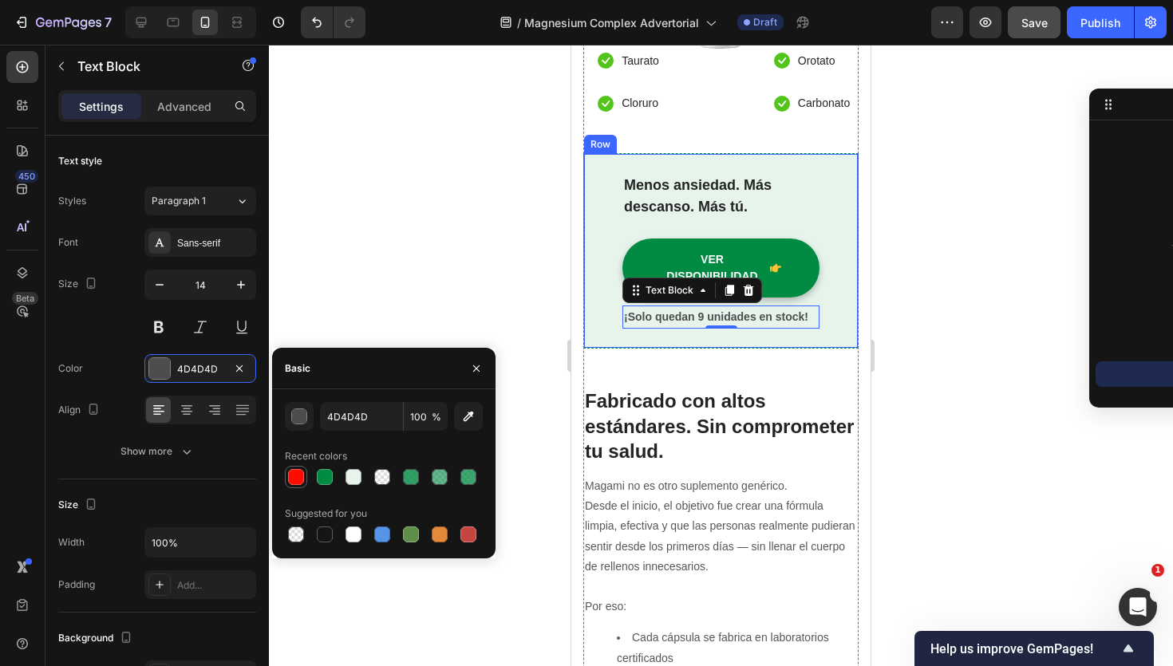
click at [295, 484] on div at bounding box center [296, 477] width 16 height 16
type input "FF0C00"
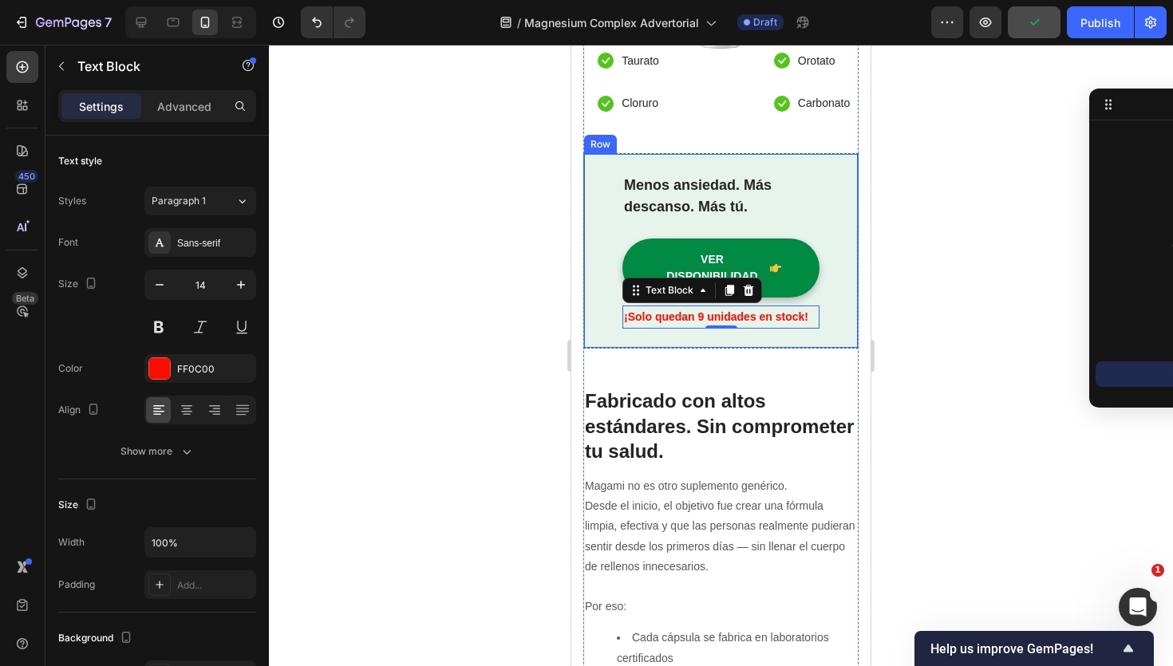
click at [318, 305] on div at bounding box center [721, 356] width 904 height 622
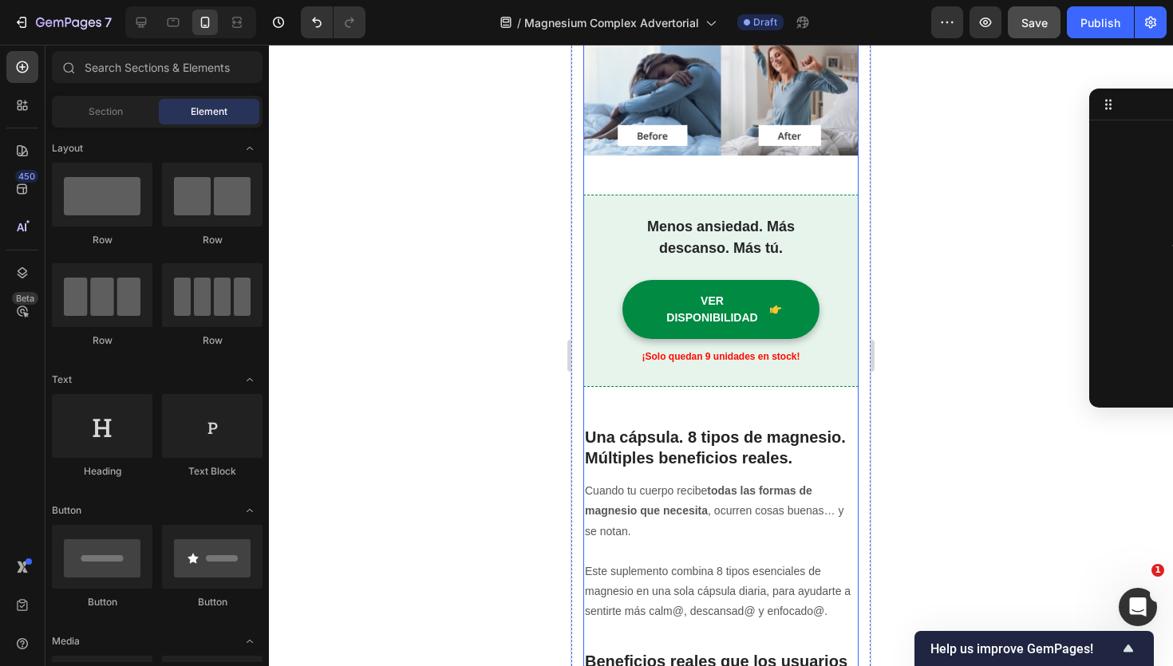
scroll to position [1527, 0]
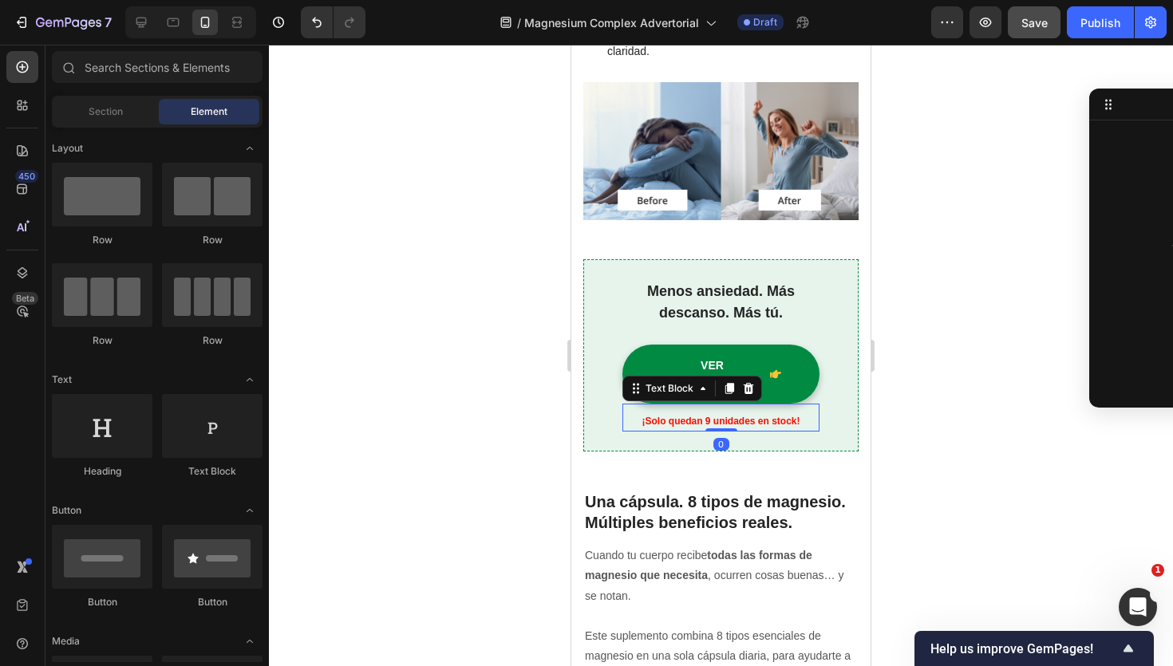
click at [711, 426] on strong "¡Solo quedan 9 unidades en stock!" at bounding box center [721, 421] width 158 height 11
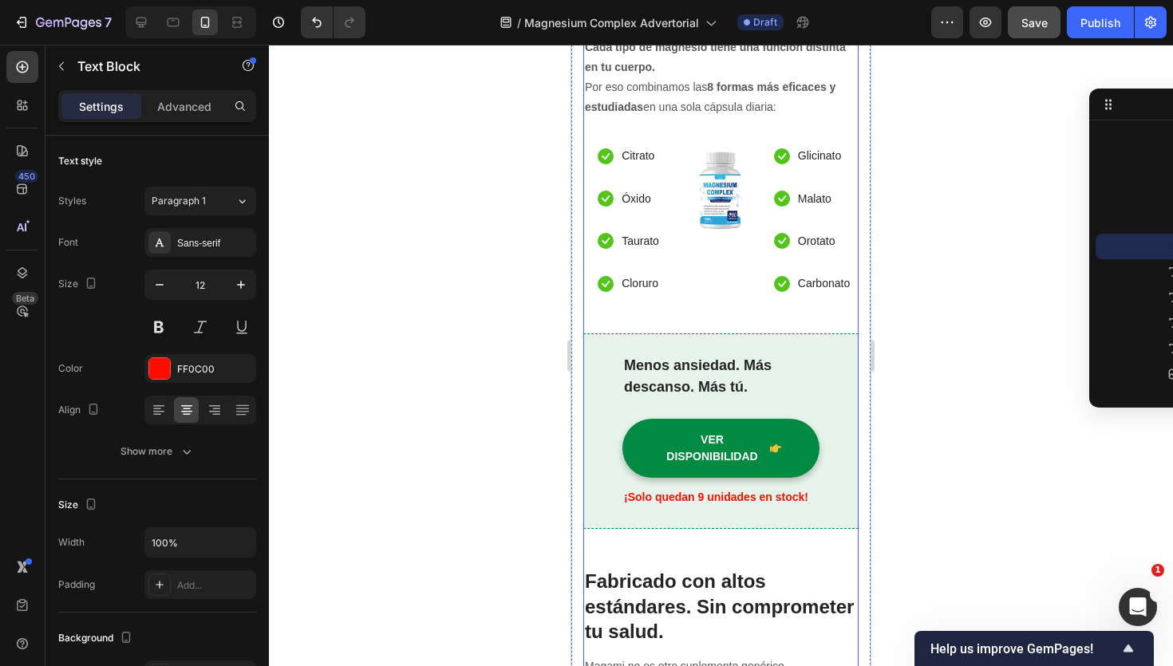
scroll to position [3038, 0]
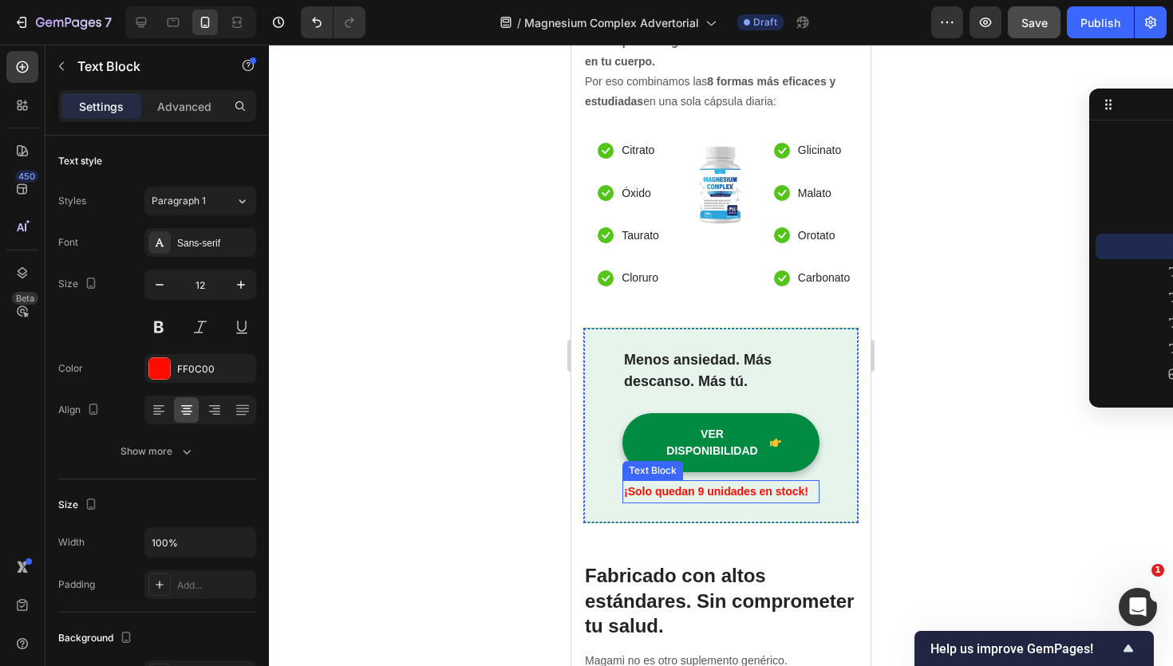
click at [704, 490] on strong "¡Solo quedan 9 unidades en stock!" at bounding box center [716, 491] width 184 height 13
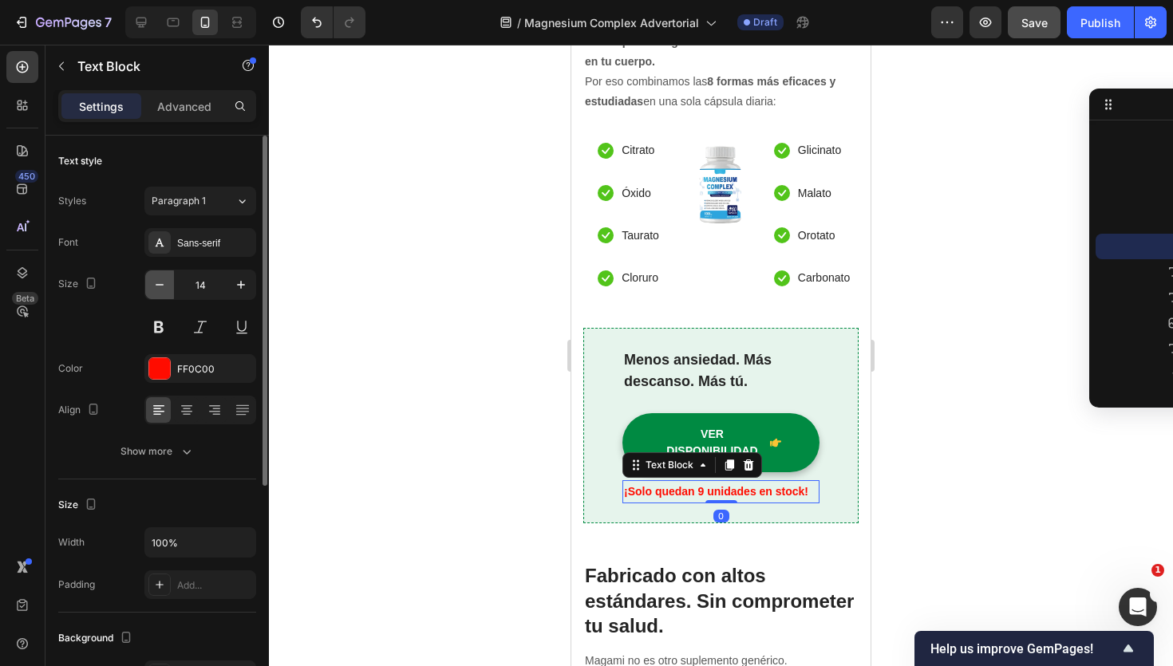
click at [156, 283] on icon "button" at bounding box center [160, 285] width 16 height 16
type input "12"
click at [185, 414] on icon at bounding box center [187, 415] width 8 height 2
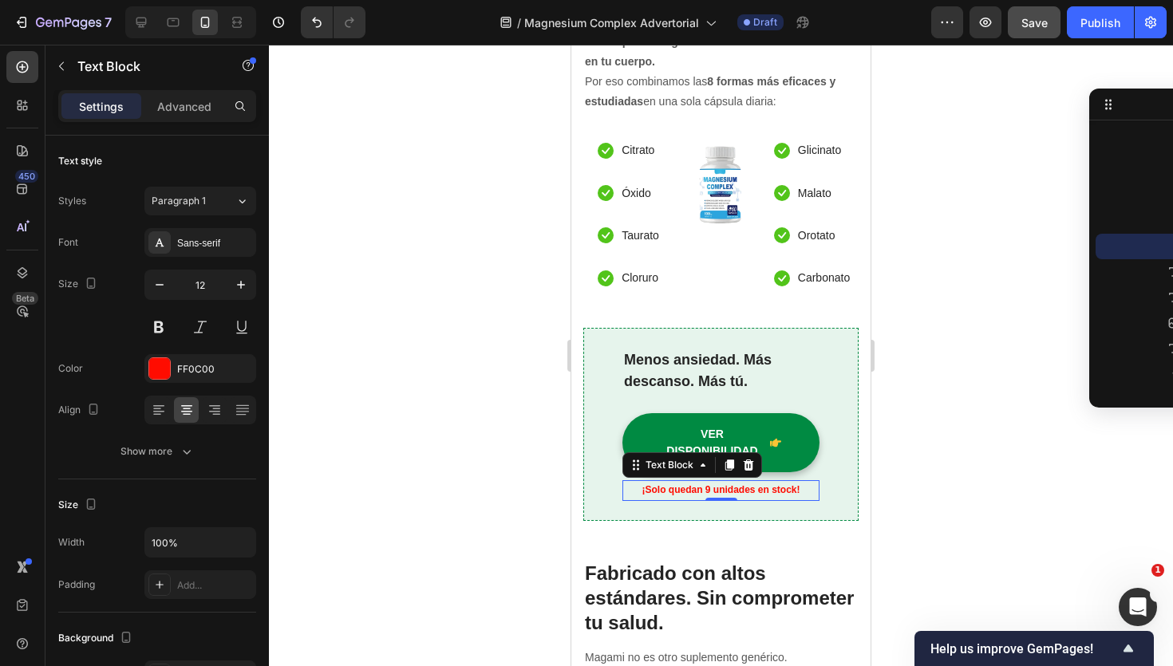
click at [403, 450] on div at bounding box center [721, 356] width 904 height 622
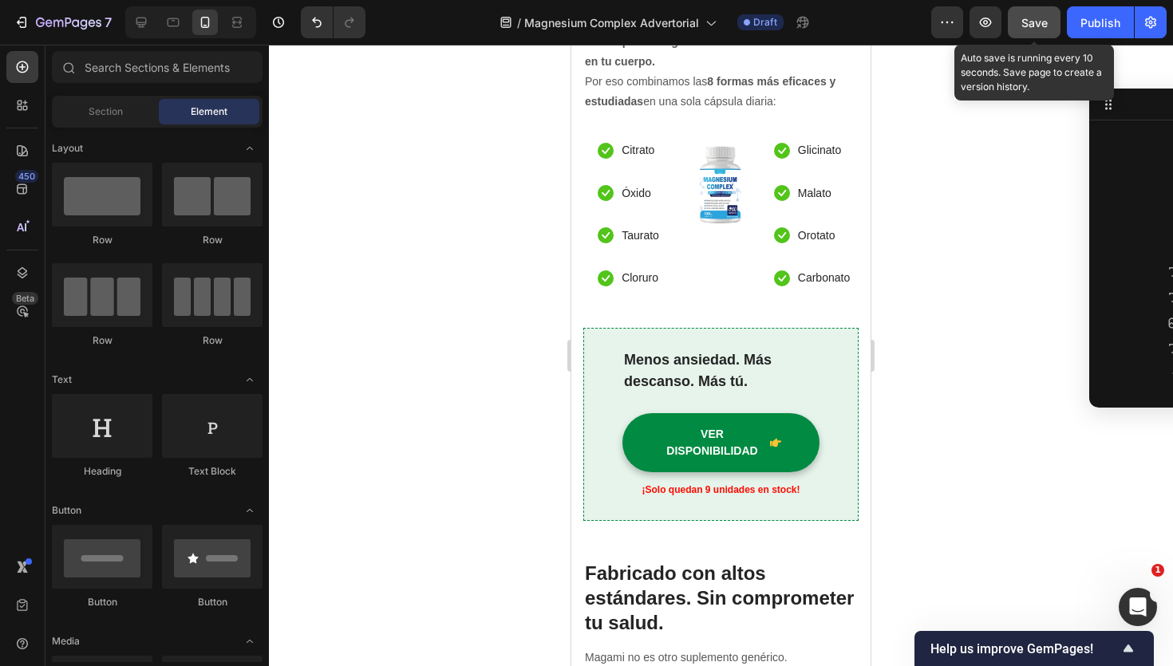
click at [1033, 23] on span "Save" at bounding box center [1034, 23] width 26 height 14
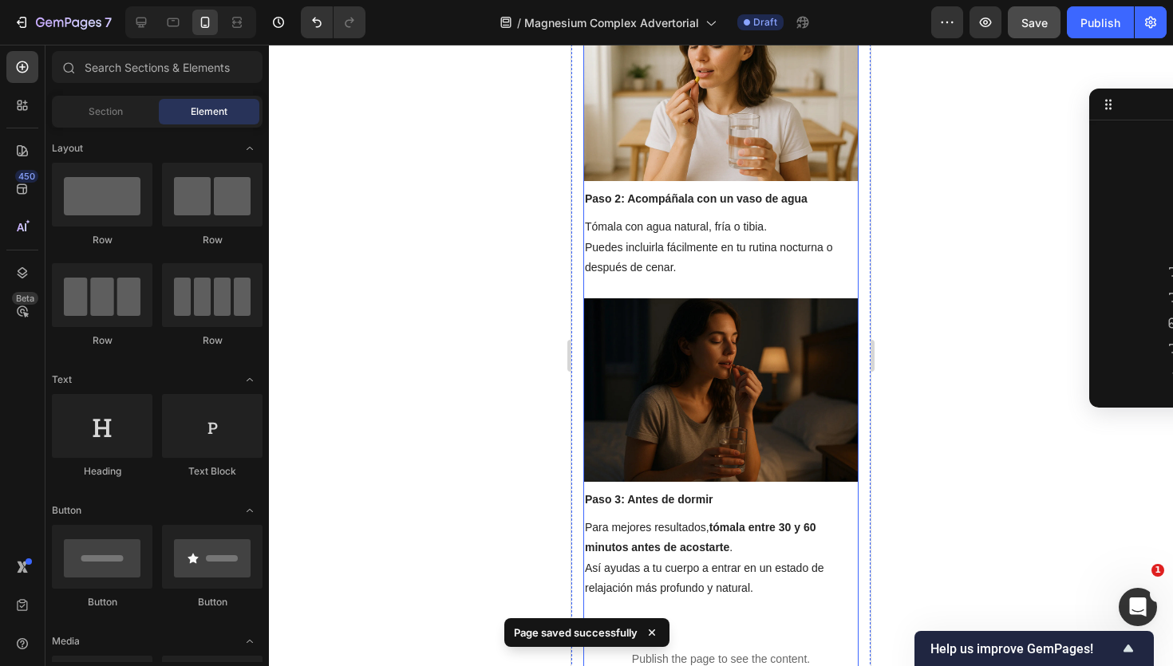
scroll to position [5298, 0]
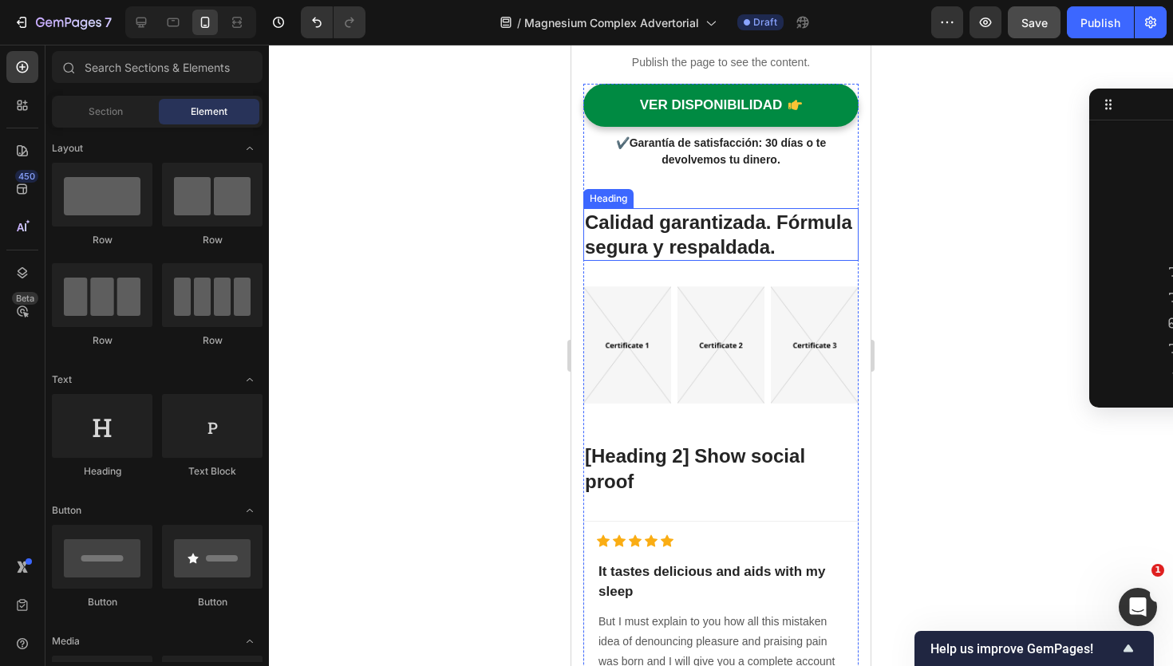
click at [722, 237] on strong "Calidad garantizada. Fórmula segura y respaldada." at bounding box center [718, 234] width 267 height 46
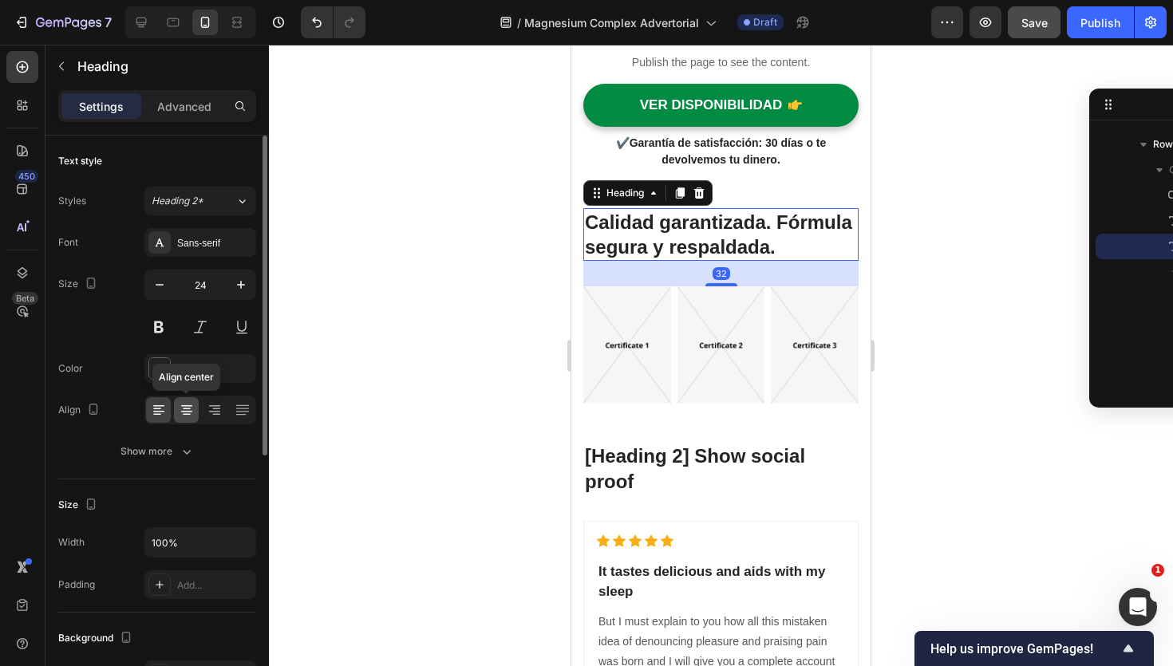
click at [188, 409] on icon at bounding box center [187, 410] width 8 height 2
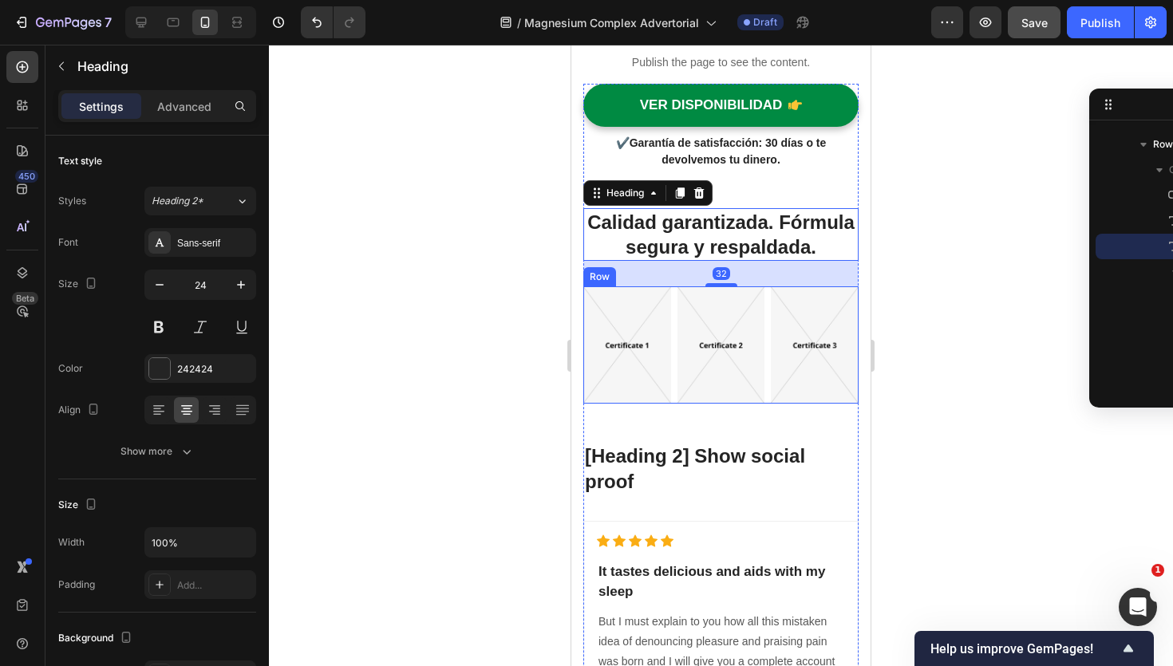
click at [798, 333] on img at bounding box center [815, 344] width 88 height 117
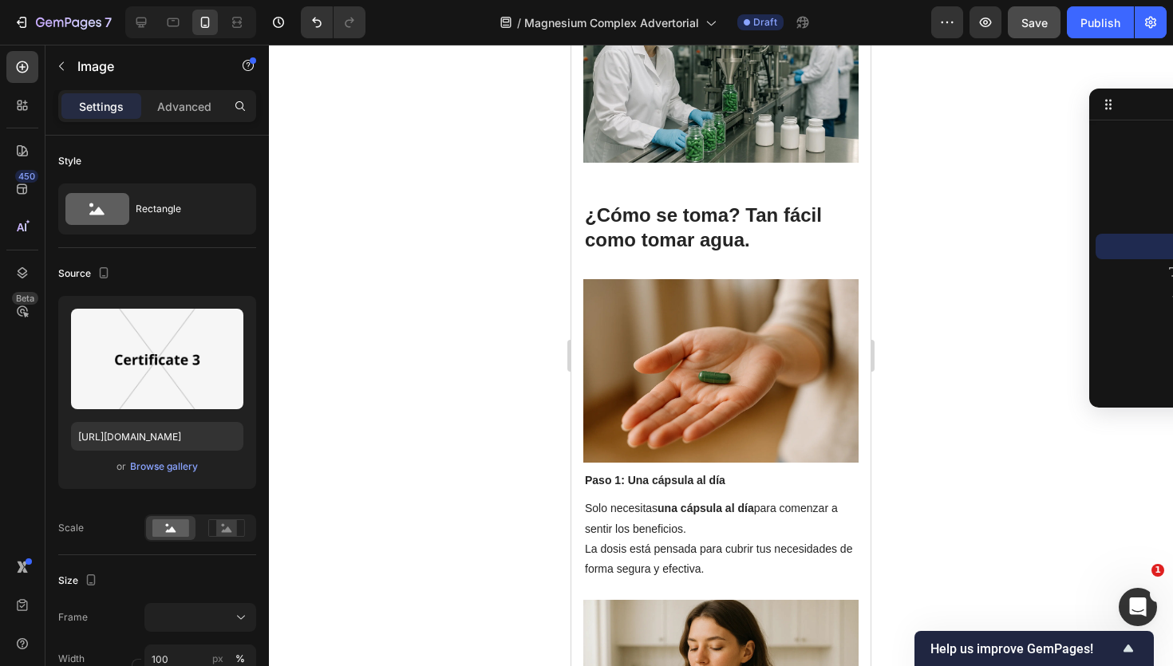
scroll to position [4091, 0]
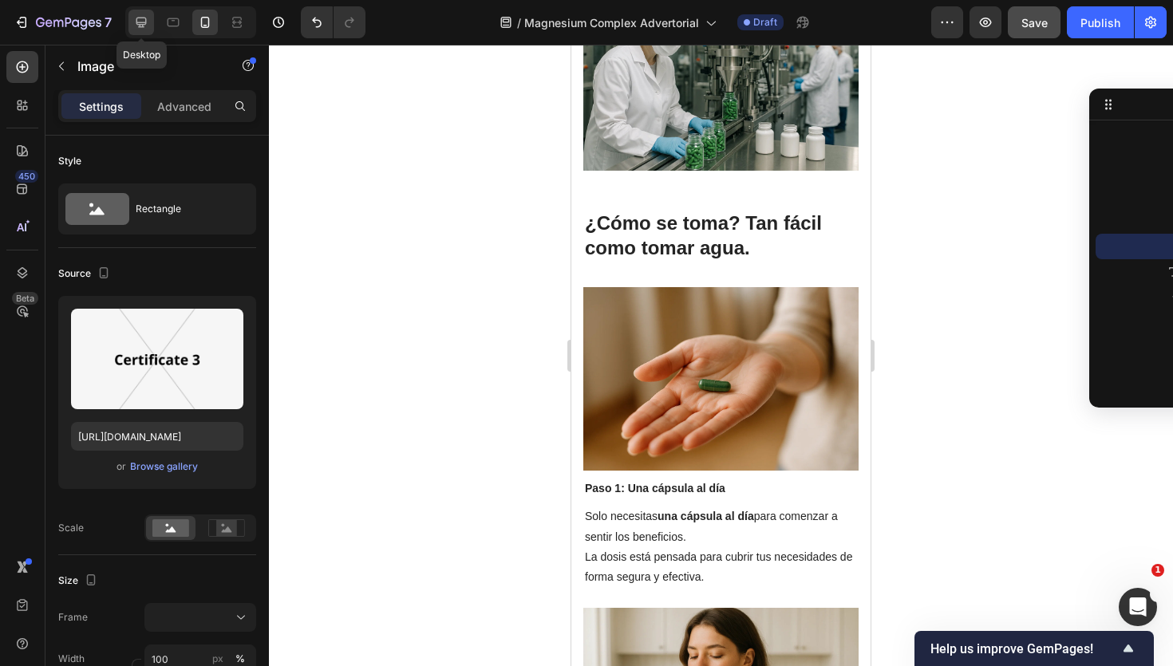
click at [140, 31] on div at bounding box center [141, 23] width 26 height 26
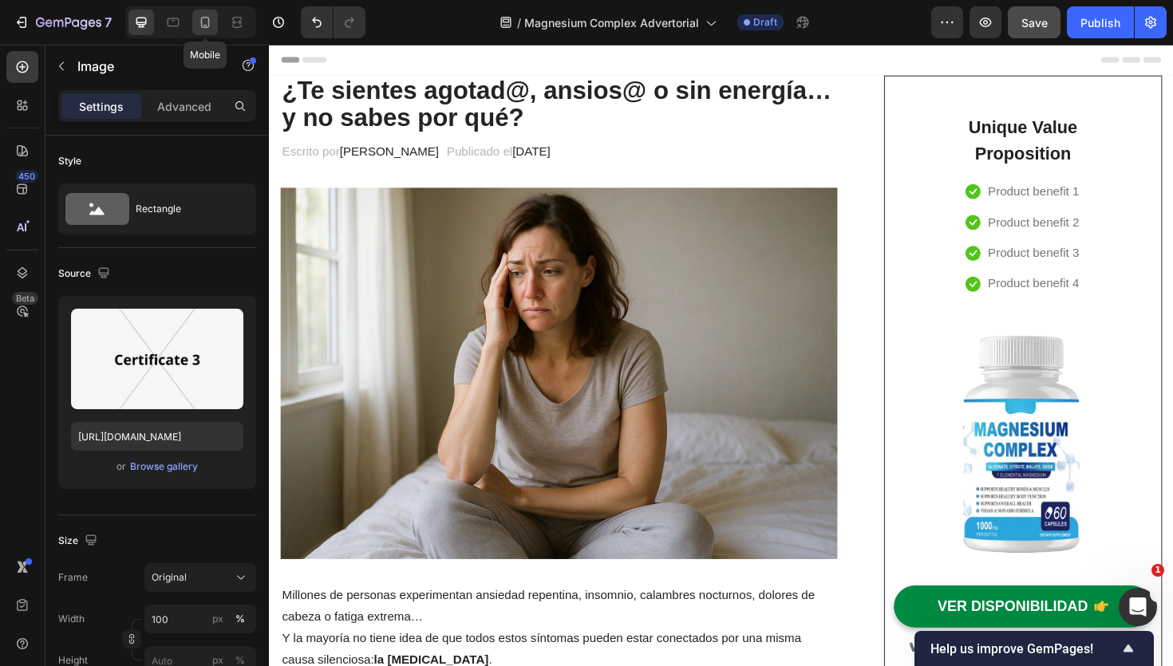
click at [201, 20] on icon at bounding box center [205, 22] width 9 height 11
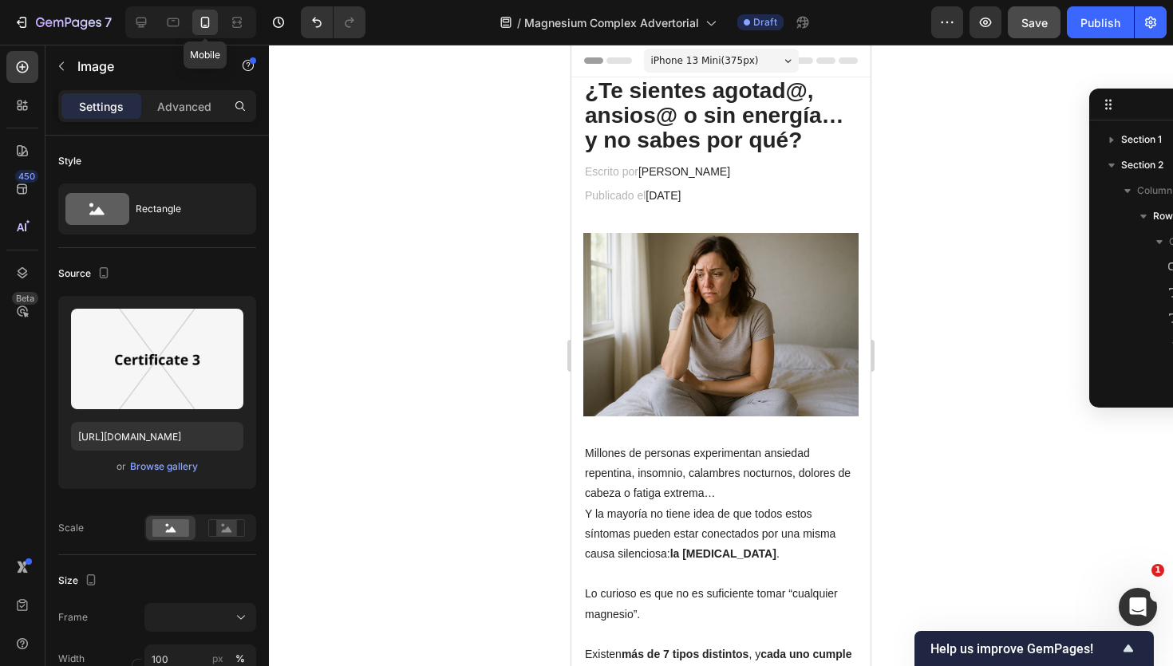
scroll to position [251, 0]
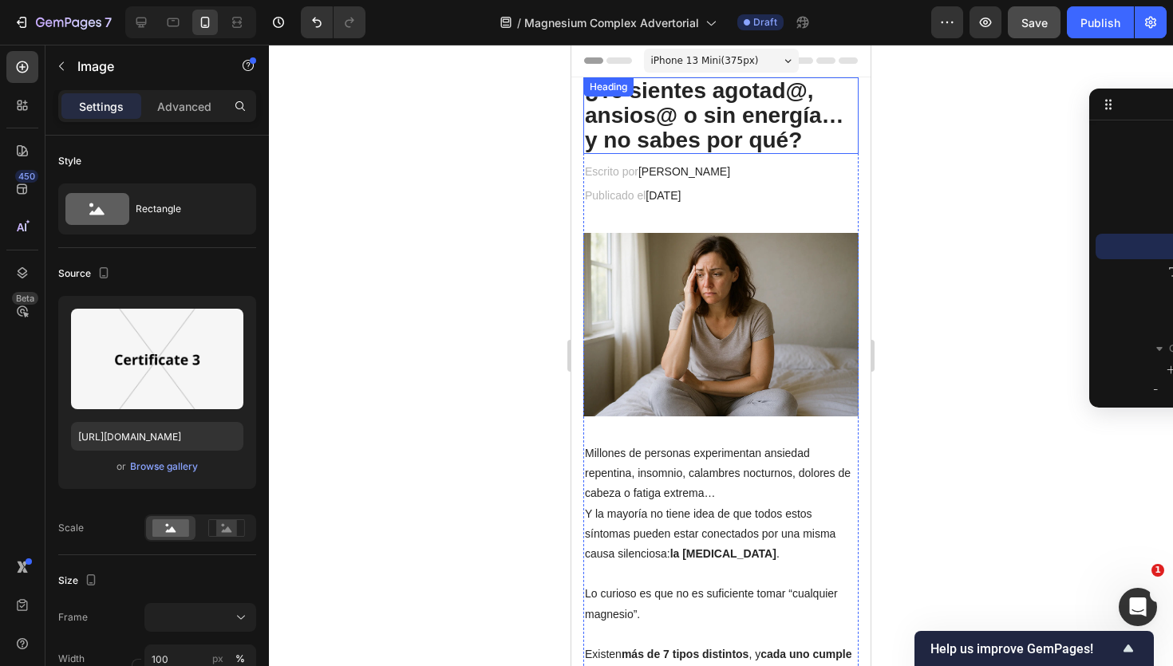
click at [655, 112] on strong "¿Te sientes agotad@, ansios@ o sin energía… y no sabes por qué?" at bounding box center [714, 115] width 259 height 74
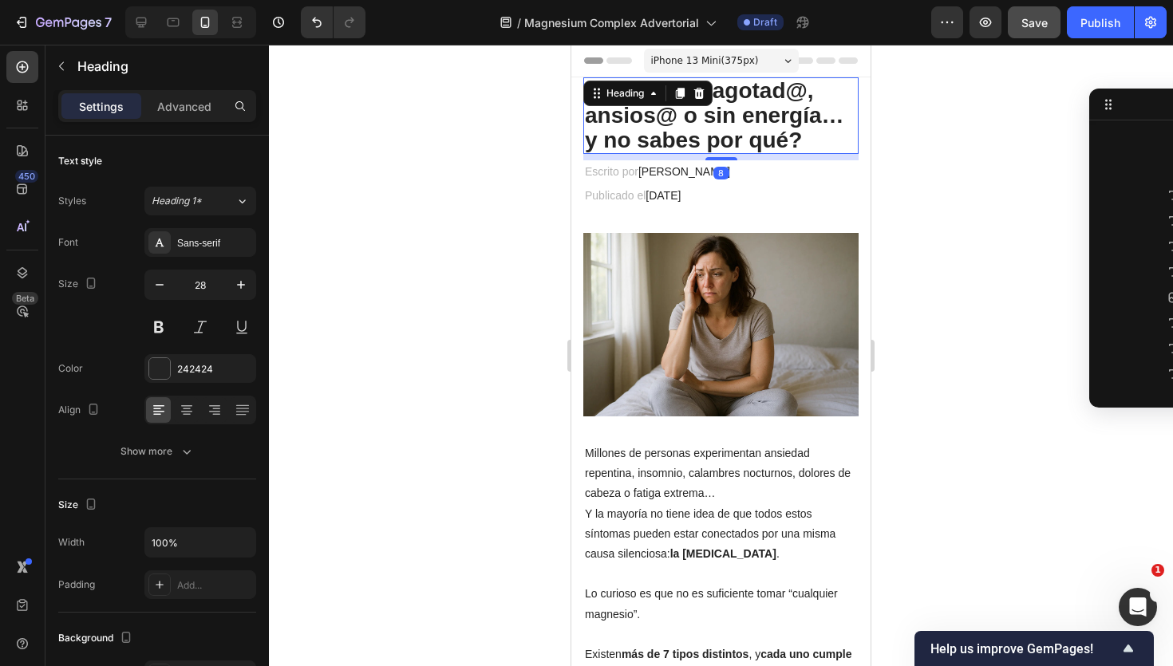
scroll to position [0, 0]
click at [188, 406] on icon at bounding box center [187, 410] width 16 height 16
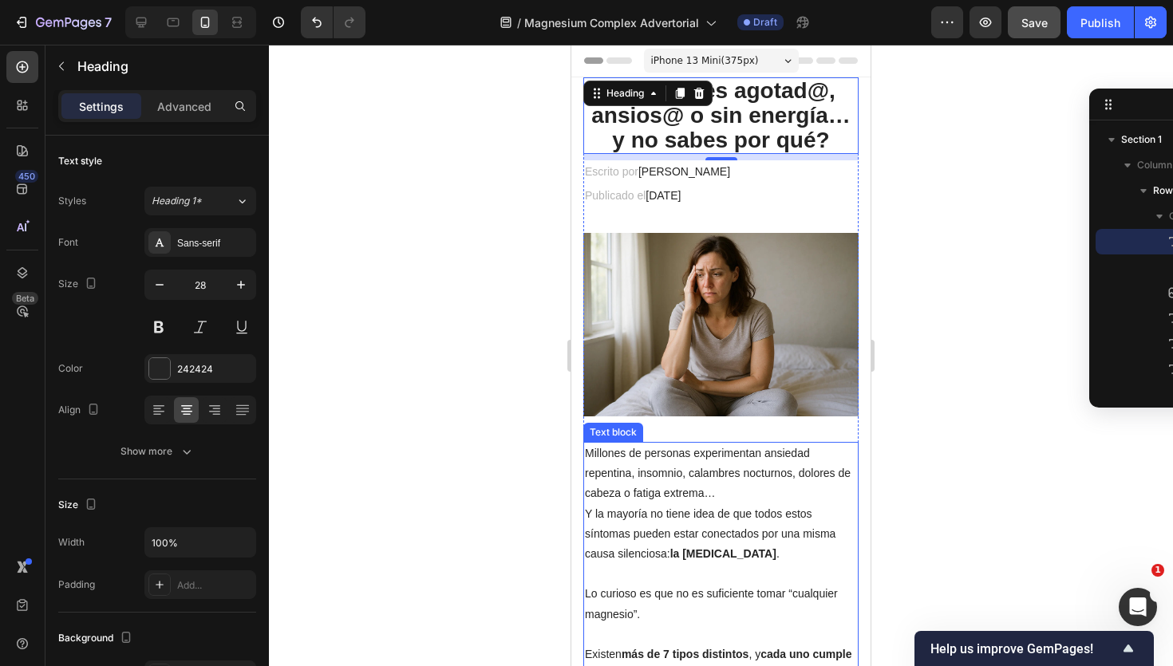
click at [670, 489] on p "Millones de personas experimentan ansiedad repentina, insomnio, calambres noctu…" at bounding box center [721, 474] width 272 height 61
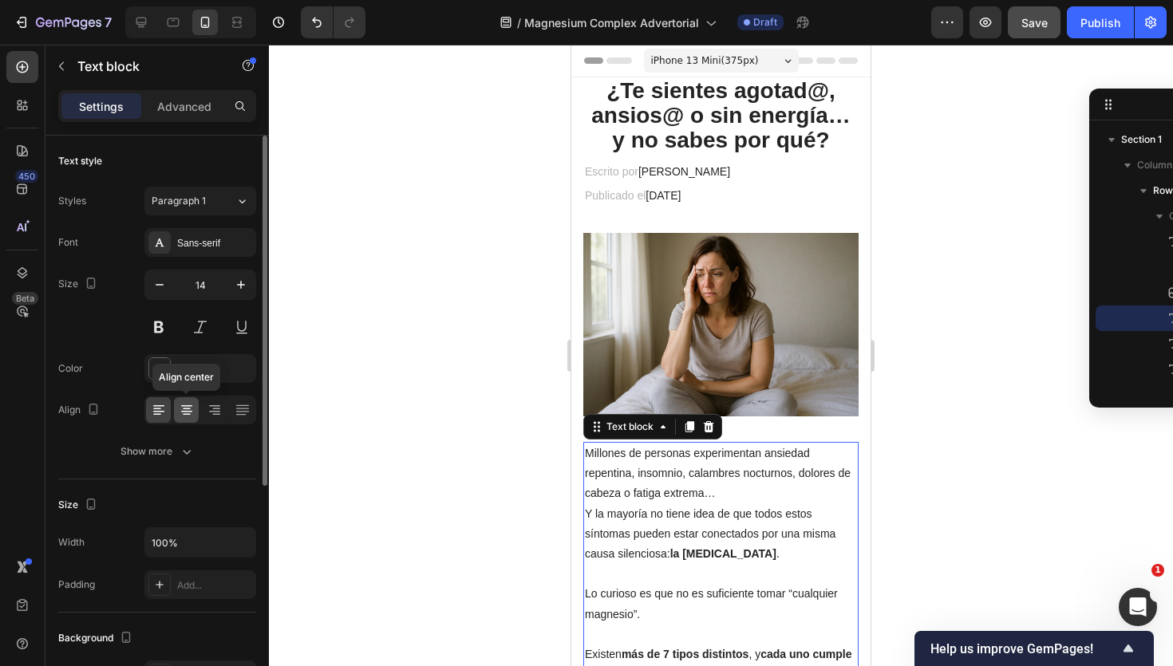
click at [186, 403] on icon at bounding box center [187, 410] width 16 height 16
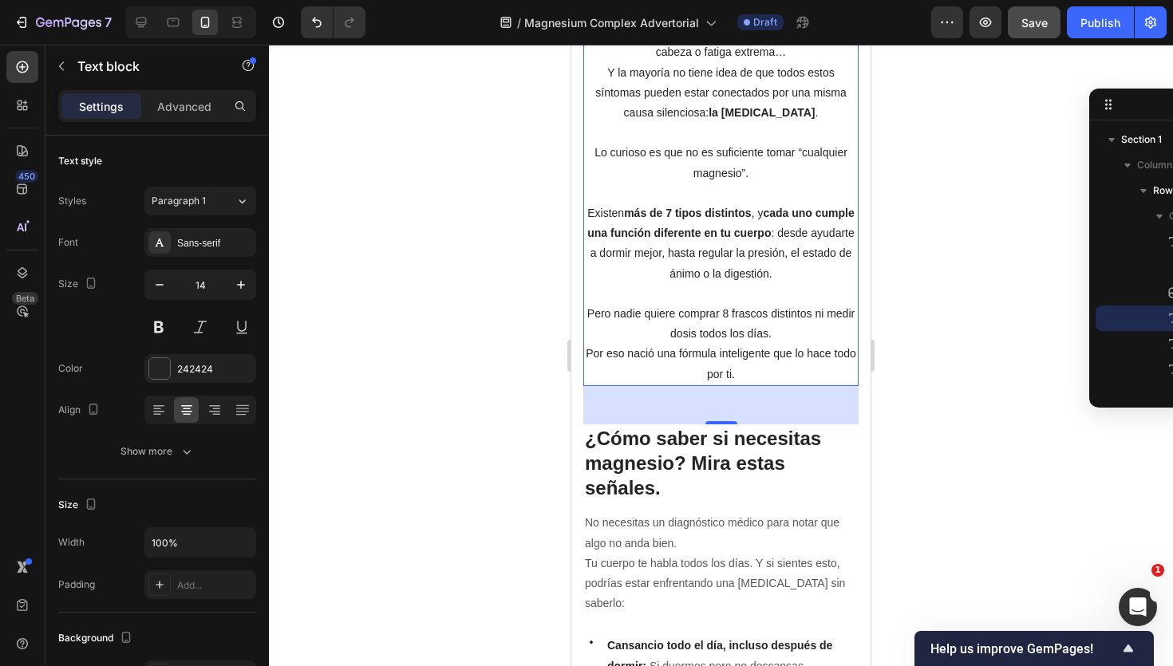
scroll to position [535, 0]
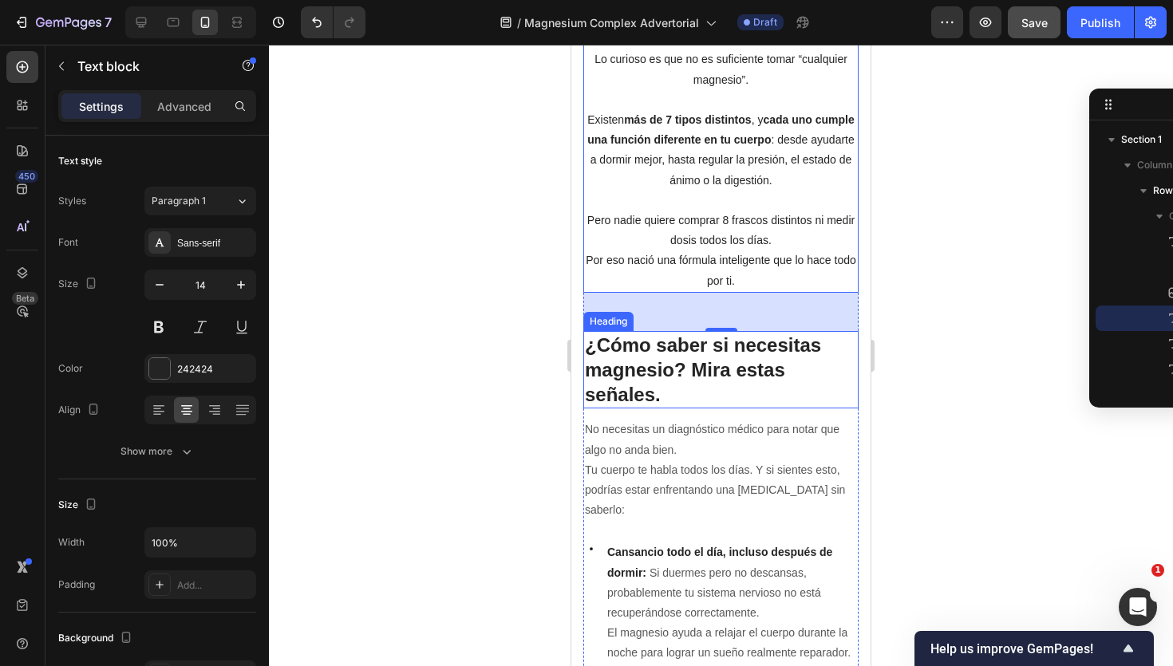
click at [728, 358] on strong "¿Cómo saber si necesitas magnesio? Mira estas señales." at bounding box center [703, 369] width 236 height 71
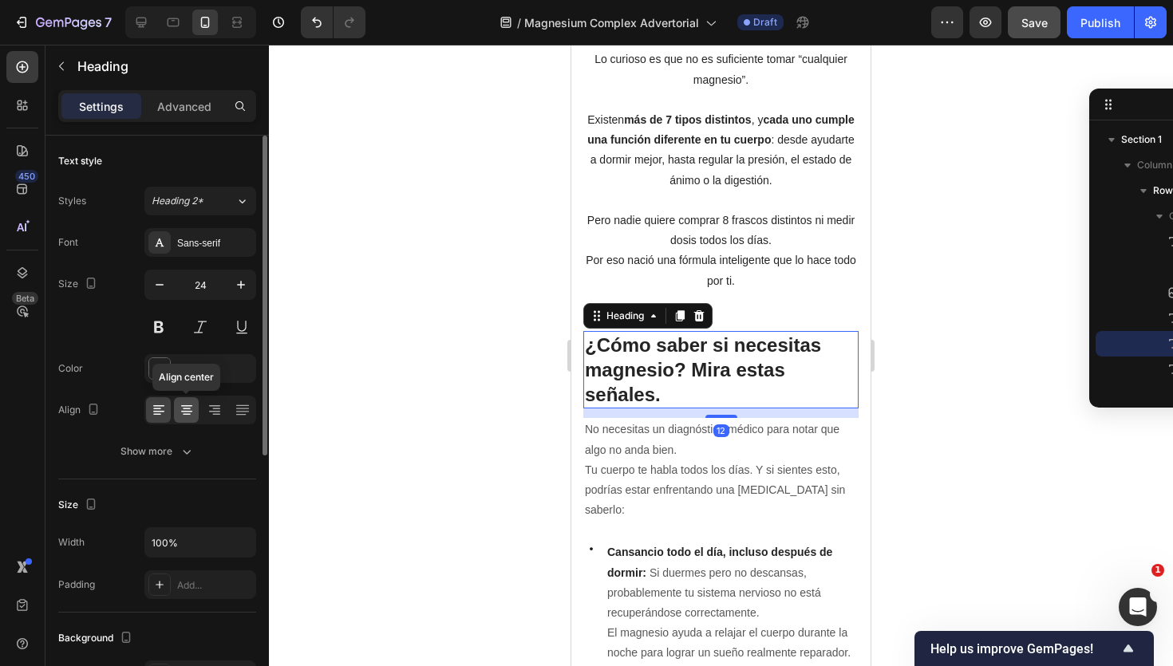
click at [197, 399] on div at bounding box center [186, 410] width 25 height 26
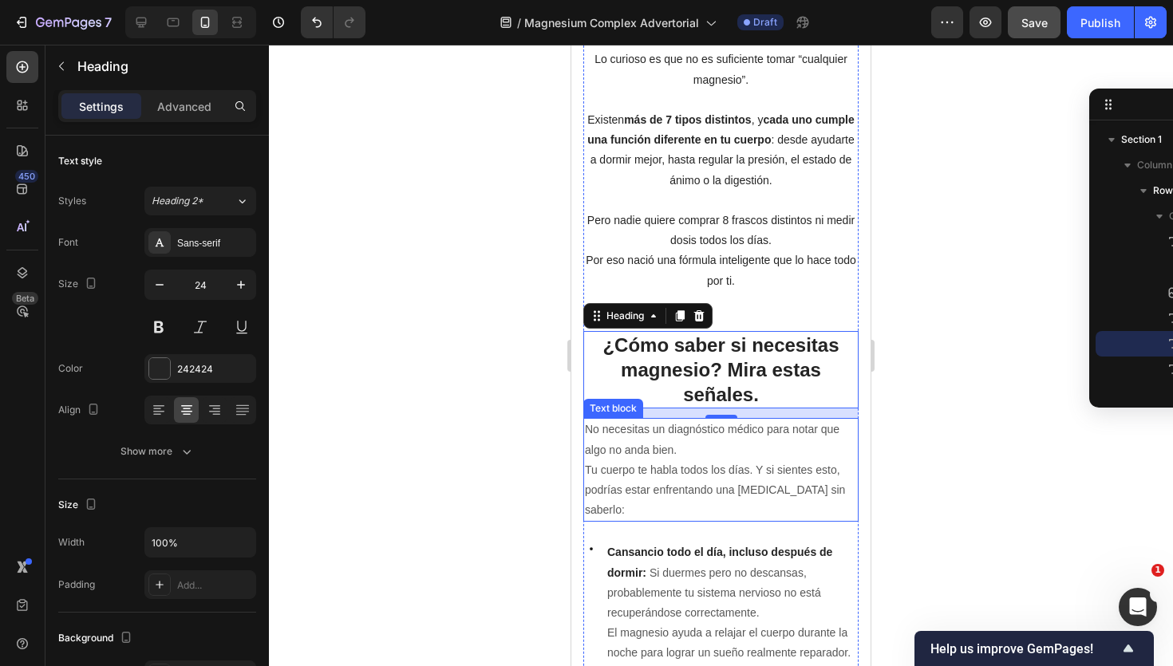
click at [661, 464] on p "Tu cuerpo te habla todos los días. Y si sientes esto, podrías estar enfrentando…" at bounding box center [721, 490] width 272 height 61
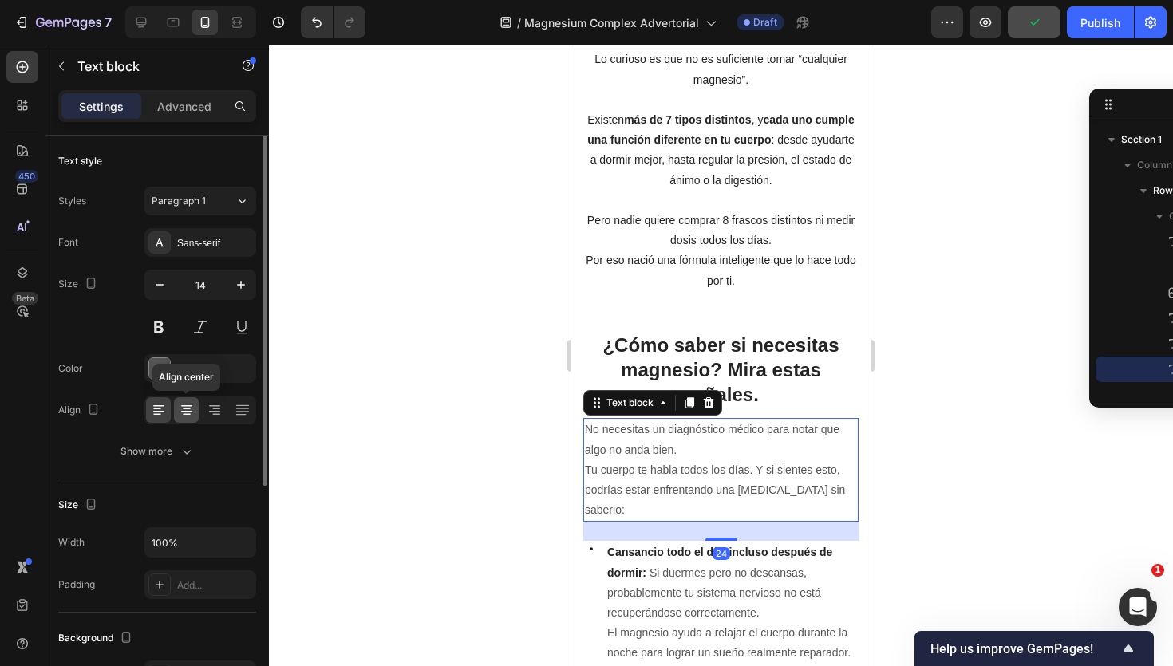
click at [195, 417] on div at bounding box center [186, 410] width 25 height 26
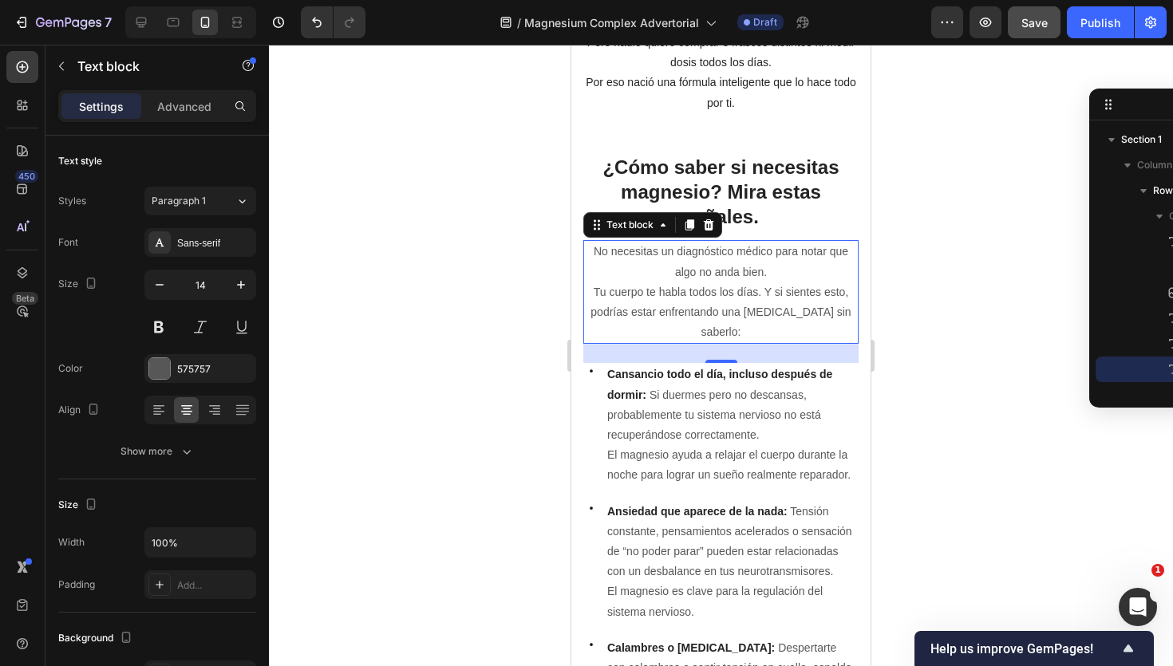
scroll to position [758, 0]
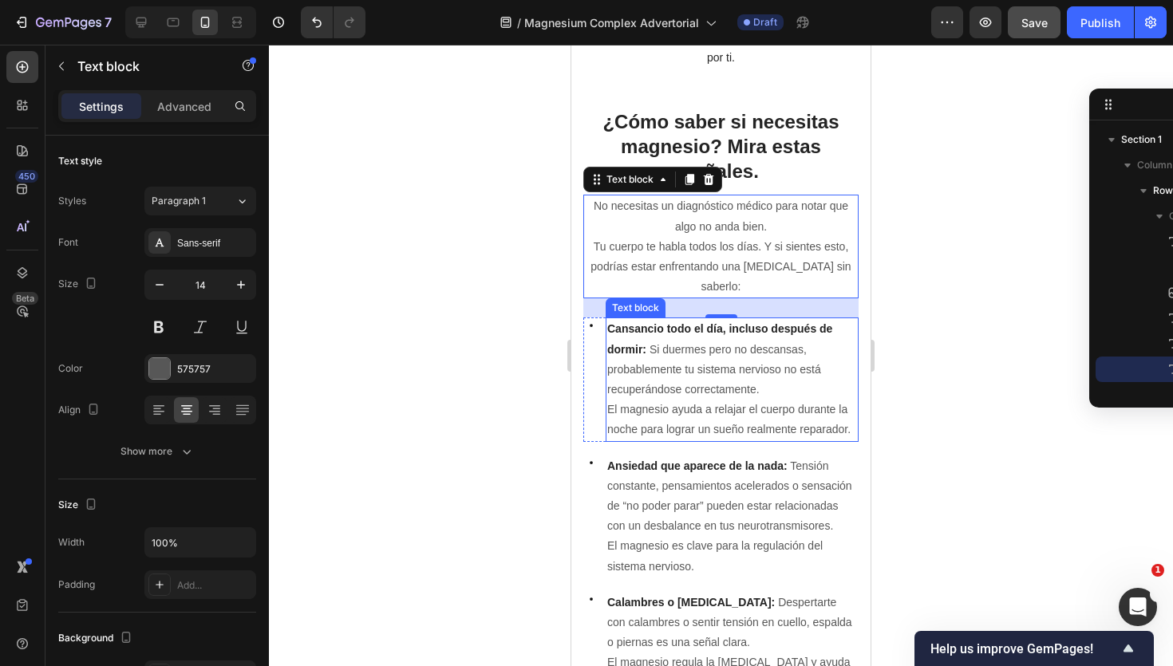
click at [672, 401] on p "El magnesio ayuda a relajar el cuerpo durante la noche para lograr un sueño rea…" at bounding box center [732, 420] width 250 height 40
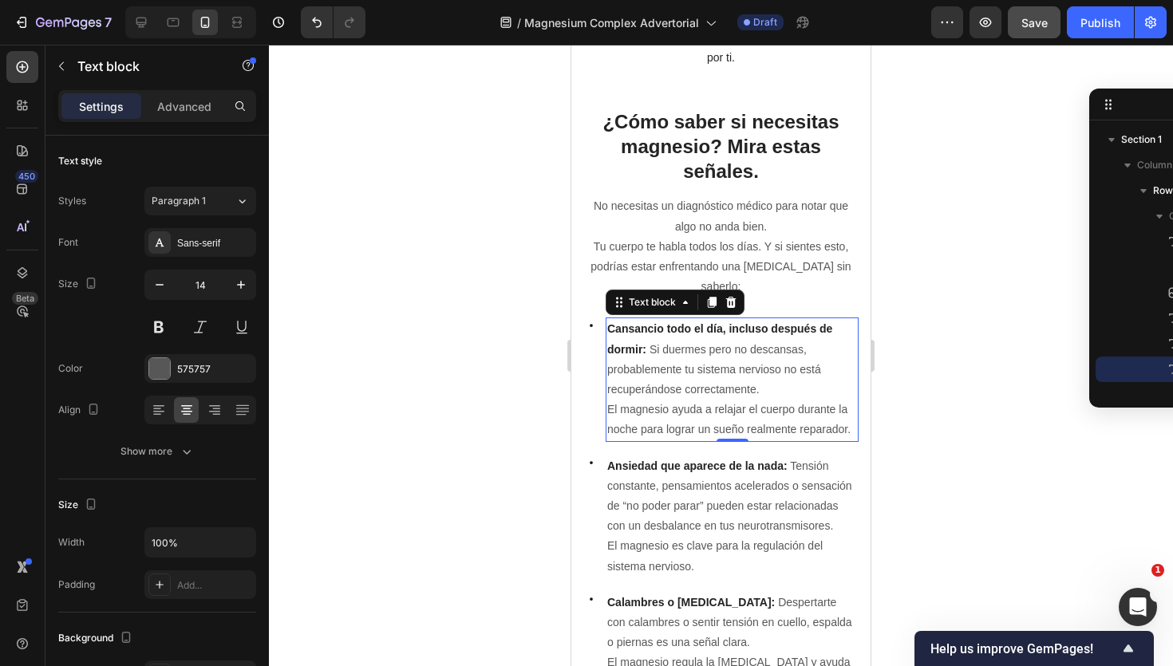
scroll to position [302, 0]
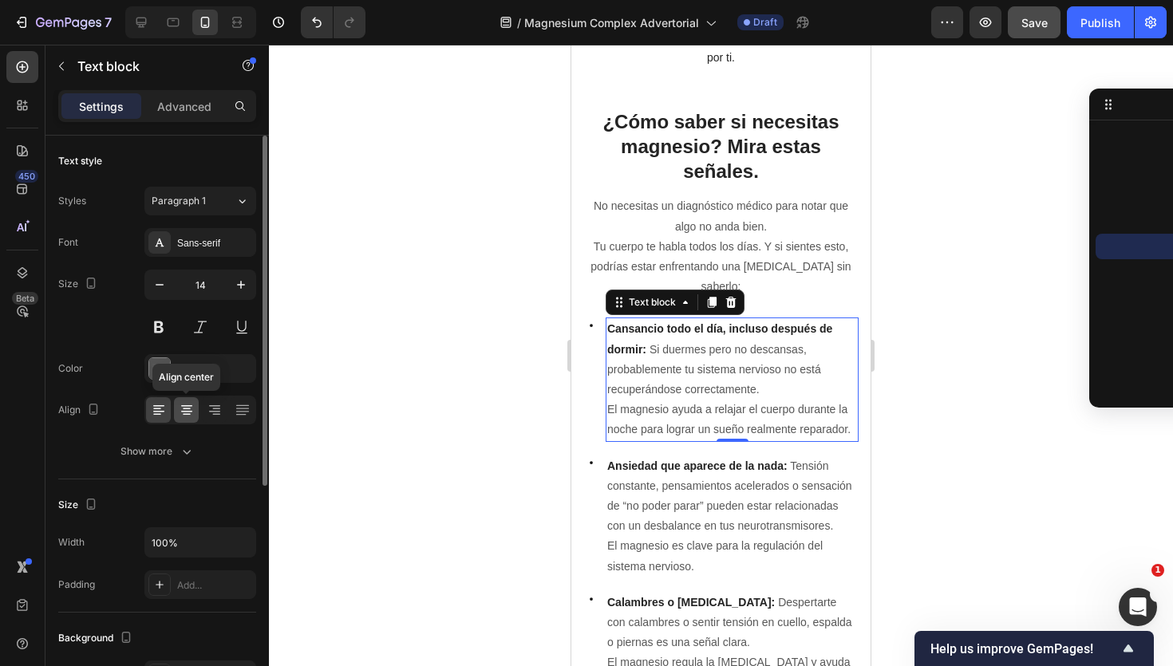
click at [190, 421] on div at bounding box center [186, 410] width 25 height 26
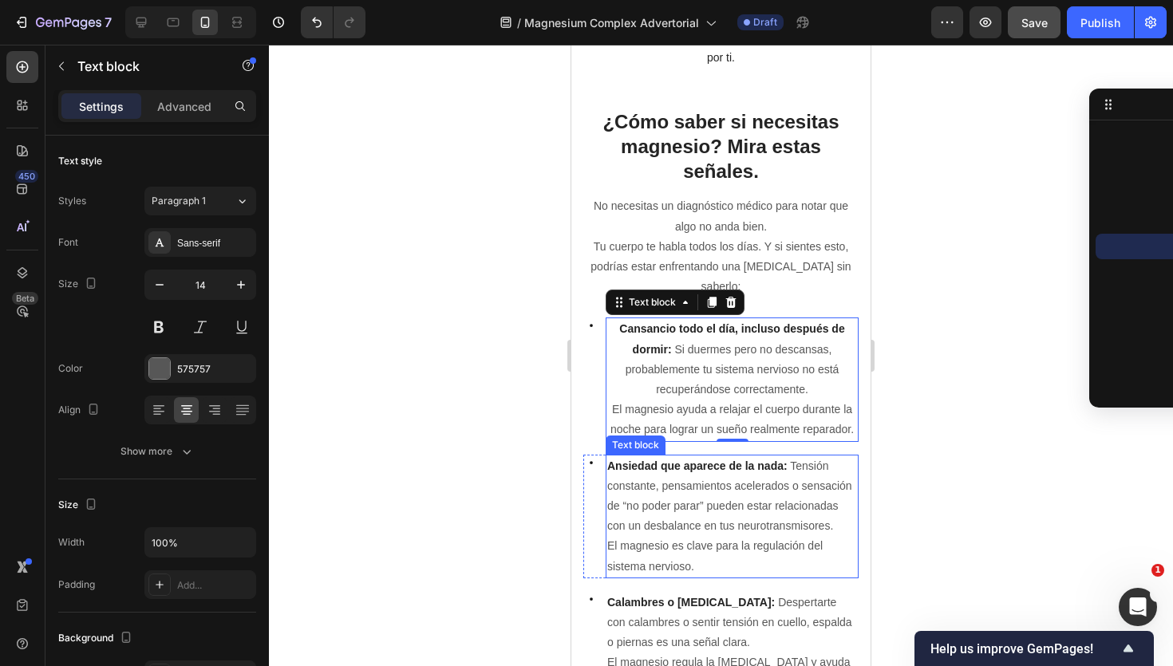
click at [685, 498] on p "Ansiedad que aparece de la nada: Tensión constante, pensamientos acelerados o s…" at bounding box center [732, 496] width 250 height 81
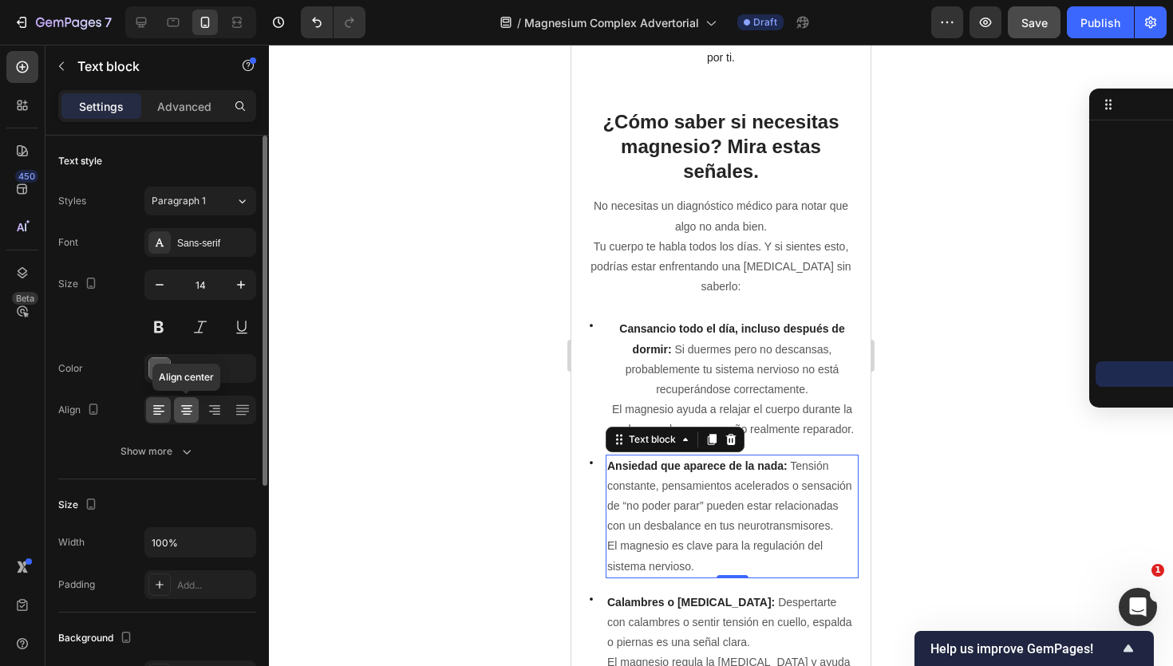
click at [187, 415] on icon at bounding box center [187, 410] width 16 height 16
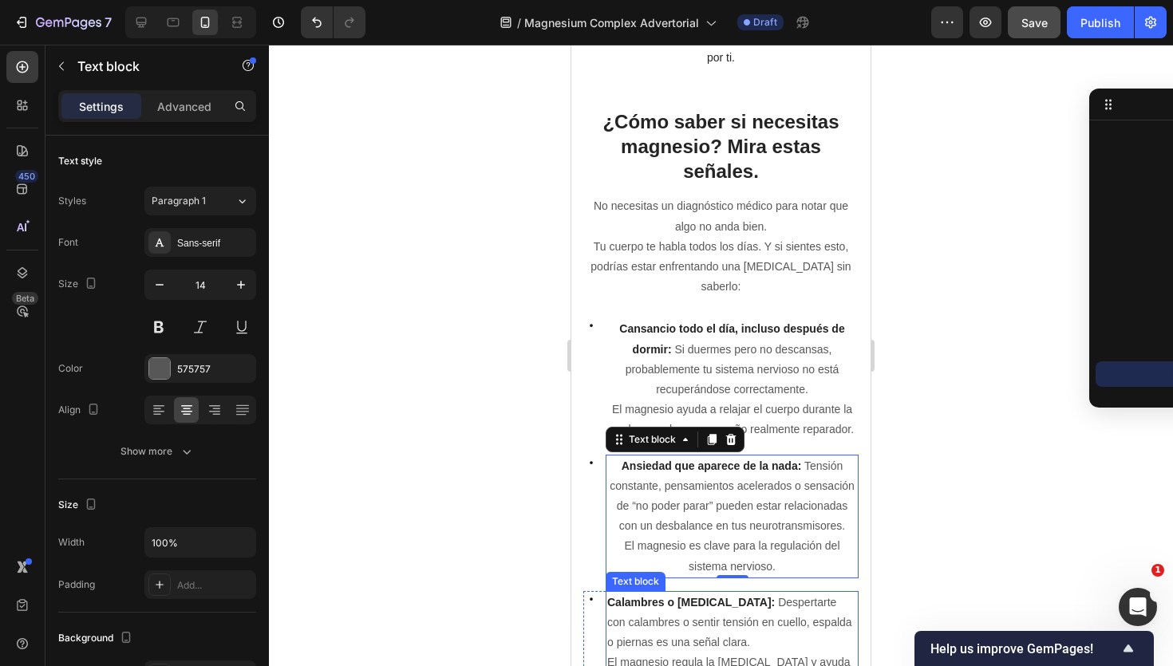
click at [679, 600] on strong "Calambres o rigidez muscular:" at bounding box center [691, 602] width 168 height 13
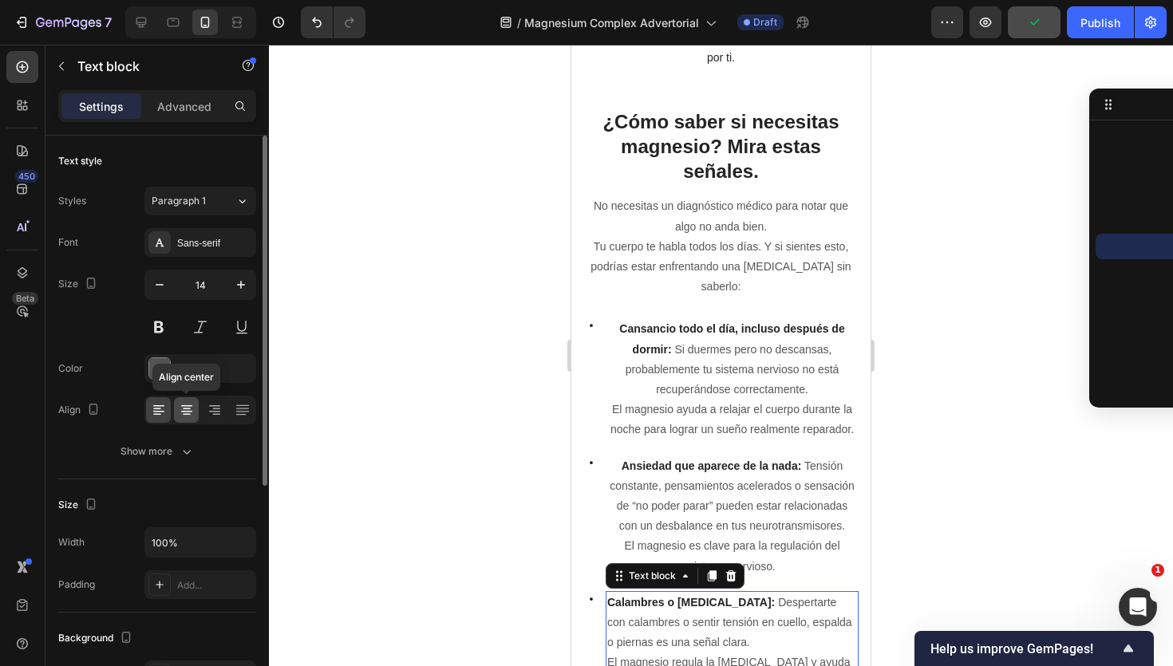
click at [188, 411] on icon at bounding box center [186, 412] width 11 height 2
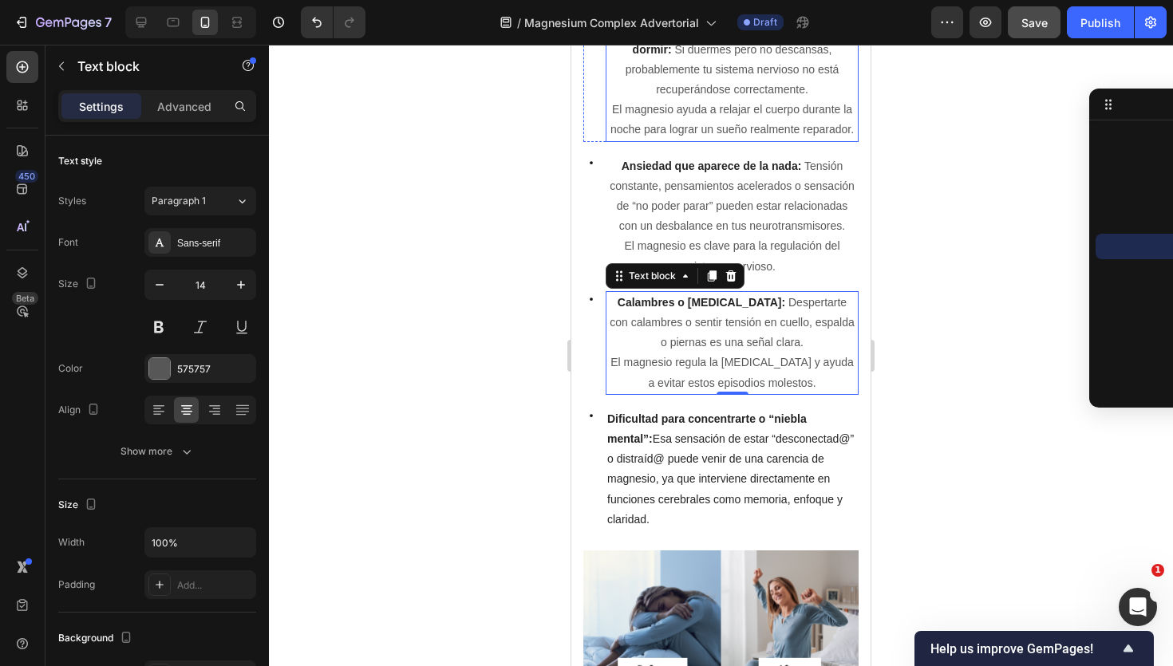
scroll to position [1065, 0]
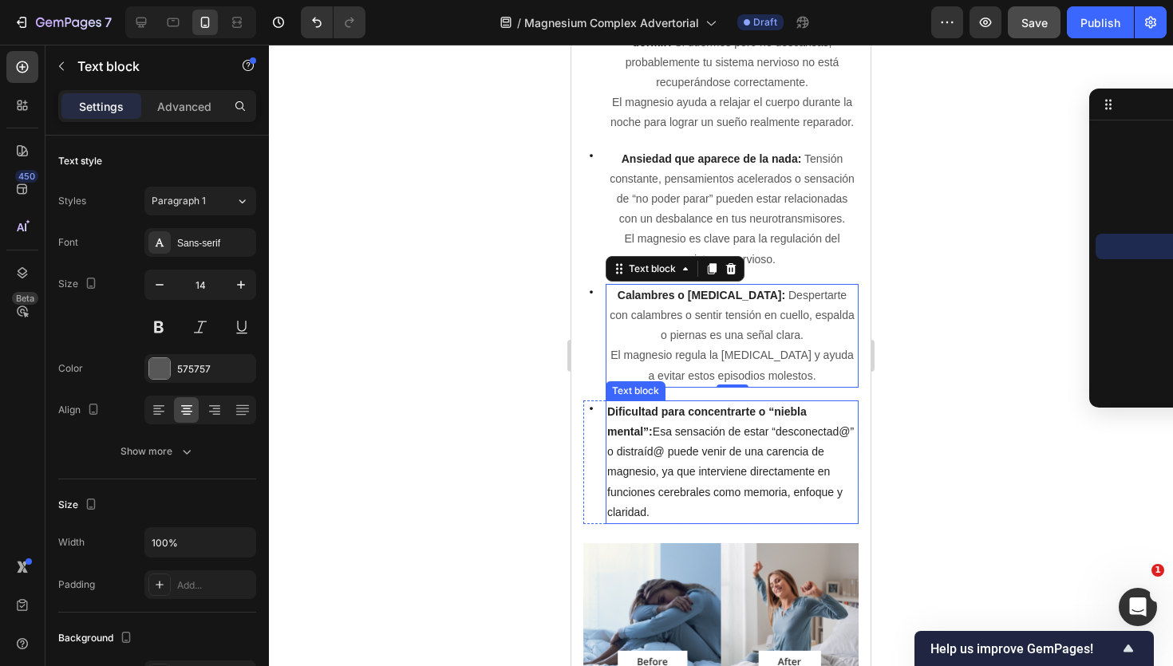
click at [782, 440] on p "Dificultad para concentrarte o “niebla mental”: Esa sensación de estar “descone…" at bounding box center [732, 462] width 250 height 121
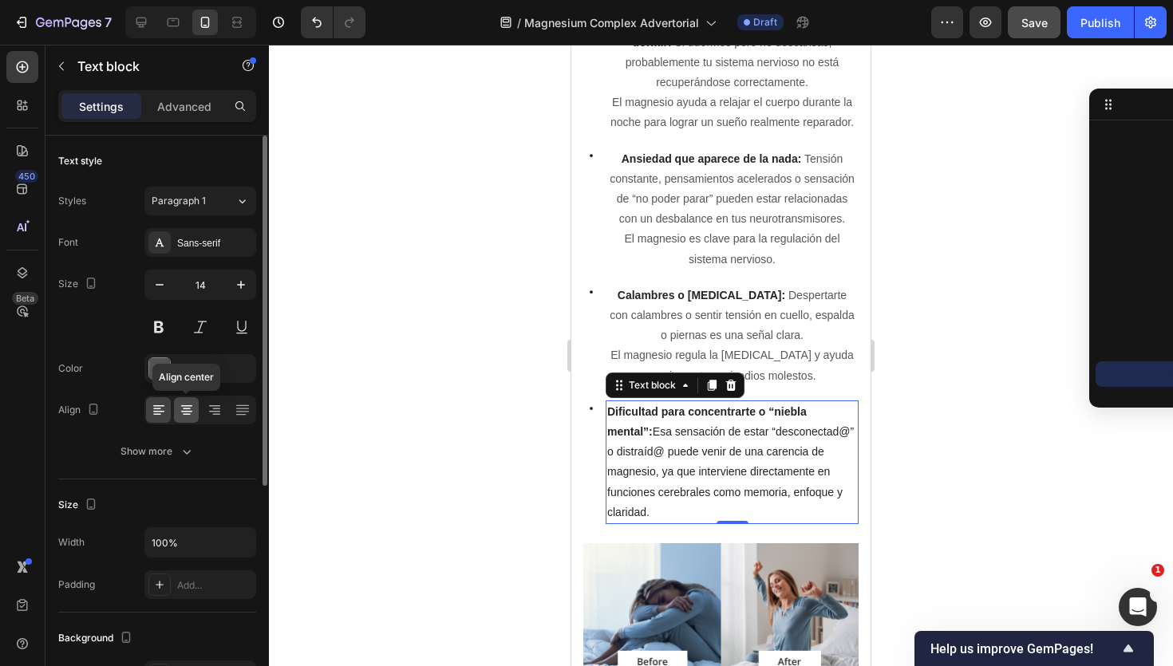
click at [180, 409] on icon at bounding box center [187, 410] width 16 height 16
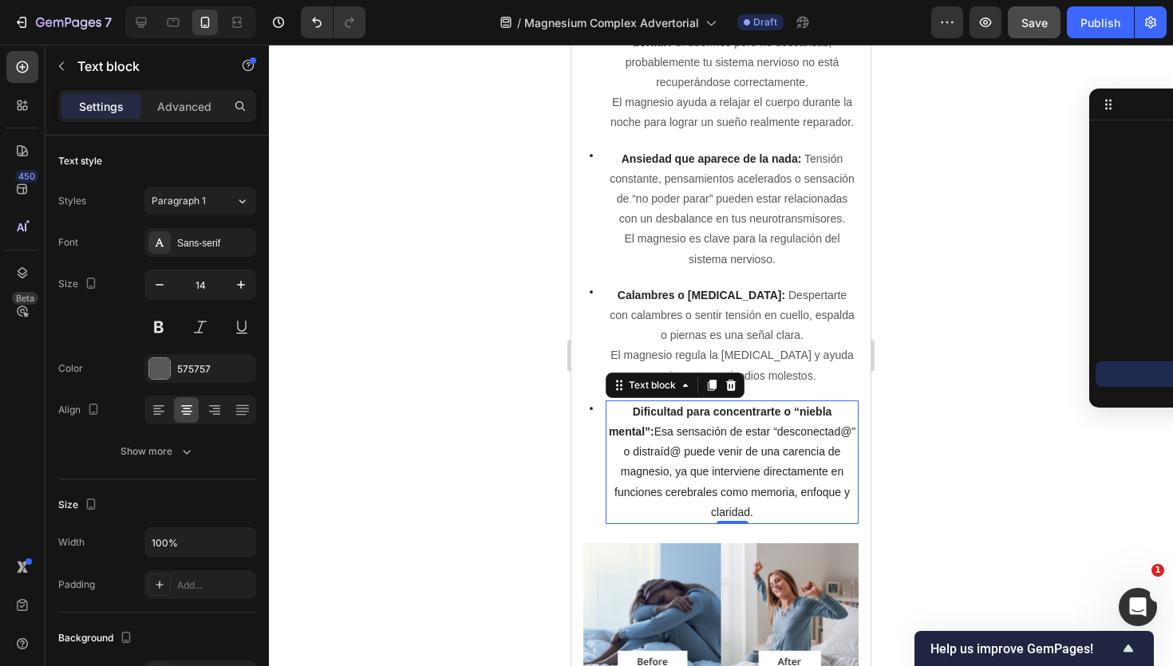
click at [555, 409] on div at bounding box center [721, 356] width 904 height 622
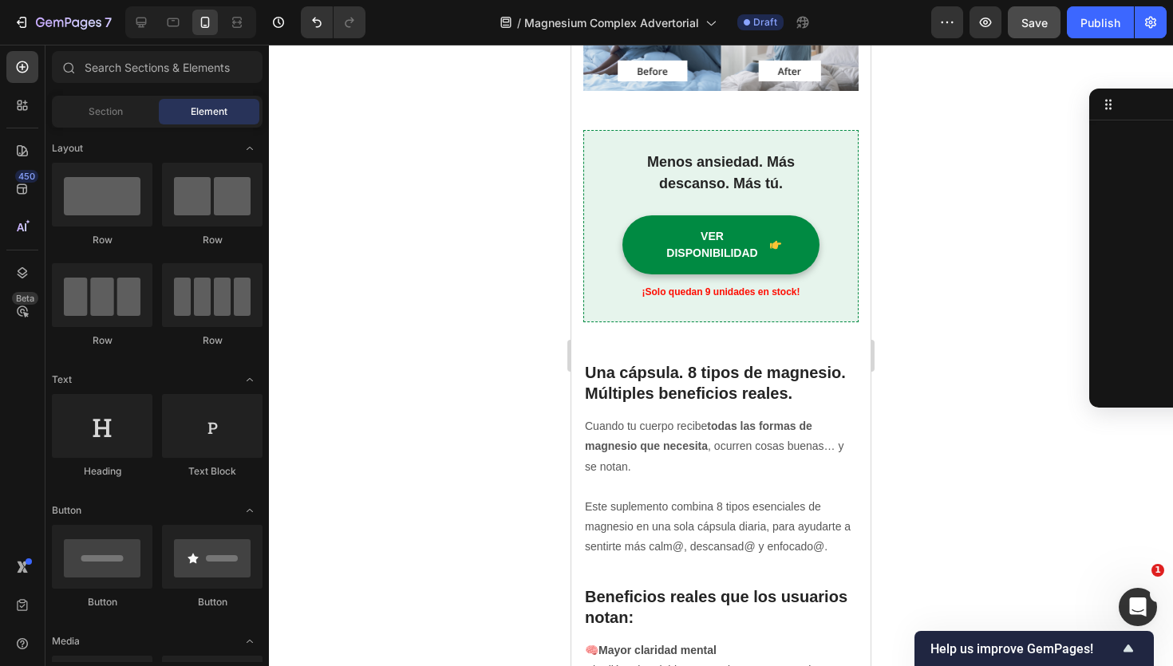
scroll to position [1658, 0]
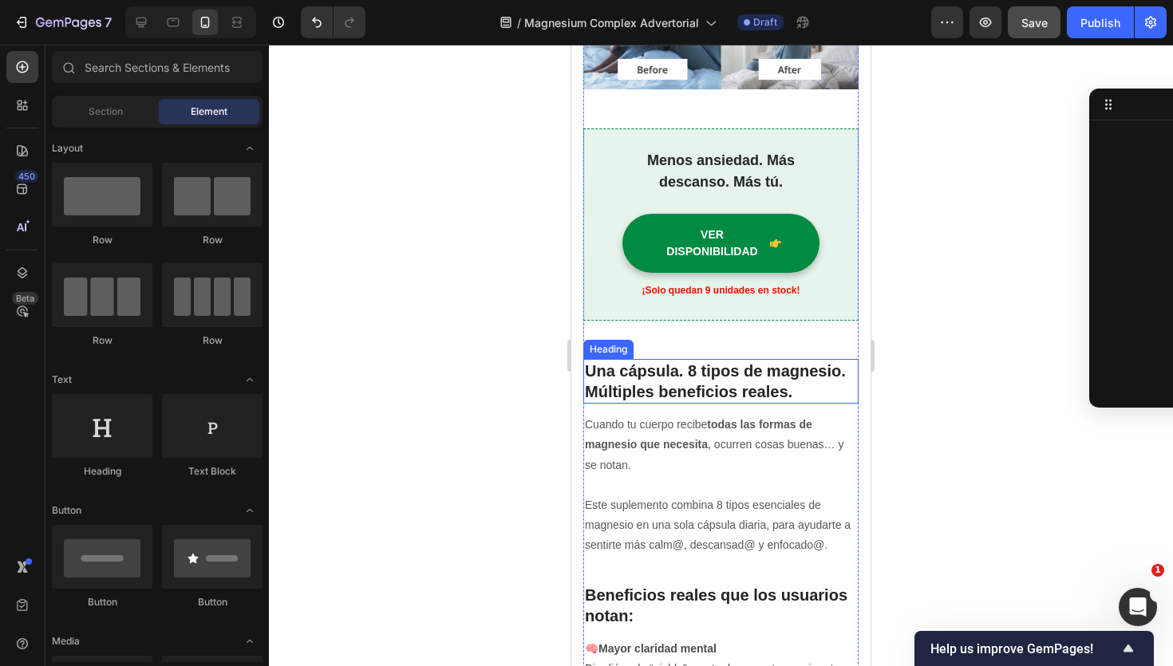
click at [695, 384] on strong "Una cápsula. 8 tipos de magnesio. Múltiples beneficios reales." at bounding box center [715, 381] width 261 height 38
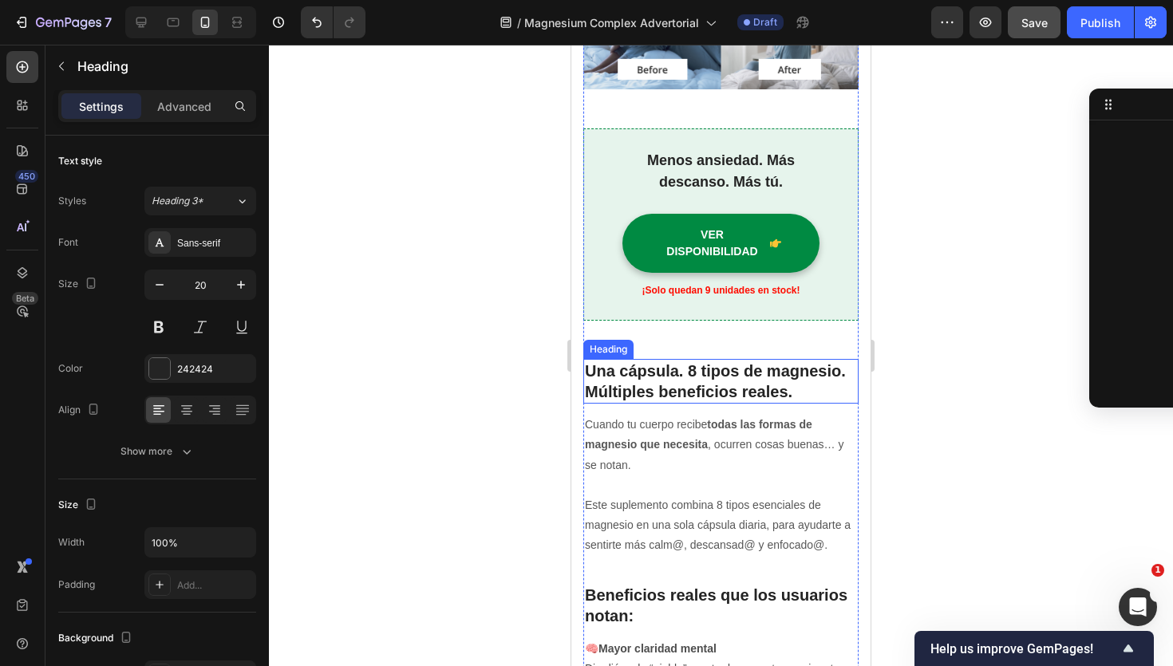
scroll to position [1042, 0]
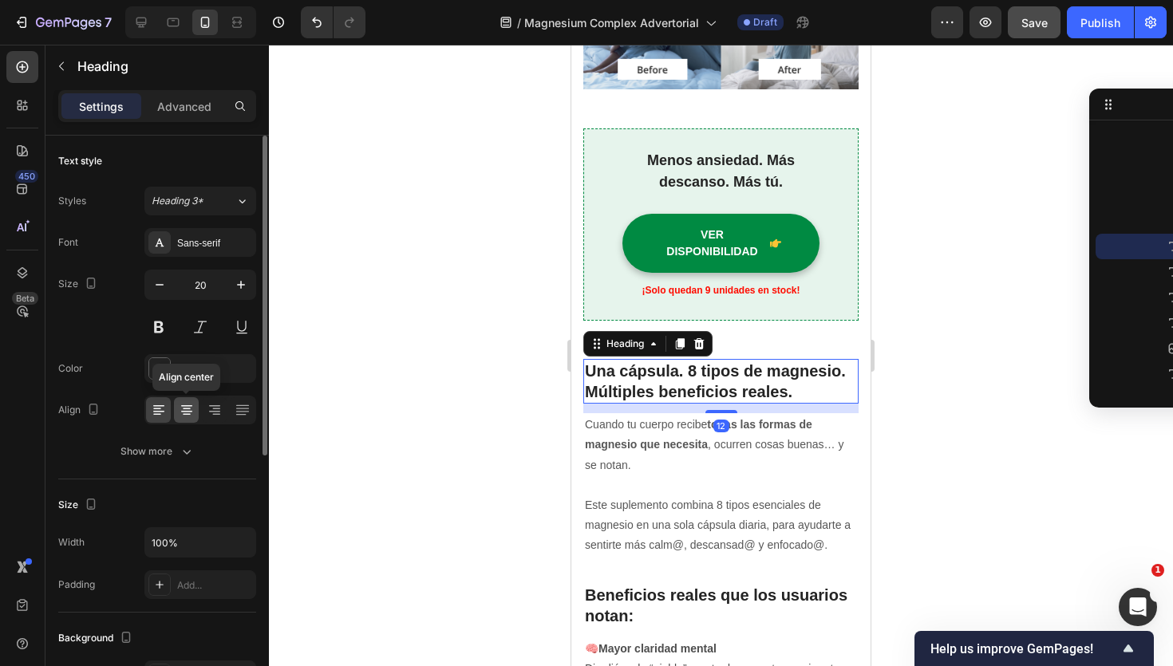
click at [186, 409] on icon at bounding box center [187, 410] width 8 height 2
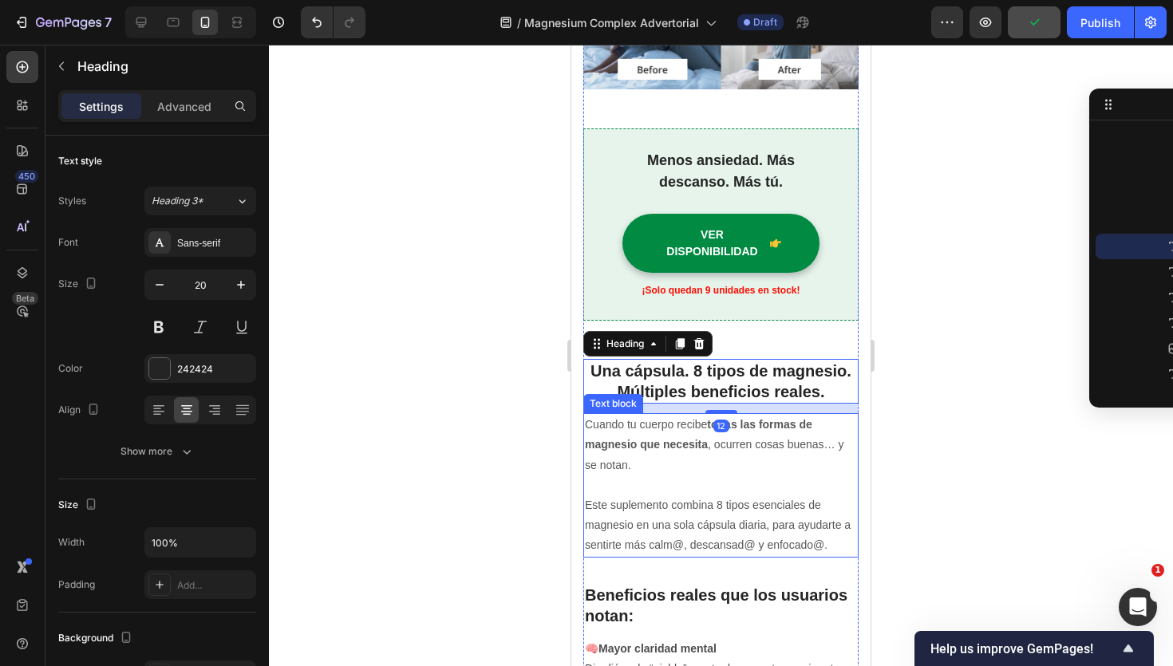
click at [617, 441] on strong "todas las formas de magnesio que necesita" at bounding box center [698, 434] width 227 height 33
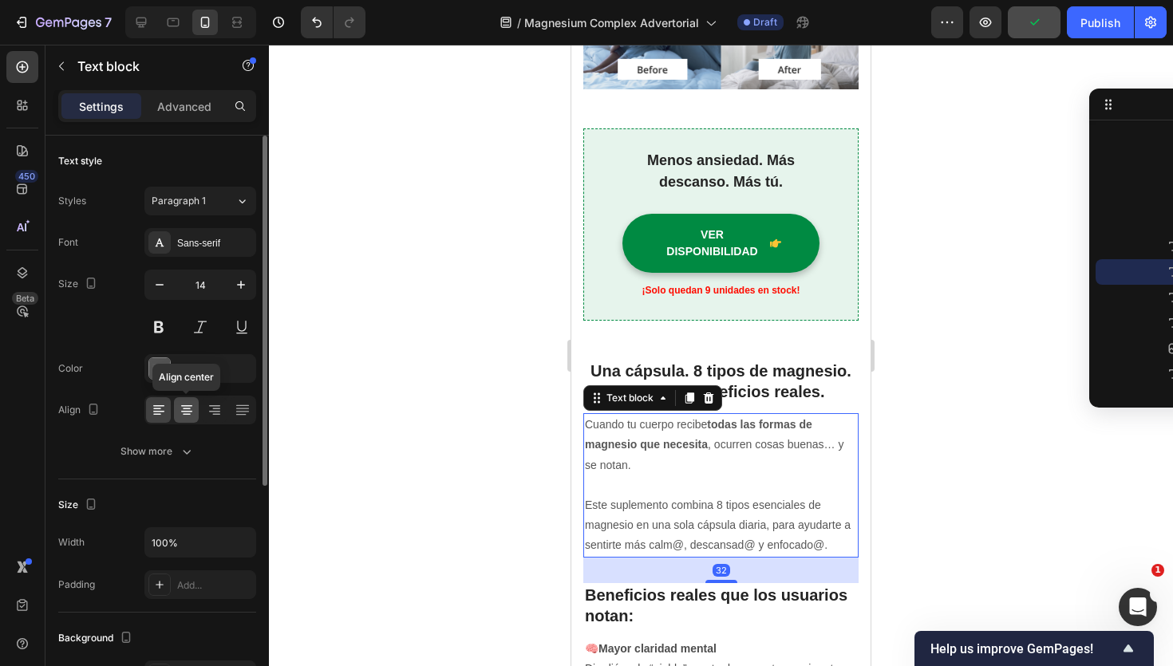
click at [192, 410] on icon at bounding box center [187, 410] width 16 height 16
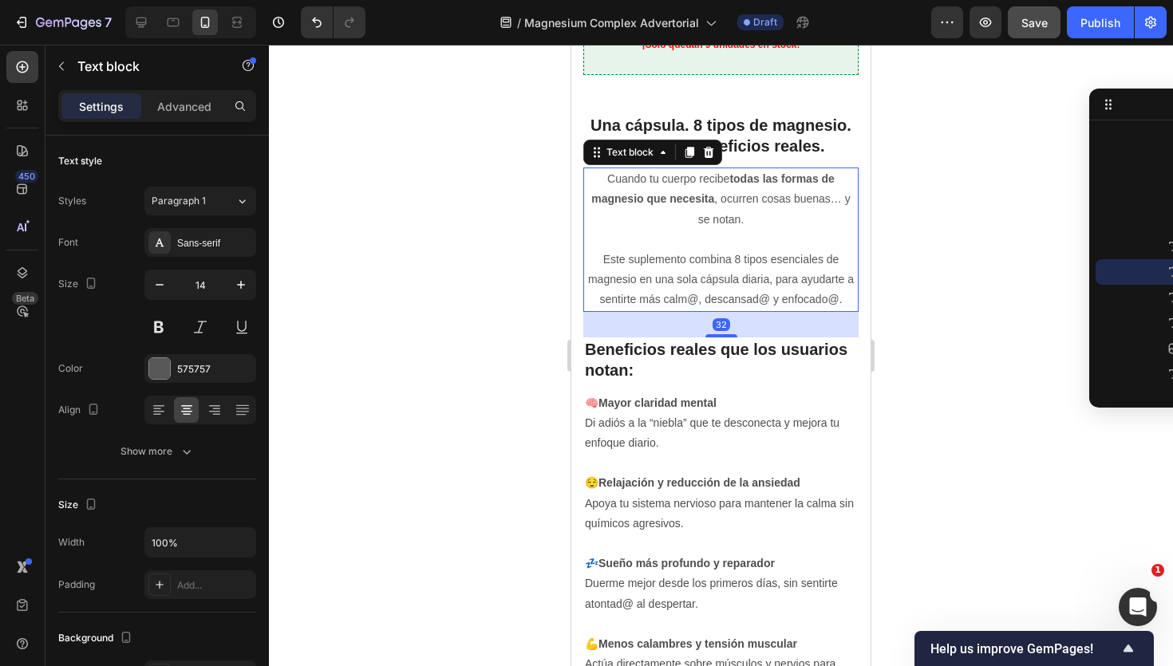
scroll to position [1912, 0]
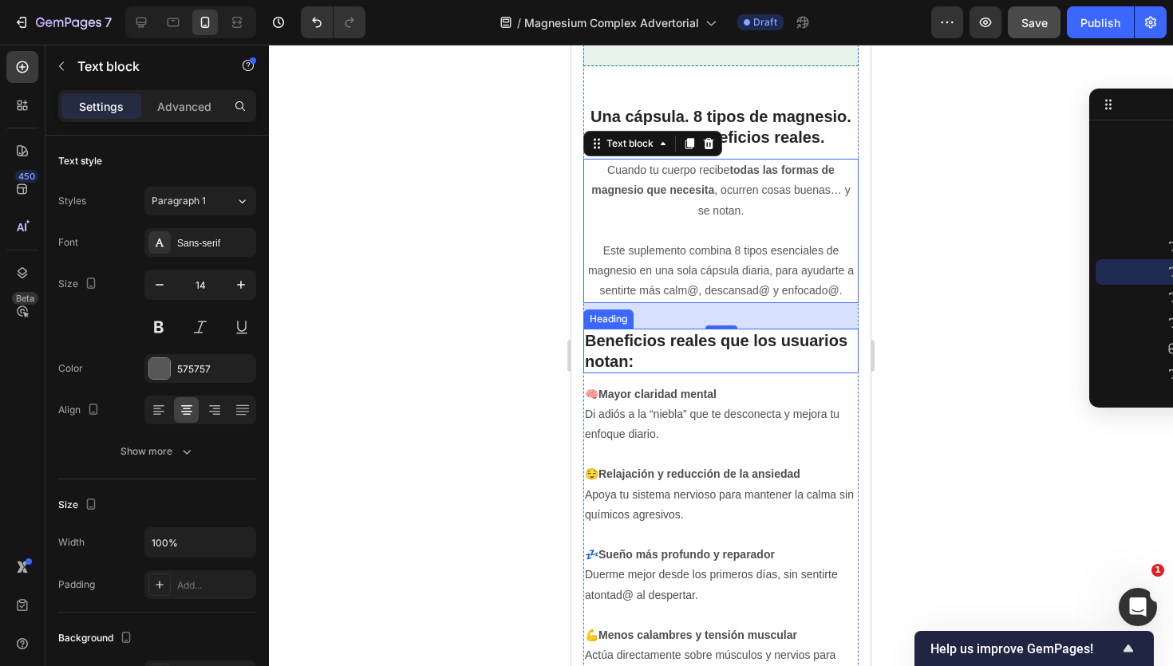
click at [660, 336] on strong "Beneficios reales que los usuarios notan:" at bounding box center [716, 351] width 263 height 38
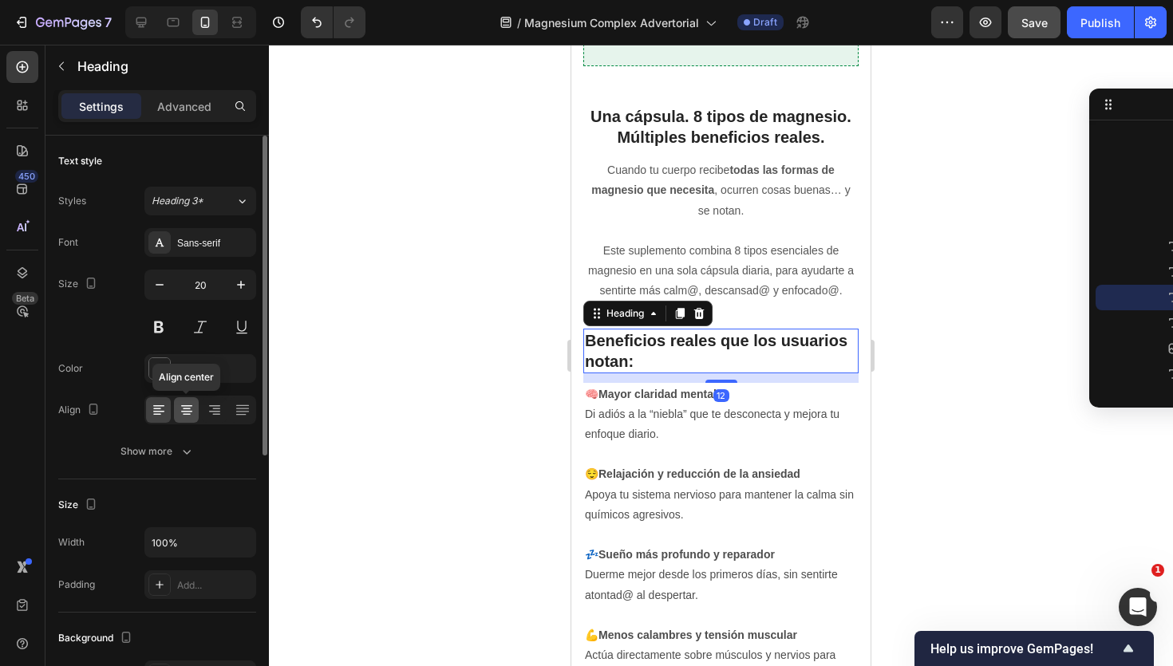
click at [188, 413] on icon at bounding box center [187, 410] width 16 height 16
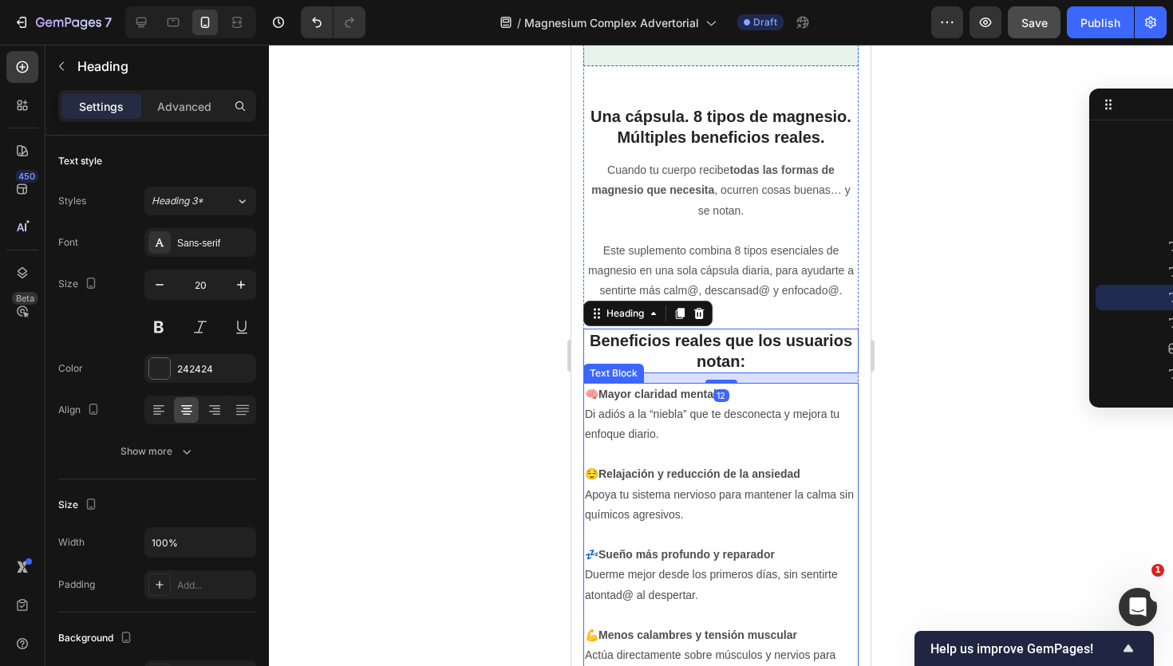
click at [614, 405] on p "Di adiós a la “niebla” que te desconecta y mejora tu enfoque diario." at bounding box center [721, 425] width 272 height 40
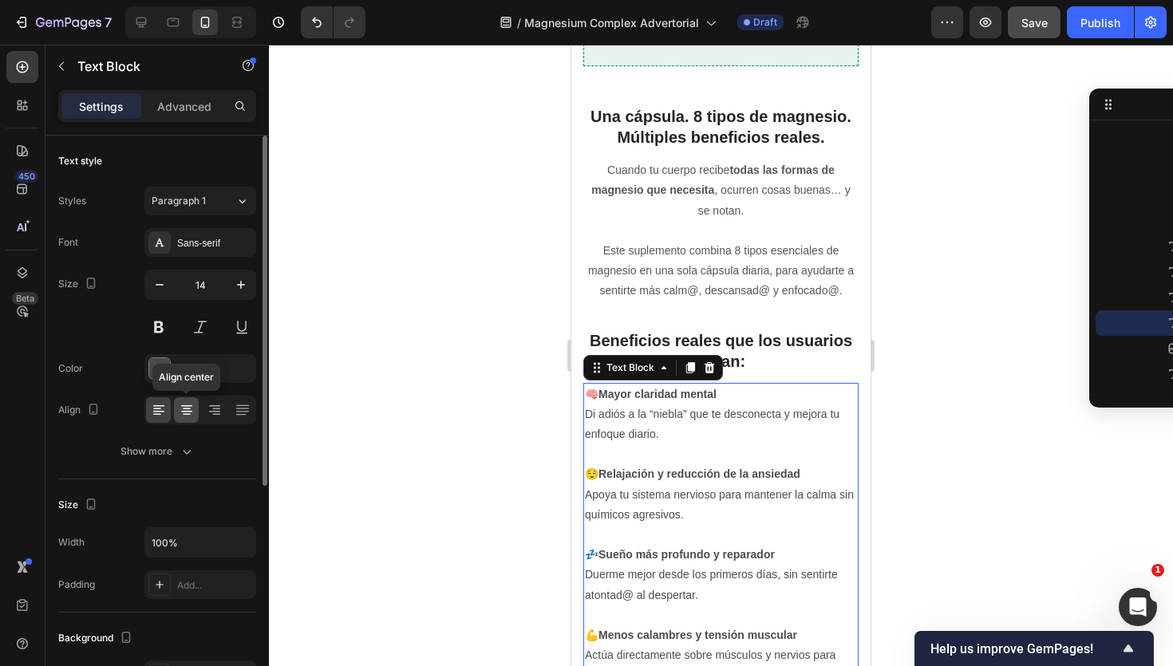
click at [186, 412] on icon at bounding box center [186, 412] width 11 height 2
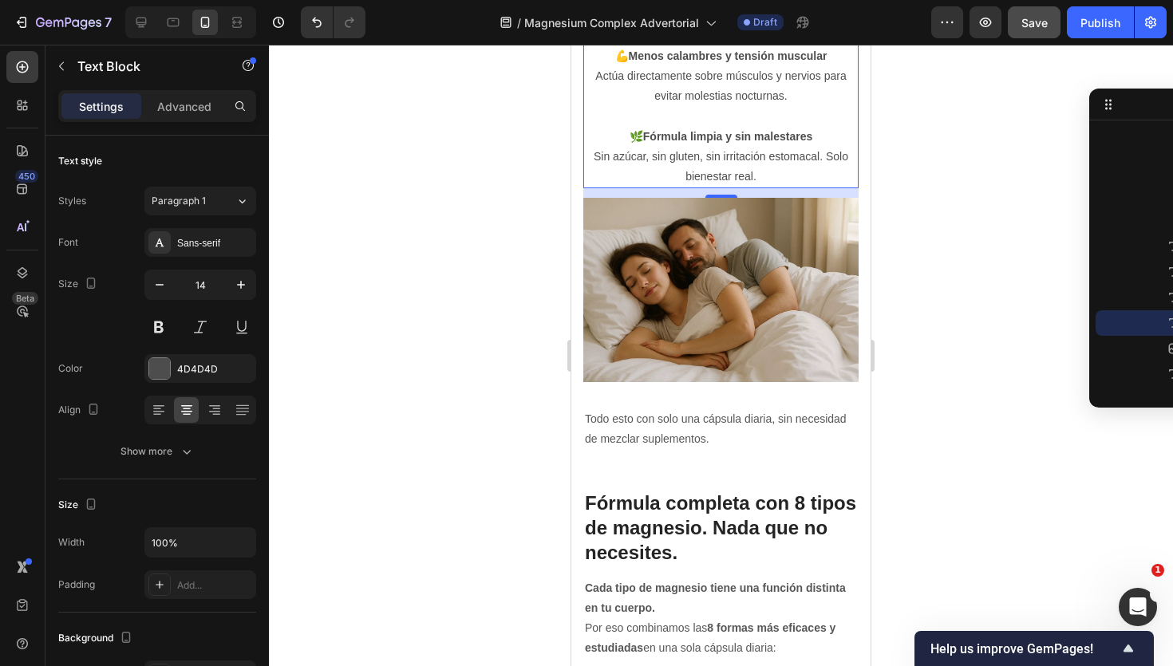
scroll to position [2534, 0]
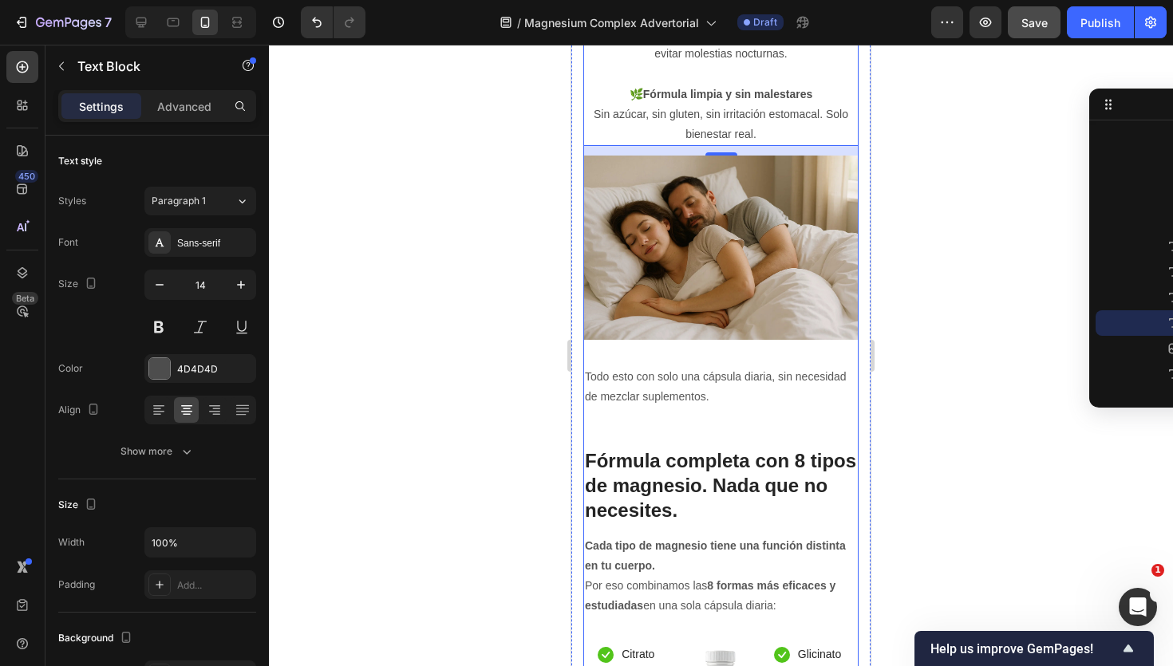
click at [658, 404] on p "Todo esto con solo una cápsula diaria, sin necesidad de mezclar suplementos." at bounding box center [721, 387] width 272 height 40
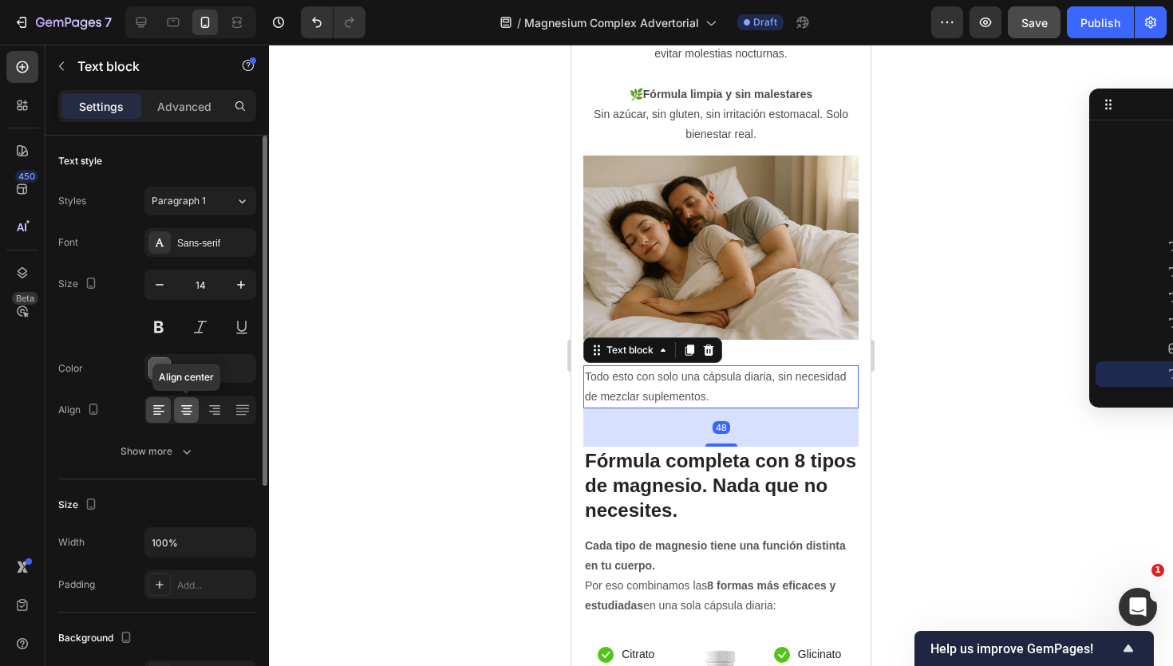
click at [189, 407] on icon at bounding box center [187, 410] width 16 height 16
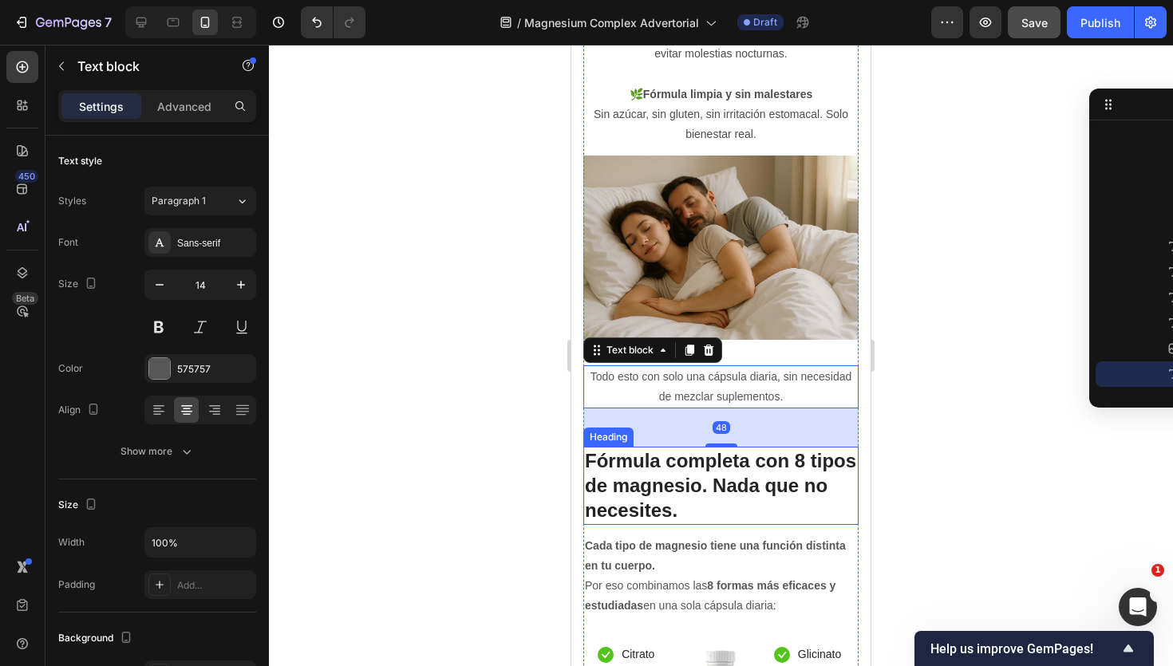
click at [637, 473] on h2 "Fórmula completa con 8 tipos de magnesio. Nada que no necesites." at bounding box center [720, 486] width 275 height 78
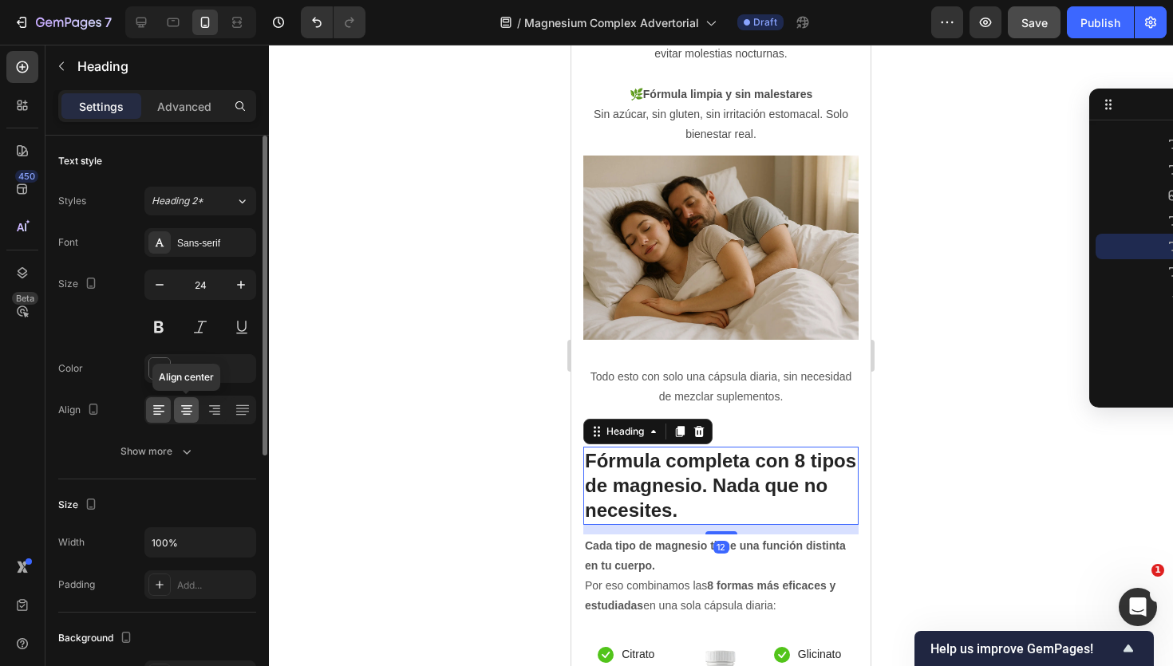
click at [177, 409] on div at bounding box center [186, 410] width 25 height 26
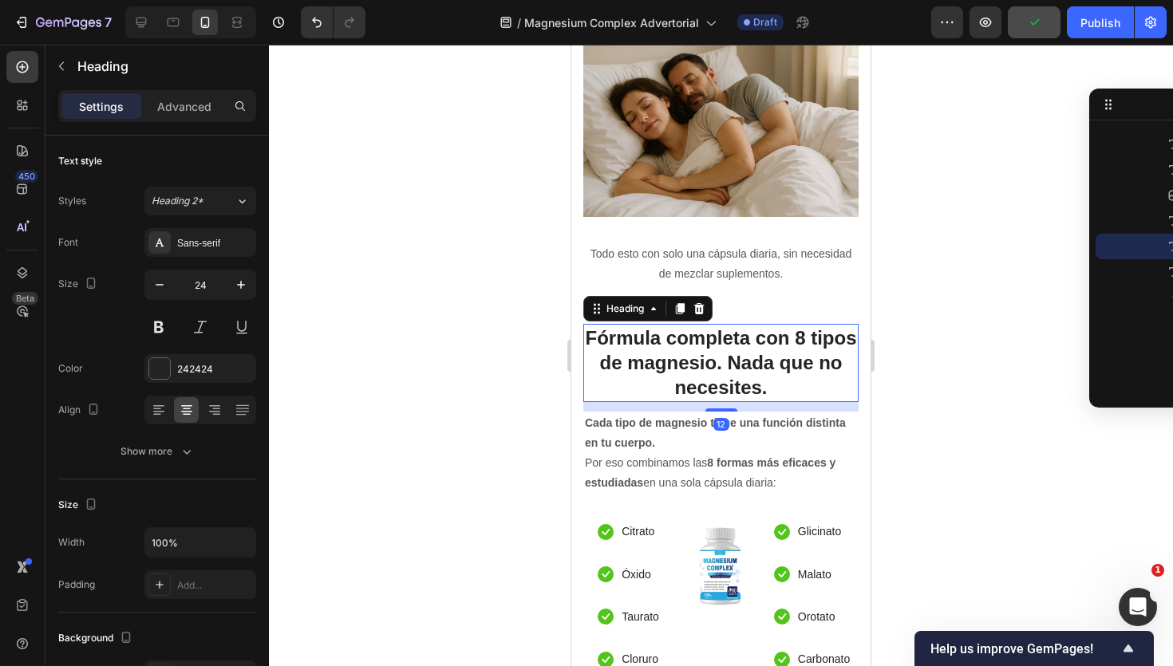
scroll to position [2756, 0]
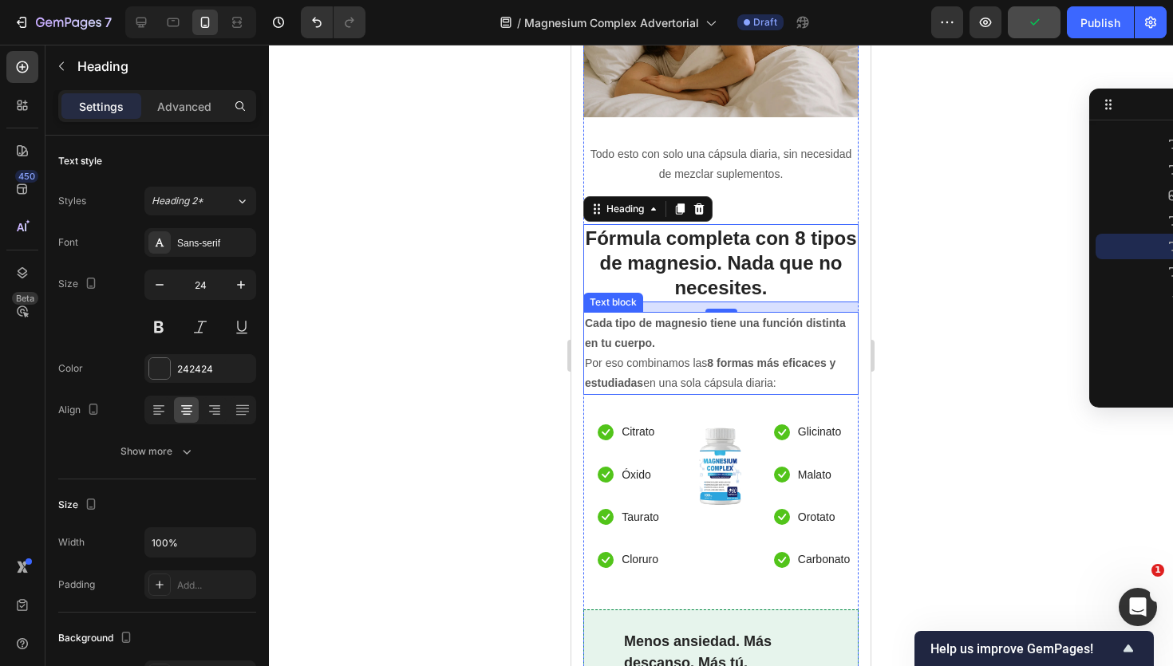
click at [693, 372] on p "Por eso combinamos las 8 formas más eficaces y estudiadas en una sola cápsula d…" at bounding box center [721, 374] width 272 height 40
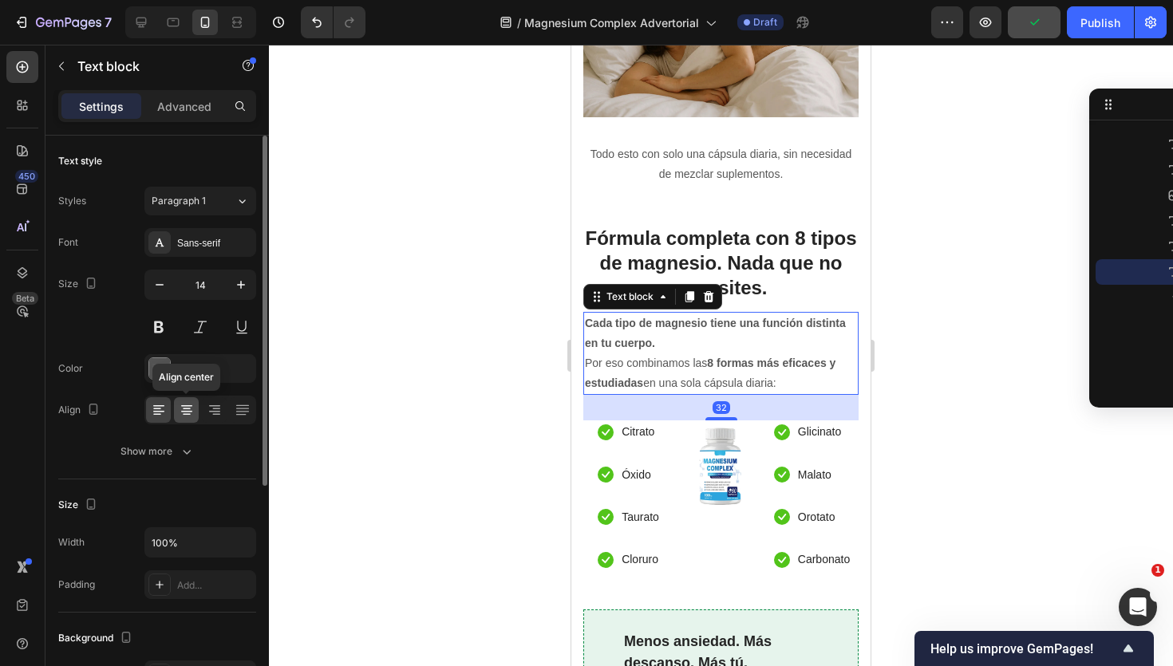
click at [186, 411] on icon at bounding box center [186, 412] width 11 height 2
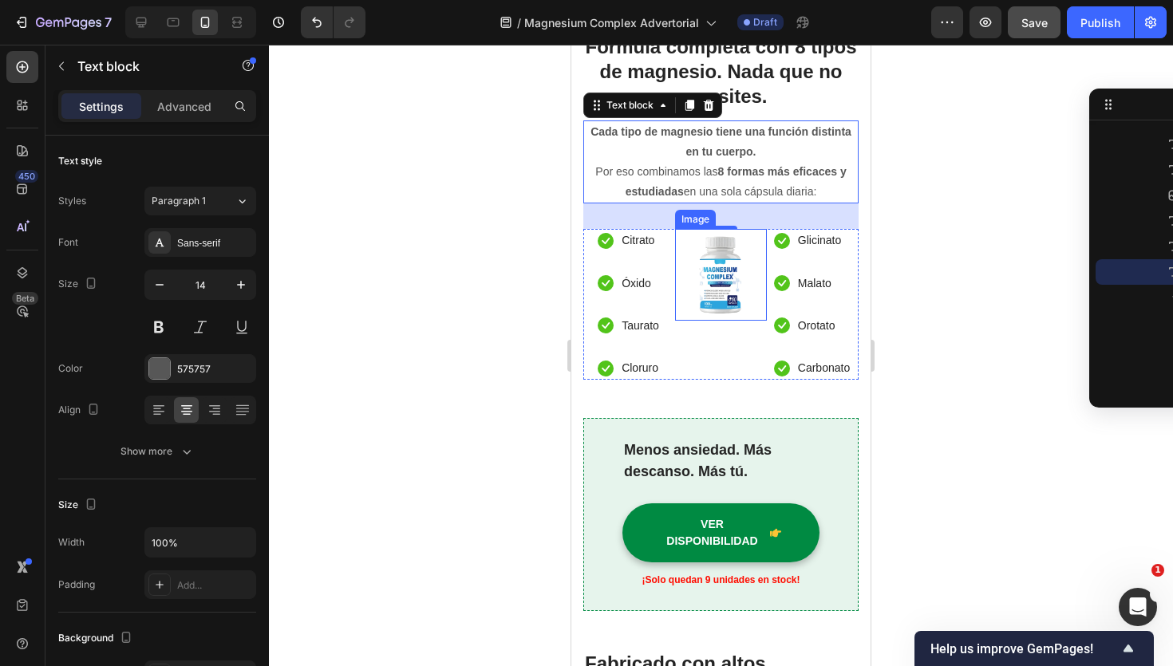
scroll to position [2951, 0]
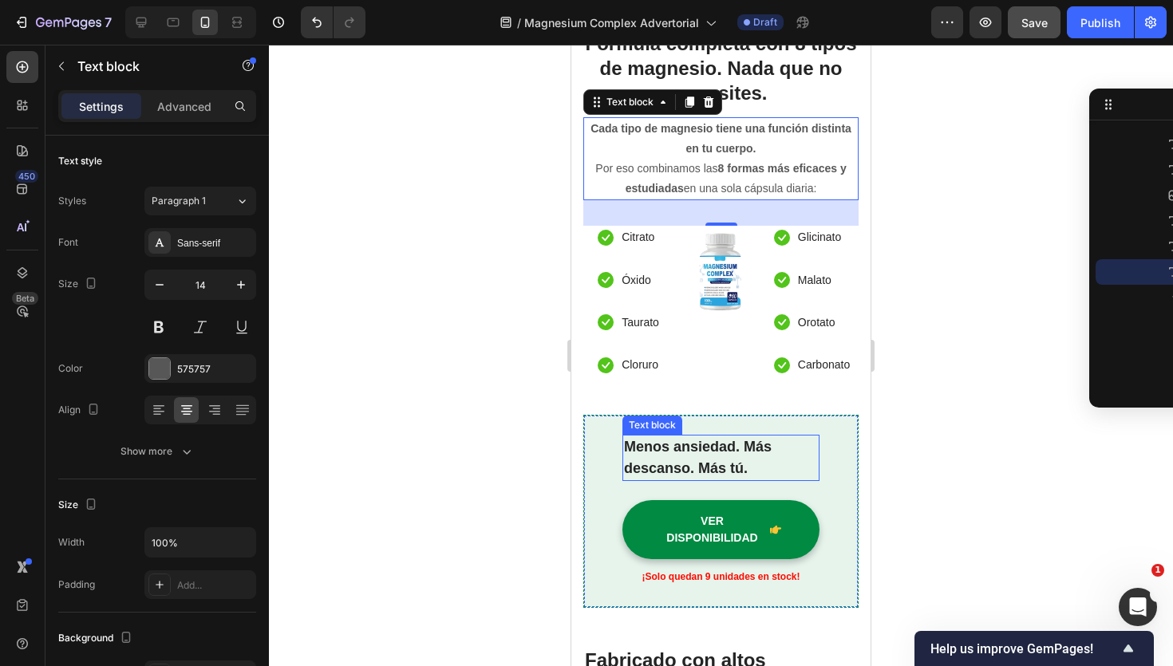
click at [690, 445] on strong "Menos ansiedad. Más descanso. Más tú." at bounding box center [698, 458] width 148 height 38
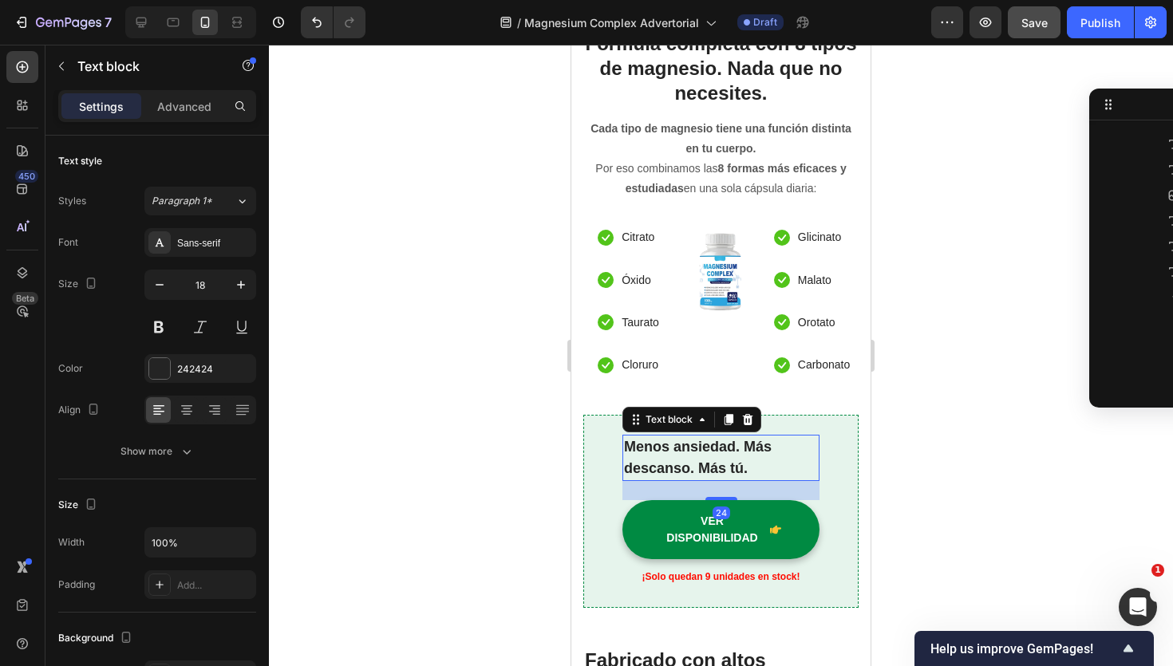
scroll to position [1476, 0]
click at [185, 410] on icon at bounding box center [187, 410] width 16 height 16
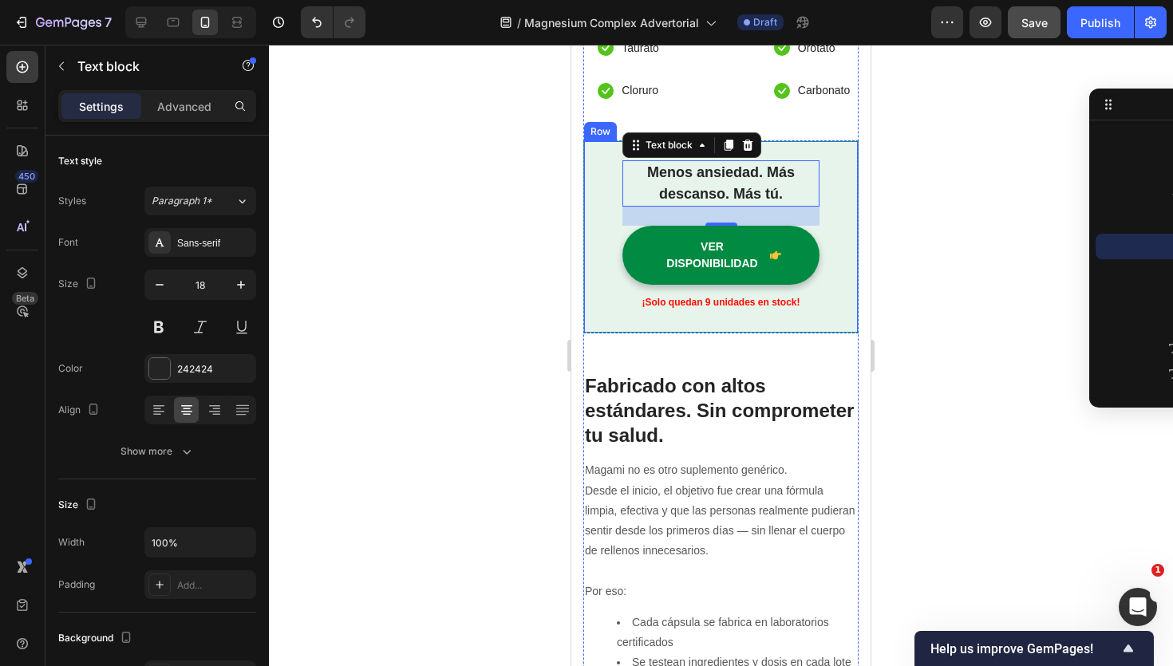
scroll to position [3266, 0]
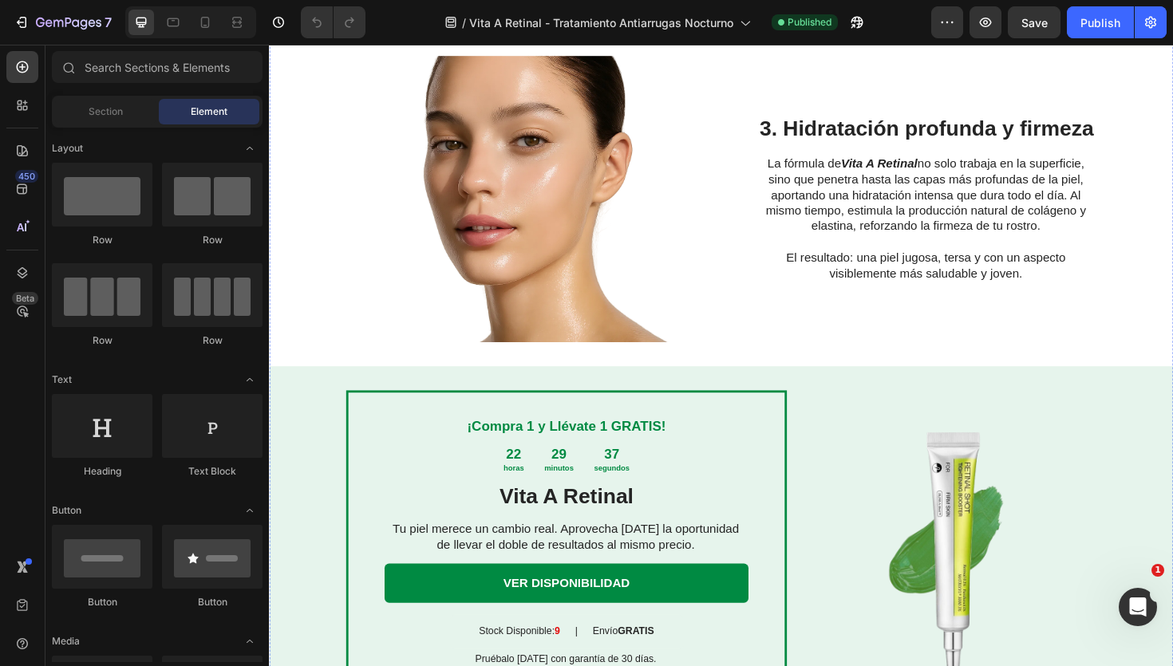
scroll to position [1362, 0]
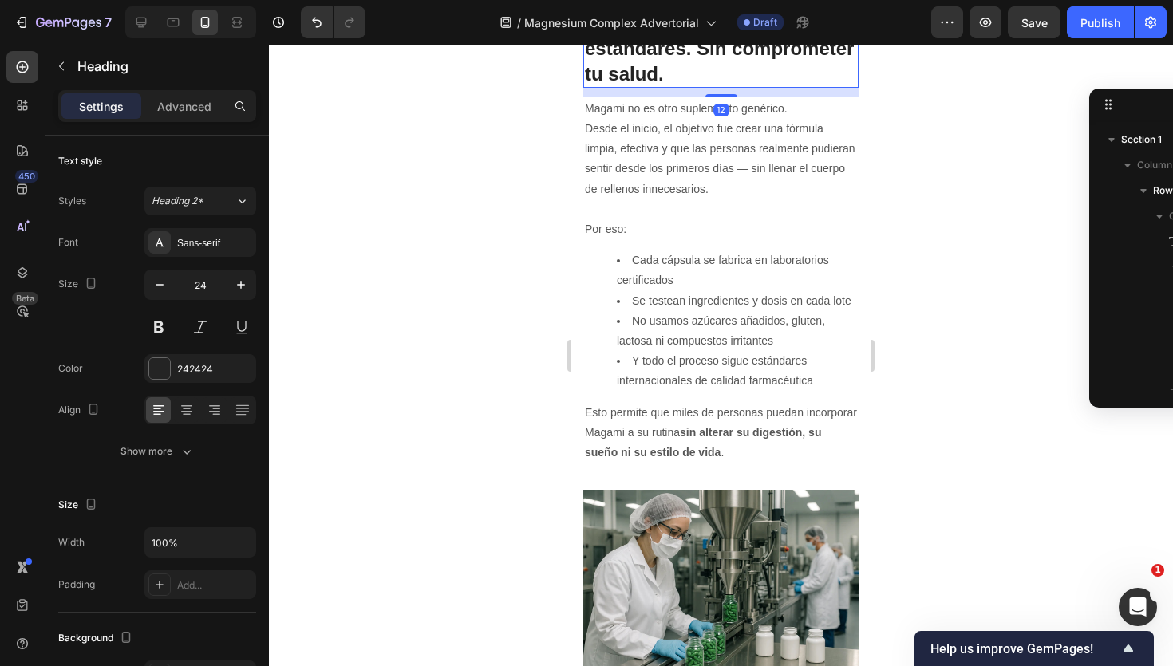
scroll to position [1476, 0]
click at [186, 411] on icon at bounding box center [186, 412] width 11 height 2
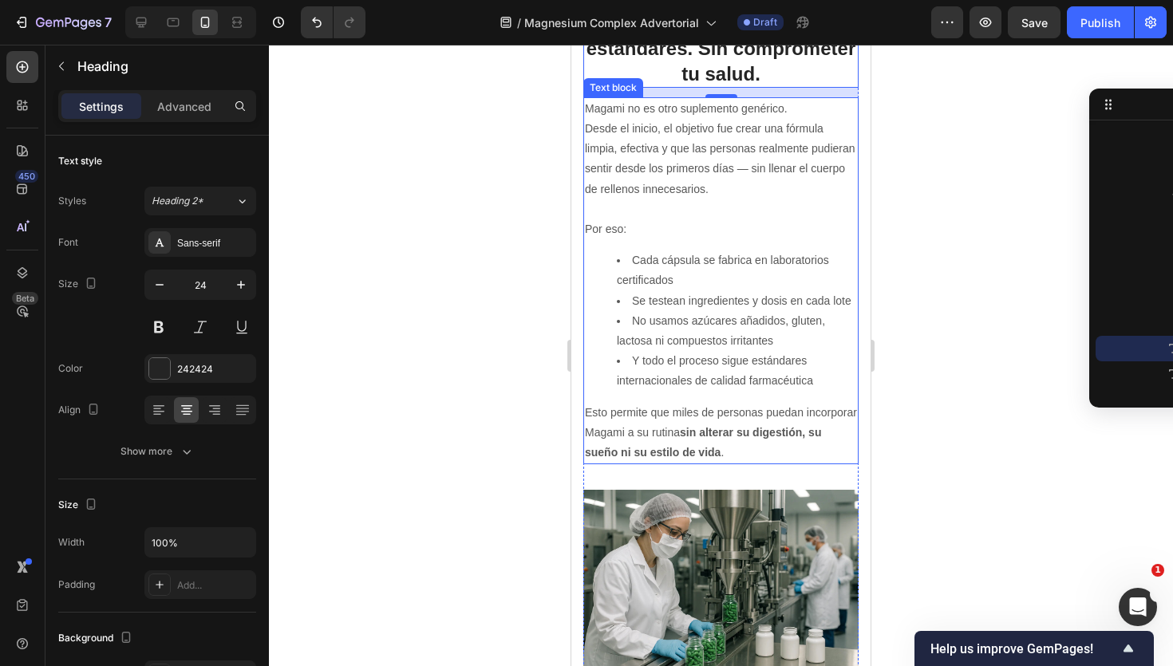
click at [621, 200] on p "Desde el inicio, el objetivo fue crear una fórmula limpia, efectiva y que las p…" at bounding box center [721, 159] width 272 height 81
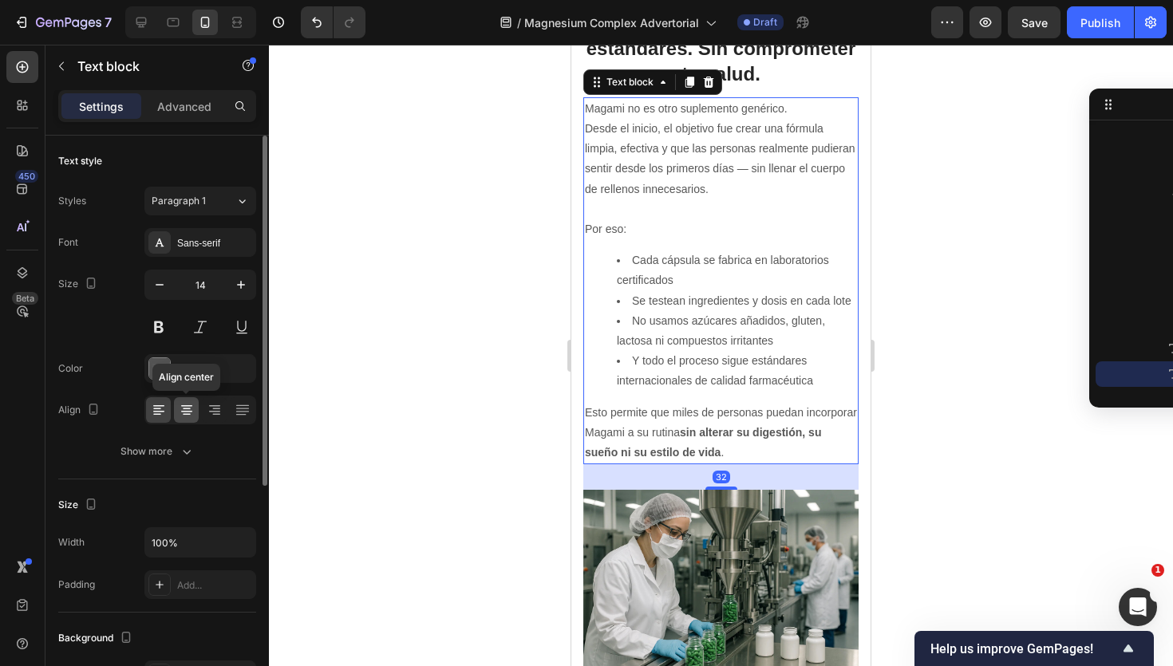
click at [193, 415] on icon at bounding box center [187, 410] width 16 height 16
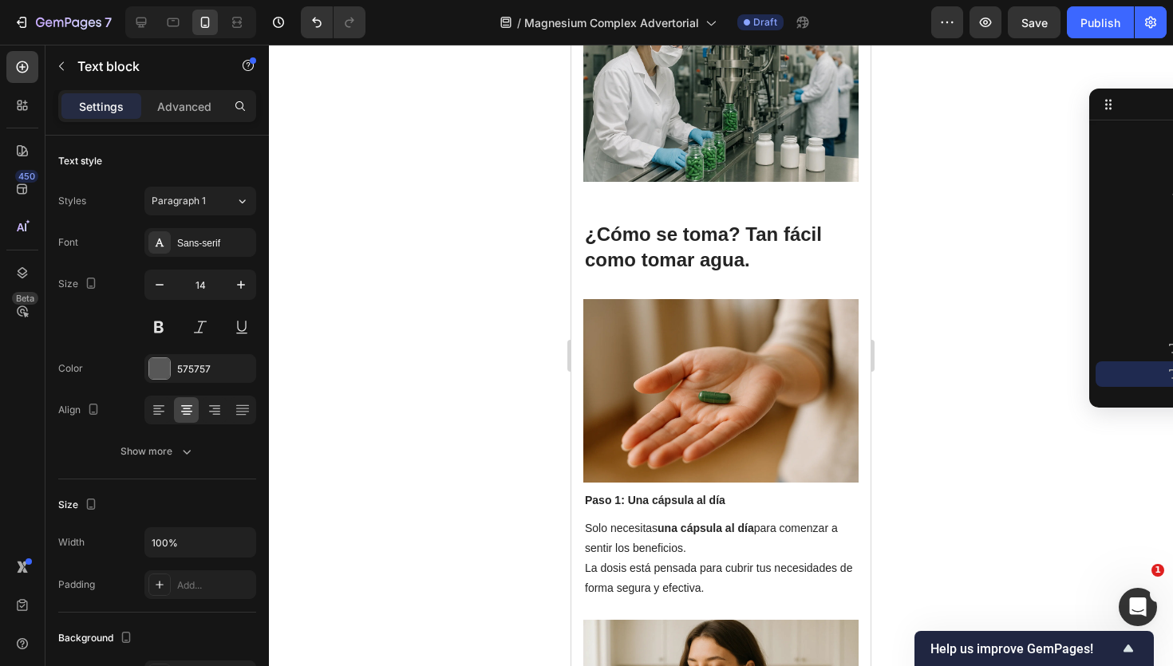
scroll to position [3767, 0]
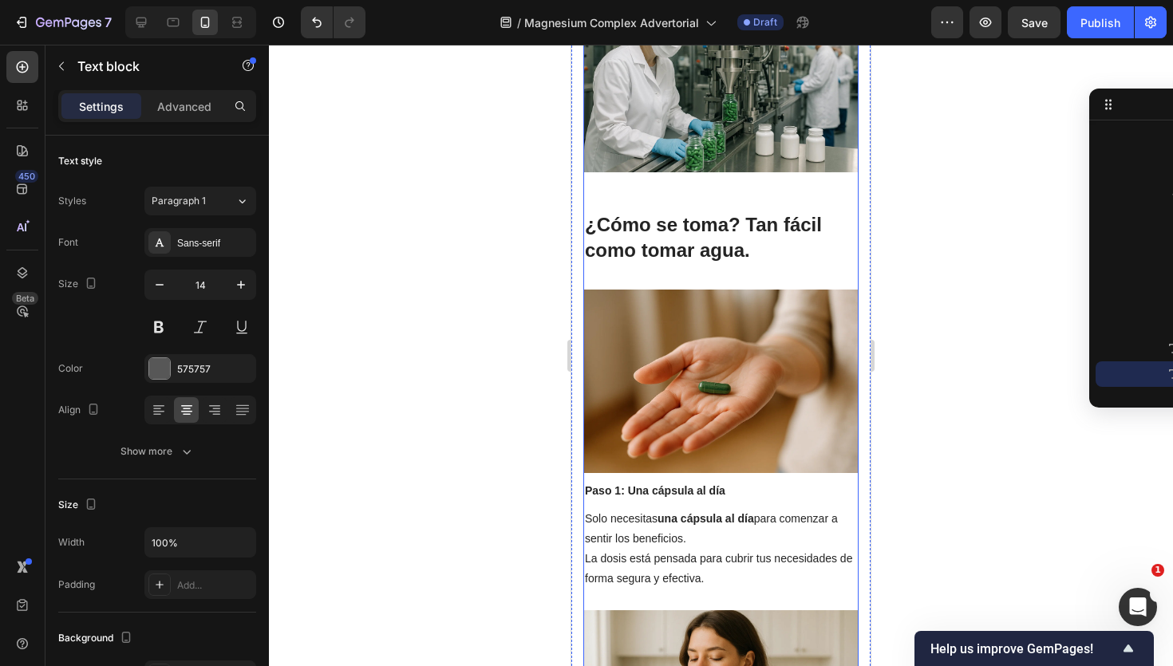
click at [694, 260] on strong "¿Cómo se toma? Tan fácil como tomar agua." at bounding box center [703, 237] width 237 height 46
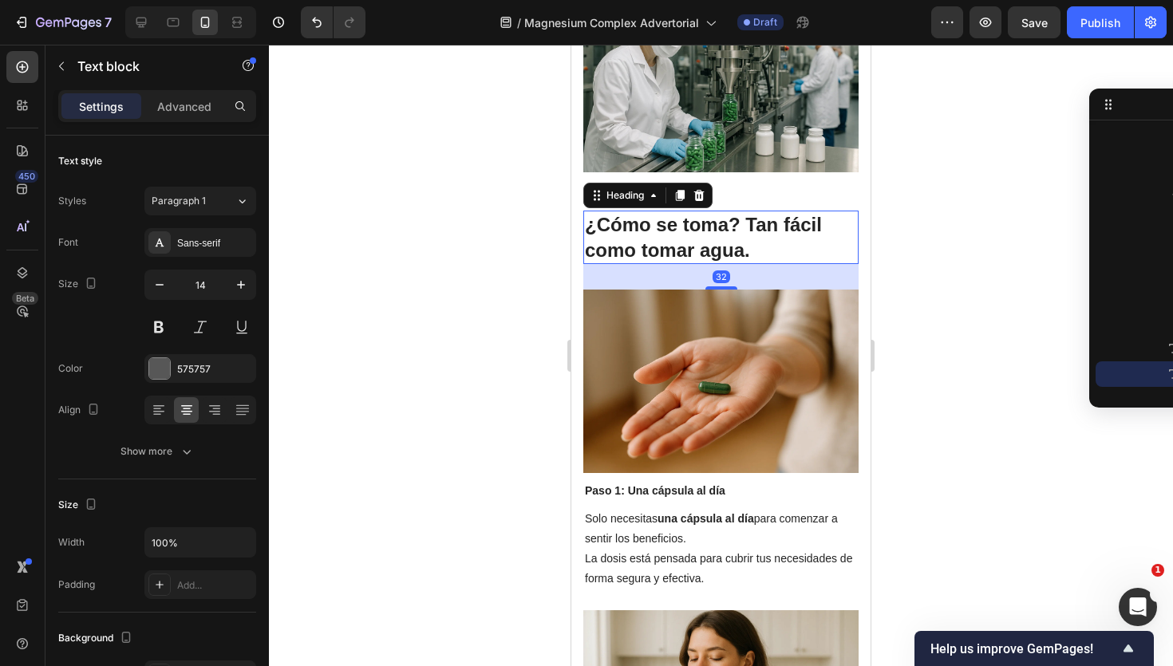
scroll to position [1655, 0]
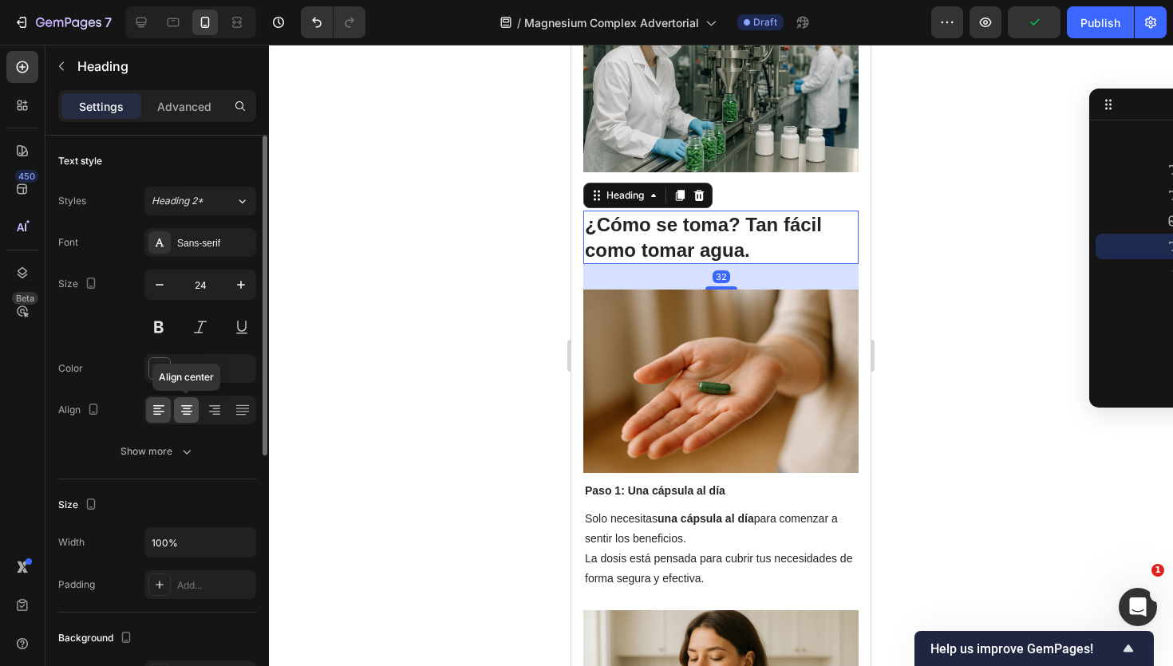
click at [188, 415] on icon at bounding box center [187, 410] width 16 height 16
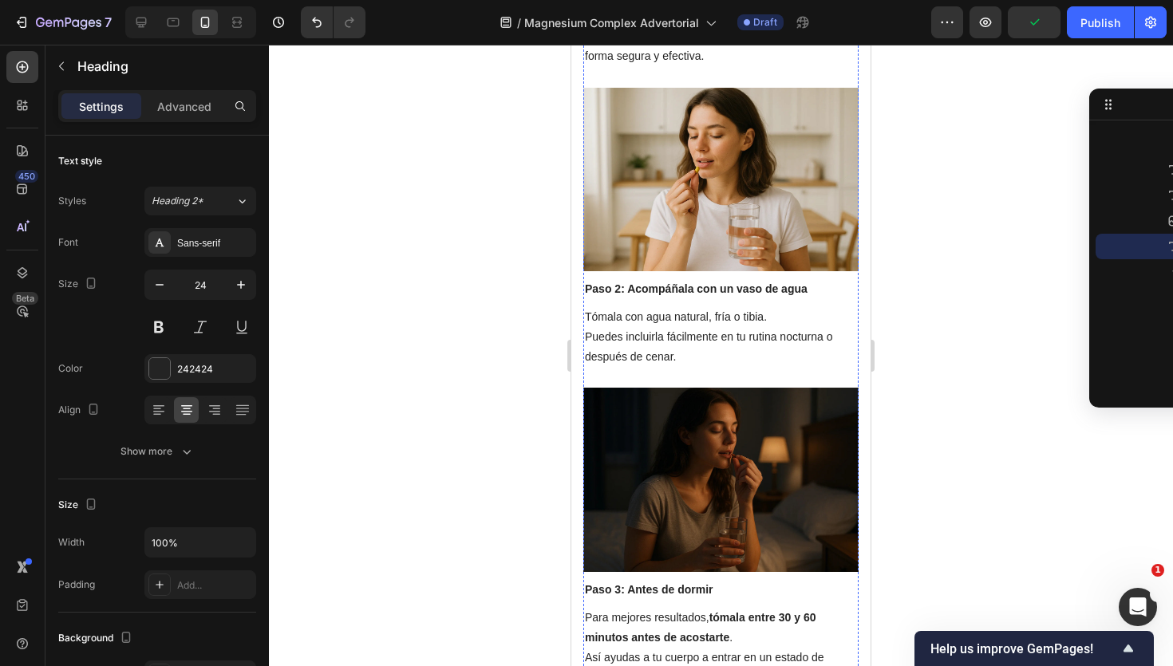
scroll to position [4321, 0]
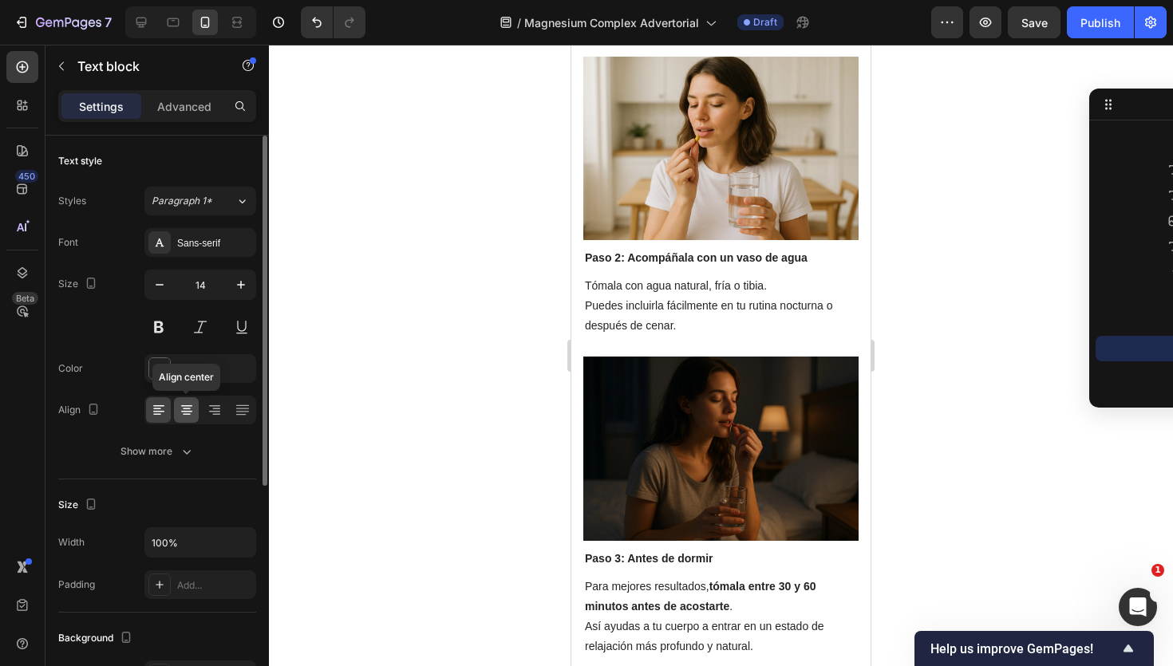
click at [184, 411] on icon at bounding box center [186, 412] width 11 height 2
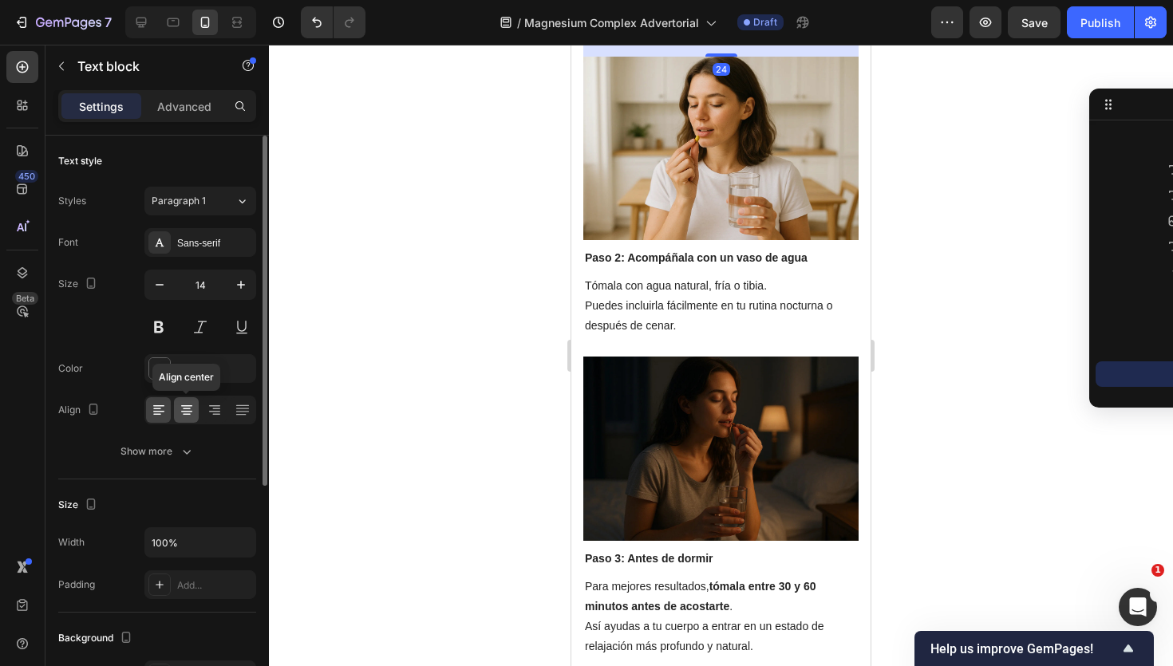
click at [179, 407] on icon at bounding box center [187, 410] width 16 height 16
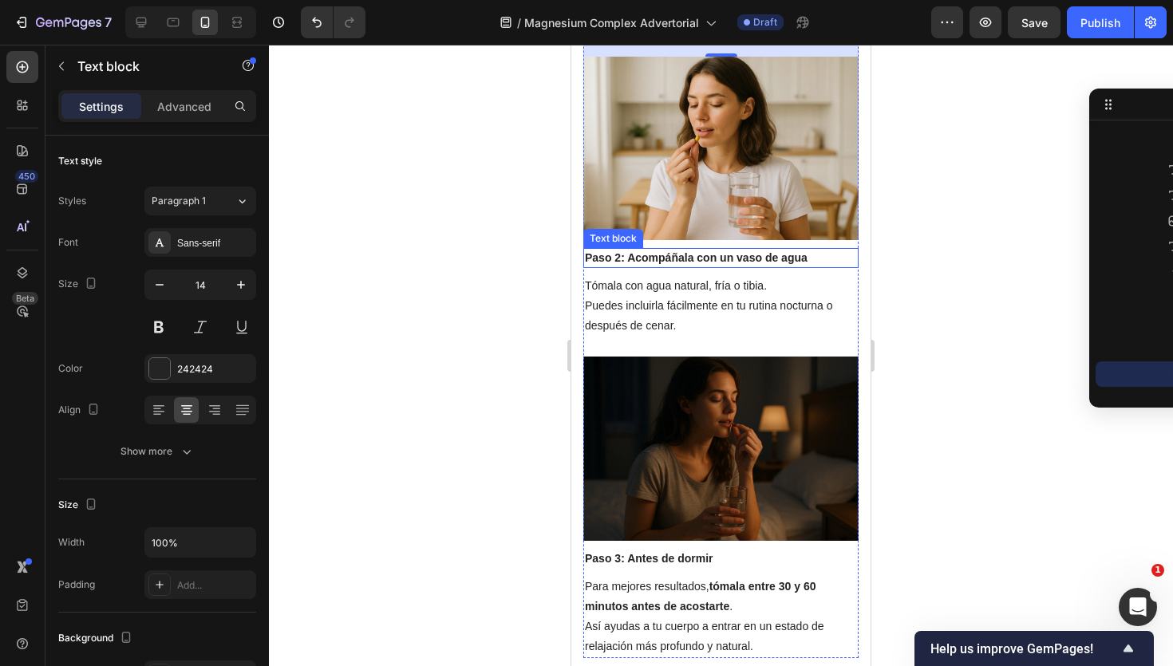
click at [694, 267] on p "Paso 2: Acompáñala con un vaso de agua" at bounding box center [721, 258] width 272 height 17
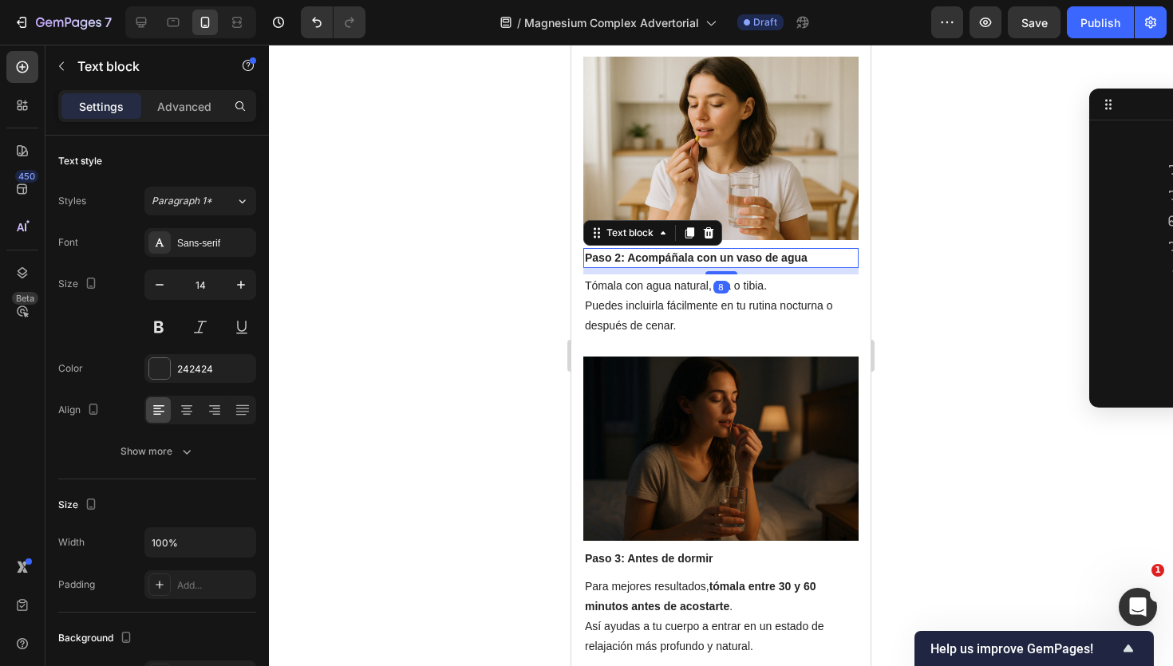
scroll to position [1859, 0]
click at [177, 413] on div at bounding box center [186, 410] width 25 height 26
click at [646, 336] on p "Puedes incluirla fácilmente en tu rutina nocturna o después de cenar." at bounding box center [721, 316] width 272 height 40
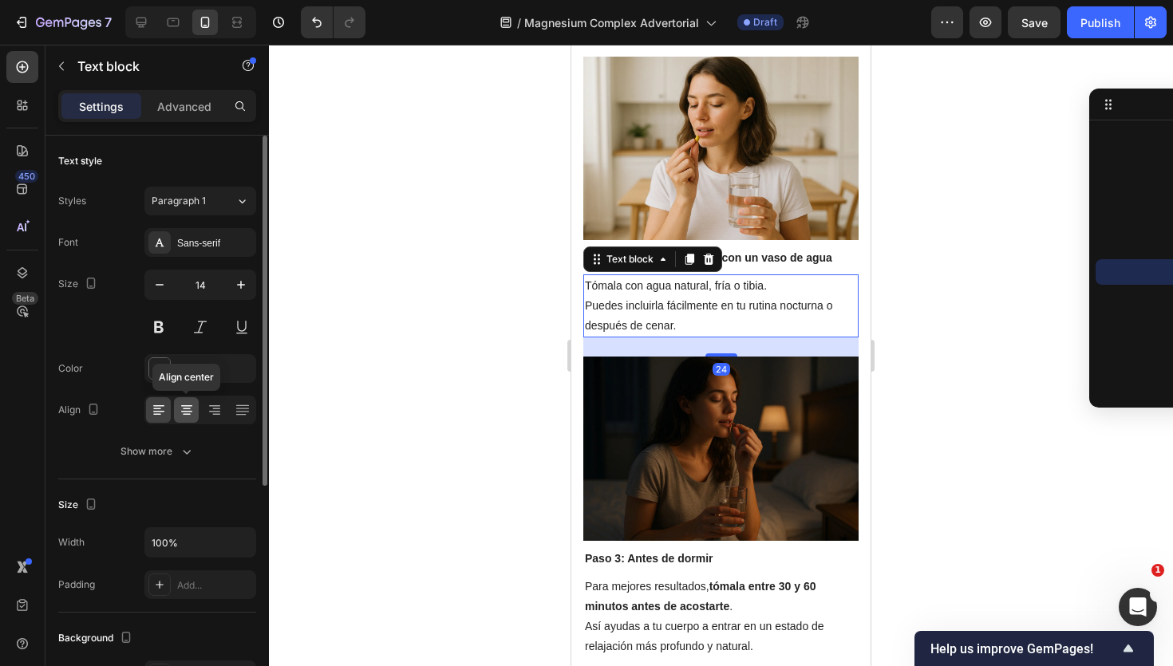
click at [180, 417] on icon at bounding box center [187, 410] width 16 height 16
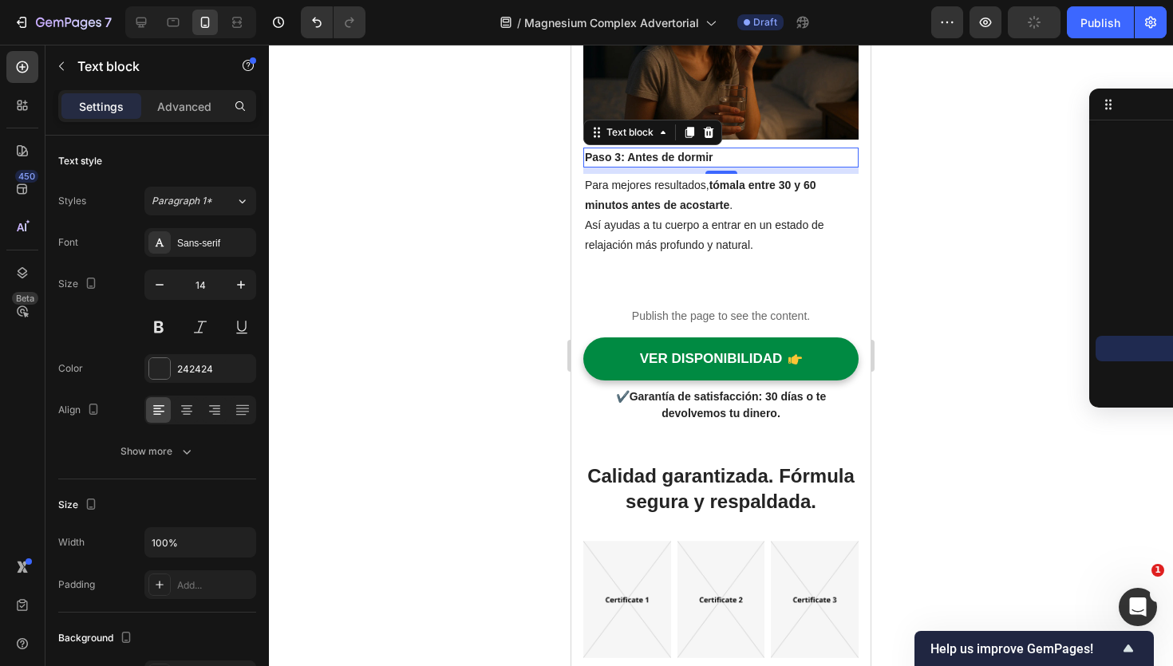
click at [652, 166] on p "Paso 3: Antes de dormir" at bounding box center [721, 157] width 272 height 17
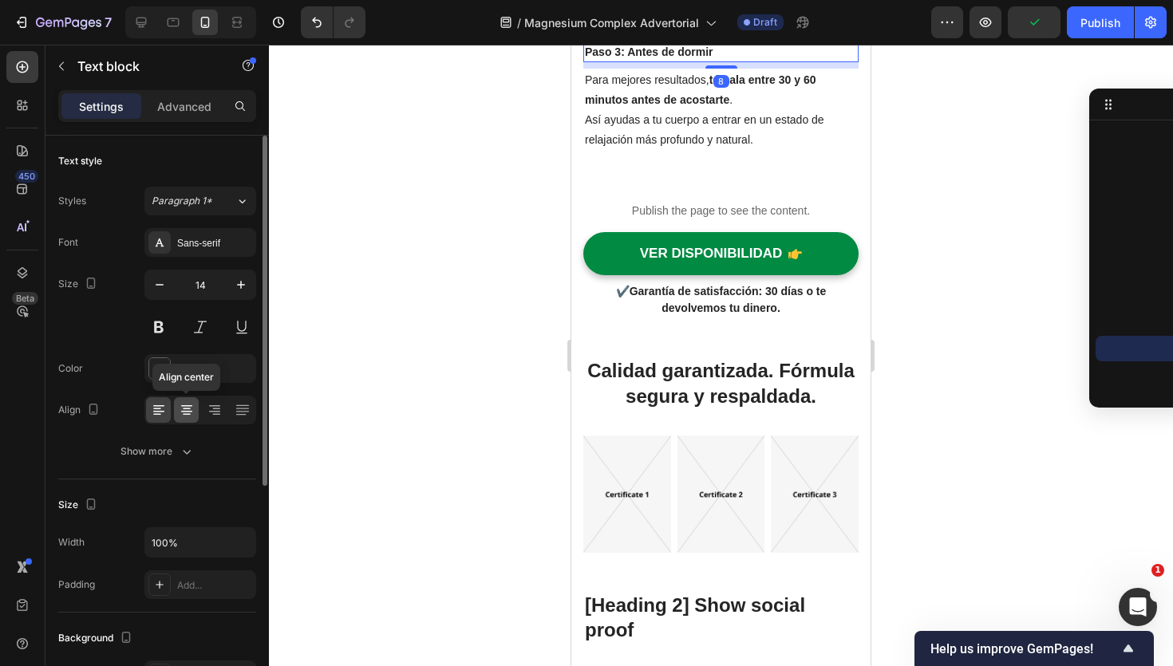
click at [187, 413] on icon at bounding box center [187, 410] width 16 height 16
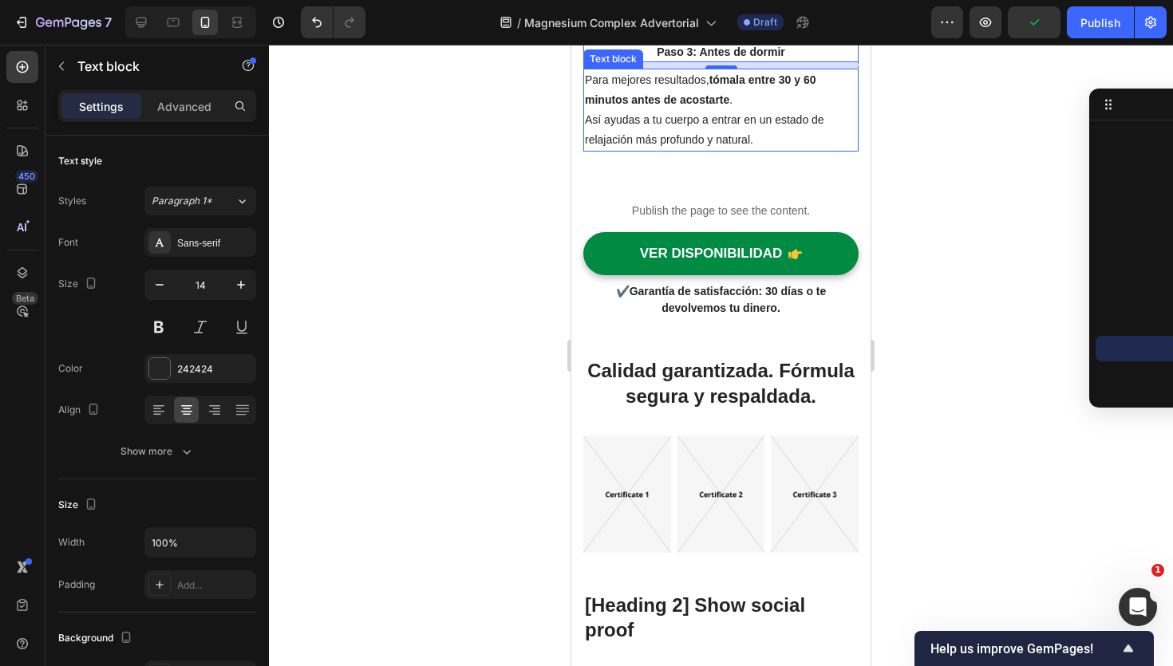
click at [711, 106] on strong "tómala entre 30 y 60 minutos antes de acostarte" at bounding box center [700, 89] width 231 height 33
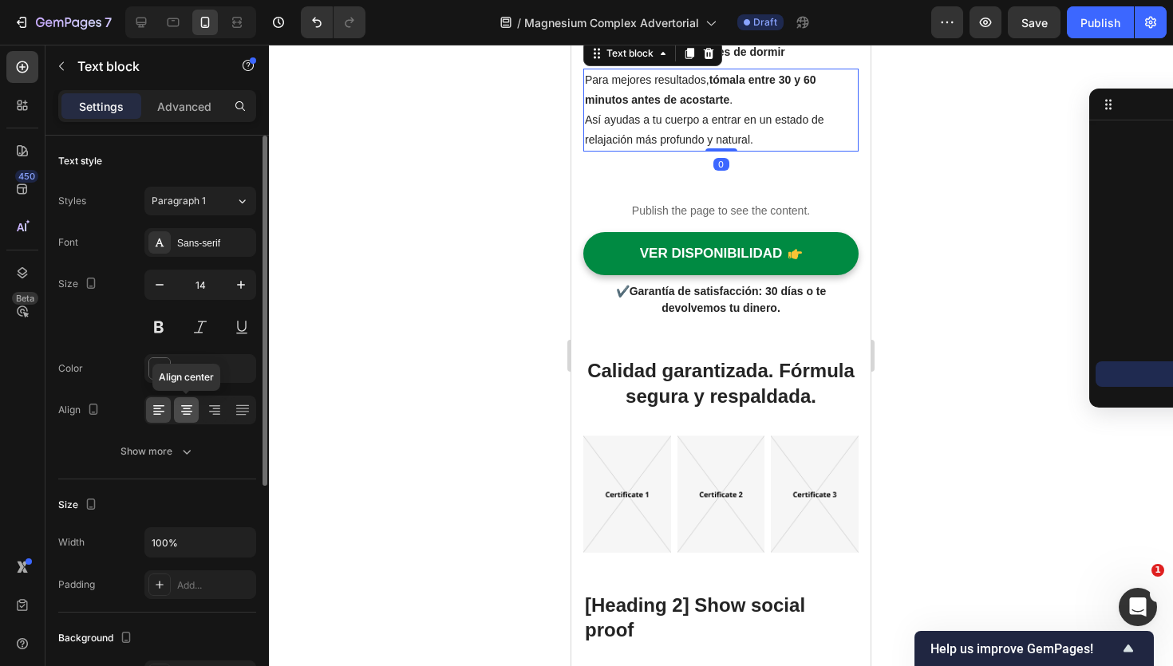
click at [187, 402] on icon at bounding box center [187, 410] width 16 height 16
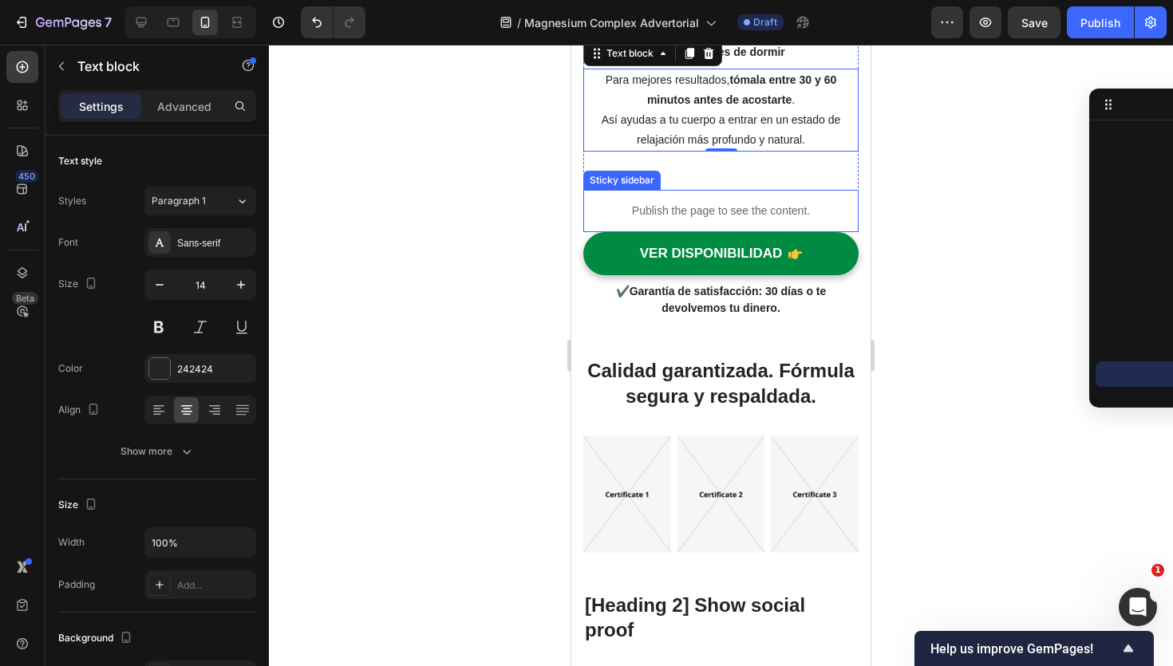
click at [651, 219] on p "Publish the page to see the content." at bounding box center [720, 211] width 275 height 17
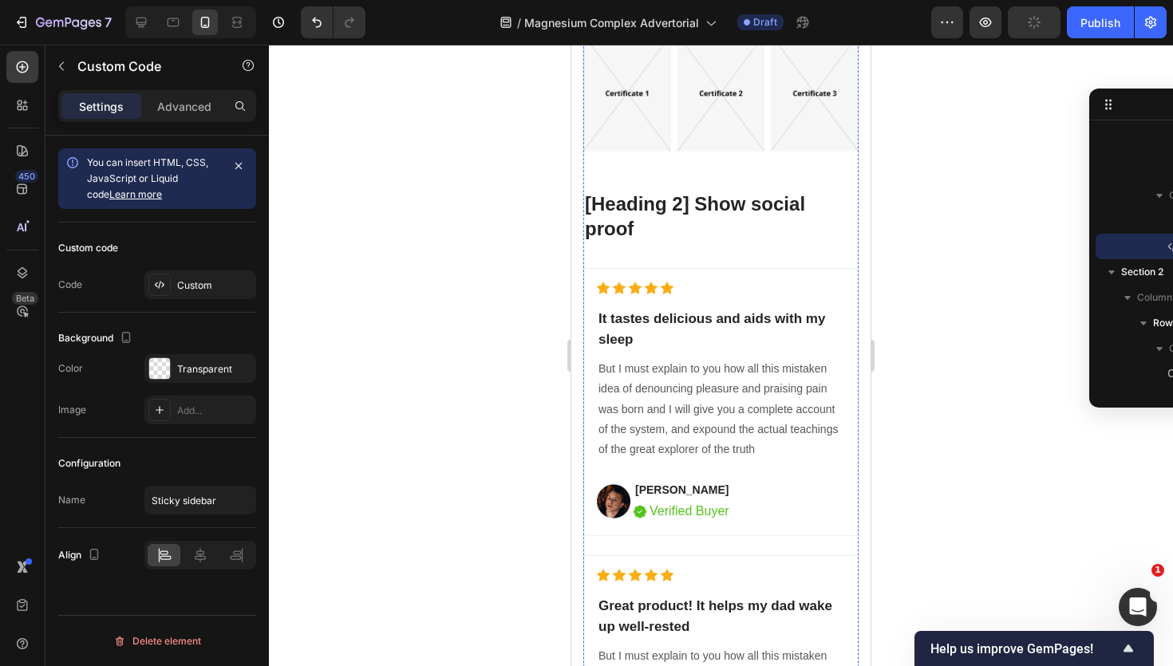
scroll to position [5299, 0]
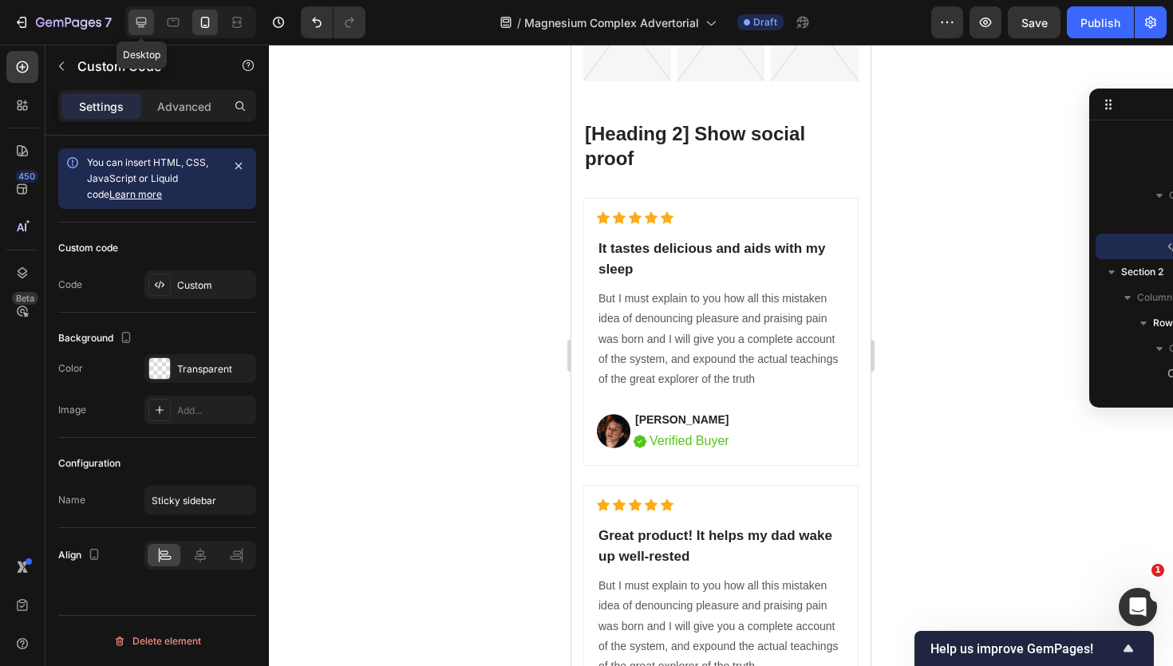
click at [144, 30] on icon at bounding box center [141, 22] width 16 height 16
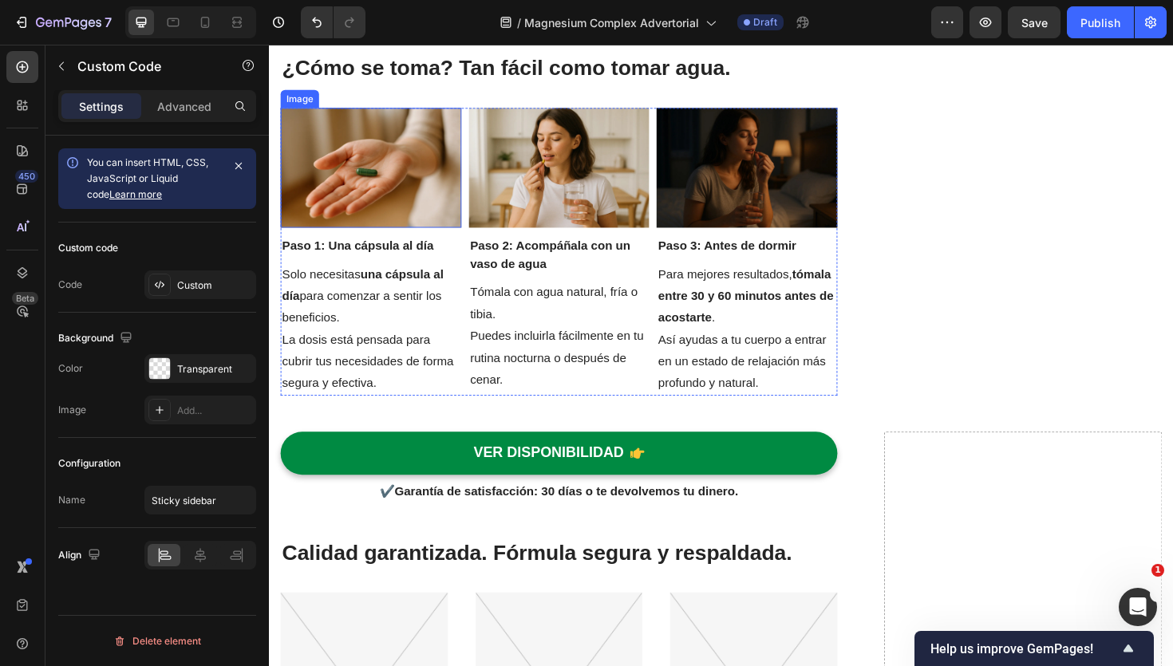
scroll to position [4448, 0]
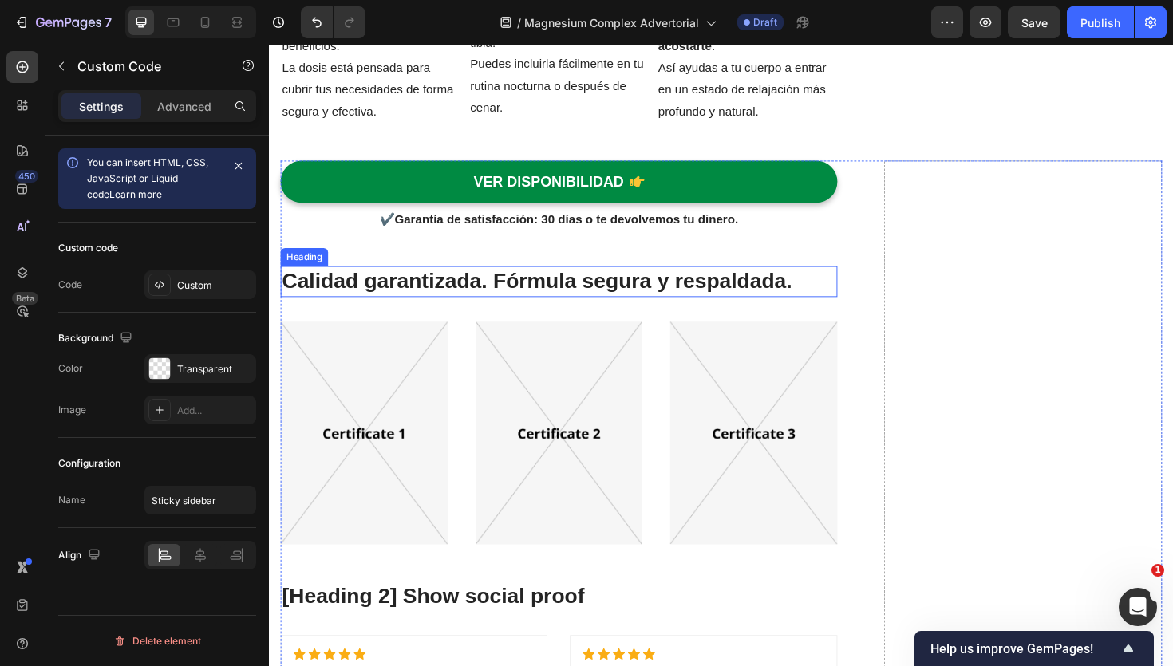
click at [366, 291] on strong "Calidad garantizada. Fórmula segura y respaldada." at bounding box center [553, 295] width 540 height 25
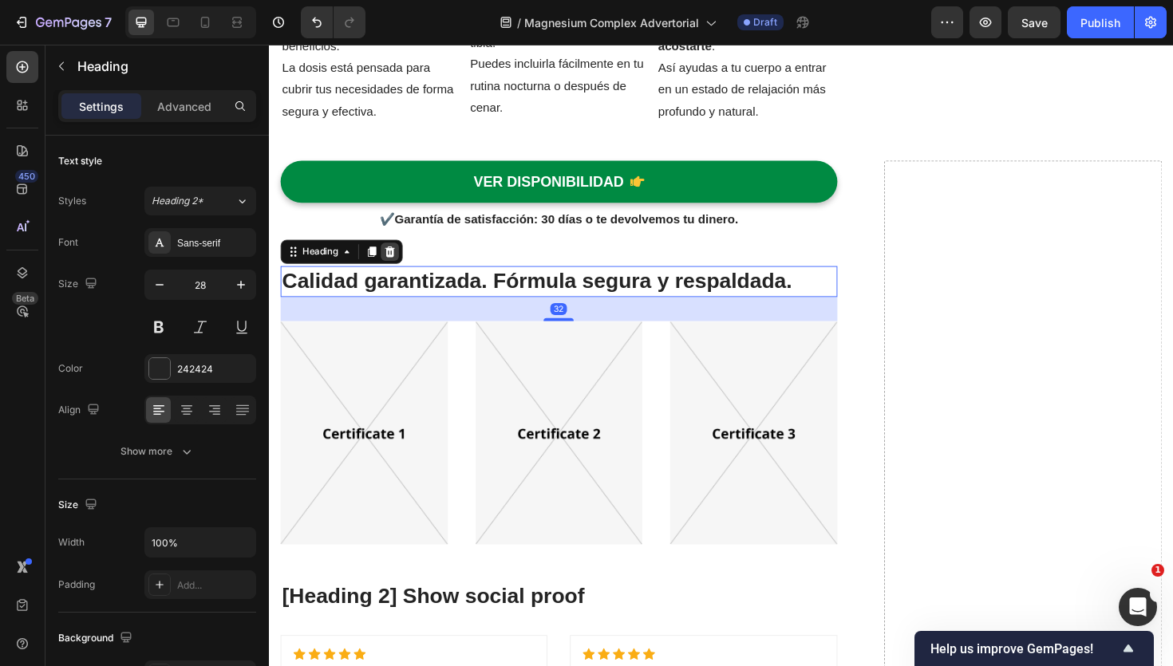
click at [393, 258] on icon at bounding box center [396, 264] width 13 height 13
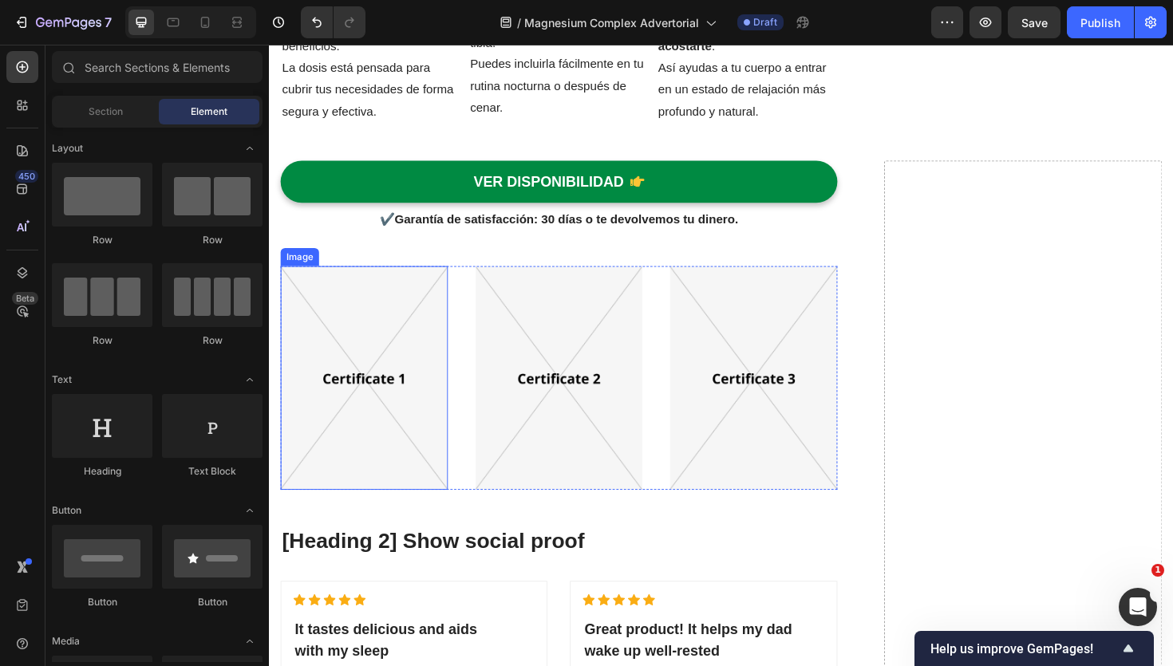
click at [396, 291] on img at bounding box center [369, 397] width 177 height 237
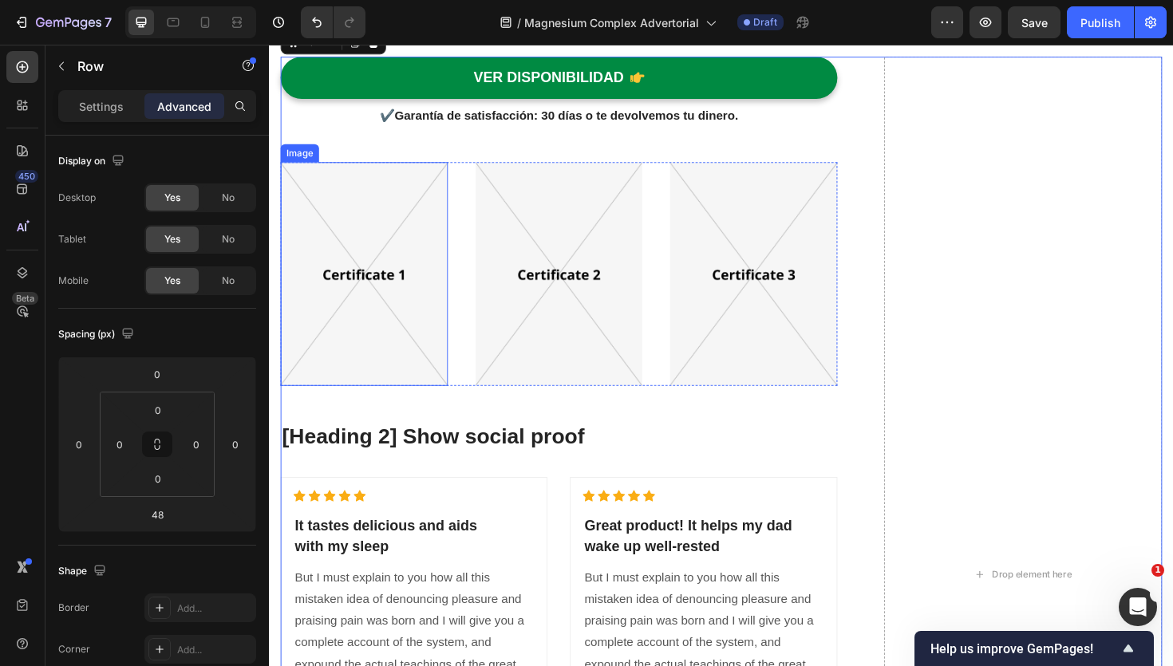
scroll to position [4392, 0]
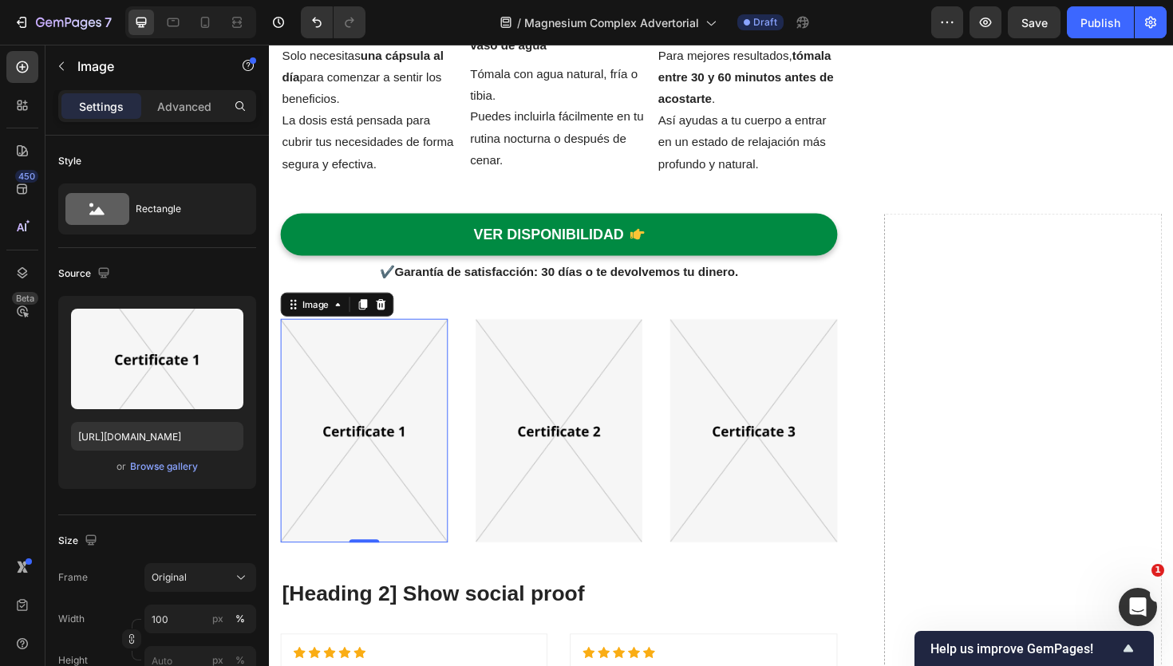
click at [391, 400] on img at bounding box center [369, 453] width 177 height 237
click at [388, 326] on icon at bounding box center [387, 320] width 13 height 13
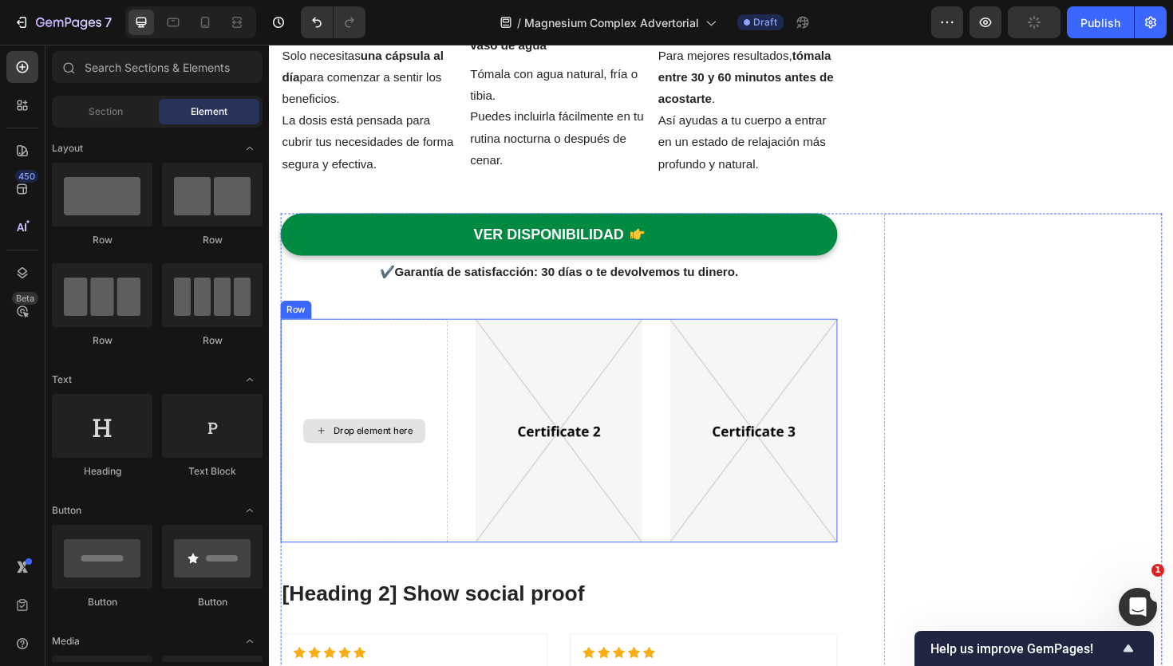
click at [375, 392] on div "Drop element here" at bounding box center [369, 453] width 177 height 237
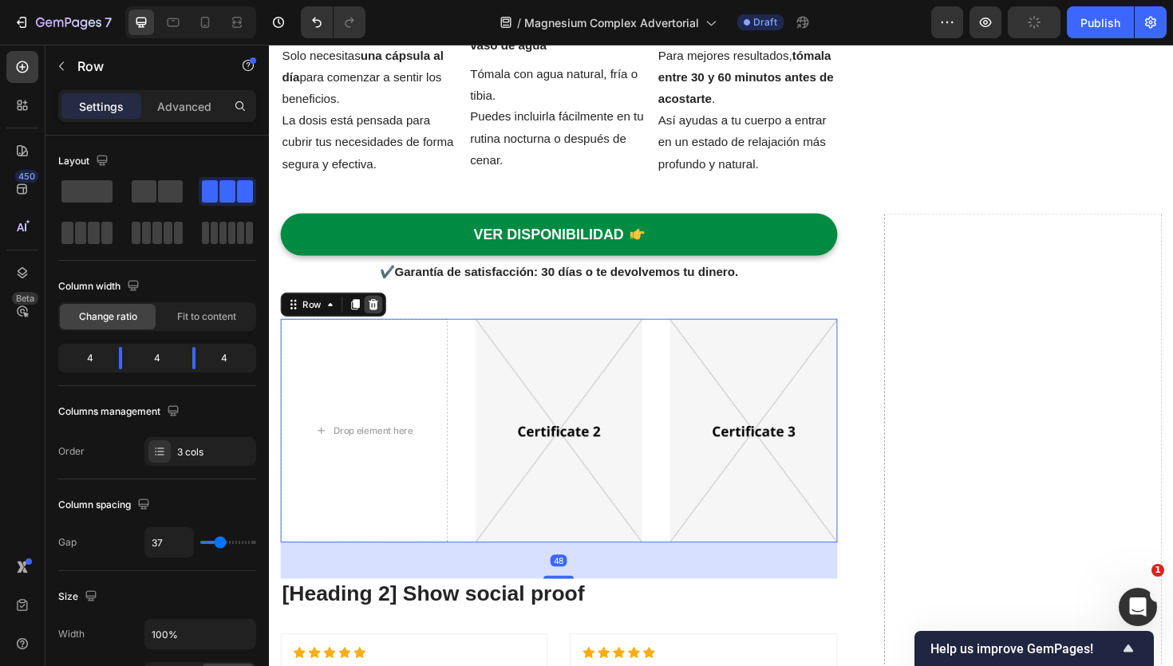
click at [379, 325] on icon at bounding box center [379, 319] width 10 height 11
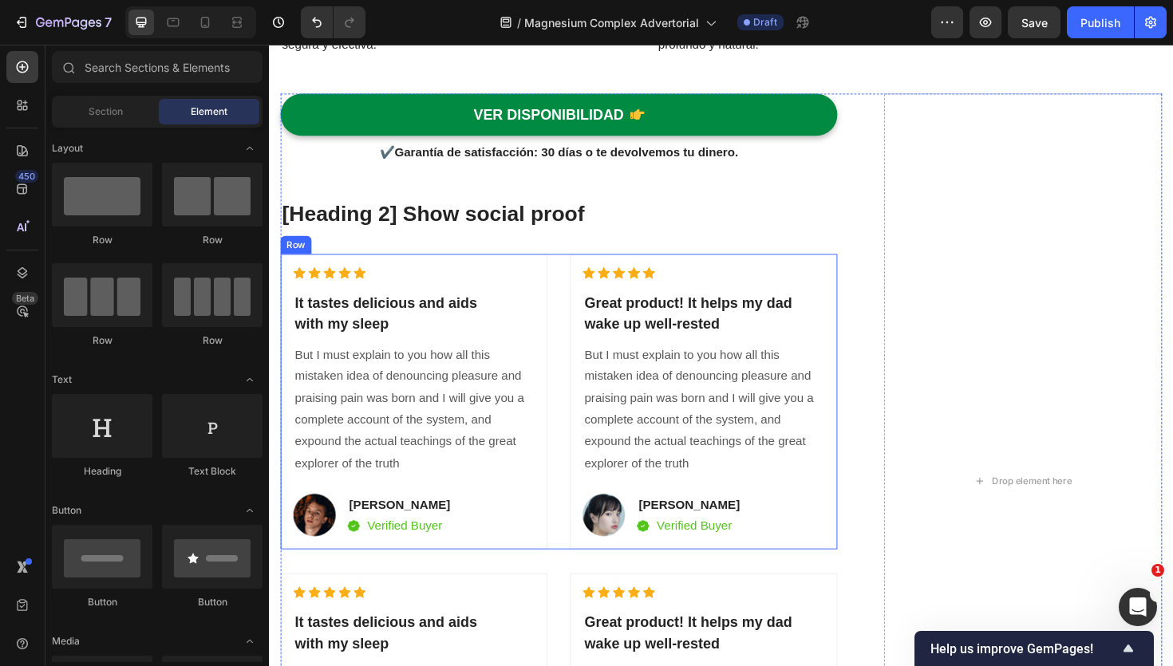
scroll to position [4518, 0]
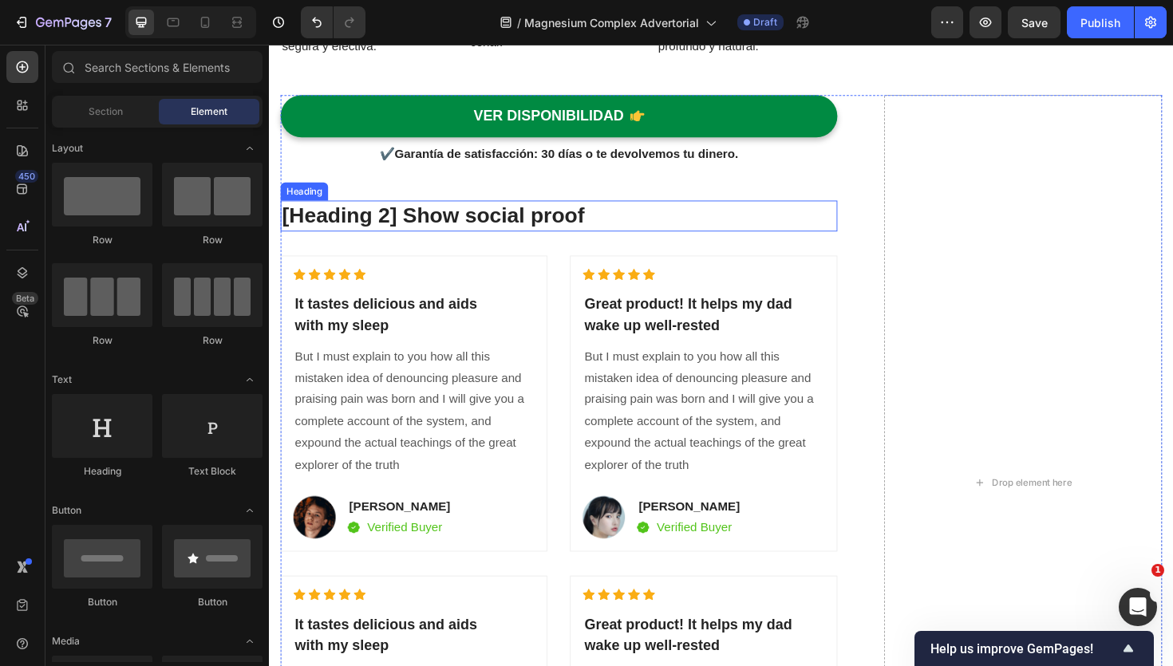
click at [470, 231] on p "[Heading 2] Show social proof" at bounding box center [576, 225] width 587 height 29
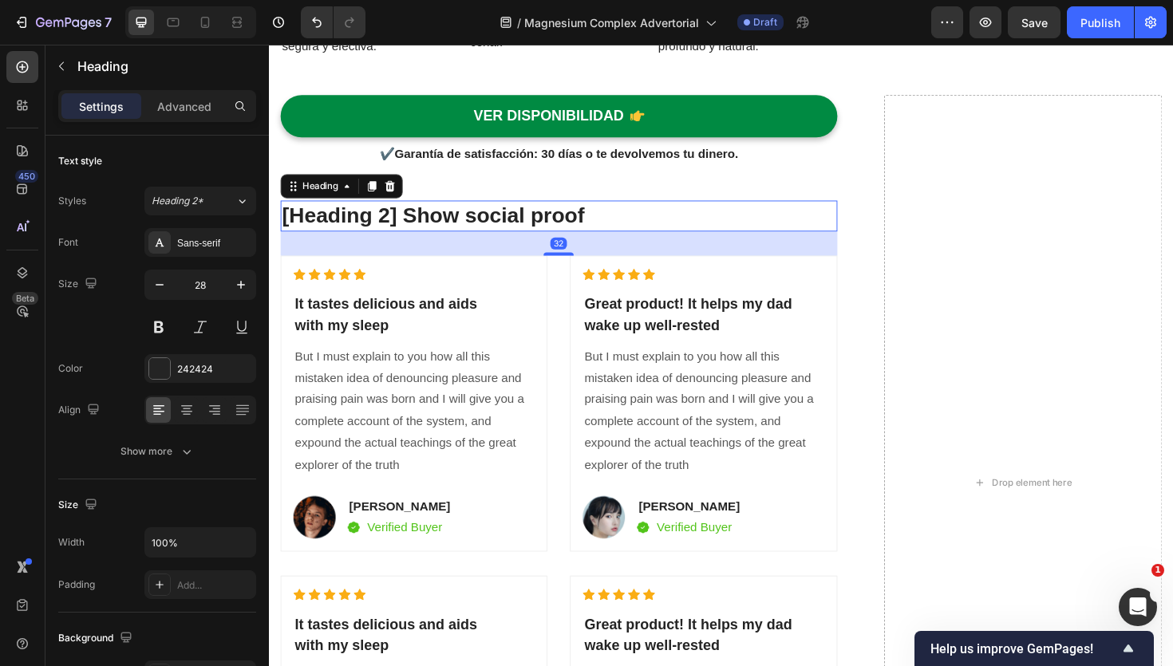
click at [470, 231] on p "[Heading 2] Show social proof" at bounding box center [576, 225] width 587 height 29
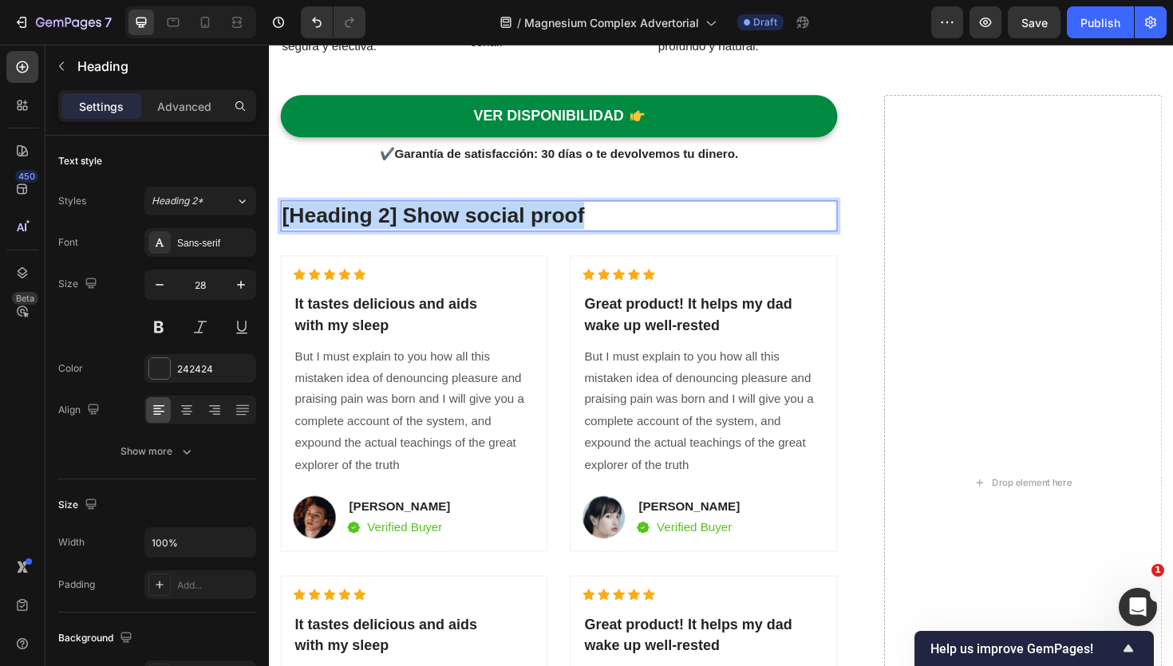
click at [470, 231] on p "[Heading 2] Show social proof" at bounding box center [576, 225] width 587 height 29
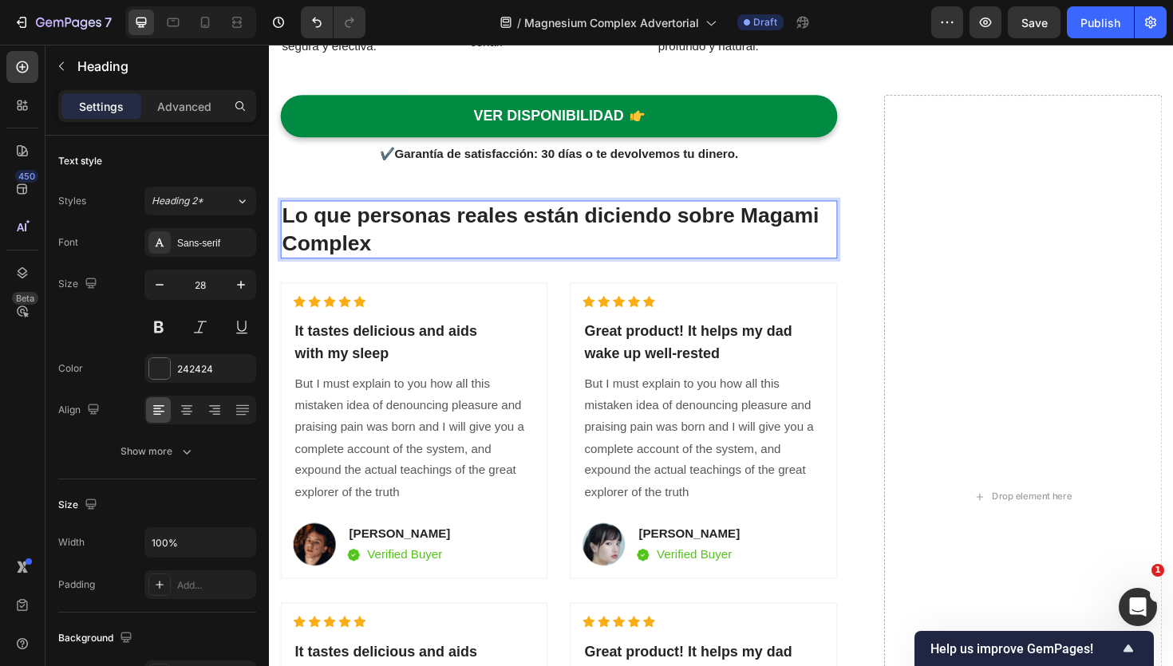
click at [292, 258] on strong "Lo que personas reales están diciendo sobre Magami Complex" at bounding box center [567, 239] width 569 height 53
click at [286, 258] on strong "Lo que personas reales están diciendo sobre Magami Complex" at bounding box center [567, 239] width 569 height 53
click at [354, 350] on p "It tastes delicious and aids with my sleep" at bounding box center [422, 360] width 252 height 45
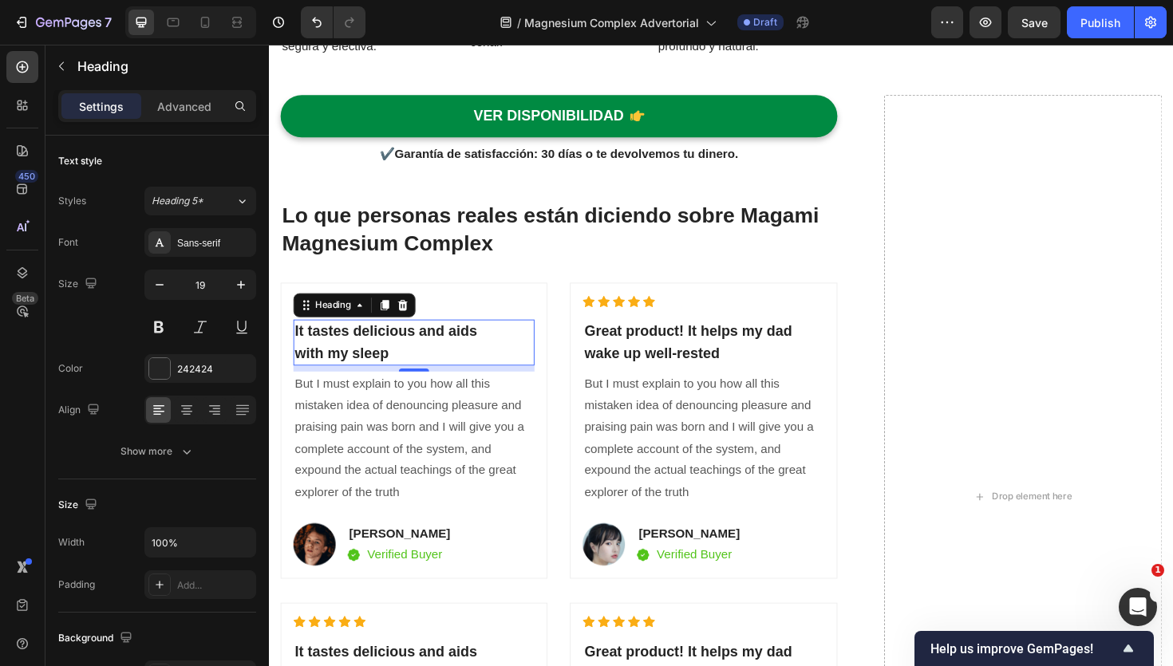
click at [397, 369] on p "It tastes delicious and aids with my sleep" at bounding box center [422, 360] width 252 height 45
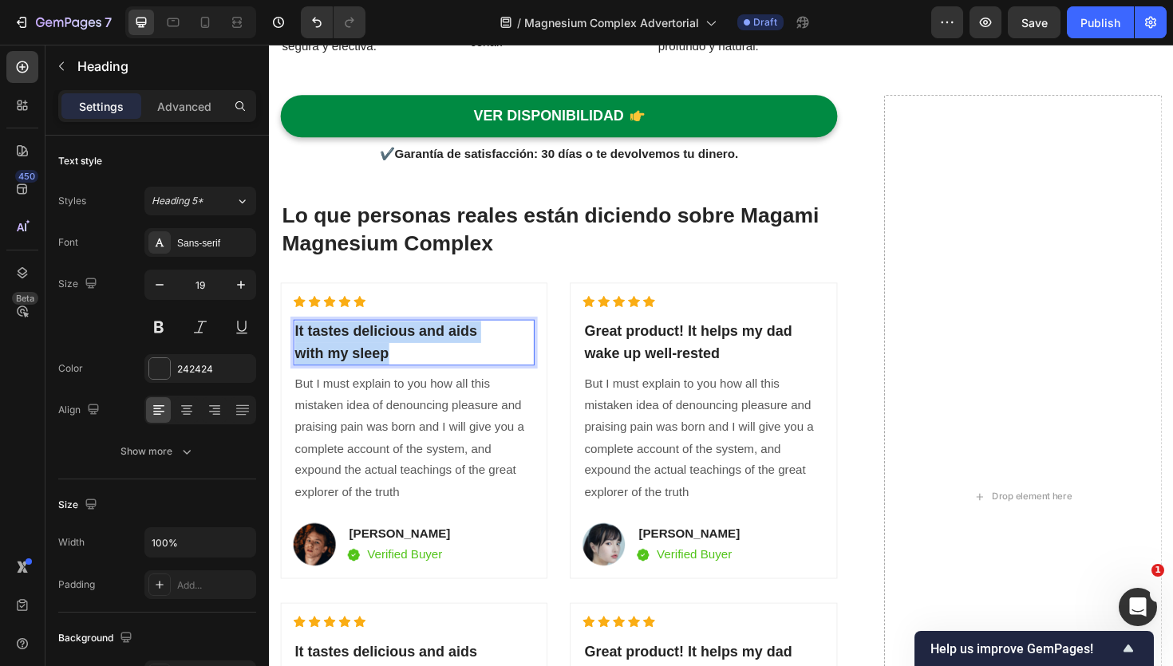
click at [397, 369] on p "It tastes delicious and aids with my sleep" at bounding box center [422, 360] width 252 height 45
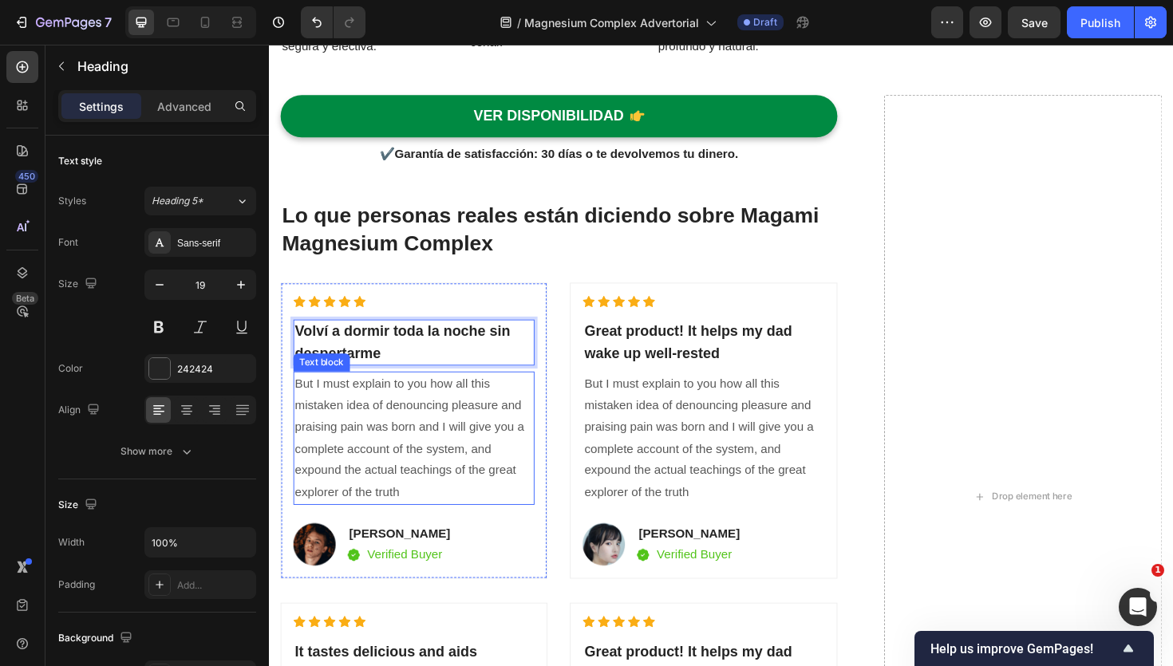
click at [413, 417] on p "But I must explain to you how all this mistaken idea of denouncing pleasure and…" at bounding box center [422, 462] width 252 height 138
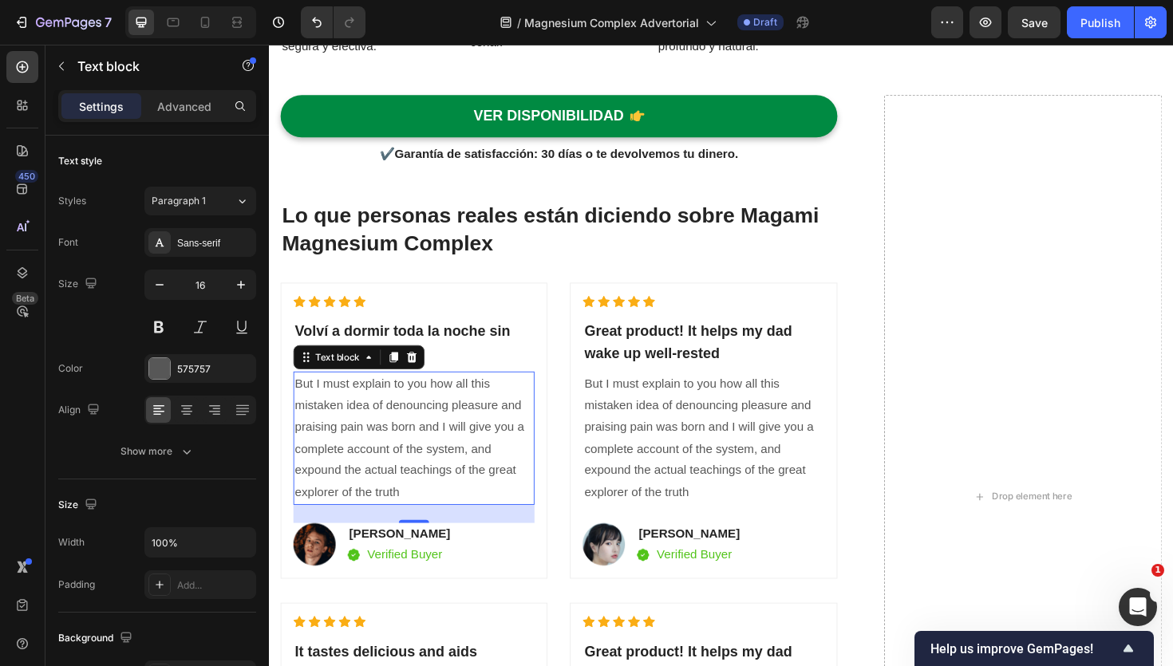
click at [398, 454] on p "But I must explain to you how all this mistaken idea of denouncing pleasure and…" at bounding box center [422, 462] width 252 height 138
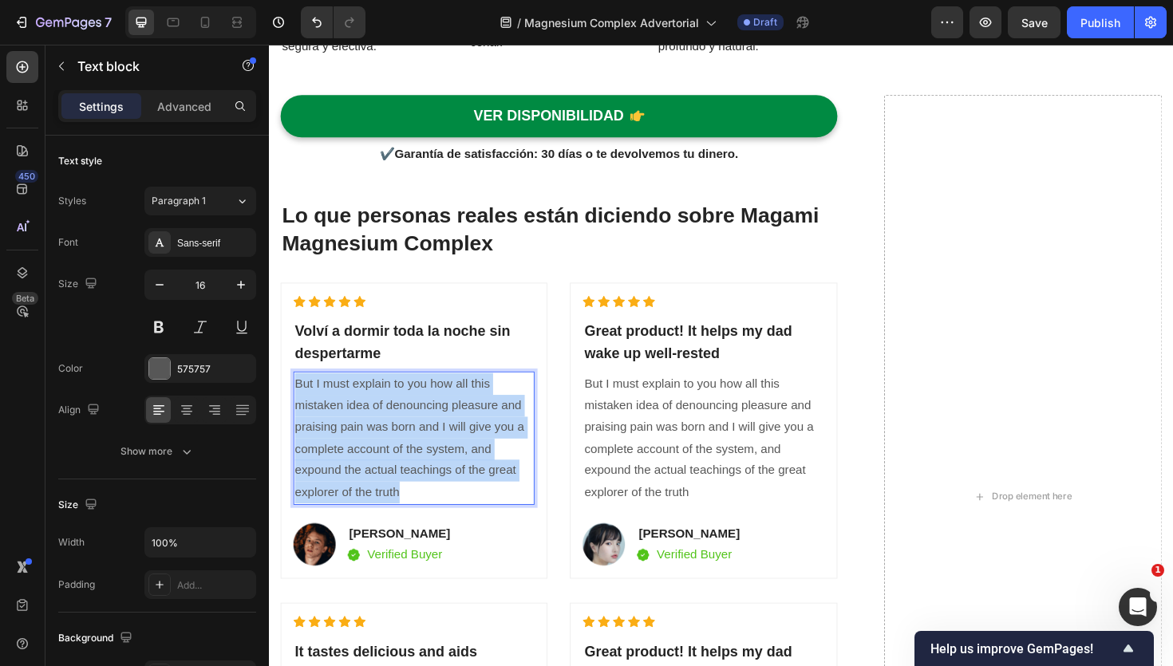
click at [398, 454] on p "But I must explain to you how all this mistaken idea of denouncing pleasure and…" at bounding box center [422, 462] width 252 height 138
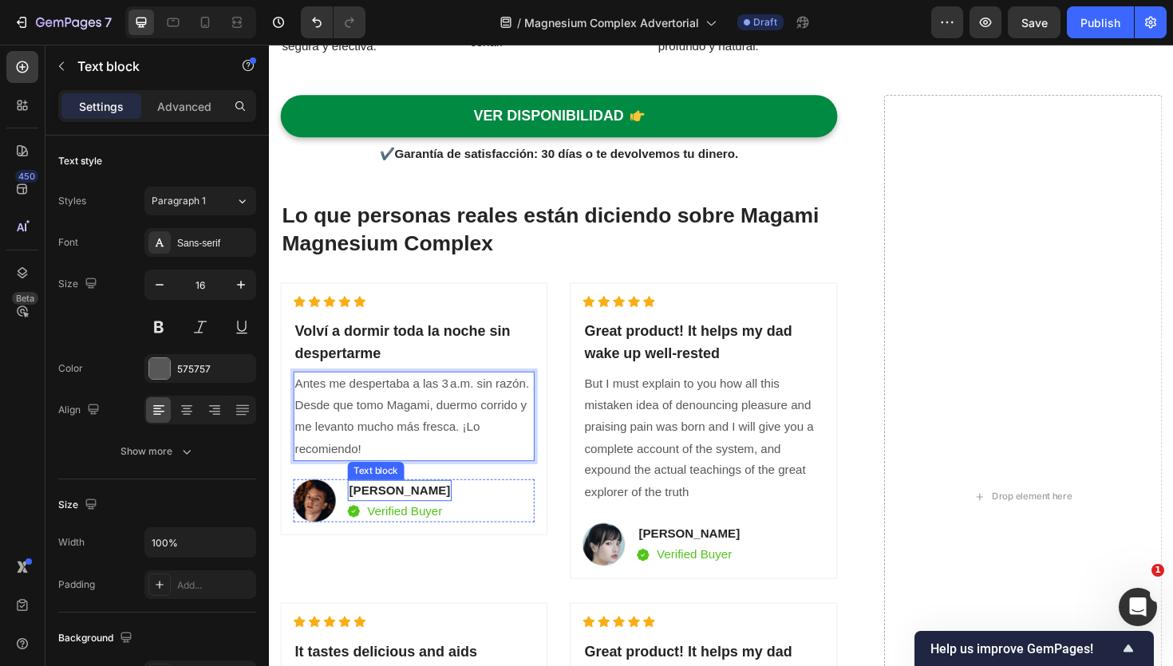
click at [421, 506] on div "[PERSON_NAME]" at bounding box center [407, 517] width 110 height 22
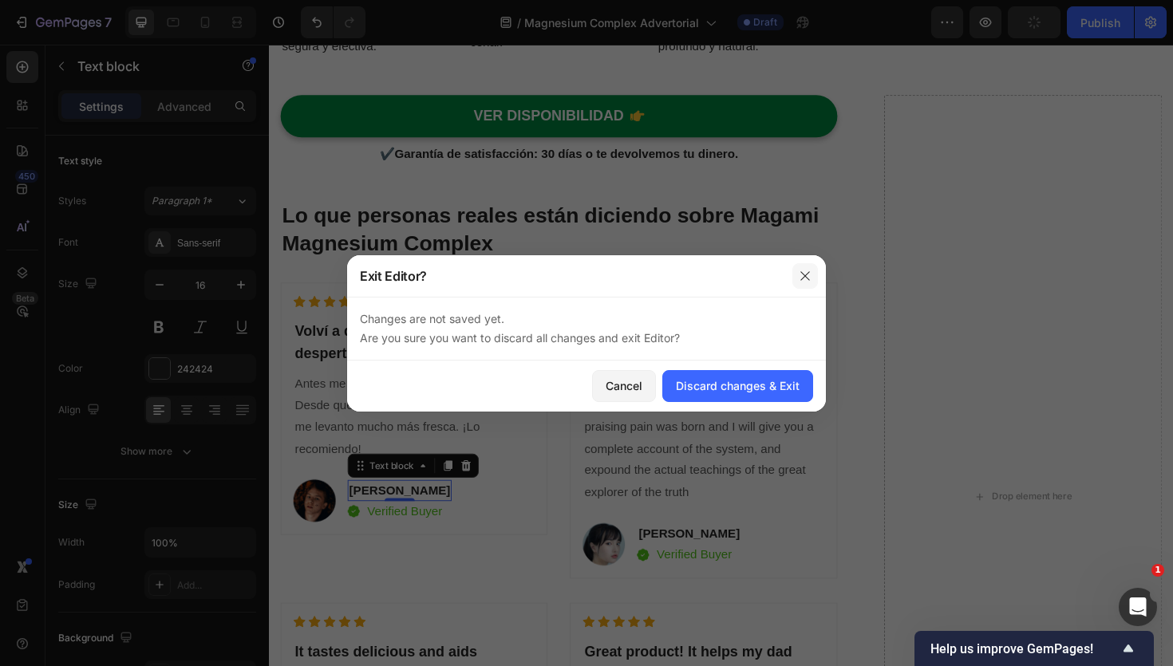
click at [812, 273] on button "button" at bounding box center [805, 276] width 26 height 26
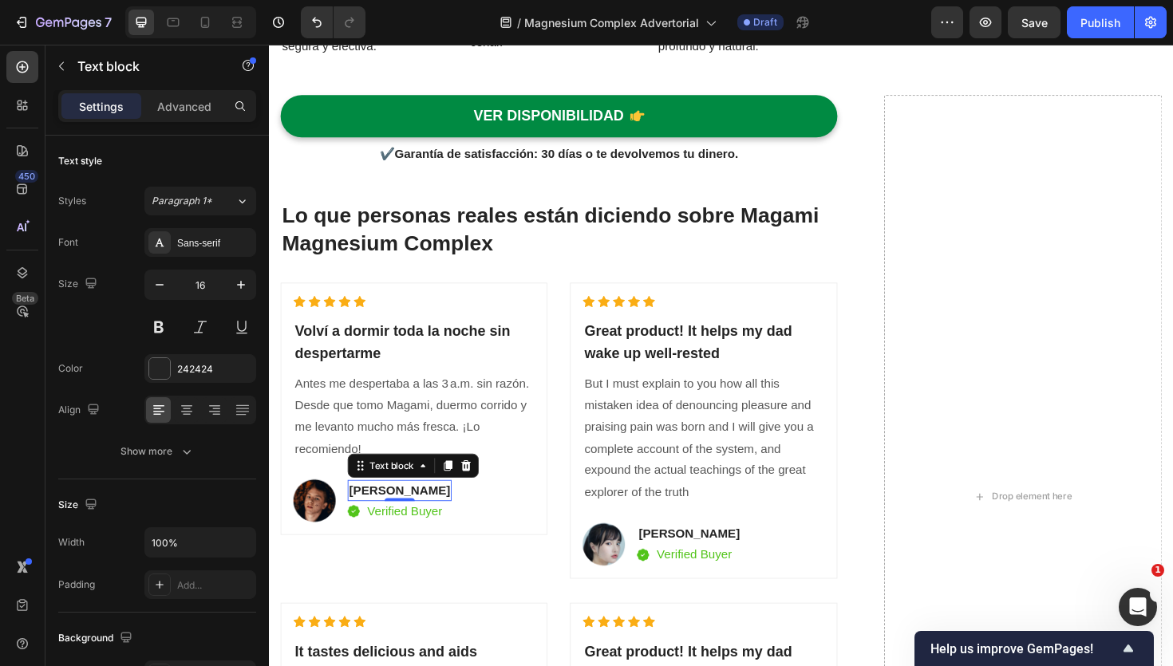
click at [397, 520] on p "[PERSON_NAME]" at bounding box center [407, 517] width 107 height 19
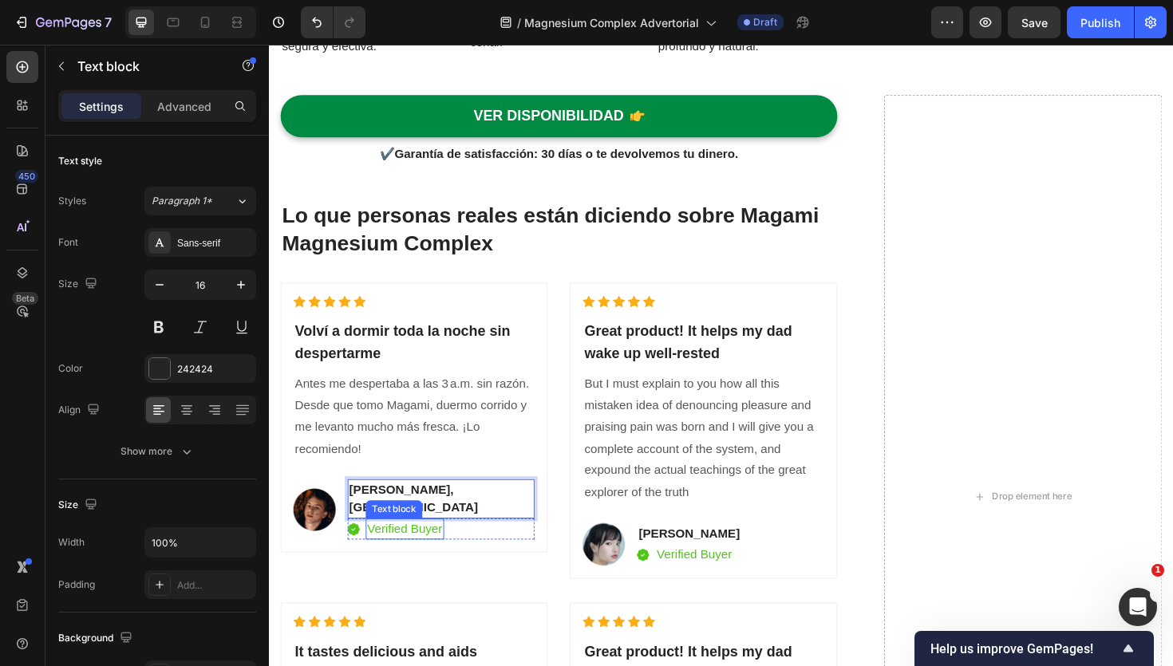
click at [425, 548] on p "Verified Buyer" at bounding box center [413, 557] width 80 height 19
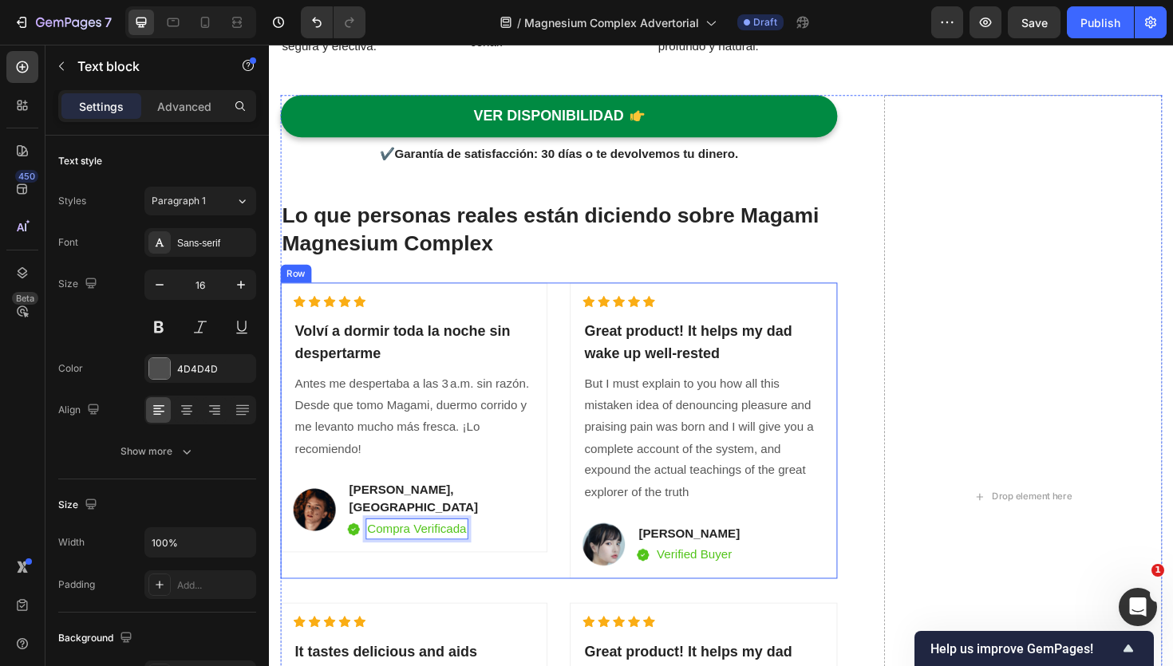
click at [447, 588] on div "Icon Icon Icon Icon Icon Icon List Hoz ⁠⁠⁠⁠⁠⁠⁠ Volví a dormir toda la noche sin…" at bounding box center [422, 454] width 283 height 314
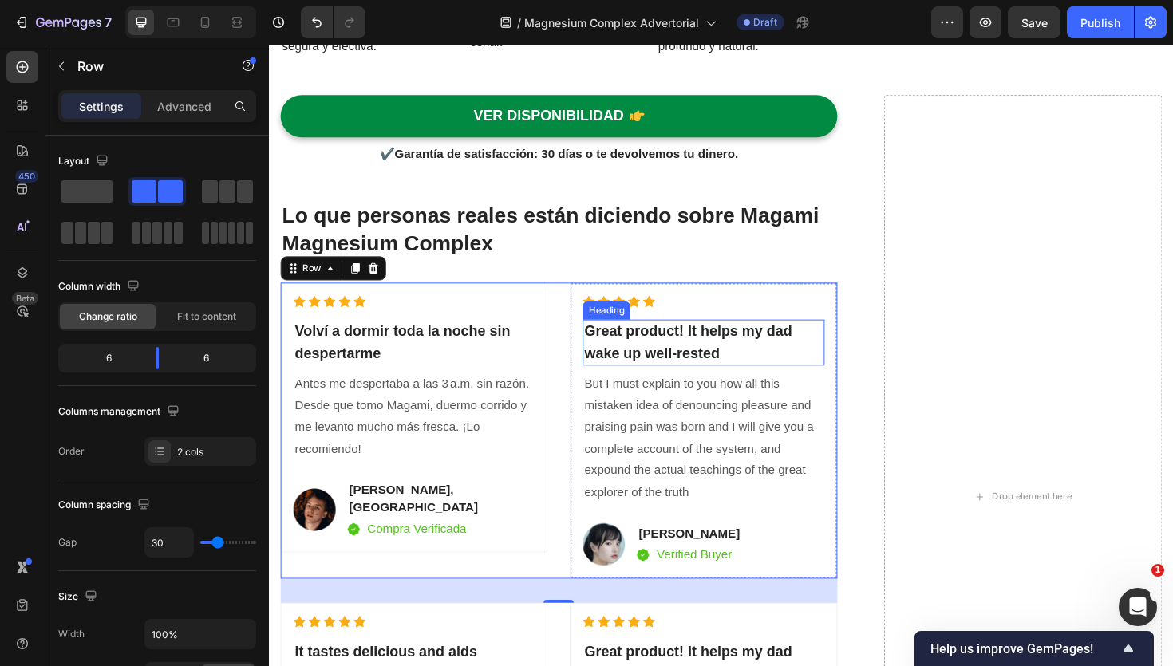
click at [656, 347] on p "Great product! It helps my dad wake up well-rested" at bounding box center [729, 360] width 252 height 45
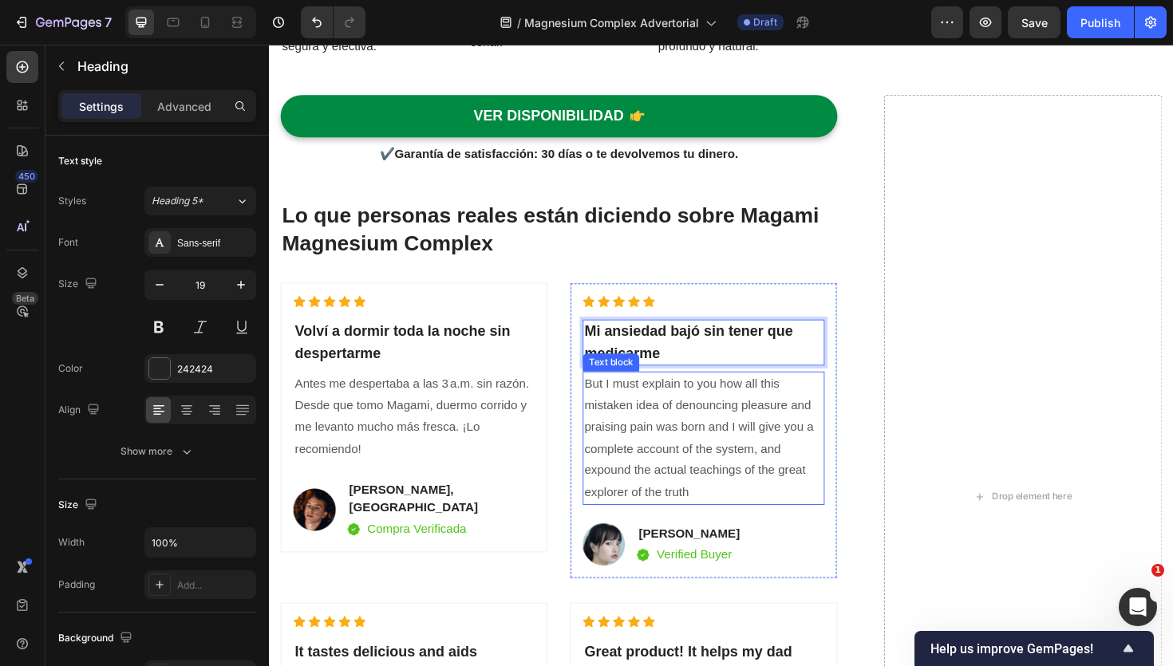
click at [652, 438] on p "But I must explain to you how all this mistaken idea of denouncing pleasure and…" at bounding box center [729, 462] width 252 height 138
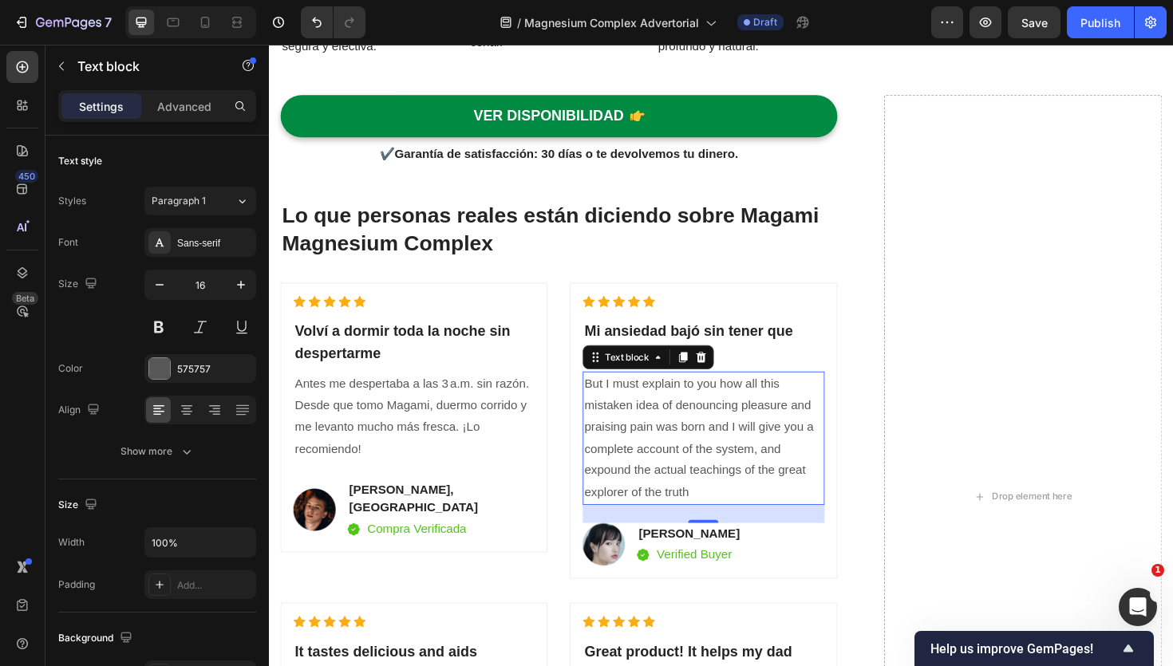
click at [619, 439] on p "But I must explain to you how all this mistaken idea of denouncing pleasure and…" at bounding box center [729, 462] width 252 height 138
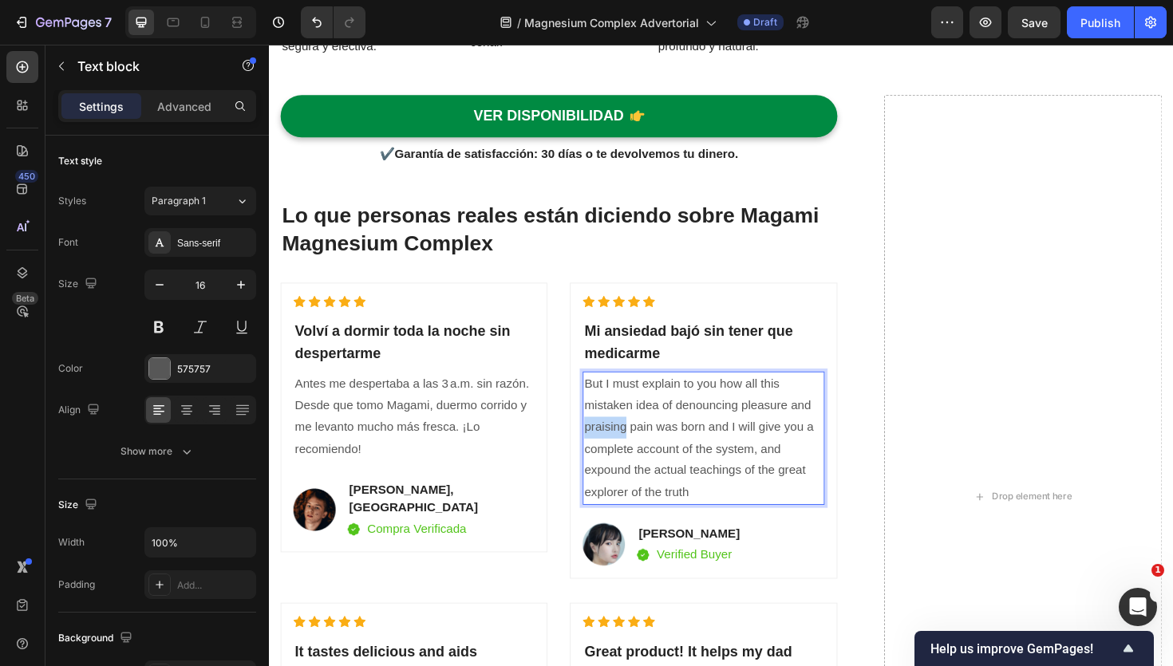
click at [619, 439] on p "But I must explain to you how all this mistaken idea of denouncing pleasure and…" at bounding box center [729, 462] width 252 height 138
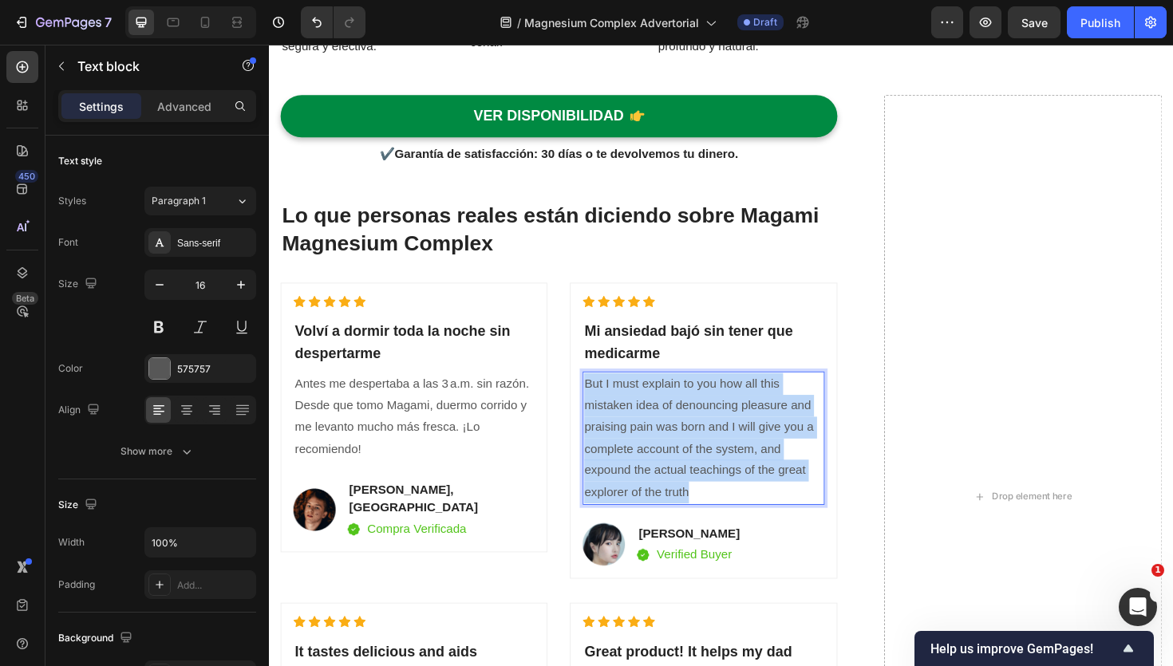
click at [619, 439] on p "But I must explain to you how all this mistaken idea of denouncing pleasure and…" at bounding box center [729, 462] width 252 height 138
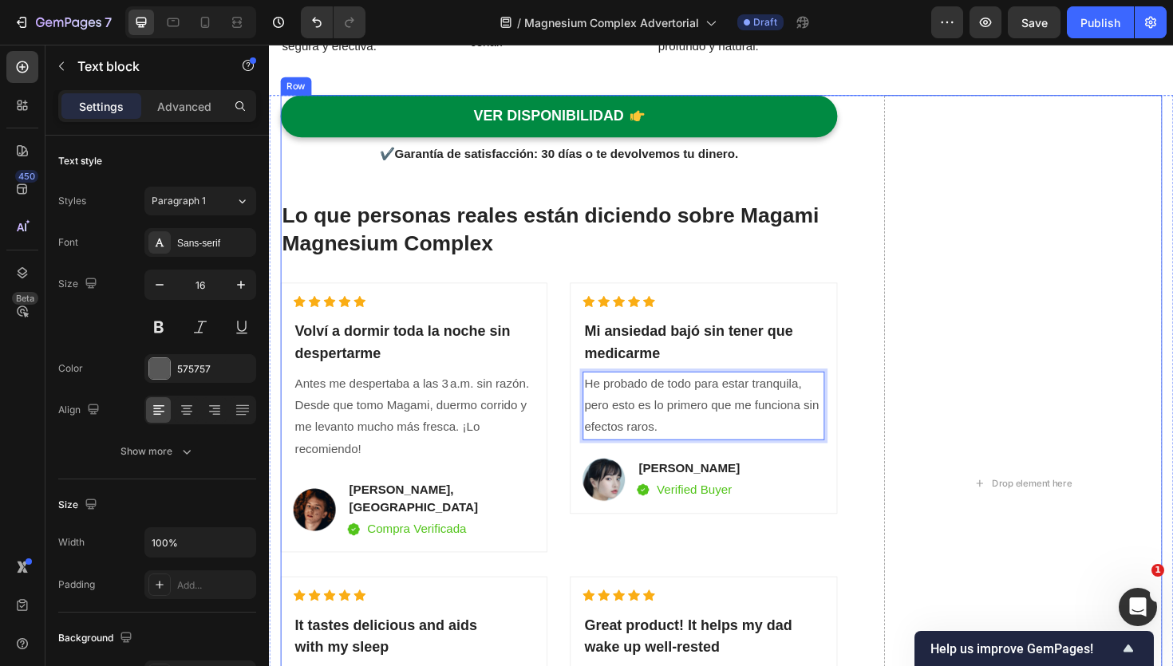
click at [792, 570] on div "VER DISPONIBILIDAD Button ✔️ Garantía de satisfacción: 30 [PERSON_NAME] o te de…" at bounding box center [576, 510] width 590 height 824
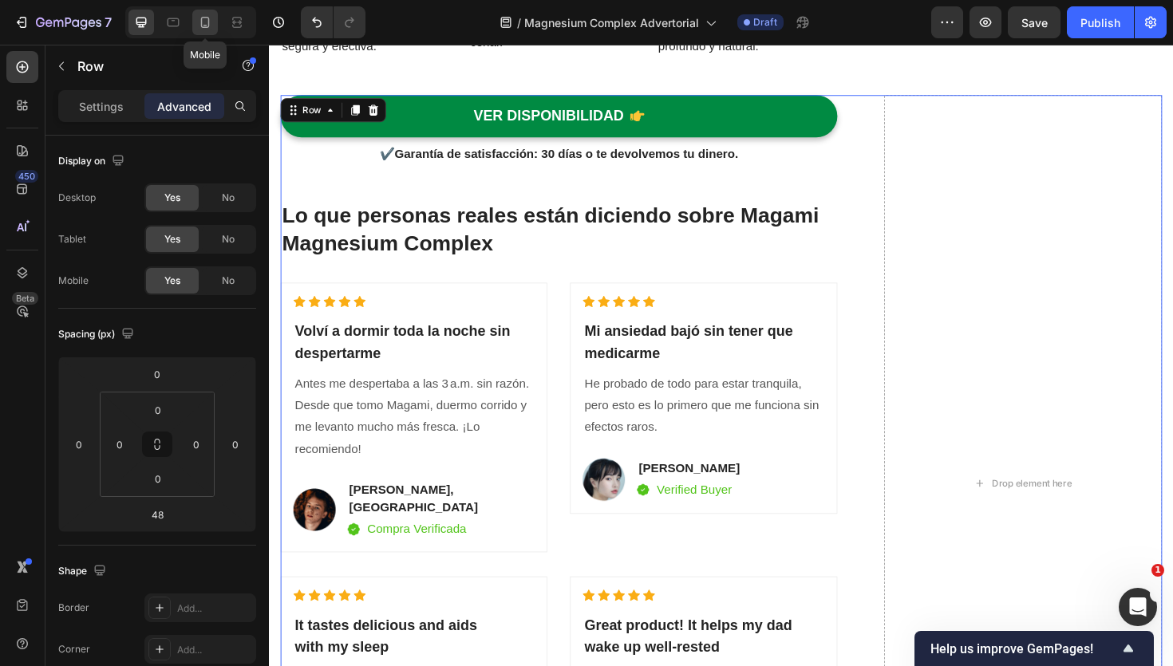
click at [204, 25] on icon at bounding box center [206, 26] width 4 height 2
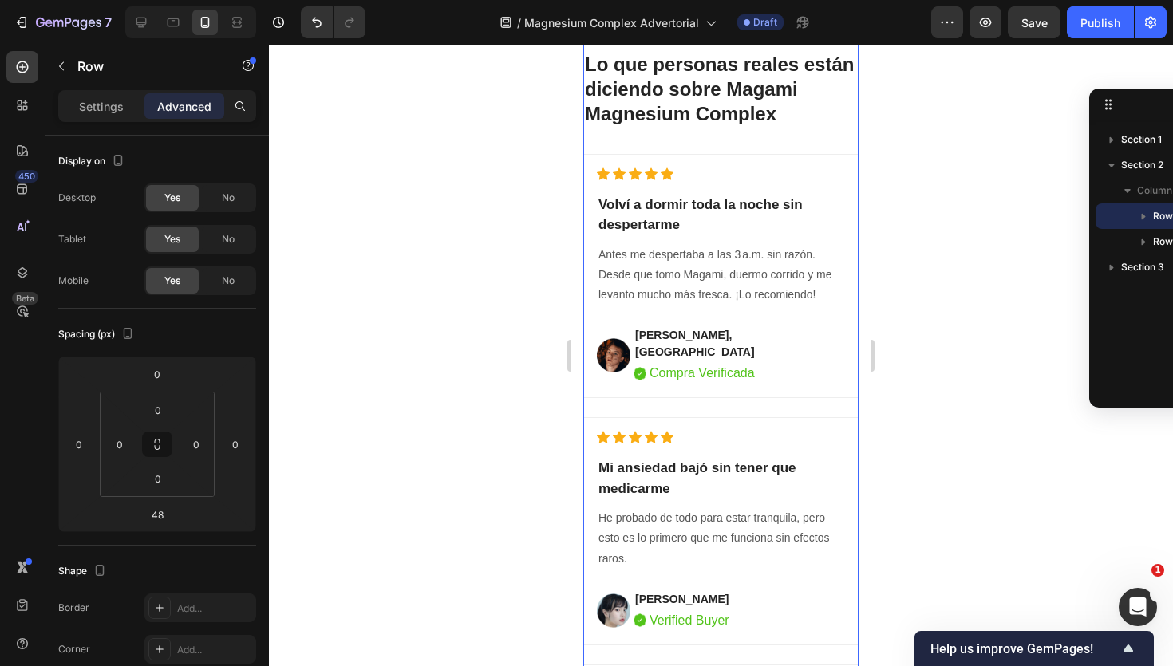
scroll to position [5455, 0]
click at [145, 23] on icon at bounding box center [141, 23] width 10 height 10
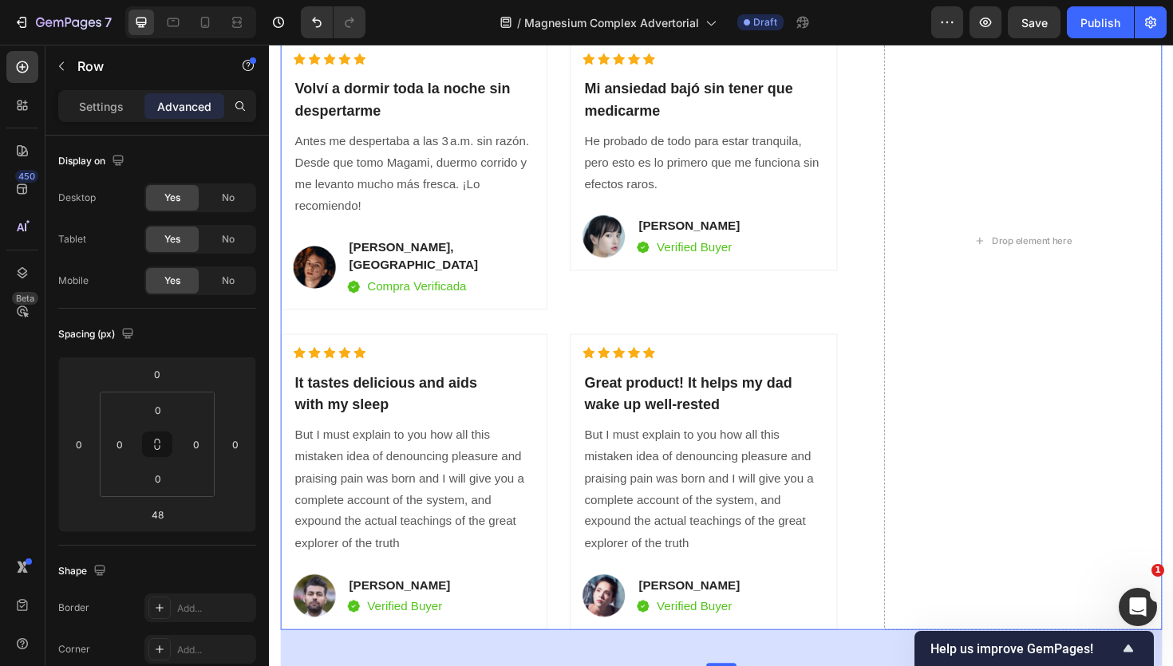
scroll to position [4772, 0]
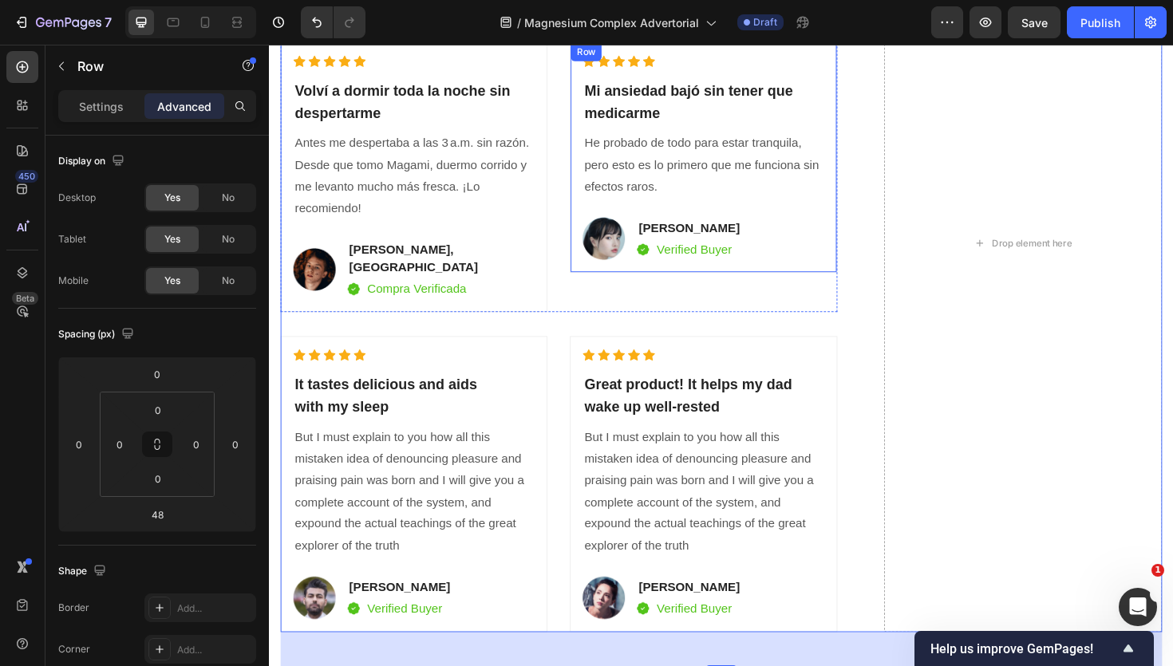
click at [766, 282] on div "Icon Icon Icon Icon Icon Icon List Hoz ⁠⁠⁠⁠⁠⁠⁠ Mi ansiedad bajó sin tener que m…" at bounding box center [728, 164] width 283 height 244
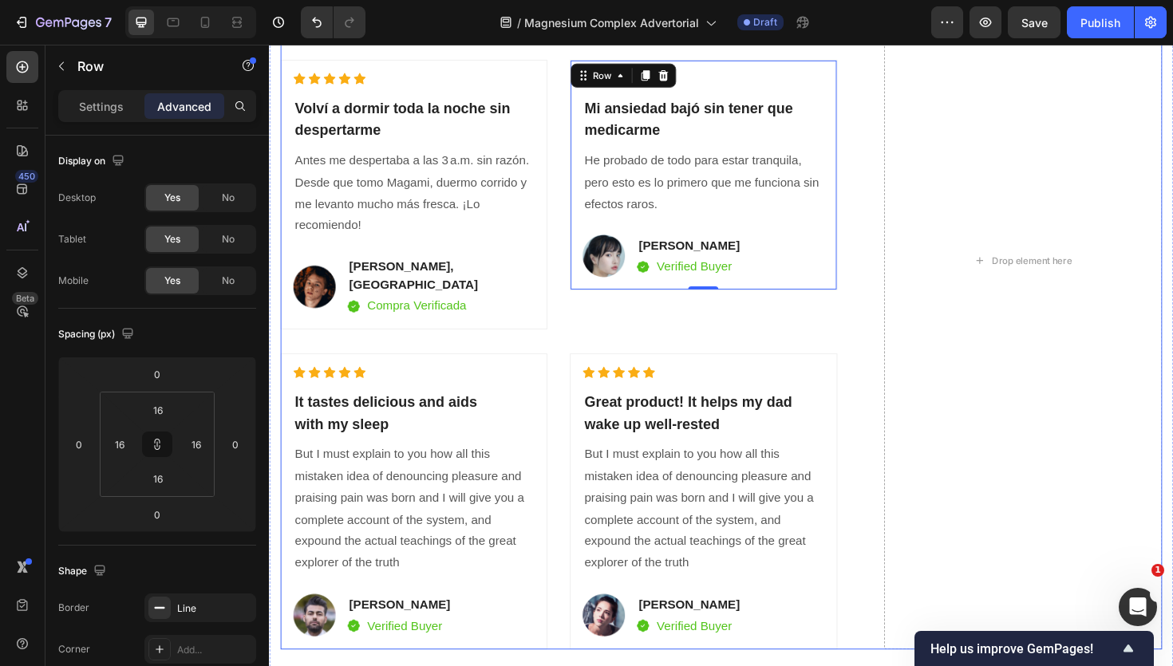
scroll to position [4720, 0]
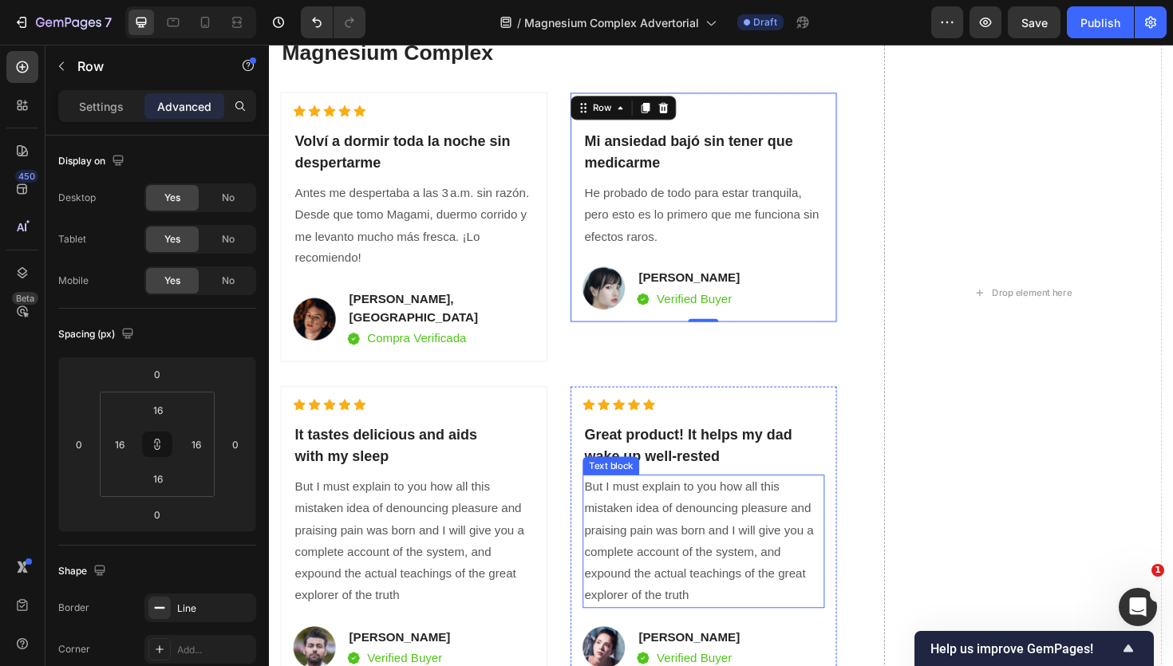
click at [828, 510] on p "But I must explain to you how all this mistaken idea of denouncing pleasure and…" at bounding box center [729, 571] width 252 height 138
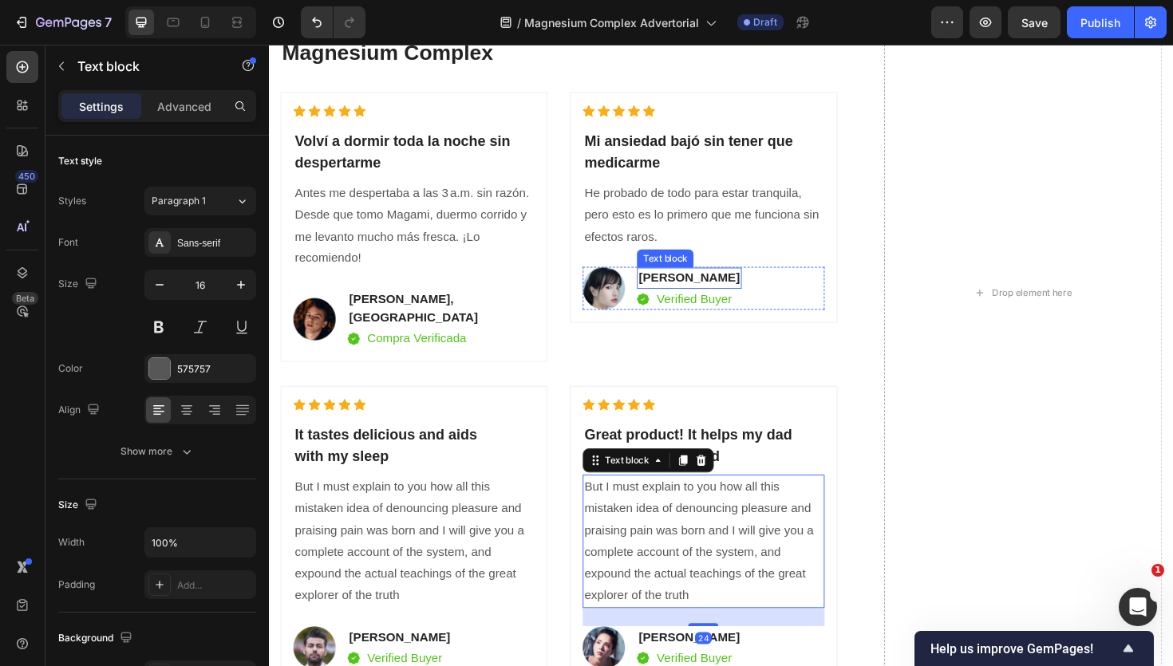
click at [738, 288] on p "[PERSON_NAME]" at bounding box center [713, 292] width 107 height 19
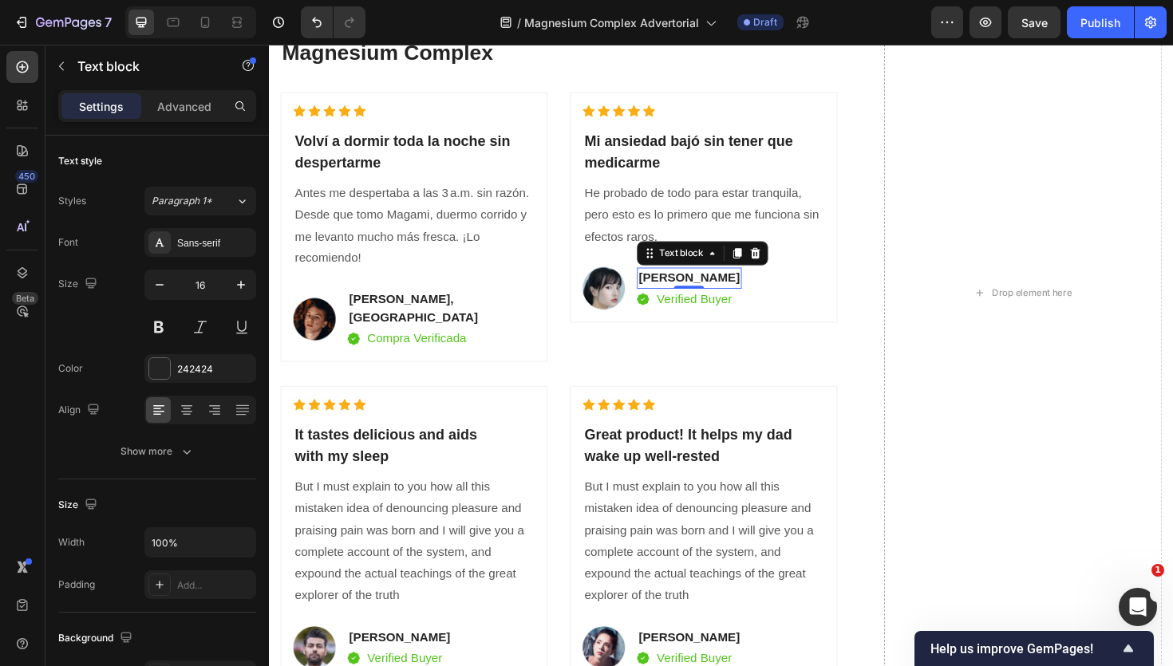
click at [725, 292] on p "[PERSON_NAME]" at bounding box center [713, 292] width 107 height 19
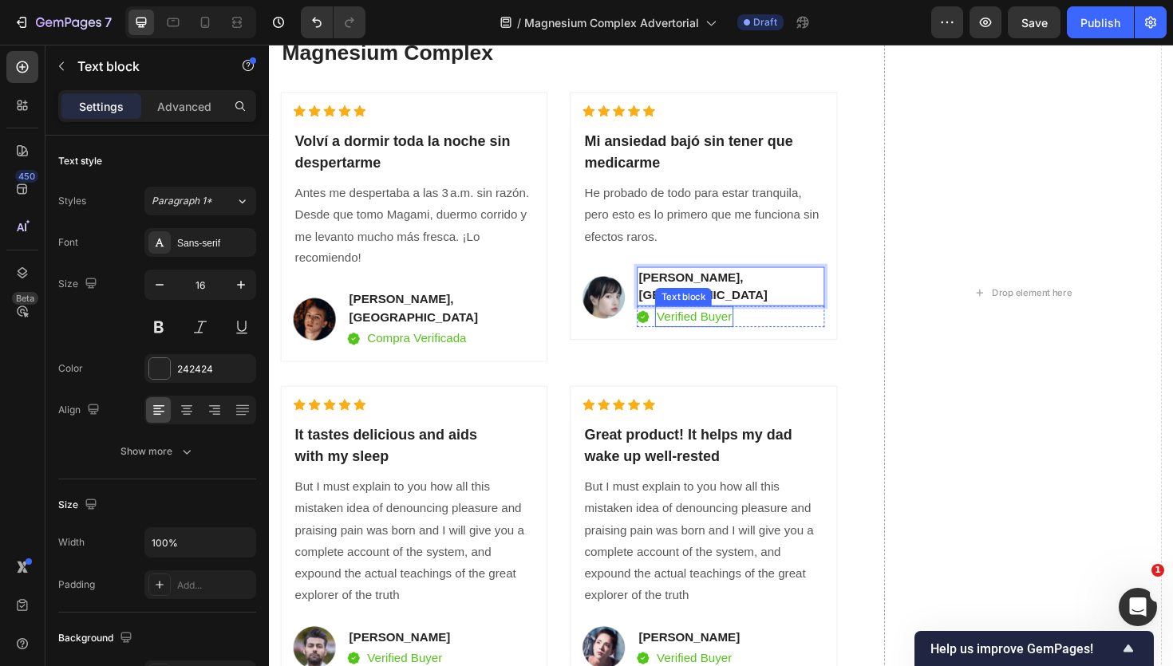
click at [727, 323] on p "Verified Buyer" at bounding box center [719, 332] width 80 height 19
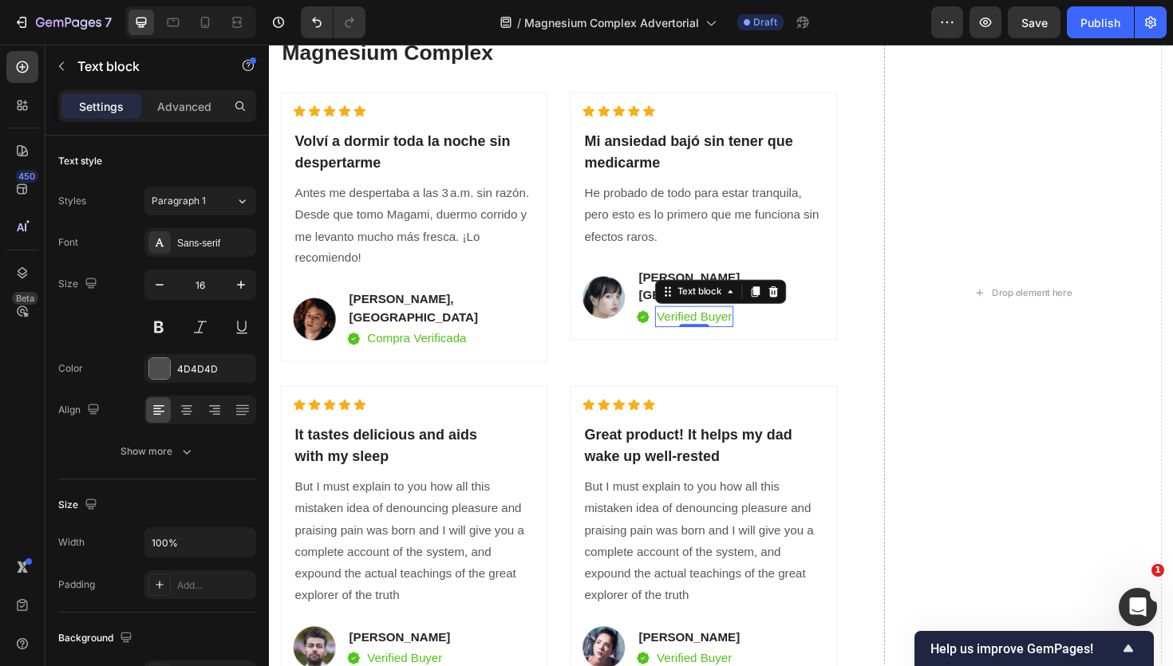
click at [727, 323] on p "Verified Buyer" at bounding box center [719, 332] width 80 height 19
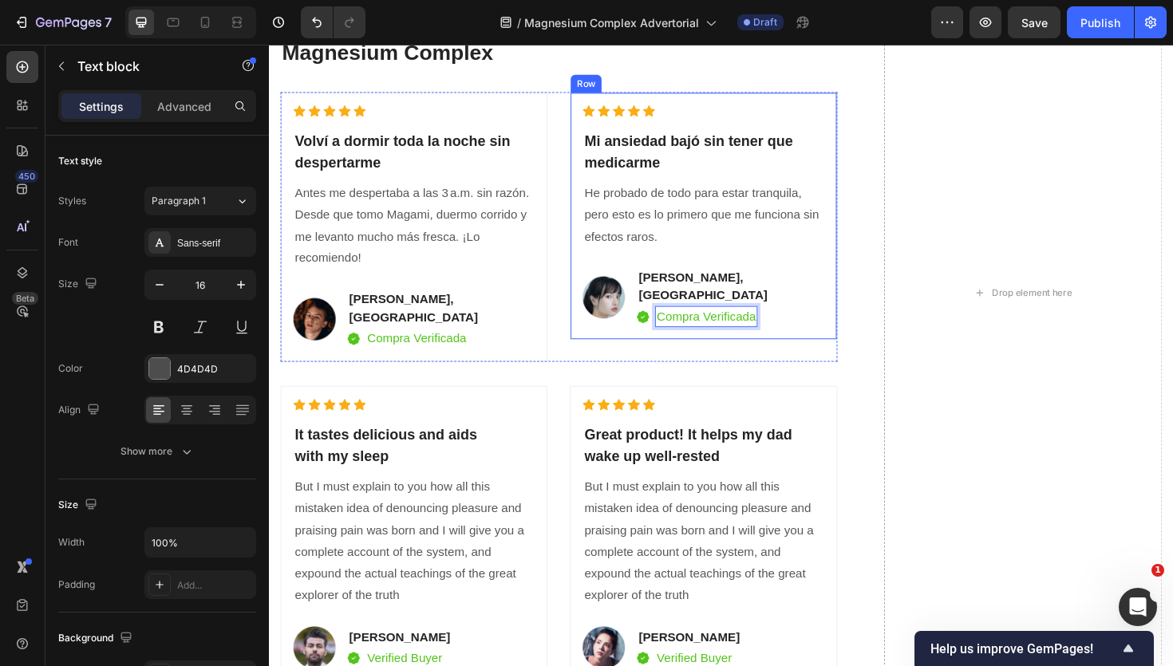
click at [750, 339] on div "Icon Icon Icon Icon Icon Icon List Hoz ⁠⁠⁠⁠⁠⁠⁠ Mi ansiedad bajó sin tener que m…" at bounding box center [728, 226] width 283 height 263
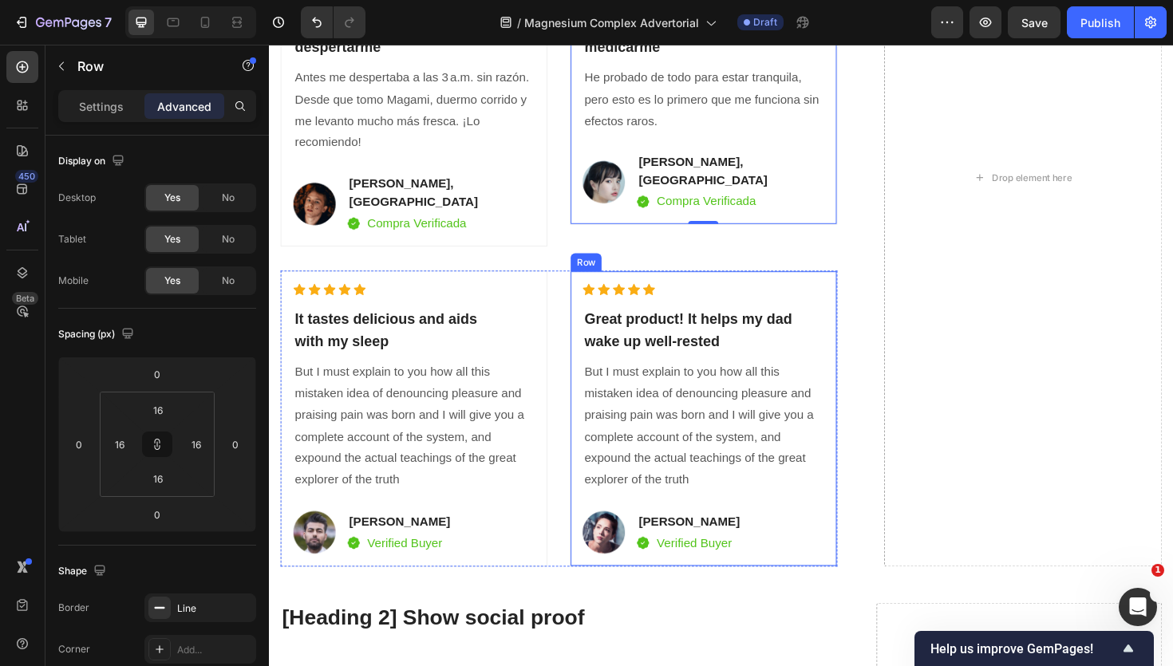
scroll to position [4846, 0]
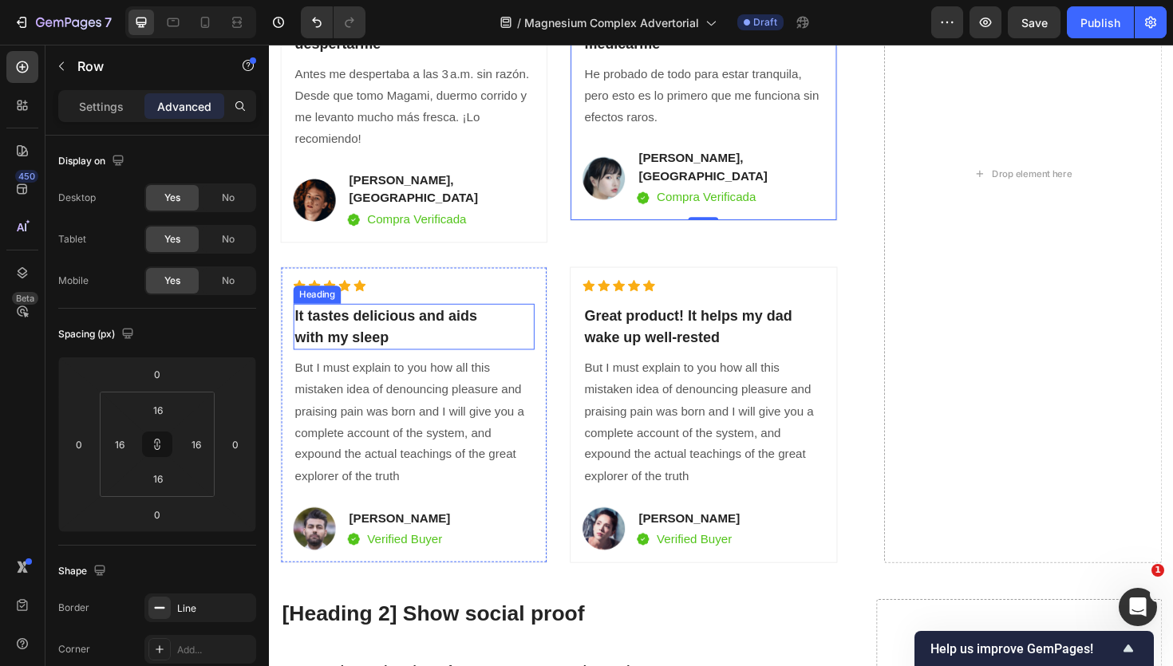
click at [382, 329] on p "It tastes delicious and aids with my sleep" at bounding box center [422, 343] width 252 height 45
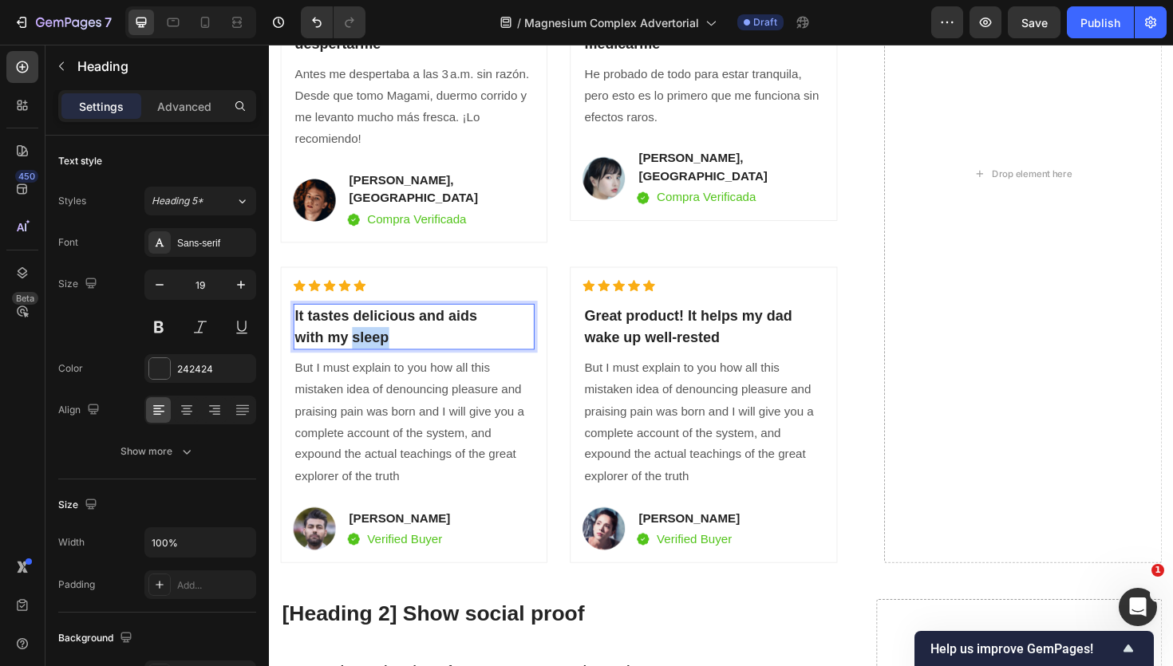
click at [382, 329] on p "It tastes delicious and aids with my sleep" at bounding box center [422, 343] width 252 height 45
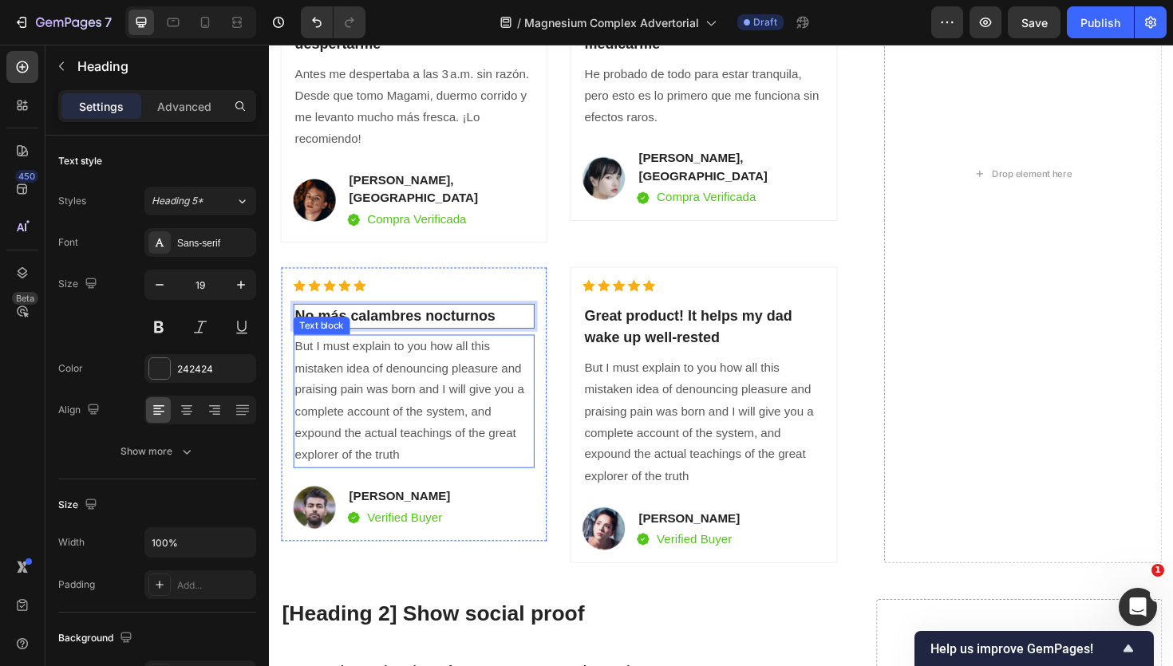
click at [399, 368] on p "But I must explain to you how all this mistaken idea of denouncing pleasure and…" at bounding box center [422, 423] width 252 height 138
click at [419, 425] on p "But I must explain to you how all this mistaken idea of denouncing pleasure and…" at bounding box center [422, 423] width 252 height 138
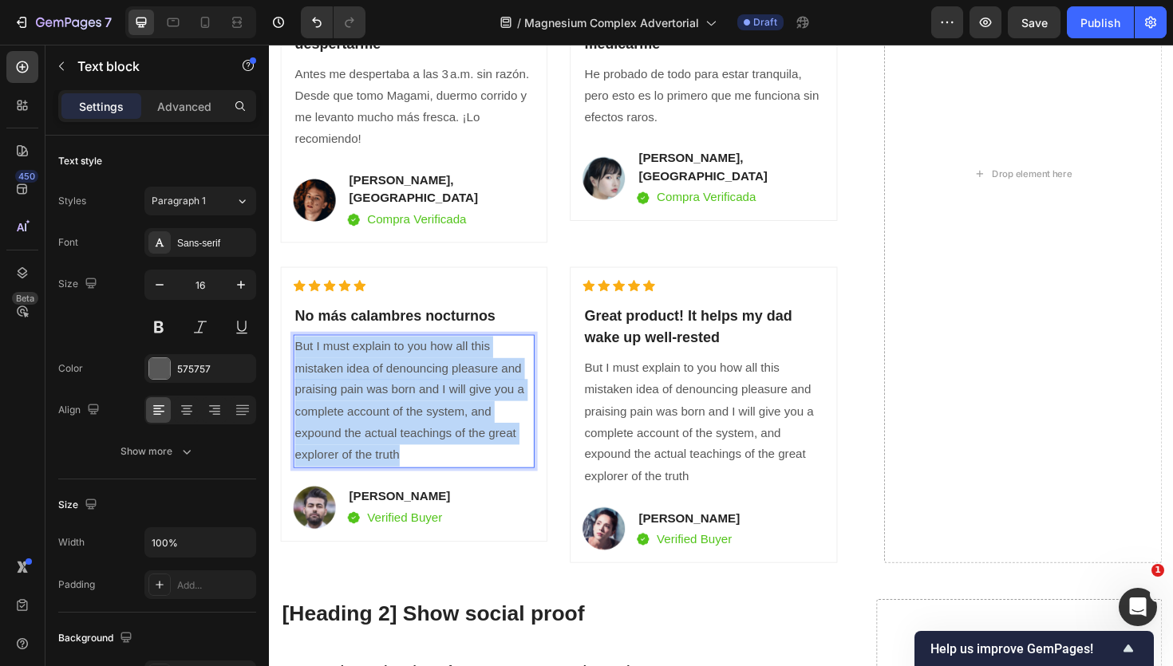
click at [419, 425] on p "But I must explain to you how all this mistaken idea of denouncing pleasure and…" at bounding box center [422, 423] width 252 height 138
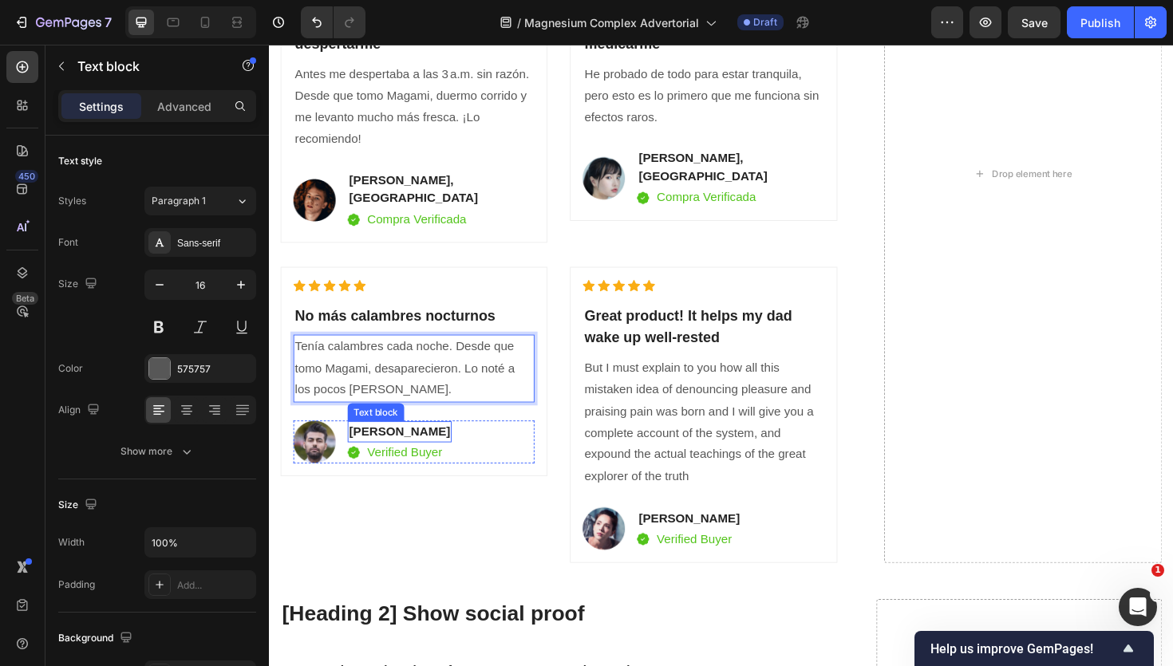
click at [413, 445] on p "[PERSON_NAME]" at bounding box center [407, 454] width 107 height 19
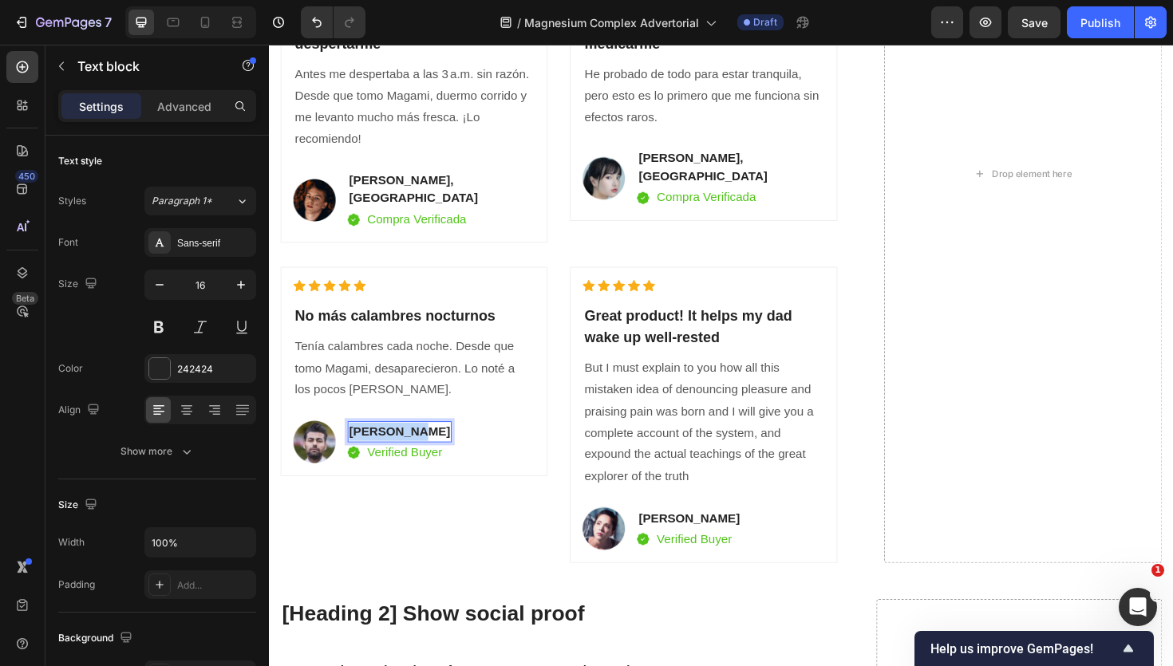
click at [413, 445] on p "[PERSON_NAME]" at bounding box center [407, 454] width 107 height 19
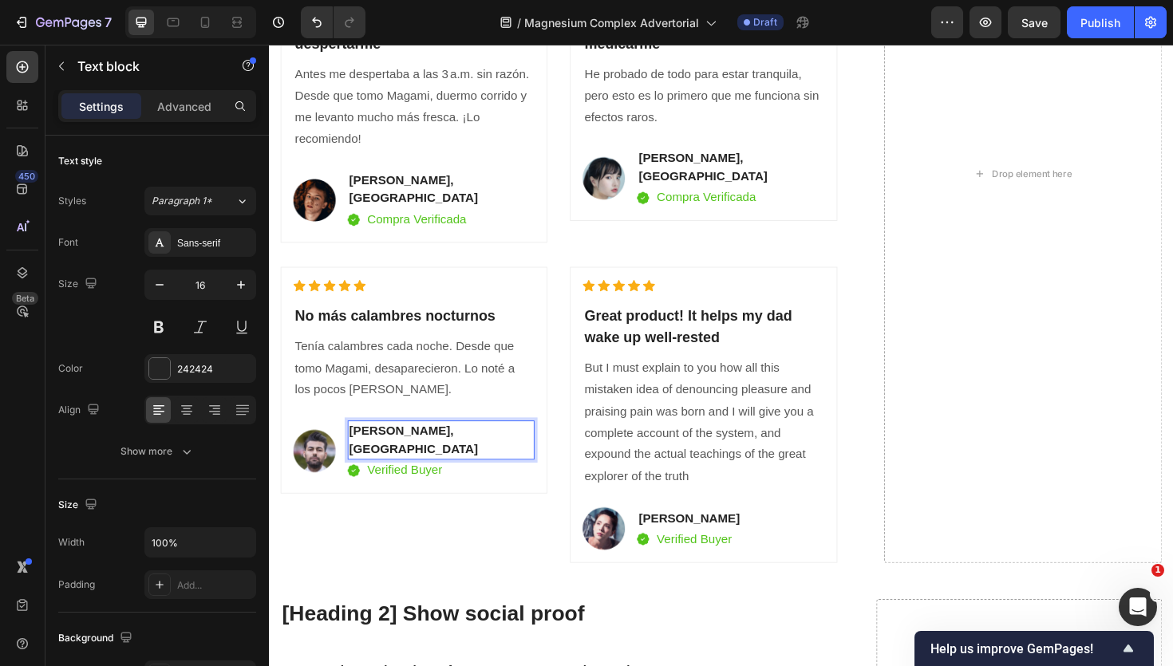
click at [417, 486] on p "Verified Buyer" at bounding box center [413, 495] width 80 height 19
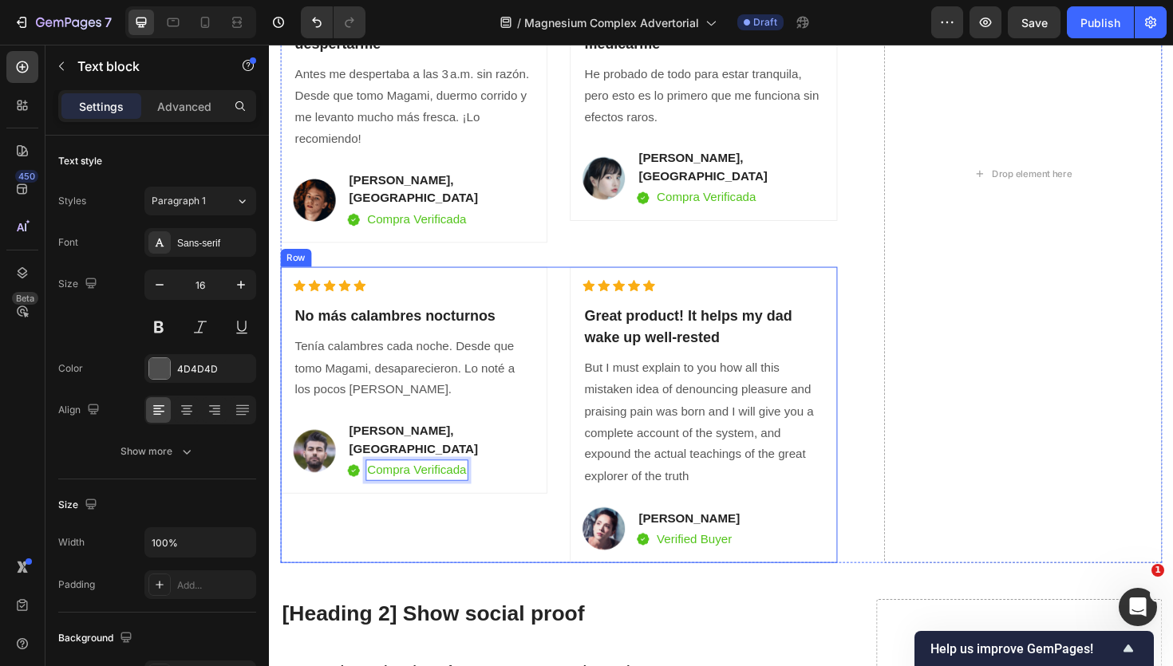
click at [461, 516] on div "Icon Icon Icon Icon Icon Icon List Hoz ⁠⁠⁠⁠⁠⁠⁠ No más calambres nocturnos Headi…" at bounding box center [422, 437] width 283 height 314
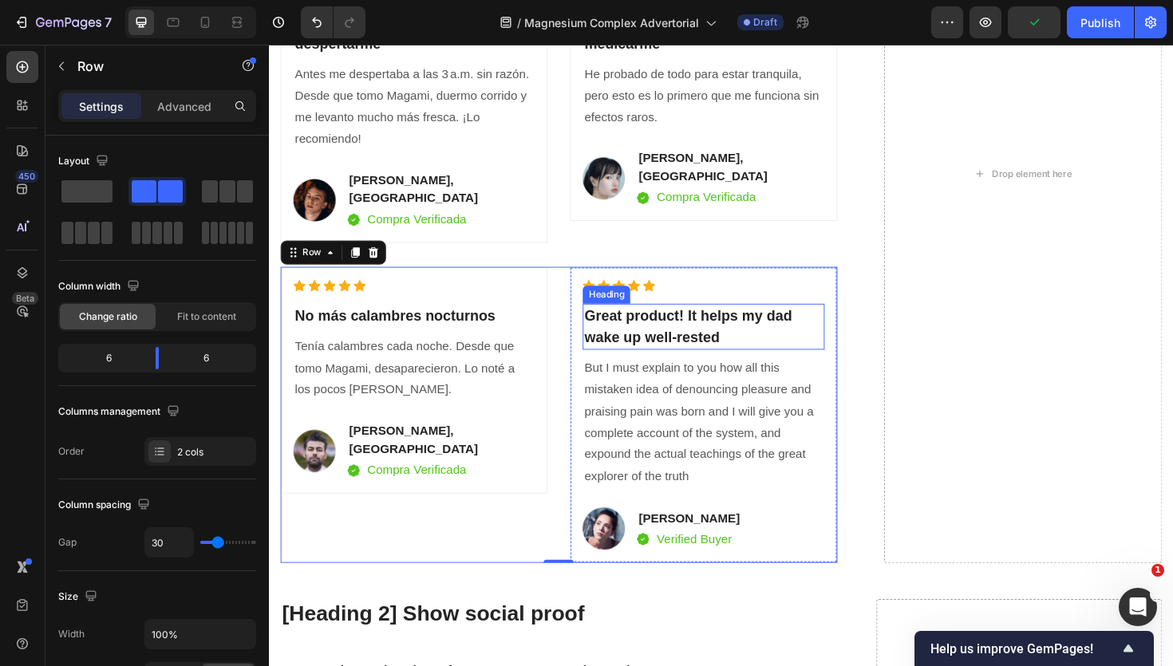
click at [708, 321] on p "Great product! It helps my dad wake up well-rested" at bounding box center [729, 343] width 252 height 45
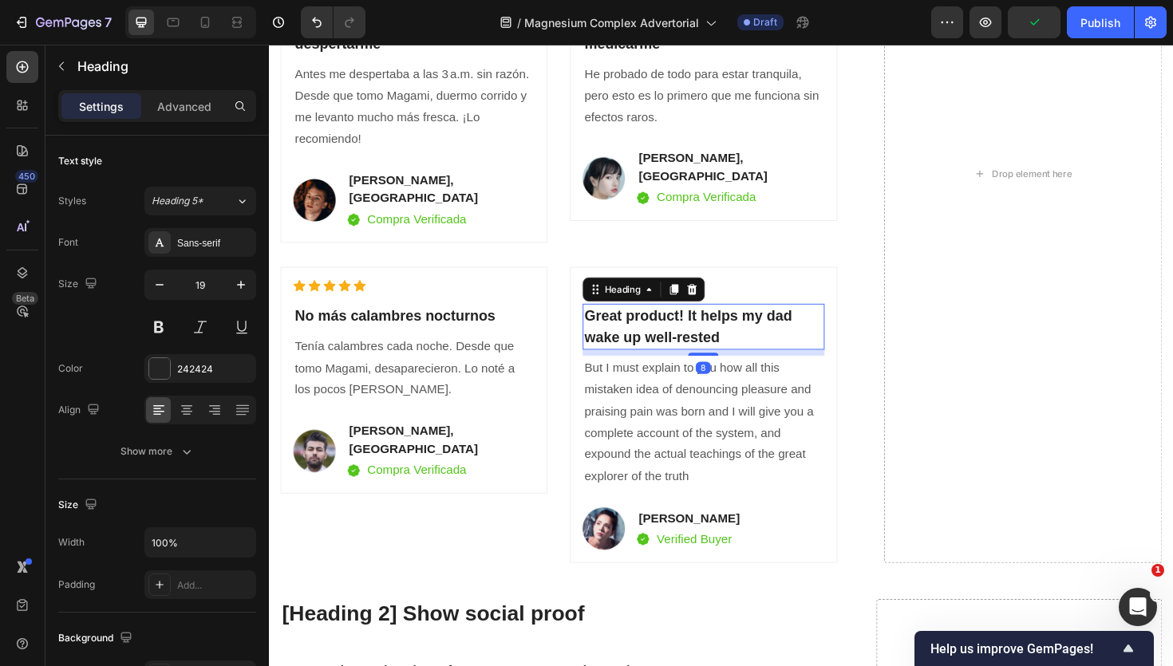
click at [708, 321] on p "Great product! It helps my dad wake up well-rested" at bounding box center [729, 343] width 252 height 45
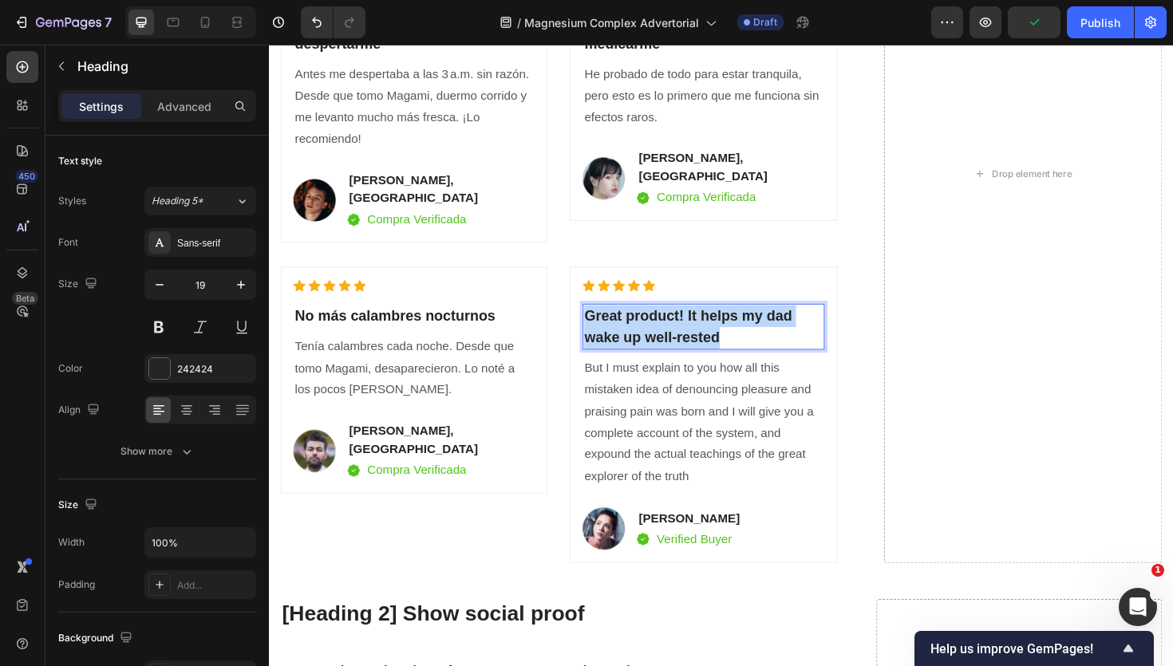
click at [708, 321] on p "Great product! It helps my dad wake up well-rested" at bounding box center [729, 343] width 252 height 45
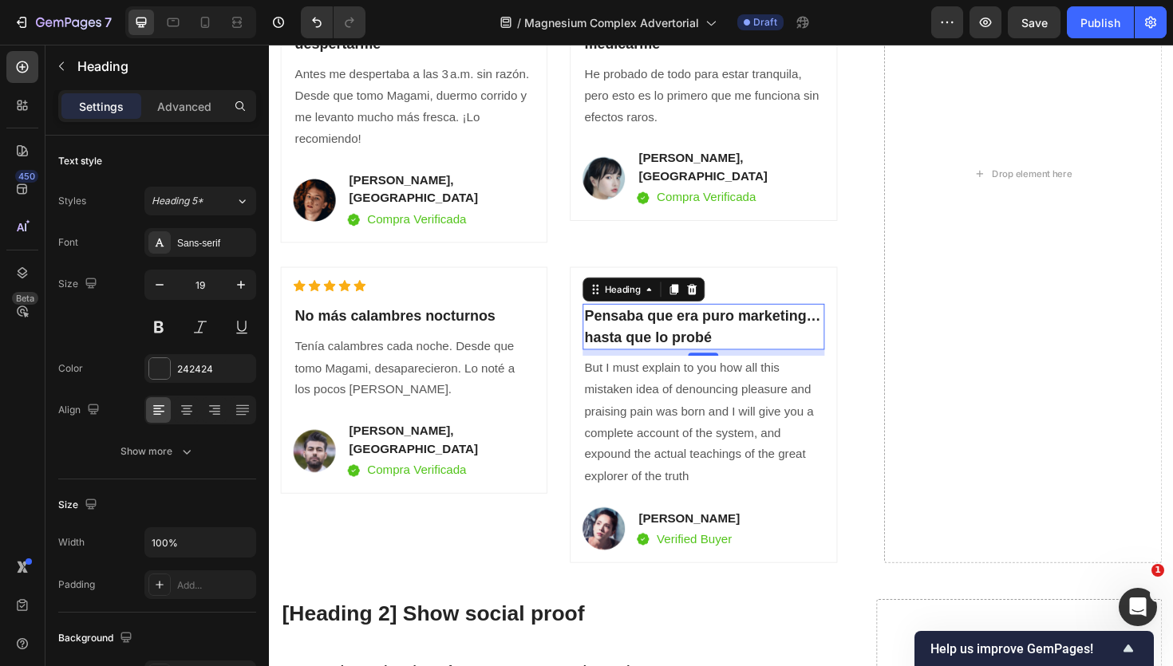
click at [790, 451] on p "But I must explain to you how all this mistaken idea of denouncing pleasure and…" at bounding box center [729, 445] width 252 height 138
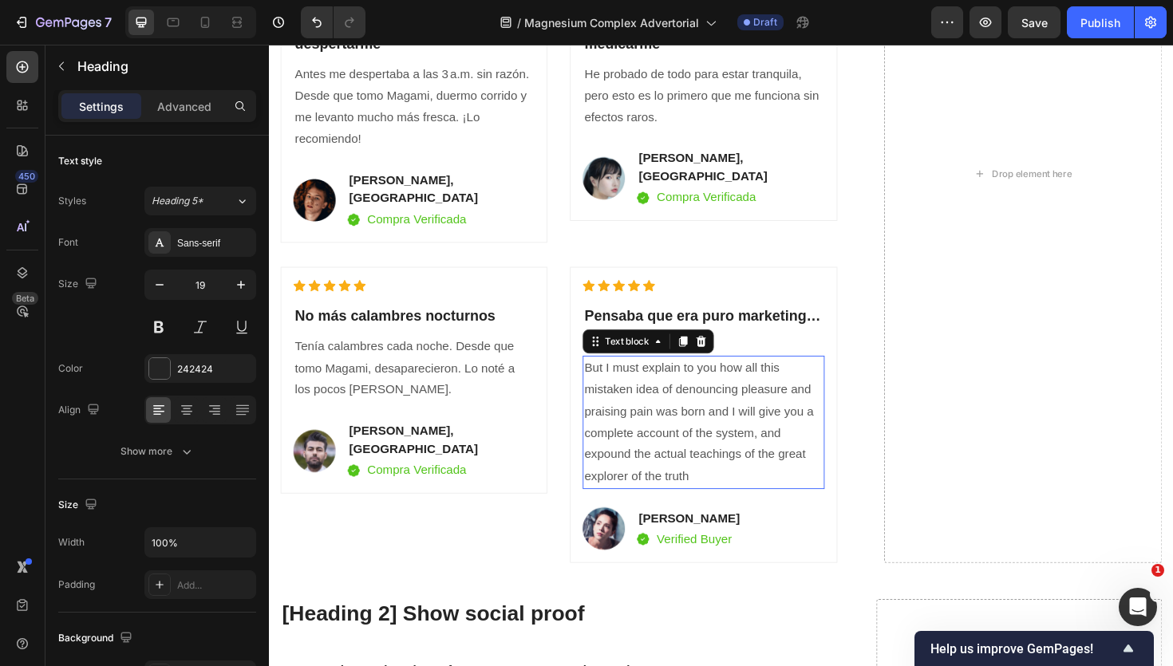
click at [790, 451] on p "But I must explain to you how all this mistaken idea of denouncing pleasure and…" at bounding box center [729, 445] width 252 height 138
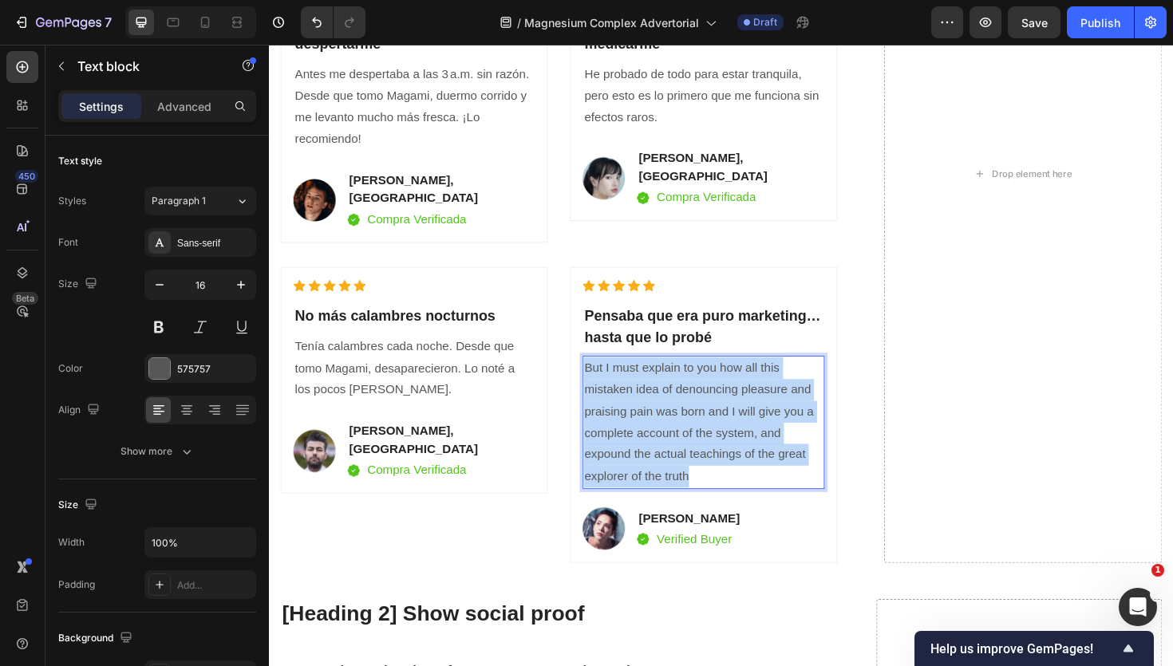
click at [790, 451] on p "But I must explain to you how all this mistaken idea of denouncing pleasure and…" at bounding box center [729, 445] width 252 height 138
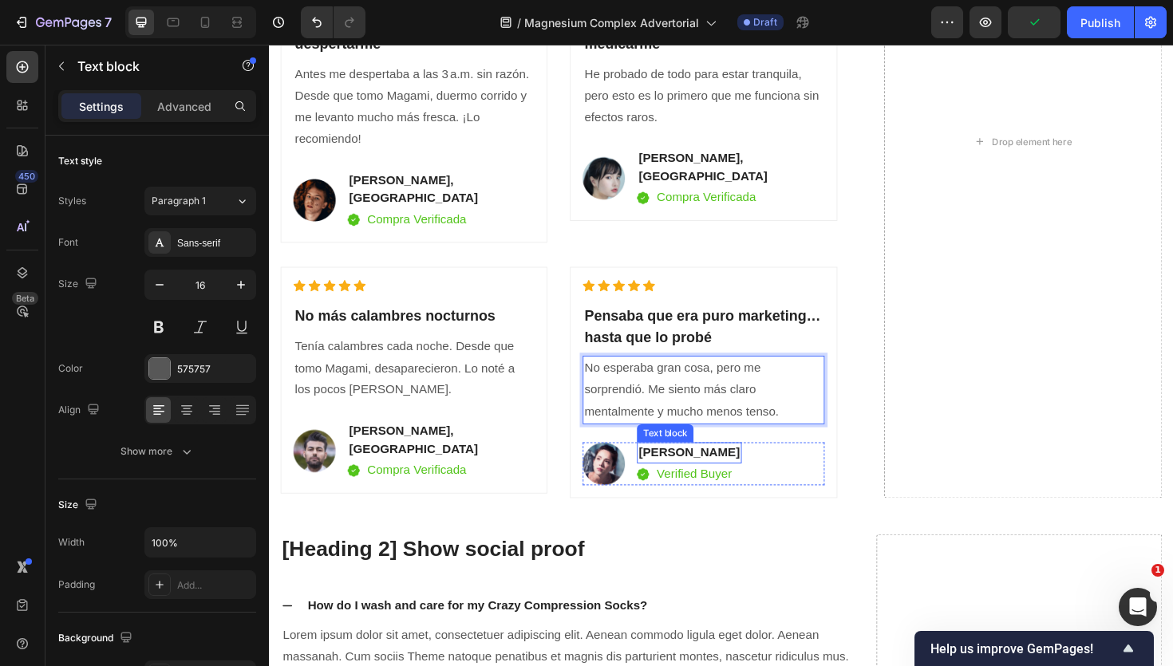
click at [731, 468] on p "[PERSON_NAME]" at bounding box center [713, 477] width 107 height 19
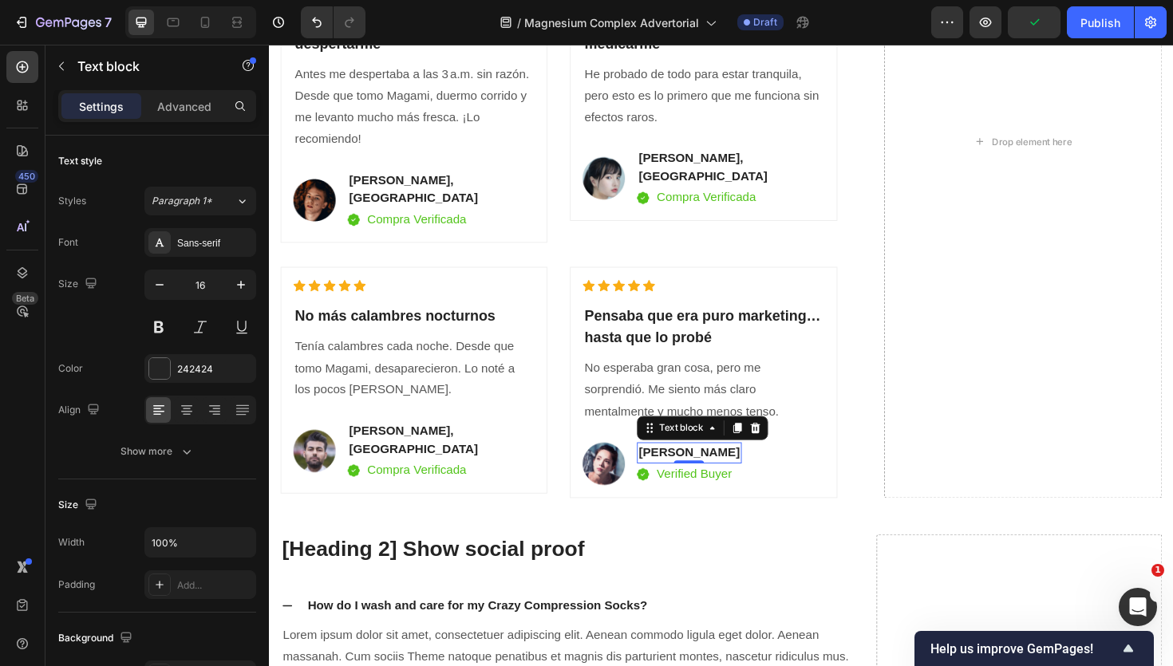
click at [731, 468] on p "[PERSON_NAME]" at bounding box center [713, 477] width 107 height 19
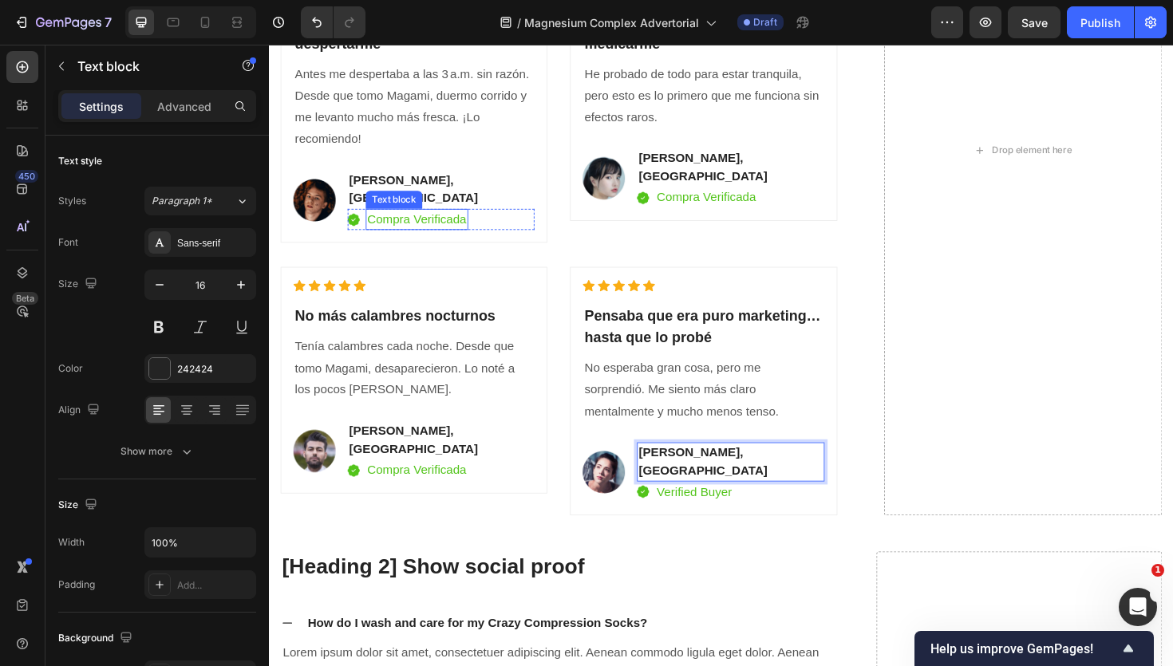
click at [433, 220] on p "Compra Verificada" at bounding box center [425, 229] width 105 height 19
click at [414, 220] on p "Compra Verificada" at bounding box center [425, 229] width 105 height 19
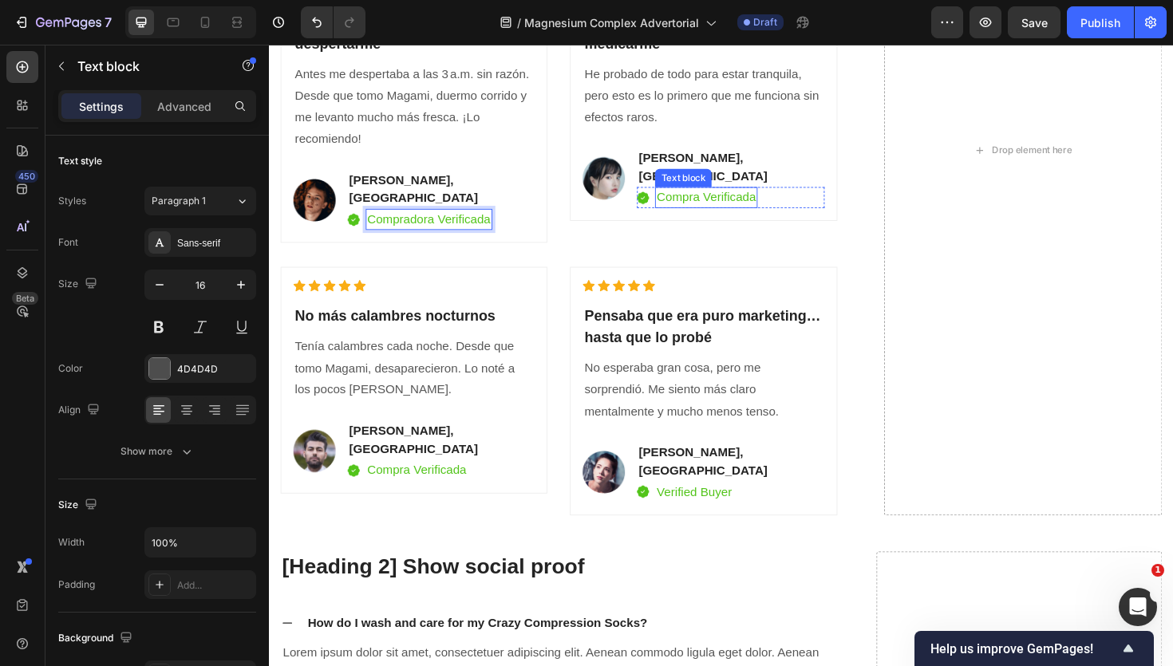
click at [721, 197] on p "Compra Verificada" at bounding box center [731, 206] width 105 height 19
click at [722, 197] on p "Compra Verificada" at bounding box center [731, 206] width 105 height 19
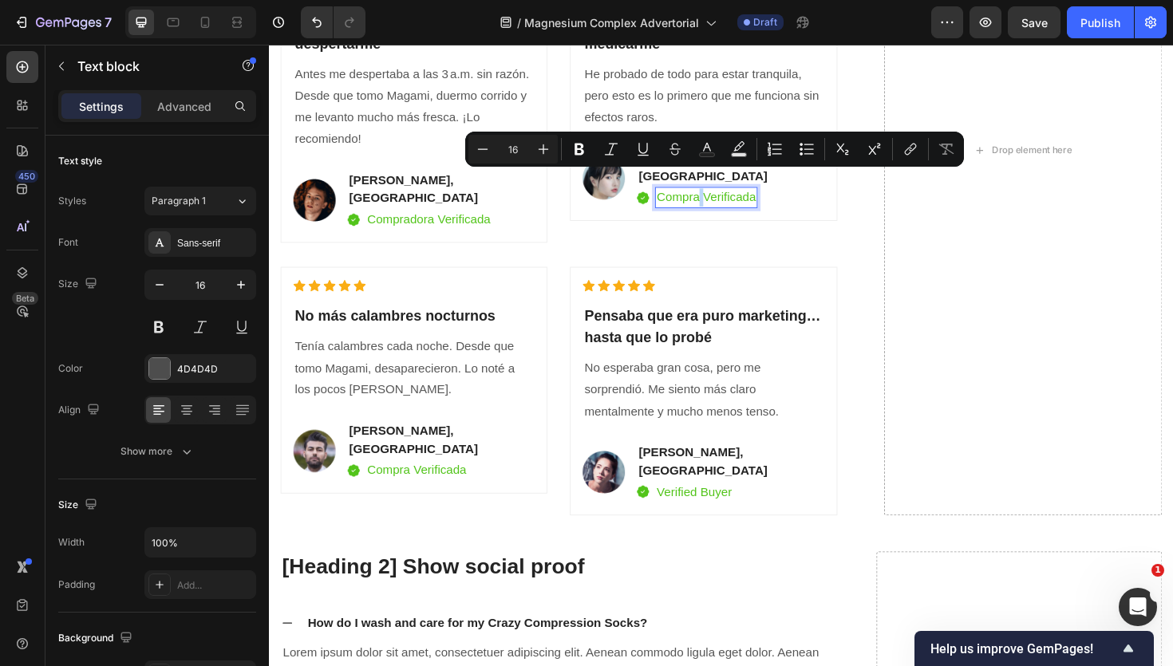
click at [725, 197] on p "Compra Verificada" at bounding box center [731, 206] width 105 height 19
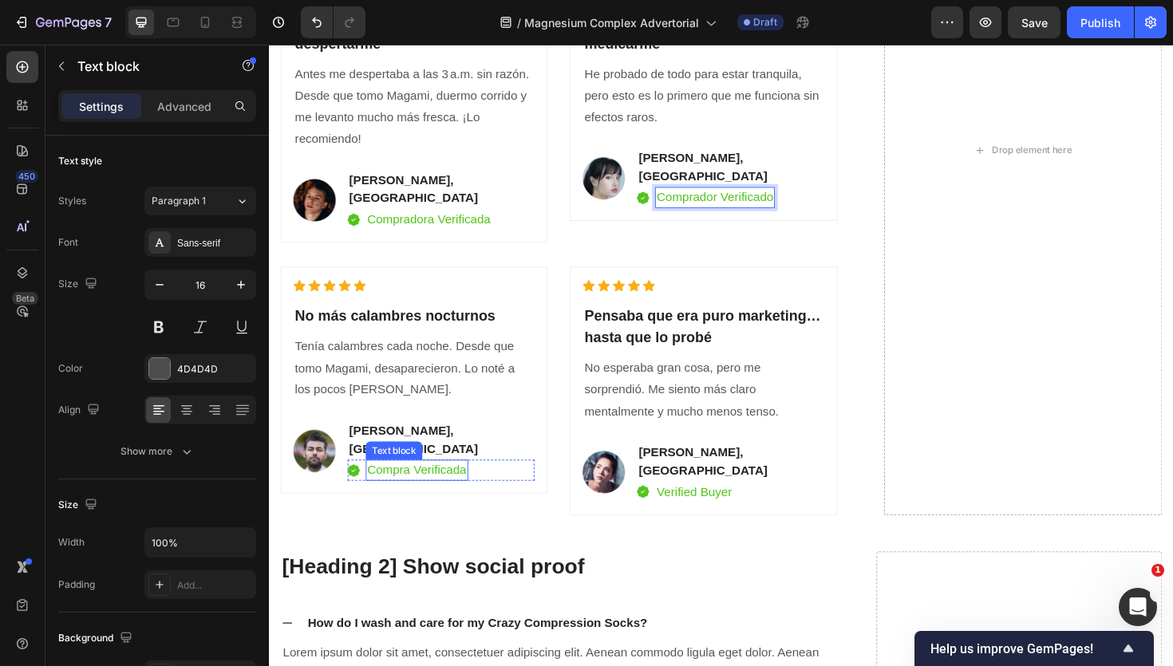
click at [407, 486] on p "Compra Verificada" at bounding box center [425, 495] width 105 height 19
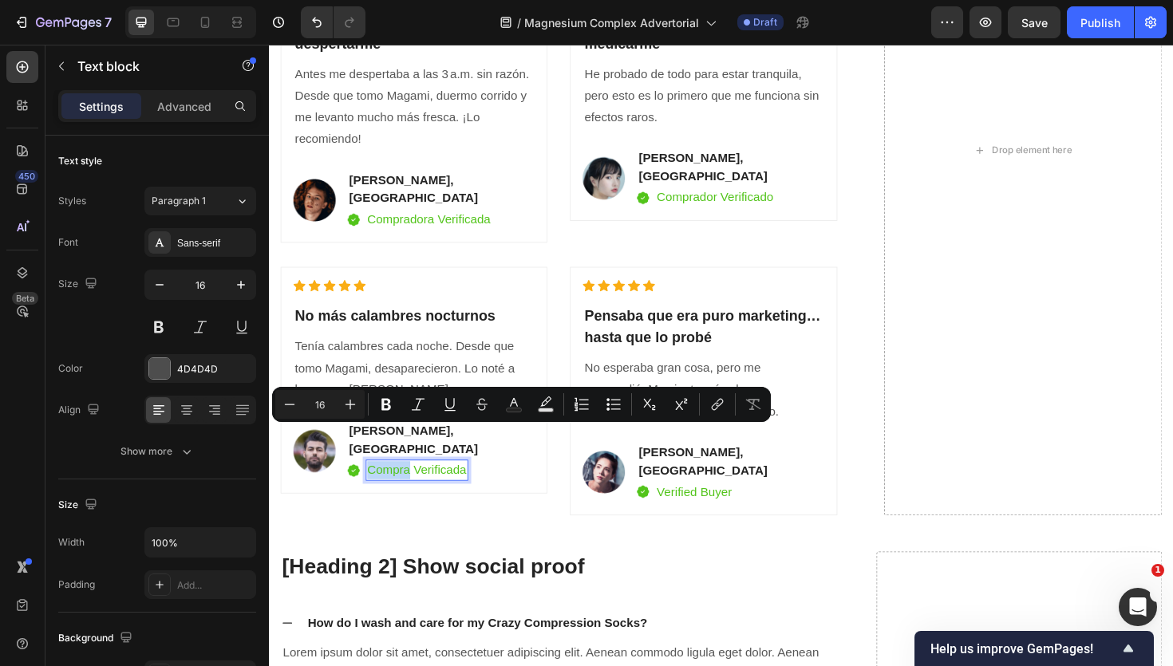
click at [418, 486] on p "Compra Verificada" at bounding box center [425, 495] width 105 height 19
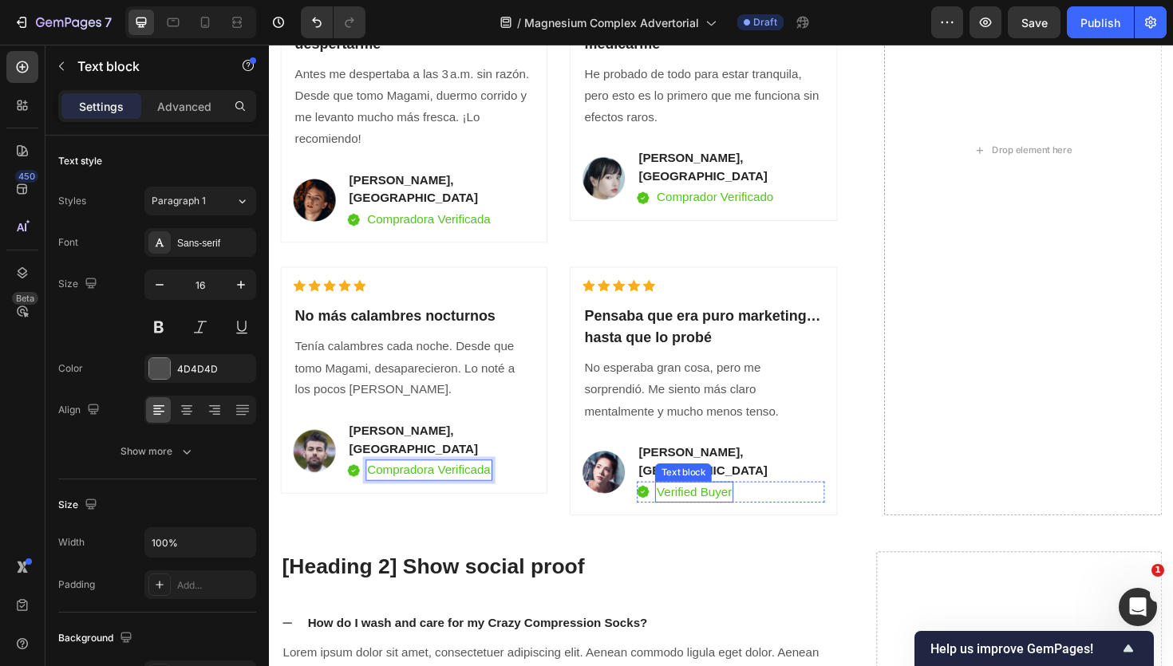
click at [699, 509] on p "Verified Buyer" at bounding box center [719, 518] width 80 height 19
click at [776, 522] on div "VER DISPONIBILIDAD Button ✔️ Garantía de satisfacción: 30 [PERSON_NAME] o te de…" at bounding box center [748, 176] width 934 height 812
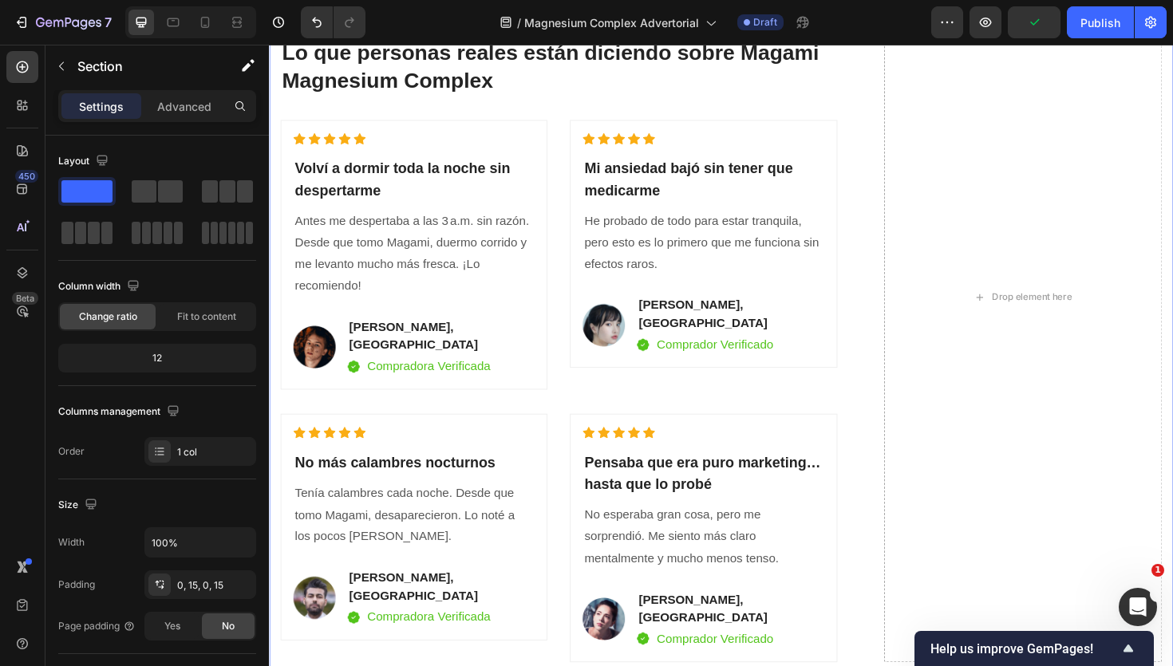
scroll to position [4661, 0]
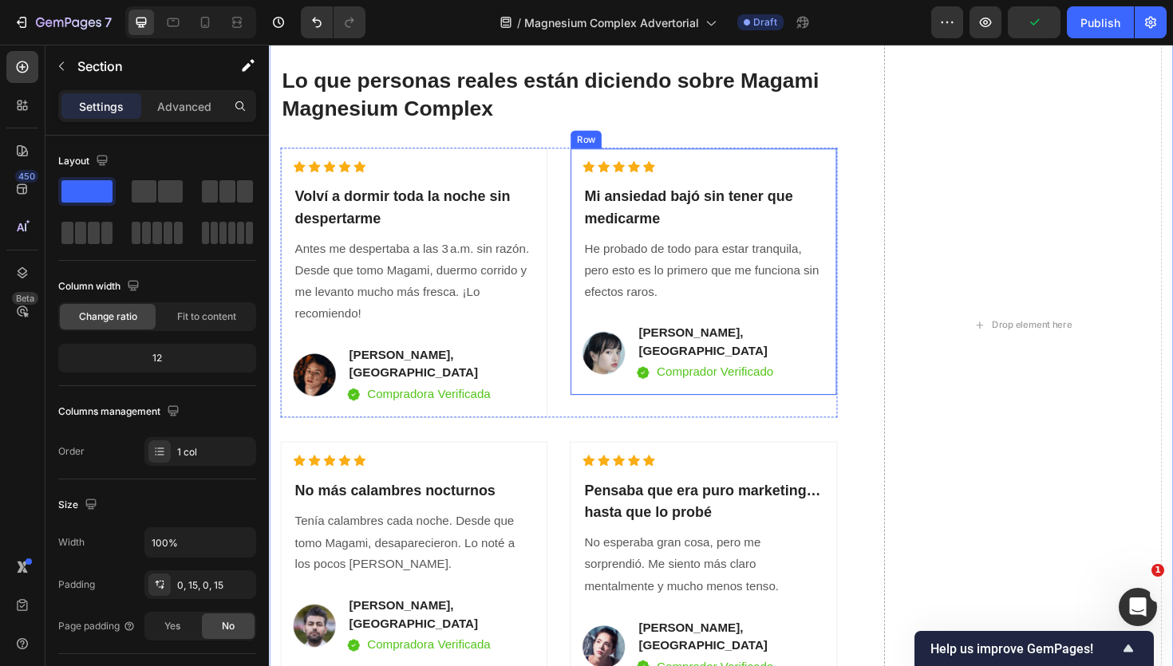
click at [691, 392] on div "Icon Icon Icon Icon Icon Icon List Hoz ⁠⁠⁠⁠⁠⁠⁠ Mi ansiedad bajó sin tener que m…" at bounding box center [728, 285] width 283 height 263
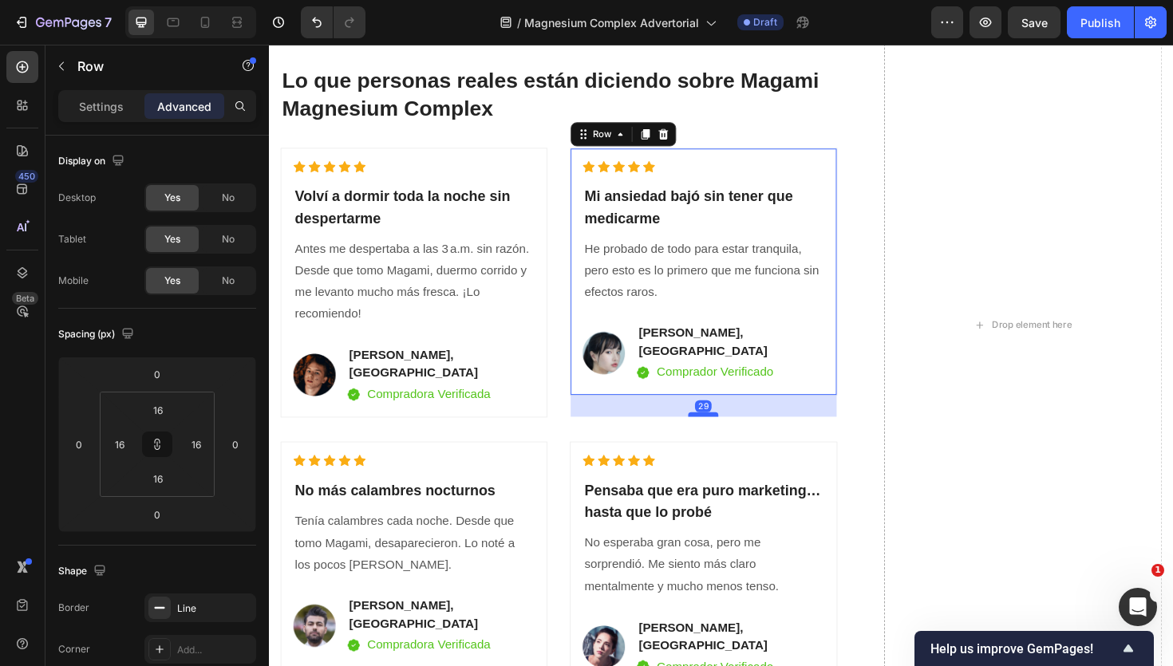
drag, startPoint x: 721, startPoint y: 396, endPoint x: 722, endPoint y: 419, distance: 23.2
click at [722, 434] on div at bounding box center [729, 436] width 32 height 5
type input "29"
click at [691, 358] on strong "[PERSON_NAME], [GEOGRAPHIC_DATA]" at bounding box center [728, 359] width 136 height 33
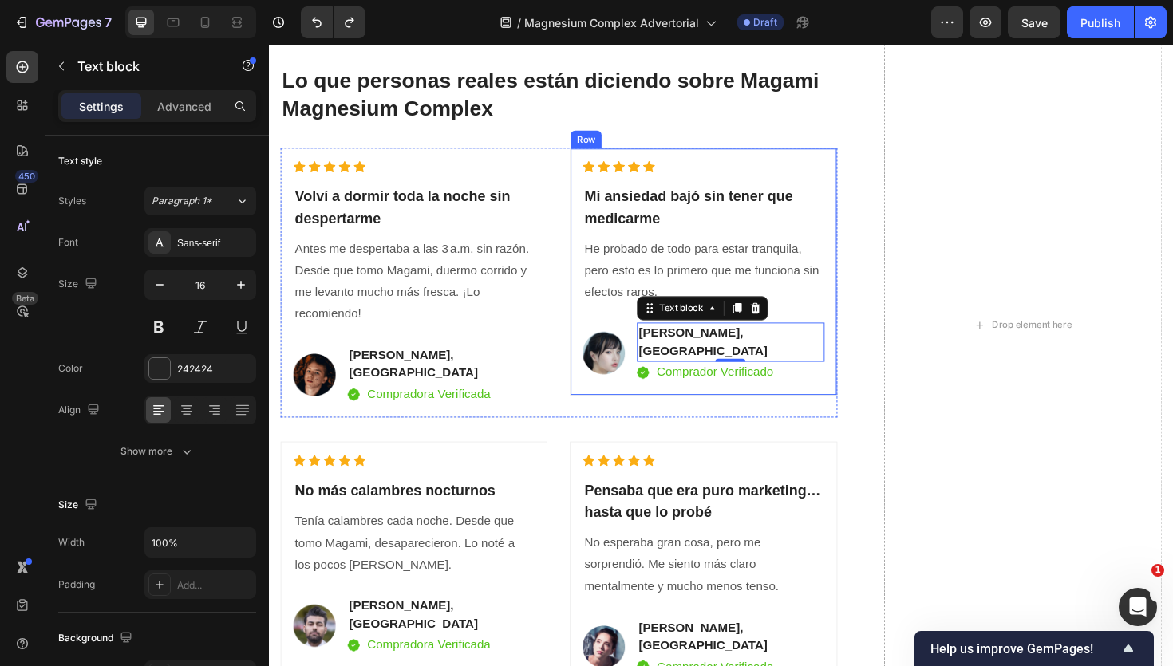
click at [697, 397] on div "Icon Icon Icon Icon Icon Icon List Hoz ⁠⁠⁠⁠⁠⁠⁠ Mi ansiedad bajó sin tener que m…" at bounding box center [728, 285] width 283 height 263
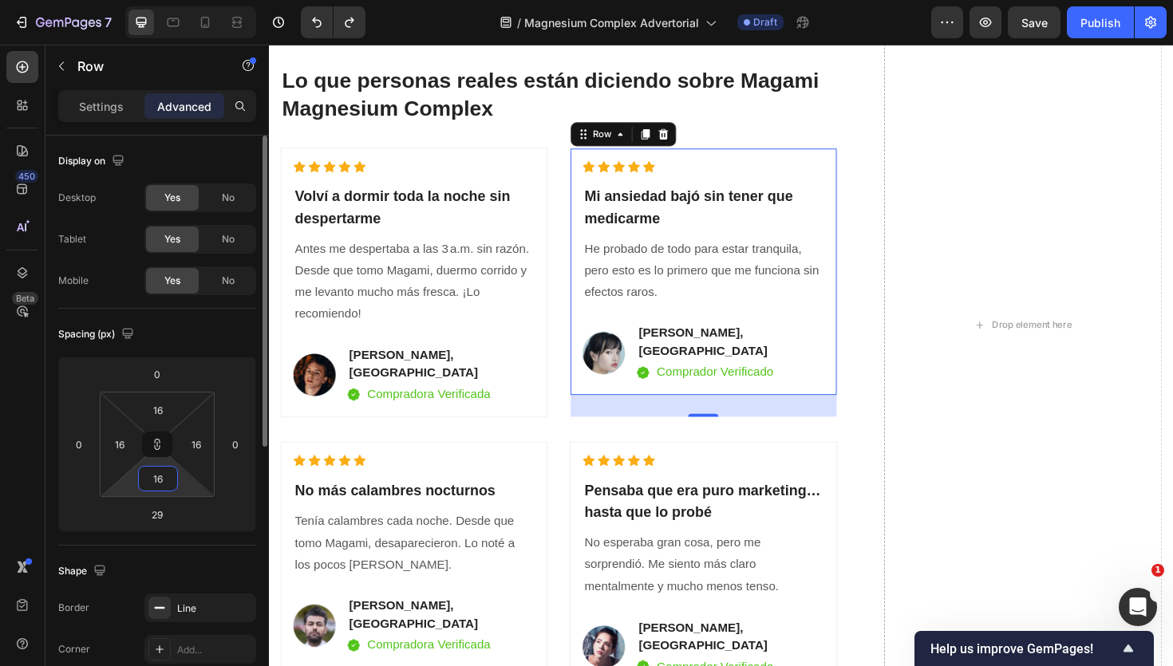
click at [164, 483] on input "16" at bounding box center [158, 479] width 32 height 24
type input "2"
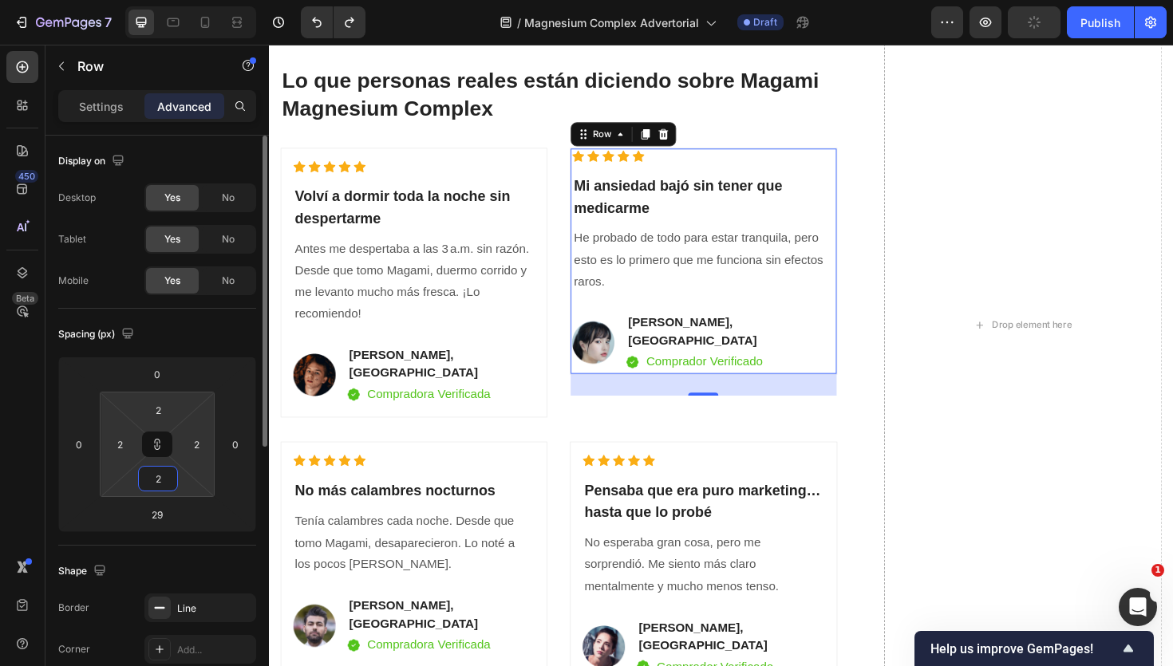
type input "25"
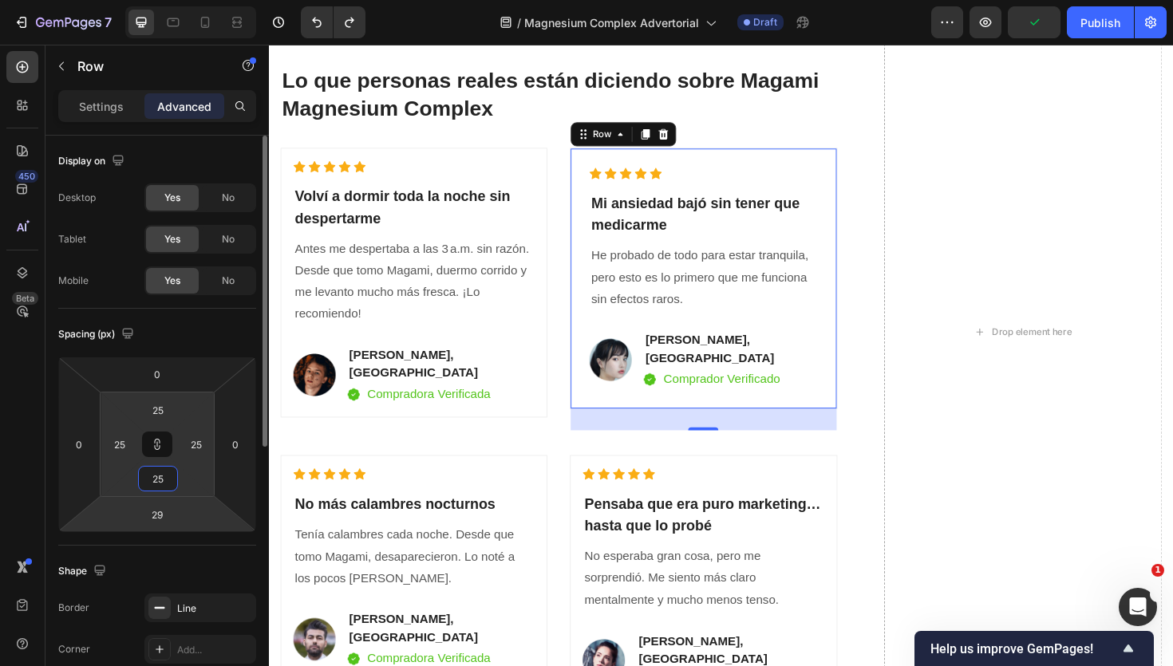
type input "2"
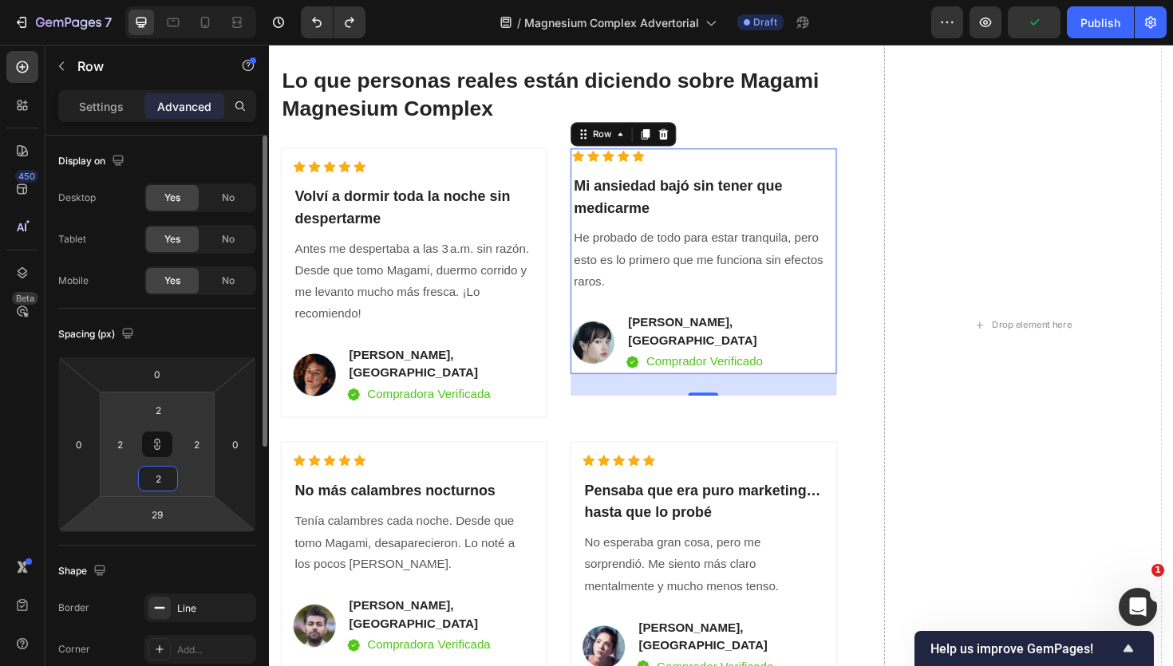
type input "26"
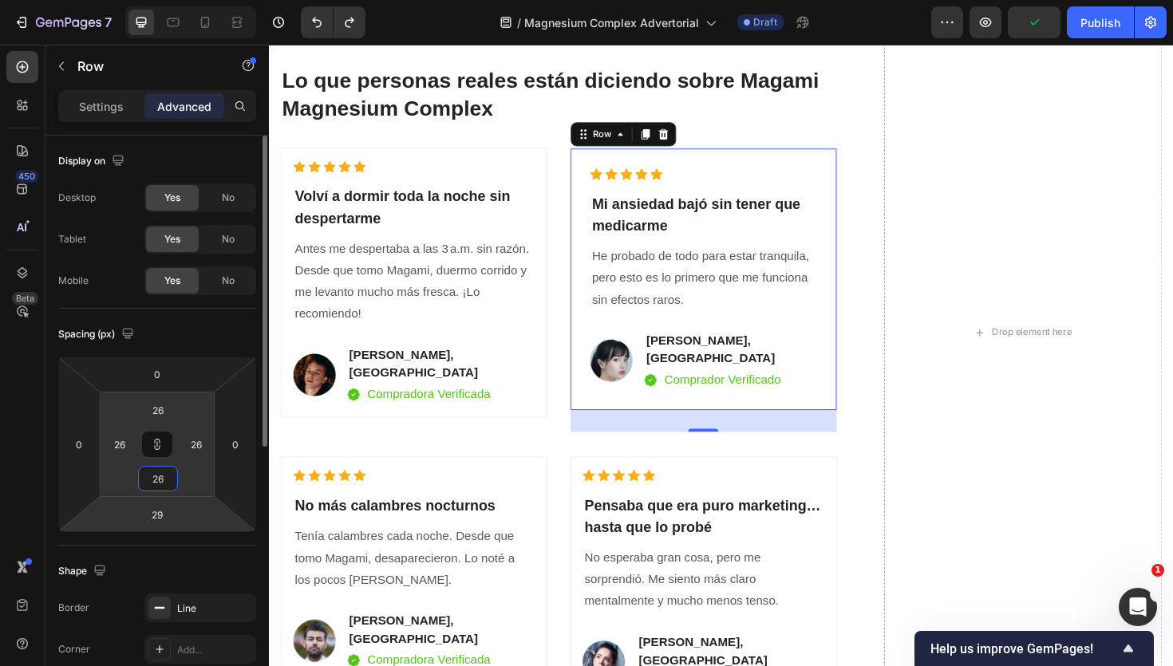
type input "2"
type input "27"
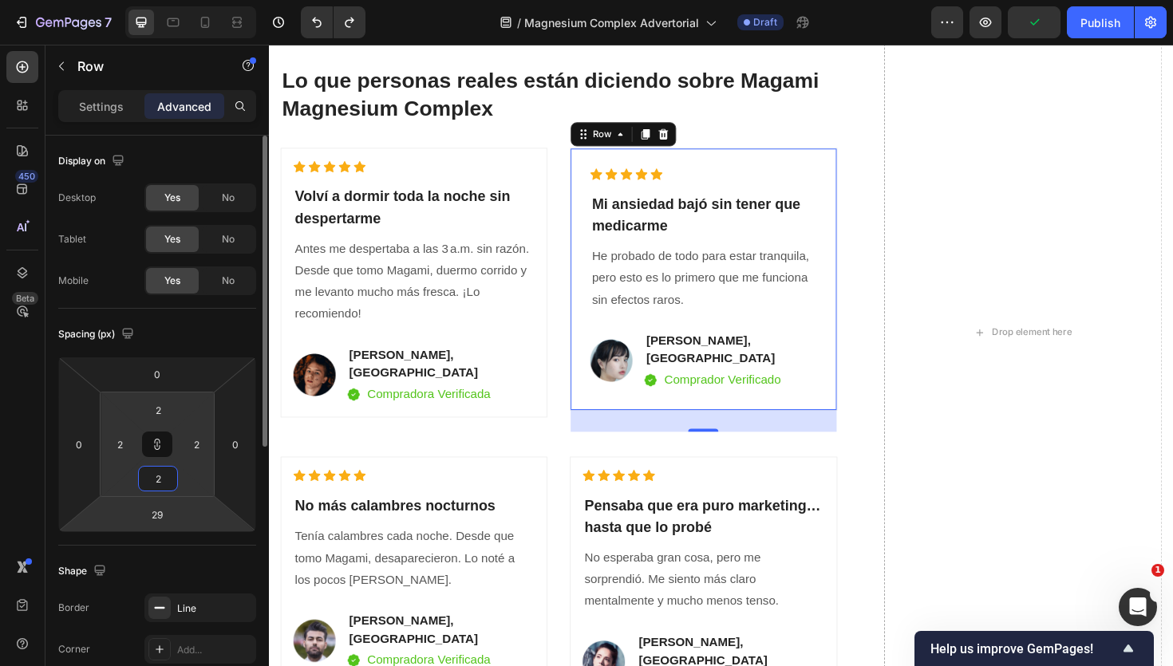
type input "27"
type input "2"
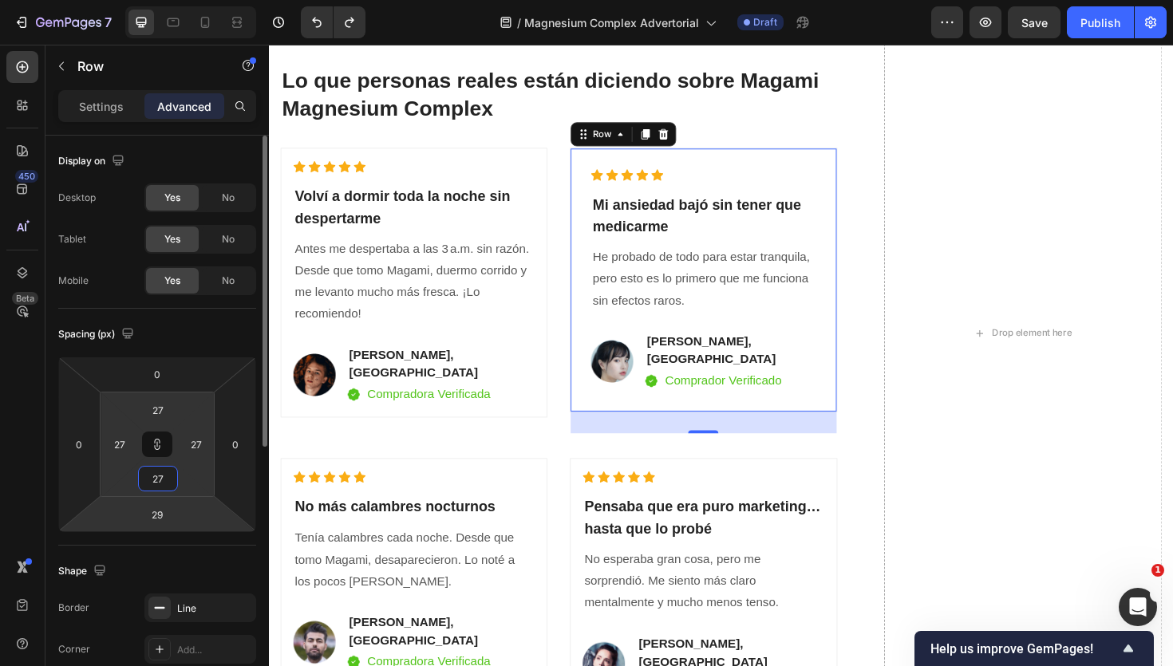
type input "2"
type input "28"
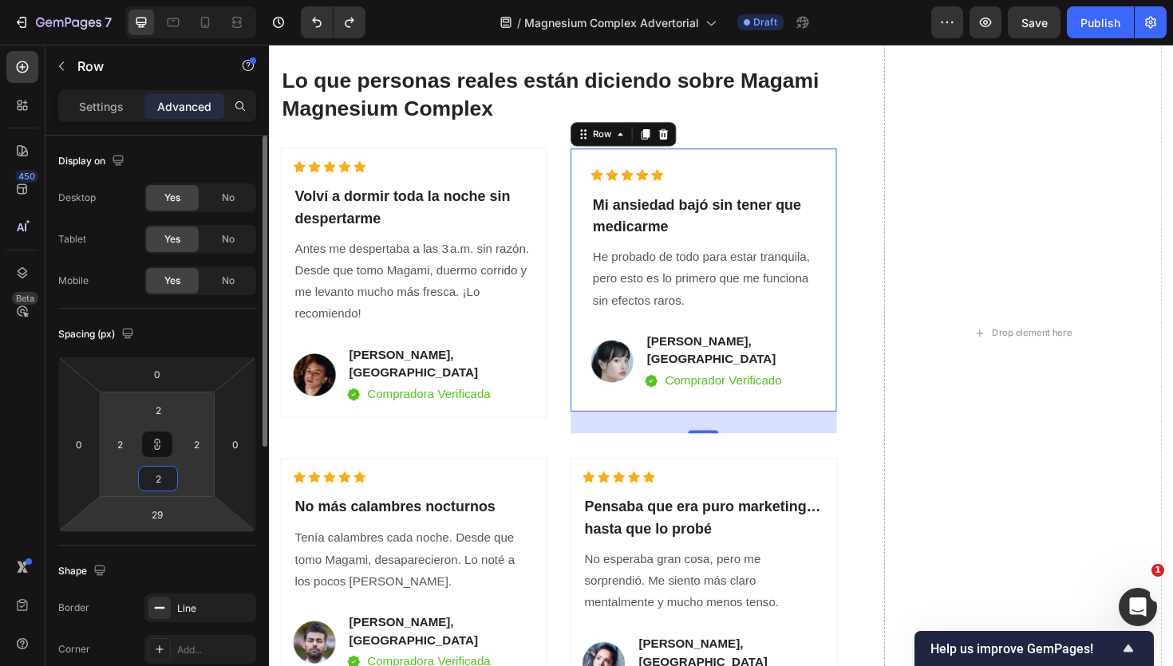
type input "28"
type input "2"
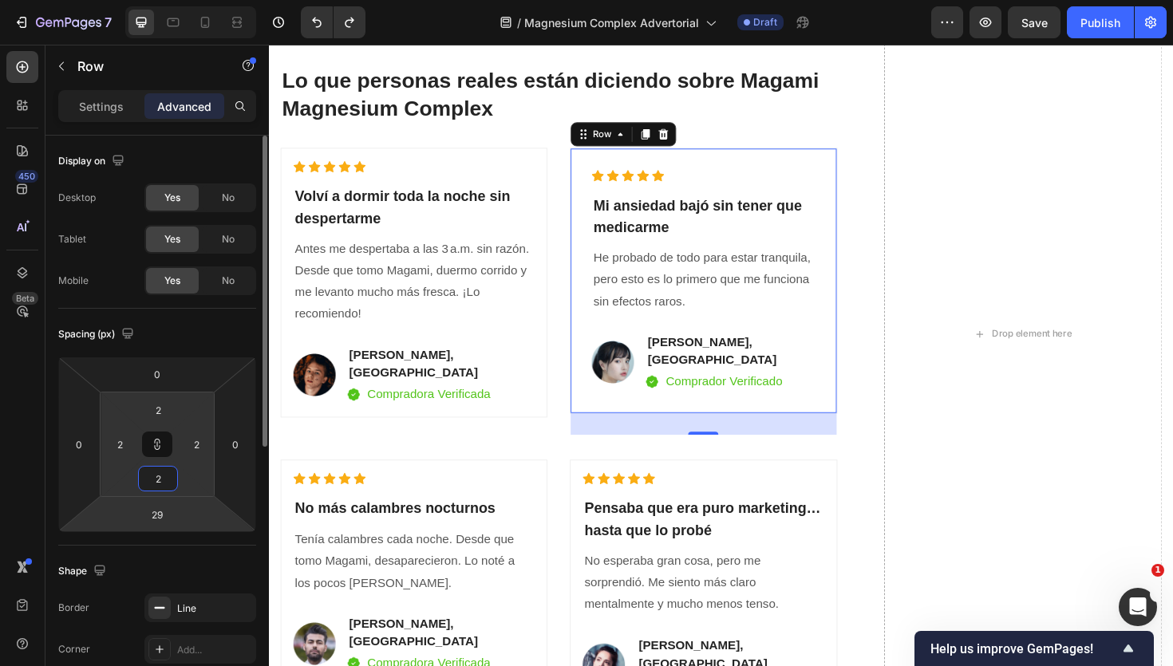
type input "29"
type input "2"
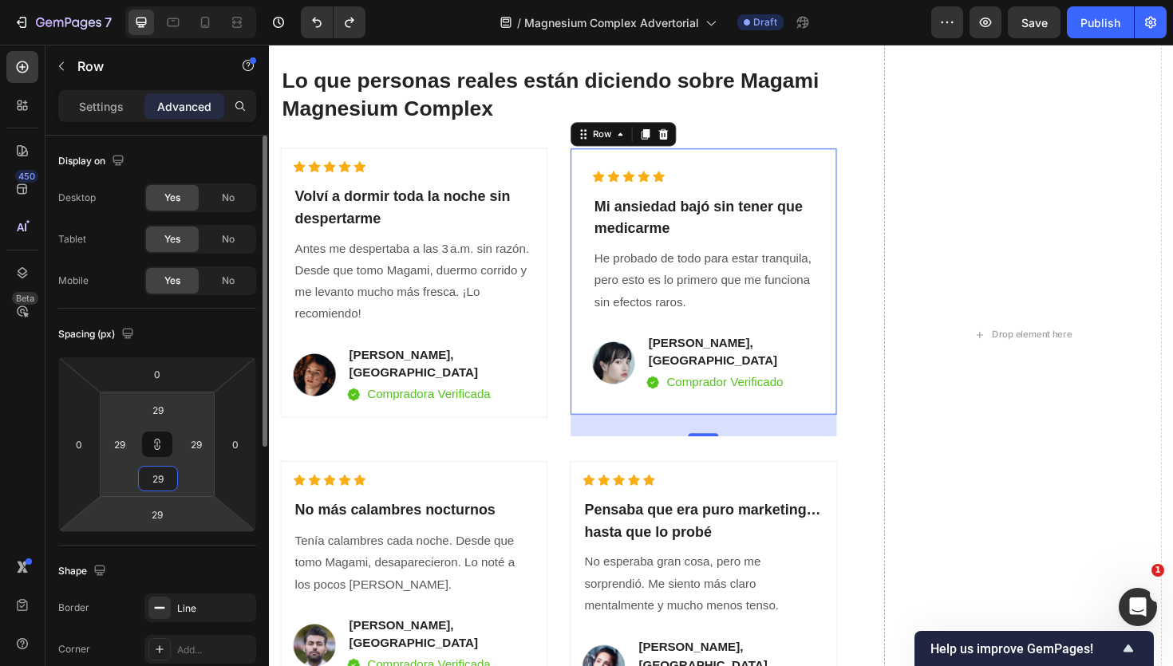
type input "2"
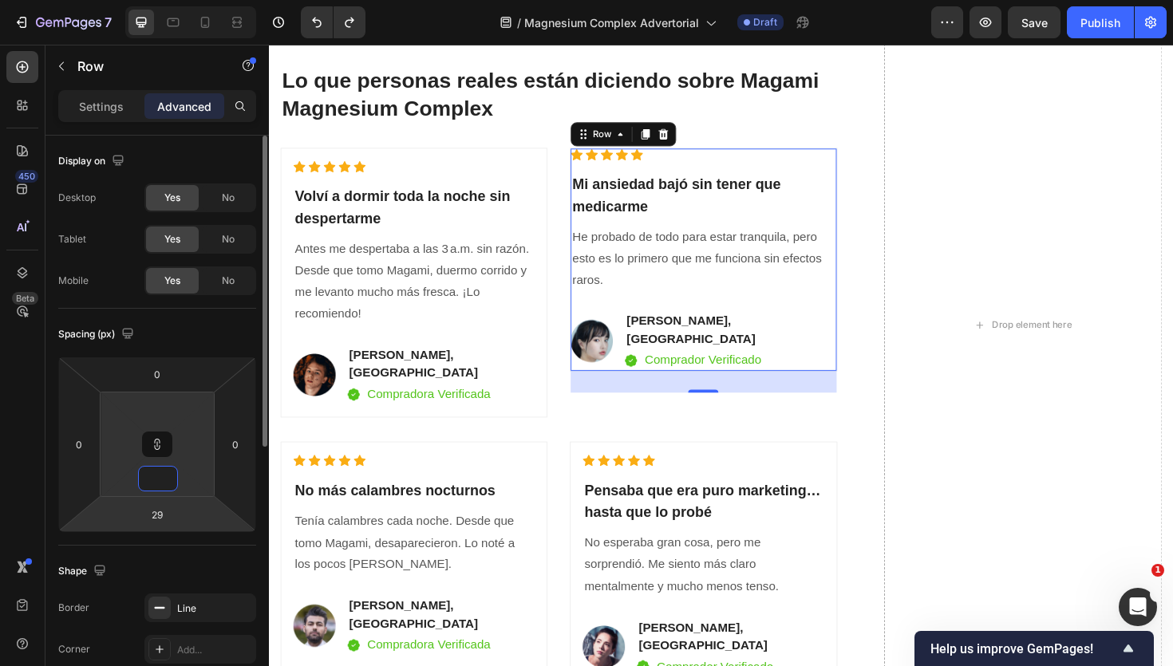
type input "3"
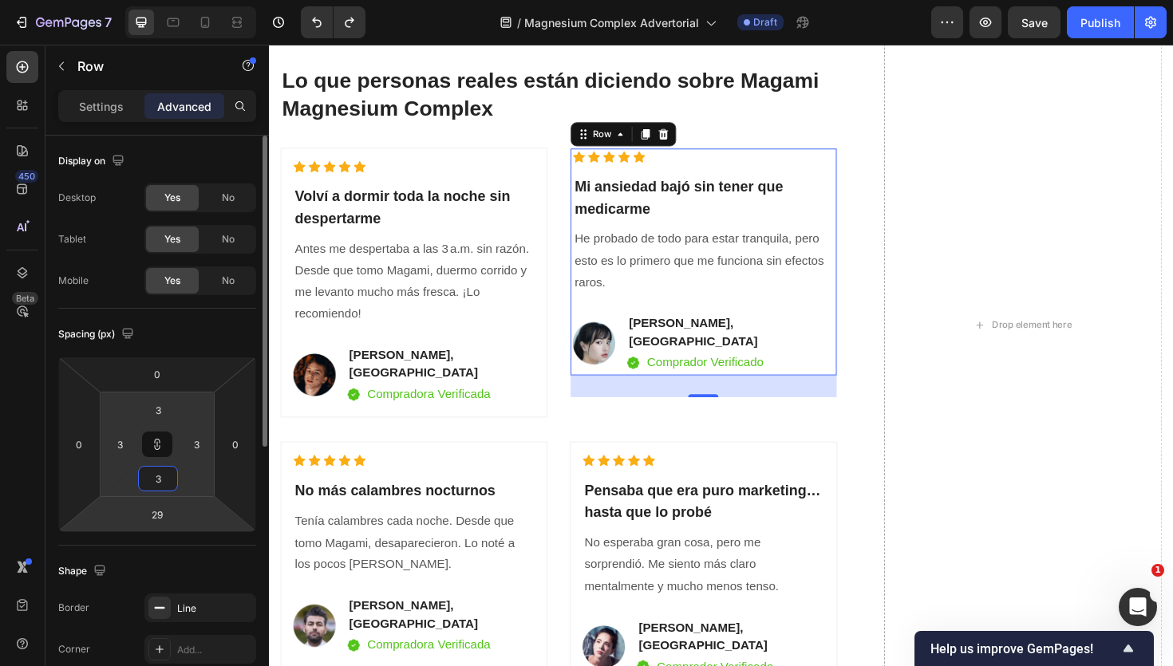
type input "30"
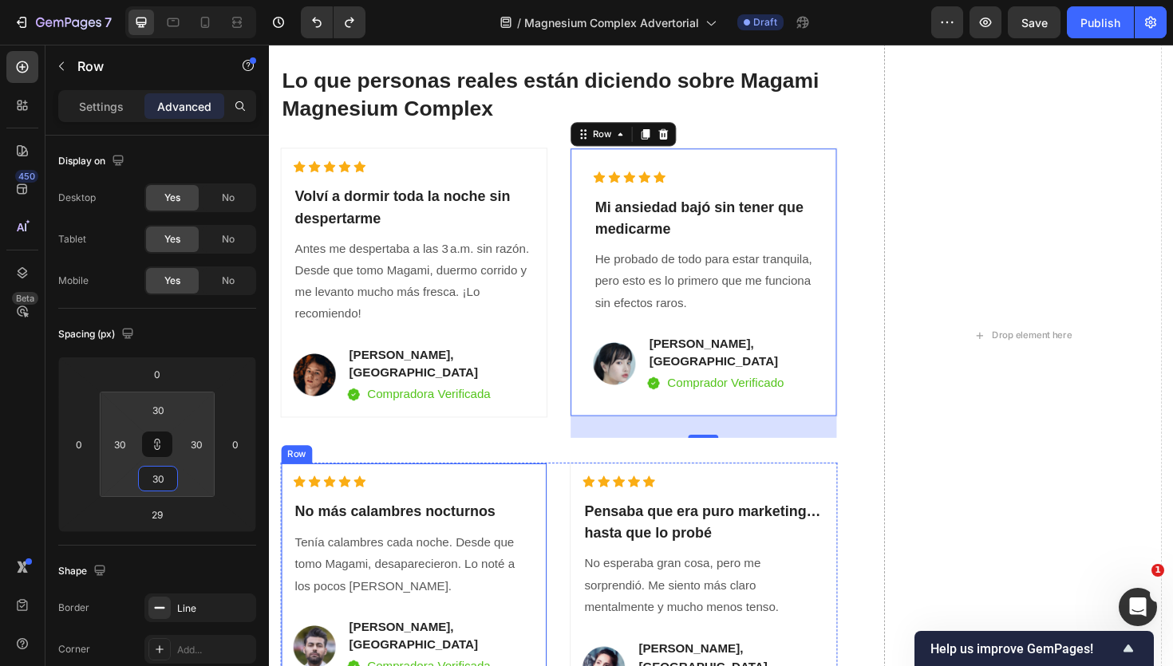
click at [367, 615] on div "Icon Icon Icon Icon Icon Icon List Hoz ⁠⁠⁠⁠⁠⁠⁠ No más calambres nocturnos Headi…" at bounding box center [421, 607] width 255 height 213
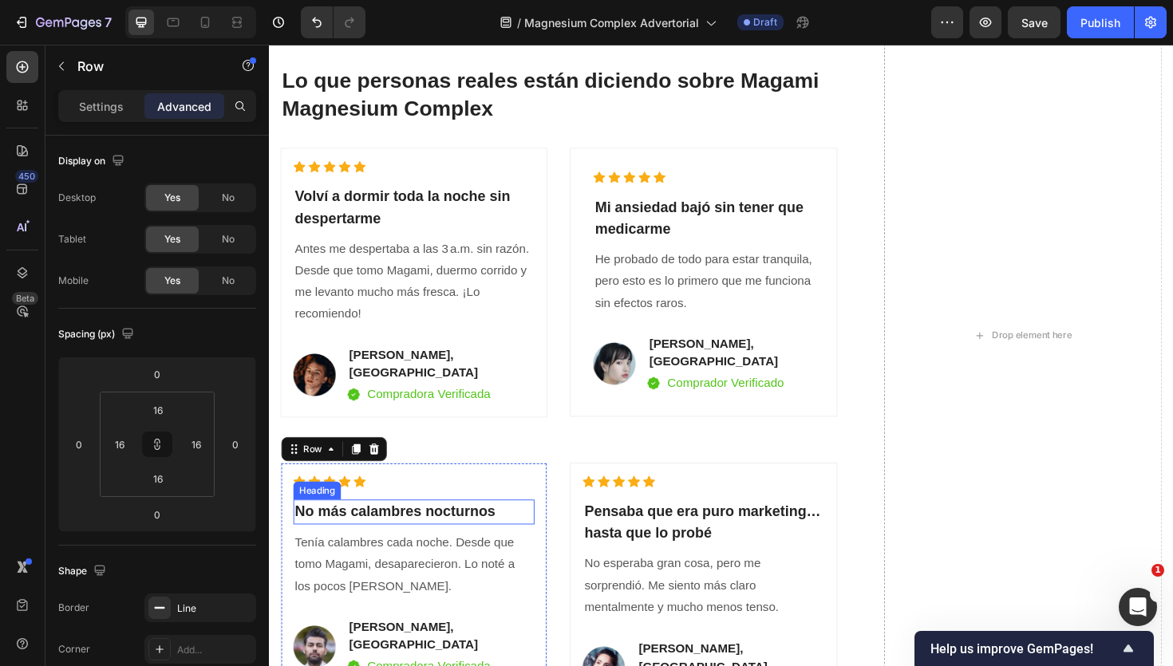
scroll to position [4675, 0]
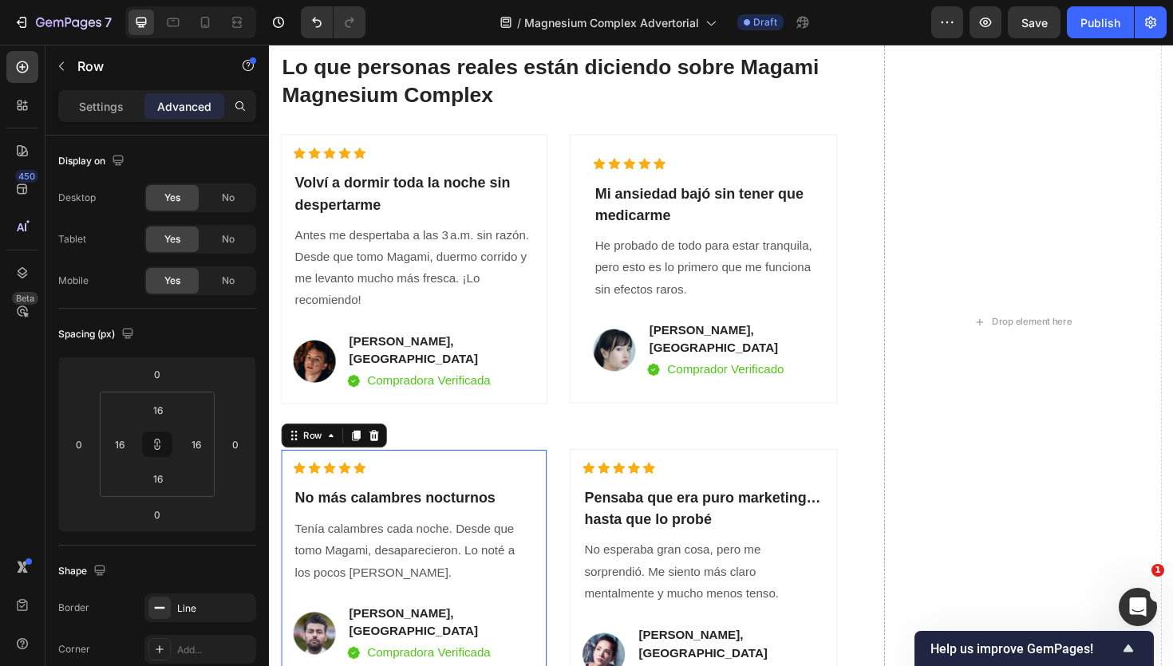
click at [556, 559] on div "Icon Icon Icon Icon Icon Icon List Hoz ⁠⁠⁠⁠⁠⁠⁠ No más calambres nocturnos Headi…" at bounding box center [422, 593] width 283 height 240
click at [161, 488] on input "16" at bounding box center [158, 479] width 32 height 24
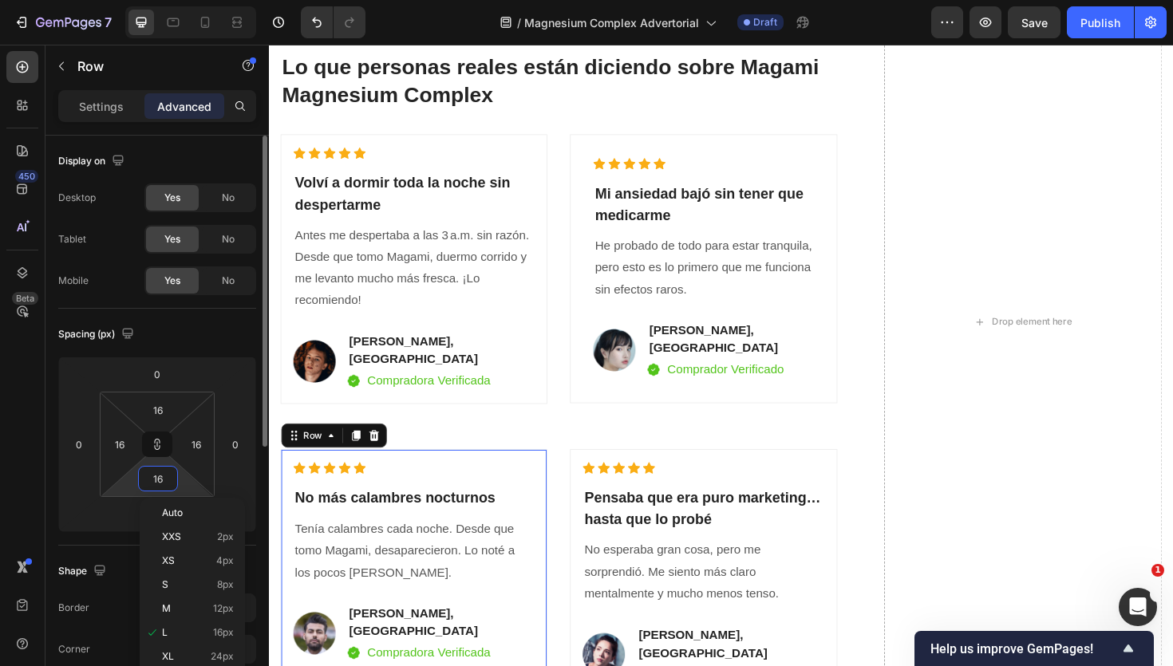
type input "3"
type input "30"
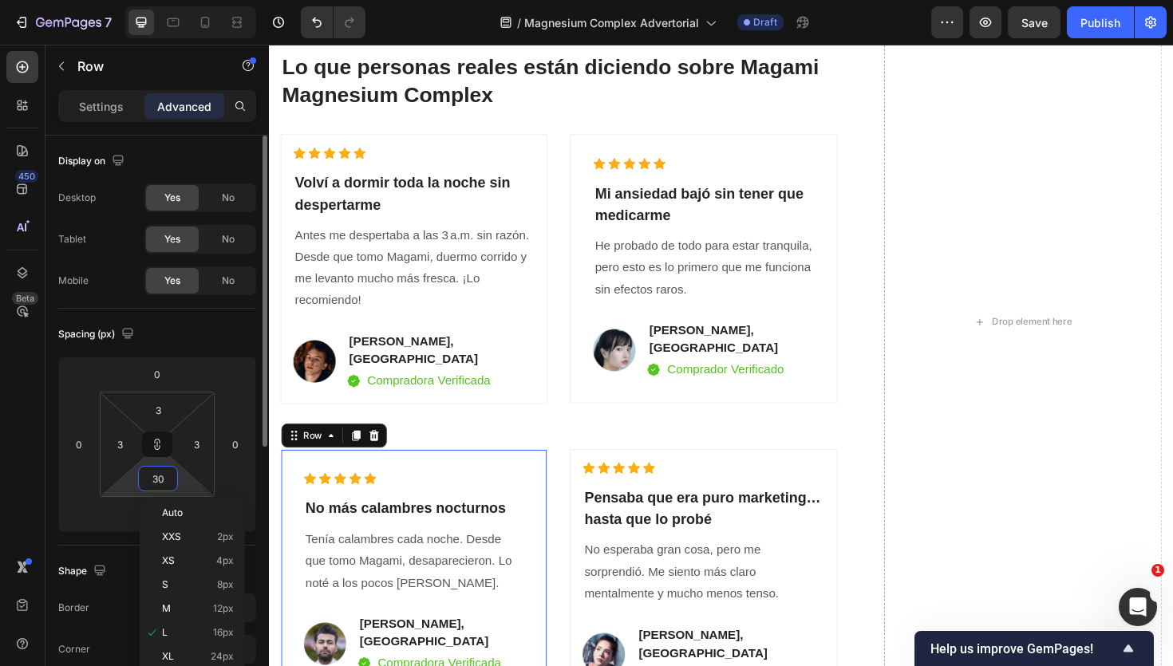
type input "30"
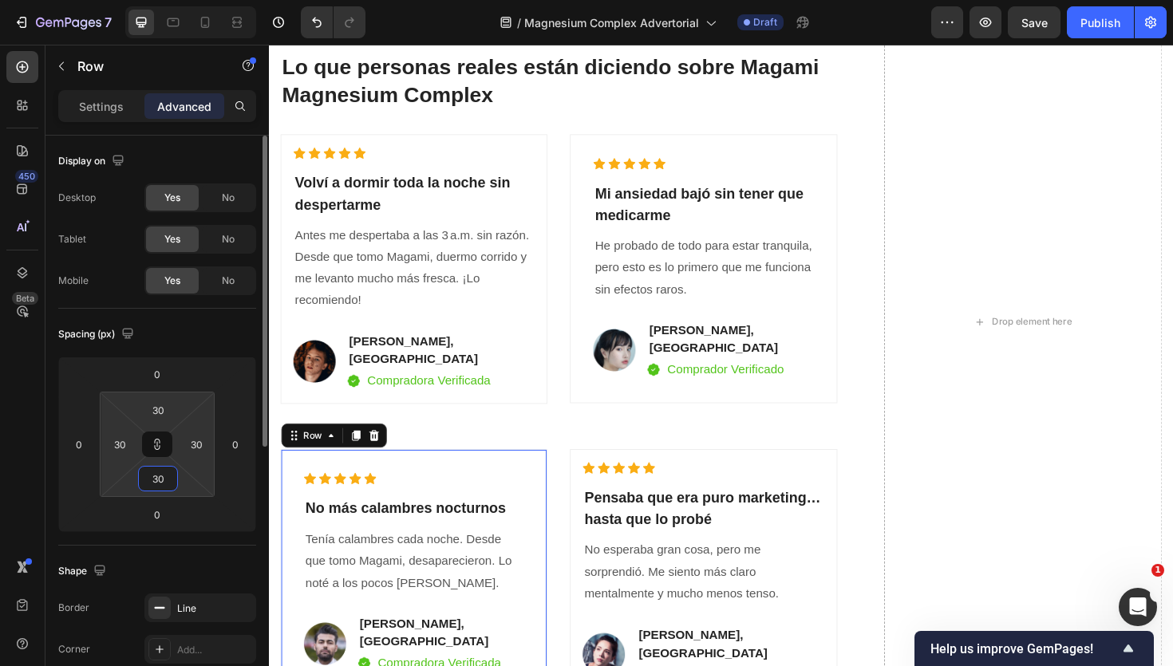
type input "30"
click at [714, 487] on div "Icon Icon Icon Icon Icon" at bounding box center [728, 493] width 255 height 13
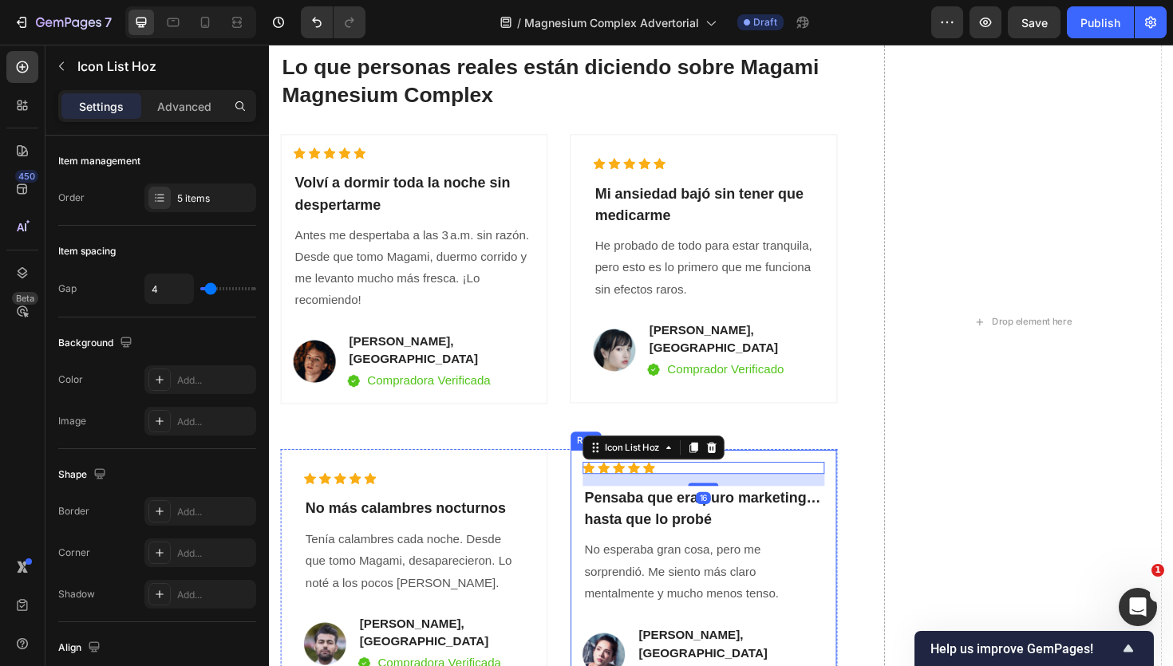
click at [762, 473] on div "Icon Icon Icon Icon Icon Icon List Hoz 16 ⁠⁠⁠⁠⁠⁠⁠ Pensaba que era puro marketin…" at bounding box center [728, 604] width 283 height 263
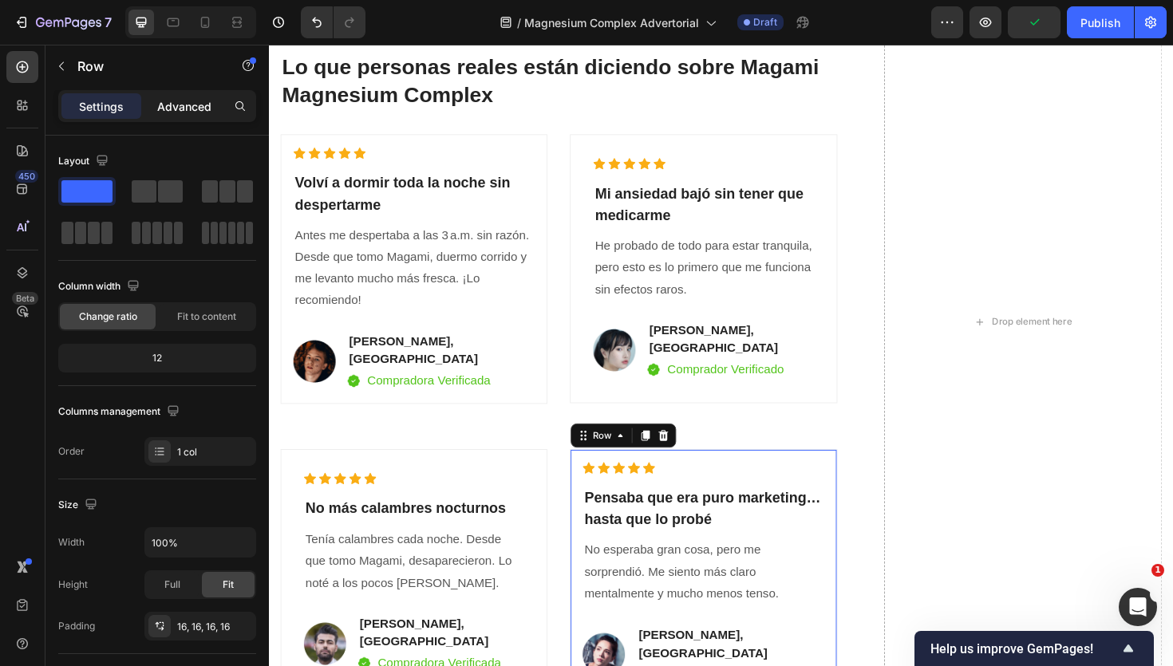
click at [188, 106] on p "Advanced" at bounding box center [184, 106] width 54 height 17
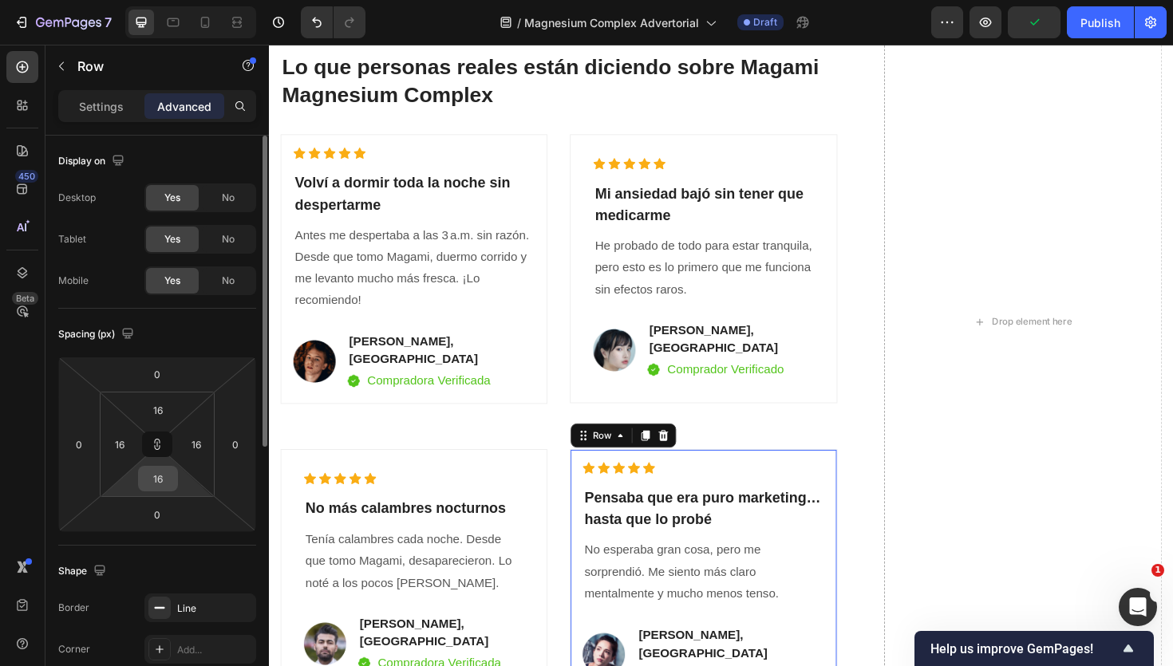
click at [160, 480] on input "16" at bounding box center [158, 479] width 32 height 24
type input "3"
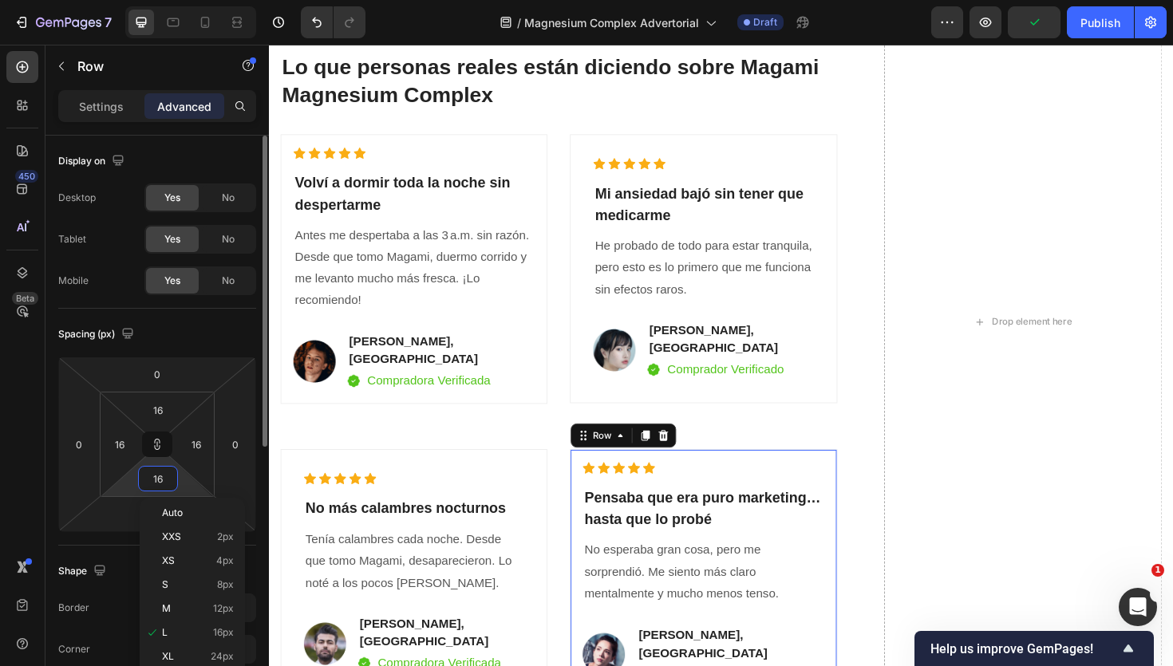
type input "3"
type input "30"
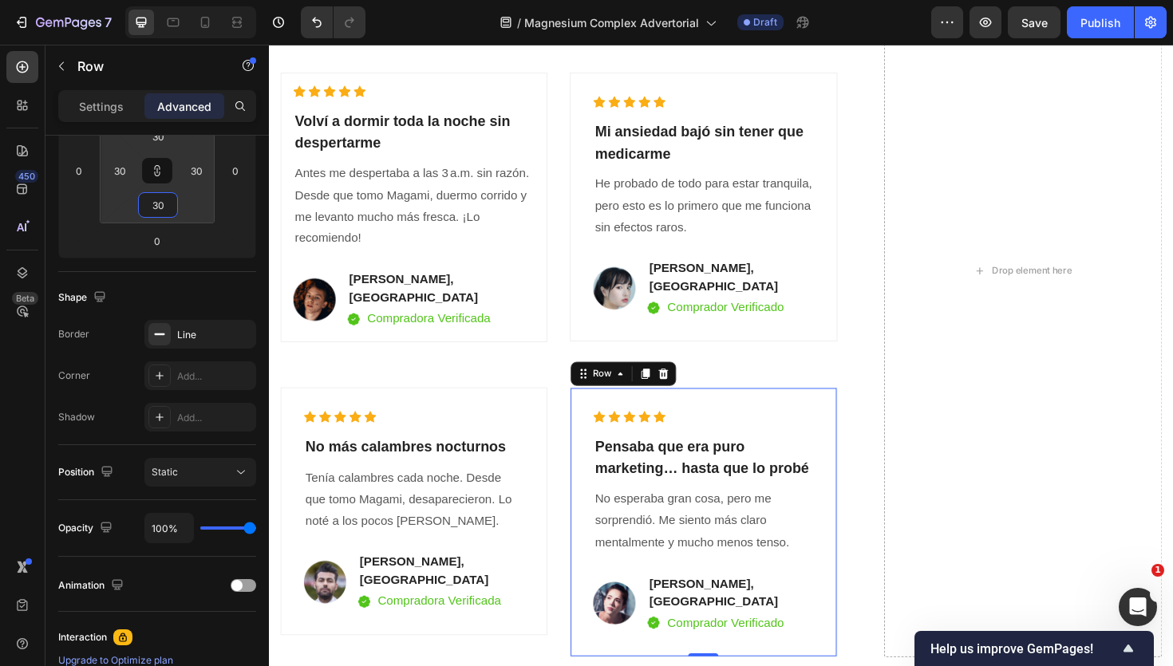
scroll to position [4796, 0]
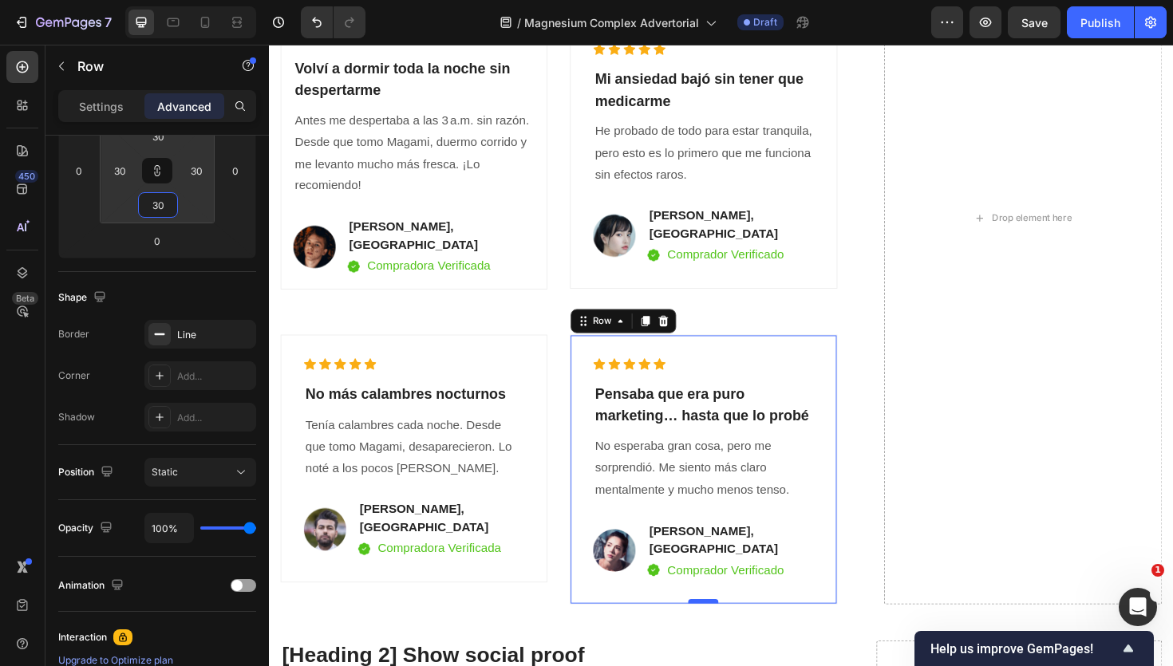
type input "30"
drag, startPoint x: 723, startPoint y: 597, endPoint x: 722, endPoint y: 572, distance: 24.8
click at [722, 572] on div "Icon Icon Icon Icon Icon Icon List Hoz ⁠⁠⁠⁠⁠⁠⁠ Pensaba que era puro marketing… …" at bounding box center [728, 494] width 283 height 285
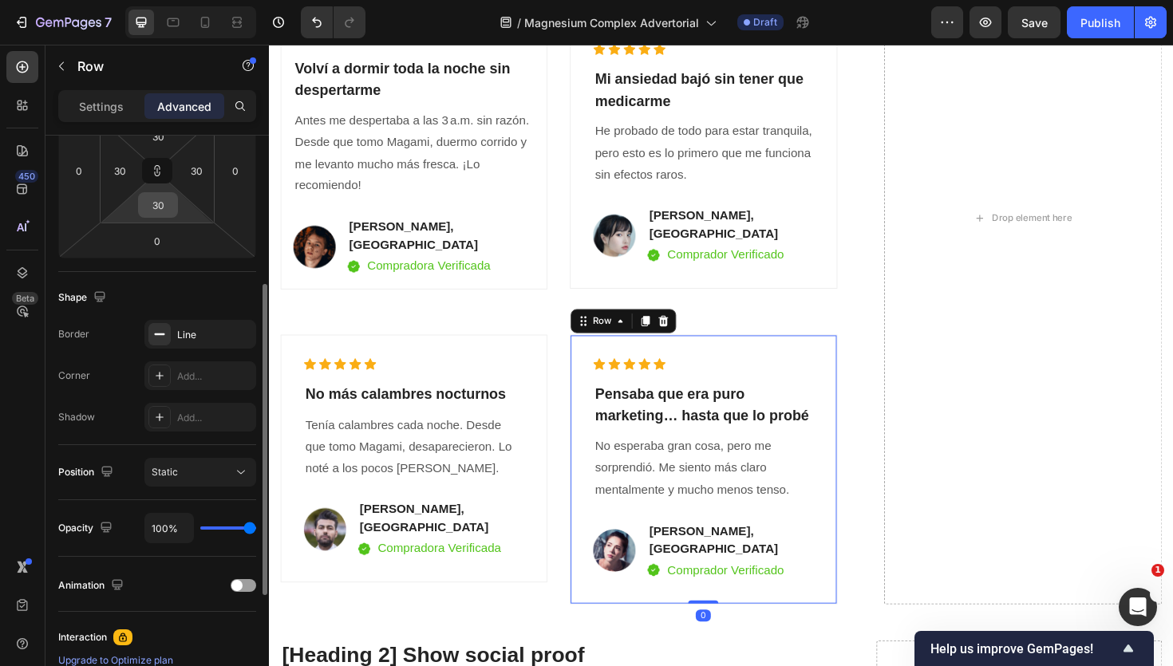
click at [157, 211] on input "30" at bounding box center [158, 205] width 32 height 24
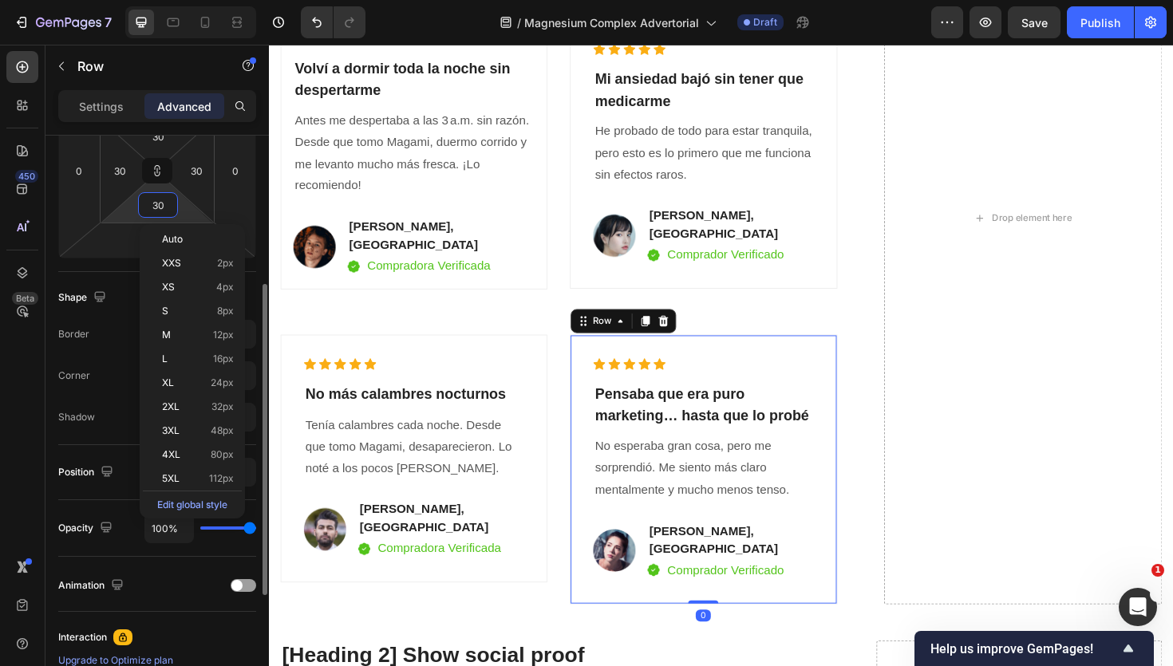
type input "0"
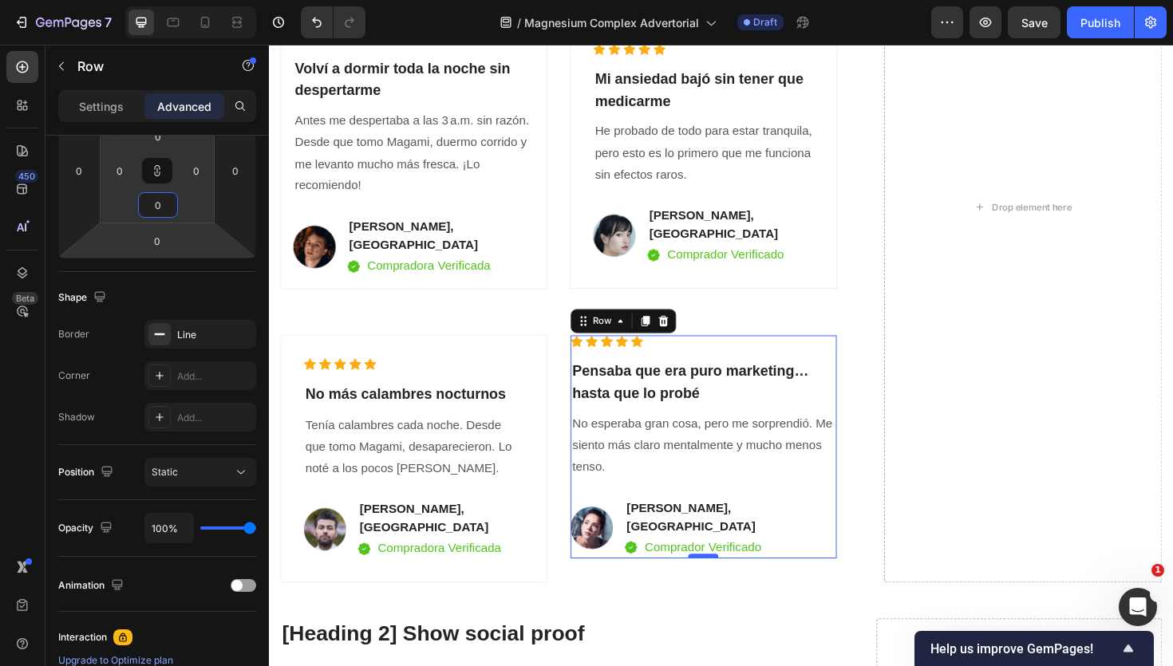
type input "0"
click at [730, 584] on div at bounding box center [729, 586] width 32 height 5
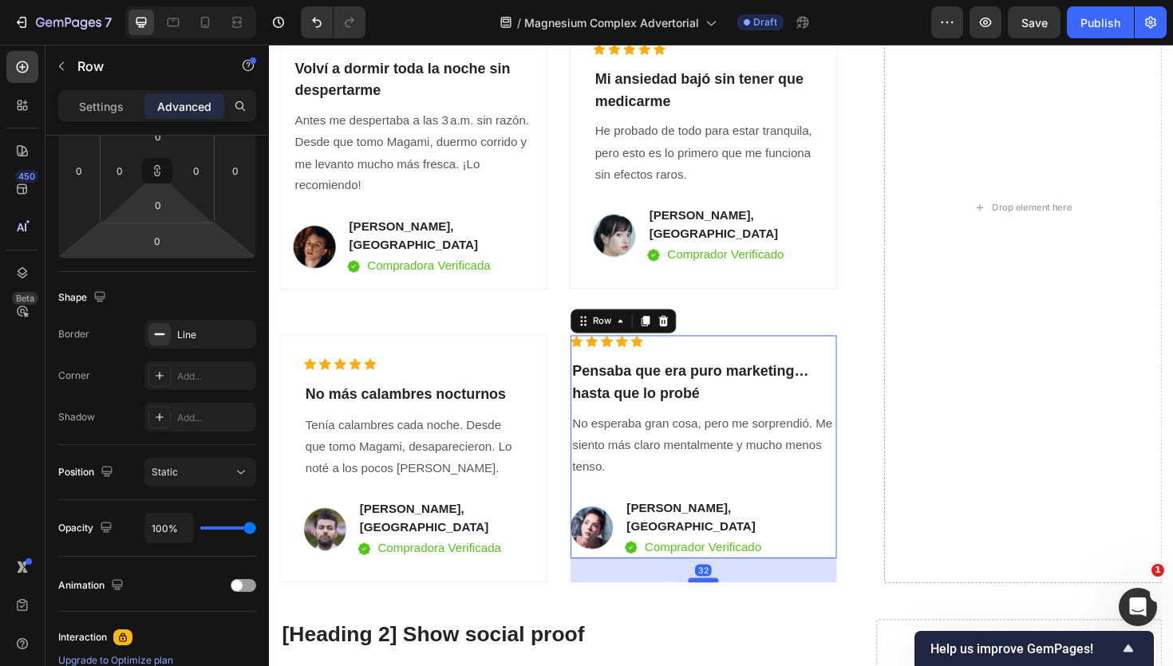
drag, startPoint x: 730, startPoint y: 550, endPoint x: 733, endPoint y: 575, distance: 25.6
click at [733, 610] on div at bounding box center [729, 612] width 32 height 5
type input "32"
click at [738, 592] on div "VER DISPONIBILIDAD Button ✔️ Garantía de satisfacción: 30 [PERSON_NAME] o te de…" at bounding box center [748, 237] width 934 height 834
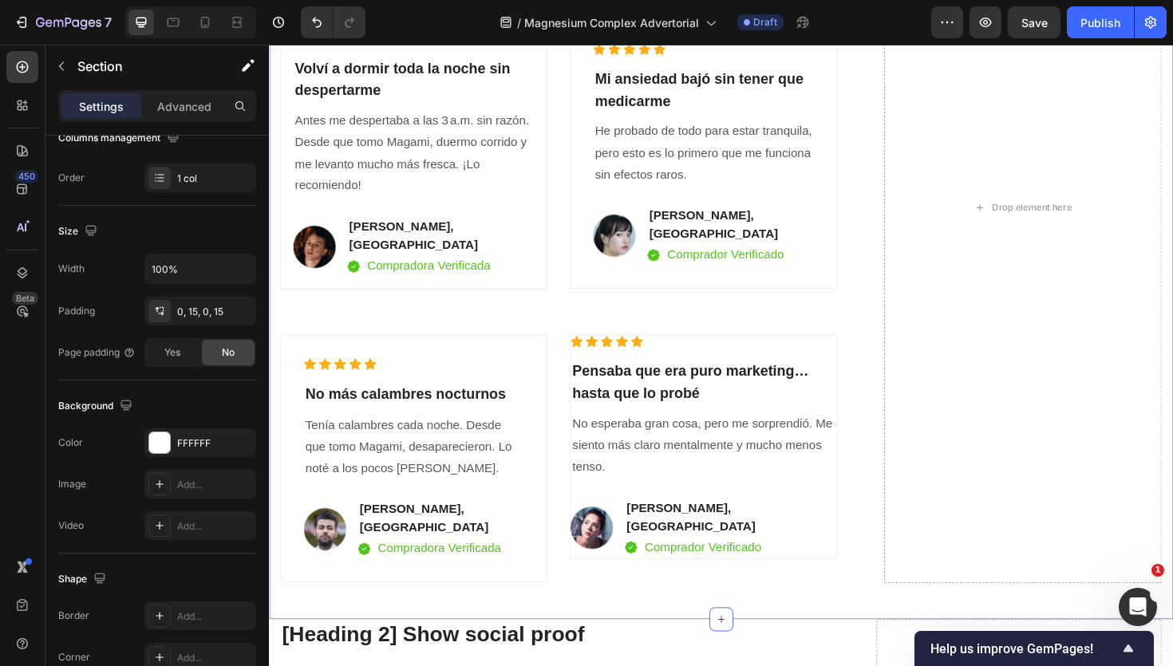
scroll to position [0, 0]
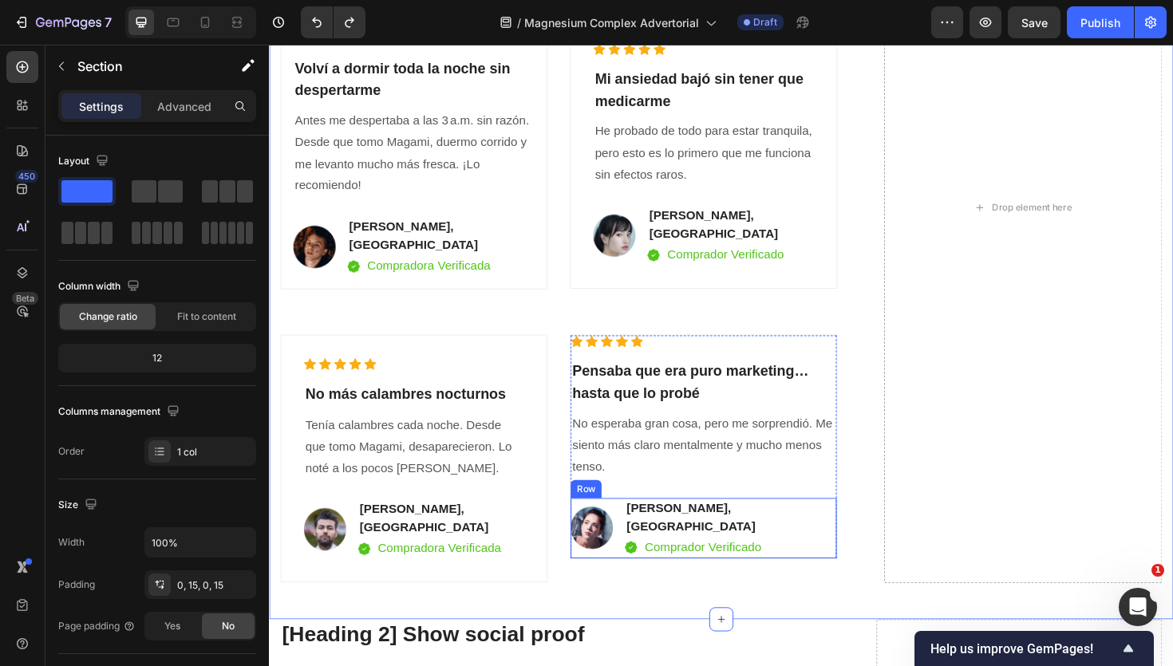
click at [826, 545] on div "Image [PERSON_NAME], Monterrey Text block Image Comprador Verificado Text block…" at bounding box center [728, 557] width 281 height 64
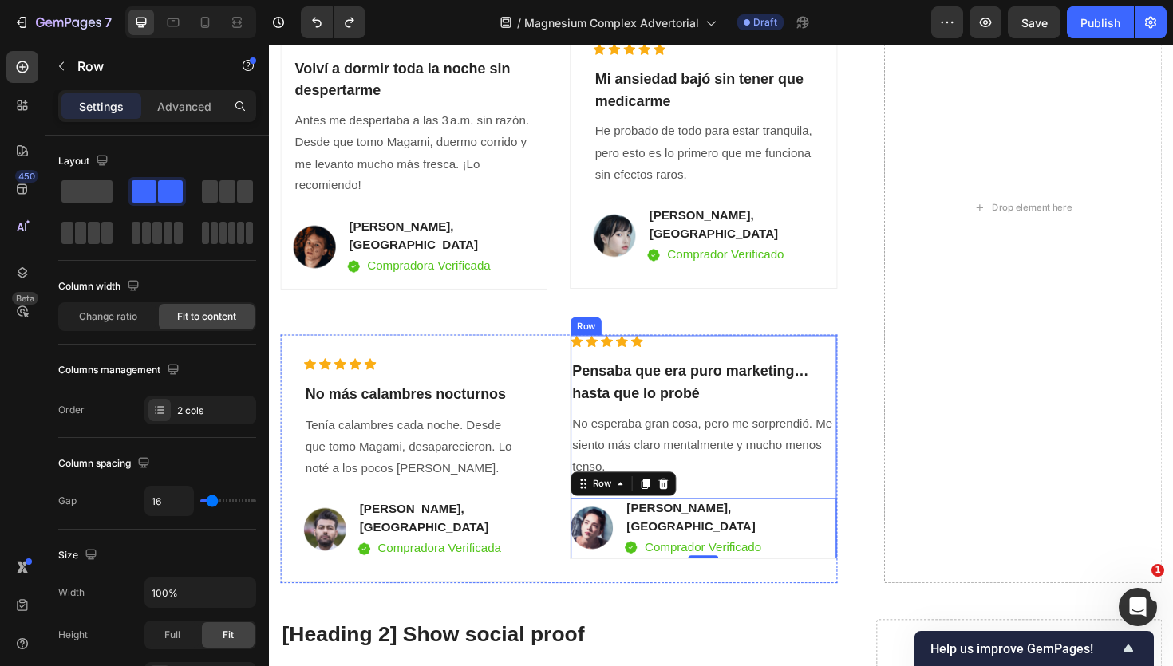
click at [865, 488] on div "Icon Icon Icon Icon Icon Icon List Hoz ⁠⁠⁠⁠⁠⁠⁠ Pensaba que era puro marketing… …" at bounding box center [728, 470] width 281 height 235
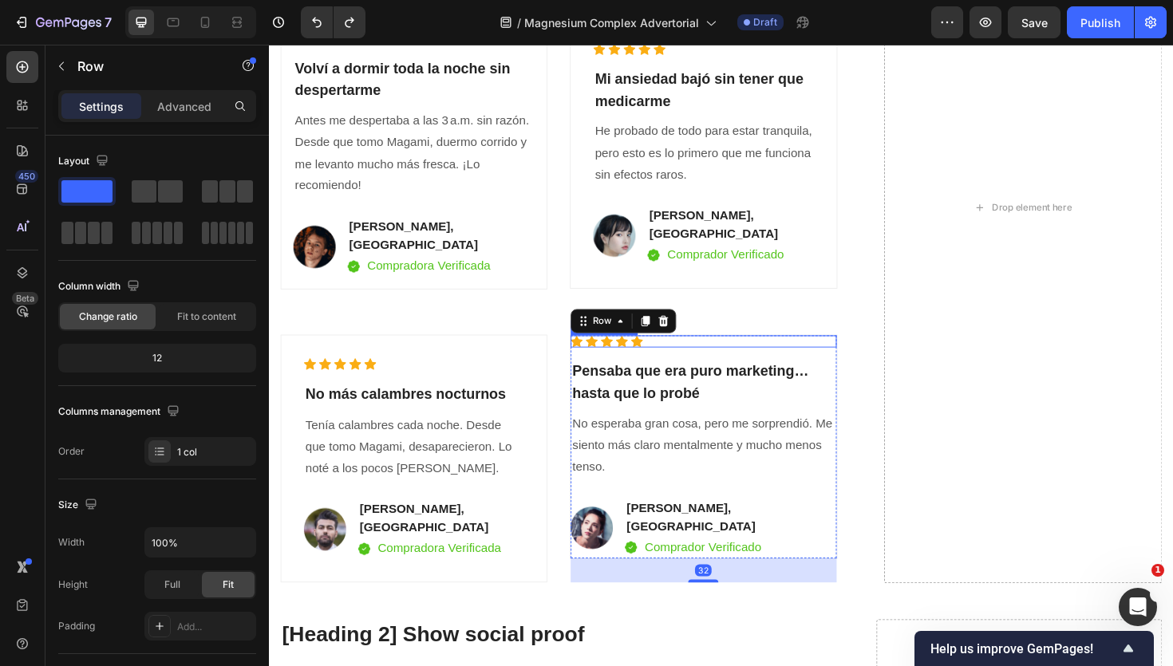
click at [848, 353] on div "Icon Icon Icon Icon Icon Icon List Hoz ⁠⁠⁠⁠⁠⁠⁠ Pensaba que era puro marketing… …" at bounding box center [728, 470] width 281 height 235
click at [188, 117] on div "Advanced" at bounding box center [184, 106] width 80 height 26
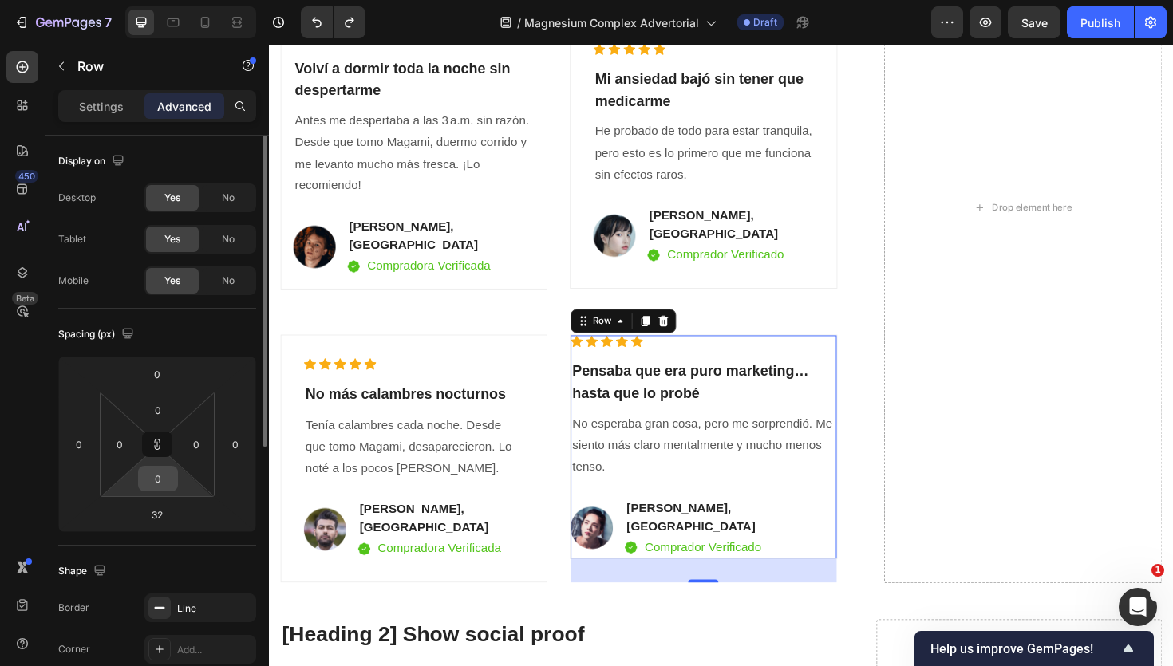
click at [160, 475] on input "0" at bounding box center [158, 479] width 32 height 24
type input "2"
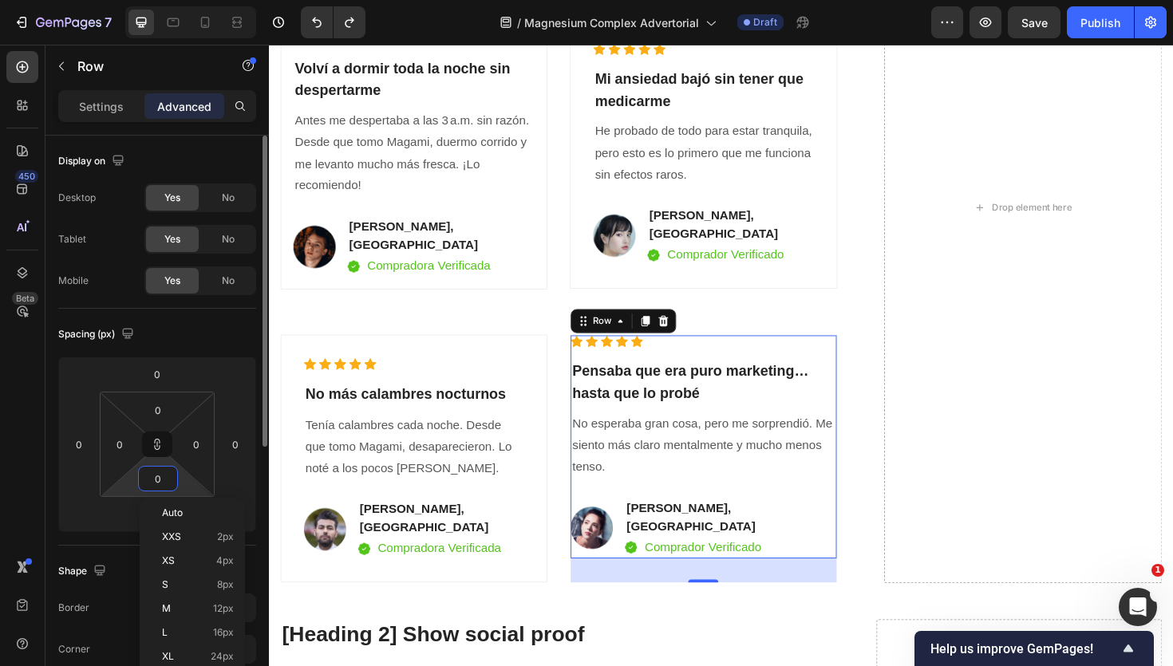
type input "2"
type input "20"
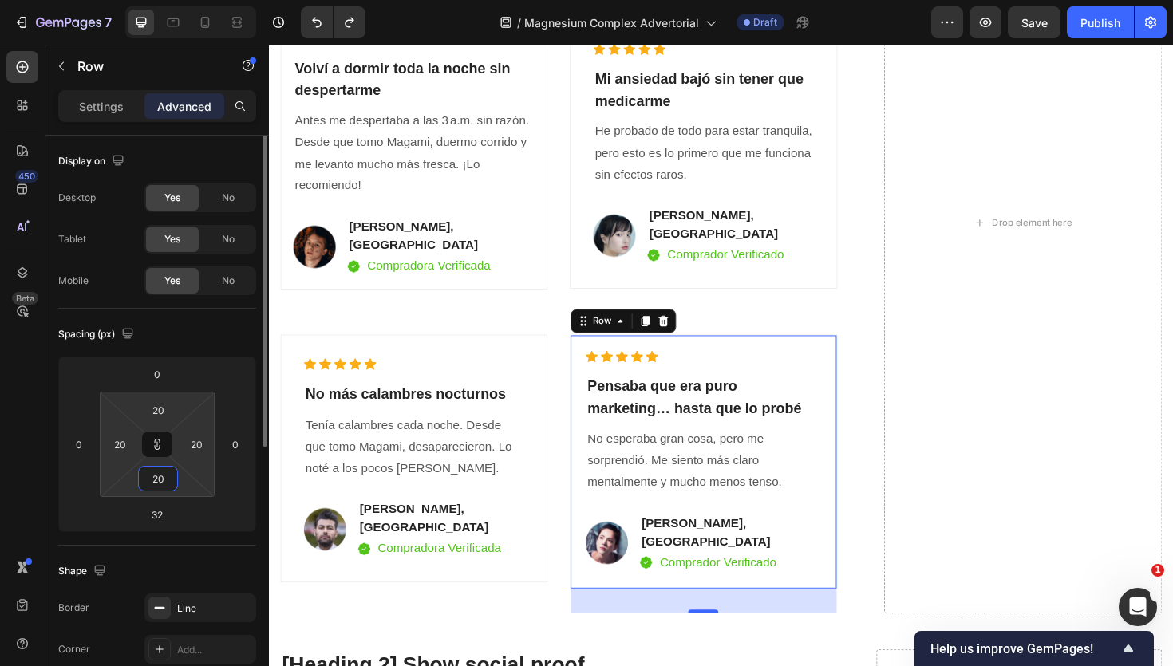
type input "2"
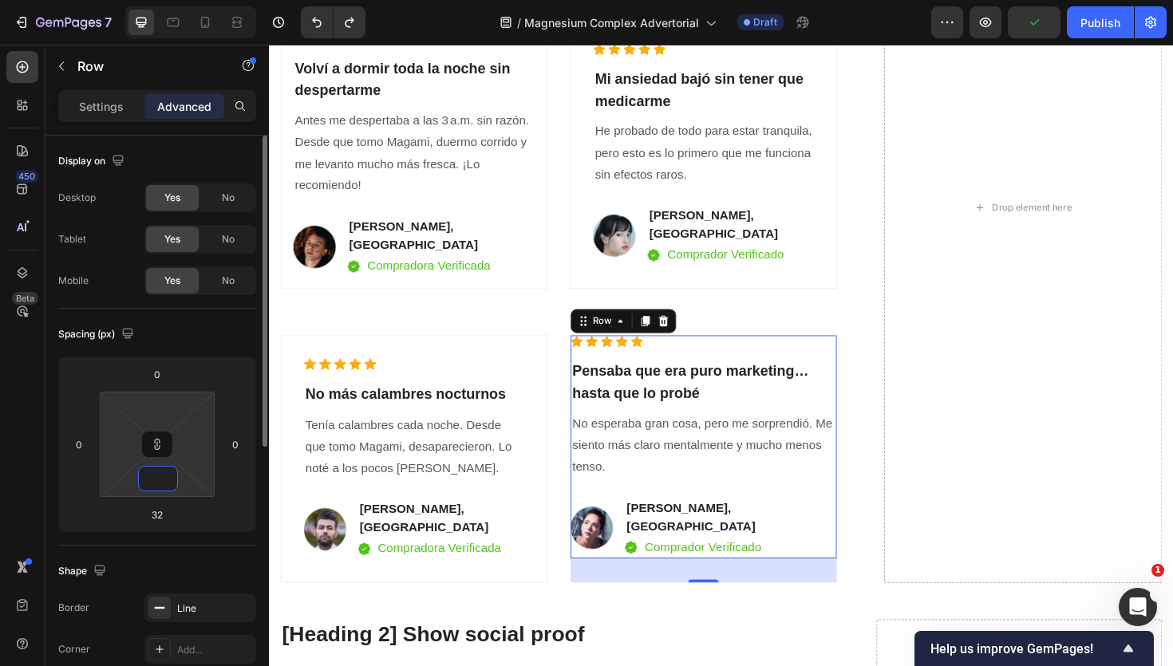
type input "1"
type input "15"
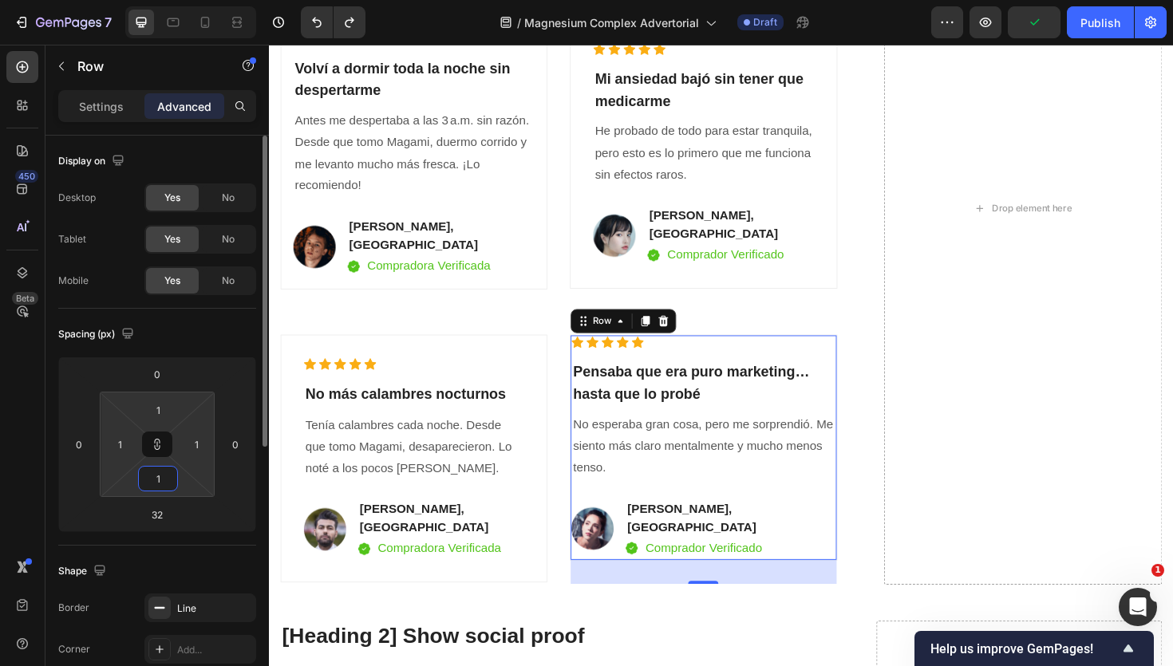
type input "15"
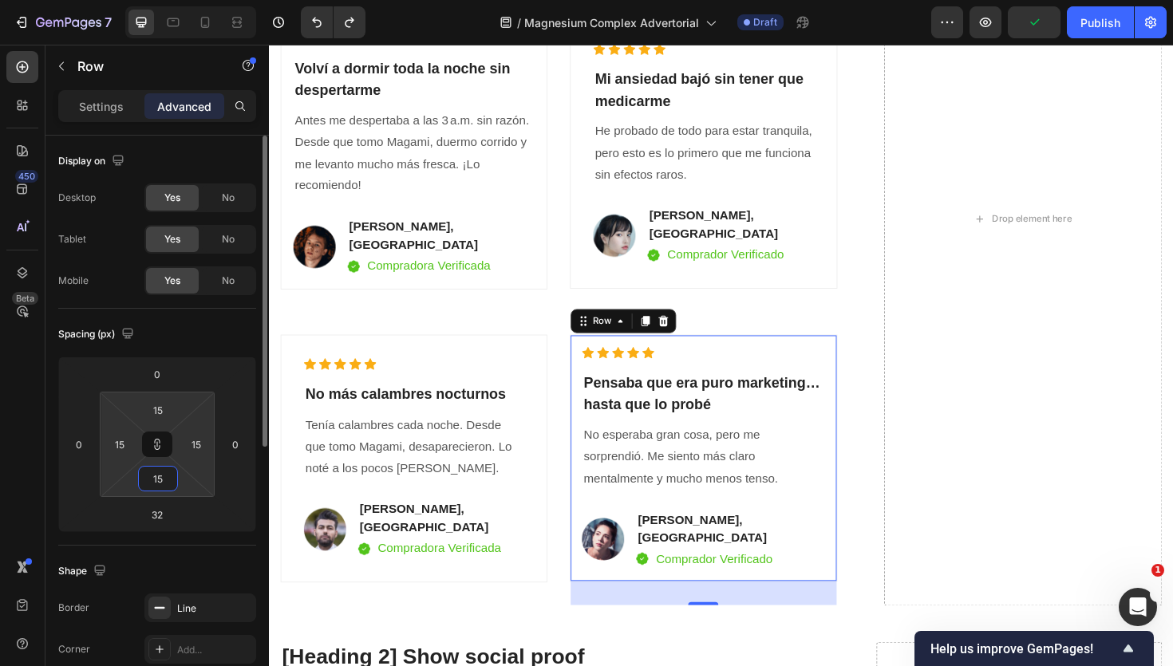
type input "1"
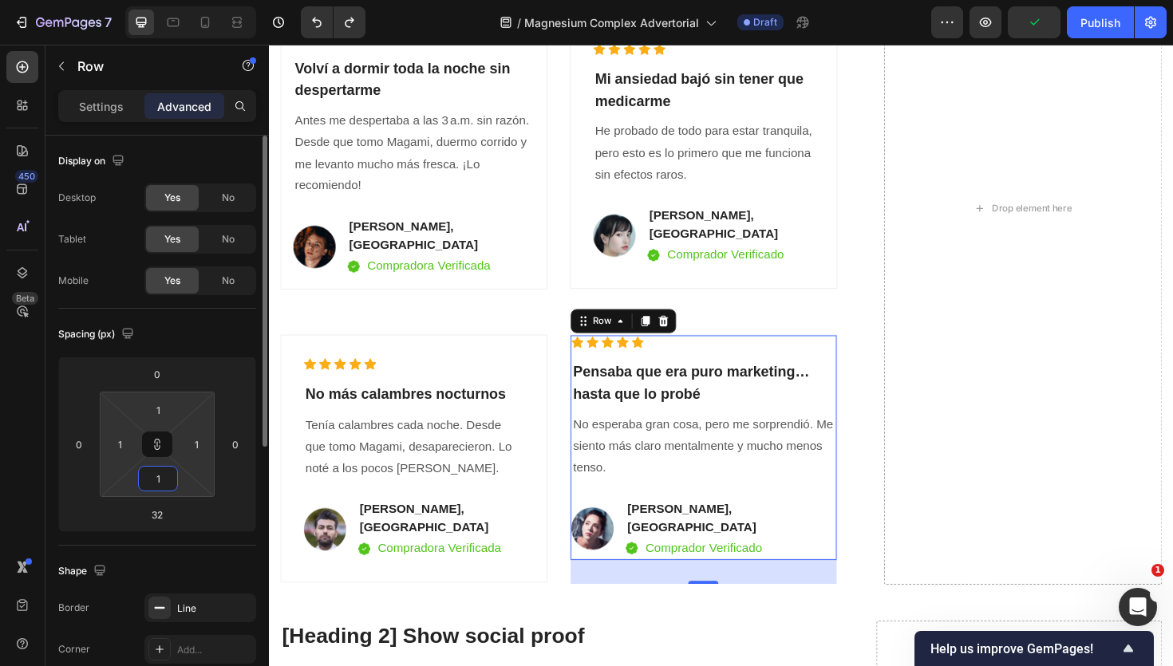
type input "16"
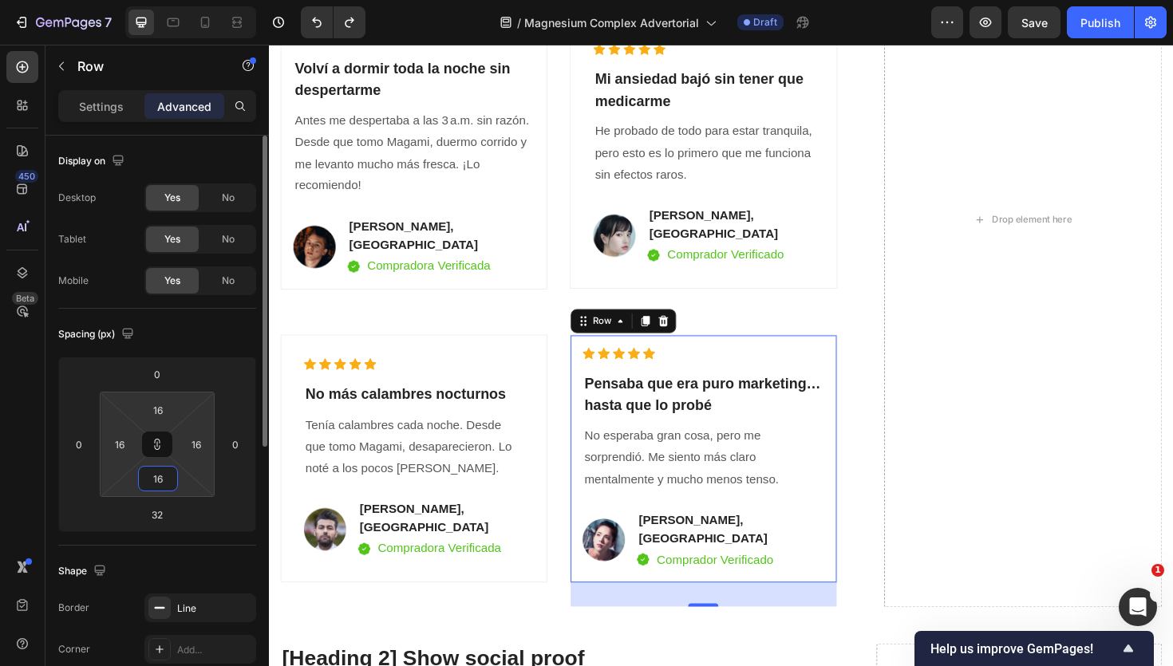
type input "1"
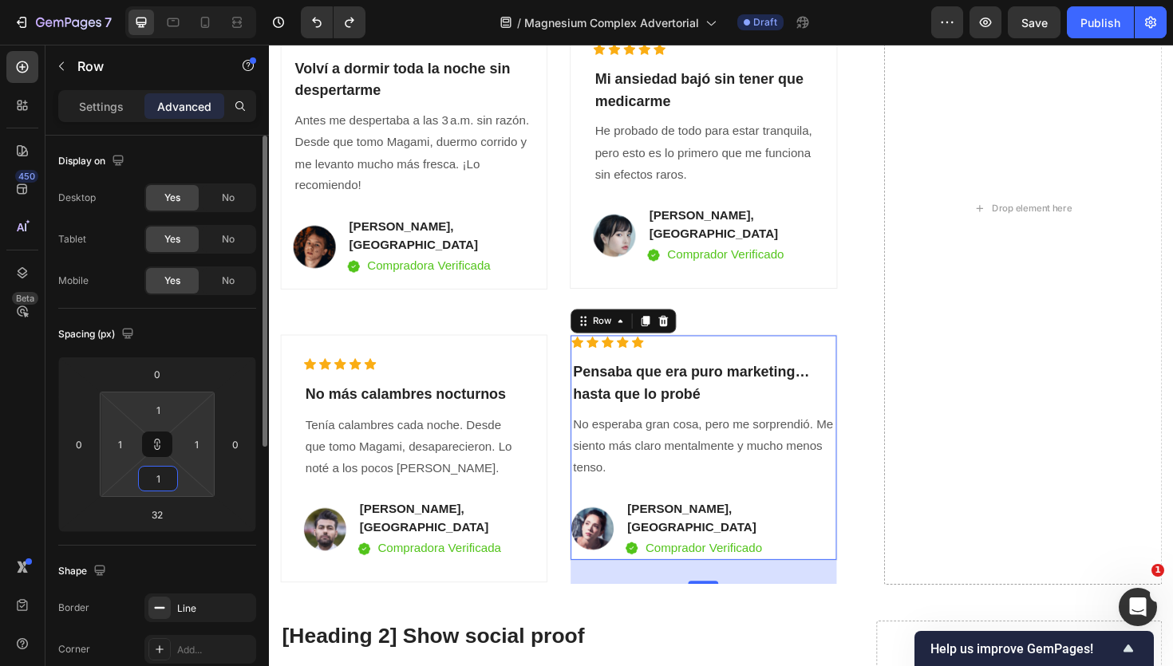
type input "17"
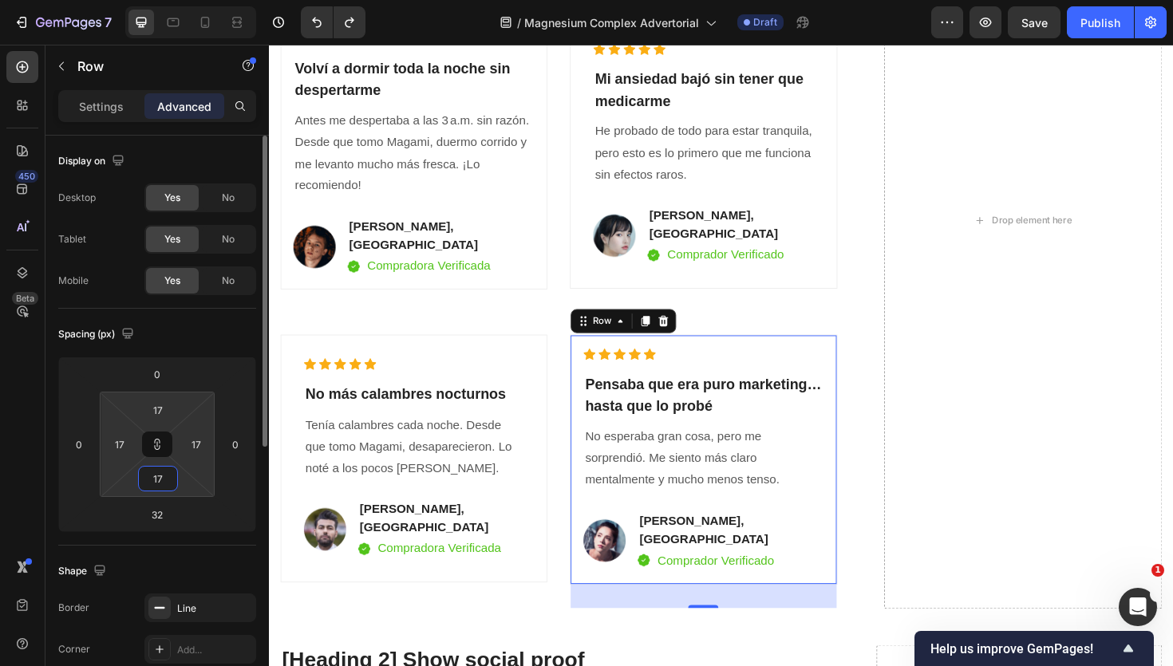
type input "1"
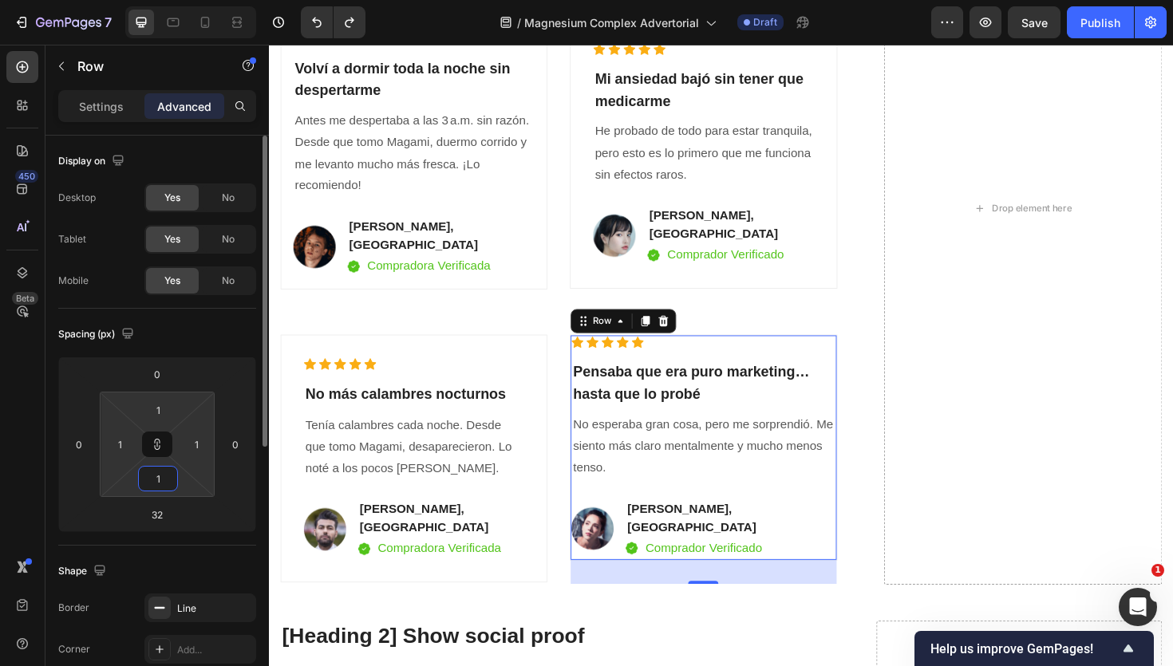
type input "16"
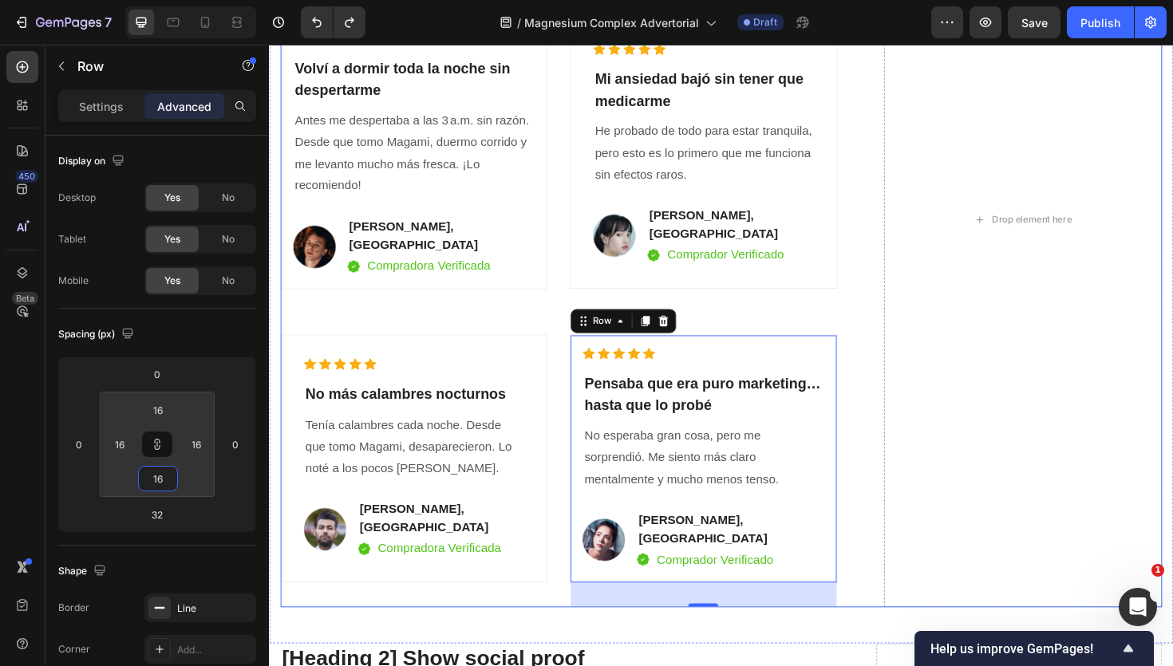
click at [901, 310] on div "VER DISPONIBILIDAD Button ✔️ Garantía de satisfacción: 30 [PERSON_NAME] o te de…" at bounding box center [748, 230] width 934 height 821
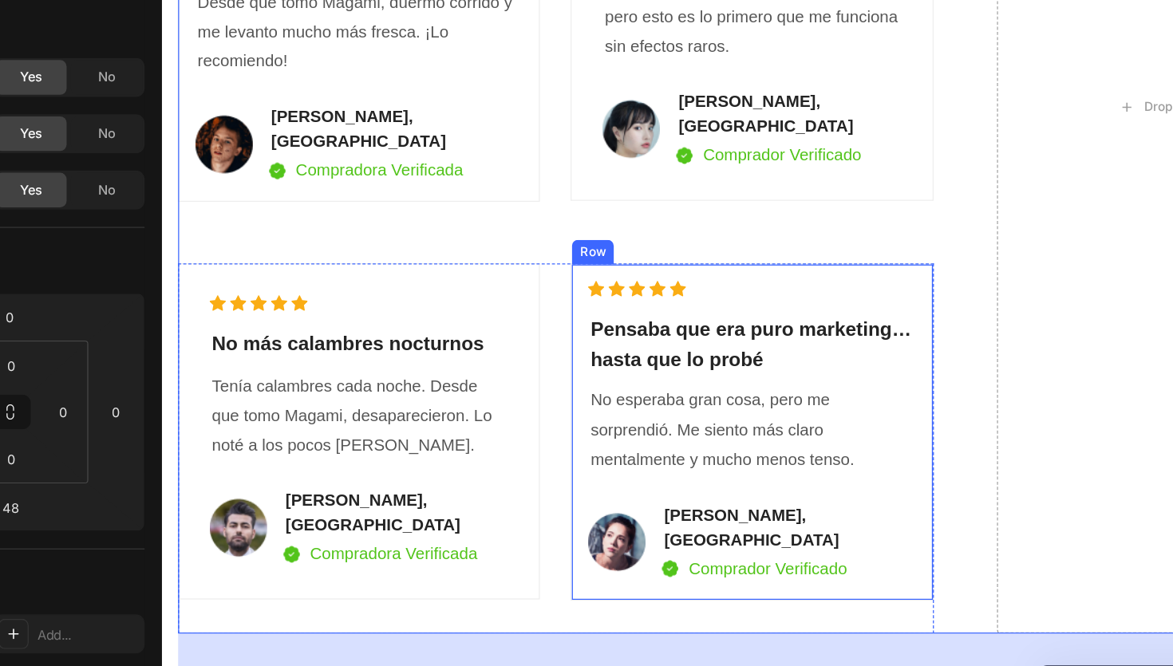
click at [488, 391] on div "Icon Icon Icon Icon Icon Icon List Hoz ⁠⁠⁠⁠⁠⁠⁠ Pensaba que era puro marketing… …" at bounding box center [621, 308] width 283 height 263
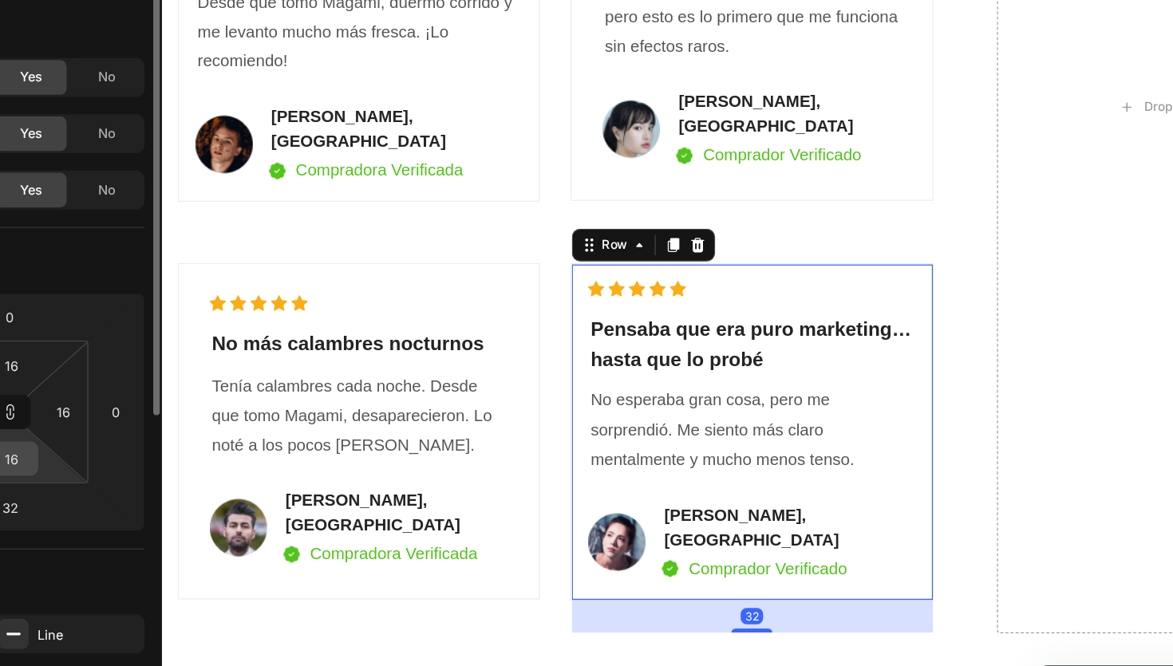
click at [161, 478] on input "16" at bounding box center [158, 479] width 32 height 24
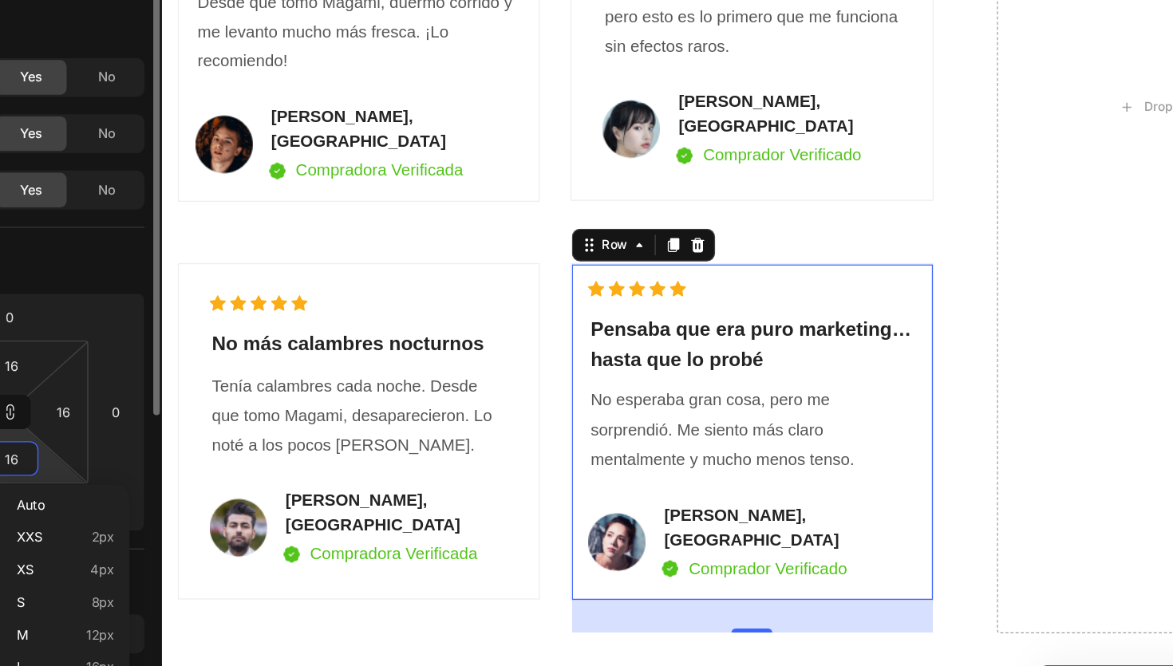
type input "1"
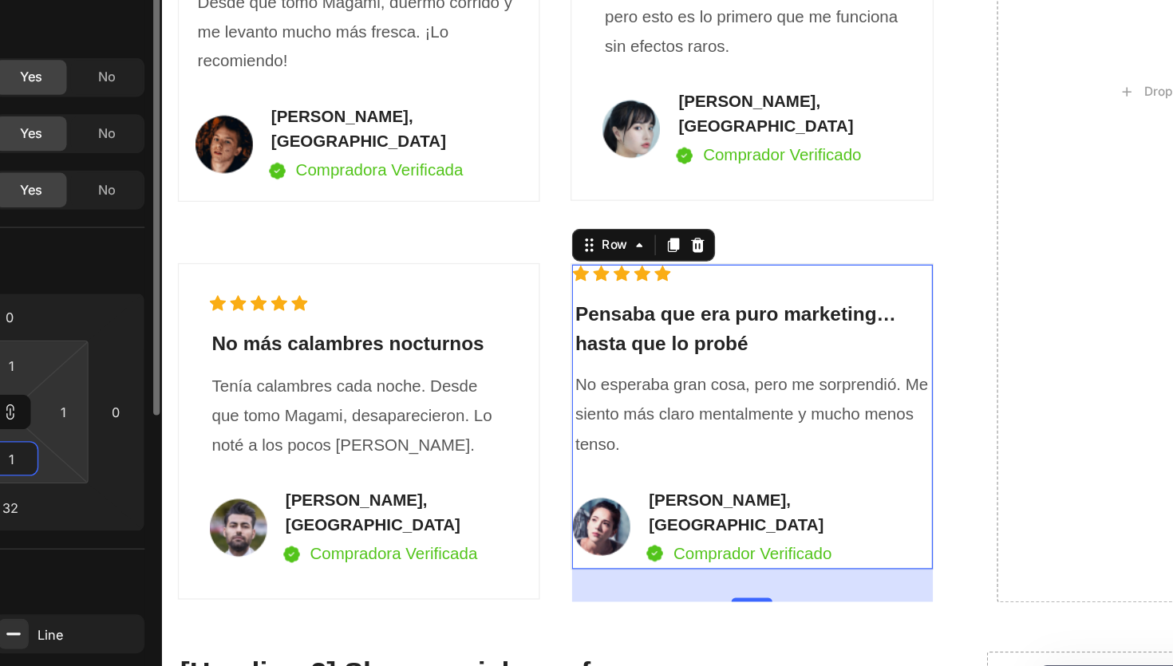
type input "15"
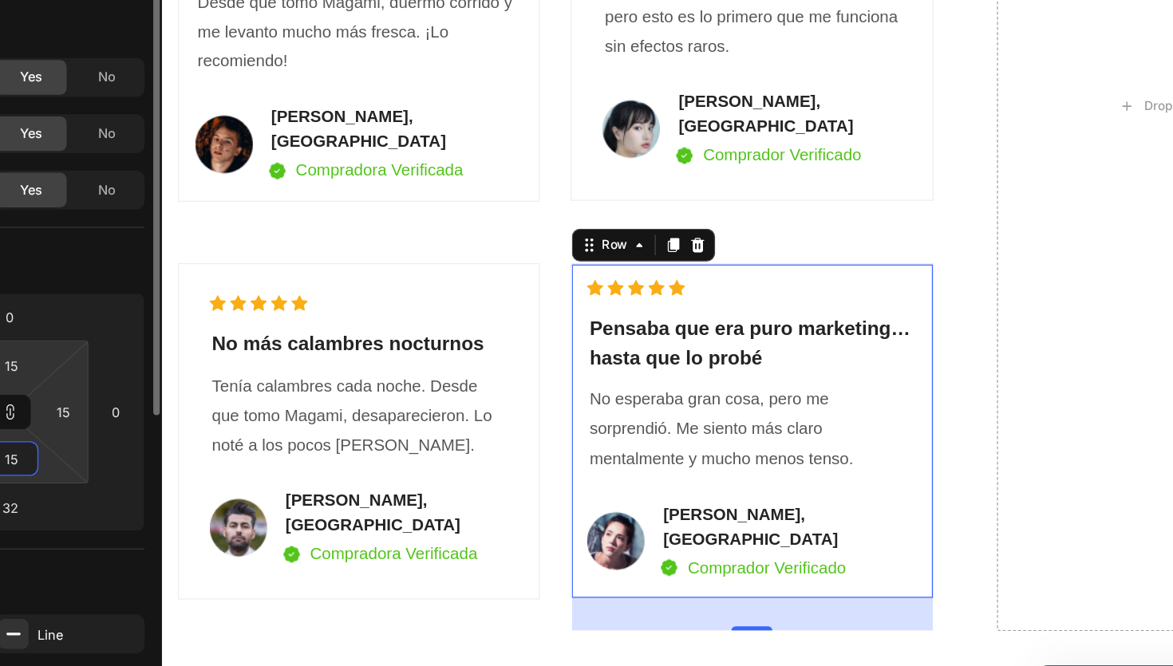
type input "1"
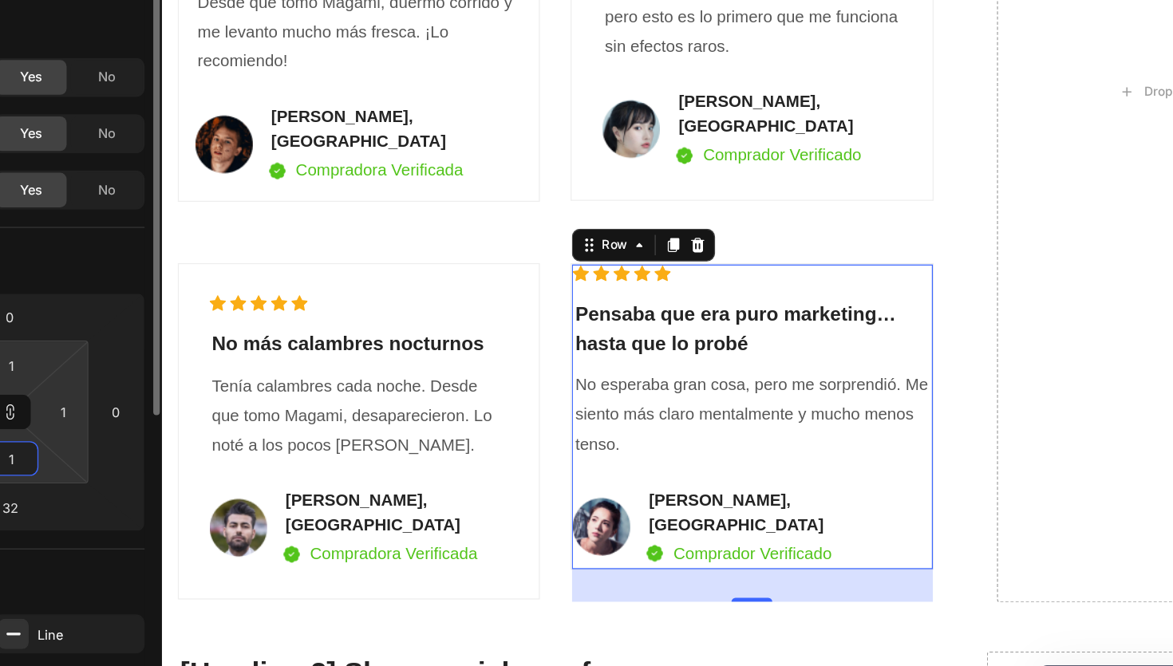
type input "16"
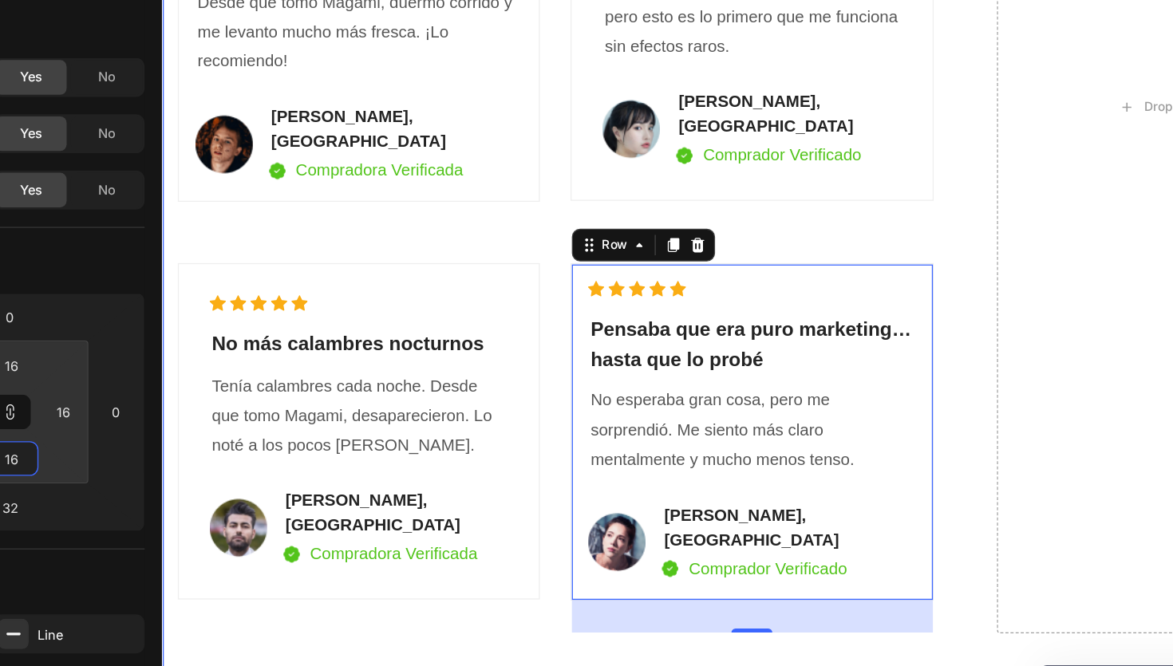
click at [306, 450] on div "VER DISPONIBILIDAD Button ✔️ Garantía de satisfacción: 30 [PERSON_NAME] o te de…" at bounding box center [640, 74] width 934 height 859
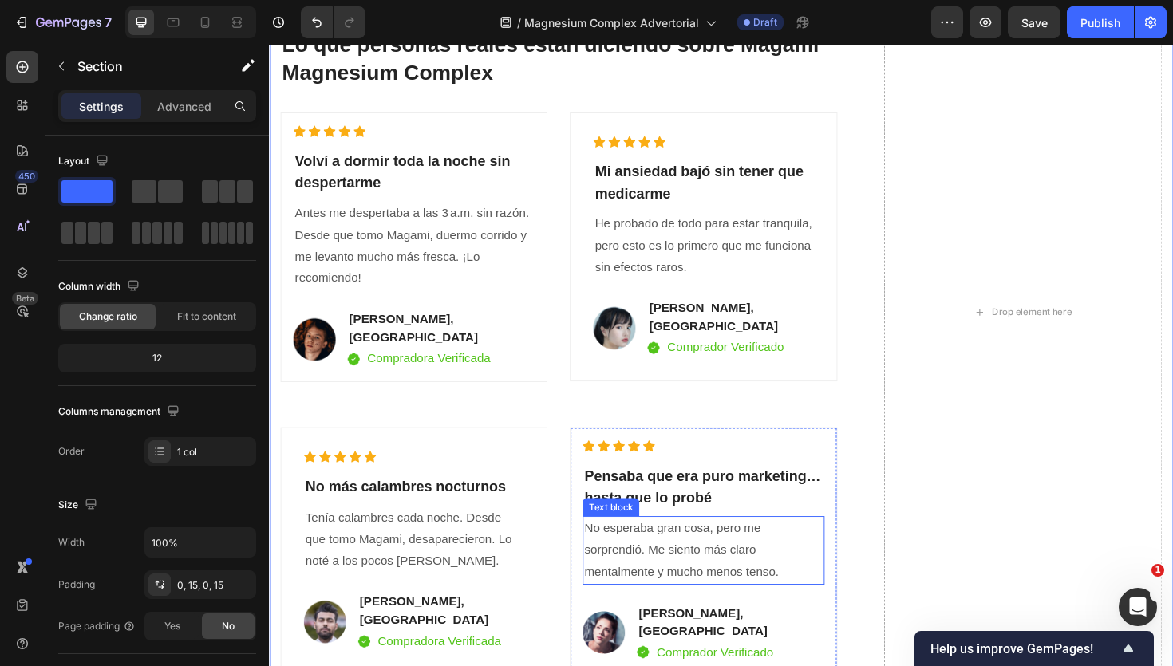
scroll to position [4661, 0]
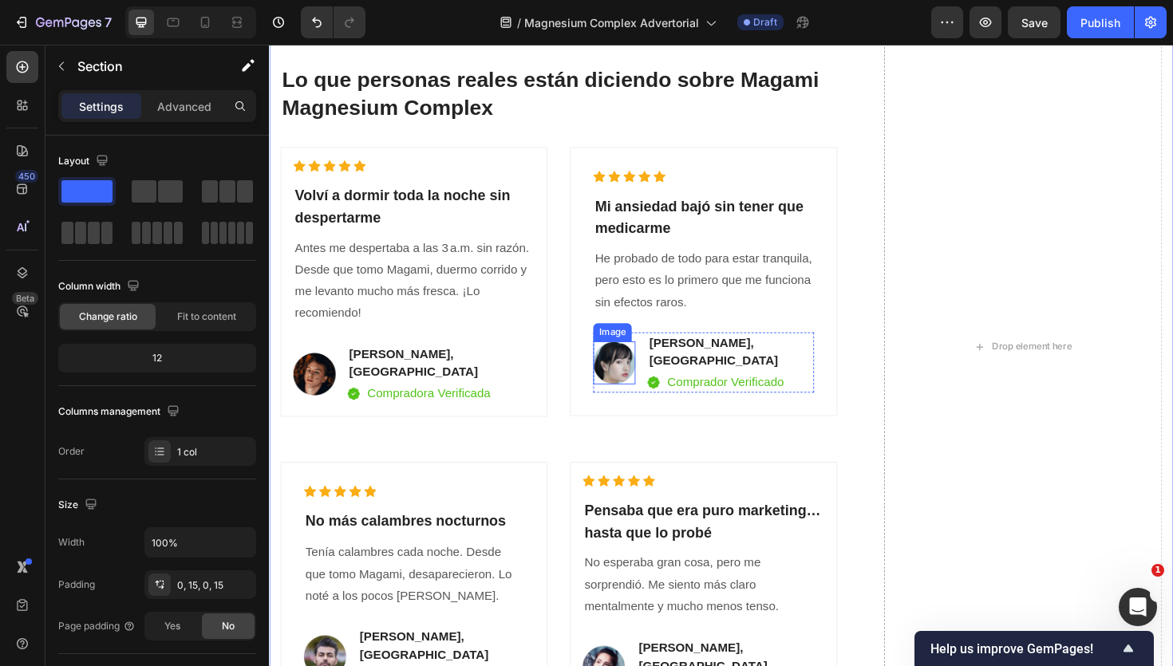
click at [633, 377] on img at bounding box center [634, 381] width 45 height 45
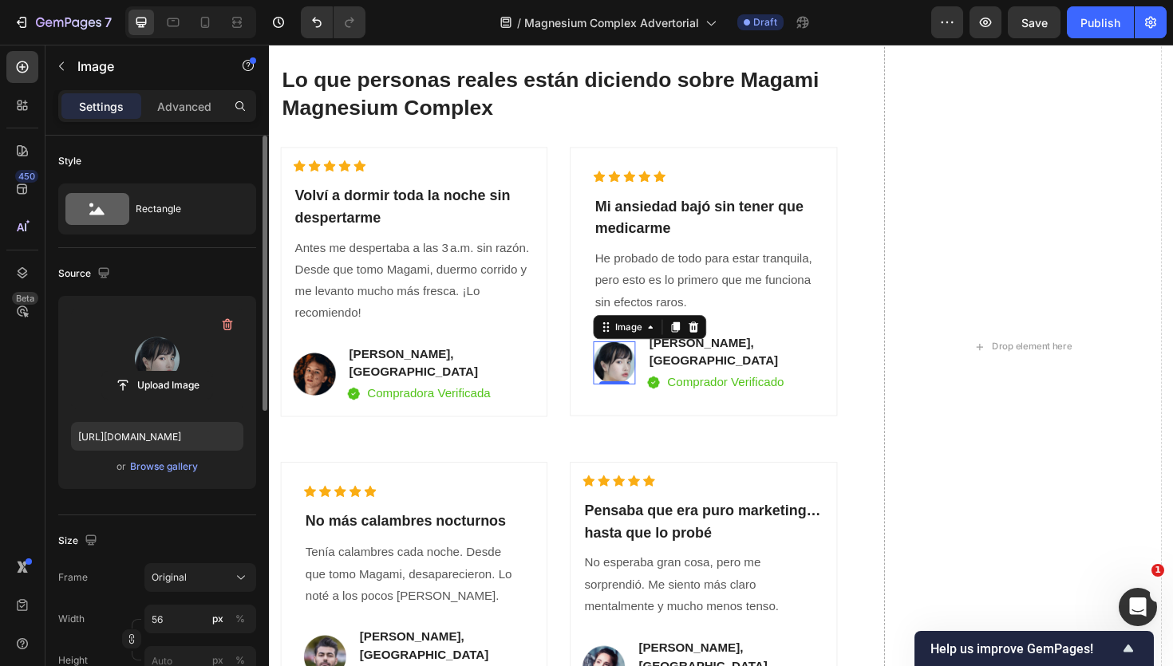
click at [172, 352] on label at bounding box center [157, 359] width 172 height 101
click at [172, 372] on input "file" at bounding box center [157, 385] width 110 height 27
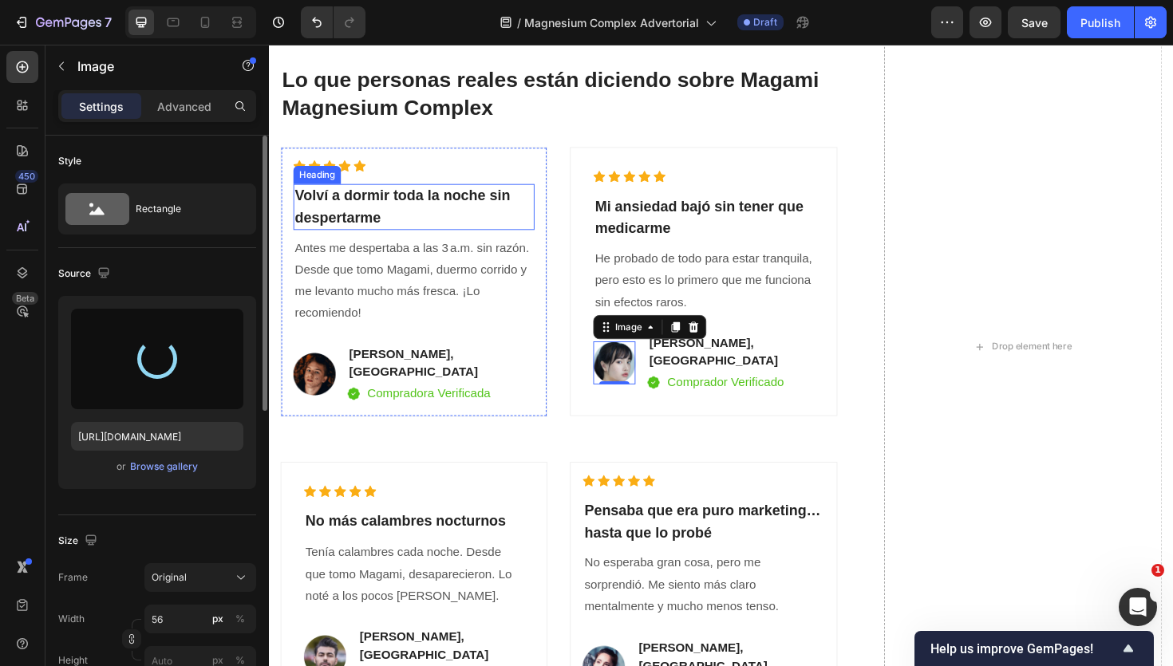
type input "[URL][DOMAIN_NAME]"
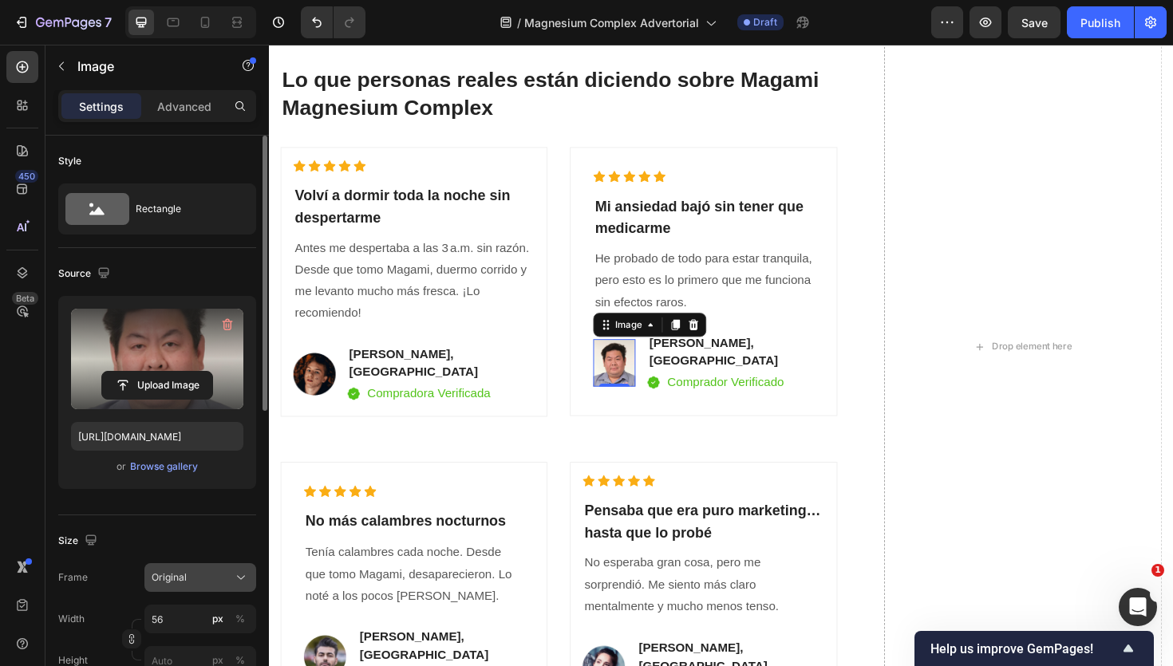
click at [230, 588] on button "Original" at bounding box center [200, 577] width 112 height 29
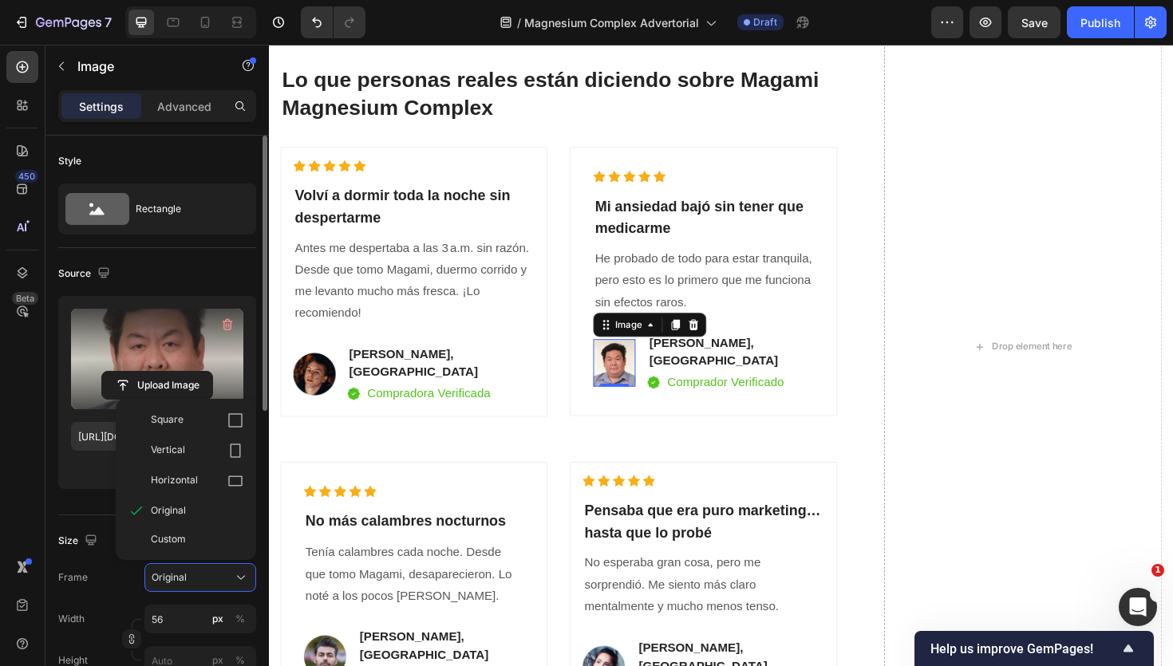
click at [124, 552] on div "Custom" at bounding box center [186, 539] width 128 height 29
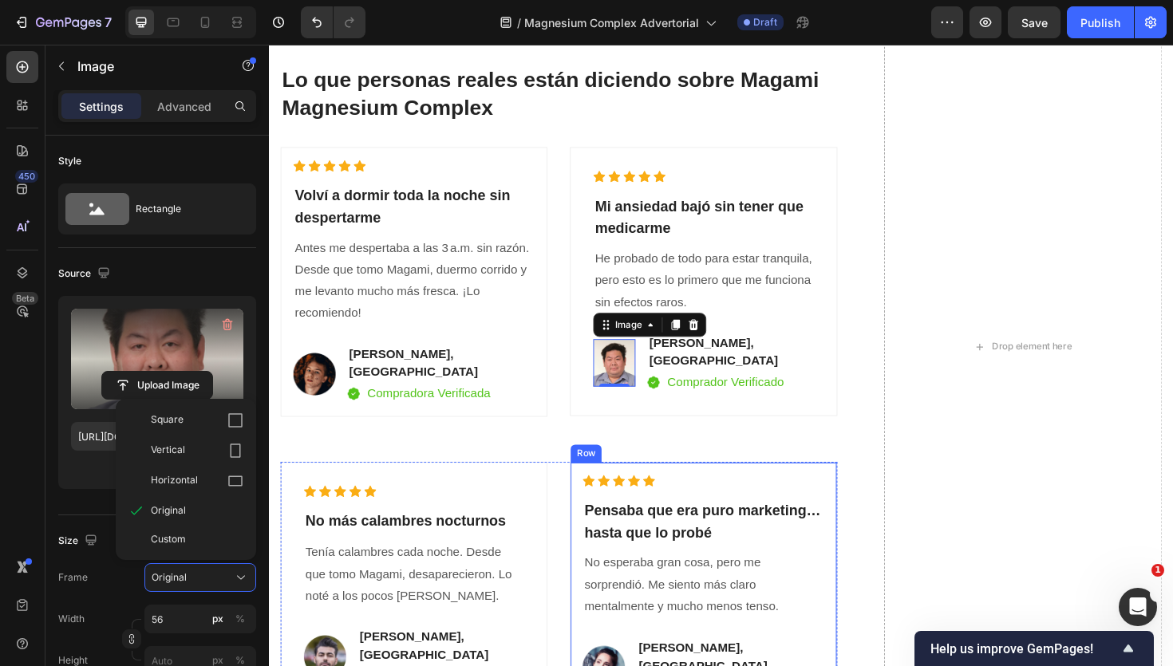
click at [765, 433] on div "Icon Icon Icon Icon Icon Icon List Hoz ⁠⁠⁠⁠⁠⁠⁠ Mi ansiedad bajó sin tener que m…" at bounding box center [728, 307] width 283 height 308
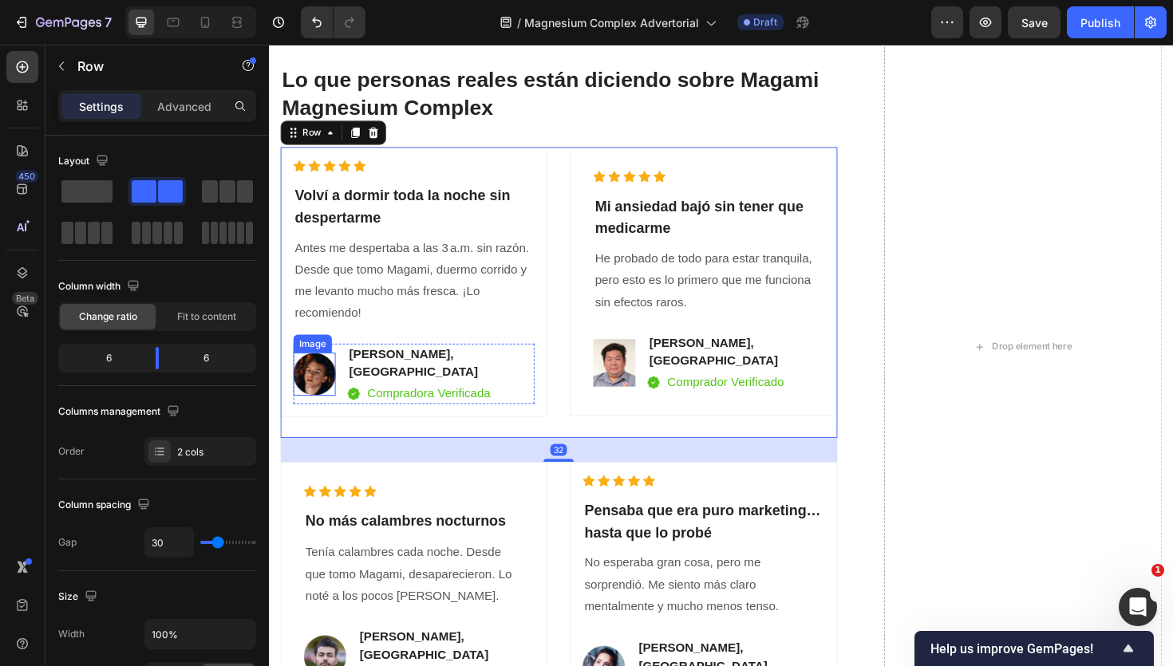
click at [326, 390] on img at bounding box center [316, 393] width 45 height 45
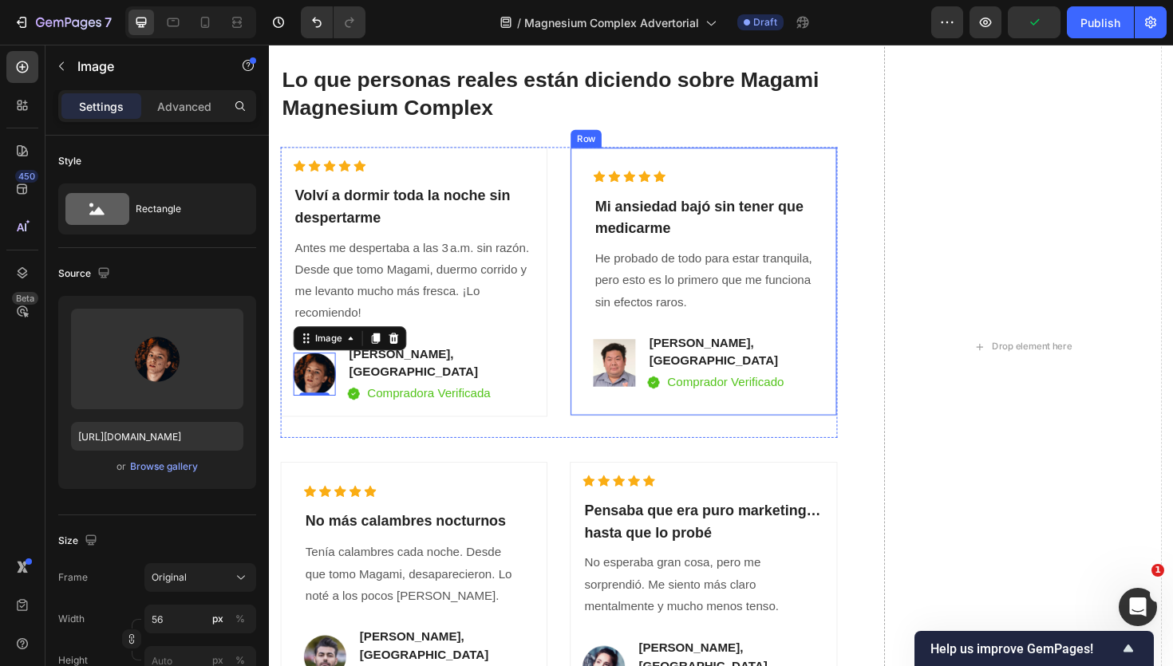
click at [623, 381] on img at bounding box center [634, 382] width 45 height 51
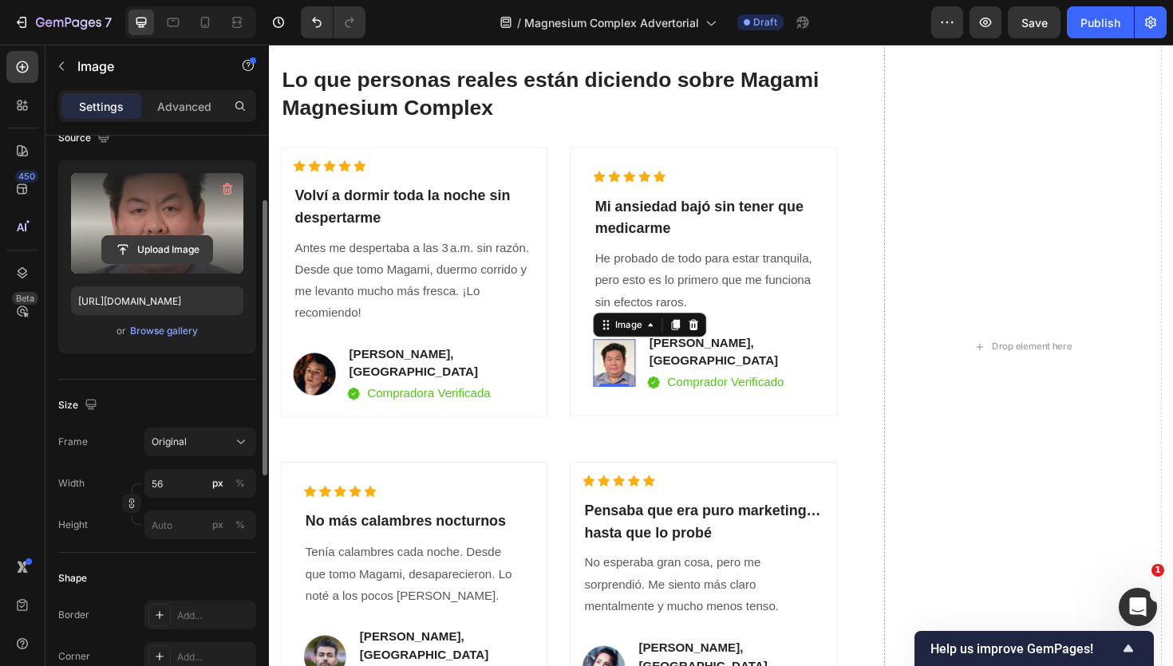
scroll to position [232, 0]
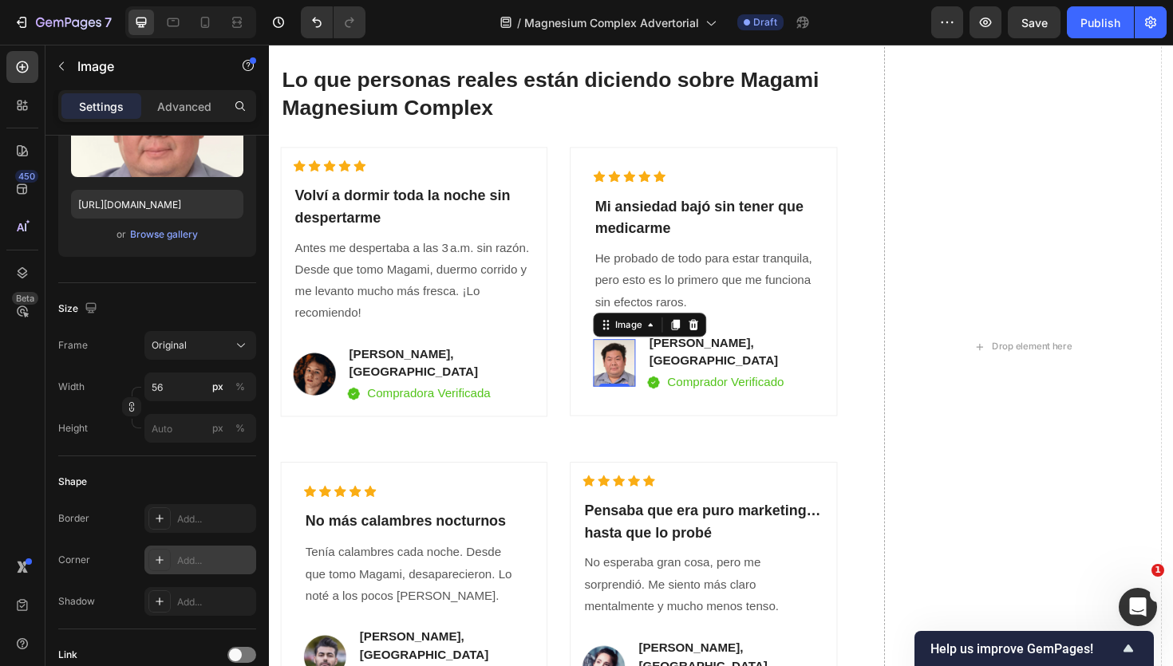
click at [204, 556] on div "Add..." at bounding box center [214, 561] width 75 height 14
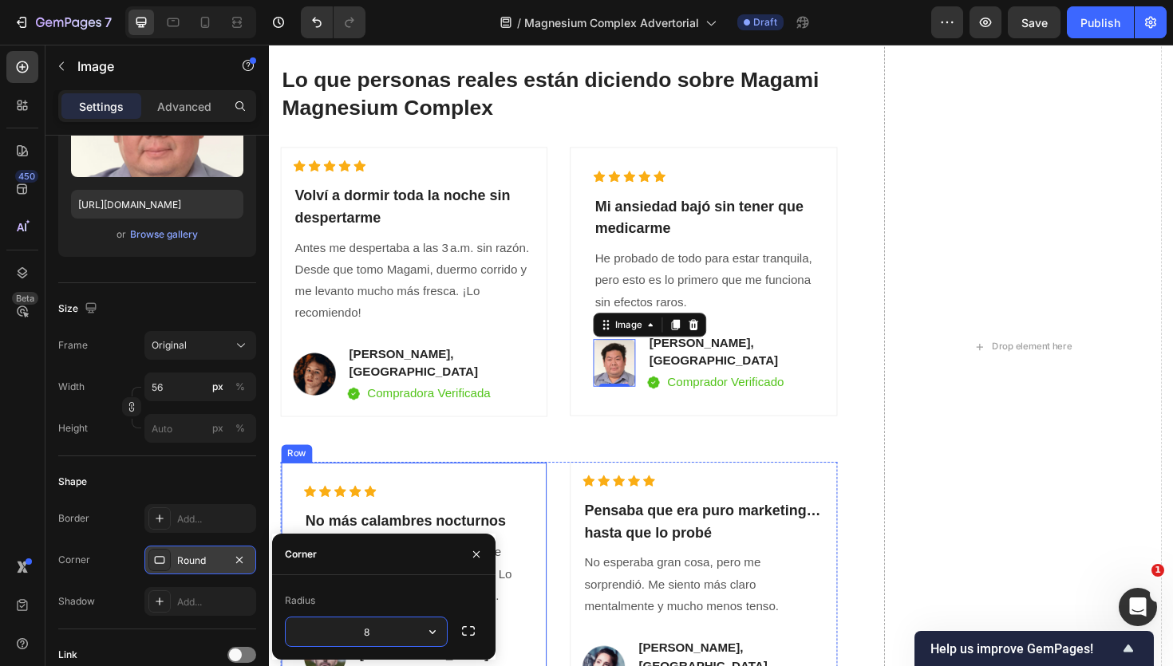
click at [408, 516] on div "Icon Icon Icon Icon Icon Icon List Hoz ⁠⁠⁠⁠⁠⁠⁠ No más calambres nocturnos Headi…" at bounding box center [422, 618] width 233 height 213
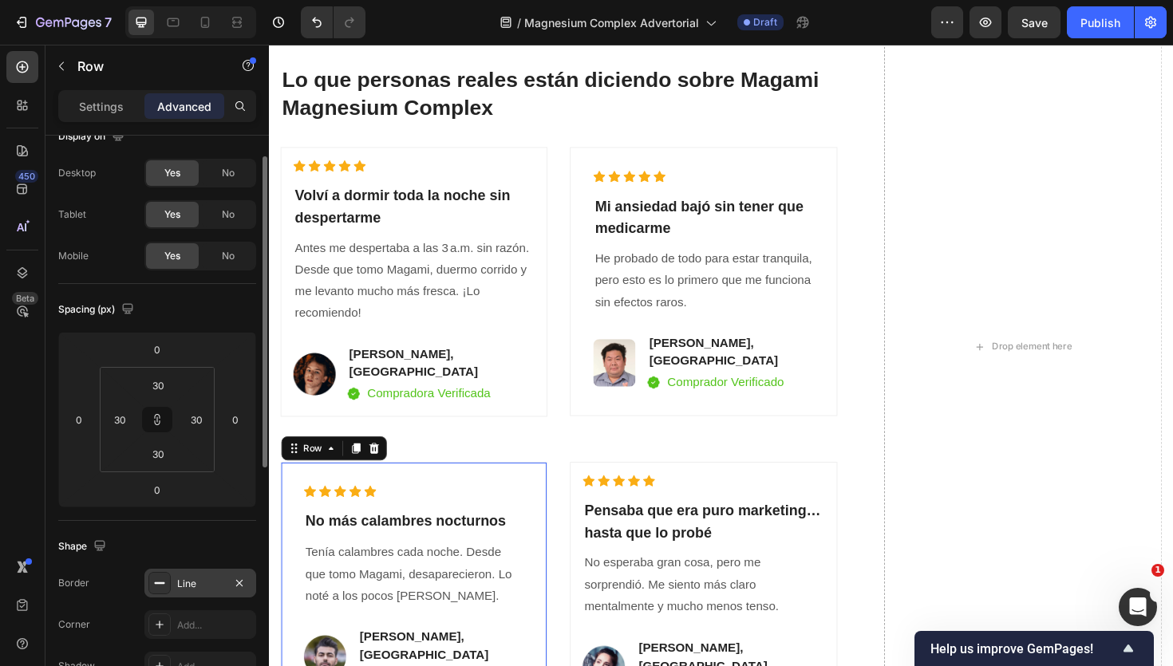
scroll to position [30, 0]
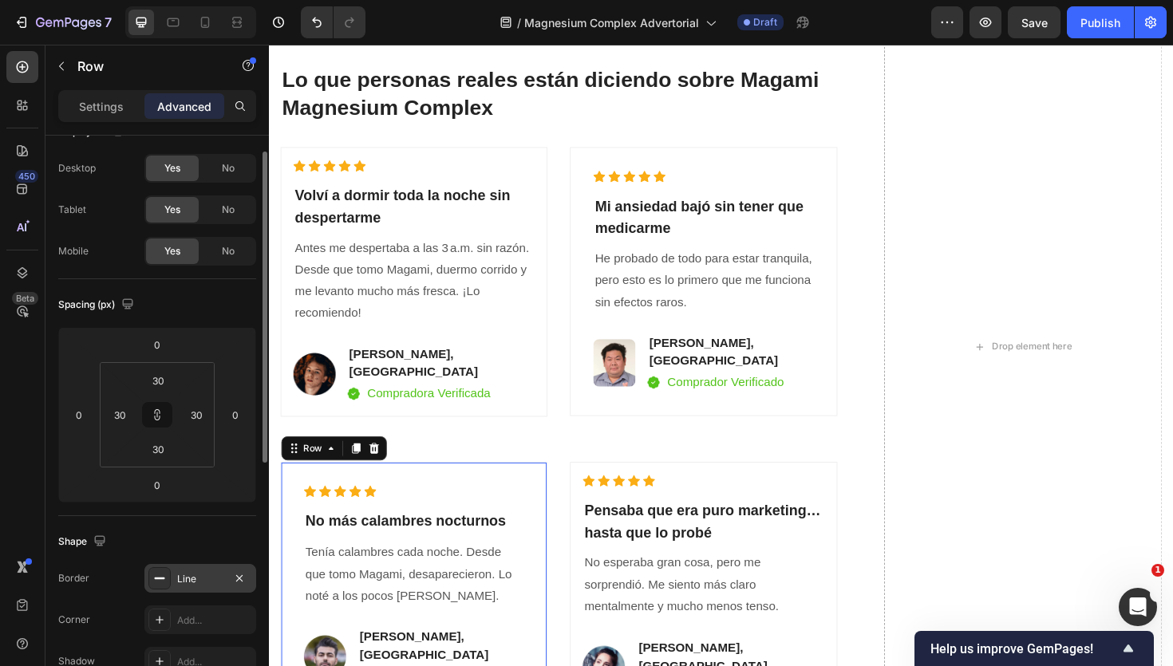
click at [195, 580] on div "Line" at bounding box center [200, 579] width 46 height 14
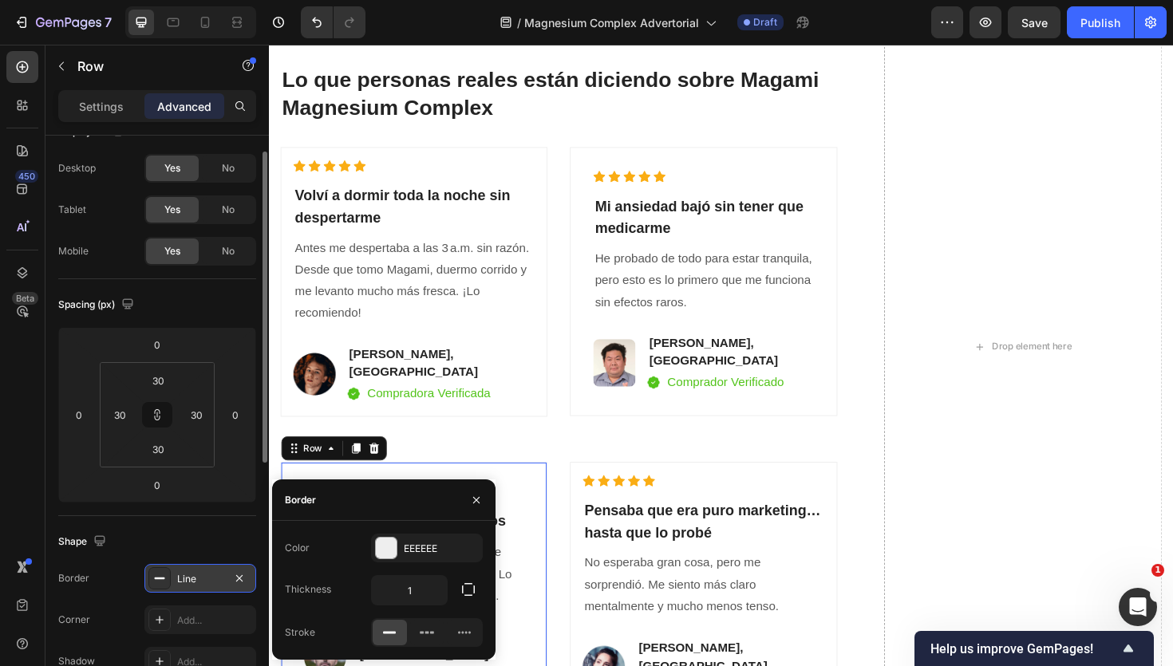
click at [161, 583] on icon at bounding box center [159, 578] width 13 height 13
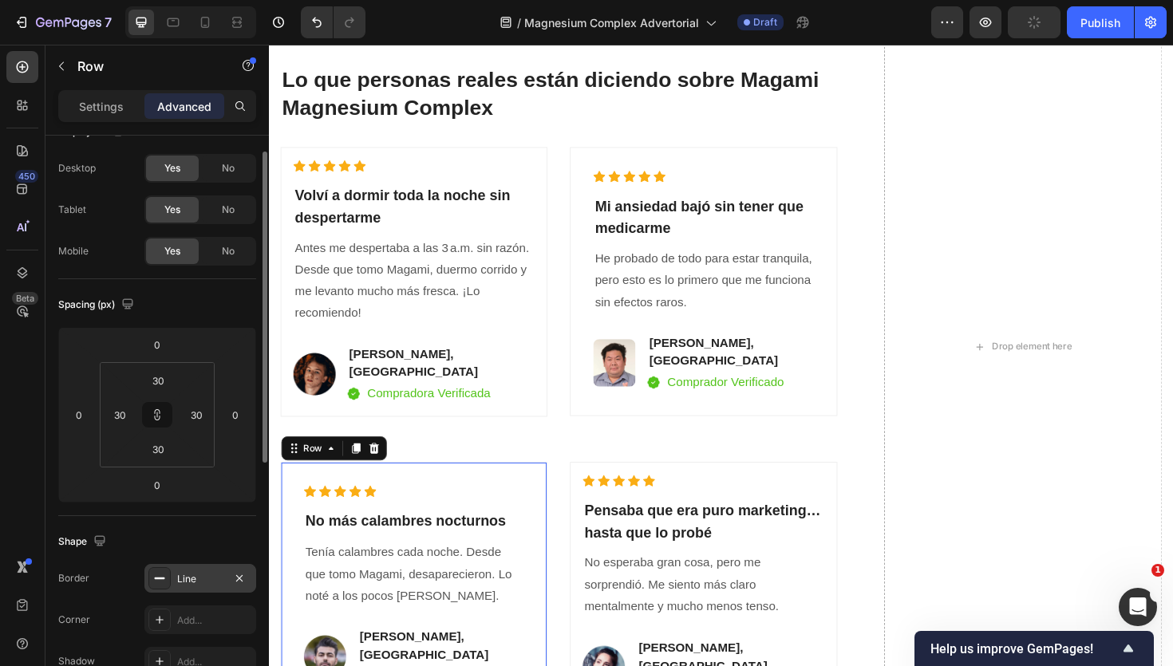
click at [161, 583] on icon at bounding box center [159, 578] width 13 height 13
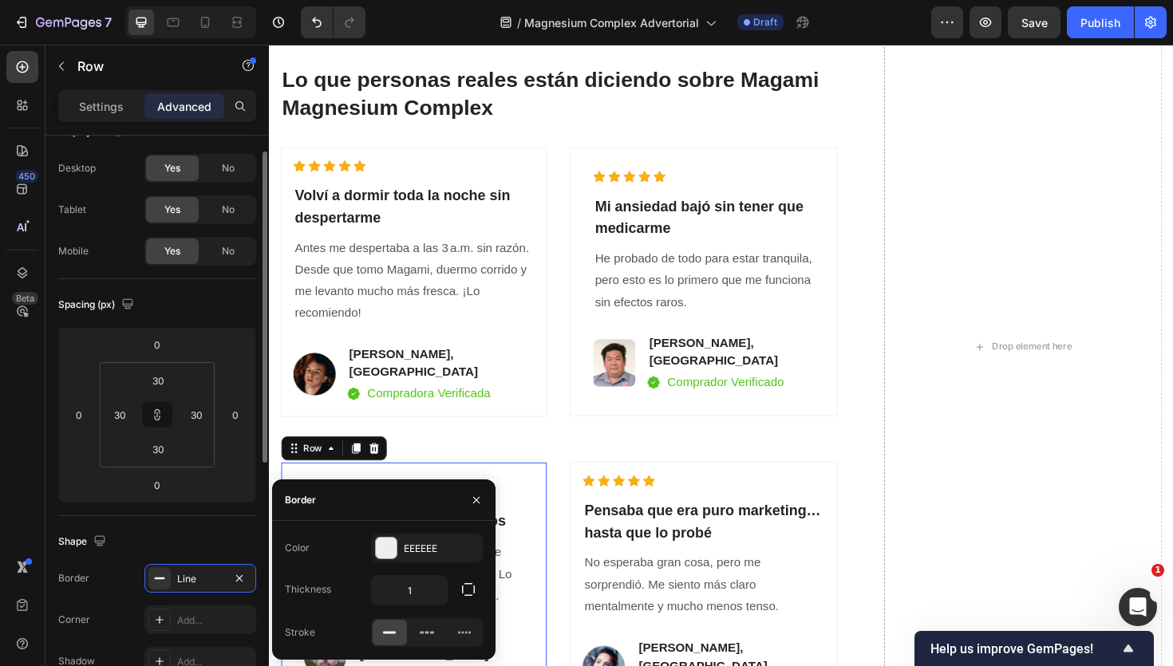
click at [203, 536] on div "Shape" at bounding box center [157, 542] width 198 height 26
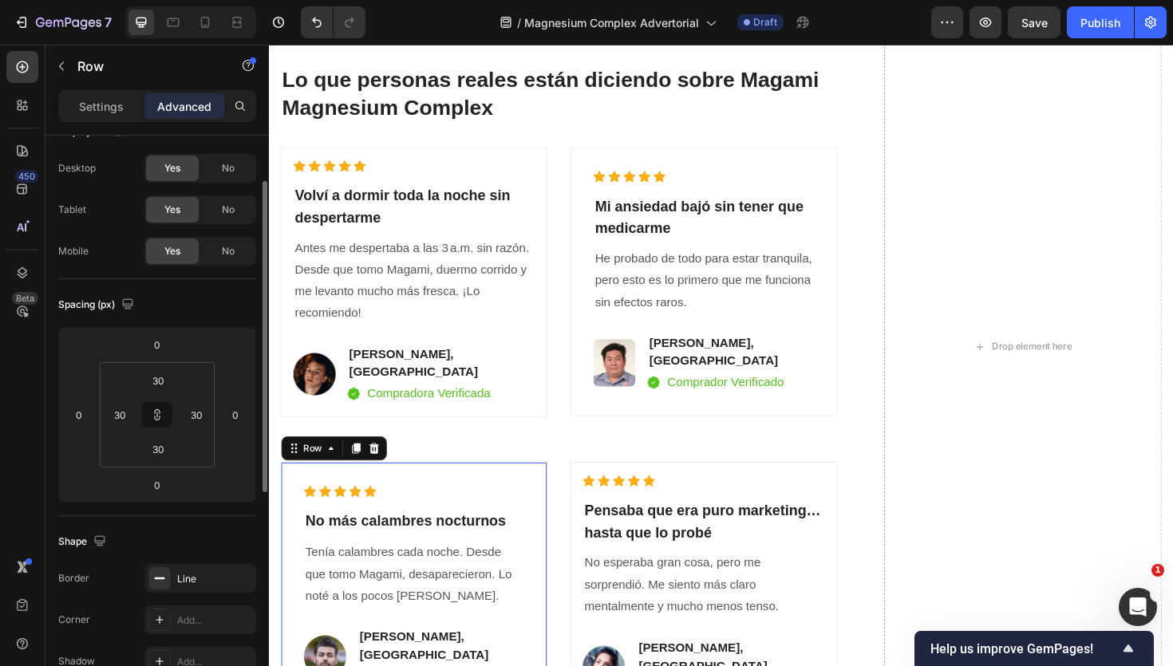
scroll to position [60, 0]
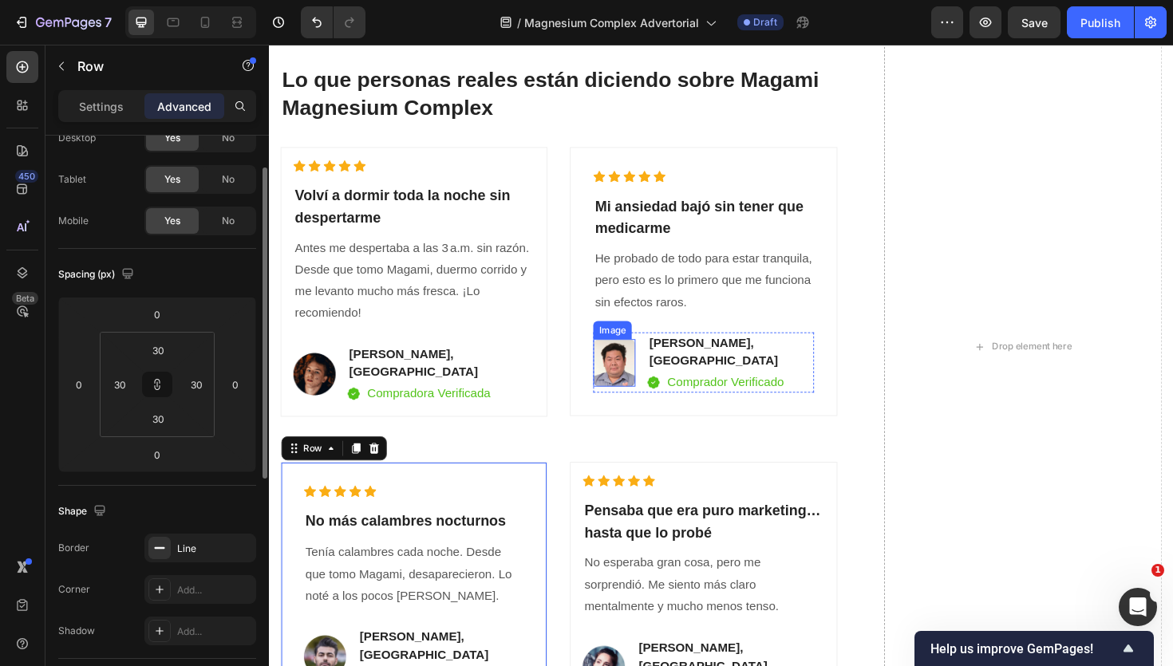
click at [631, 397] on img at bounding box center [634, 382] width 45 height 51
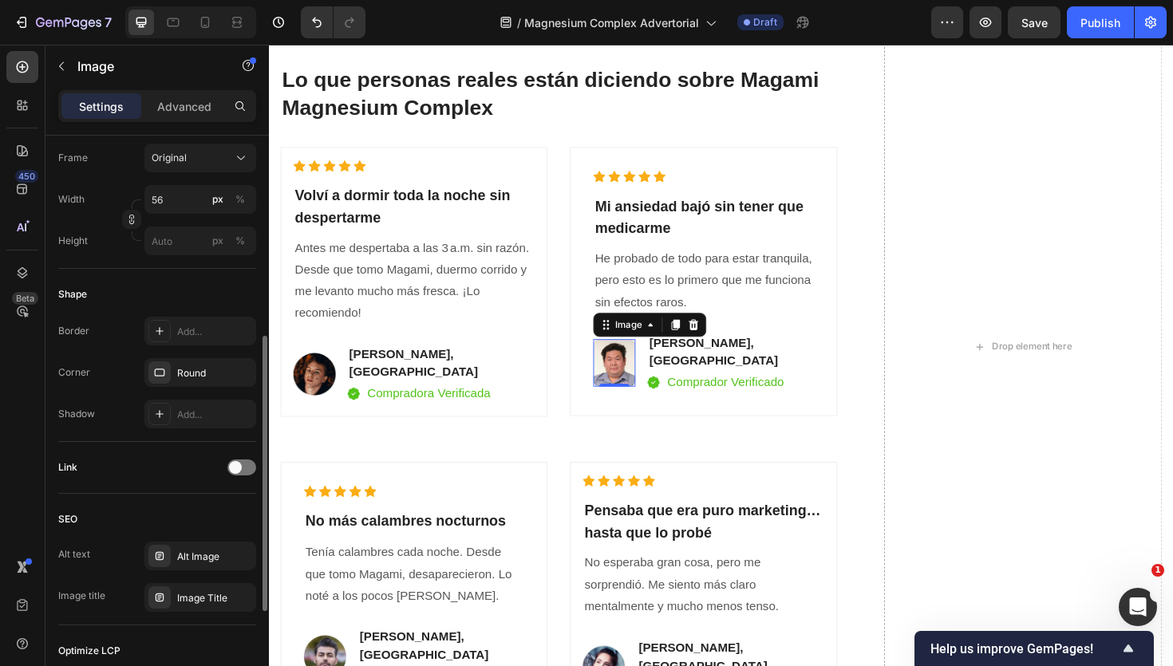
scroll to position [425, 0]
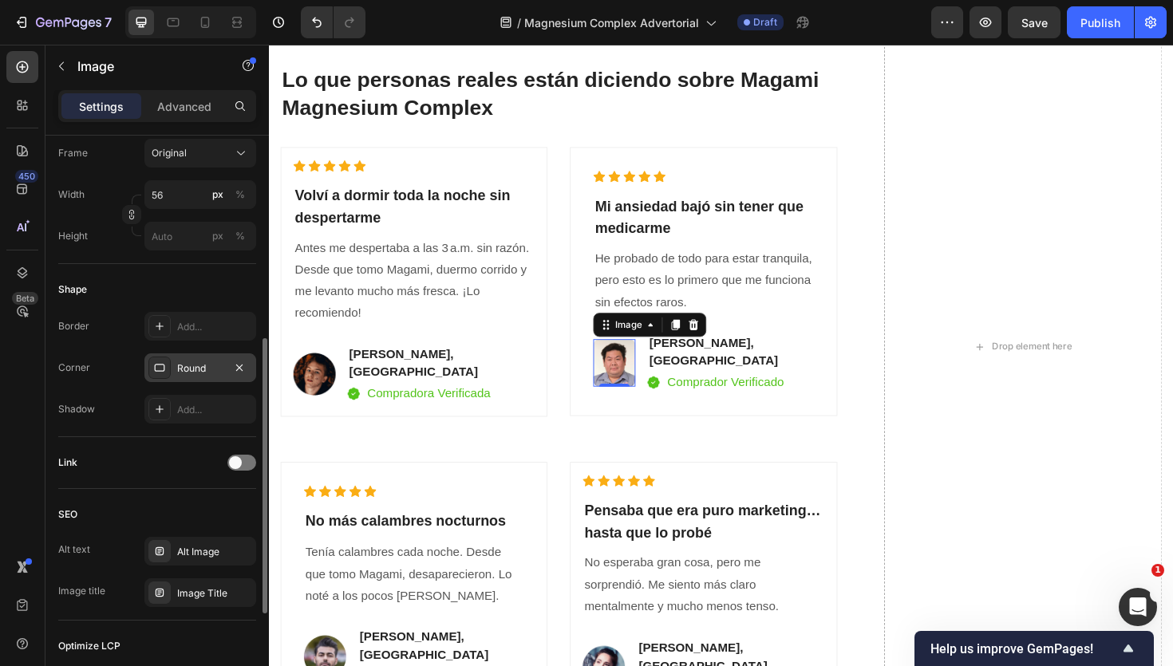
click at [156, 378] on div at bounding box center [159, 368] width 22 height 22
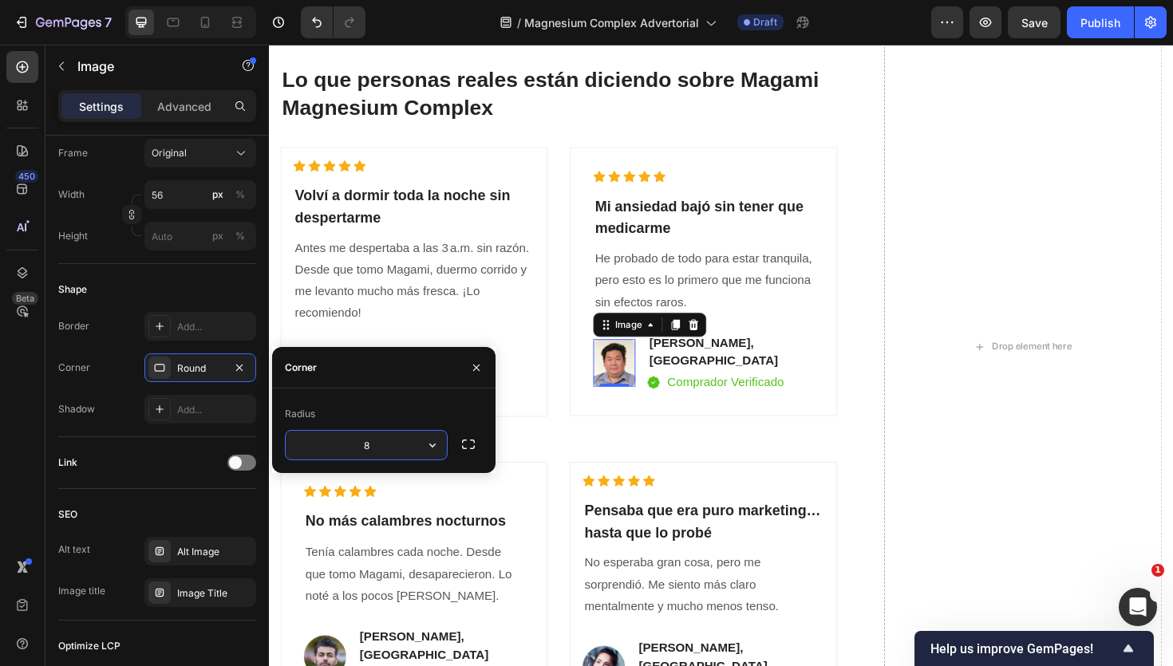
drag, startPoint x: 376, startPoint y: 444, endPoint x: 346, endPoint y: 444, distance: 29.5
click at [346, 444] on input "8" at bounding box center [366, 445] width 161 height 29
click at [440, 441] on icon "button" at bounding box center [433, 445] width 16 height 16
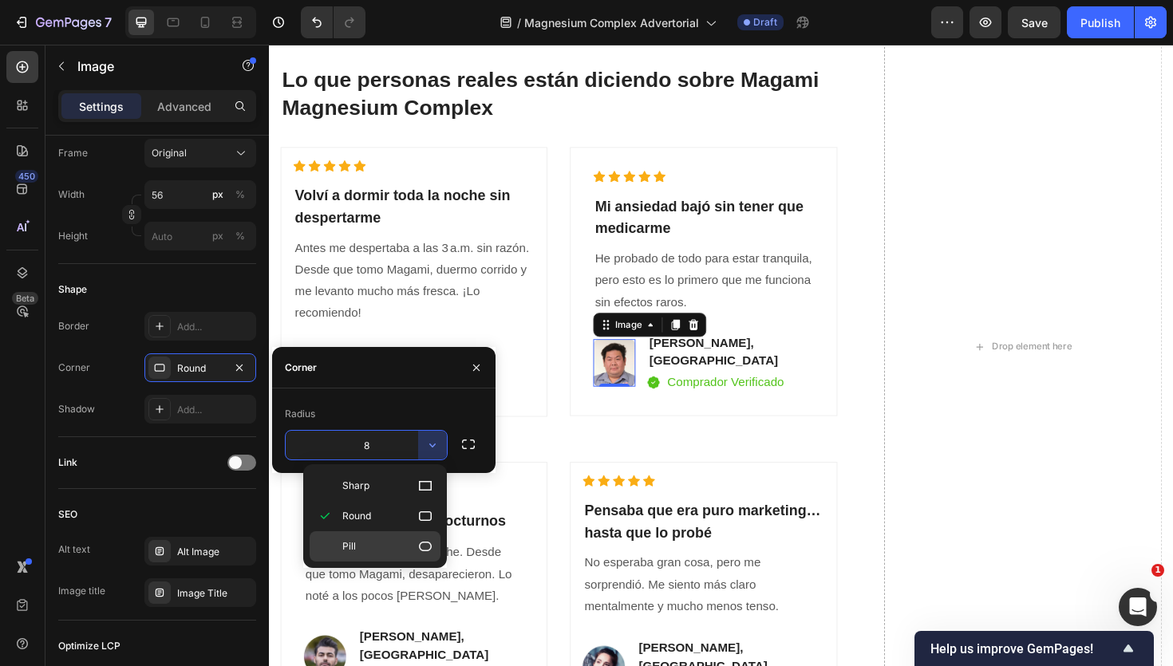
click at [417, 553] on p "Pill" at bounding box center [387, 547] width 91 height 16
type input "9999"
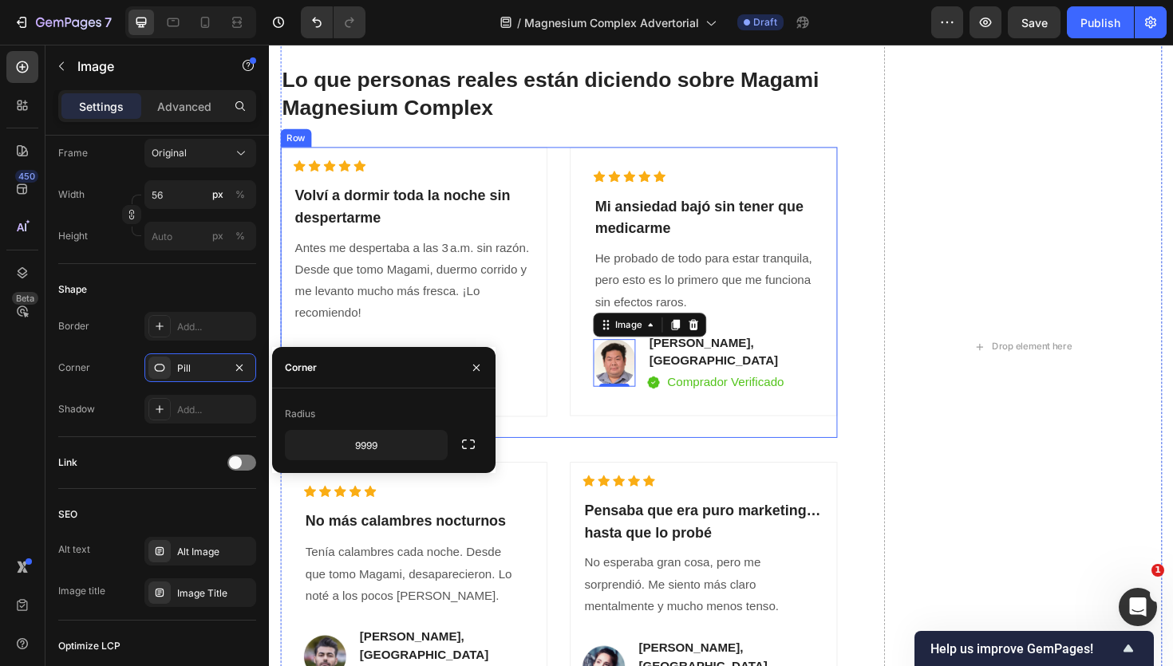
click at [719, 433] on div "Icon Icon Icon Icon Icon Icon List Hoz ⁠⁠⁠⁠⁠⁠⁠ Mi ansiedad bajó sin tener que m…" at bounding box center [728, 307] width 283 height 308
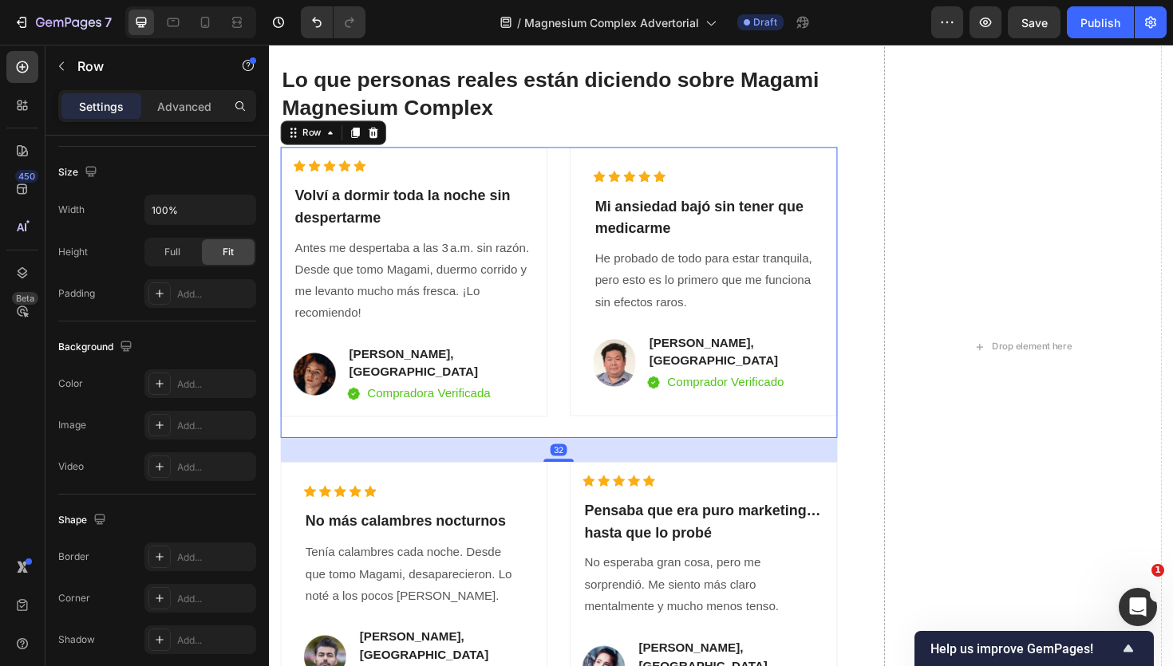
scroll to position [0, 0]
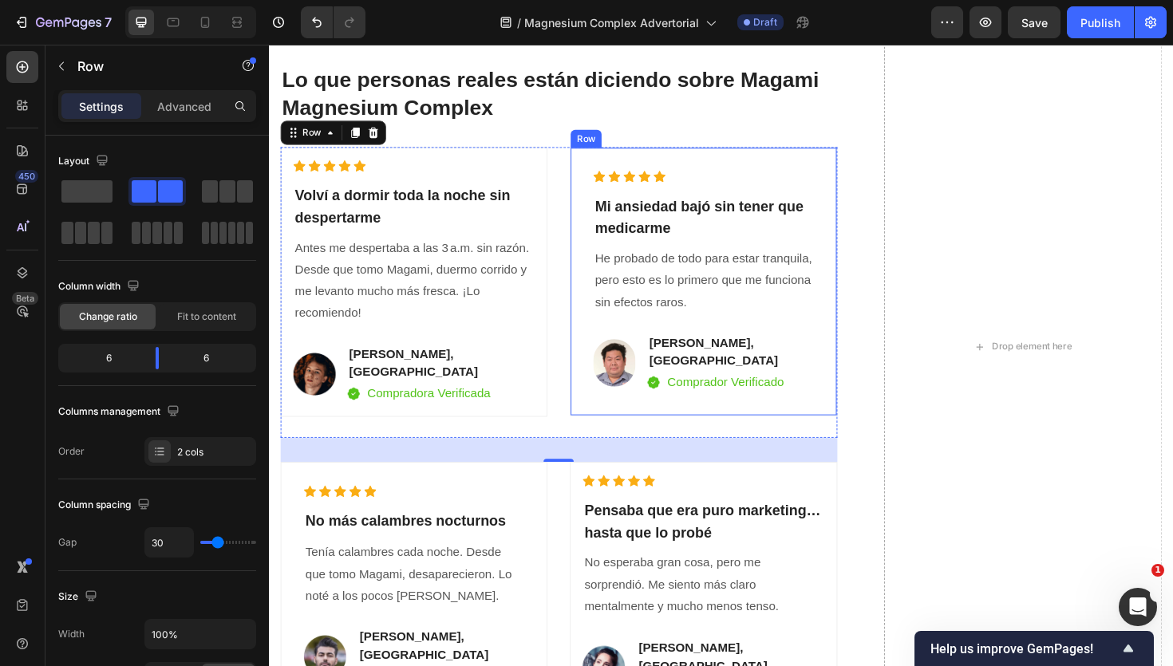
click at [713, 417] on div "Icon Icon Icon Icon Icon Icon List Hoz ⁠⁠⁠⁠⁠⁠⁠ Mi ansiedad bajó sin tener que m…" at bounding box center [728, 295] width 283 height 285
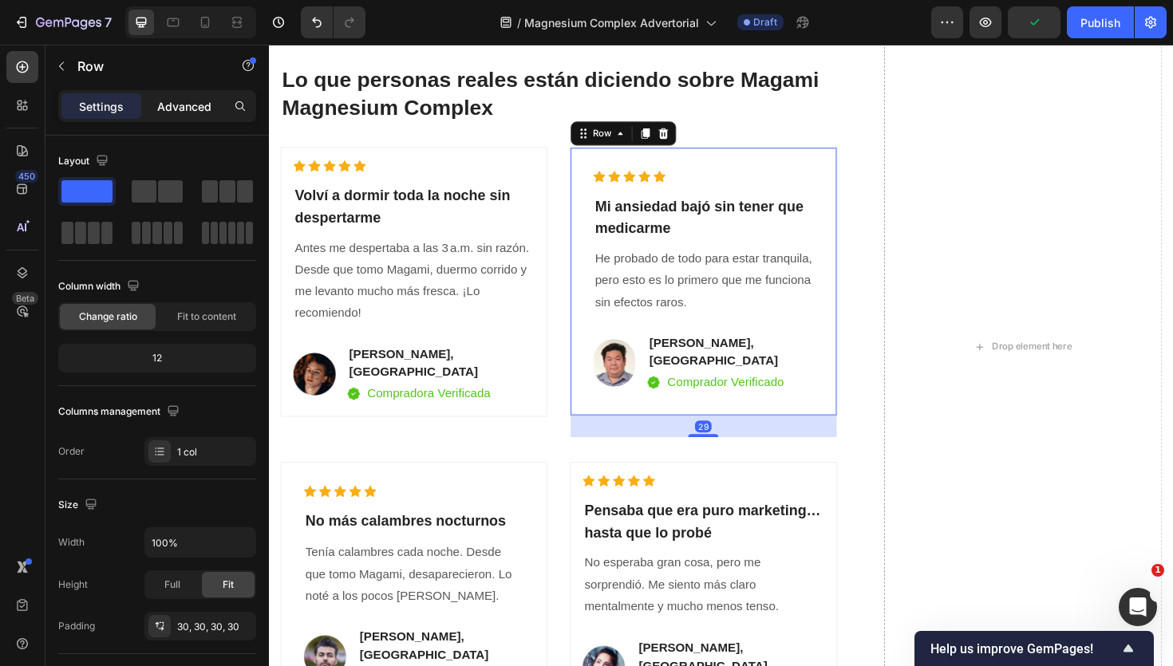
click at [182, 108] on p "Advanced" at bounding box center [184, 106] width 54 height 17
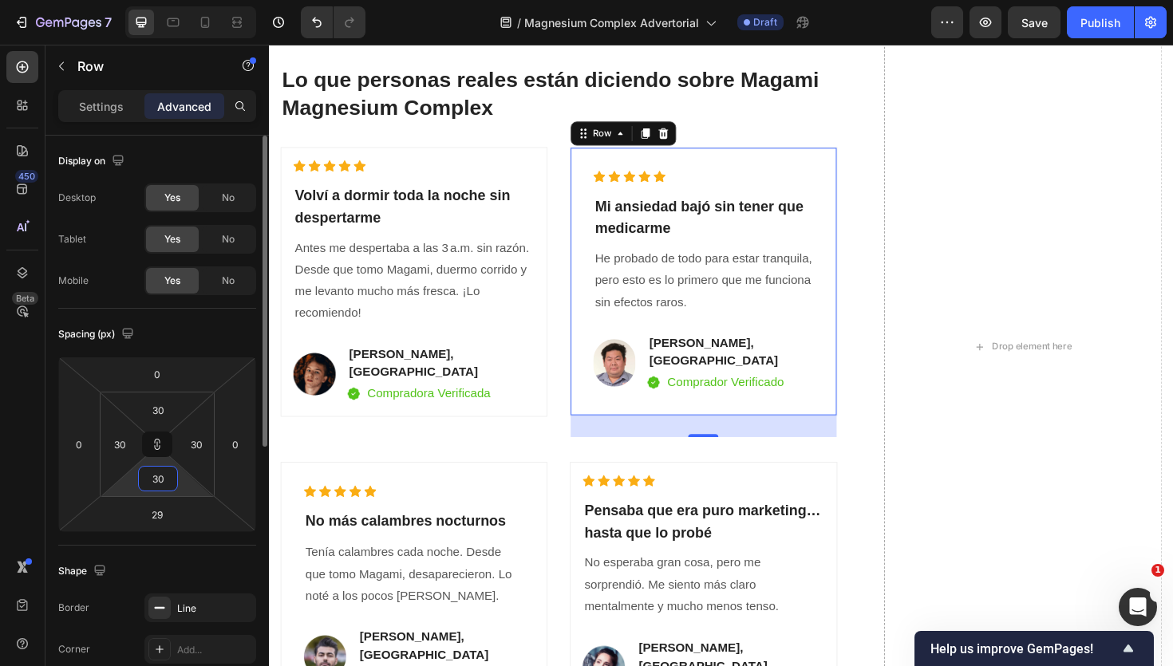
click at [167, 478] on input "30" at bounding box center [158, 479] width 32 height 24
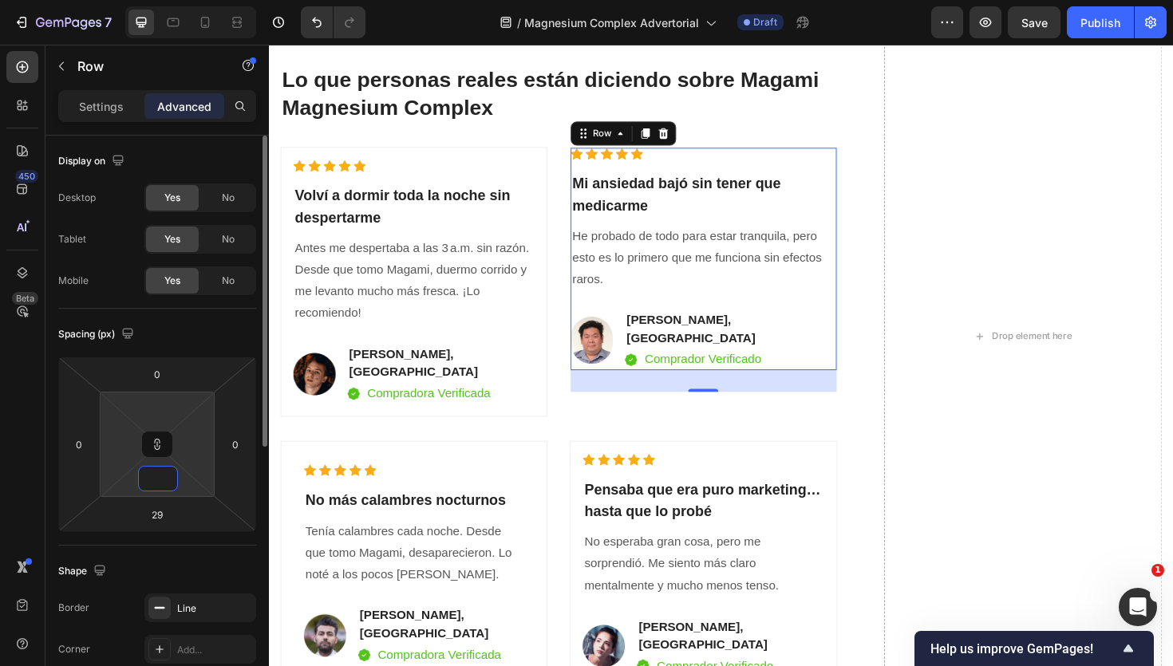
type input "2"
type input "25"
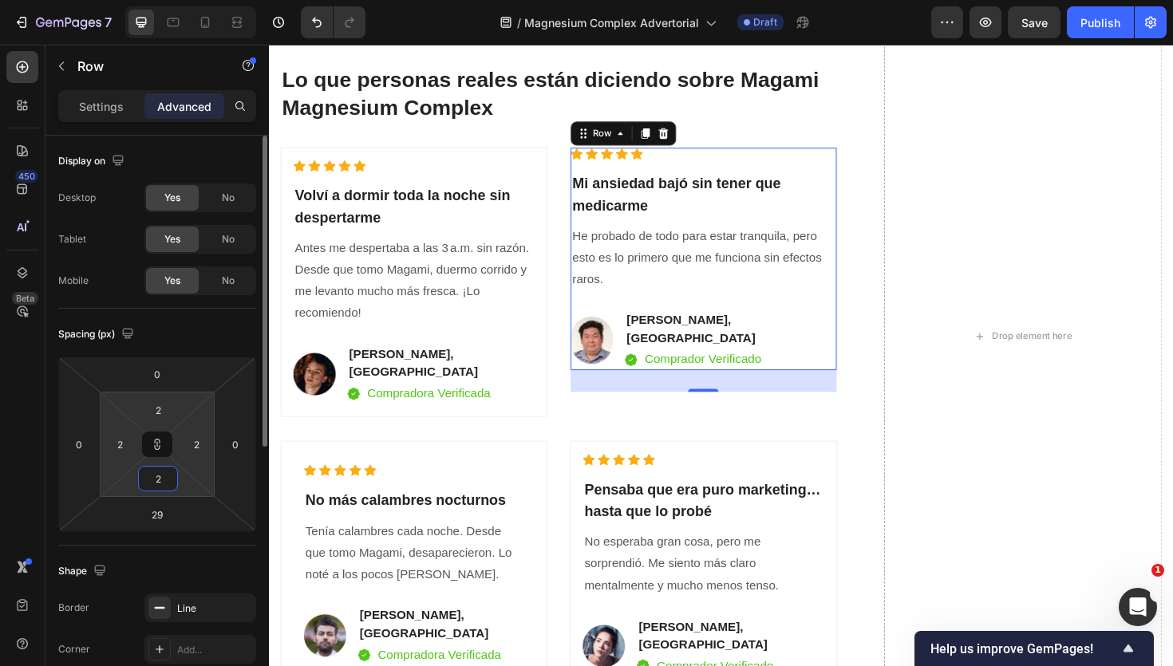
type input "25"
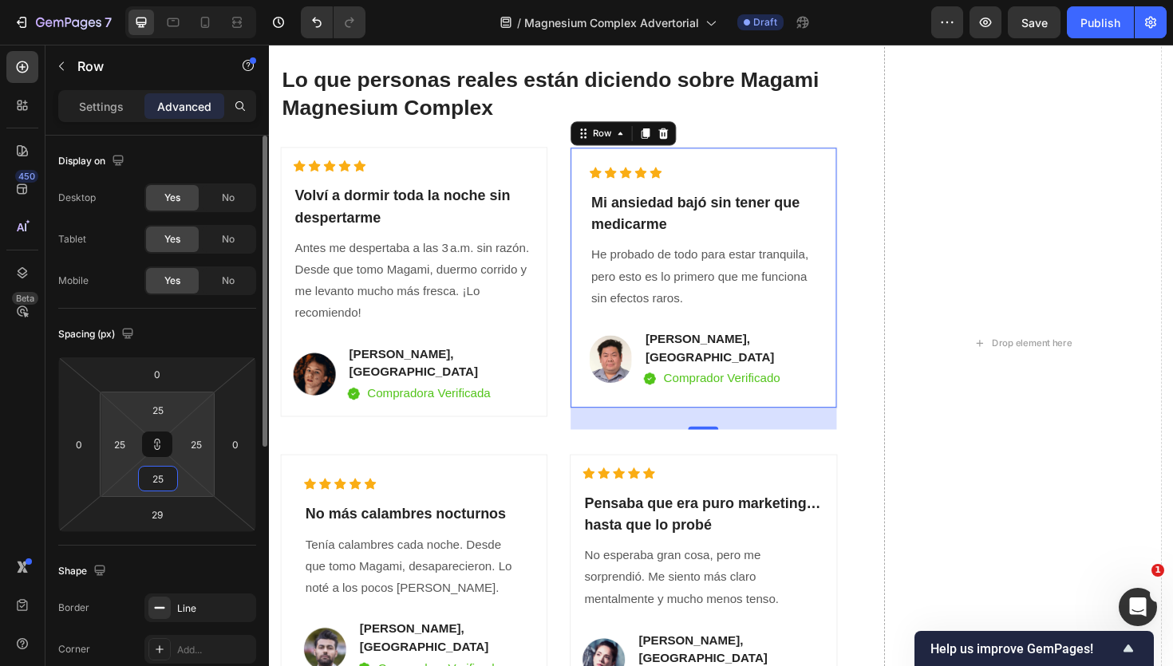
type input "2"
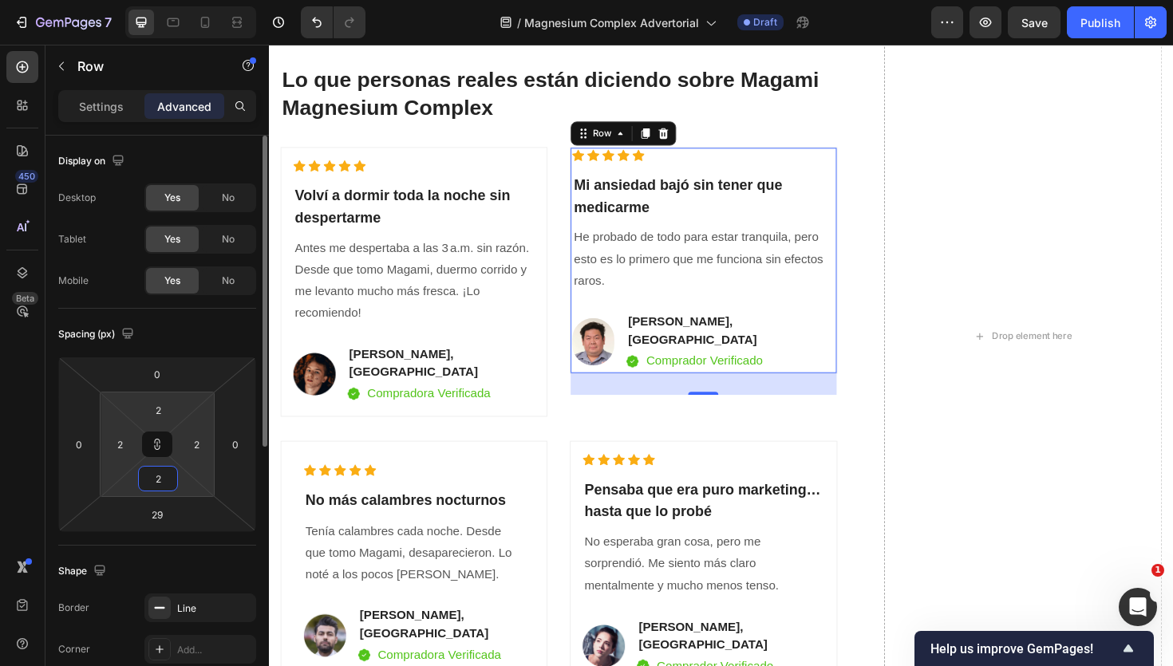
type input "26"
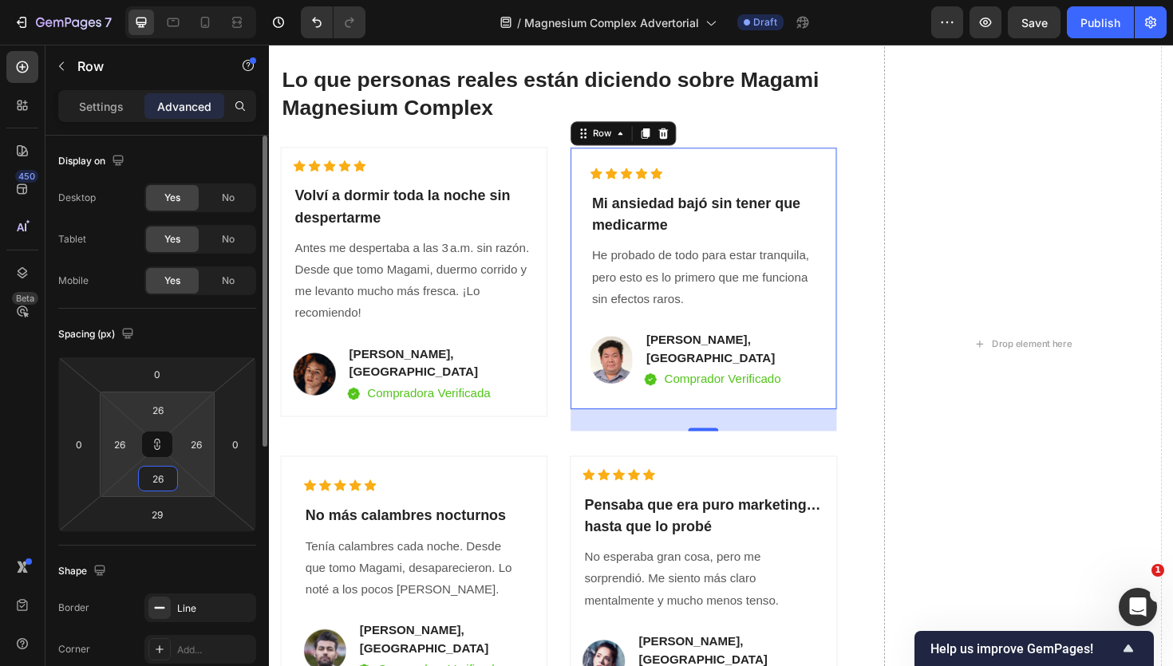
type input "2"
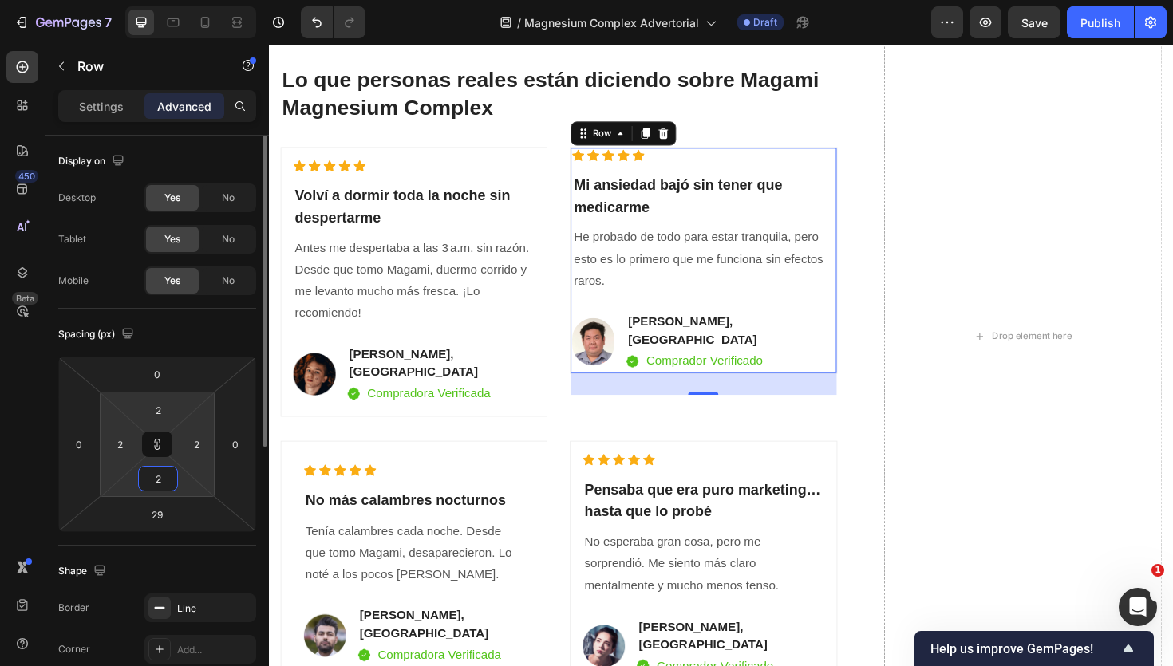
type input "27"
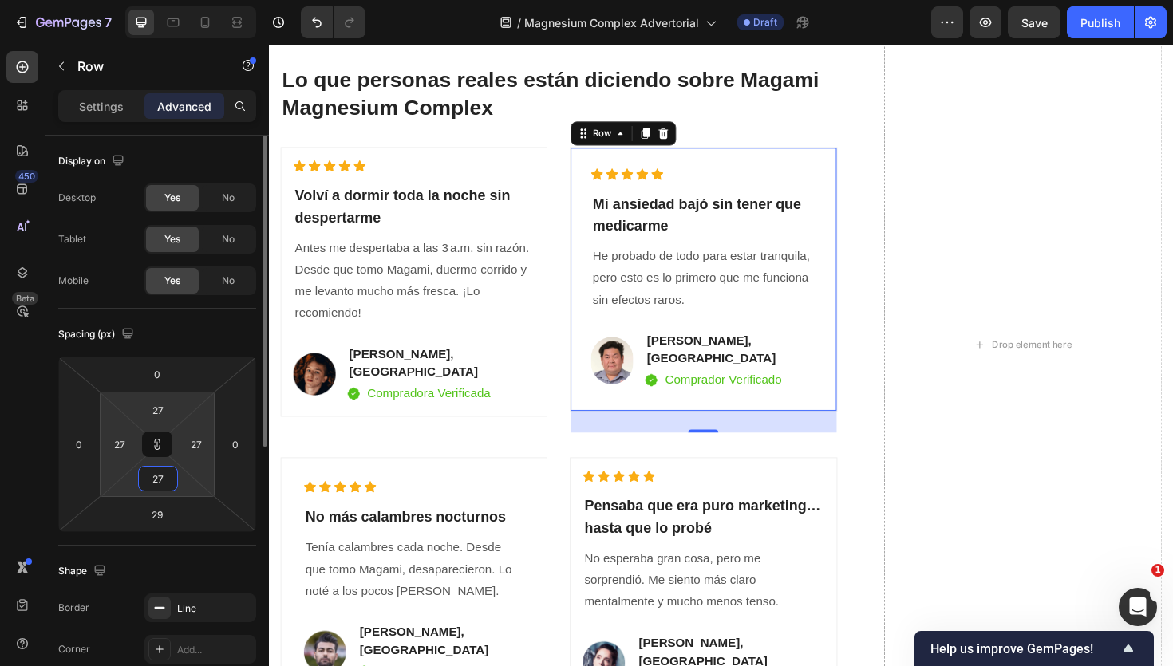
type input "2"
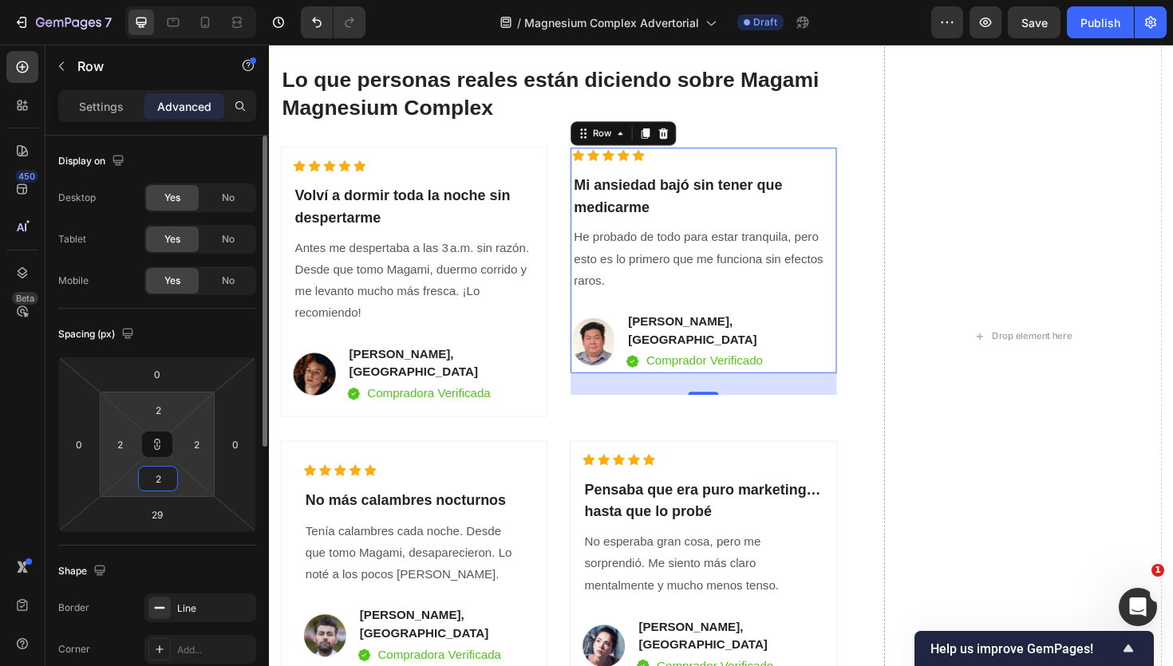
type input "28"
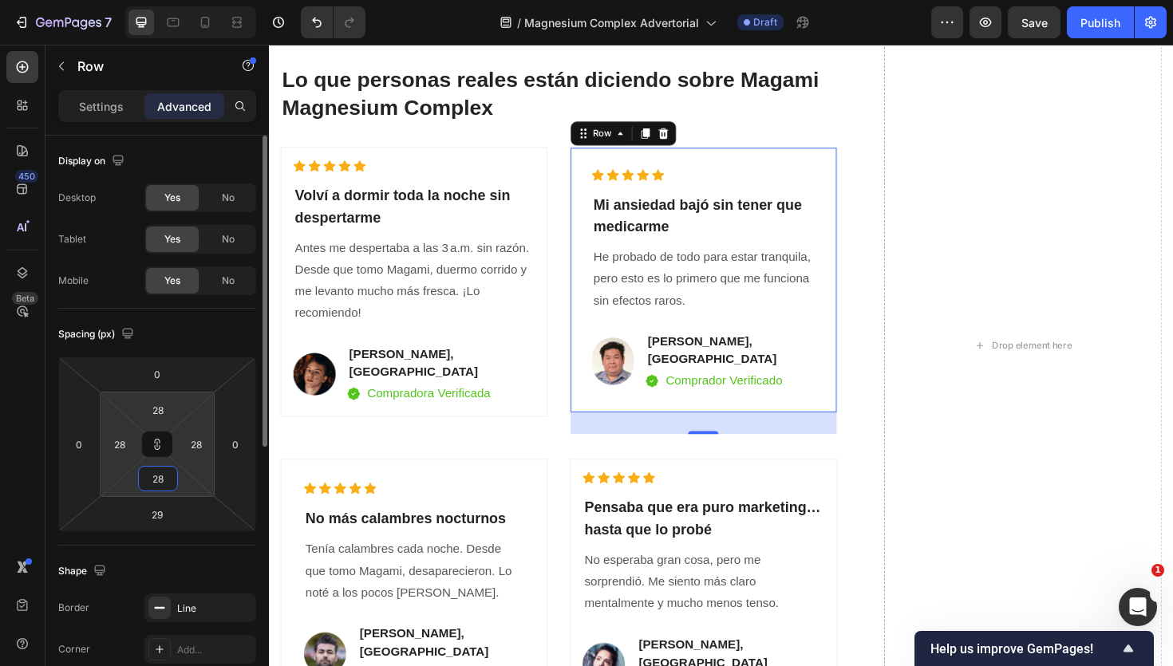
type input "2"
type input "27"
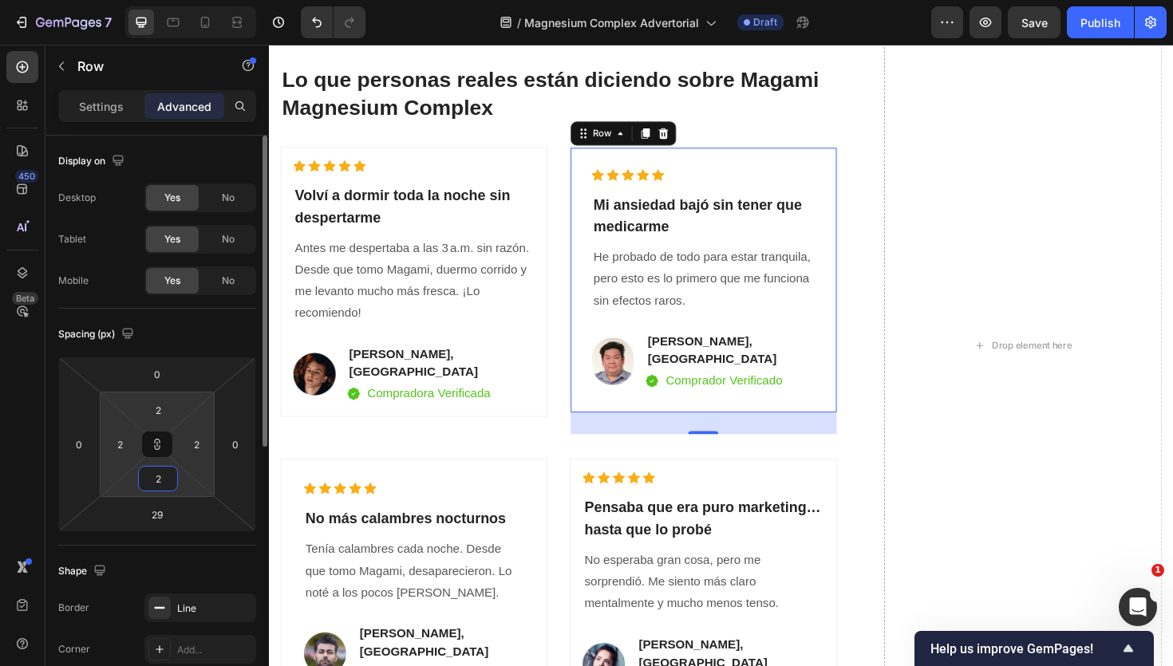
type input "27"
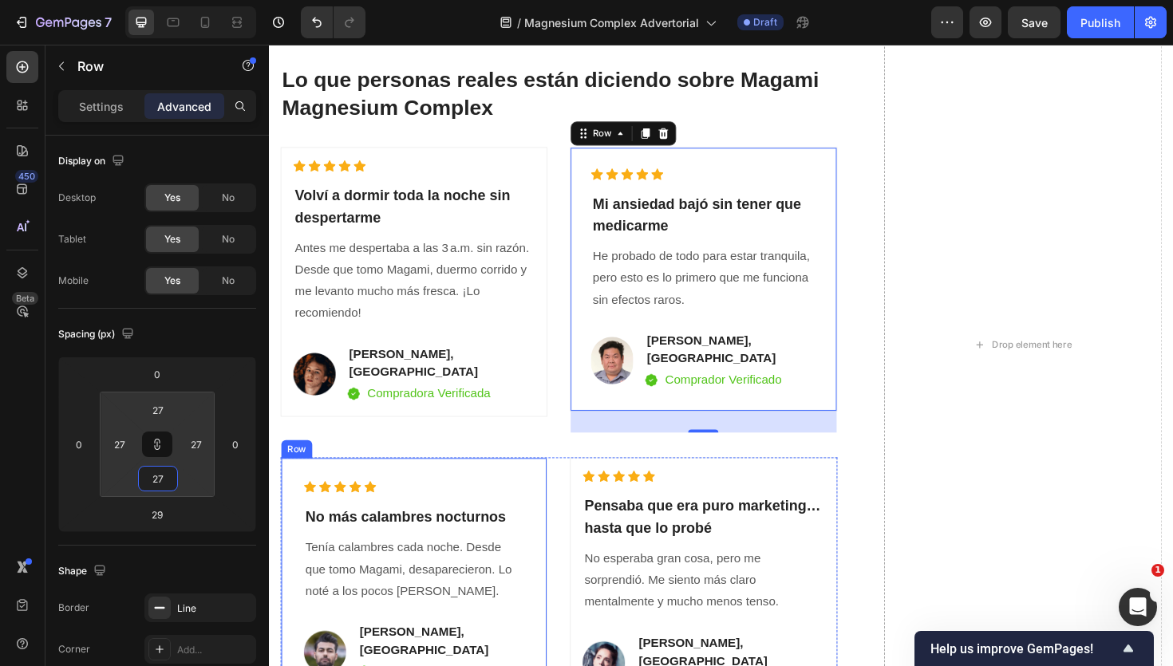
click at [531, 452] on div "VER DISPONIBILIDAD Button ✔️ Garantía de satisfacción: 30 [PERSON_NAME] o te de…" at bounding box center [576, 363] width 590 height 816
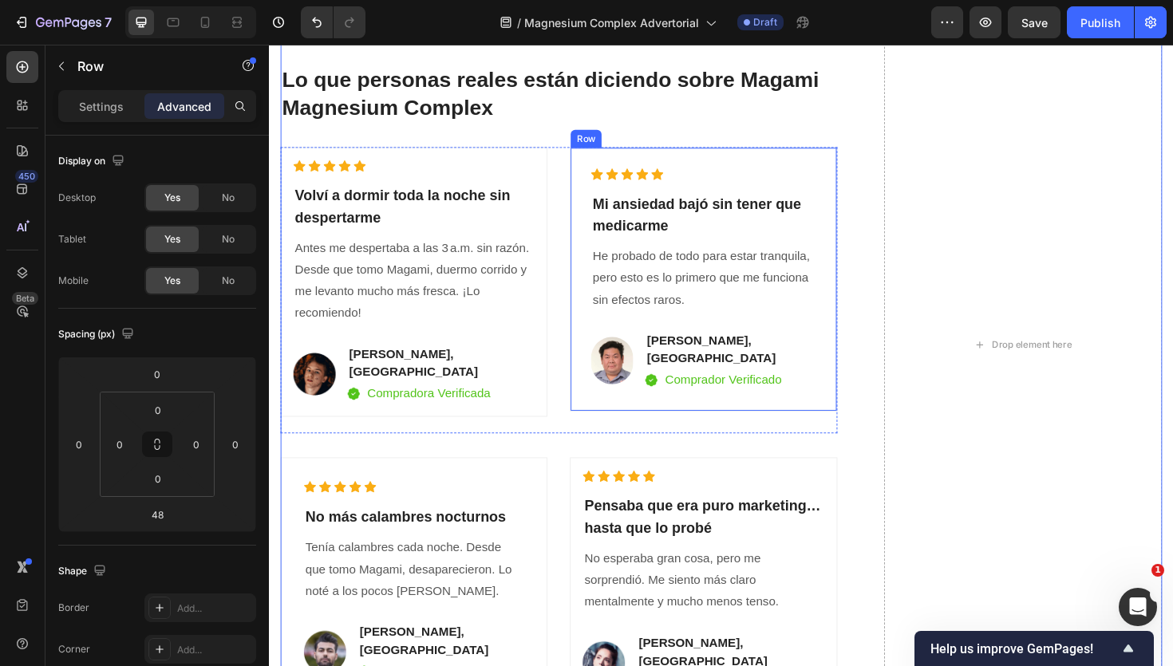
scroll to position [4866, 0]
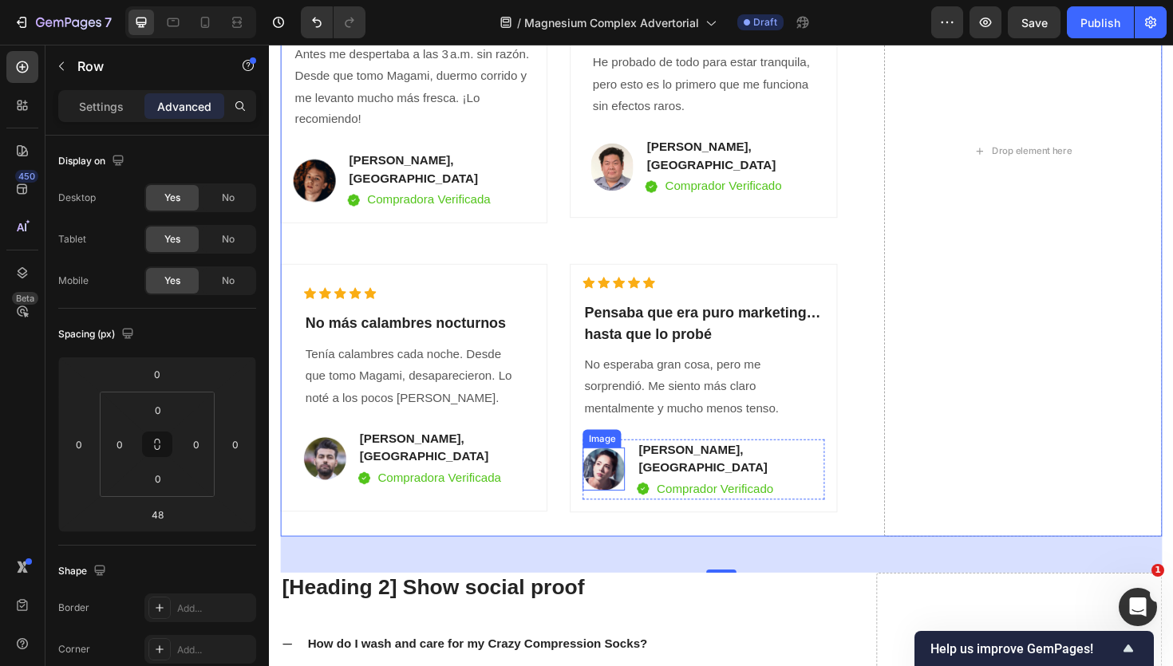
click at [625, 472] on img at bounding box center [623, 494] width 45 height 45
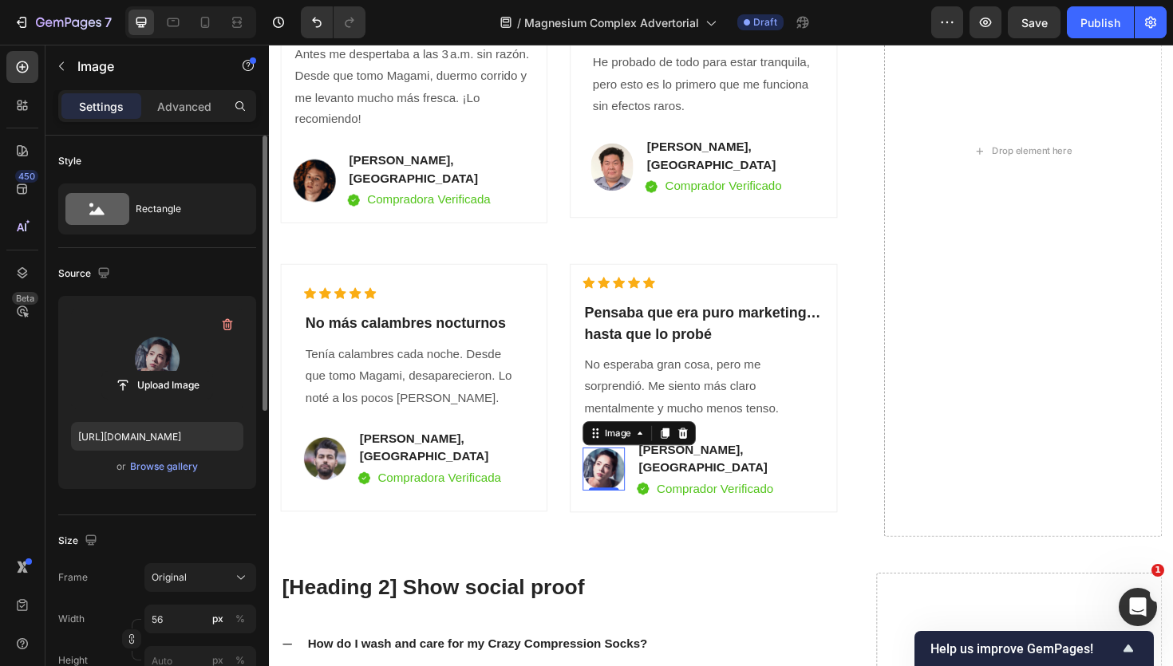
click at [148, 361] on label at bounding box center [157, 359] width 172 height 101
click at [148, 372] on input "file" at bounding box center [157, 385] width 110 height 27
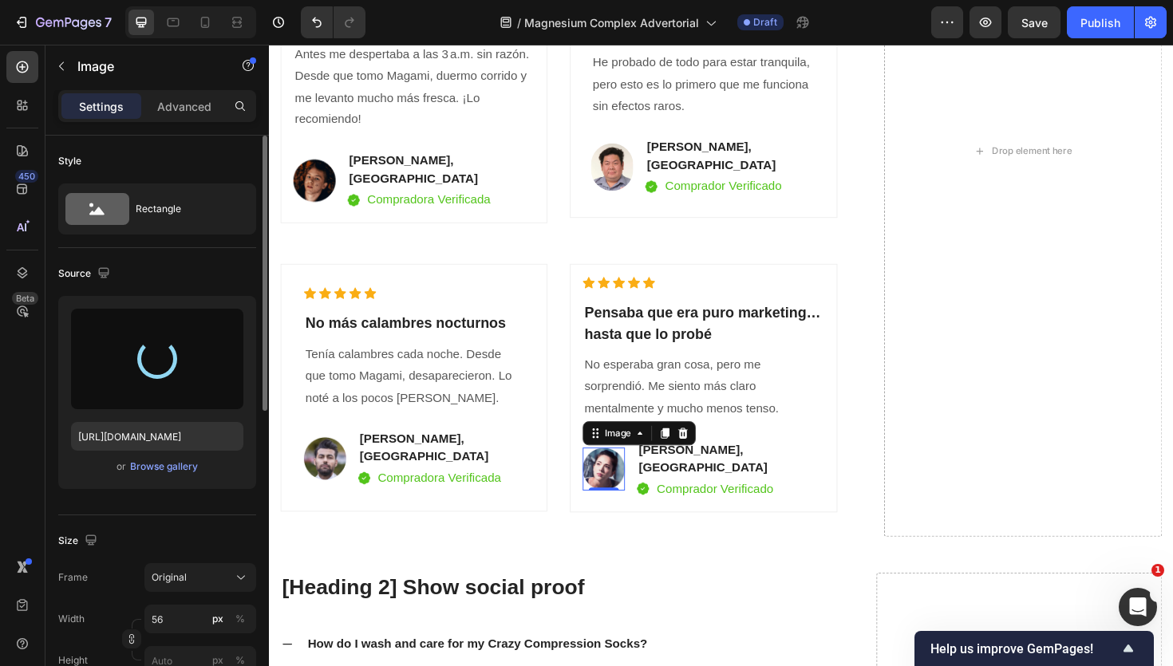
type input "[URL][DOMAIN_NAME]"
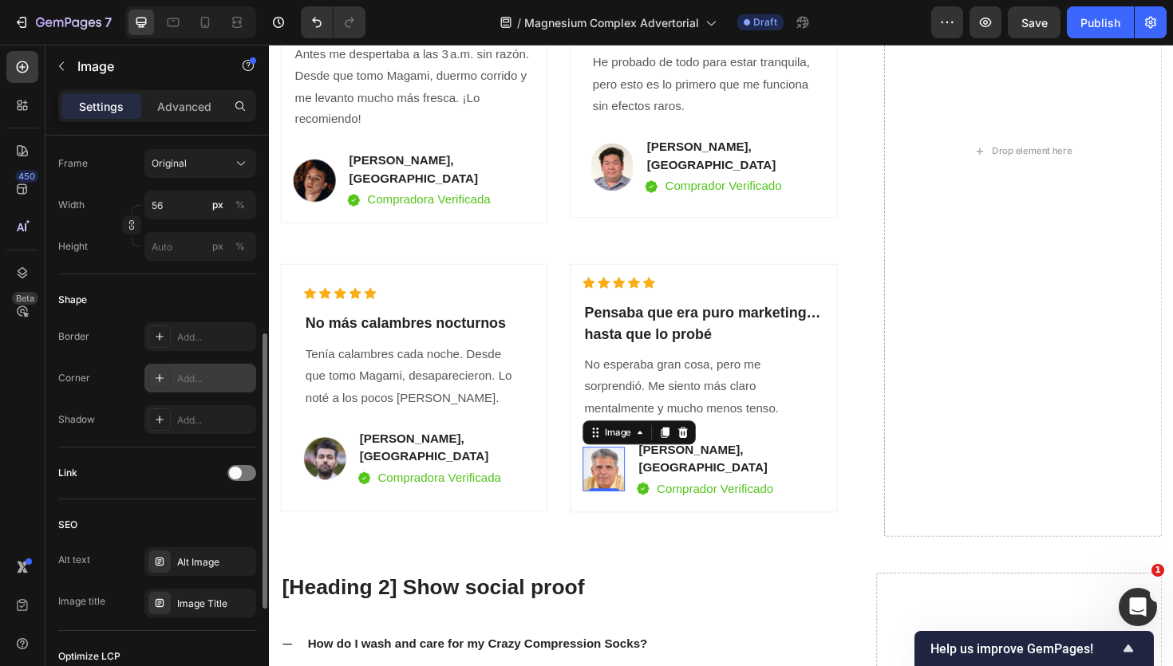
scroll to position [468, 0]
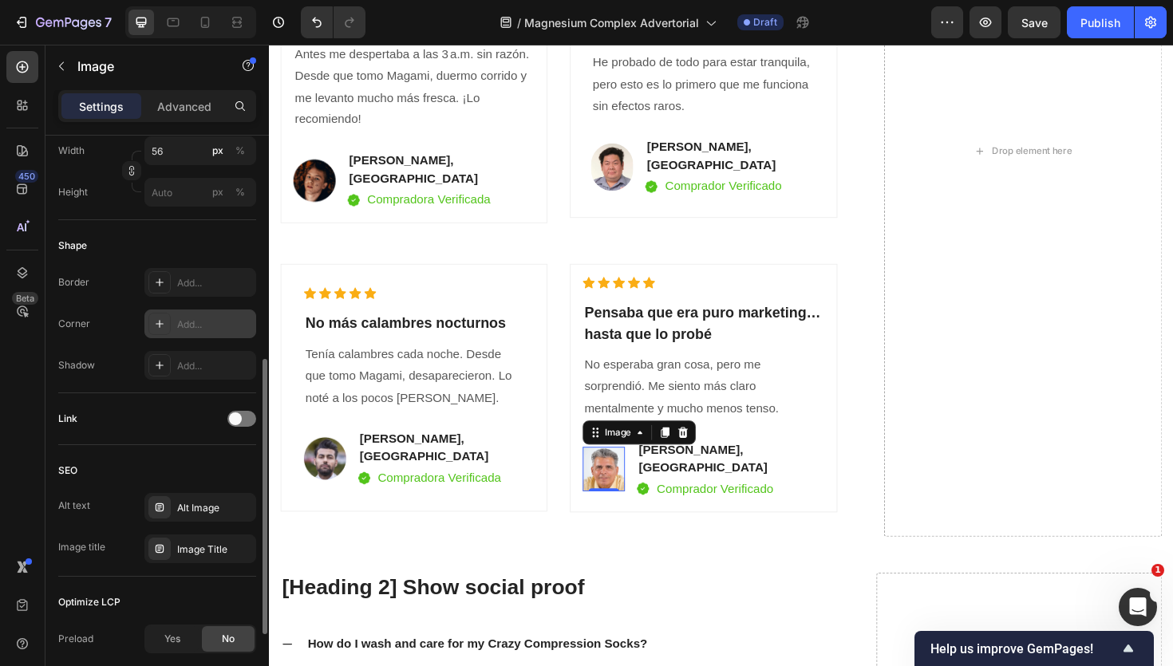
click at [172, 324] on div "Add..." at bounding box center [200, 324] width 112 height 29
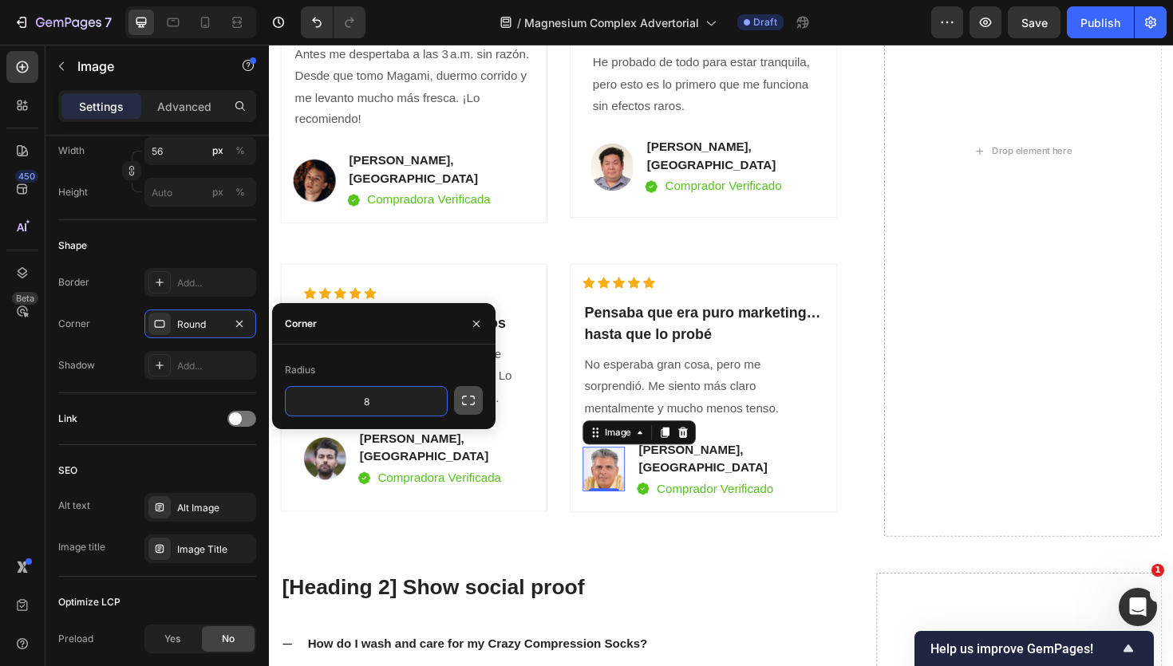
click at [474, 404] on icon "button" at bounding box center [468, 401] width 13 height 10
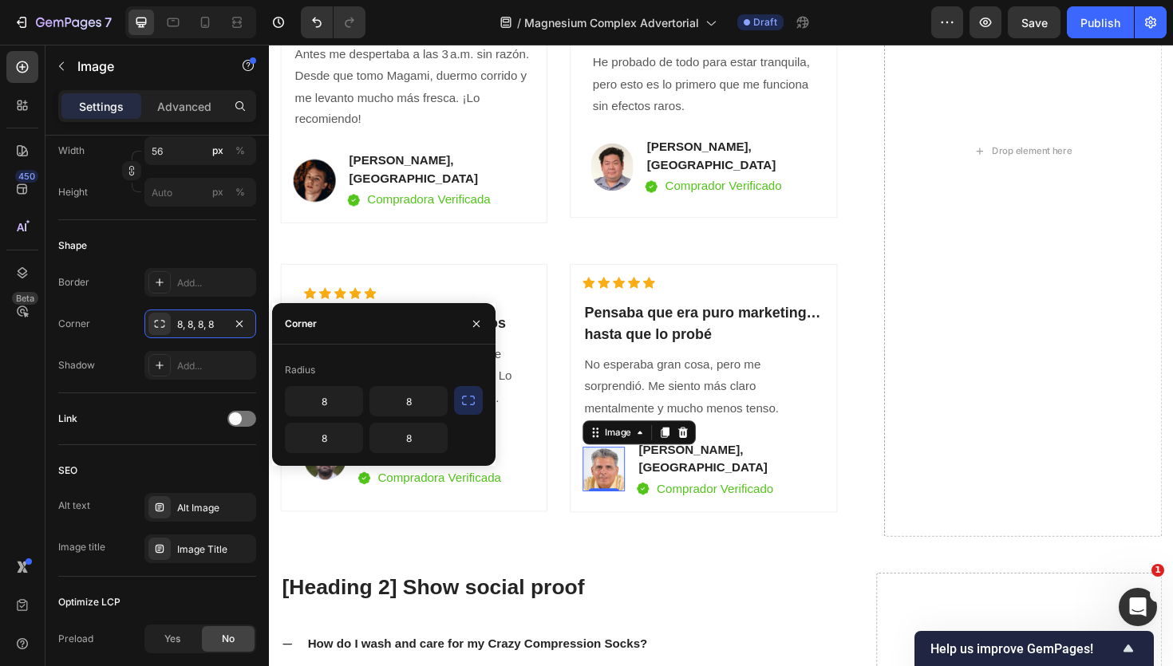
click at [467, 407] on icon "button" at bounding box center [468, 401] width 16 height 16
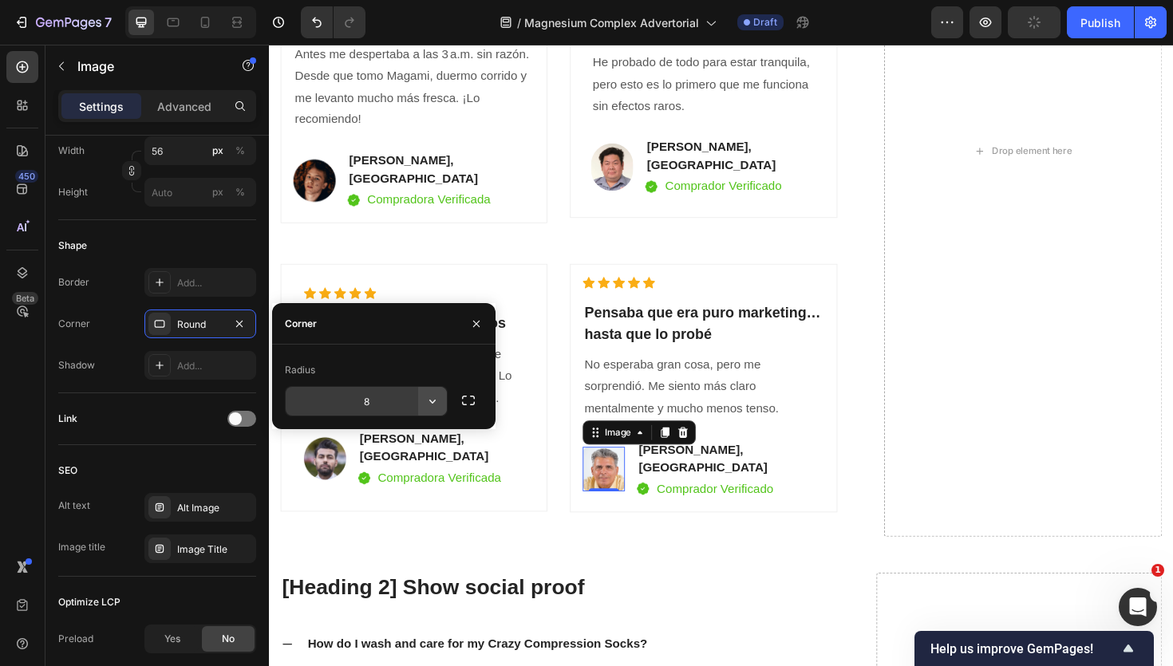
click at [440, 403] on icon "button" at bounding box center [433, 401] width 16 height 16
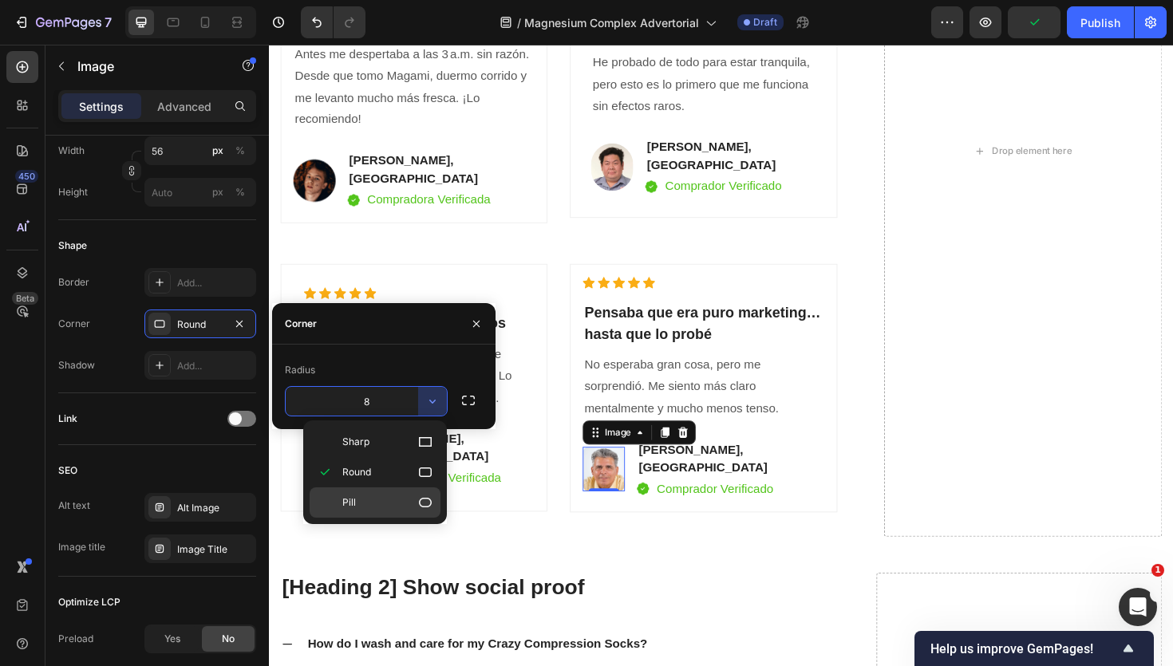
click at [412, 502] on p "Pill" at bounding box center [387, 503] width 91 height 16
type input "9999"
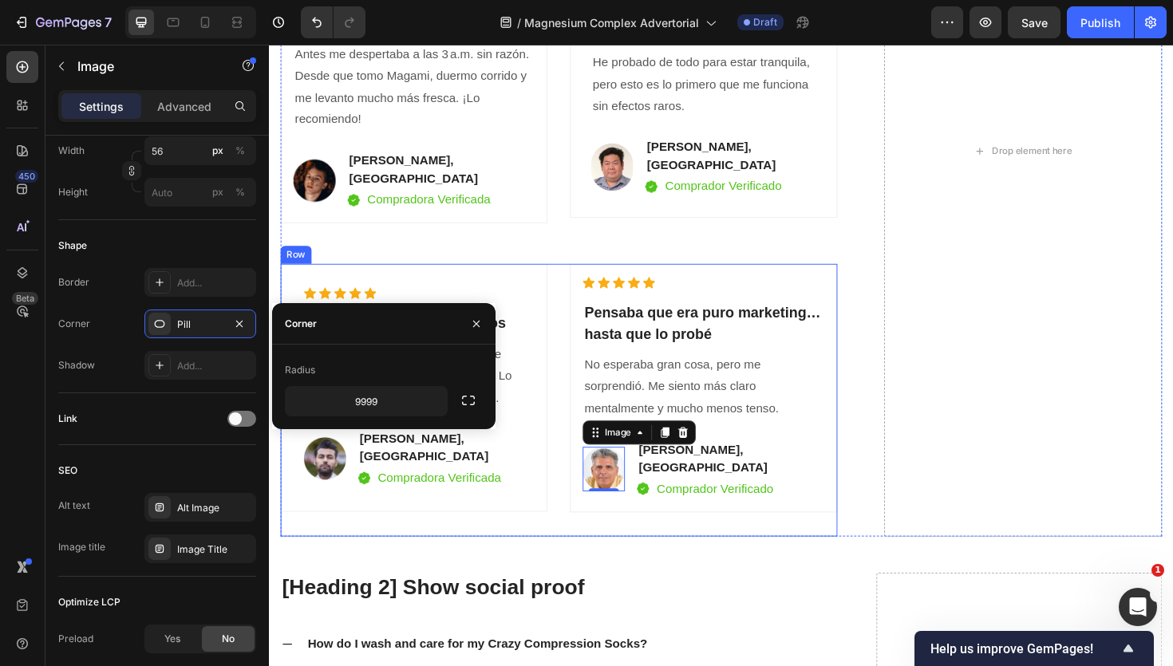
click at [498, 525] on div "Icon Icon Icon Icon Icon Icon List Hoz ⁠⁠⁠⁠⁠⁠⁠ No más calambres nocturnos Headi…" at bounding box center [422, 421] width 283 height 288
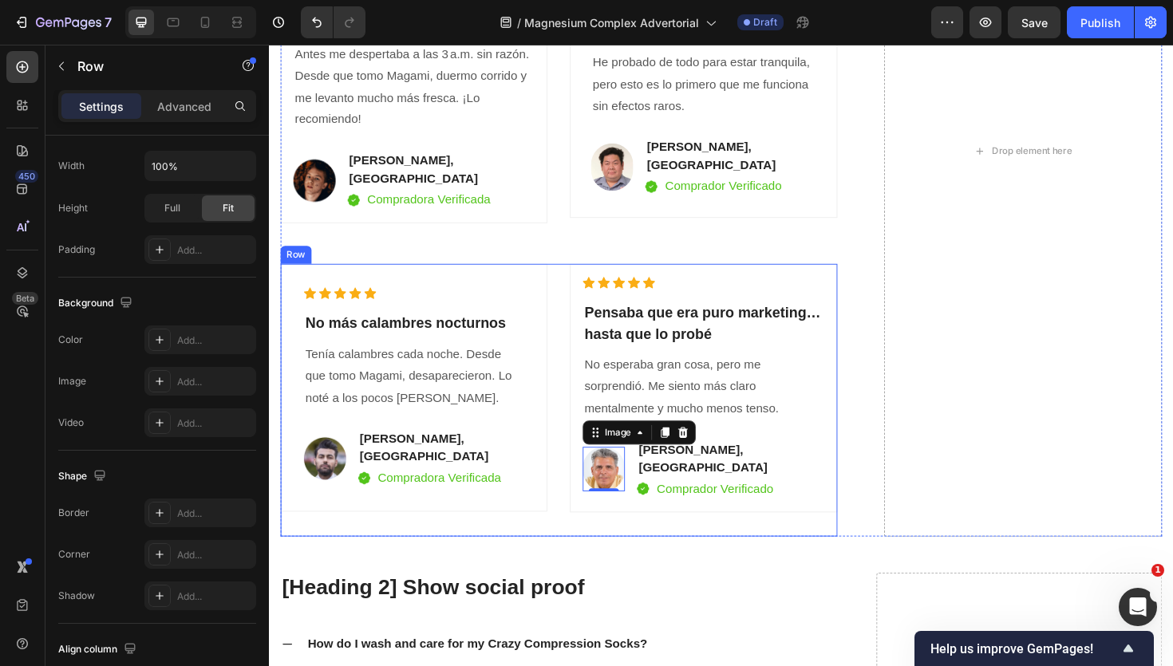
scroll to position [0, 0]
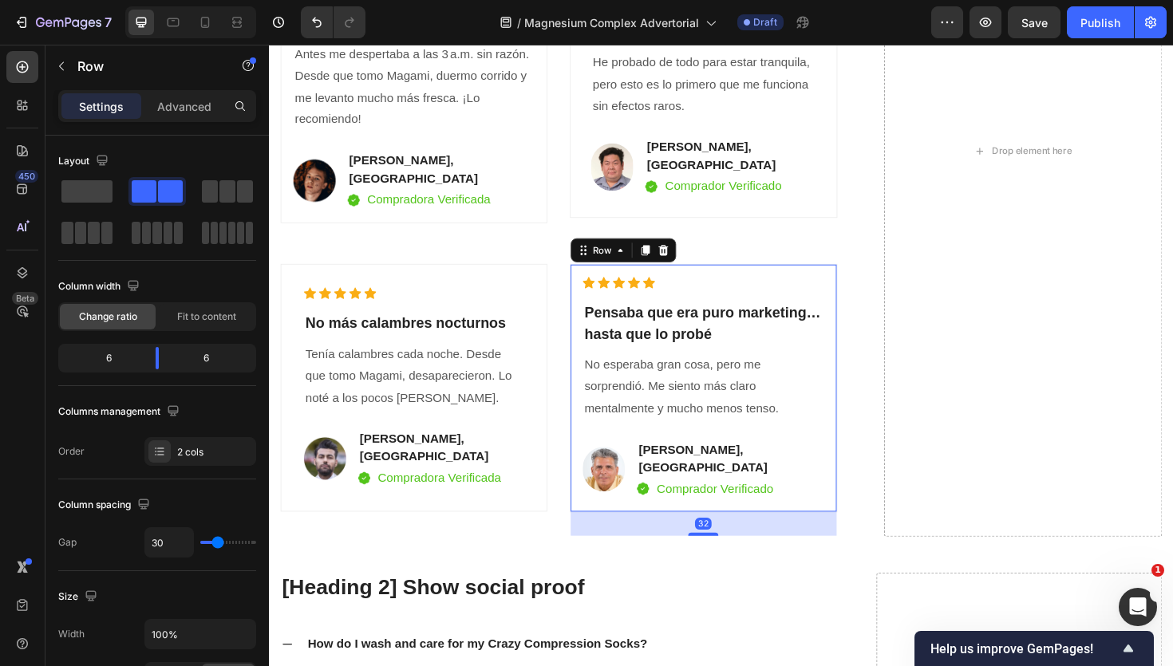
click at [662, 503] on div "Icon Icon Icon Icon Icon Icon List Hoz ⁠⁠⁠⁠⁠⁠⁠ Pensaba que era puro marketing… …" at bounding box center [728, 408] width 283 height 263
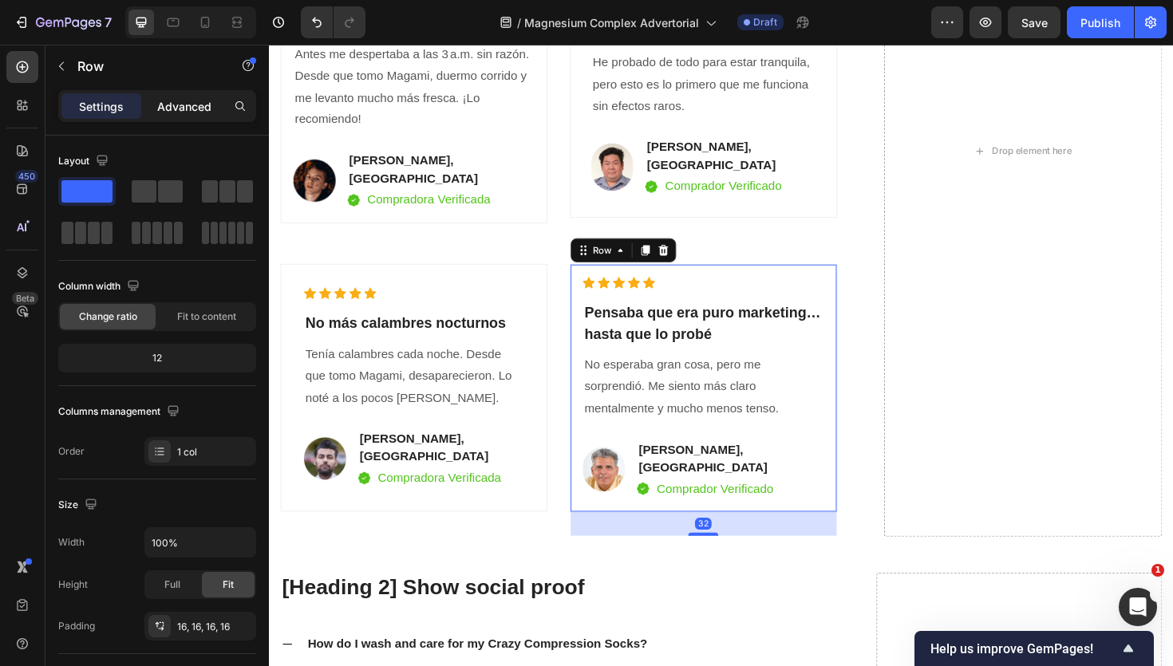
click at [176, 98] on p "Advanced" at bounding box center [184, 106] width 54 height 17
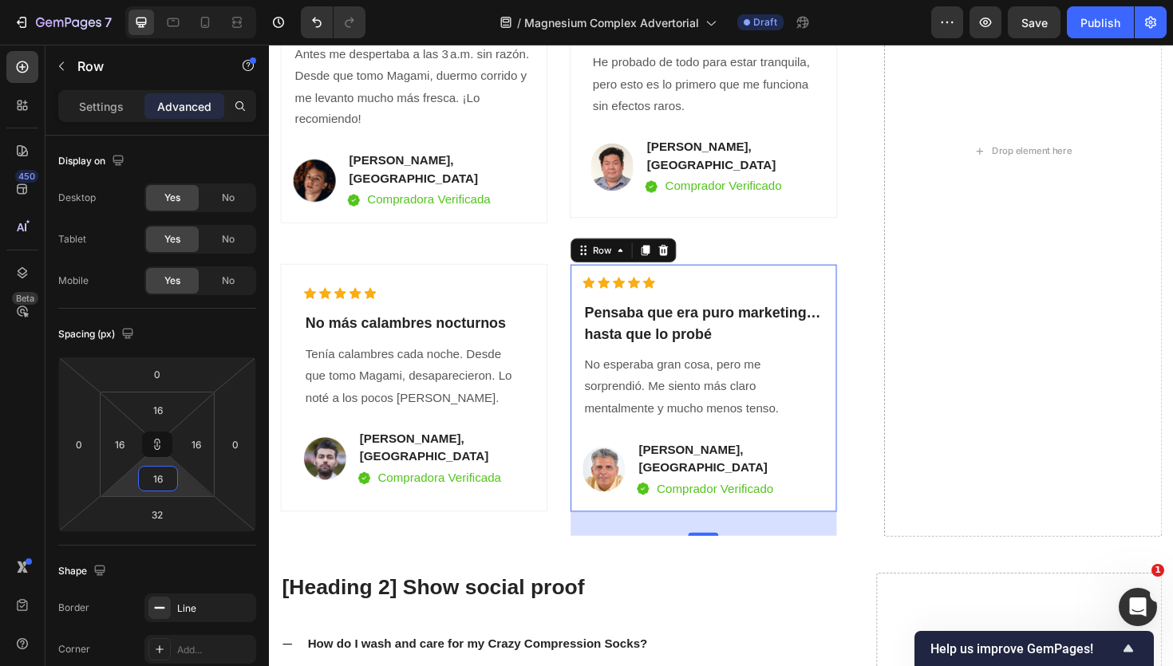
click at [164, 489] on input "16" at bounding box center [158, 479] width 32 height 24
type input "1"
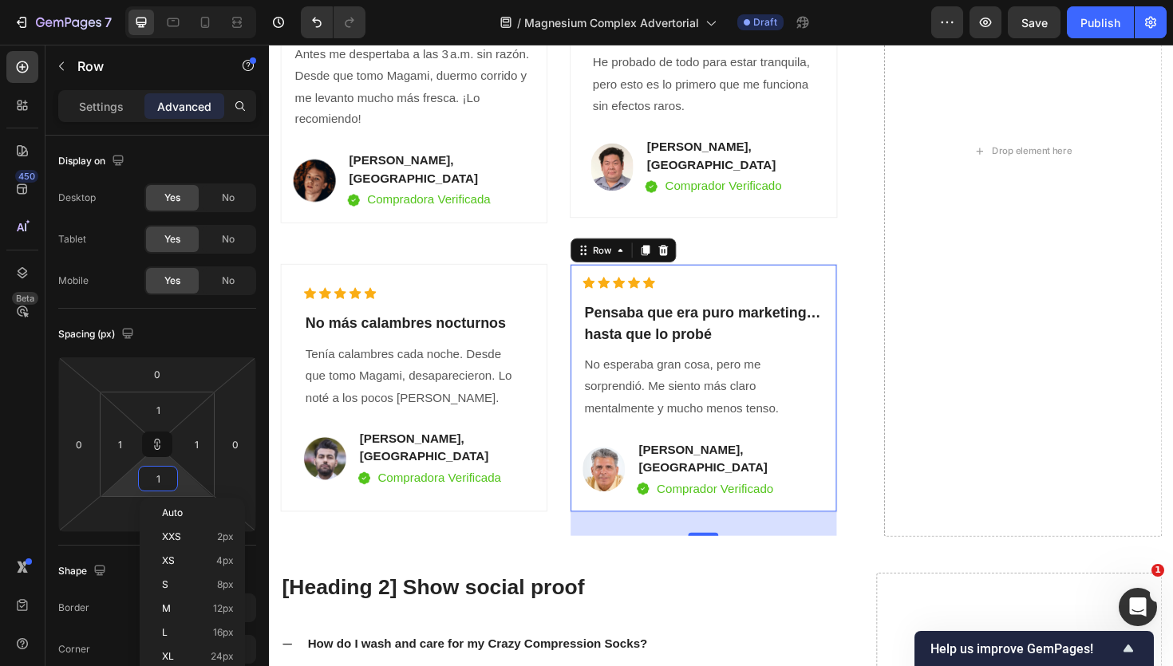
type input "15"
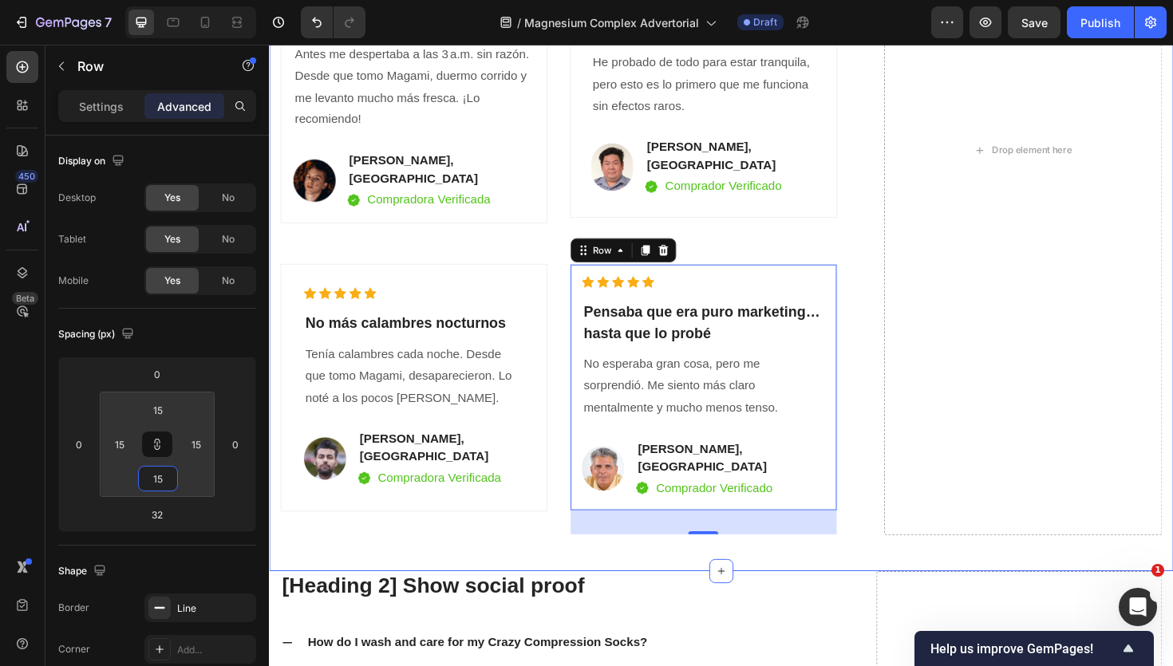
click at [445, 547] on div "VER DISPONIBILIDAD Button ✔️ Garantía de satisfacción: 30 [PERSON_NAME] o te de…" at bounding box center [748, 175] width 934 height 853
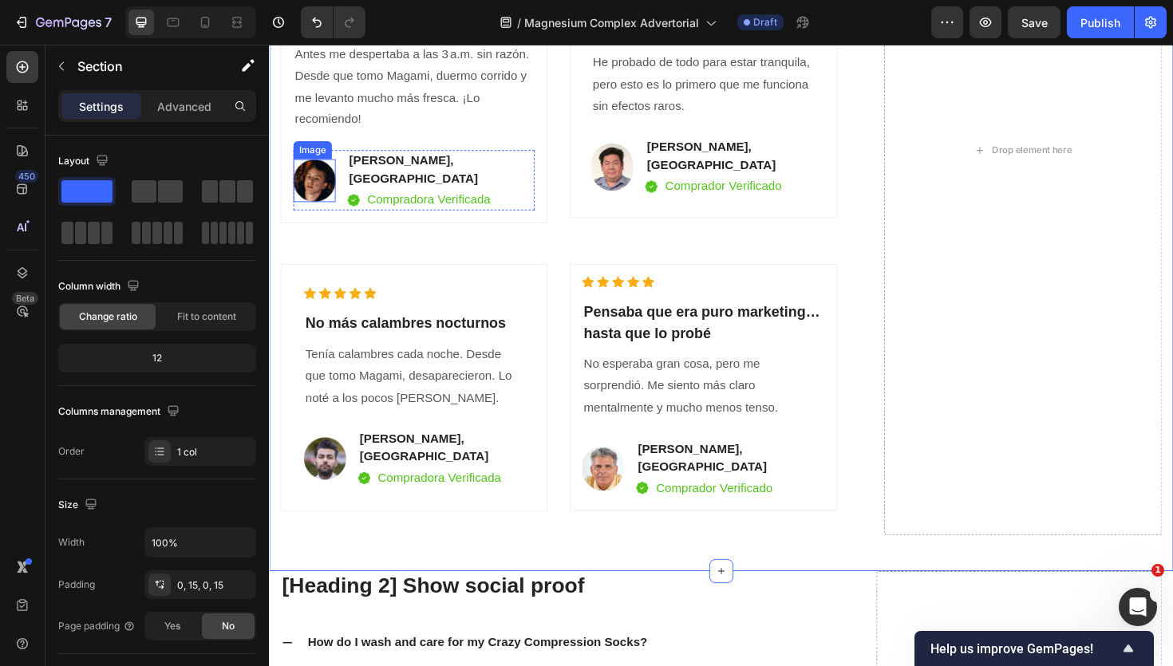
click at [314, 173] on img at bounding box center [316, 188] width 45 height 45
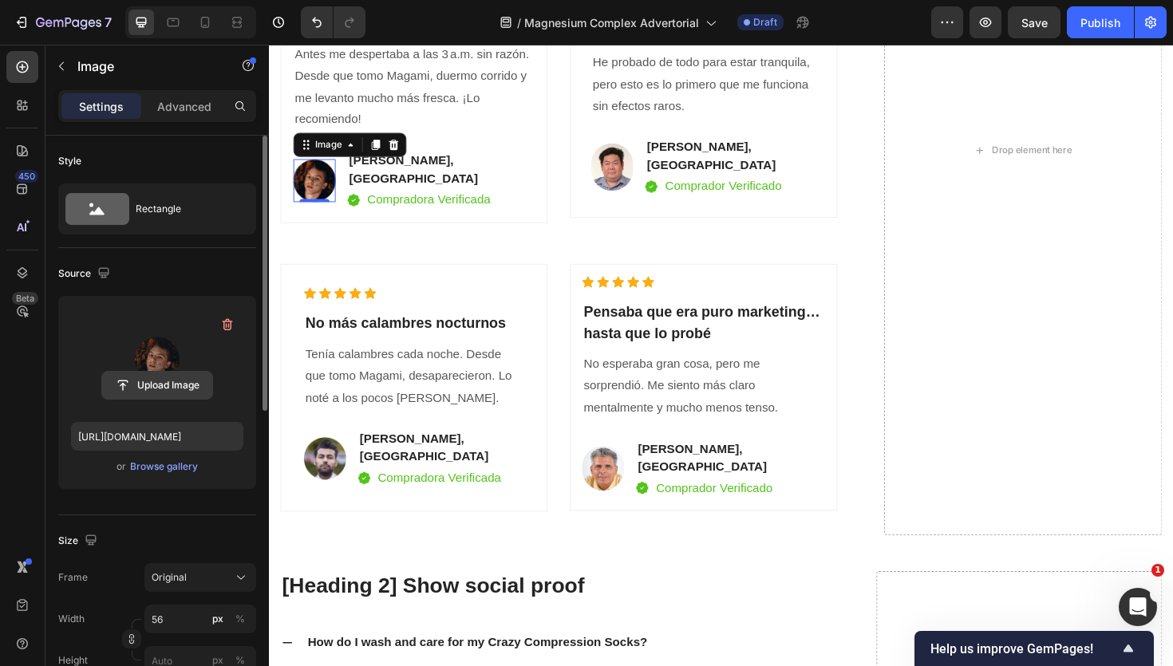
click at [175, 380] on input "file" at bounding box center [157, 385] width 110 height 27
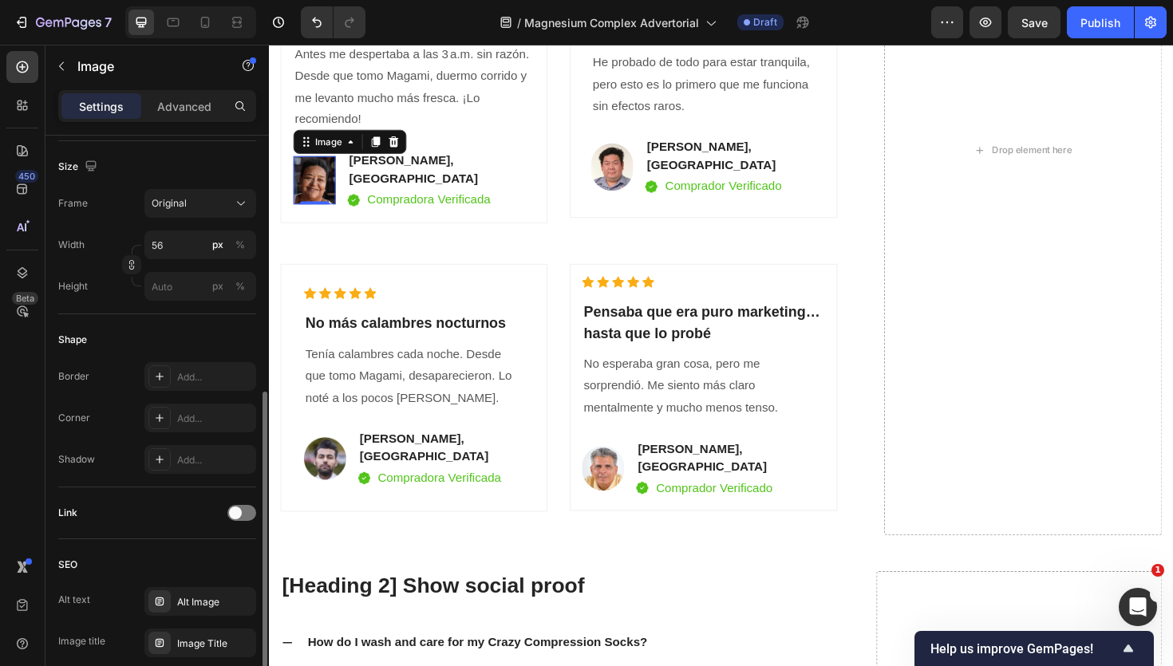
scroll to position [427, 0]
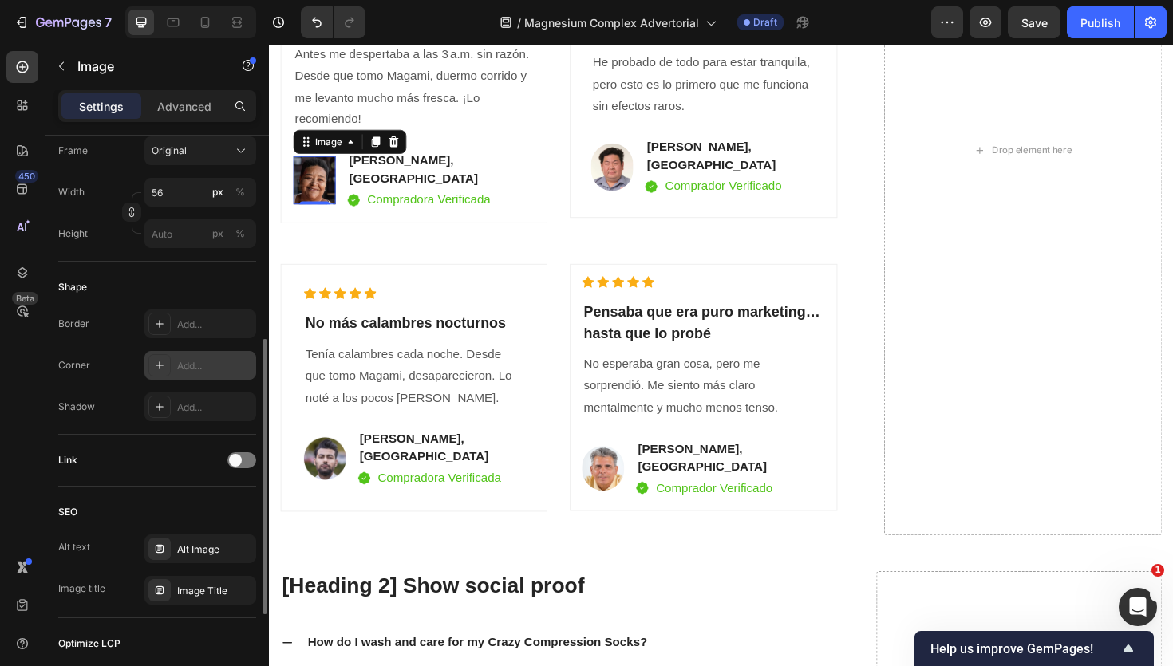
click at [163, 367] on icon at bounding box center [159, 365] width 13 height 13
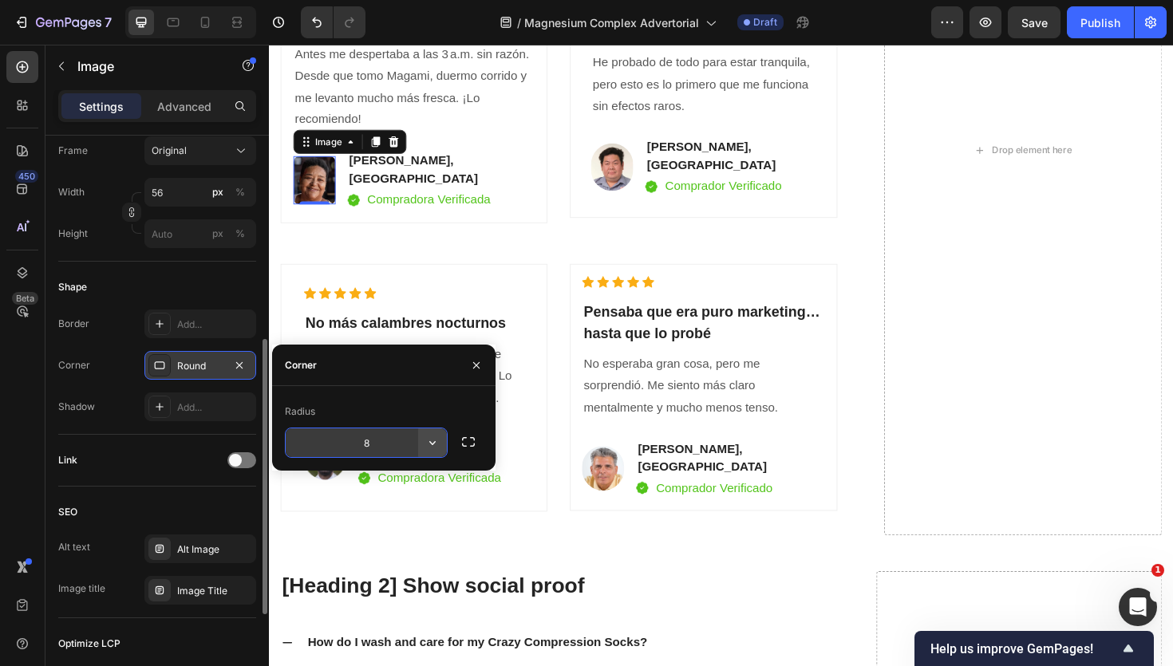
click at [429, 444] on icon "button" at bounding box center [433, 443] width 16 height 16
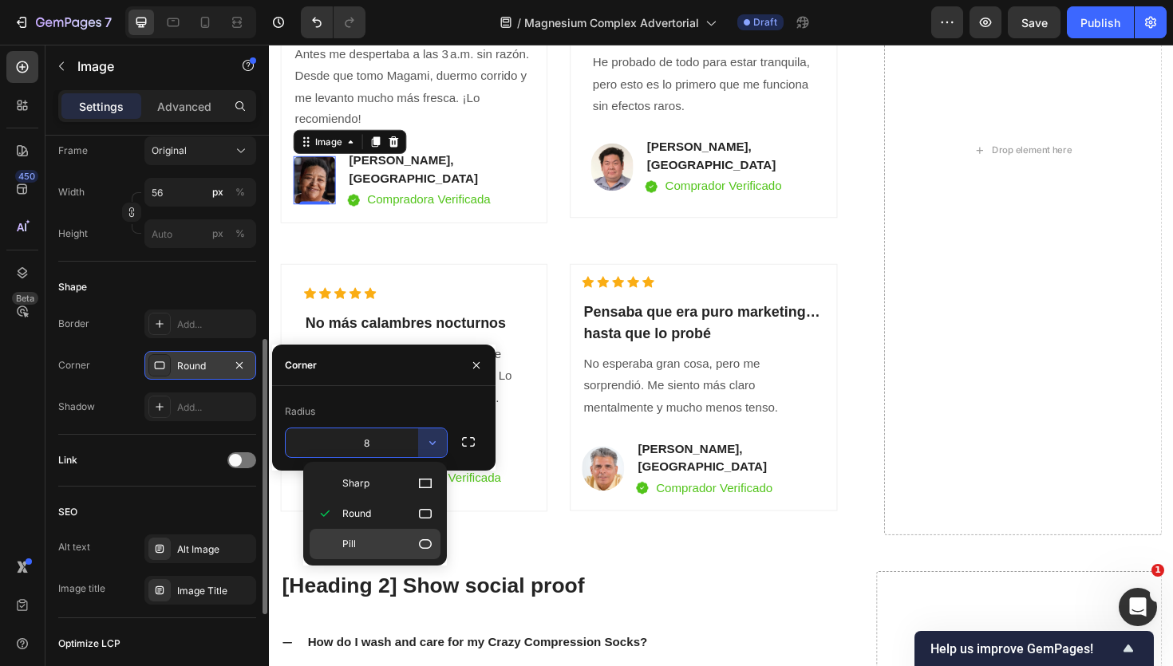
click at [401, 536] on p "Pill" at bounding box center [387, 544] width 91 height 16
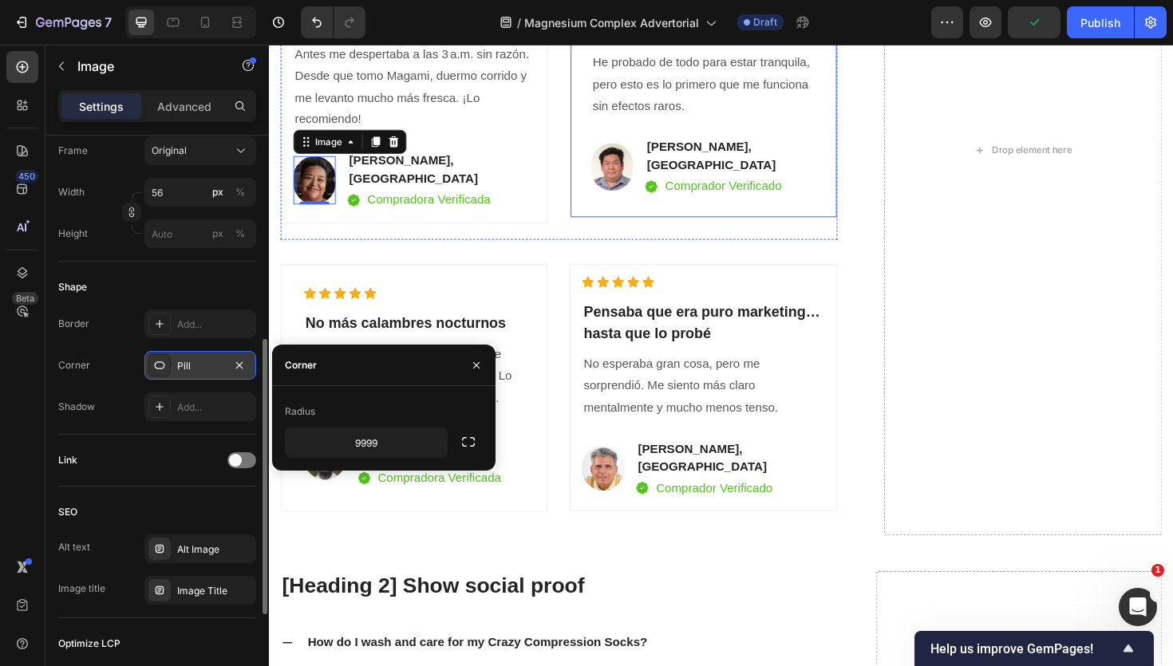
click at [648, 209] on div "Icon Icon Icon Icon Icon Icon List Hoz ⁠⁠⁠⁠⁠⁠⁠ Mi ansiedad bajó sin tener que m…" at bounding box center [728, 88] width 283 height 280
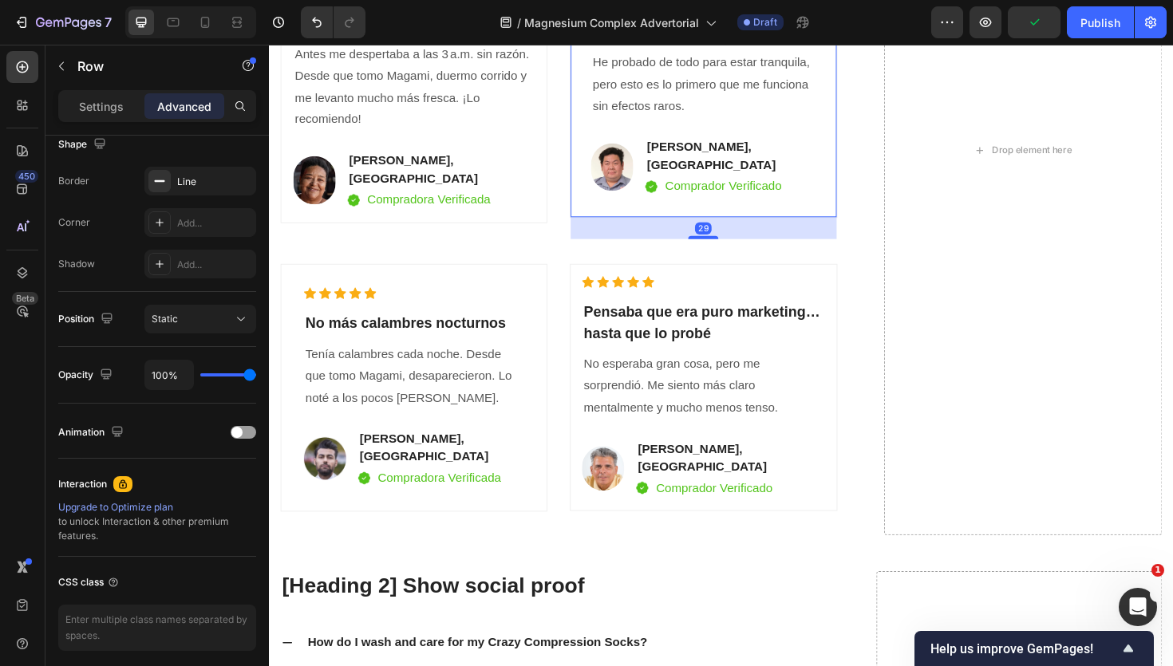
scroll to position [0, 0]
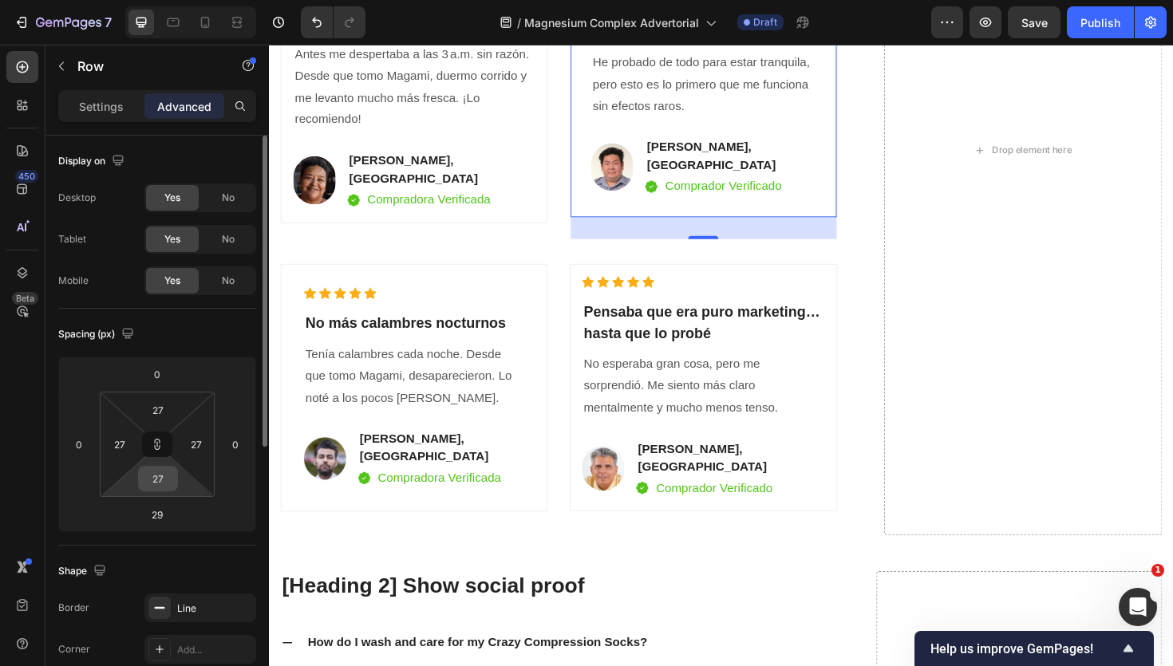
click at [166, 484] on input "27" at bounding box center [158, 479] width 32 height 24
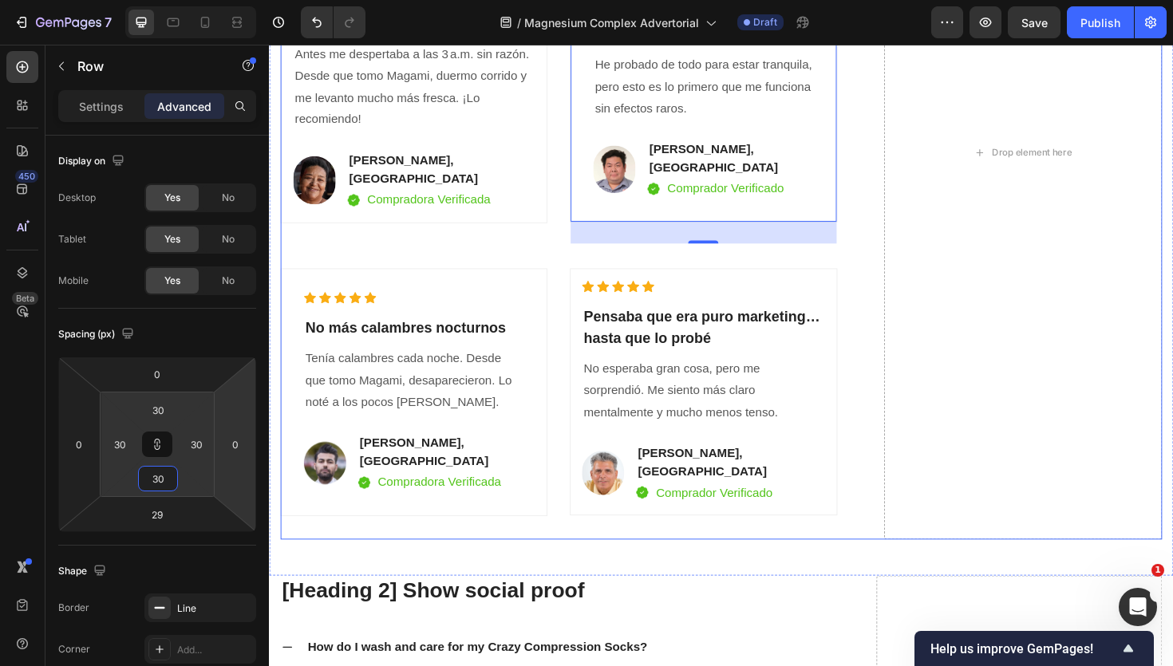
click at [482, 259] on div "VER DISPONIBILIDAD Button ✔️ Garantía de satisfacción: 30 [PERSON_NAME] o te de…" at bounding box center [576, 159] width 590 height 820
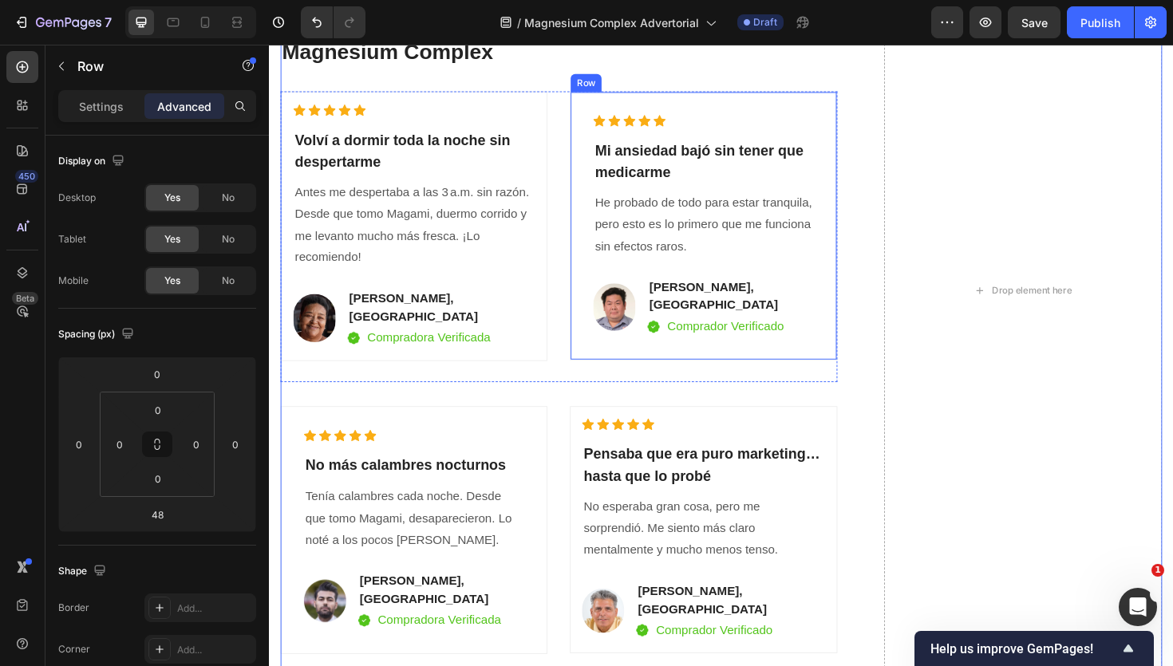
scroll to position [4928, 0]
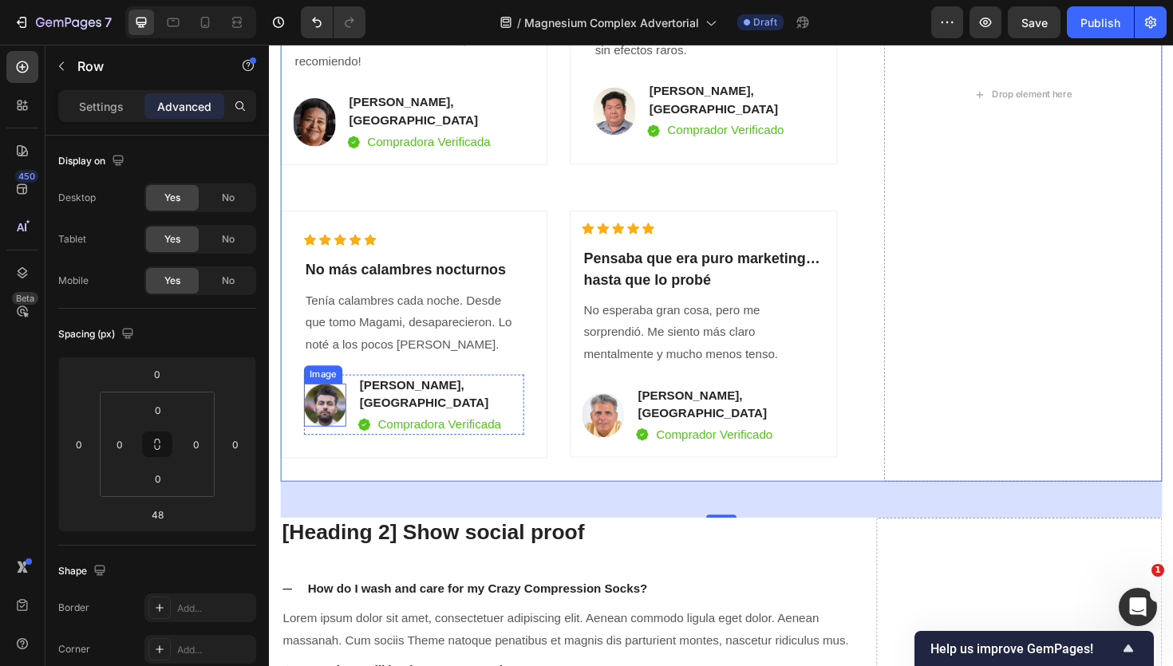
click at [317, 407] on img at bounding box center [328, 426] width 45 height 45
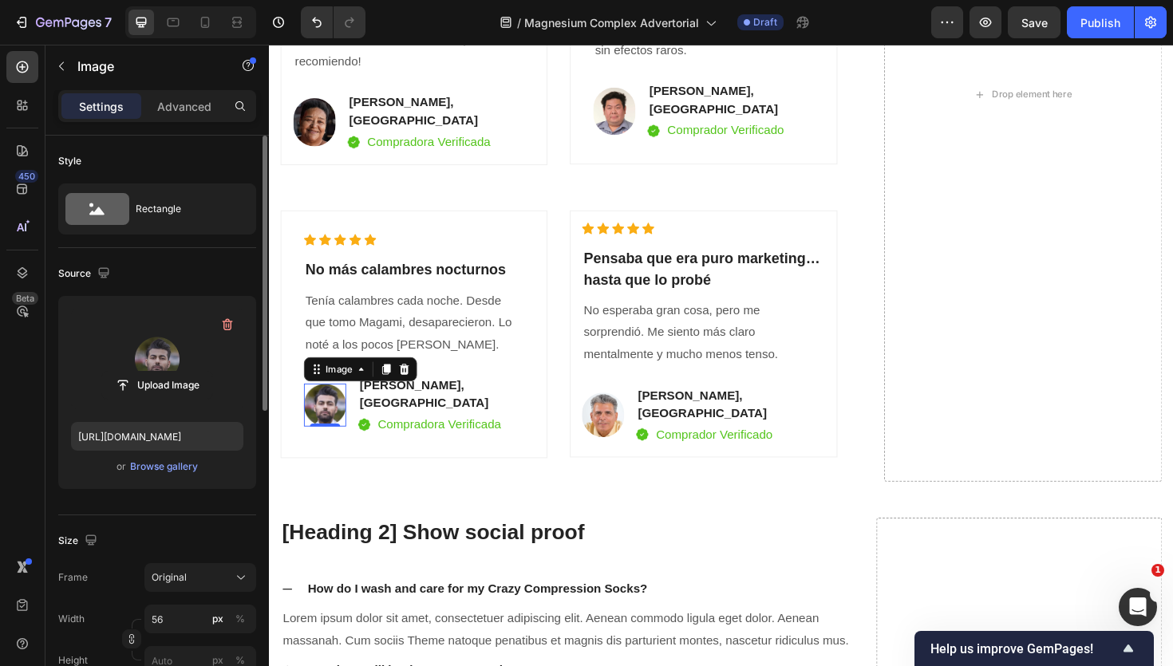
click at [143, 364] on label at bounding box center [157, 359] width 172 height 101
click at [143, 372] on input "file" at bounding box center [157, 385] width 110 height 27
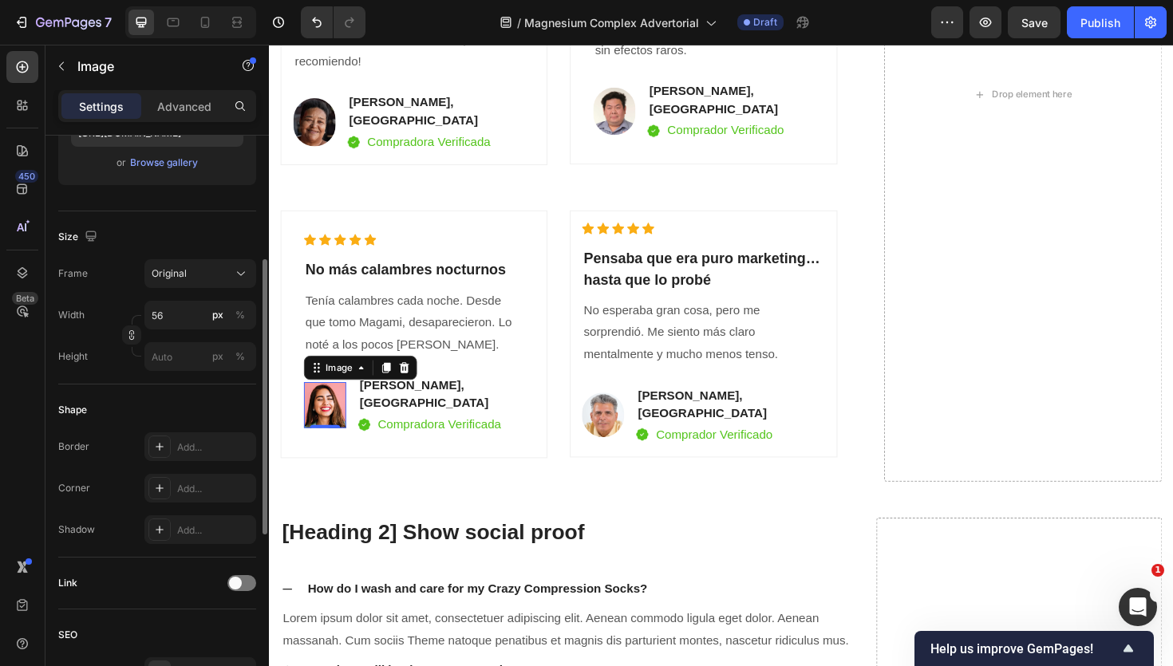
scroll to position [310, 0]
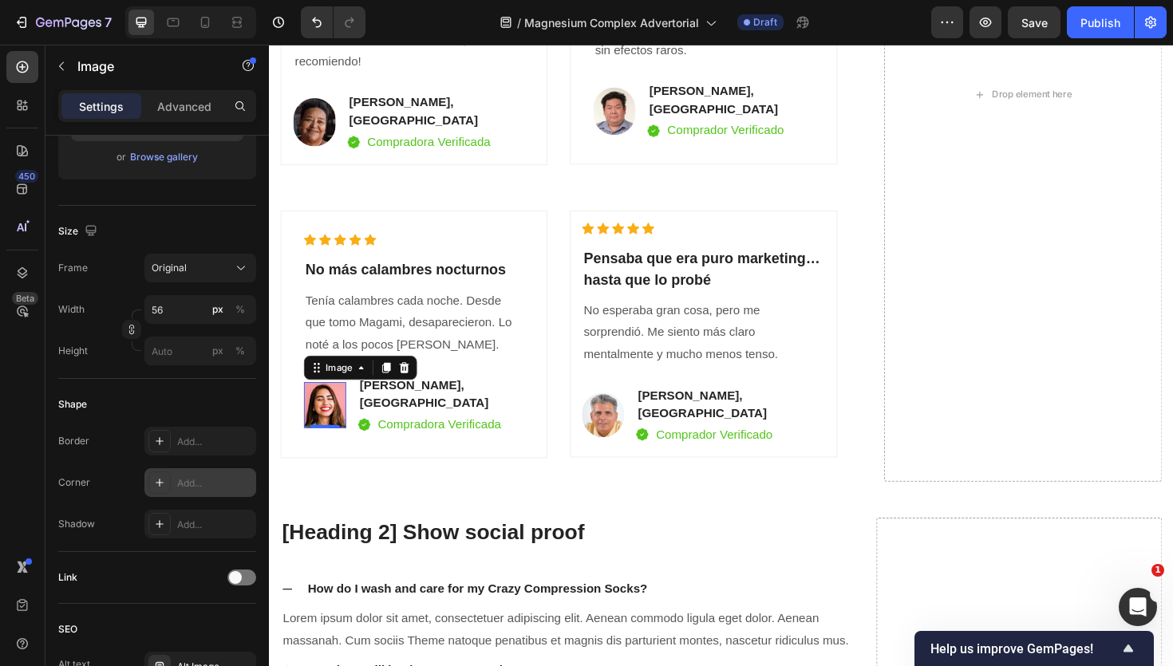
click at [150, 480] on div at bounding box center [159, 483] width 22 height 22
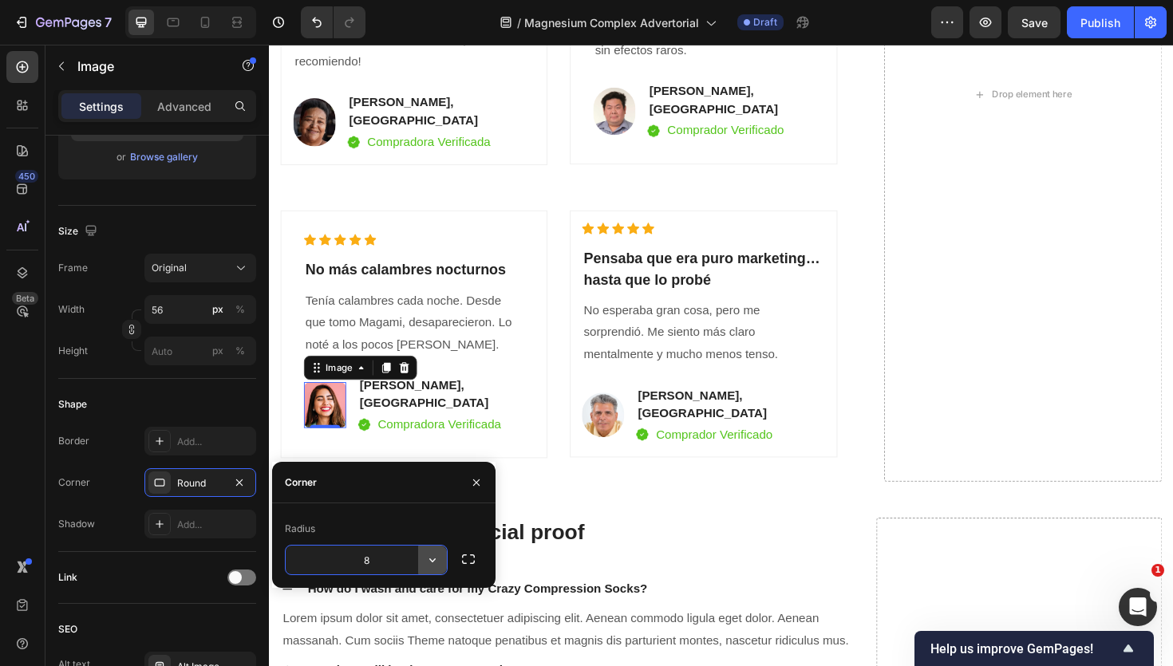
click at [437, 561] on icon "button" at bounding box center [433, 560] width 16 height 16
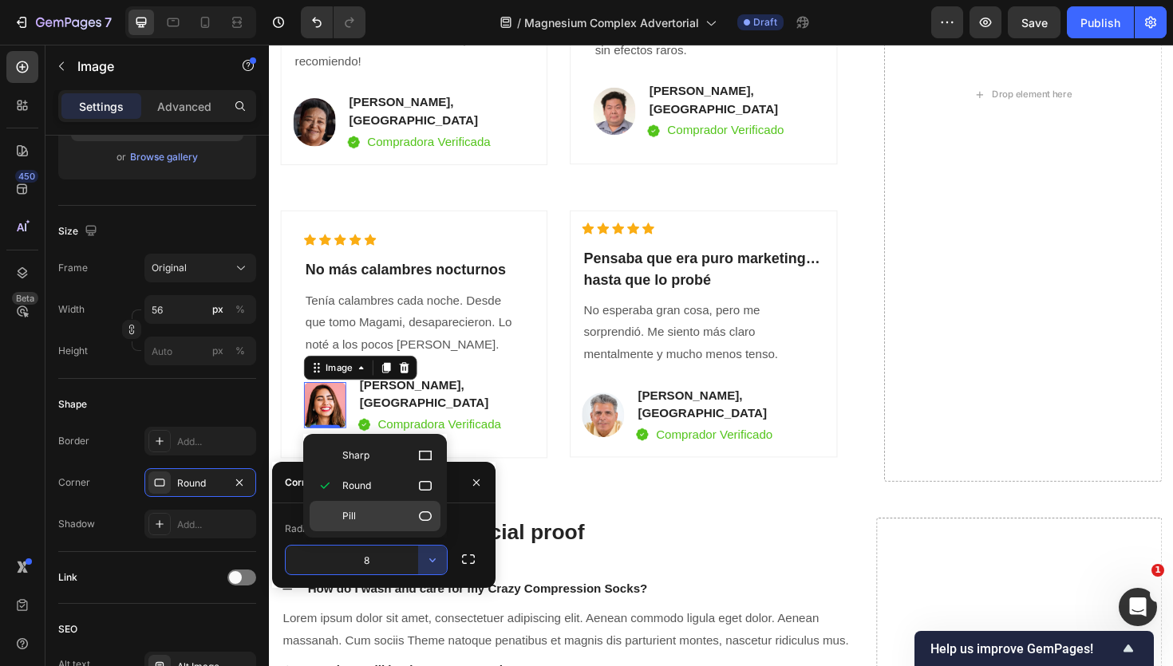
click at [417, 521] on icon at bounding box center [425, 516] width 16 height 16
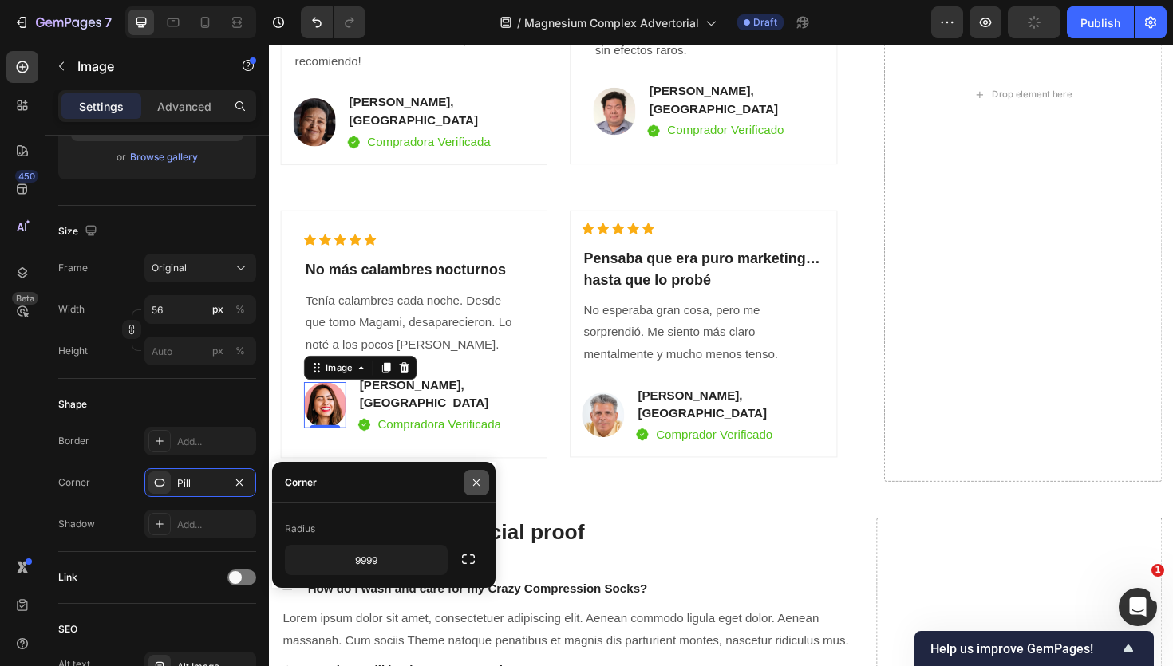
click at [480, 476] on icon "button" at bounding box center [476, 482] width 13 height 13
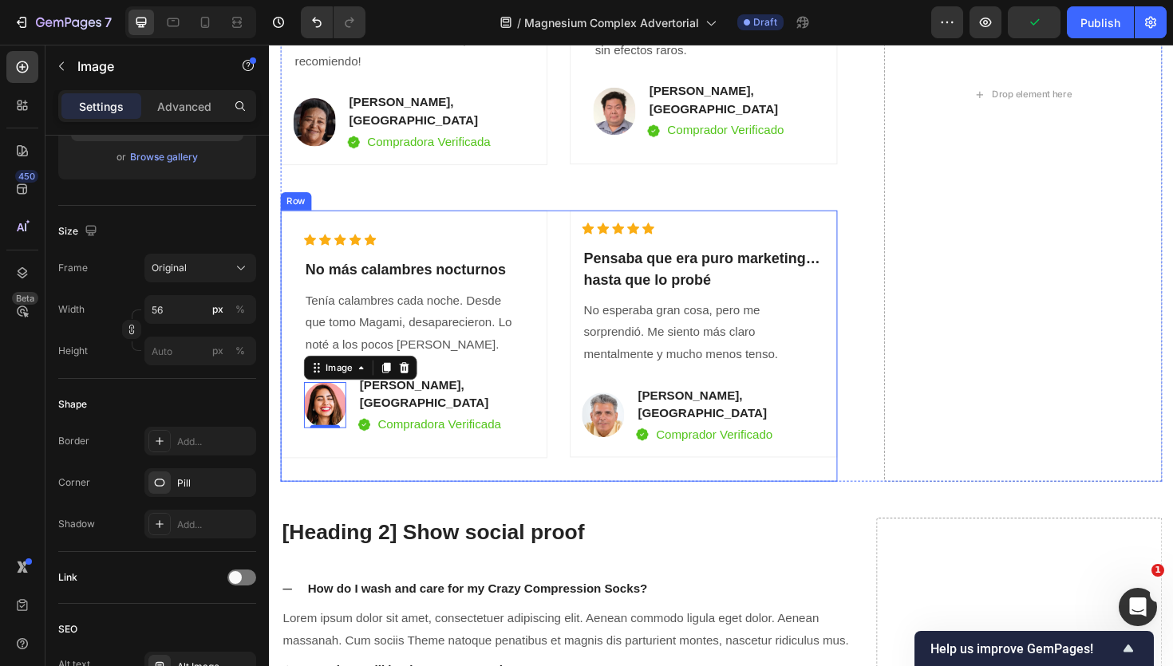
click at [642, 448] on div "Icon Icon Icon Icon Icon Icon List Hoz ⁠⁠⁠⁠⁠⁠⁠ Pensaba que era puro marketing… …" at bounding box center [728, 350] width 283 height 261
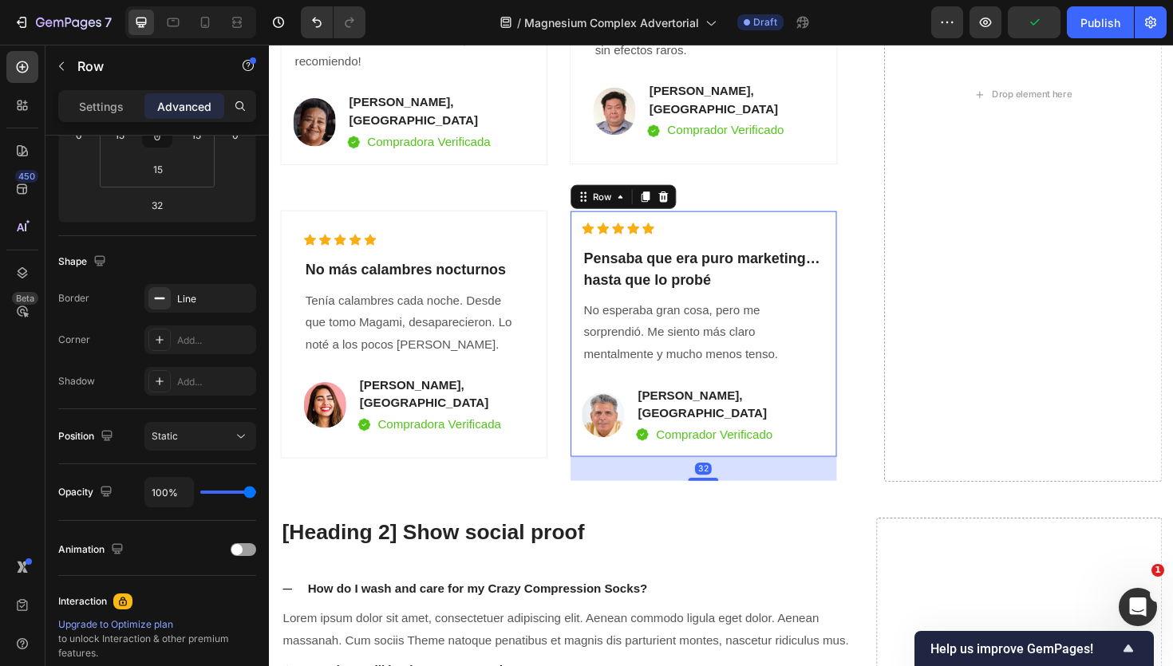
scroll to position [0, 0]
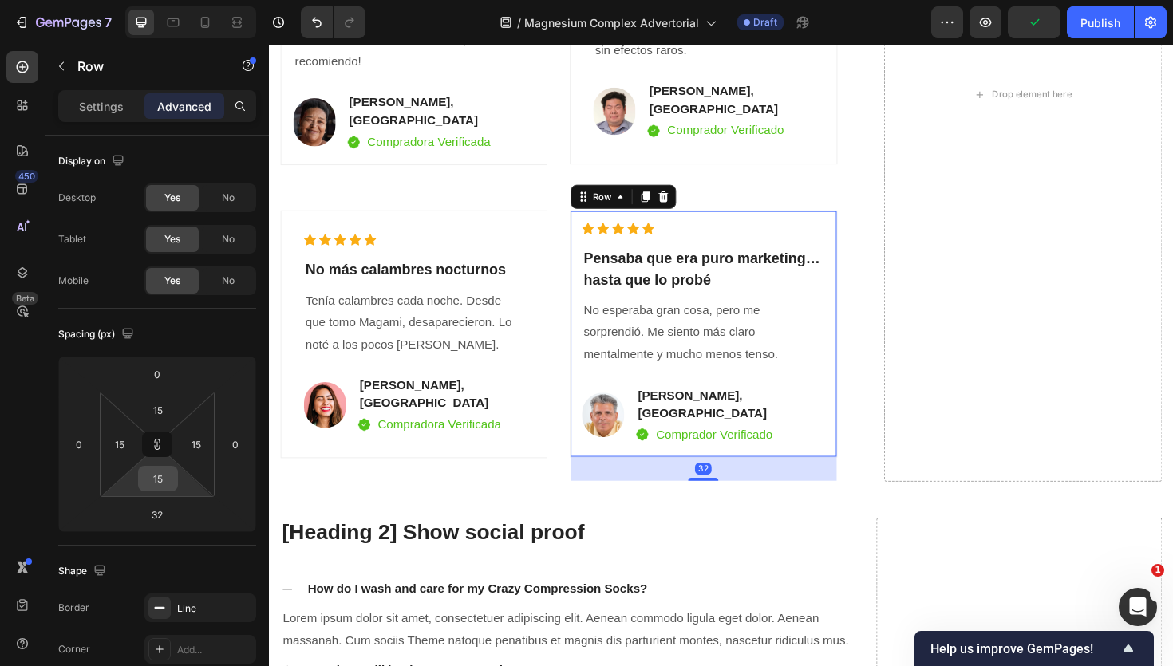
click at [160, 472] on input "15" at bounding box center [158, 479] width 32 height 24
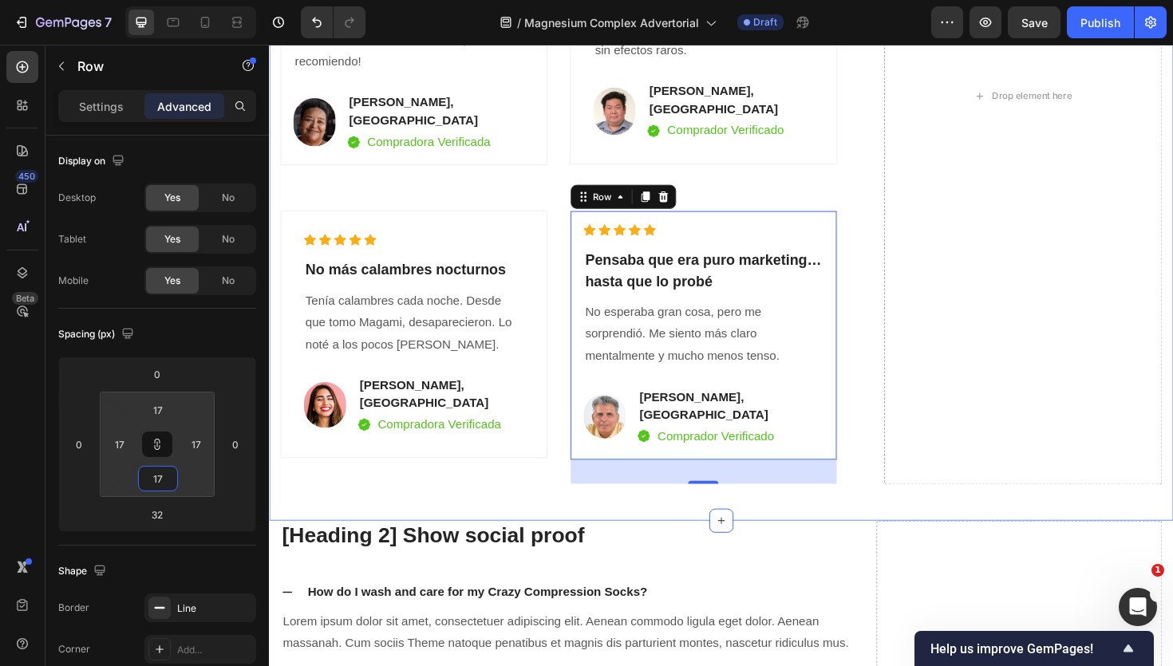
click at [359, 498] on div "VER DISPONIBILIDAD Button ✔️ Garantía de satisfacción: 30 [PERSON_NAME] o te de…" at bounding box center [748, 118] width 934 height 861
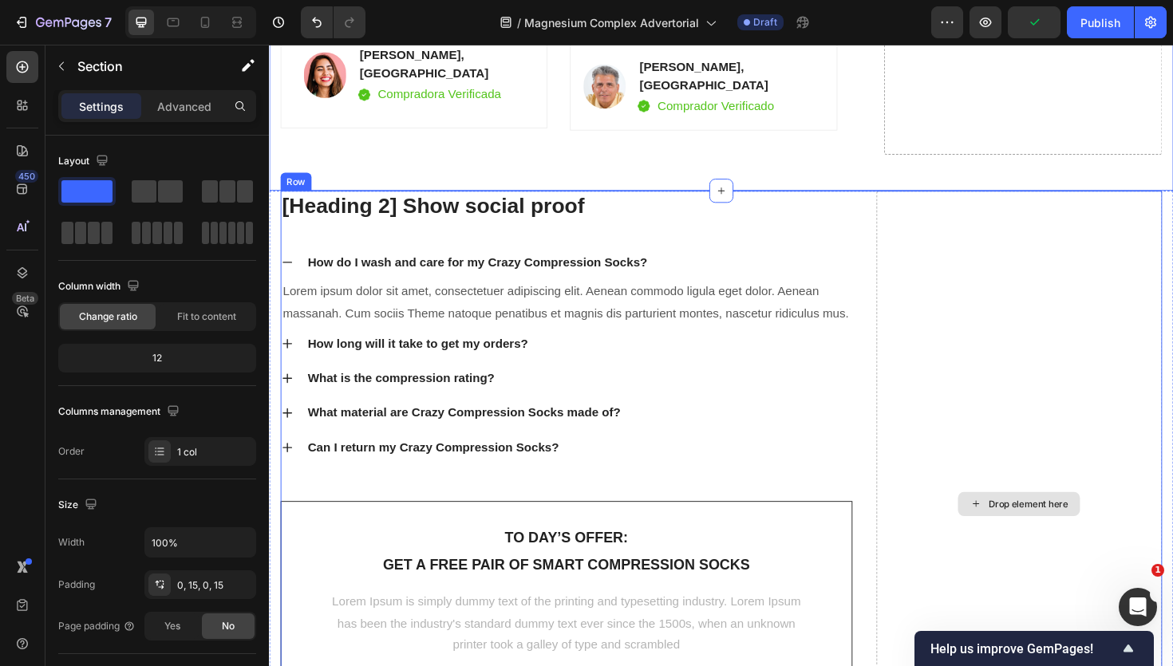
scroll to position [5273, 0]
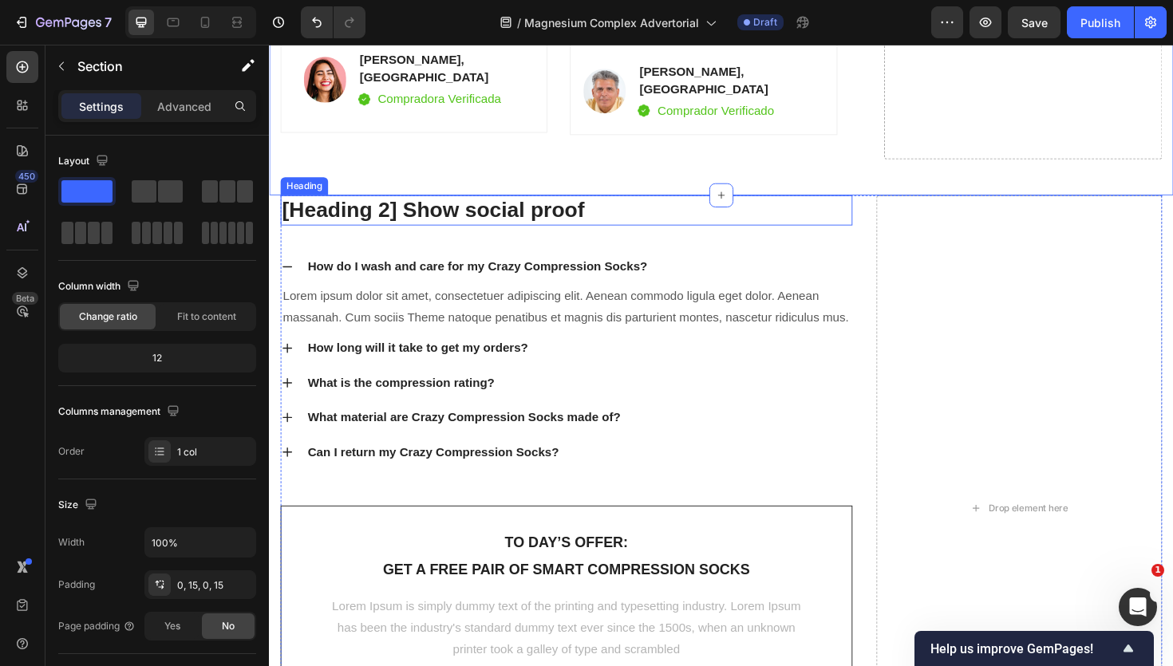
click at [810, 206] on p "[Heading 2] Show social proof" at bounding box center [584, 220] width 603 height 29
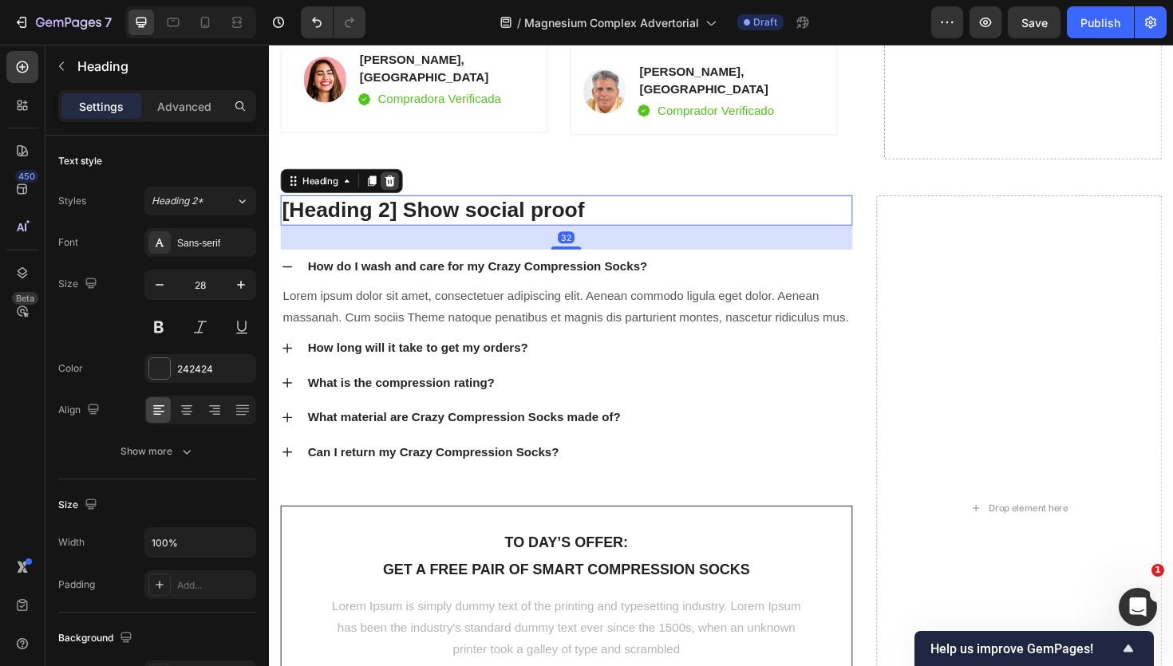
click at [397, 184] on icon at bounding box center [397, 189] width 10 height 11
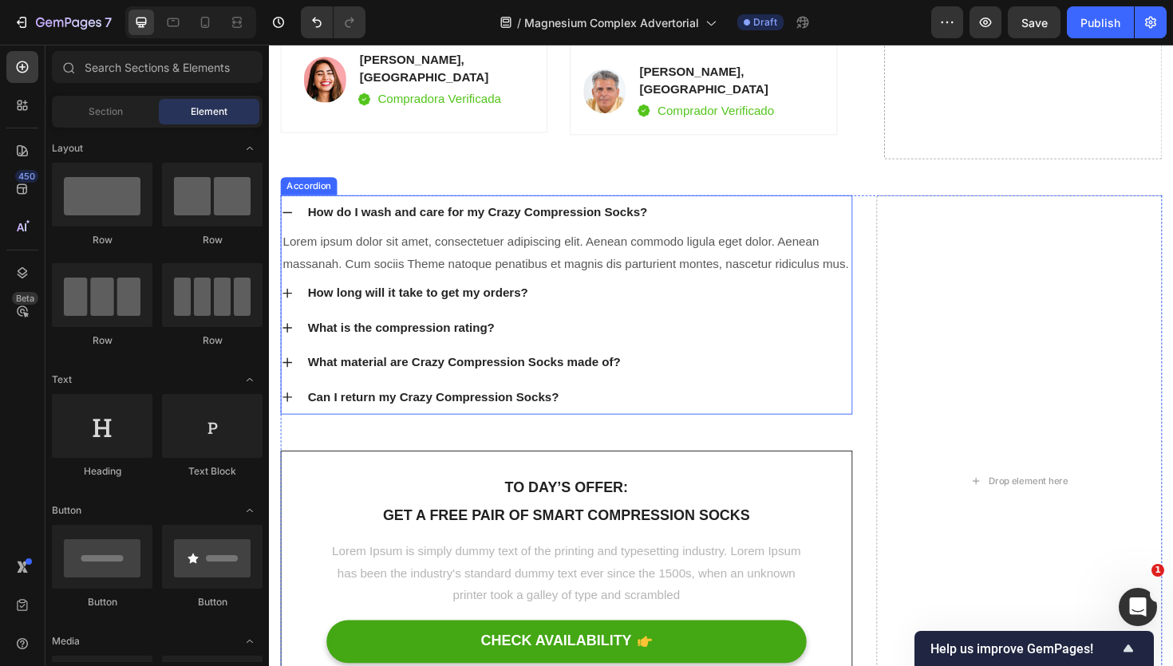
click at [437, 211] on div "How do I wash and care for my Crazy Compression Socks?" at bounding box center [489, 223] width 365 height 24
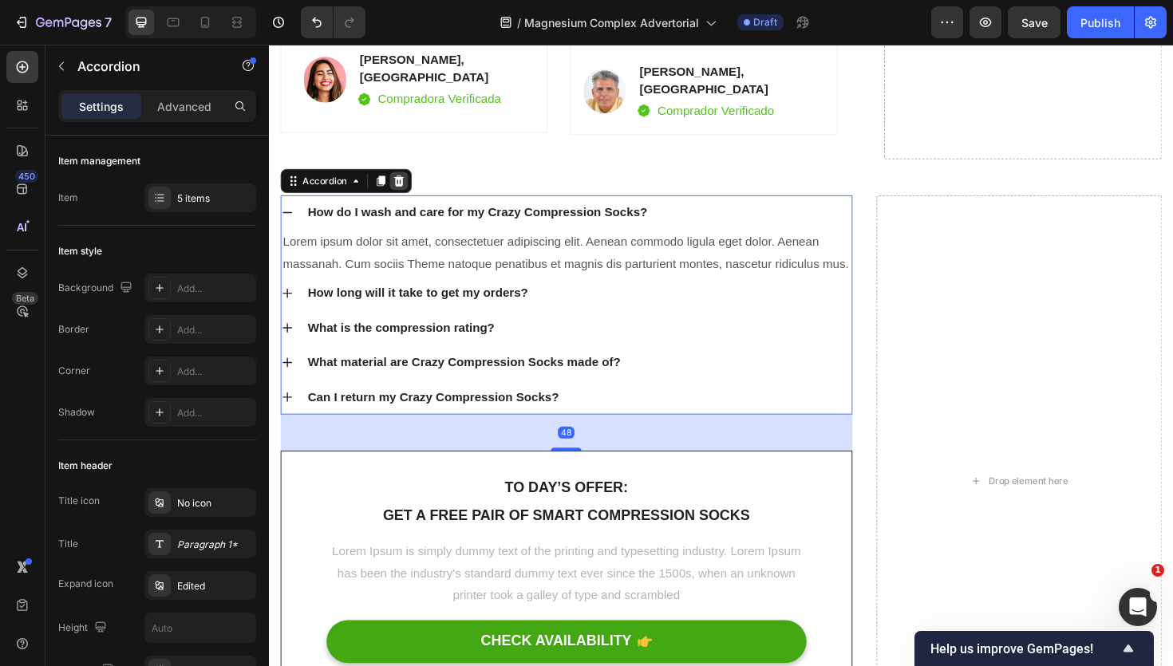
click at [405, 183] on icon at bounding box center [406, 189] width 13 height 13
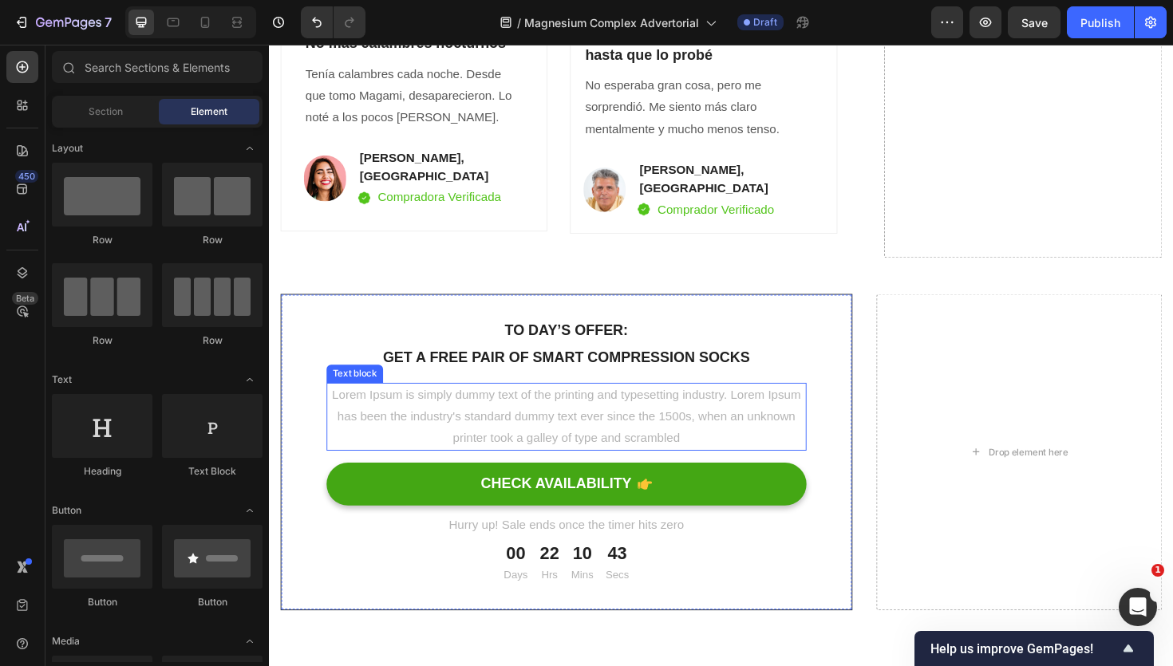
scroll to position [5147, 0]
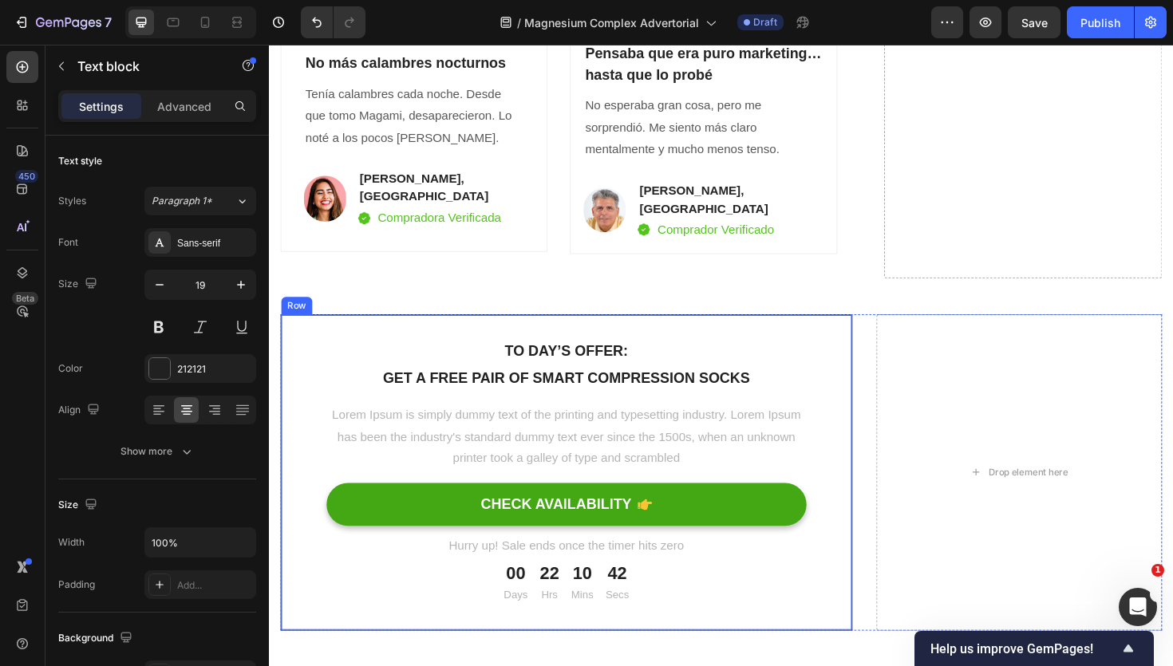
click at [831, 358] on p "To day’s offer:" at bounding box center [583, 369] width 505 height 23
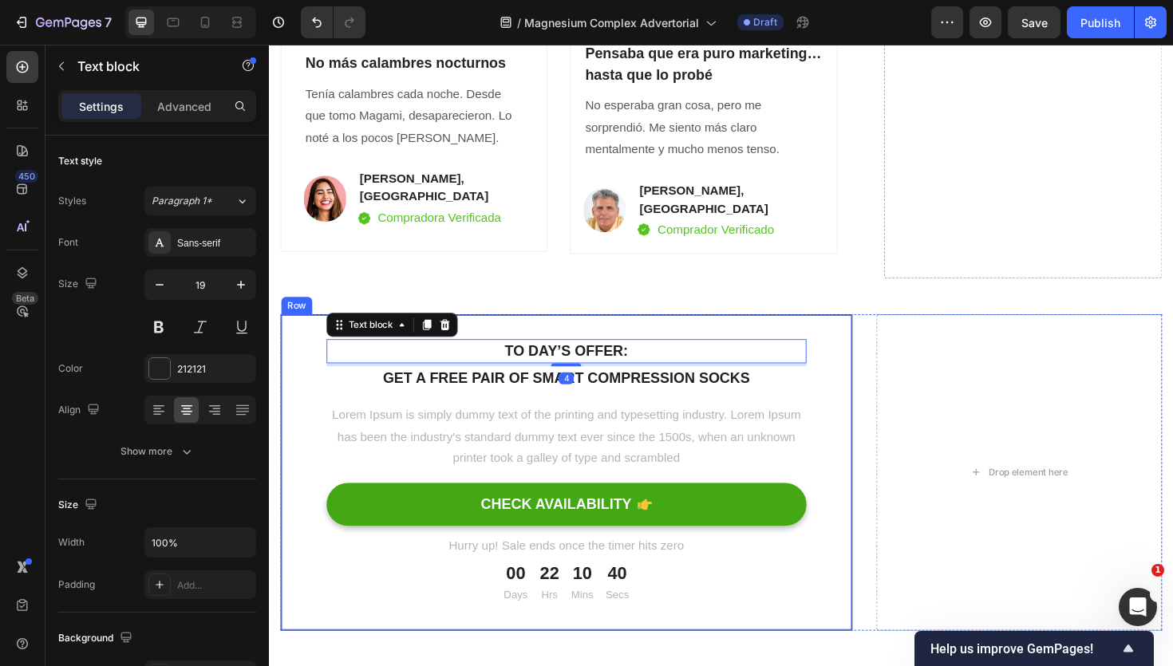
click at [879, 330] on div "To day’s offer: Text block 4 Get a free pair of smart compression socks Text bl…" at bounding box center [584, 497] width 606 height 335
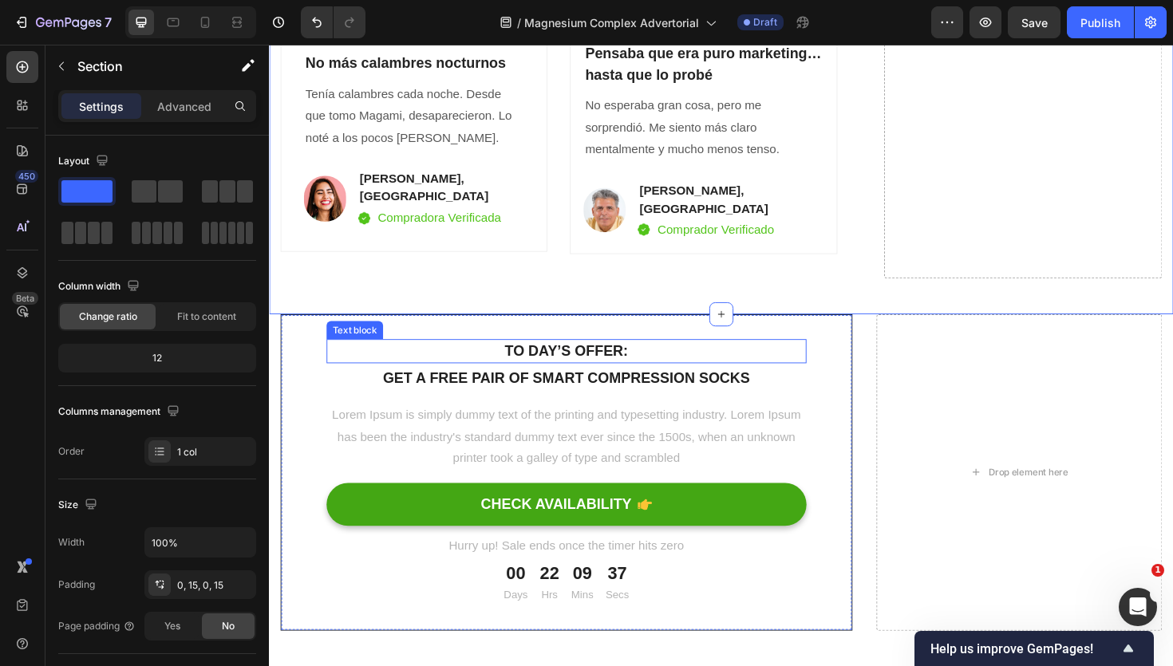
click at [587, 358] on p "To day’s offer:" at bounding box center [583, 369] width 505 height 23
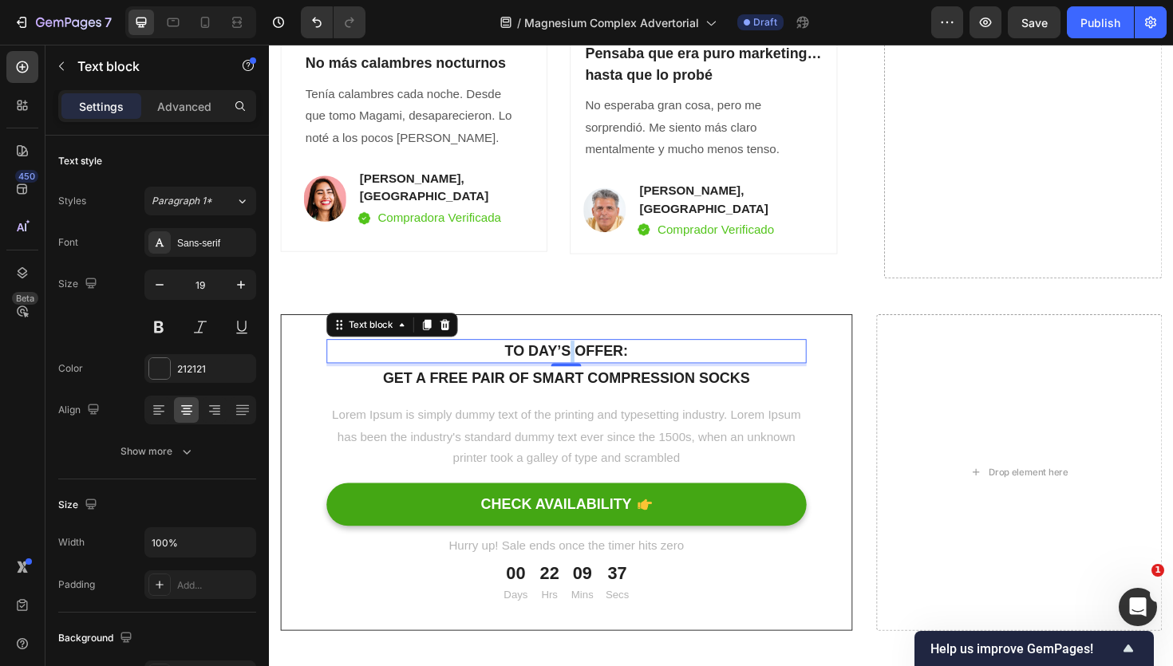
click at [587, 358] on p "To day’s offer:" at bounding box center [583, 369] width 505 height 23
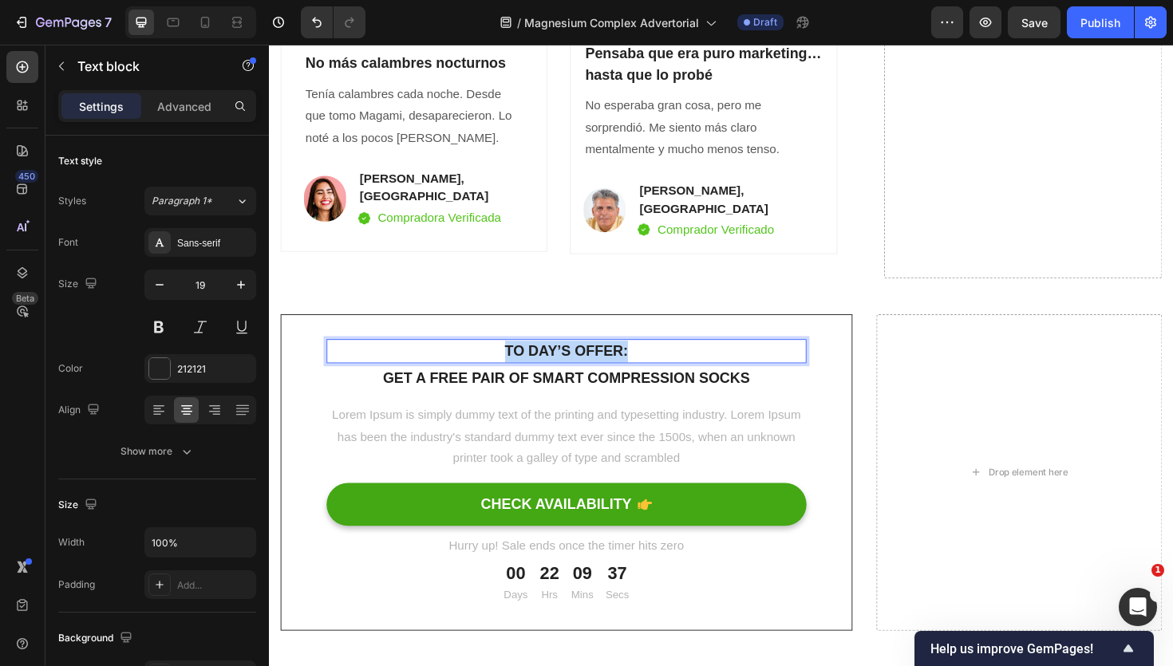
click at [587, 358] on p "To day’s offer:" at bounding box center [583, 369] width 505 height 23
click at [584, 361] on strong "HOY: LLEVA 3 FRASCOS, ¡PAGA SOLO 2!" at bounding box center [583, 369] width 301 height 17
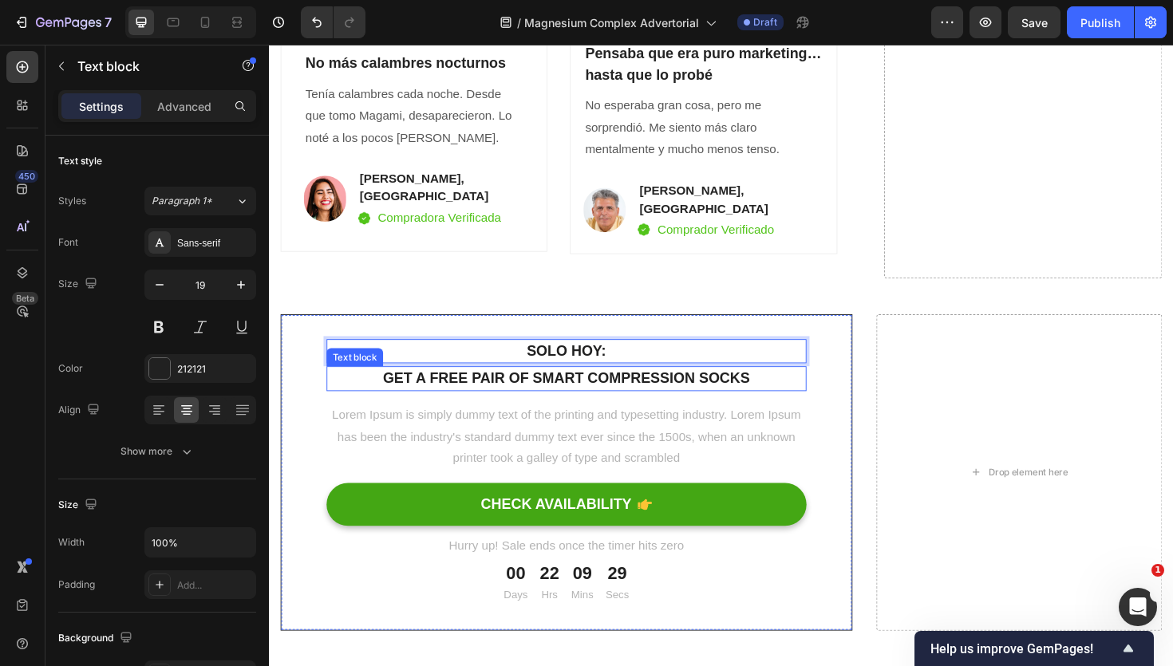
click at [575, 387] on p "Get a free pair of smart compression socks" at bounding box center [583, 398] width 505 height 23
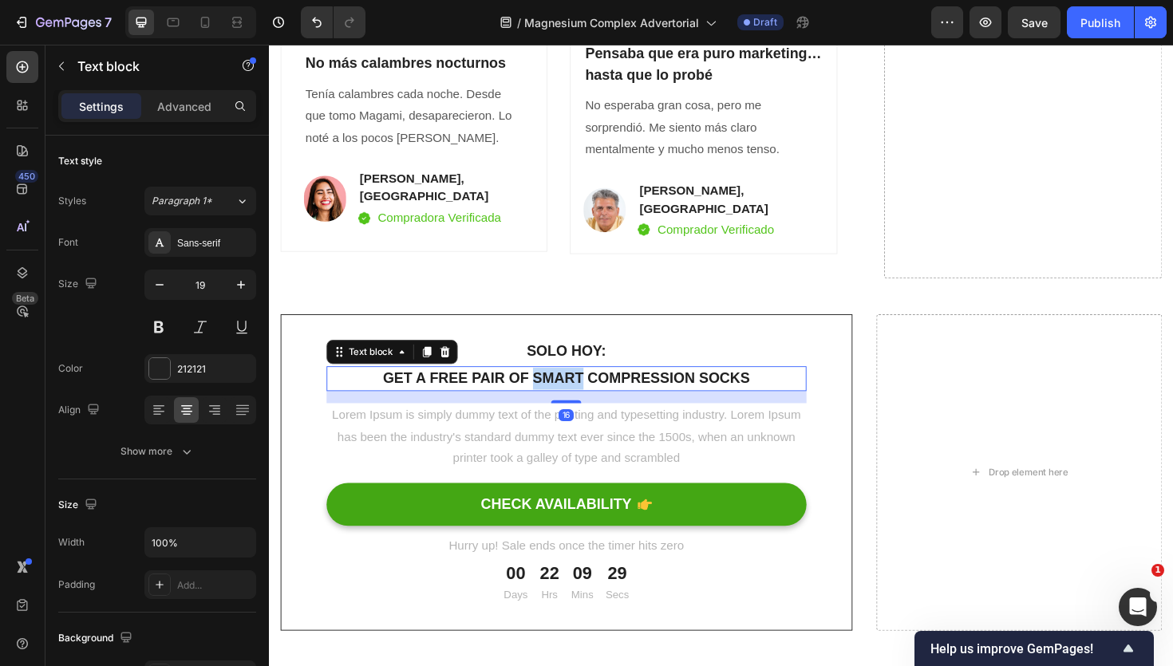
click at [575, 387] on p "Get a free pair of smart compression socks" at bounding box center [583, 398] width 505 height 23
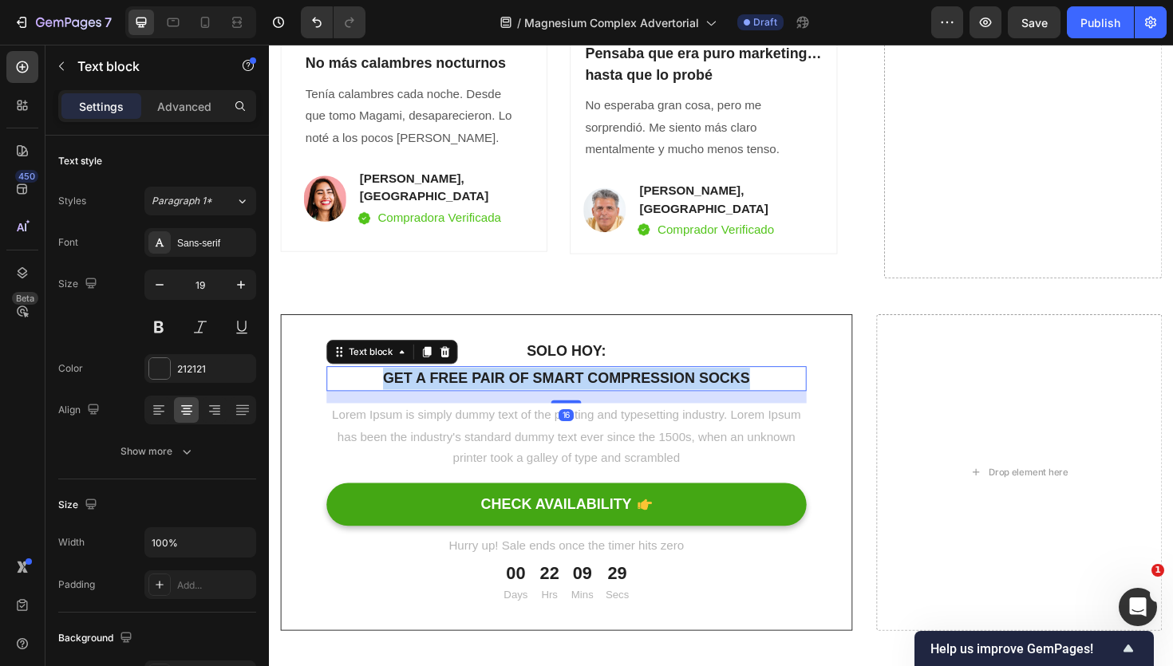
click at [575, 387] on p "Get a free pair of smart compression socks" at bounding box center [583, 398] width 505 height 23
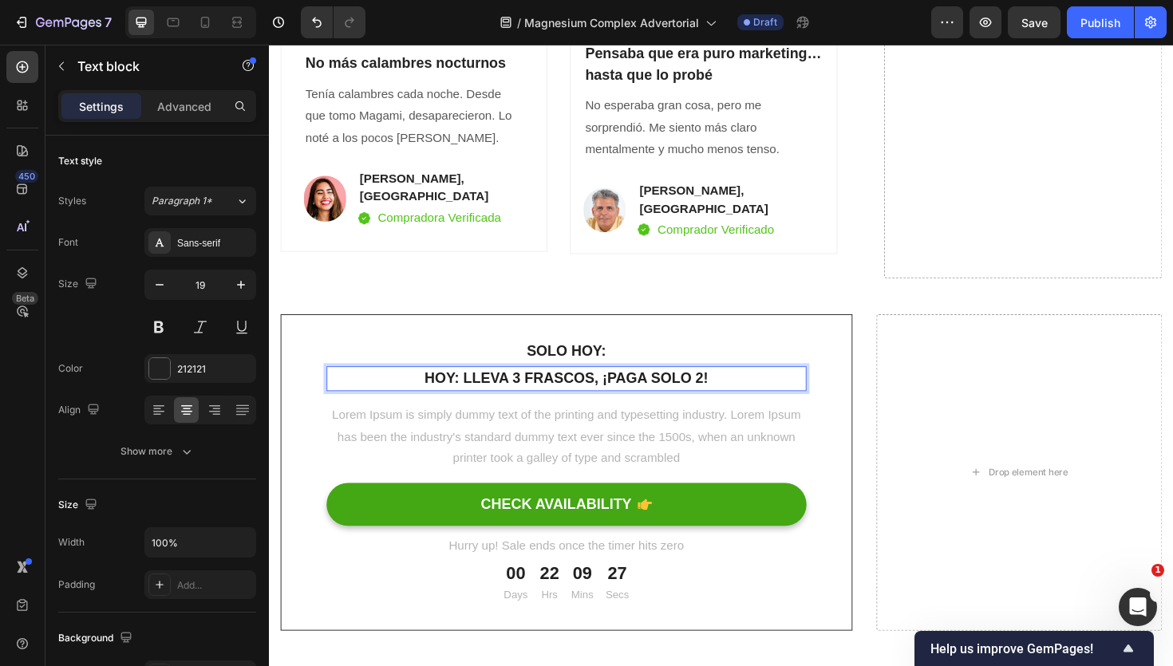
click at [471, 389] on strong "HOY: LLEVA 3 FRASCOS, ¡PAGA SOLO 2!" at bounding box center [583, 397] width 301 height 17
click at [522, 330] on div "SOLO HOY: Text block LLEVA 3 FRASCOS, ¡PAGA SOLO 2! Text block 16 Lorem Ipsum i…" at bounding box center [584, 497] width 606 height 335
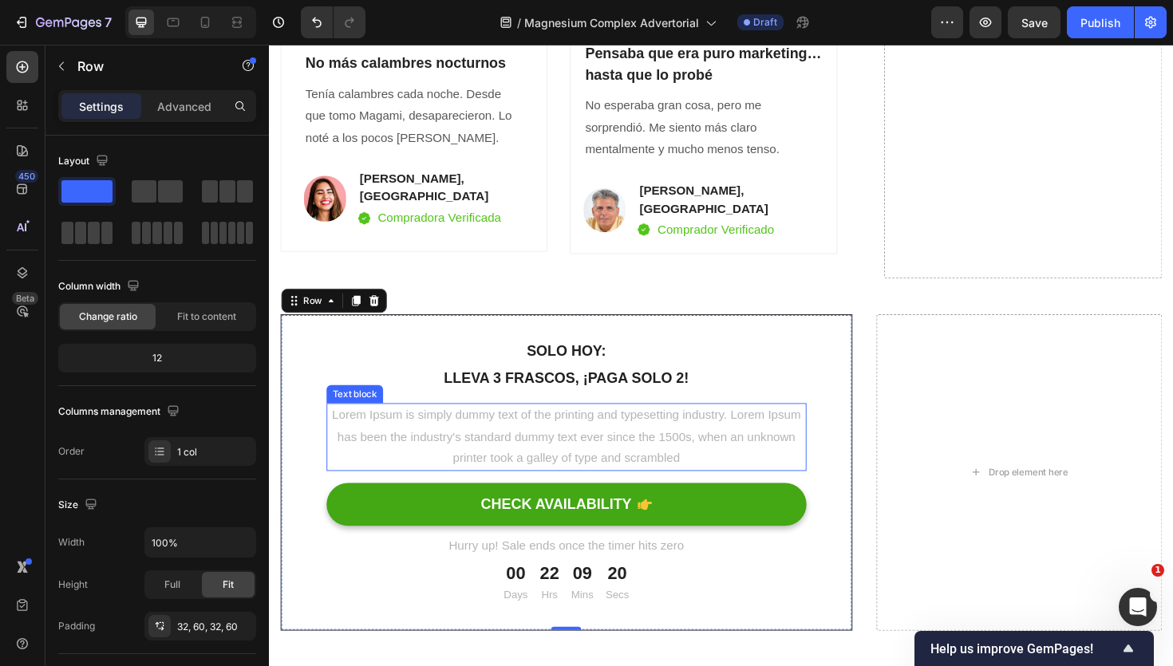
click at [560, 426] on p "Lorem Ipsum is simply dummy text of the printing and typesetting industry. Lore…" at bounding box center [583, 460] width 505 height 69
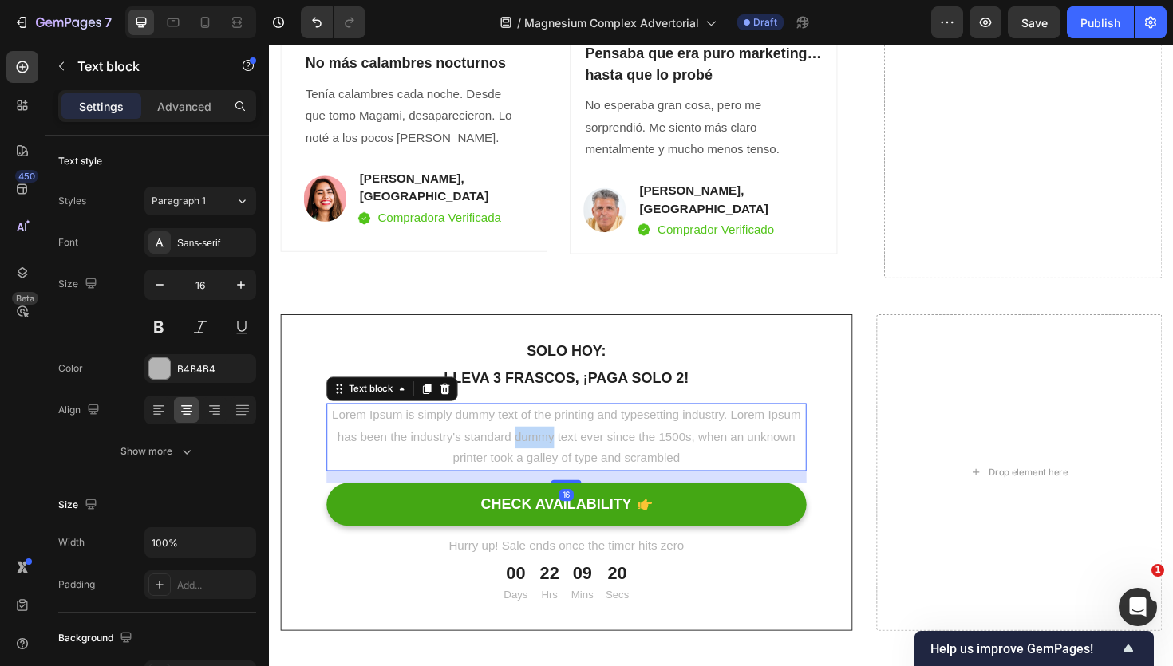
click at [560, 426] on p "Lorem Ipsum is simply dummy text of the printing and typesetting industry. Lore…" at bounding box center [583, 460] width 505 height 69
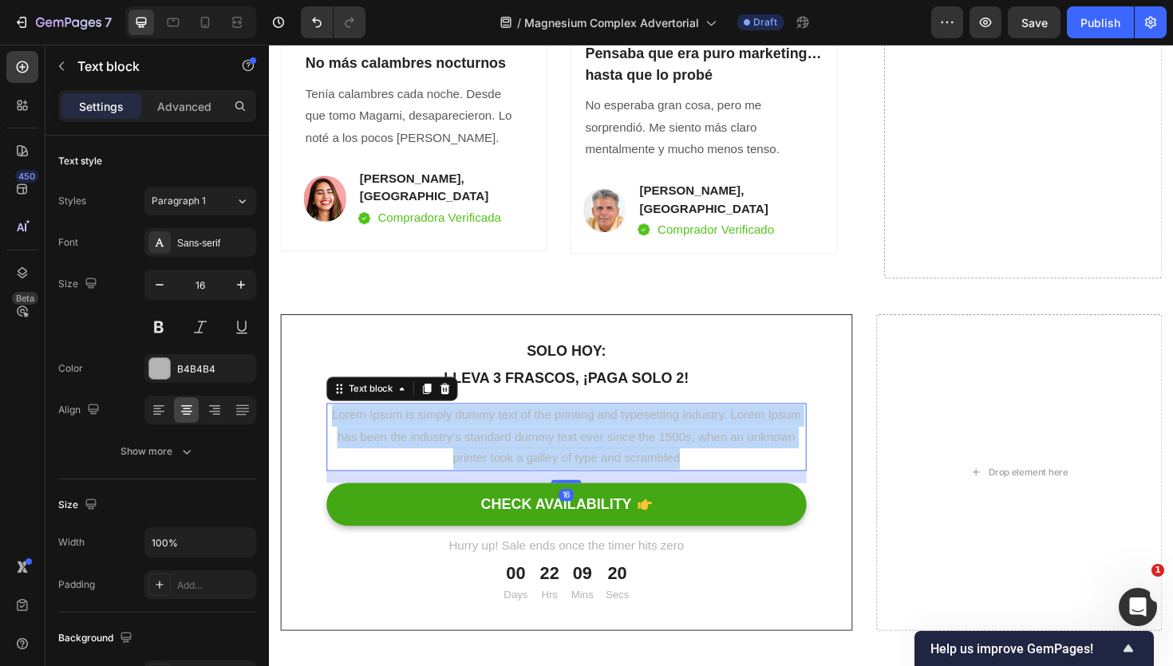
click at [560, 426] on p "Lorem Ipsum is simply dummy text of the printing and typesetting industry. Lore…" at bounding box center [583, 460] width 505 height 69
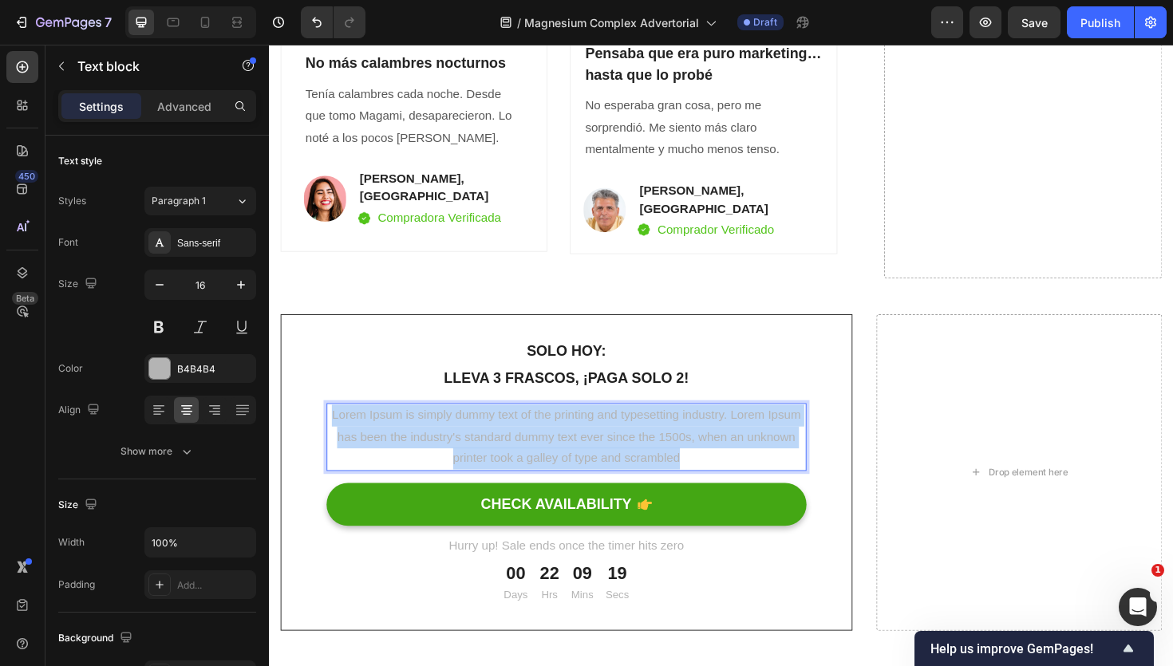
click at [560, 426] on p "Lorem Ipsum is simply dummy text of the printing and typesetting industry. Lore…" at bounding box center [583, 460] width 505 height 69
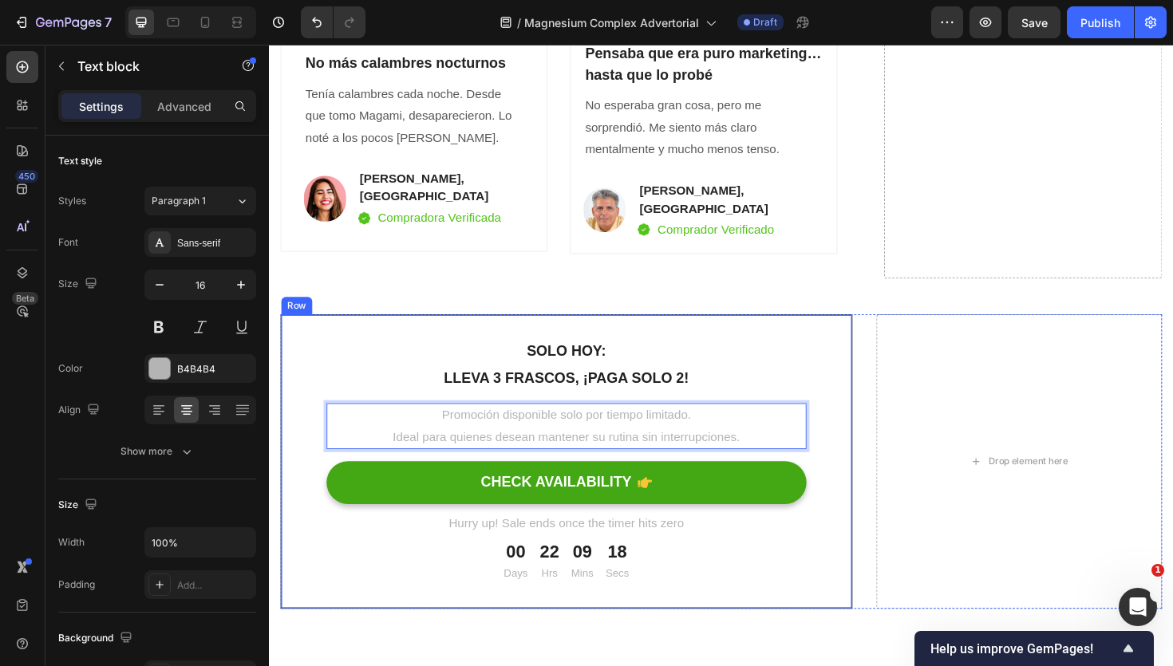
click at [788, 330] on div "SOLO HOY: Text block LLEVA 3 FRASCOS, ¡PAGA SOLO 2! Text block Promoción dispon…" at bounding box center [584, 486] width 606 height 312
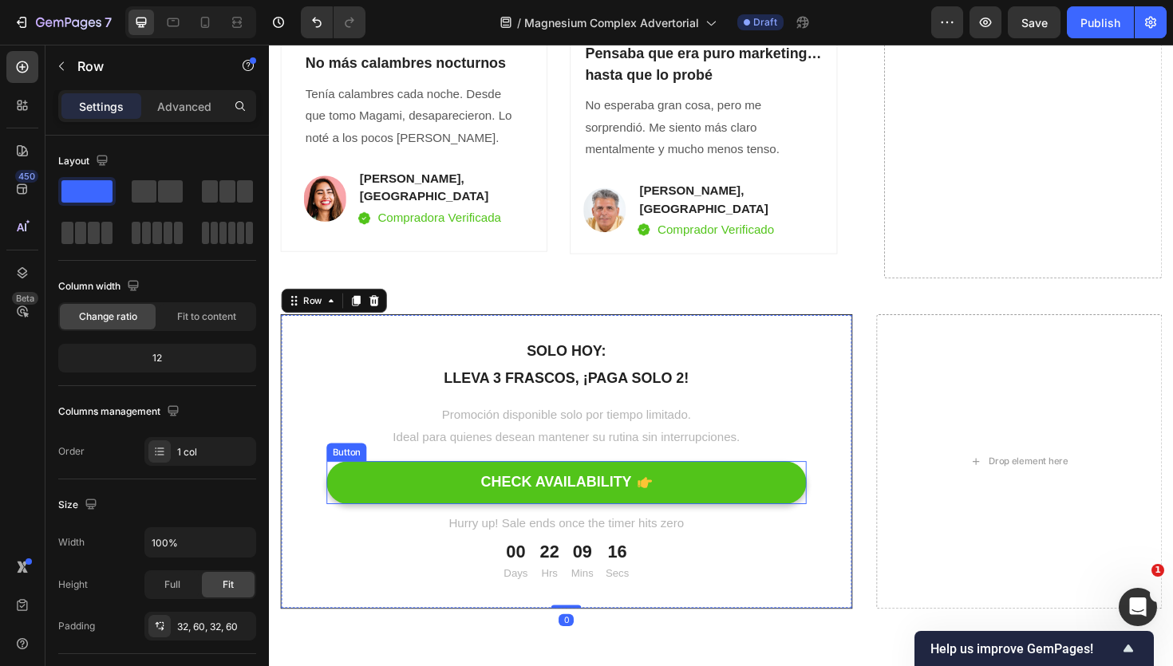
click at [731, 486] on button "CHECK AVAILABILITY" at bounding box center [584, 508] width 508 height 45
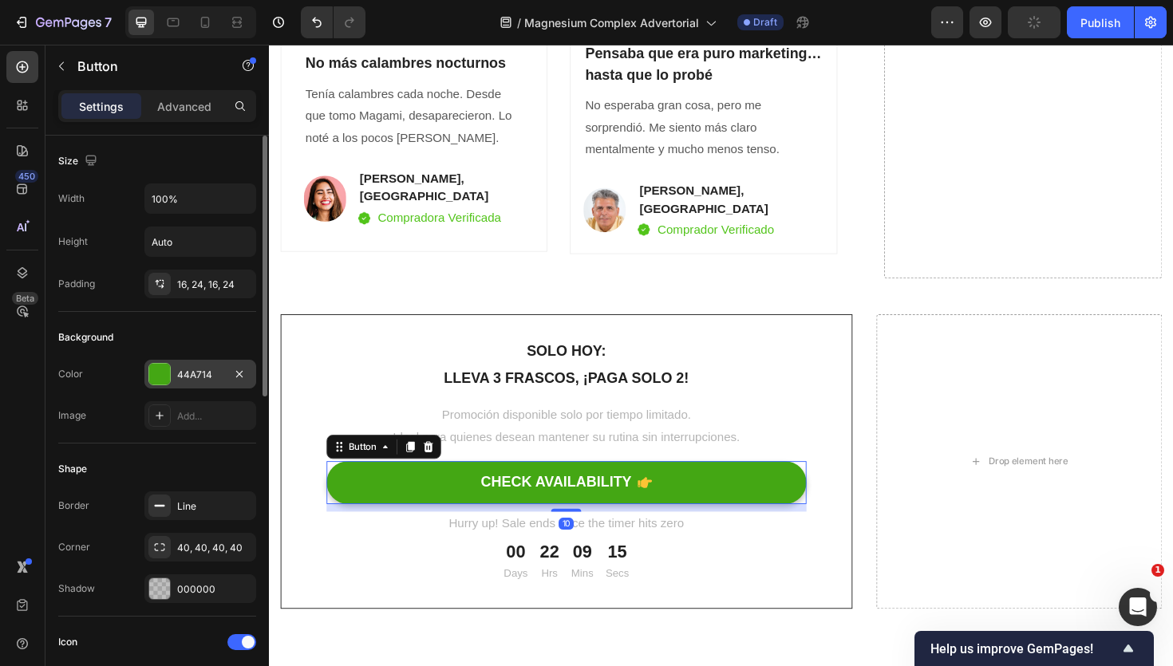
click at [162, 373] on div at bounding box center [159, 374] width 21 height 21
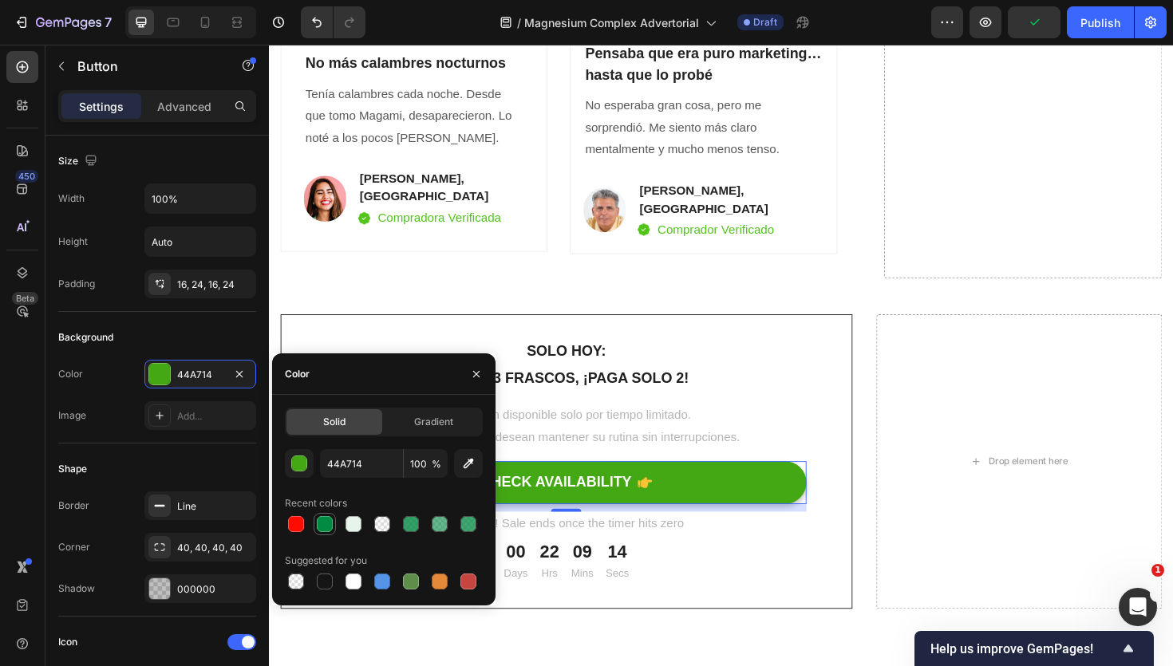
click at [318, 523] on div at bounding box center [325, 524] width 16 height 16
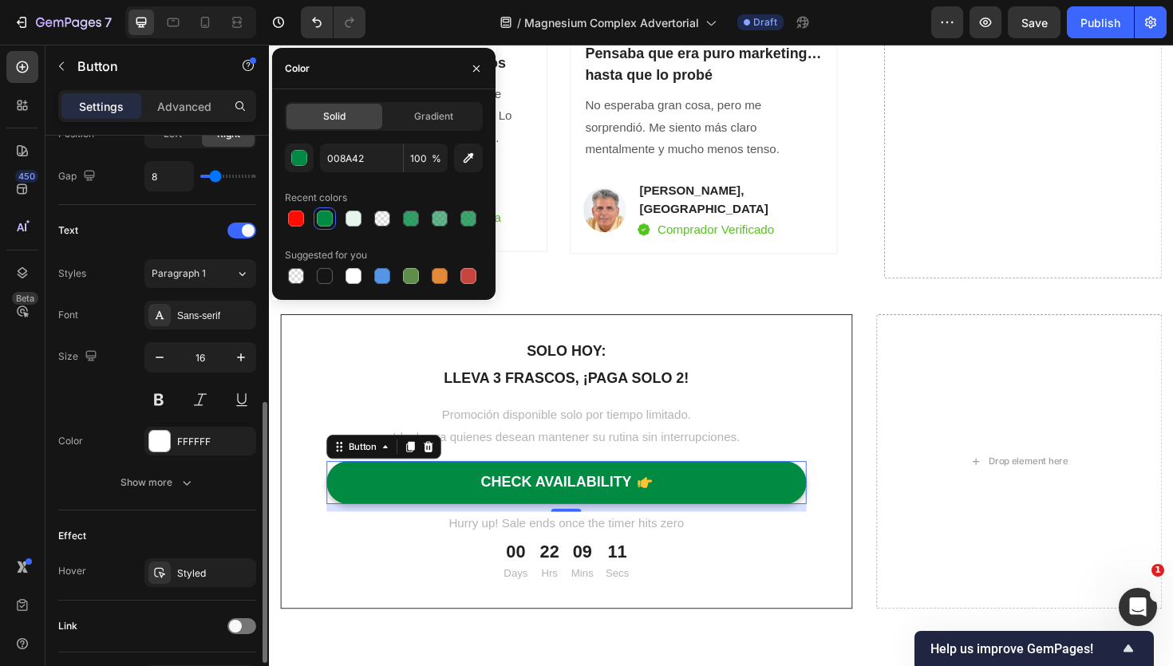
scroll to position [612, 0]
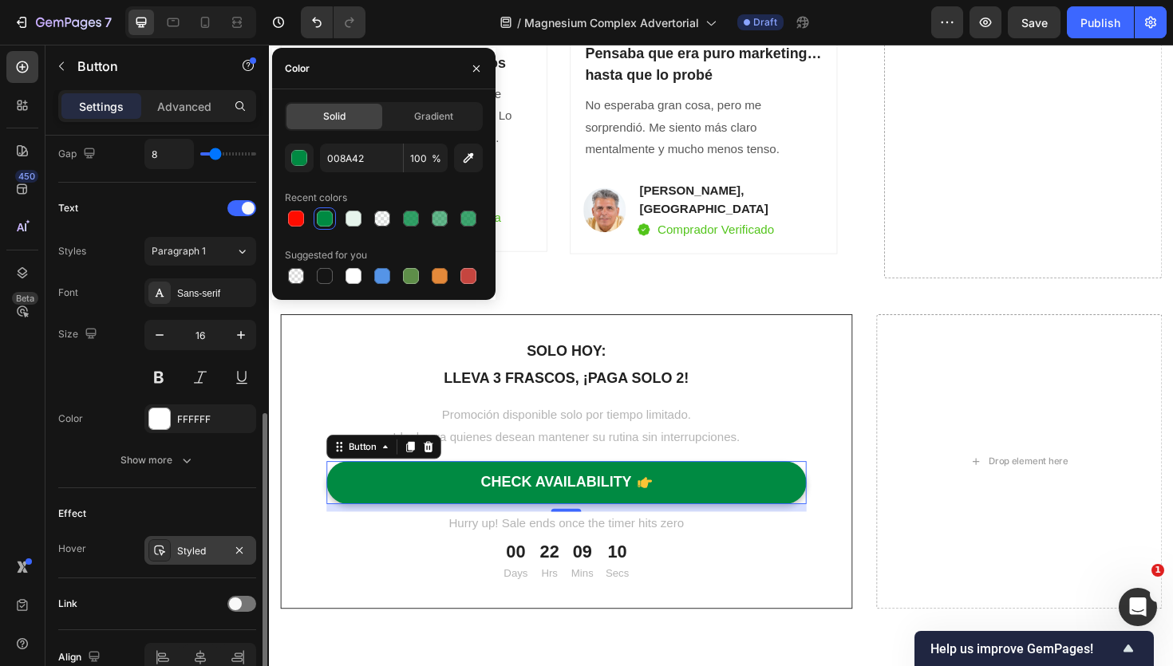
click at [158, 555] on icon at bounding box center [159, 550] width 13 height 13
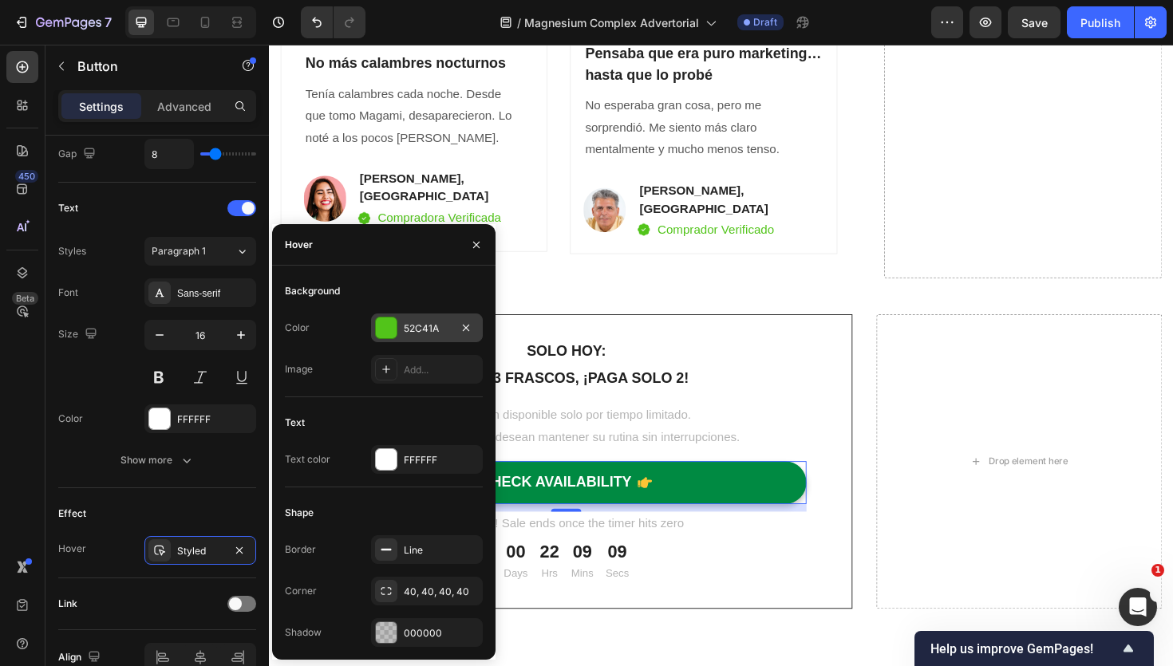
click at [389, 322] on div at bounding box center [386, 328] width 21 height 21
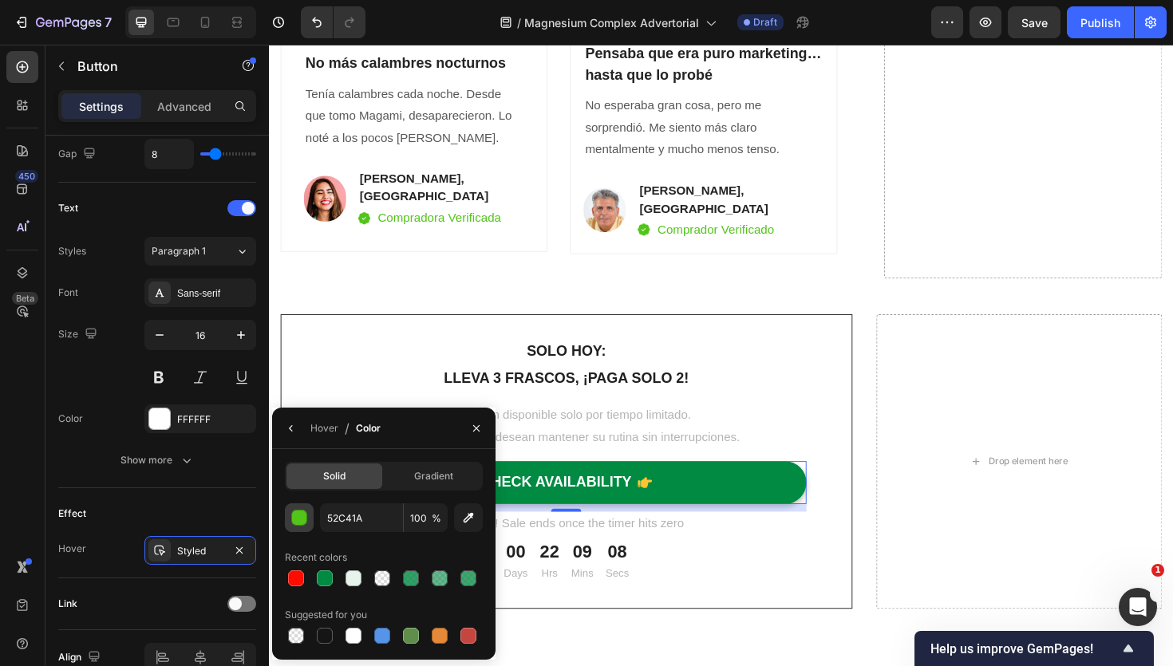
click at [295, 521] on div "button" at bounding box center [300, 519] width 16 height 16
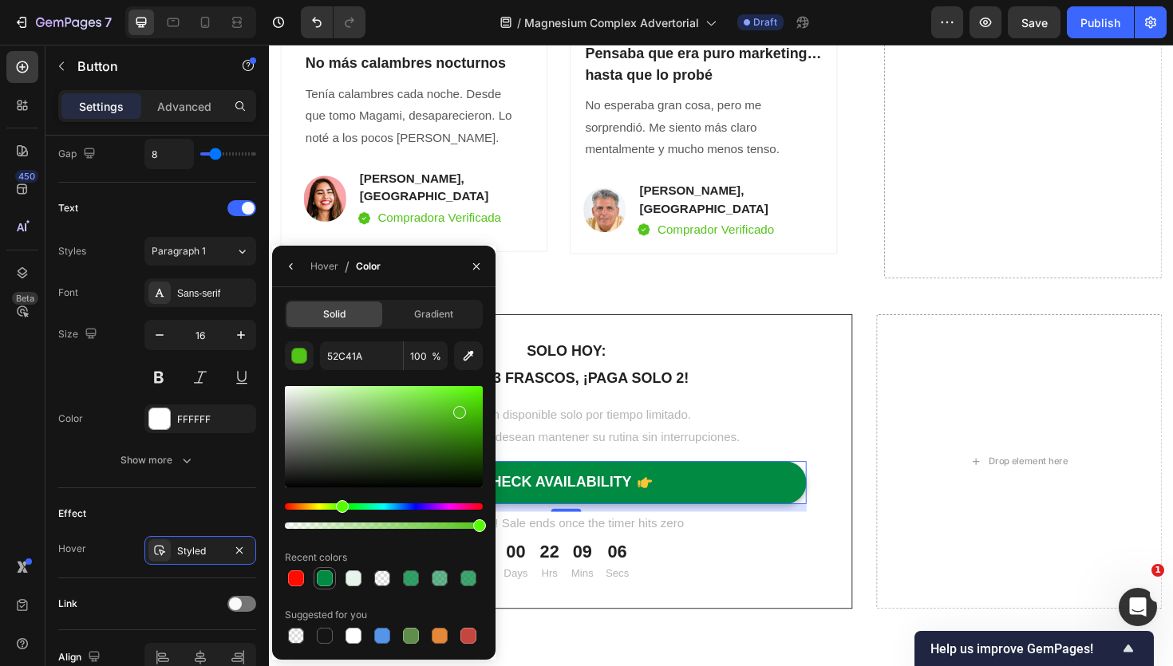
click at [326, 574] on div at bounding box center [325, 579] width 16 height 16
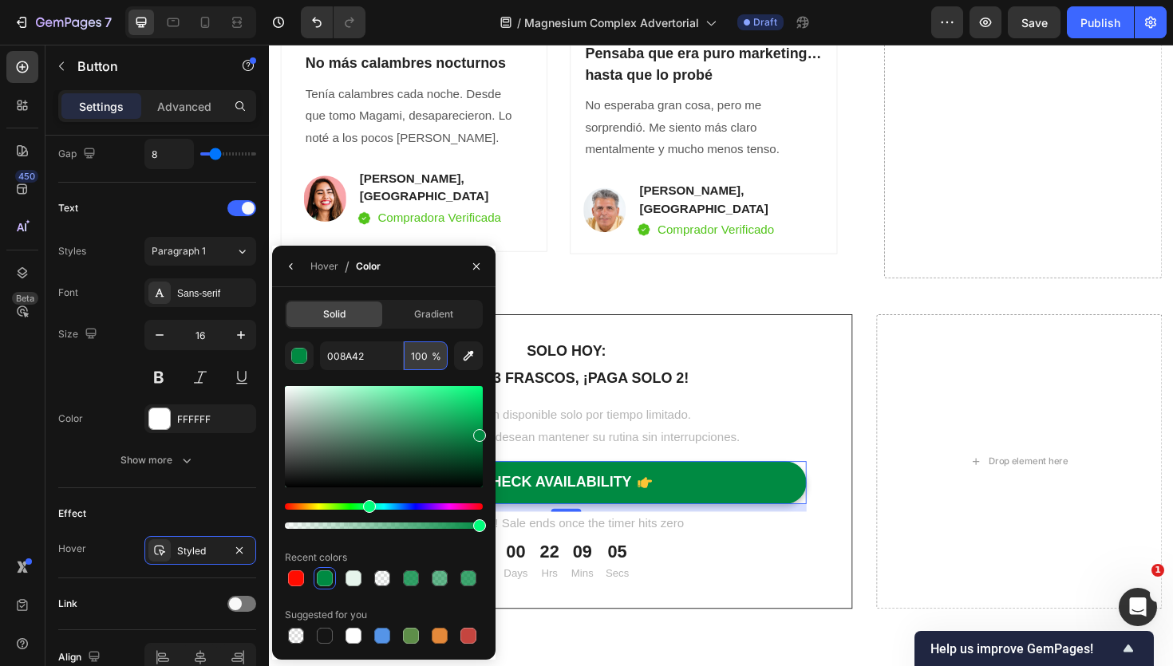
click at [416, 366] on input "100" at bounding box center [426, 356] width 44 height 29
click at [791, 426] on p "Promoción disponible solo por tiempo limitado." at bounding box center [583, 437] width 505 height 23
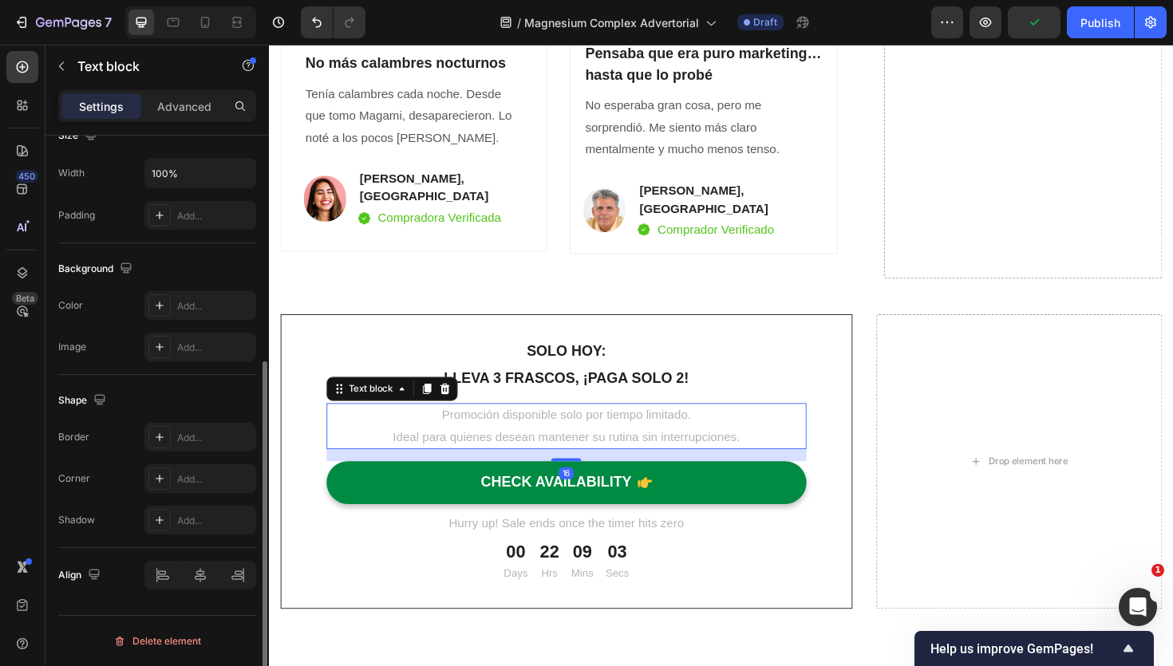
scroll to position [0, 0]
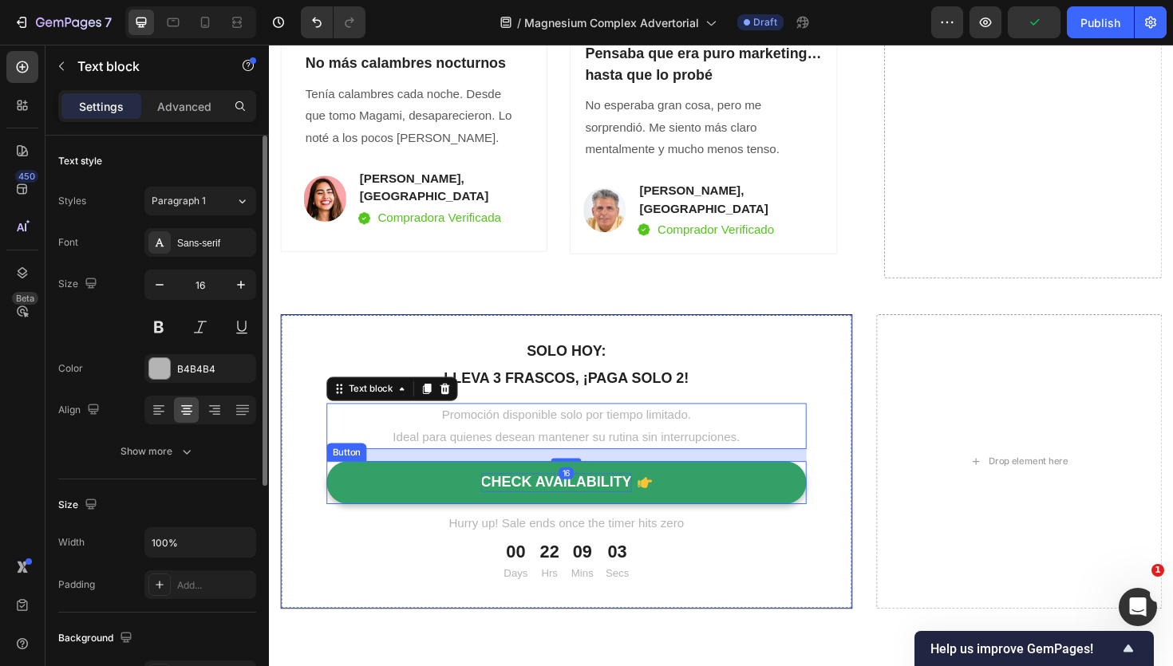
click at [596, 499] on div "CHECK AVAILABILITY" at bounding box center [573, 509] width 160 height 20
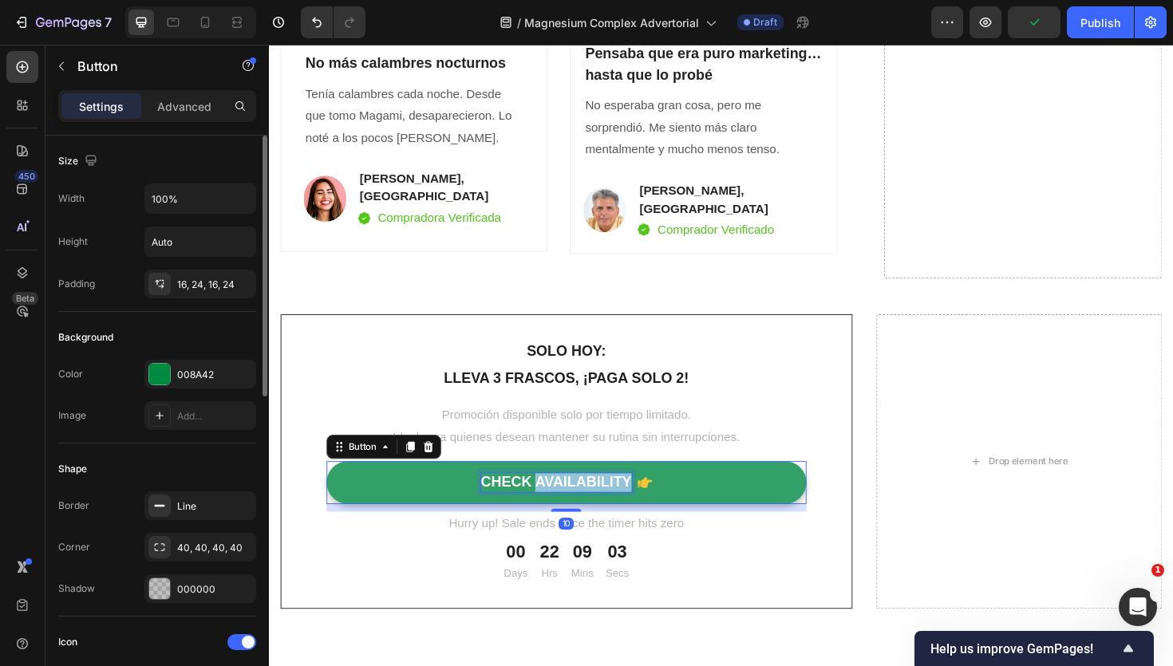
click at [596, 499] on div "CHECK AVAILABILITY" at bounding box center [573, 509] width 160 height 20
click at [596, 499] on p "CHECK AVAILABILITY" at bounding box center [573, 509] width 160 height 20
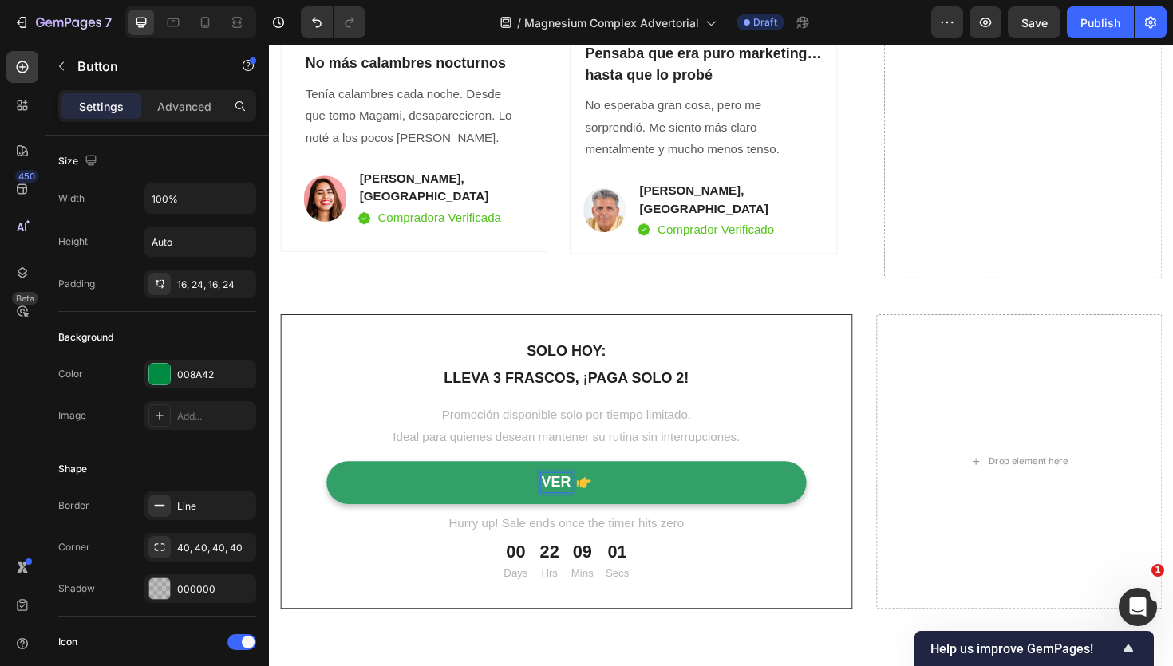
click at [330, 486] on button "VER" at bounding box center [584, 508] width 508 height 45
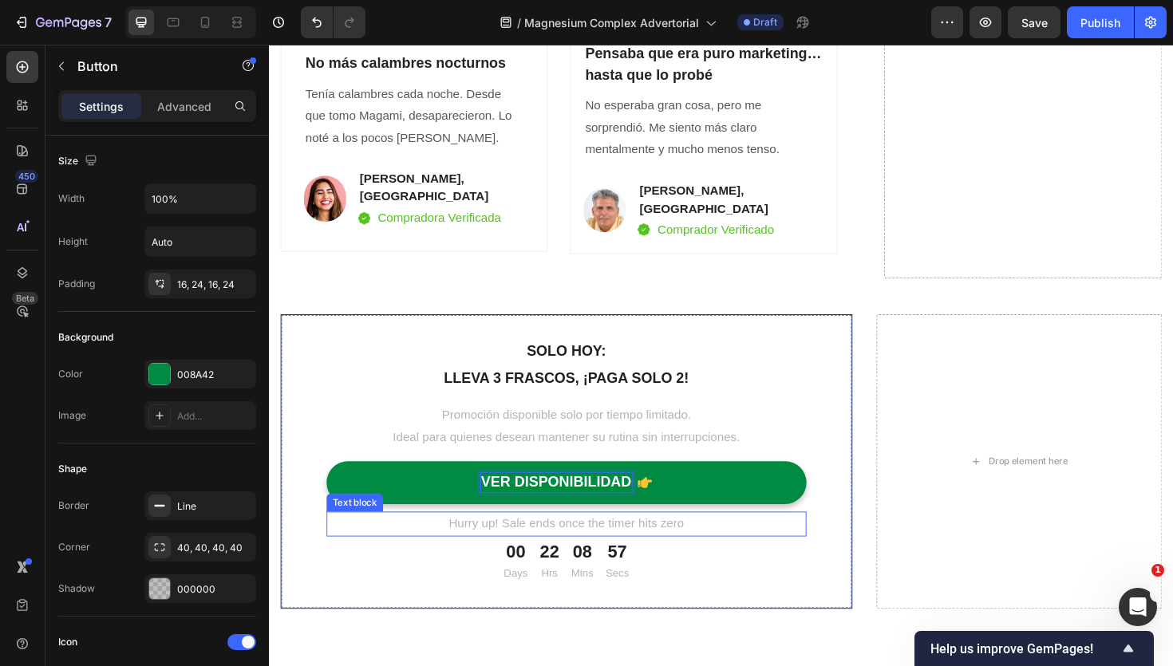
click at [535, 541] on p "Hurry up! Sale ends once the timer hits zero" at bounding box center [583, 552] width 505 height 23
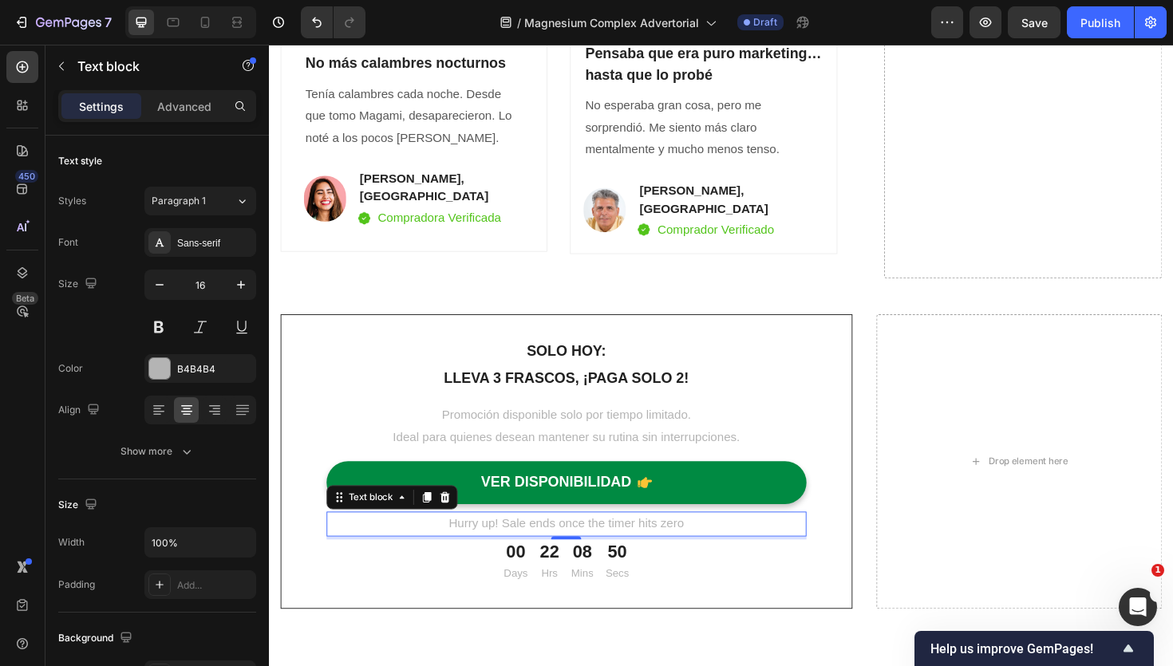
click at [650, 541] on p "Hurry up! Sale ends once the timer hits zero" at bounding box center [583, 552] width 505 height 23
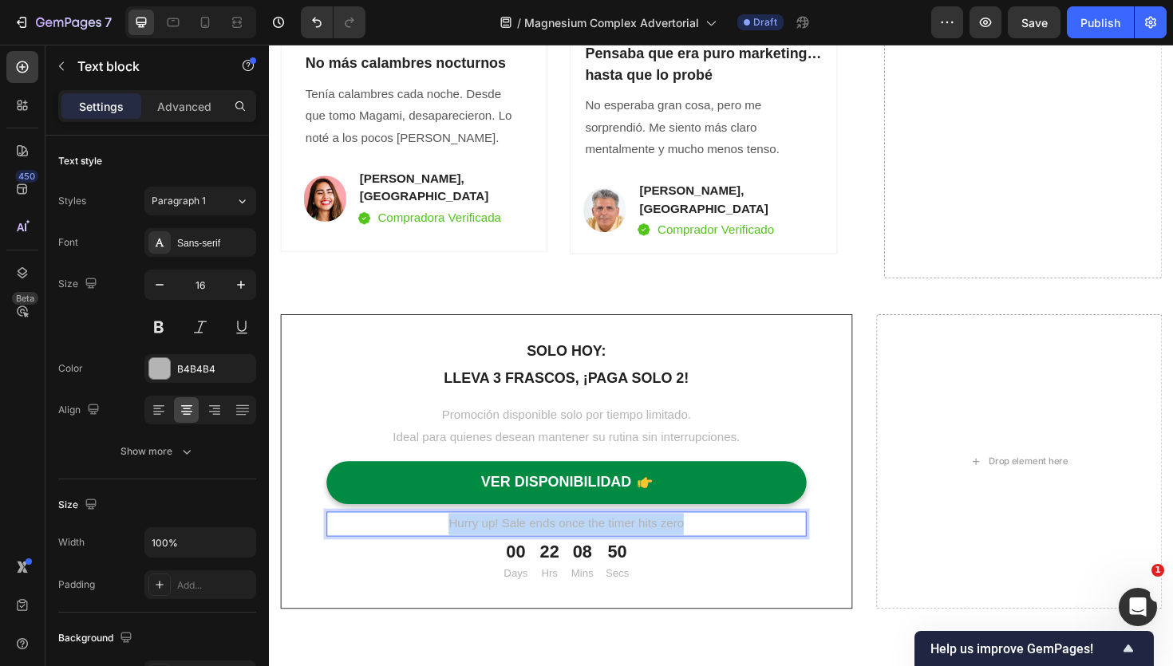
click at [650, 541] on p "Hurry up! Sale ends once the timer hits zero" at bounding box center [583, 552] width 505 height 23
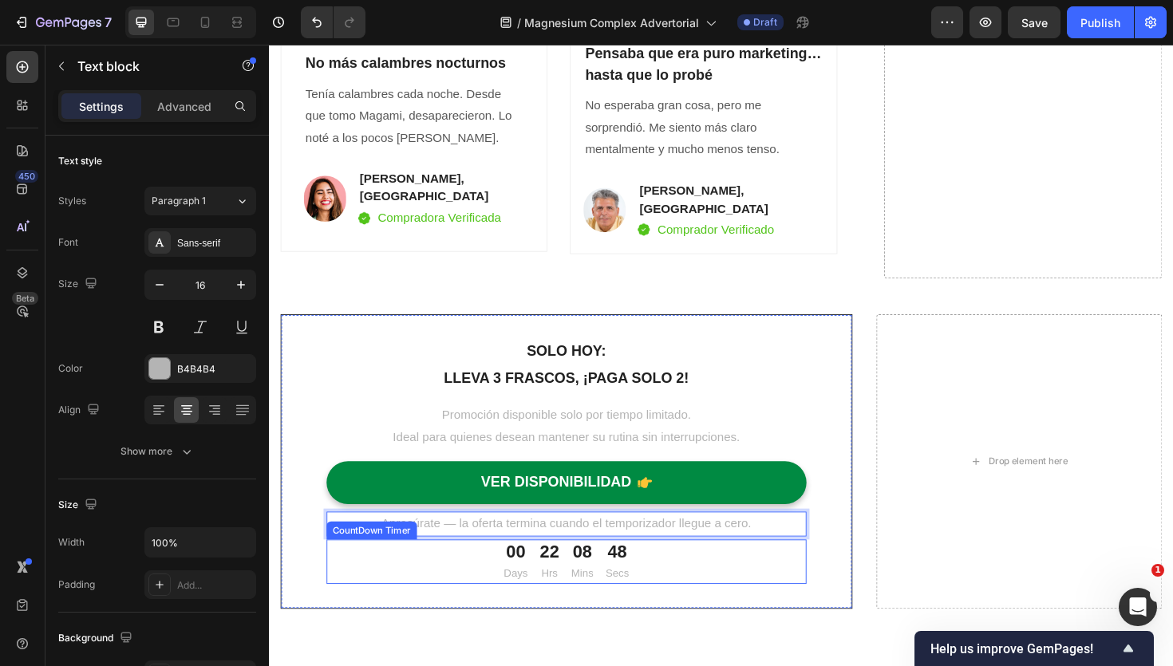
click at [674, 578] on div "00 Days 22 Hrs 08 Mins 48 Secs" at bounding box center [584, 592] width 508 height 47
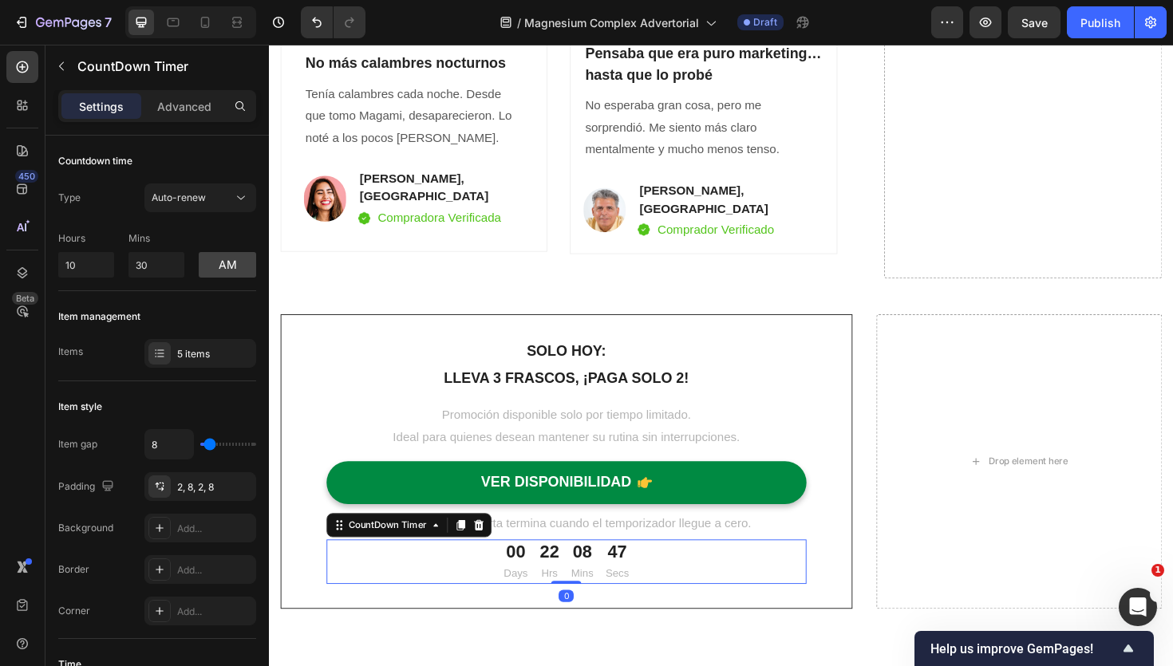
click at [533, 595] on p "Days" at bounding box center [530, 605] width 26 height 20
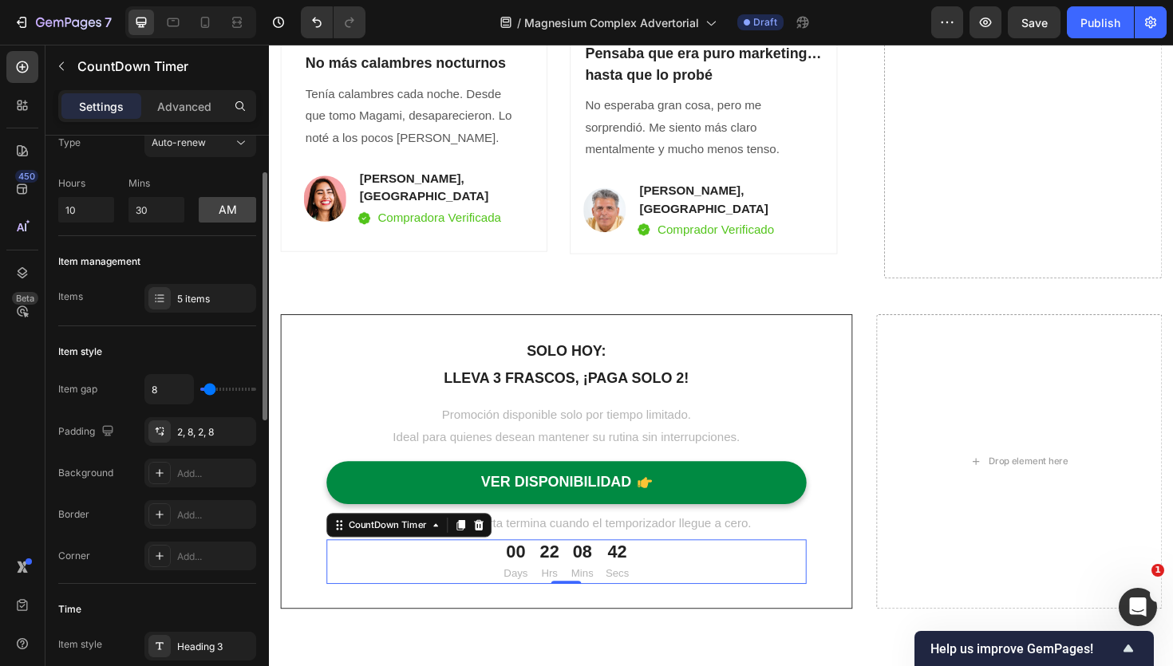
scroll to position [65, 0]
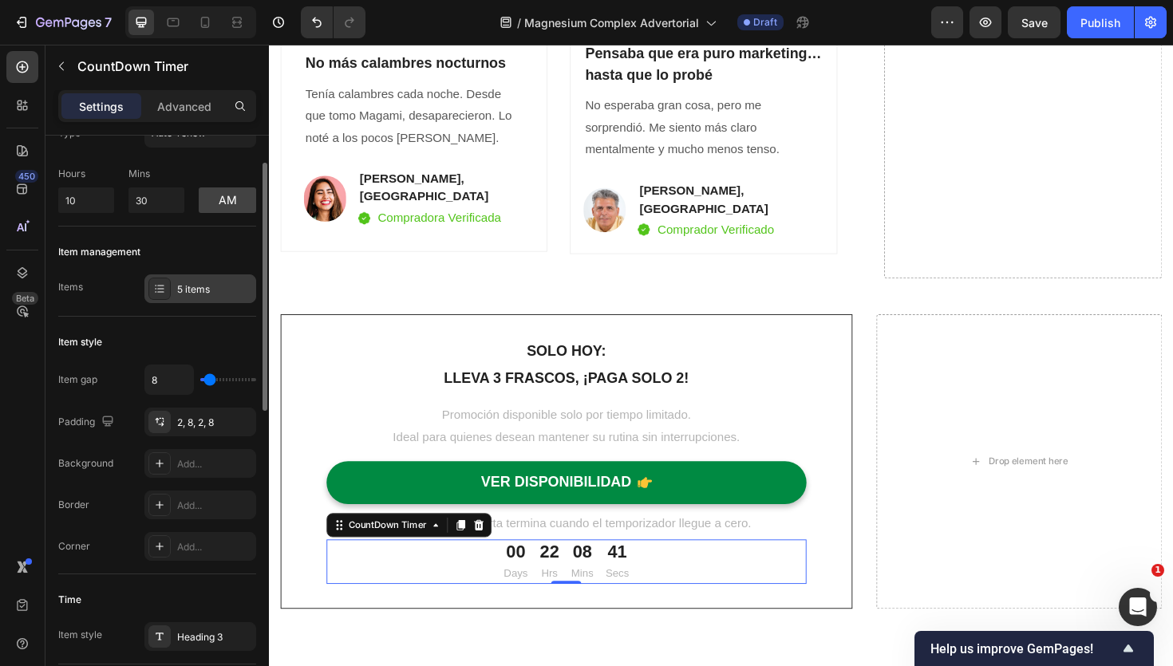
click at [164, 276] on div "5 items" at bounding box center [200, 289] width 112 height 29
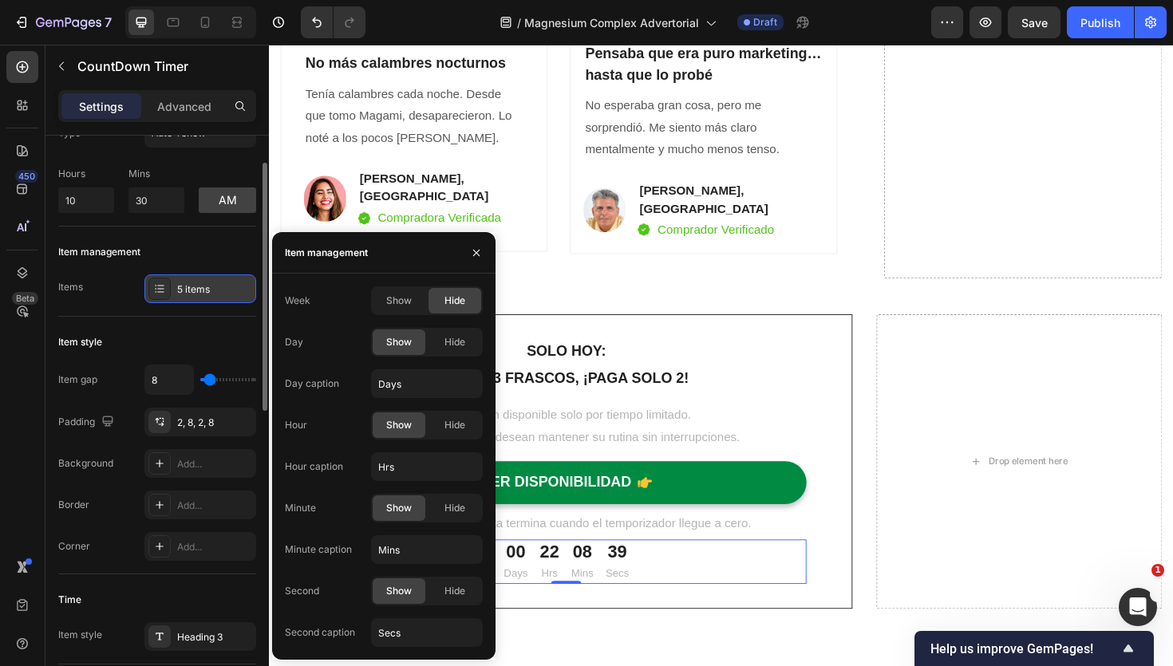
click at [197, 285] on div "5 items" at bounding box center [214, 290] width 75 height 14
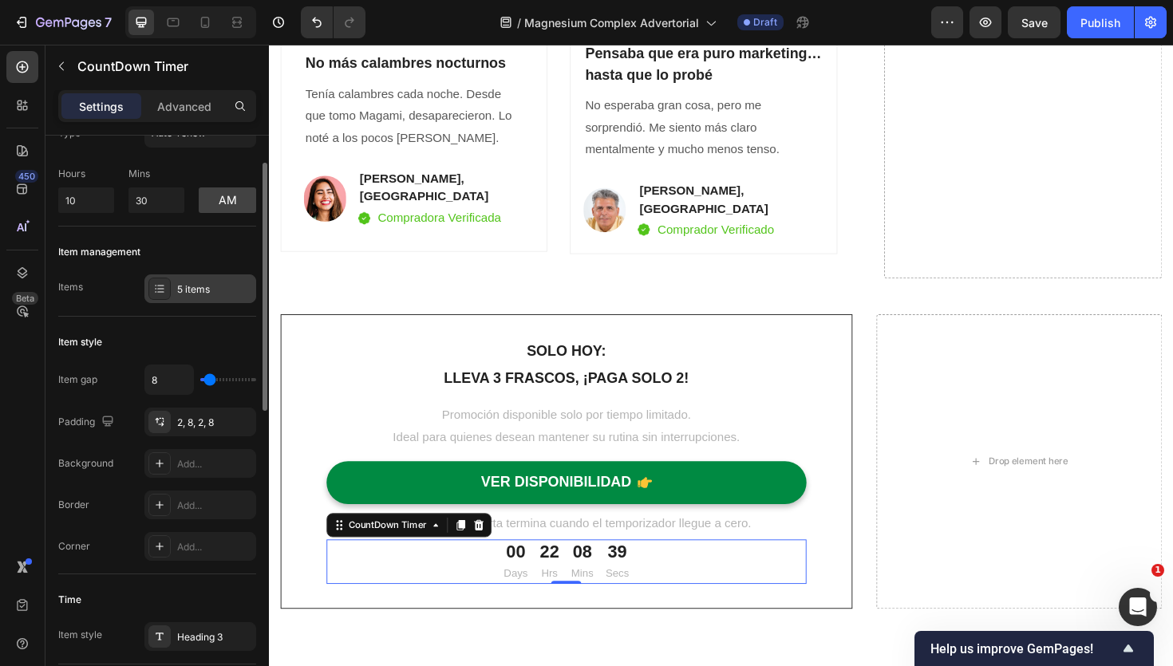
click at [197, 285] on div "5 items" at bounding box center [214, 290] width 75 height 14
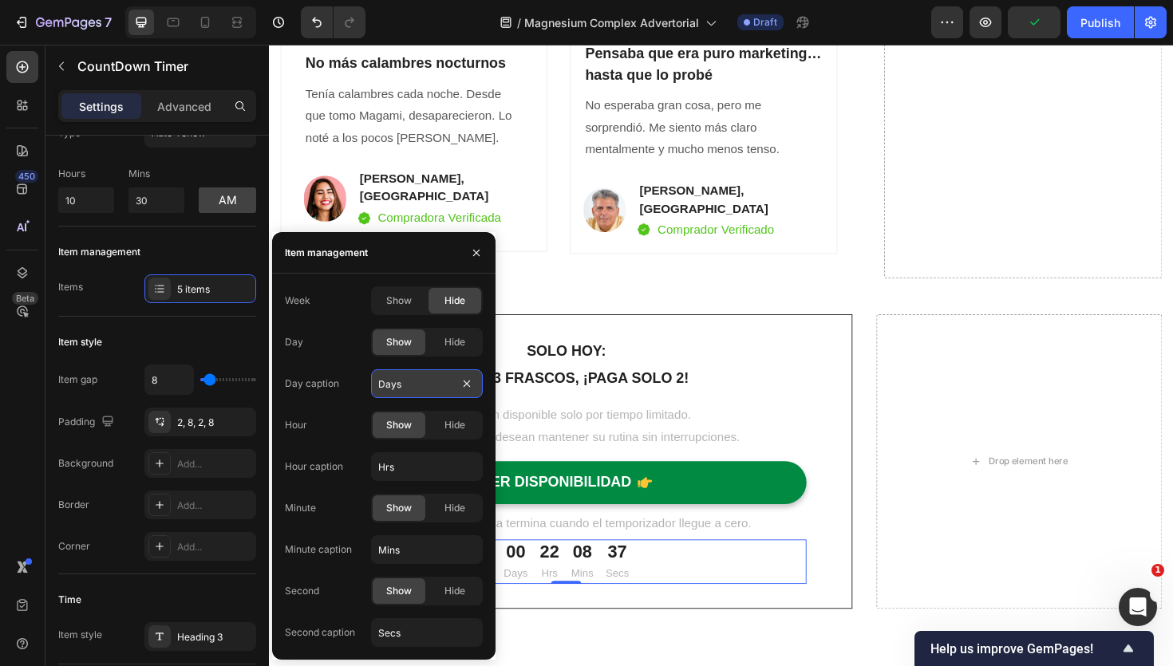
click at [393, 385] on input "Days" at bounding box center [427, 383] width 112 height 29
click at [398, 463] on input "Hrs" at bounding box center [427, 466] width 112 height 29
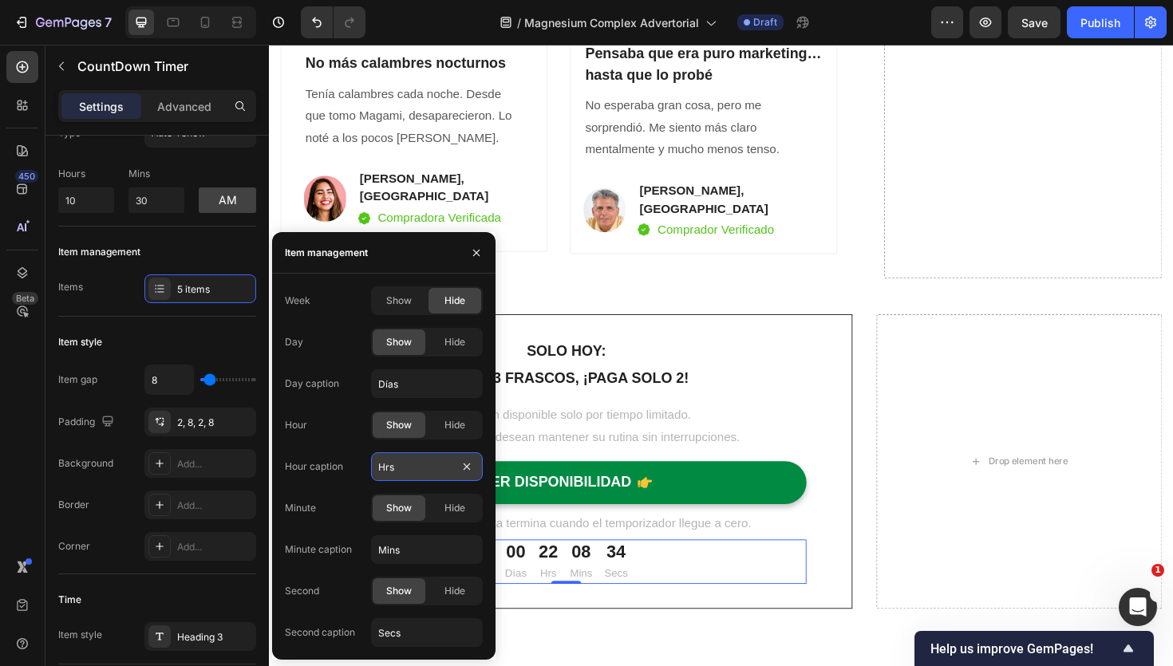
click at [398, 463] on input "Hrs" at bounding box center [427, 466] width 112 height 29
click at [405, 557] on input "Mins" at bounding box center [427, 549] width 112 height 29
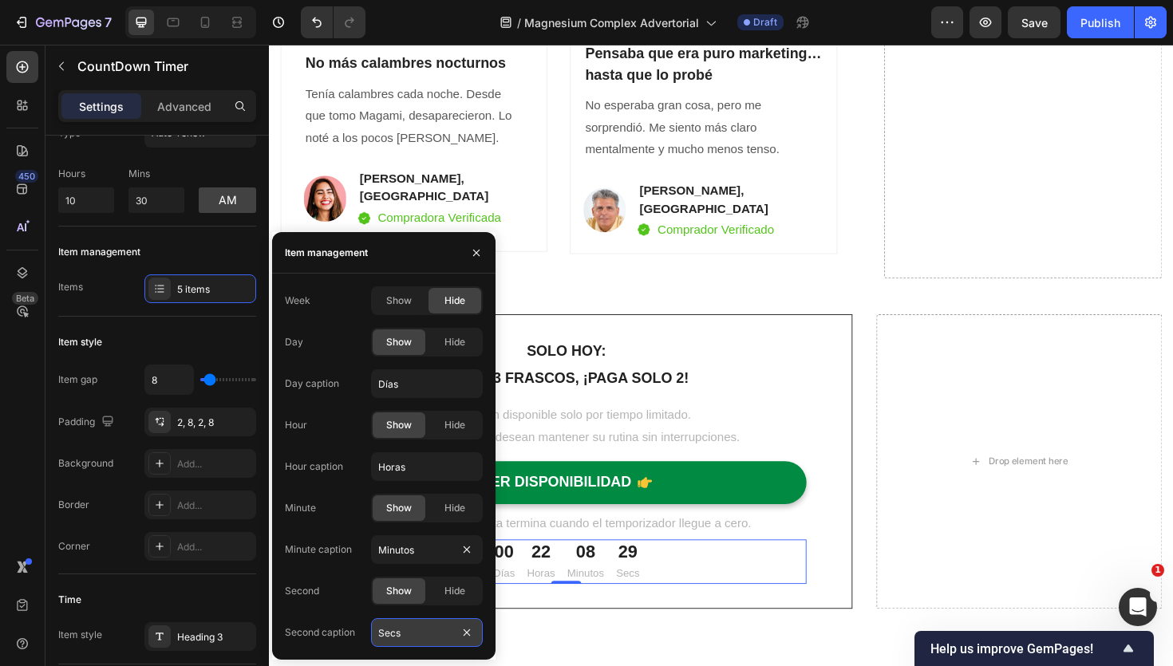
click at [397, 638] on input "Secs" at bounding box center [427, 632] width 112 height 29
click at [650, 641] on div "SOLO HOY: Text block LLEVA 3 FRASCOS, ¡PAGA SOLO 2! Text block Promoción dispon…" at bounding box center [748, 518] width 958 height 376
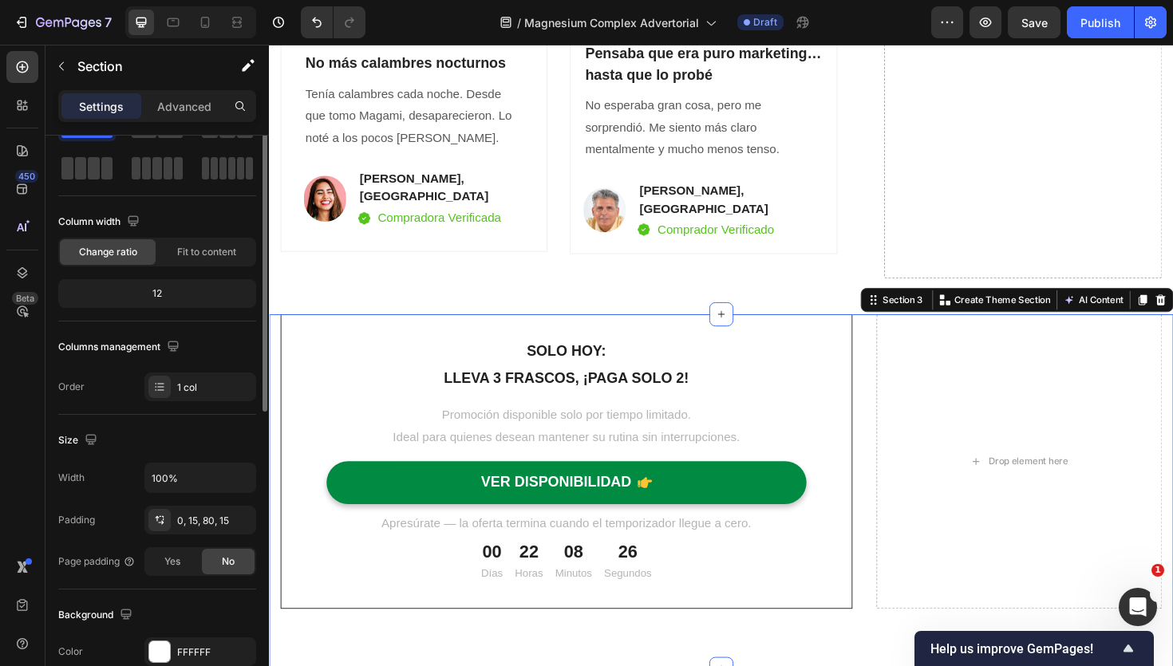
scroll to position [0, 0]
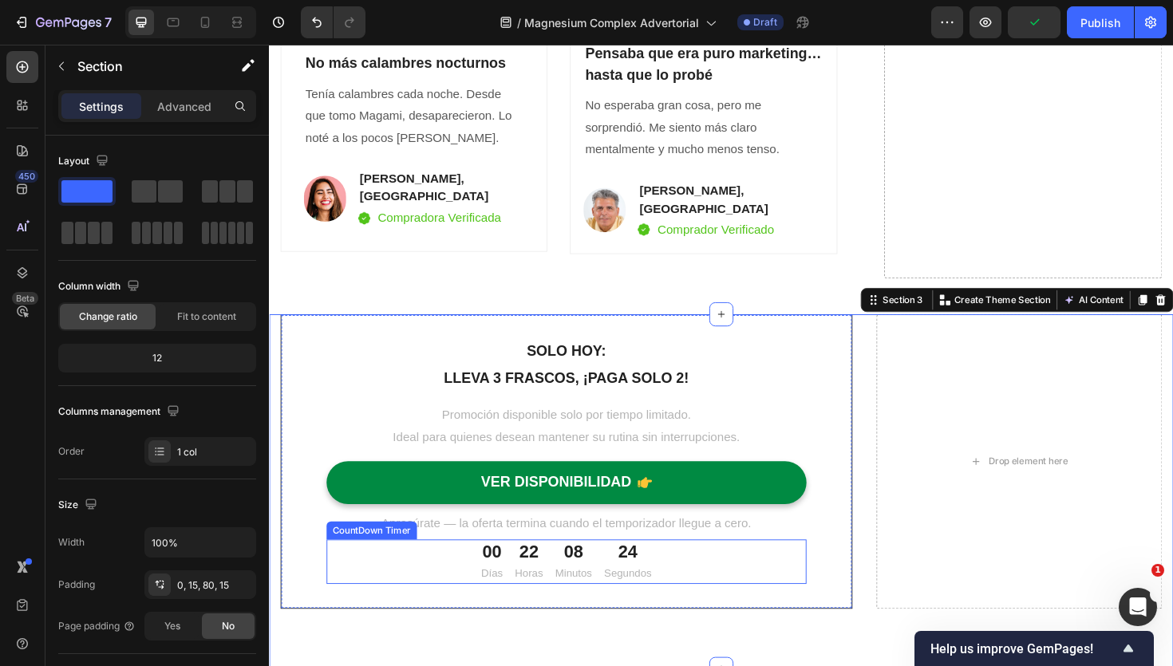
click at [612, 569] on div "08 Minutos" at bounding box center [591, 592] width 52 height 47
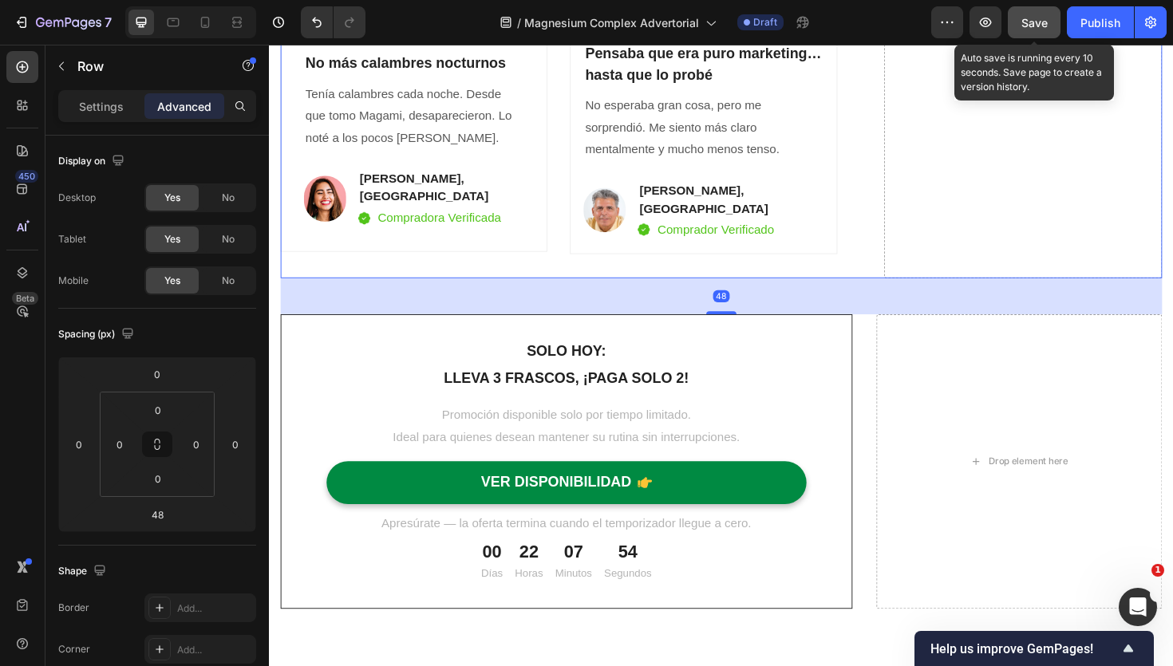
click at [1027, 32] on button "Save" at bounding box center [1034, 22] width 53 height 32
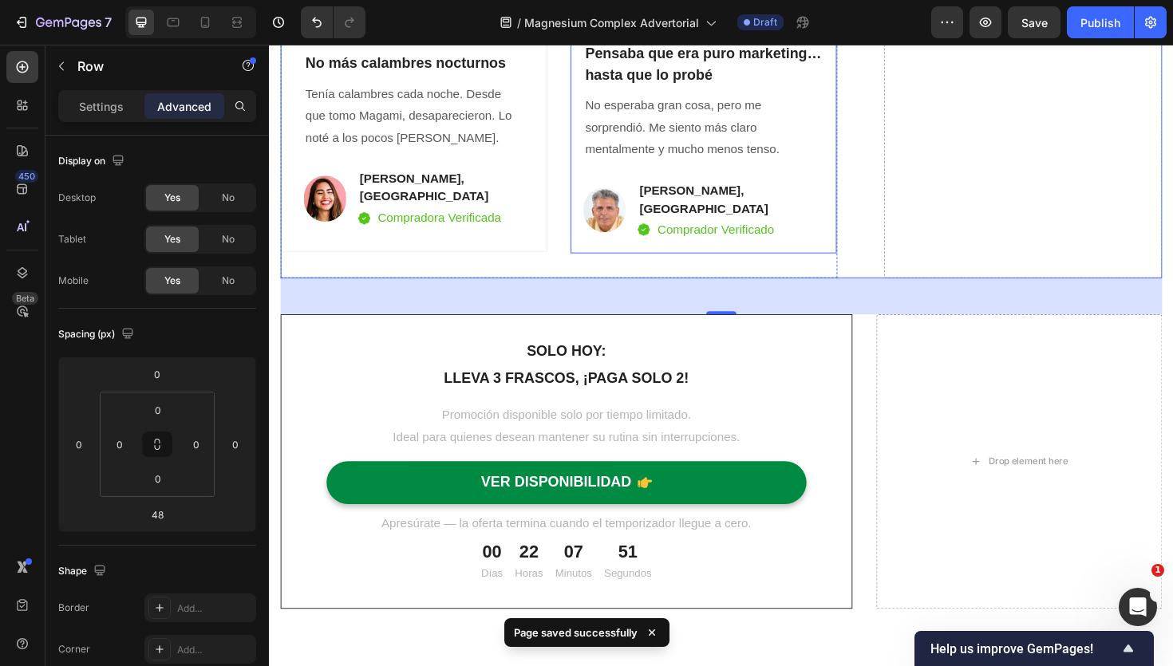
click at [620, 231] on div "Icon Icon Icon Icon Icon Icon List Hoz ⁠⁠⁠⁠⁠⁠⁠ Pensaba que era puro marketing… …" at bounding box center [728, 134] width 283 height 264
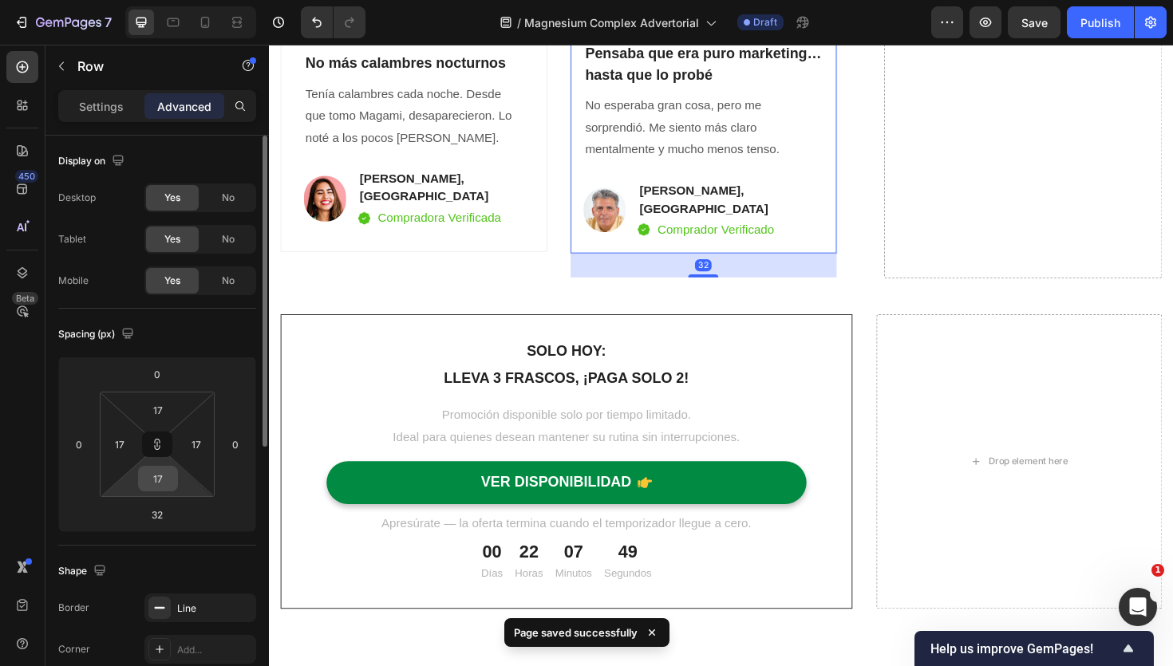
click at [164, 489] on input "17" at bounding box center [158, 479] width 32 height 24
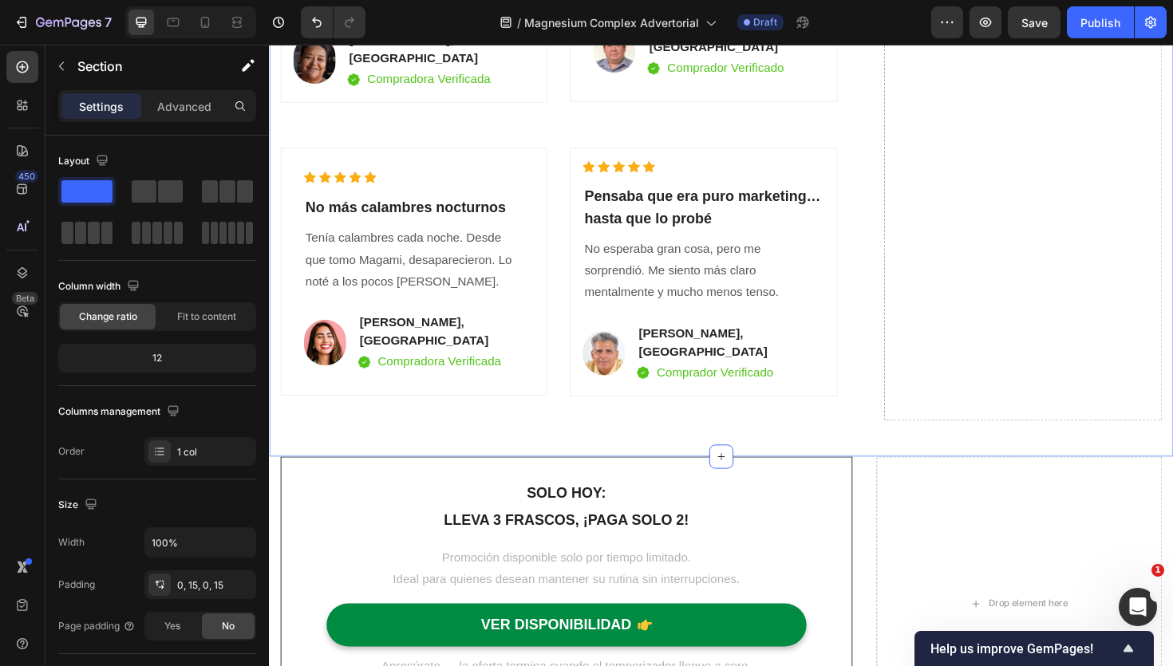
scroll to position [4993, 0]
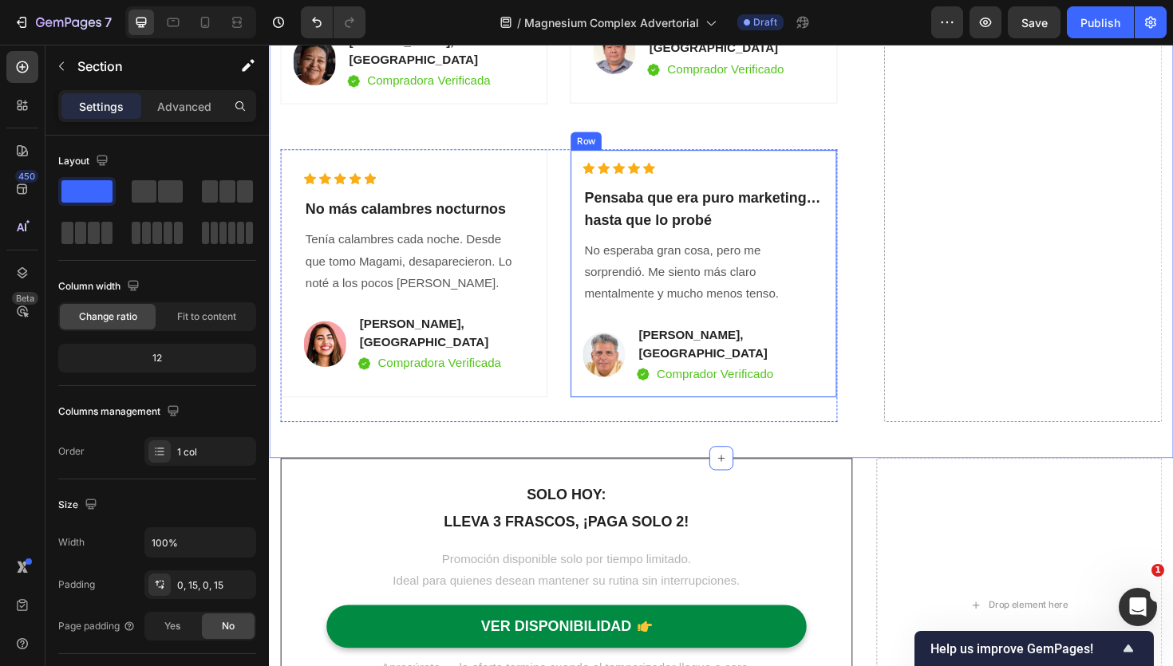
click at [628, 381] on div "Icon Icon Icon Icon Icon Icon List Hoz ⁠⁠⁠⁠⁠⁠⁠ Pensaba que era puro marketing… …" at bounding box center [728, 287] width 283 height 263
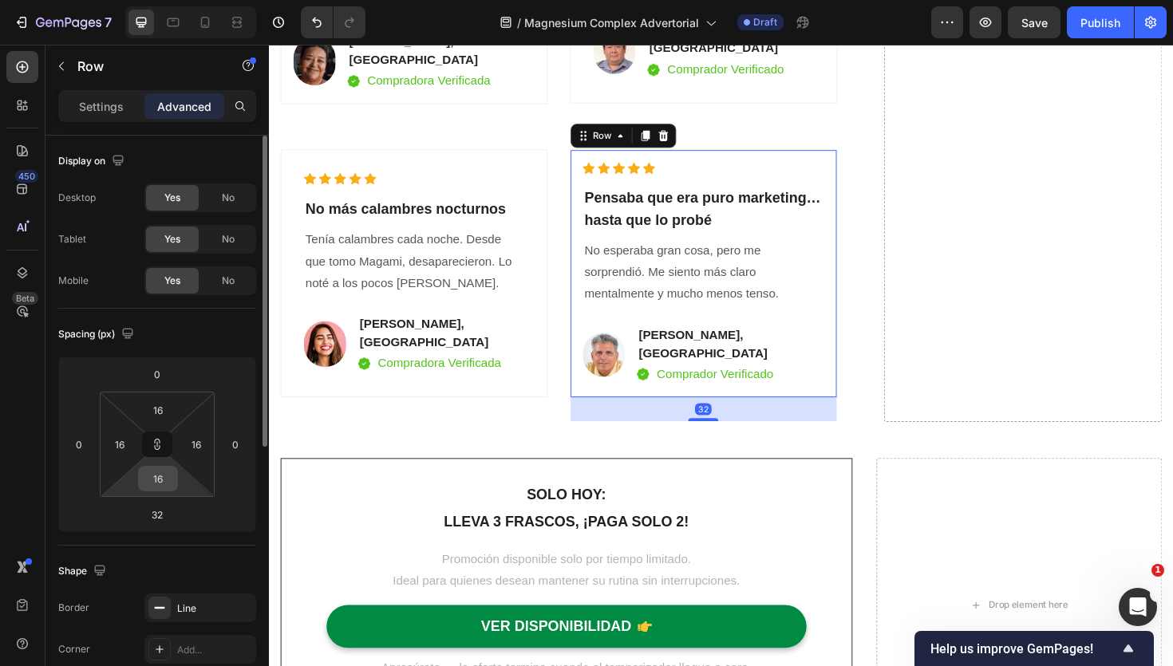
click at [162, 476] on input "16" at bounding box center [158, 479] width 32 height 24
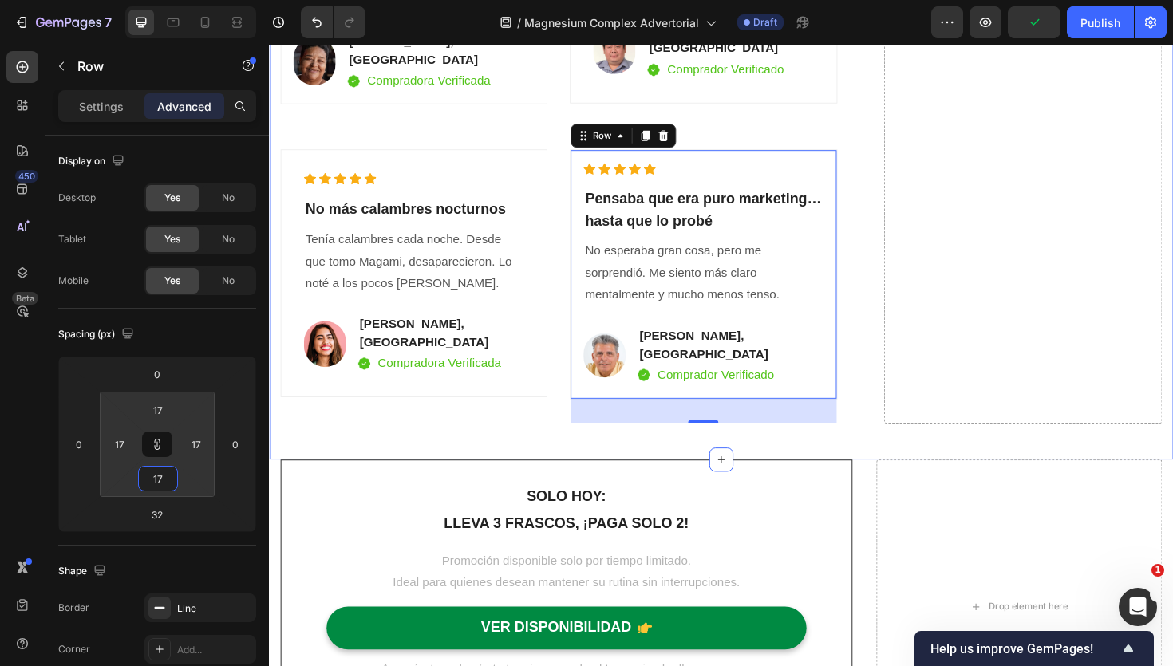
click at [430, 418] on div "VER DISPONIBILIDAD Button ✔️ Garantía de satisfacción: 30 [PERSON_NAME] o te de…" at bounding box center [748, 53] width 934 height 861
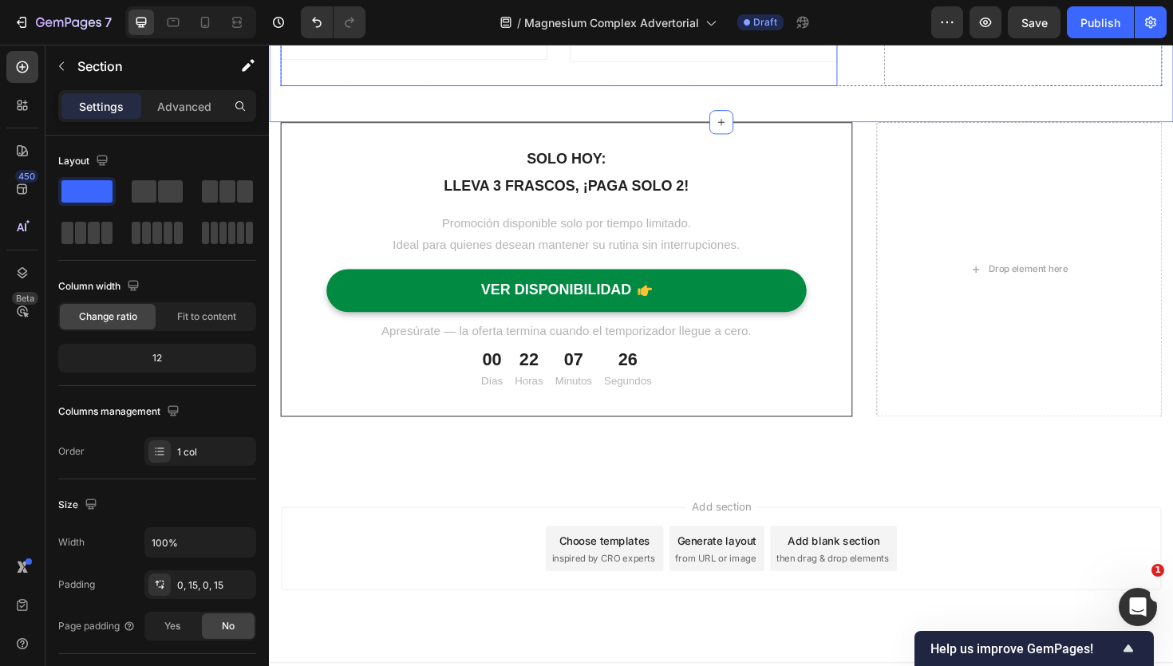
scroll to position [4821, 0]
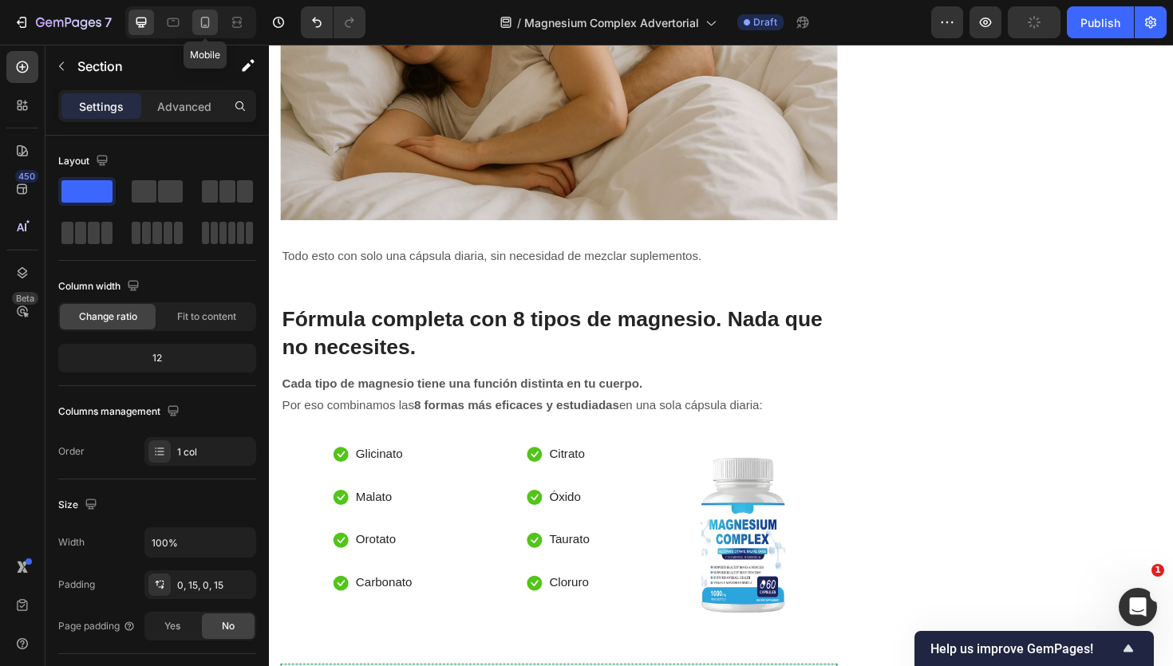
click at [212, 28] on icon at bounding box center [205, 22] width 16 height 16
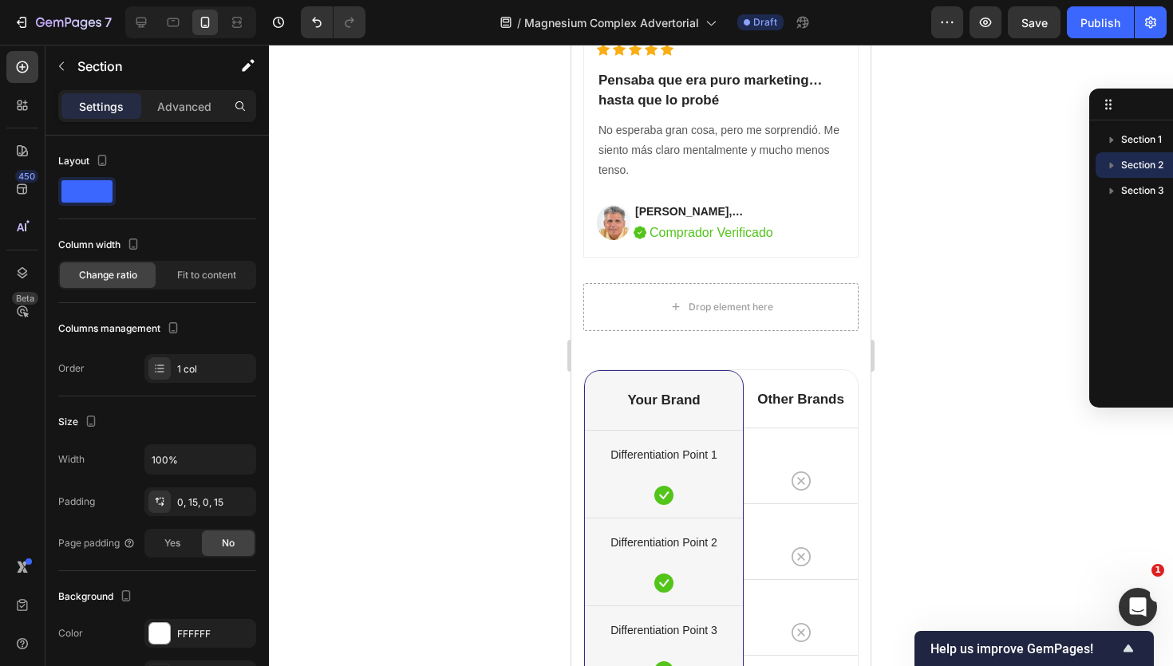
scroll to position [6344, 0]
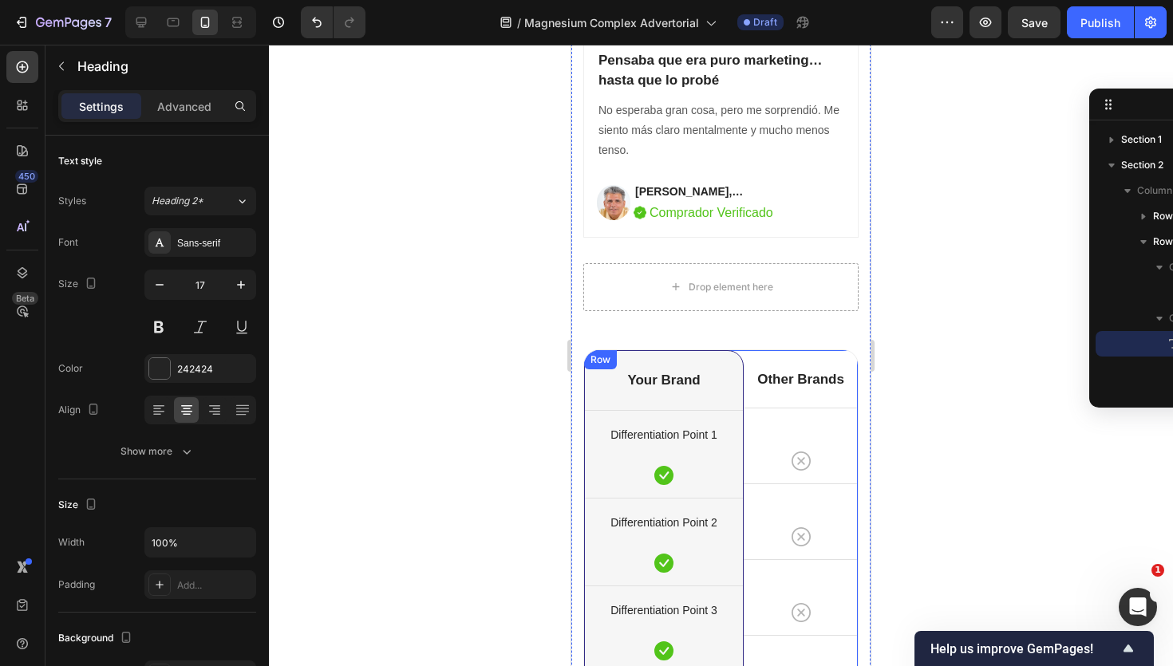
click at [748, 351] on div "Other Brands Heading" at bounding box center [801, 378] width 114 height 57
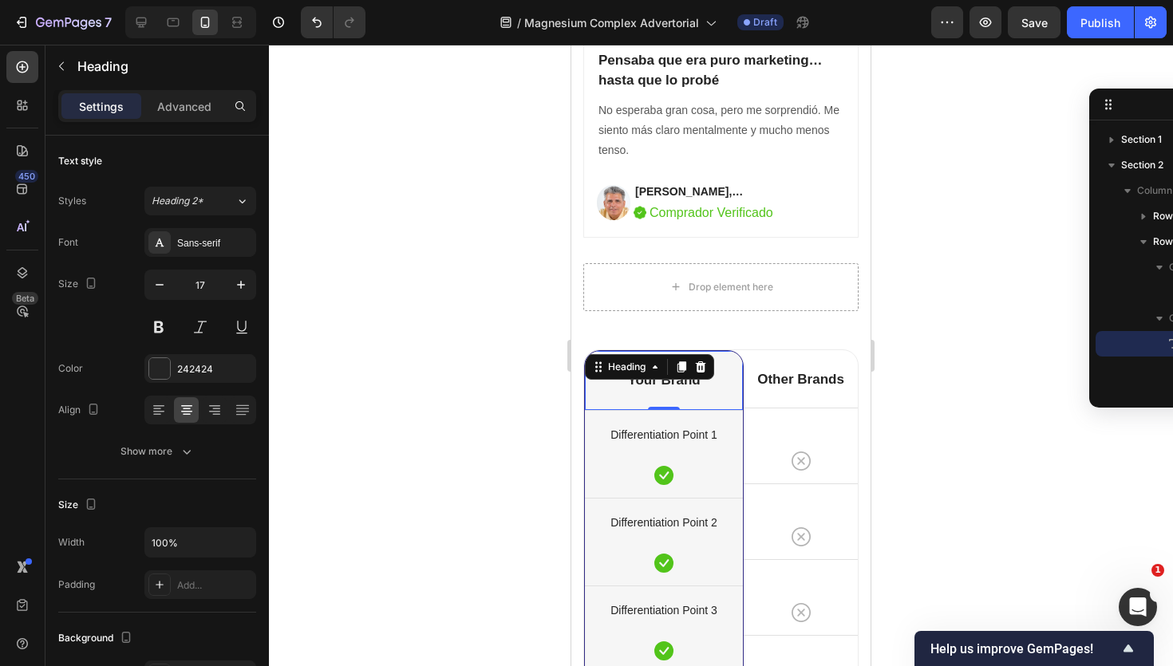
click at [708, 351] on div "Your Brand Heading 0" at bounding box center [664, 380] width 158 height 59
click at [705, 358] on div at bounding box center [700, 367] width 19 height 19
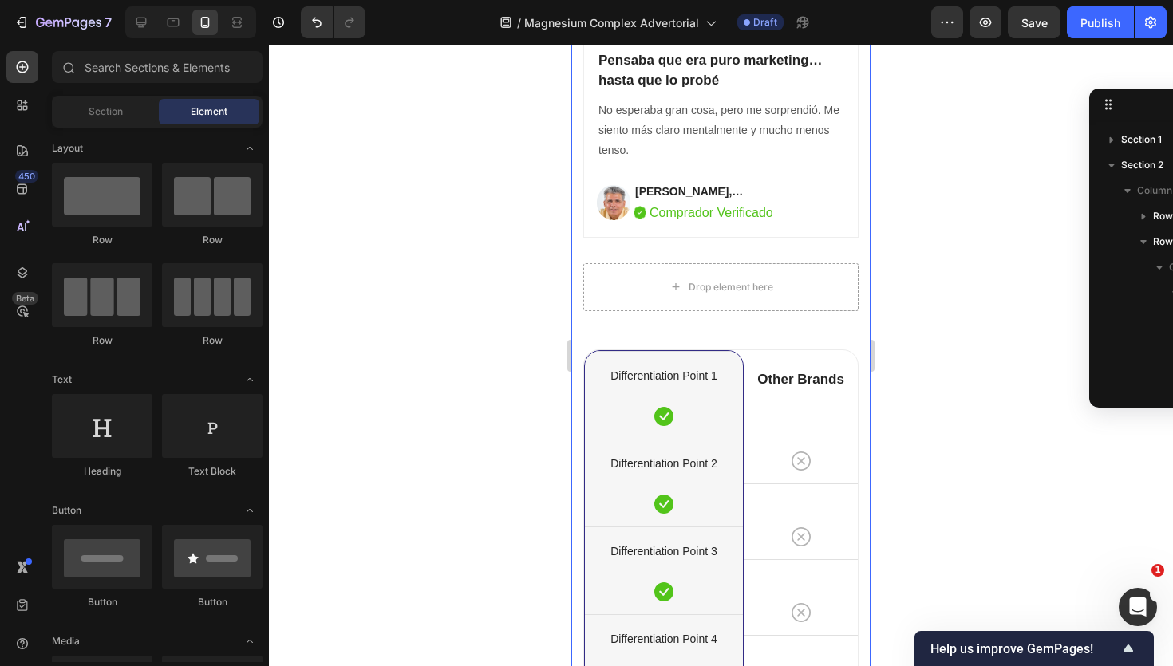
click at [740, 346] on div "VER DISPONIBILIDAD Button ✔️ Garantía de satisfacción: 30 [PERSON_NAME] o te de…" at bounding box center [720, 60] width 275 height 2044
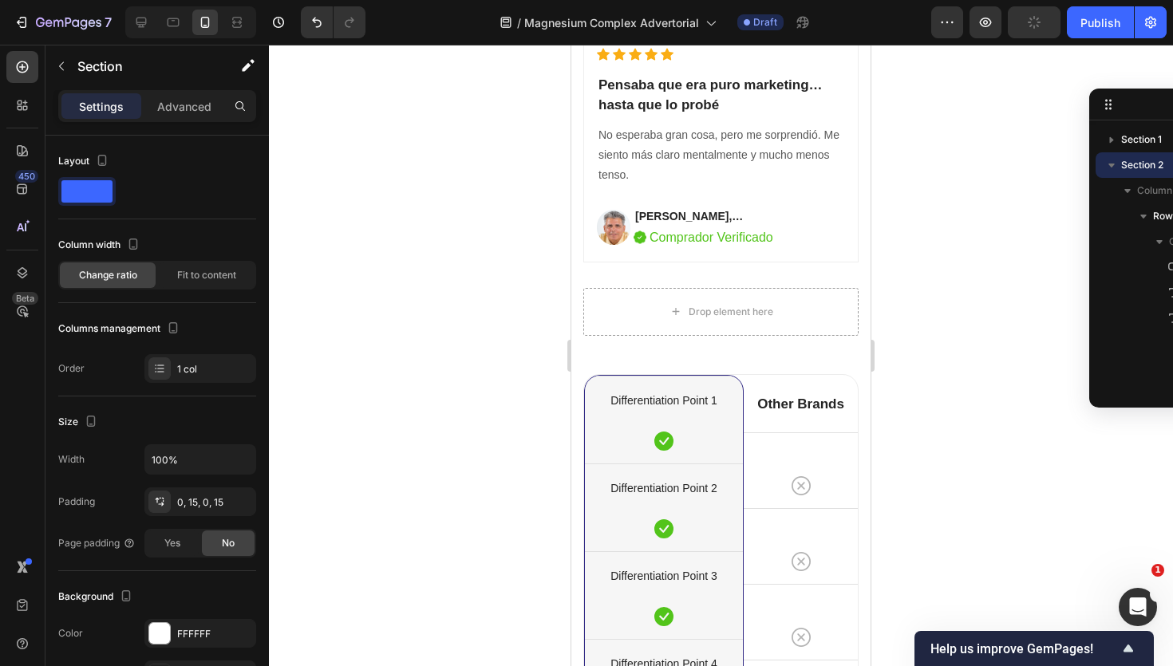
scroll to position [6309, 0]
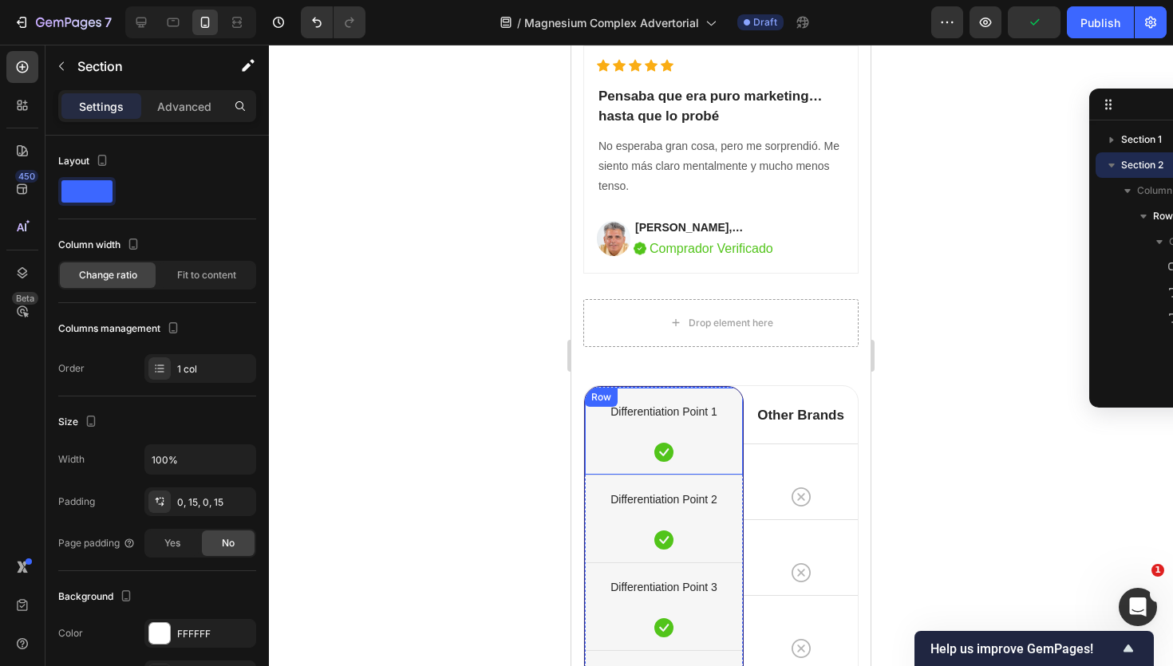
click at [731, 392] on div "Differentiation Point 1 Text block Icon Row" at bounding box center [664, 431] width 158 height 88
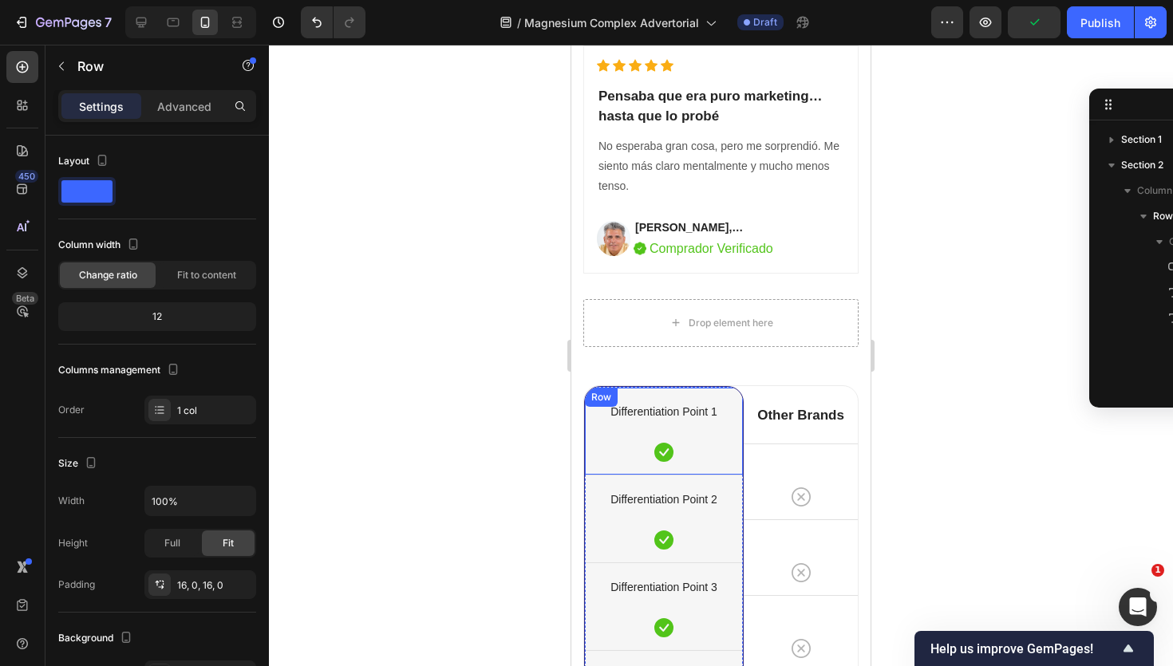
scroll to position [295, 0]
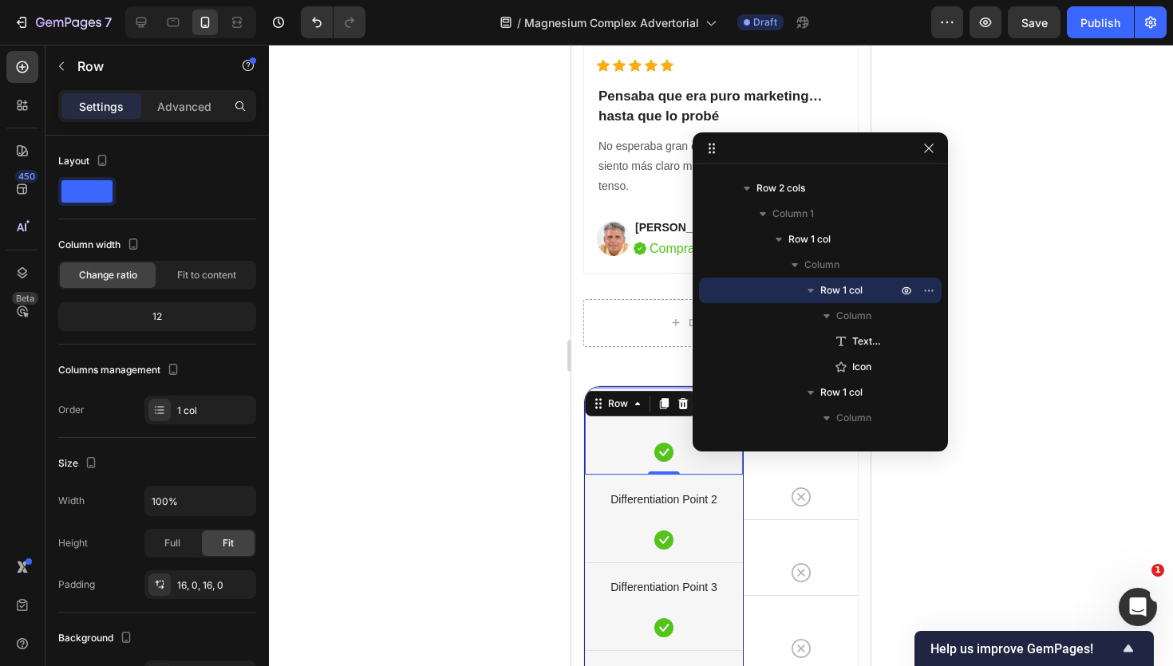
drag, startPoint x: 1140, startPoint y: 97, endPoint x: 911, endPoint y: 141, distance: 233.2
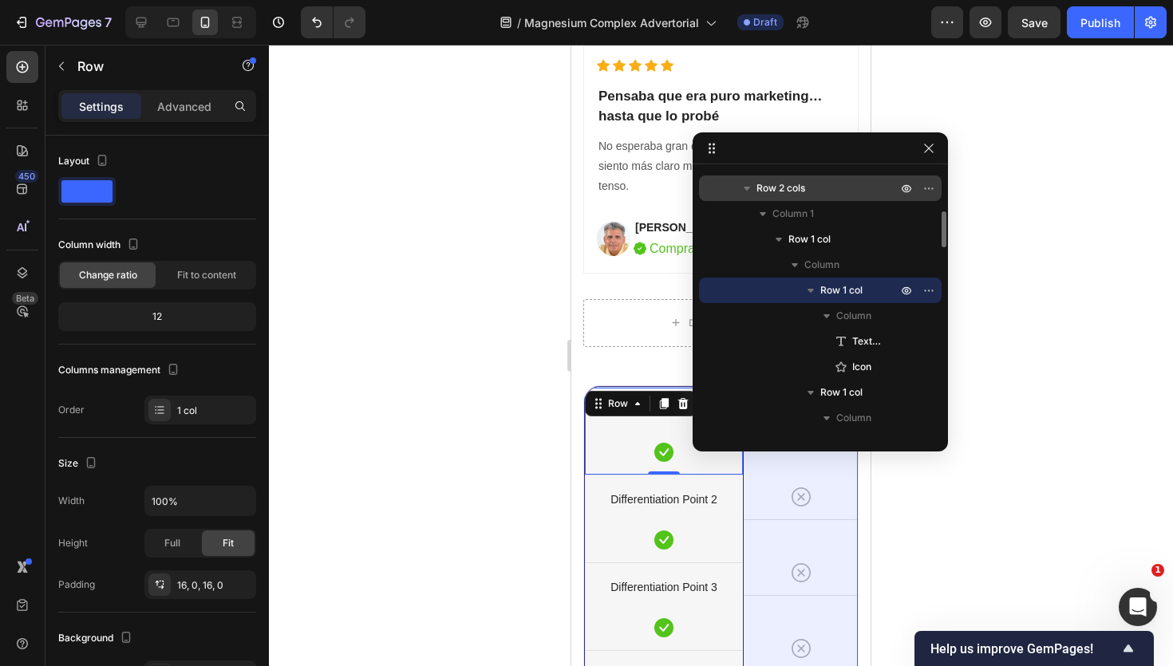
click at [797, 190] on span "Row 2 cols" at bounding box center [781, 188] width 49 height 16
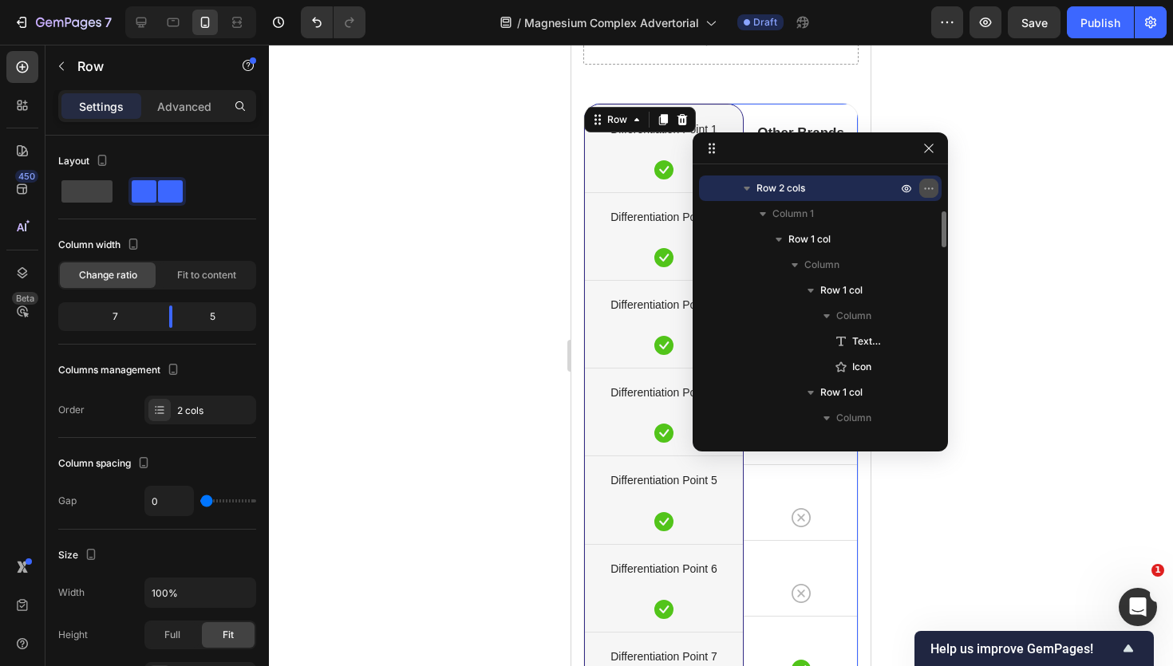
scroll to position [6593, 0]
click at [934, 182] on icon "button" at bounding box center [929, 188] width 13 height 13
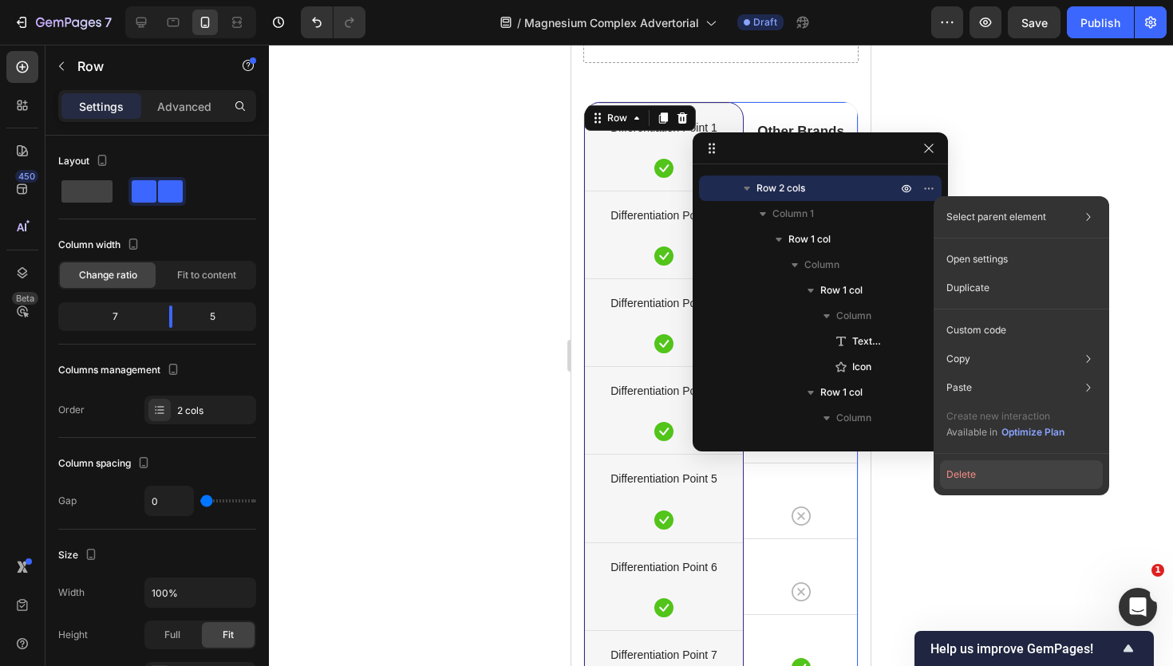
click at [981, 473] on button "Delete" at bounding box center [1021, 474] width 163 height 29
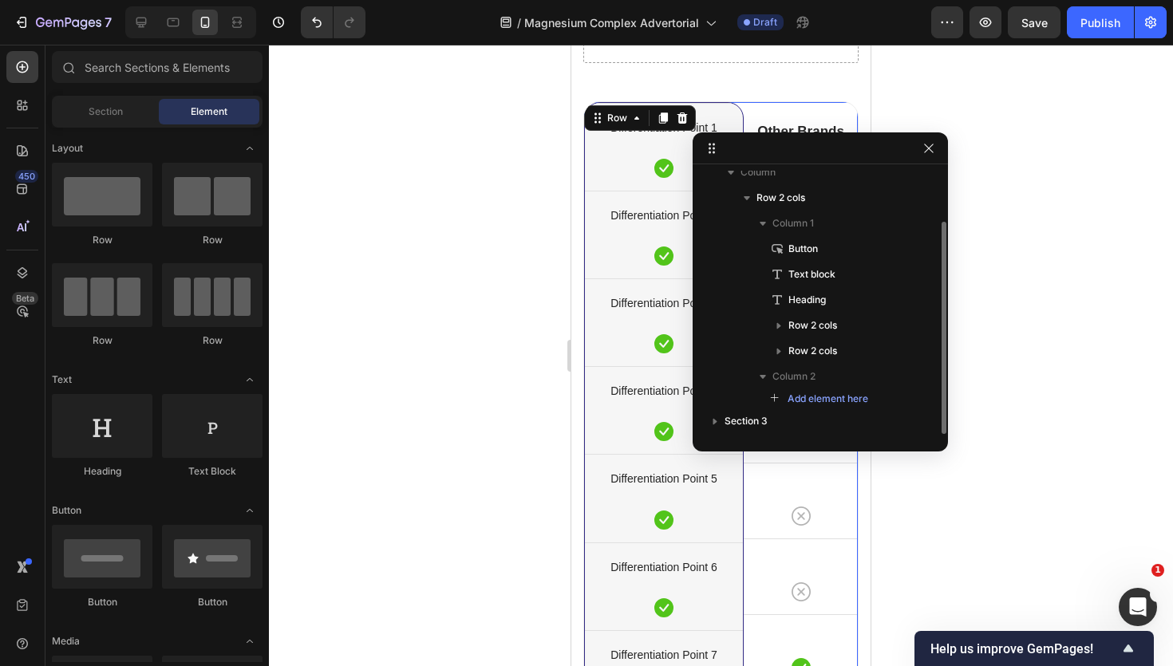
scroll to position [62, 0]
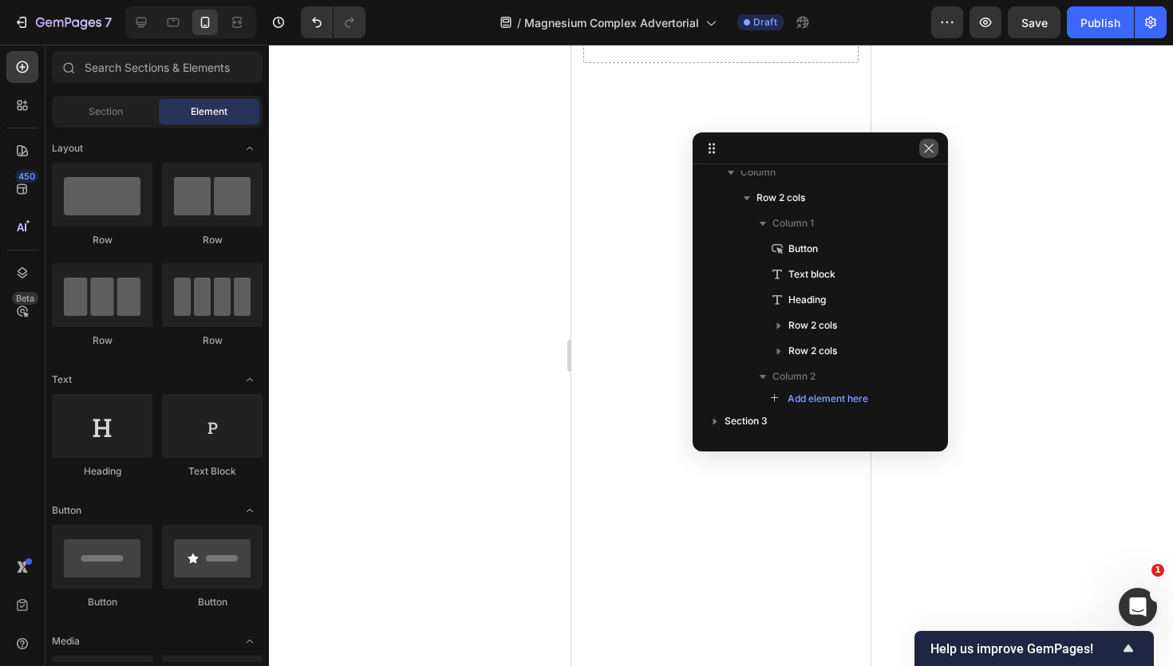
click at [931, 148] on icon "button" at bounding box center [929, 148] width 13 height 13
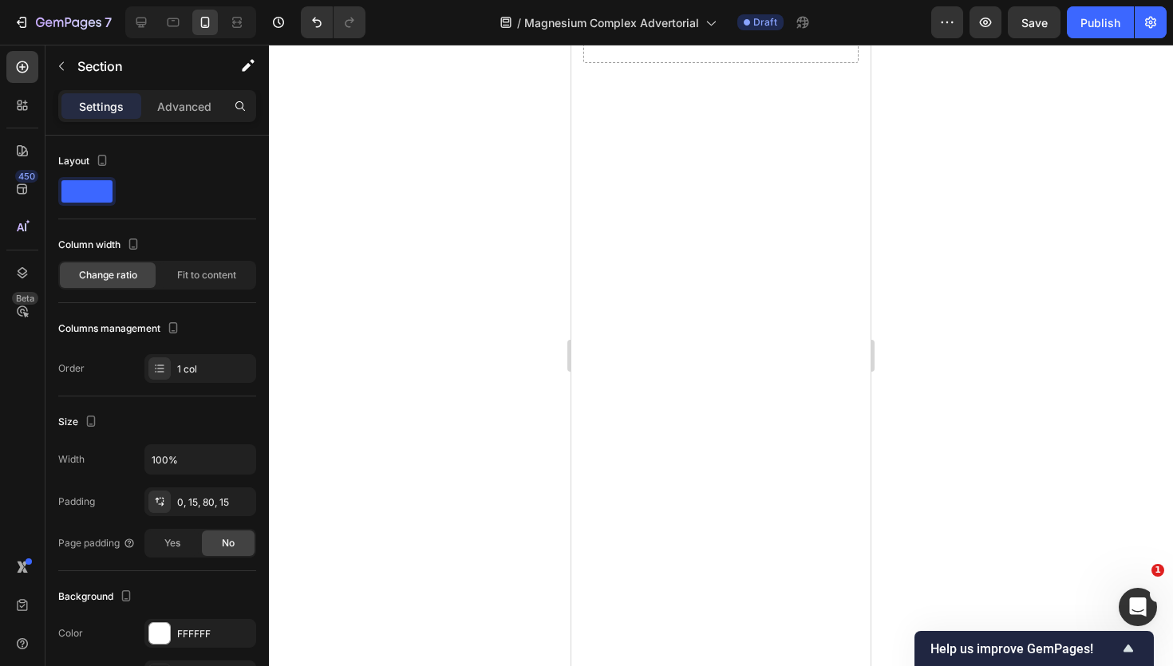
click at [740, 257] on div at bounding box center [720, 462] width 299 height 723
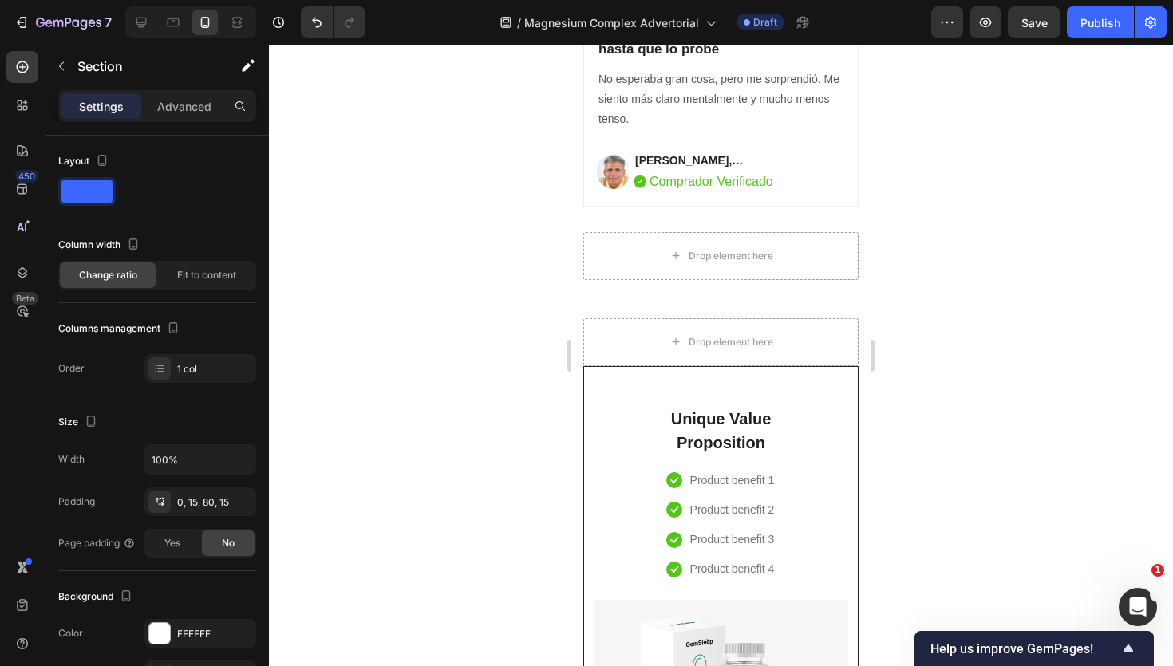
scroll to position [6335, 0]
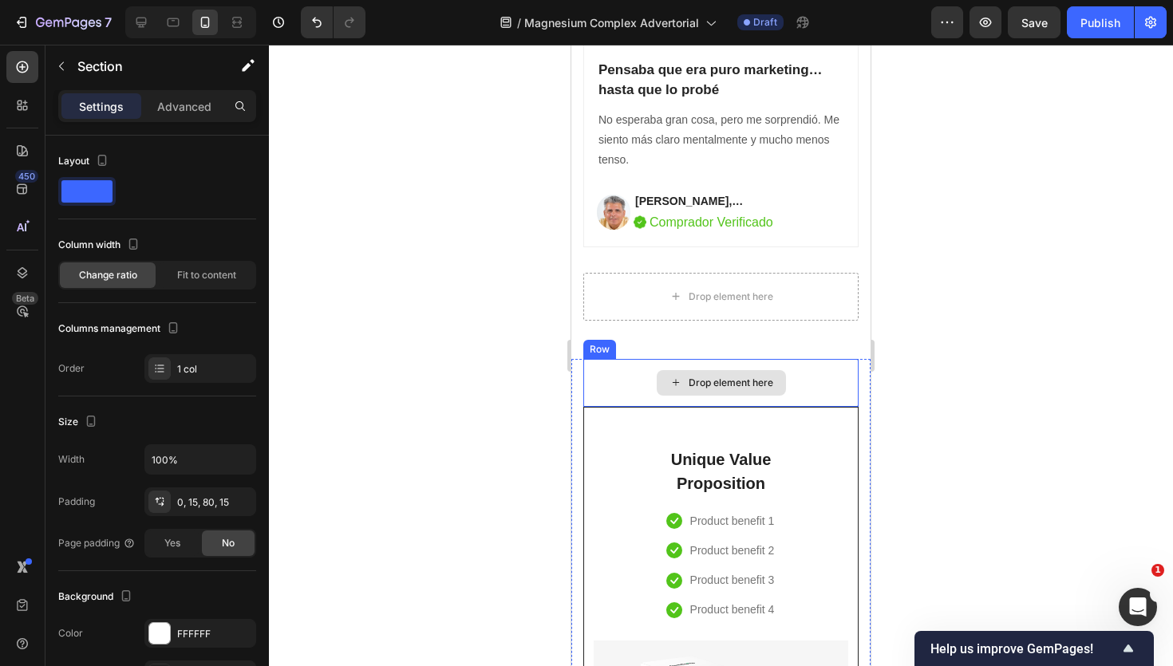
click at [828, 401] on div "Drop element here" at bounding box center [720, 383] width 275 height 48
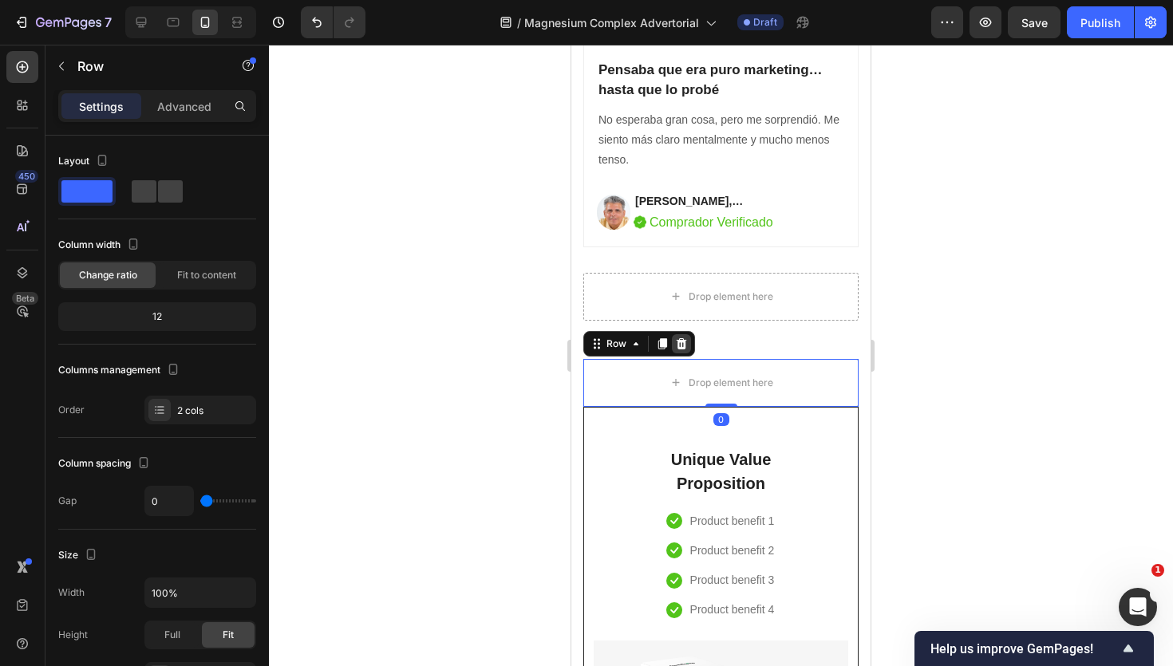
click at [684, 342] on icon at bounding box center [682, 343] width 10 height 11
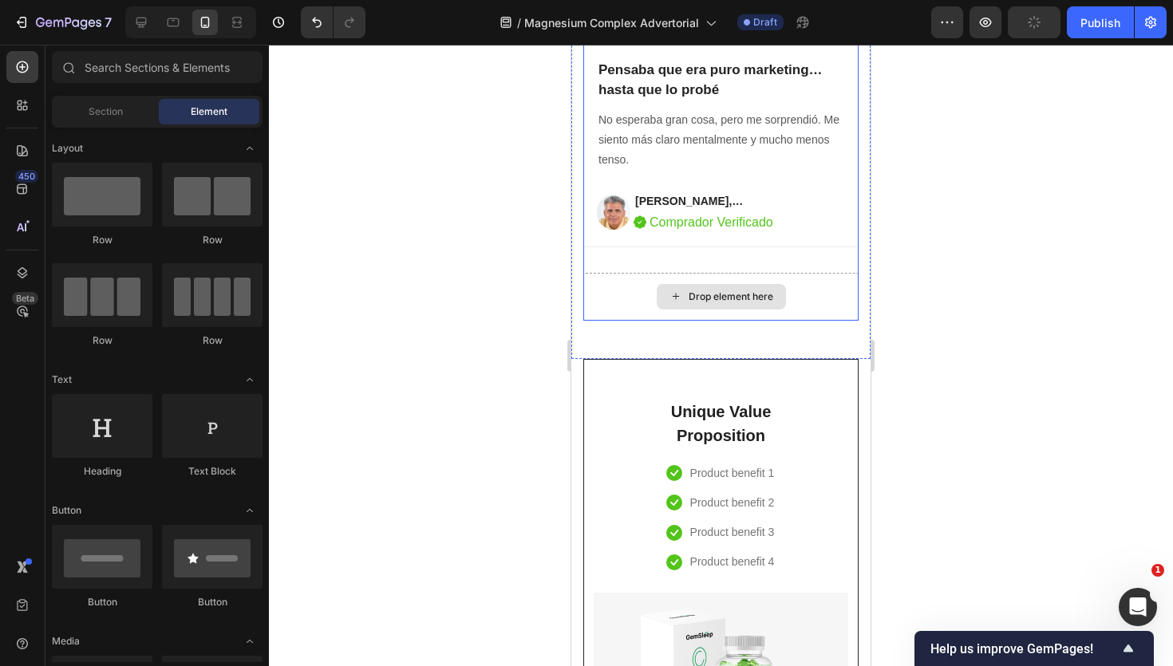
click at [828, 294] on div "Drop element here" at bounding box center [720, 297] width 275 height 48
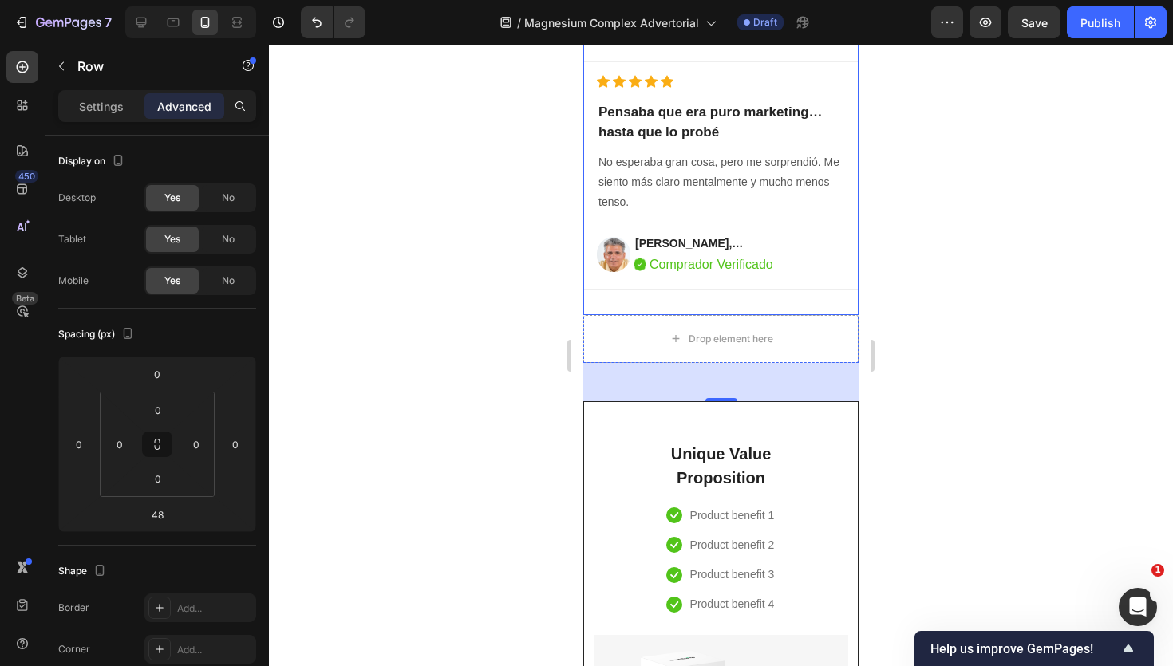
scroll to position [6293, 0]
click at [88, 108] on p "Settings" at bounding box center [101, 106] width 45 height 17
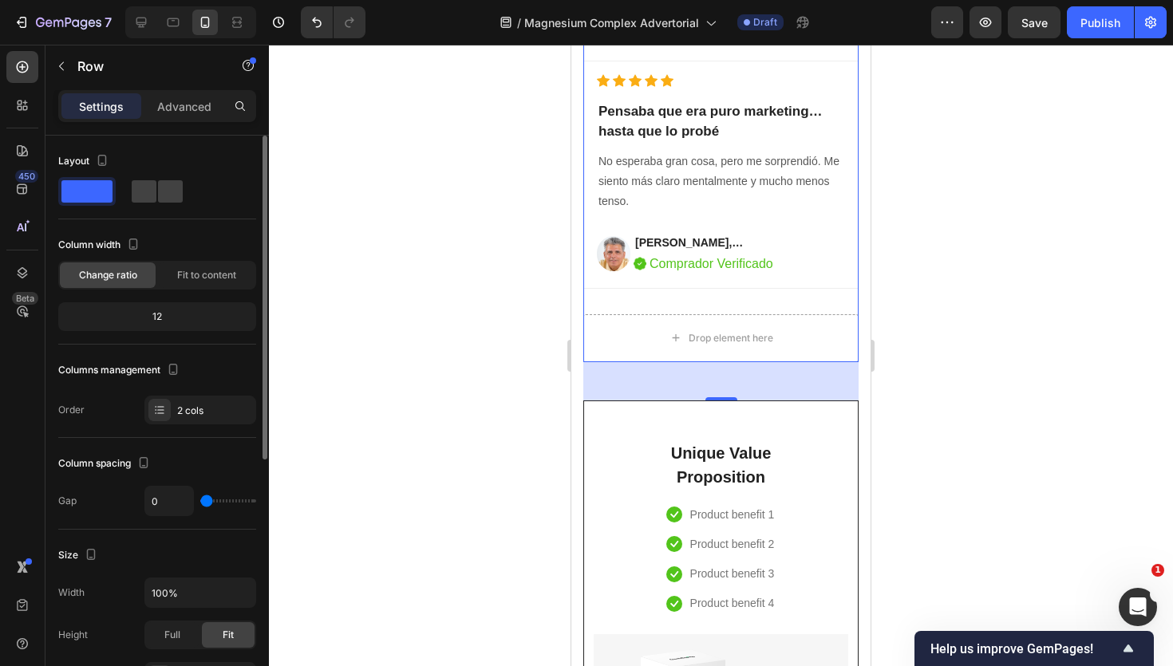
click at [158, 318] on div "12" at bounding box center [157, 317] width 192 height 22
click at [192, 317] on div "12" at bounding box center [157, 317] width 192 height 22
click at [192, 415] on div "2 cols" at bounding box center [214, 411] width 75 height 14
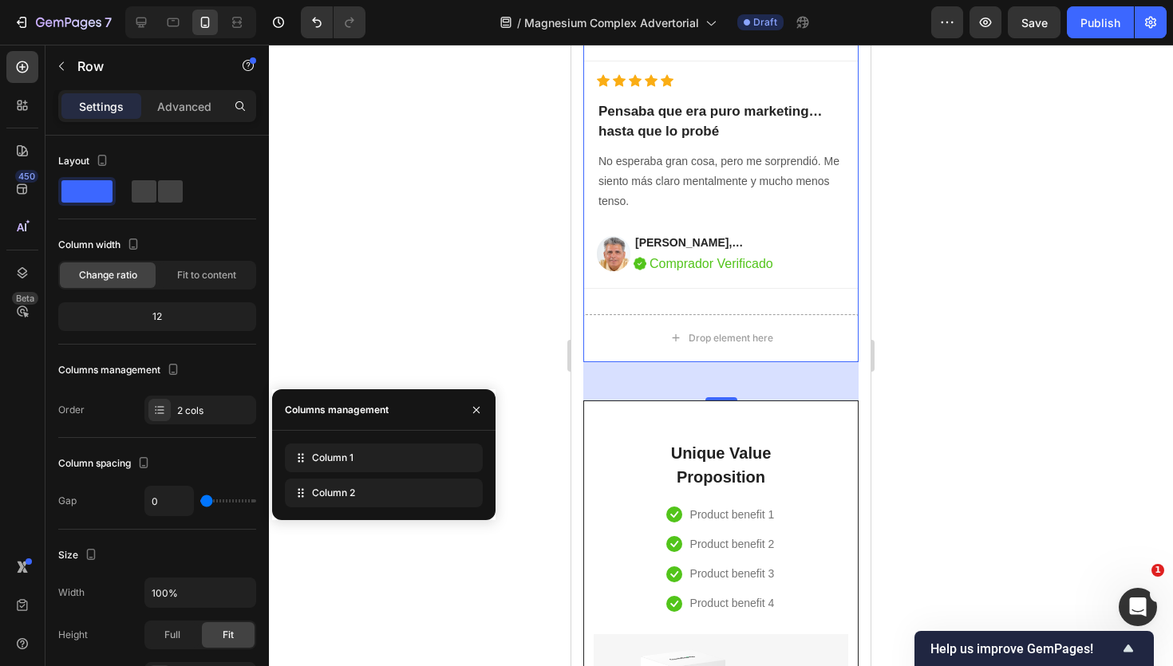
click at [510, 255] on div at bounding box center [721, 356] width 904 height 622
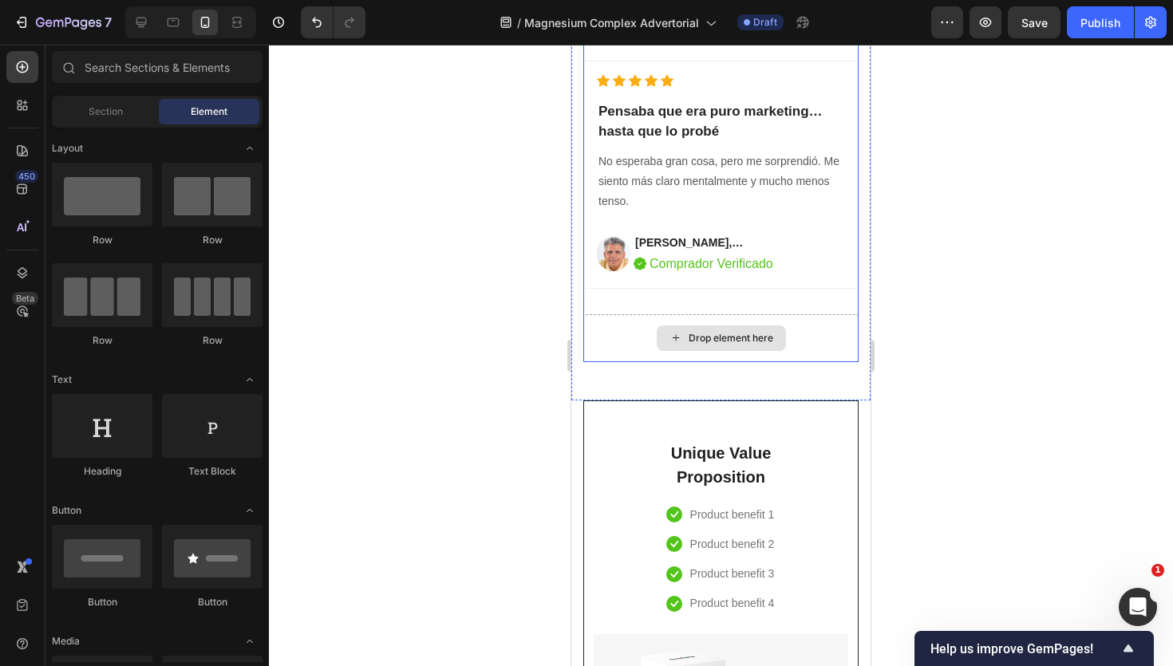
click at [812, 342] on div "Drop element here" at bounding box center [720, 338] width 275 height 48
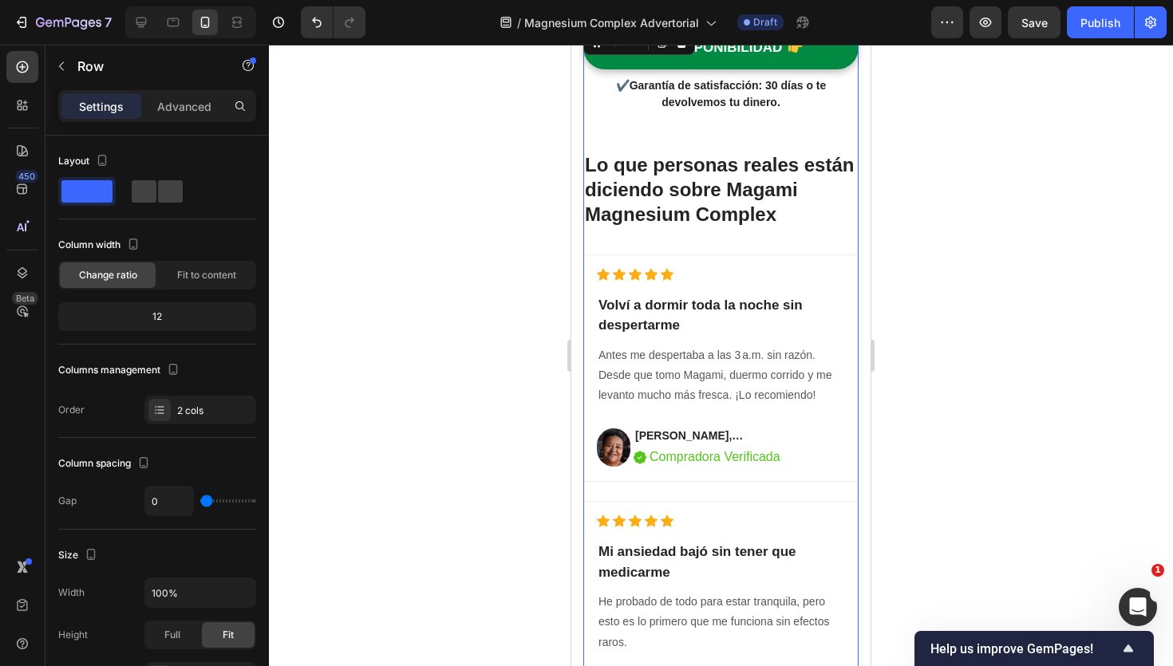
scroll to position [6189, 0]
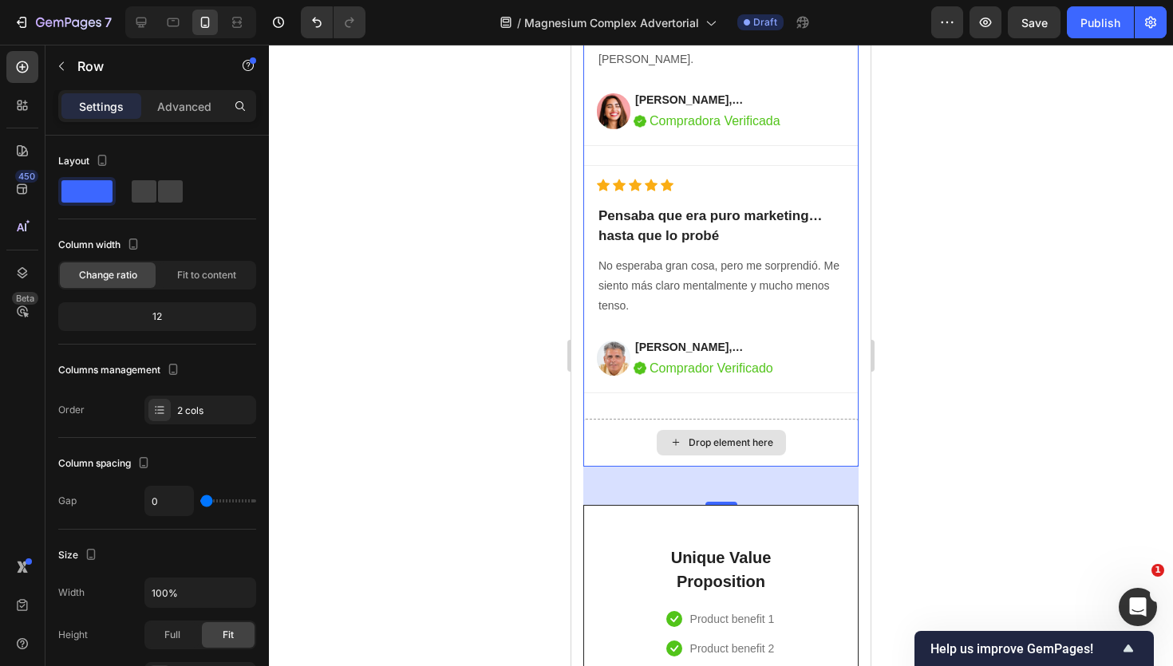
click at [744, 423] on div "Drop element here" at bounding box center [720, 443] width 275 height 48
click at [828, 435] on div "Drop element here" at bounding box center [720, 443] width 275 height 48
click at [777, 425] on div "Drop element here" at bounding box center [720, 443] width 275 height 48
click at [915, 467] on div at bounding box center [721, 356] width 904 height 622
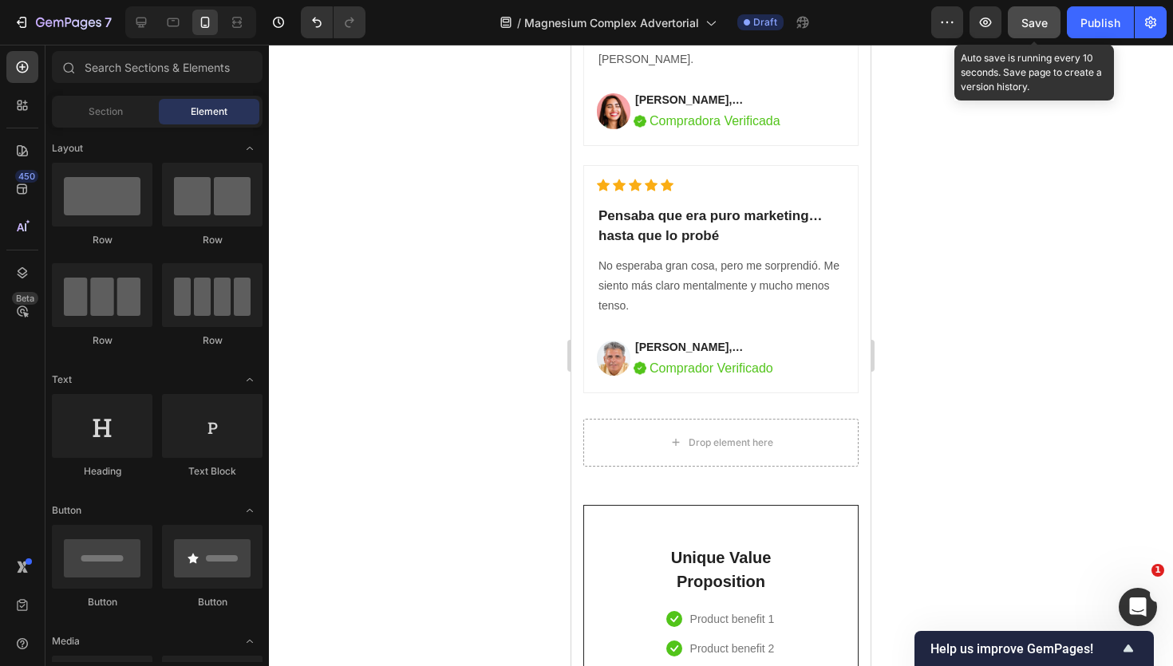
click at [1021, 38] on button "Save" at bounding box center [1034, 22] width 53 height 32
